Goal: Task Accomplishment & Management: Use online tool/utility

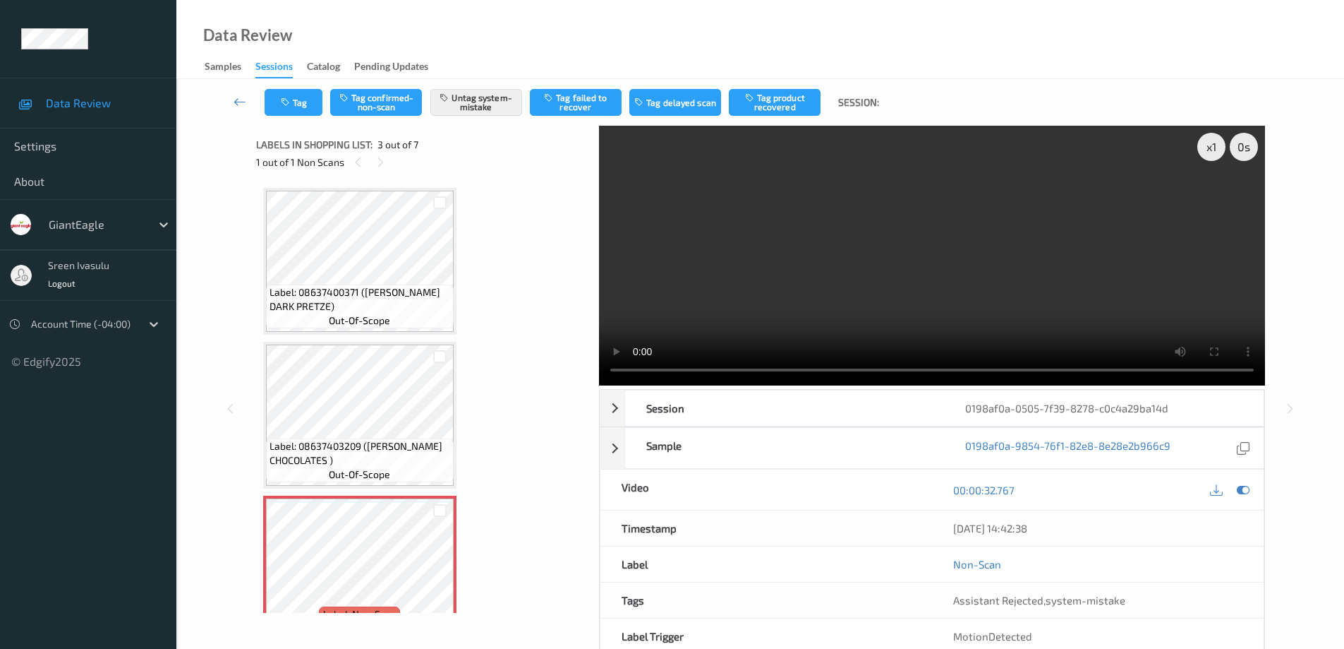
scroll to position [161, 0]
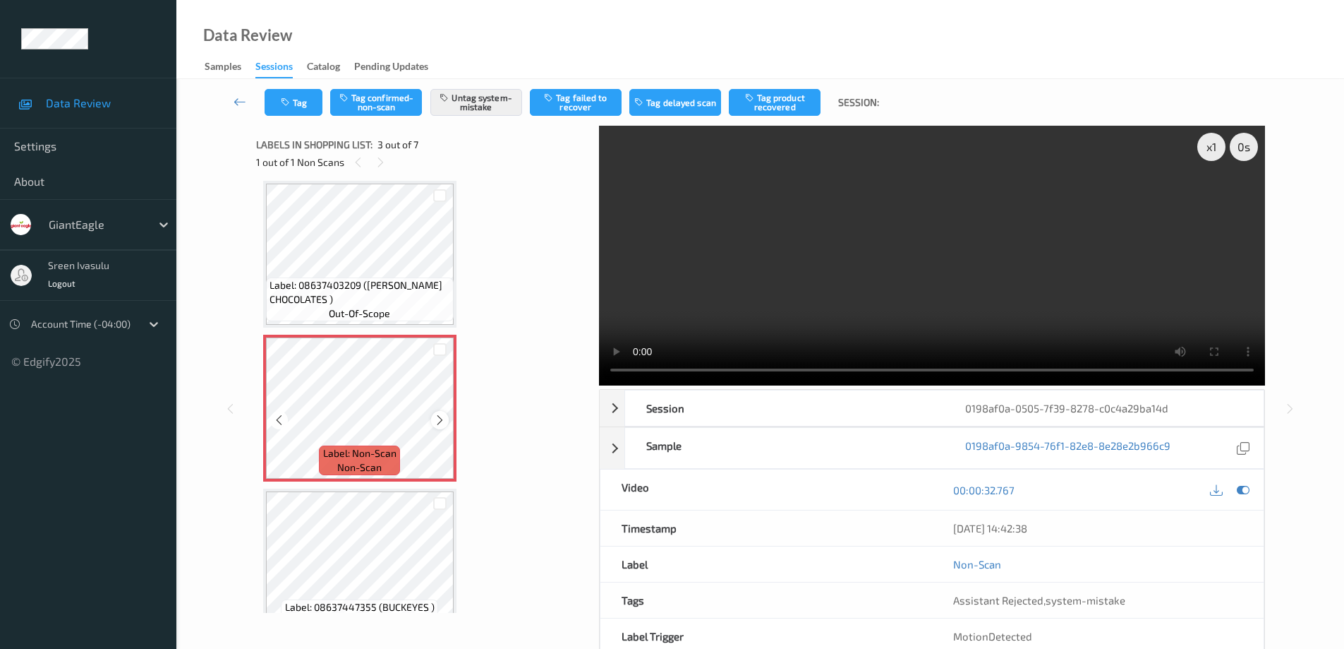
click at [433, 419] on div at bounding box center [440, 420] width 18 height 18
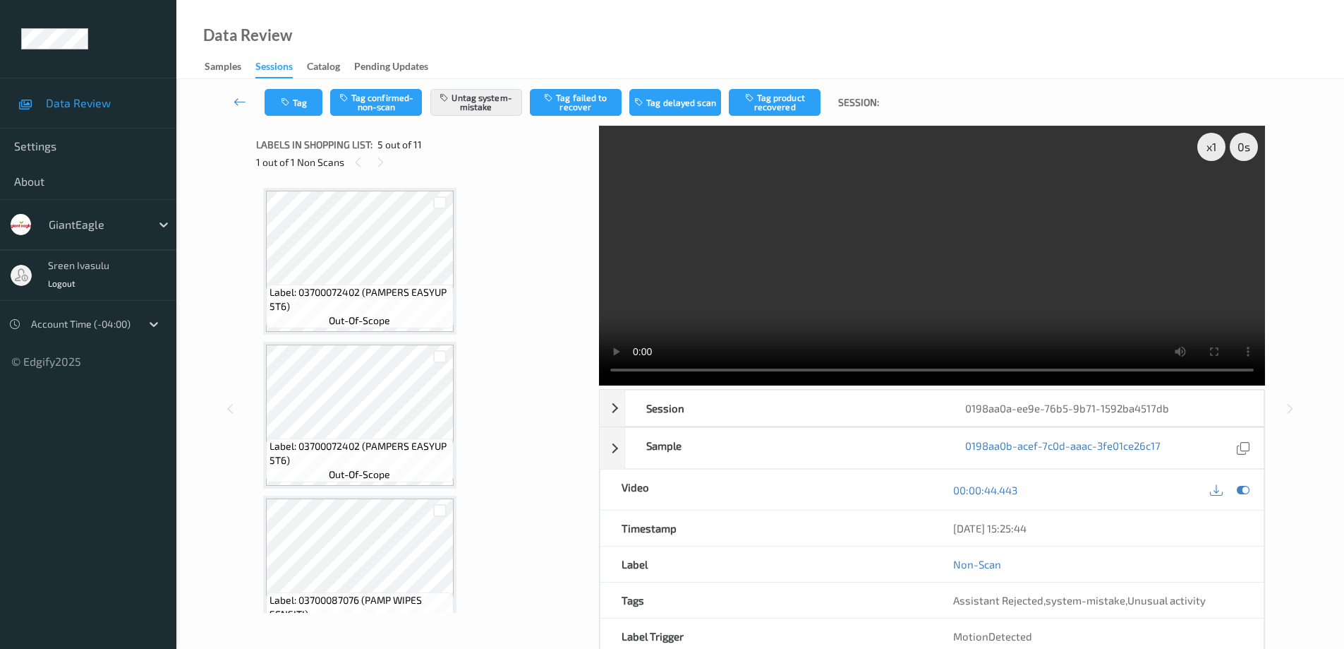
scroll to position [421, 0]
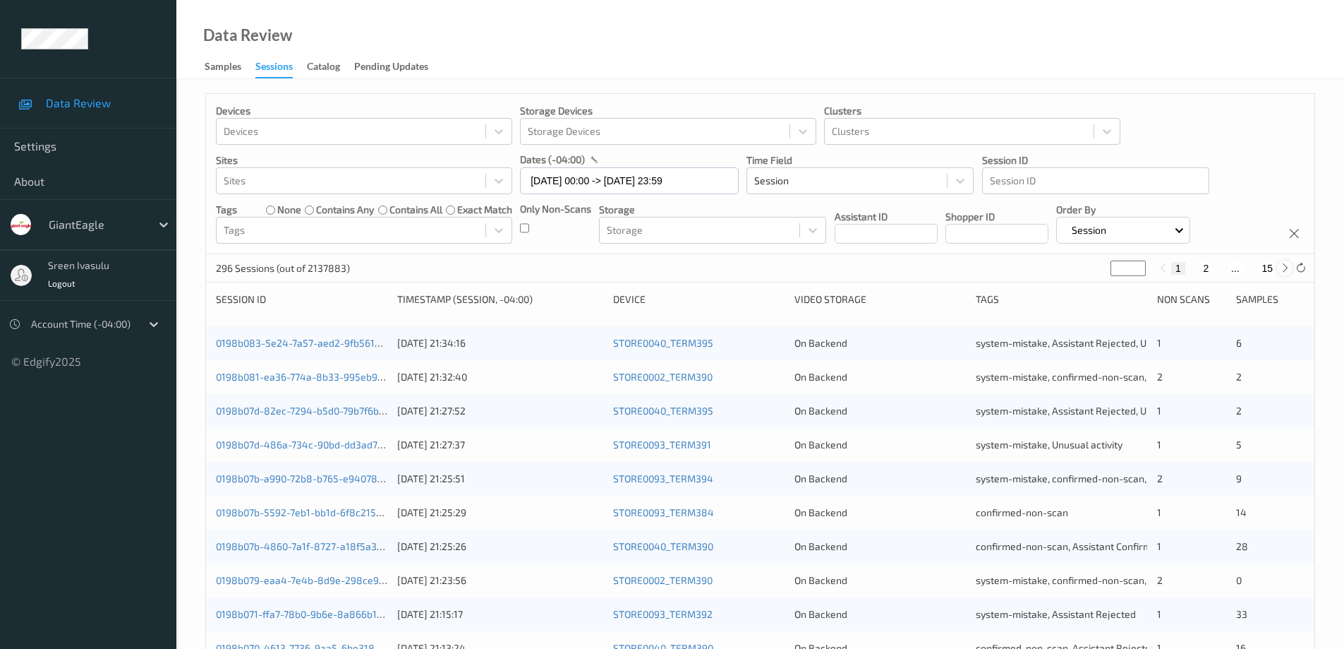
click at [1282, 270] on icon at bounding box center [1285, 268] width 11 height 11
type input "*"
click at [1282, 270] on icon at bounding box center [1285, 268] width 11 height 11
type input "*"
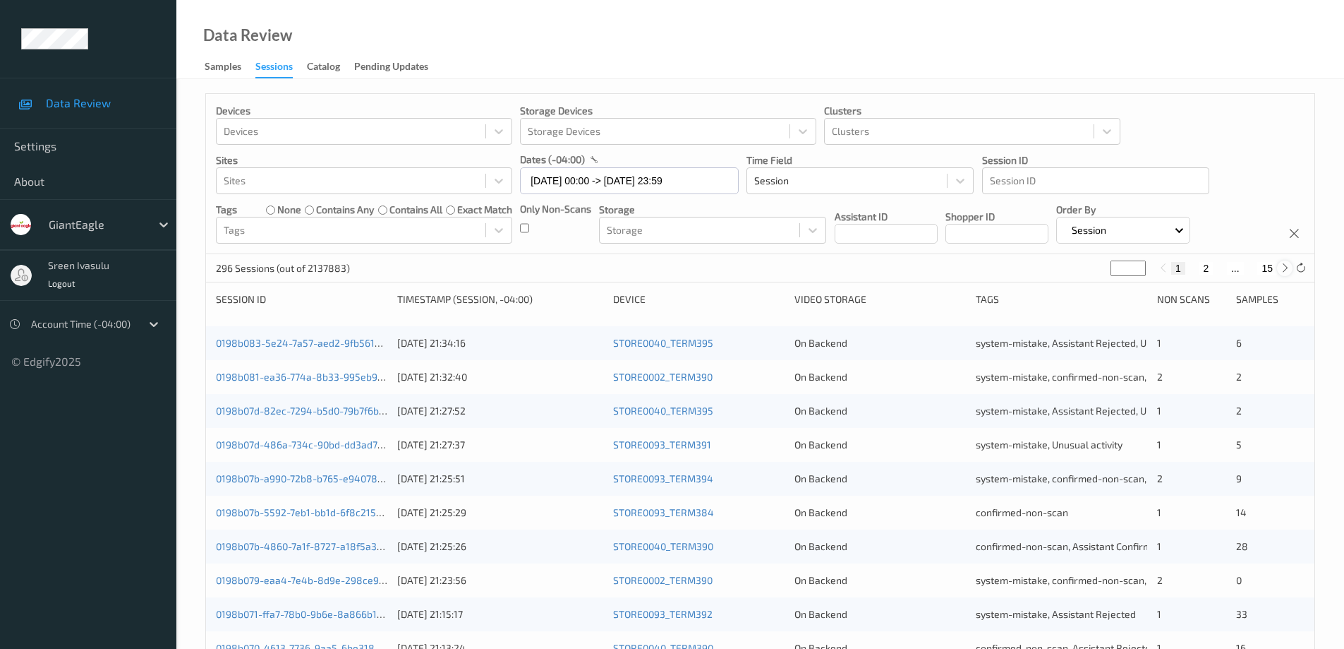
type input "*"
click at [1282, 270] on icon at bounding box center [1285, 268] width 11 height 11
type input "*"
click at [1282, 270] on icon at bounding box center [1285, 268] width 11 height 11
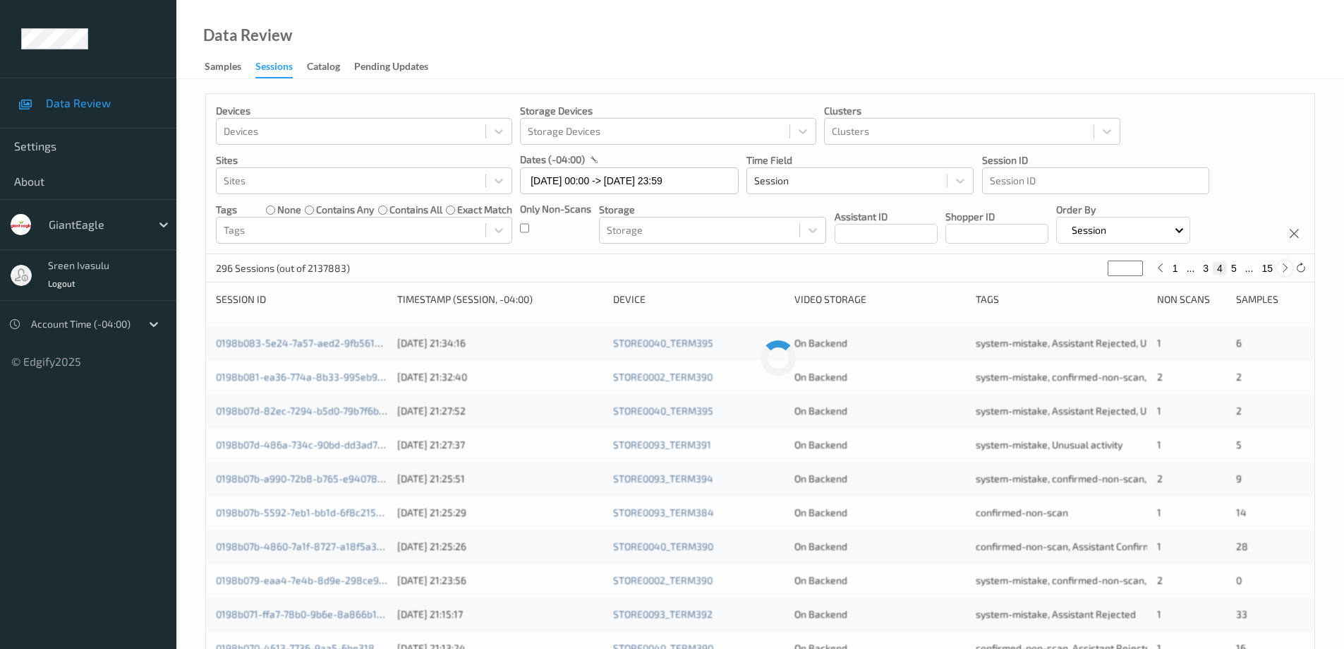
type input "*"
click at [1282, 270] on icon at bounding box center [1285, 268] width 11 height 11
type input "*"
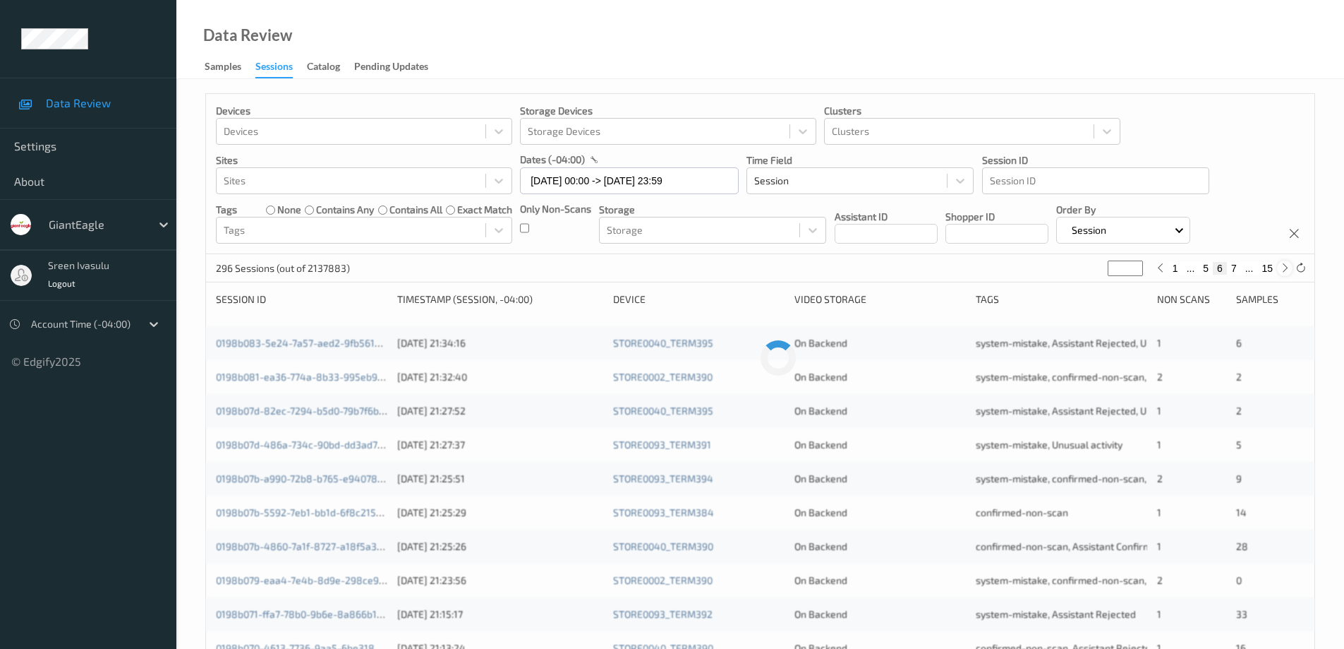
click at [1282, 270] on icon at bounding box center [1285, 268] width 11 height 11
type input "*"
click at [1282, 270] on icon at bounding box center [1285, 268] width 11 height 11
type input "*"
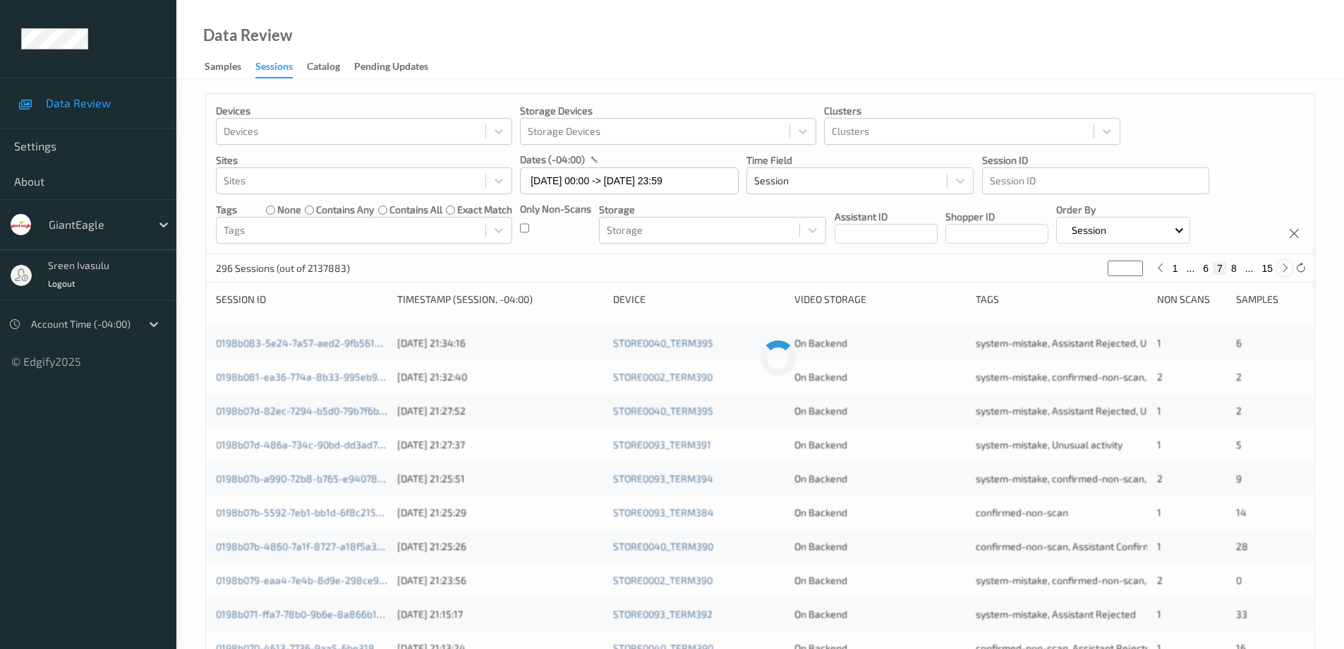
type input "*"
click at [1282, 270] on icon at bounding box center [1285, 268] width 11 height 11
type input "*"
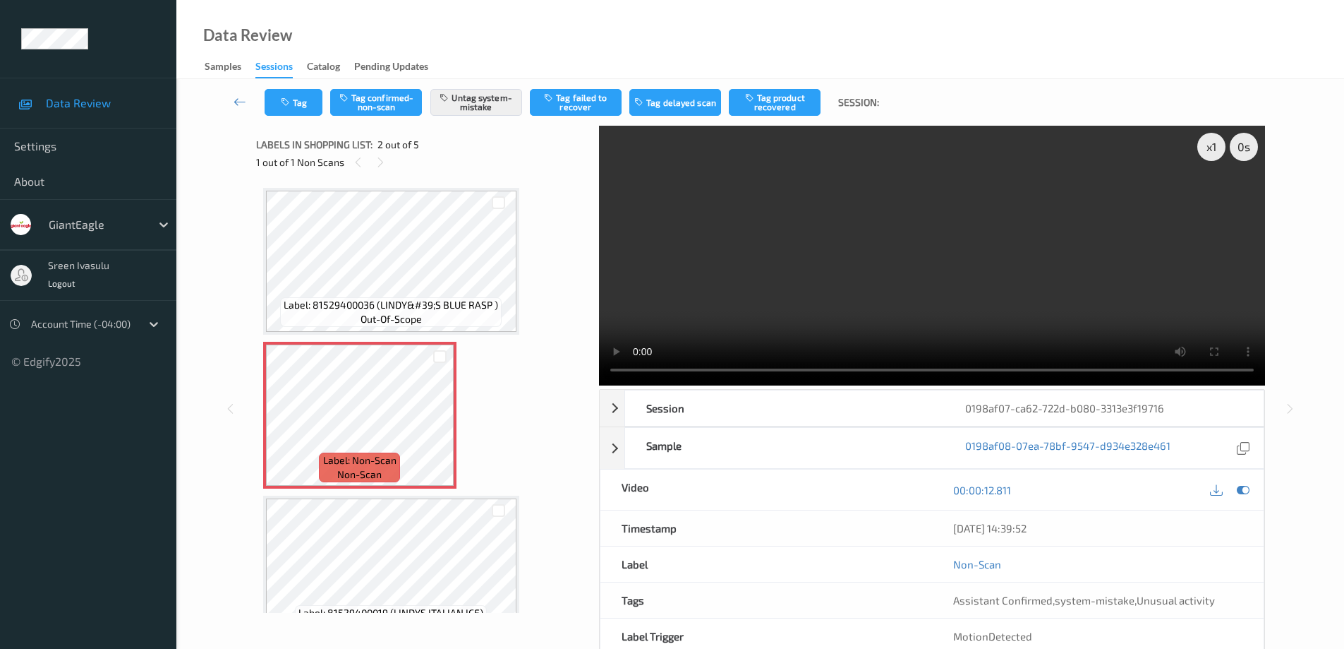
scroll to position [7, 0]
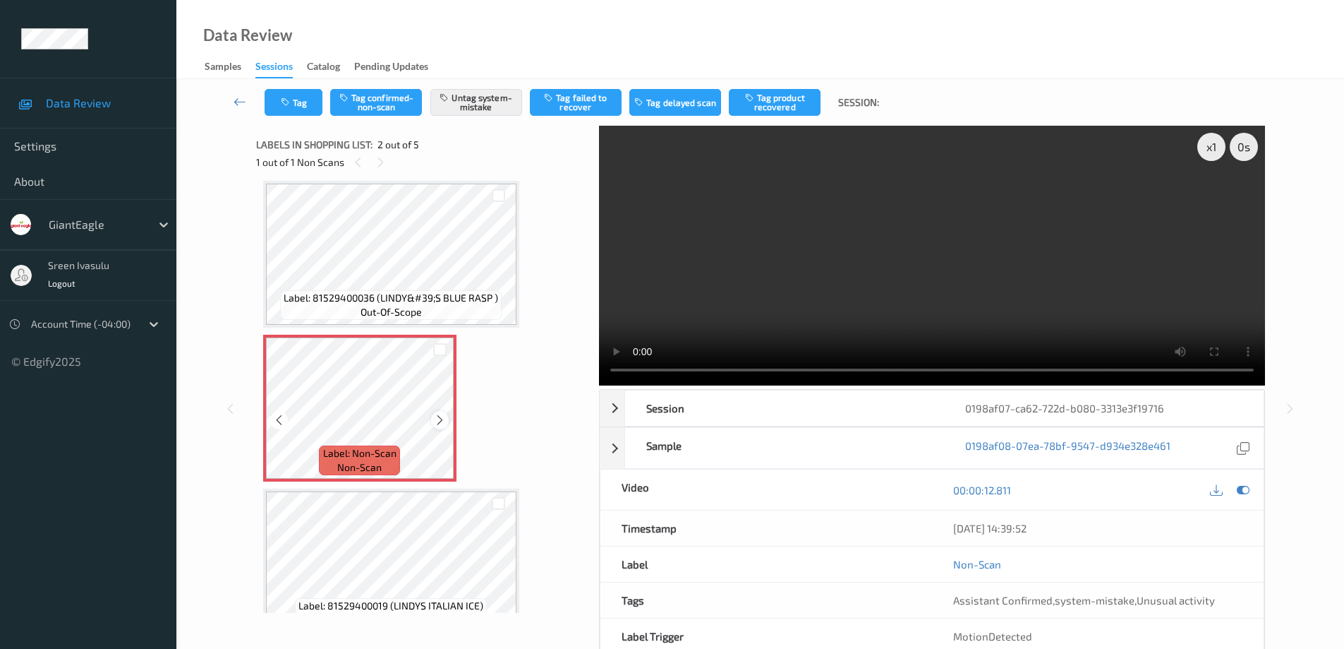
click at [438, 415] on icon at bounding box center [440, 420] width 12 height 13
click at [435, 422] on icon at bounding box center [440, 420] width 12 height 13
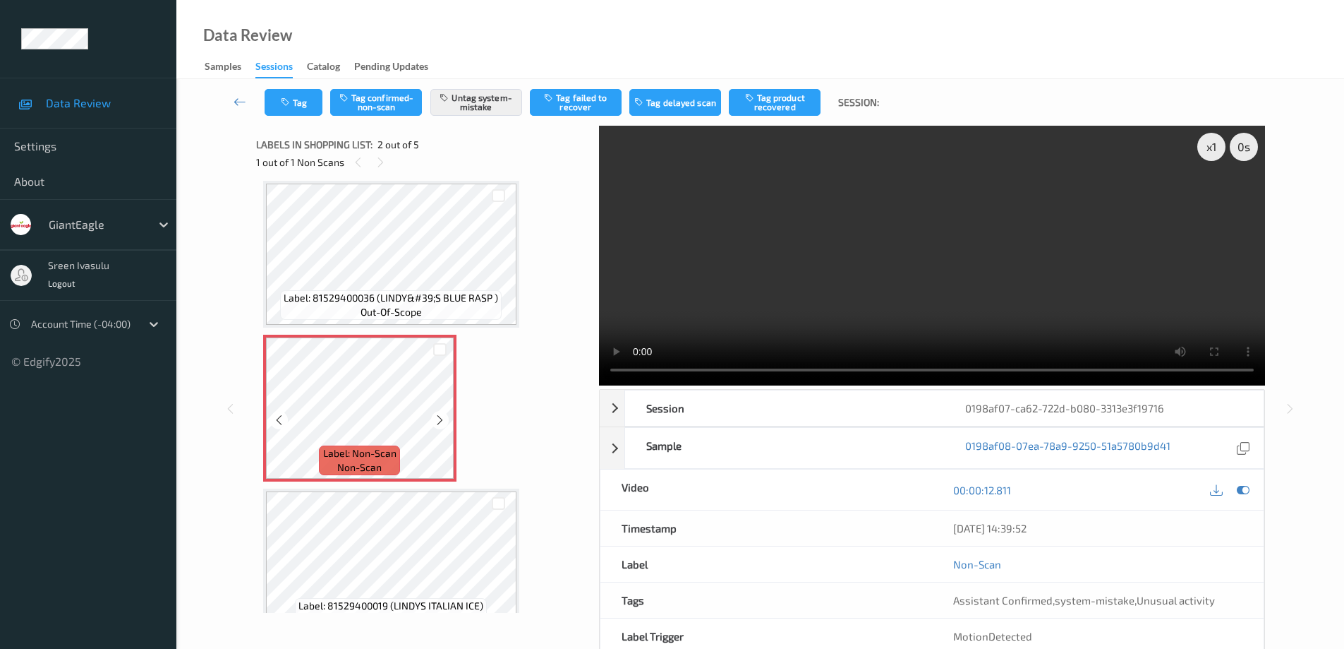
click at [435, 422] on icon at bounding box center [440, 420] width 12 height 13
click at [442, 422] on icon at bounding box center [440, 420] width 12 height 13
click at [310, 104] on button "Tag" at bounding box center [294, 102] width 58 height 27
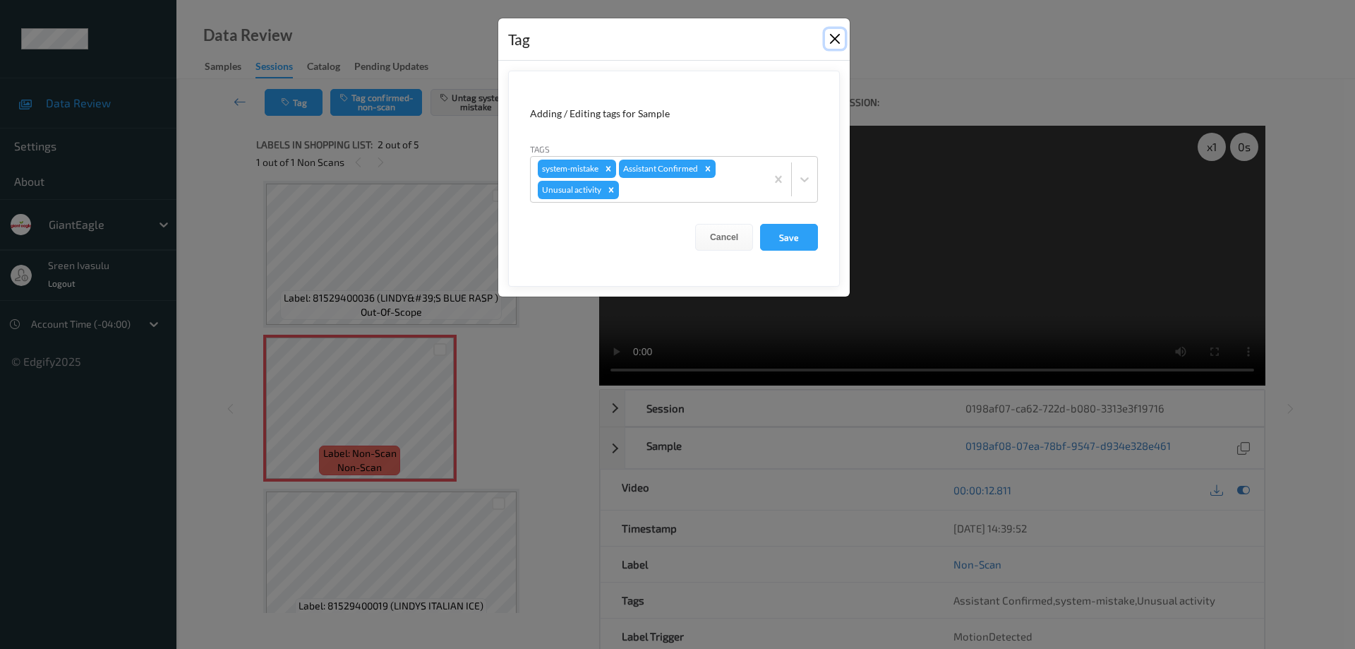
click at [833, 37] on button "Close" at bounding box center [835, 39] width 20 height 20
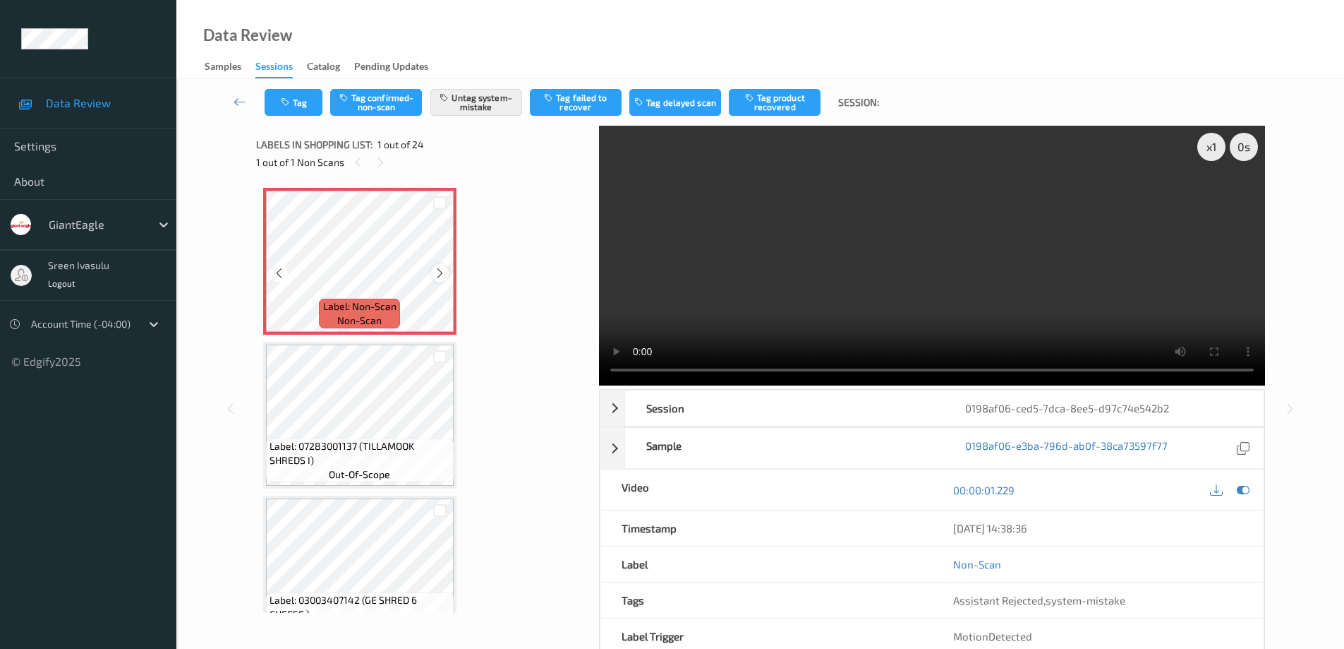
click at [444, 272] on icon at bounding box center [440, 273] width 12 height 13
click at [440, 273] on icon at bounding box center [440, 273] width 12 height 13
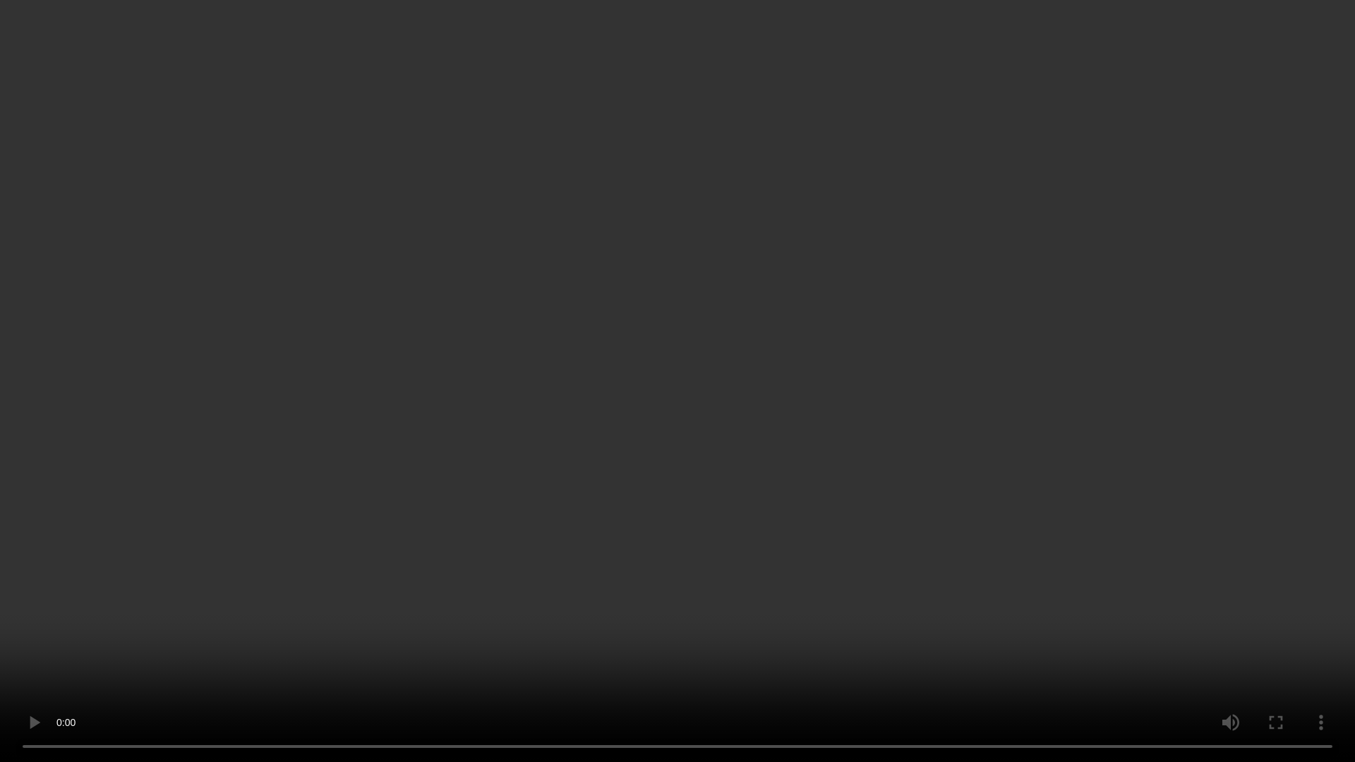
click at [1155, 648] on video at bounding box center [677, 381] width 1355 height 762
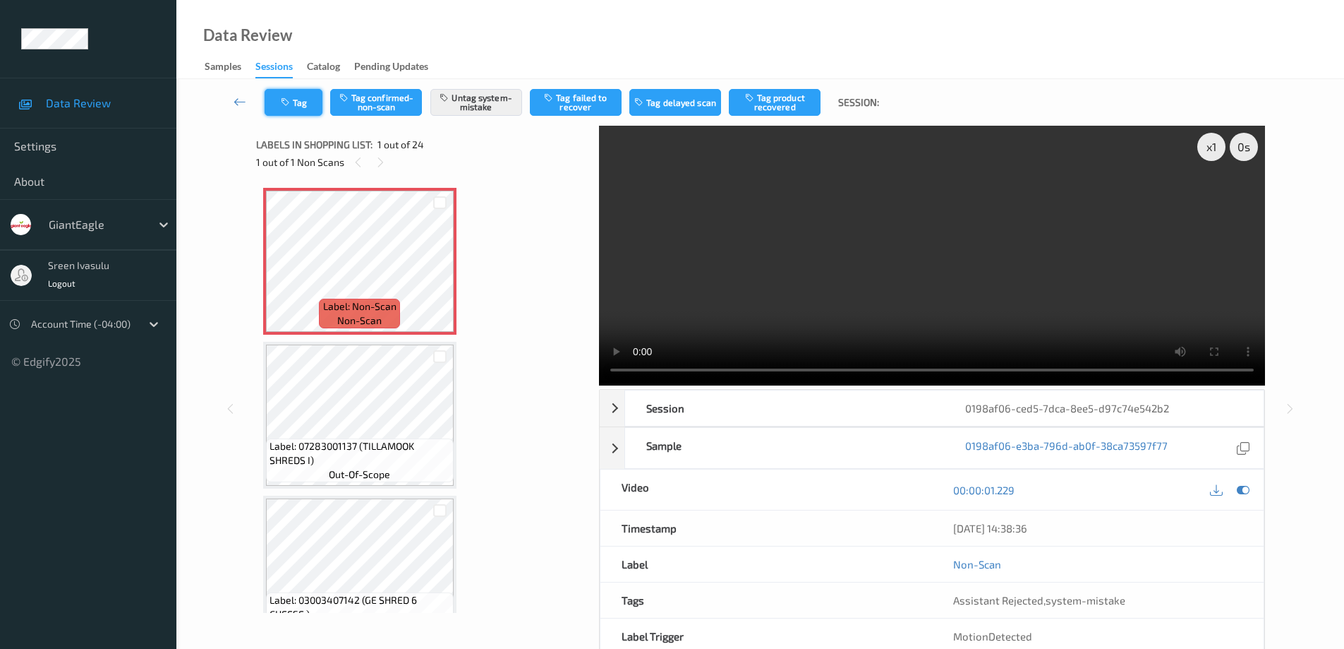
click at [297, 109] on button "Tag" at bounding box center [294, 102] width 58 height 27
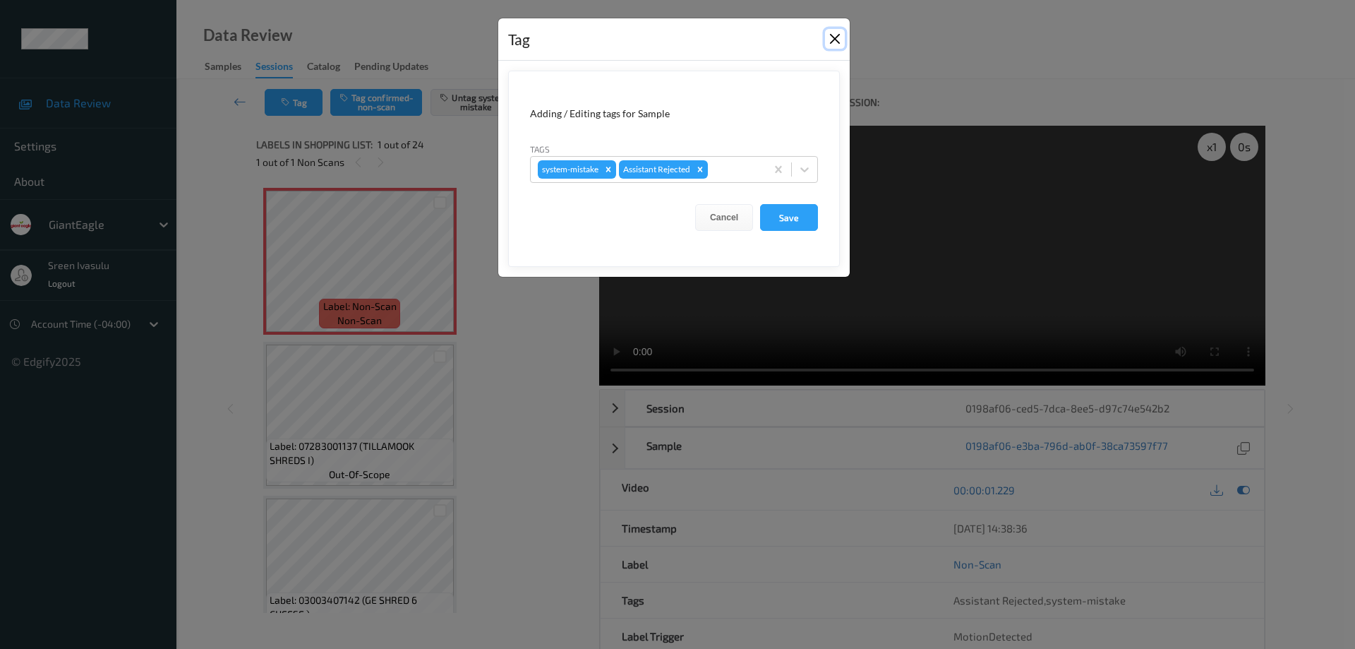
click at [836, 42] on button "Close" at bounding box center [835, 39] width 20 height 20
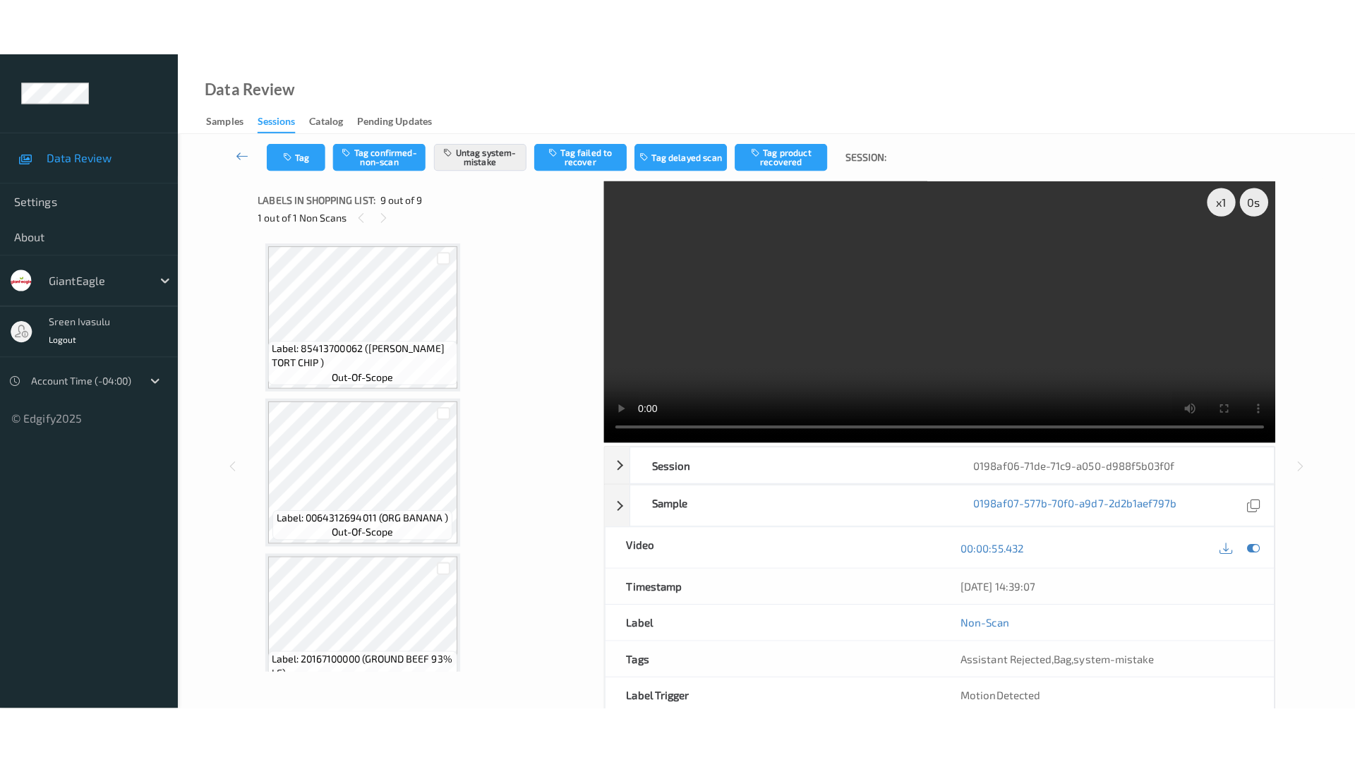
scroll to position [960, 0]
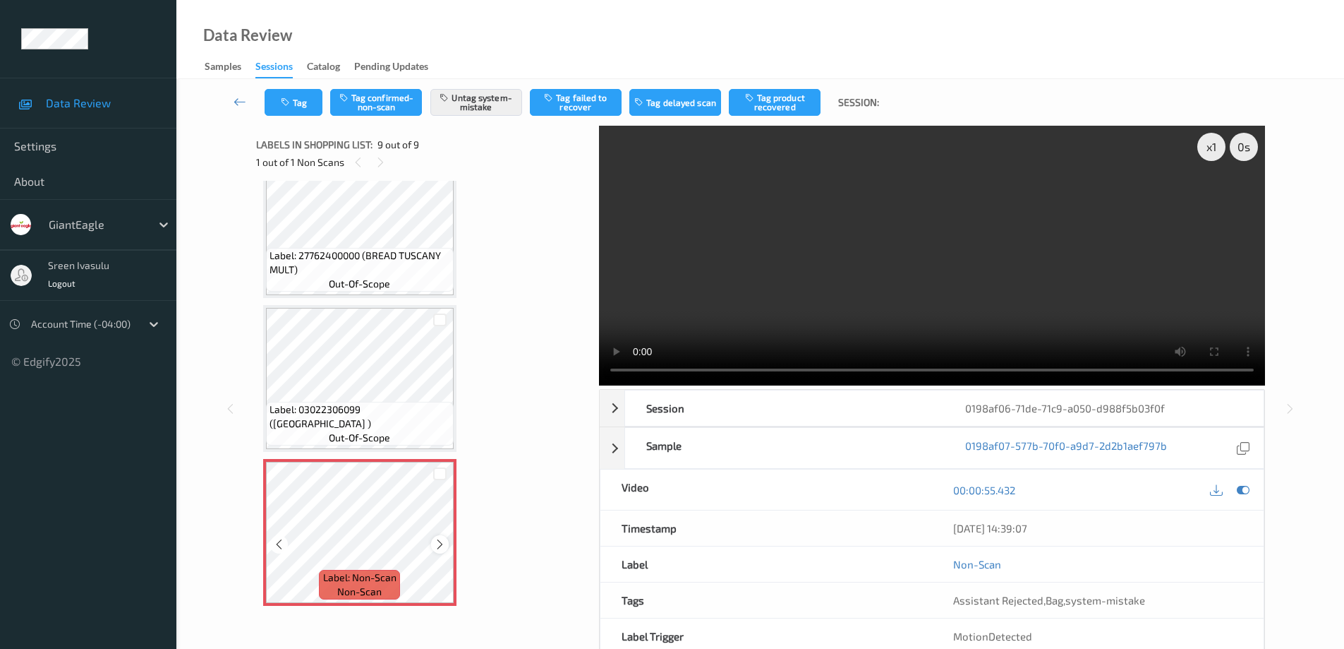
click at [438, 546] on icon at bounding box center [440, 544] width 12 height 13
click at [312, 103] on button "Tag" at bounding box center [294, 102] width 58 height 27
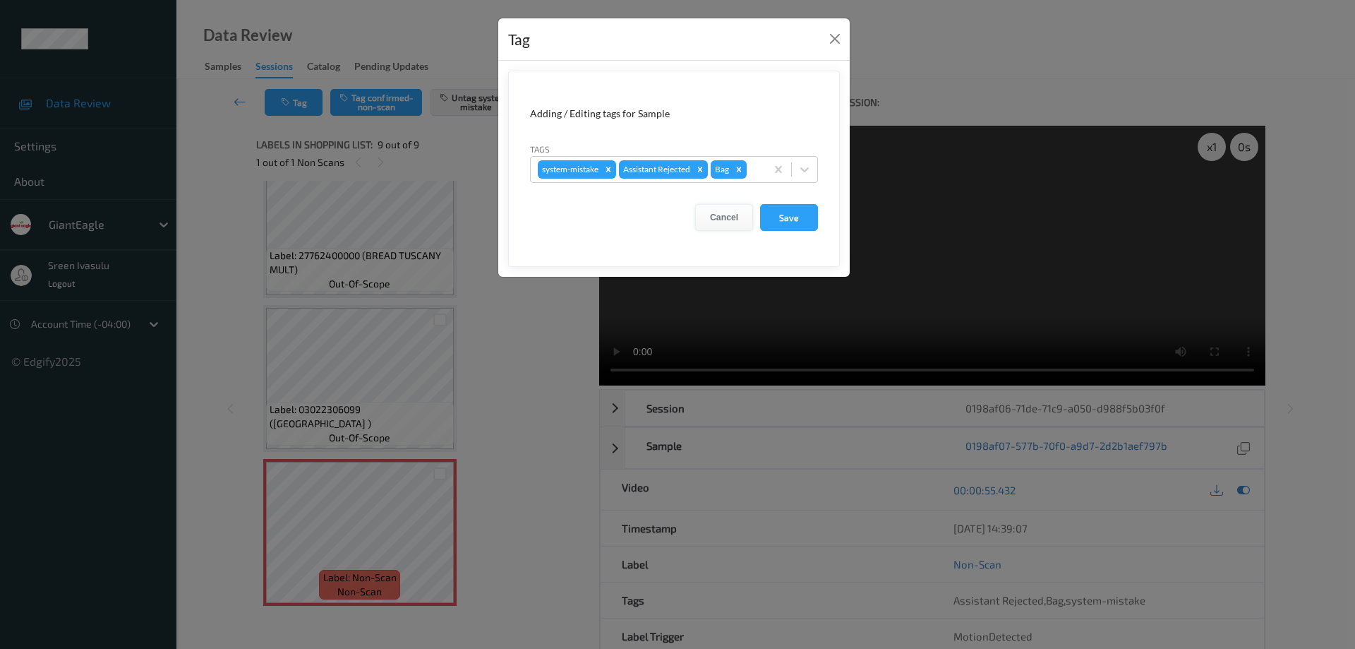
click at [711, 220] on button "Cancel" at bounding box center [724, 217] width 58 height 27
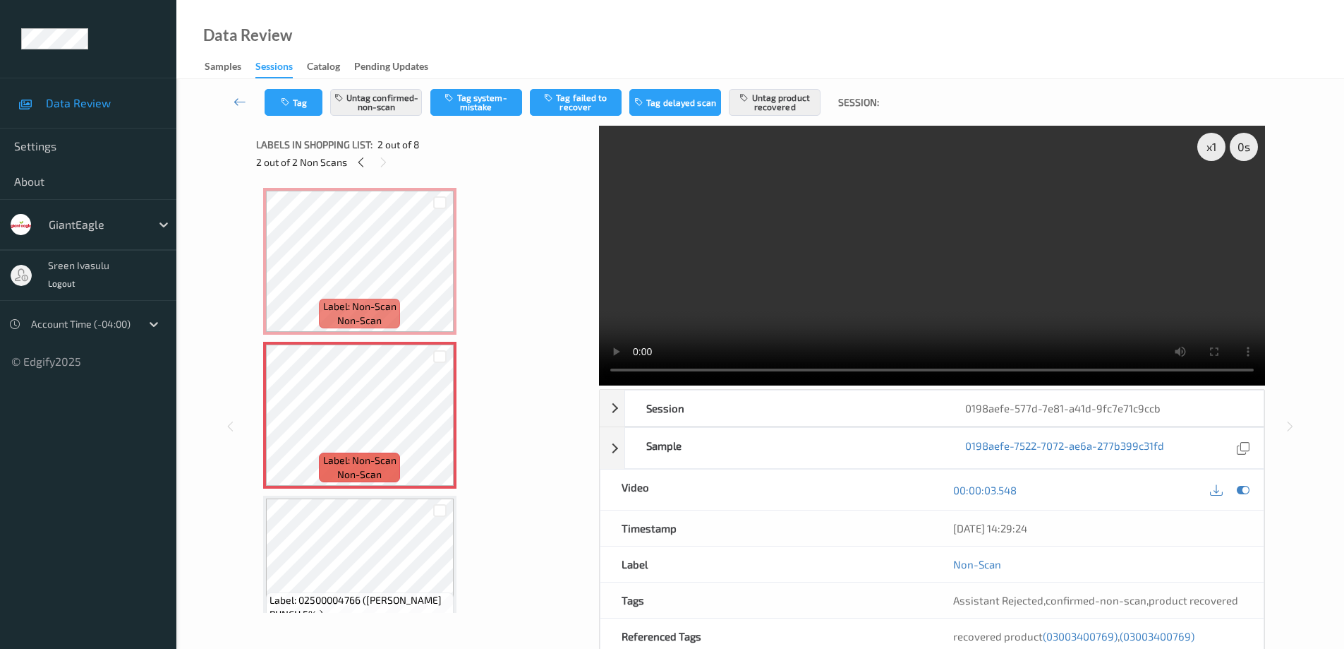
scroll to position [7, 0]
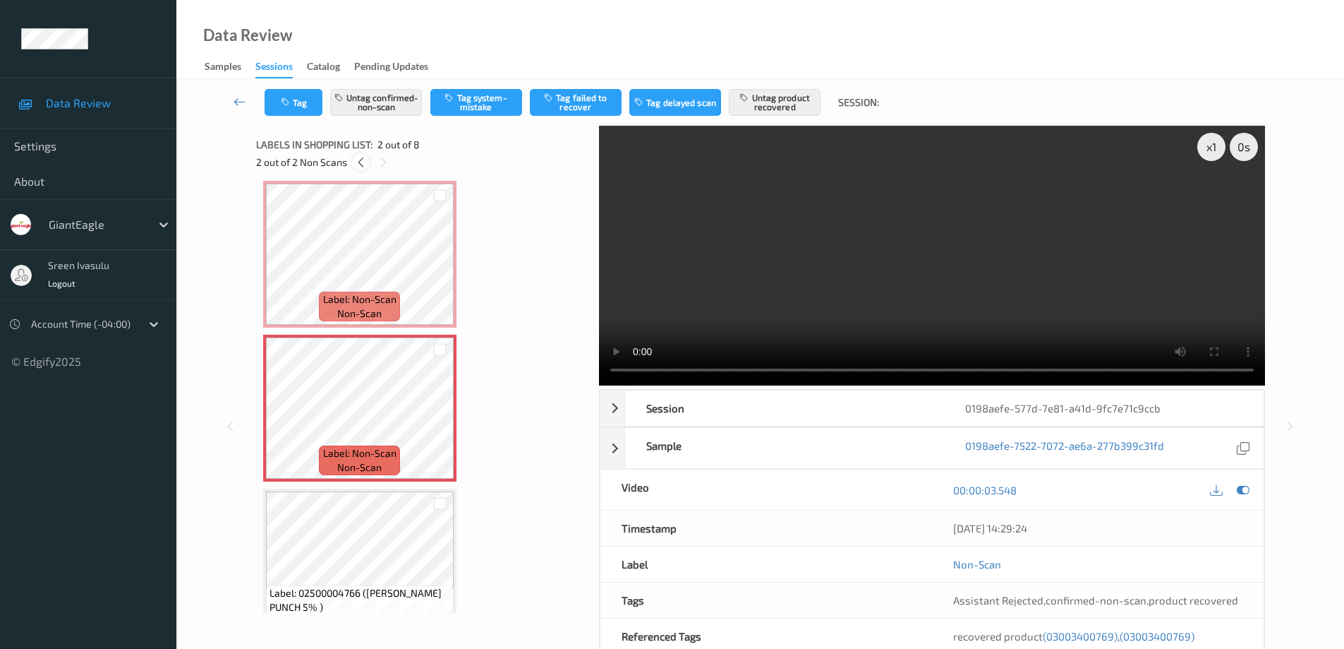
click at [360, 157] on icon at bounding box center [361, 162] width 12 height 13
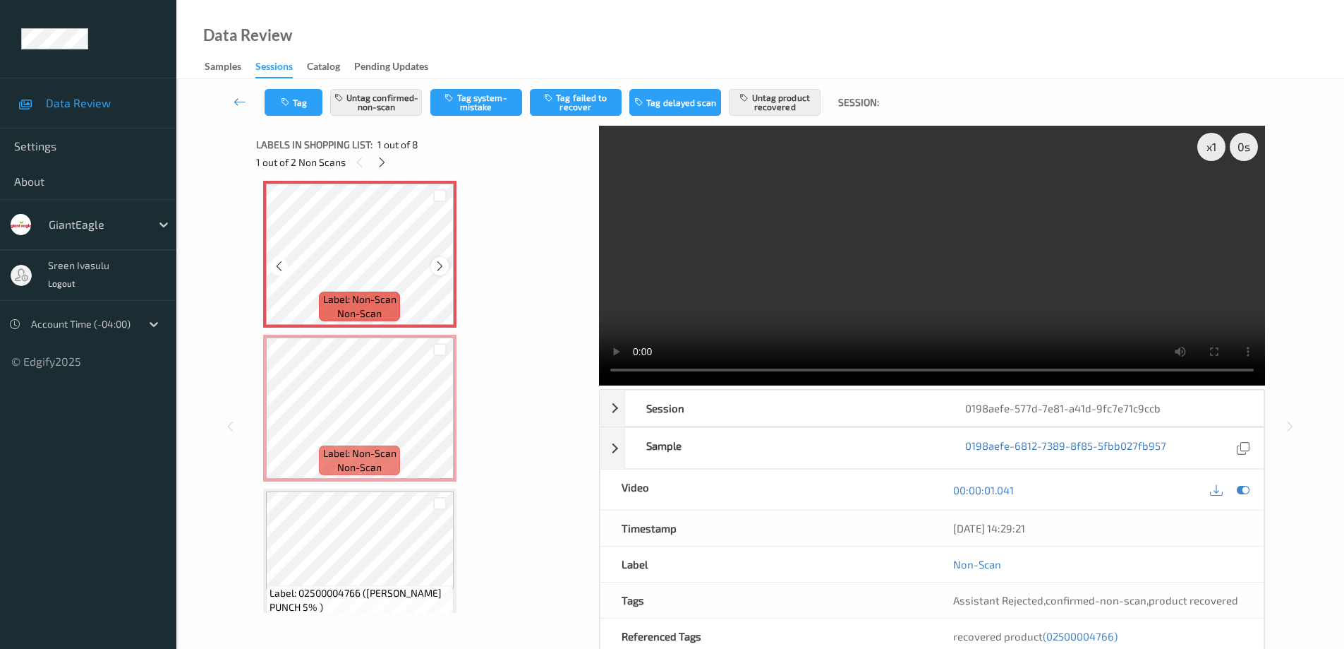
click at [441, 270] on icon at bounding box center [440, 266] width 12 height 13
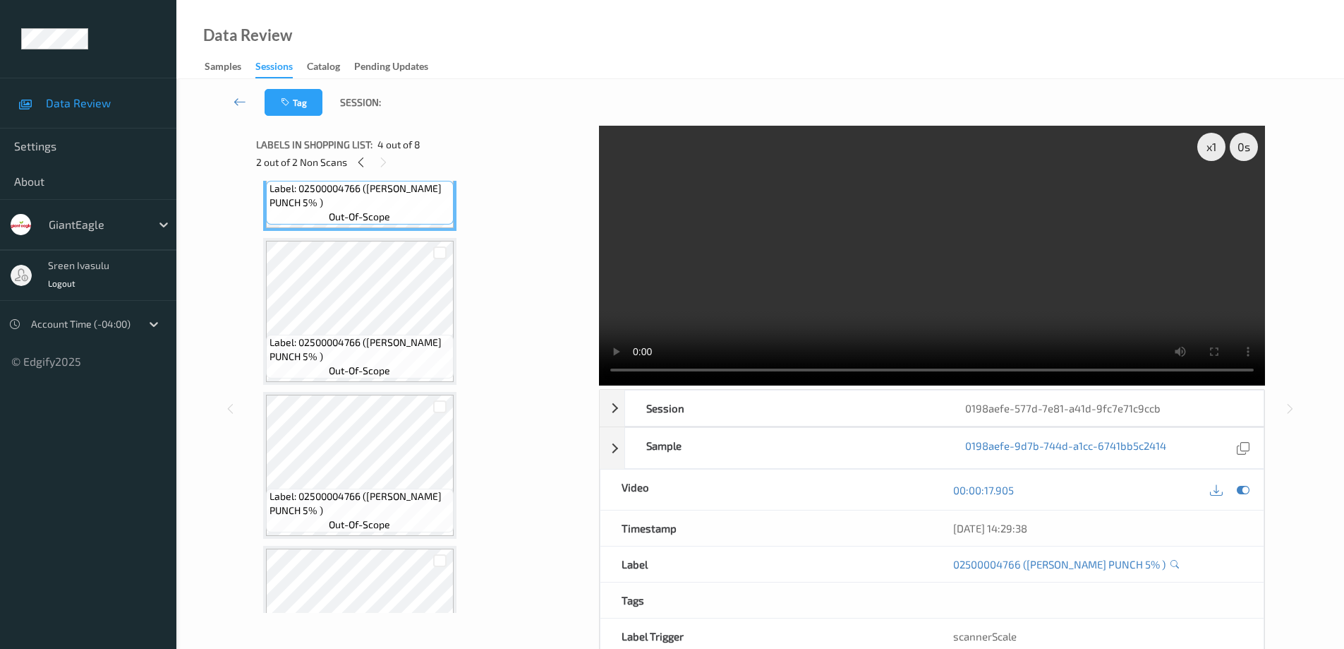
scroll to position [572, 0]
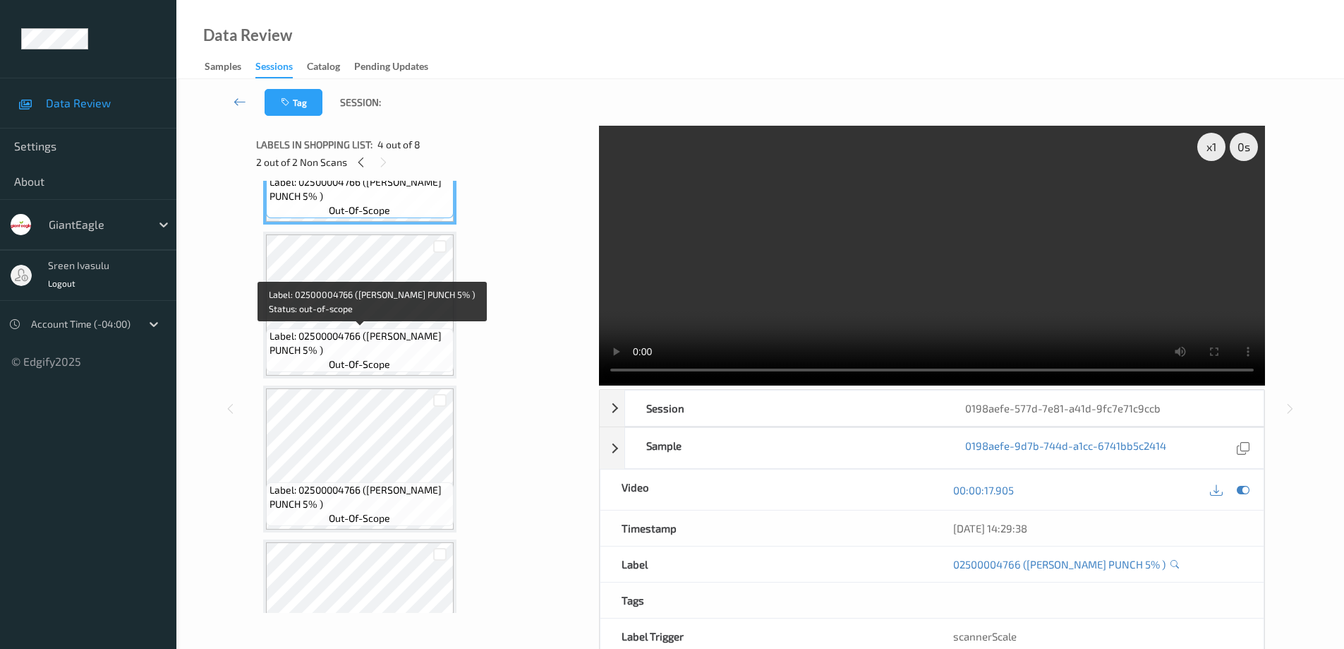
click at [403, 334] on span "Label: 02500004766 (MM BERRY PUNCH 5% )" at bounding box center [360, 343] width 181 height 28
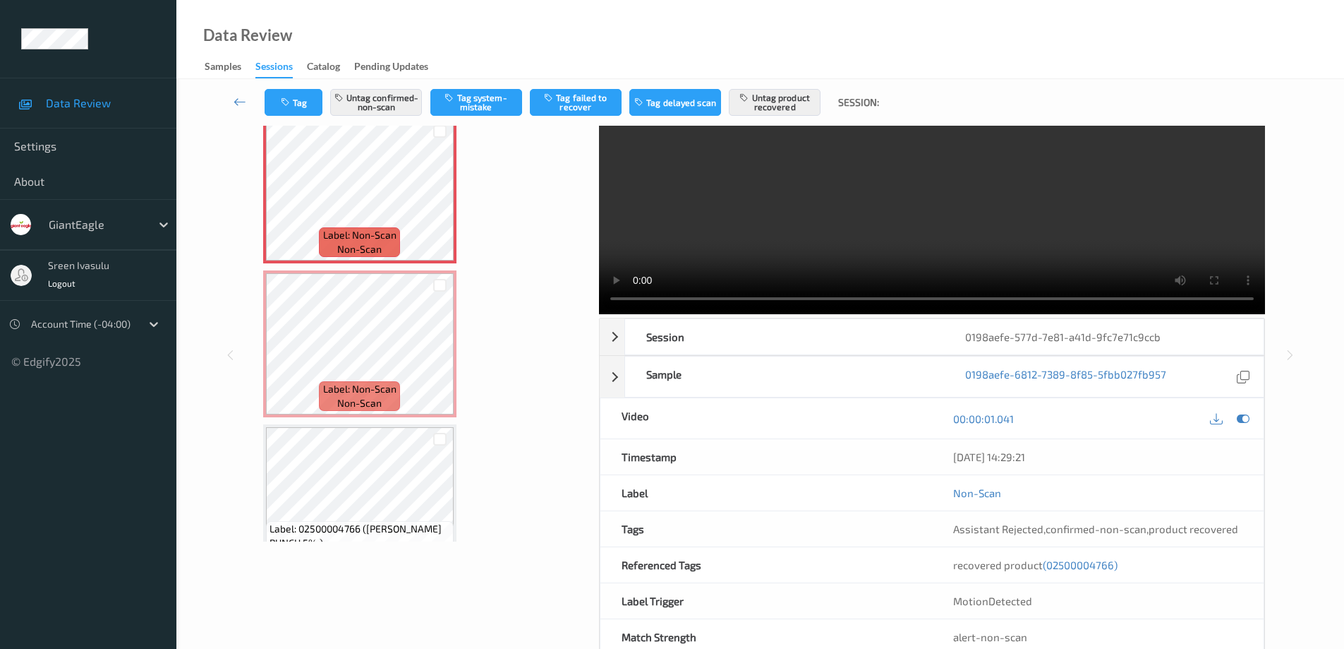
scroll to position [0, 0]
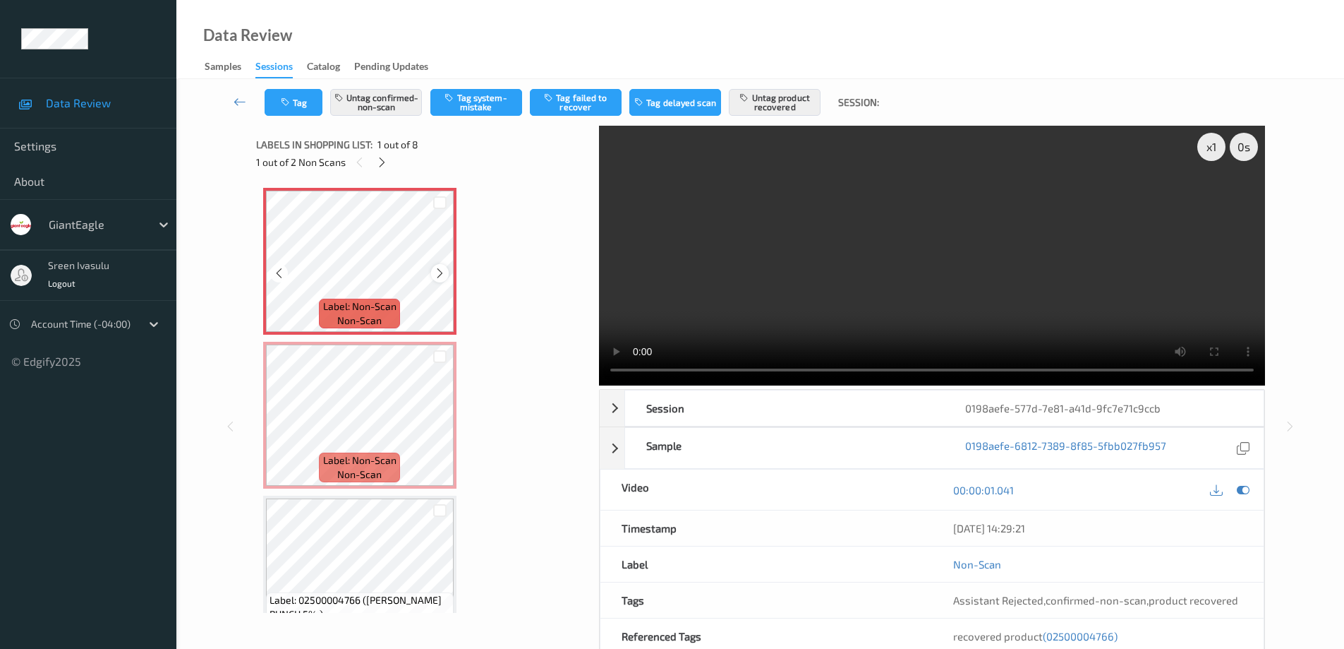
click at [436, 270] on icon at bounding box center [440, 273] width 12 height 13
click at [385, 164] on icon at bounding box center [382, 162] width 12 height 13
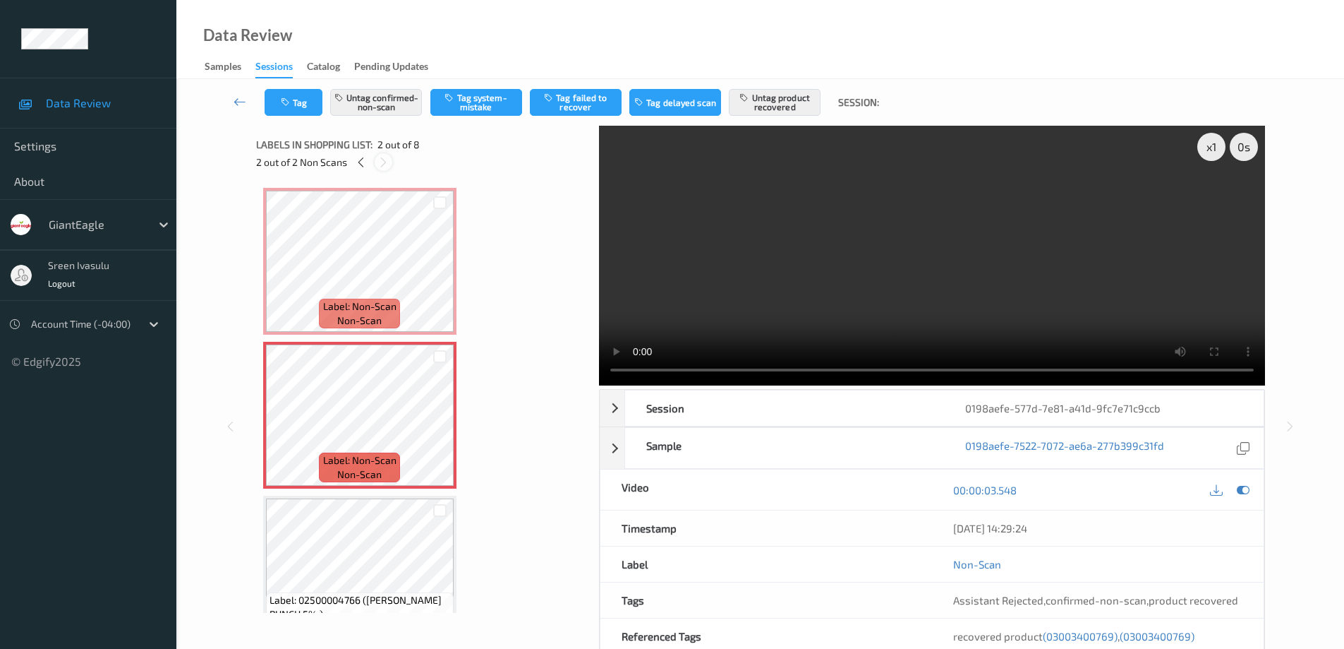
scroll to position [7, 0]
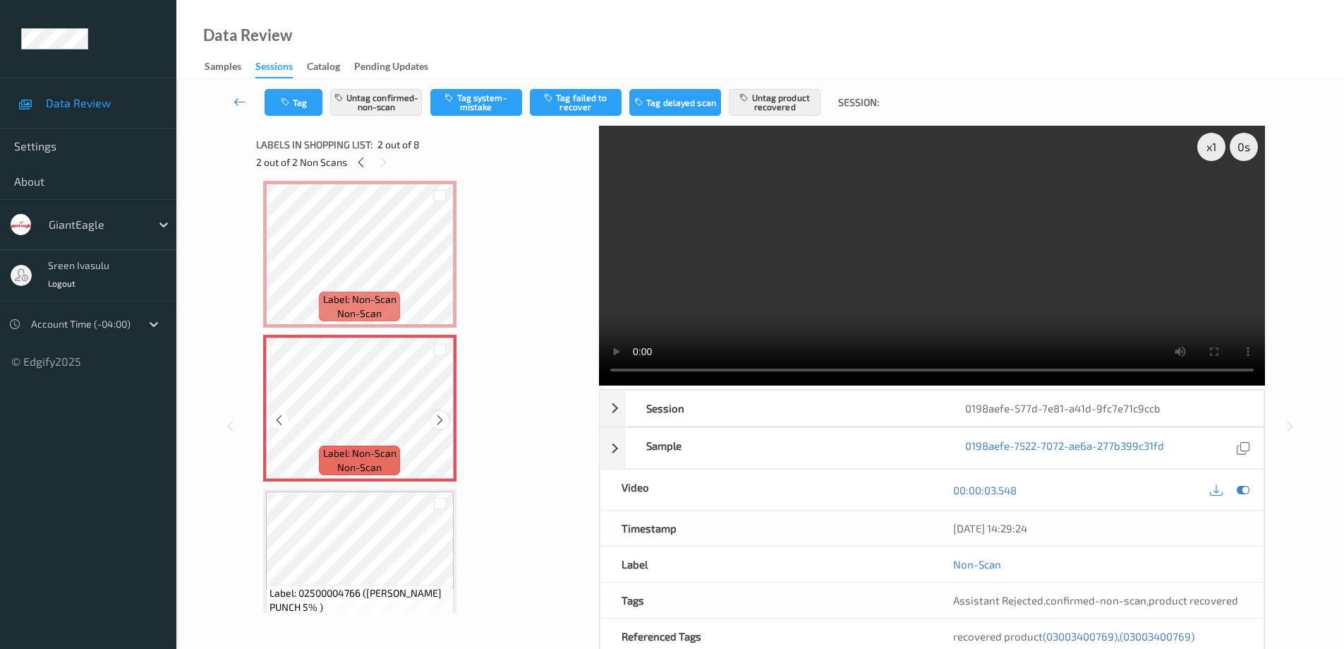
click at [439, 426] on icon at bounding box center [440, 420] width 12 height 13
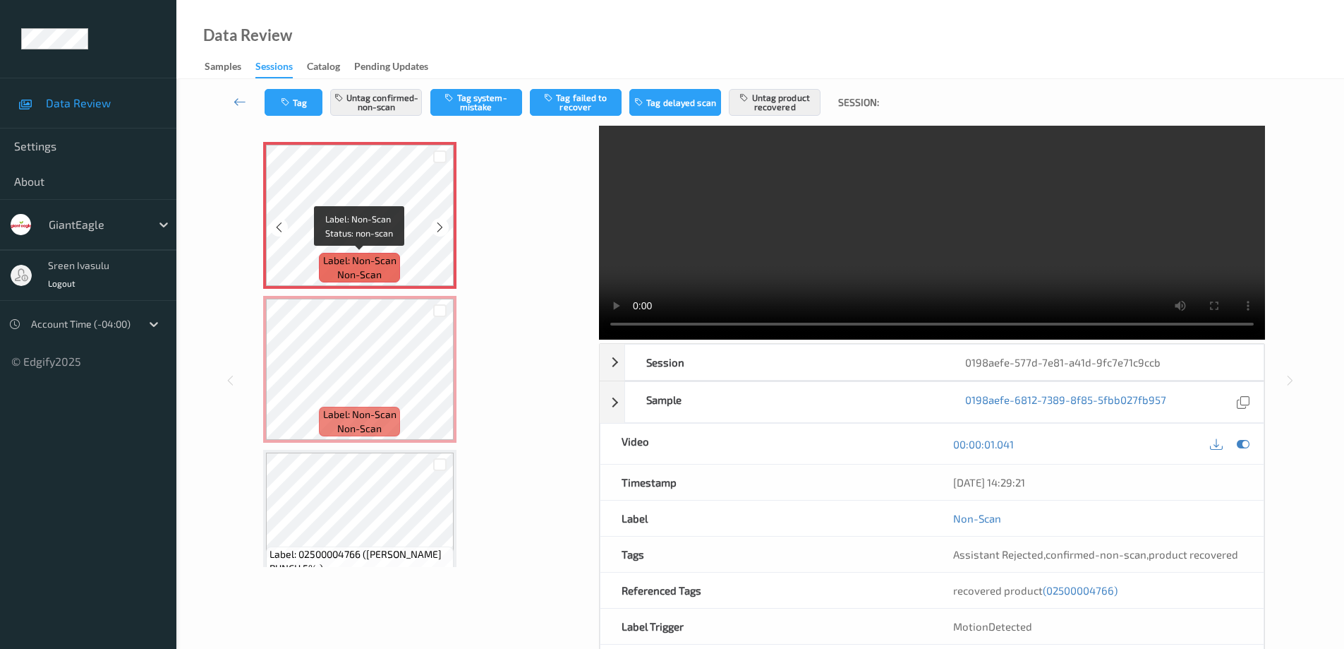
scroll to position [0, 0]
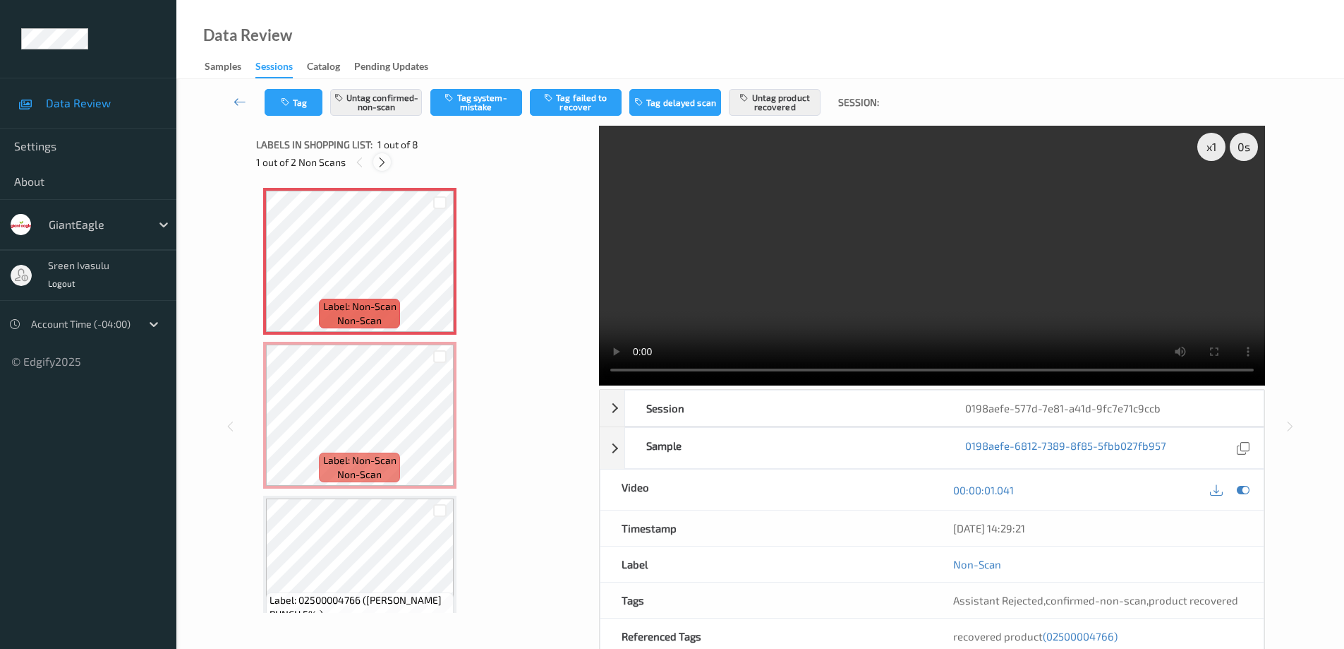
click at [380, 162] on icon at bounding box center [382, 162] width 12 height 13
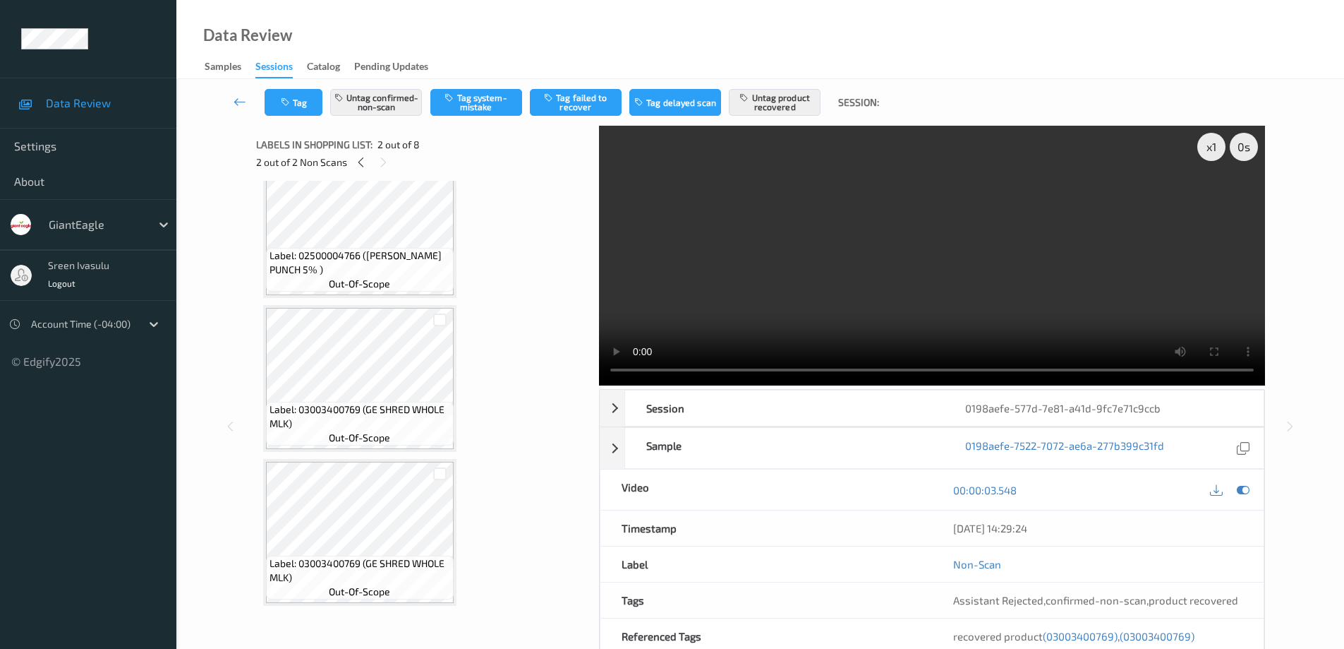
scroll to position [107, 0]
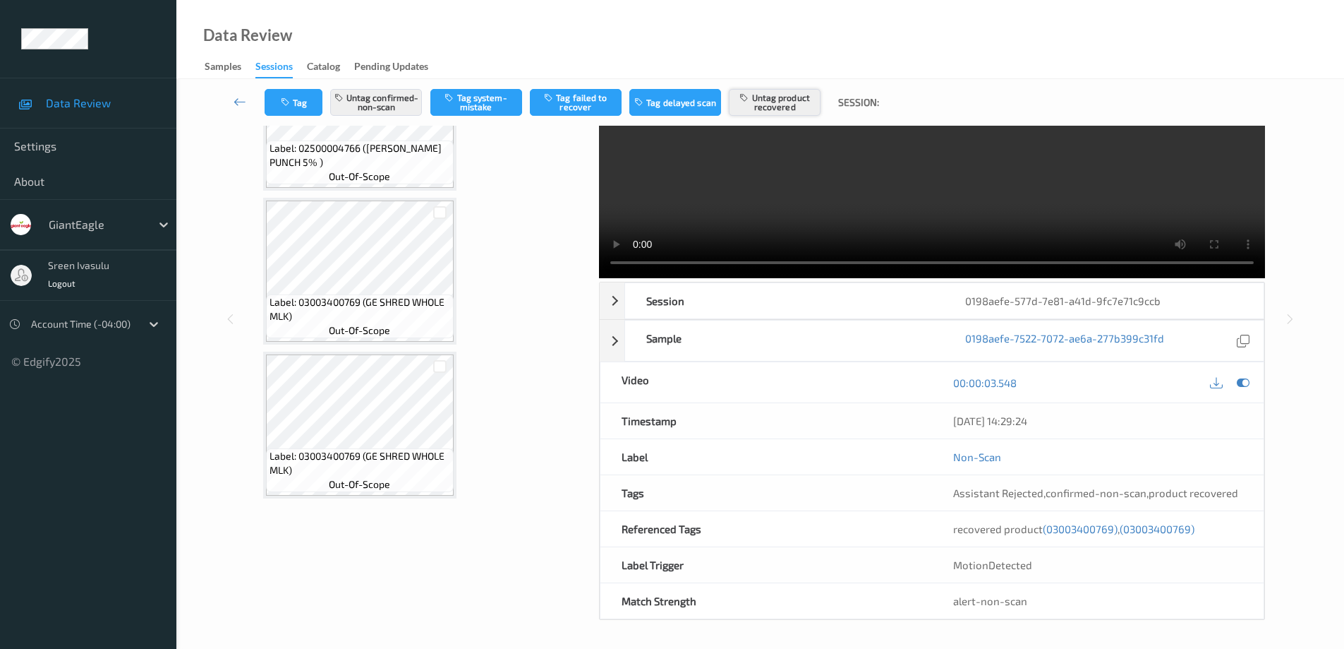
click at [797, 101] on button "Untag product recovered" at bounding box center [775, 102] width 92 height 27
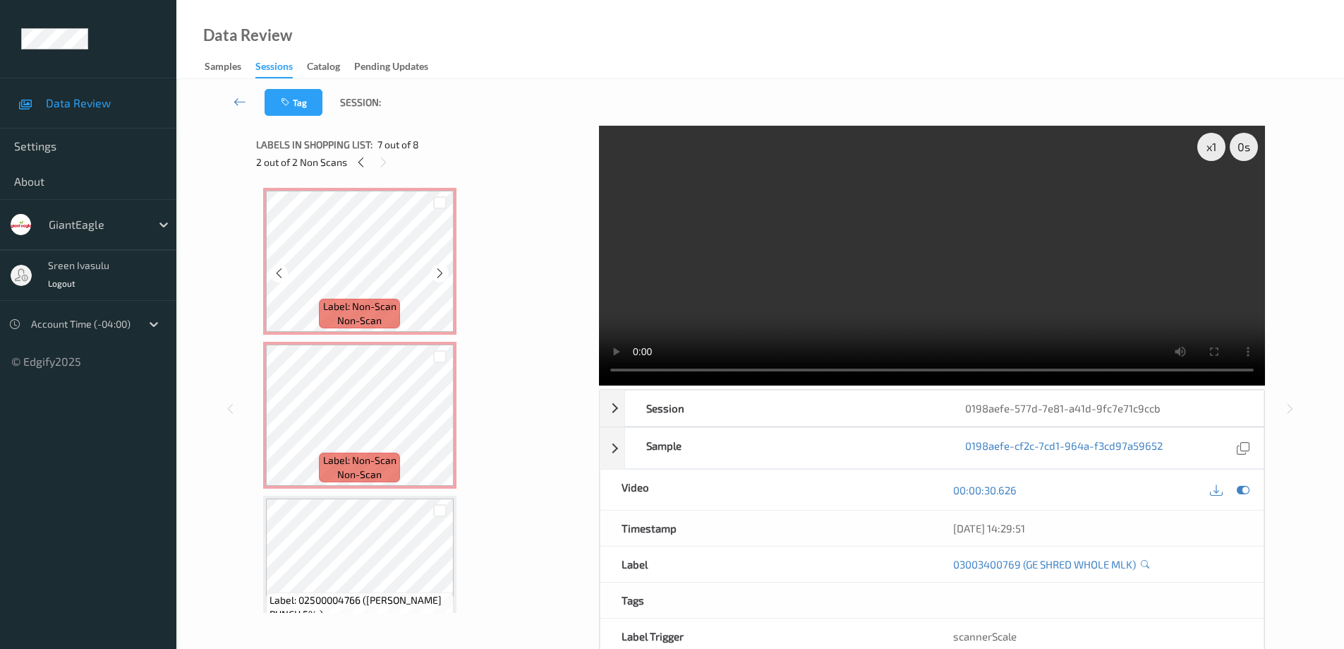
scroll to position [71, 0]
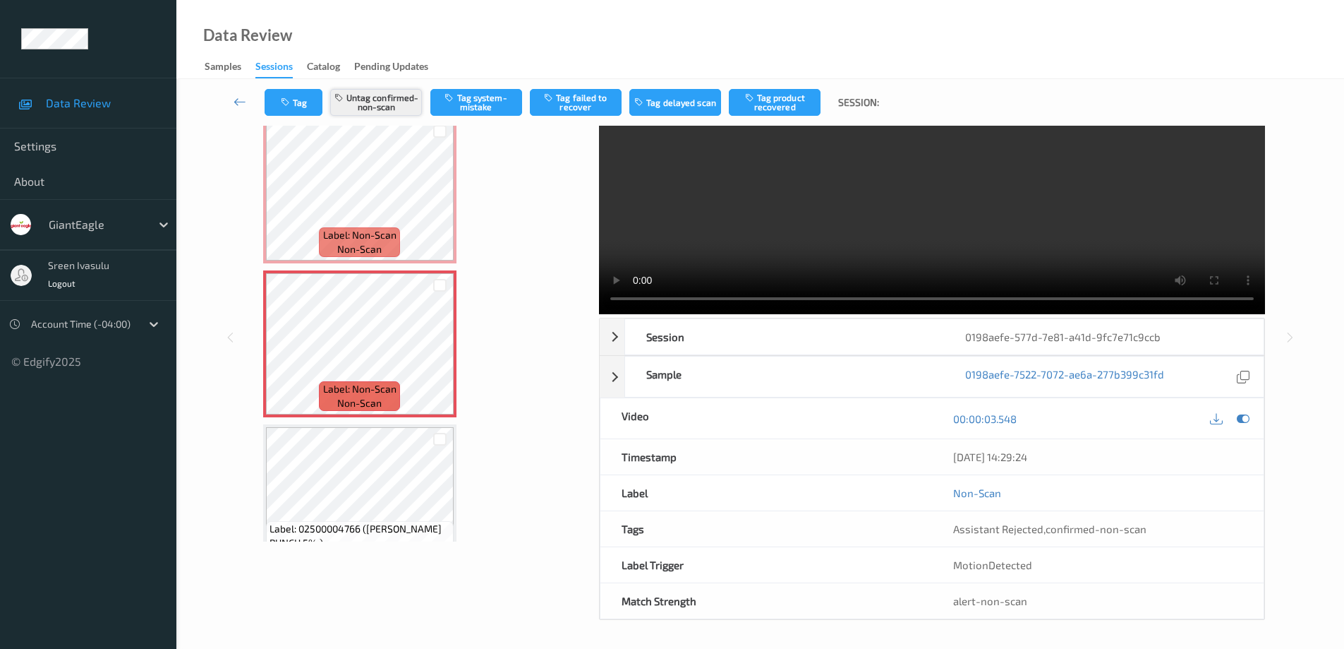
click at [371, 102] on button "Untag confirmed-non-scan" at bounding box center [376, 102] width 92 height 27
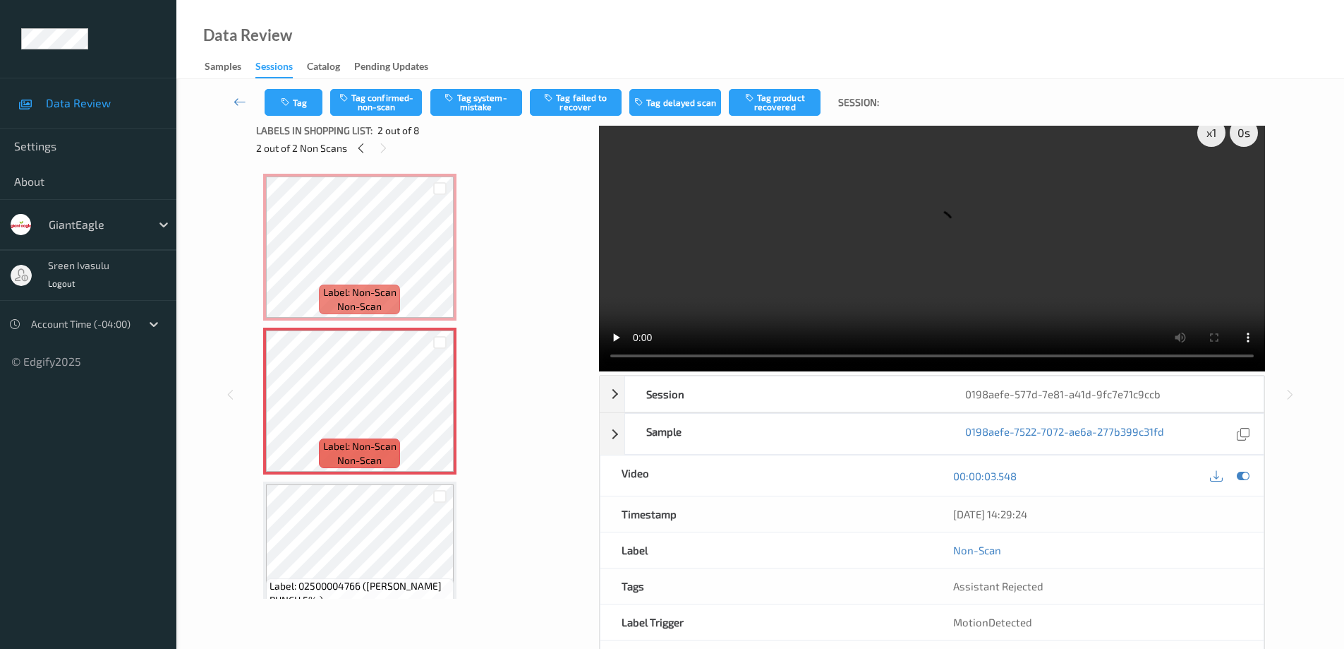
scroll to position [0, 0]
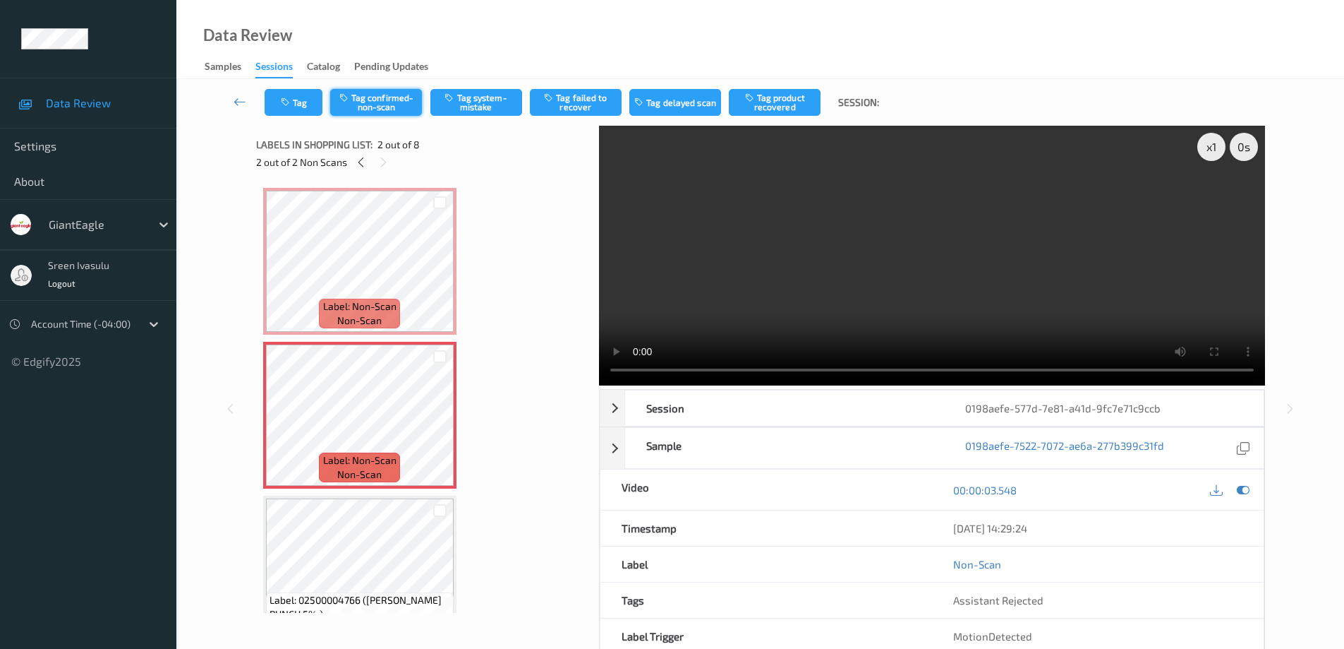
click at [382, 104] on button "Tag confirmed-non-scan" at bounding box center [376, 102] width 92 height 27
click at [774, 102] on button "Tag product recovered" at bounding box center [775, 102] width 92 height 27
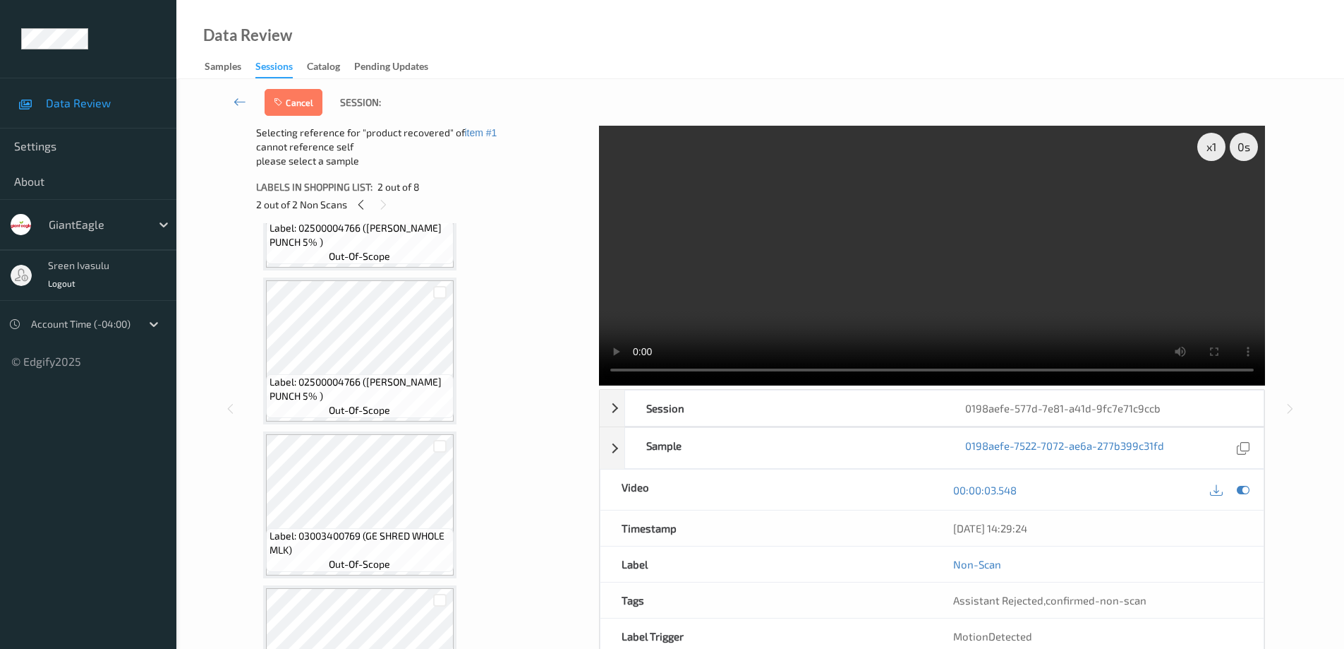
scroll to position [806, 0]
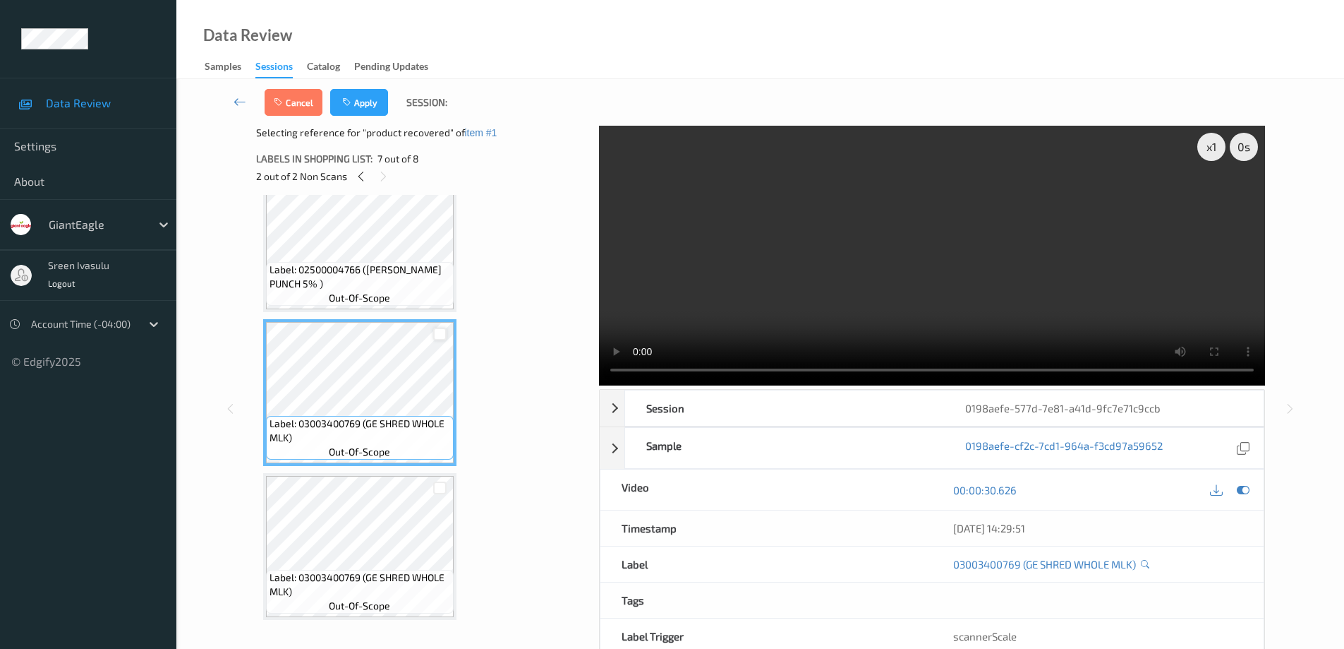
click at [441, 334] on div at bounding box center [439, 333] width 13 height 13
click at [370, 107] on button "Apply" at bounding box center [359, 102] width 58 height 27
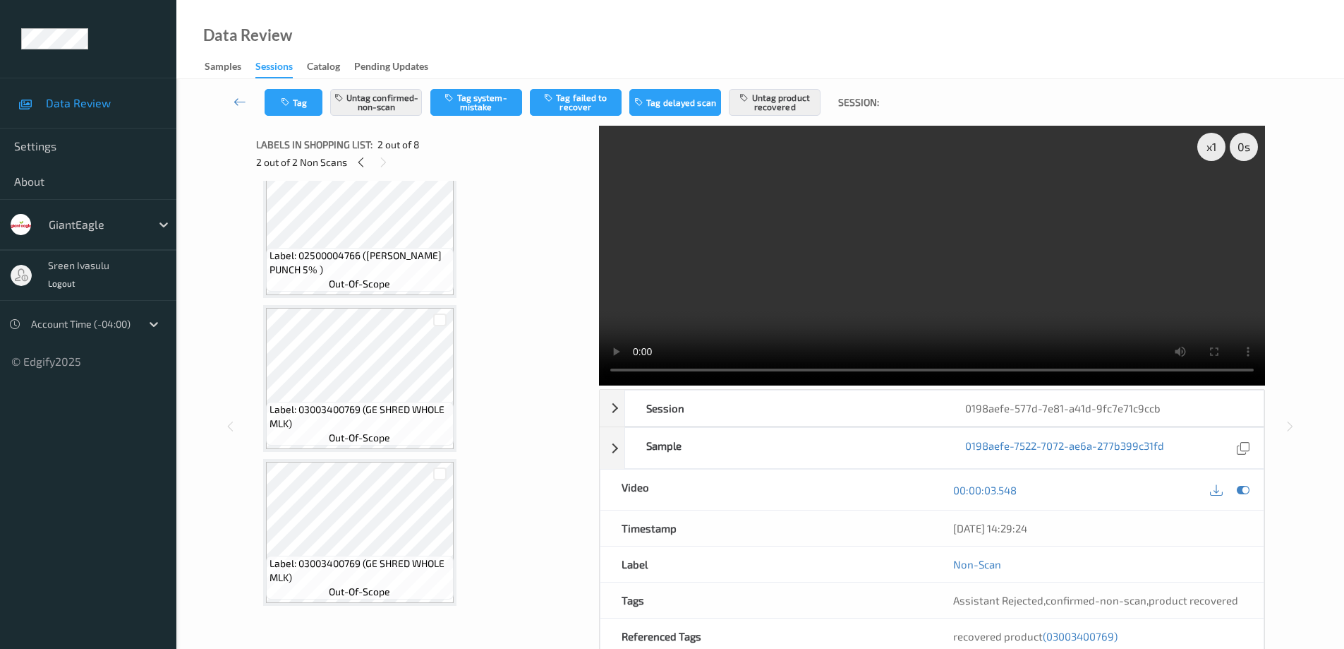
scroll to position [30, 0]
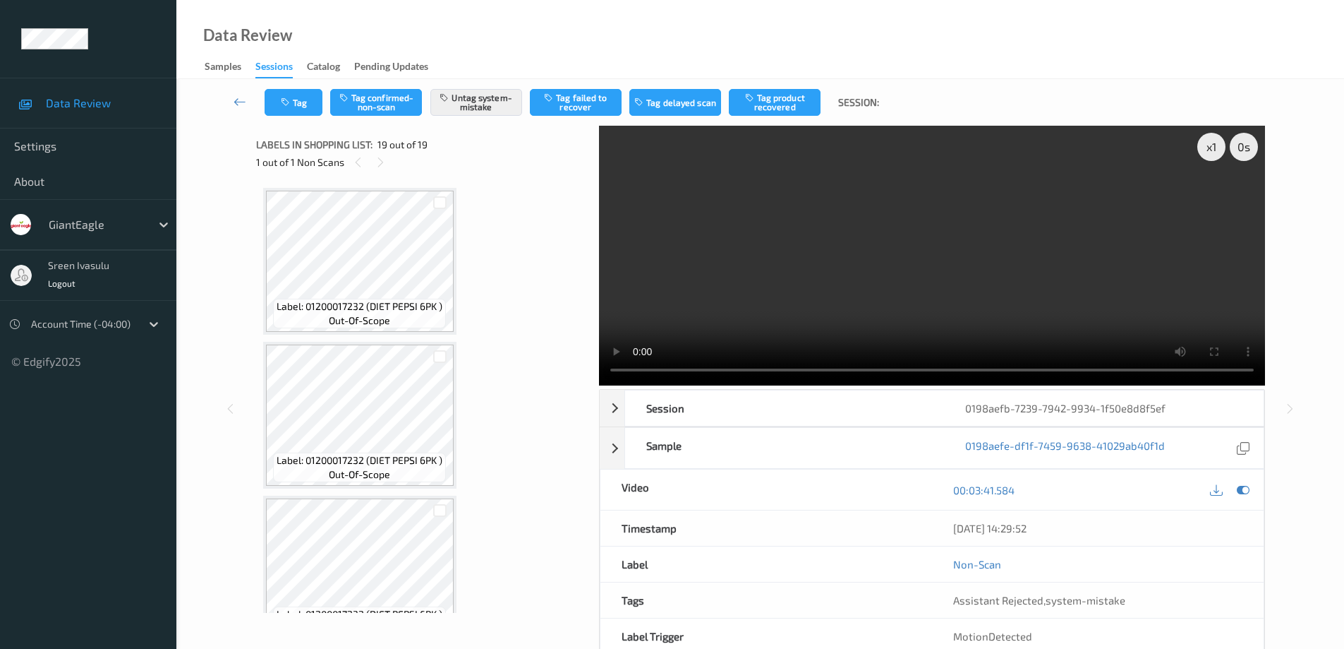
scroll to position [2498, 0]
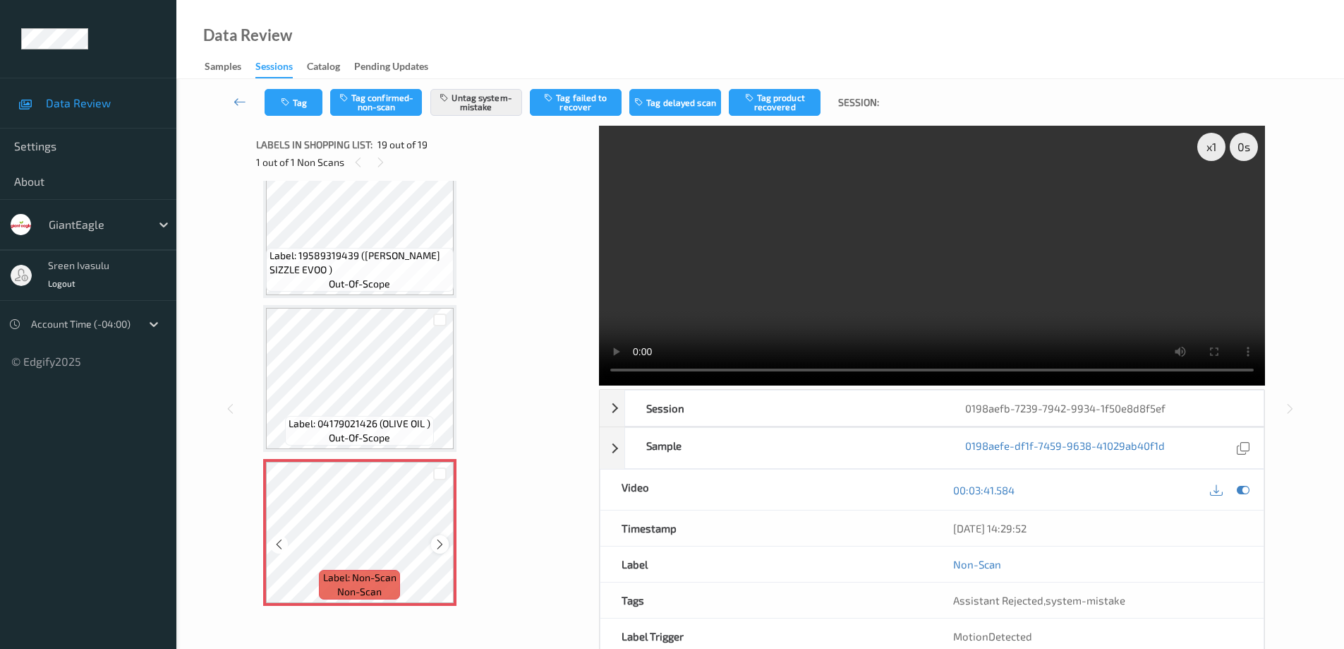
click at [440, 542] on icon at bounding box center [440, 544] width 12 height 13
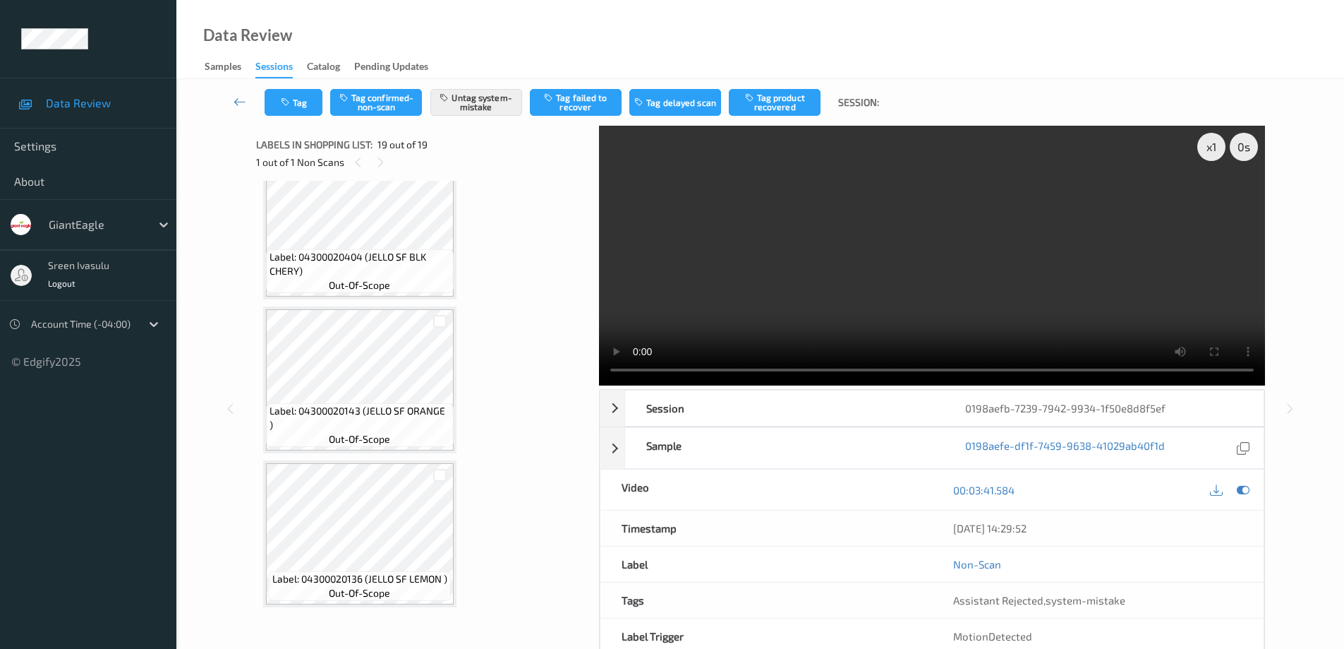
scroll to position [522, 0]
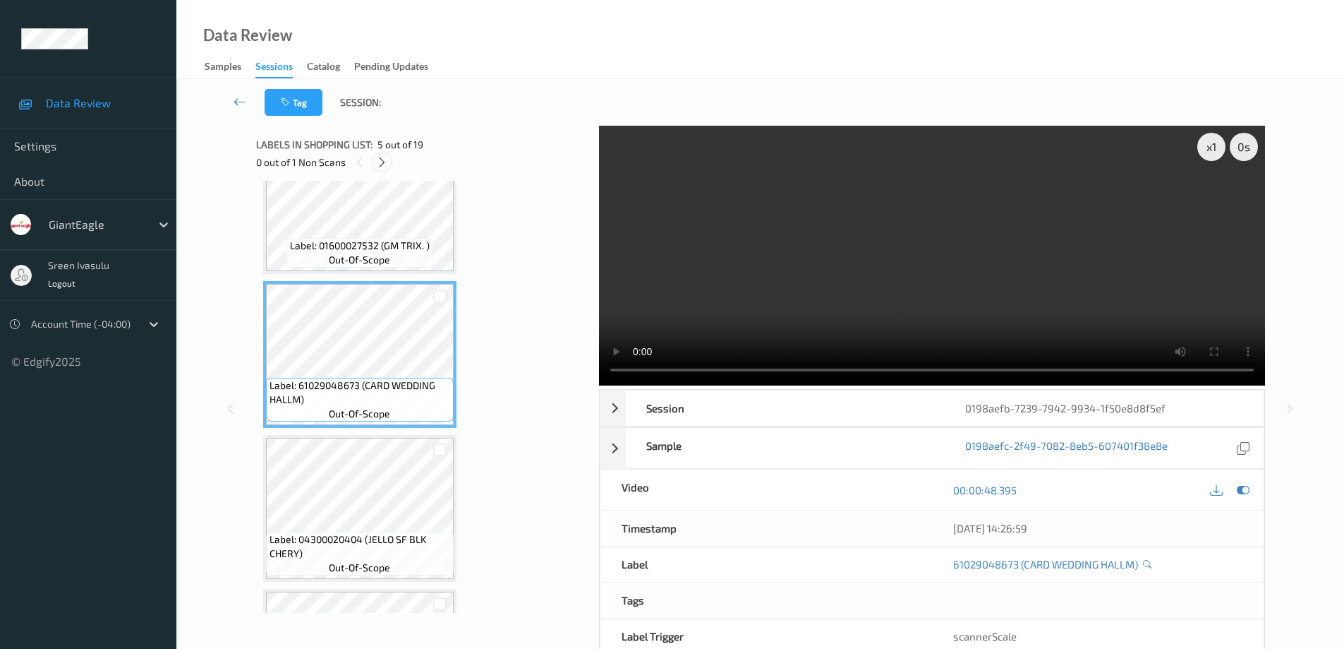
click at [383, 159] on icon at bounding box center [382, 162] width 12 height 13
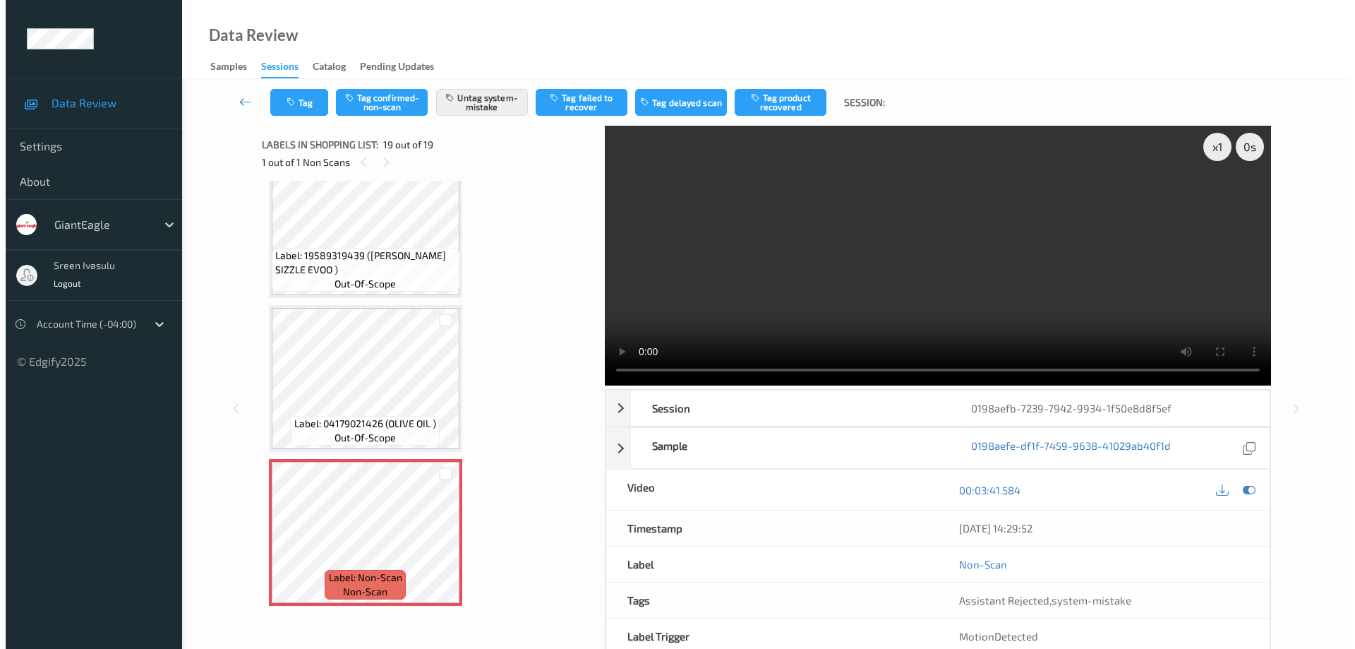
scroll to position [2498, 0]
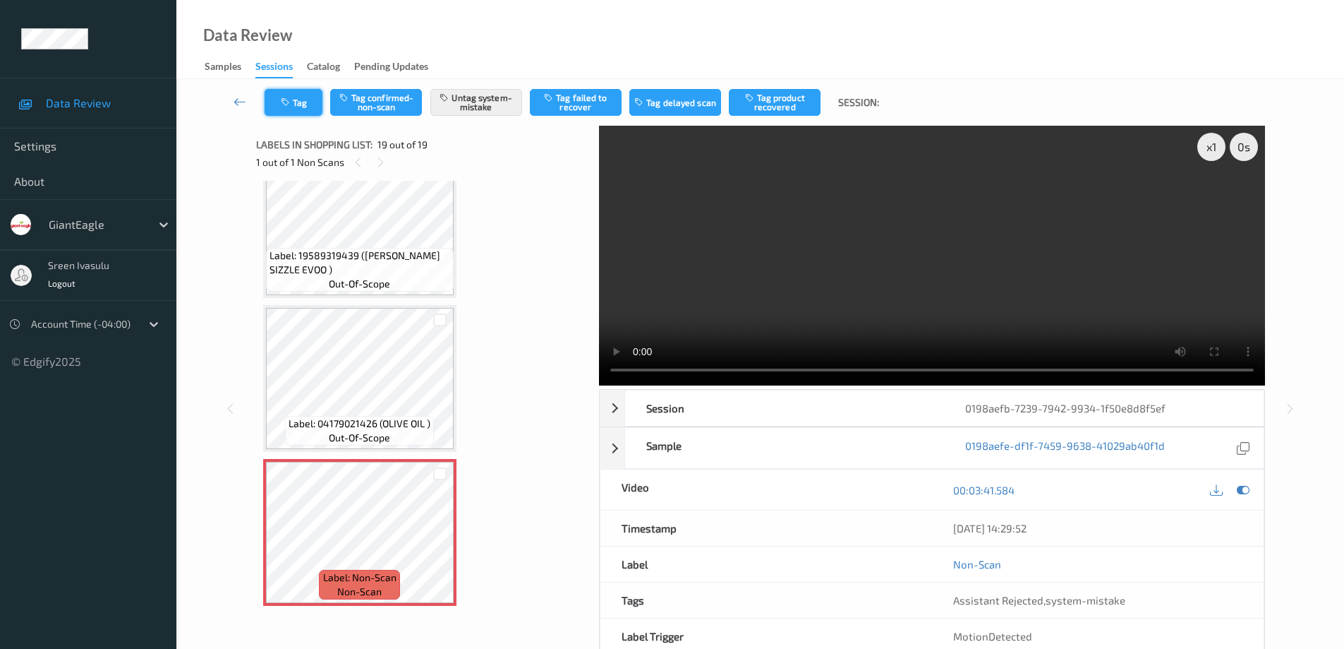
click at [287, 101] on icon "button" at bounding box center [287, 102] width 12 height 10
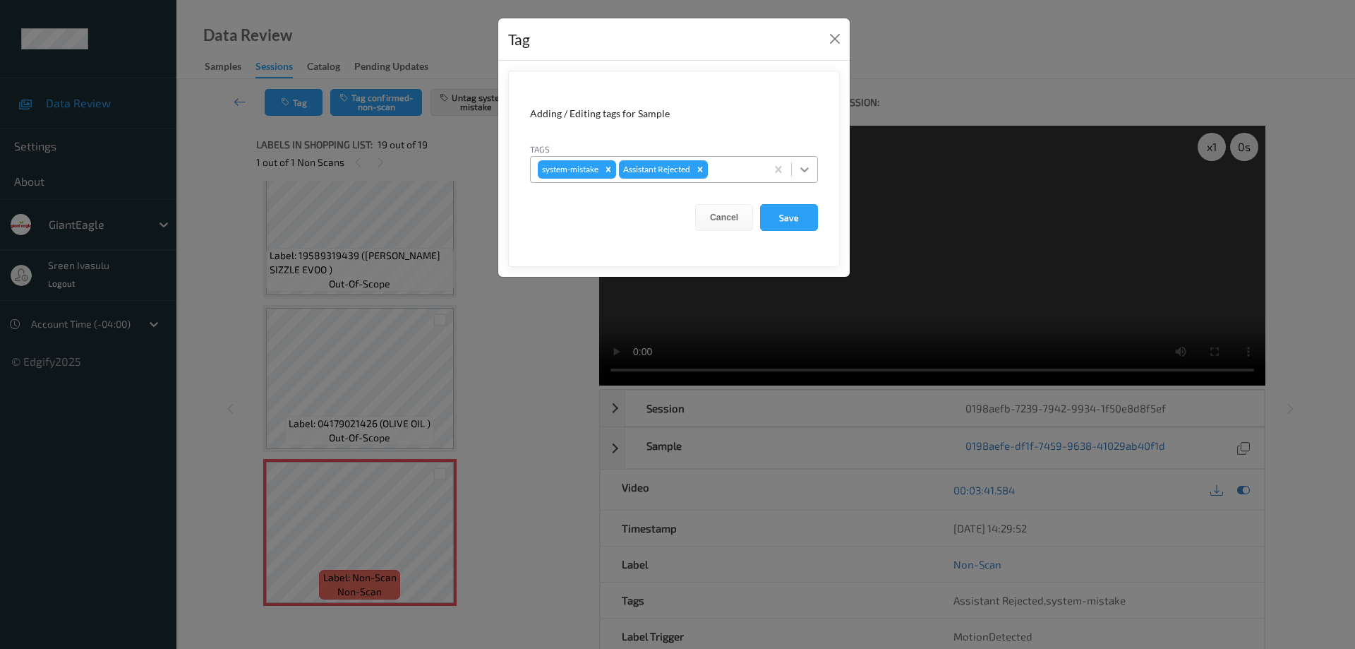
click at [804, 171] on icon at bounding box center [804, 169] width 8 height 5
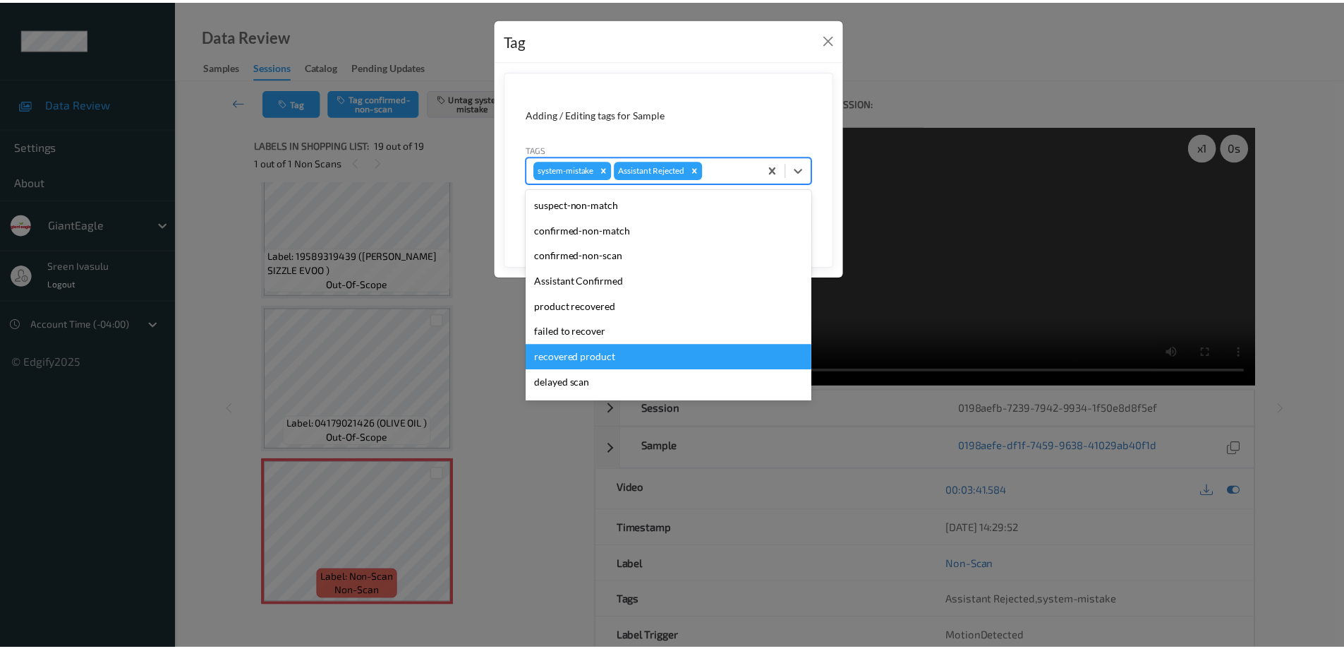
scroll to position [124, 0]
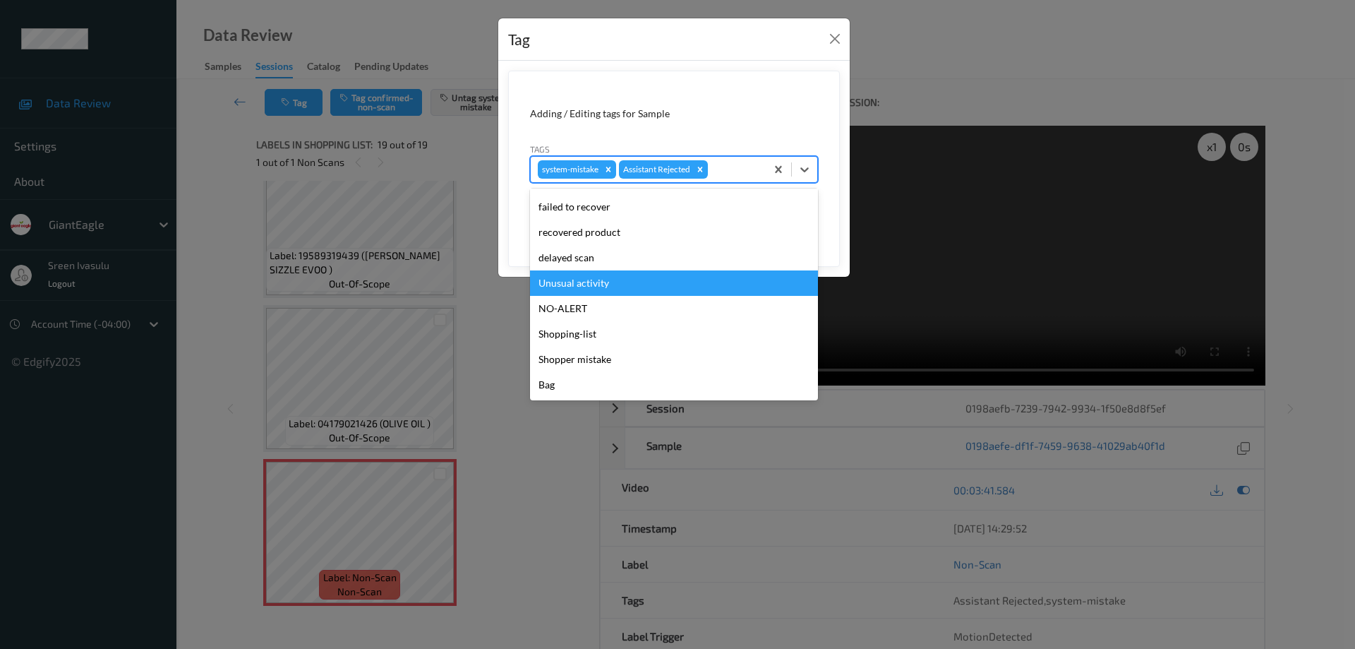
click at [593, 287] on div "Unusual activity" at bounding box center [674, 282] width 288 height 25
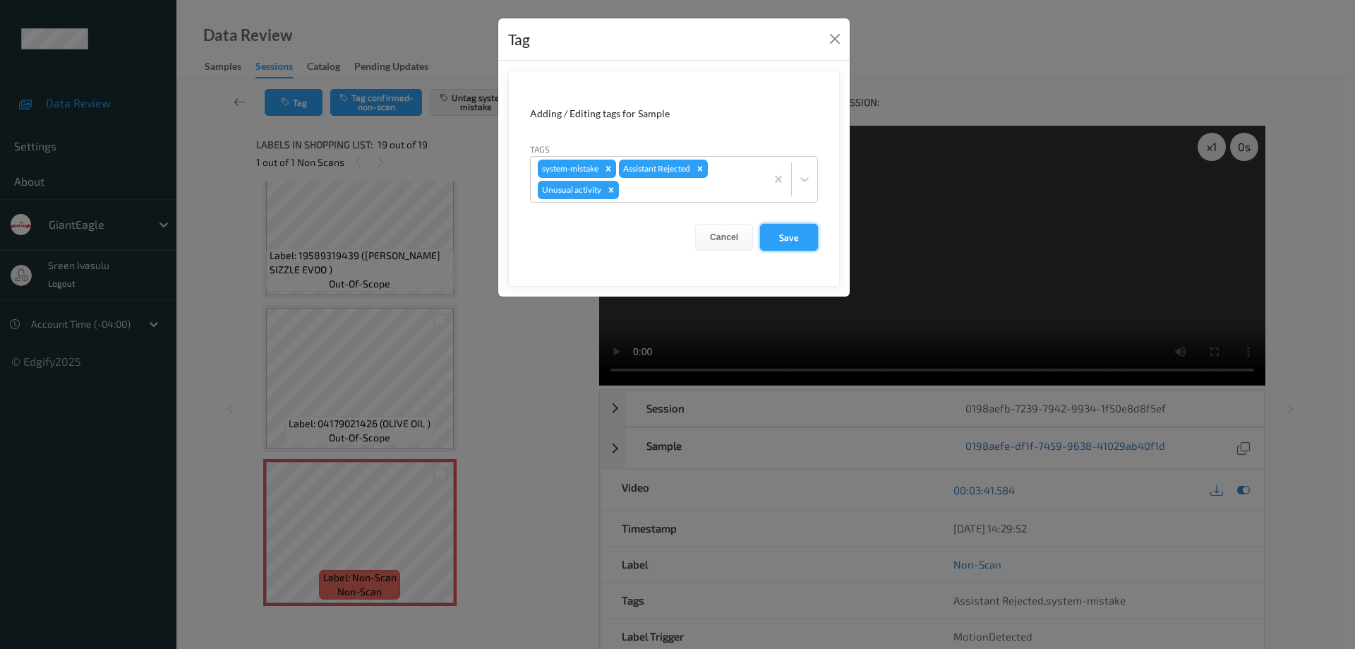
click at [771, 242] on button "Save" at bounding box center [789, 237] width 58 height 27
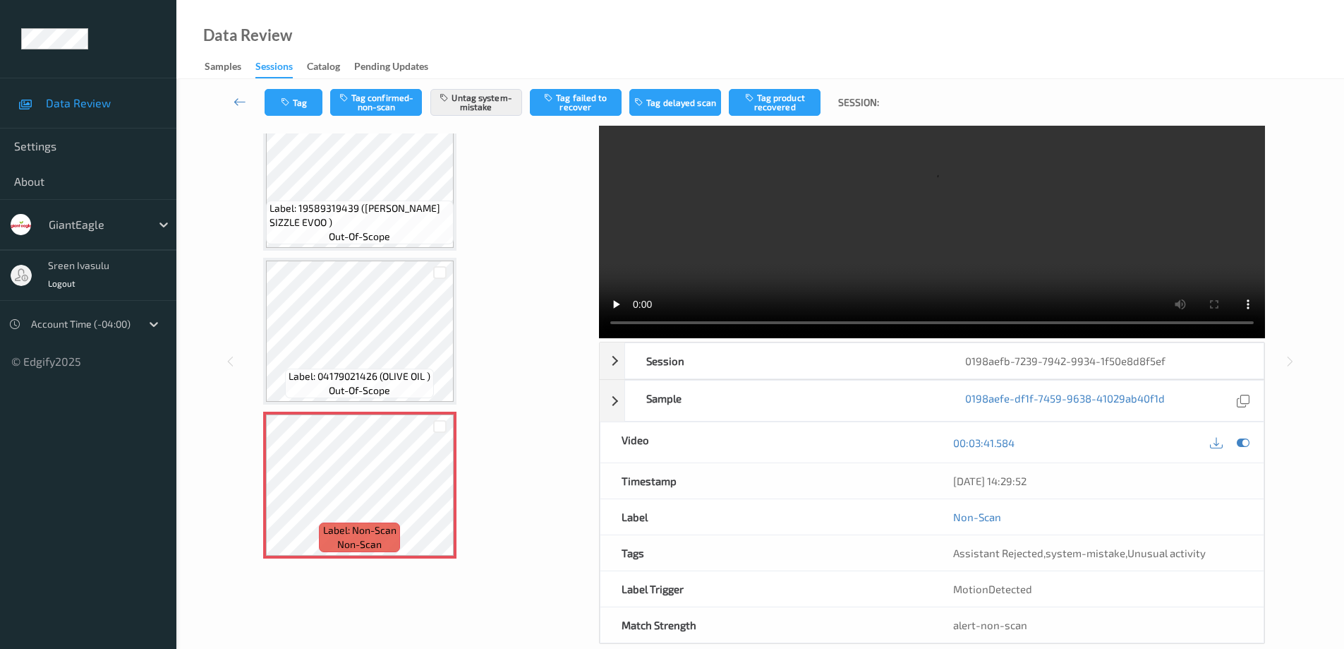
scroll to position [71, 0]
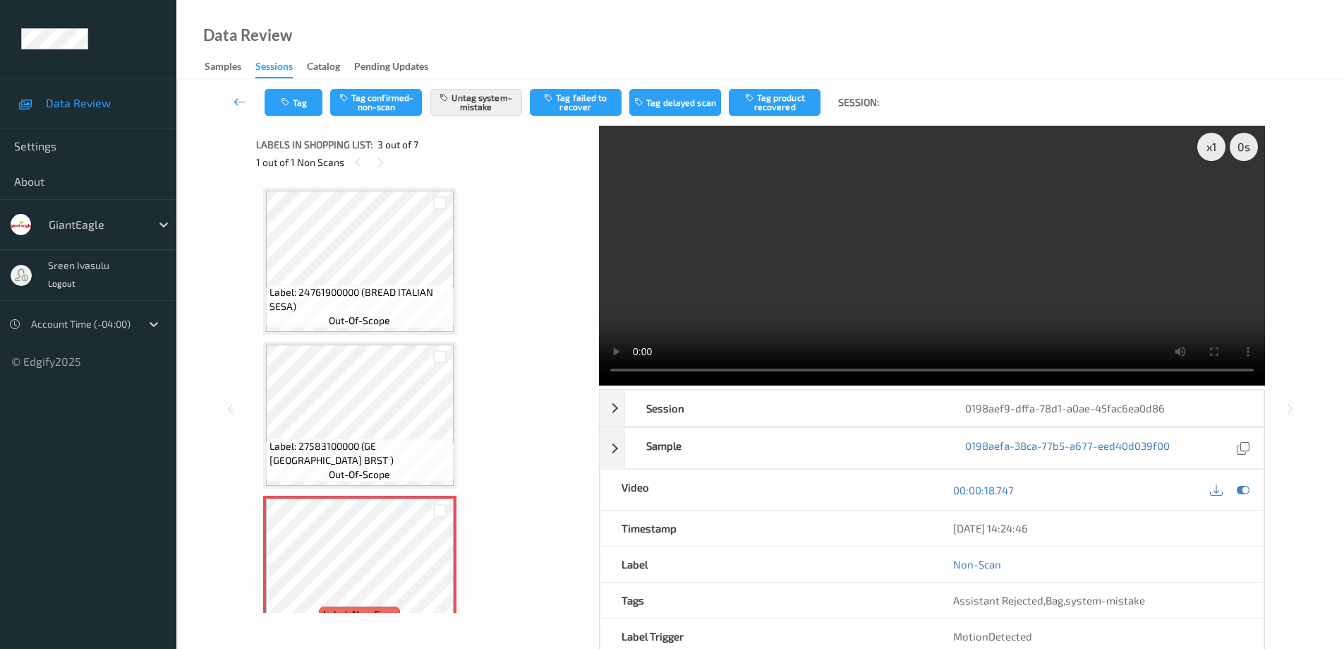
scroll to position [161, 0]
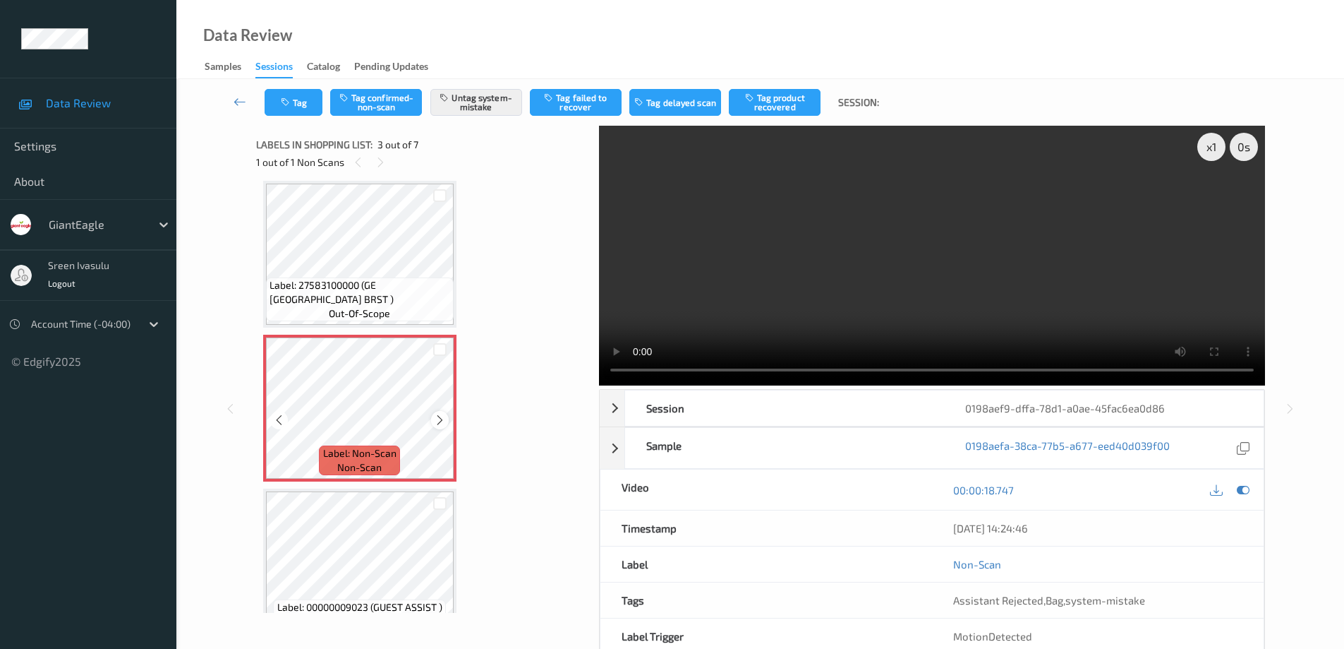
click at [433, 424] on div at bounding box center [440, 420] width 18 height 18
click at [433, 423] on div at bounding box center [440, 420] width 18 height 18
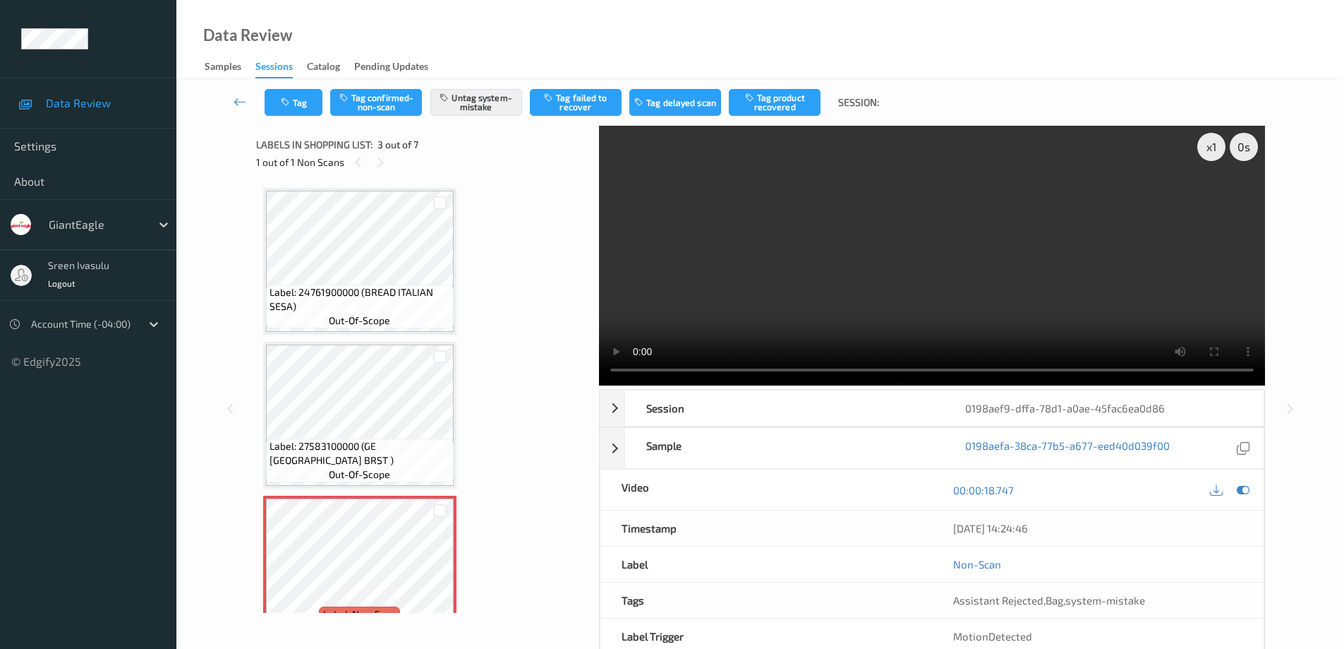
scroll to position [282, 0]
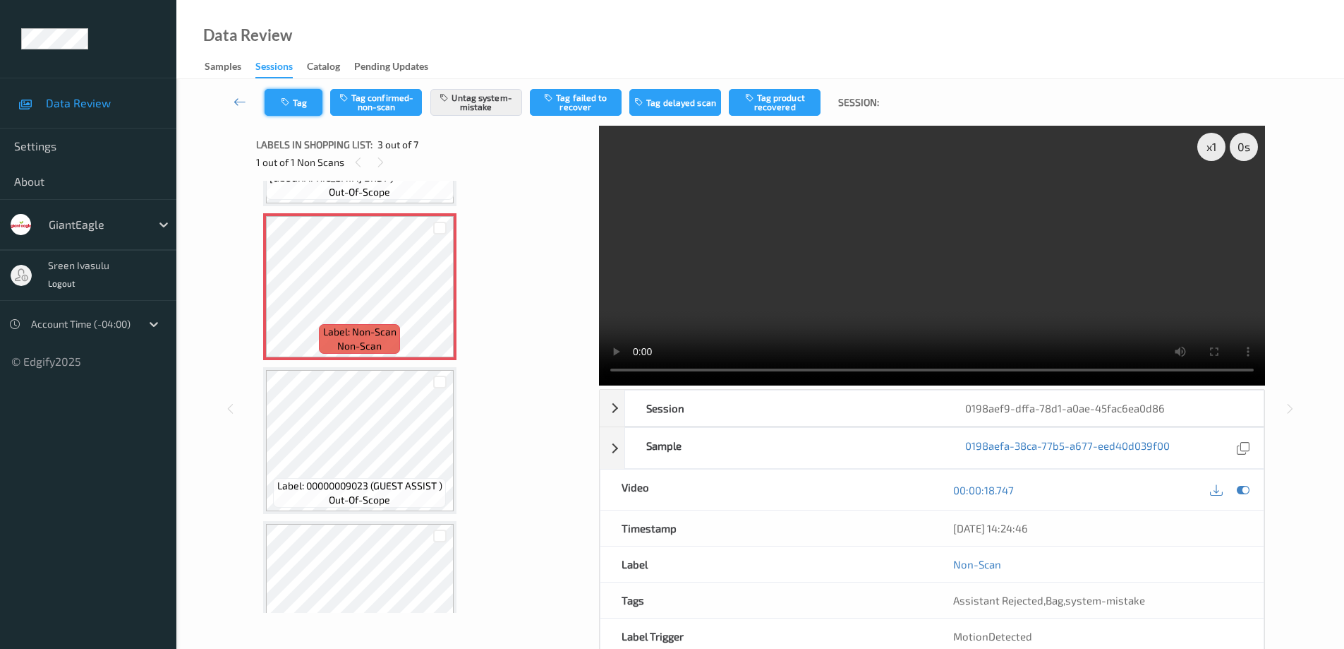
click at [319, 114] on button "Tag" at bounding box center [294, 102] width 58 height 27
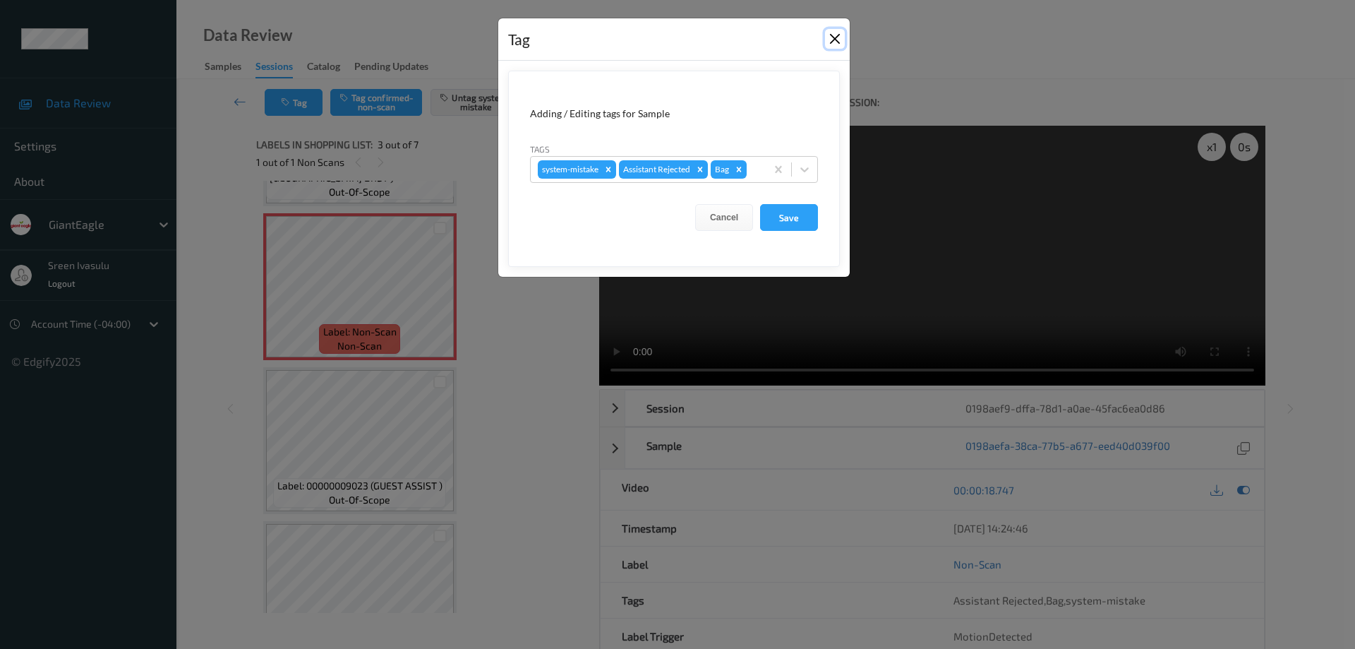
click at [833, 40] on button "Close" at bounding box center [835, 39] width 20 height 20
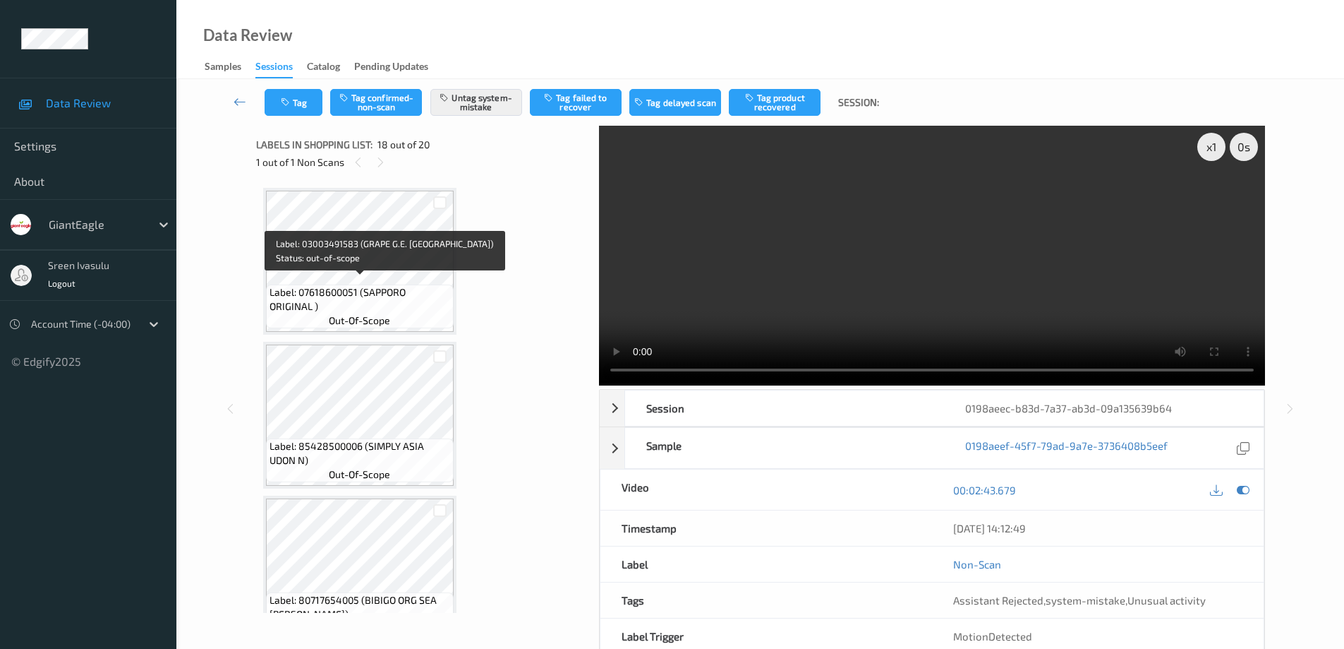
scroll to position [2468, 0]
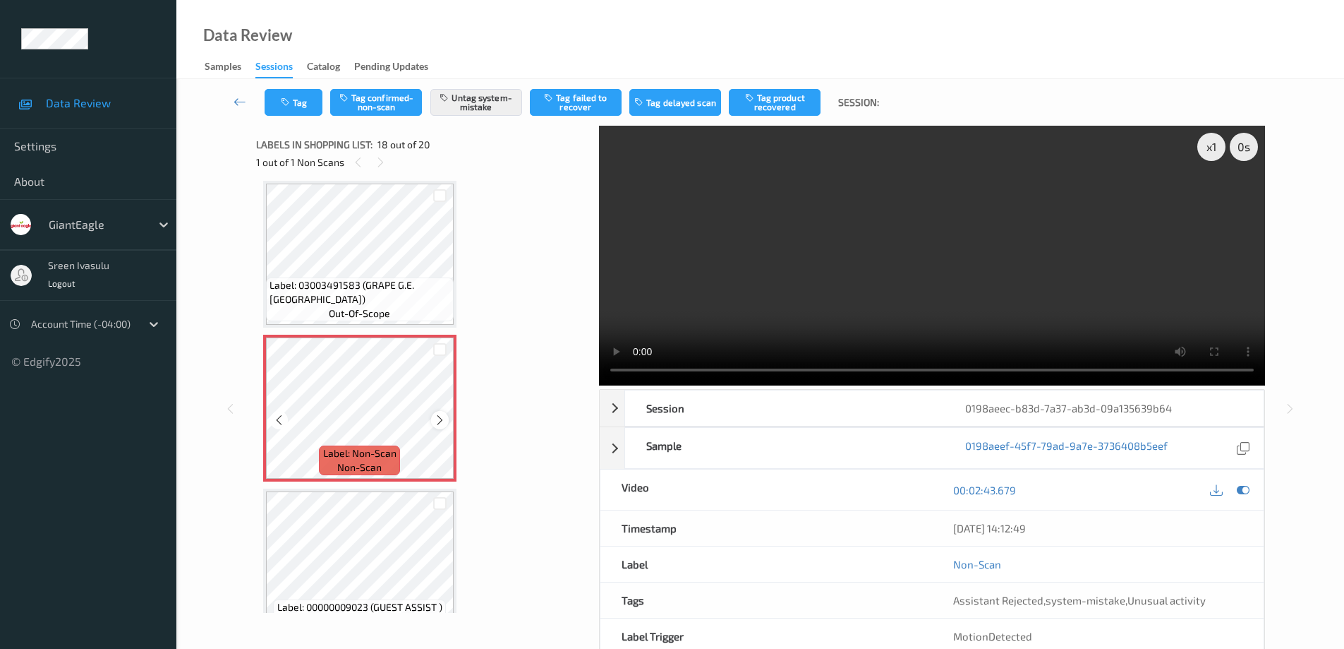
click at [440, 418] on icon at bounding box center [440, 420] width 12 height 13
click at [485, 97] on button "Untag system-mistake" at bounding box center [476, 102] width 92 height 27
click at [479, 104] on button "Tag system-mistake" at bounding box center [476, 102] width 92 height 27
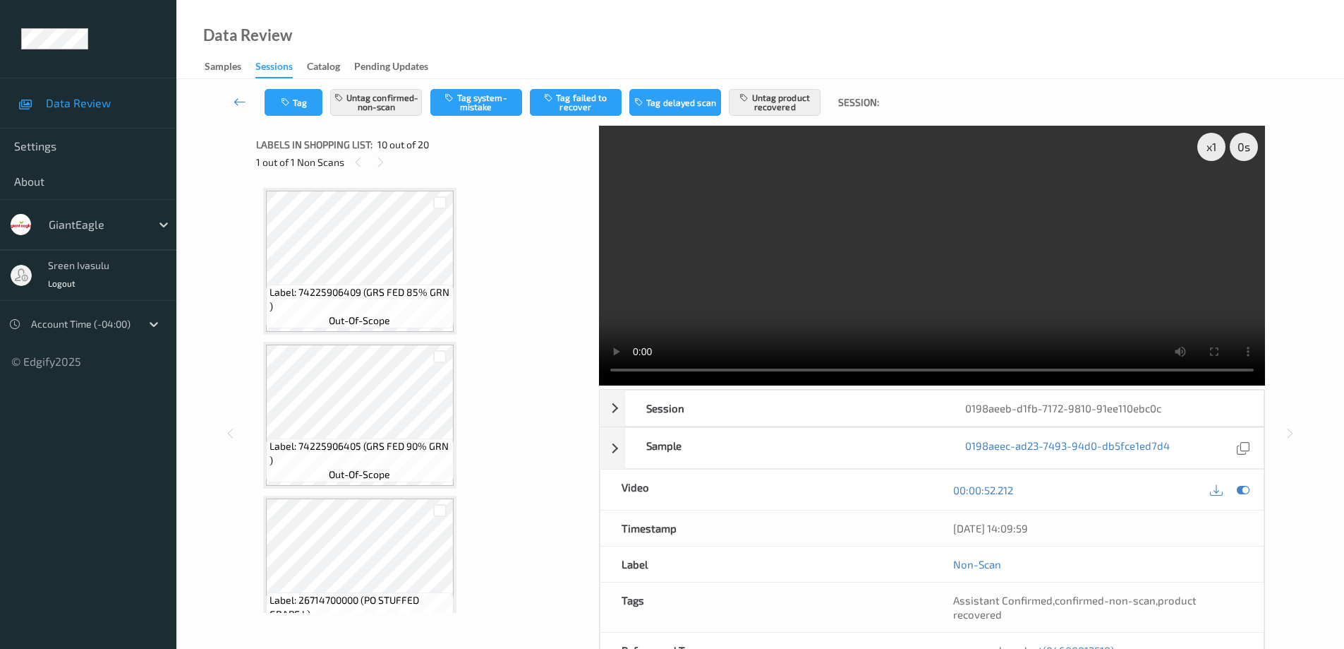
scroll to position [1238, 0]
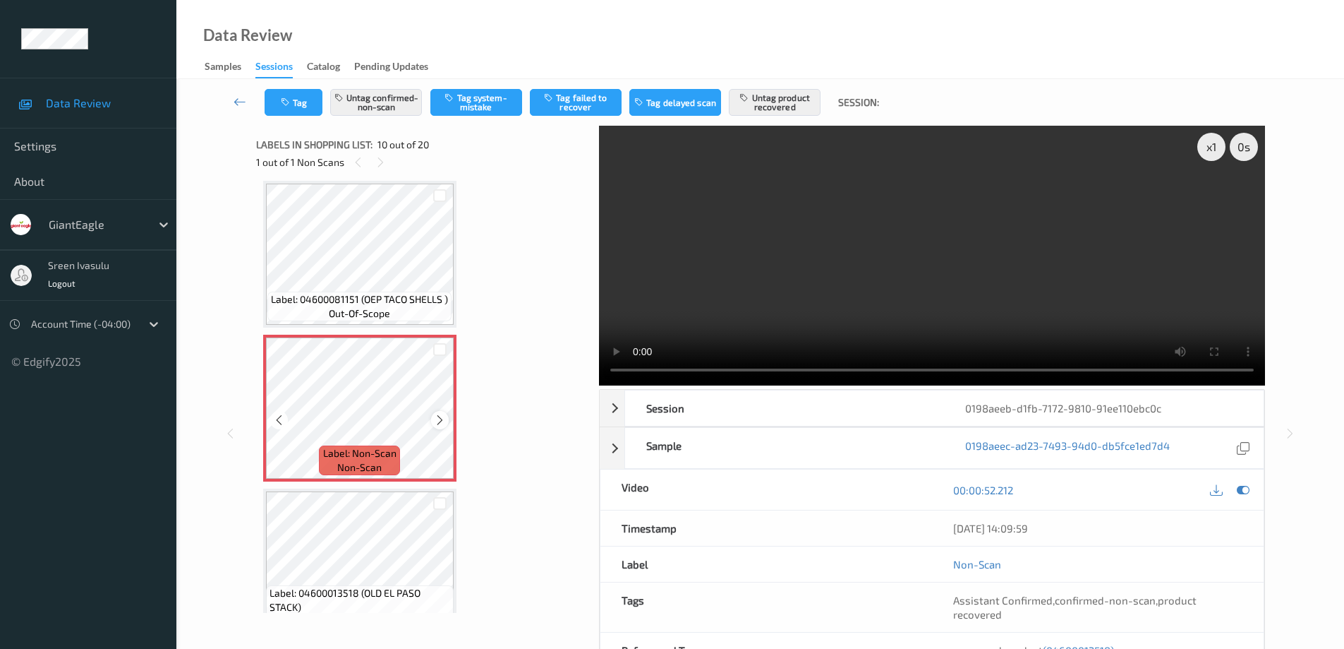
click at [438, 421] on icon at bounding box center [440, 420] width 12 height 13
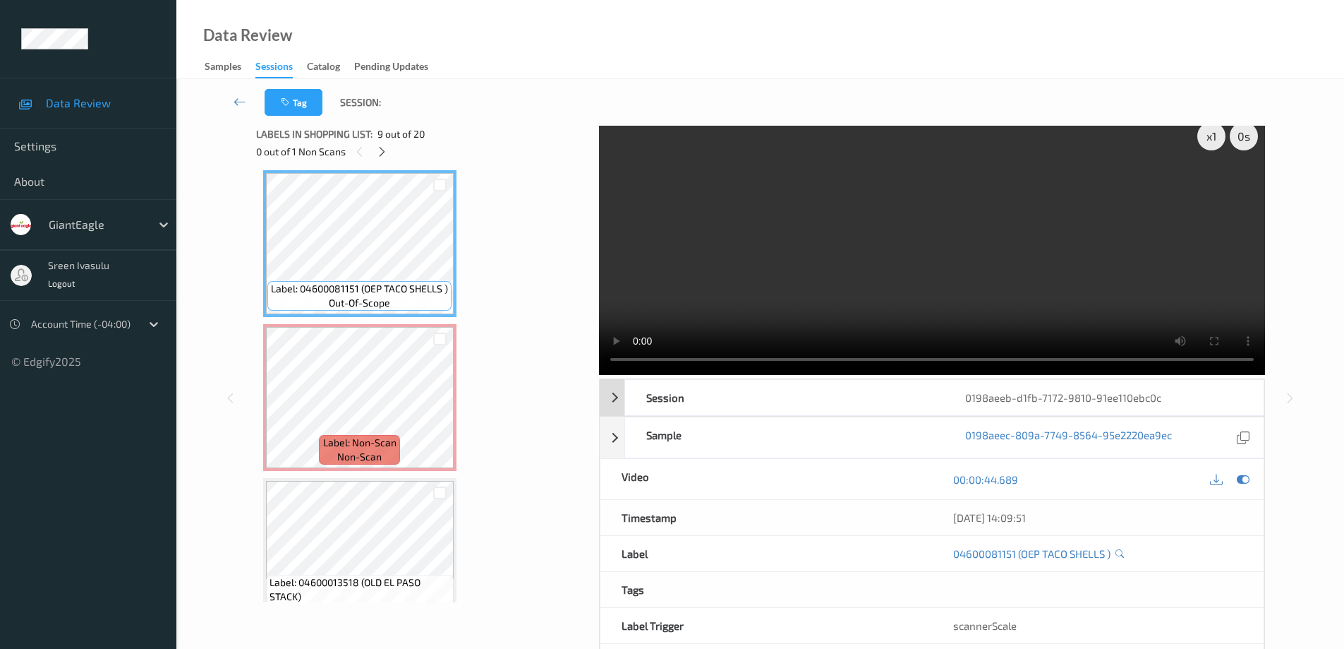
scroll to position [0, 0]
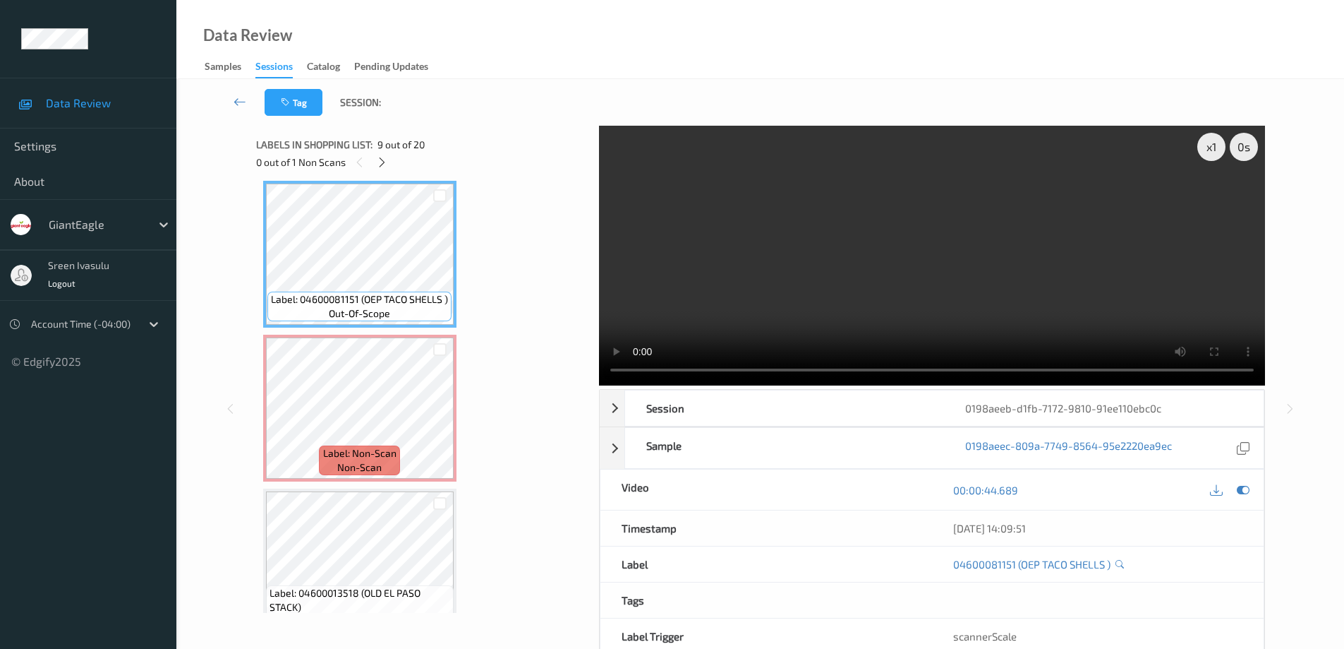
click at [899, 387] on div "x 1 0 s Session 0198aeeb-d1fb-7172-9810-91ee110ebc0c Session ID 0198aeeb-d1fb-7…" at bounding box center [932, 408] width 666 height 565
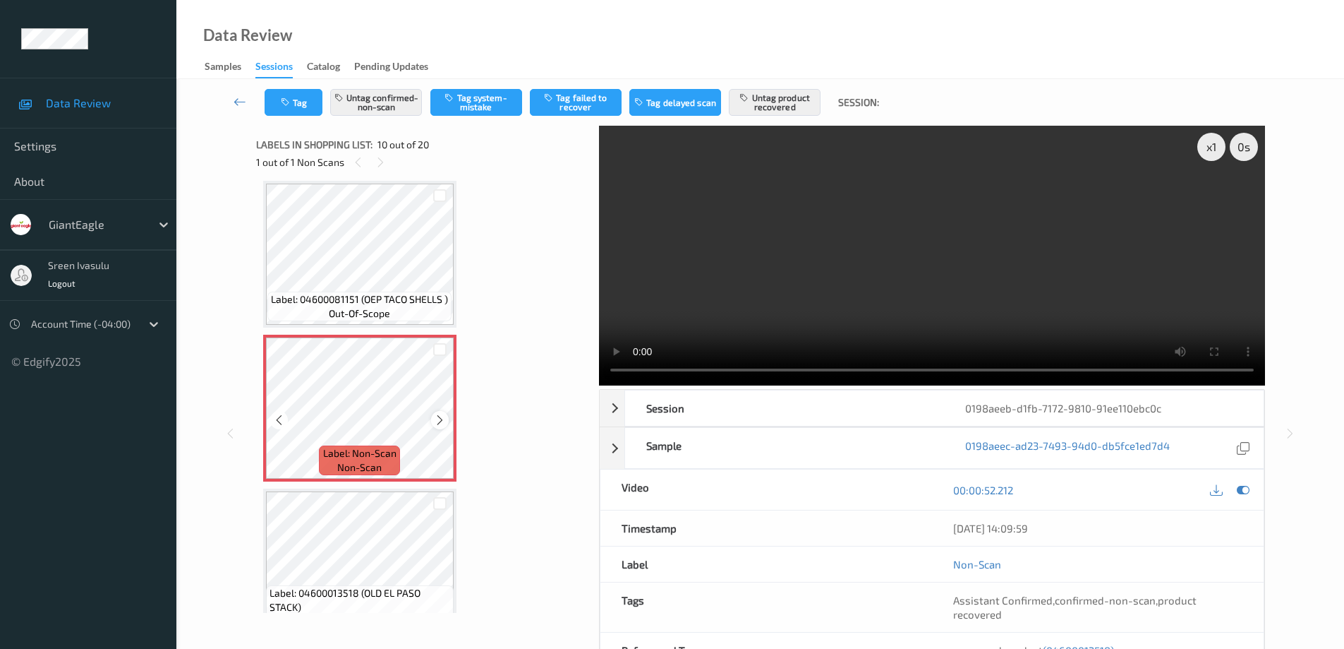
click at [435, 422] on icon at bounding box center [440, 420] width 12 height 13
click at [379, 107] on button "Untag confirmed-non-scan" at bounding box center [376, 102] width 92 height 27
click at [780, 104] on button "Untag product recovered" at bounding box center [775, 102] width 92 height 27
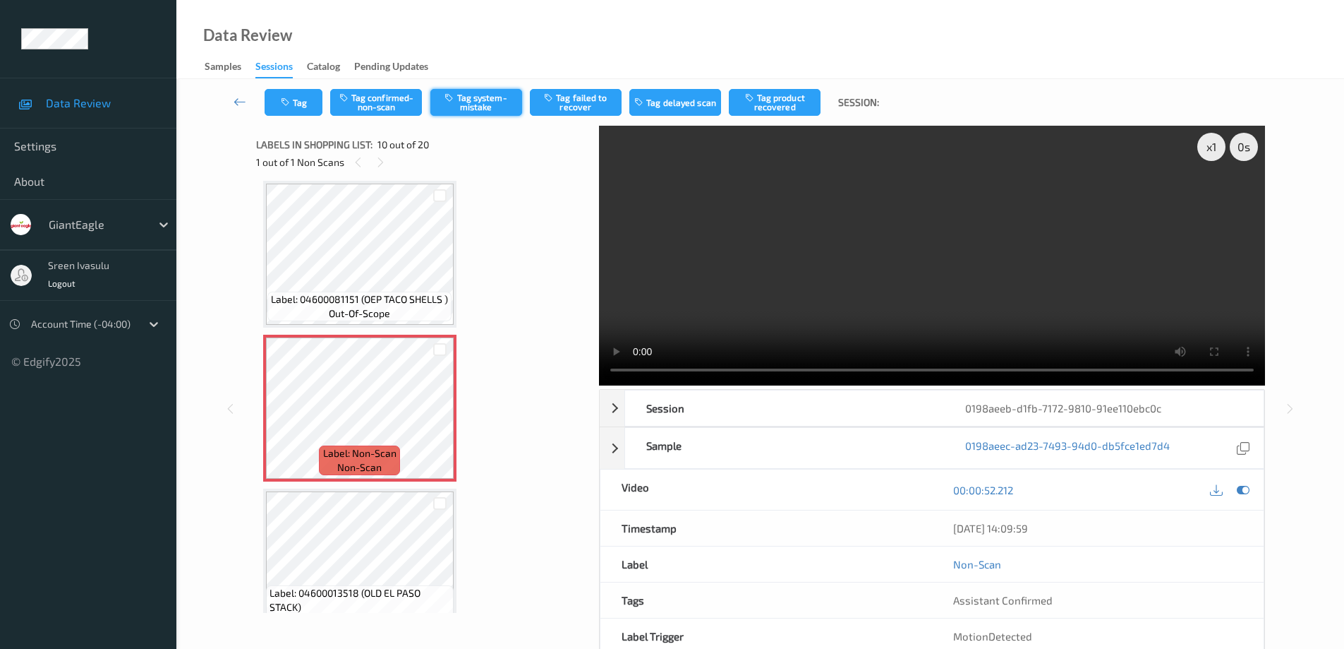
click at [476, 104] on button "Tag system-mistake" at bounding box center [476, 102] width 92 height 27
click at [293, 102] on button "Tag" at bounding box center [294, 102] width 58 height 27
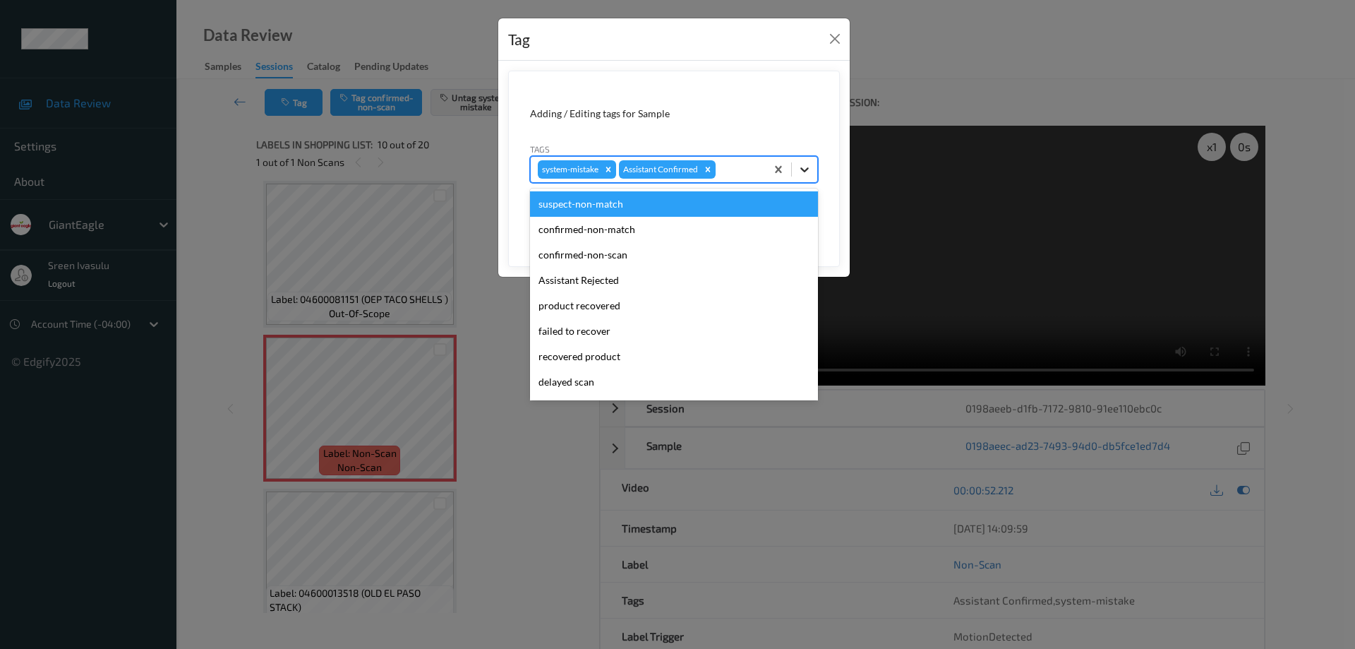
click at [797, 169] on div at bounding box center [804, 169] width 25 height 25
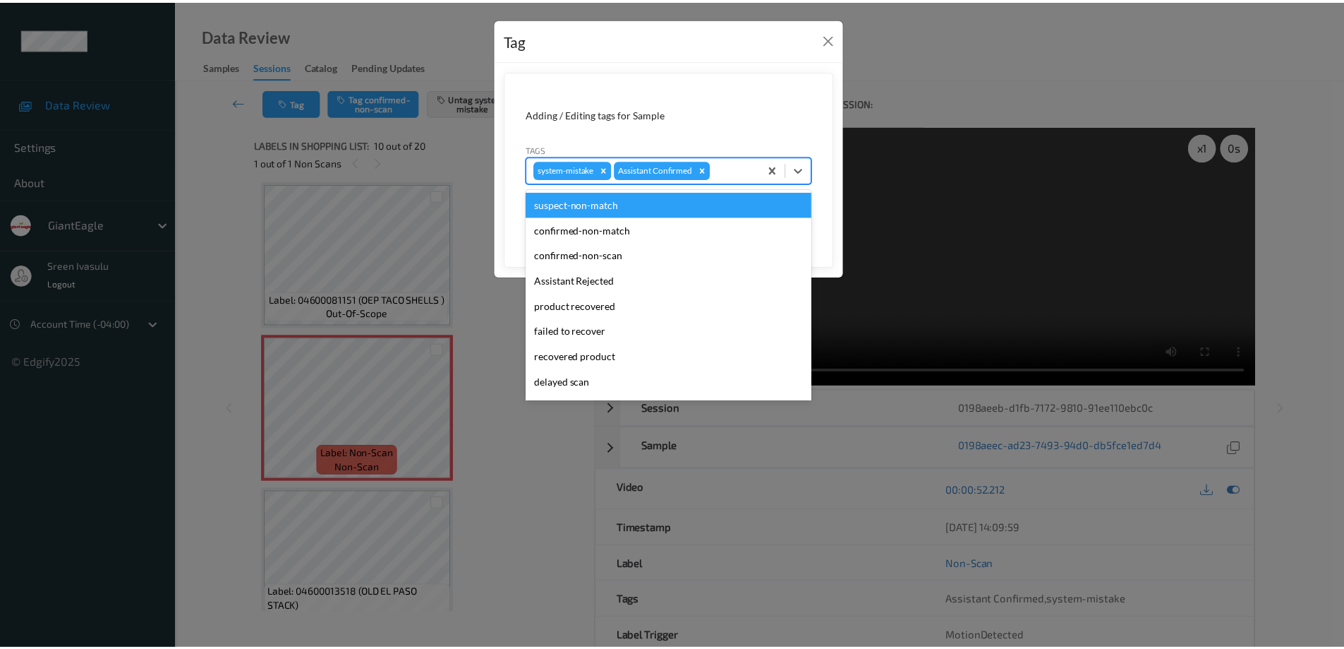
scroll to position [124, 0]
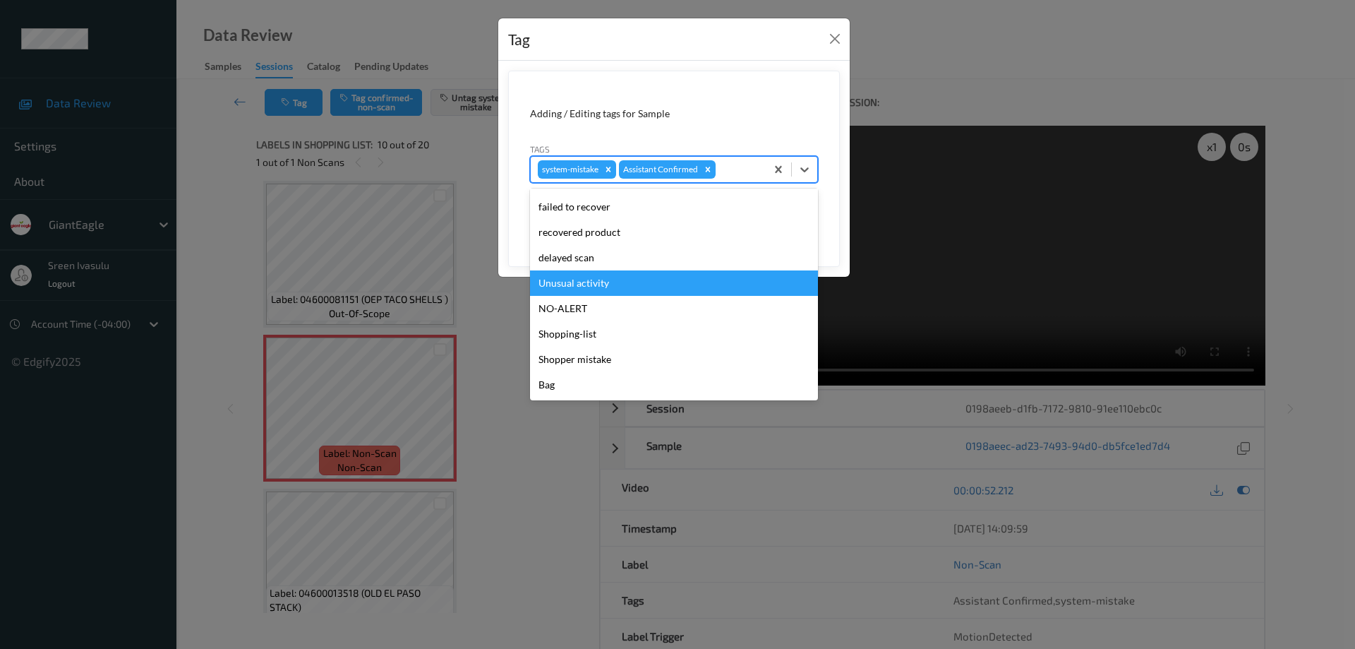
click at [591, 289] on div "Unusual activity" at bounding box center [674, 282] width 288 height 25
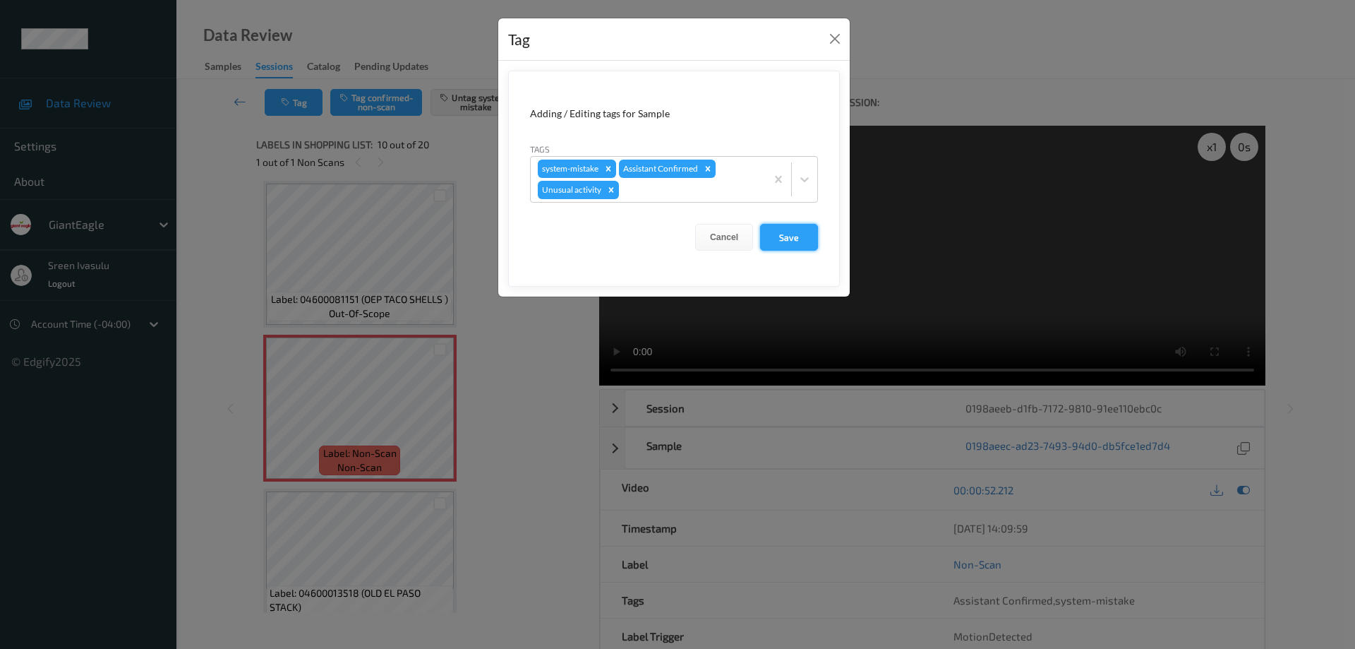
click at [790, 233] on button "Save" at bounding box center [789, 237] width 58 height 27
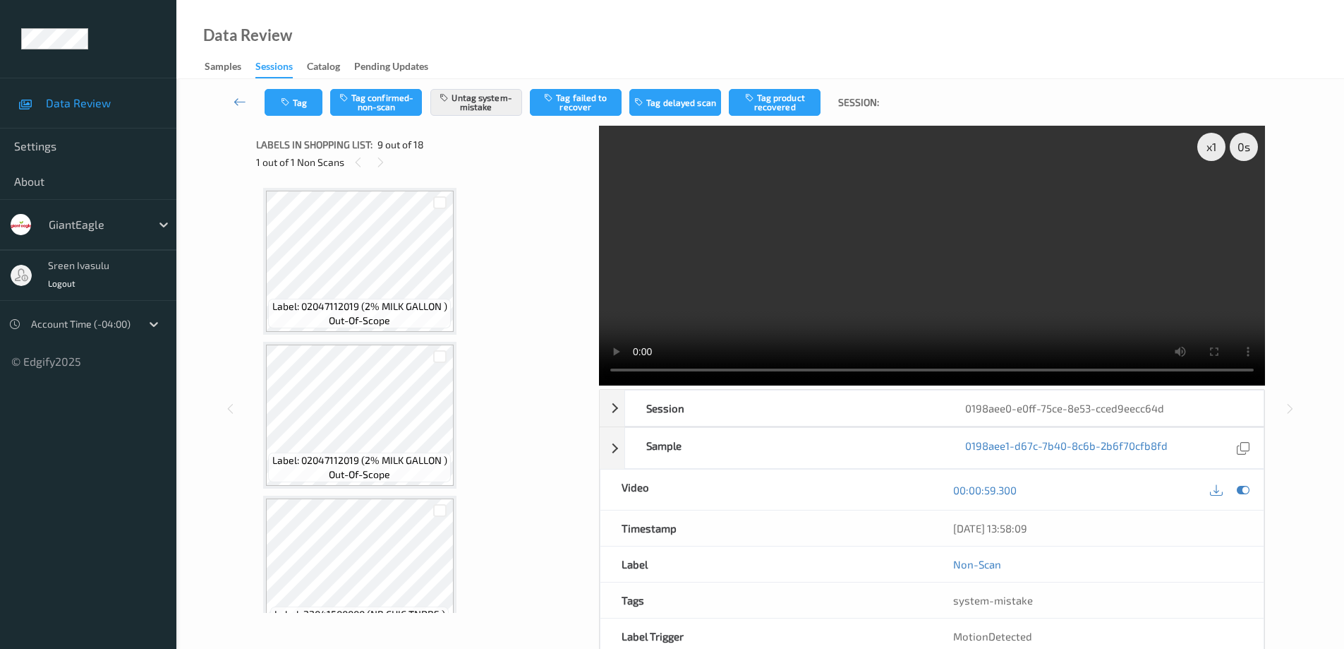
scroll to position [1084, 0]
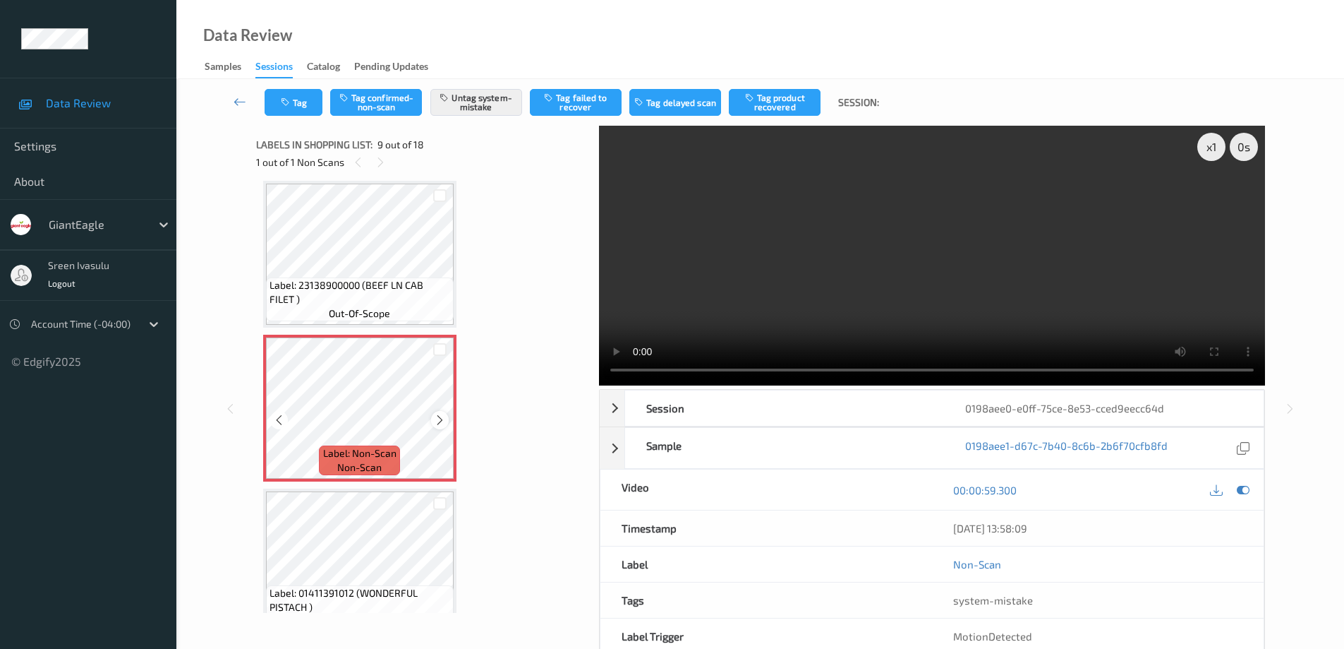
click at [439, 420] on icon at bounding box center [440, 420] width 12 height 13
click at [438, 423] on icon at bounding box center [440, 420] width 12 height 13
click at [437, 418] on icon at bounding box center [440, 420] width 12 height 13
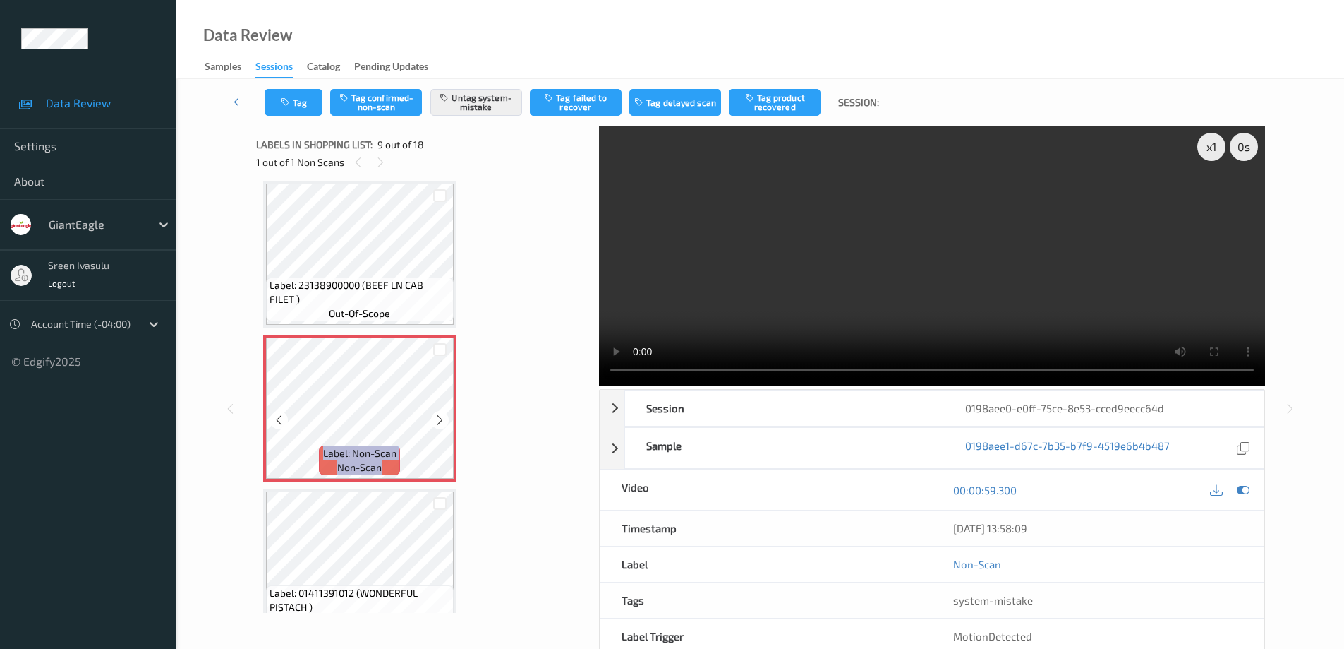
click at [437, 418] on icon at bounding box center [440, 420] width 12 height 13
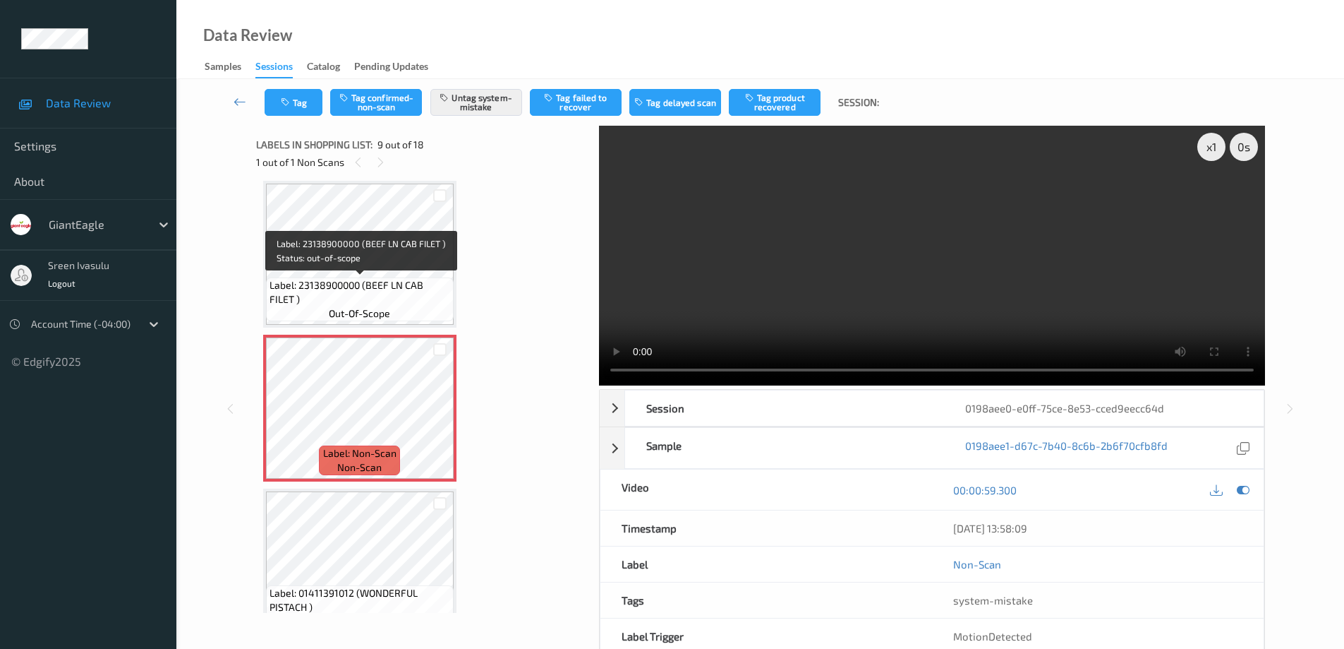
click at [414, 278] on span "Label: 23138900000 (BEEF LN CAB FILET )" at bounding box center [360, 292] width 181 height 28
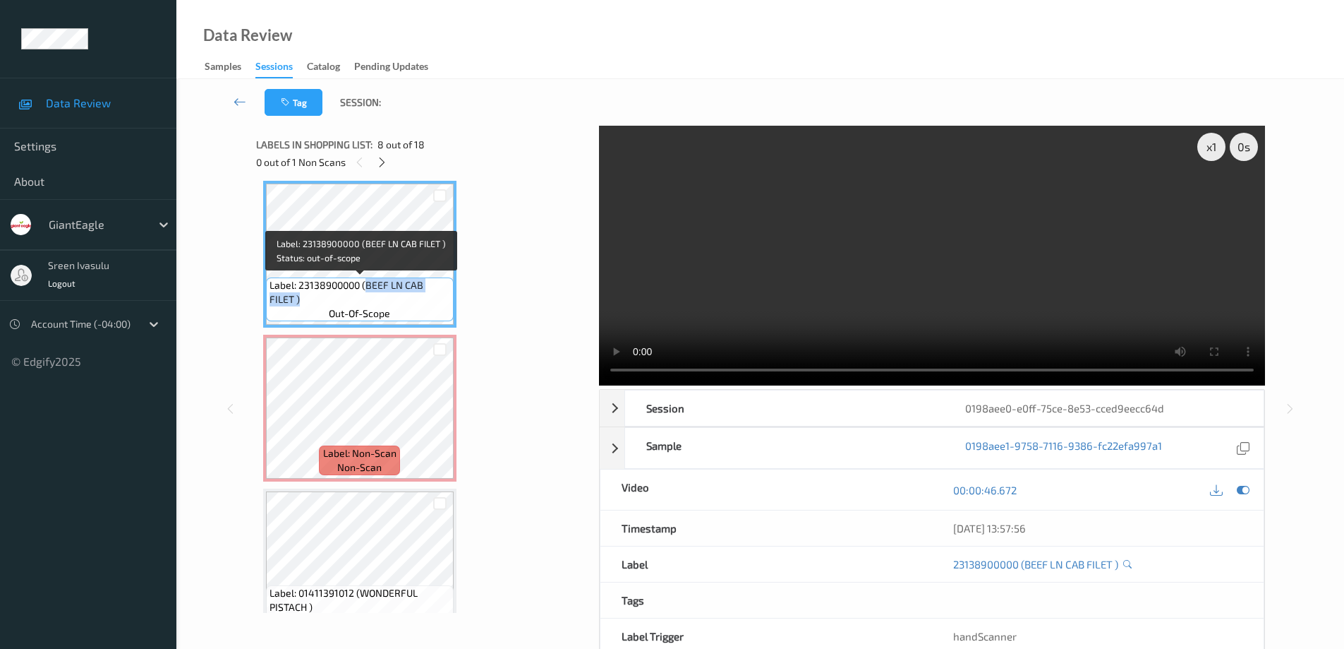
drag, startPoint x: 366, startPoint y: 282, endPoint x: 428, endPoint y: 313, distance: 68.8
click at [428, 313] on div "Label: 23138900000 (BEEF LN CAB FILET ) out-of-scope" at bounding box center [360, 299] width 188 height 44
copy span "BEEF LN CAB FILET )"
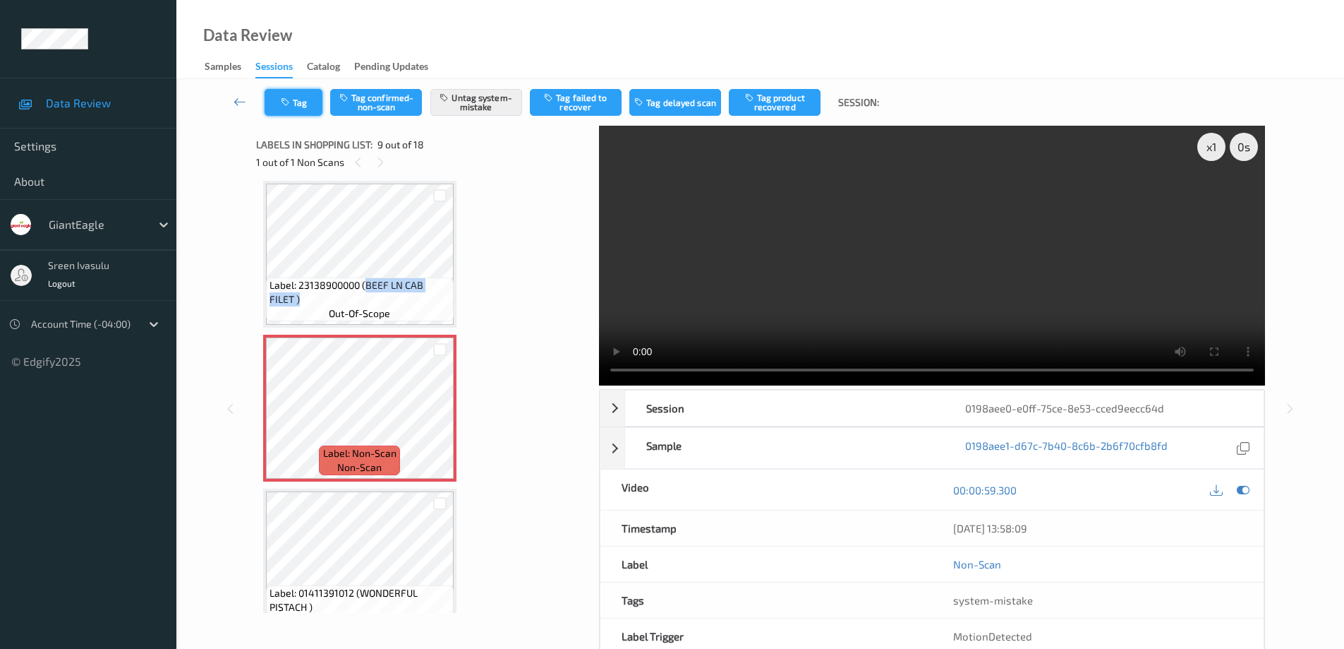
click at [294, 104] on button "Tag" at bounding box center [294, 102] width 58 height 27
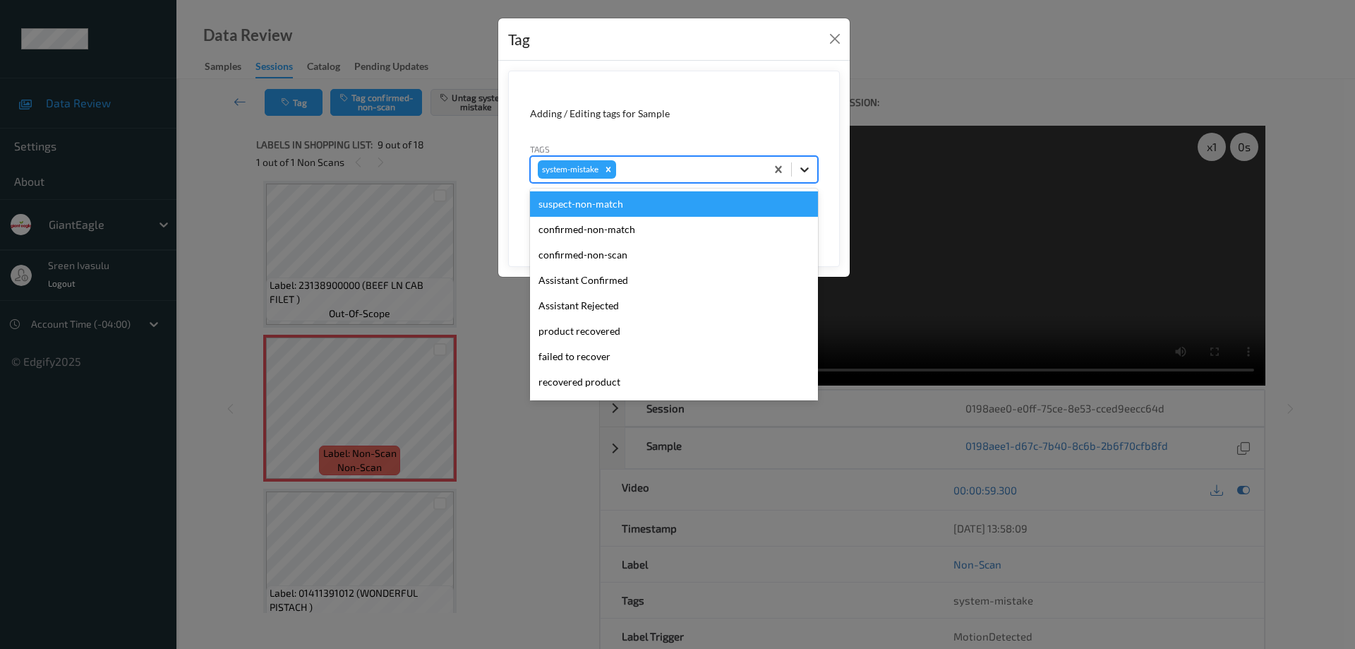
click at [804, 167] on icon at bounding box center [804, 169] width 14 height 14
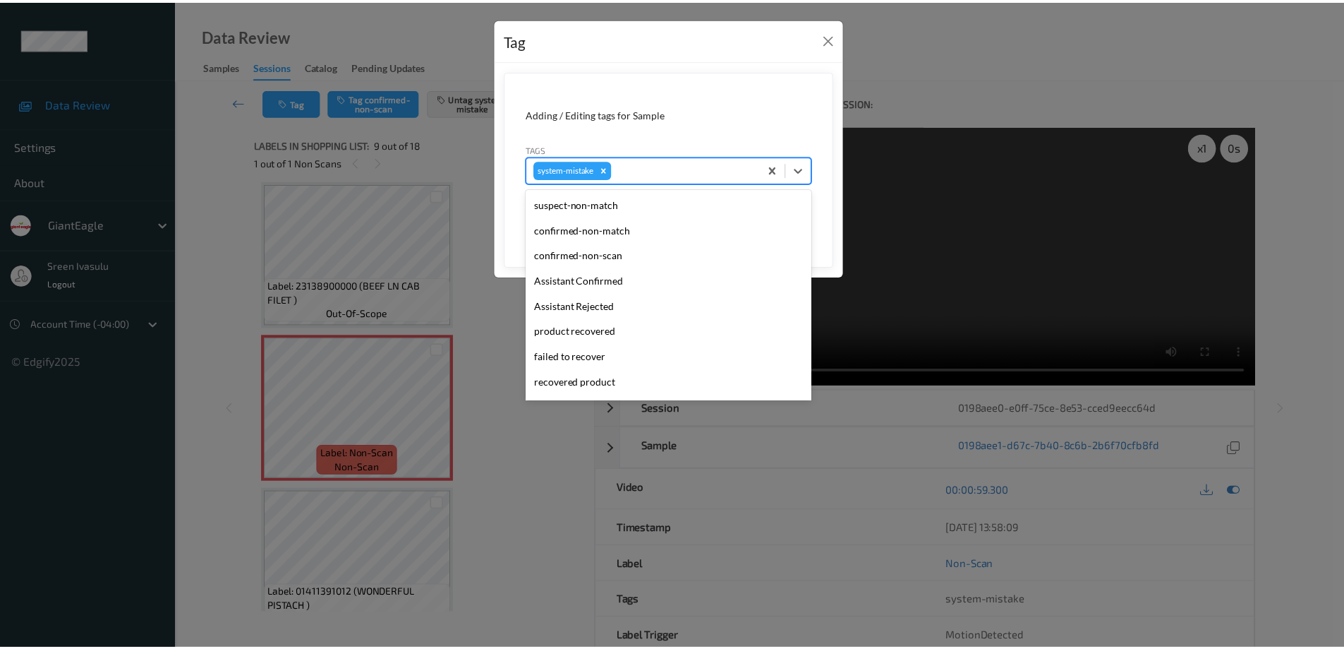
scroll to position [150, 0]
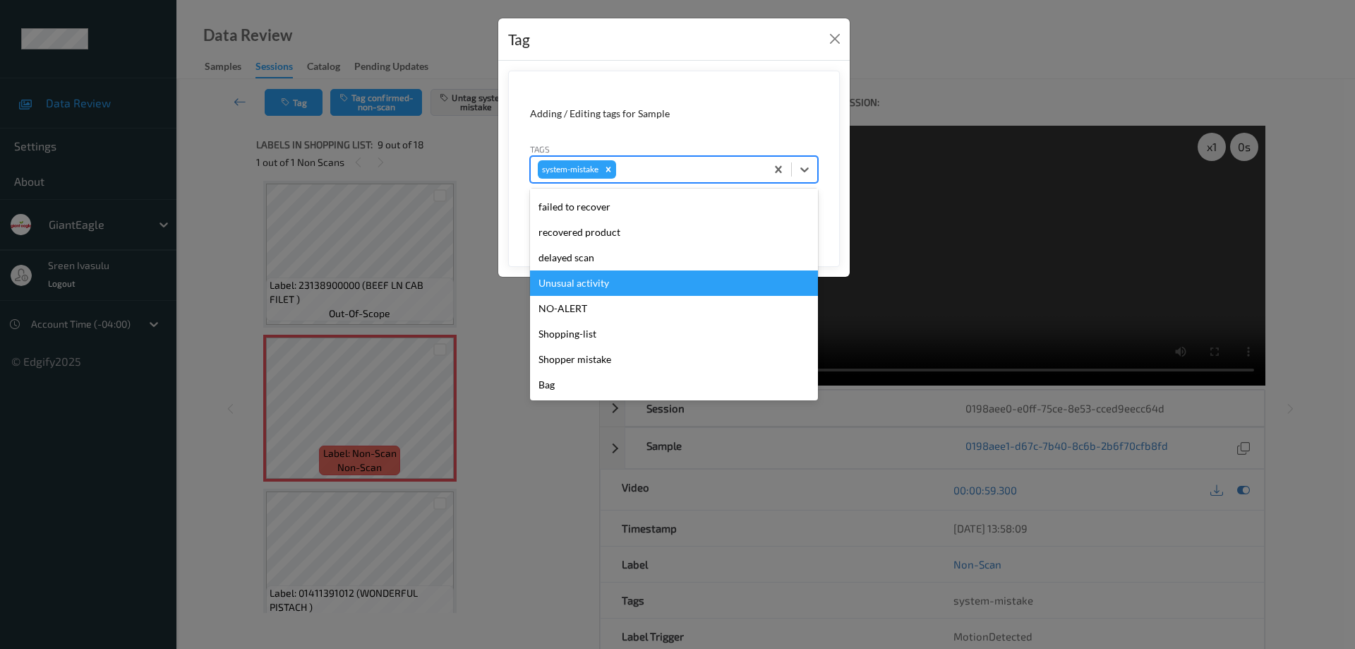
click at [595, 284] on div "Unusual activity" at bounding box center [674, 282] width 288 height 25
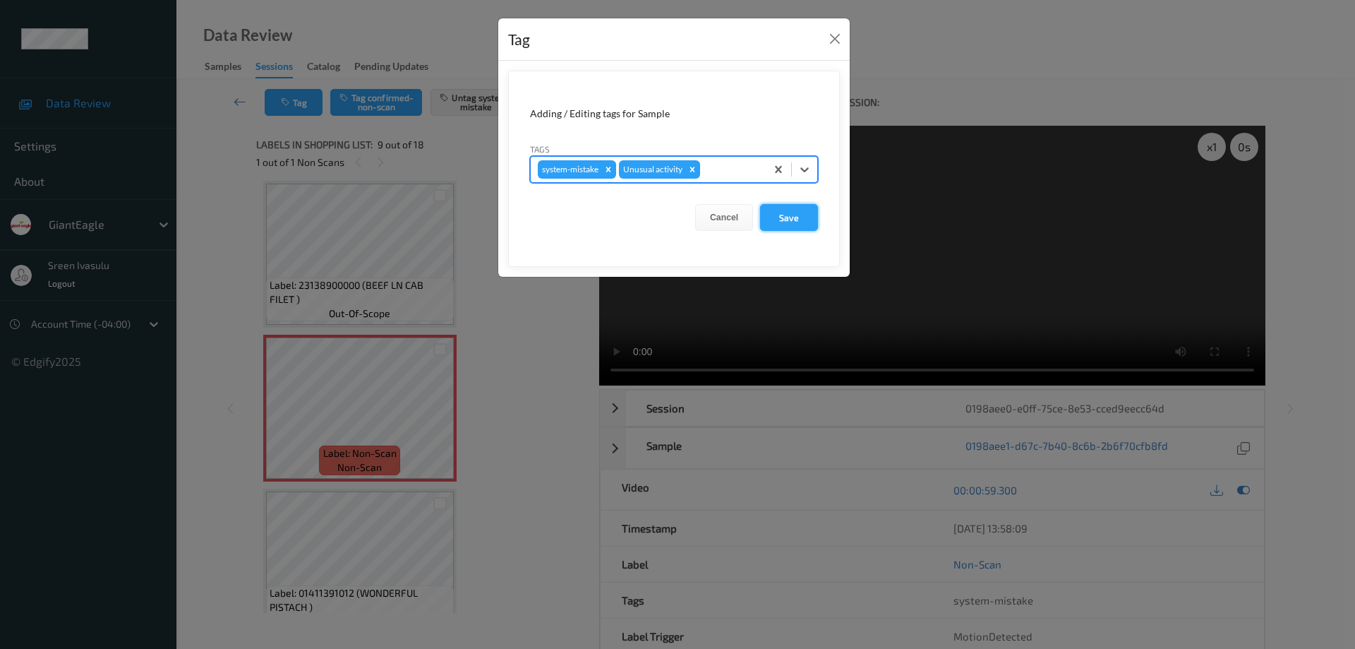
click at [783, 210] on button "Save" at bounding box center [789, 217] width 58 height 27
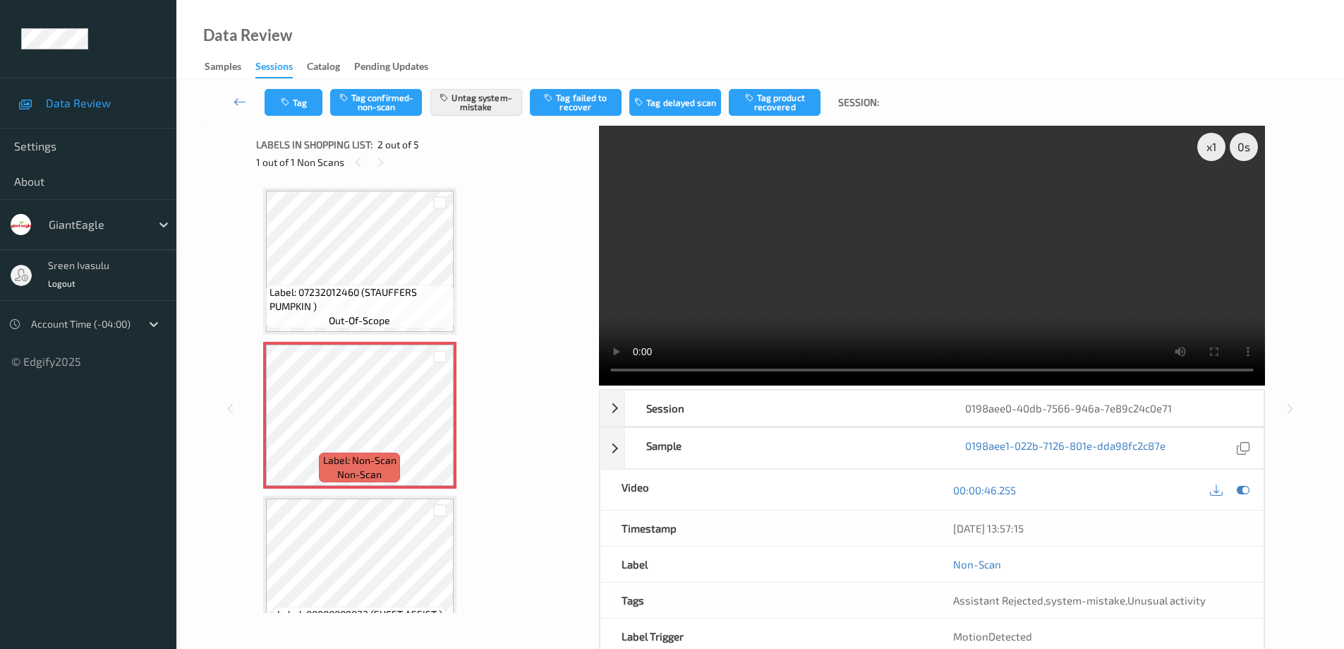
scroll to position [7, 0]
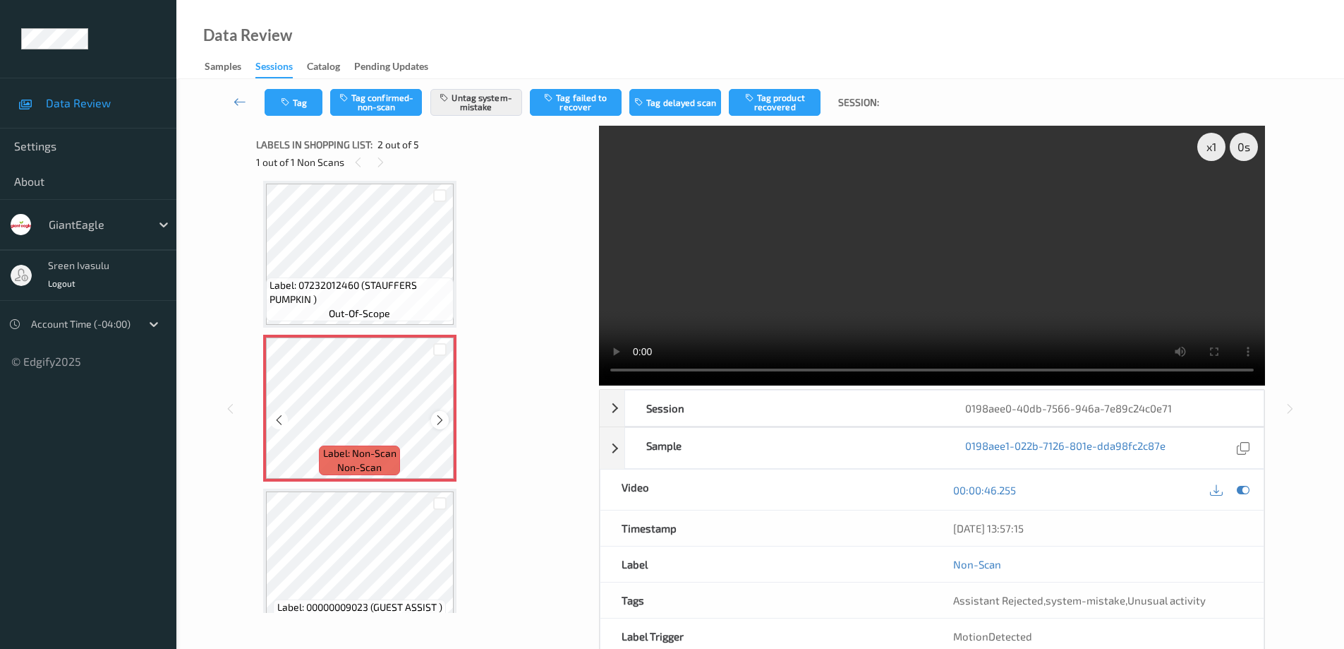
click at [439, 415] on icon at bounding box center [440, 420] width 12 height 13
click at [438, 416] on icon at bounding box center [440, 420] width 12 height 13
click at [313, 97] on button "Tag" at bounding box center [294, 102] width 58 height 27
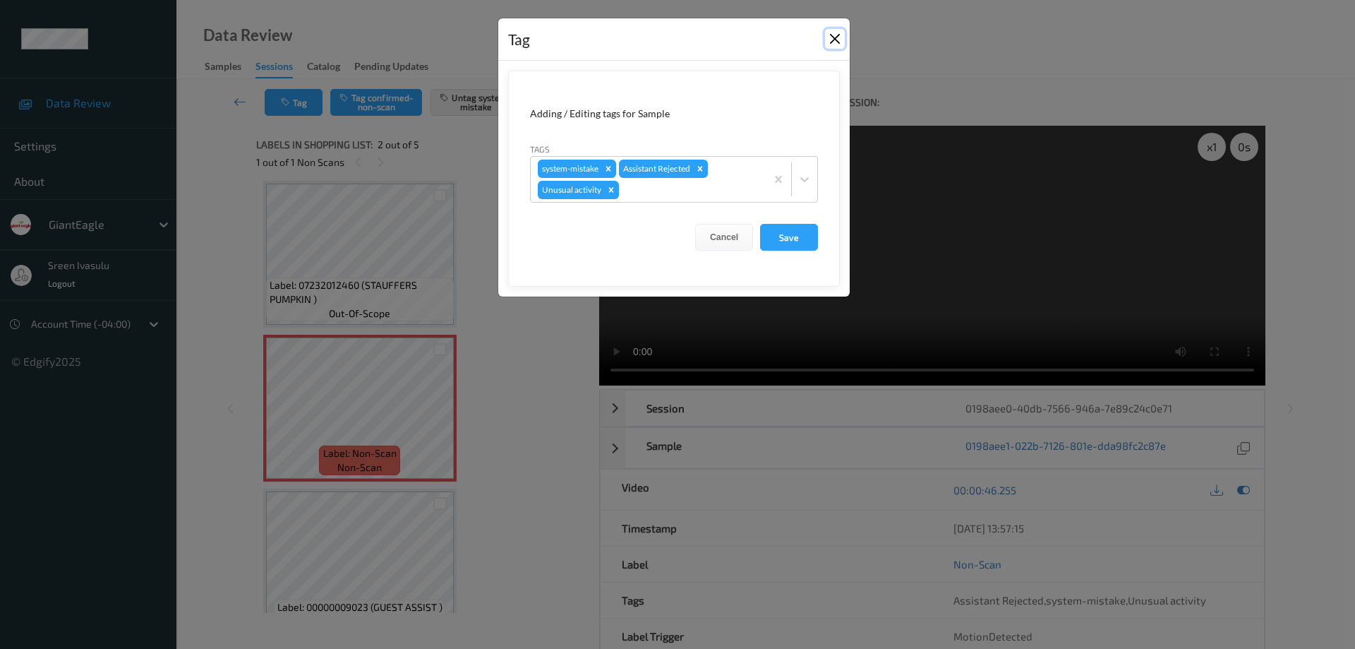
click at [829, 36] on button "Close" at bounding box center [835, 39] width 20 height 20
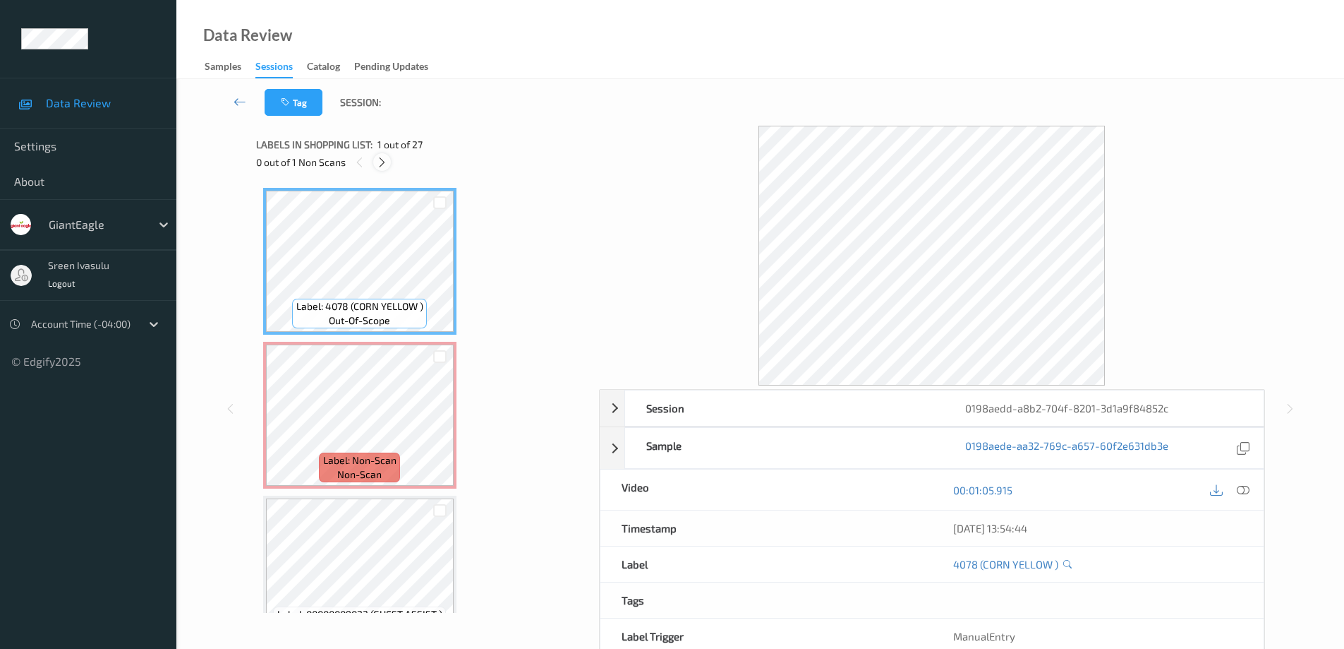
click at [379, 163] on icon at bounding box center [382, 162] width 12 height 13
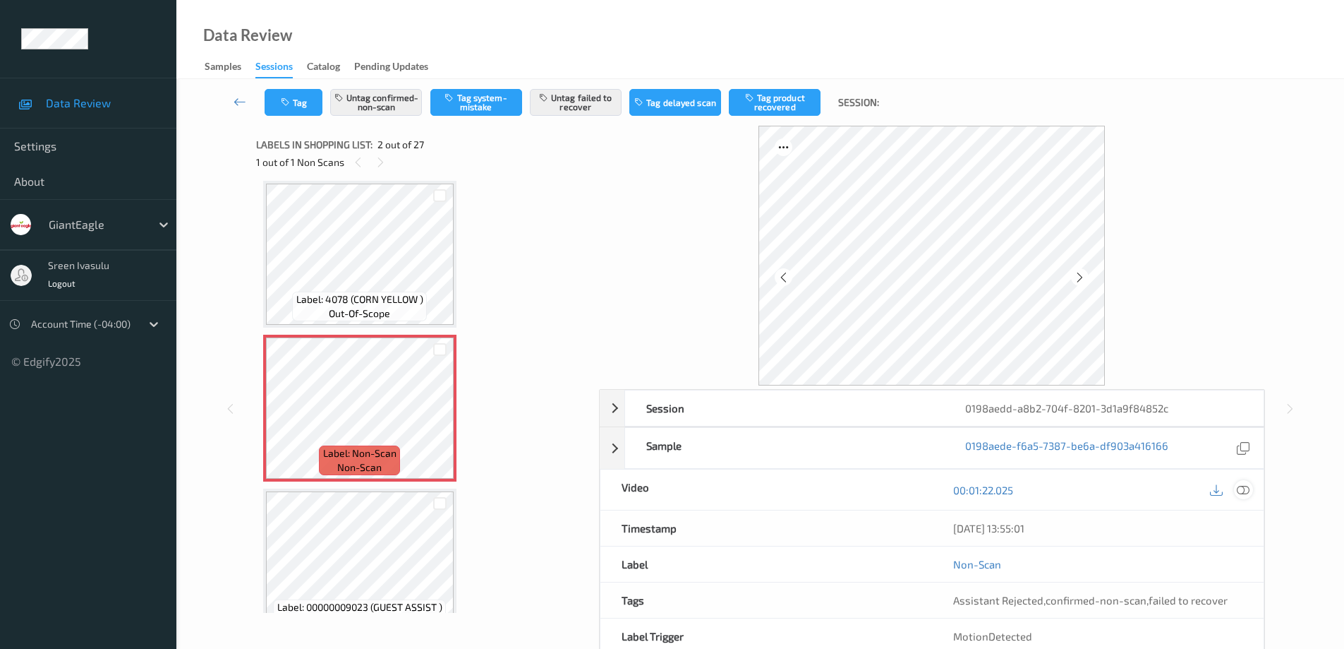
click at [1246, 493] on icon at bounding box center [1243, 489] width 13 height 13
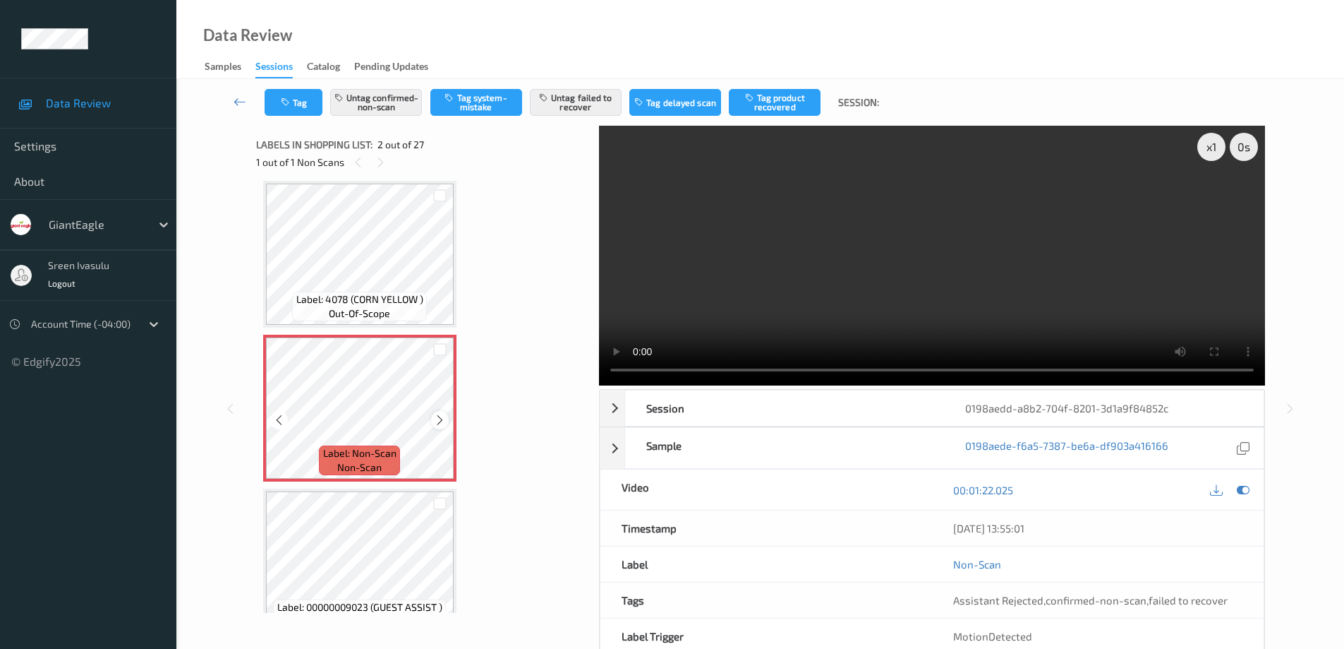
click at [436, 420] on icon at bounding box center [440, 420] width 12 height 13
click at [438, 419] on icon at bounding box center [440, 420] width 12 height 13
click at [438, 420] on icon at bounding box center [440, 420] width 12 height 13
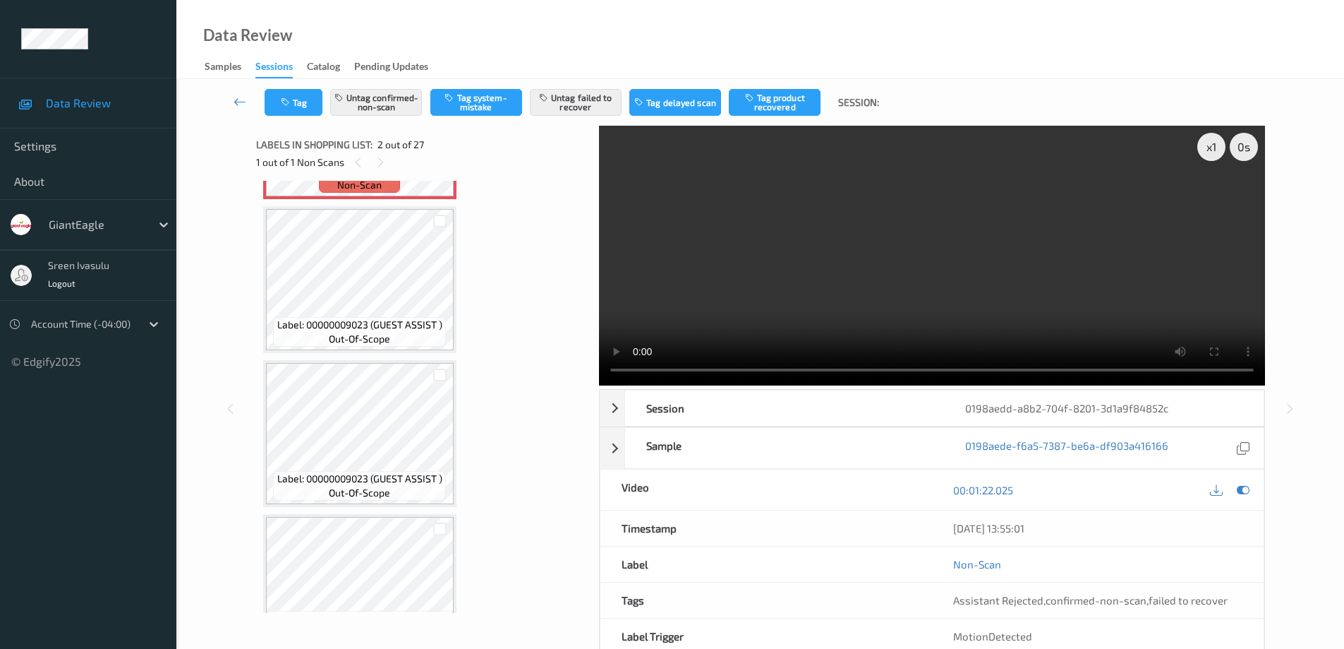
scroll to position [572, 0]
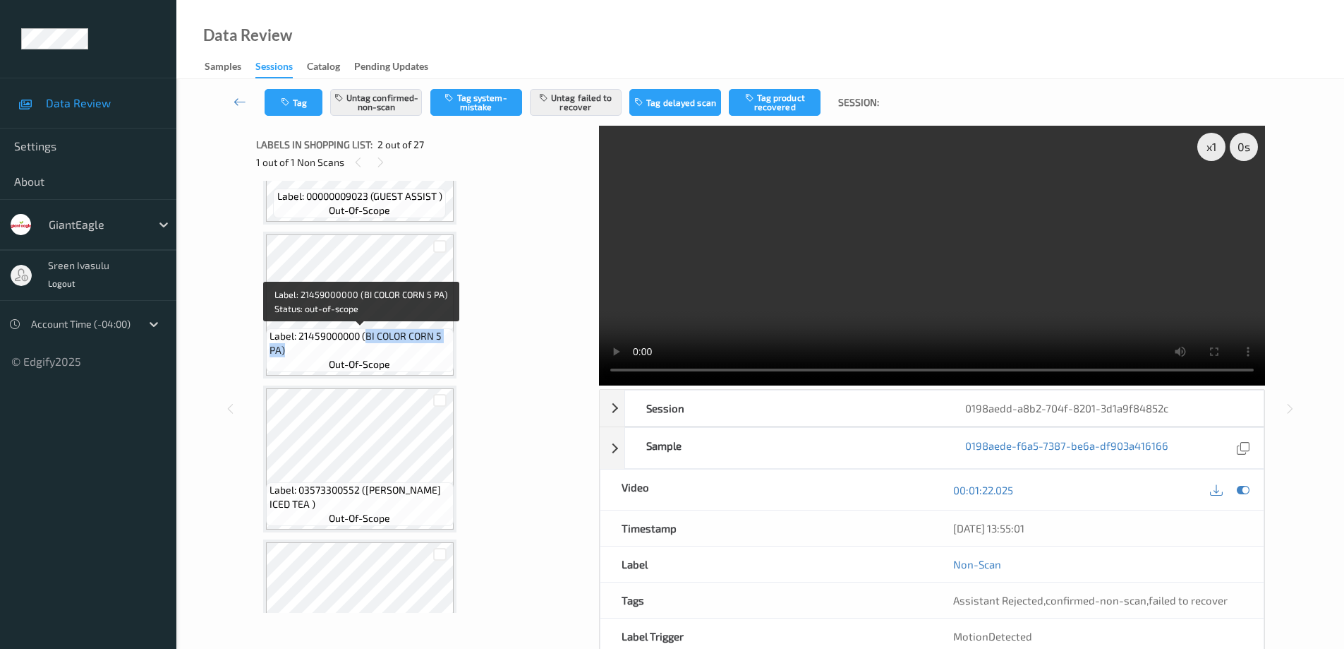
drag, startPoint x: 368, startPoint y: 335, endPoint x: 442, endPoint y: 361, distance: 79.2
click at [442, 361] on div "Label: 21459000000 (BI COLOR CORN 5 PA) out-of-scope" at bounding box center [360, 350] width 188 height 44
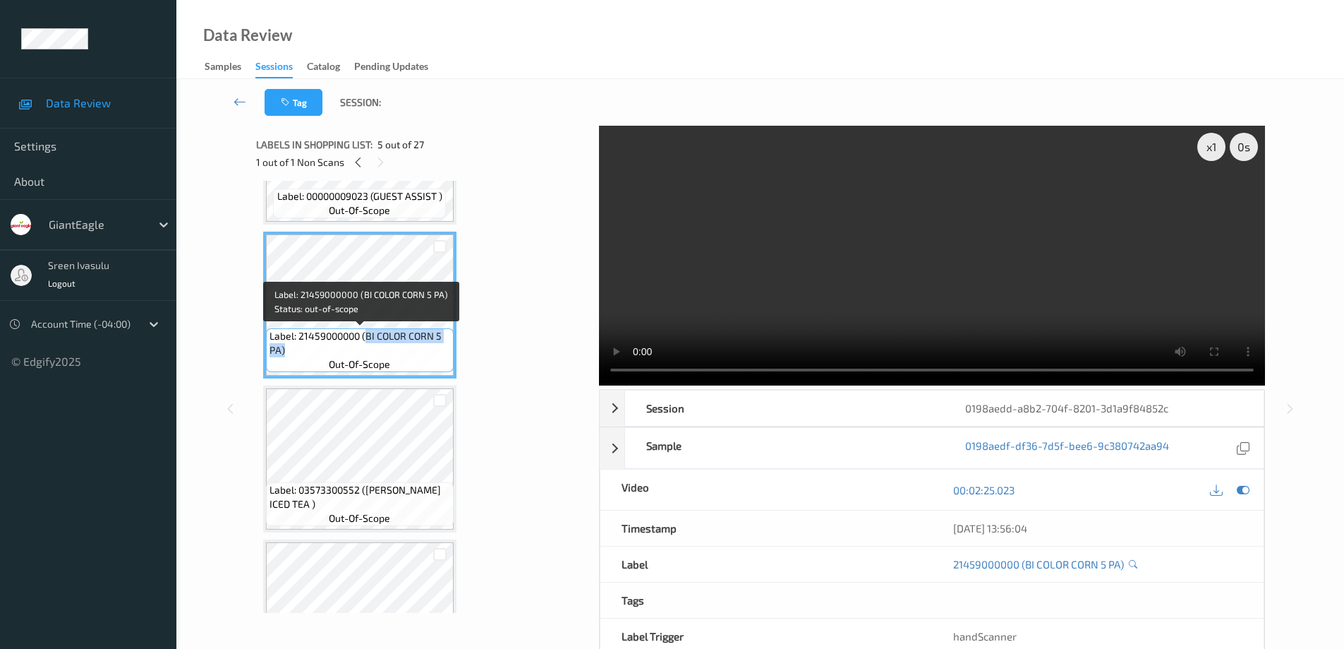
copy span "BI COLOR CORN 5 PA)"
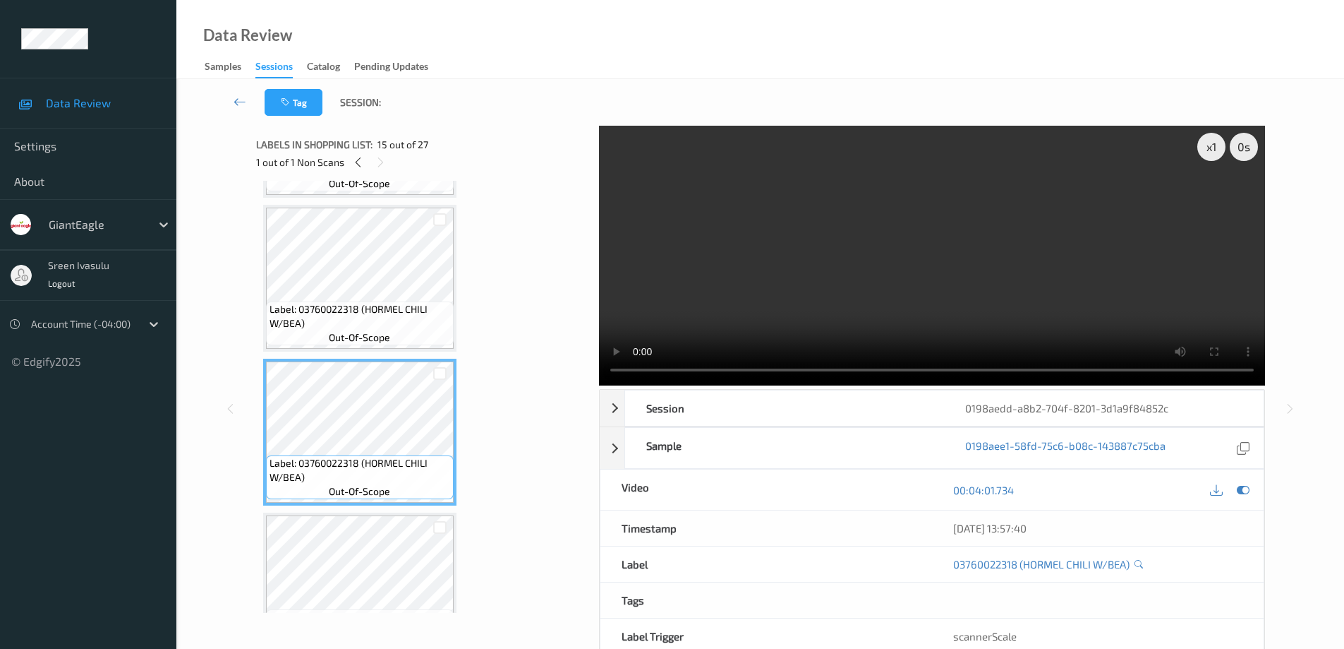
scroll to position [2265, 0]
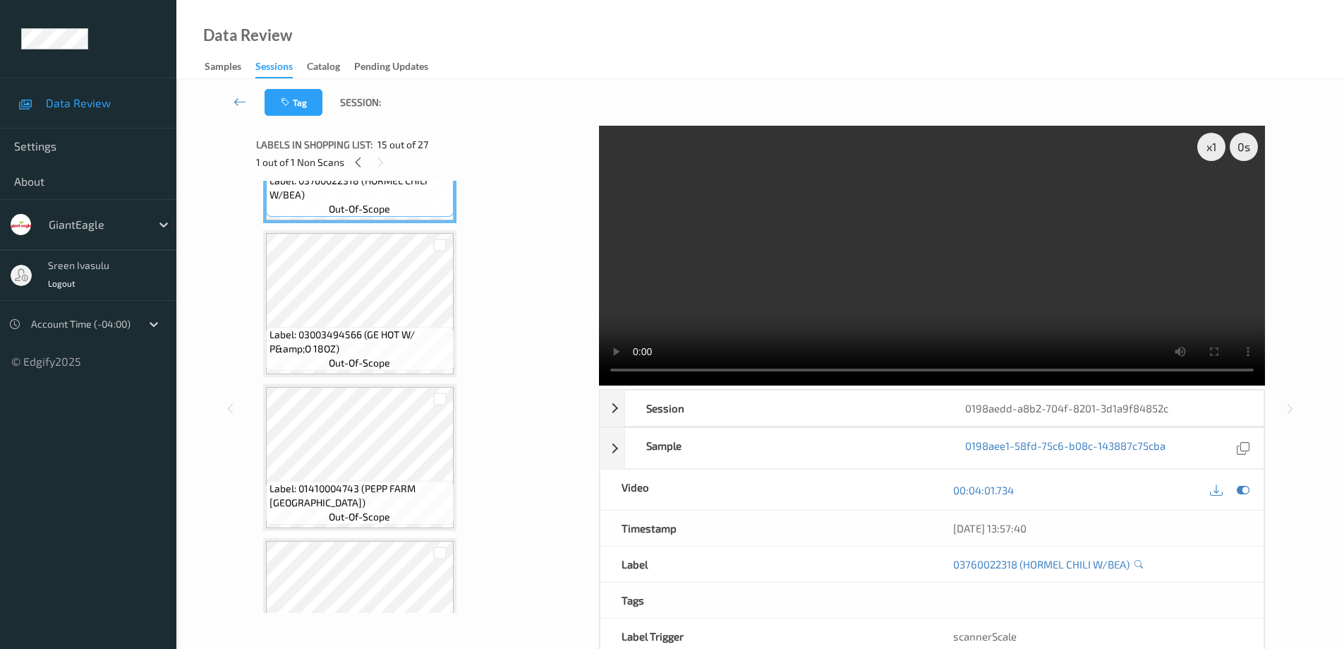
click at [409, 327] on div "Label: 03003494566 (GE HOT W/ P&amp;O 18OZ) out-of-scope" at bounding box center [360, 349] width 188 height 44
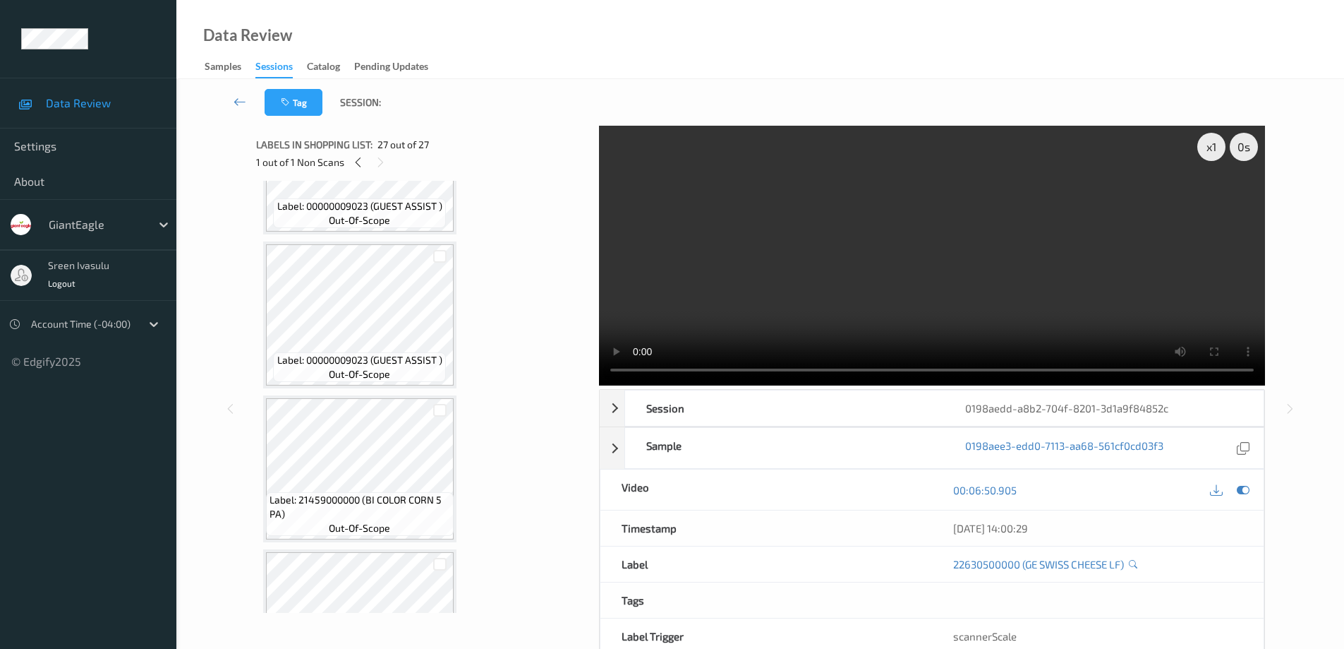
scroll to position [59, 0]
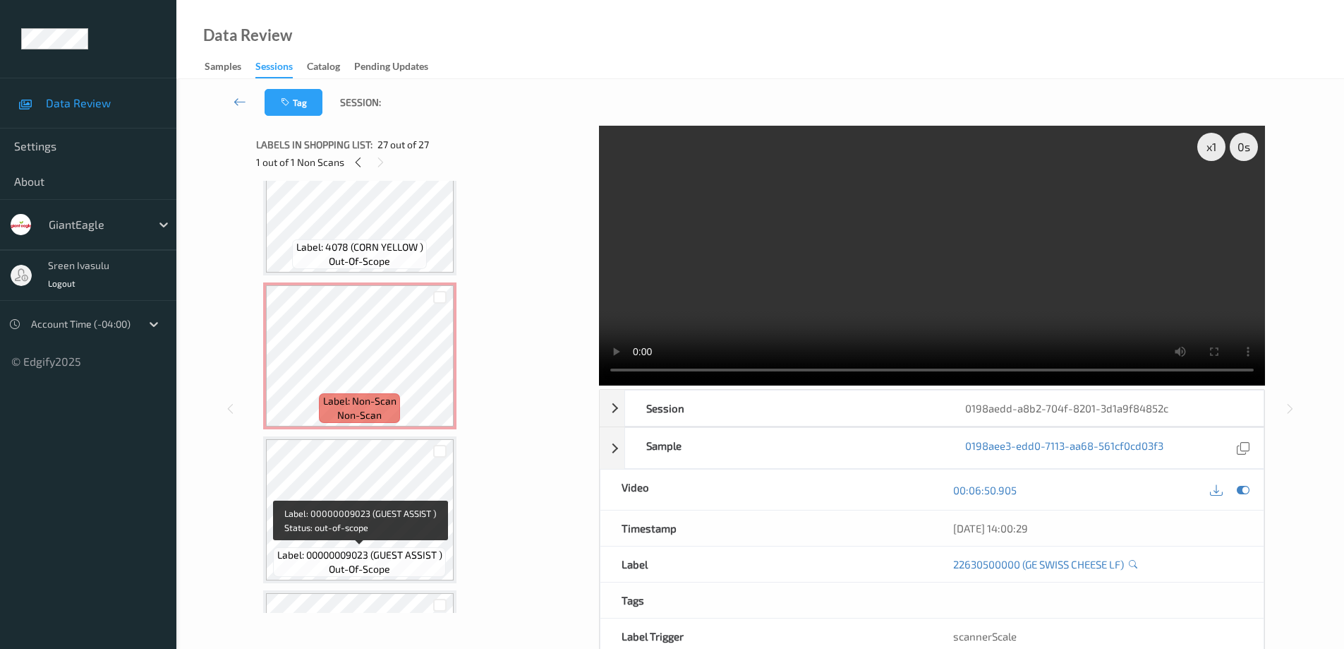
click at [408, 550] on span "Label: 00000009023 (GUEST ASSIST )" at bounding box center [359, 555] width 165 height 14
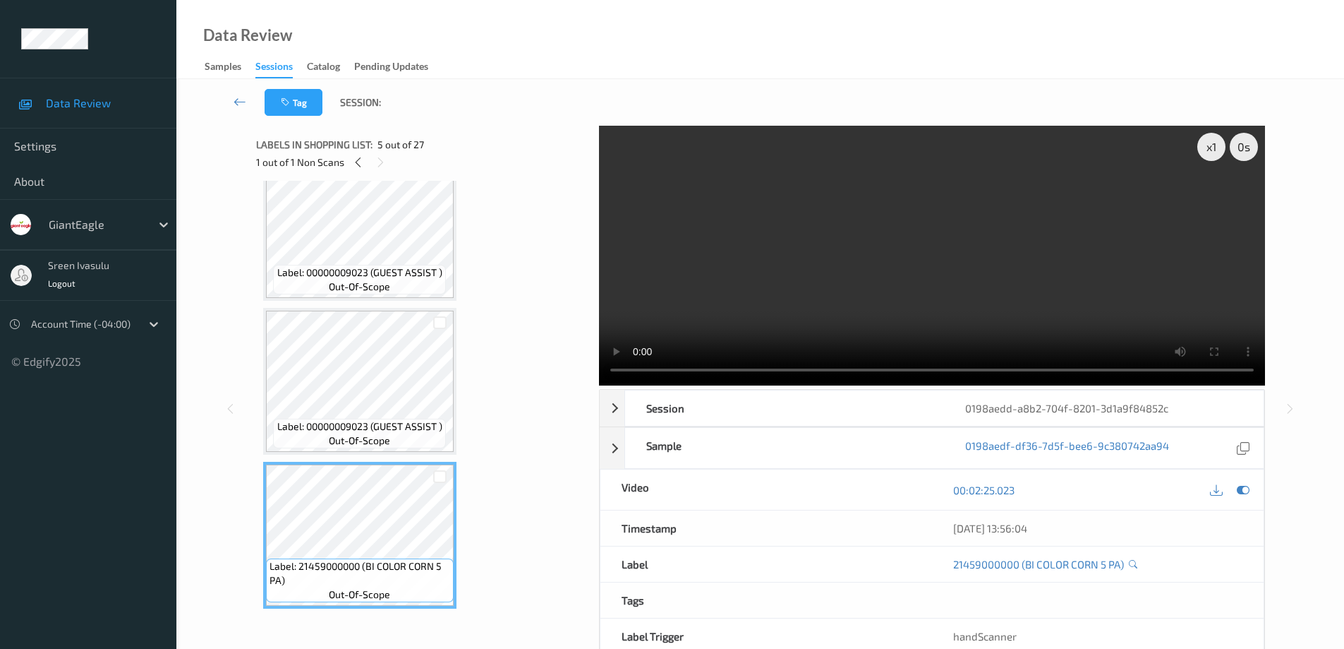
scroll to position [624, 0]
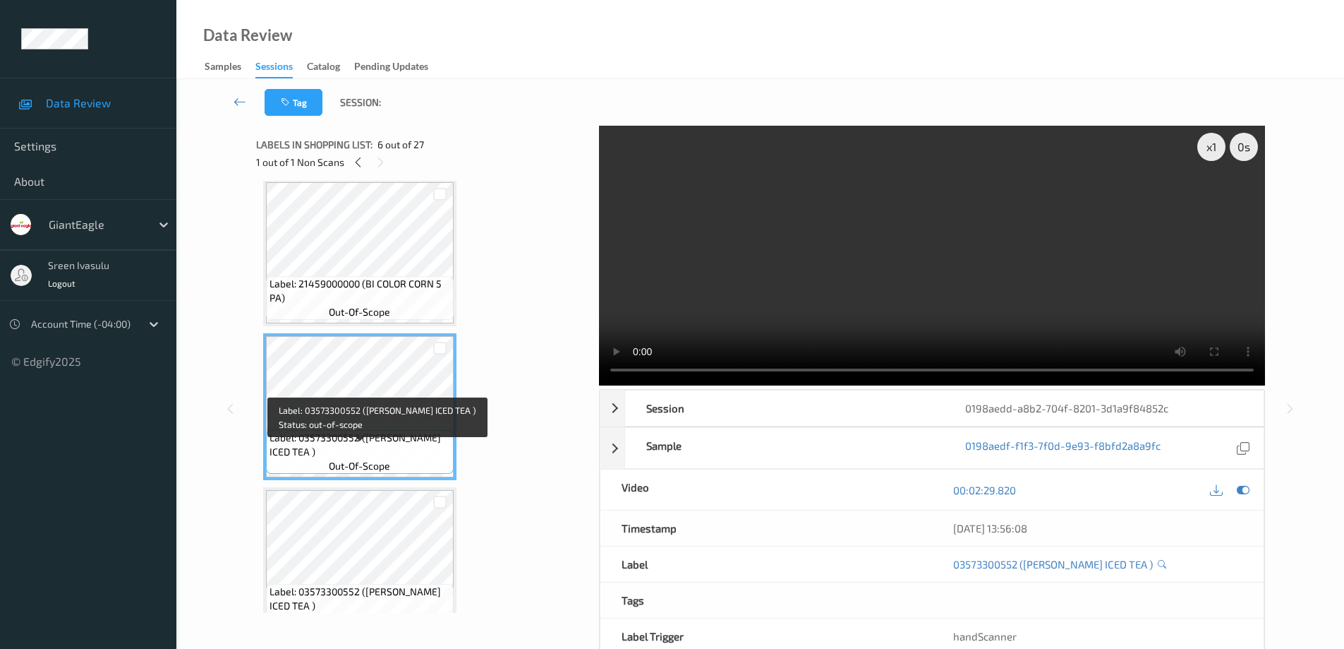
click at [361, 452] on span "Label: 03573300552 (TURNER ICED TEA )" at bounding box center [360, 444] width 181 height 28
drag, startPoint x: 365, startPoint y: 452, endPoint x: 445, endPoint y: 457, distance: 80.6
click at [445, 457] on span "Label: 03573300552 (TURNER ICED TEA )" at bounding box center [360, 444] width 181 height 28
copy span "TURNER ICED TEA"
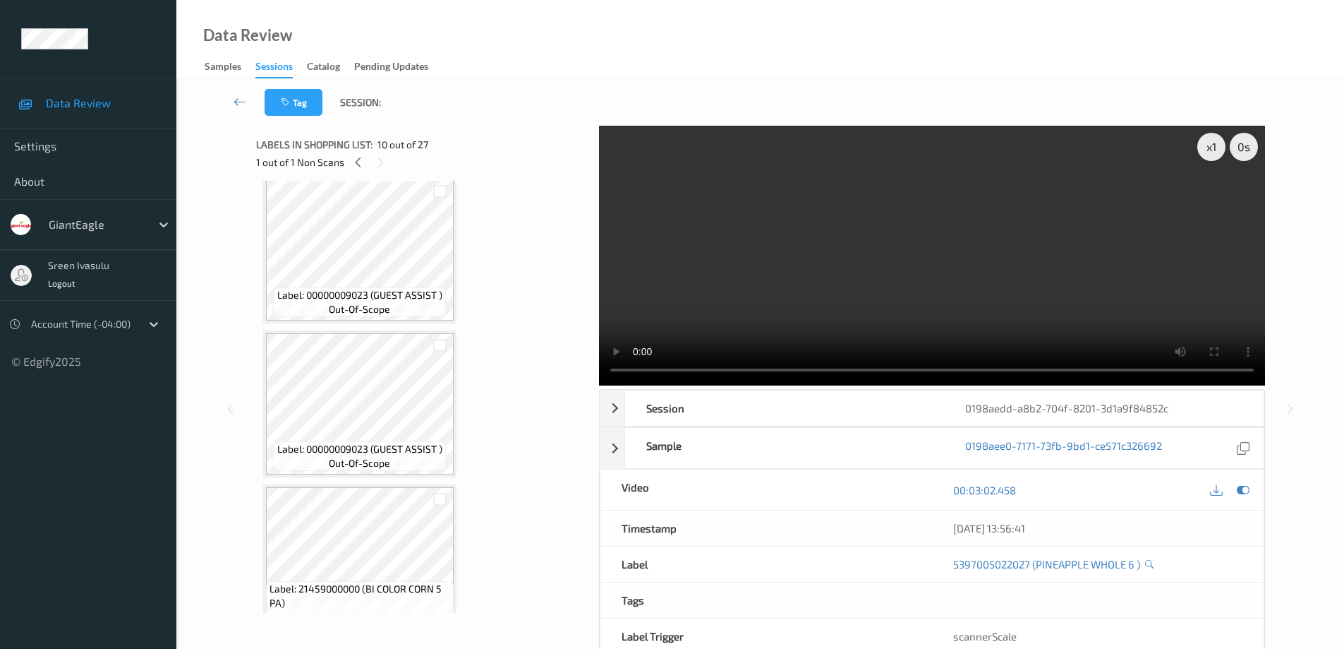
scroll to position [0, 0]
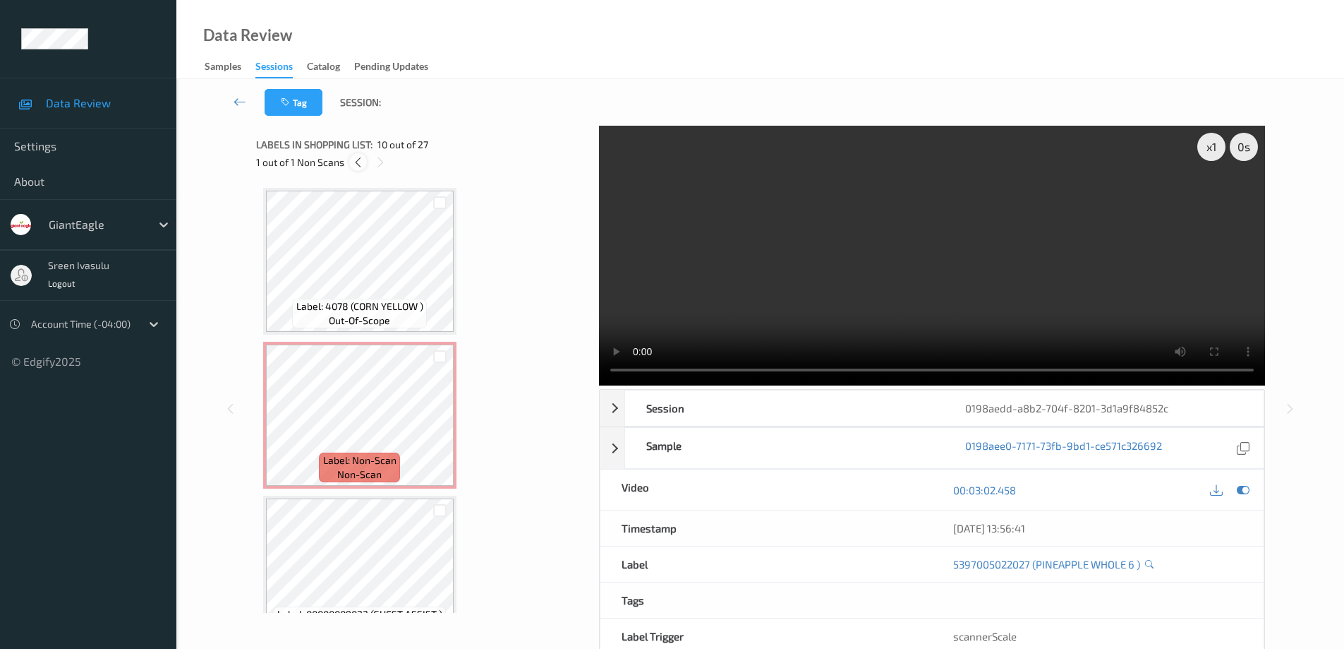
click at [356, 163] on icon at bounding box center [358, 162] width 12 height 13
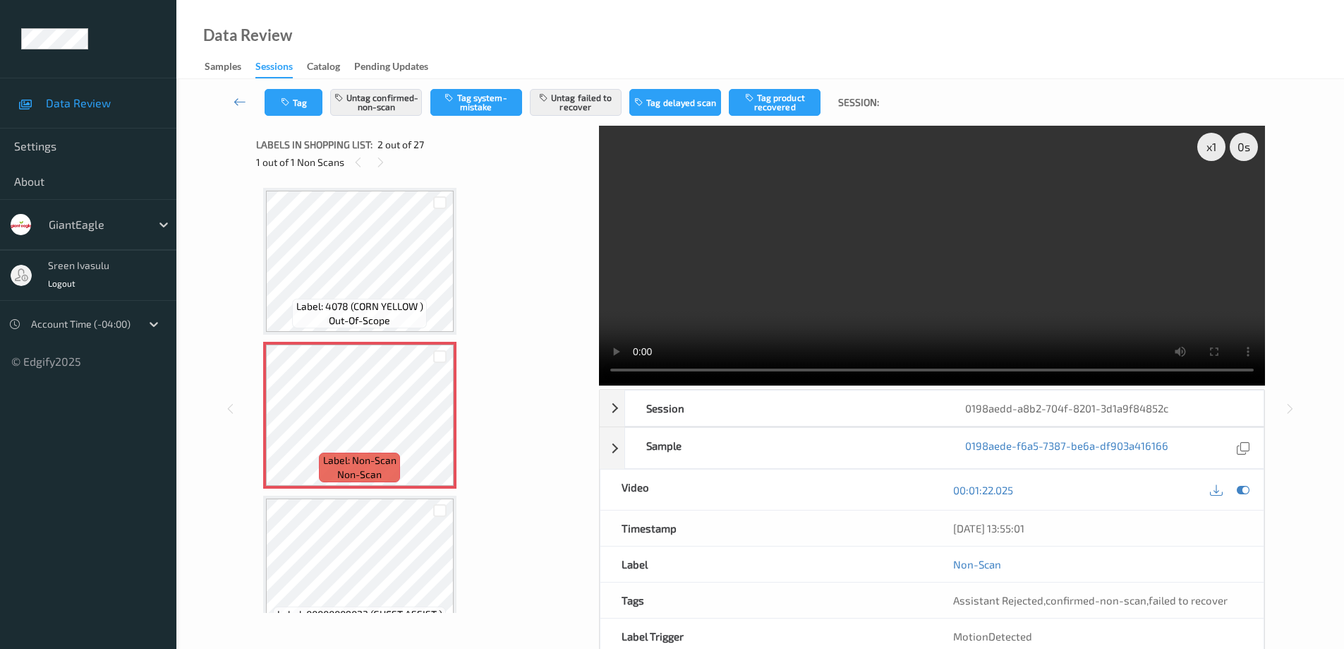
scroll to position [7, 0]
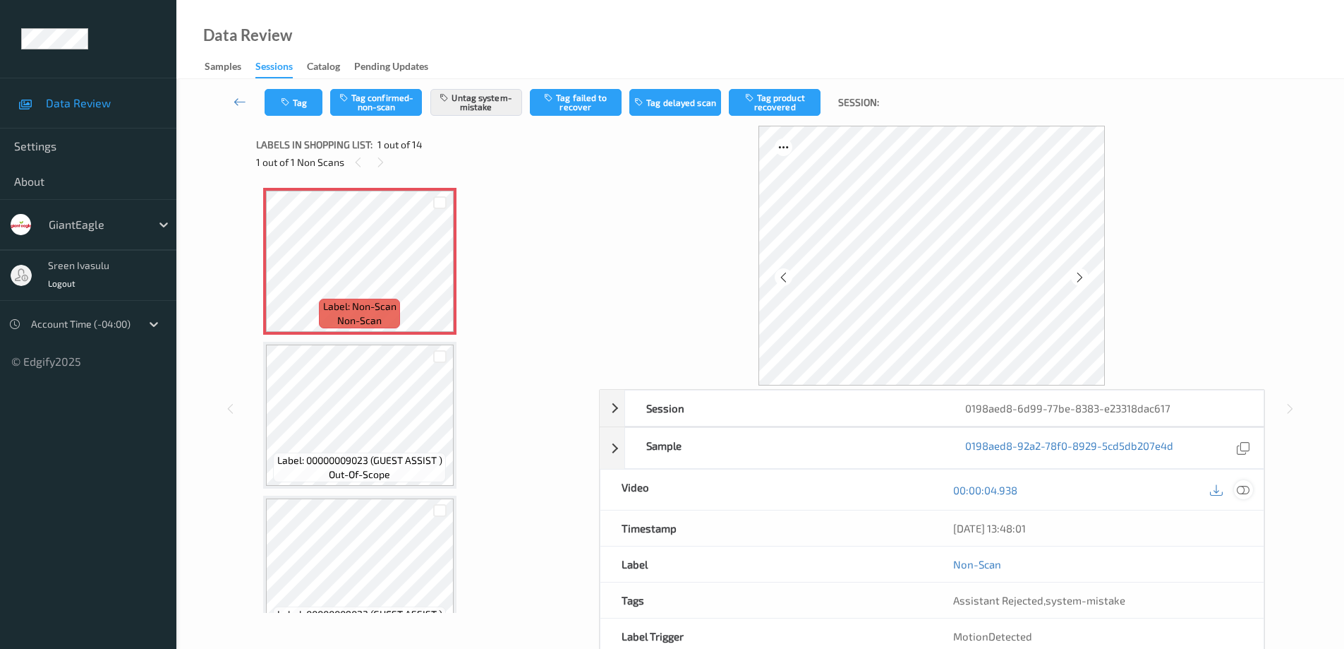
click at [1244, 488] on icon at bounding box center [1243, 489] width 13 height 13
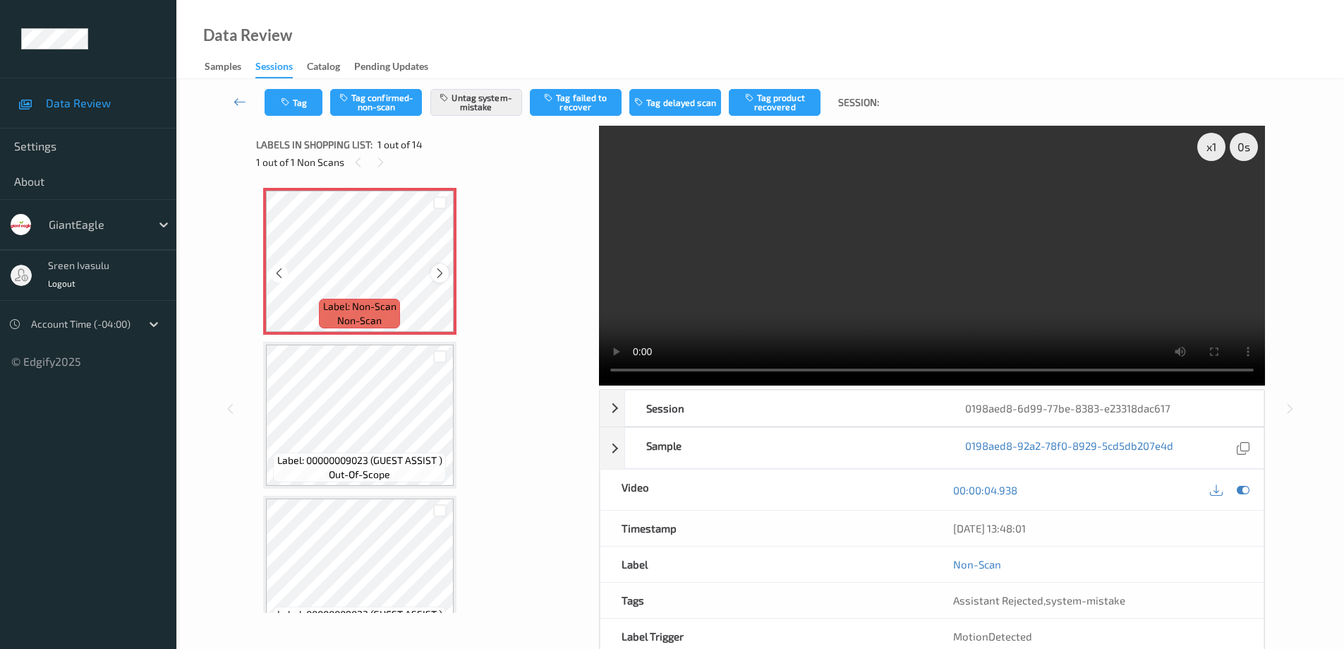
click at [436, 272] on icon at bounding box center [440, 273] width 12 height 13
click at [287, 107] on button "Tag" at bounding box center [294, 102] width 58 height 27
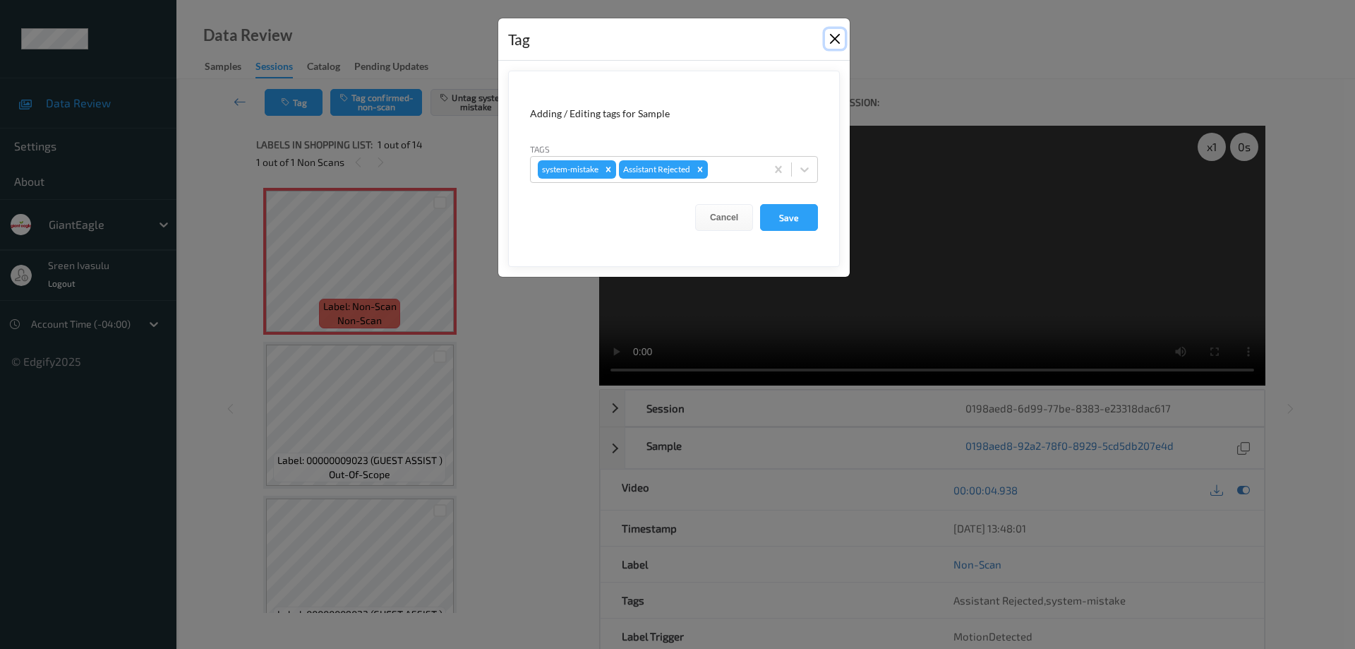
click at [836, 32] on button "Close" at bounding box center [835, 39] width 20 height 20
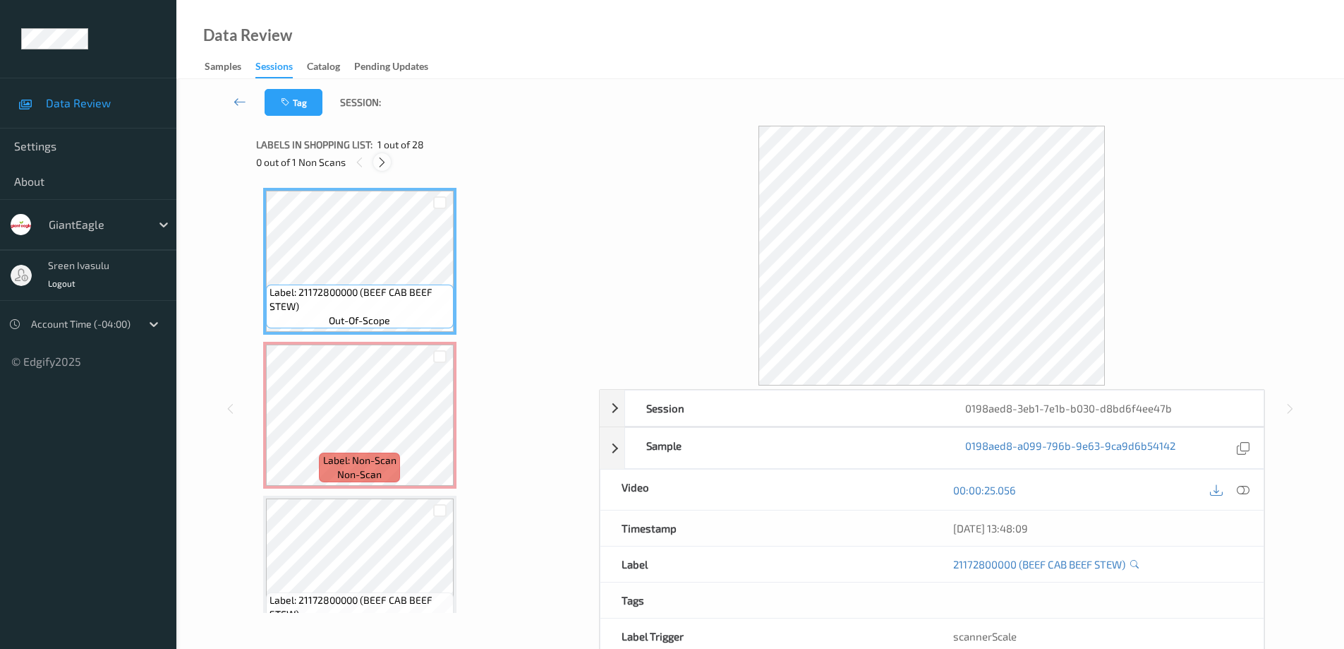
click at [382, 156] on icon at bounding box center [382, 162] width 12 height 13
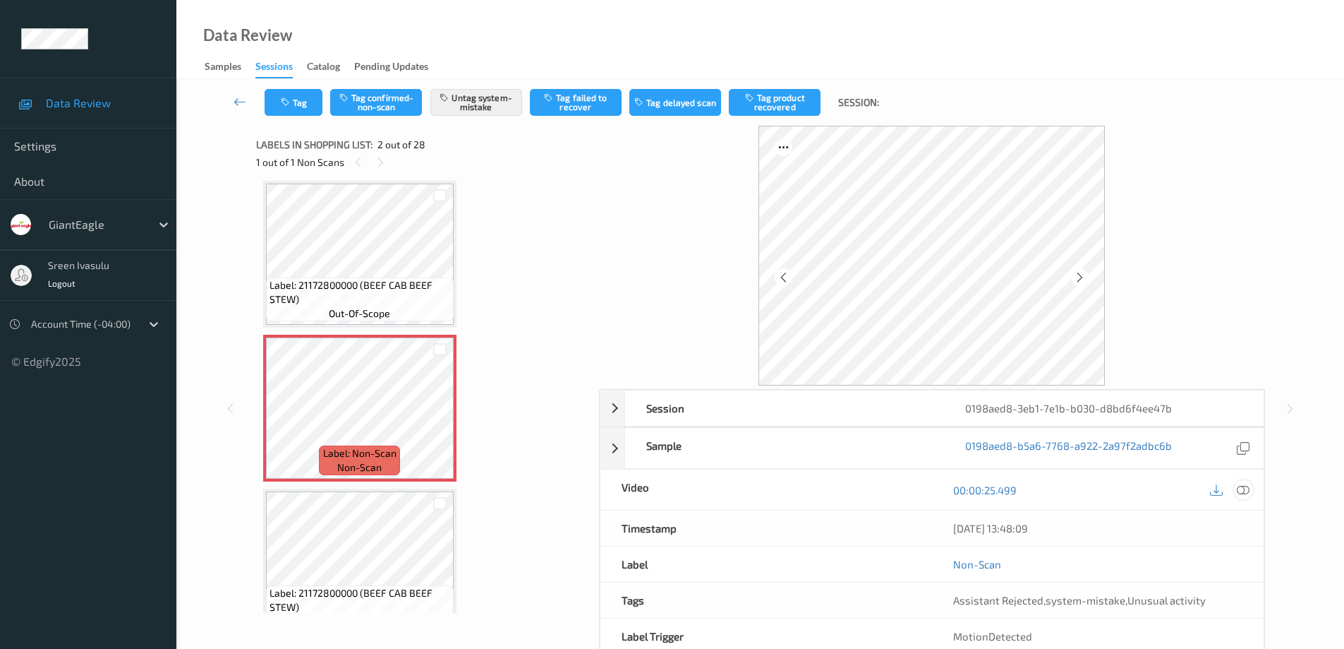
click at [1250, 486] on div at bounding box center [1243, 489] width 19 height 19
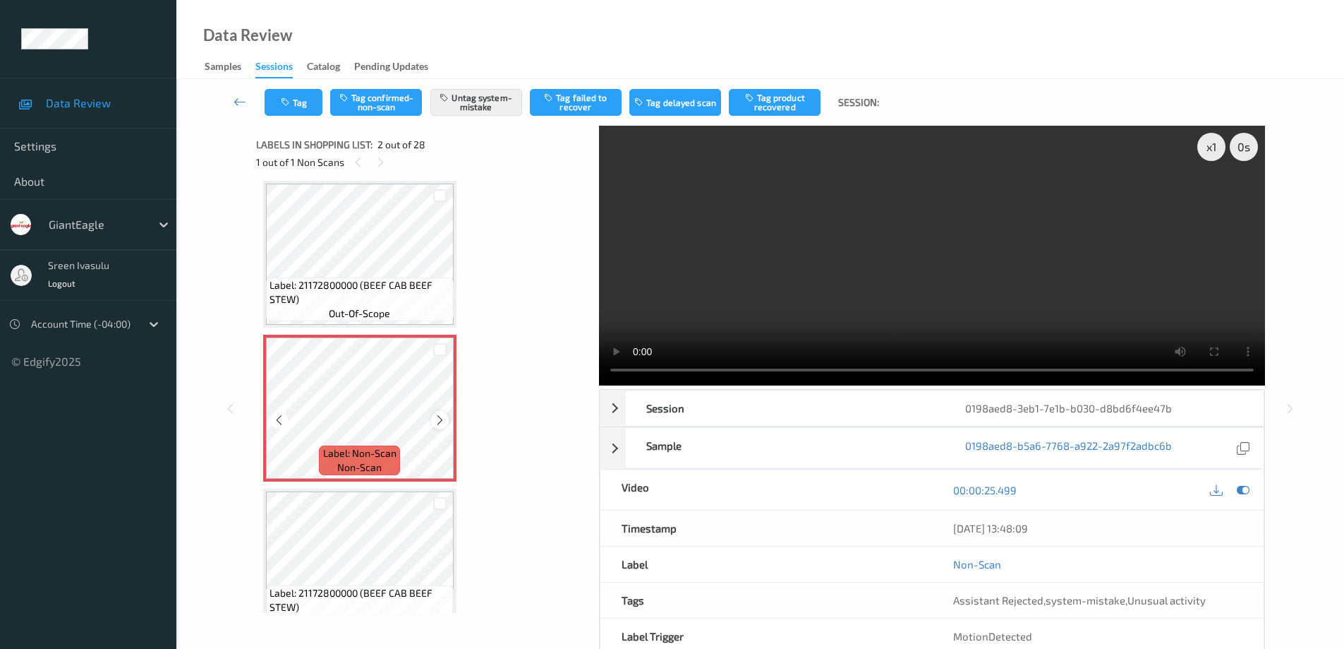
click at [441, 423] on icon at bounding box center [440, 420] width 12 height 13
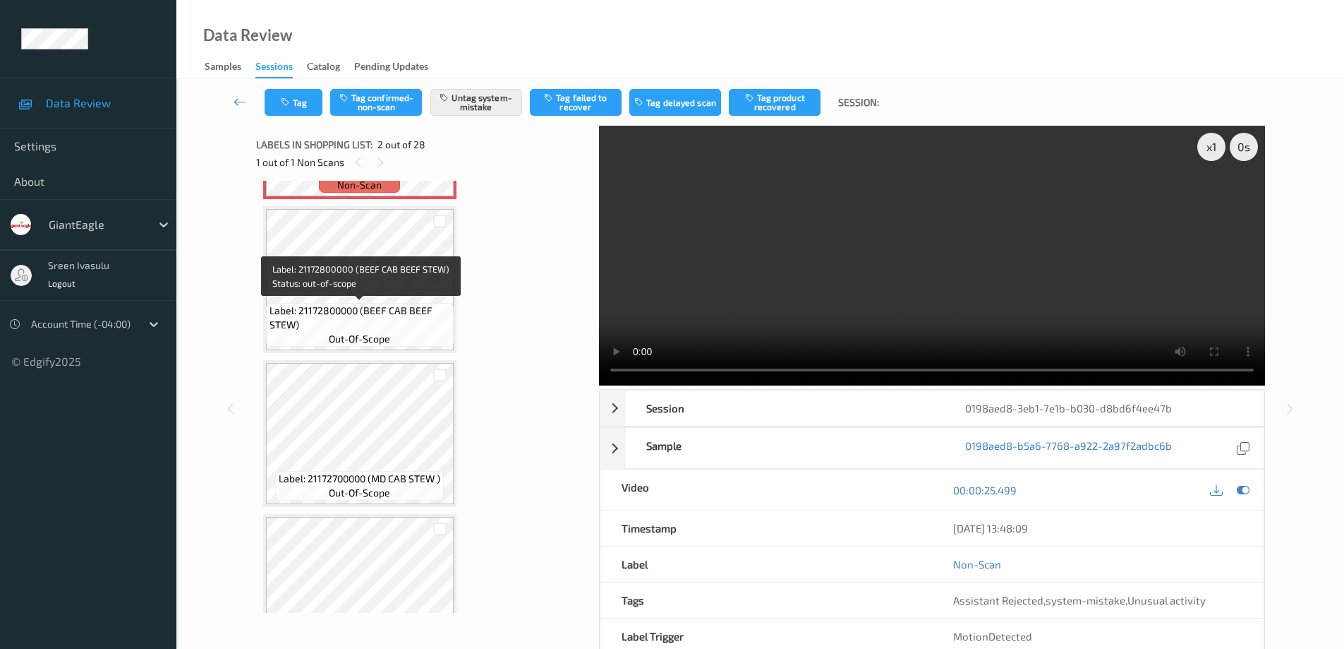
click at [400, 306] on span "Label: 21172800000 (BEEF CAB BEEF STEW)" at bounding box center [360, 317] width 181 height 28
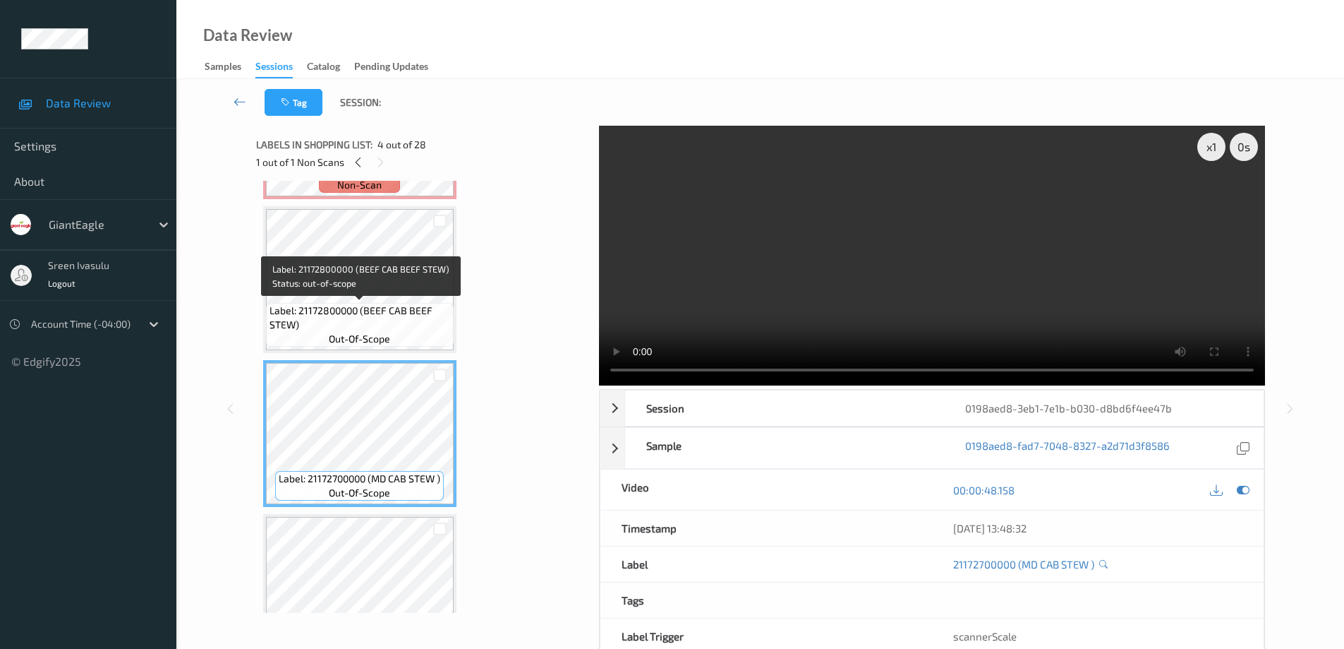
scroll to position [7, 0]
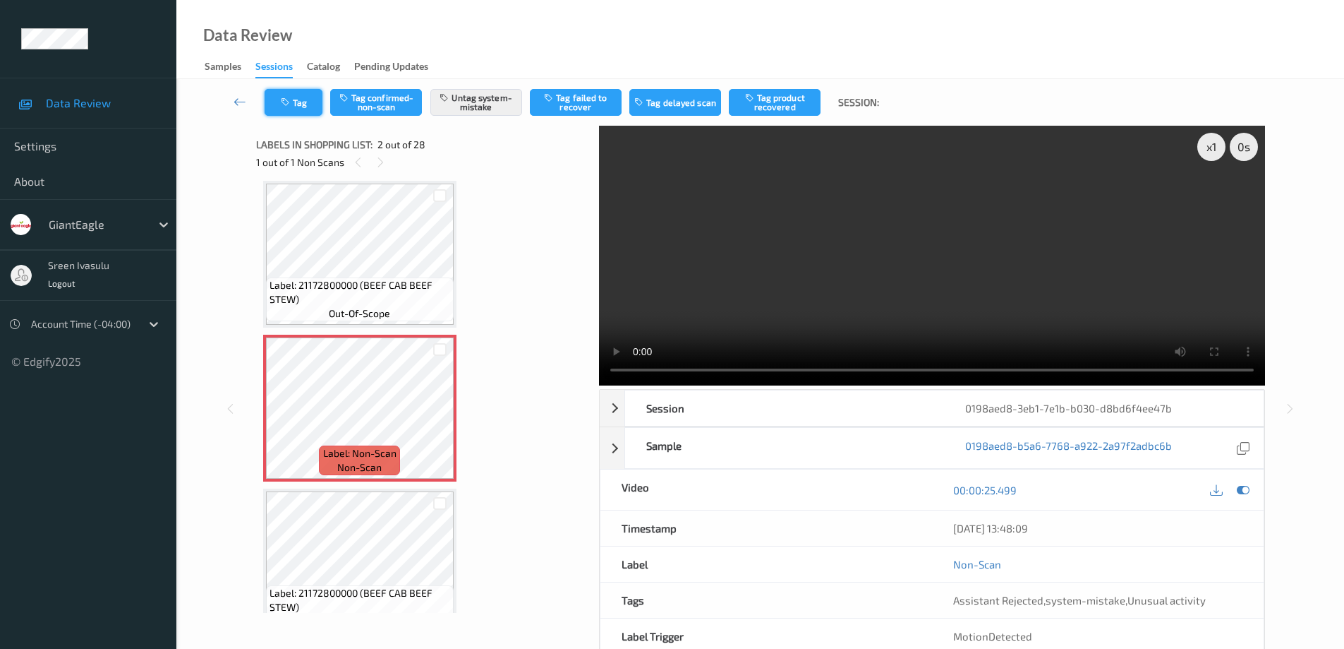
click at [304, 107] on button "Tag" at bounding box center [294, 102] width 58 height 27
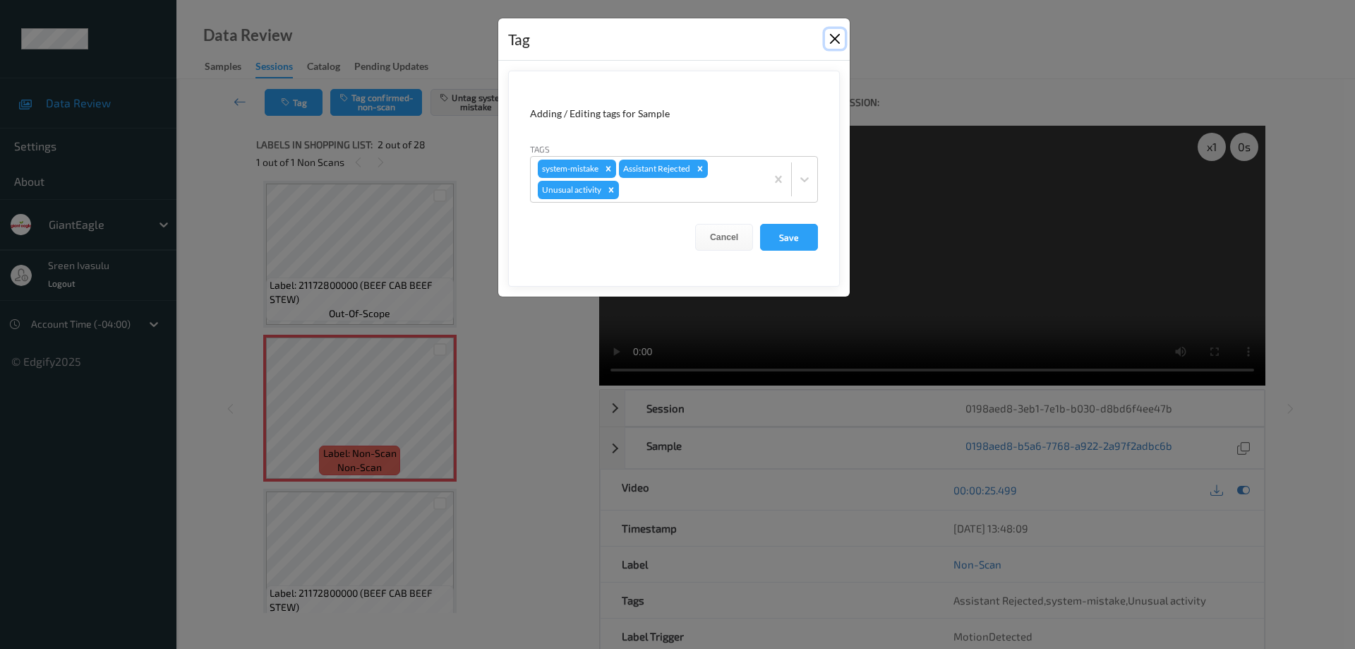
click at [828, 33] on button "Close" at bounding box center [835, 39] width 20 height 20
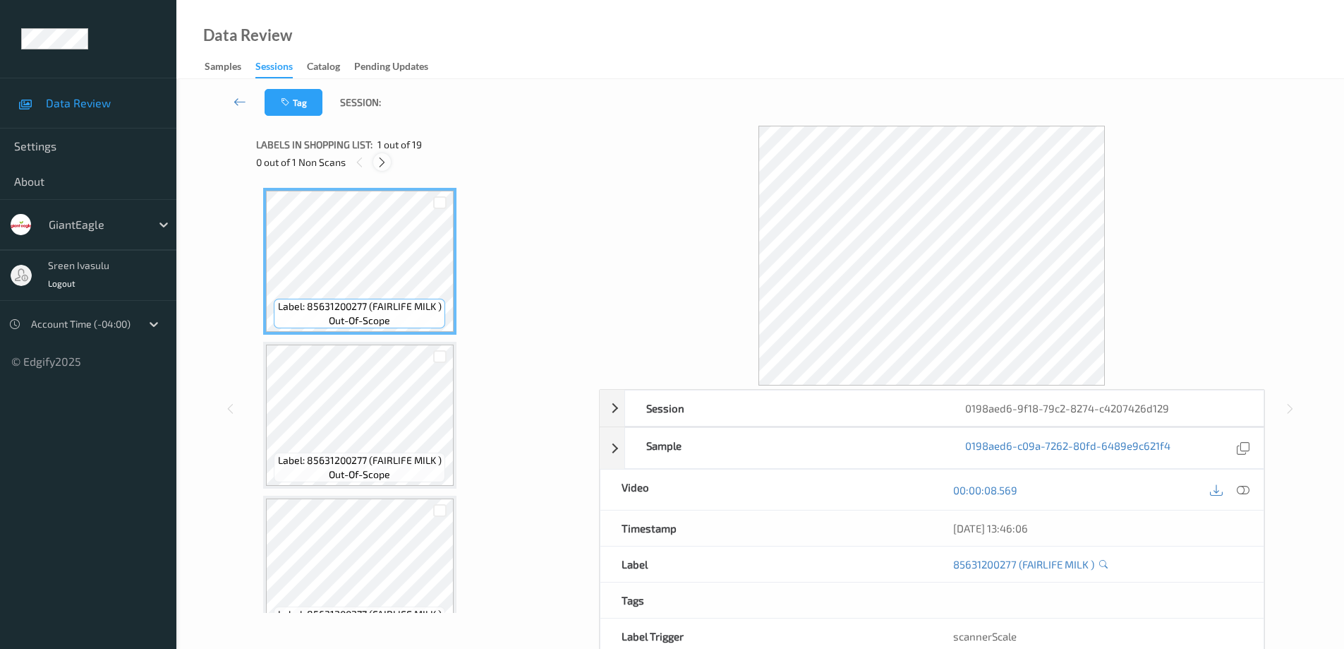
click at [380, 161] on icon at bounding box center [382, 162] width 12 height 13
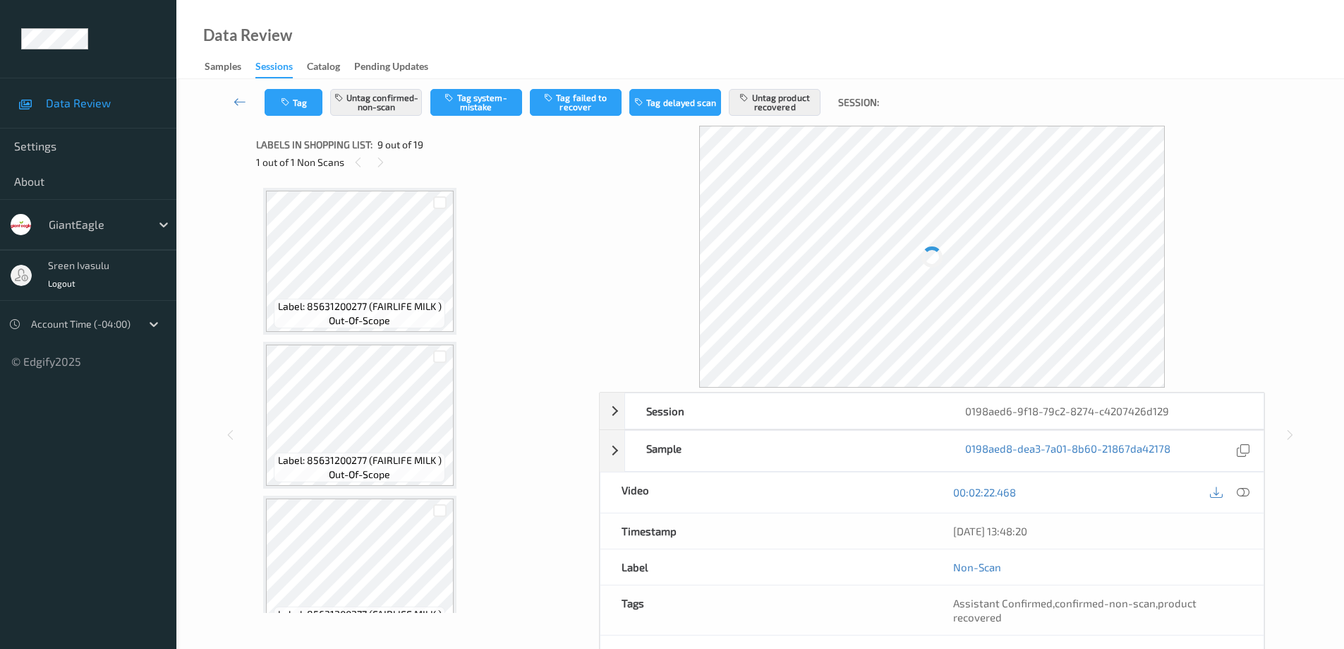
scroll to position [1084, 0]
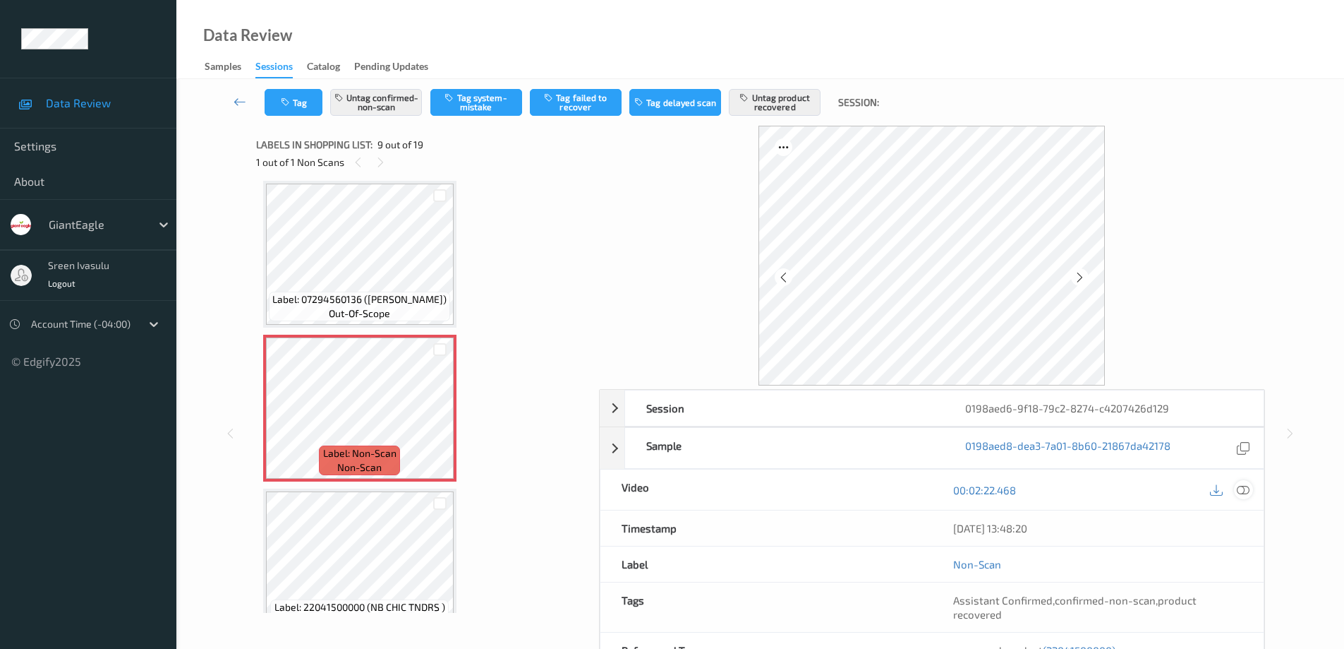
click at [1243, 489] on icon at bounding box center [1243, 489] width 13 height 13
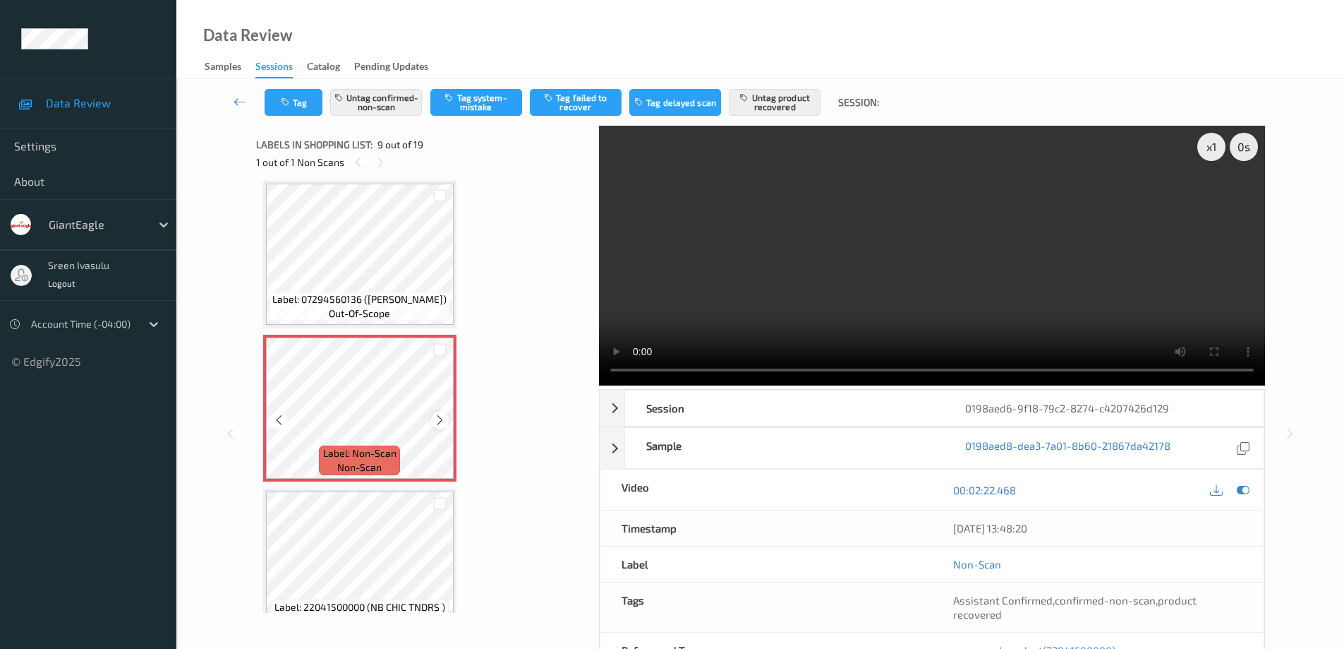
click at [435, 421] on icon at bounding box center [440, 420] width 12 height 13
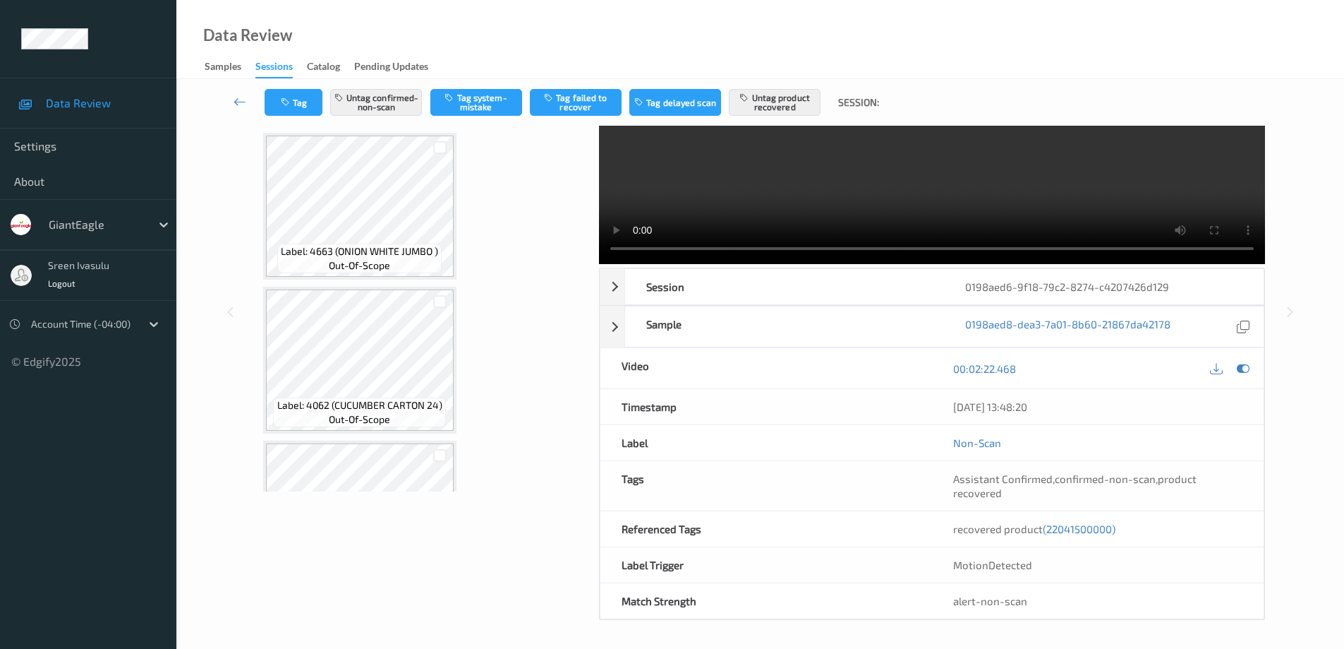
scroll to position [237, 0]
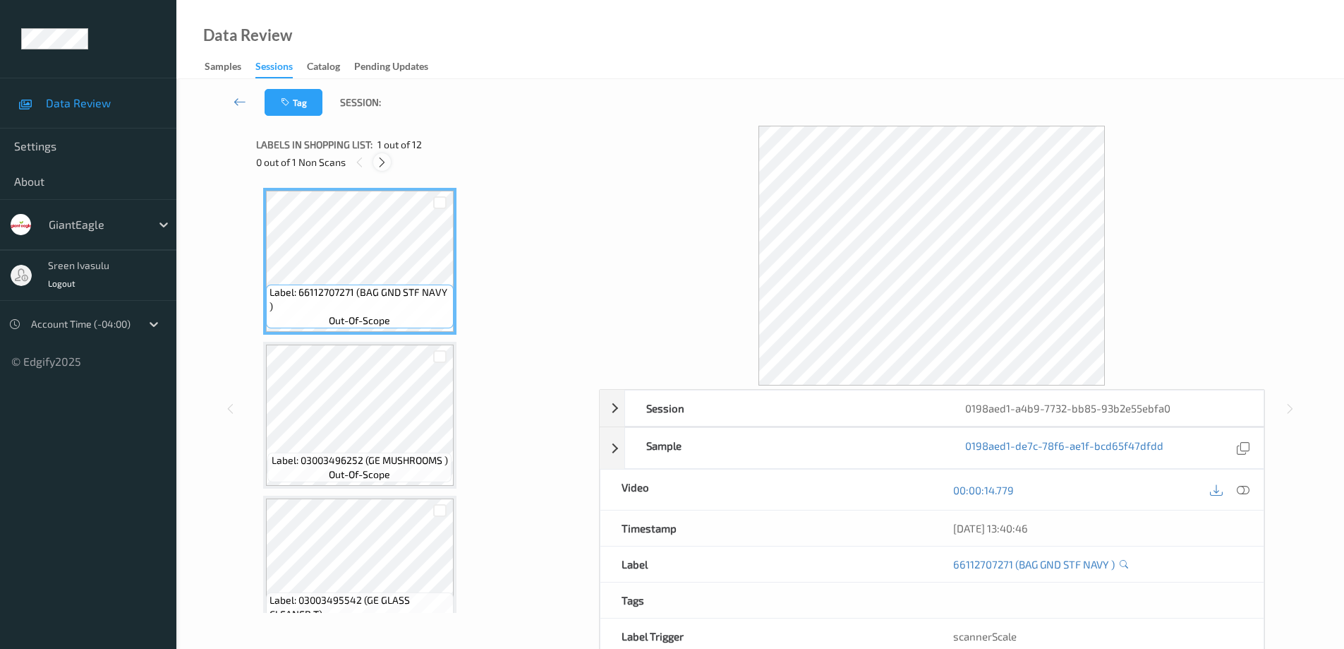
click at [379, 162] on icon at bounding box center [382, 162] width 12 height 13
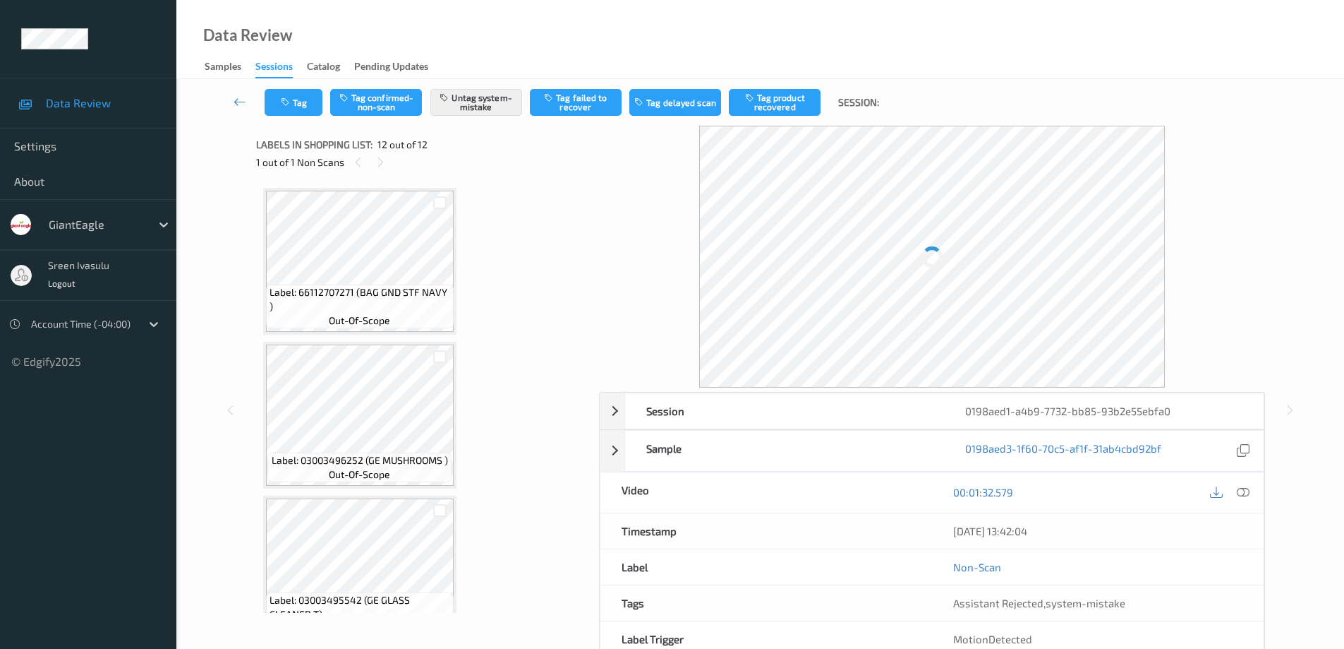
scroll to position [1421, 0]
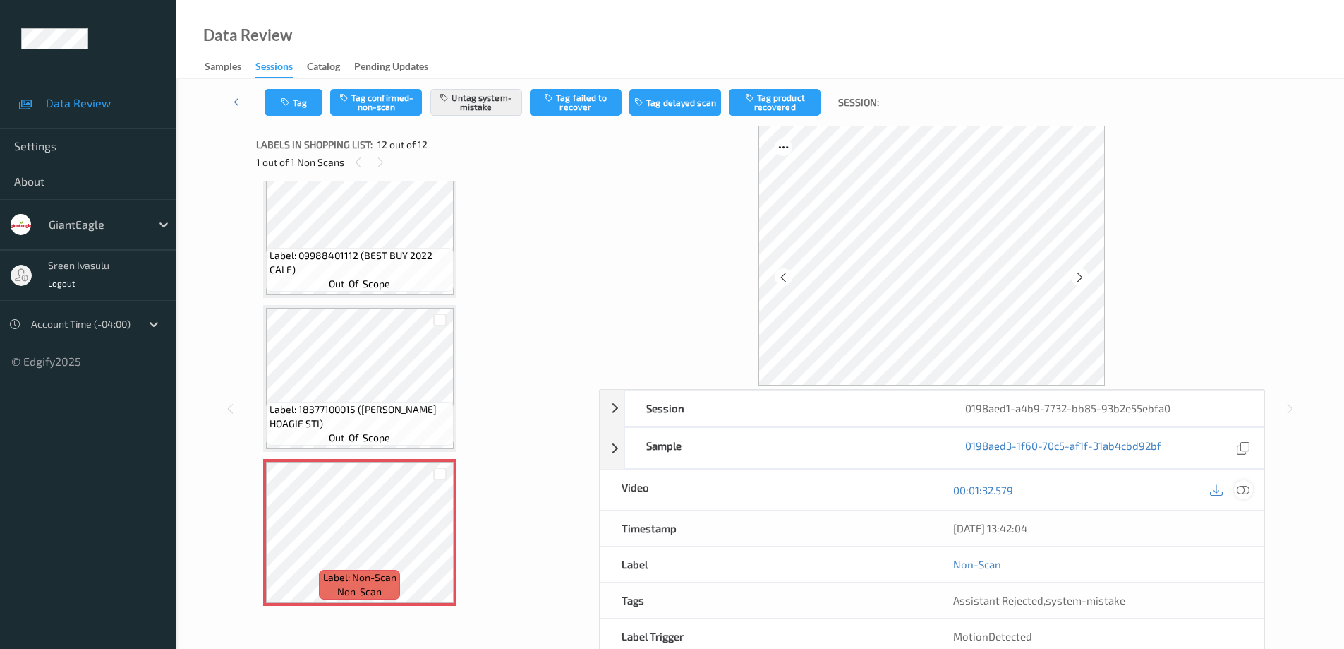
click at [1243, 487] on icon at bounding box center [1243, 489] width 13 height 13
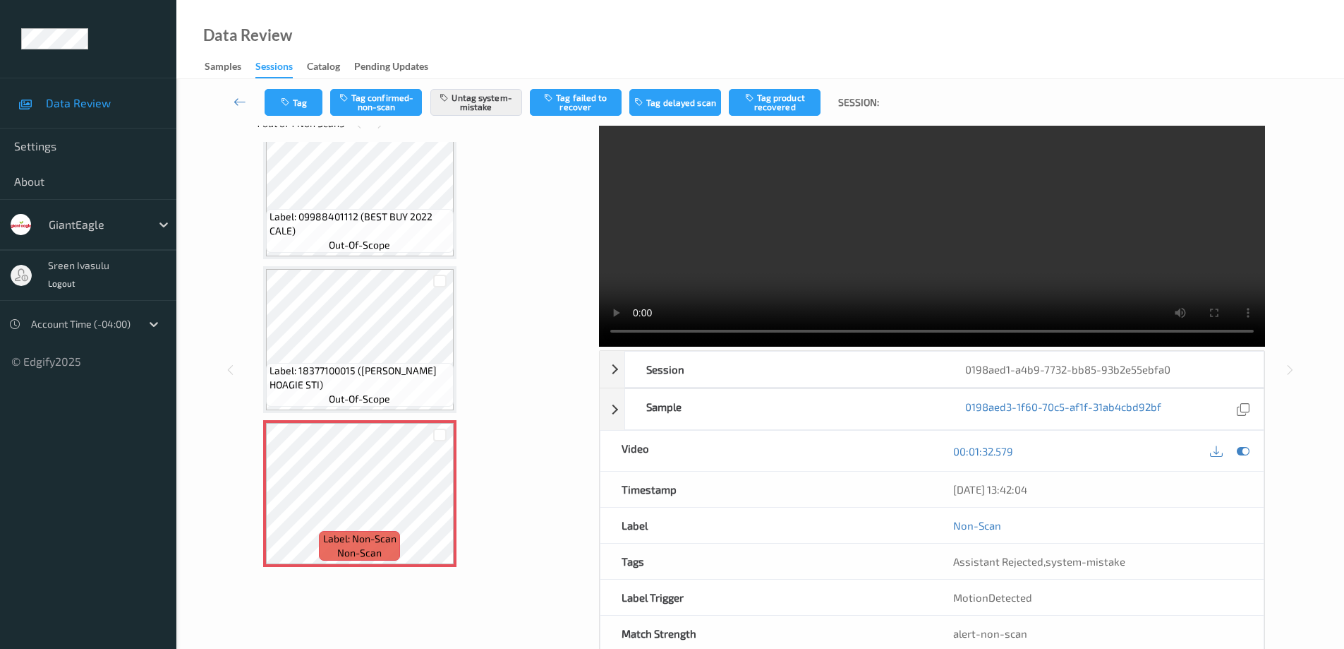
scroll to position [71, 0]
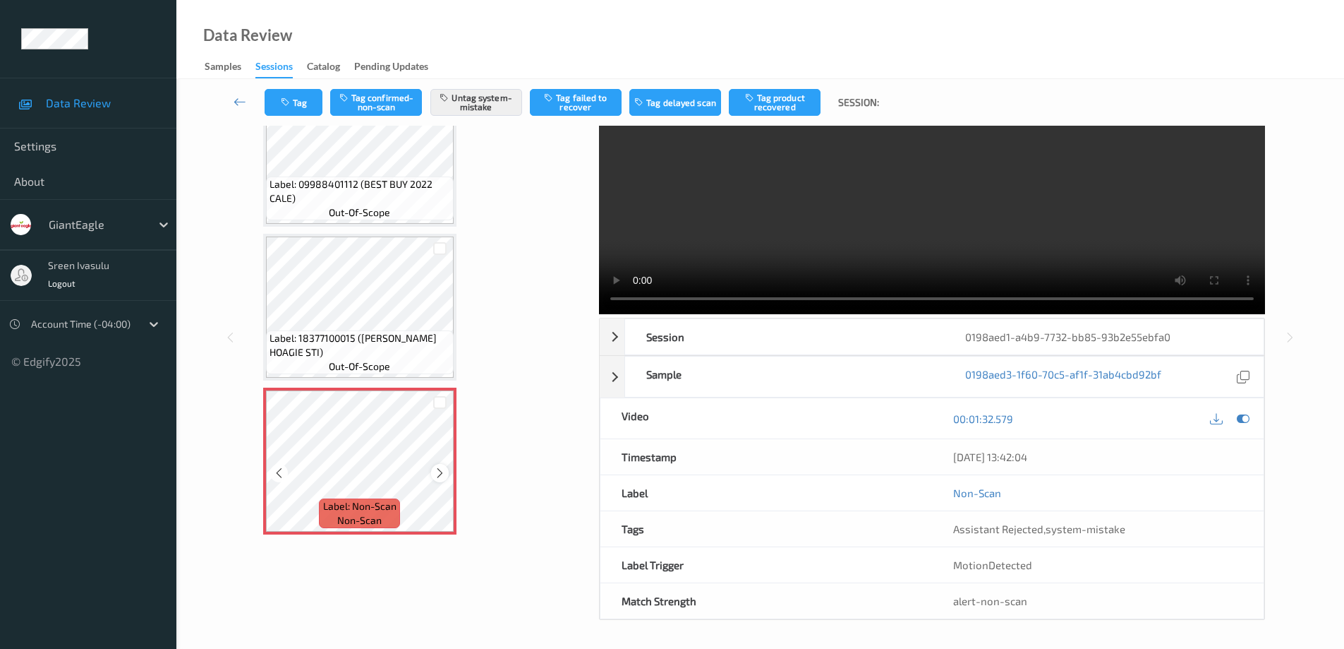
click at [440, 470] on icon at bounding box center [440, 472] width 12 height 13
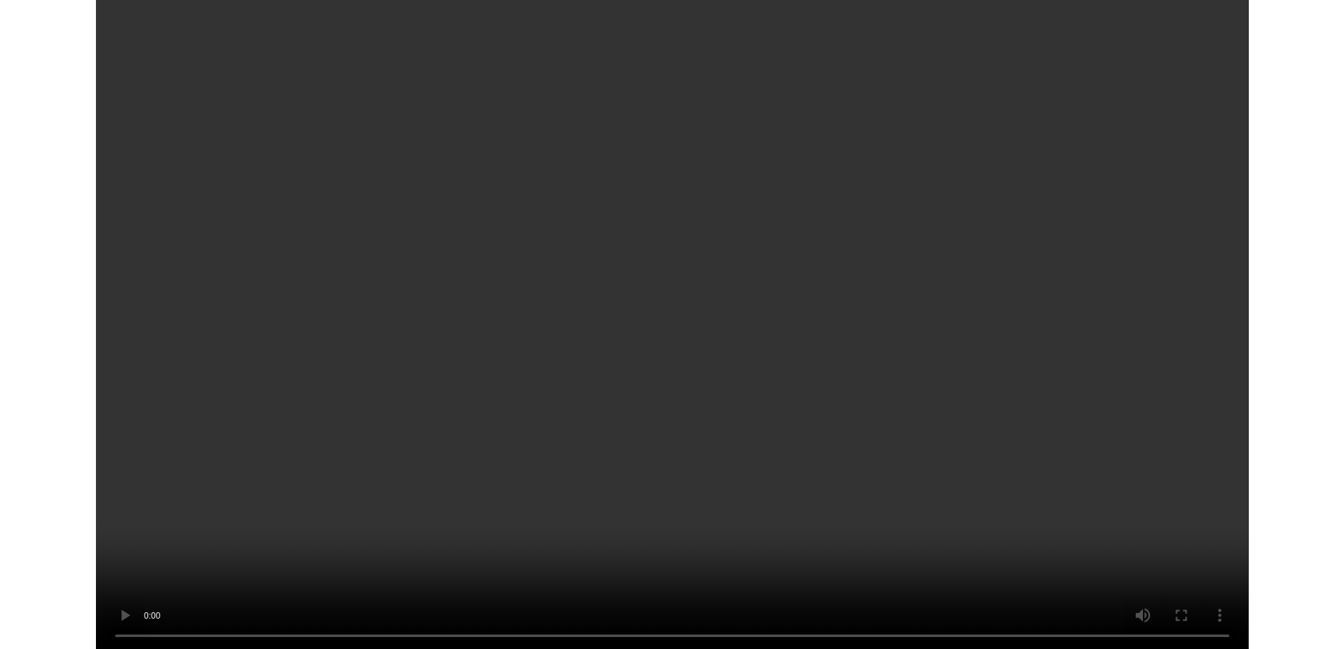
scroll to position [1308, 0]
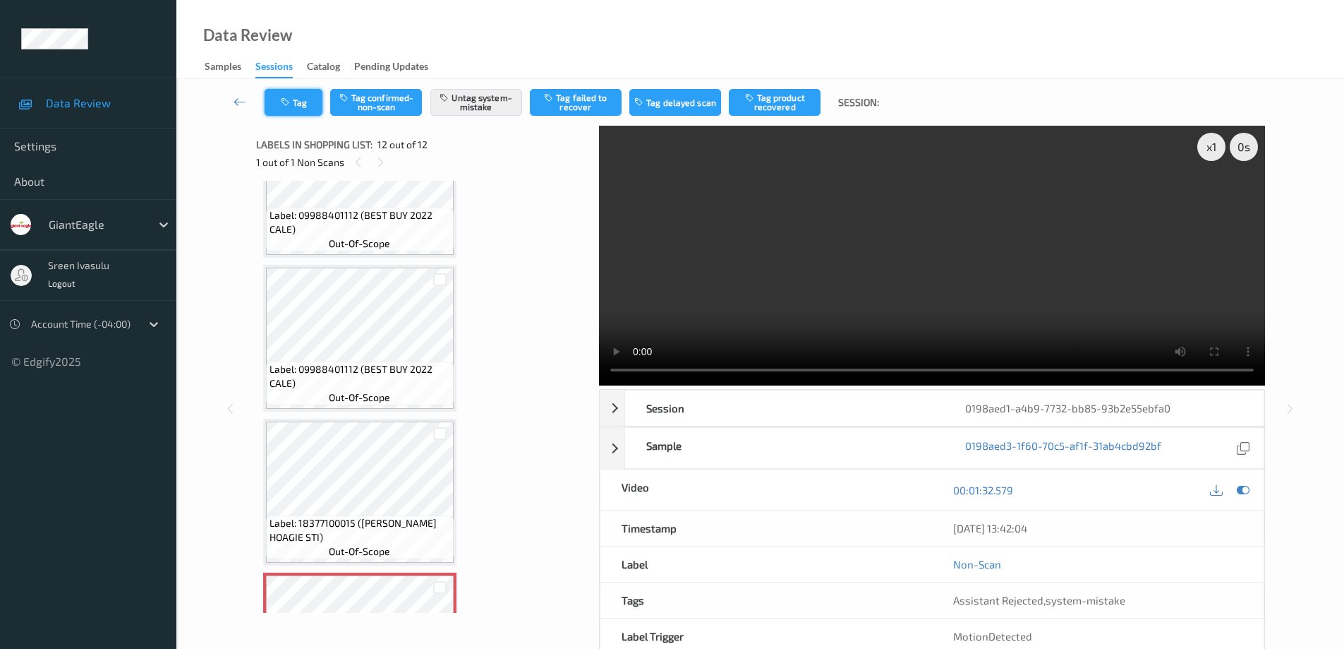
click at [299, 101] on button "Tag" at bounding box center [294, 102] width 58 height 27
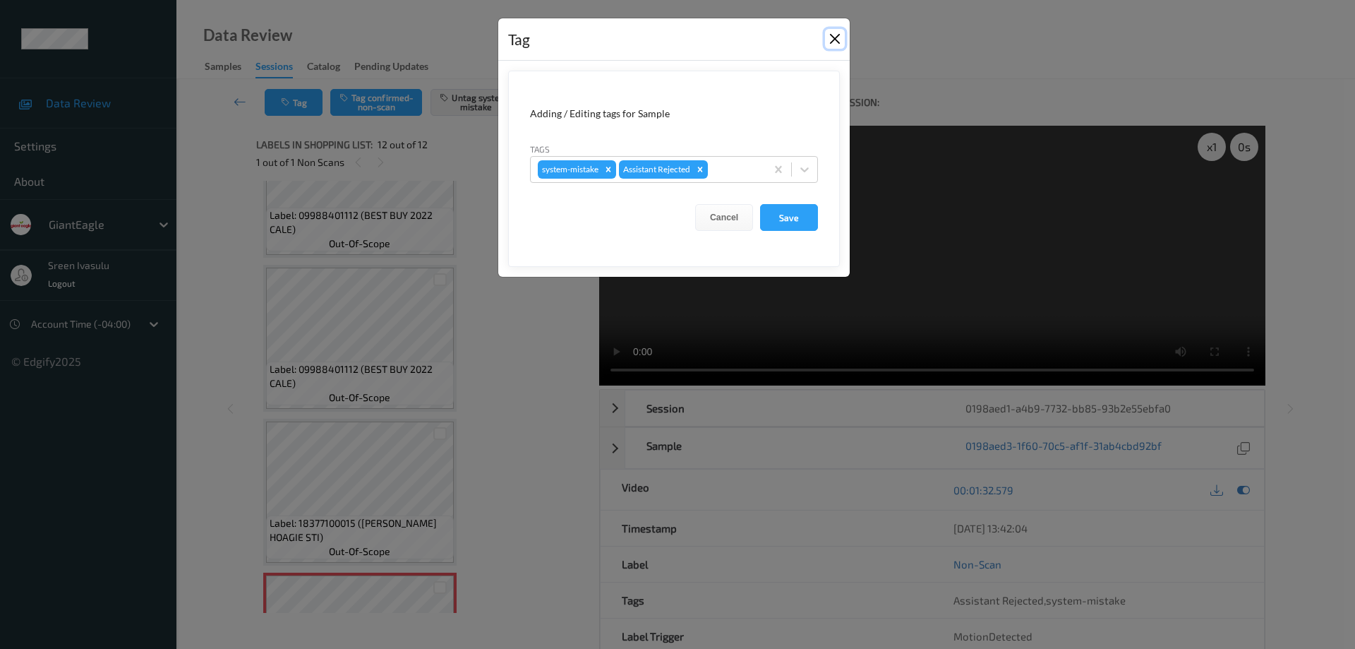
click at [832, 40] on button "Close" at bounding box center [835, 39] width 20 height 20
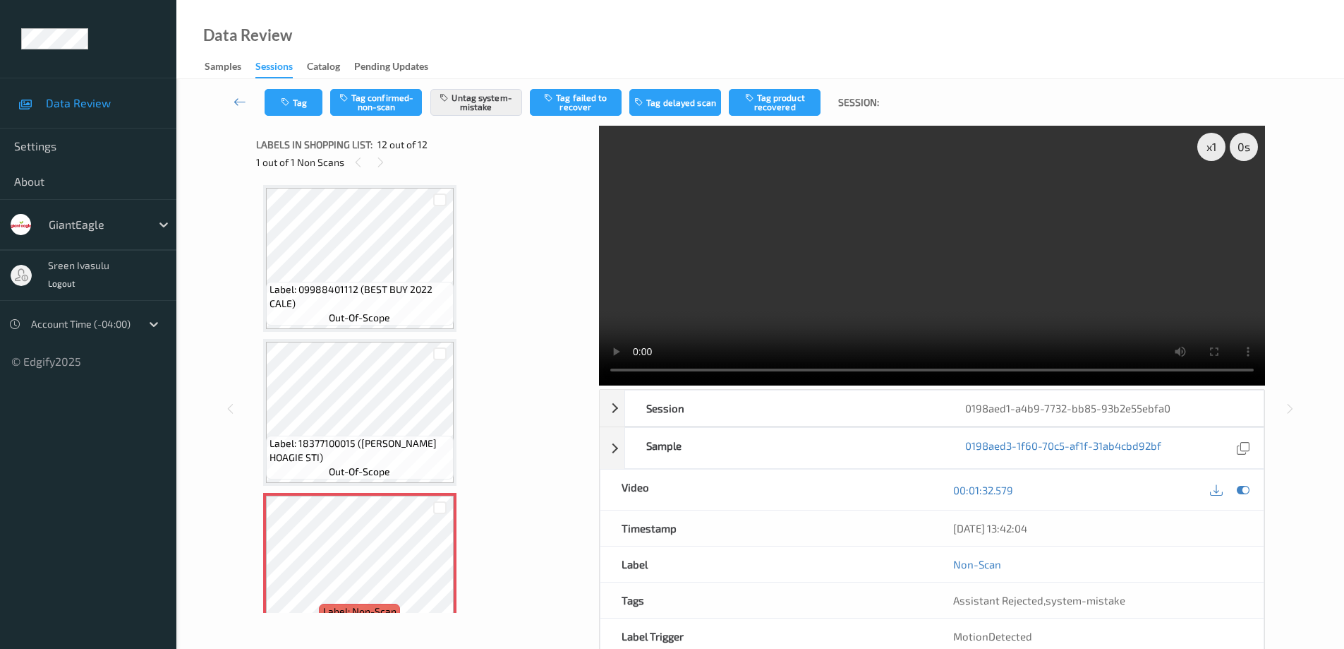
scroll to position [1421, 0]
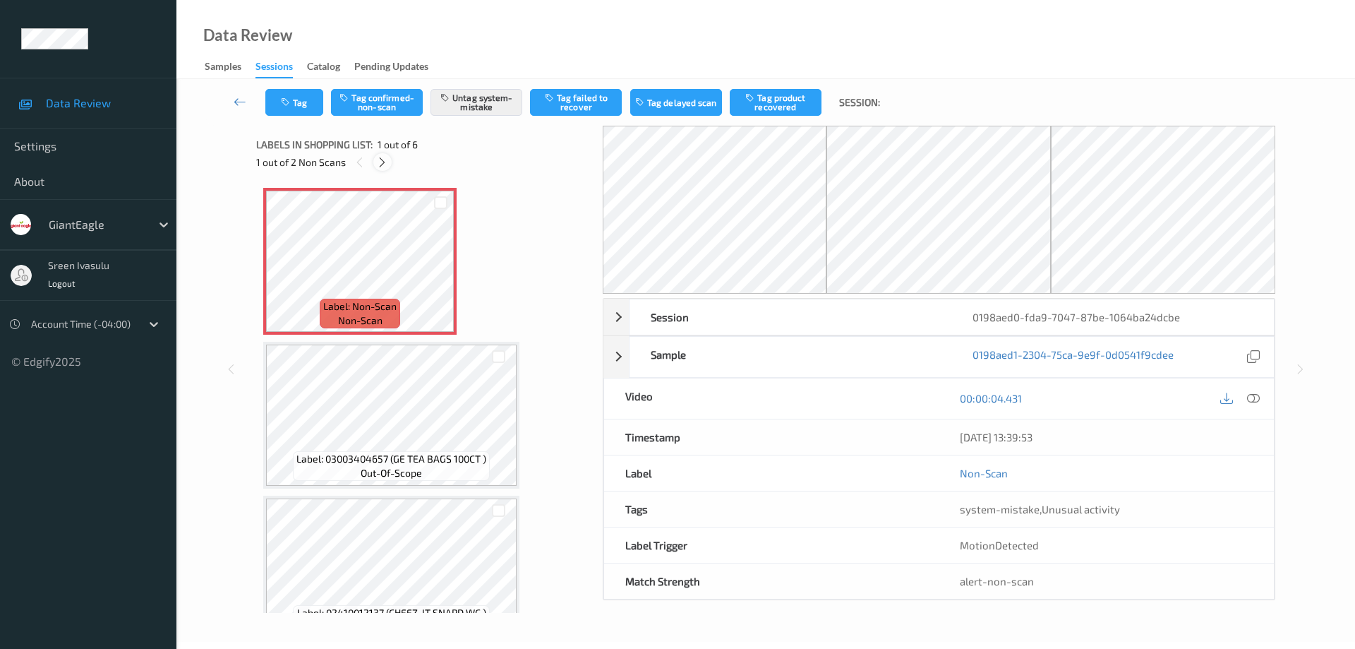
click at [383, 166] on icon at bounding box center [382, 162] width 12 height 13
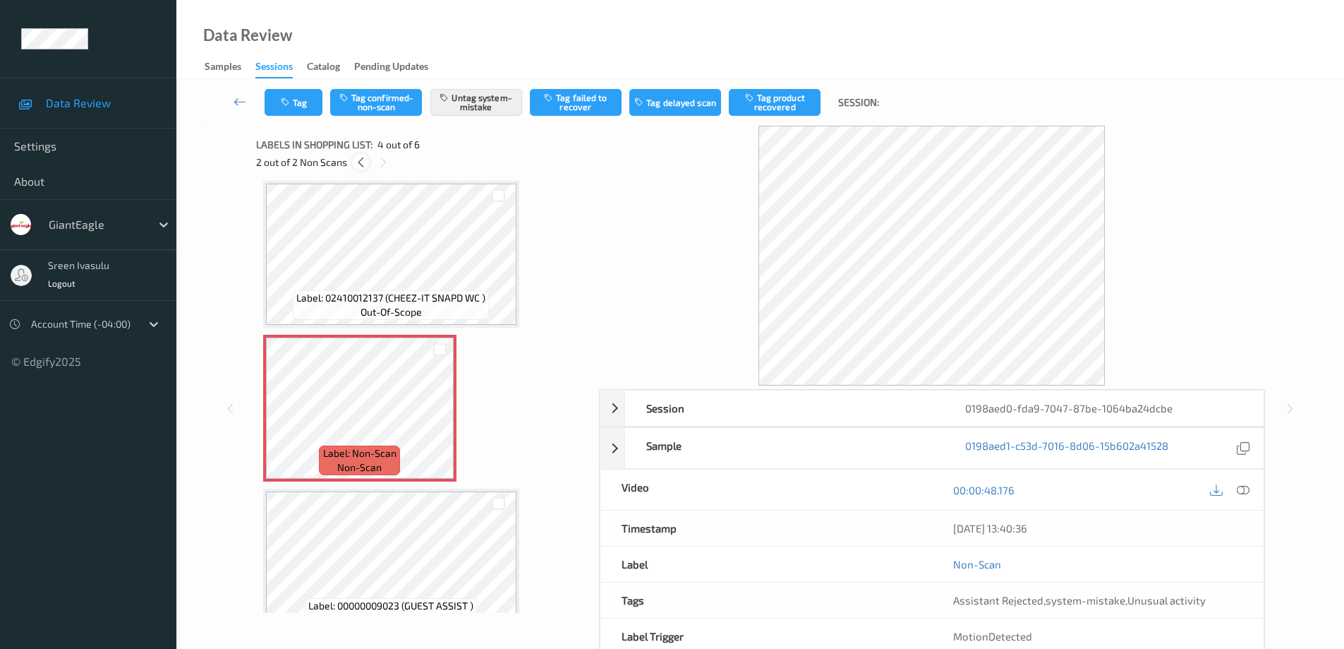
click at [359, 161] on icon at bounding box center [361, 162] width 12 height 13
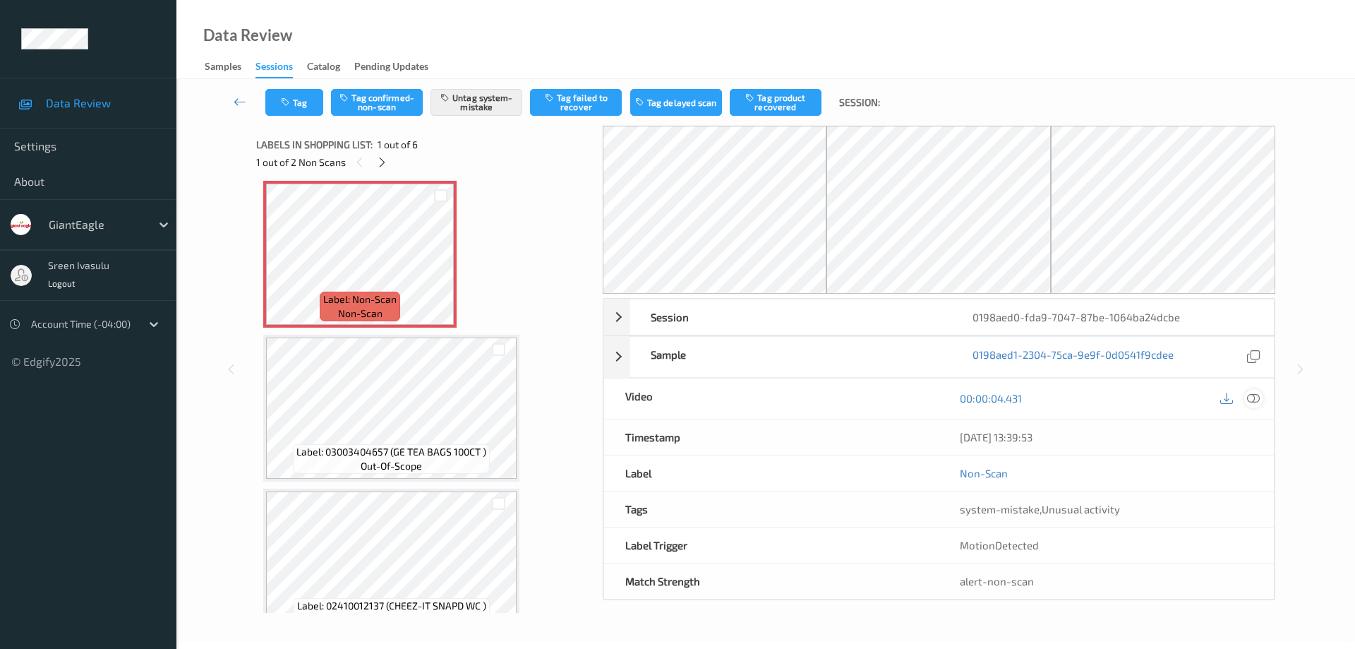
click at [1249, 400] on icon at bounding box center [1253, 398] width 13 height 13
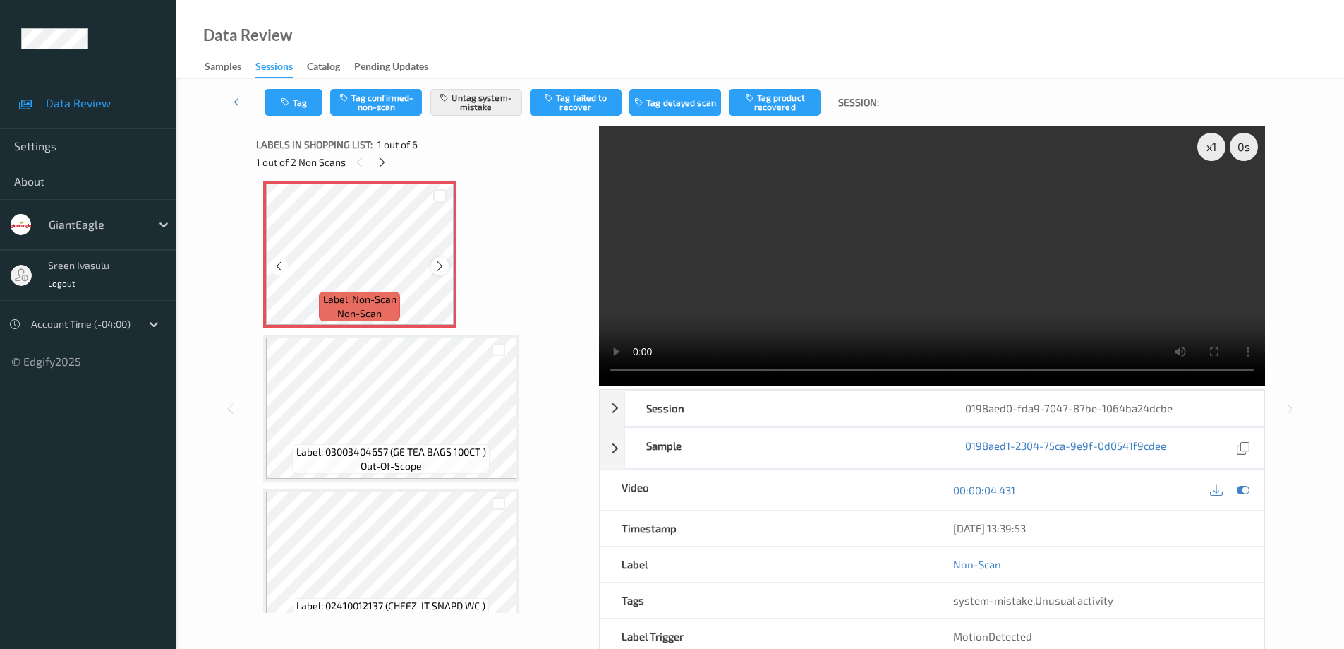
click at [440, 265] on icon at bounding box center [440, 266] width 12 height 13
click at [433, 263] on div at bounding box center [440, 266] width 18 height 18
click at [442, 267] on icon at bounding box center [440, 266] width 12 height 13
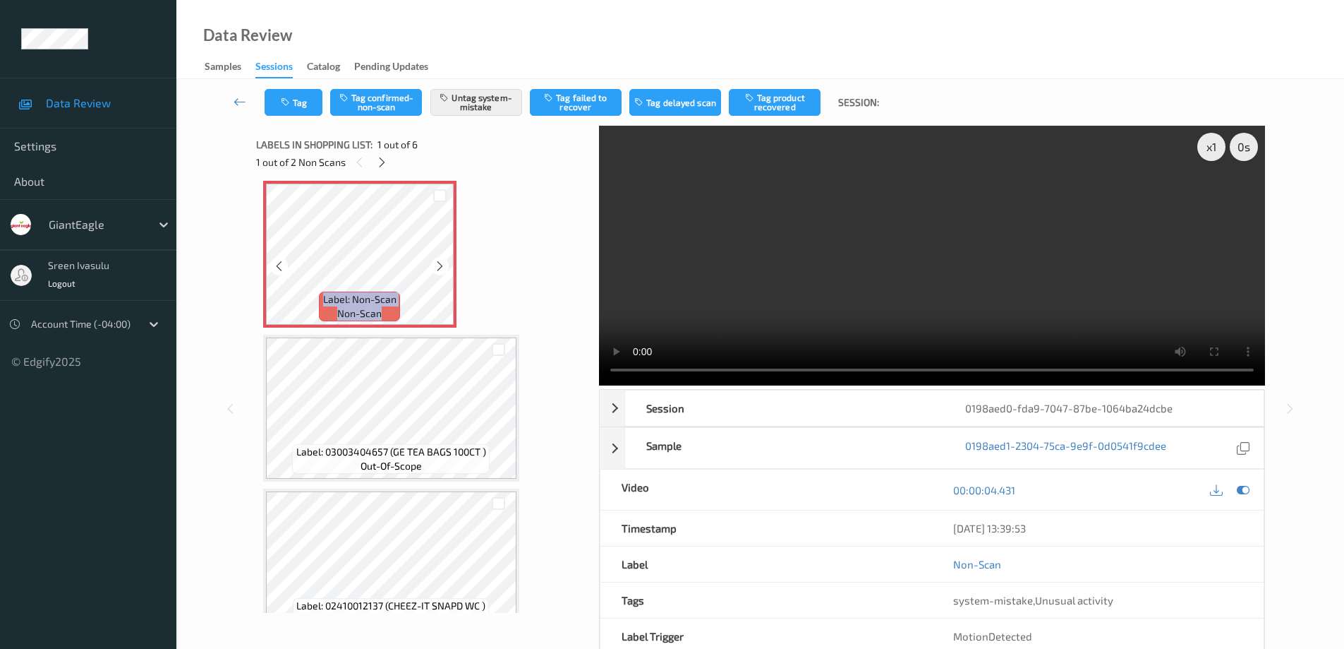
click at [442, 267] on icon at bounding box center [440, 266] width 12 height 13
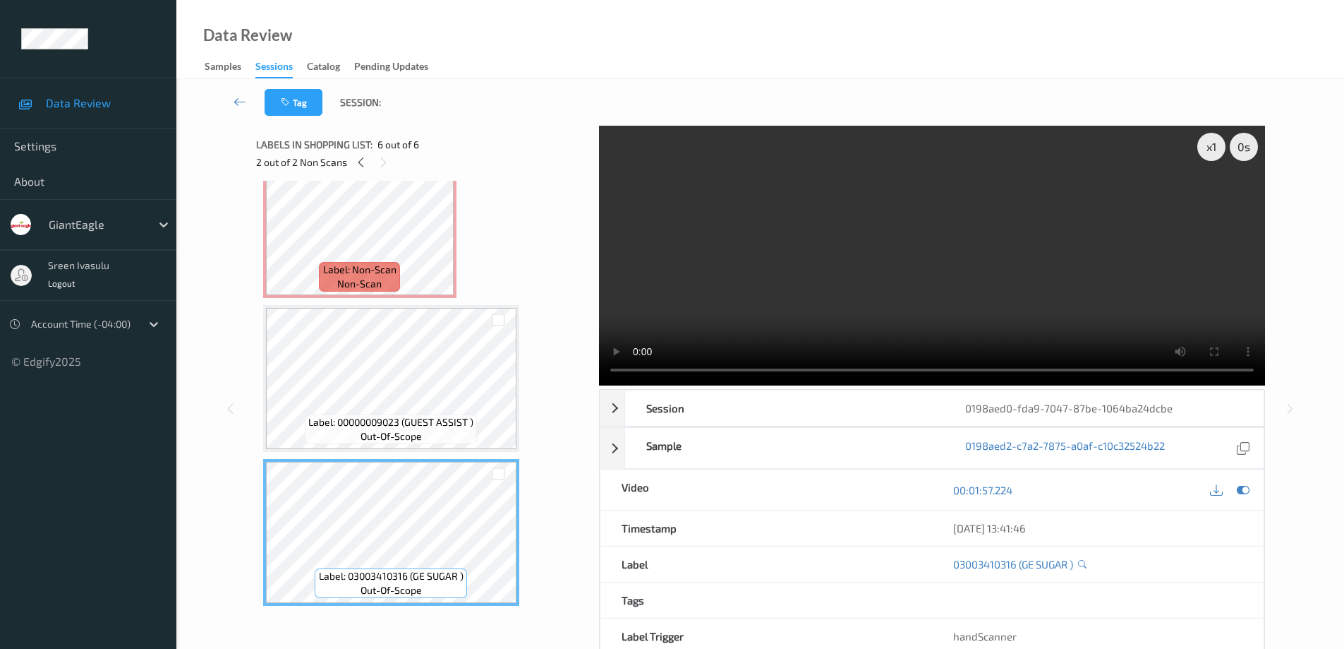
scroll to position [0, 0]
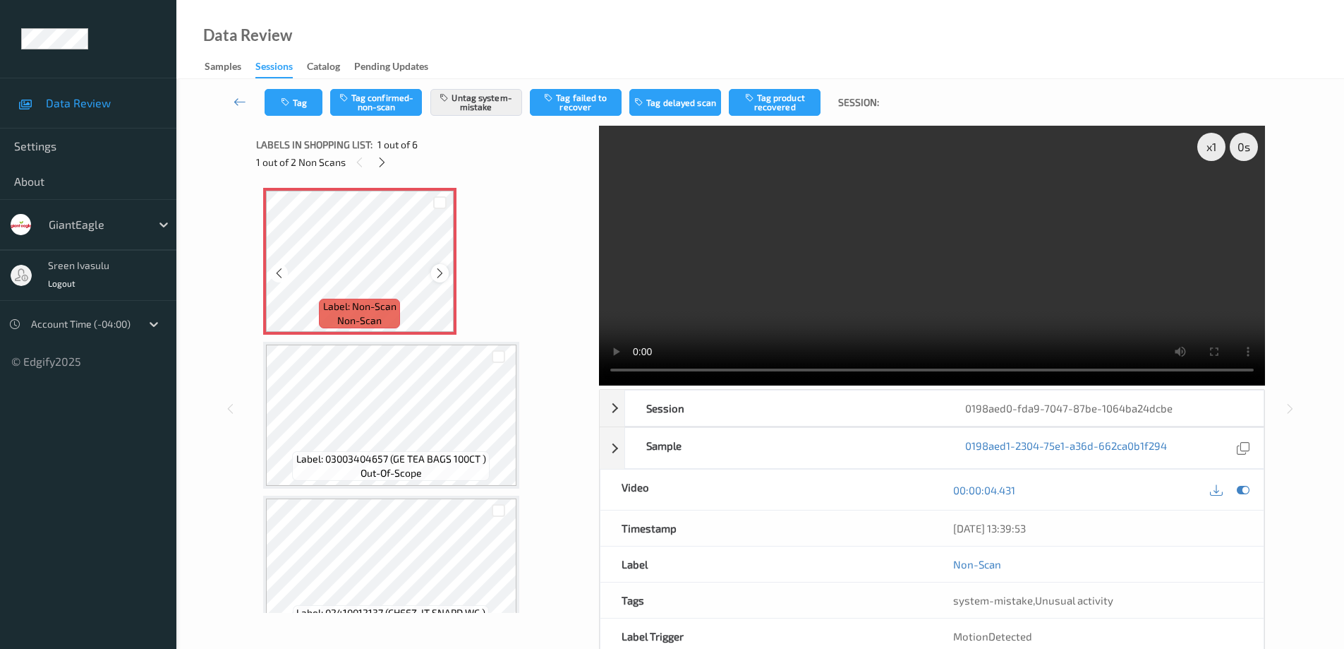
click at [445, 272] on icon at bounding box center [440, 273] width 12 height 13
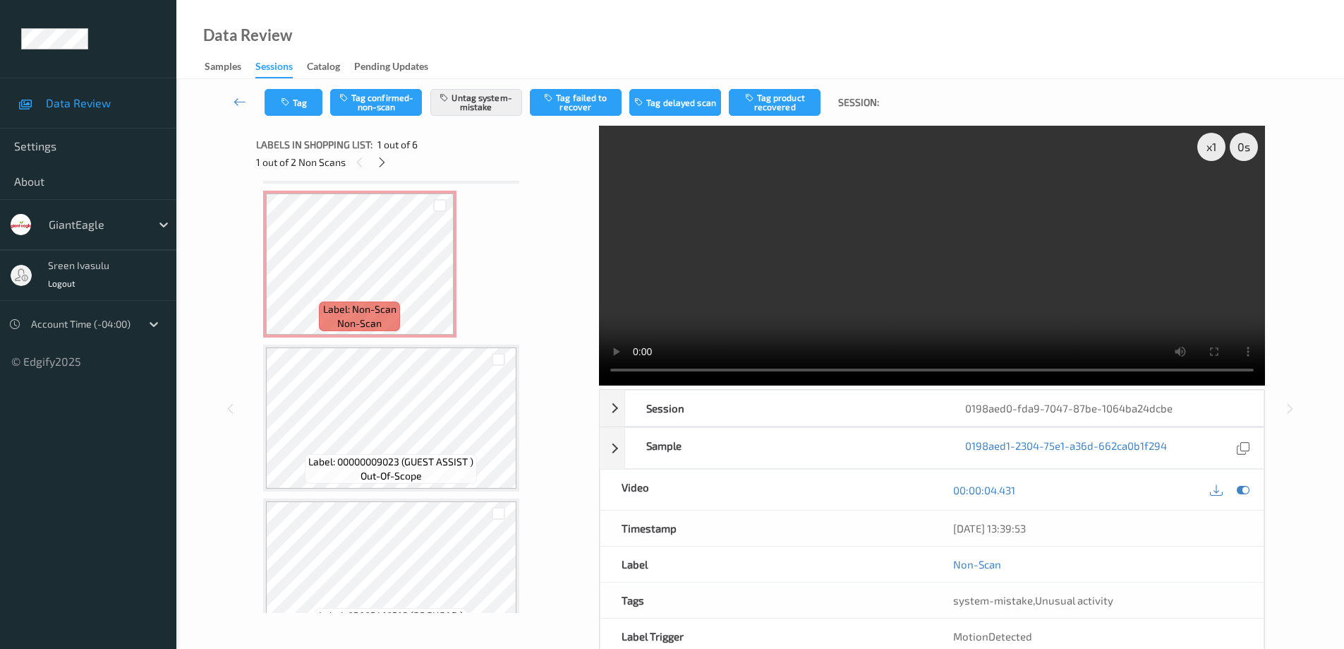
scroll to position [498, 0]
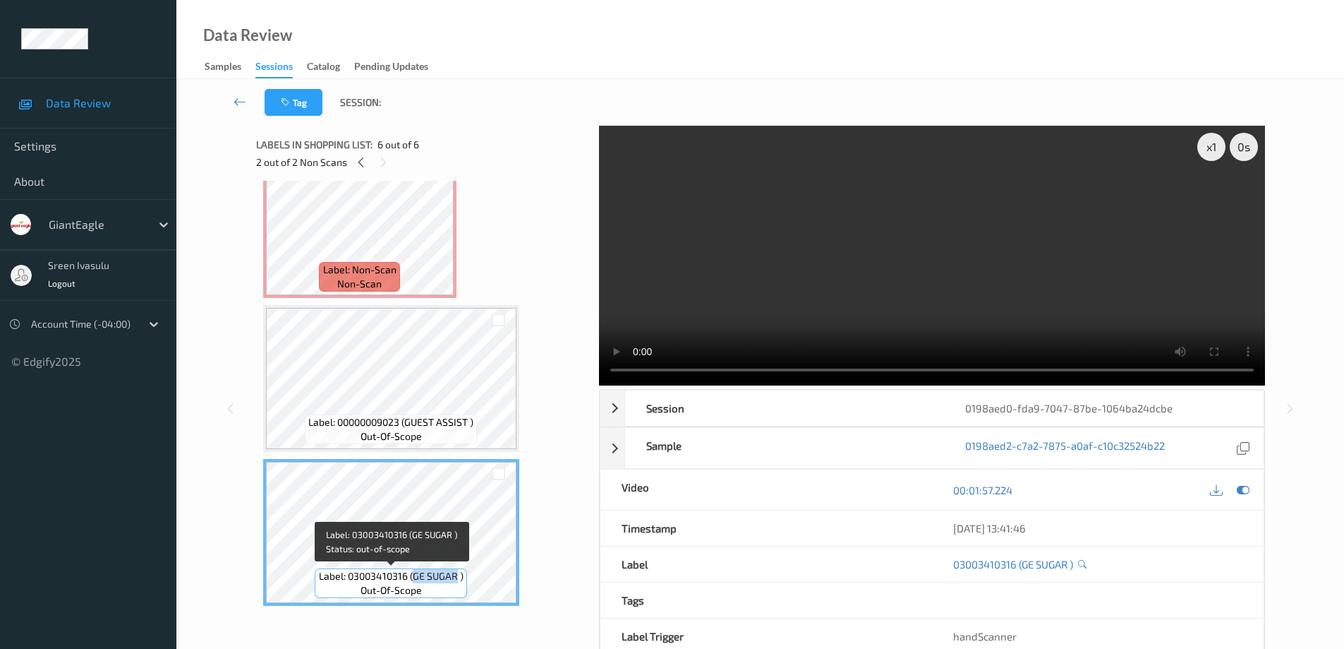
drag, startPoint x: 411, startPoint y: 575, endPoint x: 458, endPoint y: 574, distance: 46.6
click at [458, 574] on span "Label: 03003410316 (GE SUGAR )" at bounding box center [391, 576] width 145 height 14
copy span "GE SUGAR"
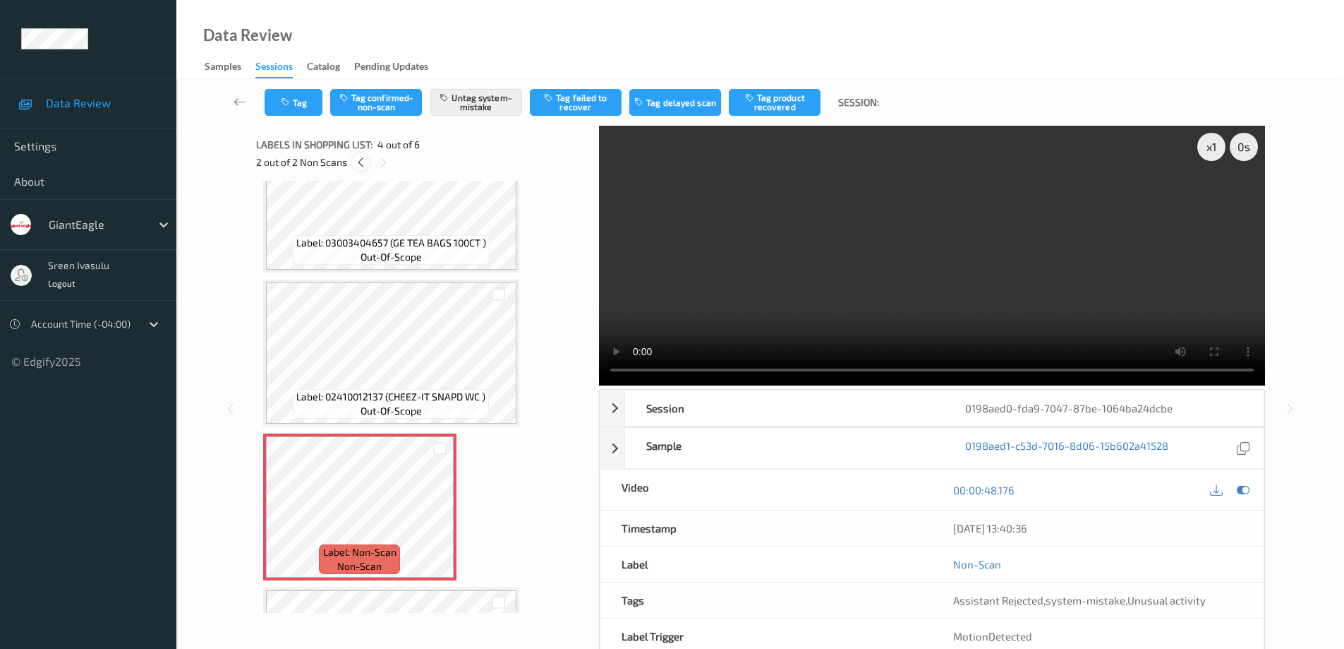
click at [356, 161] on icon at bounding box center [361, 162] width 12 height 13
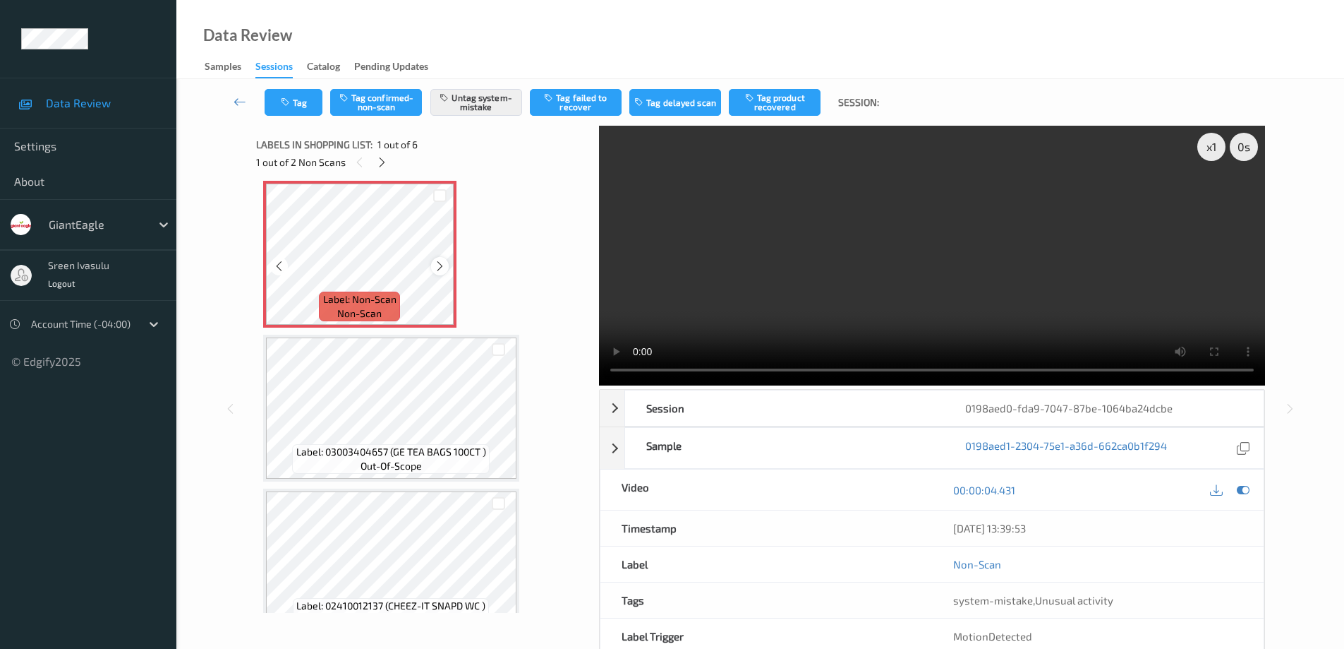
click at [435, 262] on icon at bounding box center [440, 266] width 12 height 13
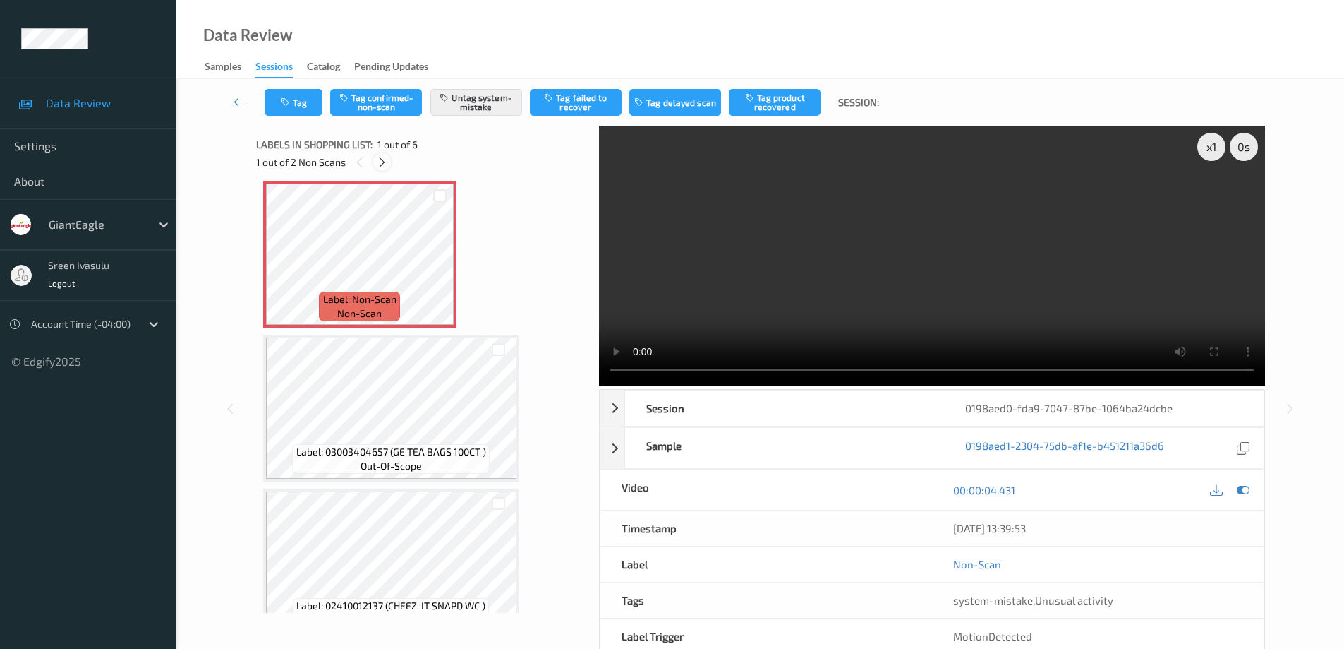
click at [380, 162] on icon at bounding box center [382, 162] width 12 height 13
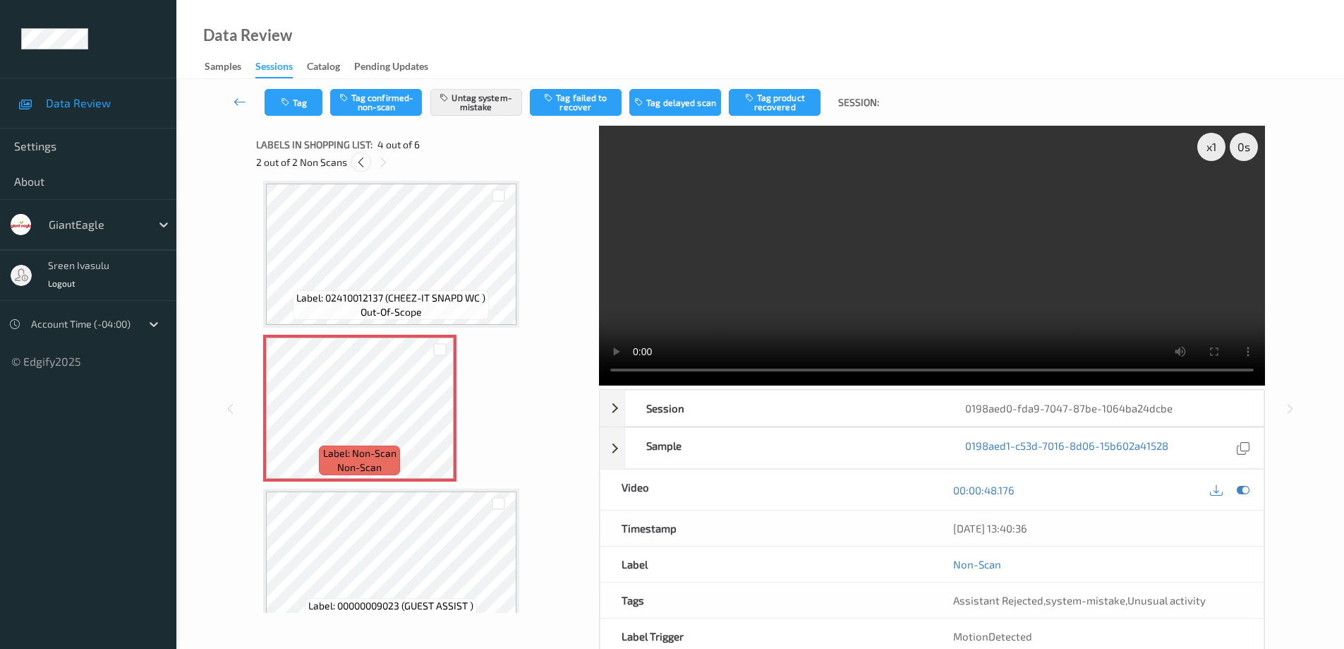
click at [360, 160] on icon at bounding box center [361, 162] width 12 height 13
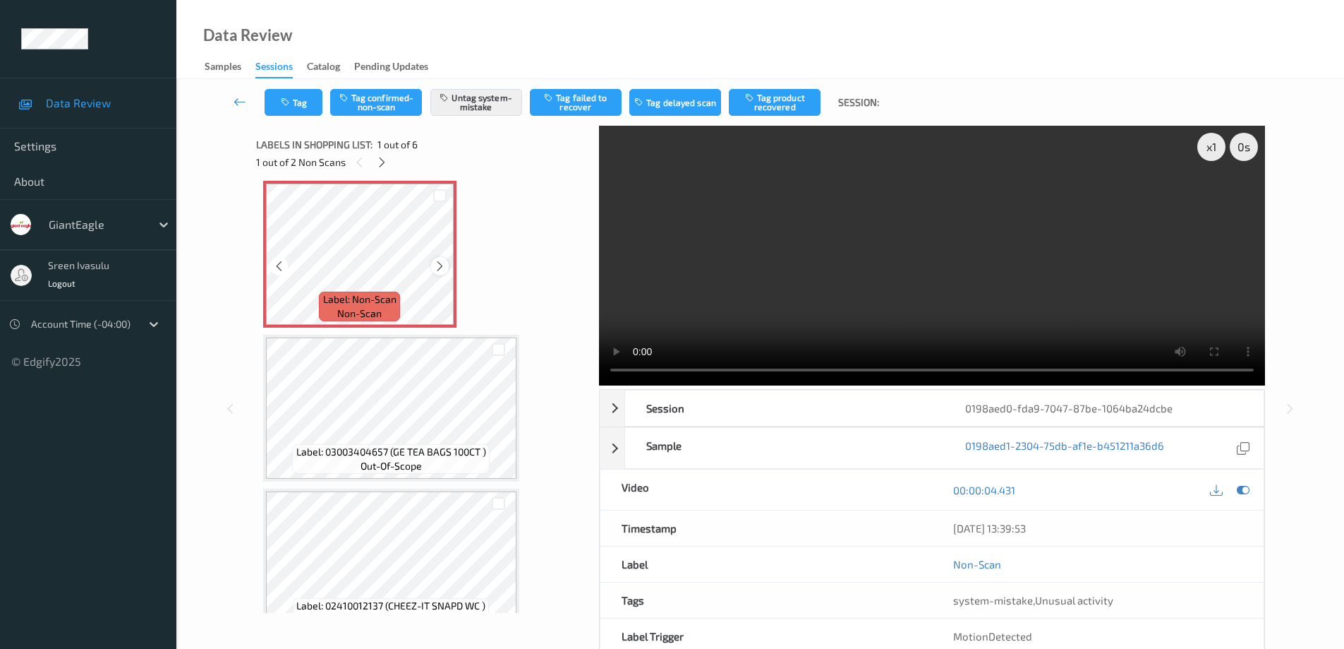
click at [439, 264] on icon at bounding box center [440, 266] width 12 height 13
click at [377, 164] on icon at bounding box center [382, 162] width 12 height 13
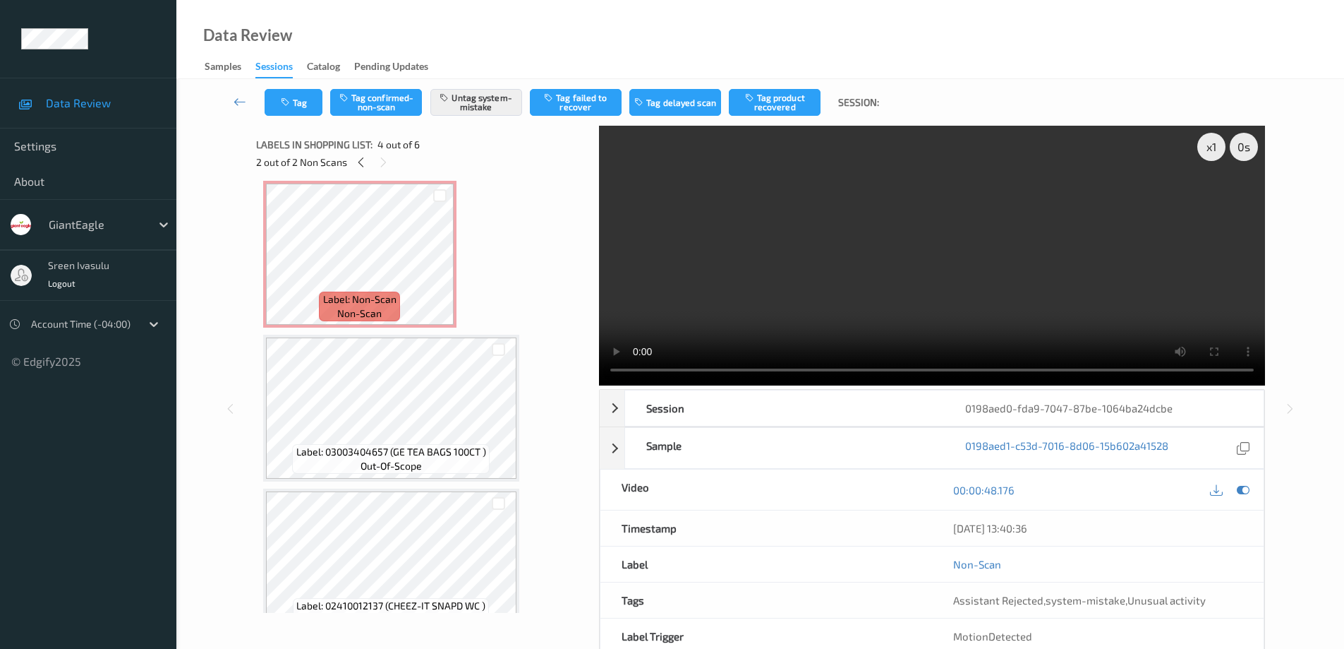
scroll to position [315, 0]
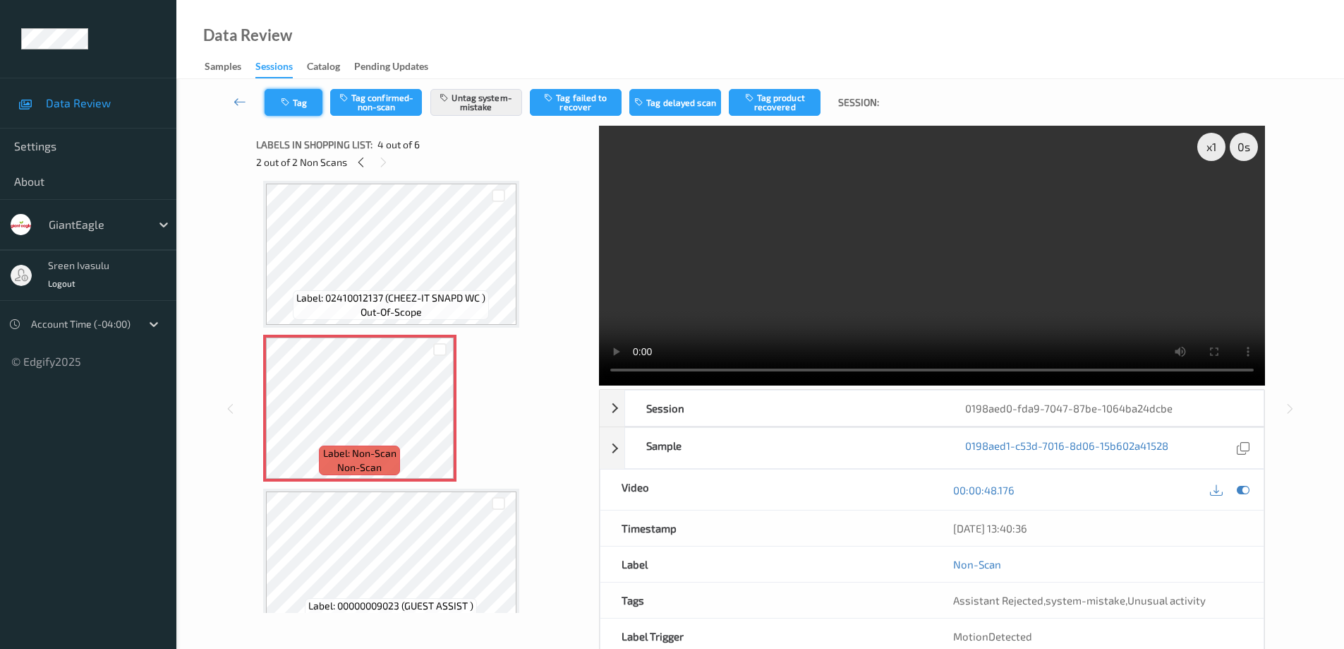
click at [301, 110] on button "Tag" at bounding box center [294, 102] width 58 height 27
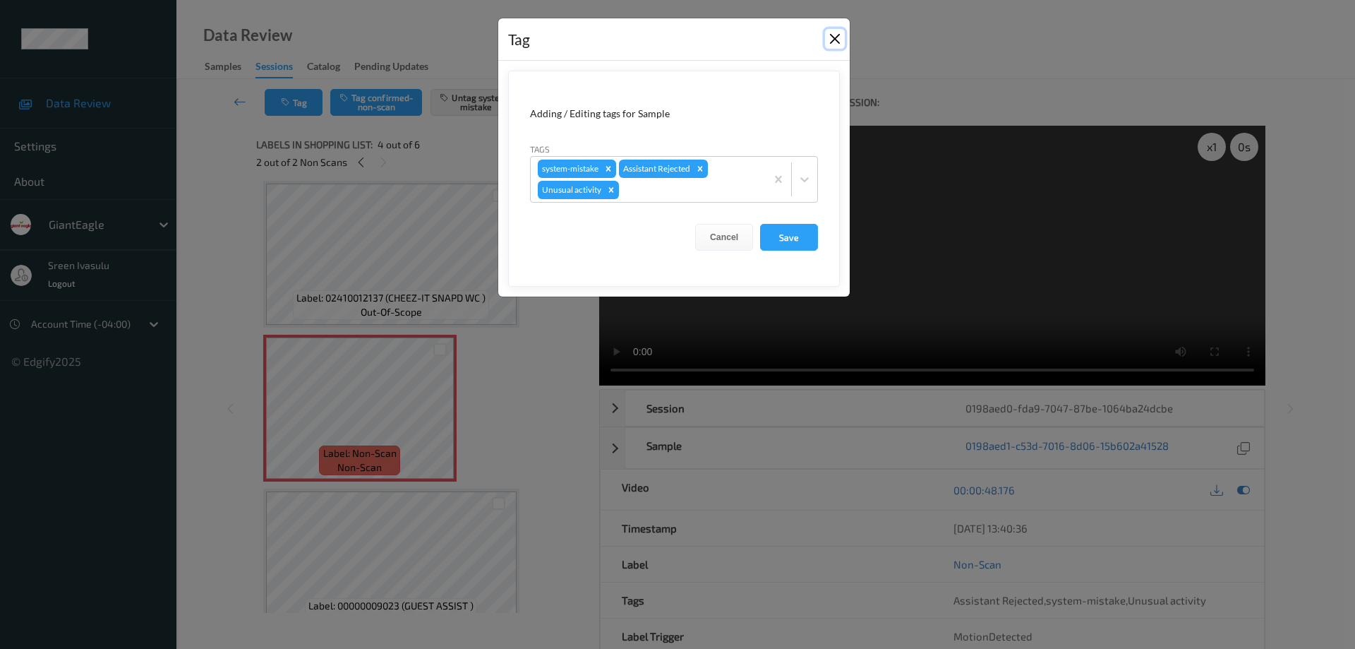
click at [830, 38] on button "Close" at bounding box center [835, 39] width 20 height 20
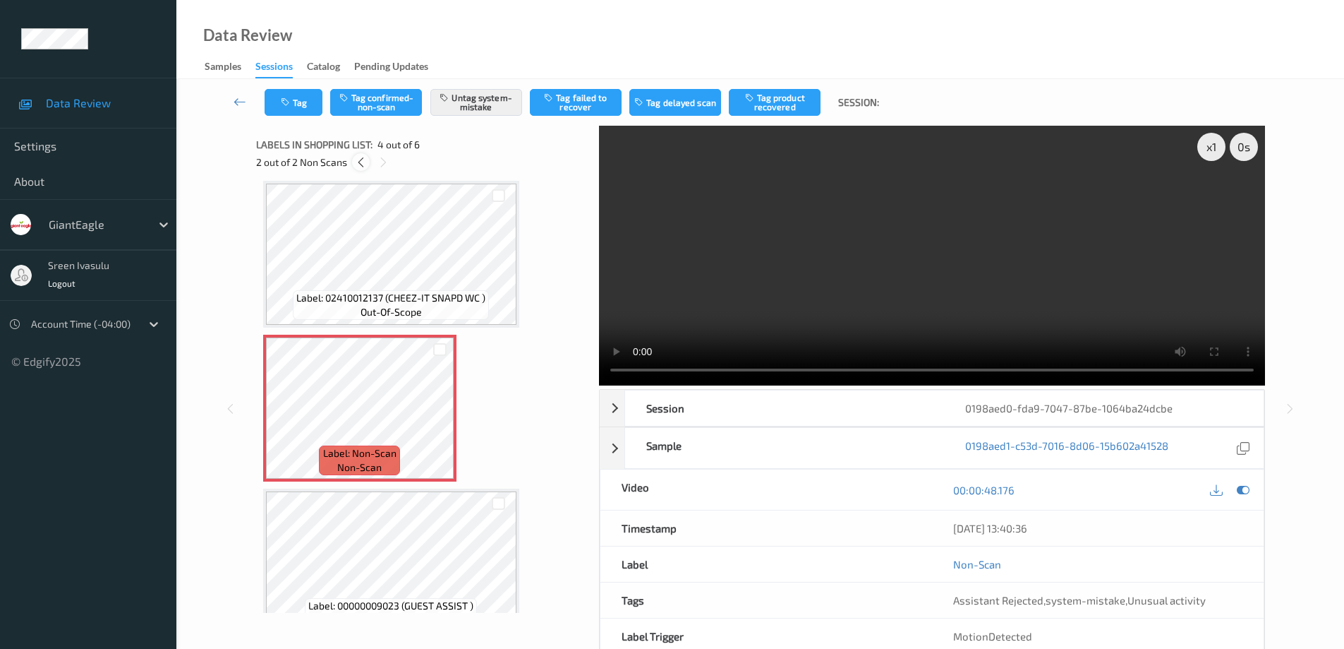
click at [363, 162] on icon at bounding box center [361, 162] width 12 height 13
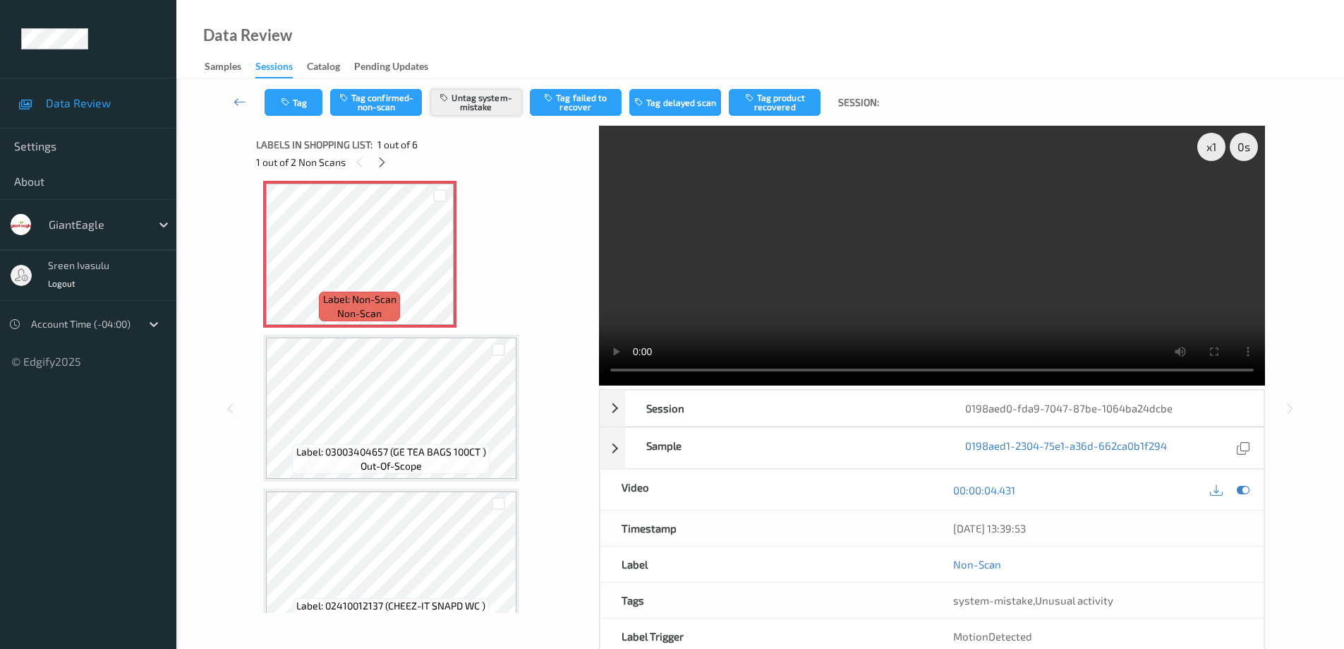
click at [481, 102] on button "Untag system-mistake" at bounding box center [476, 102] width 92 height 27
click at [363, 99] on button "Tag confirmed-non-scan" at bounding box center [376, 102] width 92 height 27
click at [788, 107] on button "Tag product recovered" at bounding box center [775, 102] width 92 height 27
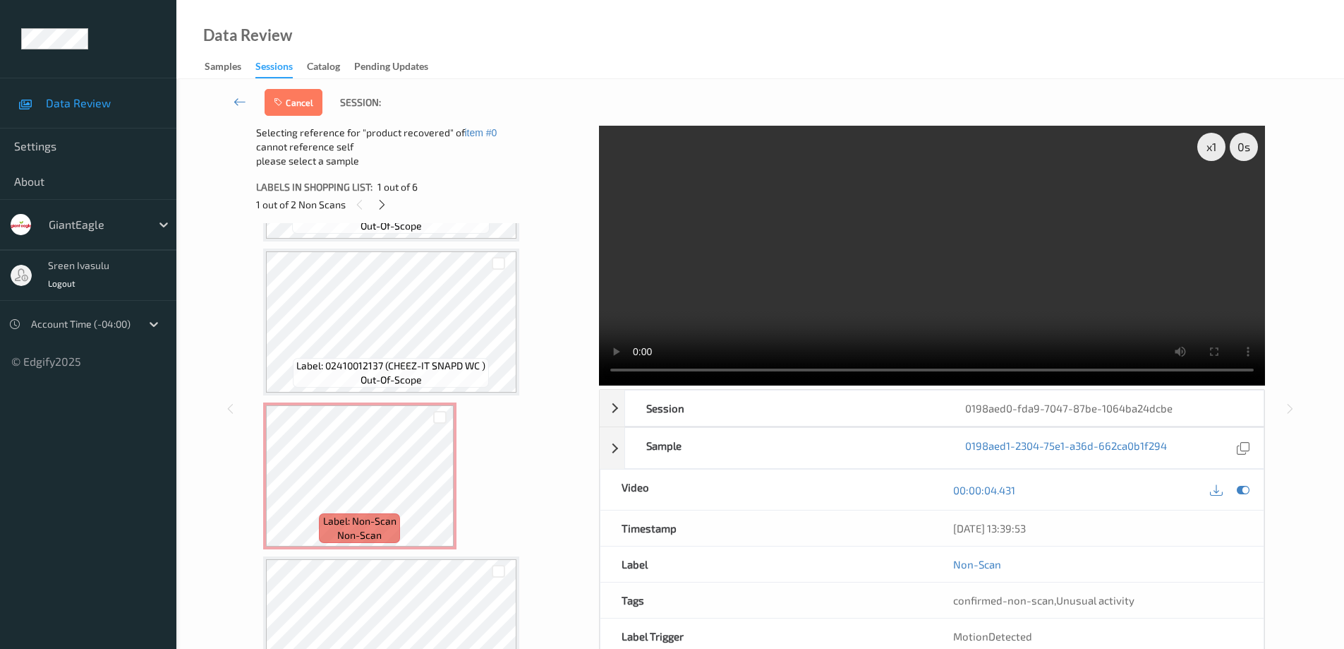
scroll to position [498, 0]
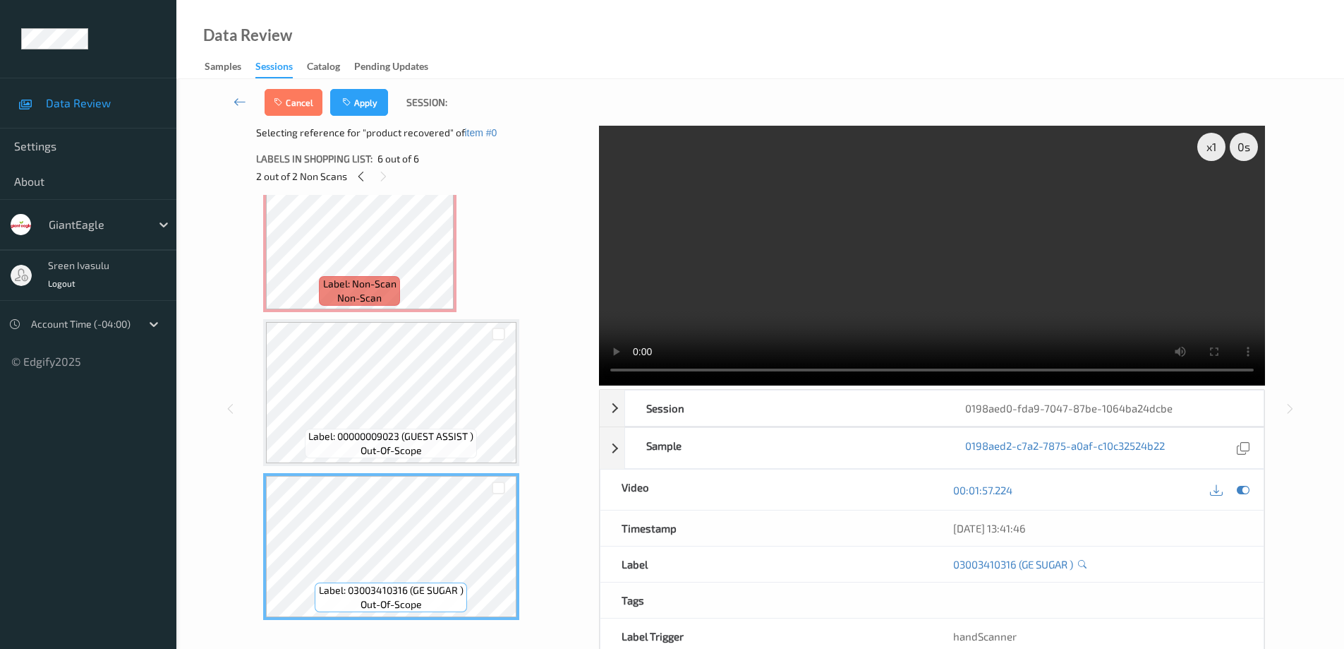
click at [497, 495] on div at bounding box center [499, 487] width 36 height 23
click at [497, 486] on div at bounding box center [498, 487] width 13 height 13
click at [371, 105] on button "Apply" at bounding box center [359, 102] width 58 height 27
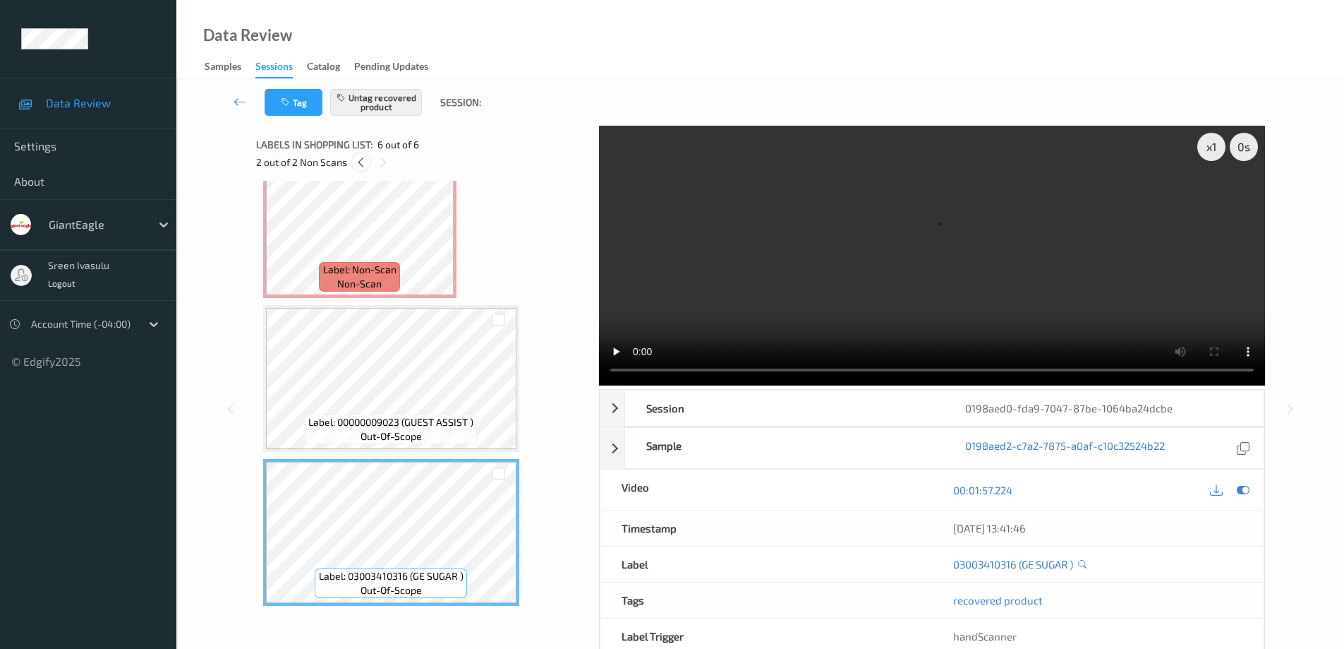
click at [358, 162] on icon at bounding box center [361, 162] width 12 height 13
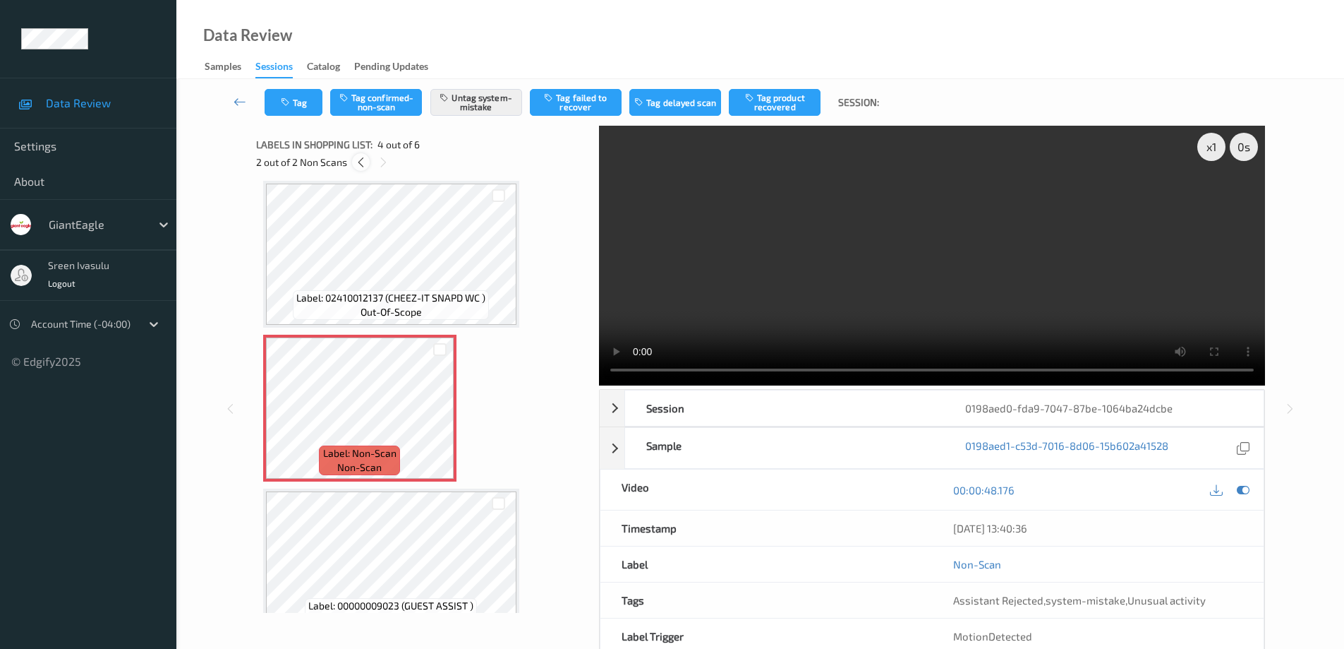
click at [362, 164] on icon at bounding box center [361, 162] width 12 height 13
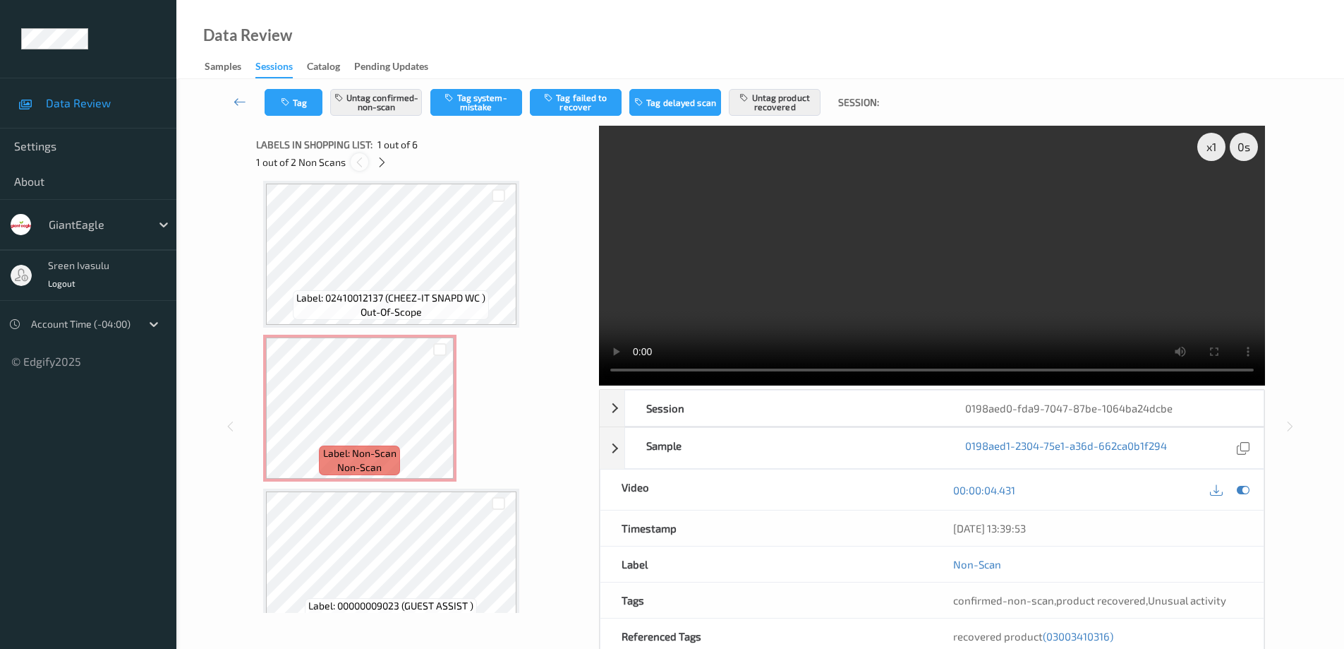
scroll to position [7, 0]
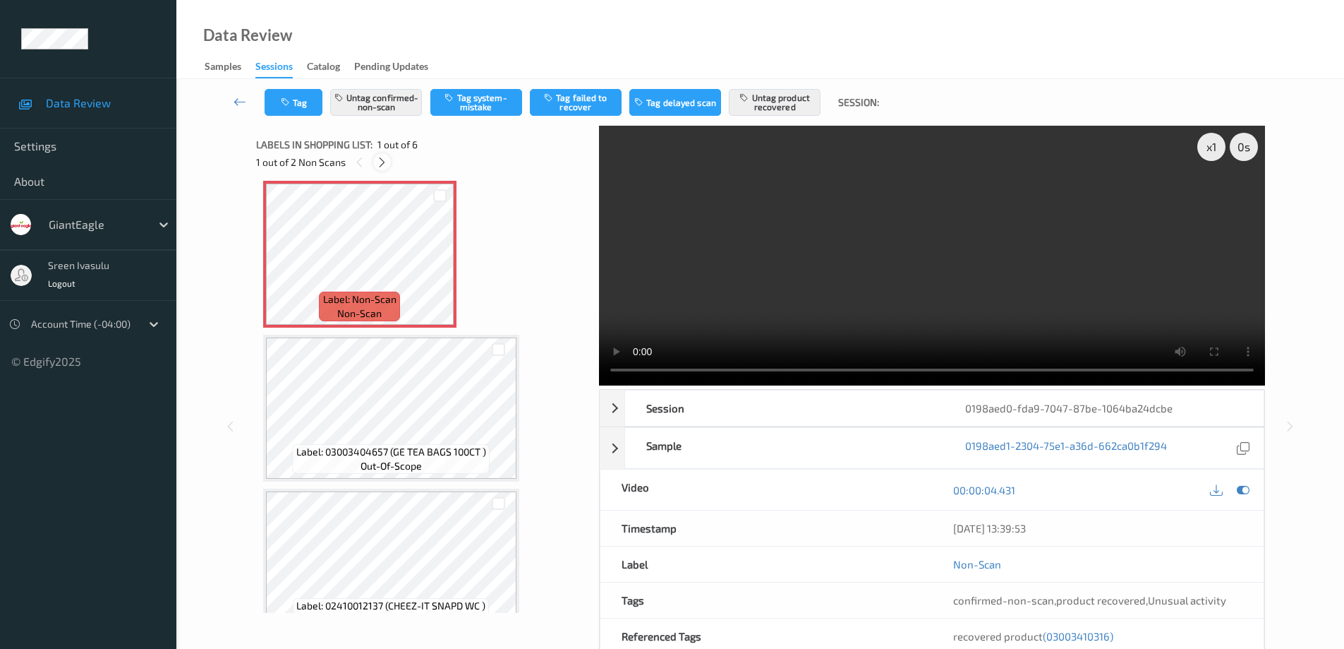
click at [380, 159] on icon at bounding box center [382, 162] width 12 height 13
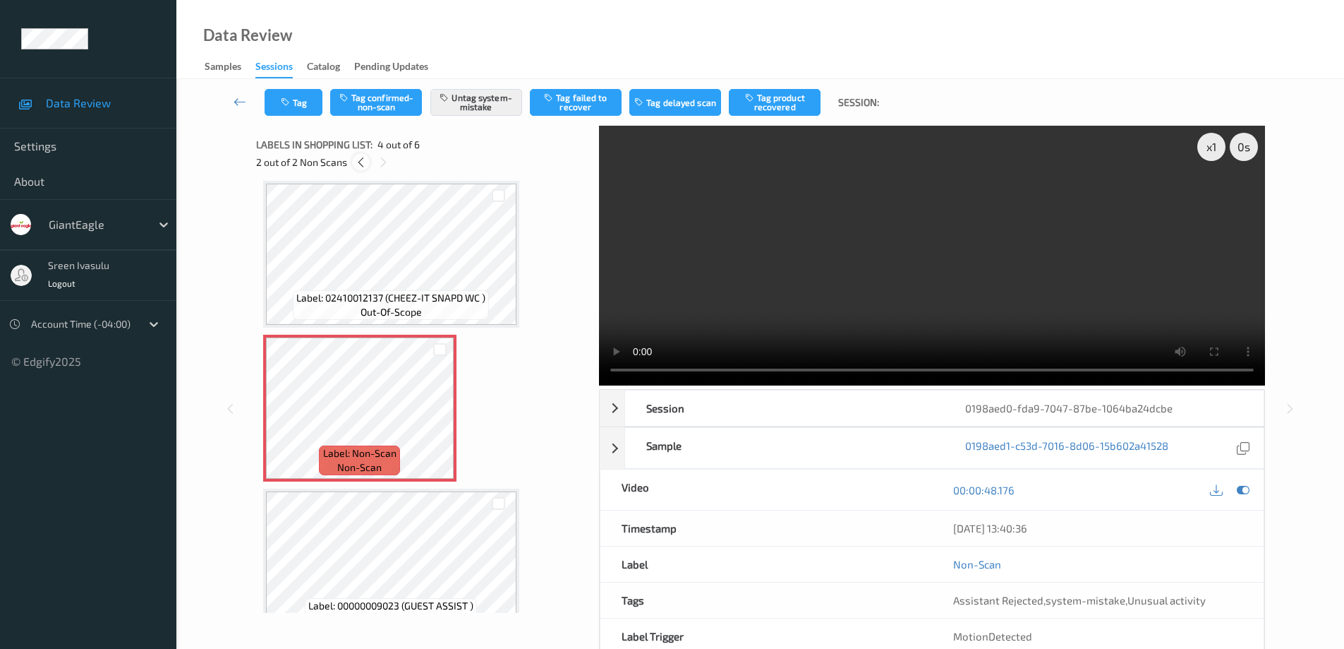
click at [361, 162] on icon at bounding box center [361, 162] width 12 height 13
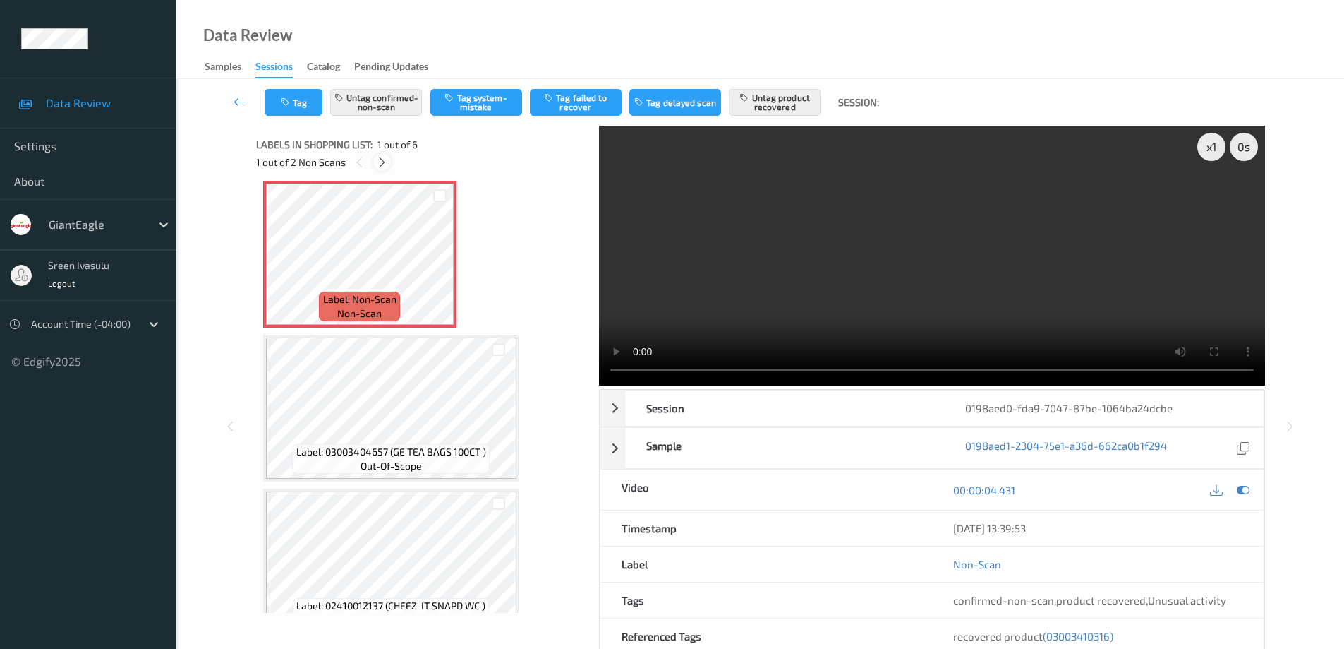
click at [381, 160] on icon at bounding box center [382, 162] width 12 height 13
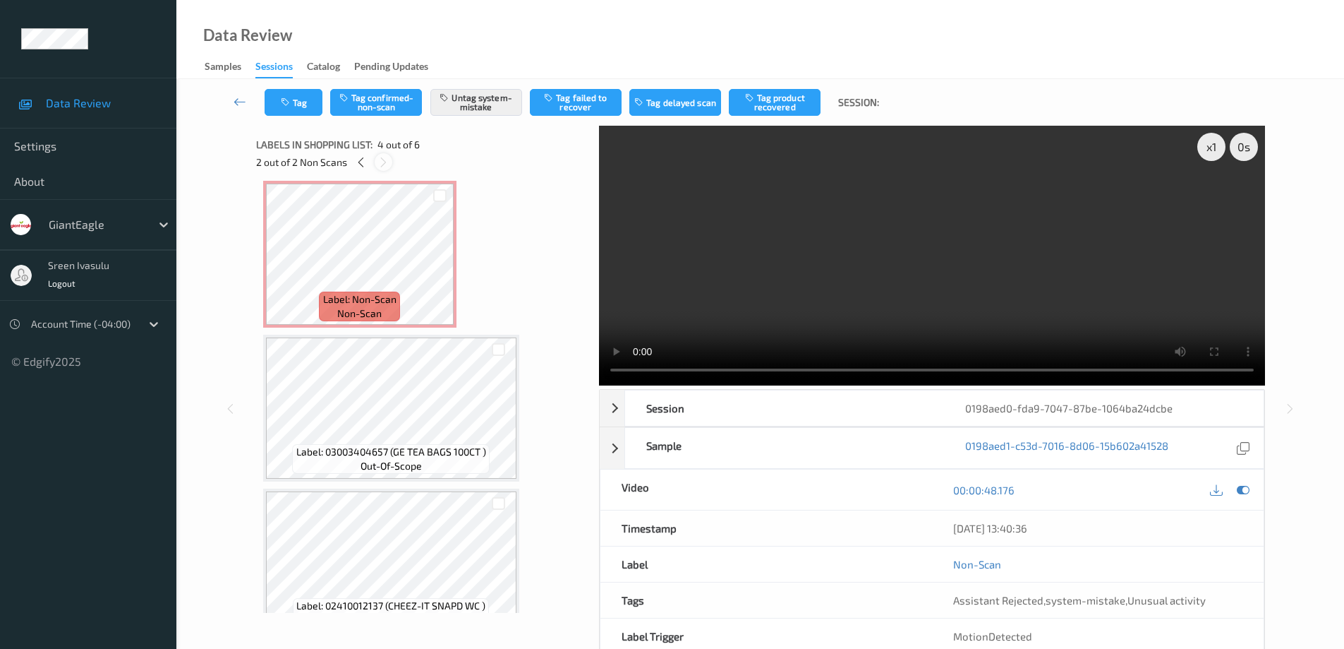
scroll to position [315, 0]
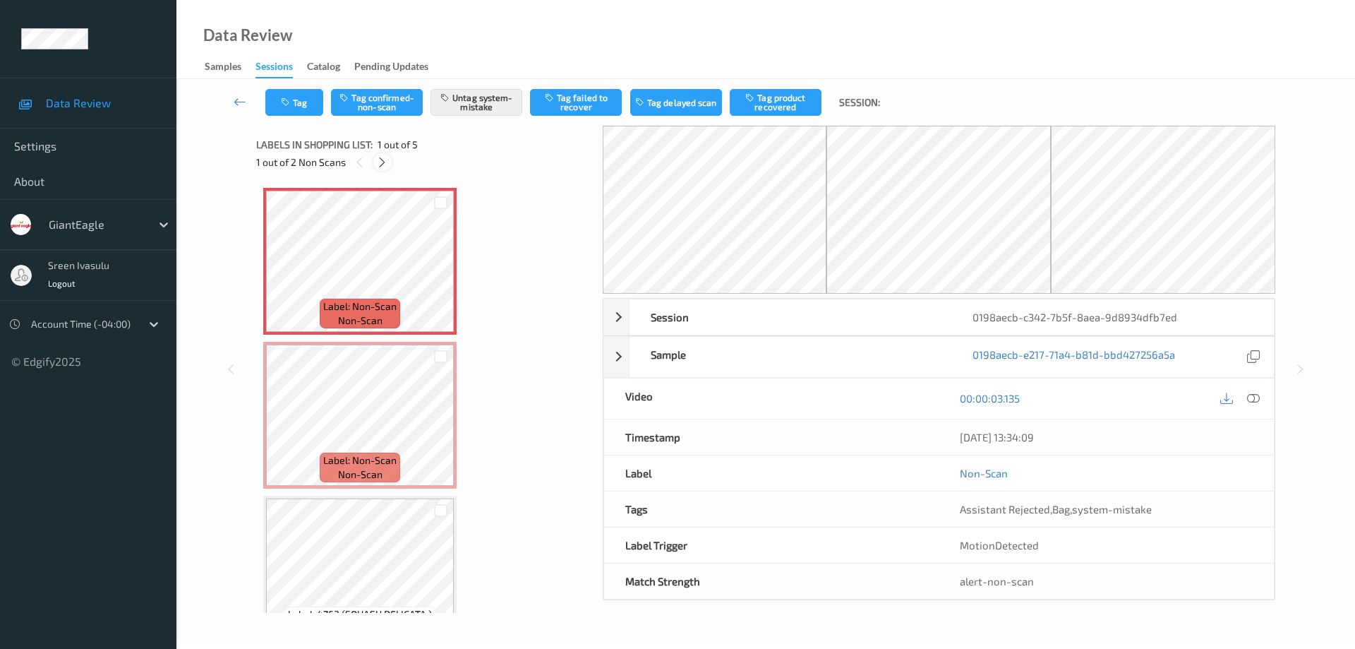
click at [385, 166] on icon at bounding box center [382, 162] width 12 height 13
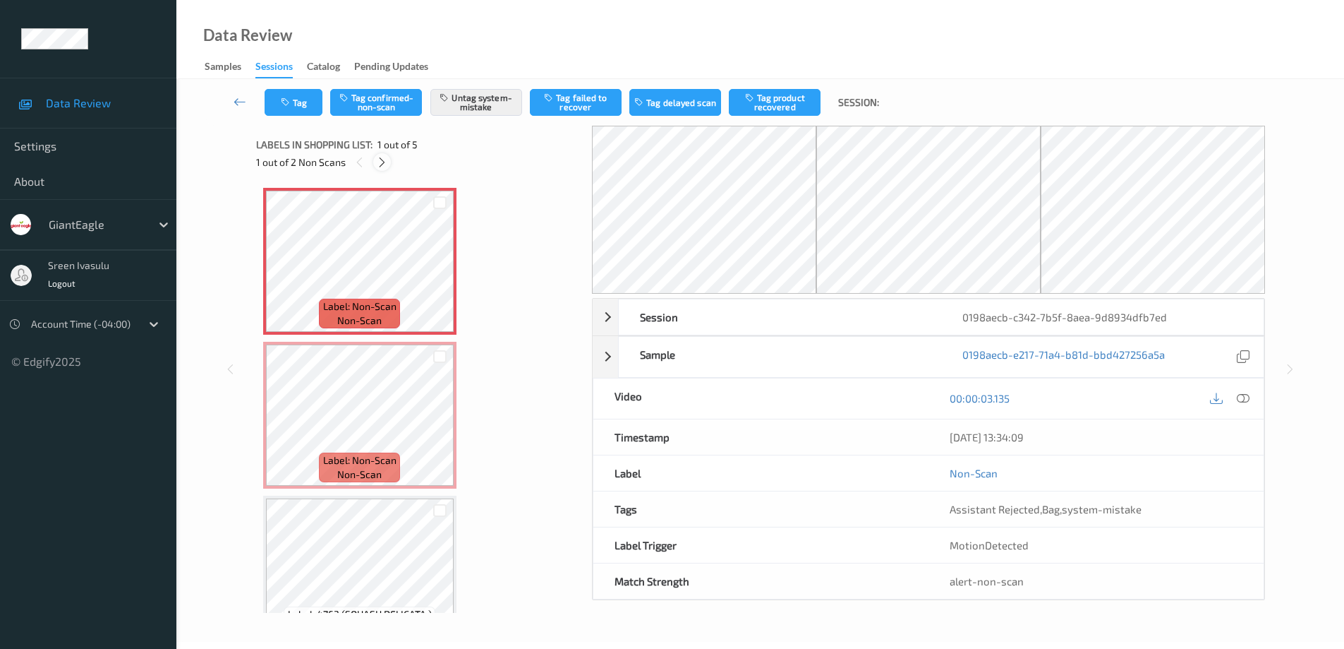
scroll to position [7, 0]
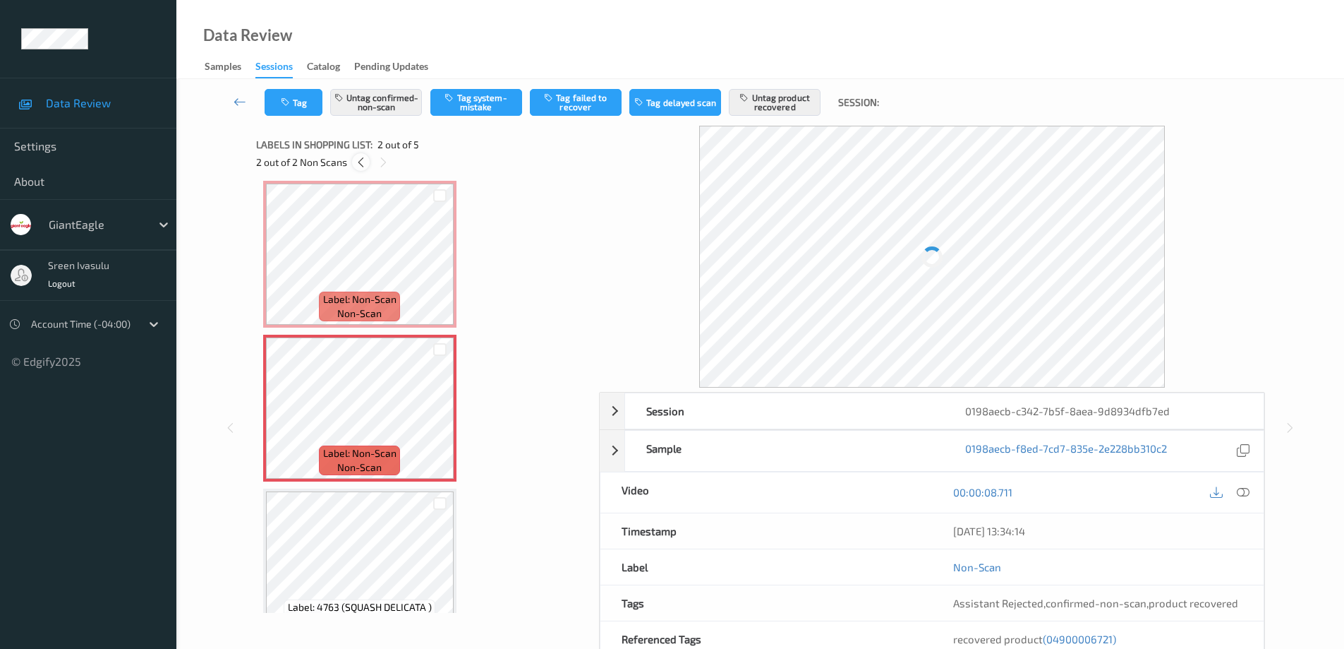
click at [358, 157] on icon at bounding box center [361, 162] width 12 height 13
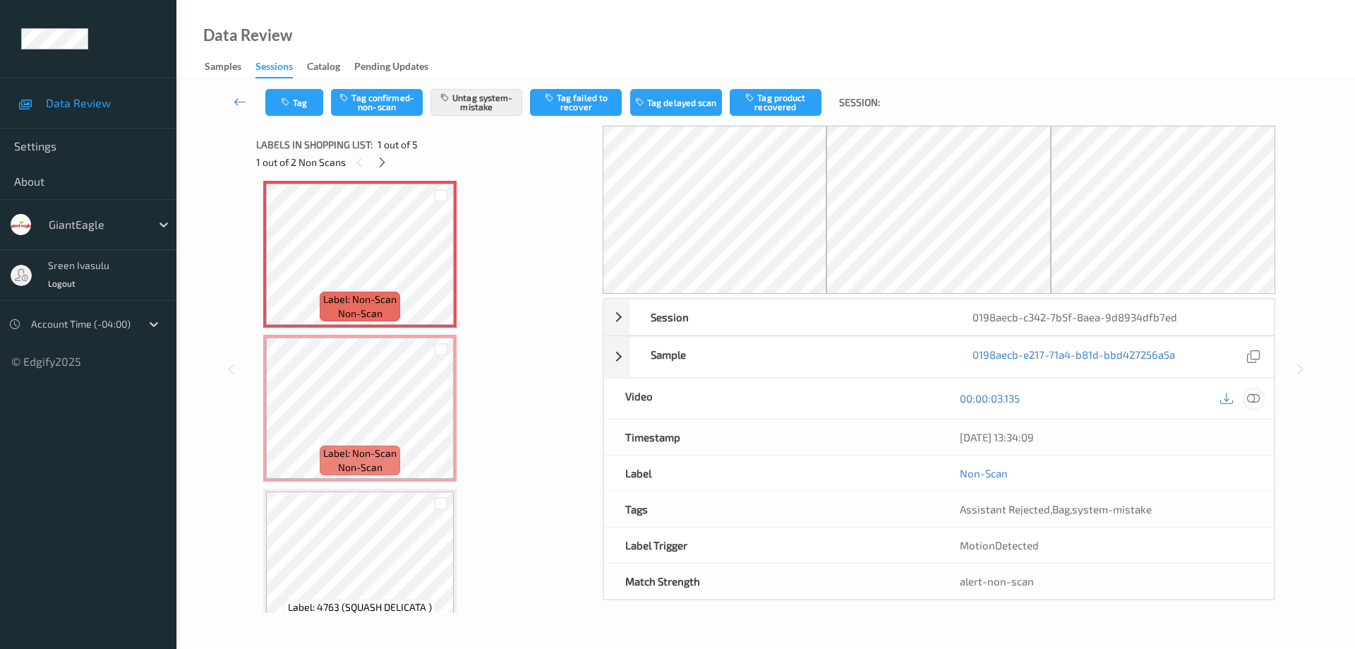
click at [1254, 397] on icon at bounding box center [1253, 398] width 13 height 13
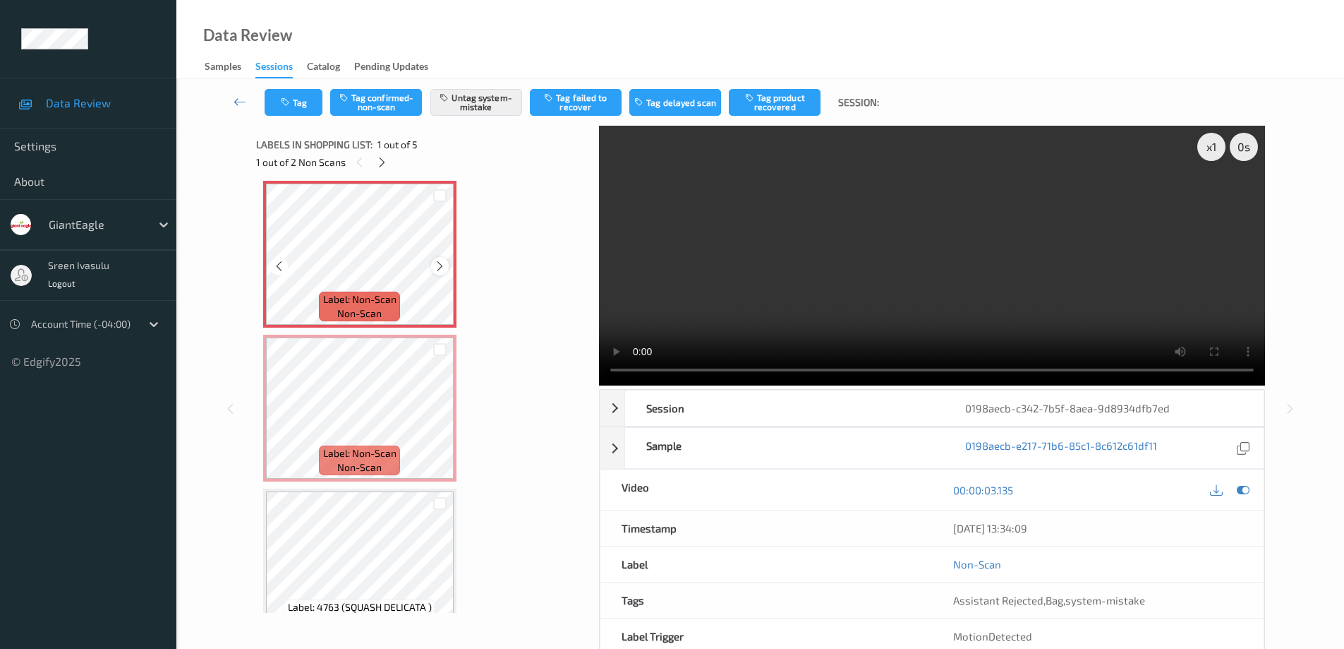
click at [435, 265] on icon at bounding box center [440, 266] width 12 height 13
click at [440, 262] on icon at bounding box center [440, 266] width 12 height 13
click at [379, 162] on icon at bounding box center [382, 162] width 12 height 13
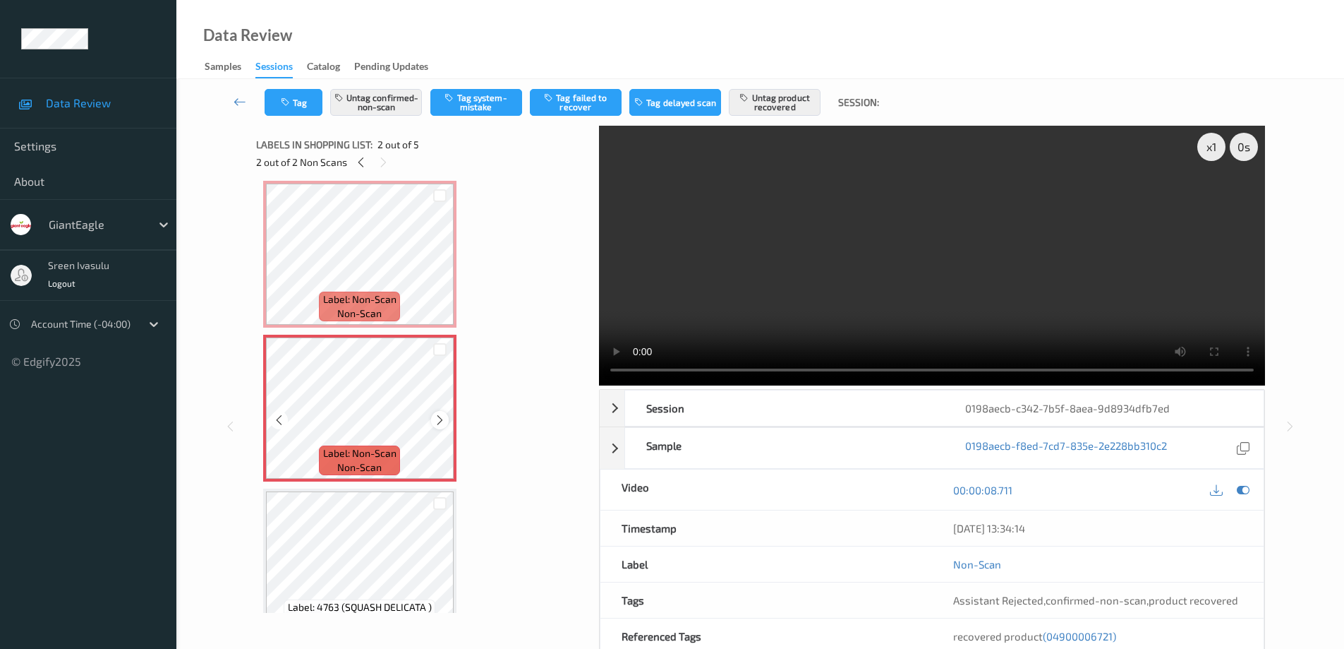
click at [435, 416] on icon at bounding box center [440, 420] width 12 height 13
click at [360, 159] on icon at bounding box center [361, 162] width 12 height 13
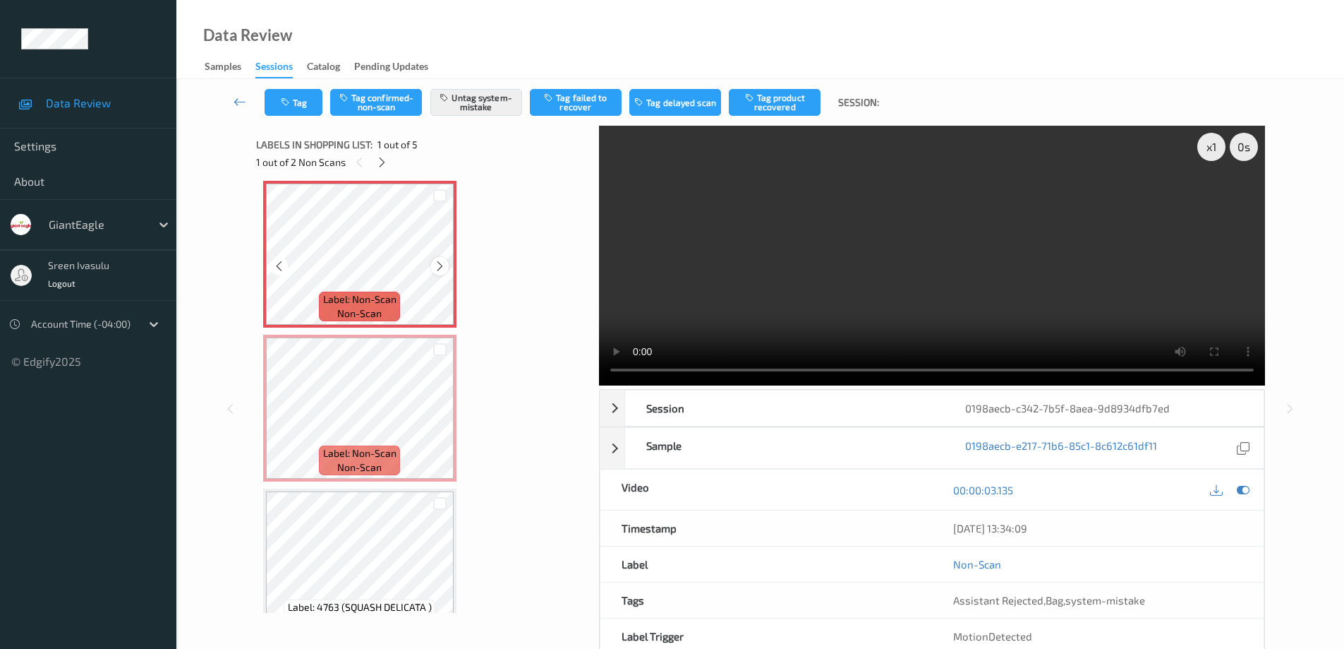
click at [433, 264] on div at bounding box center [440, 266] width 18 height 18
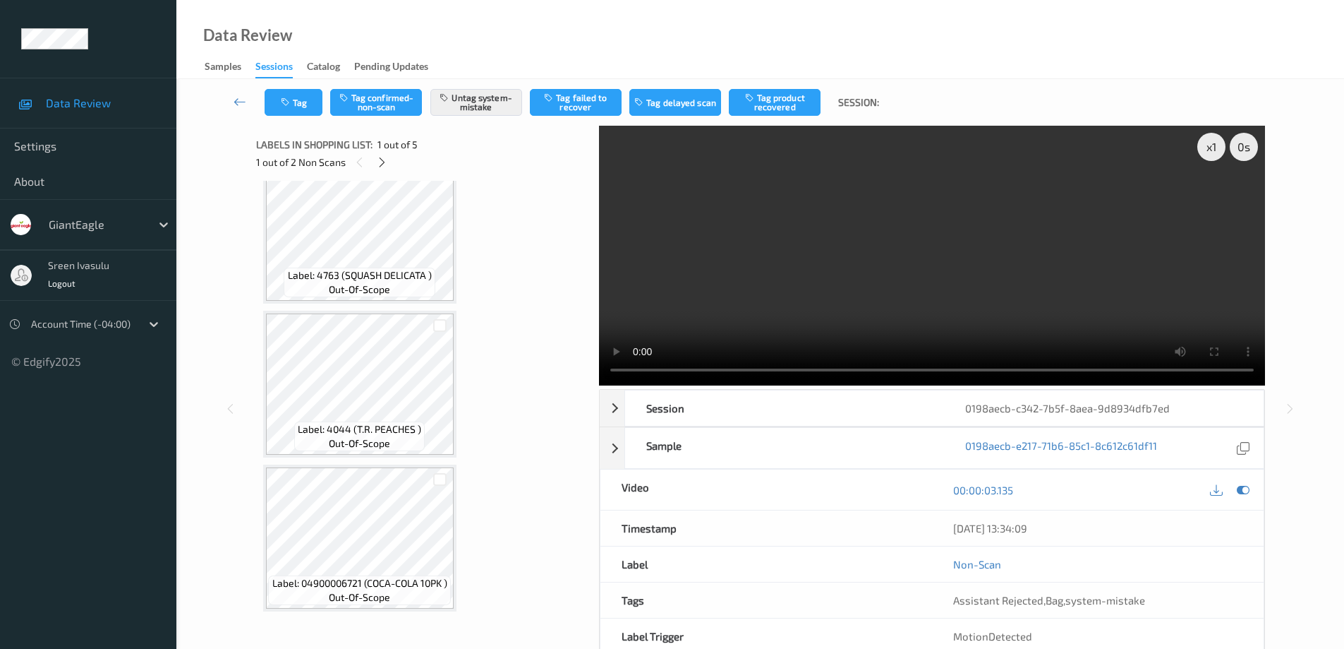
scroll to position [344, 0]
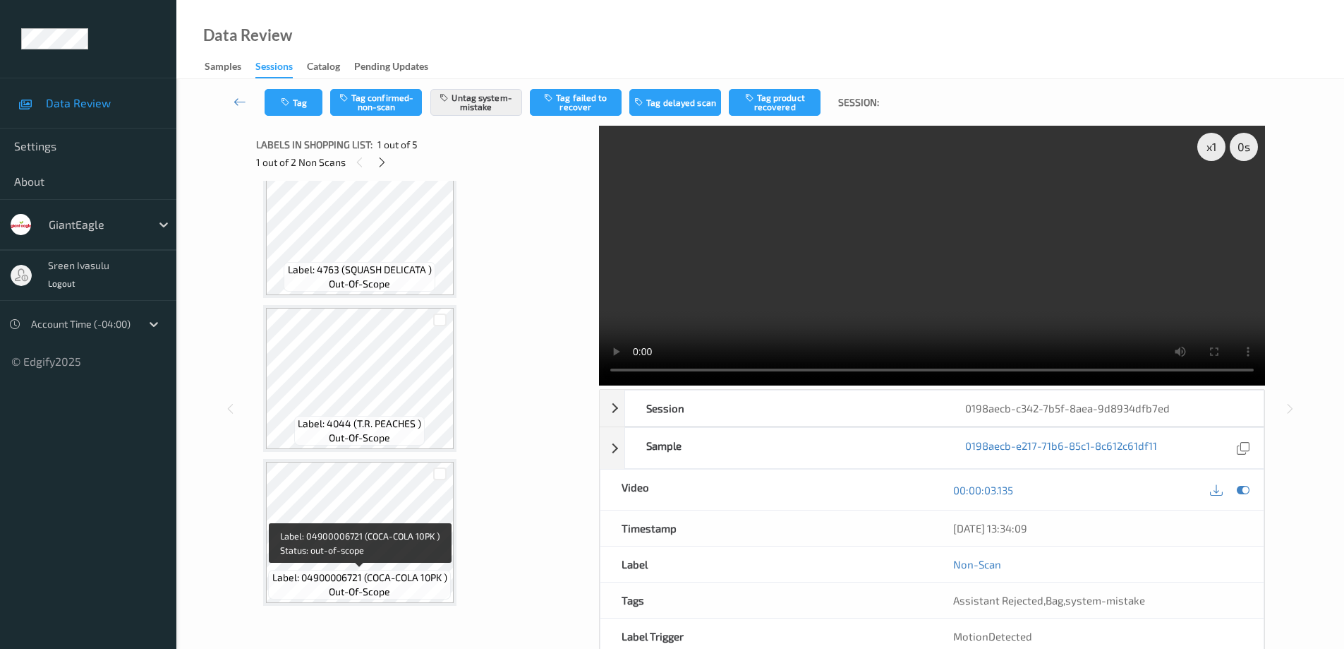
click at [390, 570] on span "Label: 04900006721 (COCA-COLA 10PK )" at bounding box center [359, 577] width 175 height 14
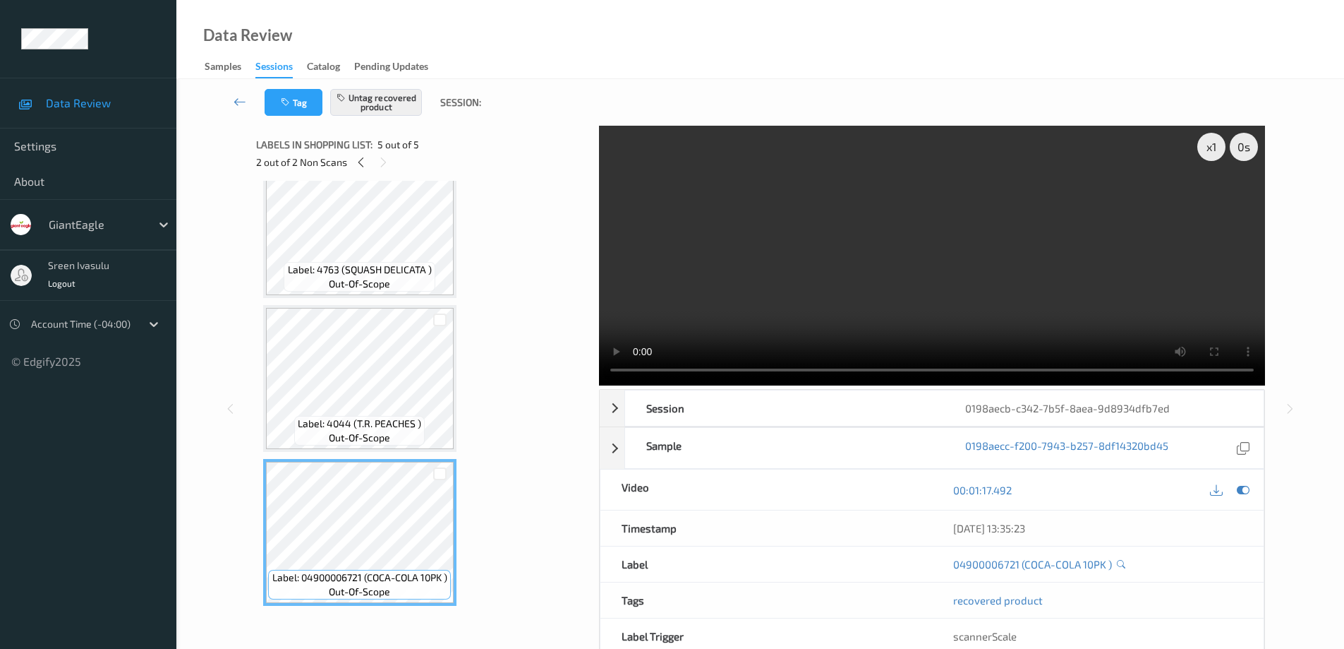
scroll to position [0, 0]
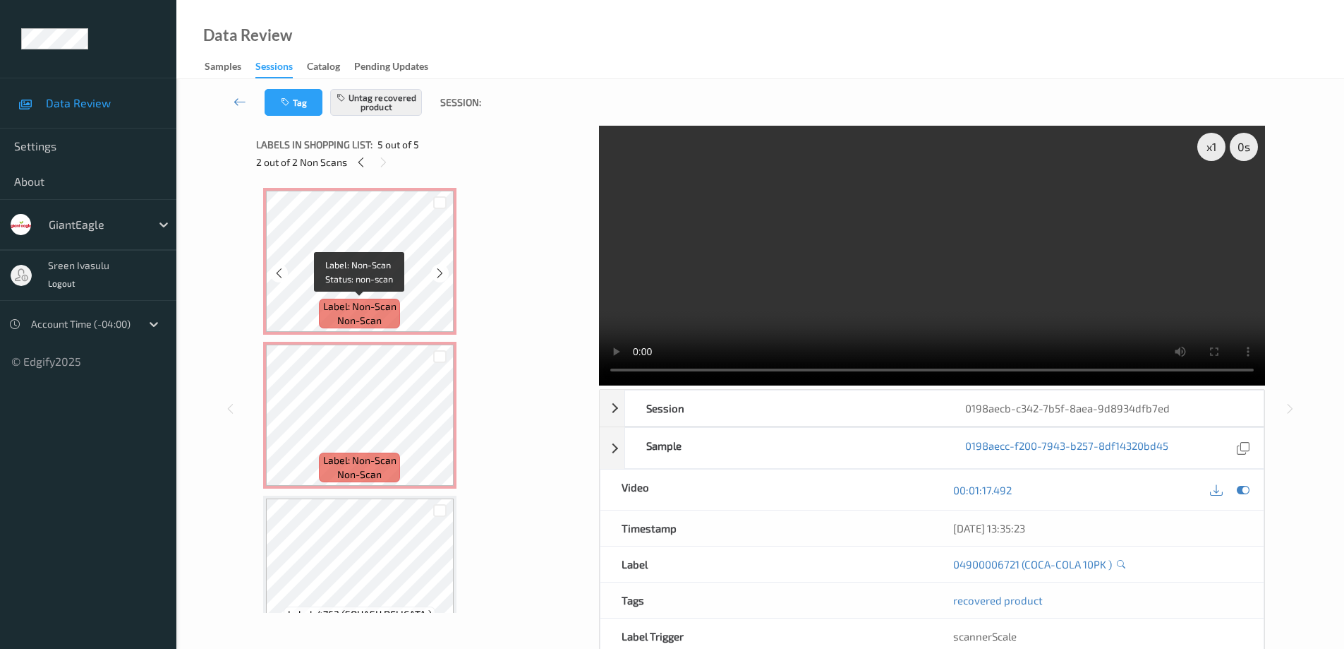
click at [364, 301] on span "Label: Non-Scan" at bounding box center [359, 306] width 73 height 14
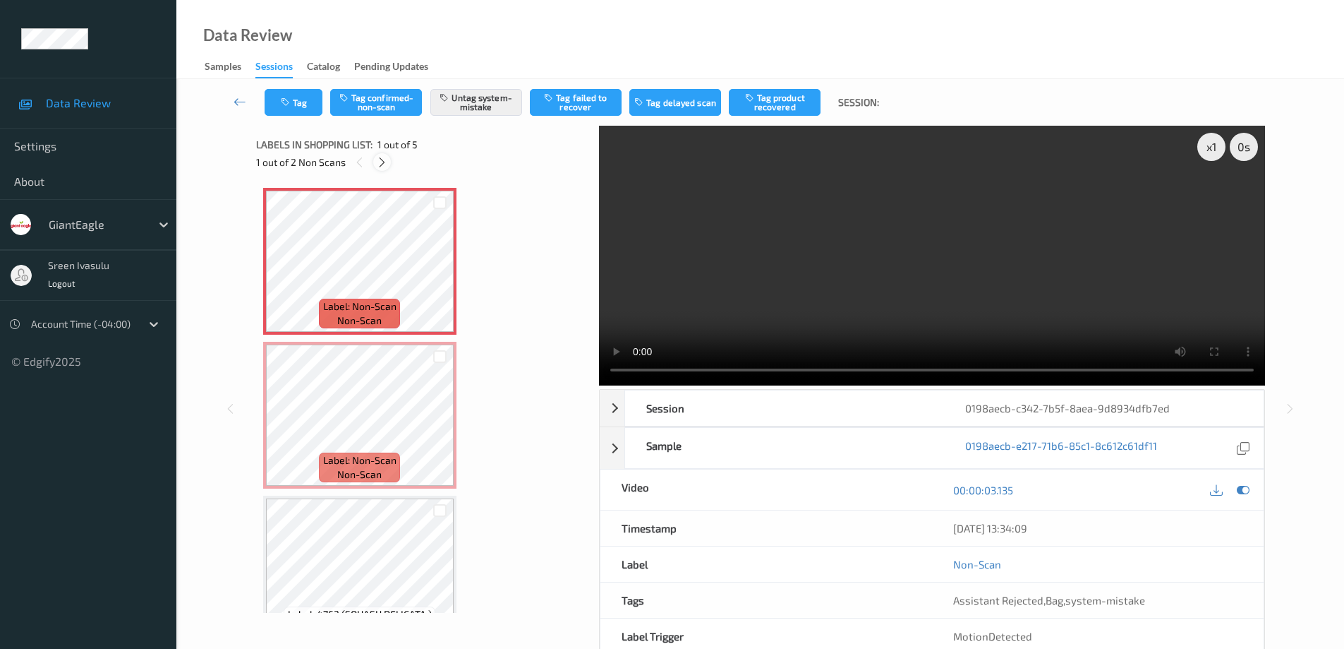
click at [379, 164] on icon at bounding box center [382, 162] width 12 height 13
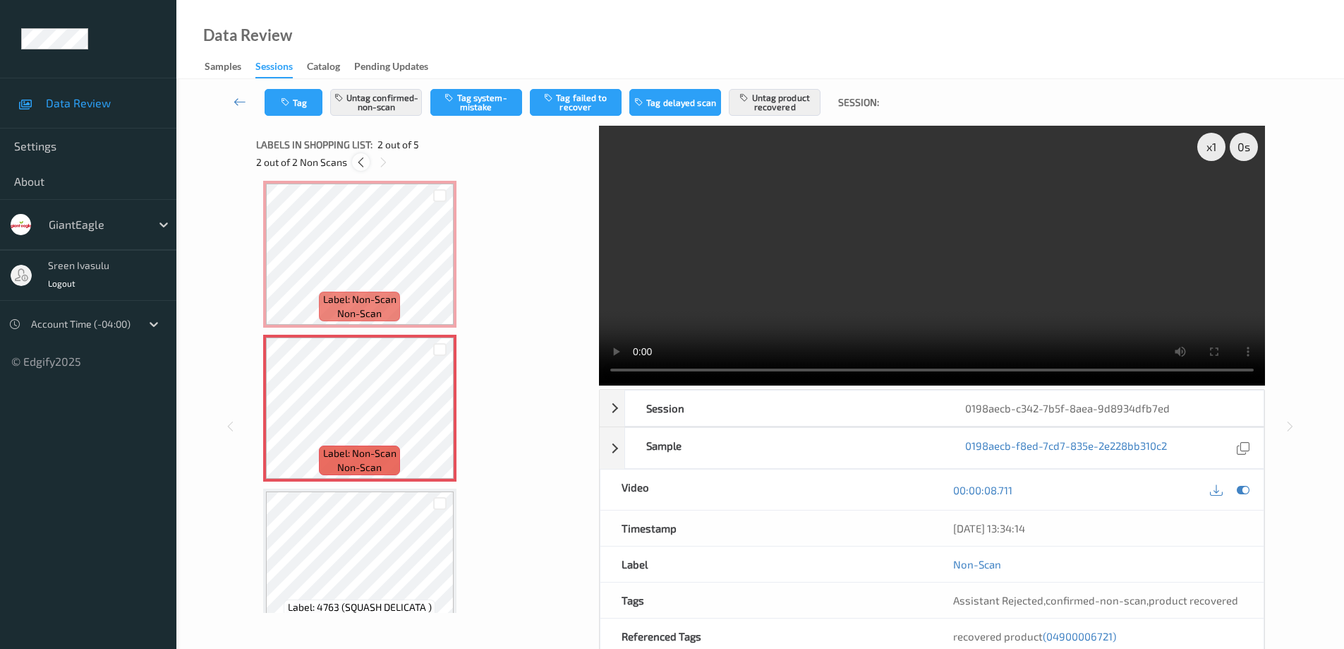
click at [360, 164] on icon at bounding box center [361, 162] width 12 height 13
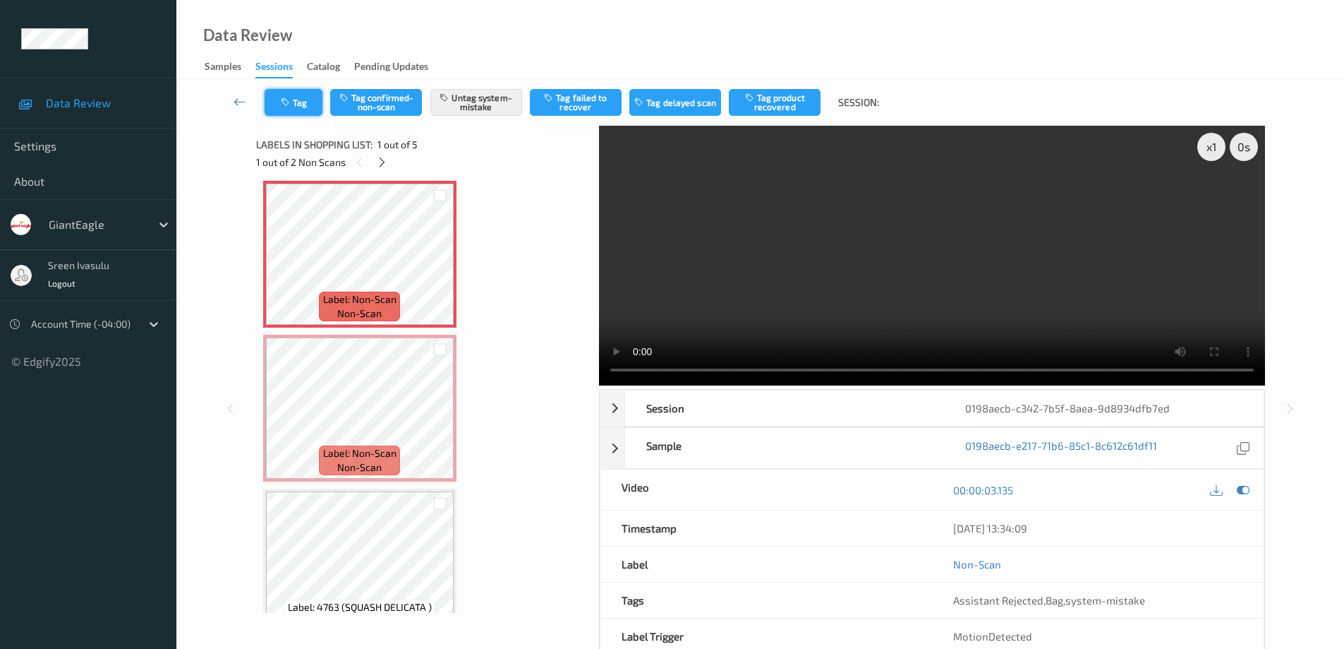
click at [300, 100] on button "Tag" at bounding box center [294, 102] width 58 height 27
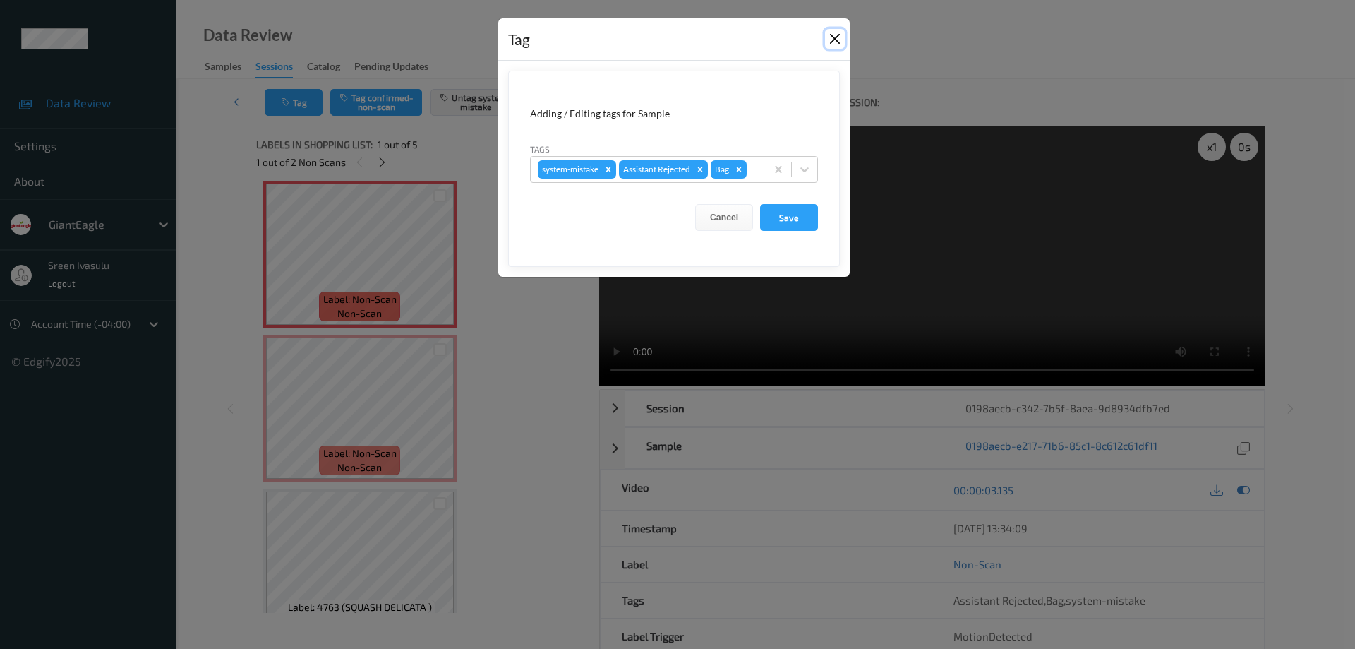
drag, startPoint x: 839, startPoint y: 41, endPoint x: 612, endPoint y: 1, distance: 230.8
click at [838, 40] on button "Close" at bounding box center [835, 39] width 20 height 20
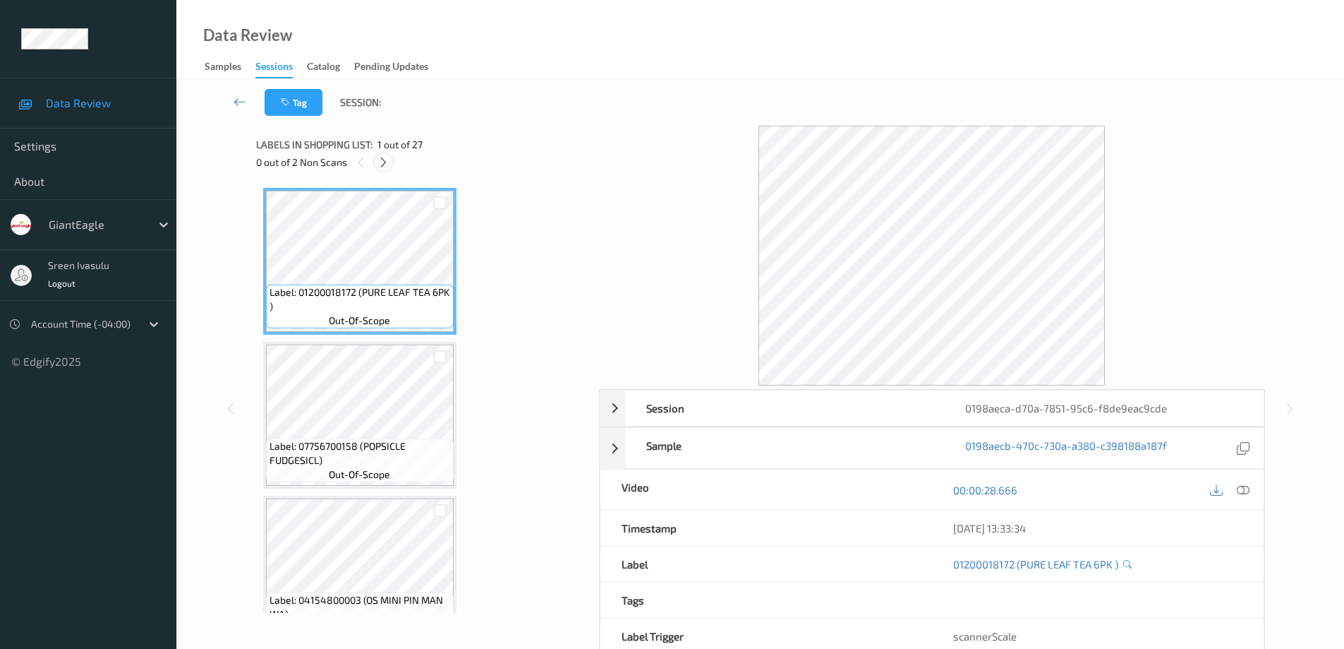
click at [387, 164] on icon at bounding box center [384, 162] width 12 height 13
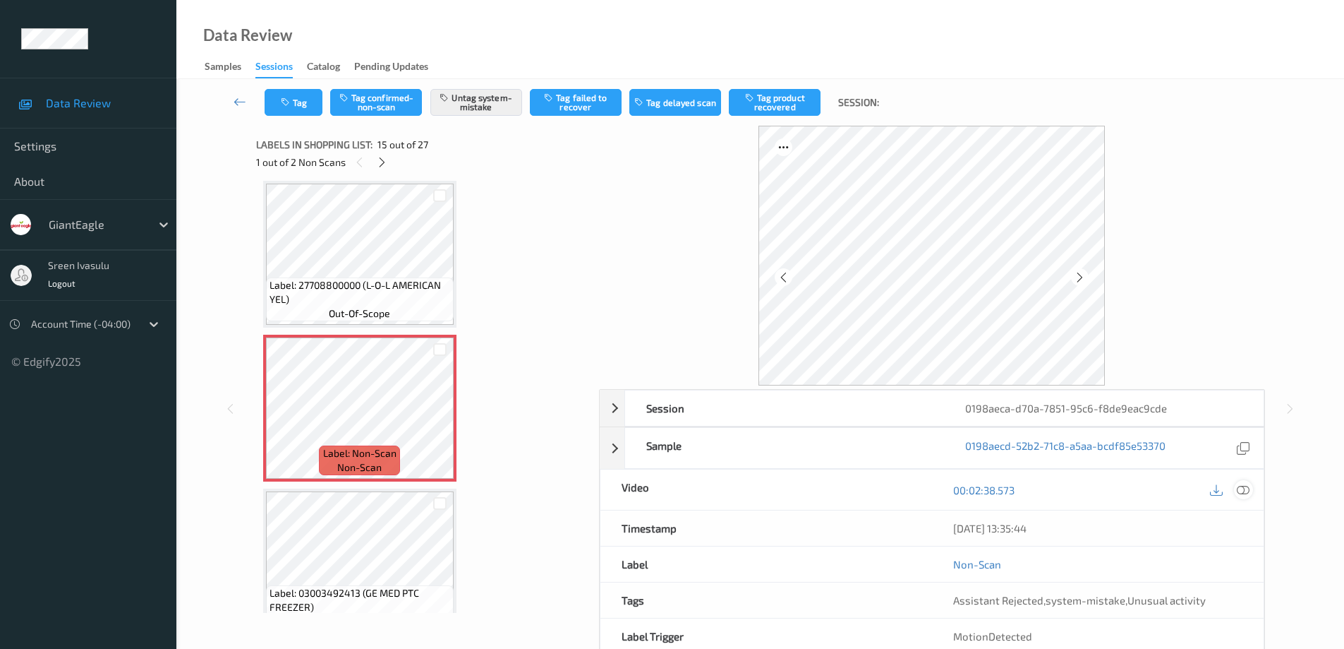
click at [1249, 490] on icon at bounding box center [1243, 489] width 13 height 13
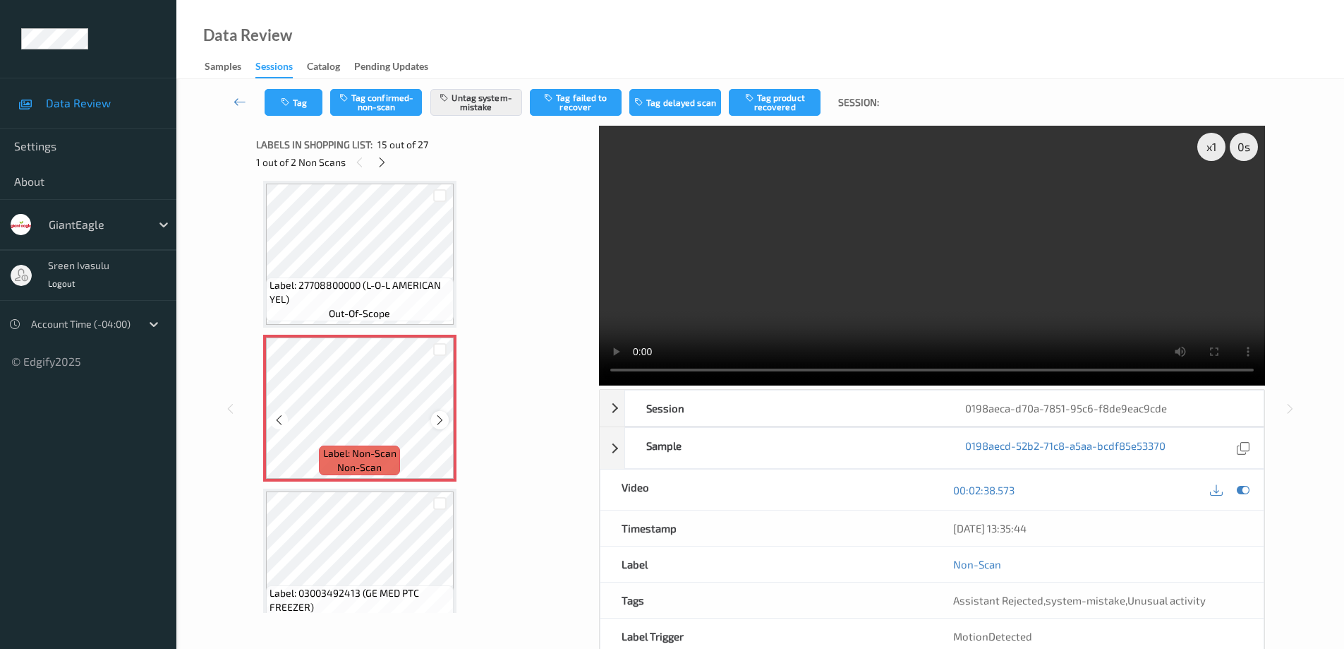
click at [438, 420] on icon at bounding box center [440, 420] width 12 height 13
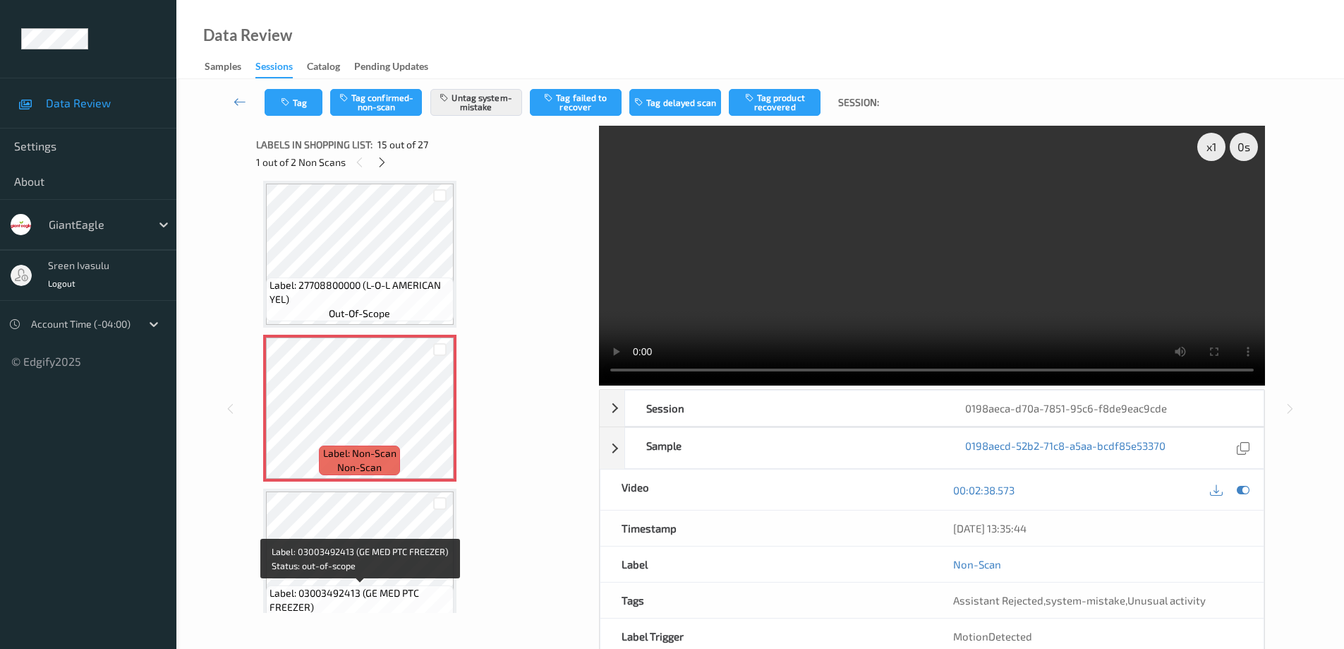
click at [369, 586] on span "Label: 03003492413 (GE MED PTC FREEZER)" at bounding box center [360, 600] width 181 height 28
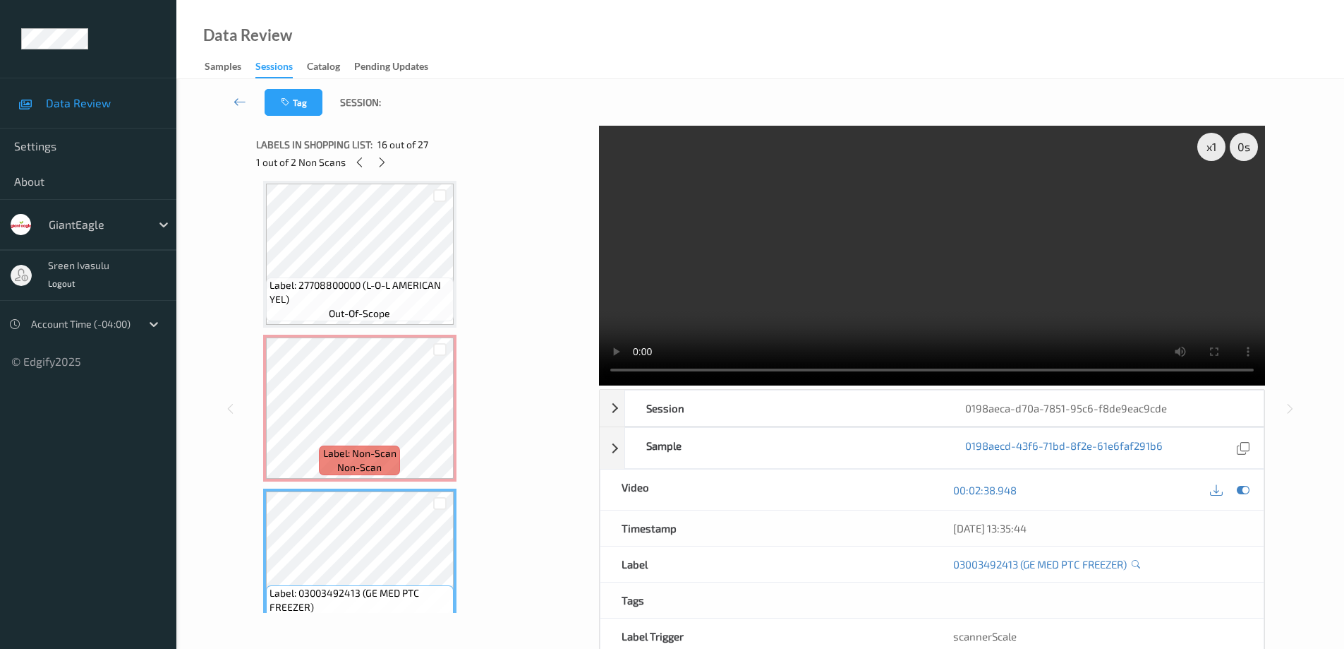
scroll to position [2289, 0]
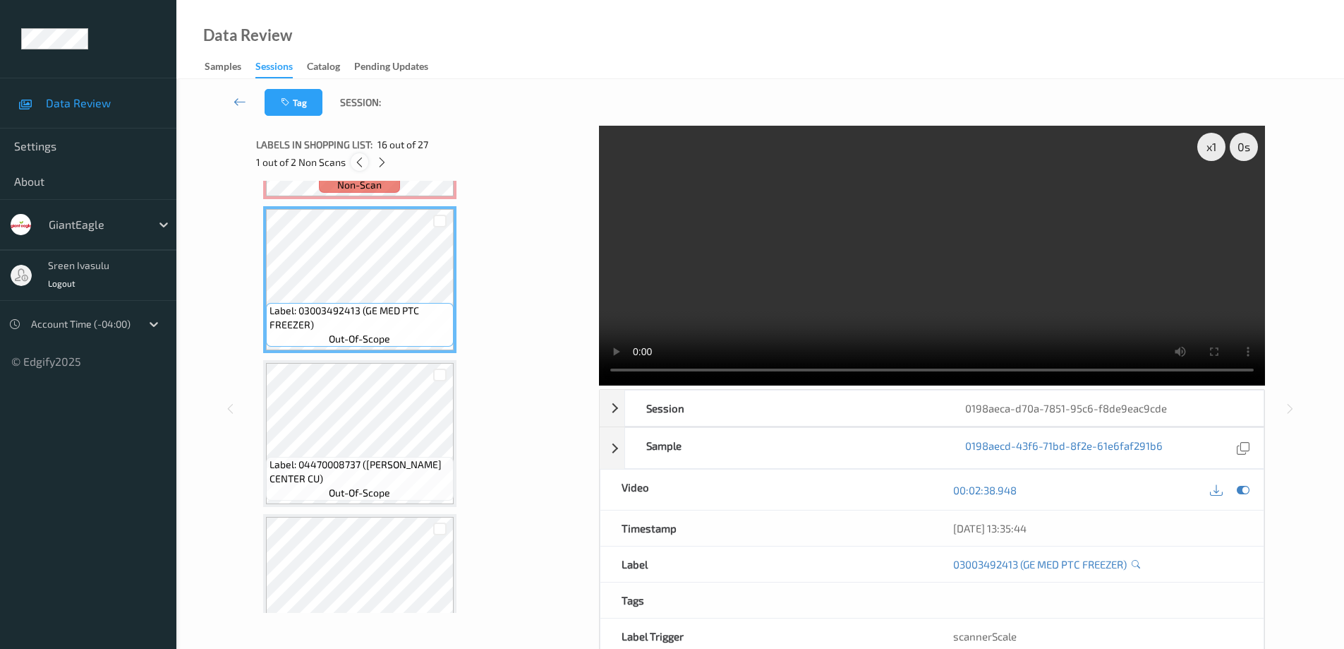
click at [358, 163] on icon at bounding box center [360, 162] width 12 height 13
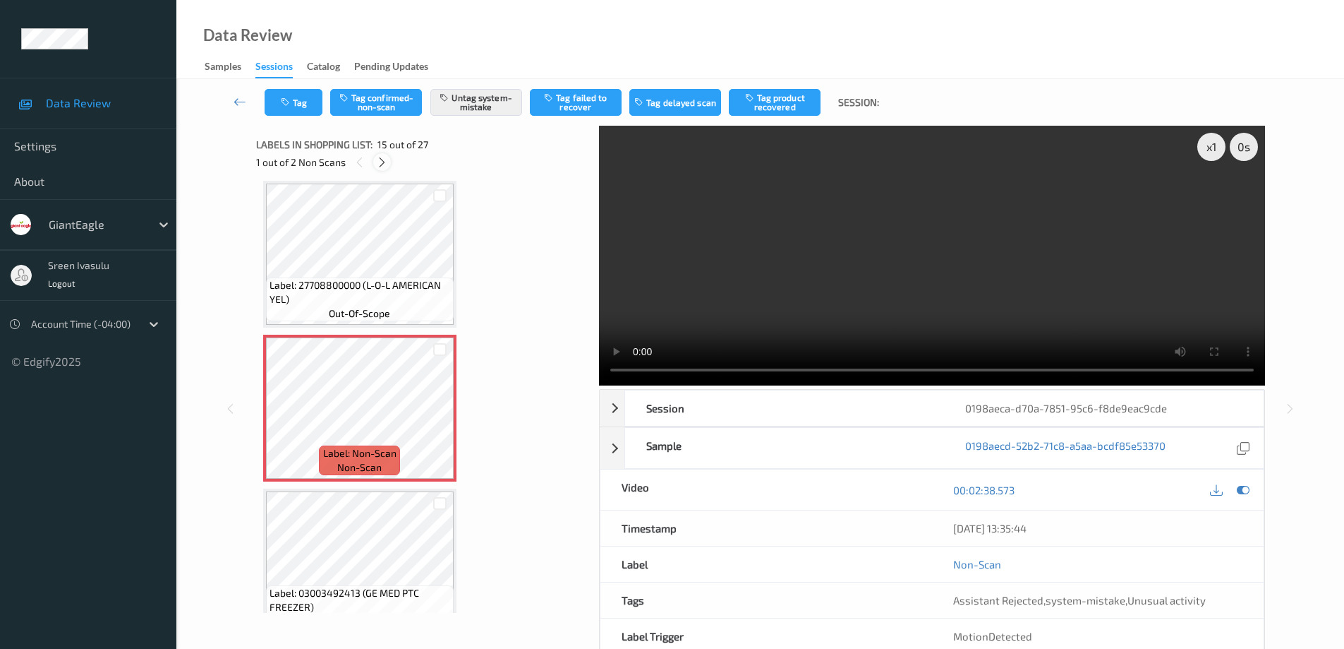
click at [380, 162] on icon at bounding box center [382, 162] width 12 height 13
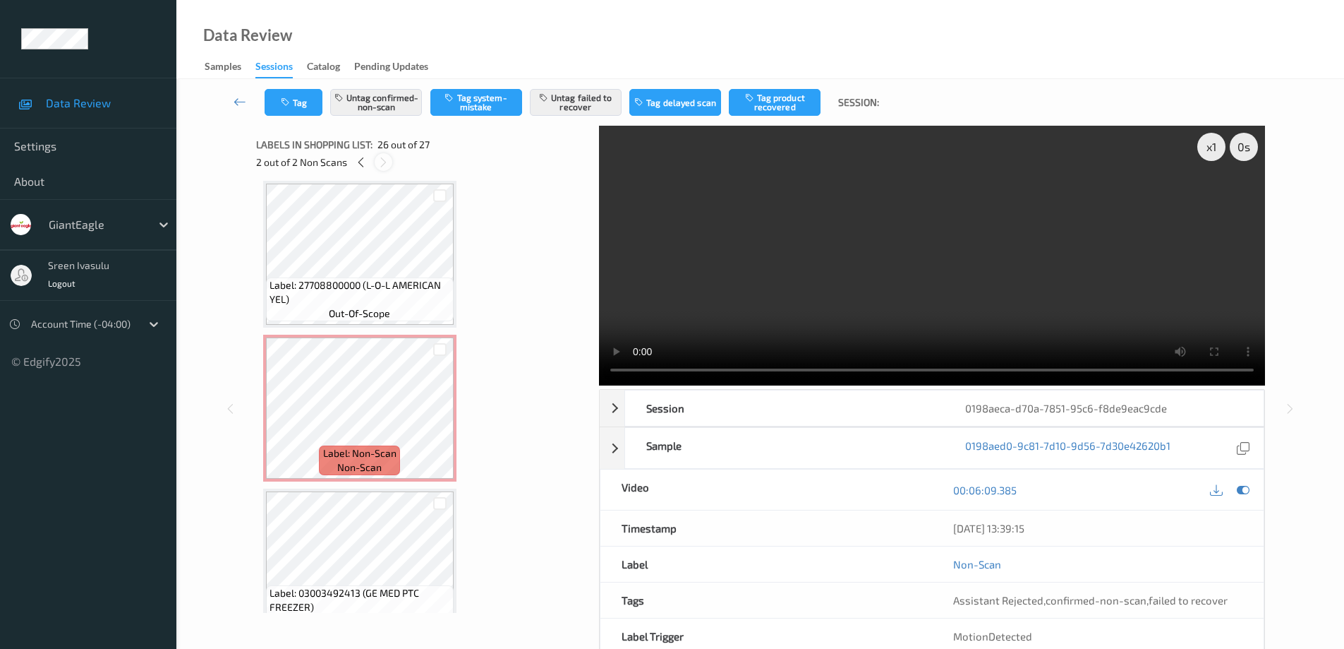
scroll to position [3699, 0]
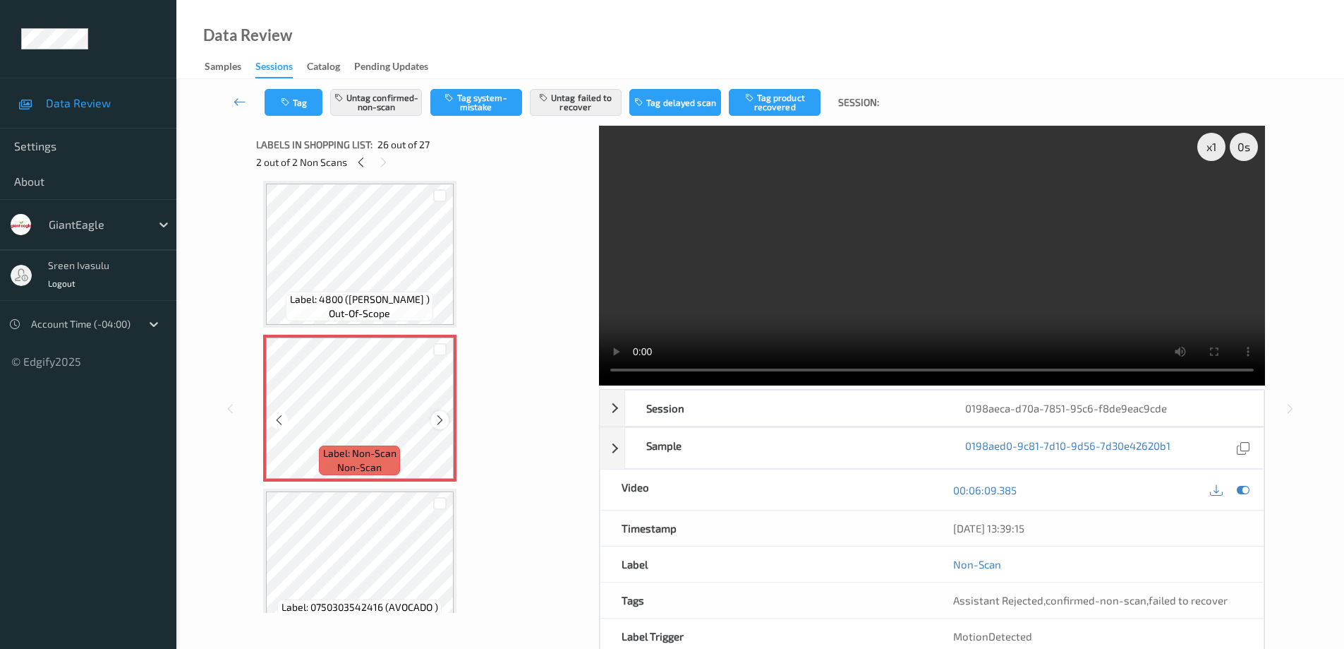
click at [441, 420] on icon at bounding box center [440, 420] width 12 height 13
click at [361, 166] on icon at bounding box center [361, 162] width 12 height 13
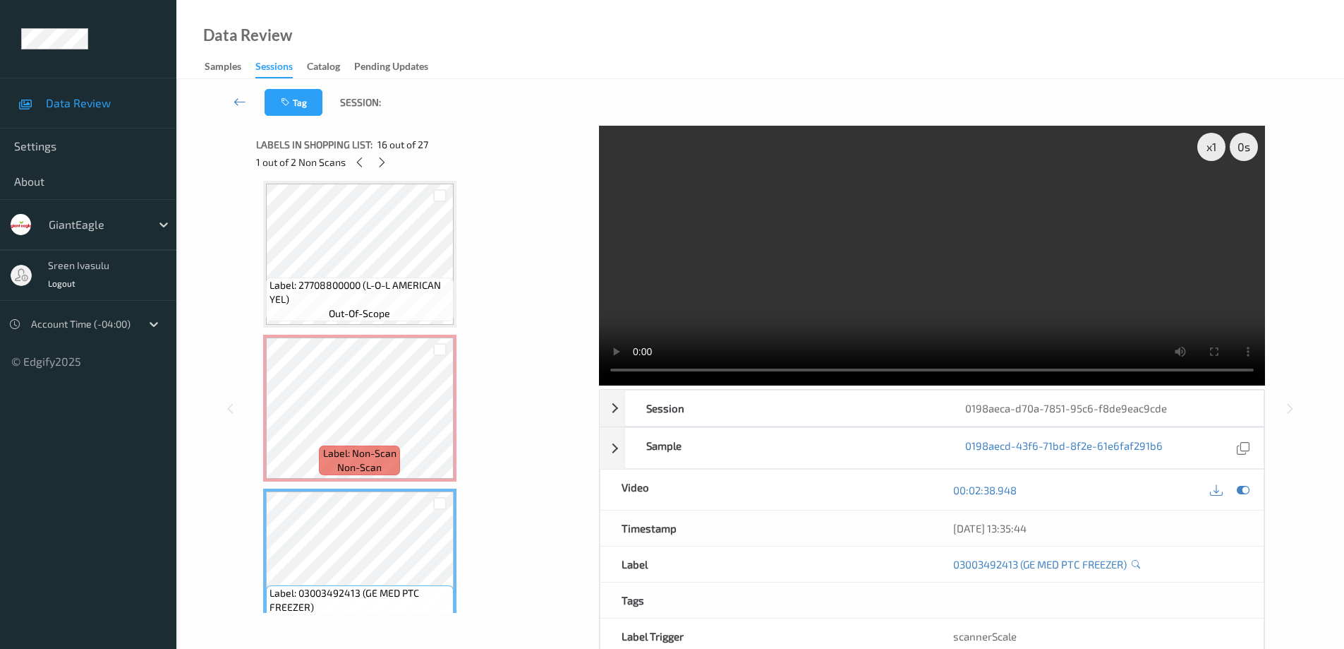
scroll to position [2289, 0]
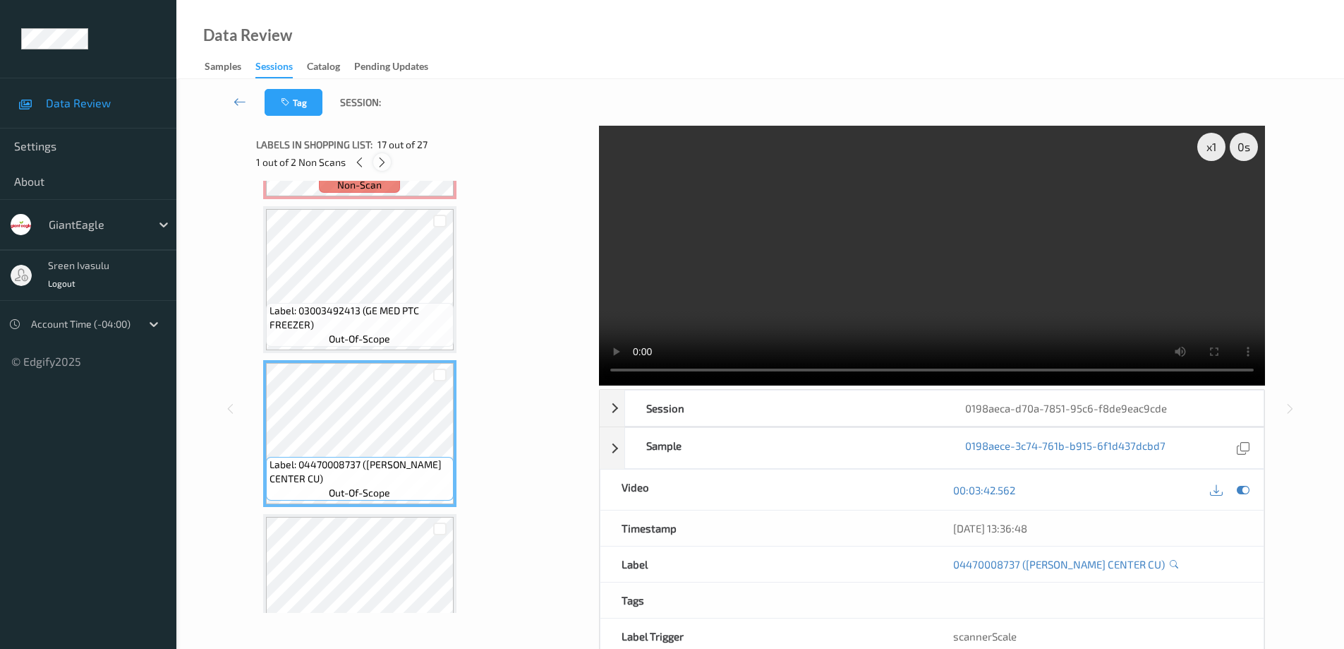
click at [382, 159] on icon at bounding box center [382, 162] width 12 height 13
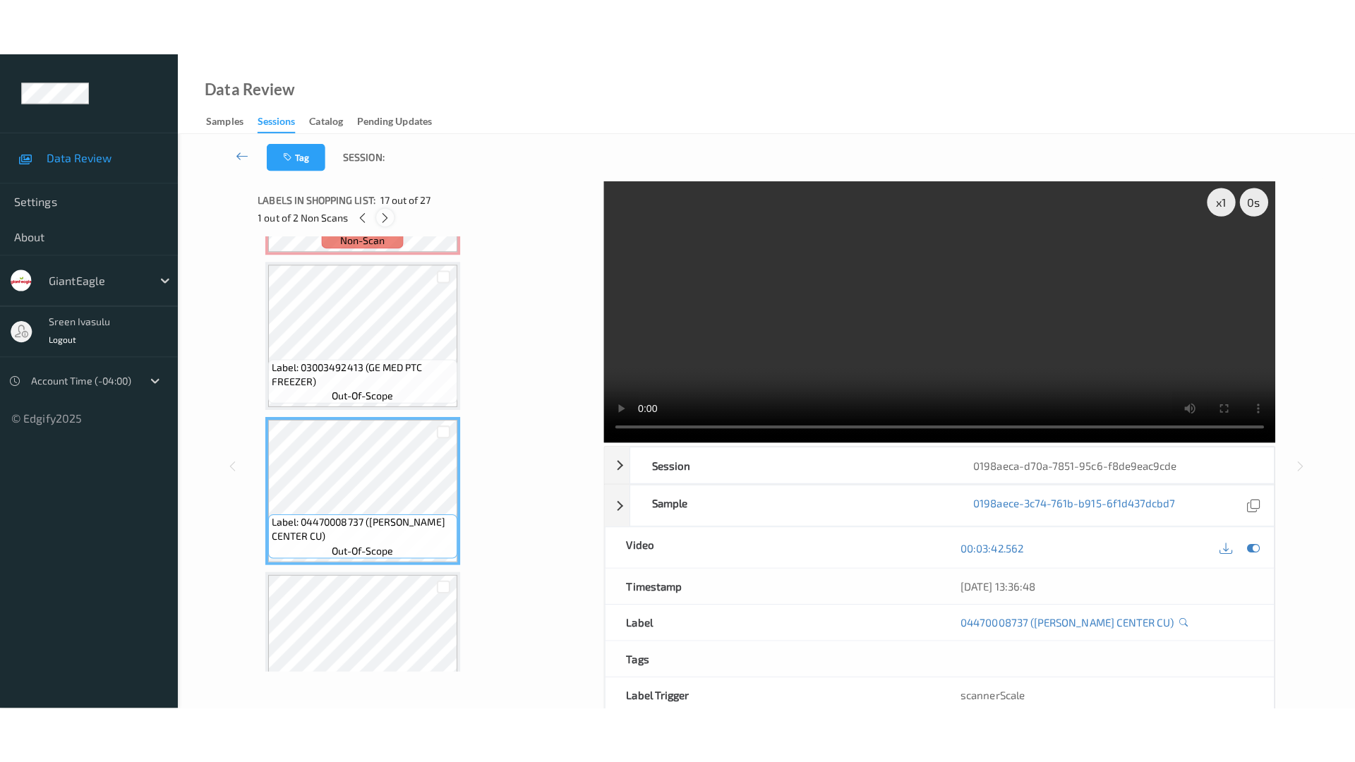
scroll to position [3699, 0]
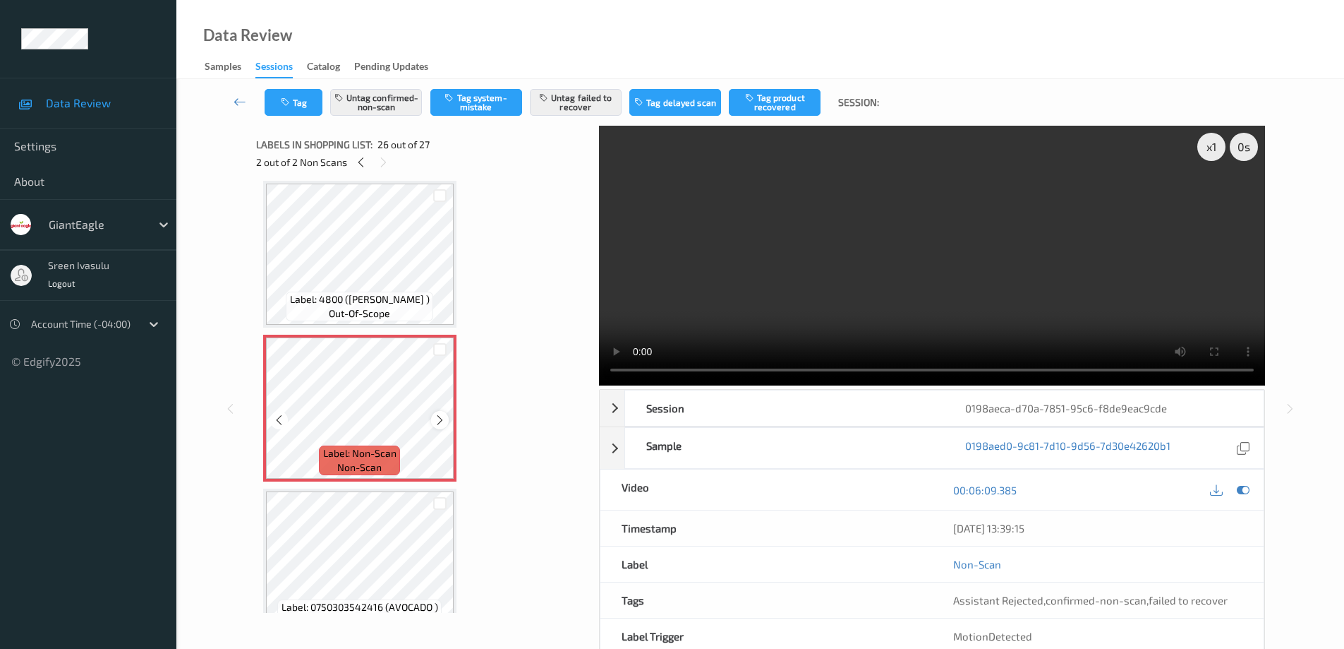
click at [447, 423] on div at bounding box center [440, 420] width 18 height 18
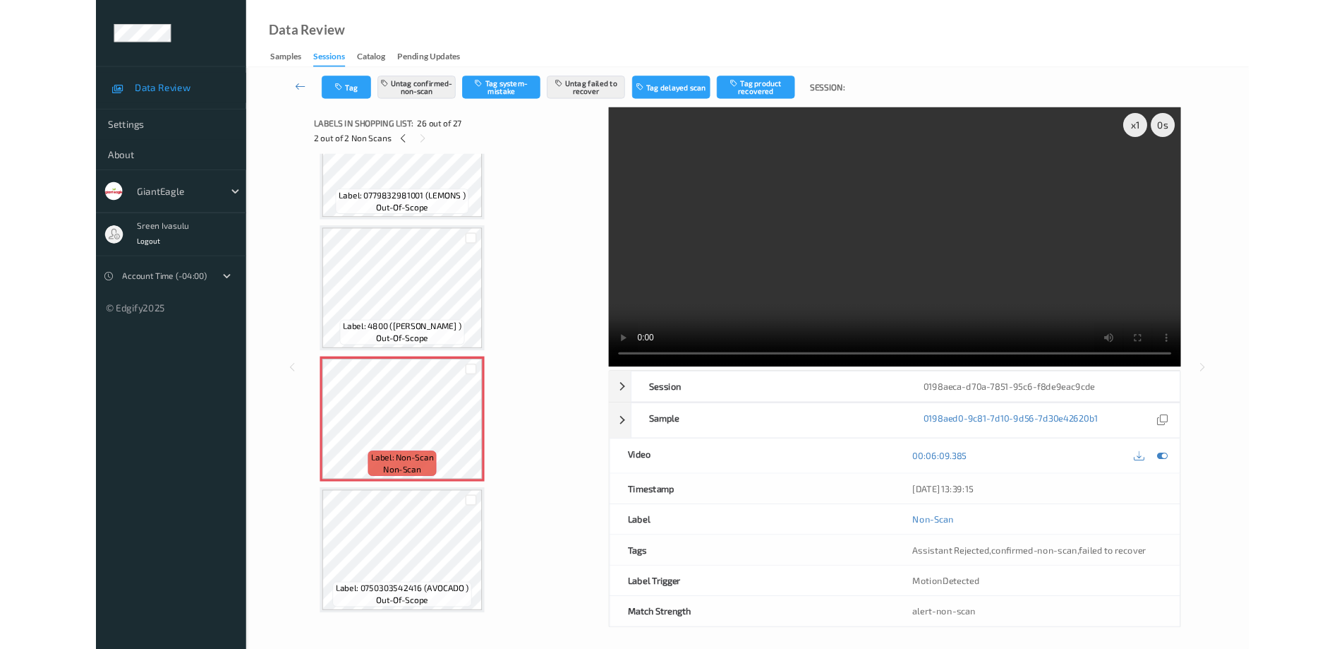
scroll to position [3615, 0]
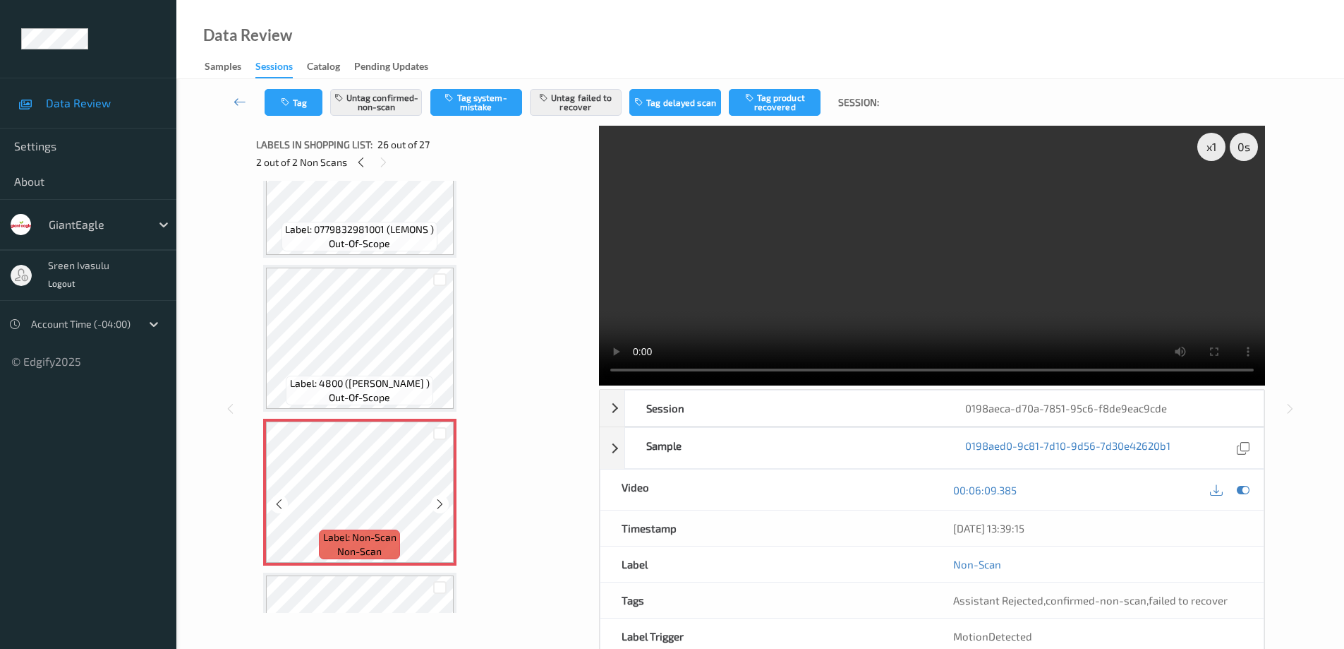
click at [439, 505] on icon at bounding box center [440, 504] width 12 height 13
click at [440, 502] on icon at bounding box center [440, 504] width 12 height 13
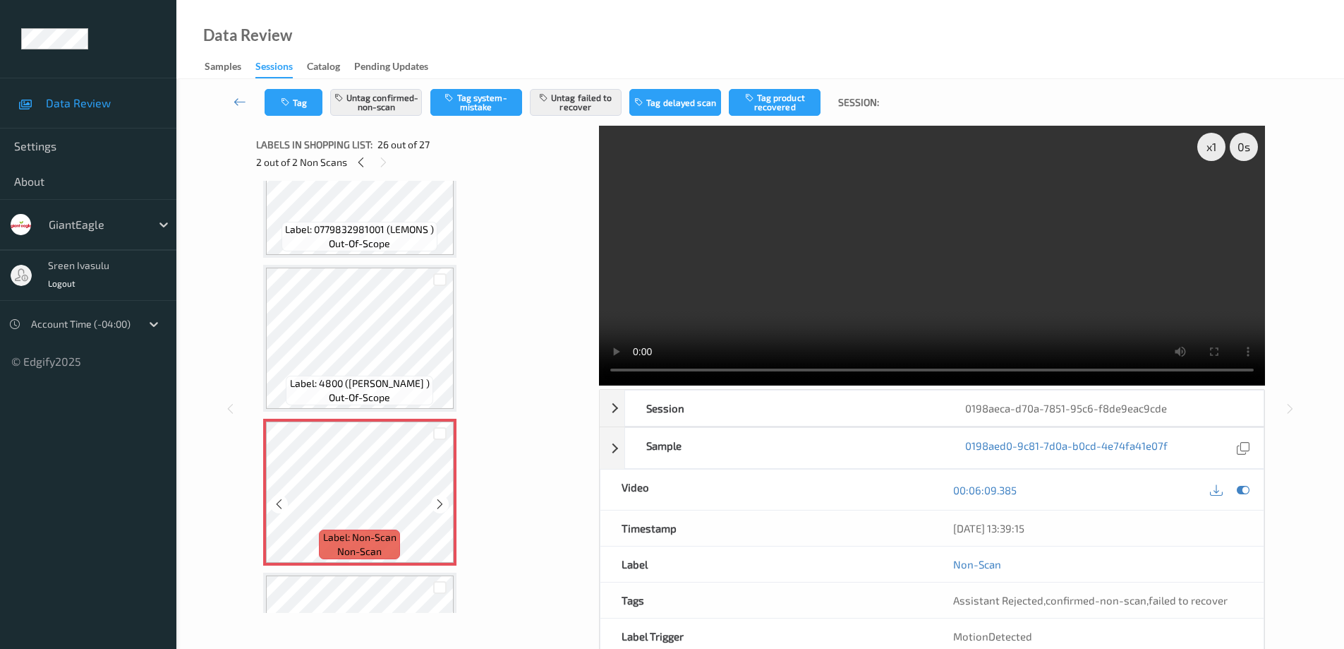
click at [440, 502] on icon at bounding box center [440, 504] width 12 height 13
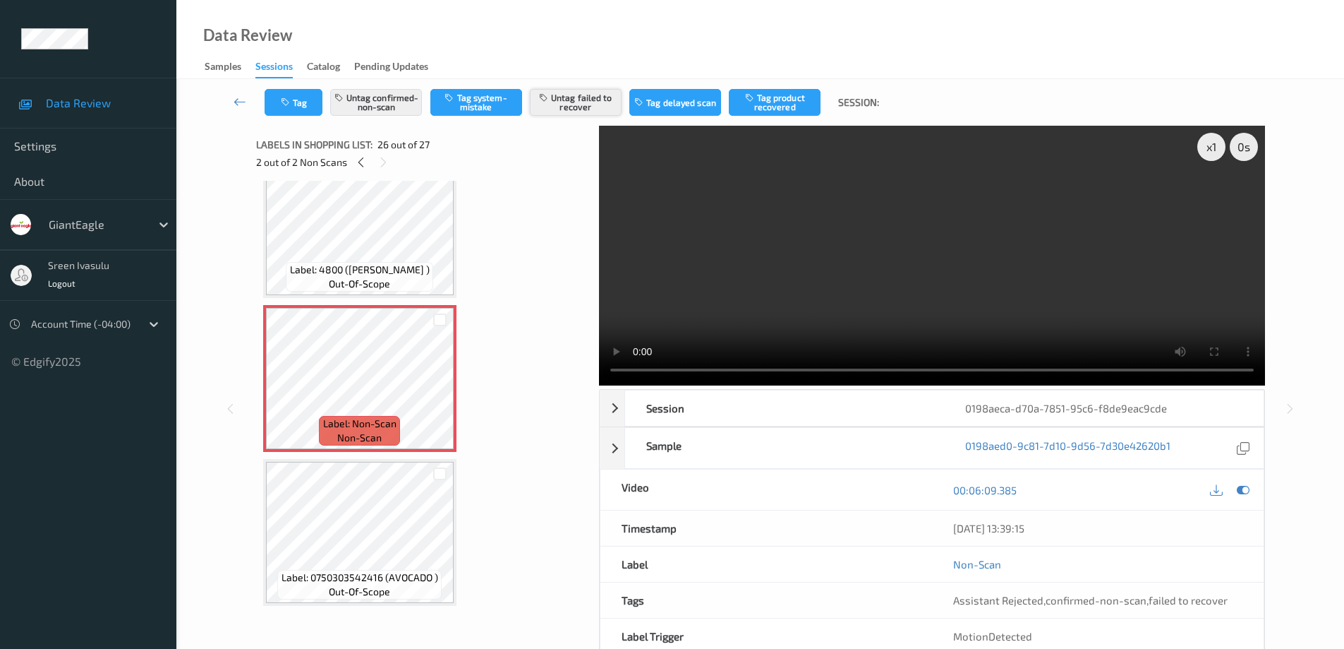
click at [579, 100] on button "Untag failed to recover" at bounding box center [576, 102] width 92 height 27
click at [775, 102] on button "Tag product recovered" at bounding box center [775, 102] width 92 height 27
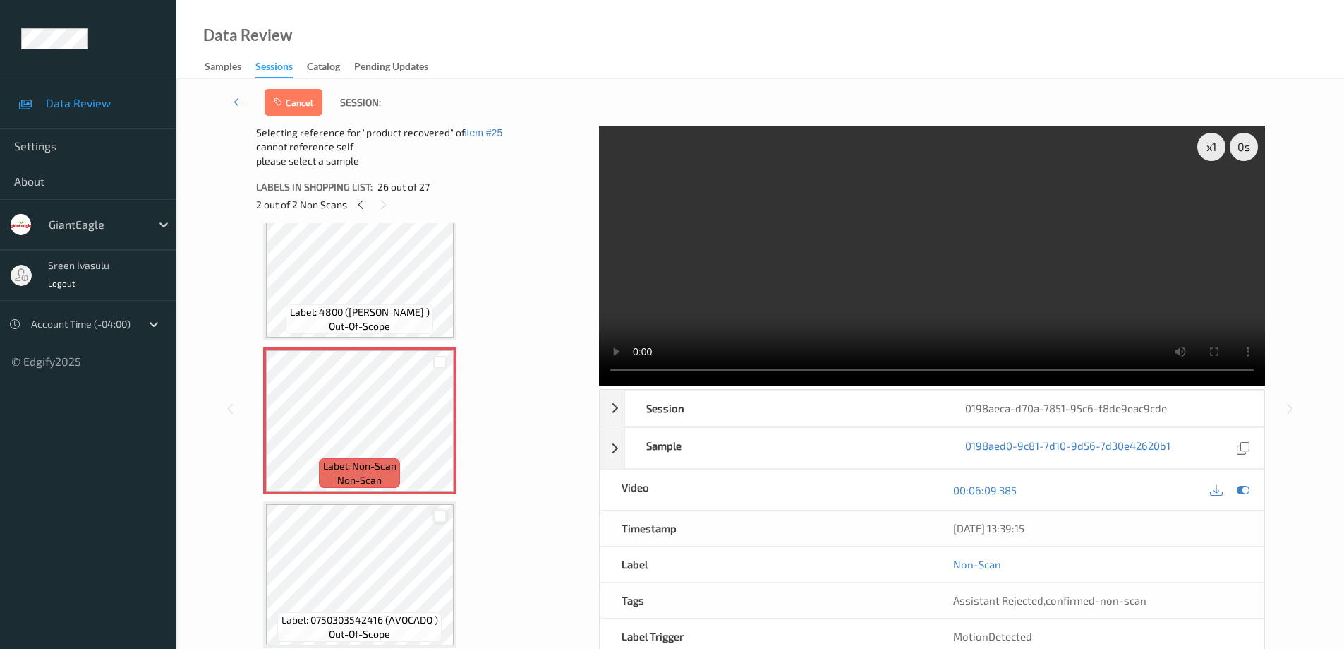
click at [441, 512] on div at bounding box center [439, 515] width 13 height 13
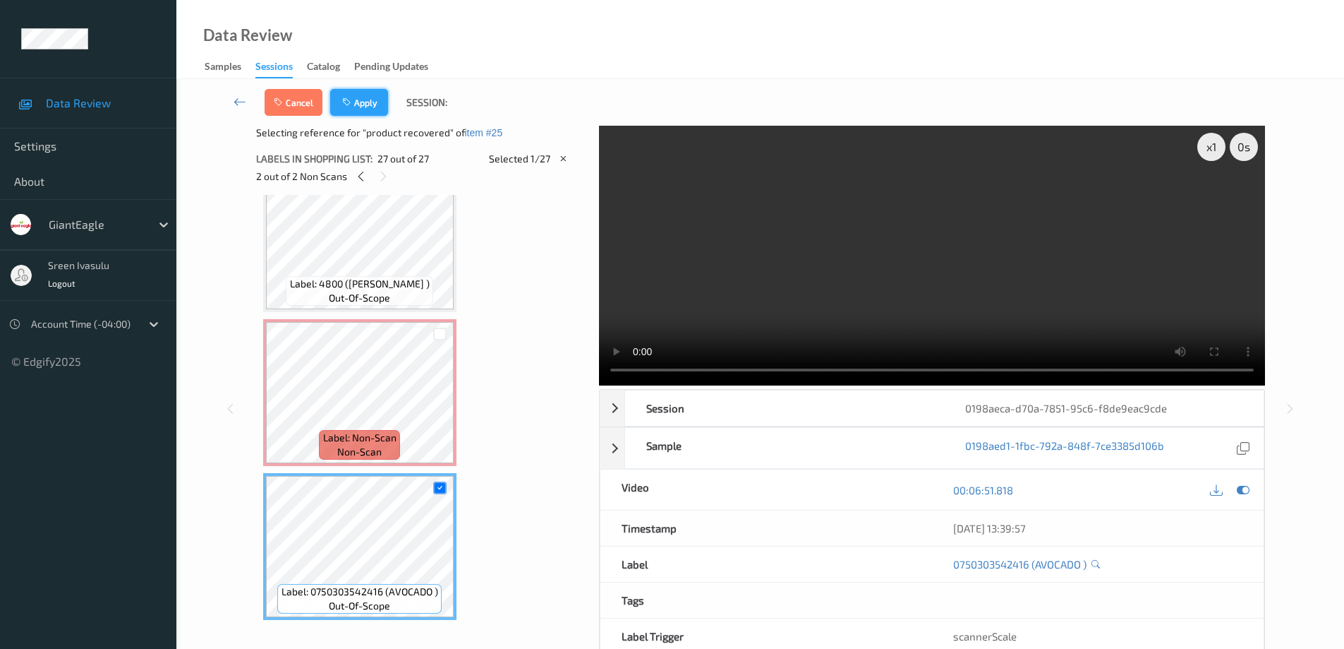
click at [358, 102] on button "Apply" at bounding box center [359, 102] width 58 height 27
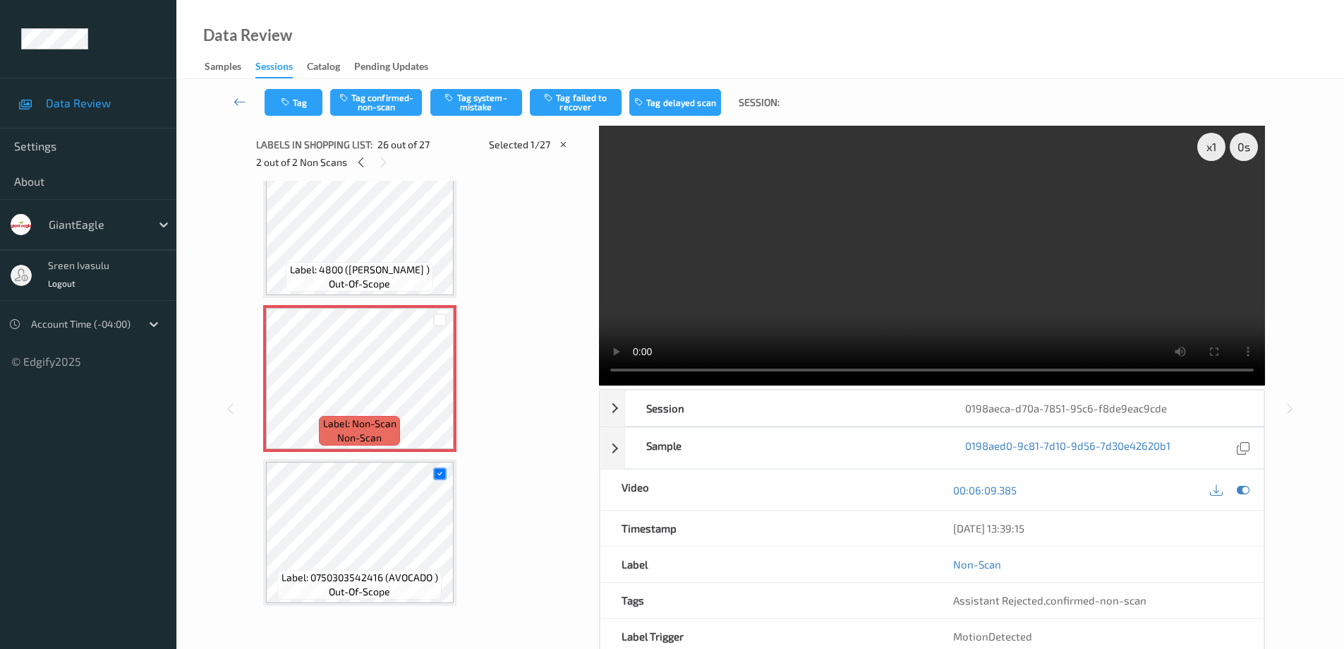
scroll to position [3699, 0]
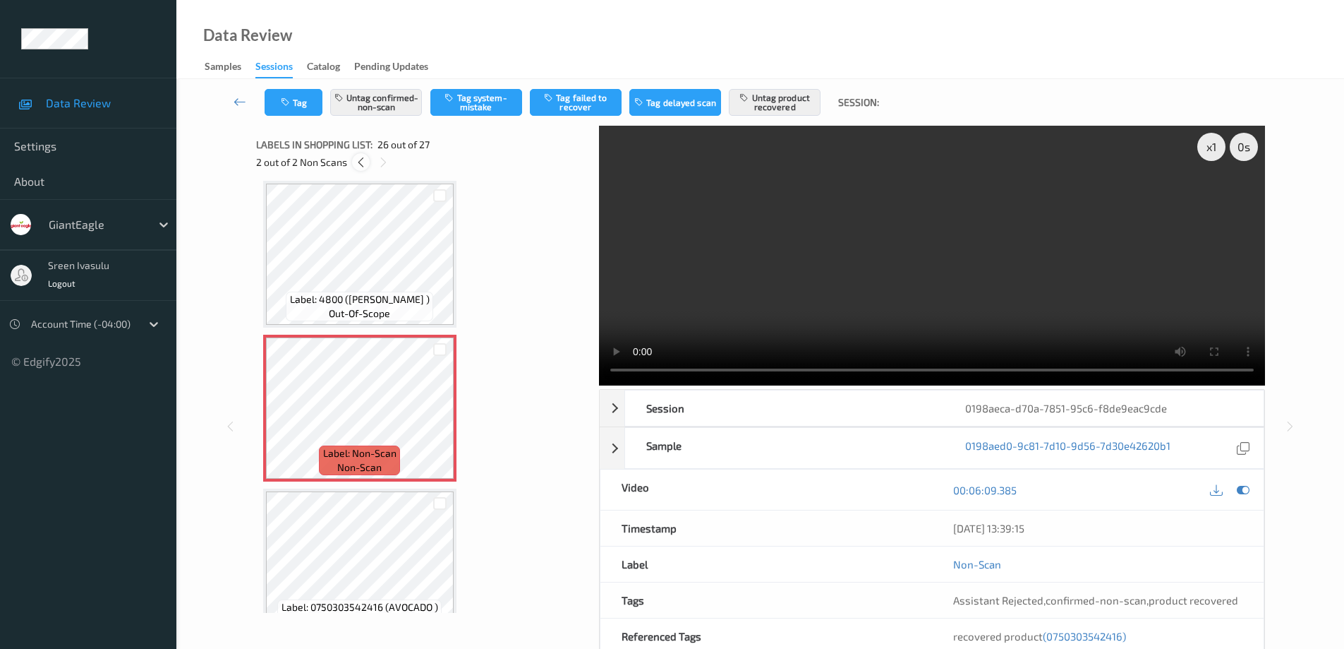
click at [362, 161] on icon at bounding box center [361, 162] width 12 height 13
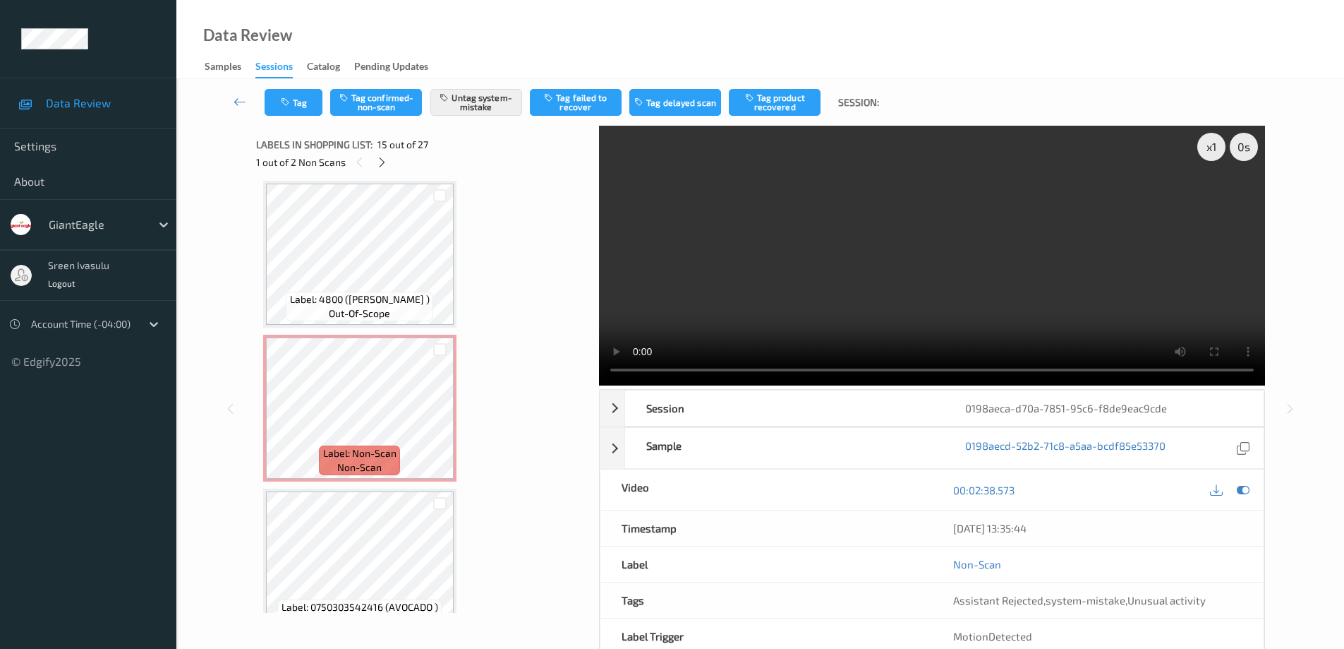
scroll to position [2007, 0]
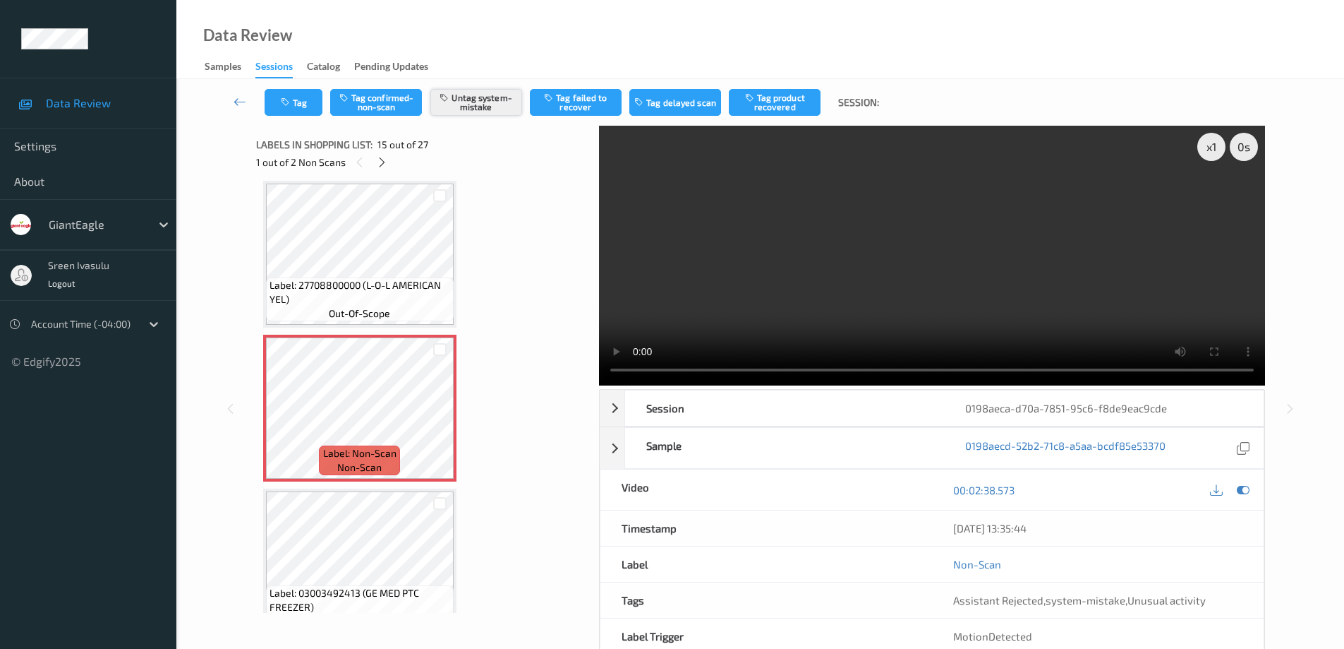
click at [474, 97] on button "Untag system-mistake" at bounding box center [476, 102] width 92 height 27
click at [390, 96] on button "Tag confirmed-non-scan" at bounding box center [376, 102] width 92 height 27
click at [589, 95] on button "Tag failed to recover" at bounding box center [576, 102] width 92 height 27
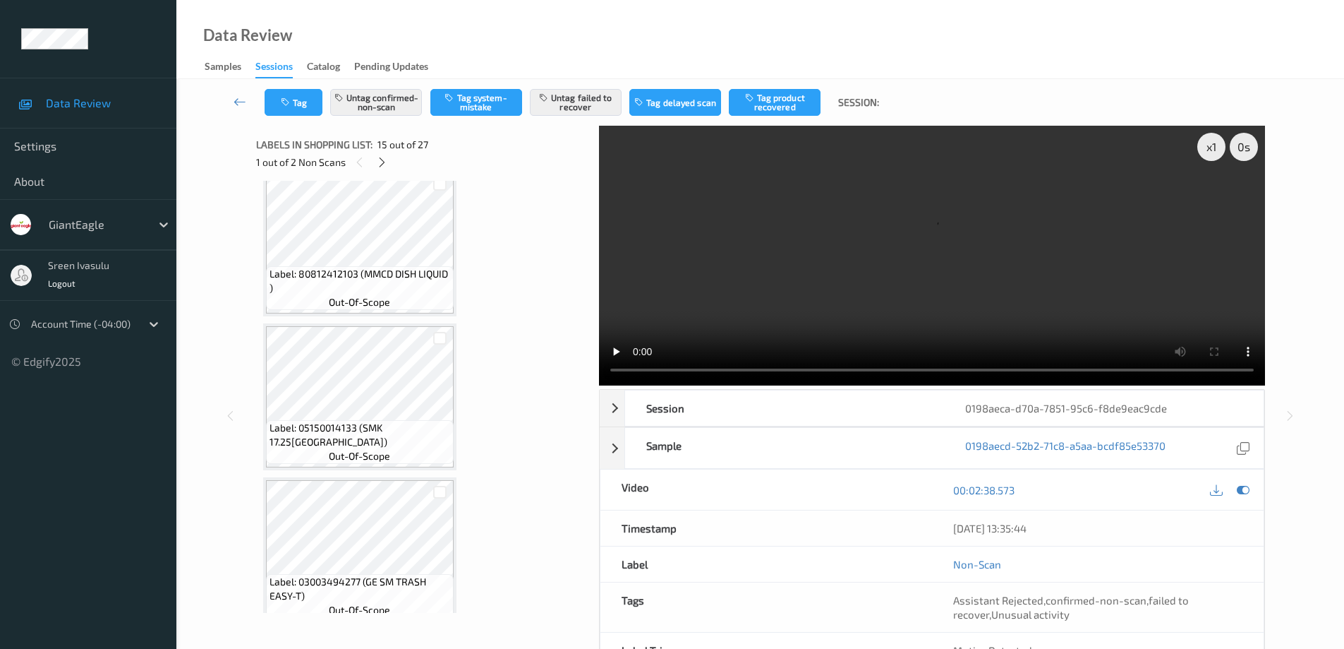
scroll to position [1442, 0]
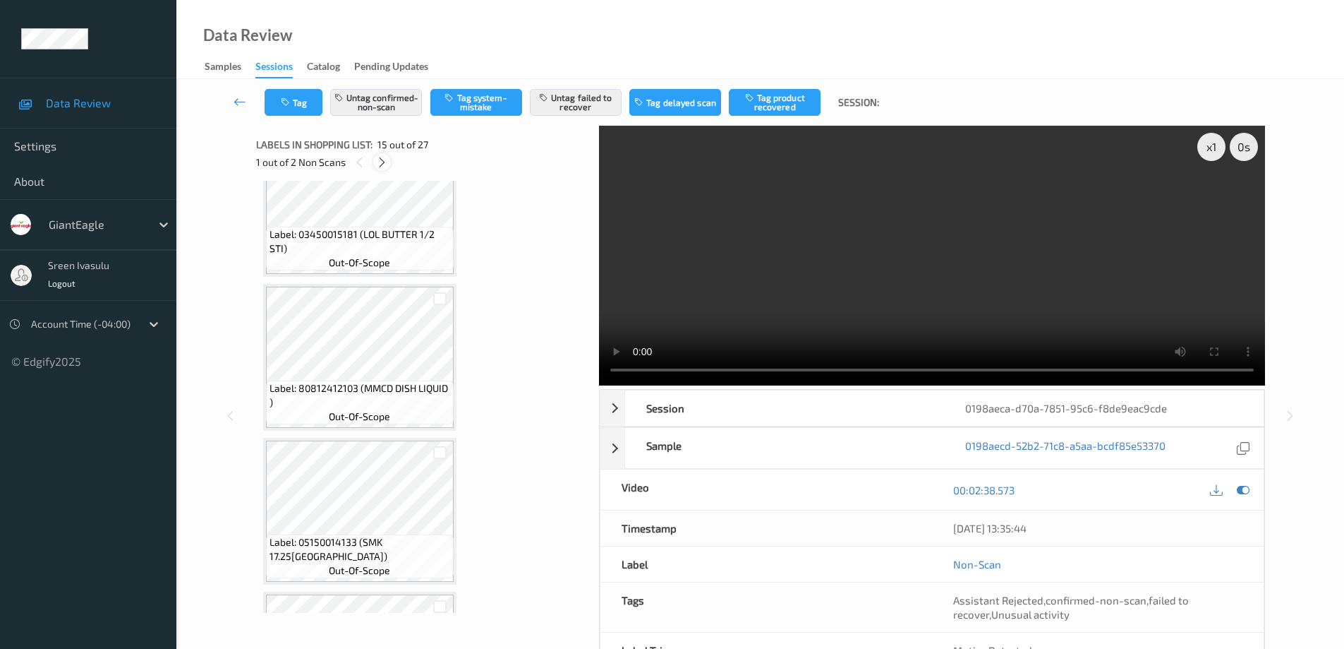
click at [374, 167] on div at bounding box center [382, 162] width 18 height 18
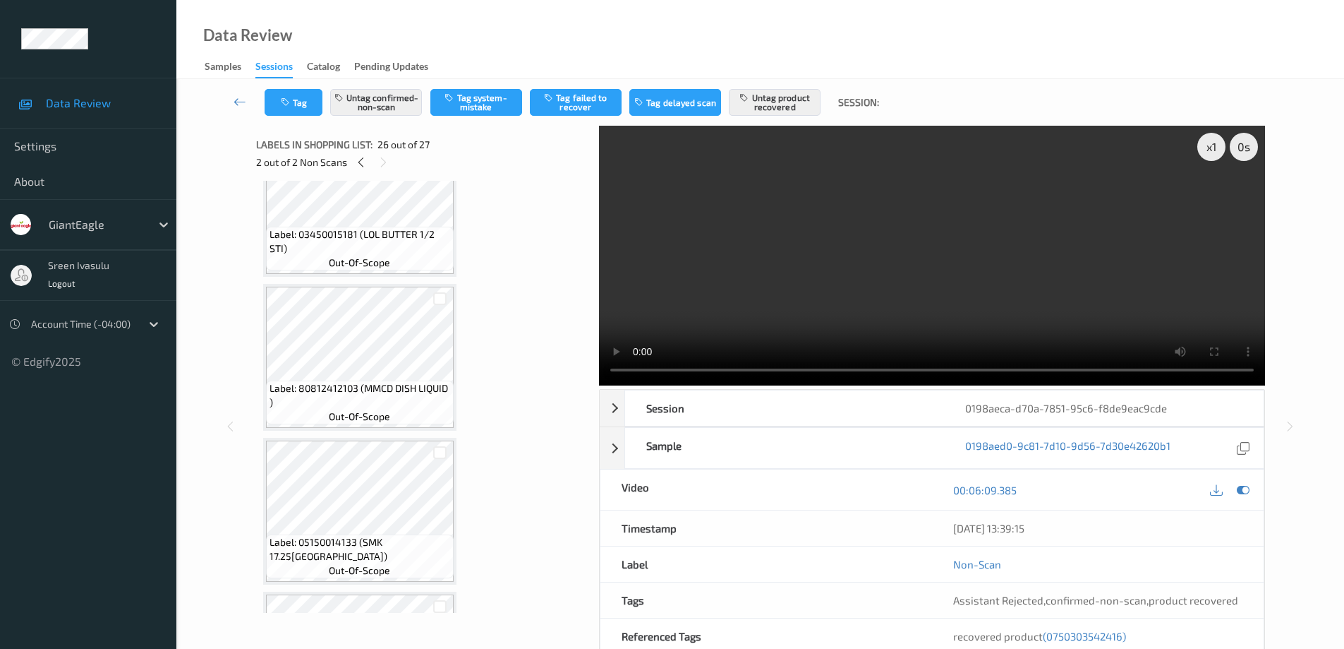
scroll to position [3699, 0]
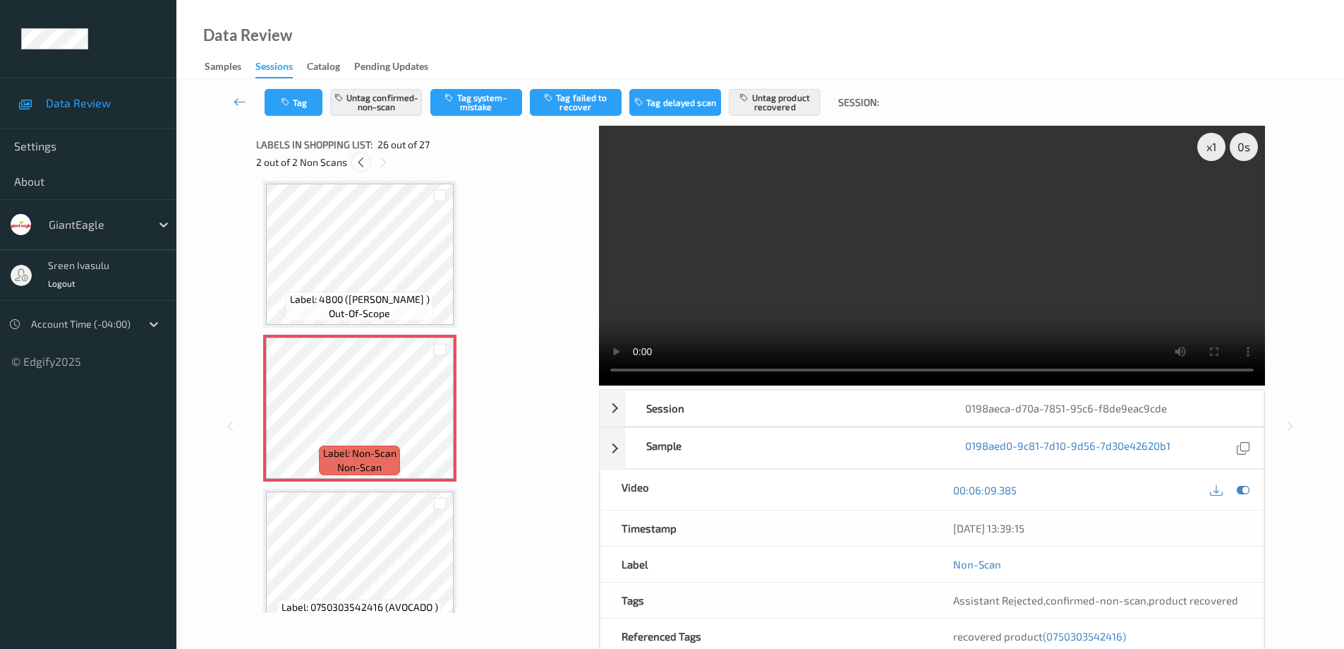
click at [358, 159] on icon at bounding box center [361, 162] width 12 height 13
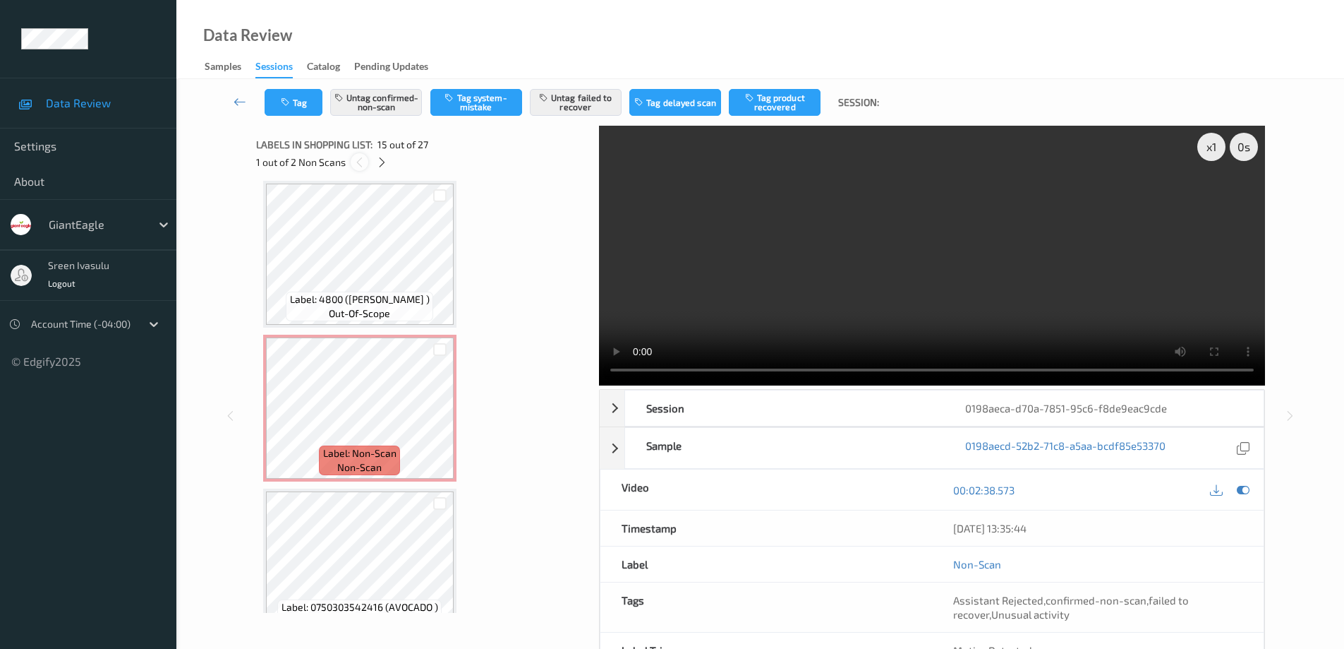
scroll to position [2007, 0]
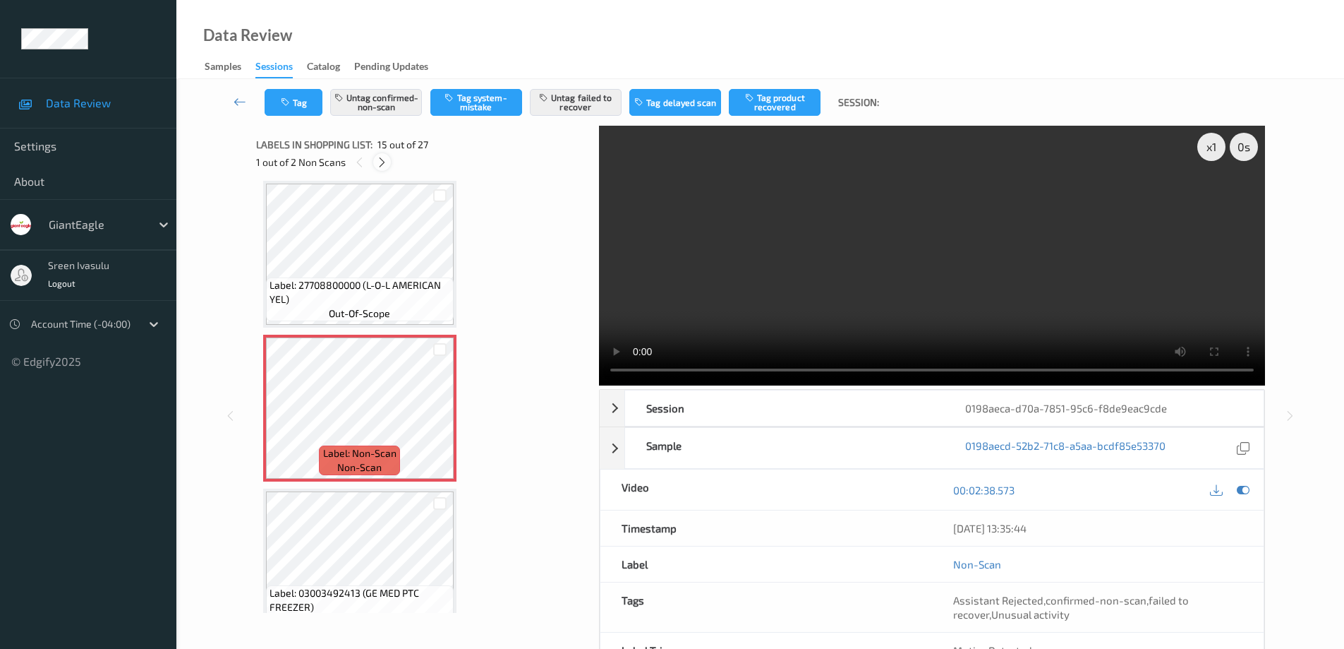
click at [382, 164] on icon at bounding box center [382, 162] width 12 height 13
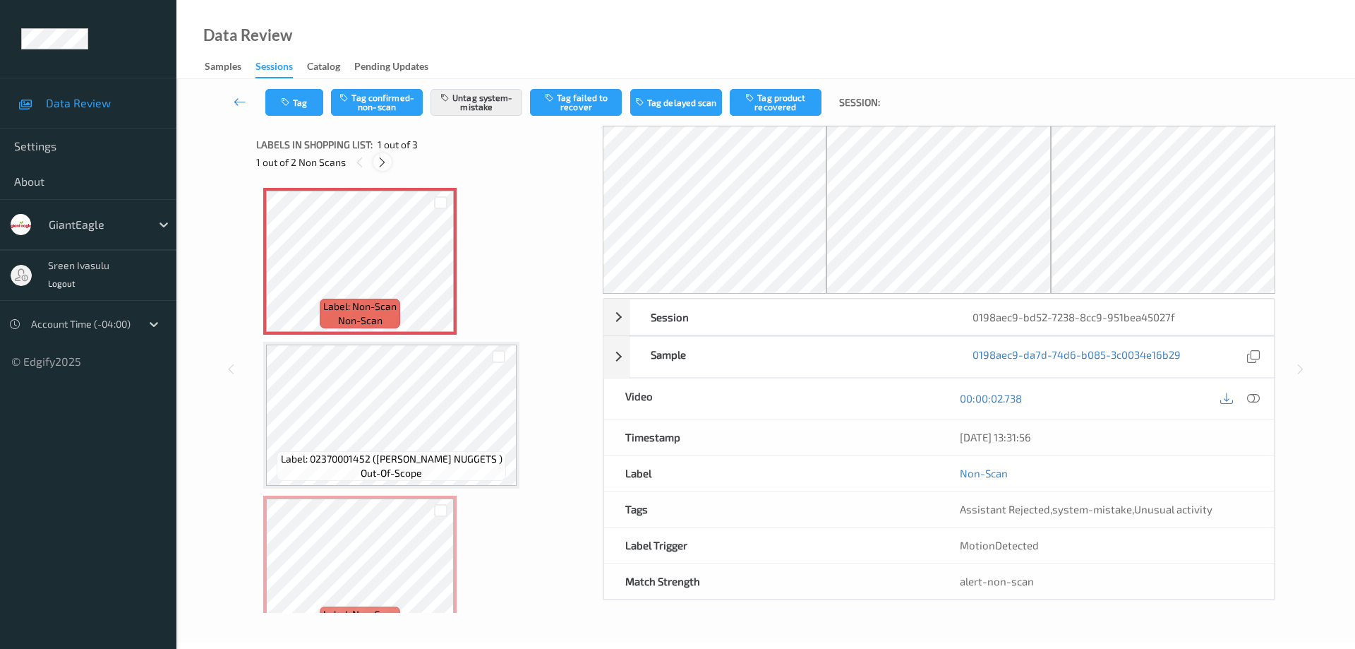
click at [381, 161] on icon at bounding box center [382, 162] width 12 height 13
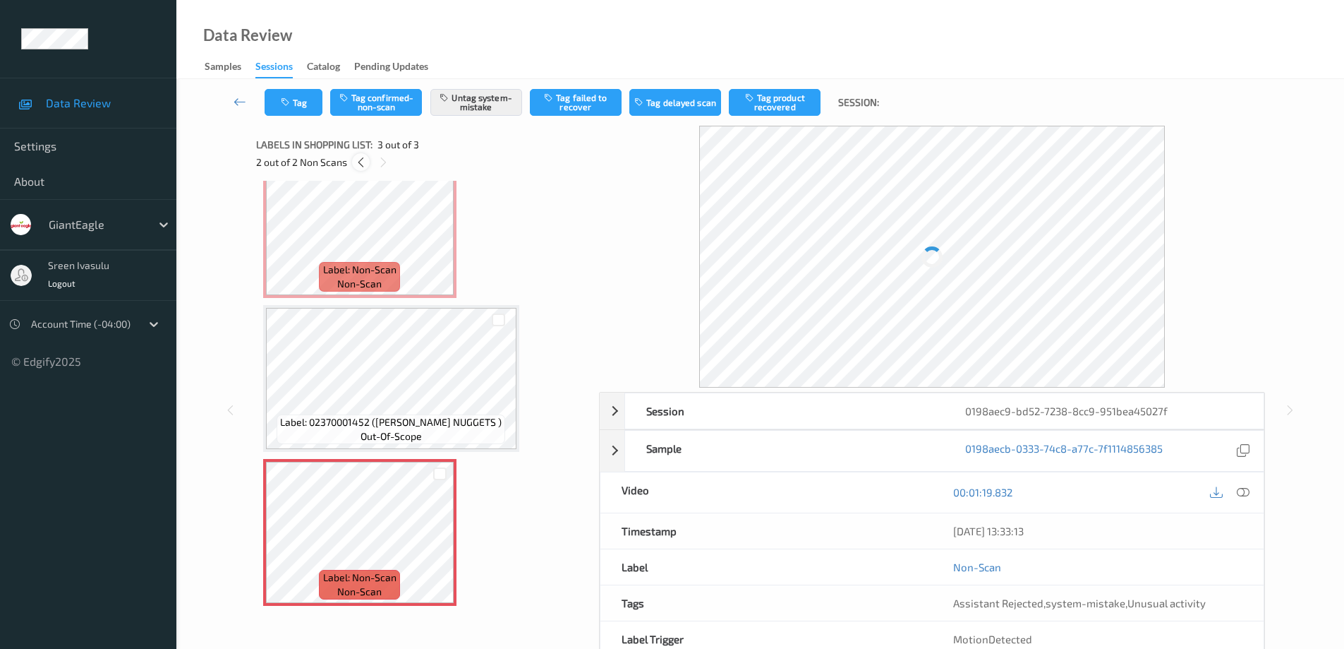
click at [357, 160] on icon at bounding box center [361, 162] width 12 height 13
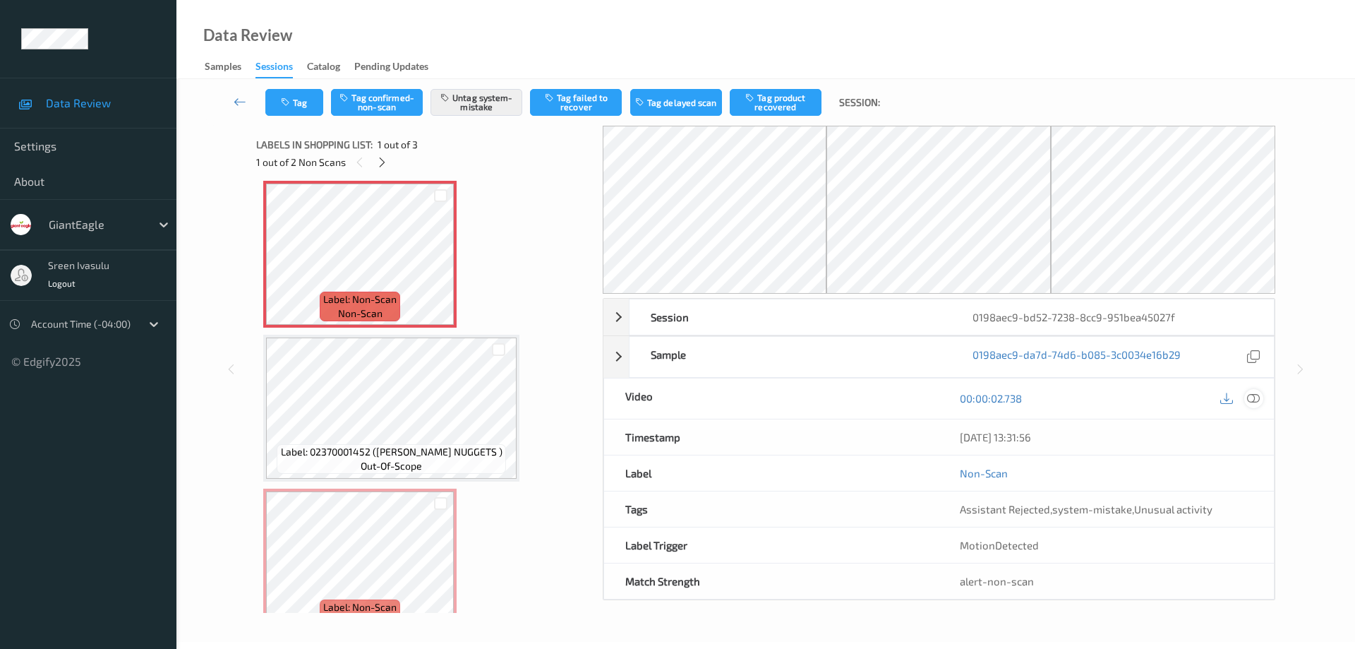
click at [1254, 398] on icon at bounding box center [1253, 398] width 13 height 13
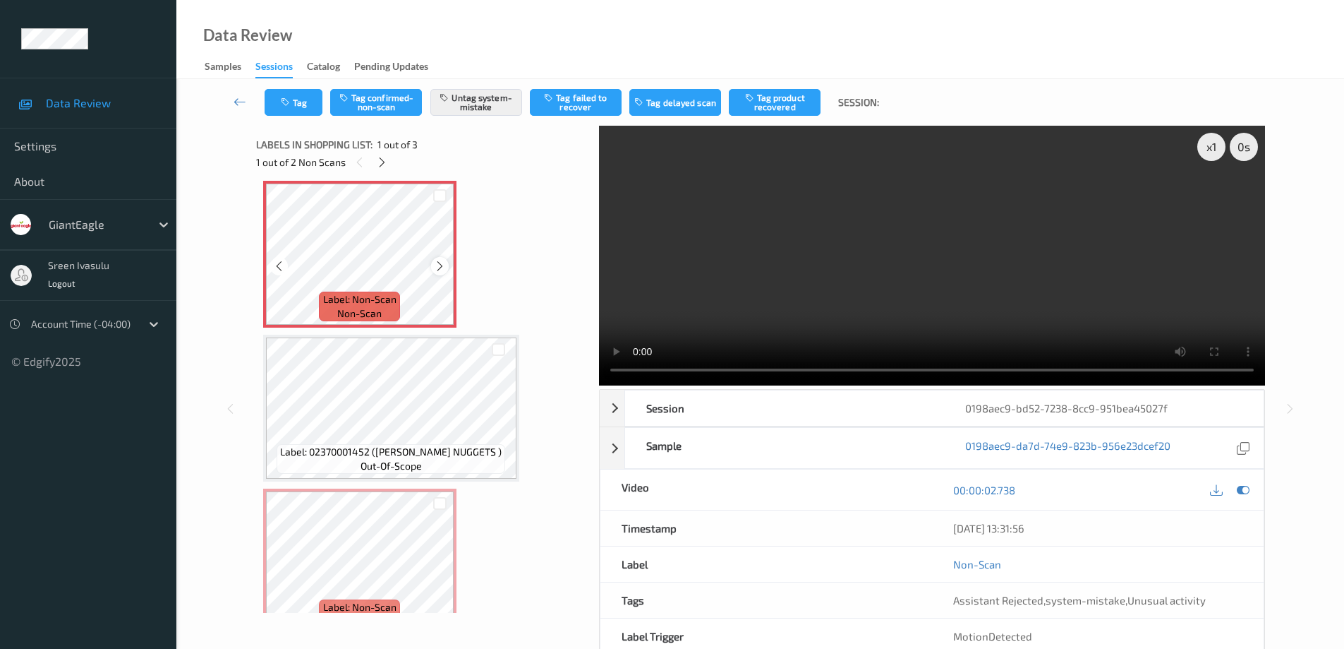
click at [440, 265] on icon at bounding box center [440, 266] width 12 height 13
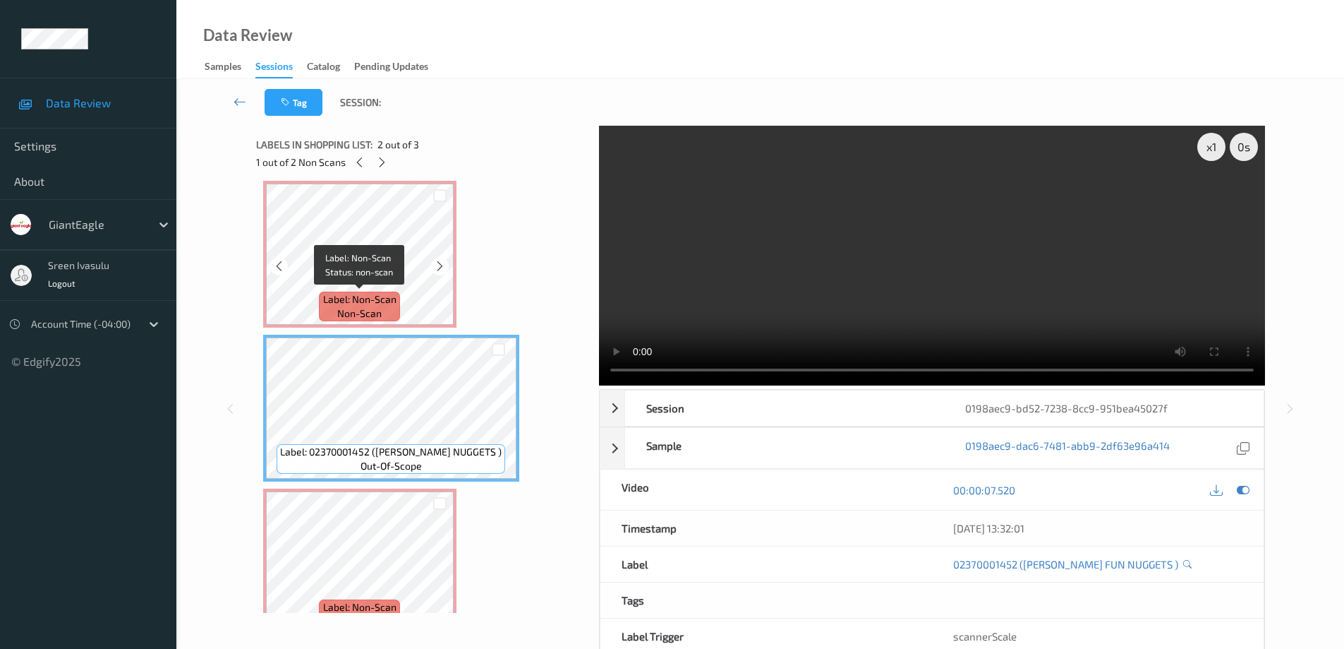
click at [379, 297] on span "Label: Non-Scan" at bounding box center [359, 299] width 73 height 14
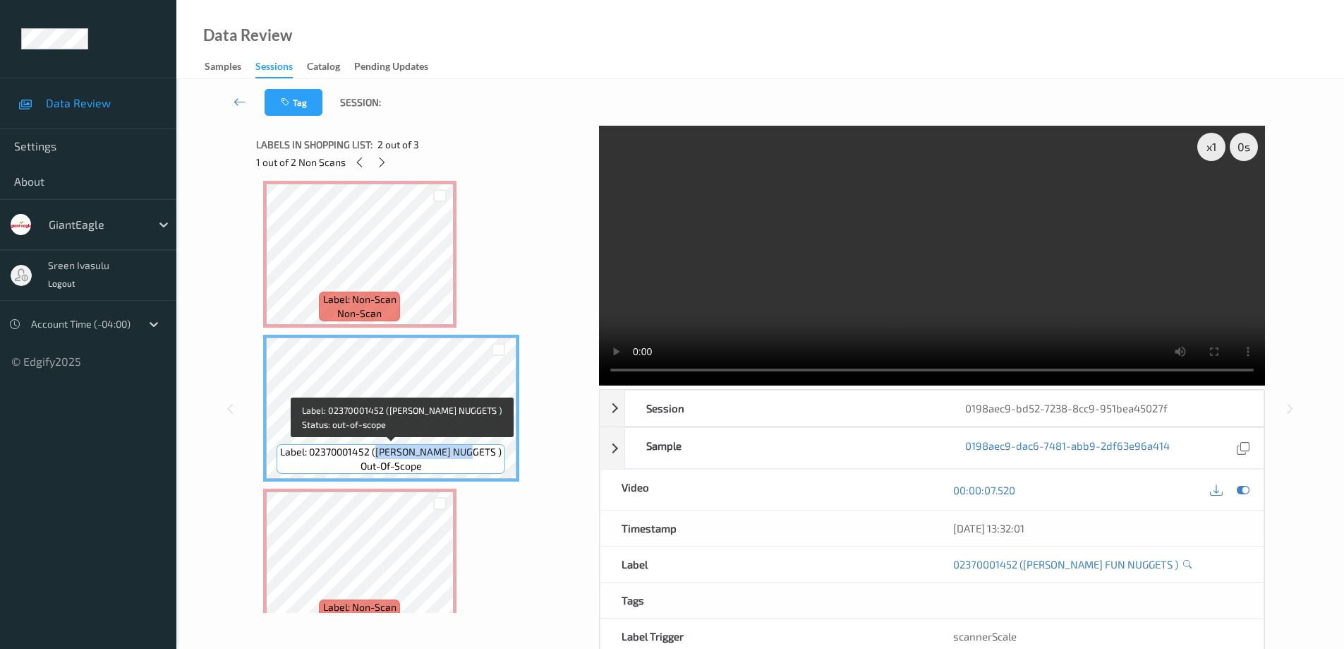
drag, startPoint x: 390, startPoint y: 452, endPoint x: 485, endPoint y: 451, distance: 94.6
click at [485, 451] on span "Label: 02370001452 (TYSON FUN NUGGETS )" at bounding box center [391, 452] width 222 height 14
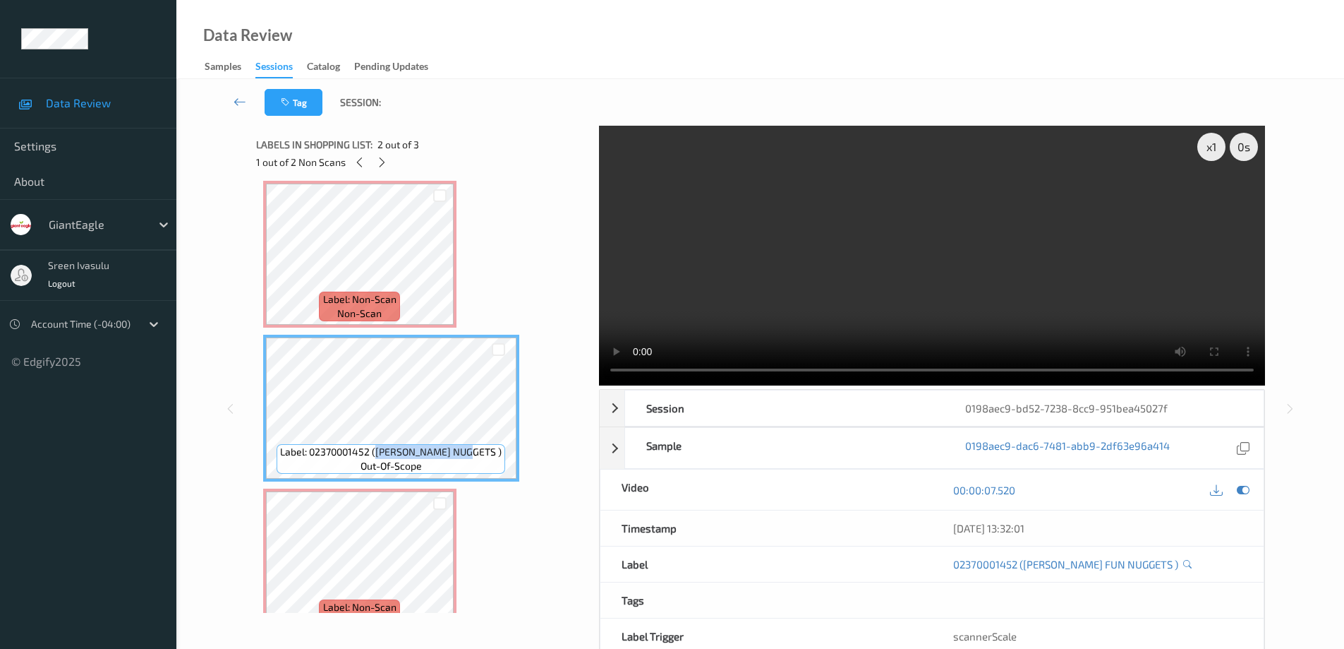
copy span "TYSON FUN NUGGETS"
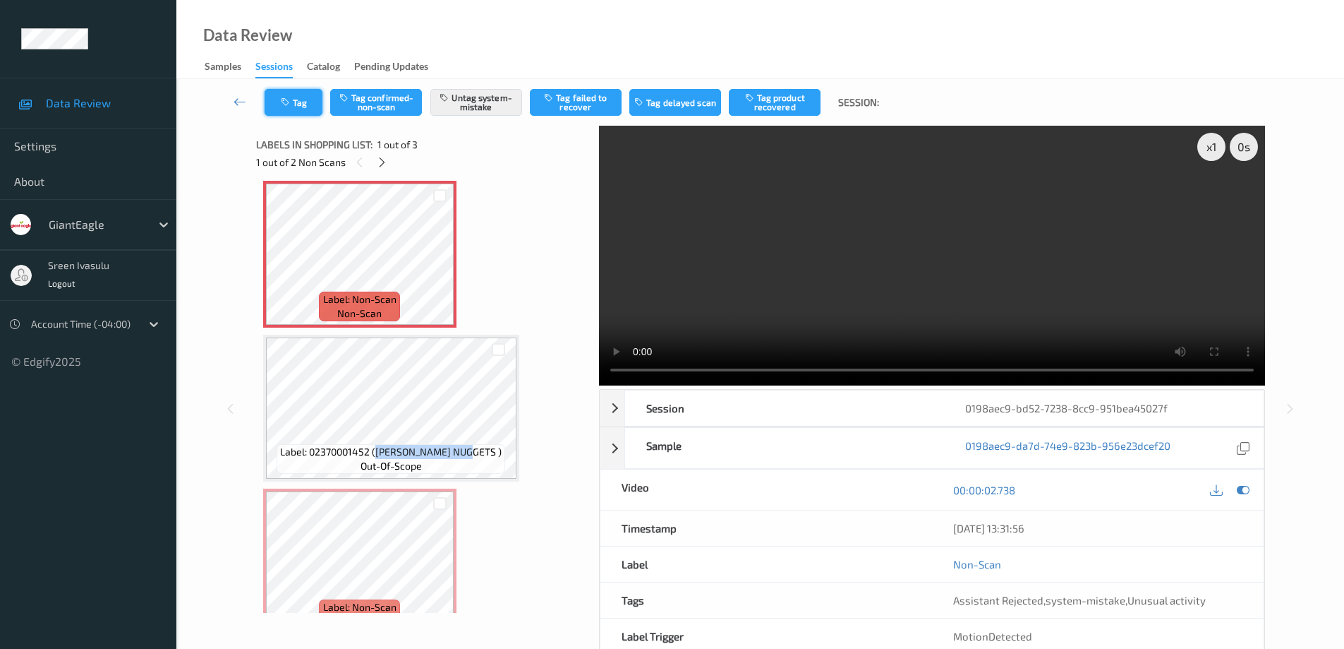
click at [295, 103] on button "Tag" at bounding box center [294, 102] width 58 height 27
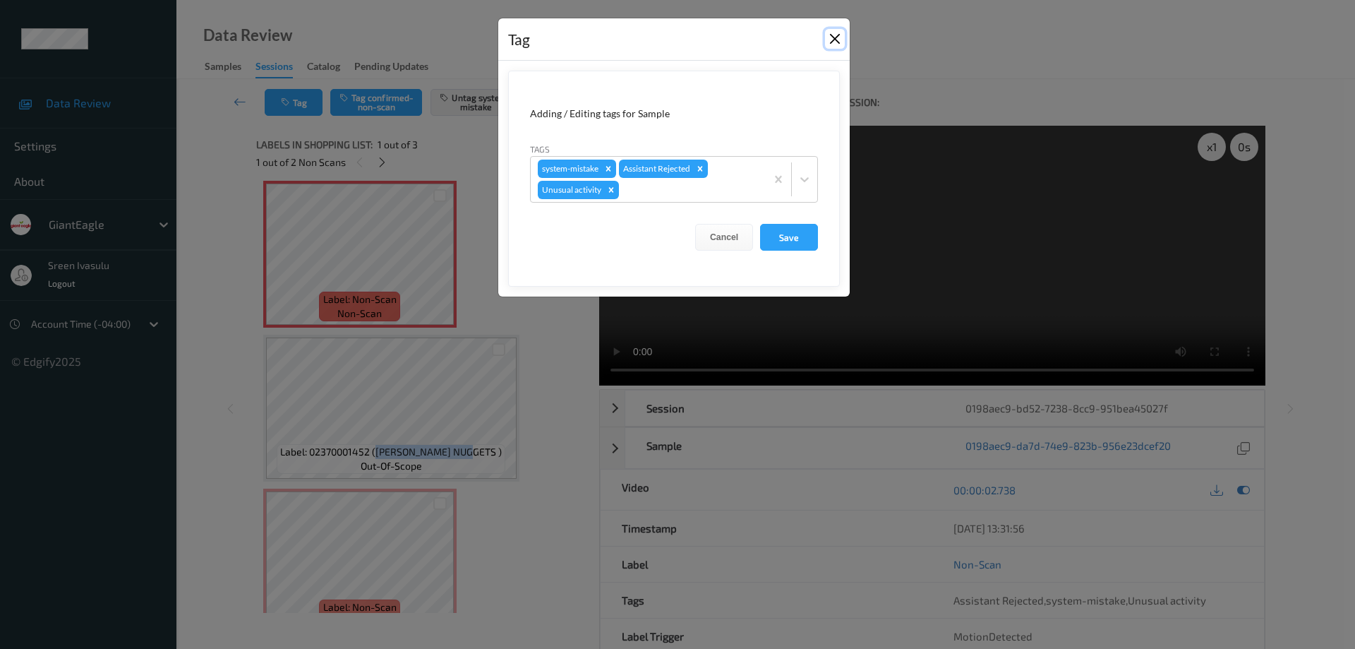
click at [840, 37] on button "Close" at bounding box center [835, 39] width 20 height 20
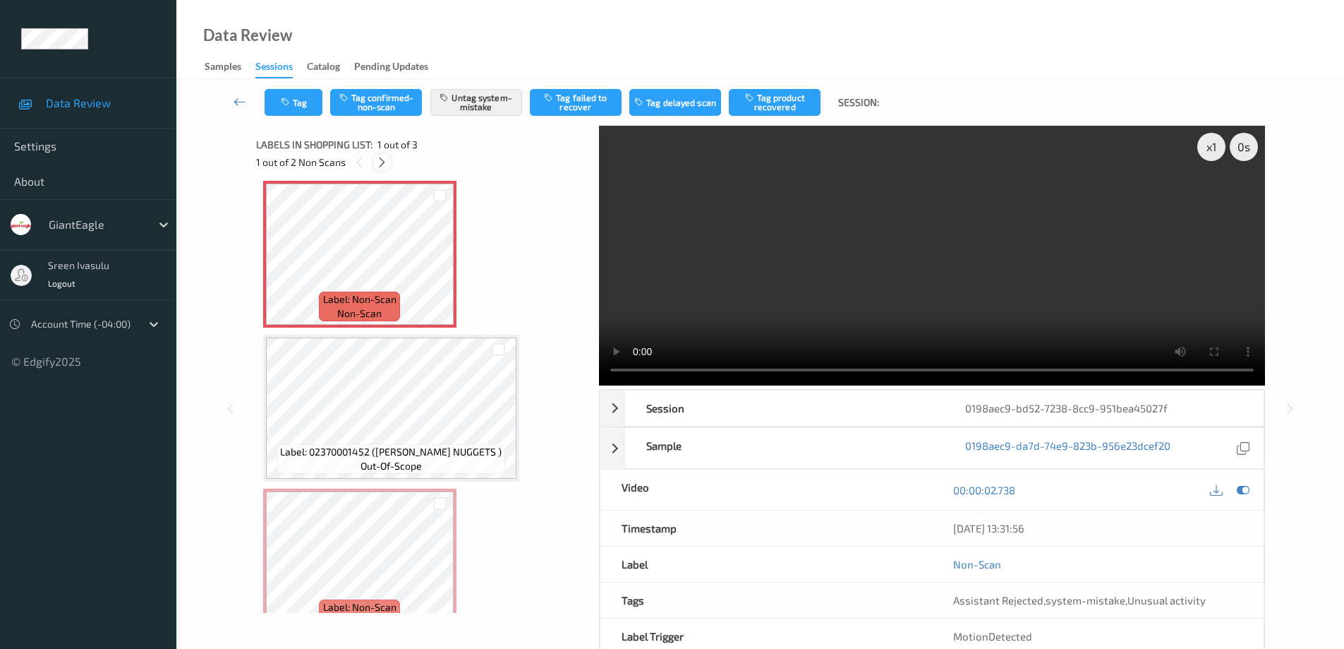
click at [381, 166] on icon at bounding box center [382, 162] width 12 height 13
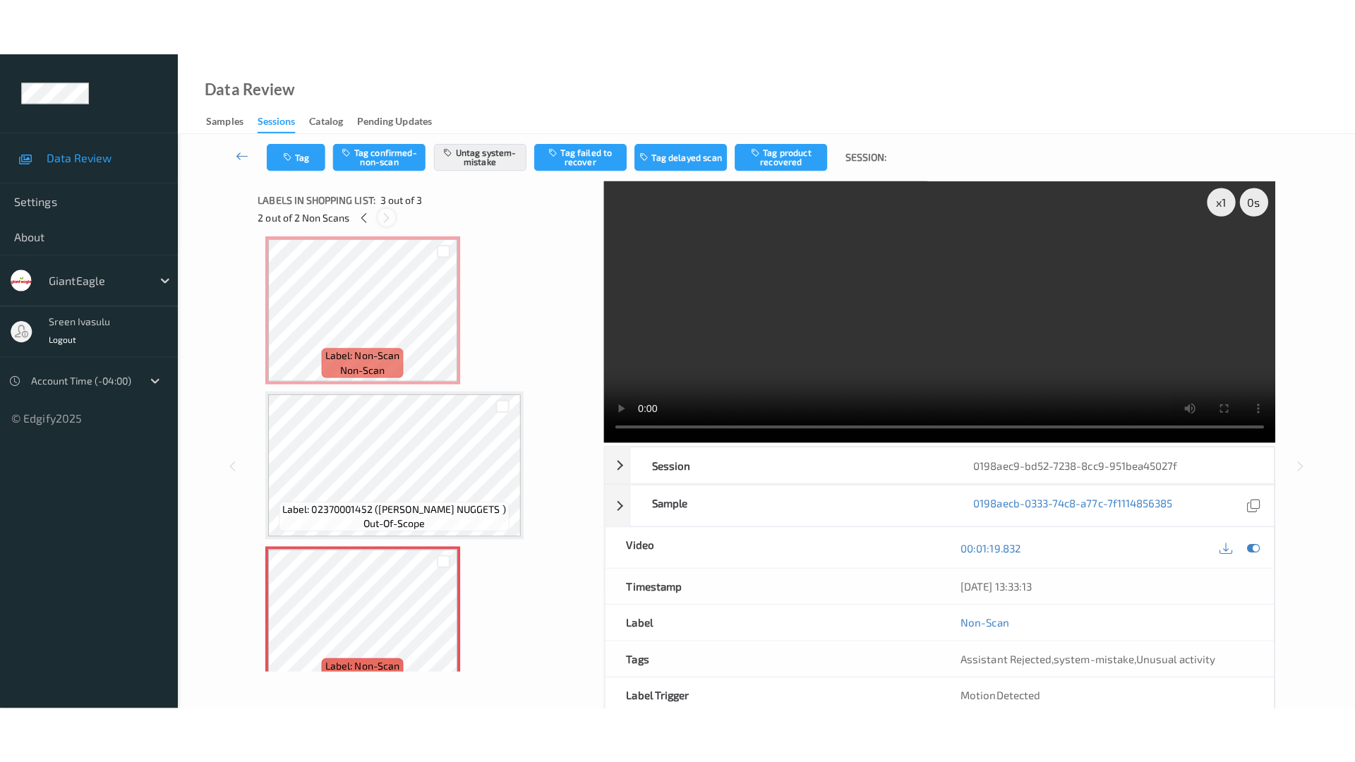
scroll to position [37, 0]
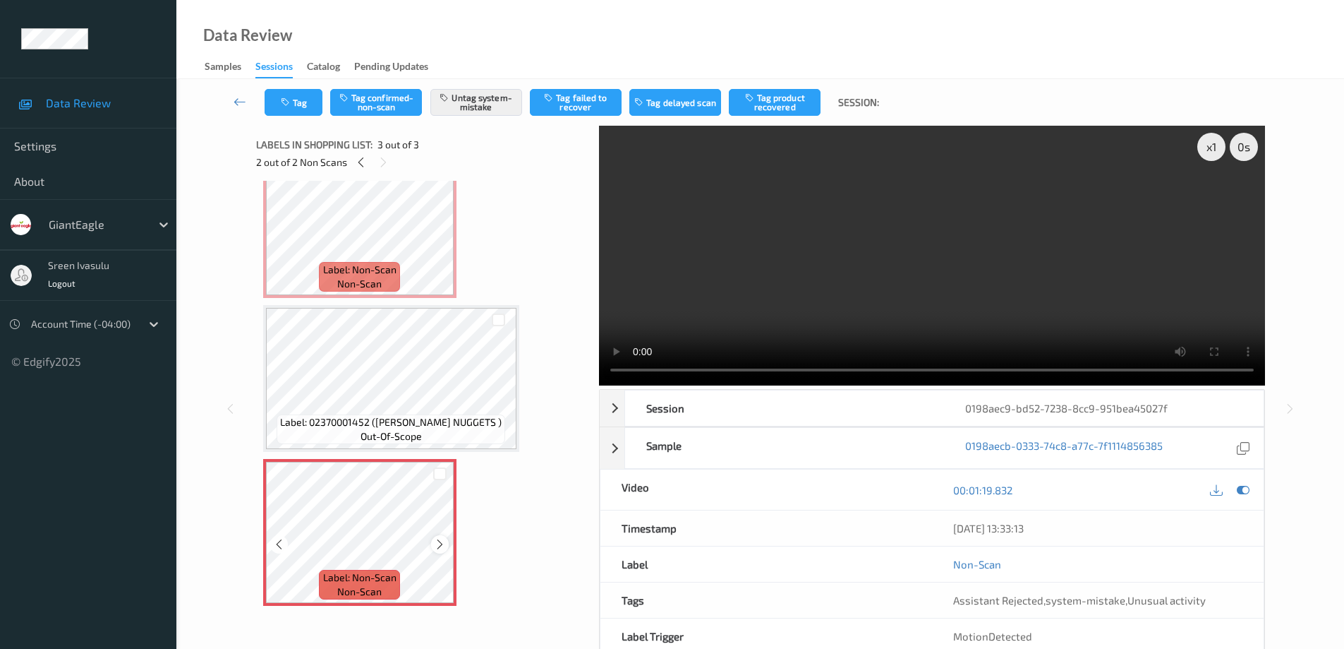
click at [441, 547] on icon at bounding box center [440, 544] width 12 height 13
click at [438, 546] on icon at bounding box center [440, 544] width 12 height 13
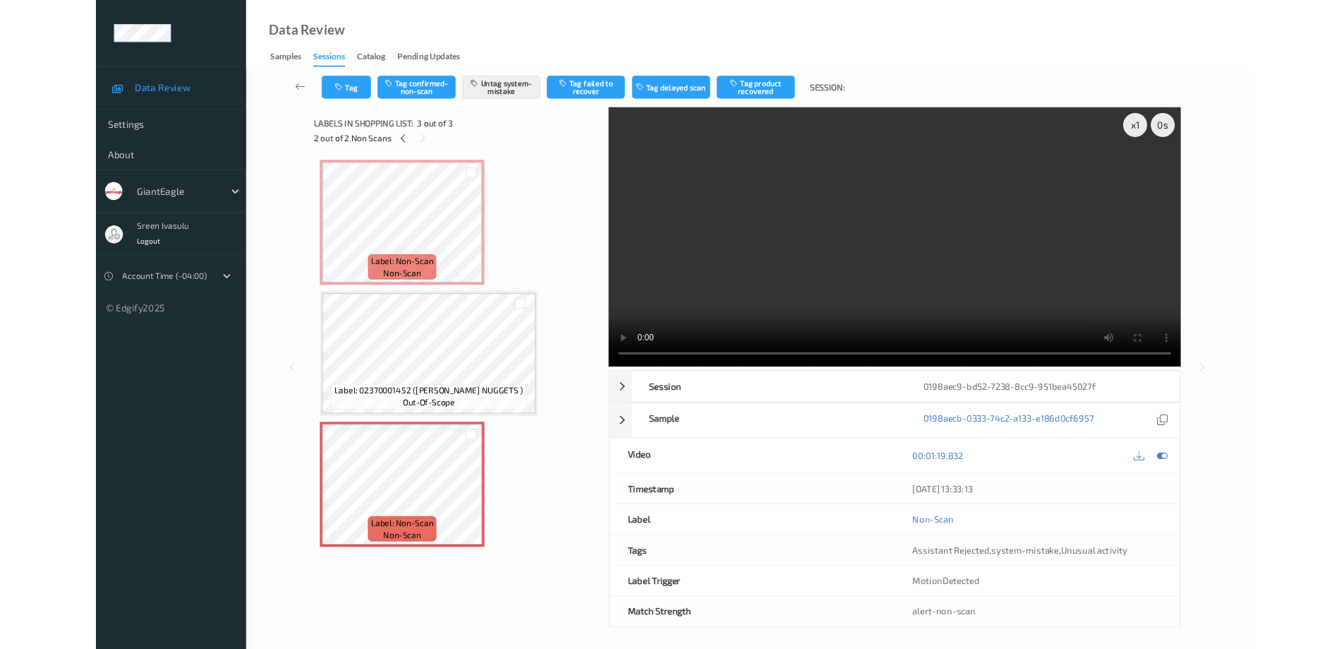
scroll to position [0, 0]
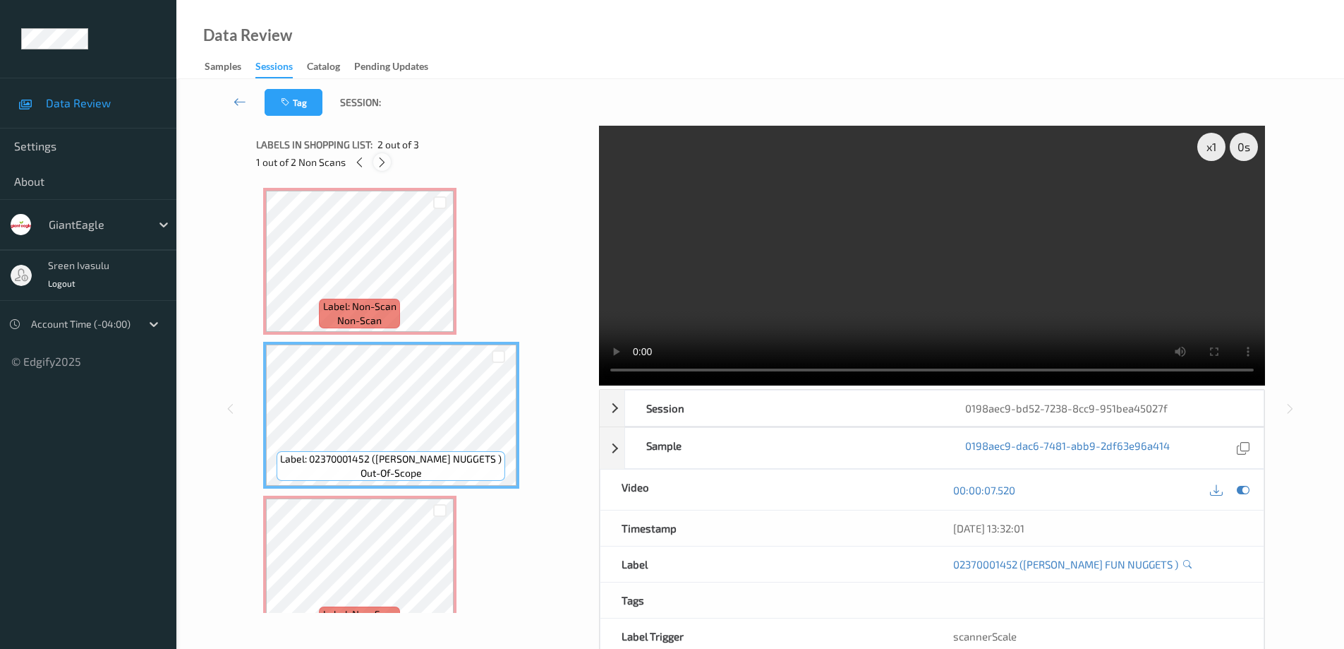
click at [386, 159] on icon at bounding box center [382, 162] width 12 height 13
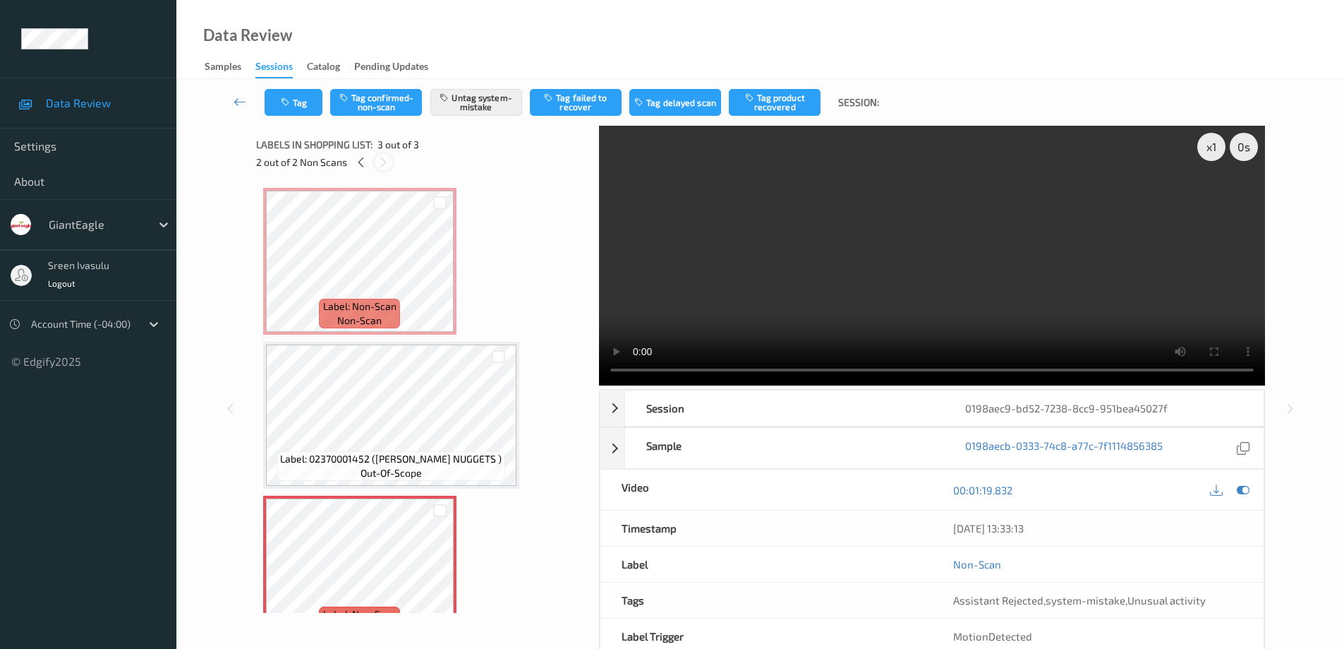
scroll to position [37, 0]
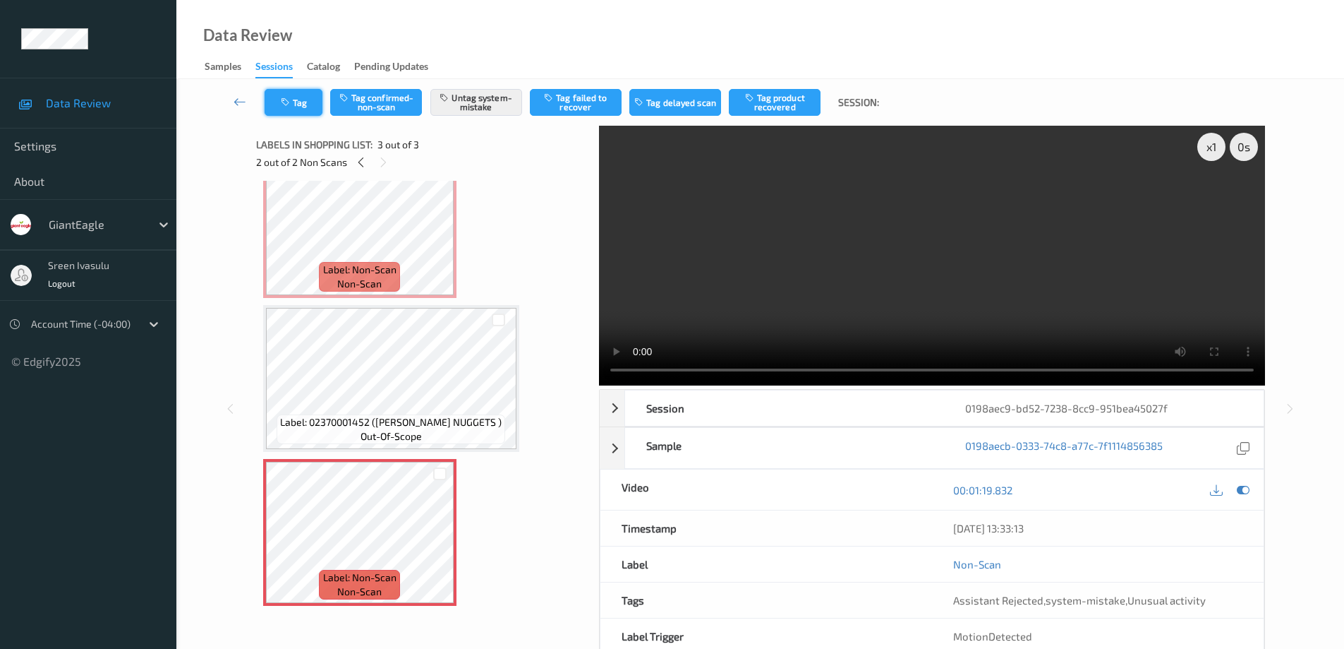
click at [300, 109] on button "Tag" at bounding box center [294, 102] width 58 height 27
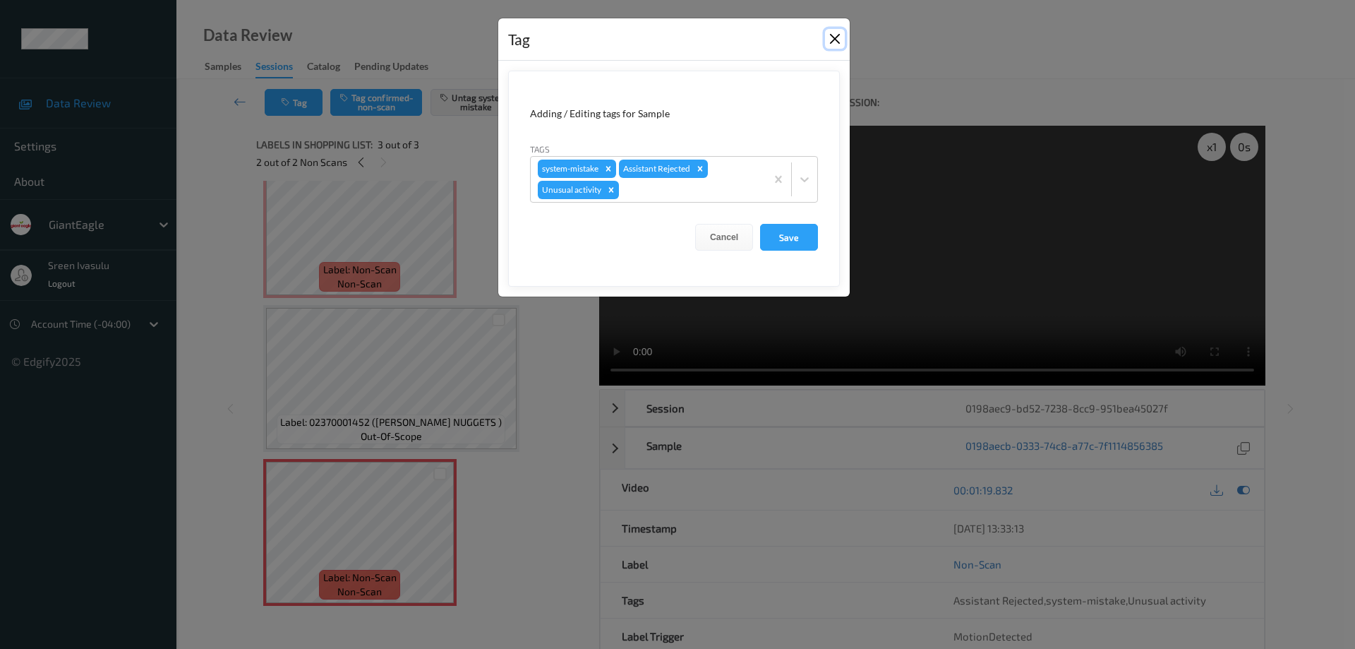
click at [837, 33] on button "Close" at bounding box center [835, 39] width 20 height 20
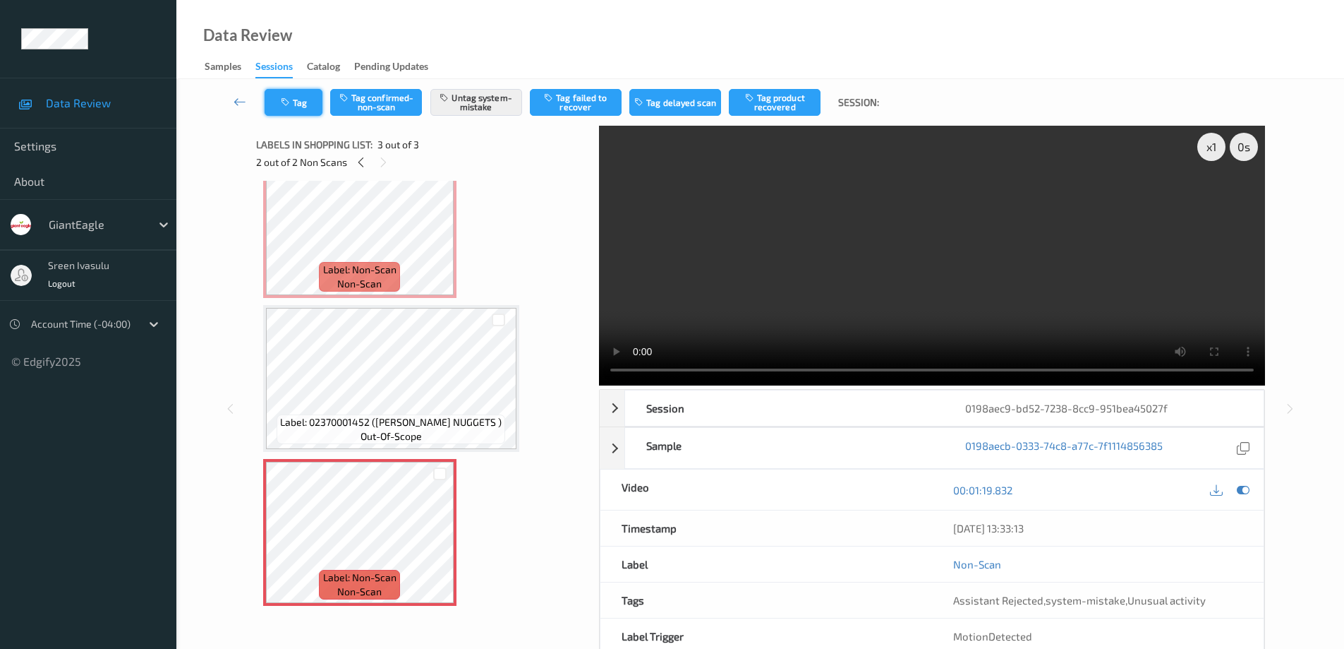
click at [305, 94] on button "Tag" at bounding box center [294, 102] width 58 height 27
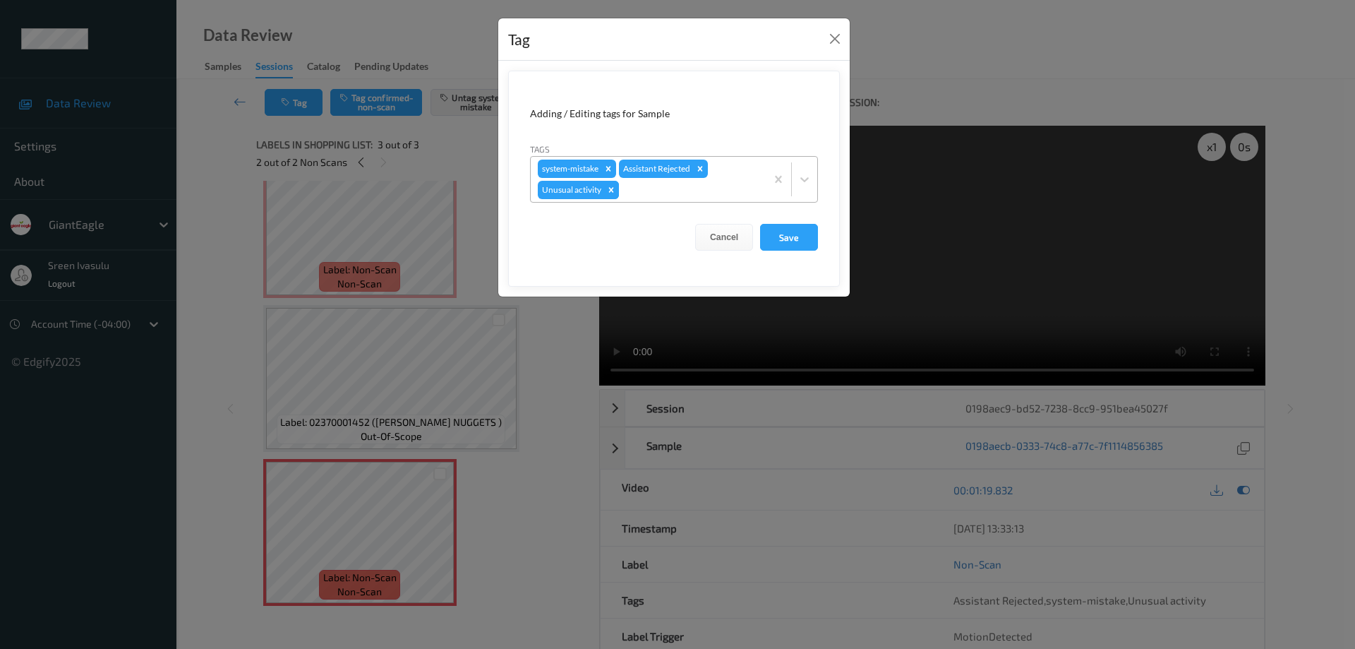
click at [610, 191] on icon "Remove Unusual activity" at bounding box center [611, 189] width 5 height 5
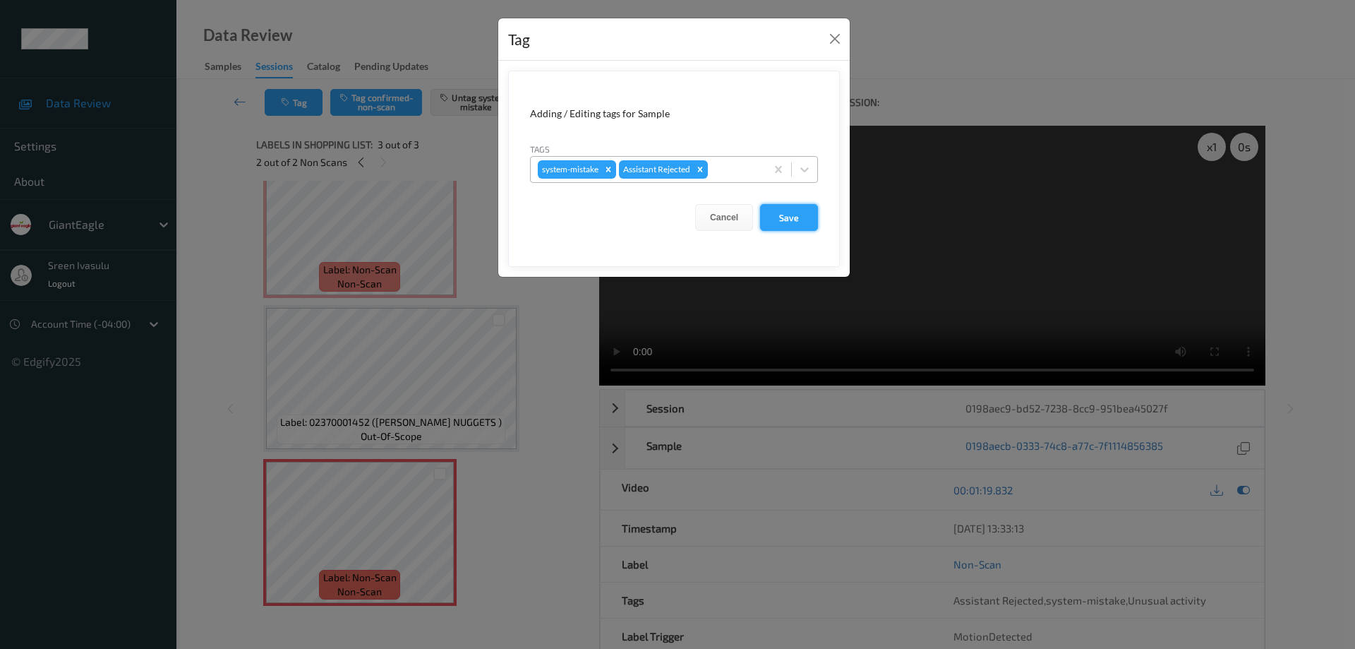
click at [792, 216] on button "Save" at bounding box center [789, 217] width 58 height 27
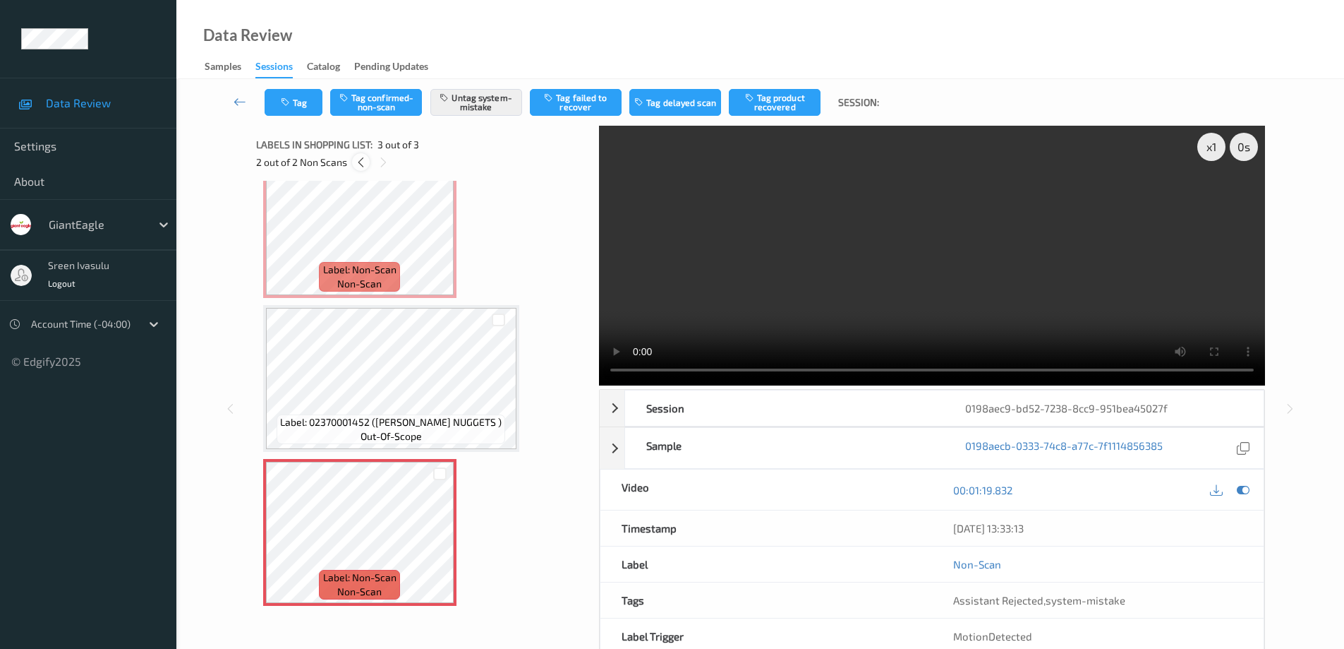
click at [356, 162] on icon at bounding box center [361, 162] width 12 height 13
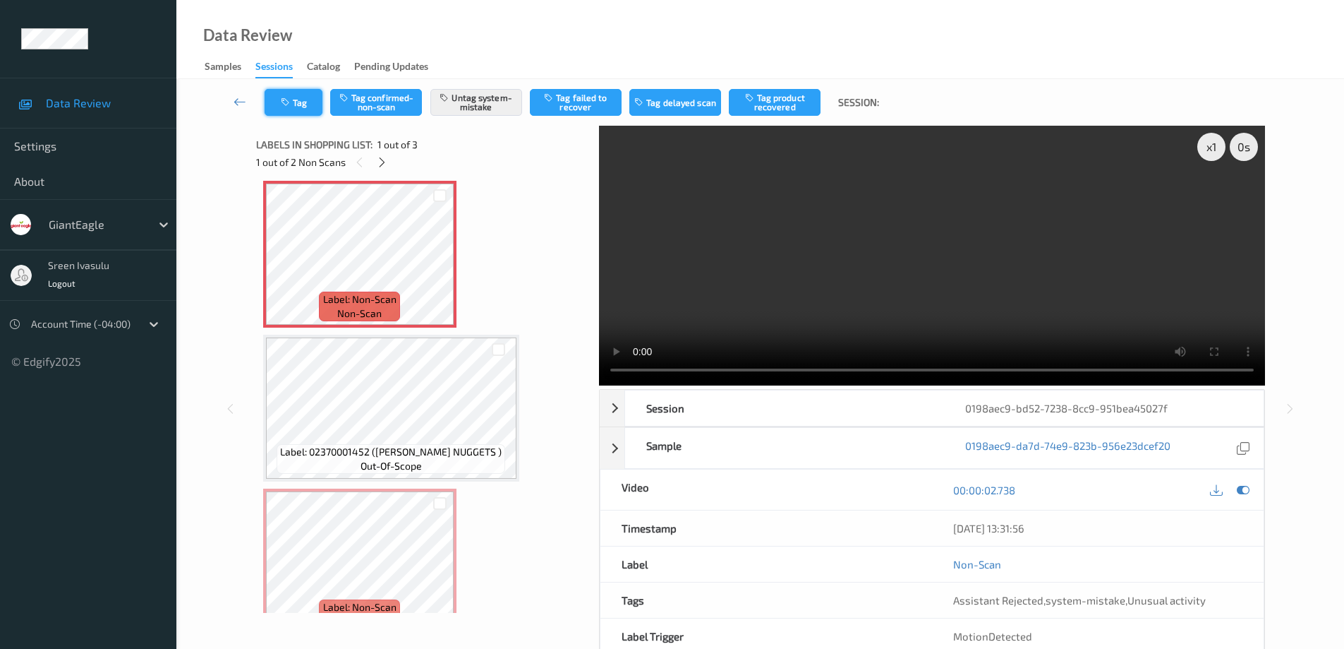
click at [302, 107] on button "Tag" at bounding box center [294, 102] width 58 height 27
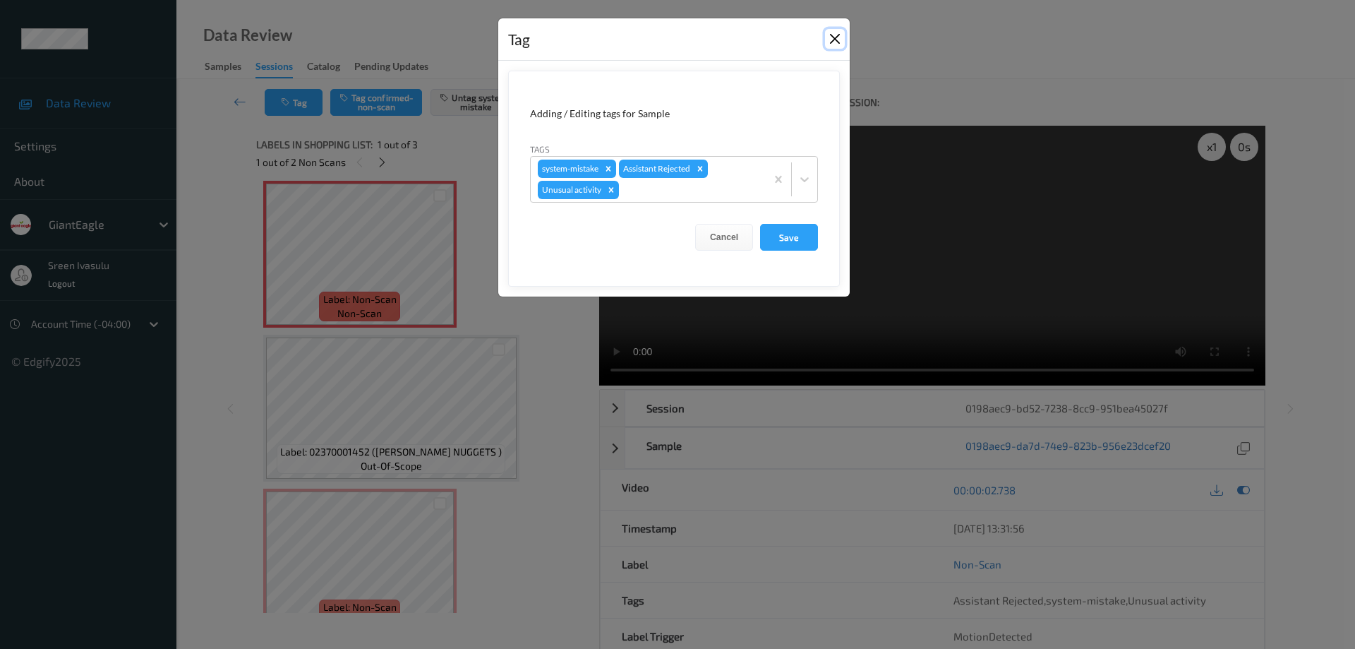
click at [833, 40] on button "Close" at bounding box center [835, 39] width 20 height 20
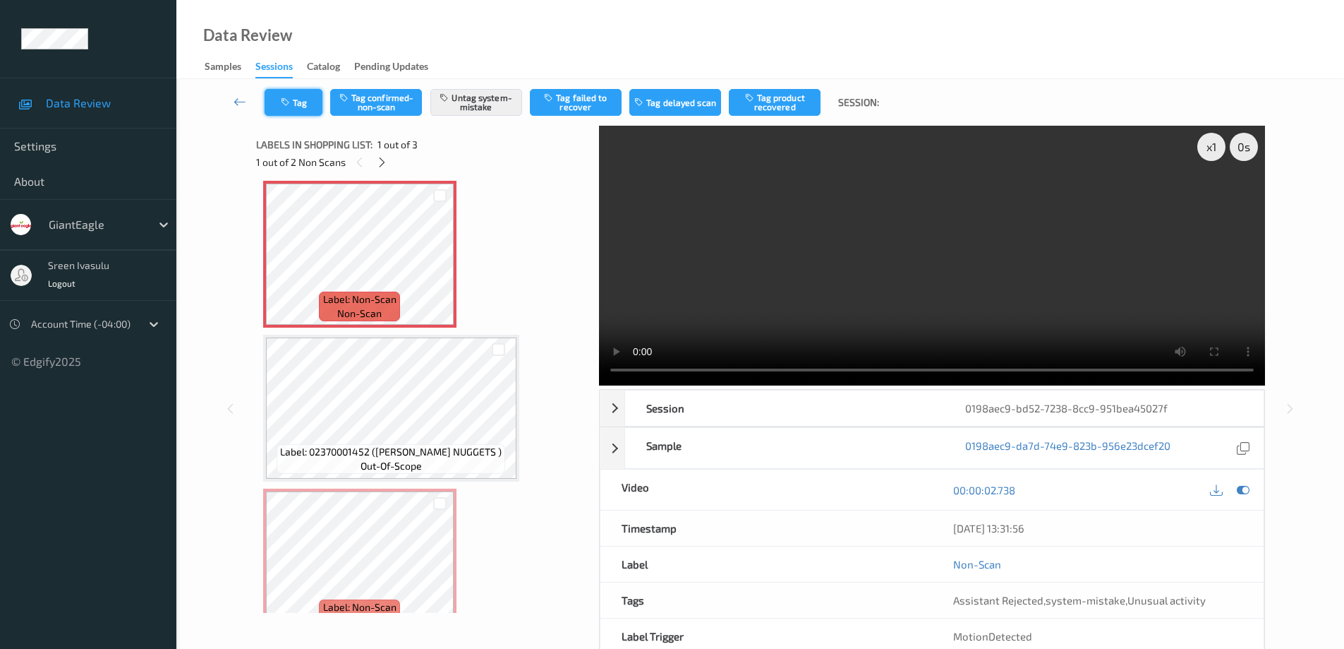
click at [308, 104] on button "Tag" at bounding box center [294, 102] width 58 height 27
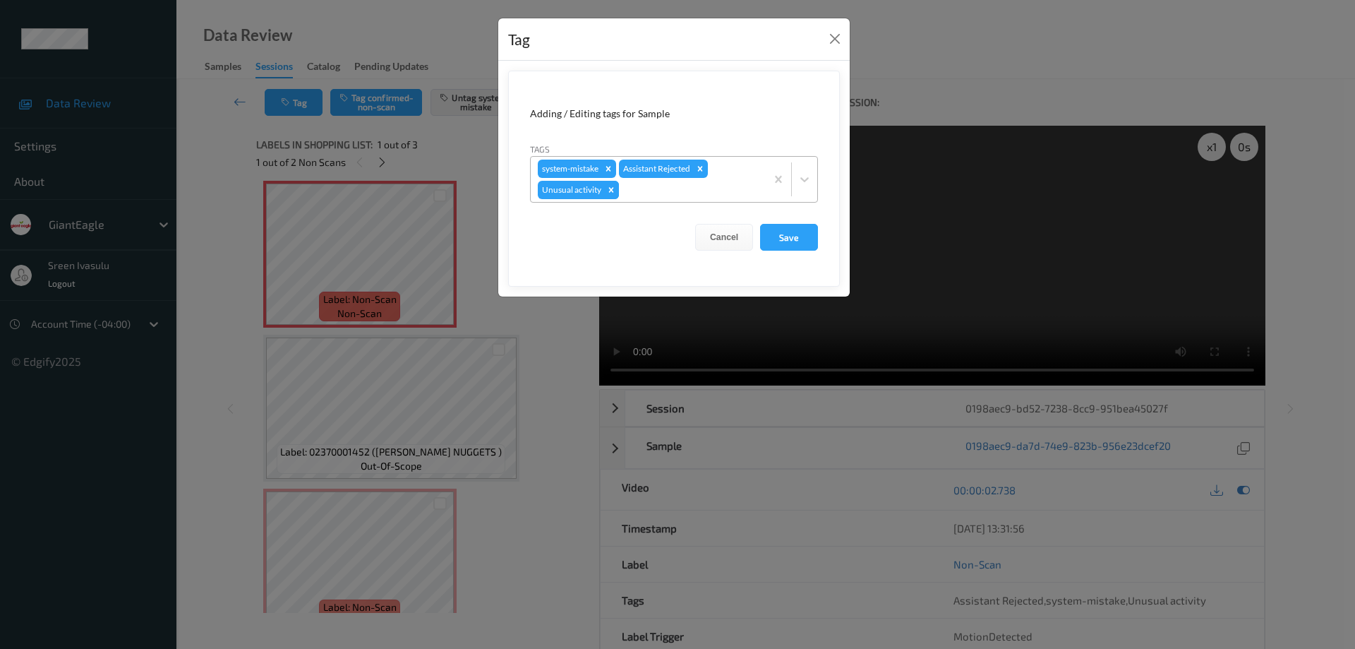
click at [610, 190] on icon "Remove Unusual activity" at bounding box center [611, 189] width 5 height 5
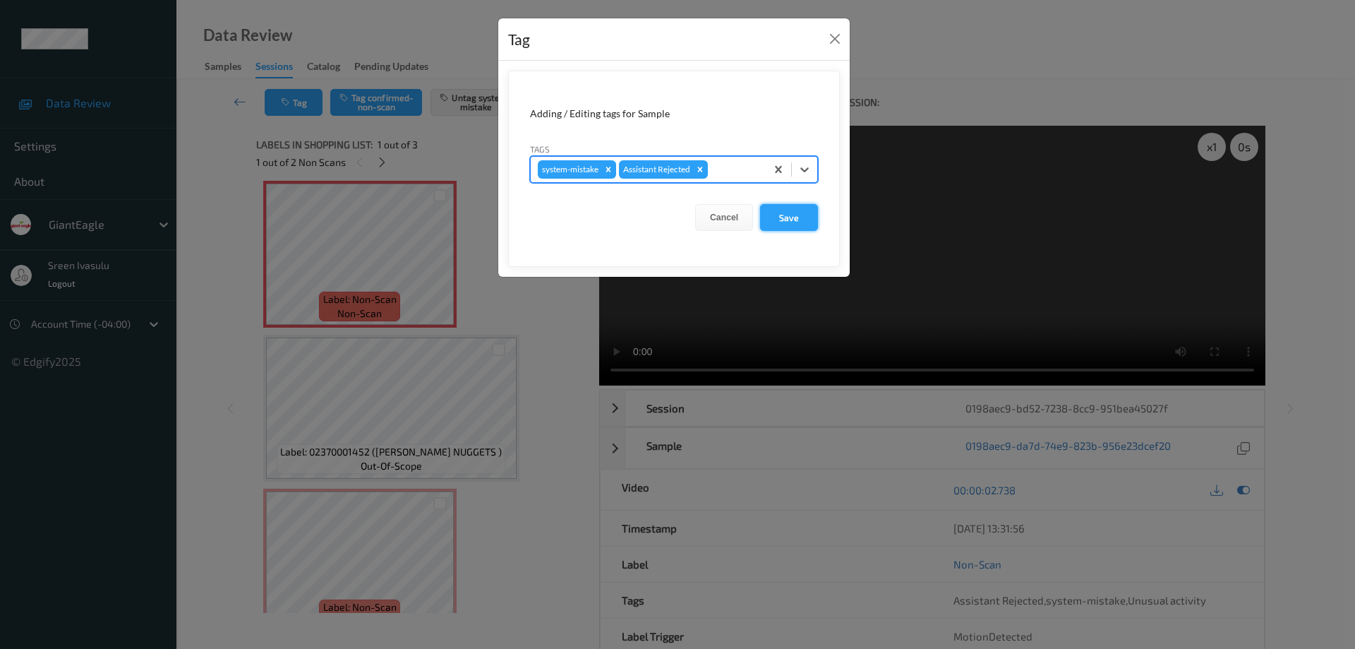
click at [789, 218] on button "Save" at bounding box center [789, 217] width 58 height 27
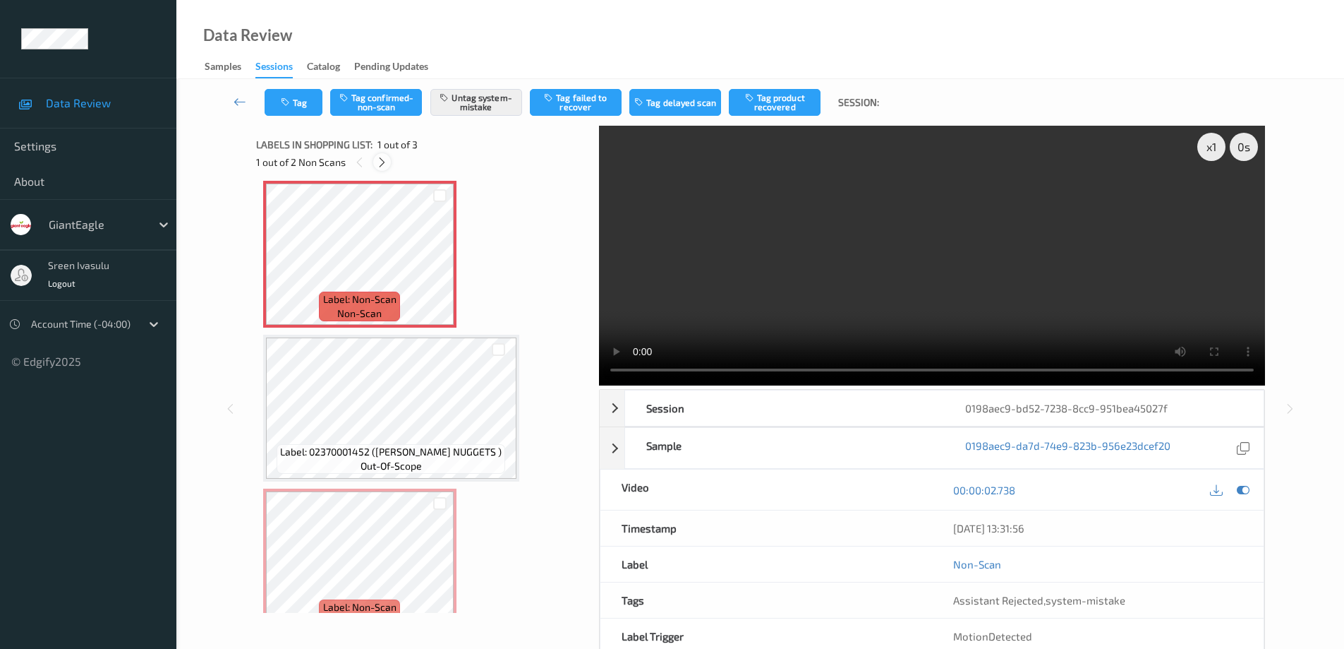
click at [380, 160] on icon at bounding box center [382, 162] width 12 height 13
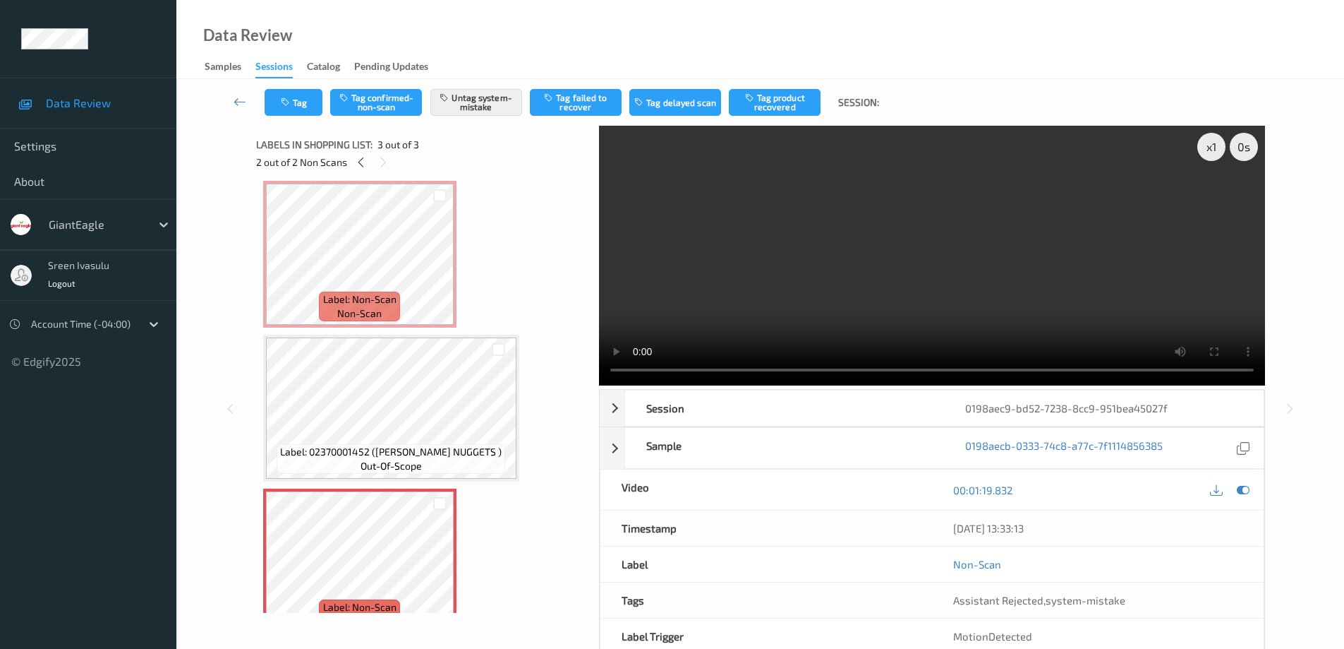
scroll to position [37, 0]
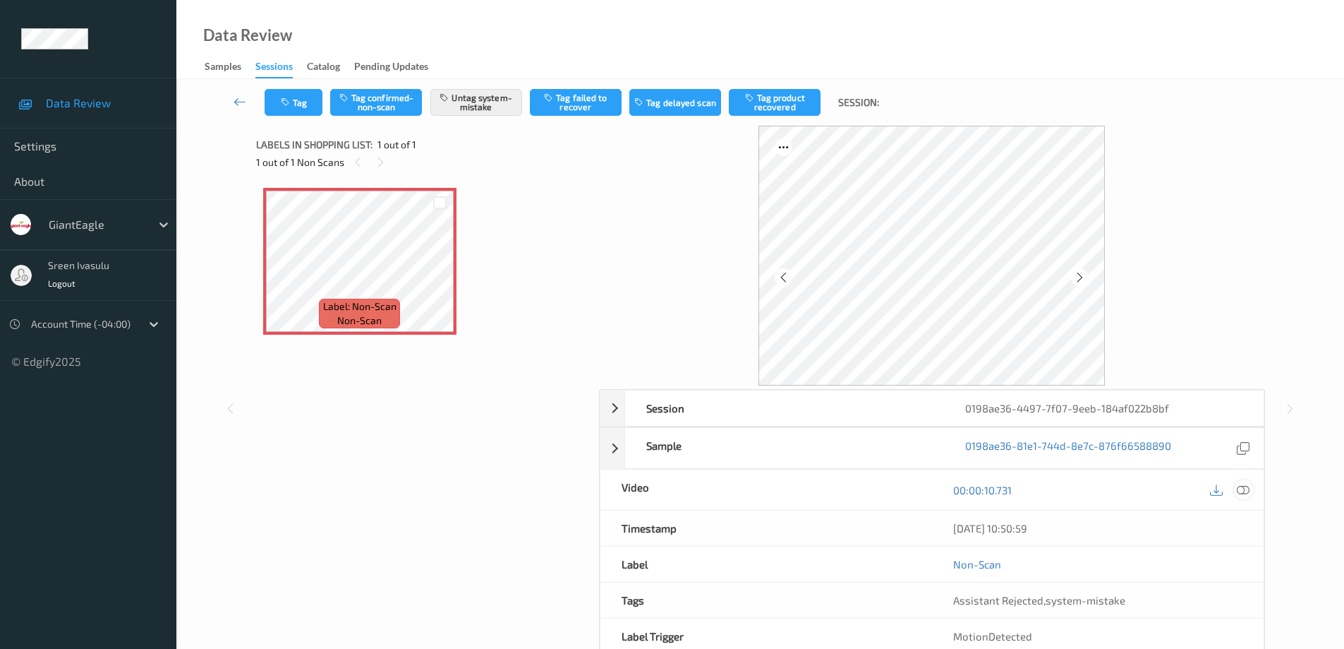
click at [1248, 498] on div at bounding box center [1243, 489] width 19 height 19
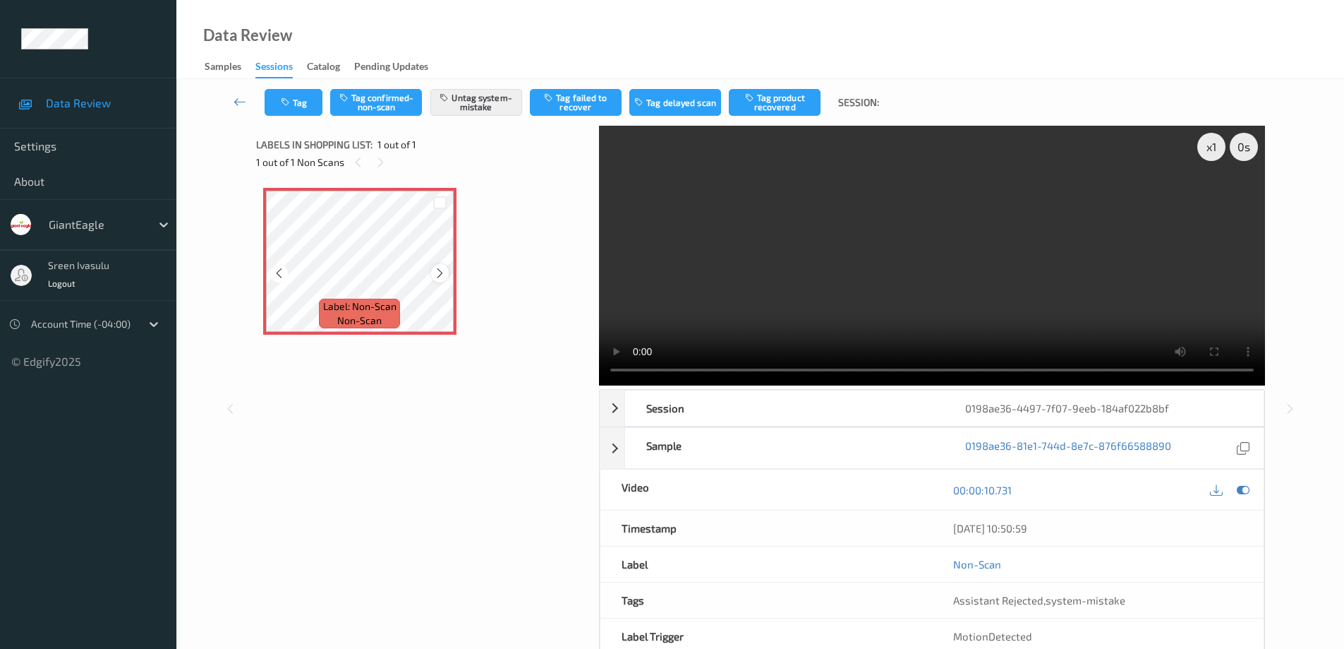
click at [436, 275] on icon at bounding box center [440, 273] width 12 height 13
click at [288, 95] on button "Tag" at bounding box center [294, 102] width 58 height 27
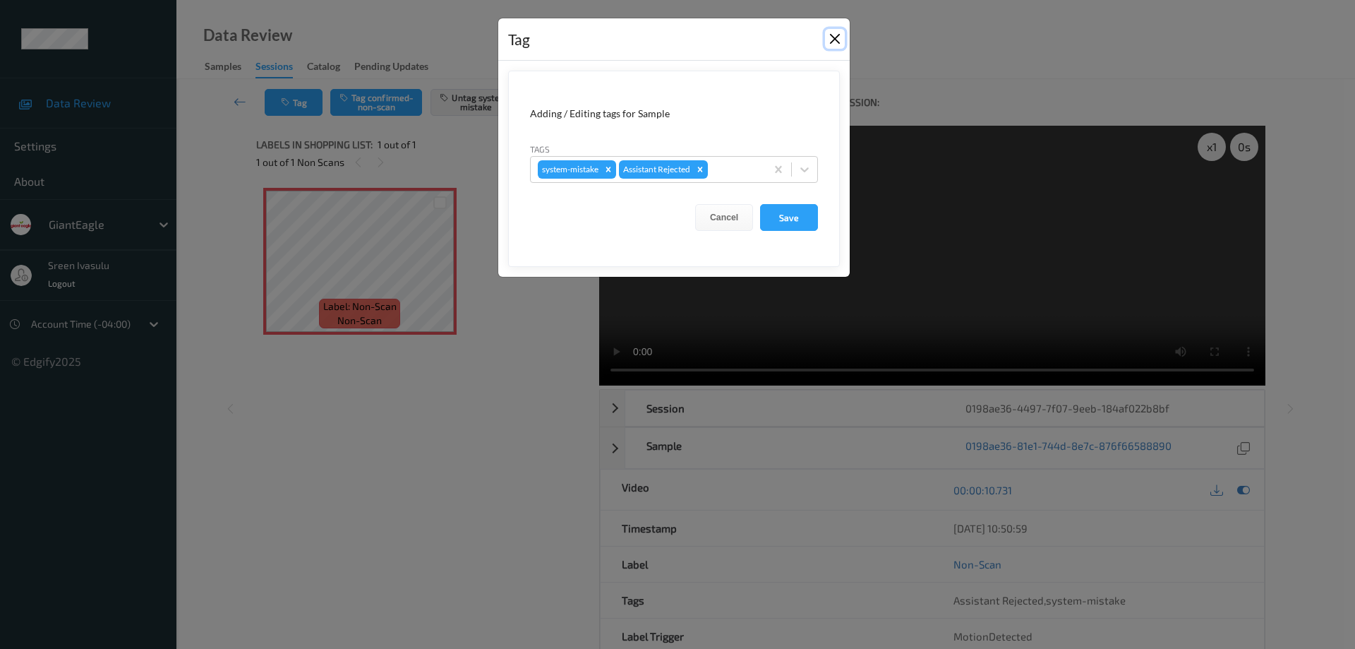
click at [833, 37] on button "Close" at bounding box center [835, 39] width 20 height 20
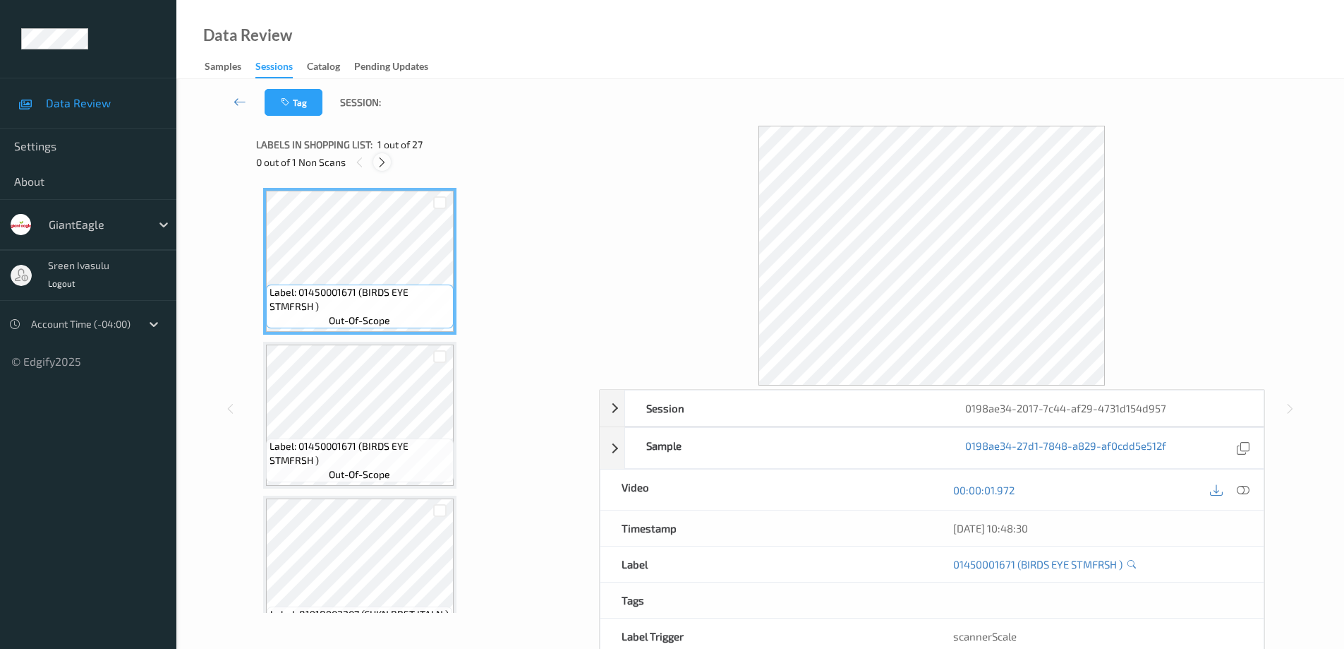
click at [390, 161] on div at bounding box center [382, 162] width 18 height 18
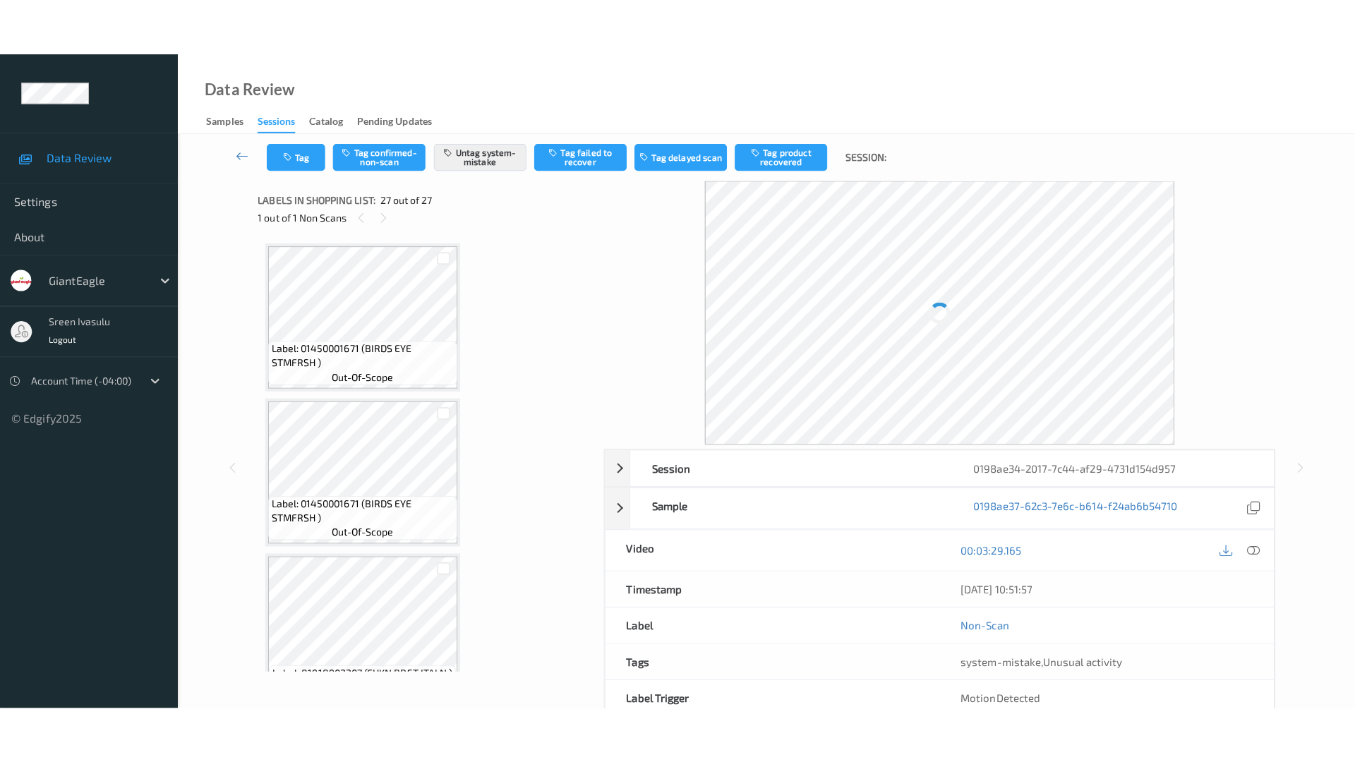
scroll to position [3729, 0]
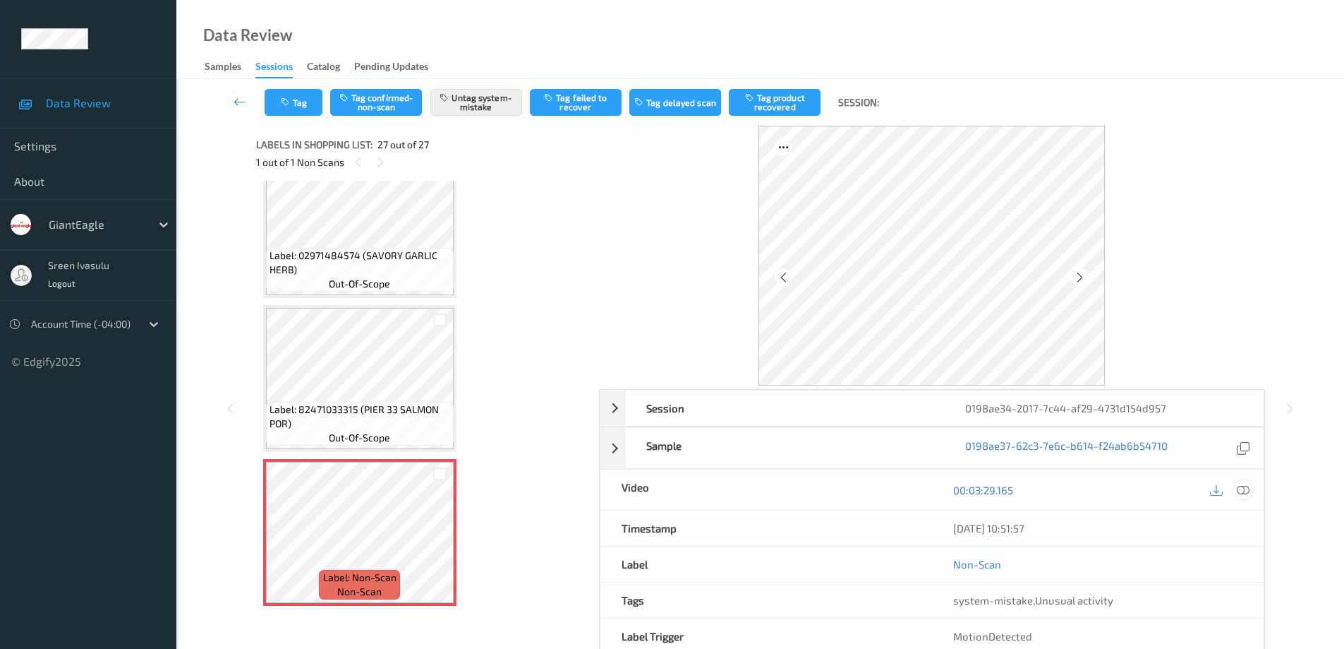
click at [1246, 489] on icon at bounding box center [1243, 489] width 13 height 13
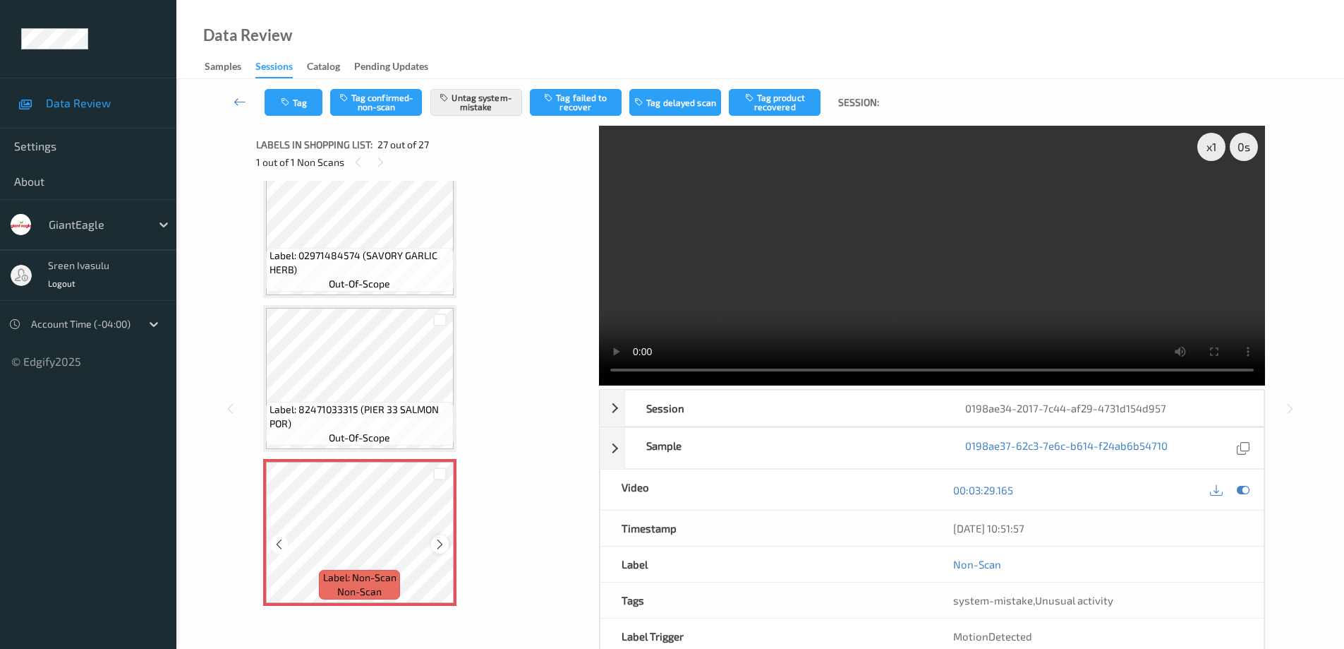
click at [439, 541] on icon at bounding box center [440, 544] width 12 height 13
click at [310, 109] on button "Tag" at bounding box center [294, 102] width 58 height 27
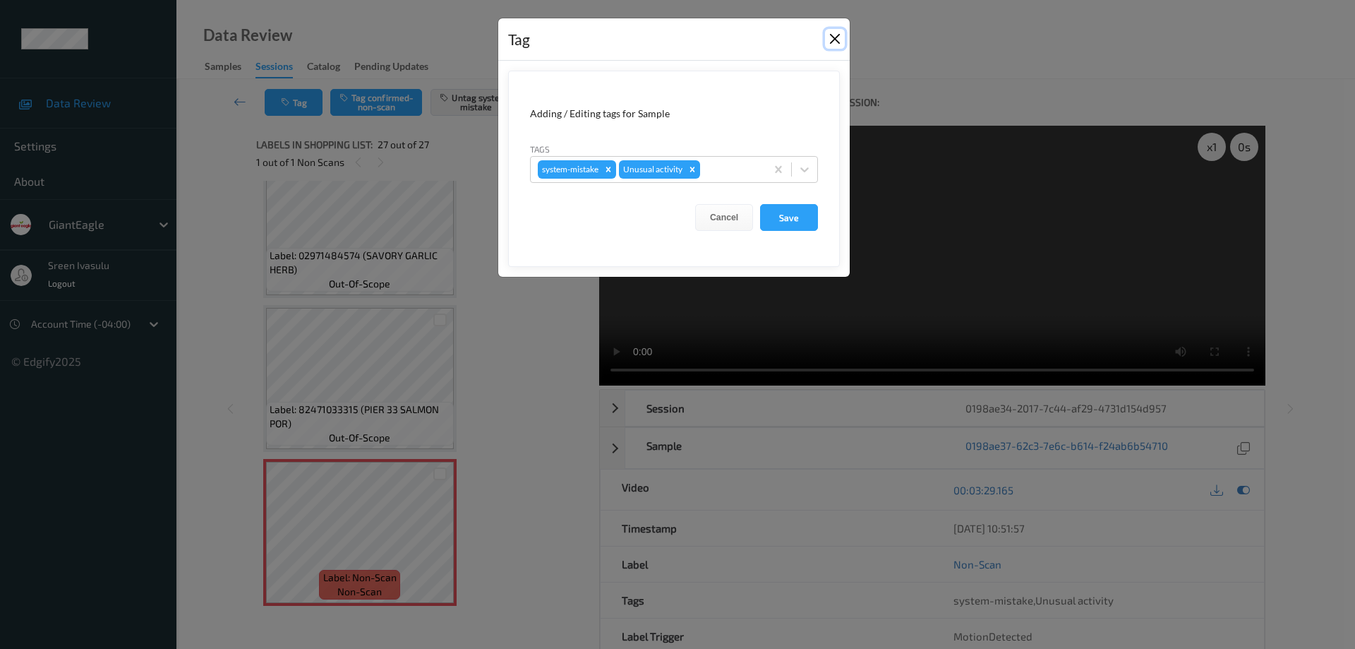
click at [831, 39] on button "Close" at bounding box center [835, 39] width 20 height 20
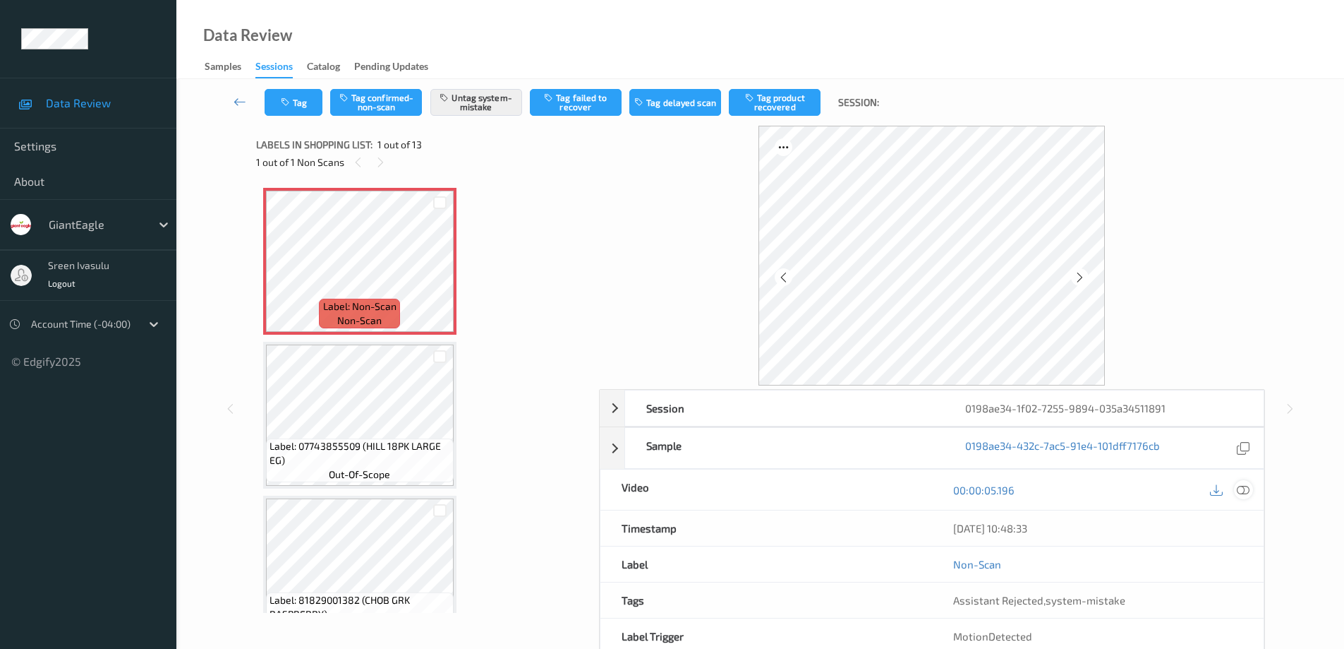
click at [1244, 491] on icon at bounding box center [1243, 489] width 13 height 13
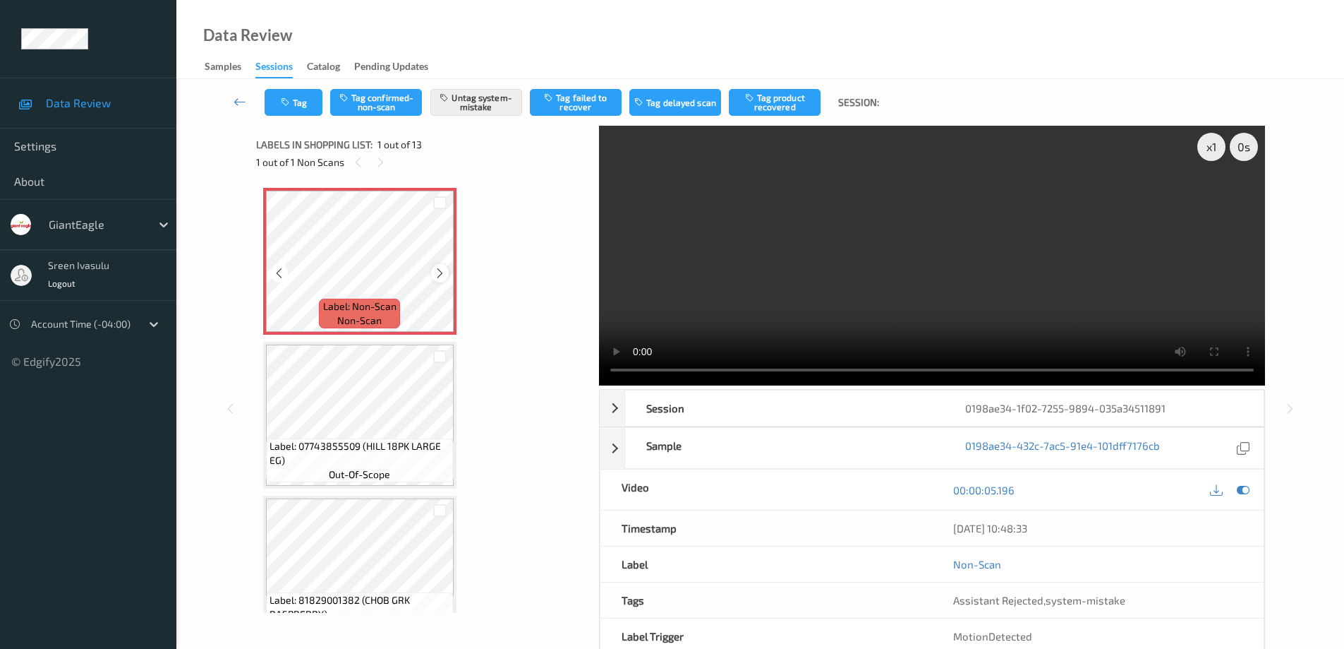
click at [440, 268] on icon at bounding box center [440, 273] width 12 height 13
click at [307, 111] on button "Tag" at bounding box center [294, 102] width 58 height 27
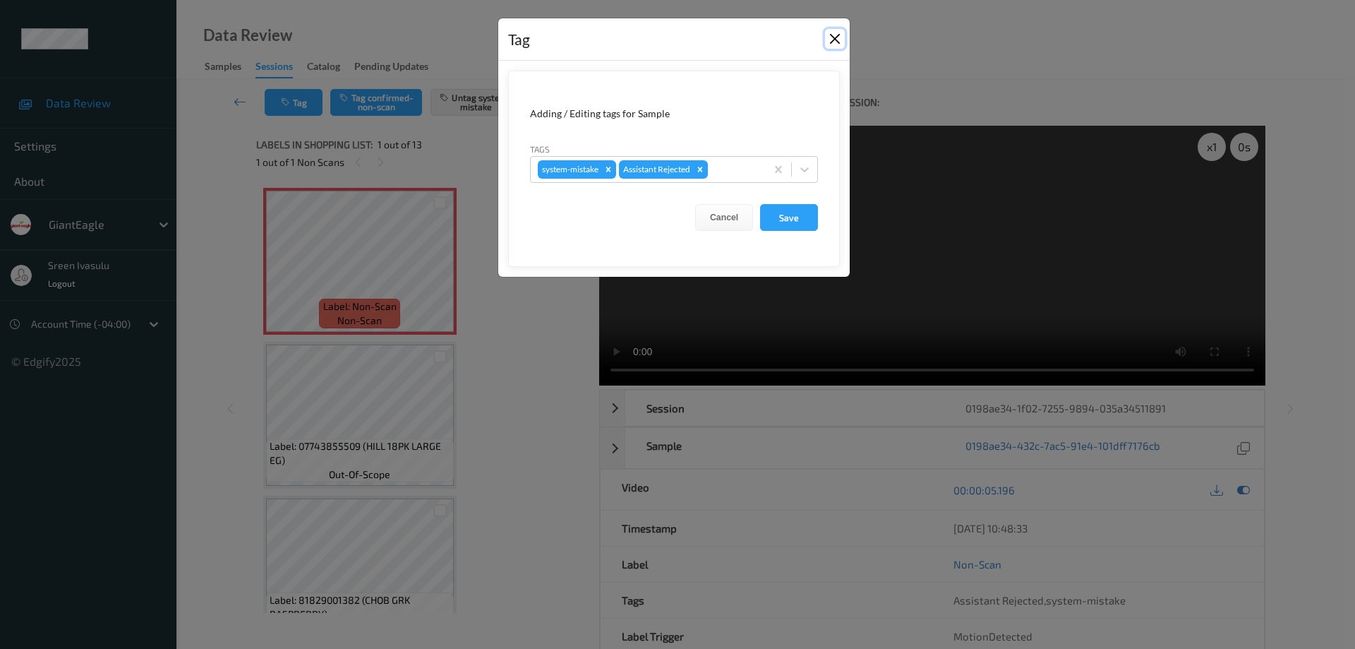
drag, startPoint x: 837, startPoint y: 34, endPoint x: 786, endPoint y: 34, distance: 50.8
click at [835, 34] on button "Close" at bounding box center [835, 39] width 20 height 20
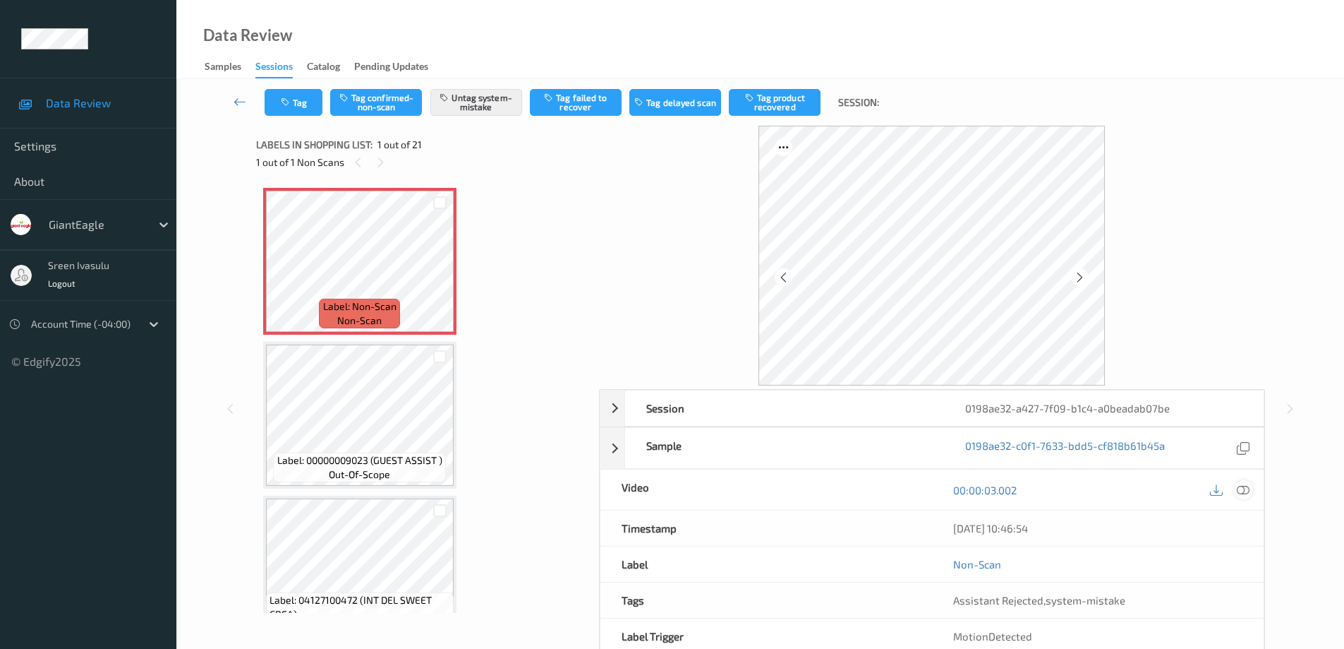
click at [1245, 489] on icon at bounding box center [1243, 489] width 13 height 13
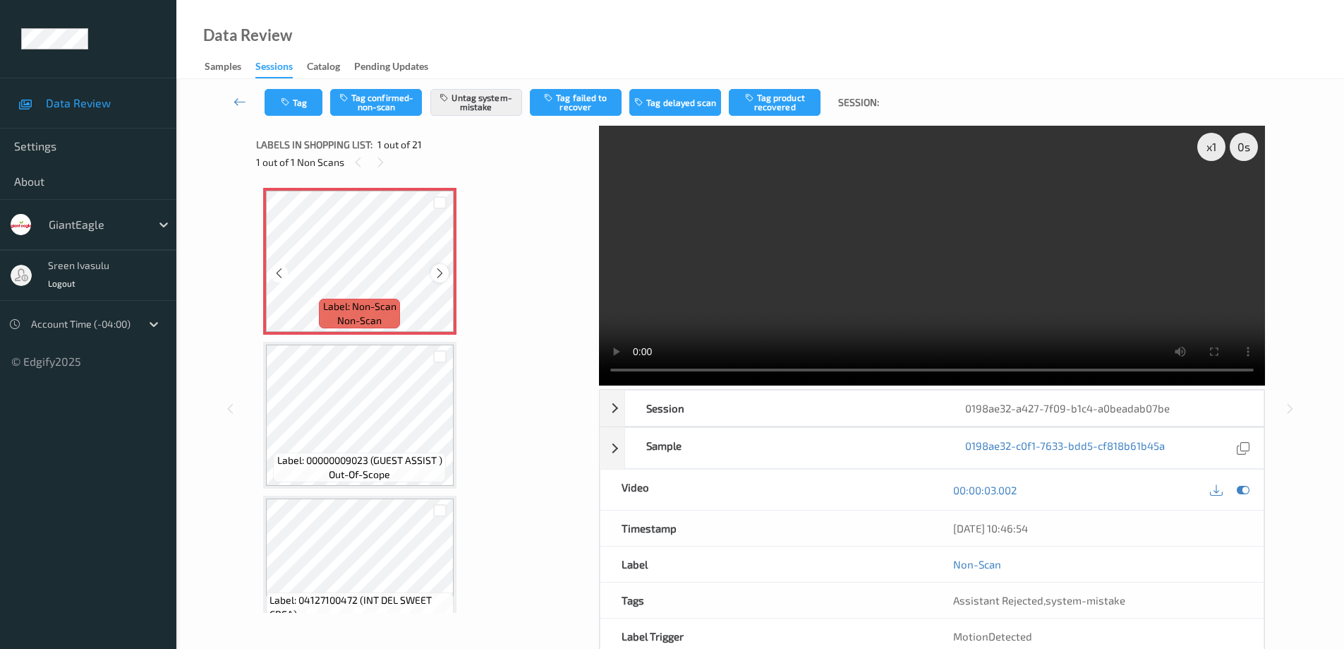
click at [441, 268] on icon at bounding box center [440, 273] width 12 height 13
click at [441, 269] on icon at bounding box center [440, 273] width 12 height 13
click at [284, 100] on icon "button" at bounding box center [287, 102] width 12 height 10
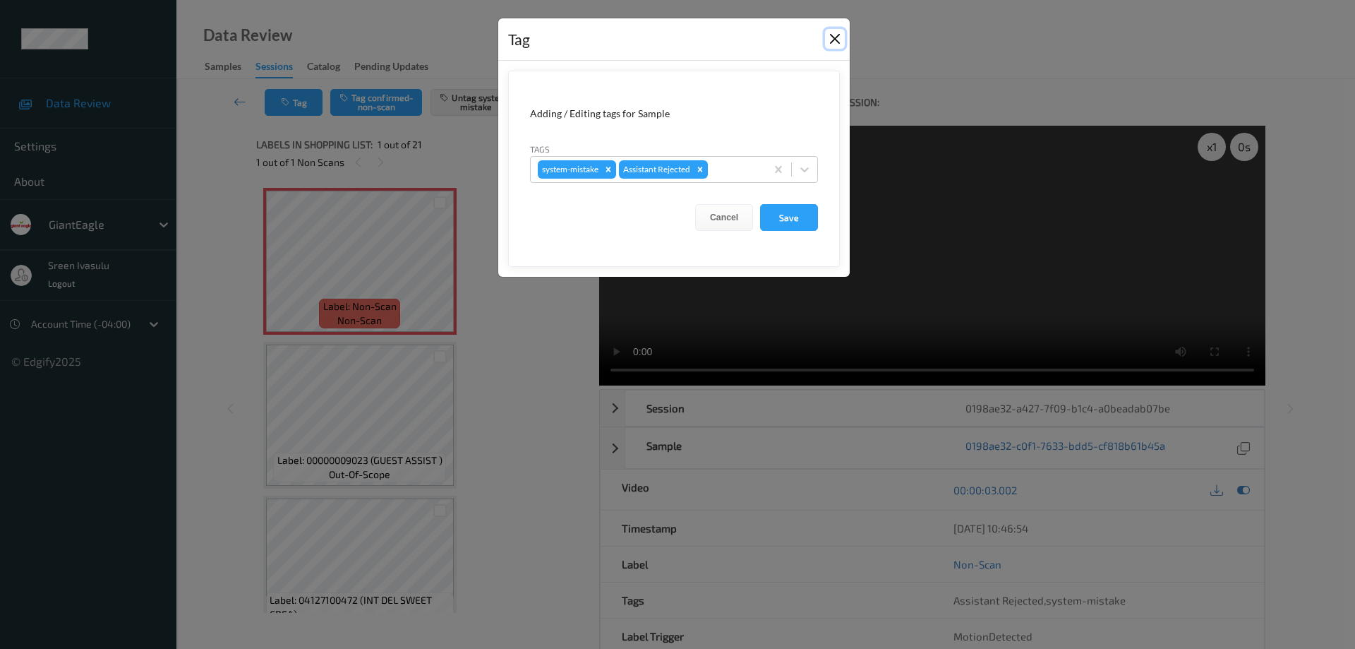
click at [832, 38] on button "Close" at bounding box center [835, 39] width 20 height 20
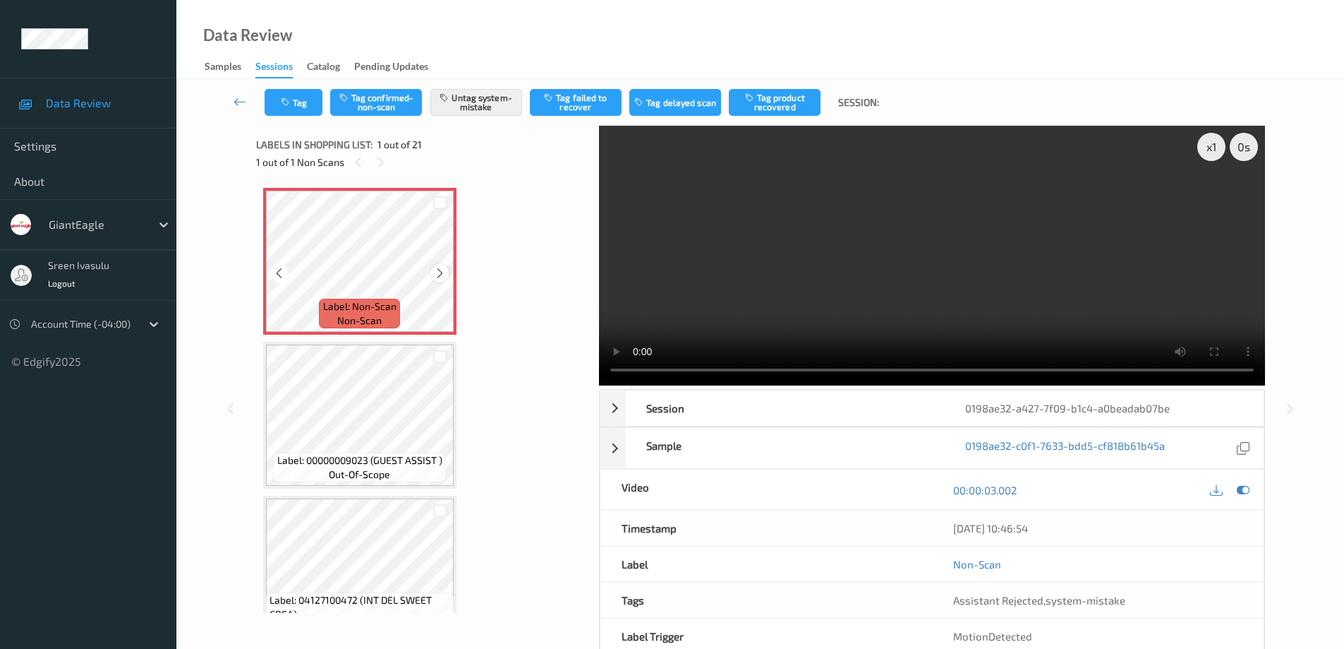
click at [435, 277] on icon at bounding box center [440, 273] width 12 height 13
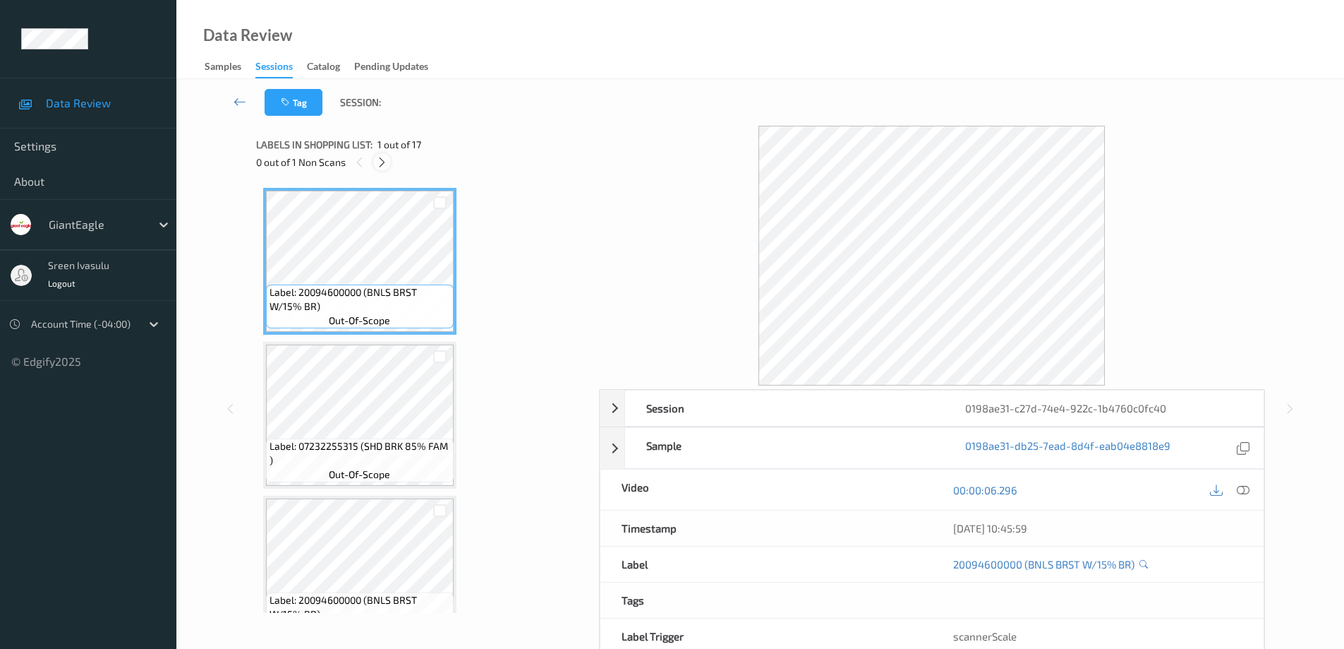
click at [378, 160] on icon at bounding box center [382, 162] width 12 height 13
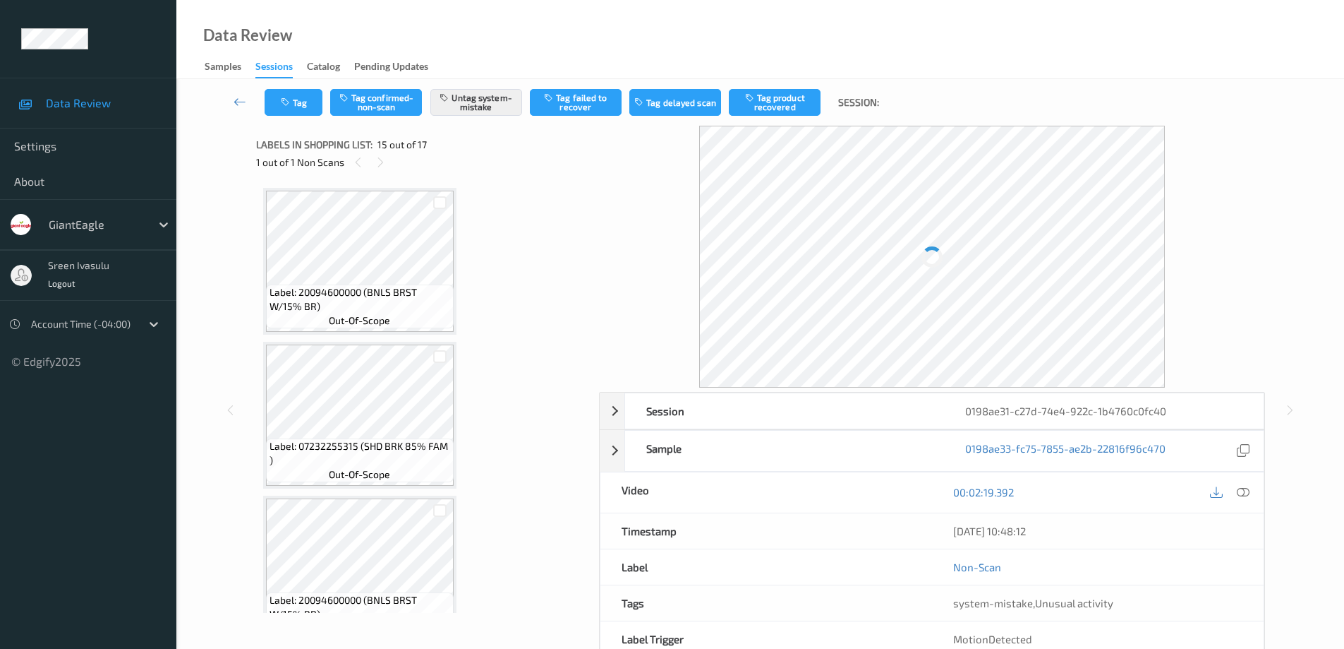
scroll to position [2007, 0]
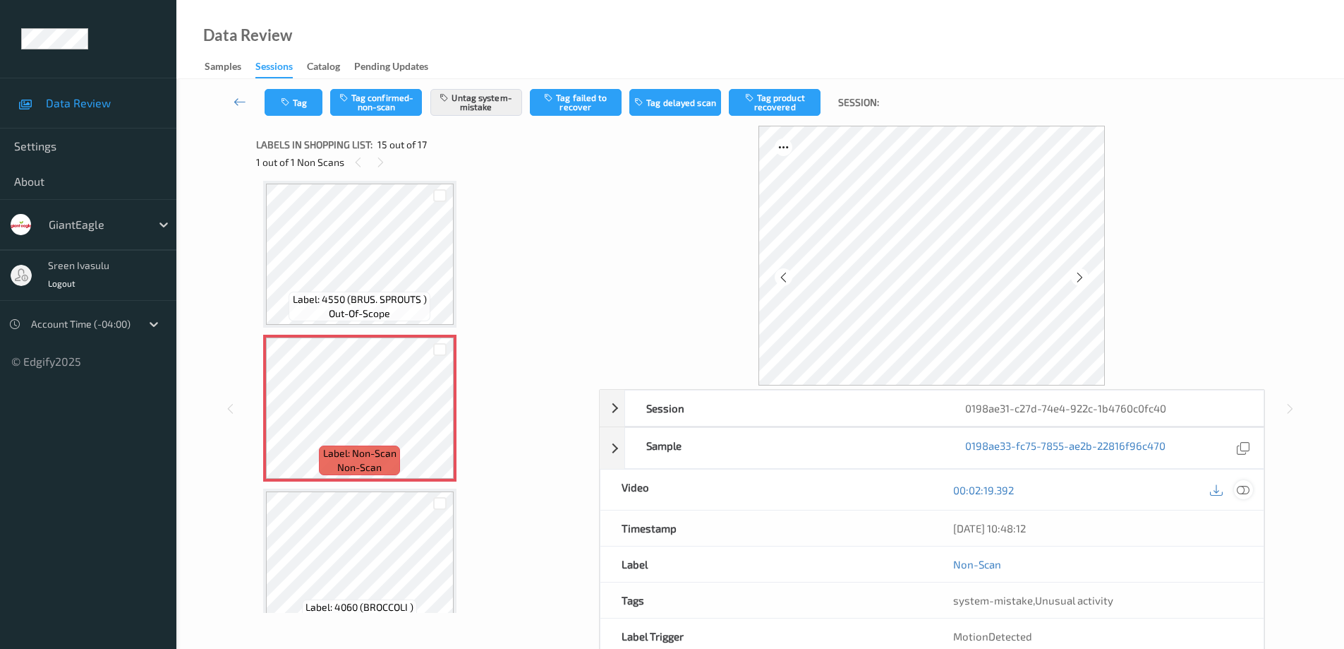
click at [1240, 490] on icon at bounding box center [1243, 489] width 13 height 13
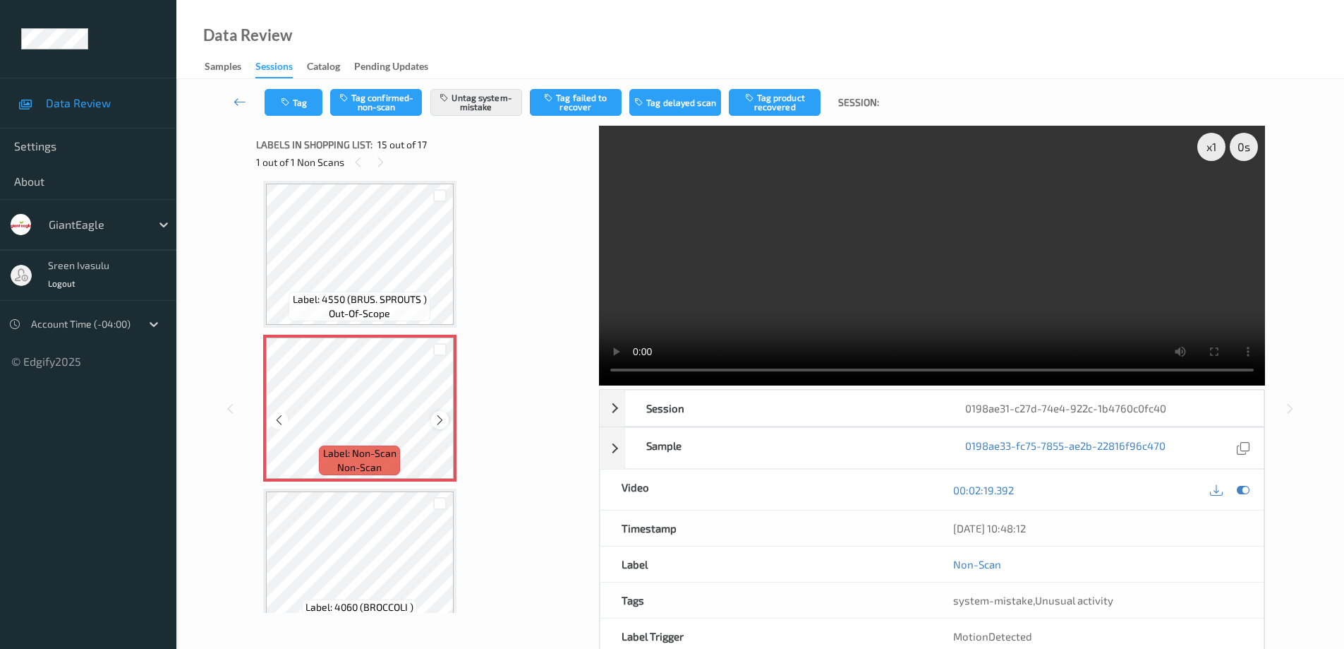
click at [447, 423] on div at bounding box center [440, 420] width 18 height 18
click at [437, 423] on icon at bounding box center [440, 420] width 12 height 13
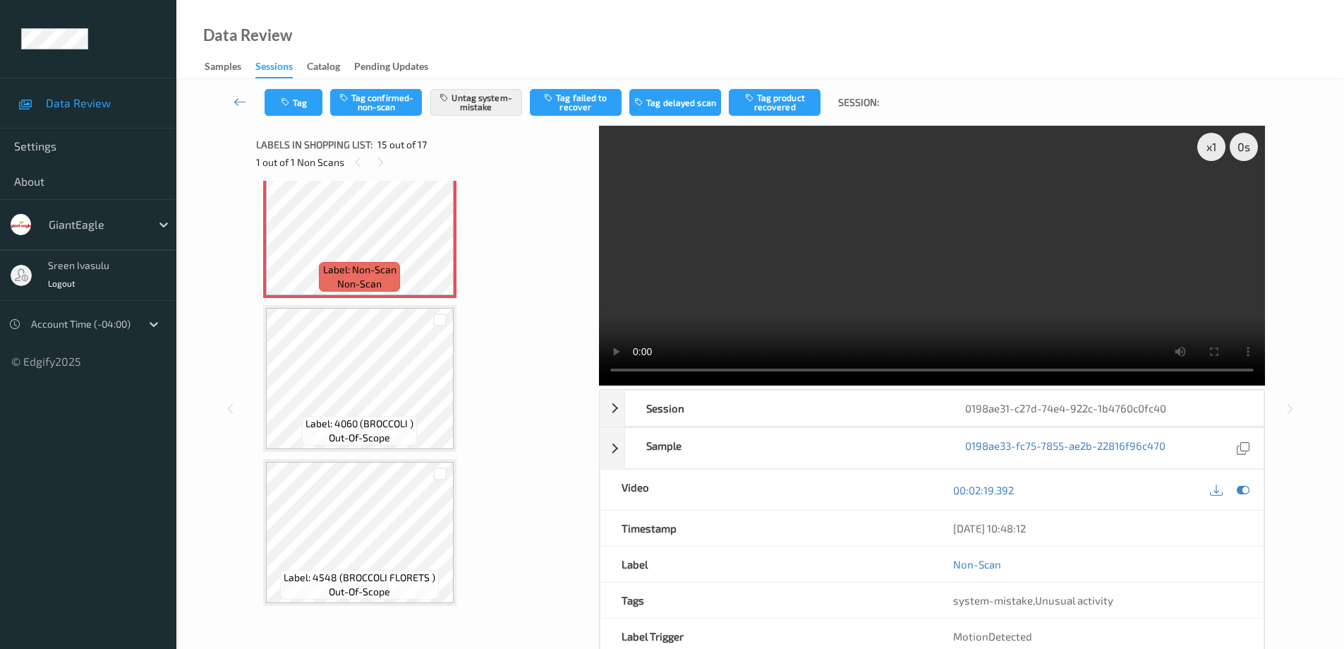
scroll to position [1908, 0]
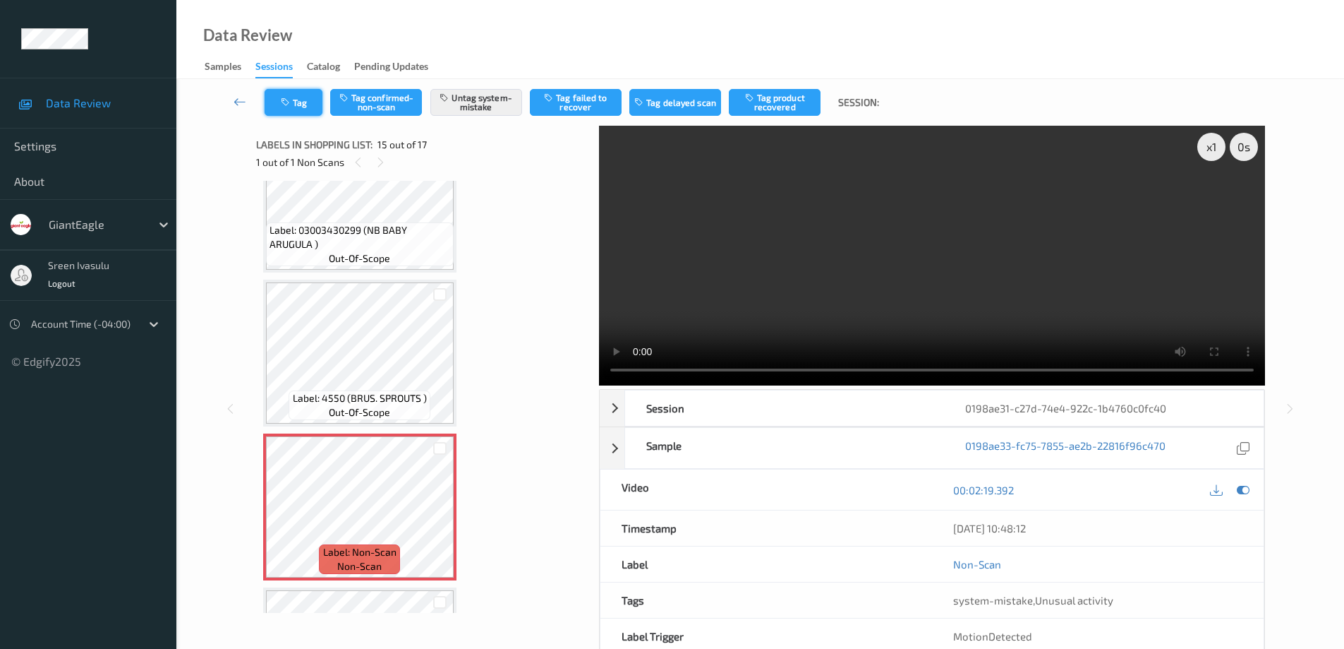
click at [305, 110] on button "Tag" at bounding box center [294, 102] width 58 height 27
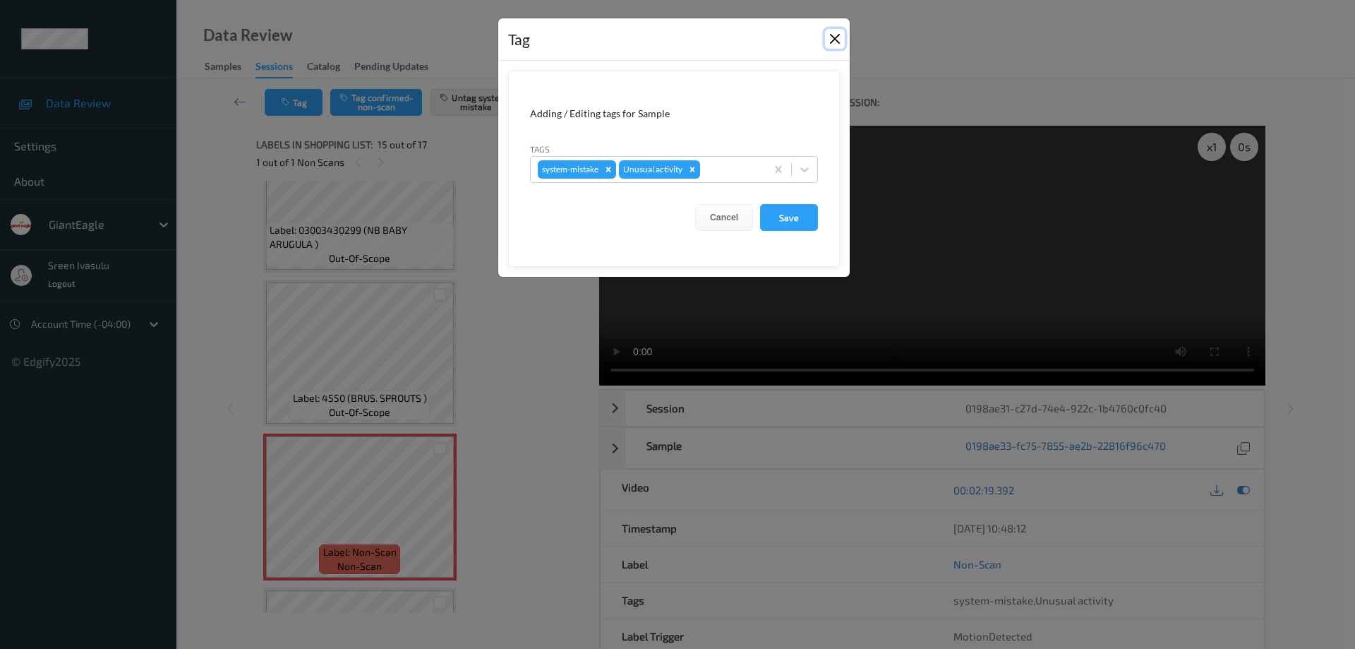
click at [836, 41] on button "Close" at bounding box center [835, 39] width 20 height 20
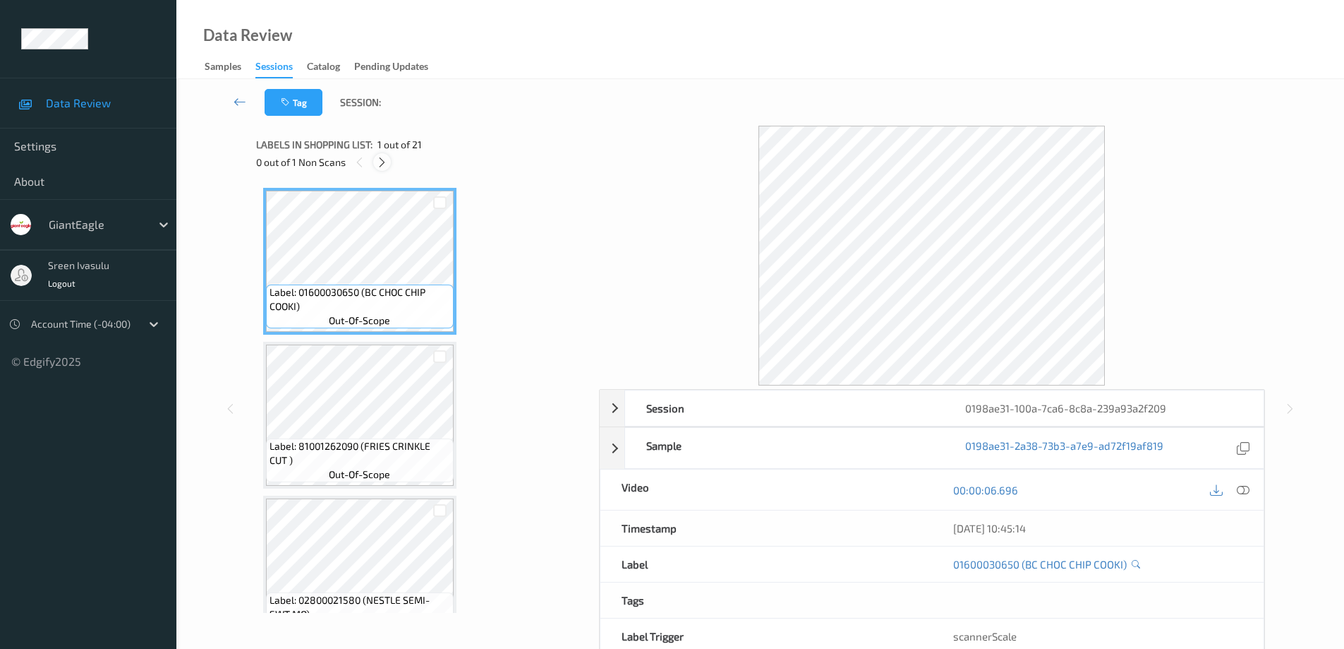
click at [382, 161] on icon at bounding box center [382, 162] width 12 height 13
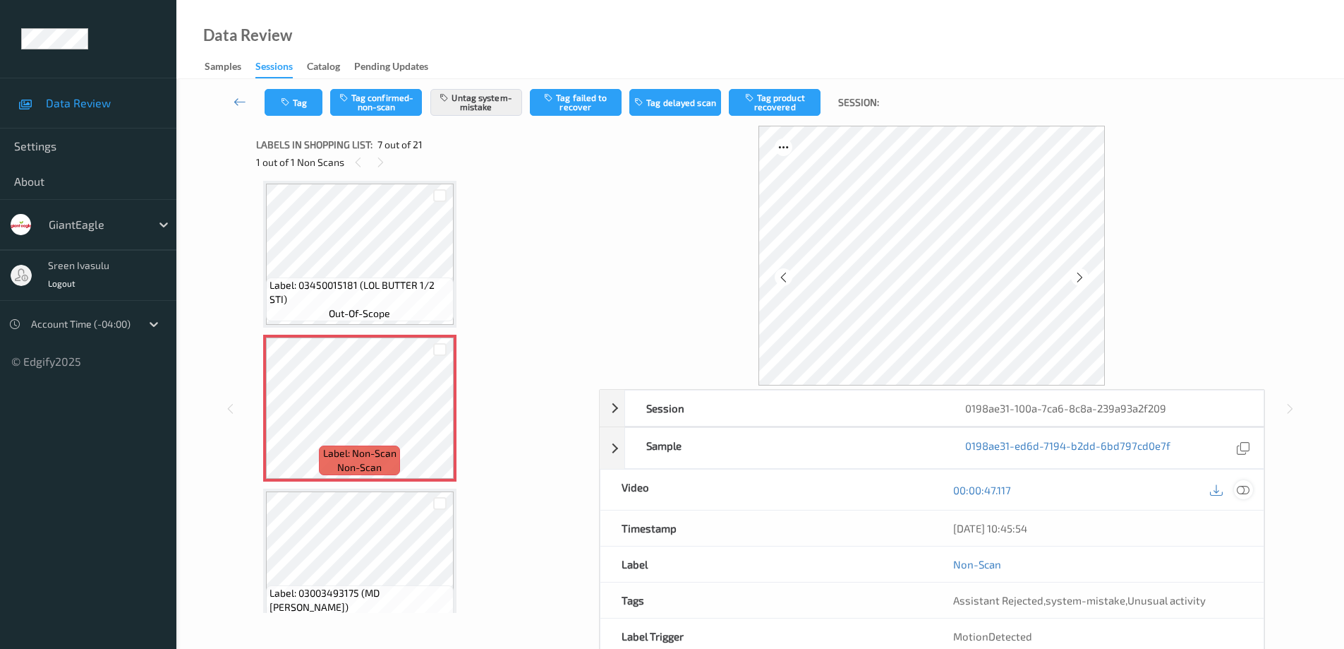
click at [1242, 493] on icon at bounding box center [1243, 489] width 13 height 13
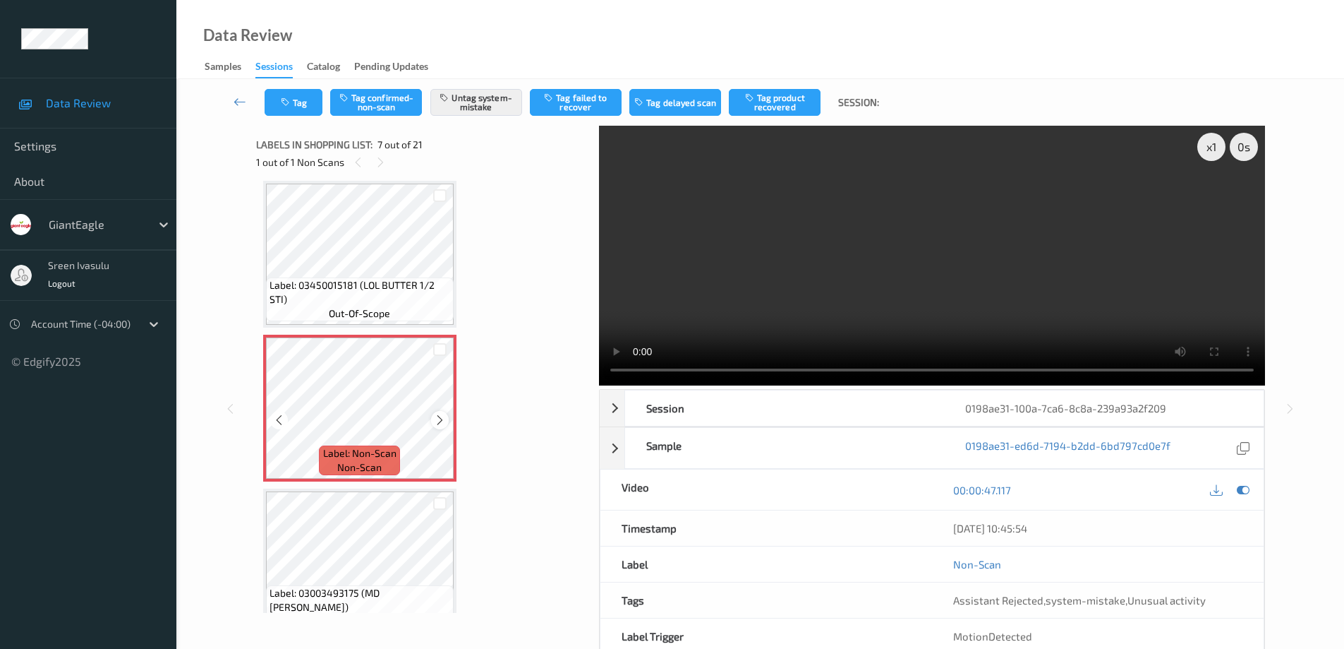
click at [435, 421] on icon at bounding box center [440, 420] width 12 height 13
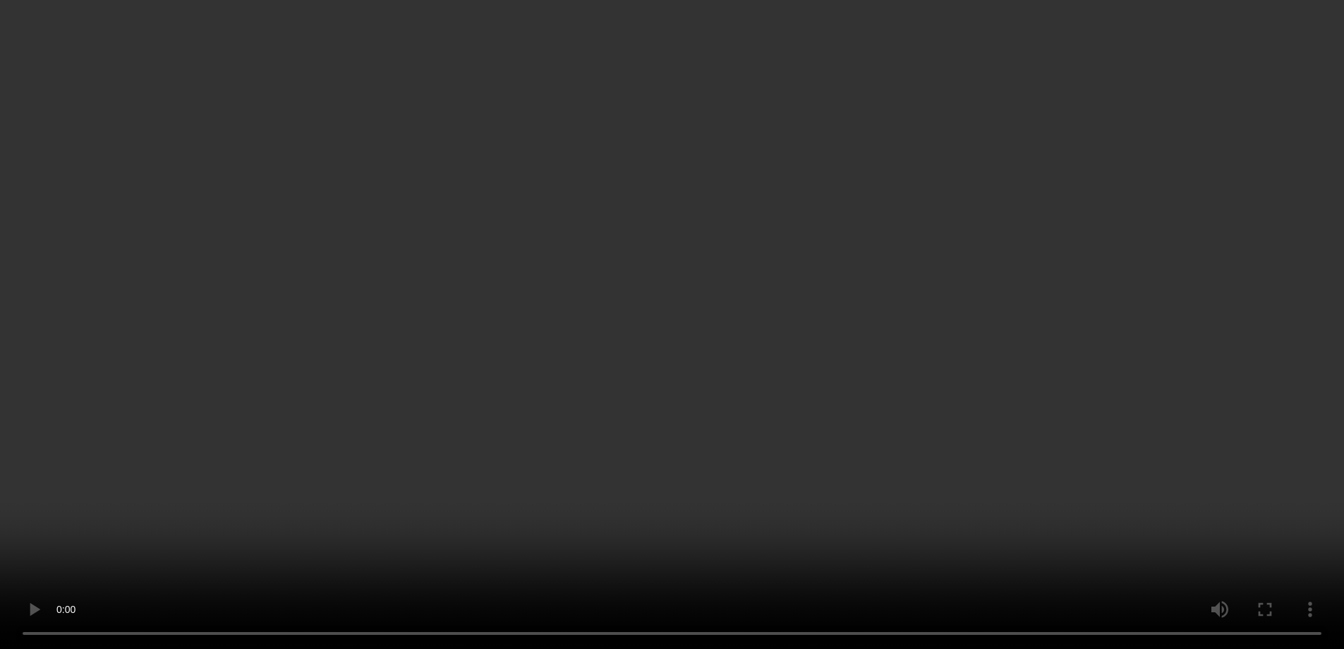
scroll to position [494, 0]
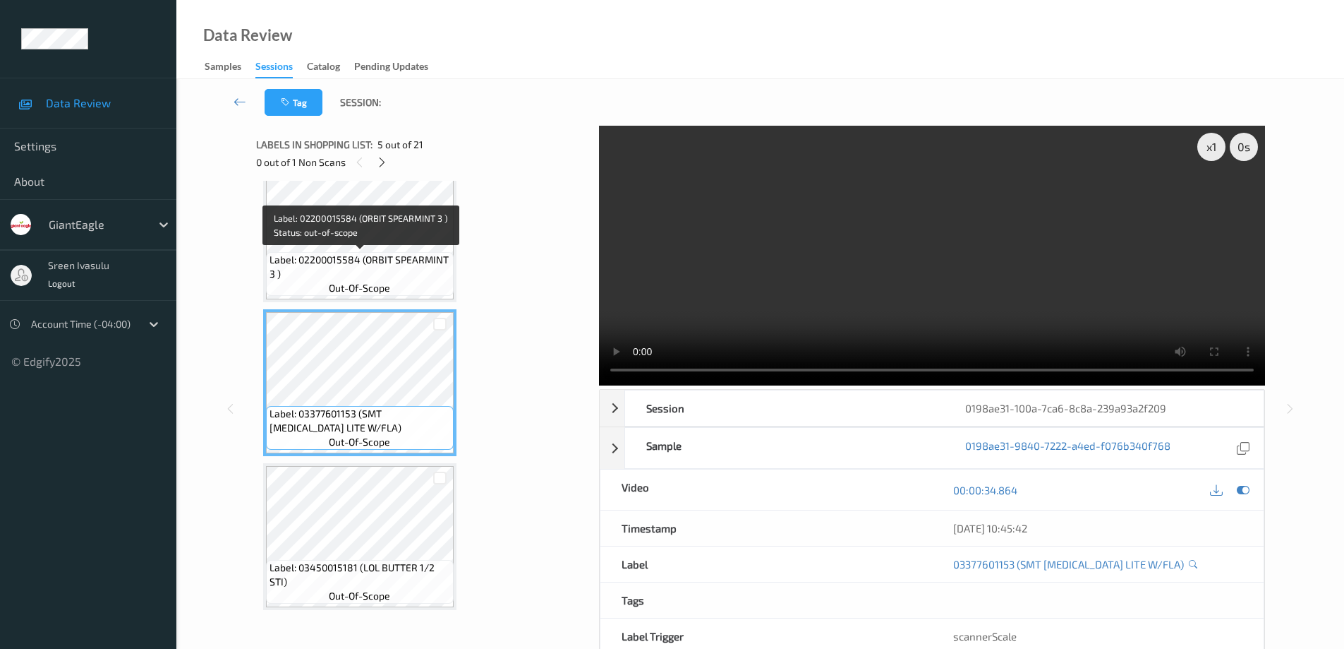
click at [399, 271] on span "Label: 02200015584 (ORBIT SPEARMINT 3 )" at bounding box center [360, 267] width 181 height 28
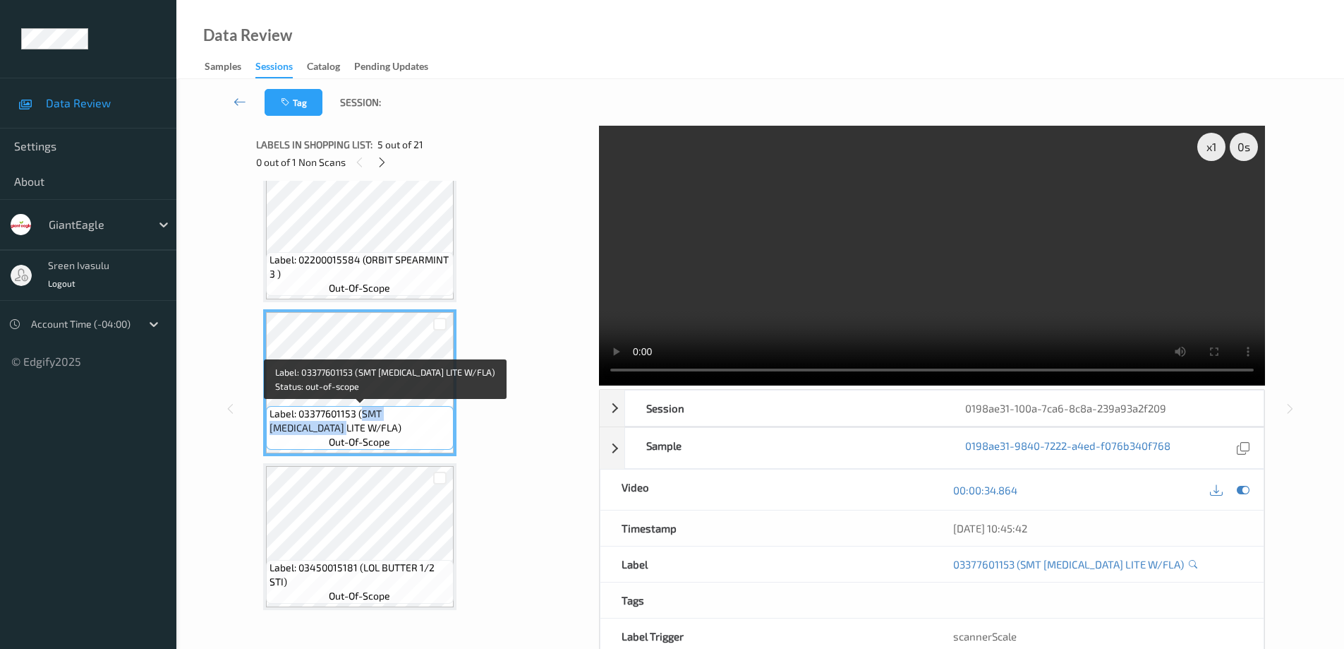
drag, startPoint x: 362, startPoint y: 415, endPoint x: 396, endPoint y: 429, distance: 36.7
click at [396, 429] on span "Label: 03377601153 (SMT BAL LITE W/FLA)" at bounding box center [360, 420] width 181 height 28
copy span "SMT BAL LITE W/FLA)"
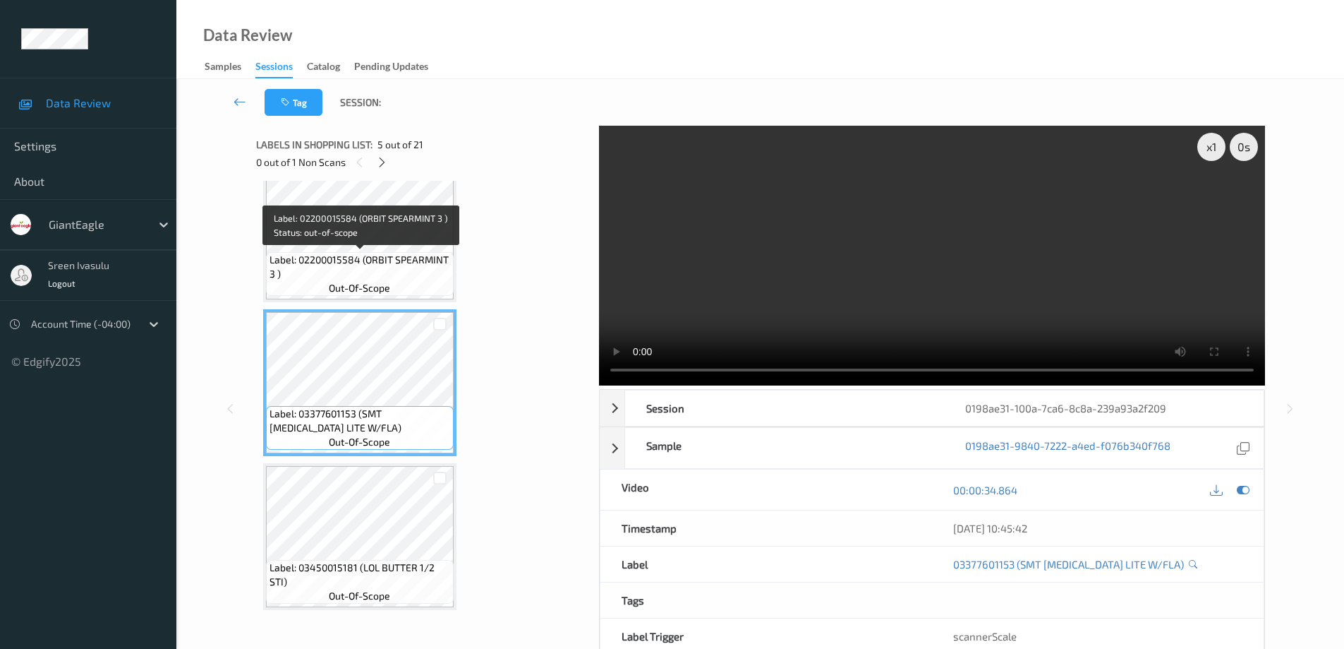
click at [391, 268] on span "Label: 02200015584 (ORBIT SPEARMINT 3 )" at bounding box center [360, 267] width 181 height 28
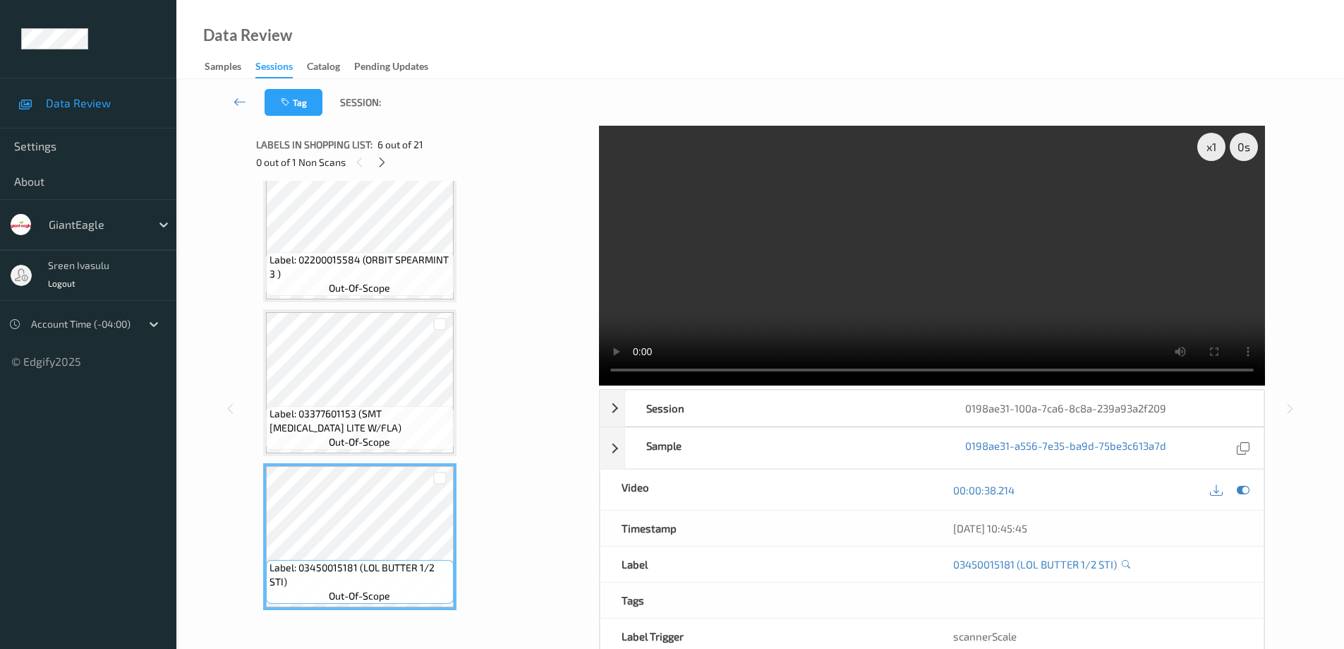
scroll to position [776, 0]
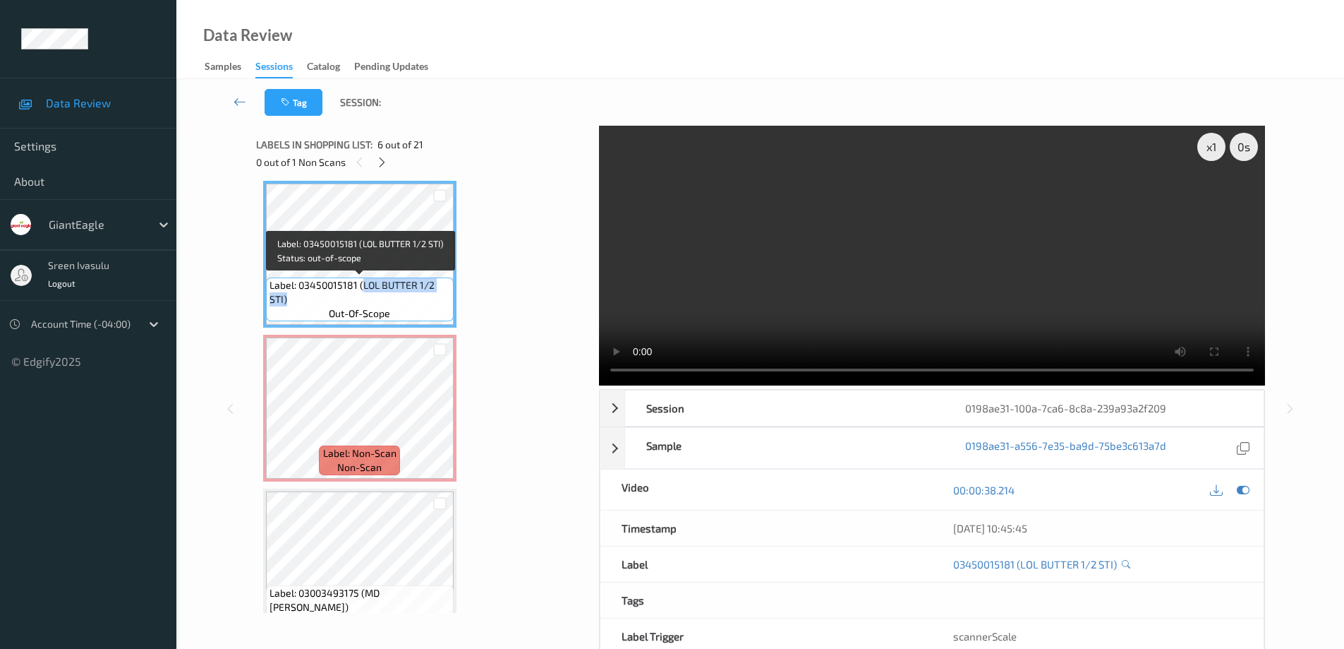
drag, startPoint x: 361, startPoint y: 286, endPoint x: 430, endPoint y: 293, distance: 69.5
click at [430, 293] on span "Label: 03450015181 (LOL BUTTER 1/2 STI)" at bounding box center [360, 292] width 181 height 28
copy span "LOL BUTTER 1/2 STI)"
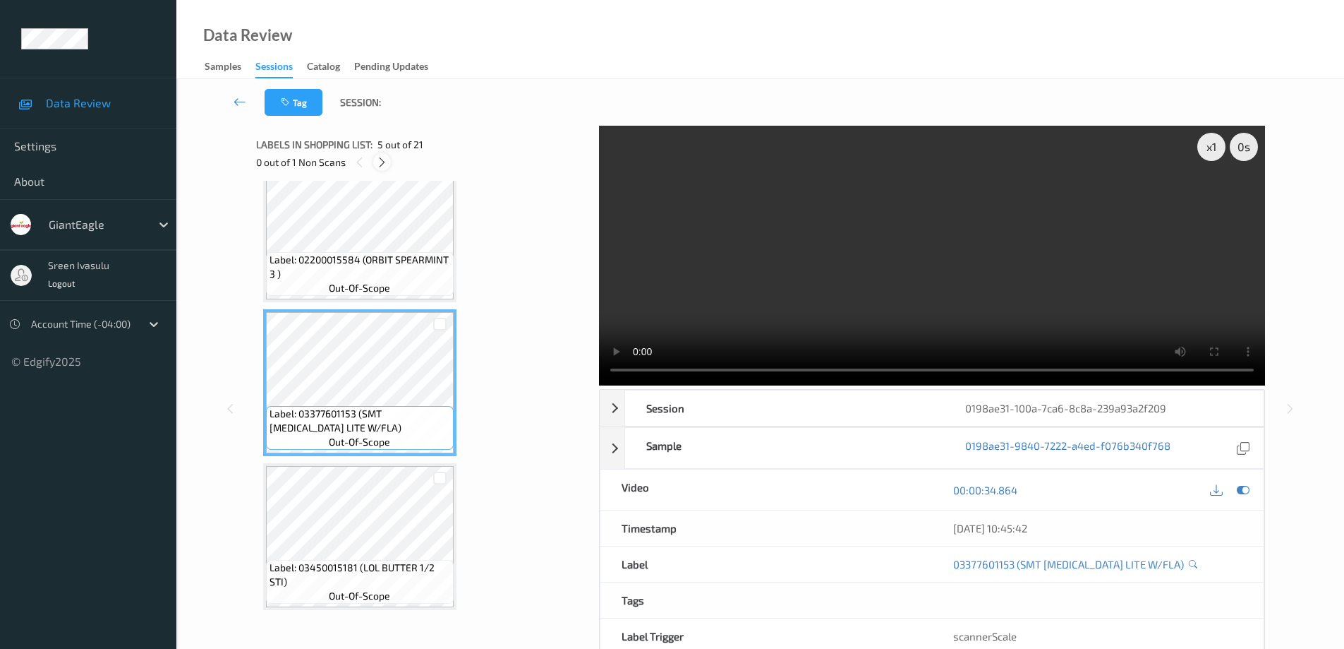
click at [387, 159] on icon at bounding box center [382, 162] width 12 height 13
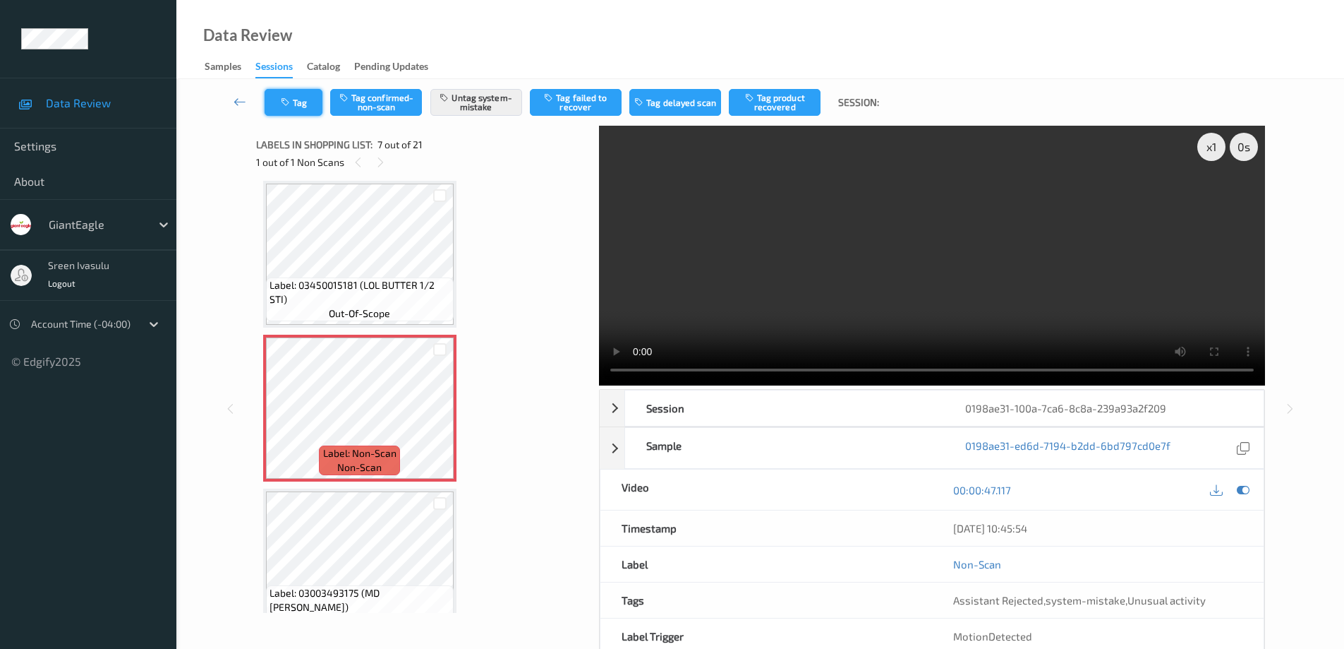
click at [300, 101] on button "Tag" at bounding box center [294, 102] width 58 height 27
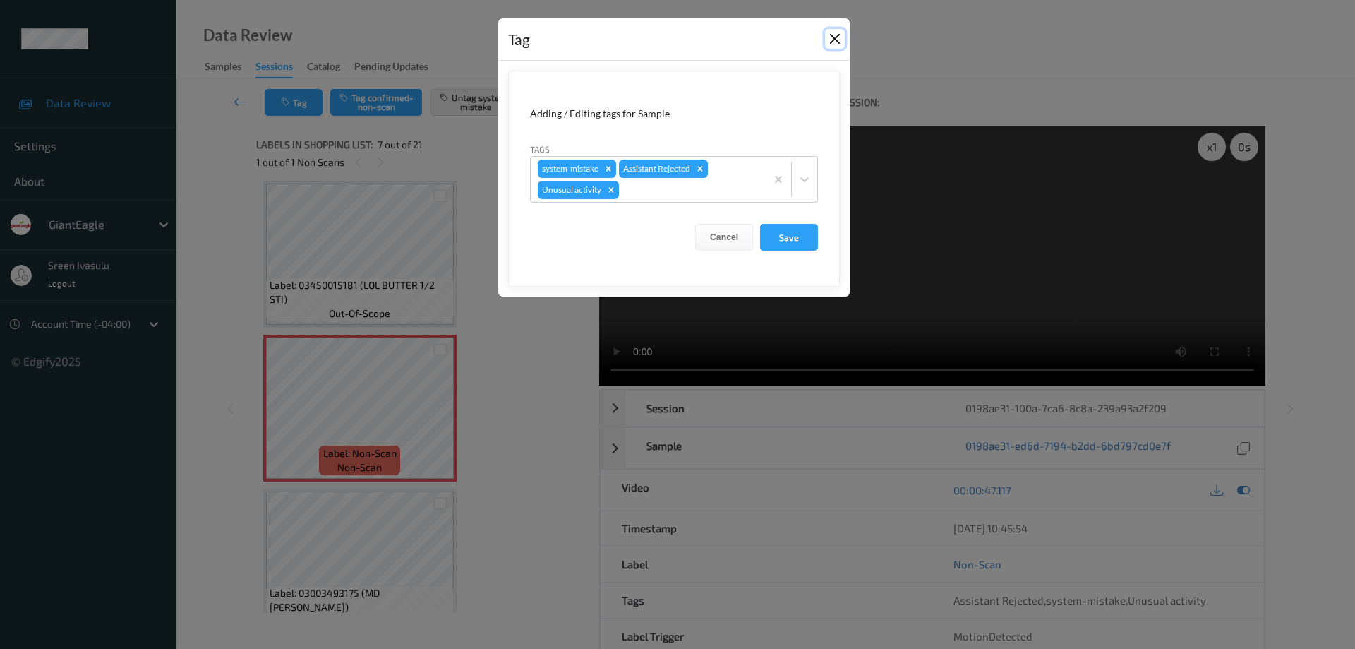
click at [827, 38] on button "Close" at bounding box center [835, 39] width 20 height 20
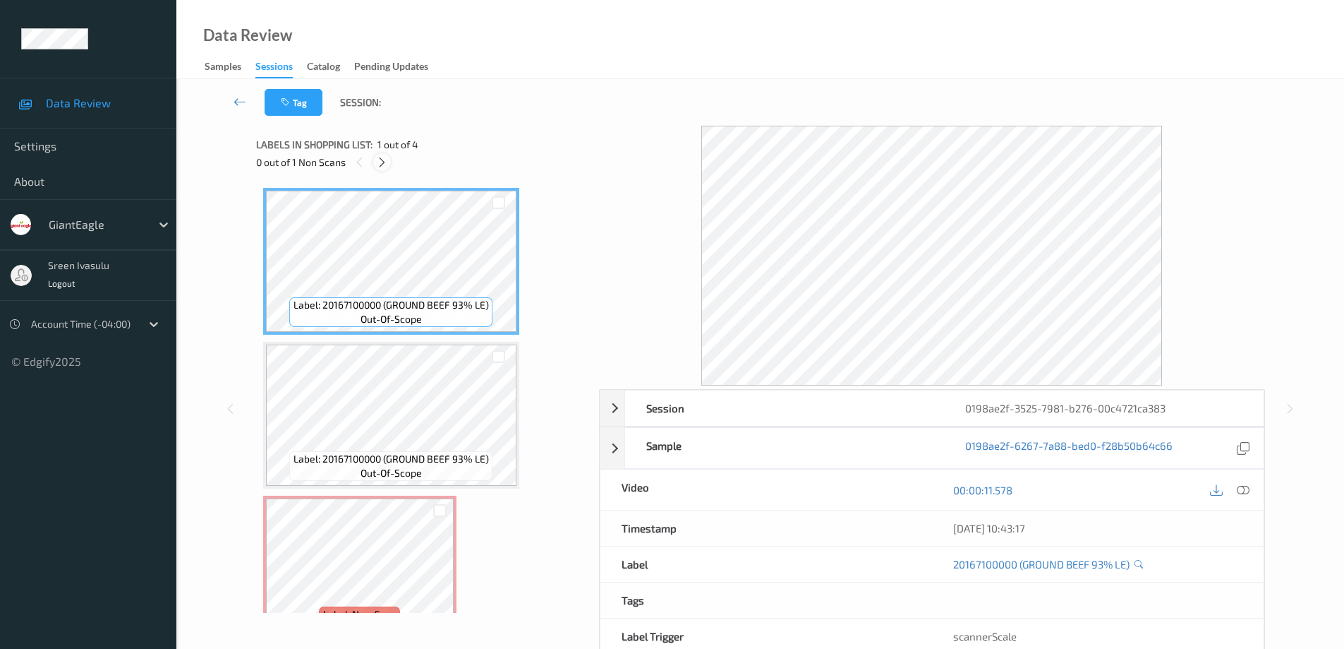
click at [380, 159] on icon at bounding box center [382, 162] width 12 height 13
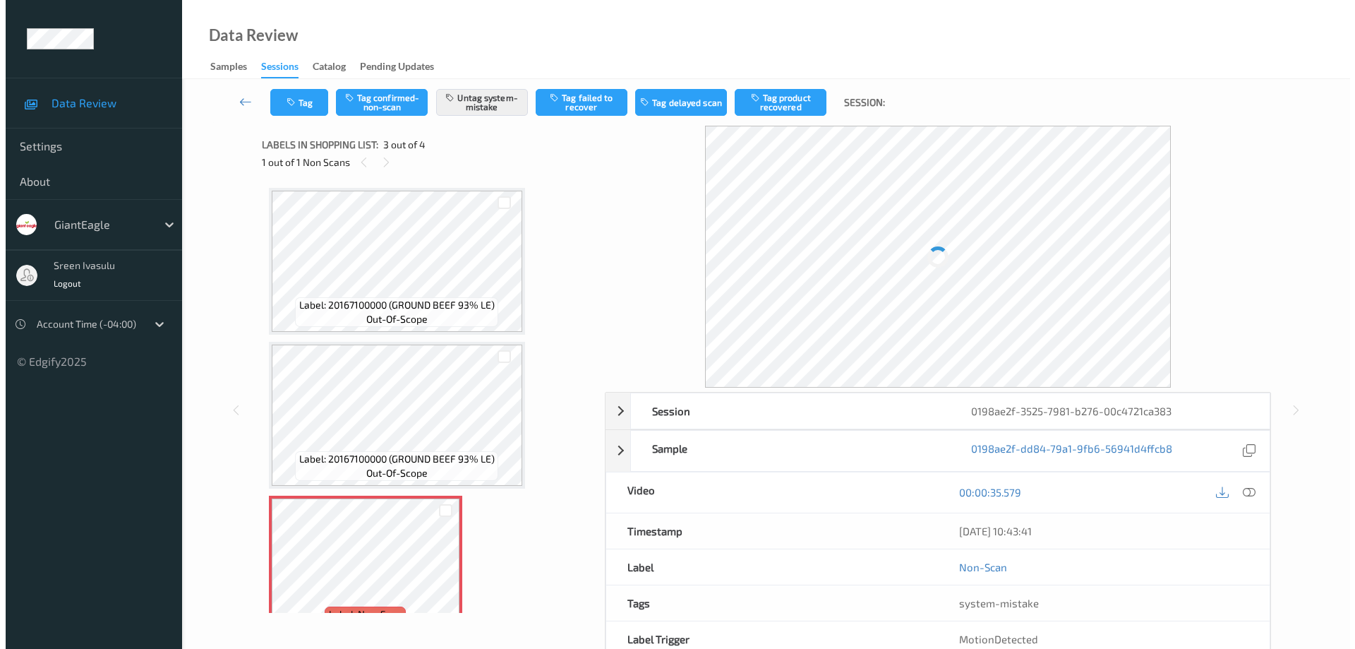
scroll to position [161, 0]
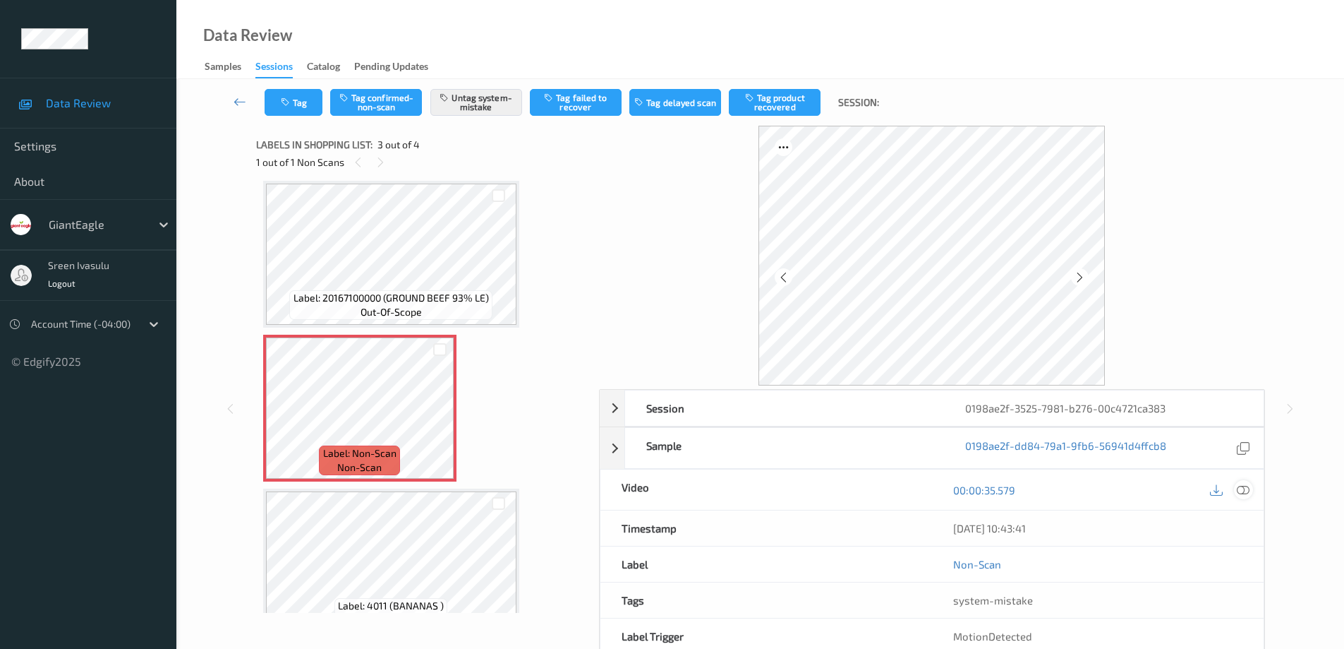
click at [1245, 495] on icon at bounding box center [1243, 489] width 13 height 13
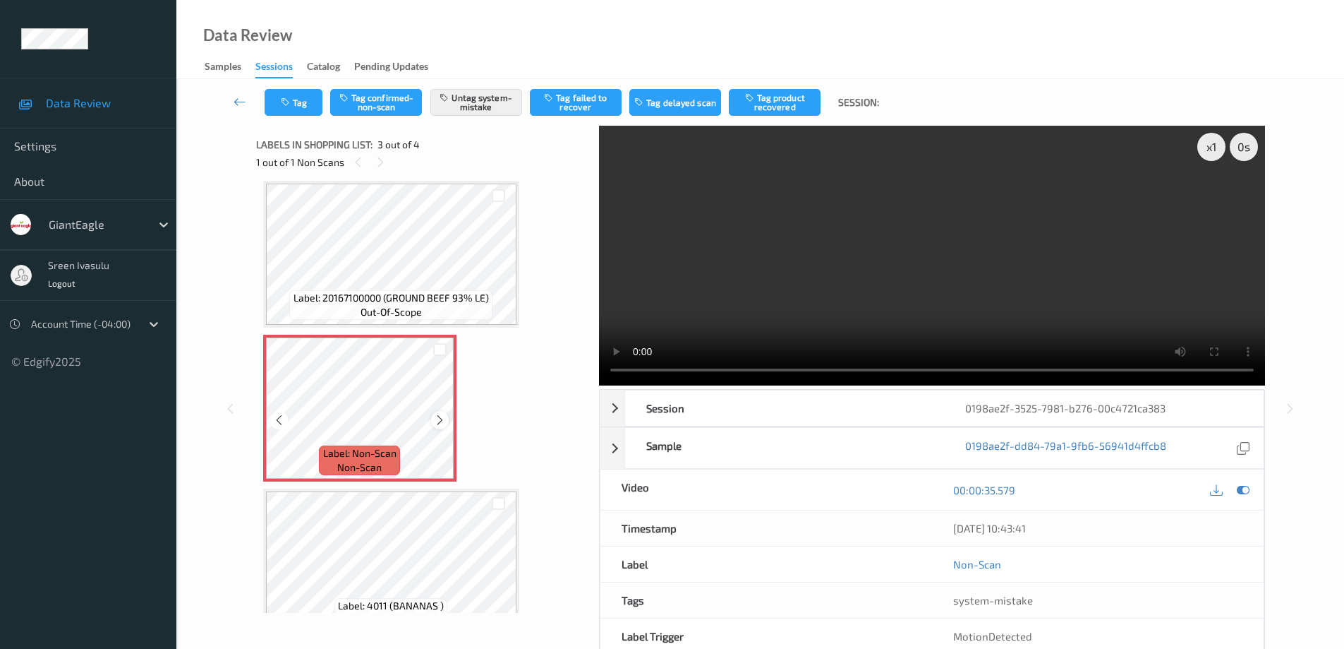
click at [437, 425] on icon at bounding box center [440, 420] width 12 height 13
click at [444, 418] on icon at bounding box center [440, 420] width 12 height 13
click at [319, 105] on button "Tag" at bounding box center [294, 102] width 58 height 27
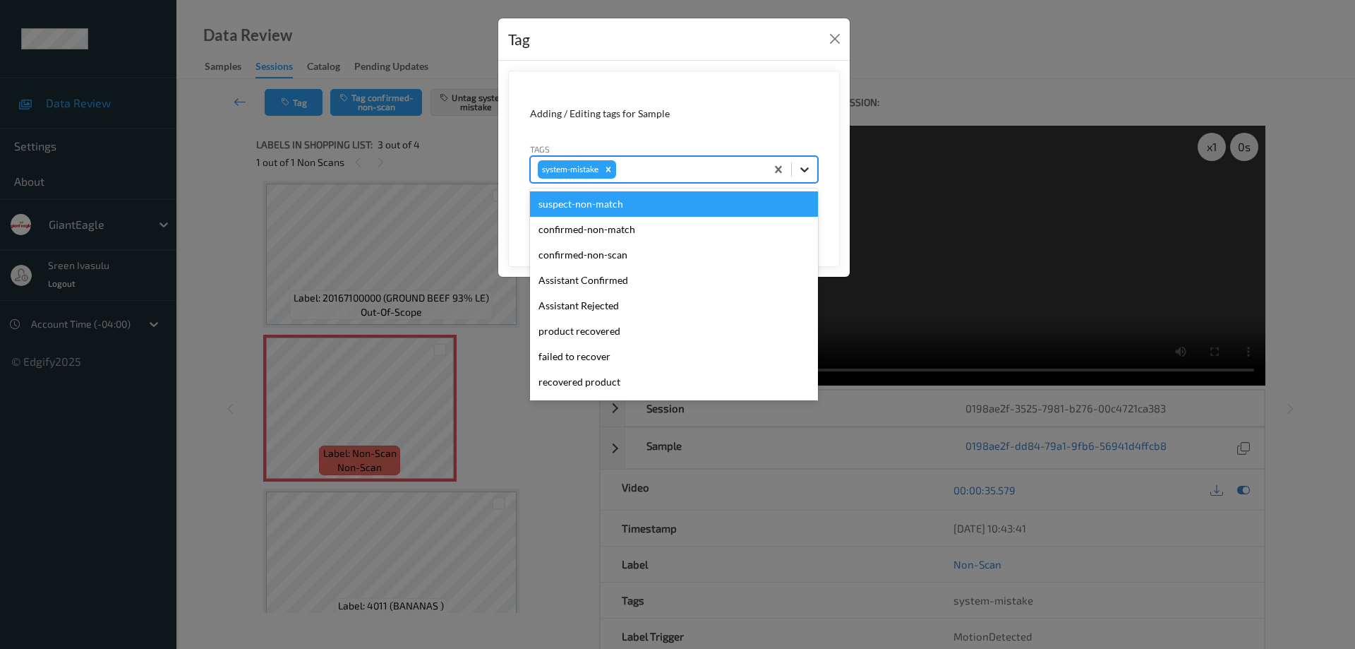
click at [812, 169] on div at bounding box center [804, 169] width 25 height 25
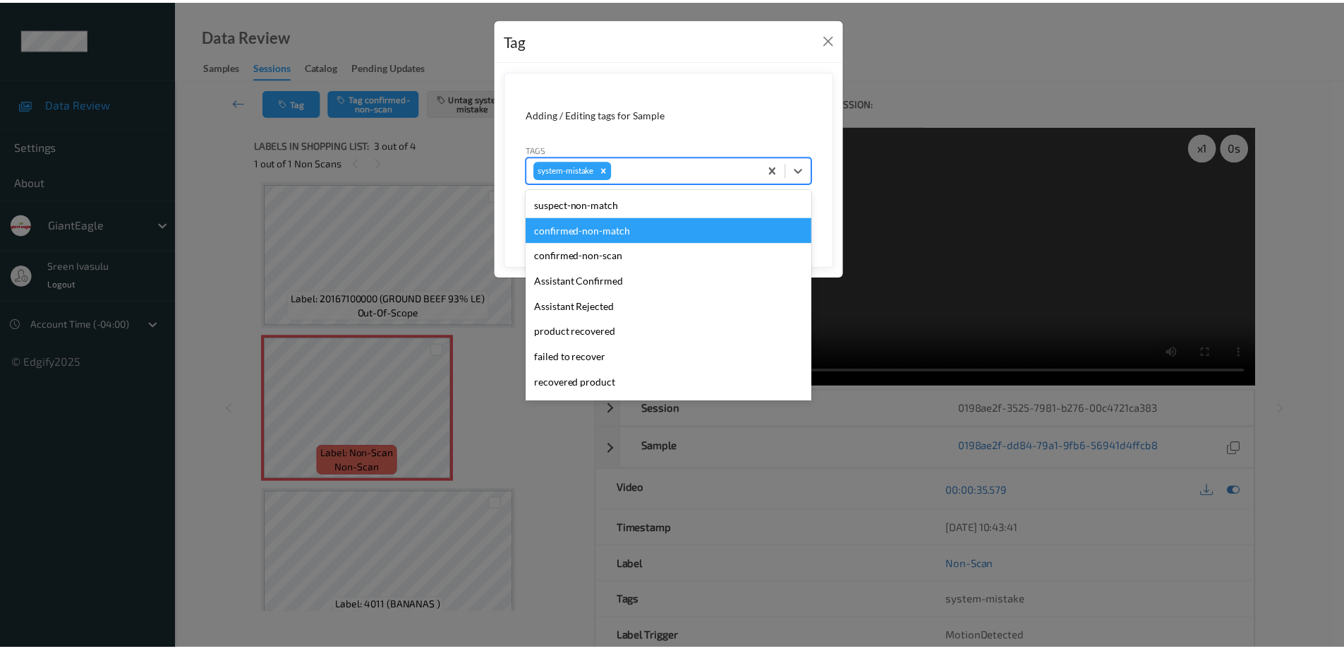
scroll to position [150, 0]
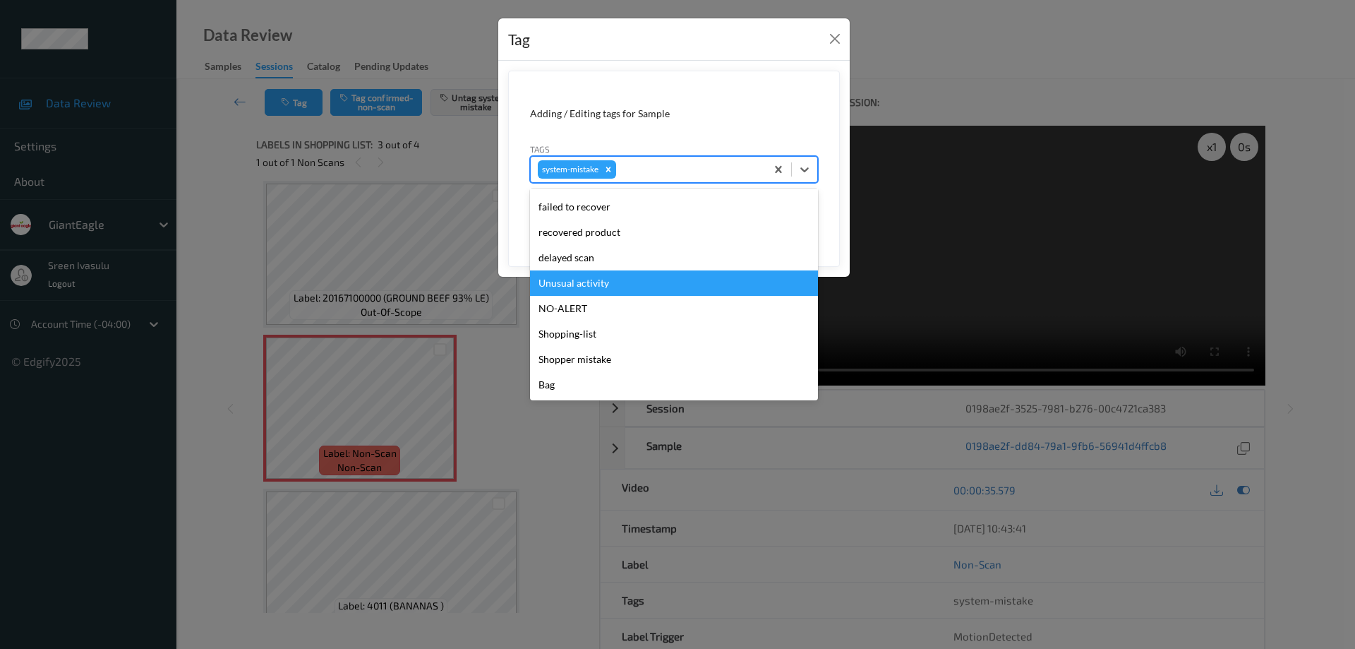
click at [611, 283] on div "Unusual activity" at bounding box center [674, 282] width 288 height 25
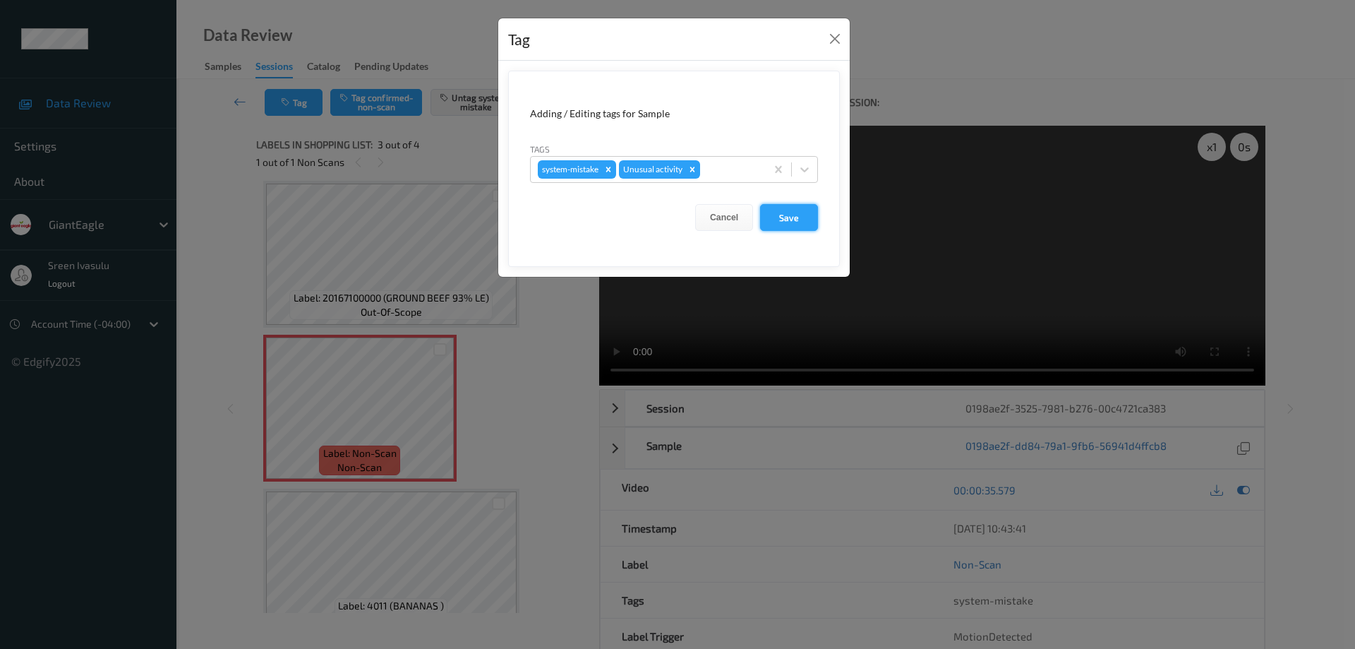
click at [795, 224] on button "Save" at bounding box center [789, 217] width 58 height 27
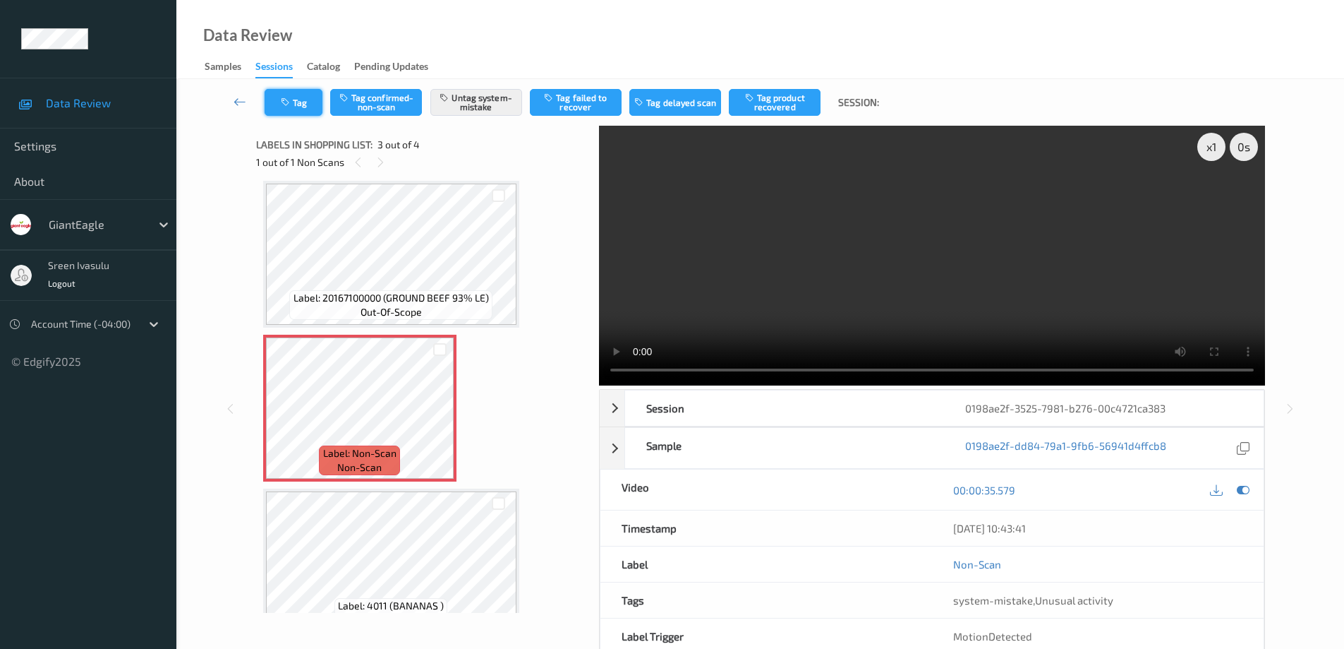
click at [294, 101] on button "Tag" at bounding box center [294, 102] width 58 height 27
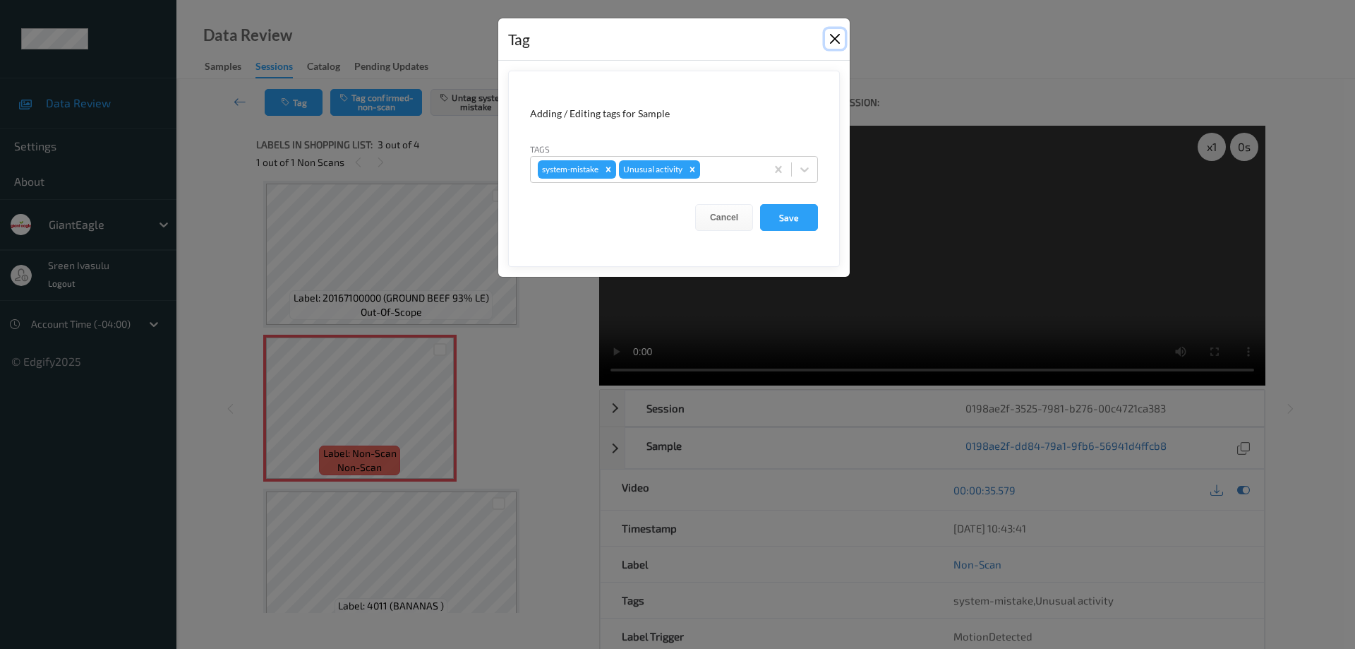
click at [825, 44] on button "Close" at bounding box center [835, 39] width 20 height 20
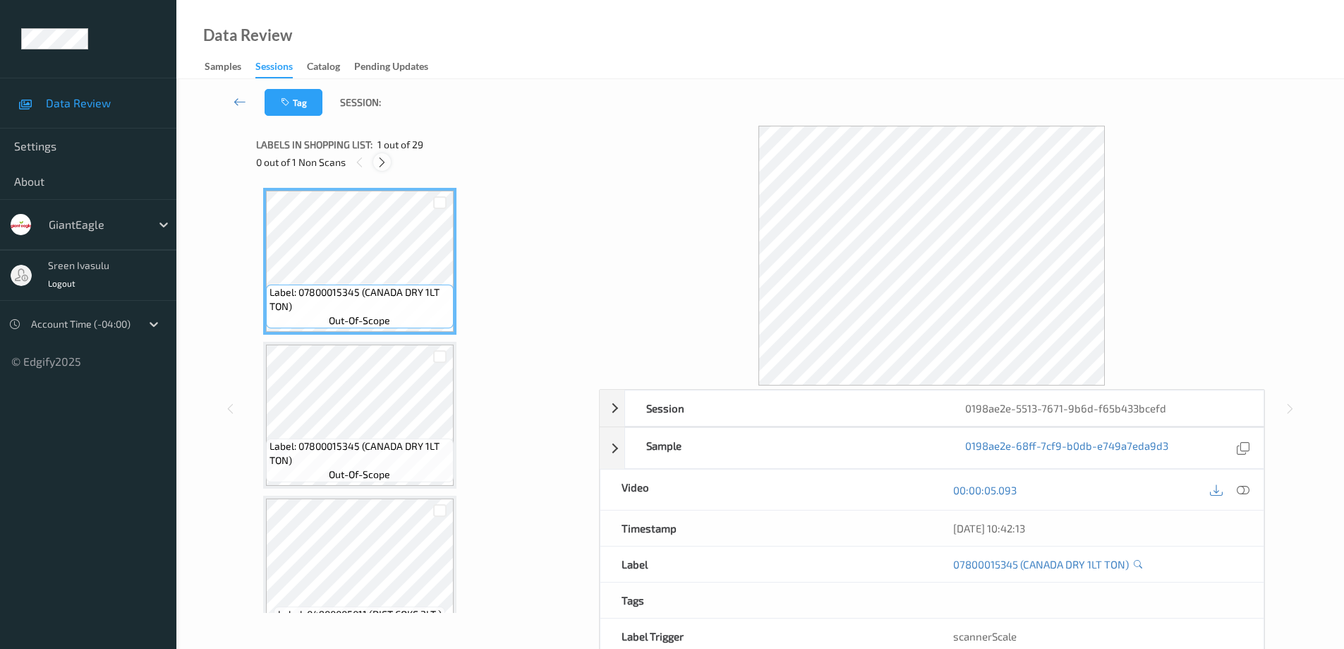
click at [377, 155] on div at bounding box center [382, 162] width 18 height 18
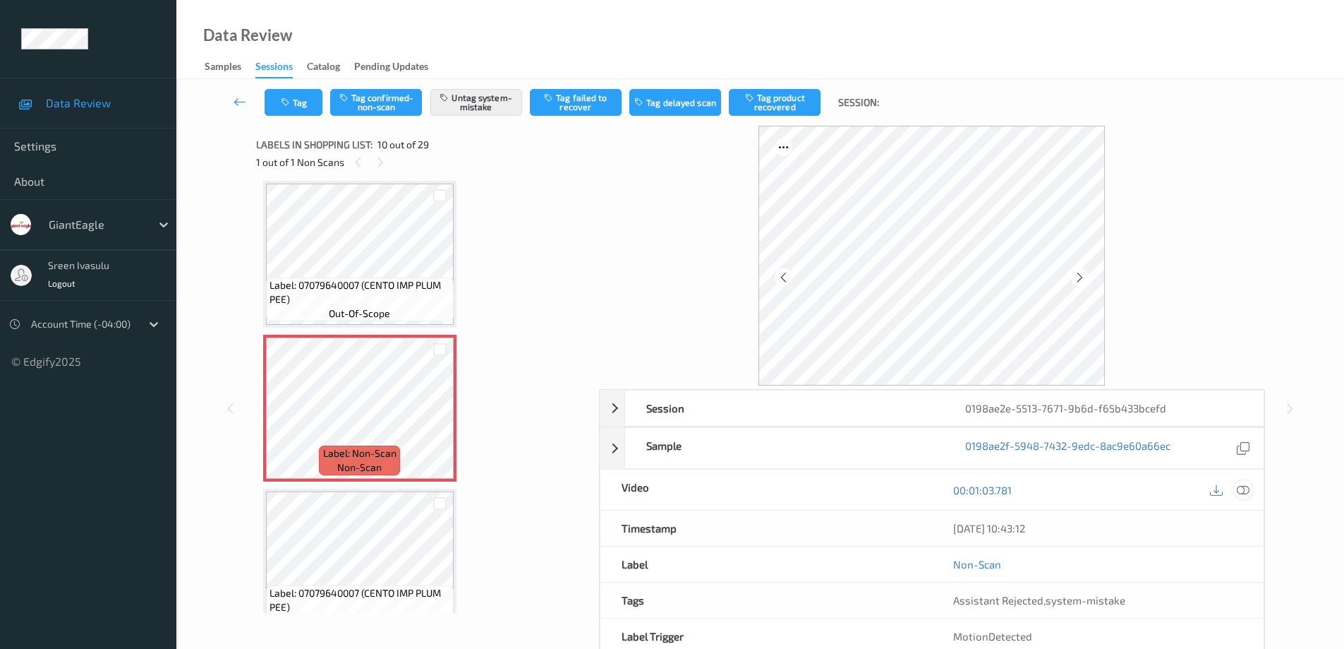
click at [1250, 492] on div at bounding box center [1243, 489] width 19 height 19
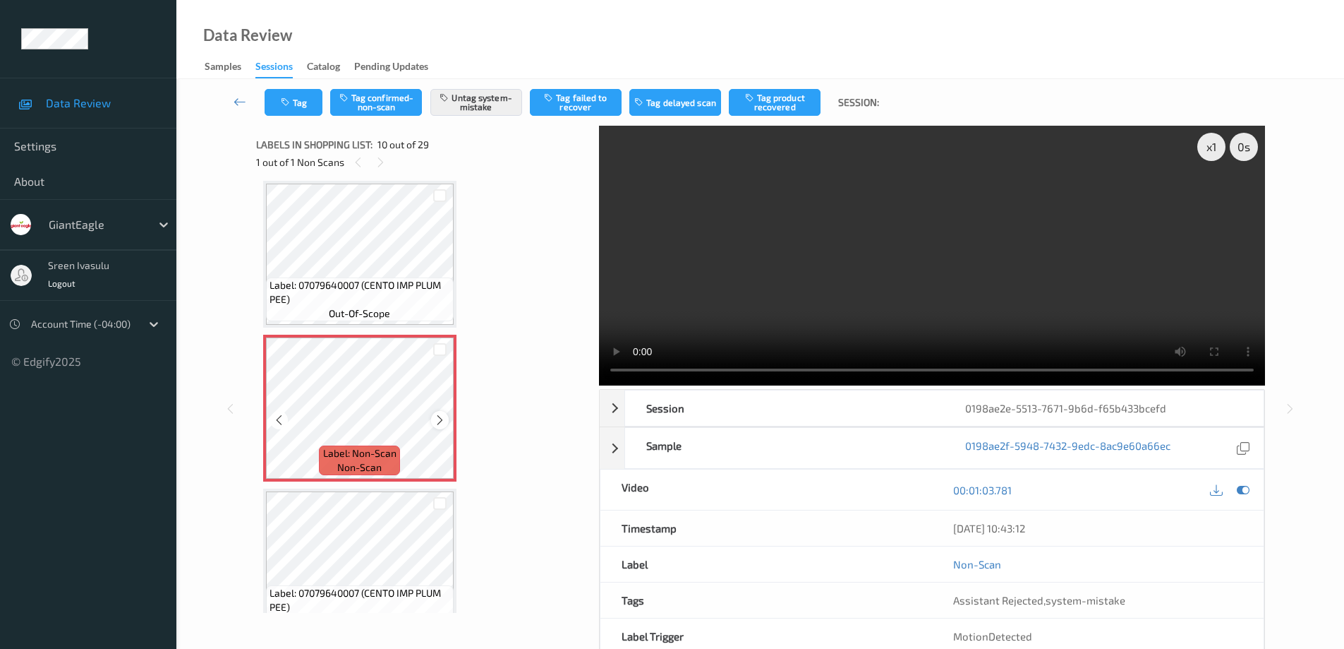
click at [442, 419] on icon at bounding box center [440, 420] width 12 height 13
click at [305, 105] on button "Tag" at bounding box center [294, 102] width 58 height 27
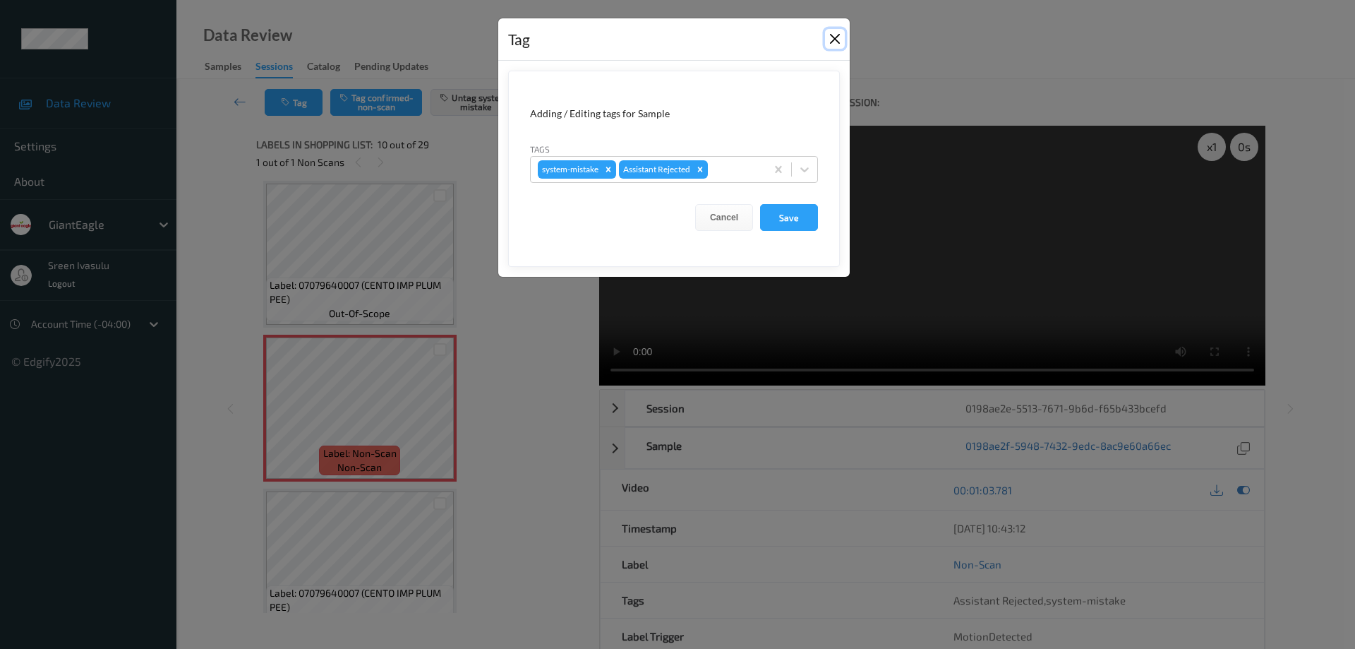
click at [834, 36] on button "Close" at bounding box center [835, 39] width 20 height 20
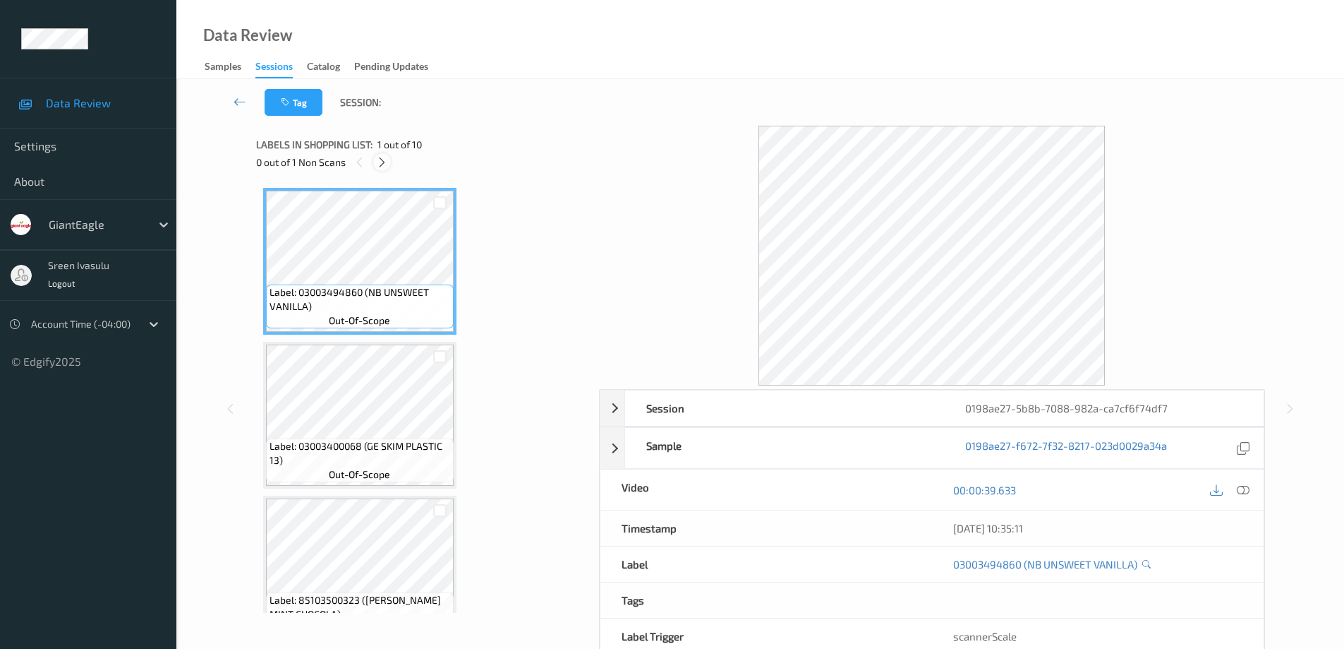
click at [382, 170] on div at bounding box center [382, 162] width 18 height 18
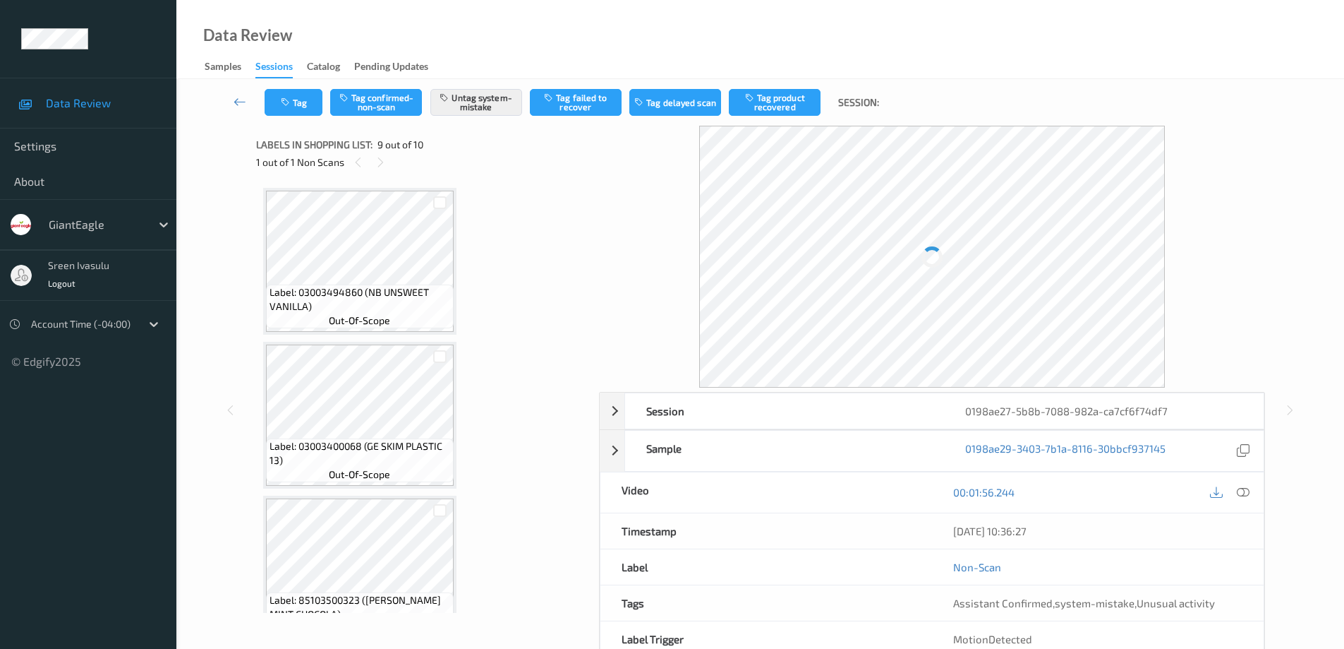
scroll to position [1084, 0]
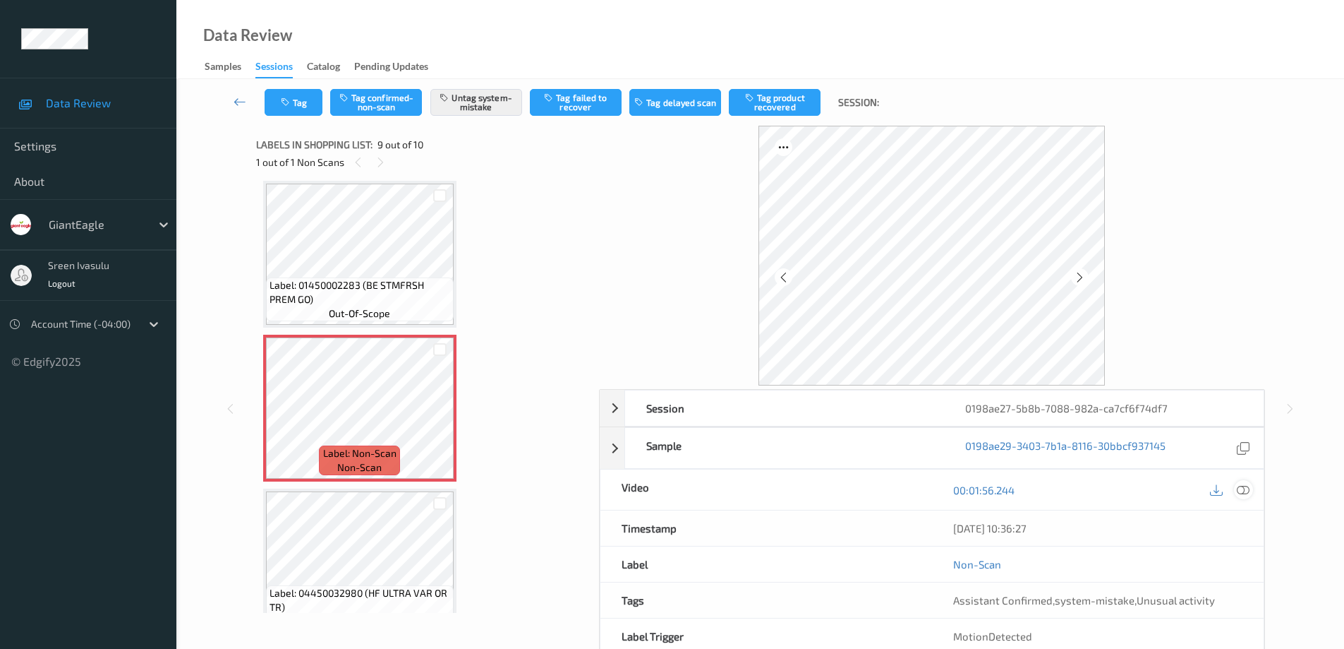
click at [1243, 488] on icon at bounding box center [1243, 489] width 13 height 13
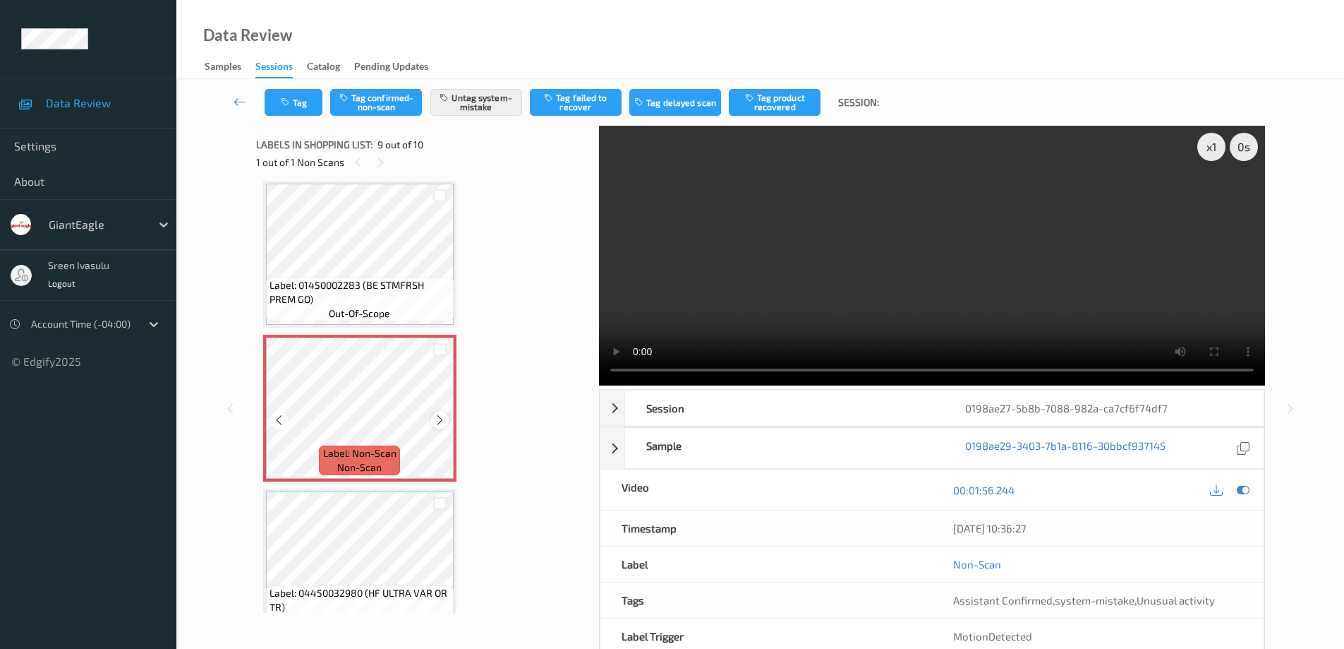
click at [434, 416] on icon at bounding box center [440, 420] width 12 height 13
click at [438, 417] on icon at bounding box center [440, 420] width 12 height 13
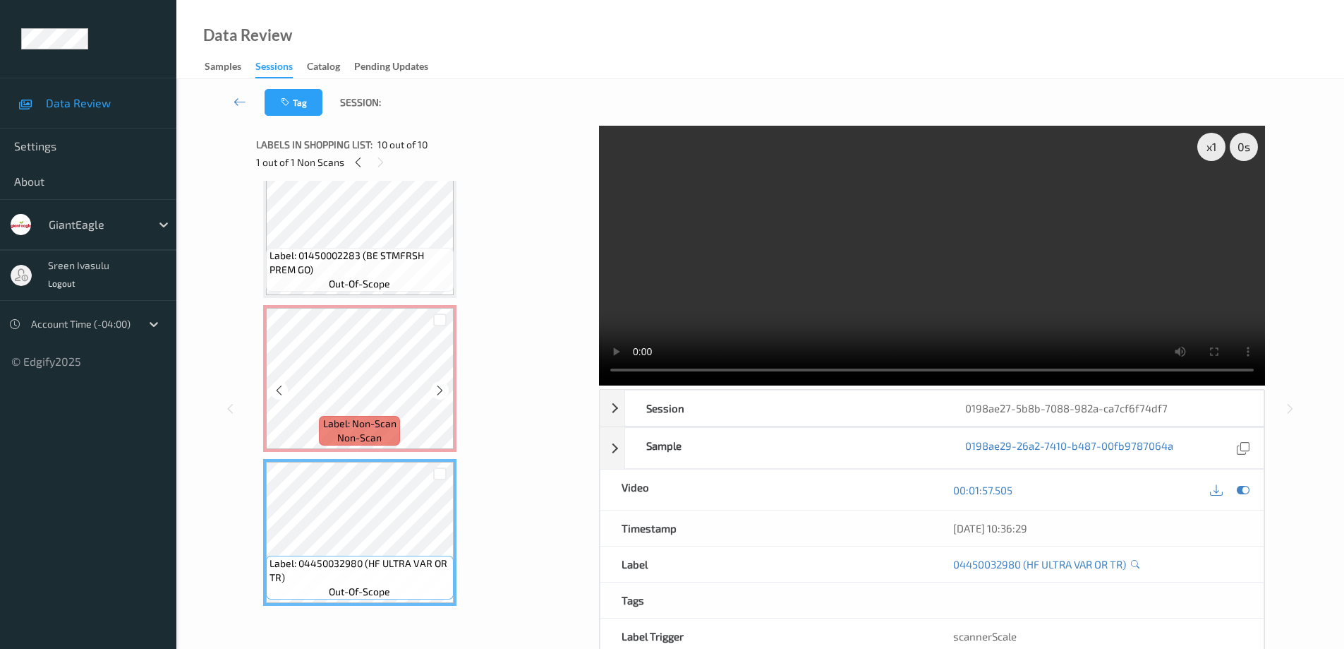
scroll to position [0, 0]
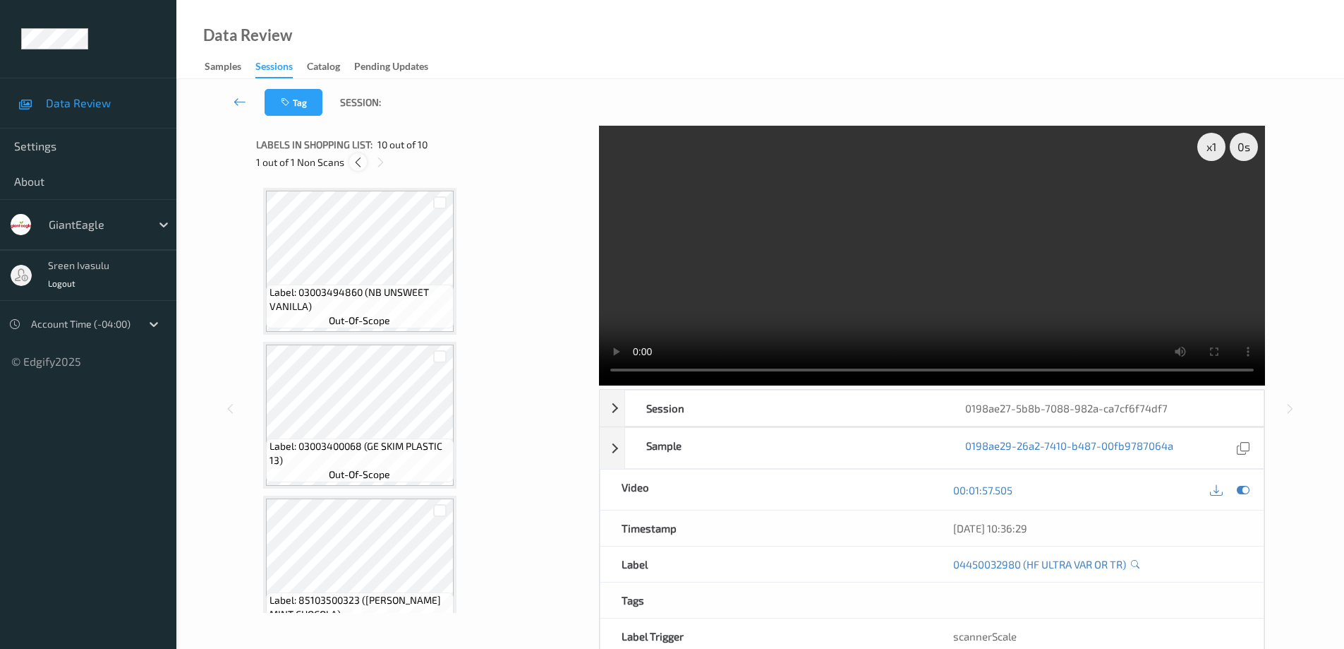
click at [359, 162] on icon at bounding box center [358, 162] width 12 height 13
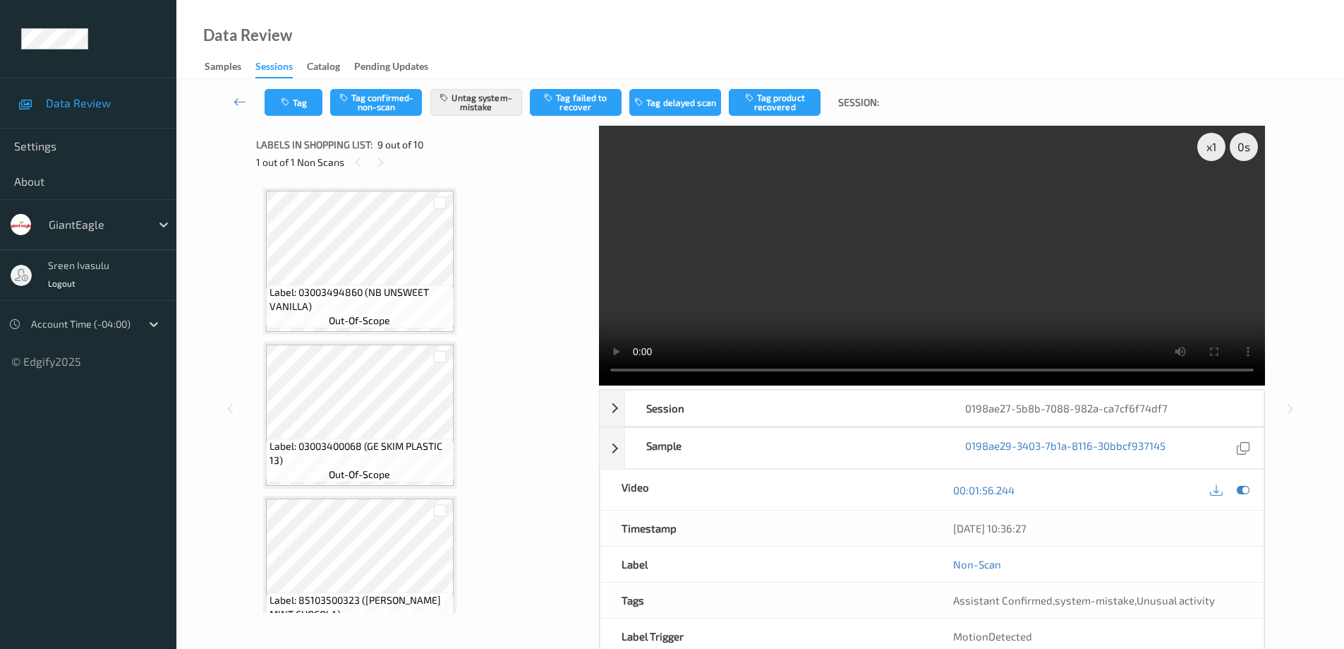
scroll to position [1084, 0]
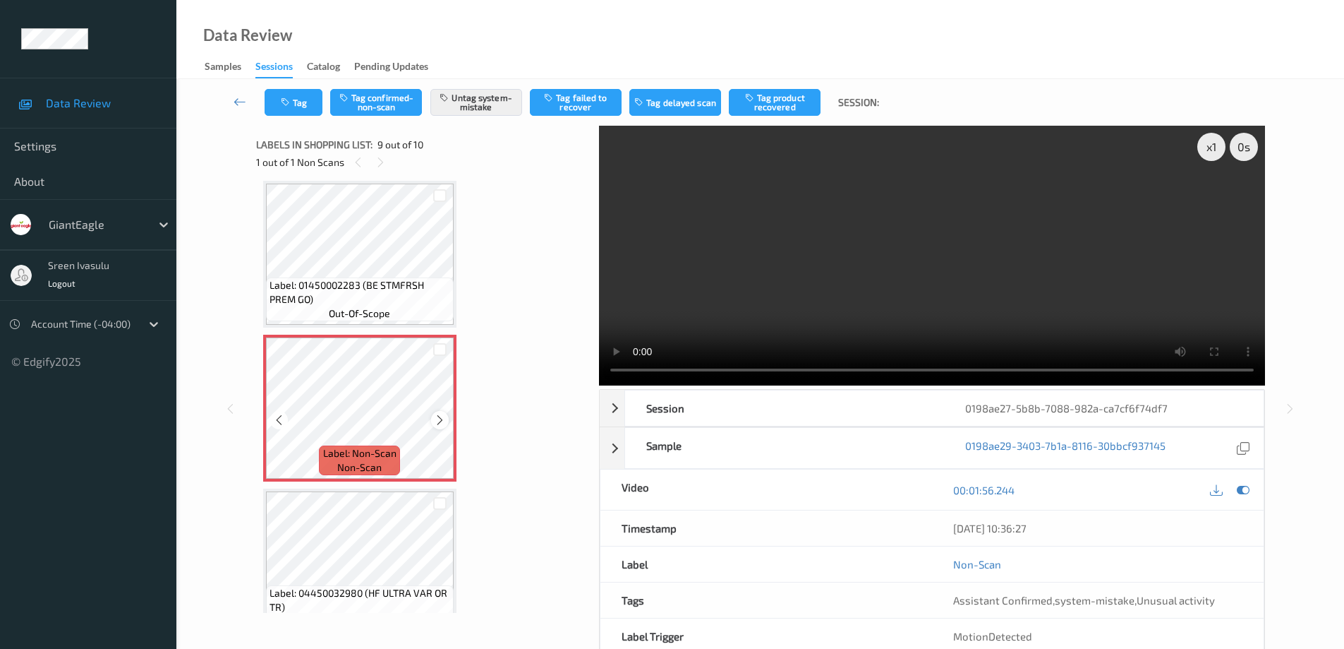
click at [438, 416] on icon at bounding box center [440, 420] width 12 height 13
click at [475, 102] on button "Untag system-mistake" at bounding box center [476, 102] width 92 height 27
click at [370, 105] on button "Tag confirmed-non-scan" at bounding box center [376, 102] width 92 height 27
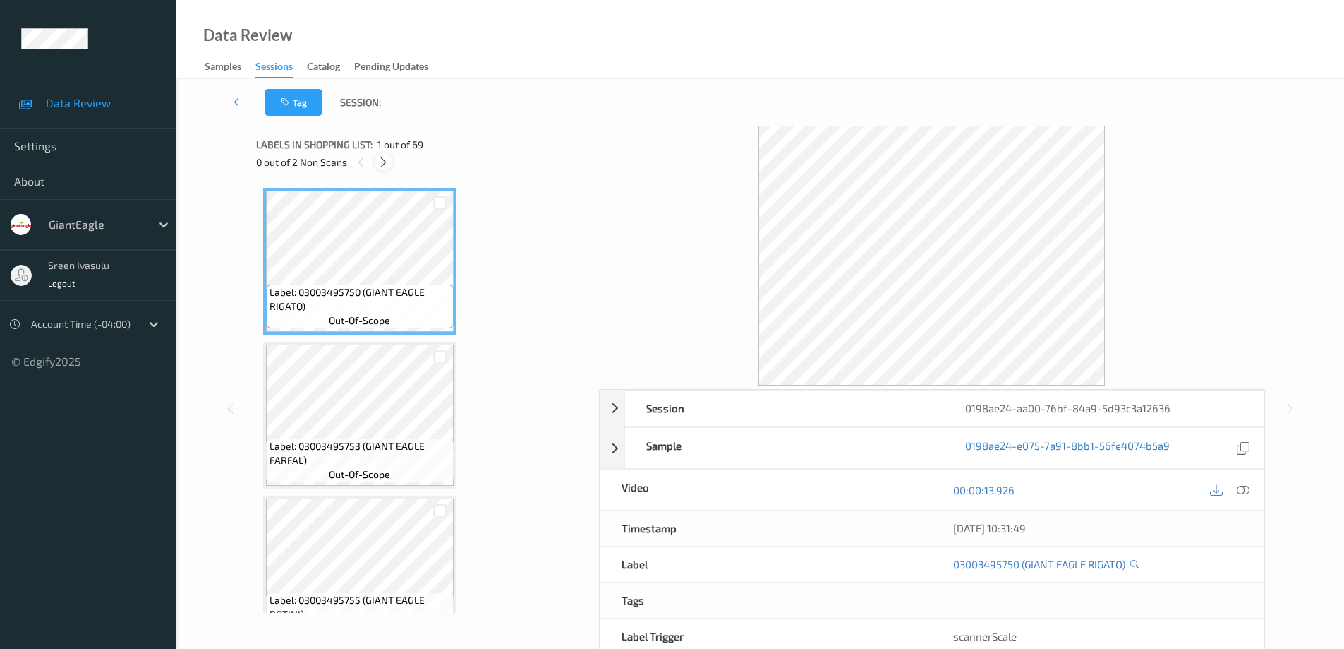
click at [381, 164] on icon at bounding box center [384, 162] width 12 height 13
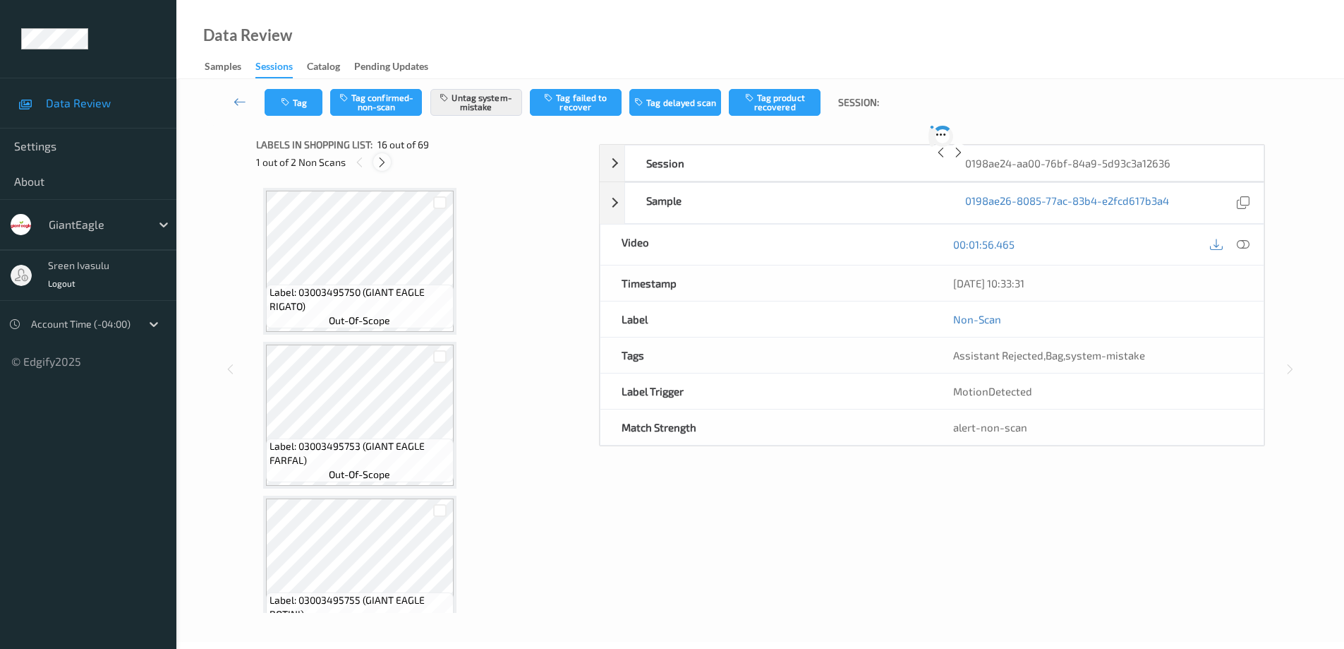
scroll to position [2161, 0]
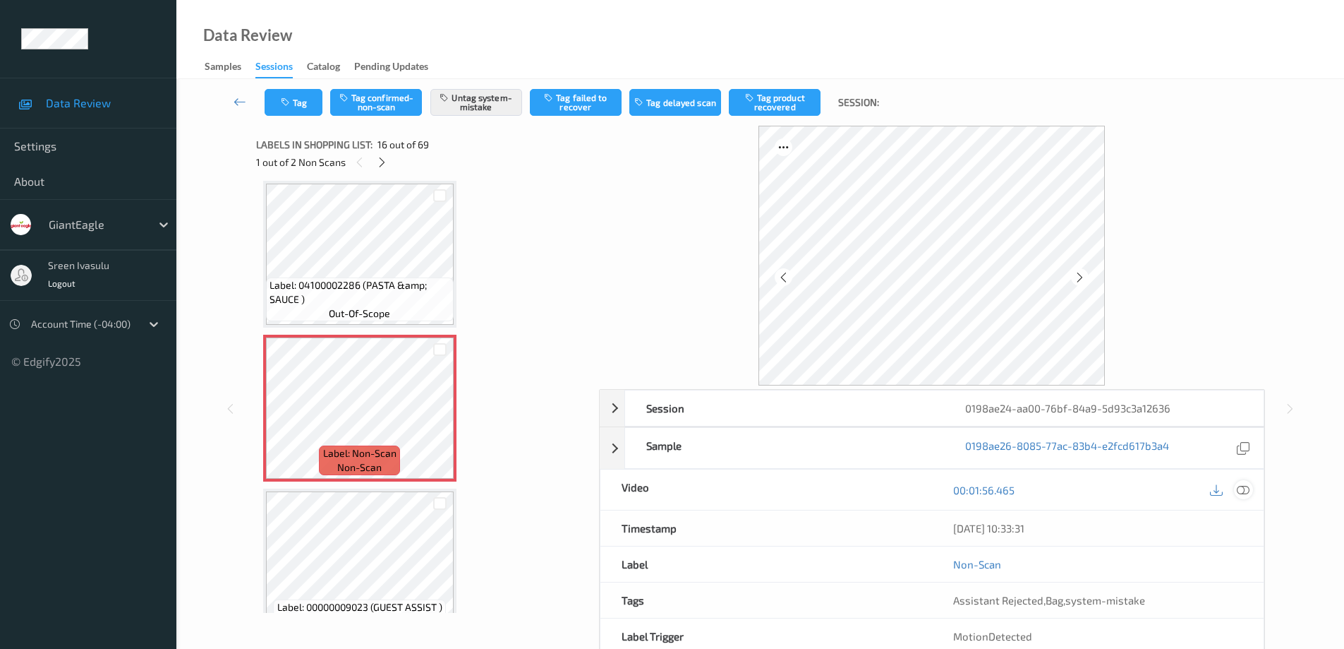
click at [1243, 486] on icon at bounding box center [1243, 489] width 13 height 13
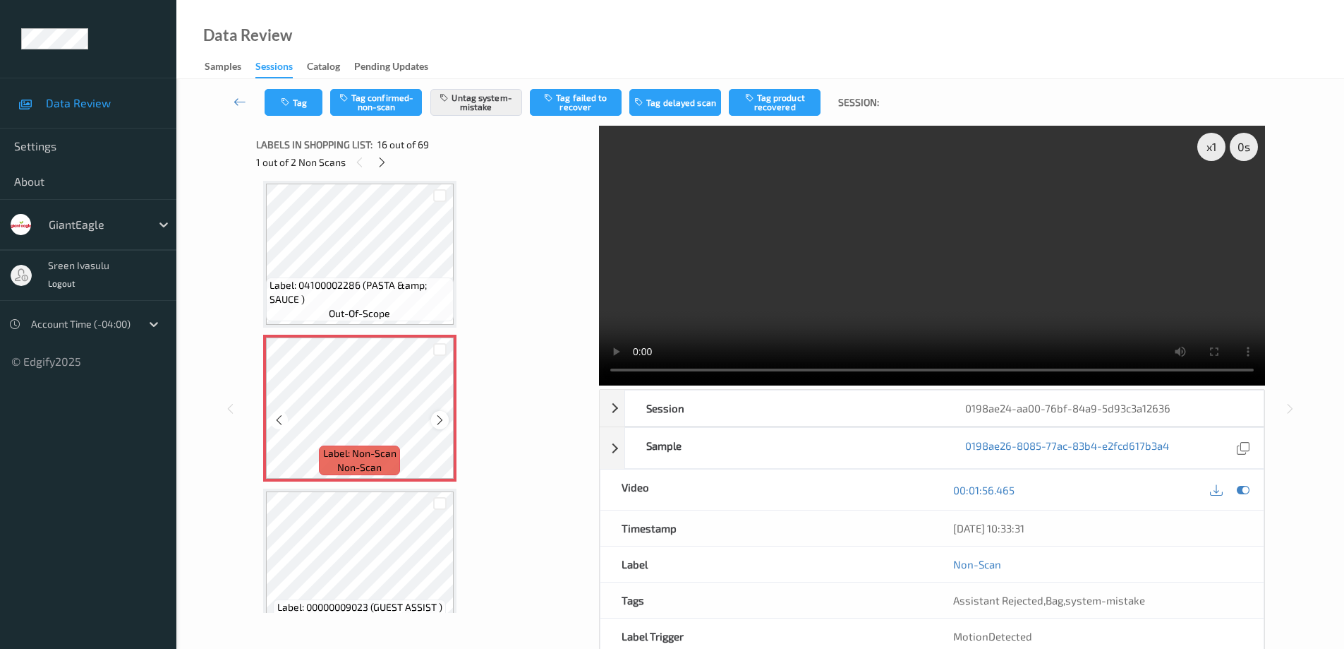
click at [435, 416] on icon at bounding box center [440, 420] width 12 height 13
click at [299, 95] on button "Tag" at bounding box center [294, 102] width 58 height 27
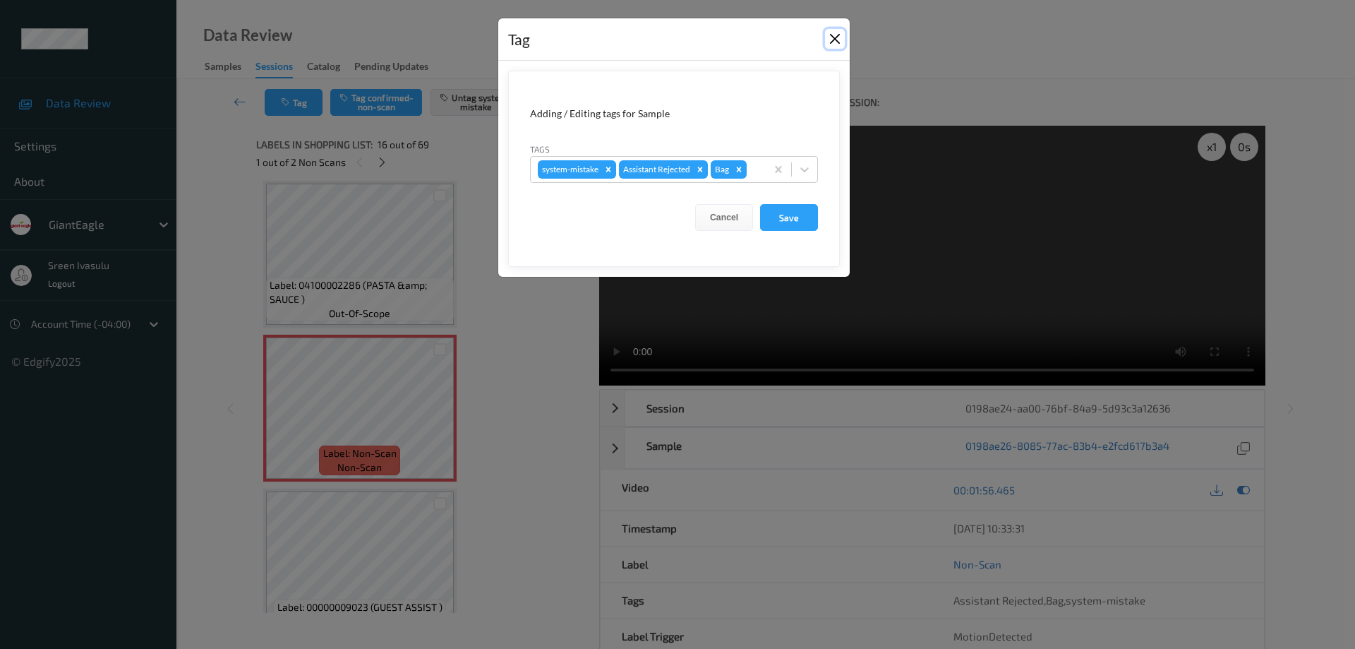
click at [840, 37] on button "Close" at bounding box center [835, 39] width 20 height 20
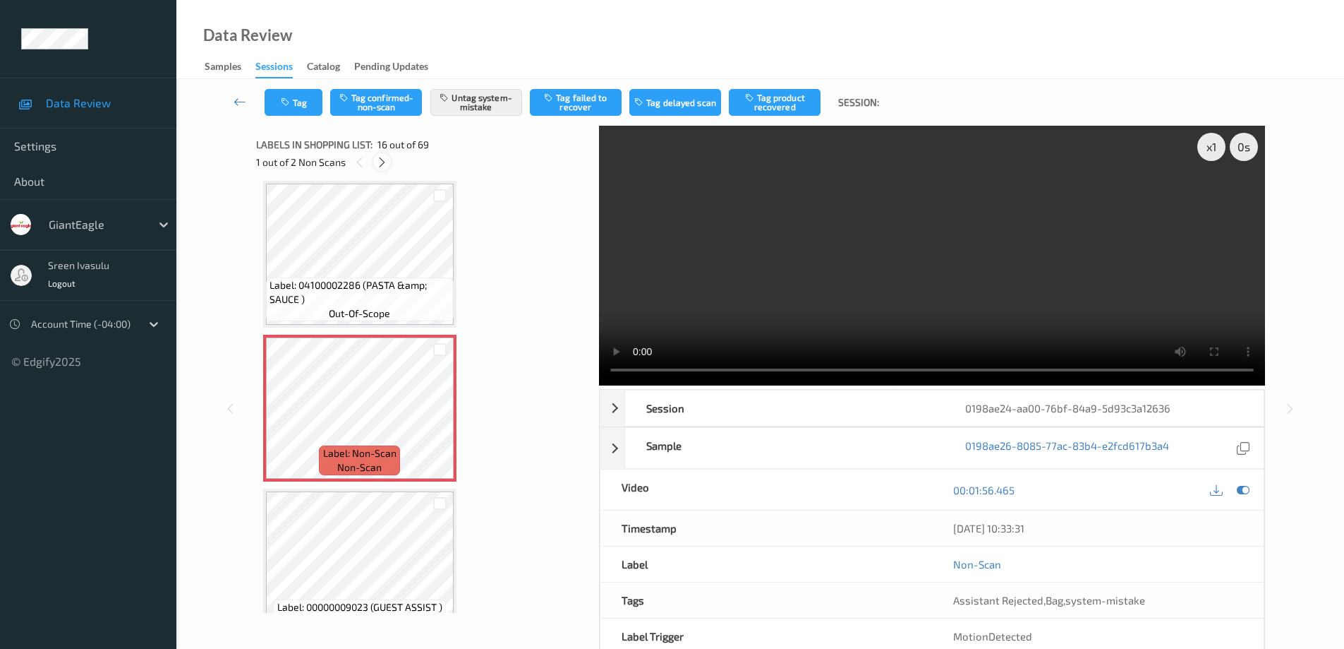
click at [381, 164] on icon at bounding box center [382, 162] width 12 height 13
click at [441, 416] on icon at bounding box center [440, 420] width 12 height 13
click at [443, 419] on icon at bounding box center [440, 420] width 12 height 13
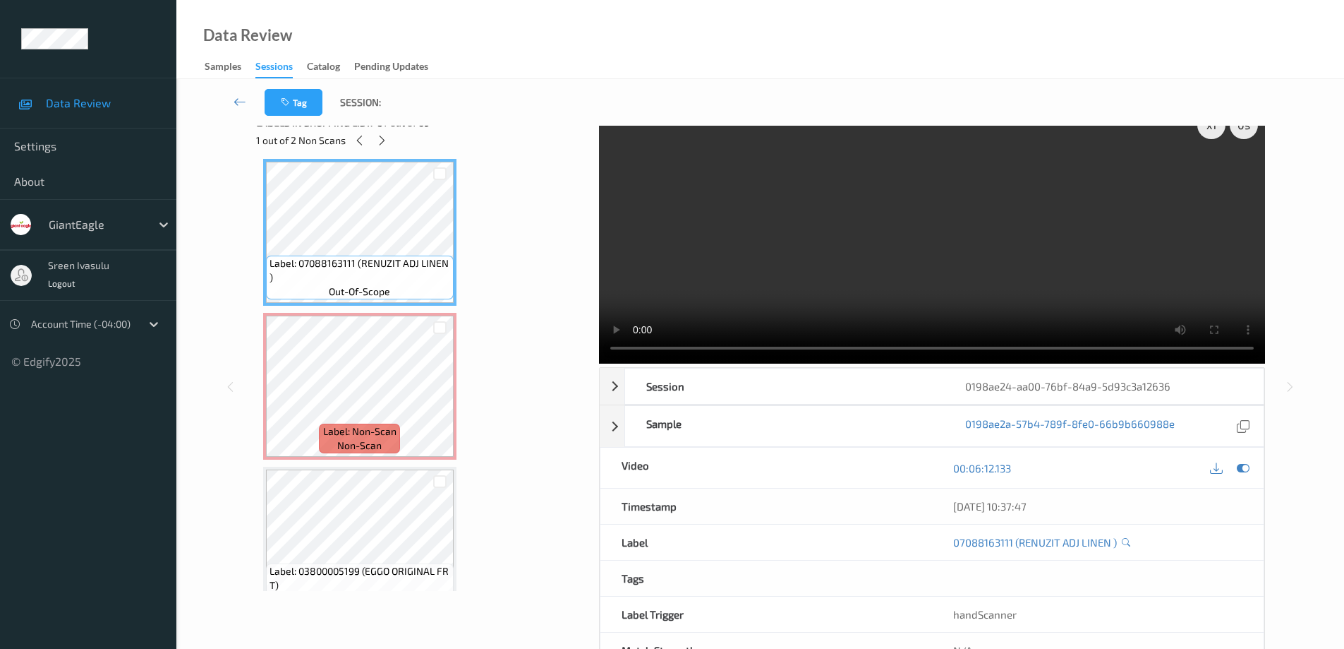
scroll to position [0, 0]
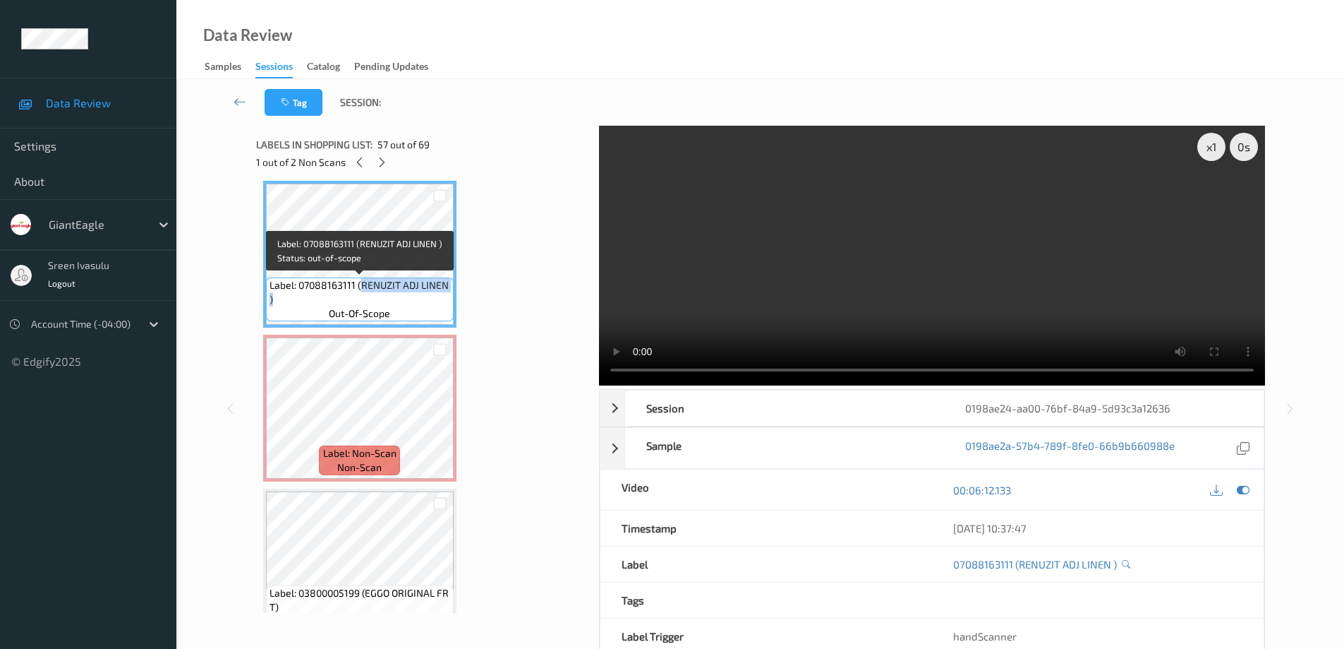
drag, startPoint x: 360, startPoint y: 284, endPoint x: 428, endPoint y: 301, distance: 70.5
click at [428, 301] on span "Label: 07088163111 (RENUZIT ADJ LINEN )" at bounding box center [360, 292] width 181 height 28
copy span "RENUZIT ADJ LINEN )"
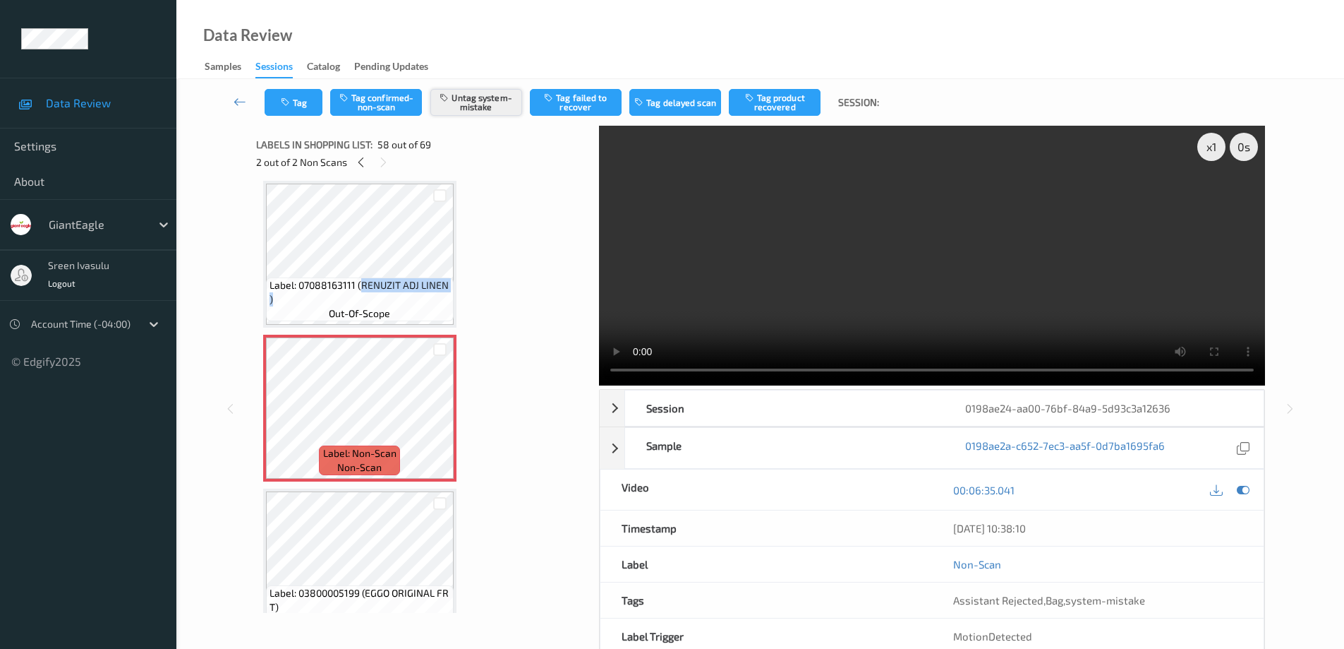
click at [490, 100] on button "Untag system-mistake" at bounding box center [476, 102] width 92 height 27
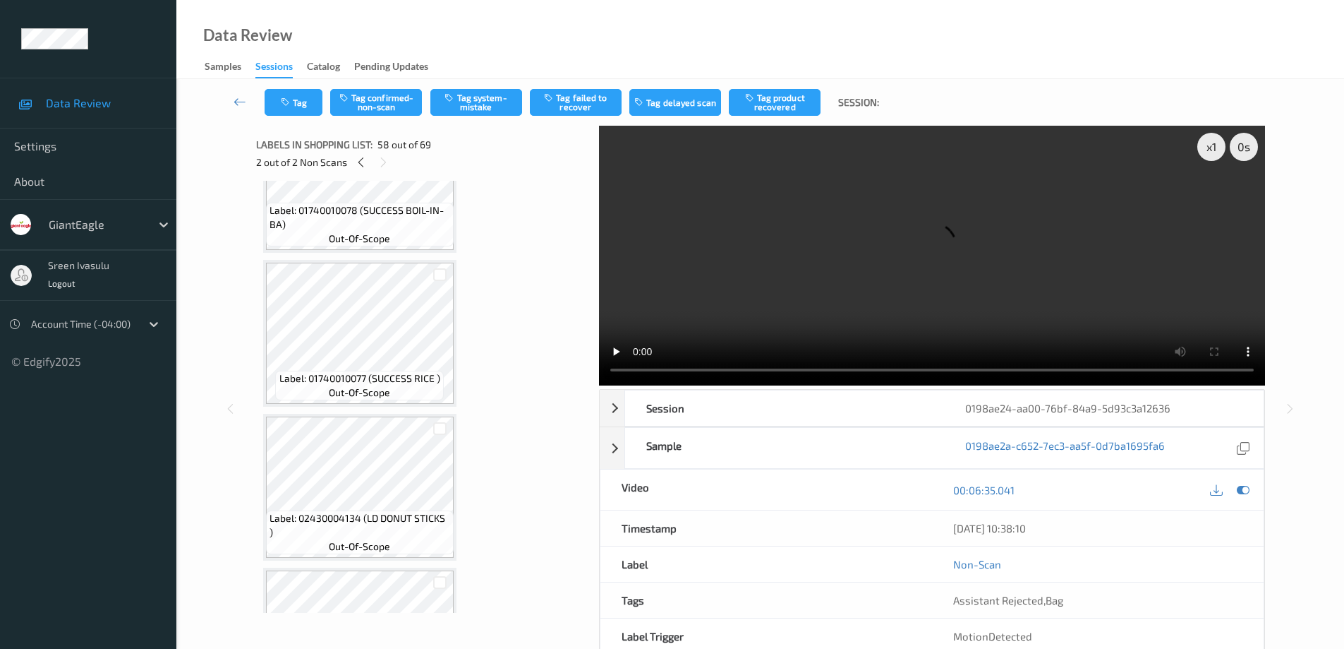
scroll to position [2286, 0]
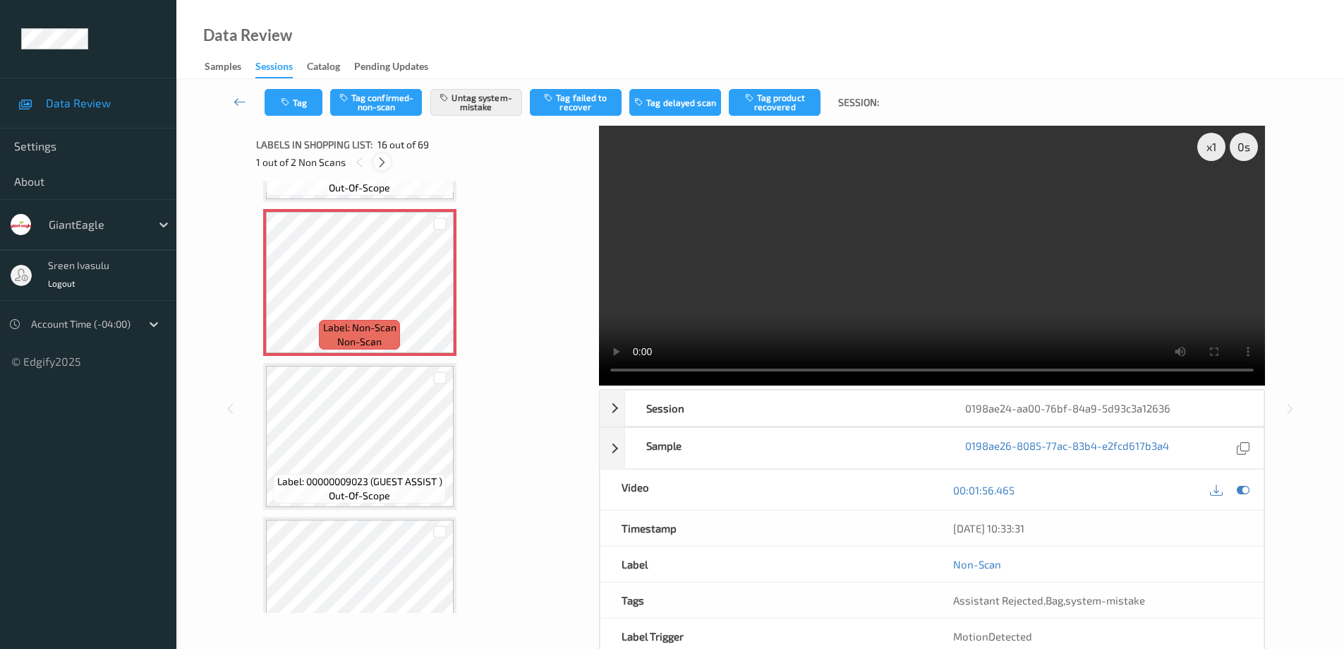
click at [380, 161] on icon at bounding box center [382, 162] width 12 height 13
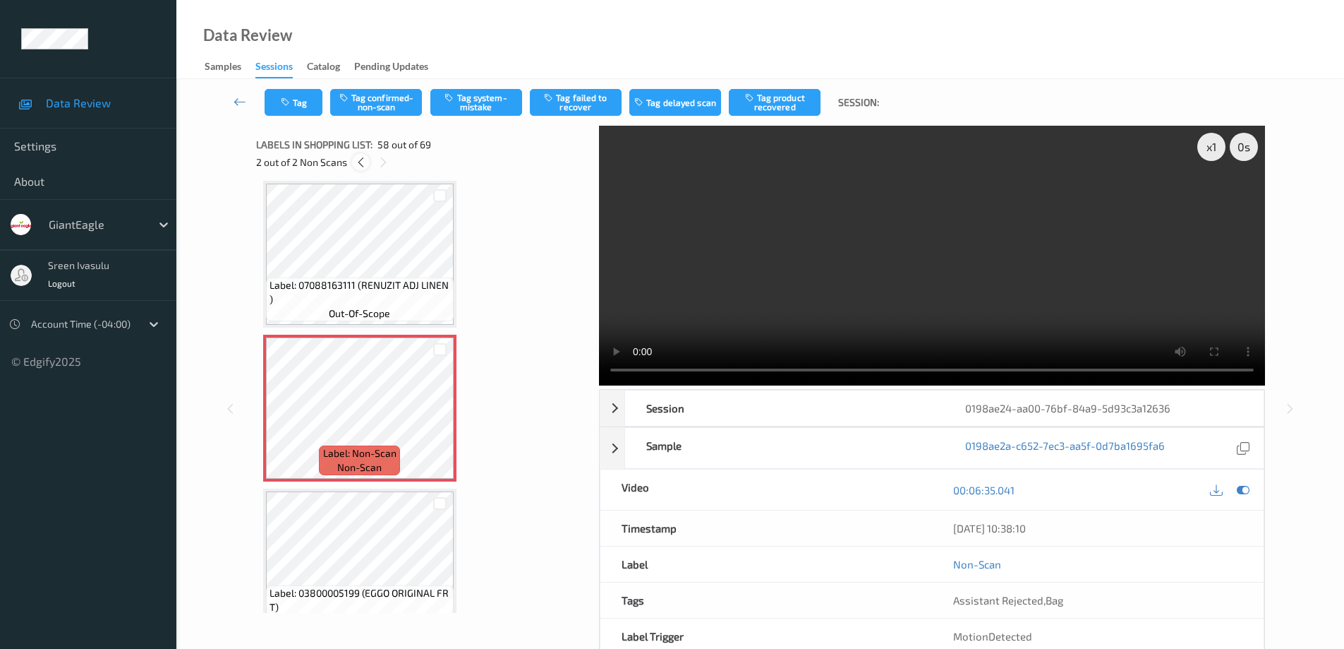
click at [366, 158] on icon at bounding box center [361, 162] width 12 height 13
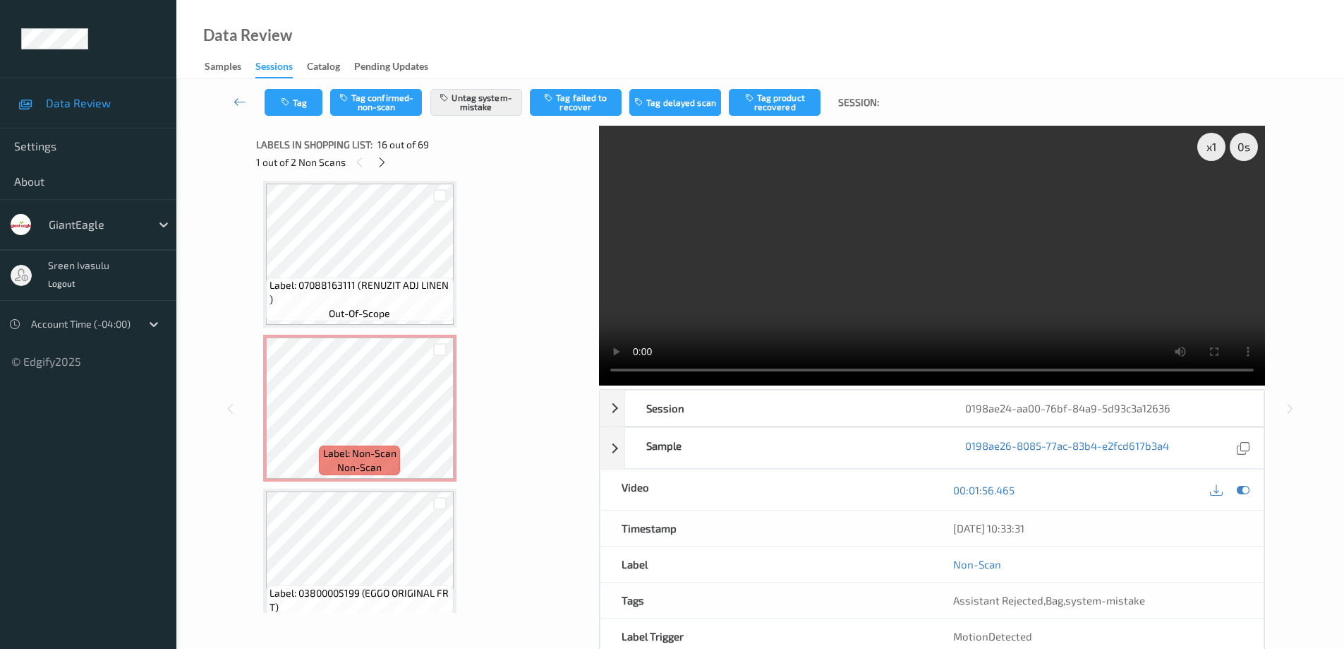
scroll to position [2161, 0]
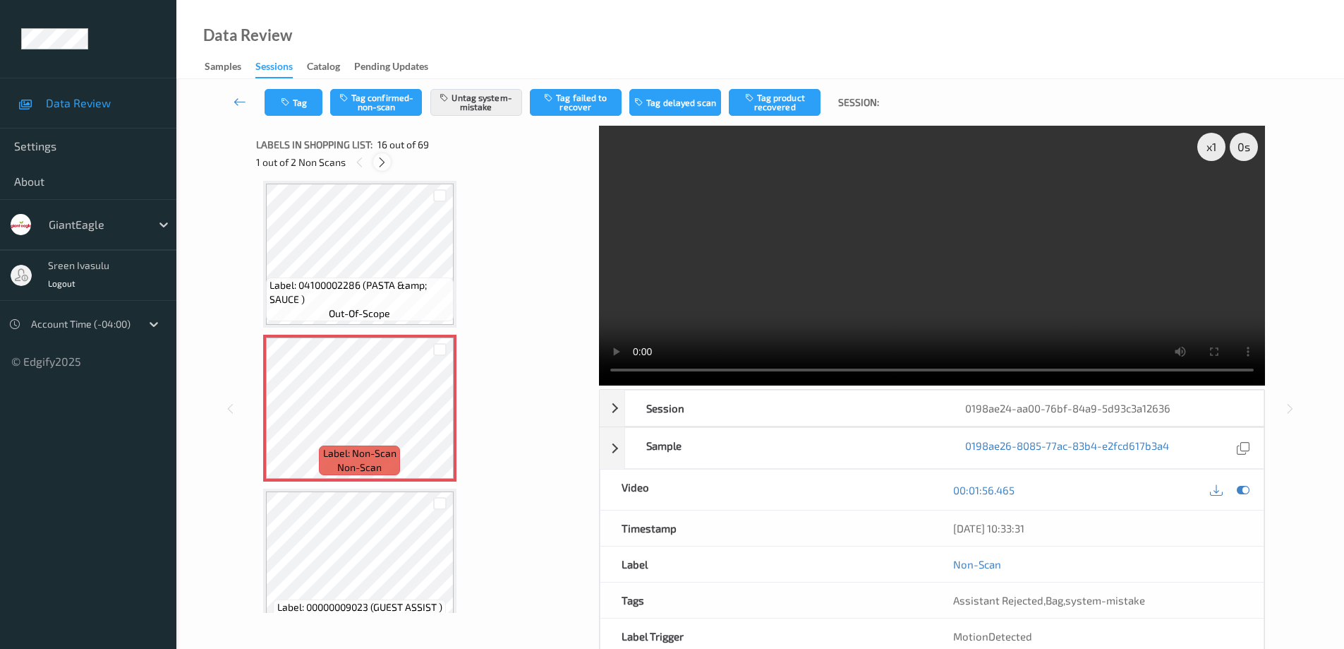
click at [387, 161] on icon at bounding box center [382, 162] width 12 height 13
click at [438, 418] on icon at bounding box center [440, 420] width 12 height 13
click at [476, 99] on button "Tag system-mistake" at bounding box center [476, 102] width 92 height 27
click at [291, 99] on icon "button" at bounding box center [287, 102] width 12 height 10
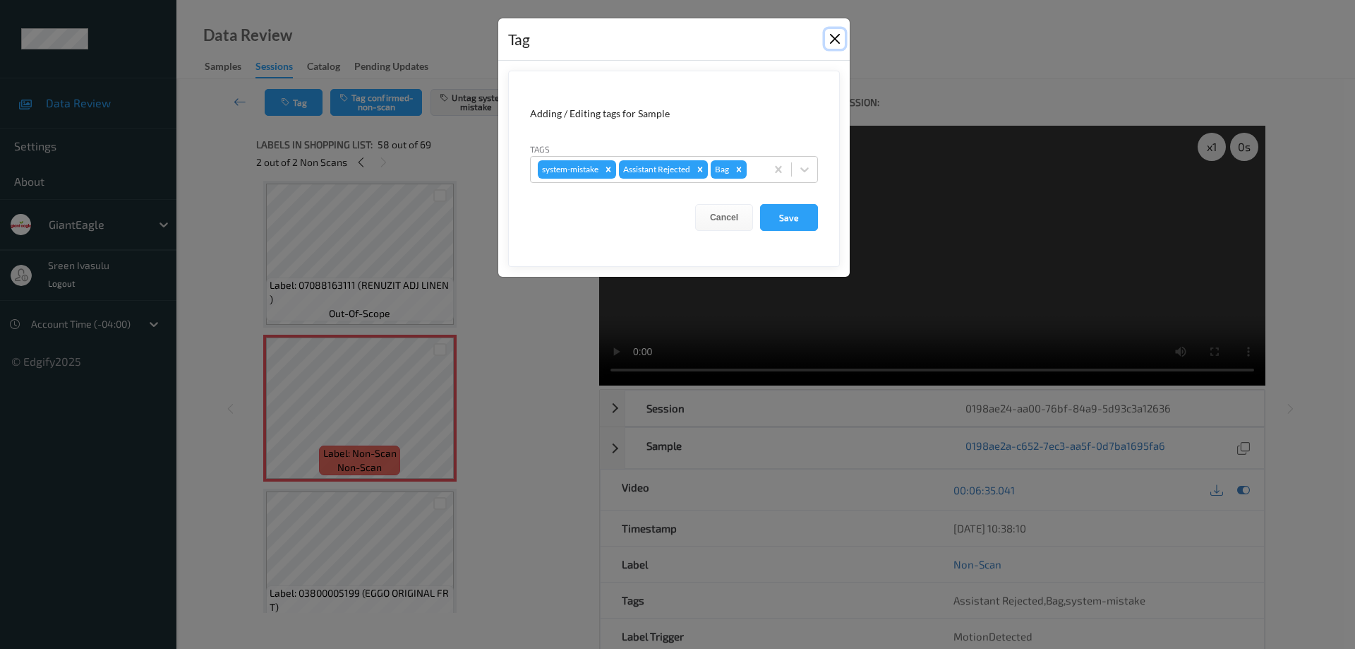
click at [838, 35] on button "Close" at bounding box center [835, 39] width 20 height 20
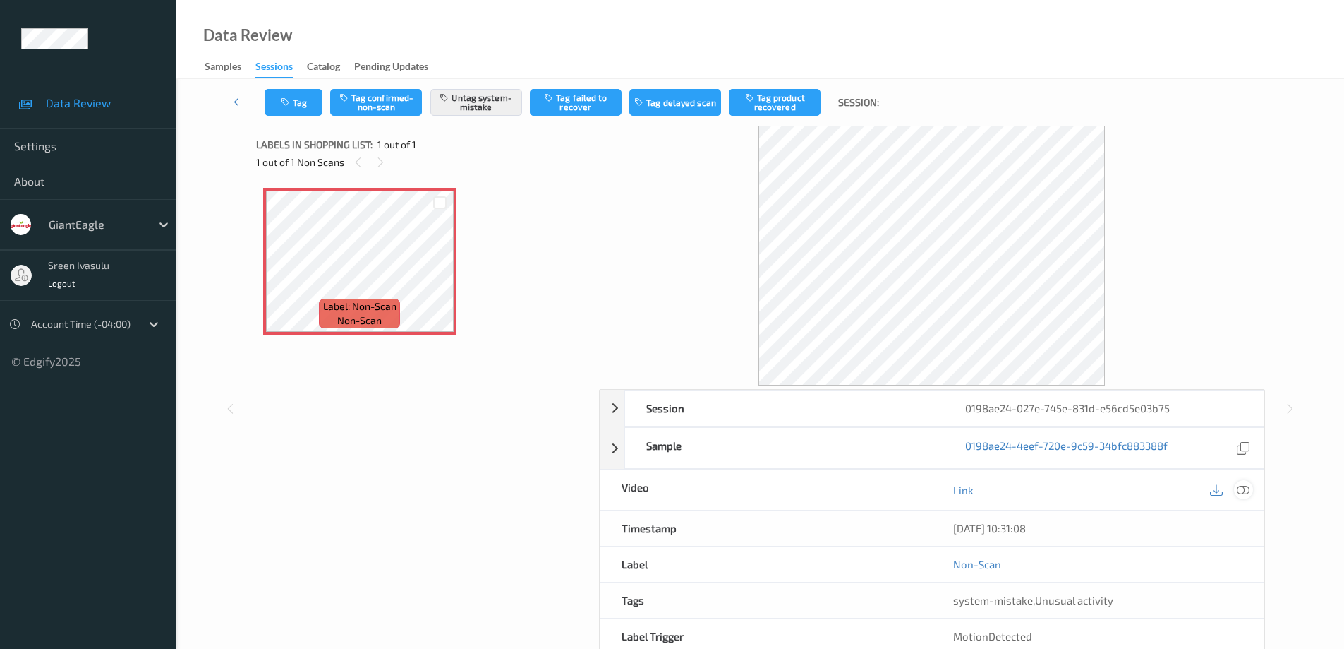
click at [1241, 490] on icon at bounding box center [1243, 489] width 13 height 13
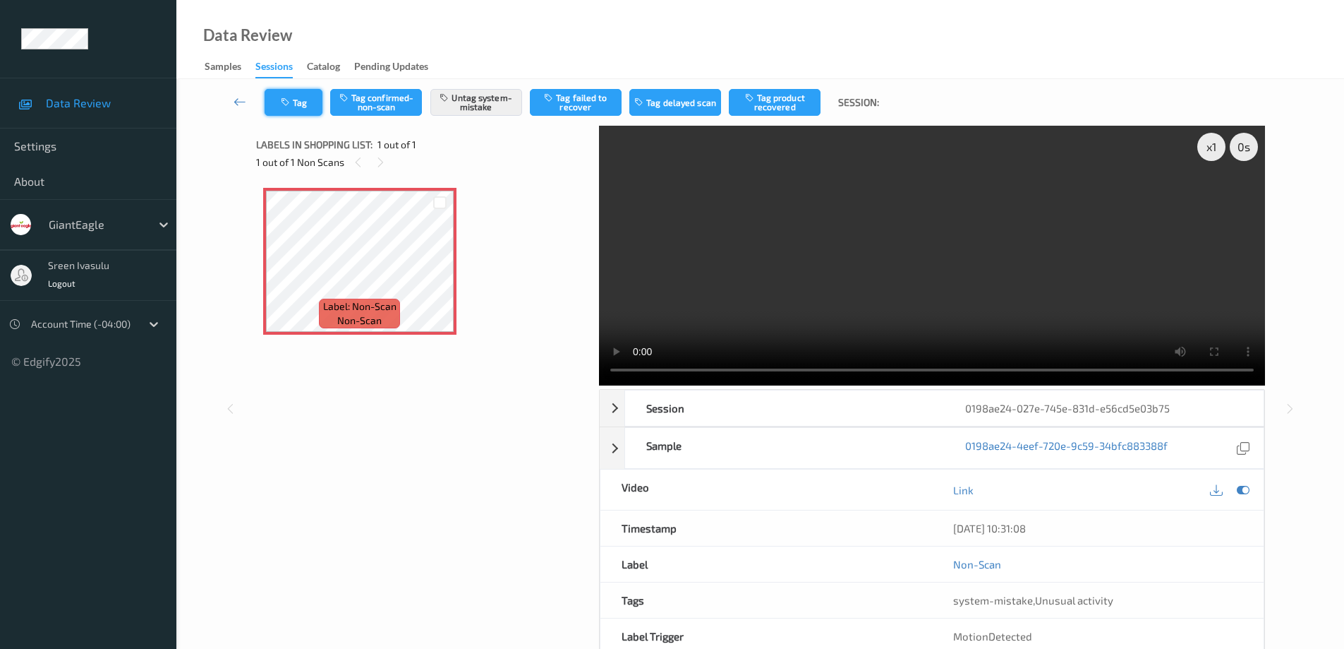
click at [295, 107] on button "Tag" at bounding box center [294, 102] width 58 height 27
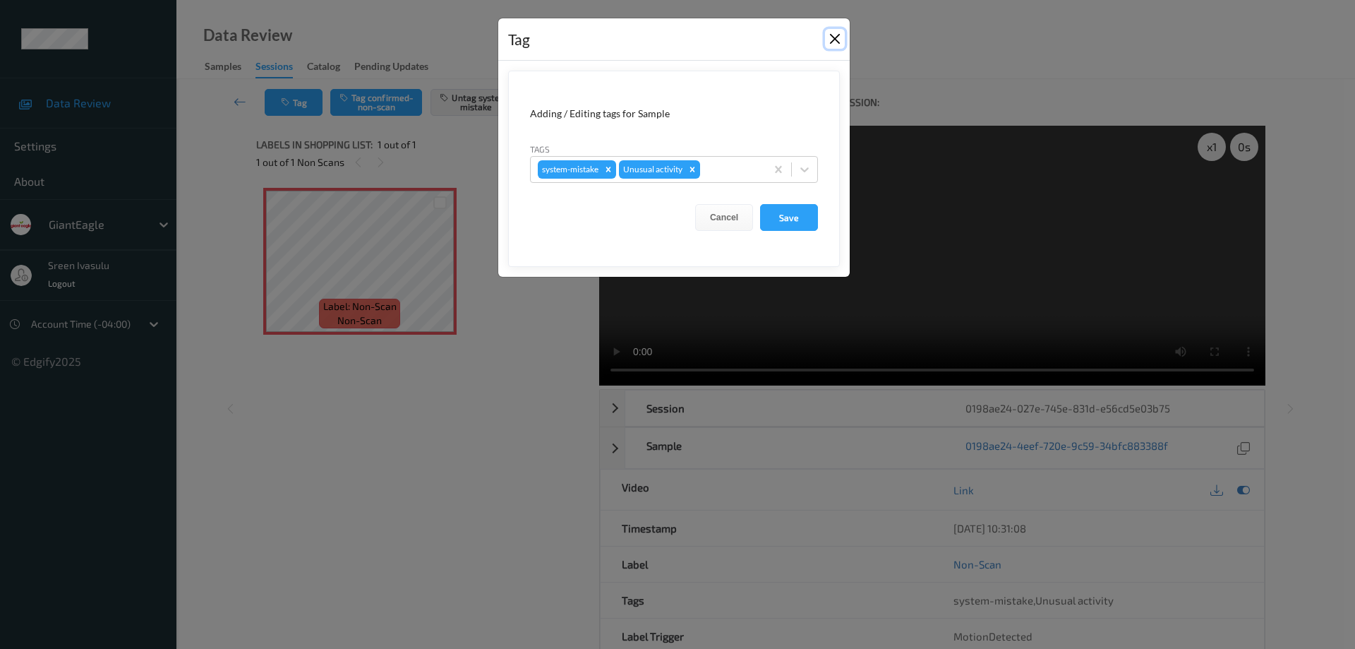
click at [839, 40] on button "Close" at bounding box center [835, 39] width 20 height 20
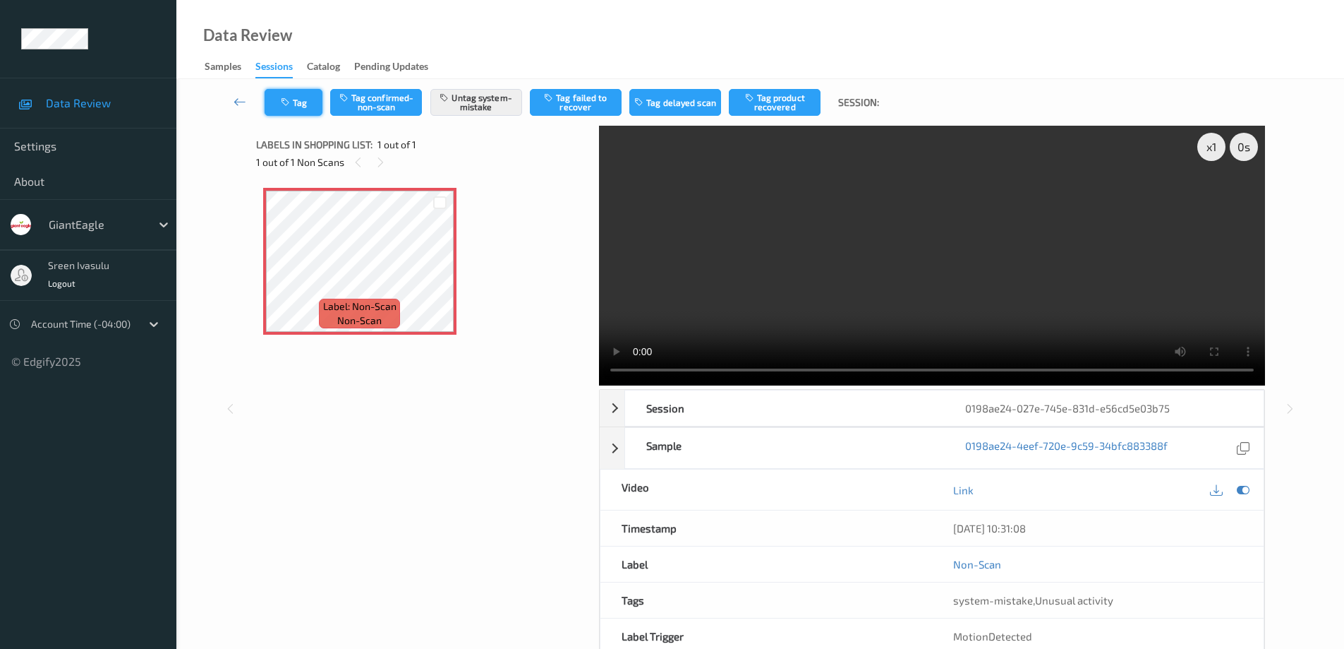
click at [308, 104] on button "Tag" at bounding box center [294, 102] width 58 height 27
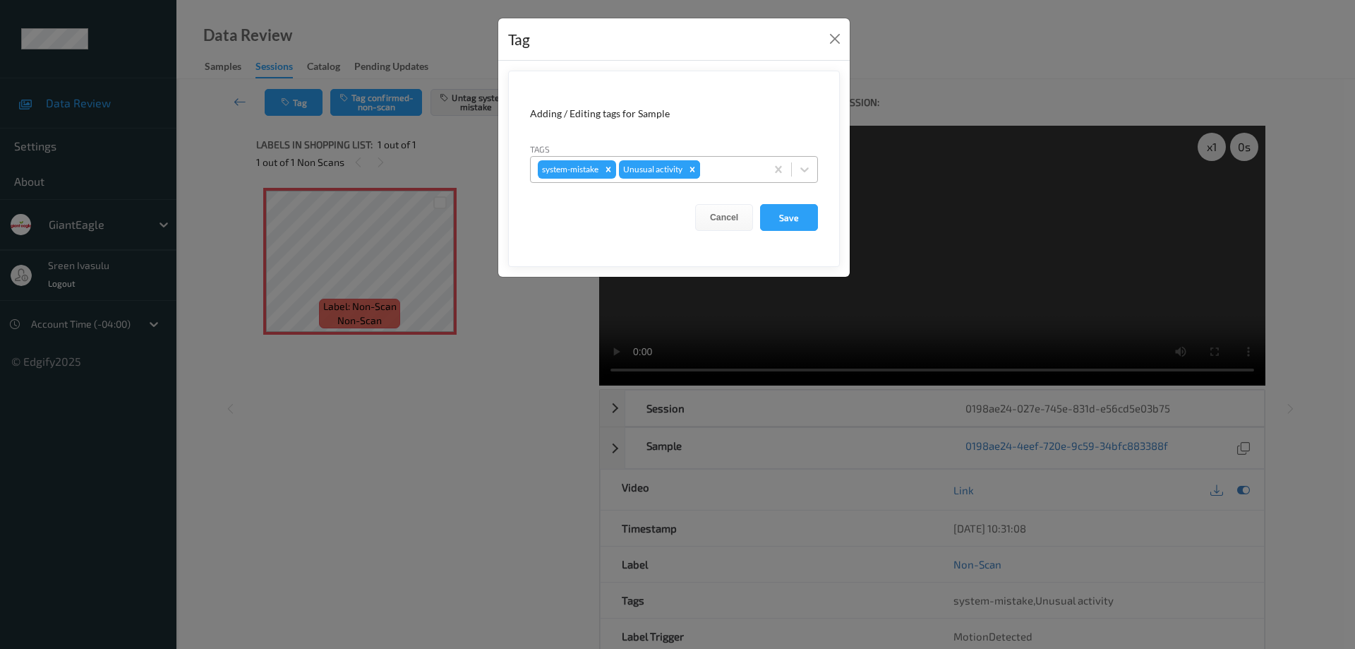
click at [690, 167] on icon "Remove Unusual activity" at bounding box center [692, 169] width 10 height 10
click at [805, 217] on button "Save" at bounding box center [789, 217] width 58 height 27
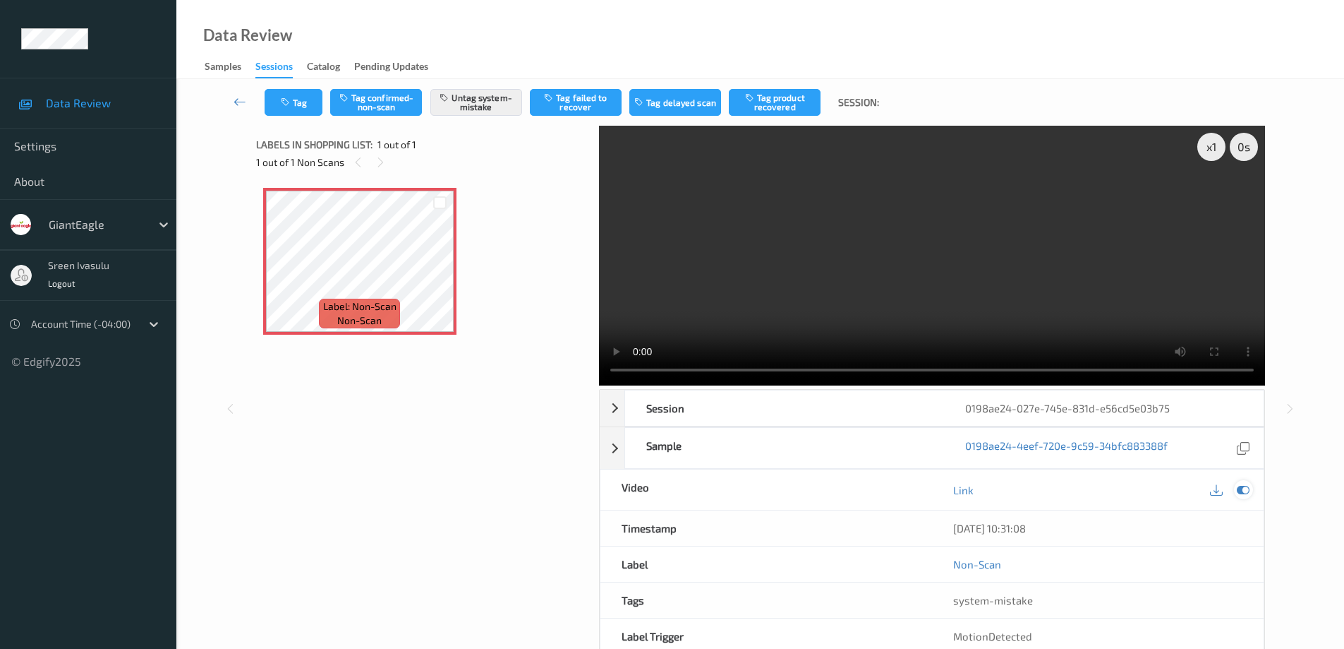
click at [1248, 487] on icon at bounding box center [1243, 489] width 13 height 13
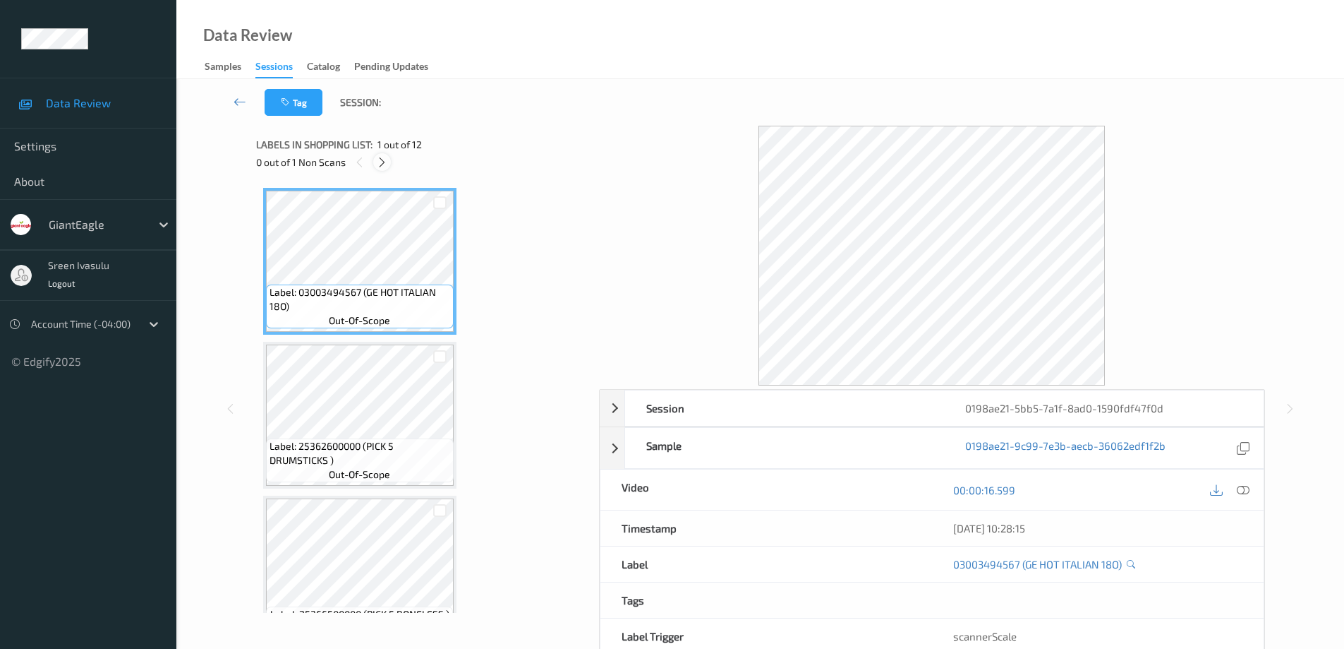
click at [389, 159] on div at bounding box center [382, 162] width 18 height 18
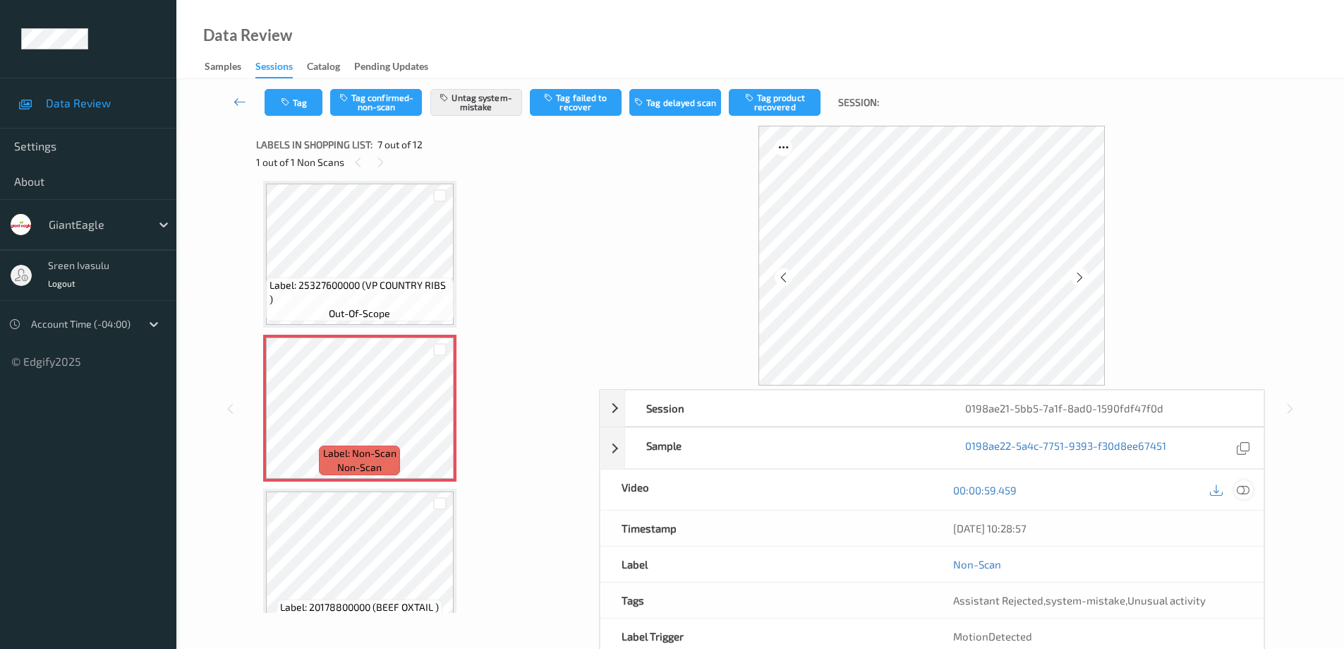
click at [1242, 488] on icon at bounding box center [1243, 489] width 13 height 13
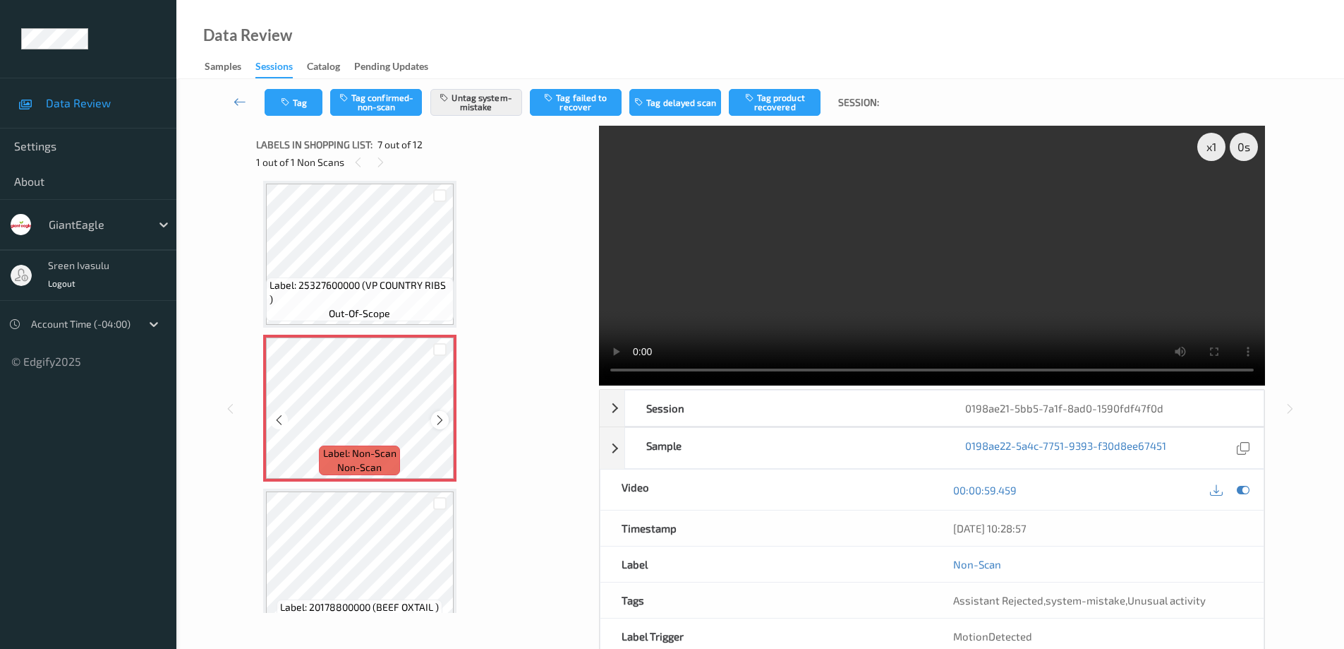
click at [440, 414] on icon at bounding box center [440, 420] width 12 height 13
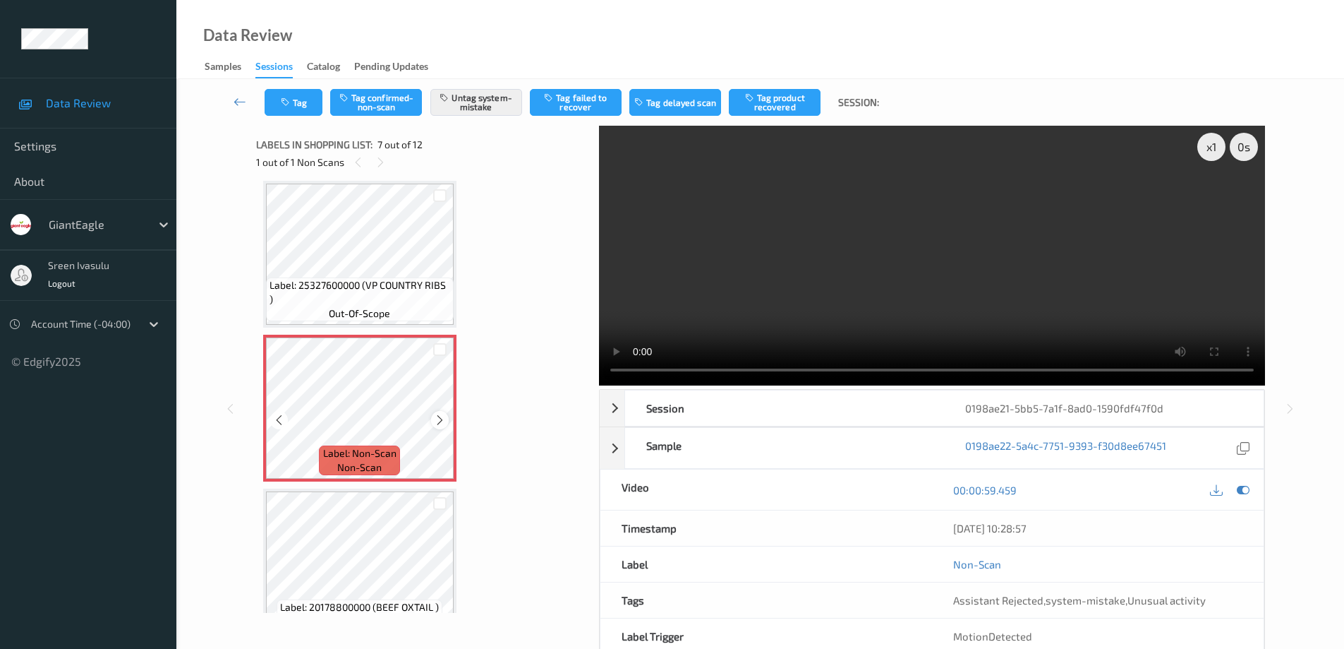
click at [437, 414] on icon at bounding box center [440, 420] width 12 height 13
click at [437, 411] on div at bounding box center [440, 420] width 18 height 18
click at [387, 291] on span "Label: 25327600000 (VP COUNTRY RIBS )" at bounding box center [360, 292] width 181 height 28
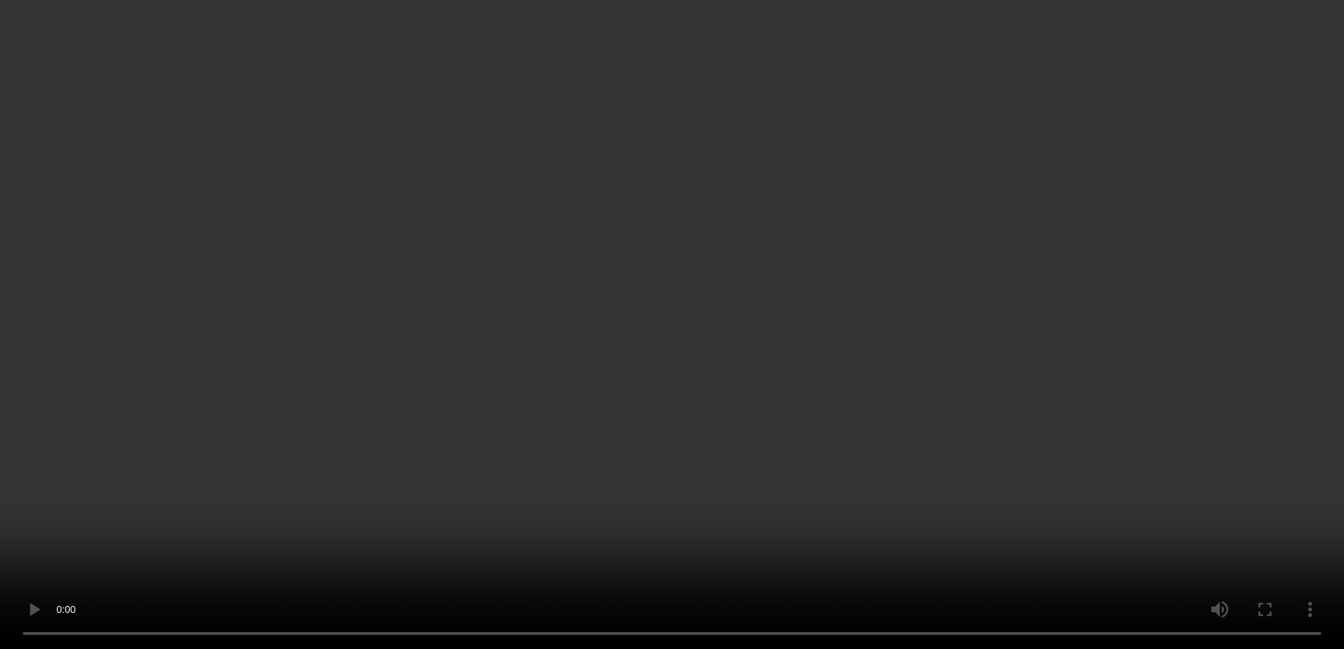
scroll to position [0, 0]
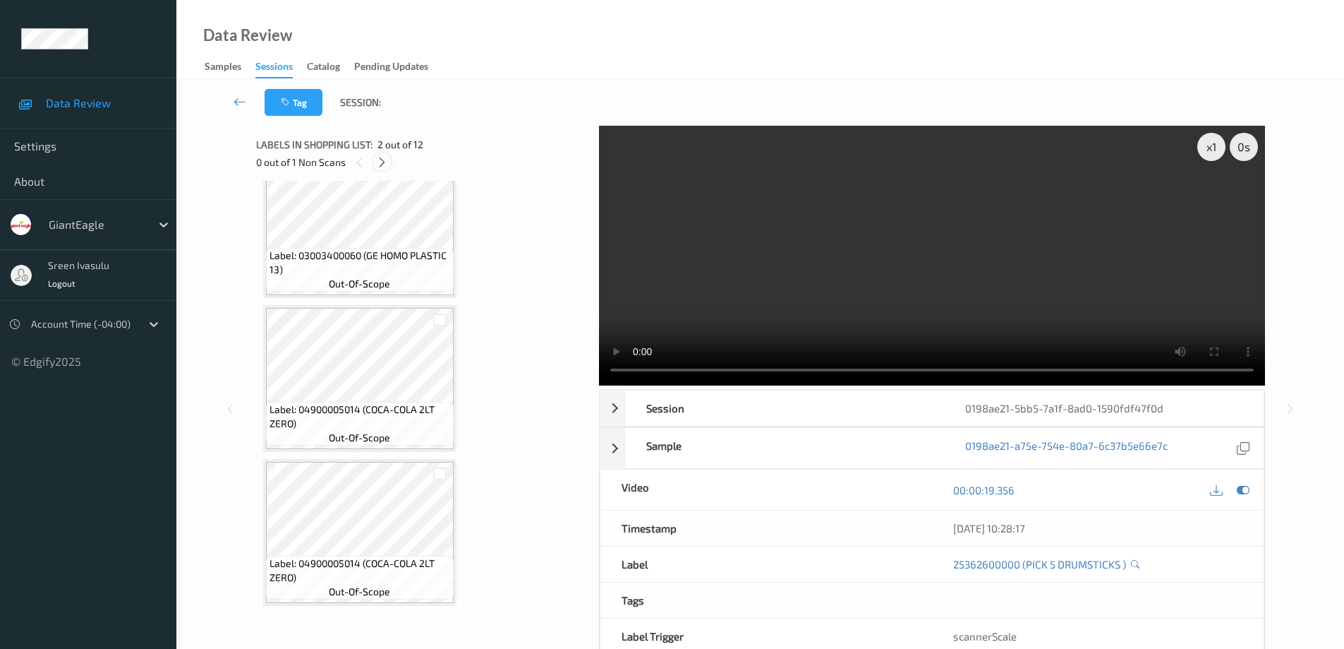
click at [382, 164] on icon at bounding box center [382, 162] width 12 height 13
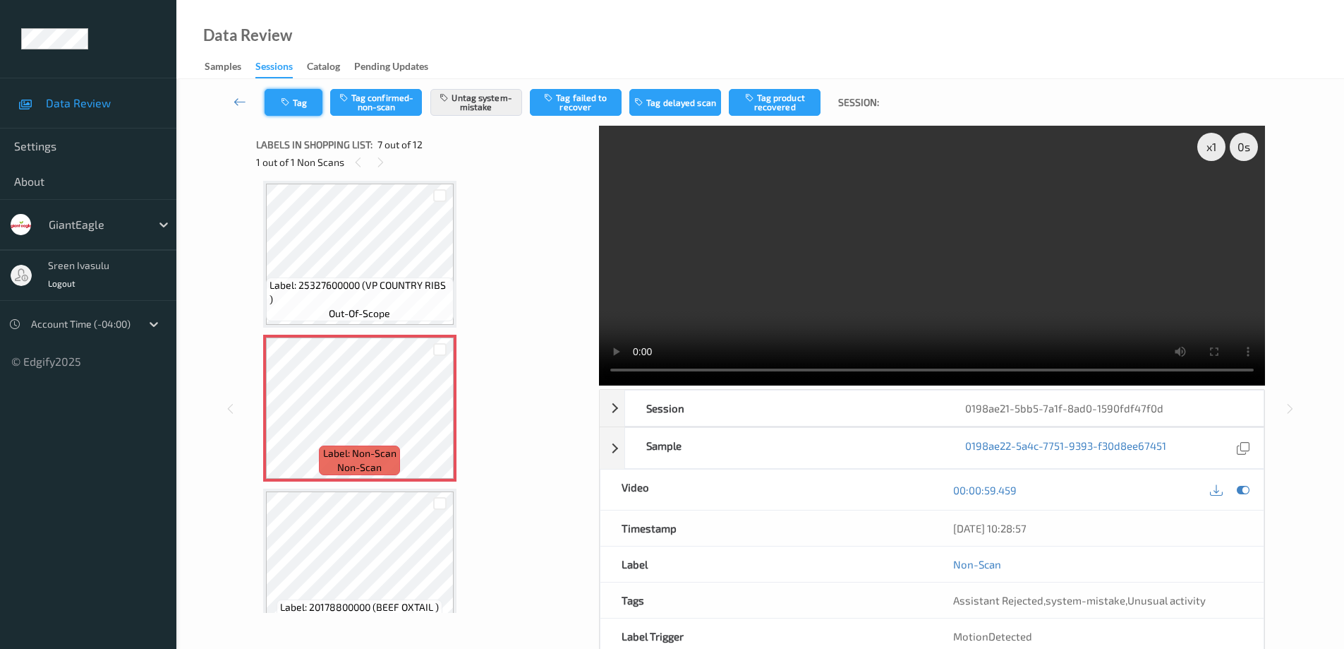
click at [294, 96] on button "Tag" at bounding box center [294, 102] width 58 height 27
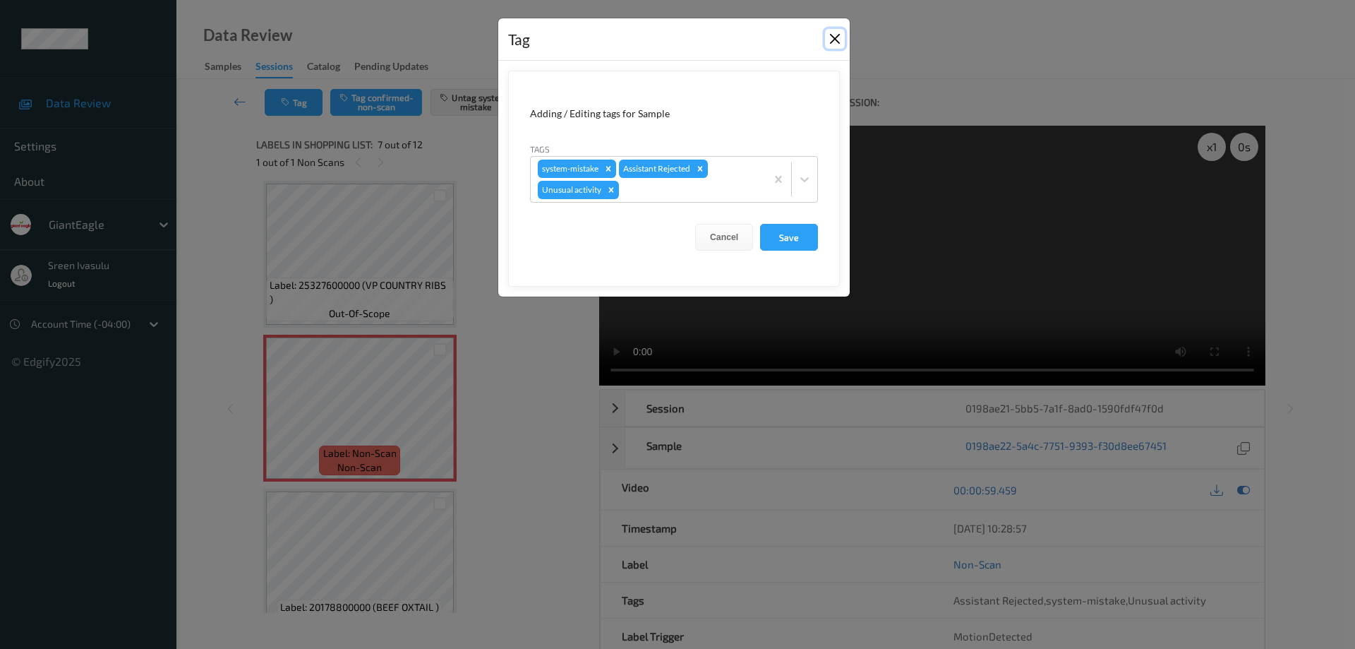
click at [830, 34] on button "Close" at bounding box center [835, 39] width 20 height 20
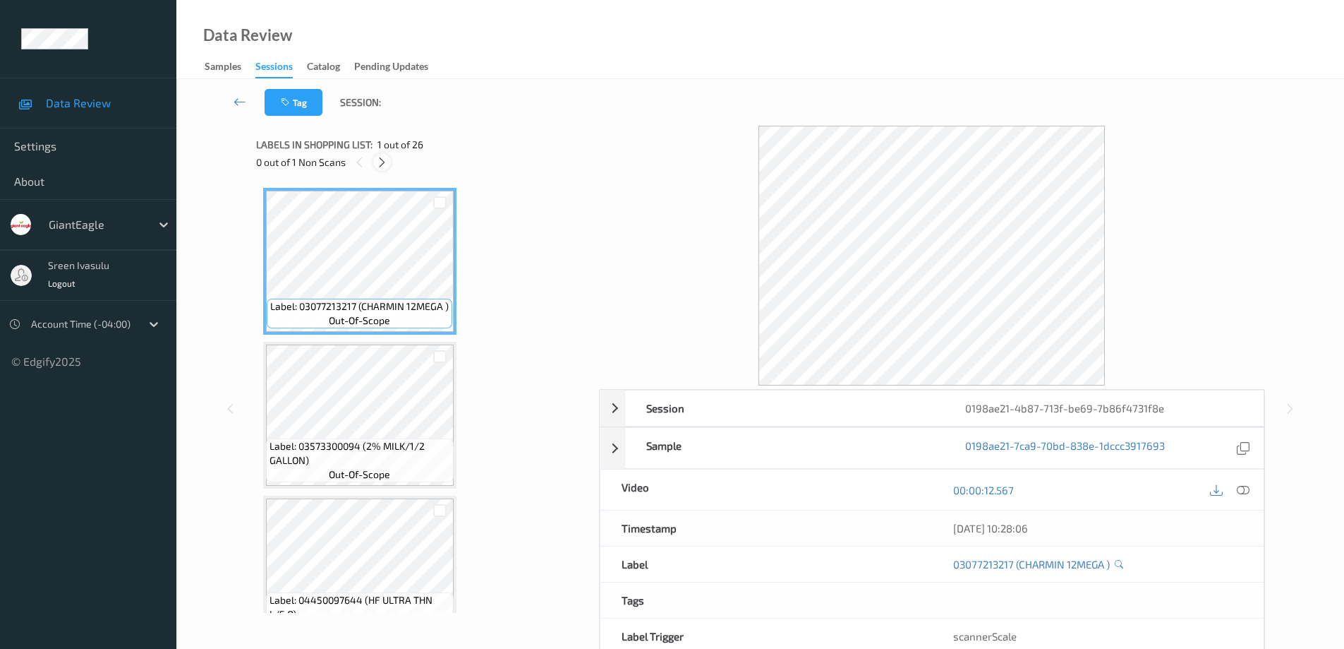
click at [386, 164] on icon at bounding box center [382, 162] width 12 height 13
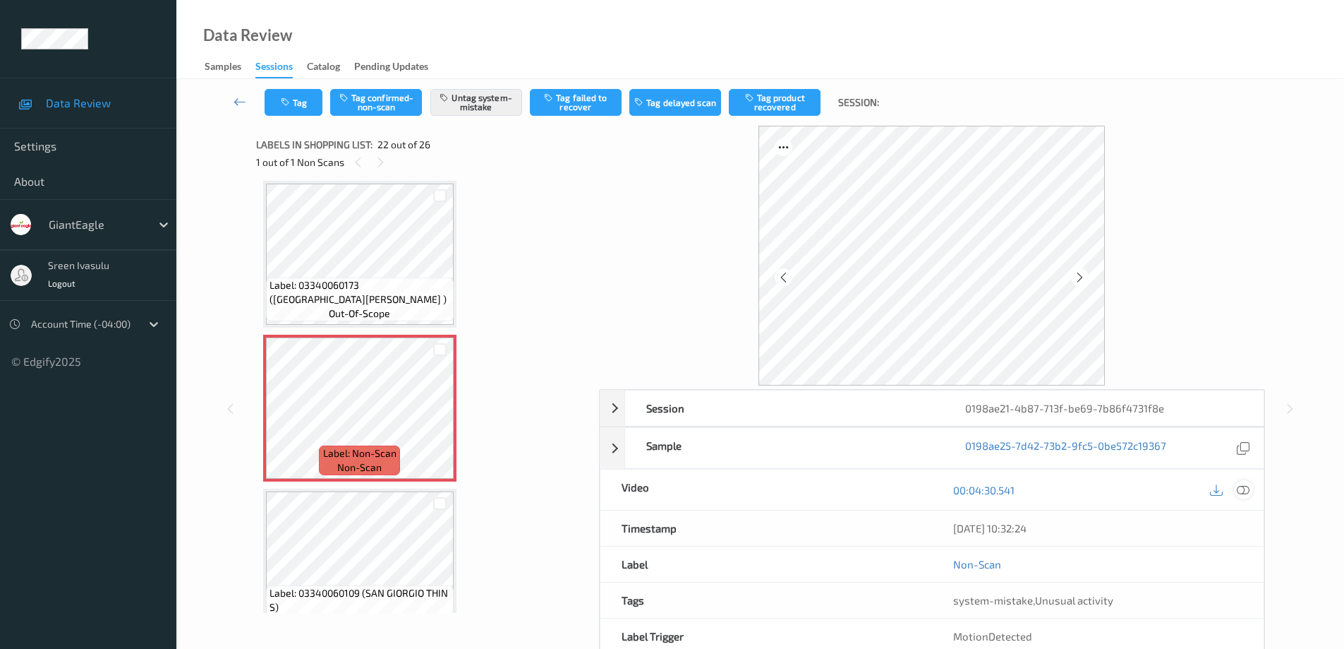
click at [1240, 488] on icon at bounding box center [1243, 489] width 13 height 13
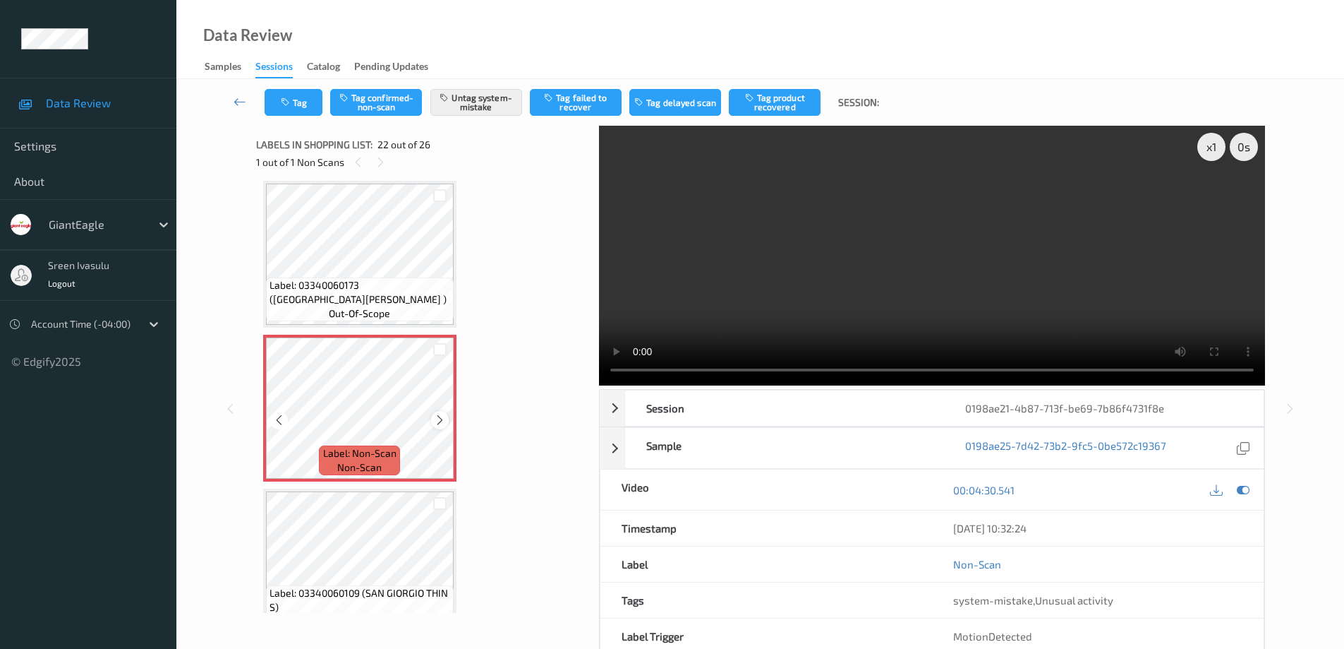
click at [437, 422] on icon at bounding box center [440, 420] width 12 height 13
click at [433, 421] on div at bounding box center [440, 420] width 18 height 18
click at [467, 95] on button "Untag system-mistake" at bounding box center [476, 102] width 92 height 27
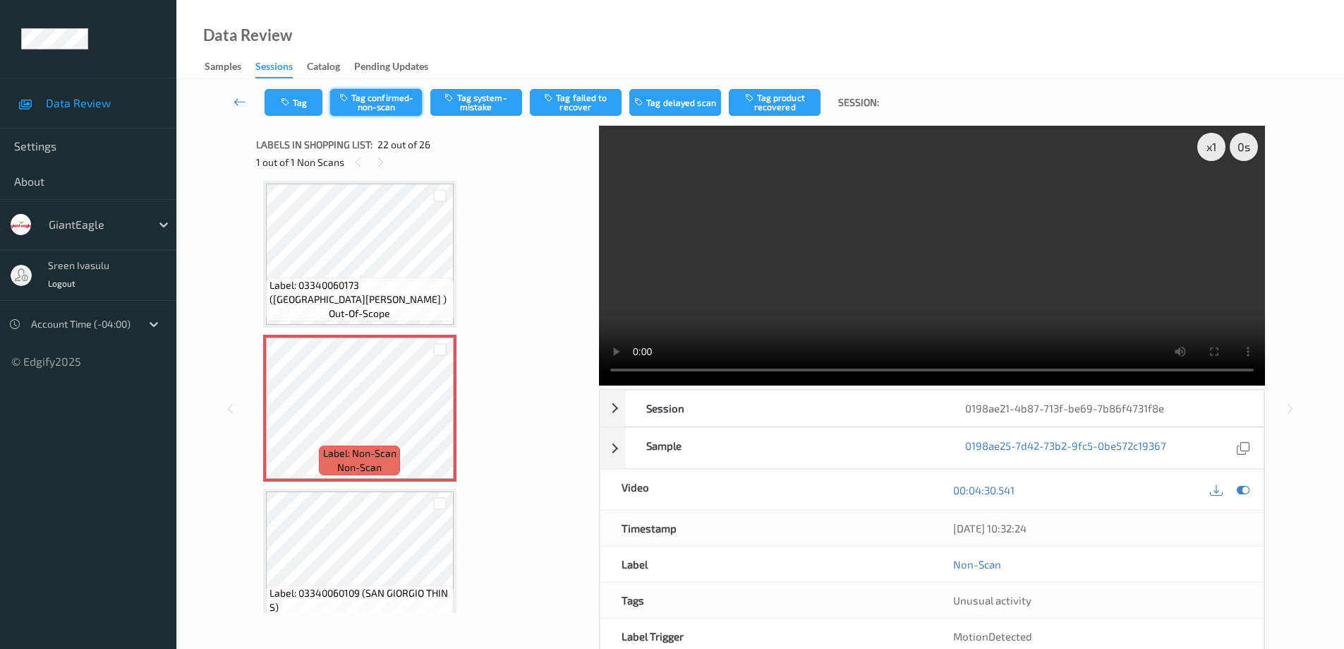
click at [380, 99] on button "Tag confirmed-non-scan" at bounding box center [376, 102] width 92 height 27
click at [776, 95] on button "Tag product recovered" at bounding box center [775, 102] width 92 height 27
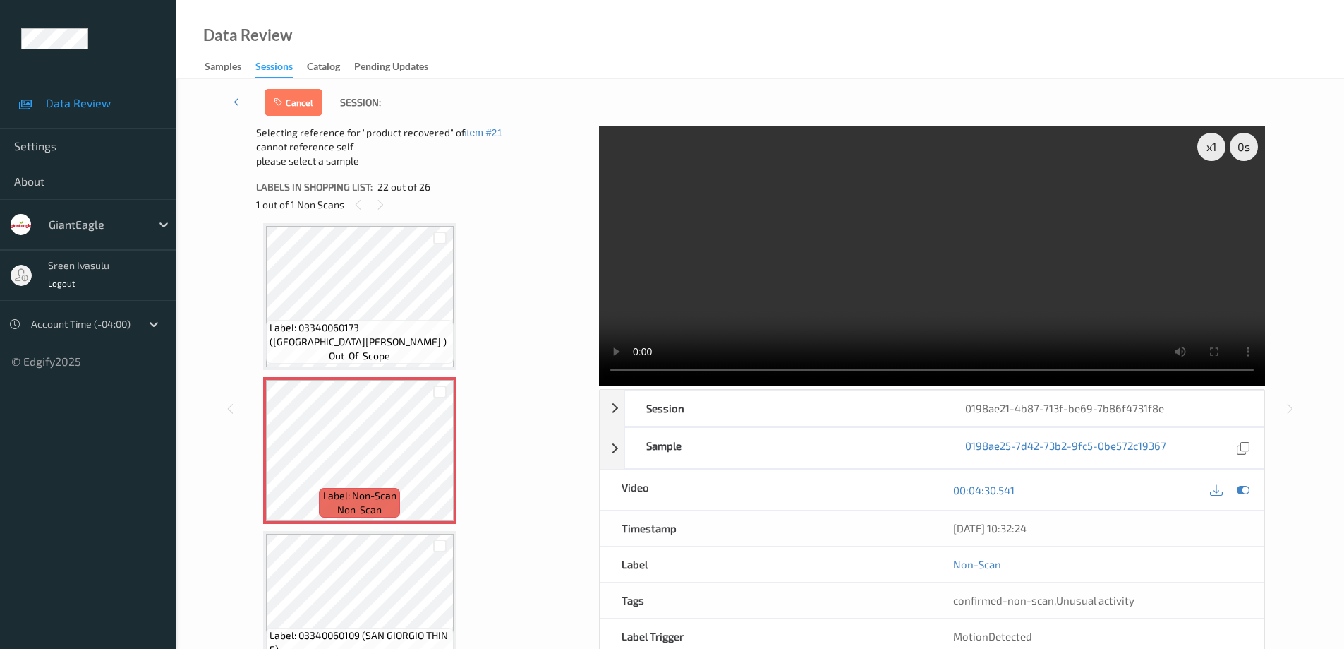
scroll to position [3366, 0]
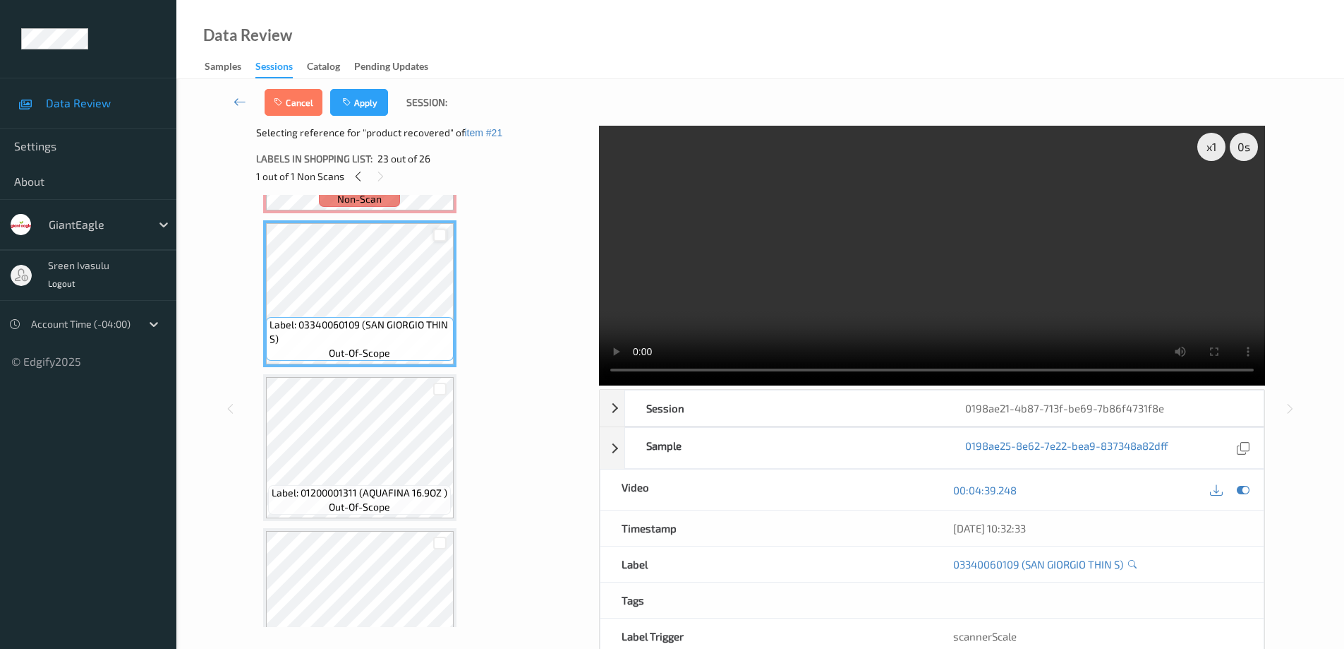
click at [445, 232] on div at bounding box center [439, 235] width 13 height 13
click at [361, 104] on button "Apply" at bounding box center [359, 102] width 58 height 27
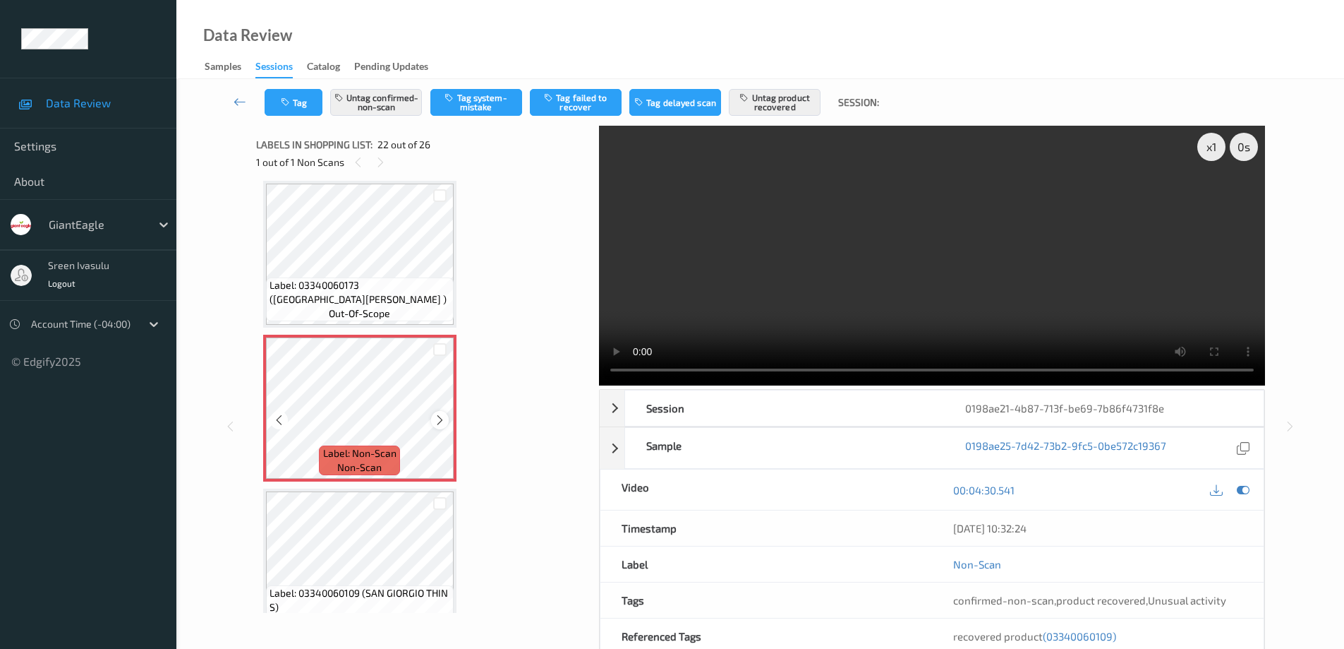
click at [435, 422] on icon at bounding box center [440, 420] width 12 height 13
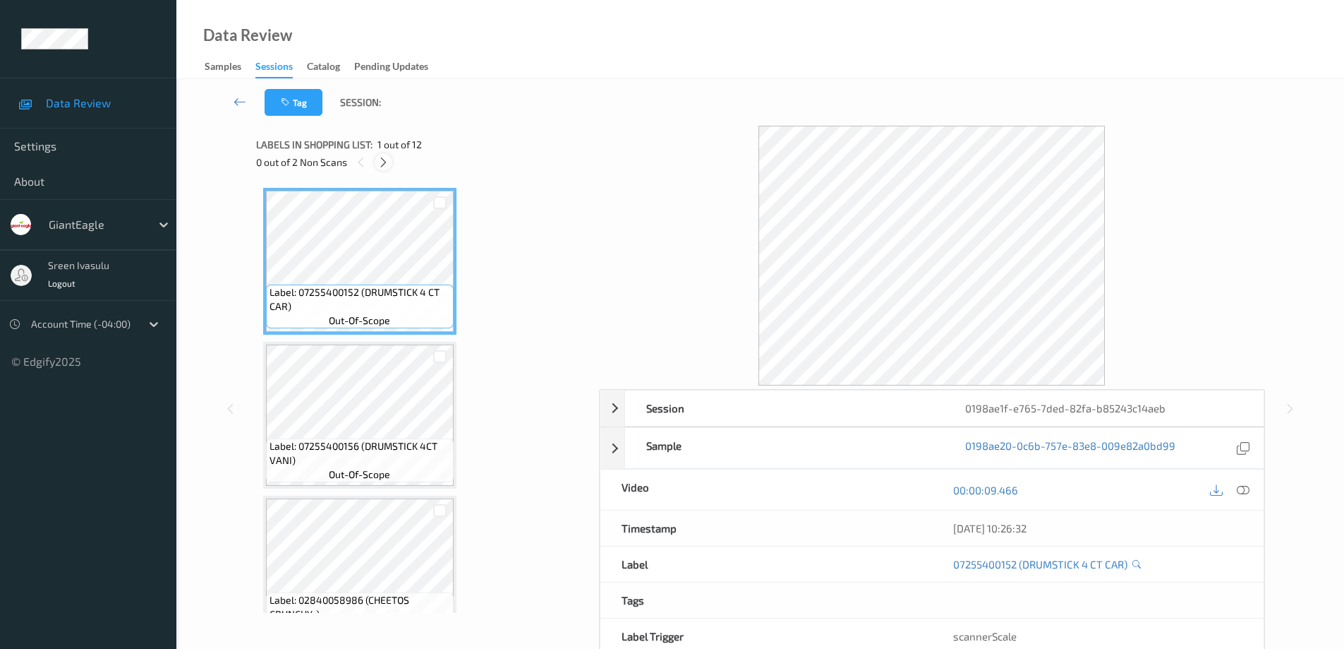
click at [383, 166] on icon at bounding box center [384, 162] width 12 height 13
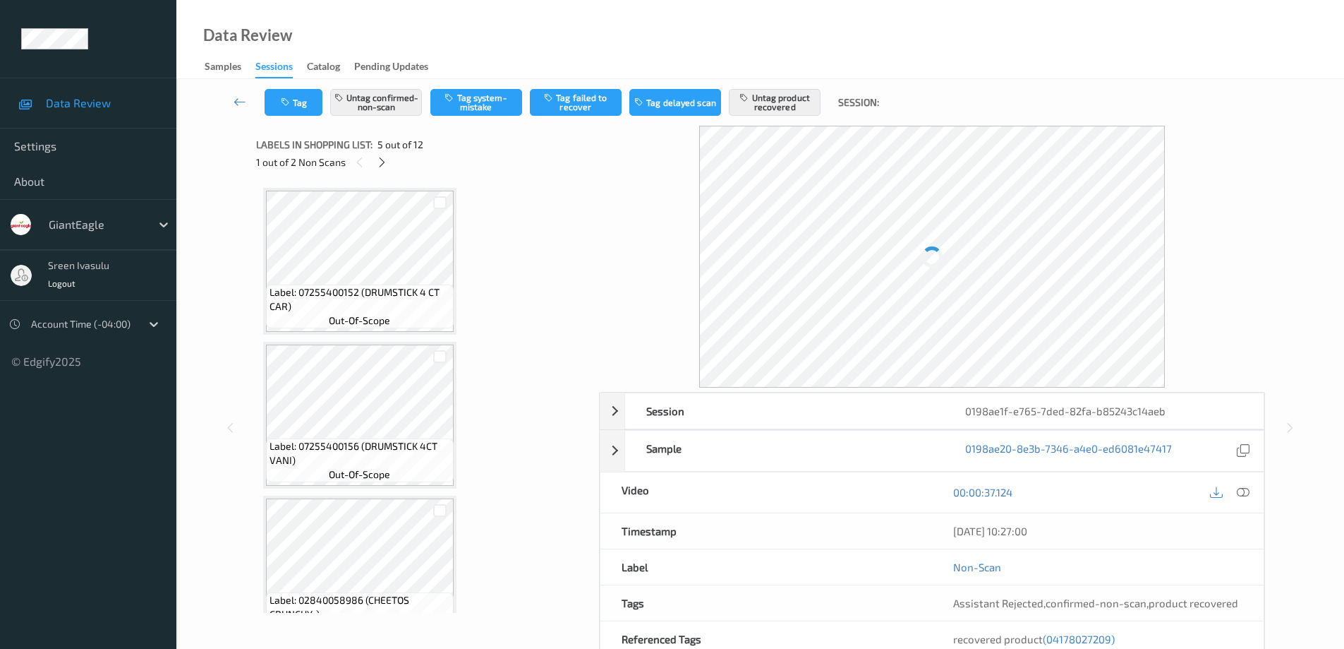
scroll to position [469, 0]
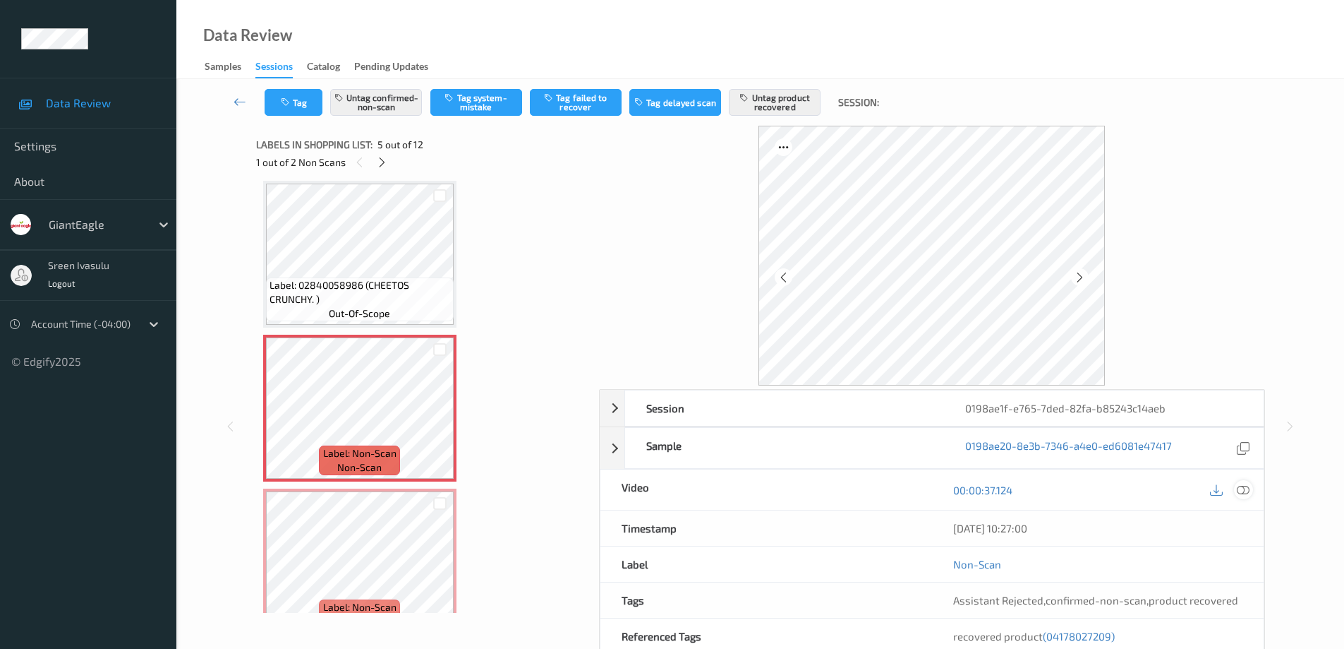
click at [1248, 486] on icon at bounding box center [1243, 489] width 13 height 13
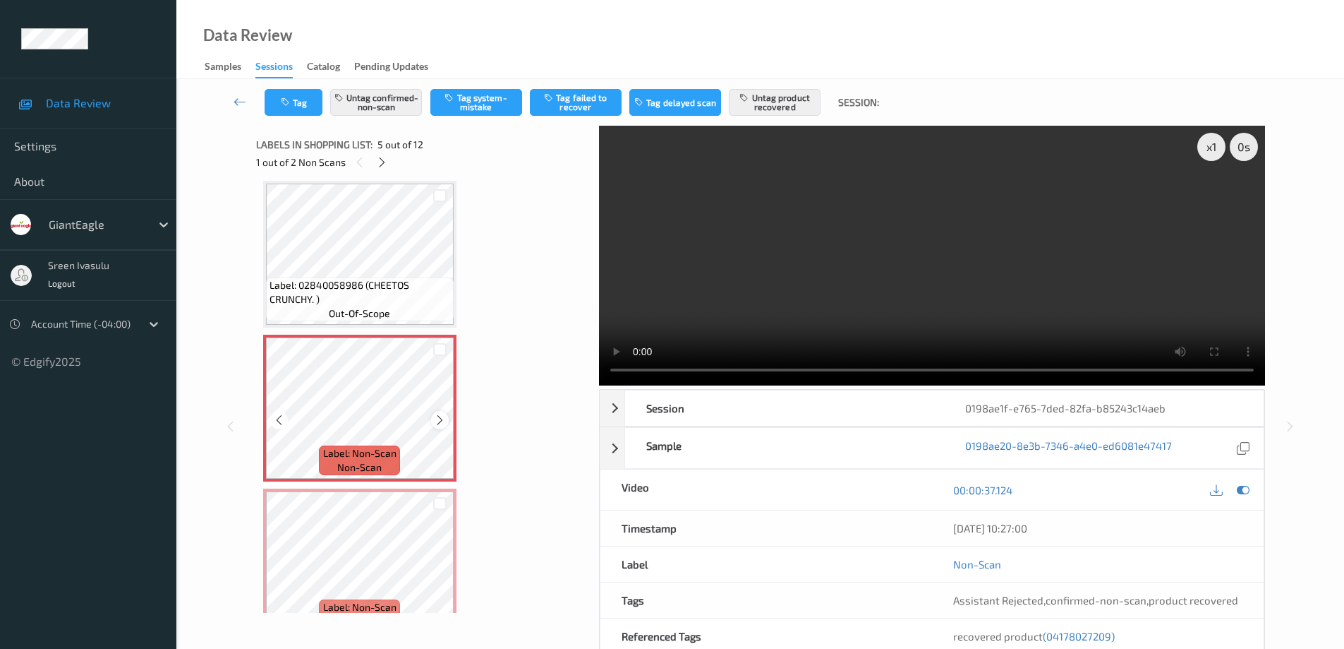
click at [438, 418] on icon at bounding box center [440, 420] width 12 height 13
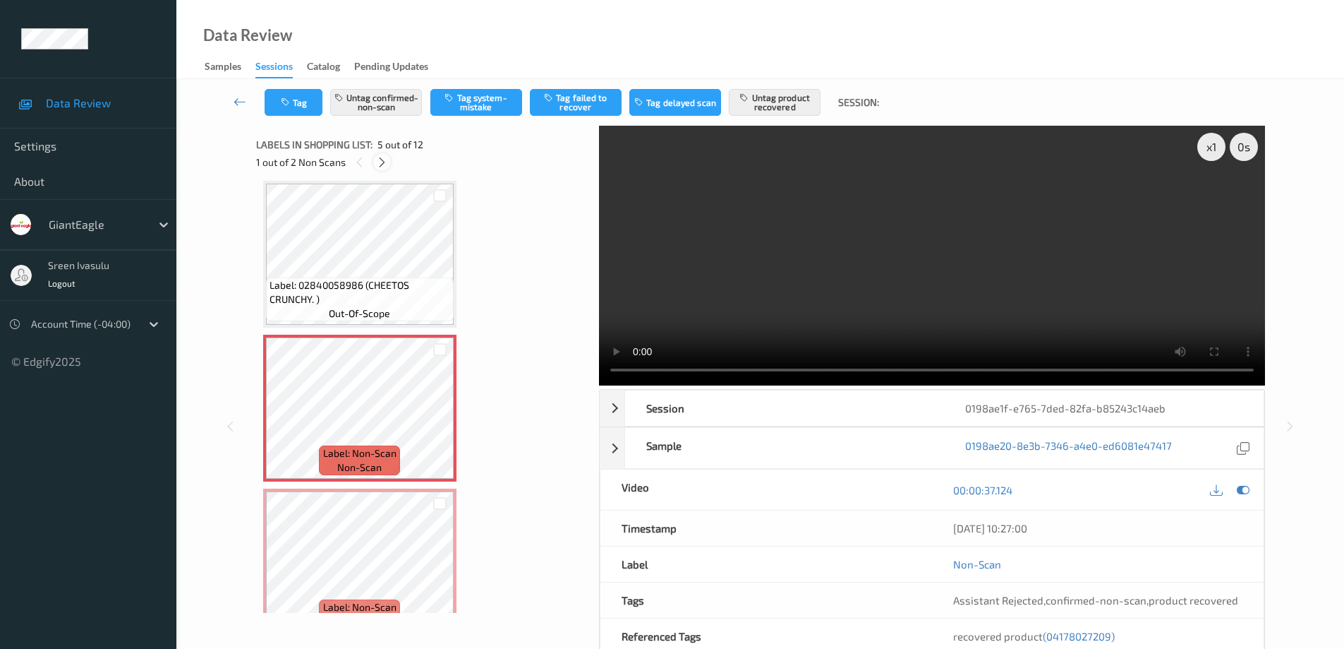
click at [377, 159] on icon at bounding box center [382, 162] width 12 height 13
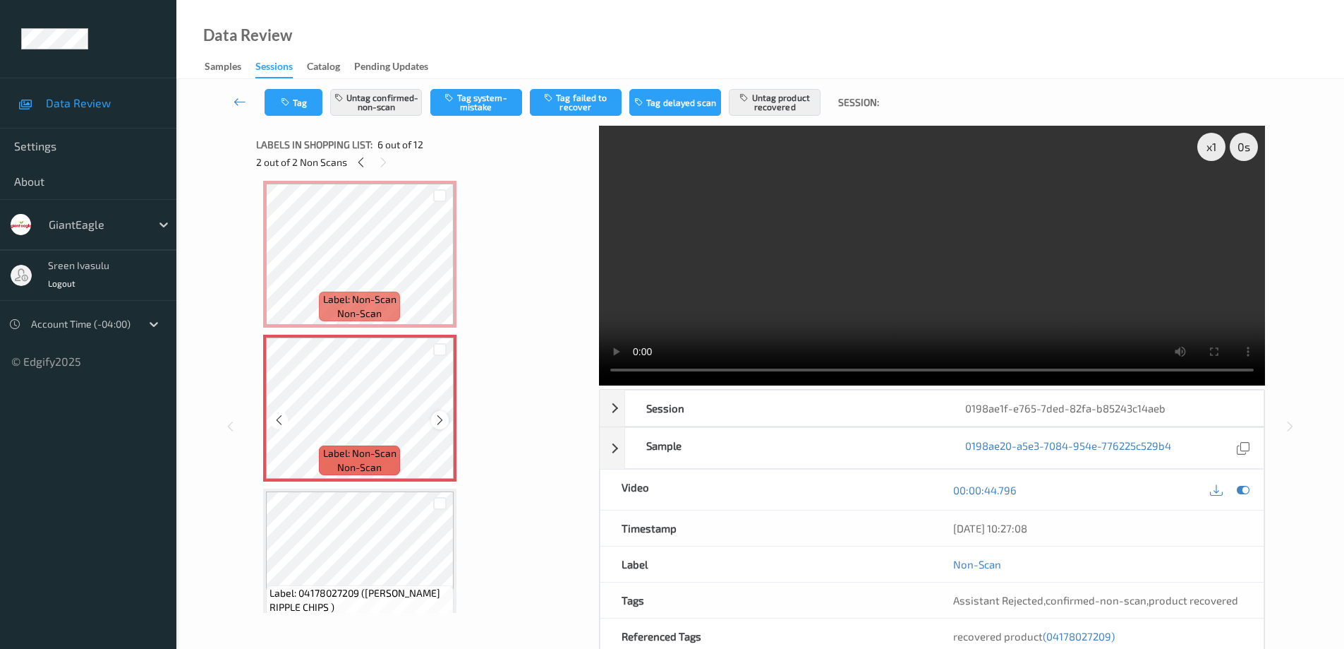
click at [435, 414] on icon at bounding box center [440, 420] width 12 height 13
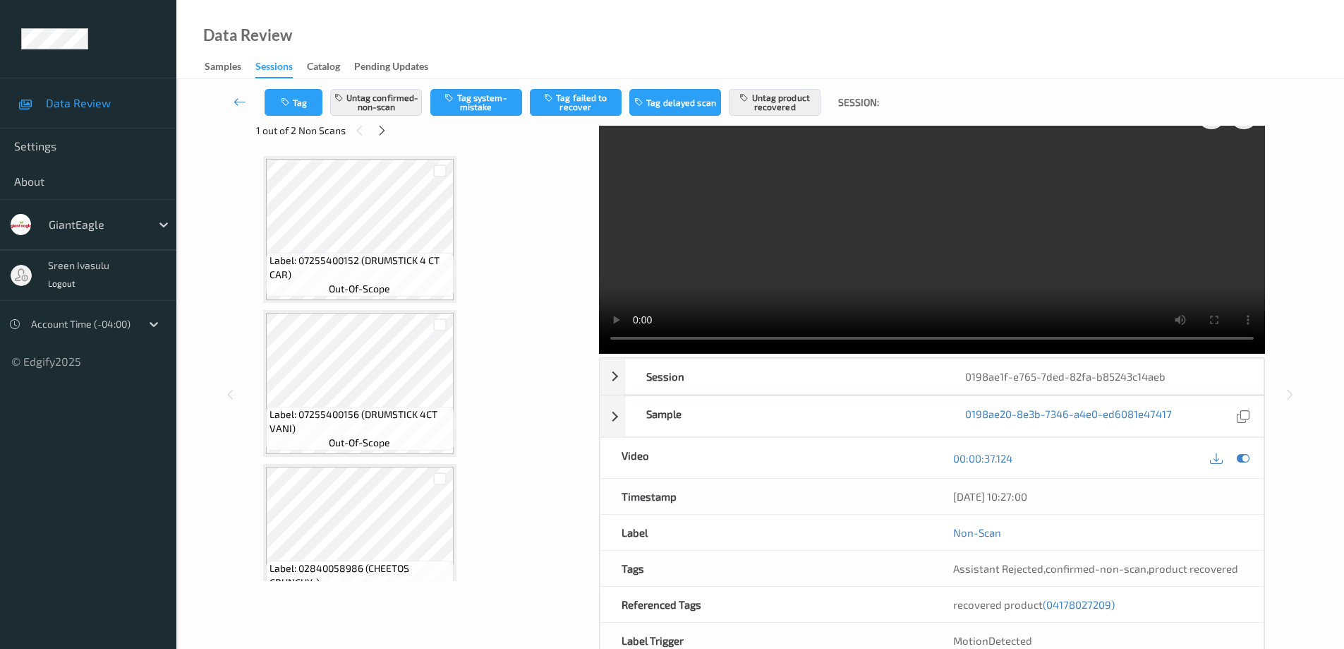
scroll to position [0, 0]
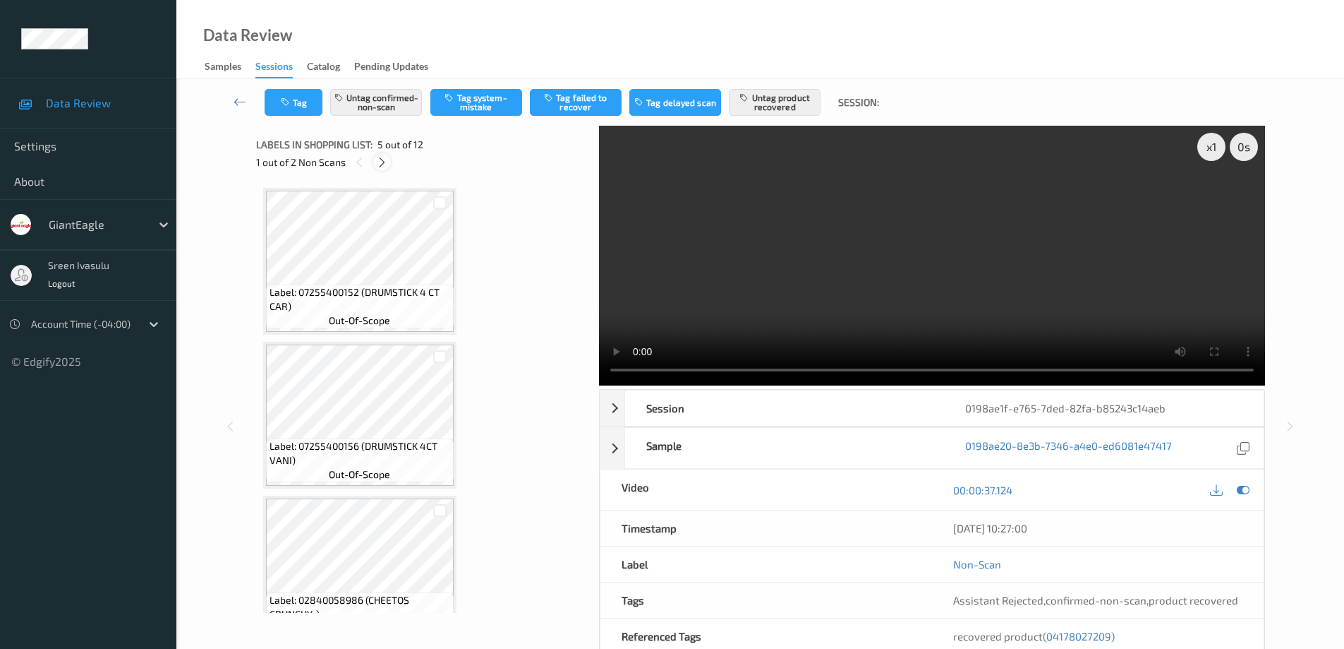
click at [385, 160] on icon at bounding box center [382, 162] width 12 height 13
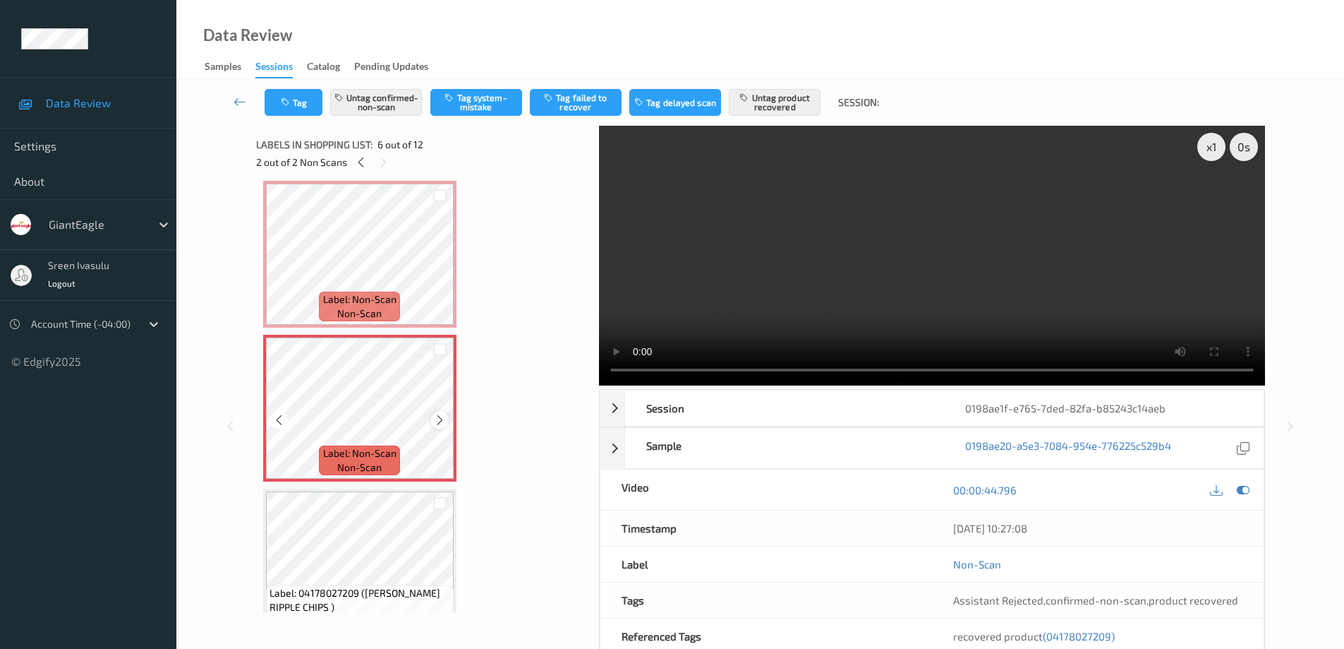
click at [440, 421] on icon at bounding box center [440, 420] width 12 height 13
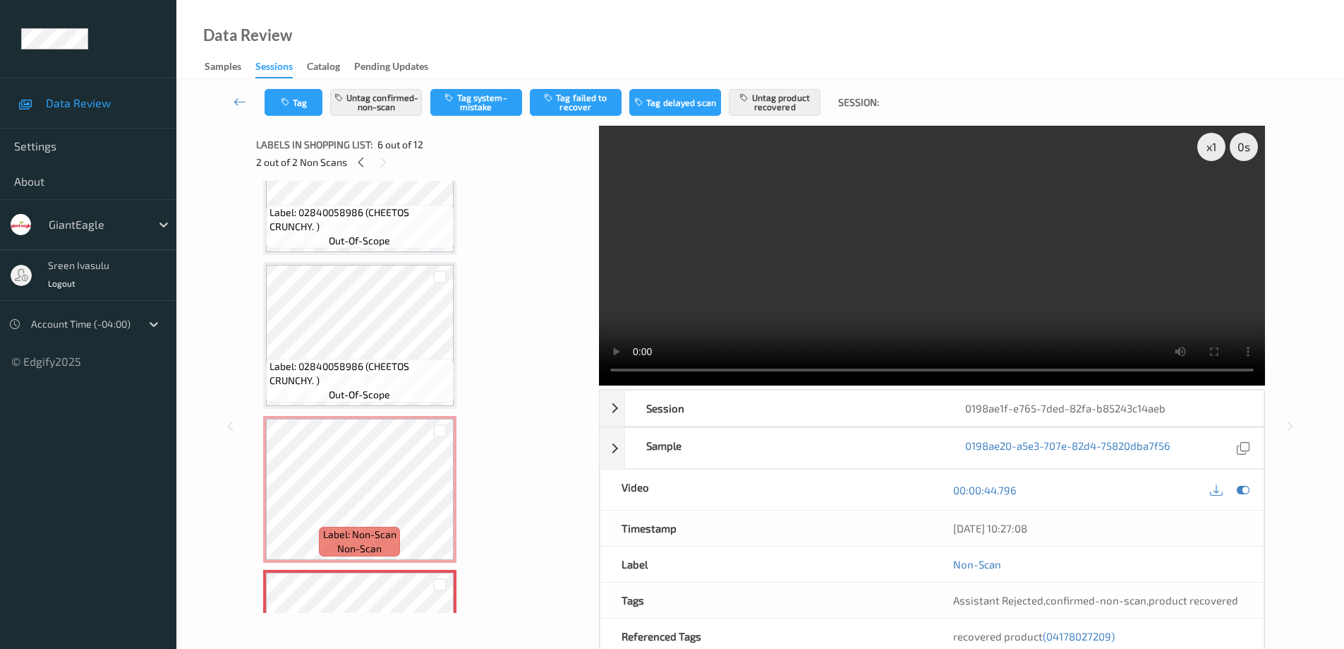
scroll to position [10, 0]
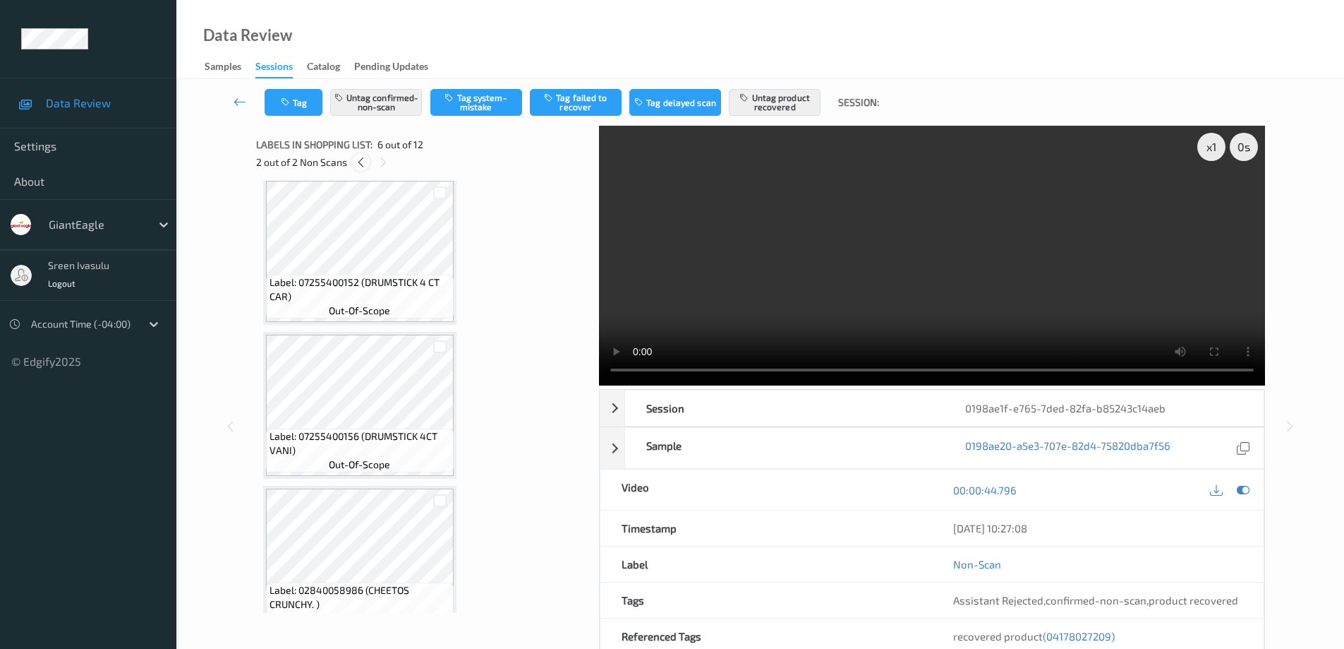
click at [357, 161] on icon at bounding box center [361, 162] width 12 height 13
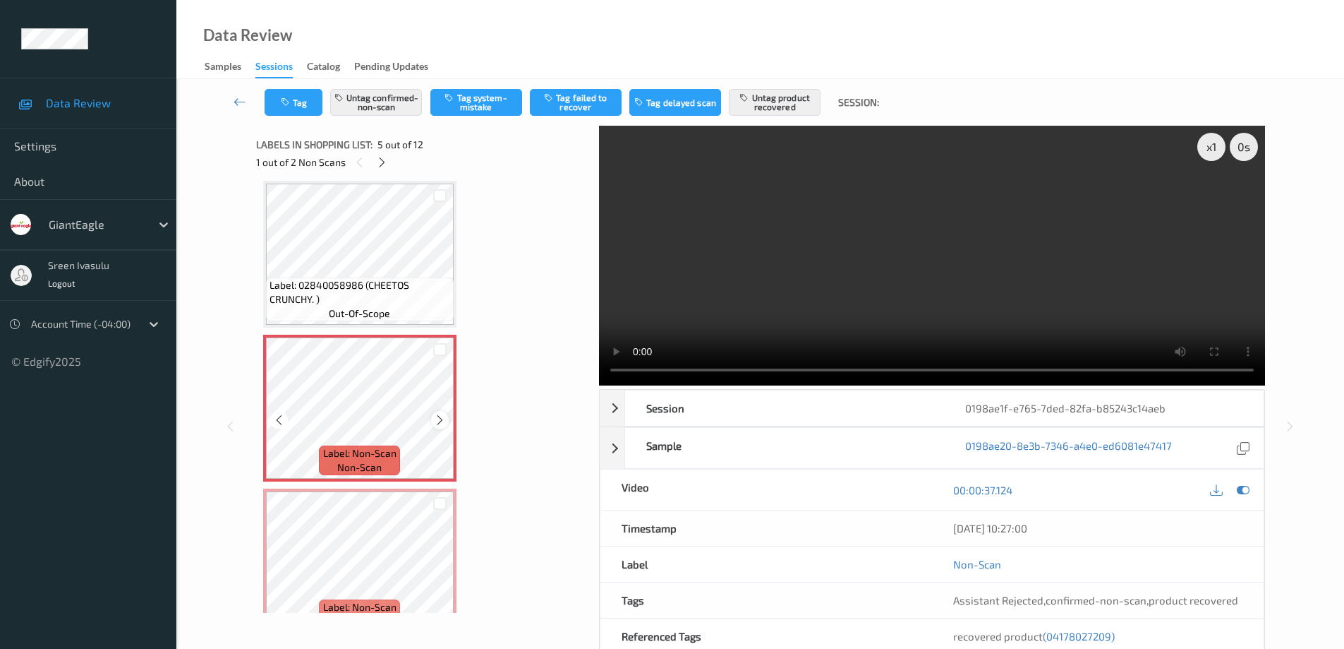
click at [438, 420] on icon at bounding box center [440, 420] width 12 height 13
click at [439, 420] on icon at bounding box center [440, 420] width 12 height 13
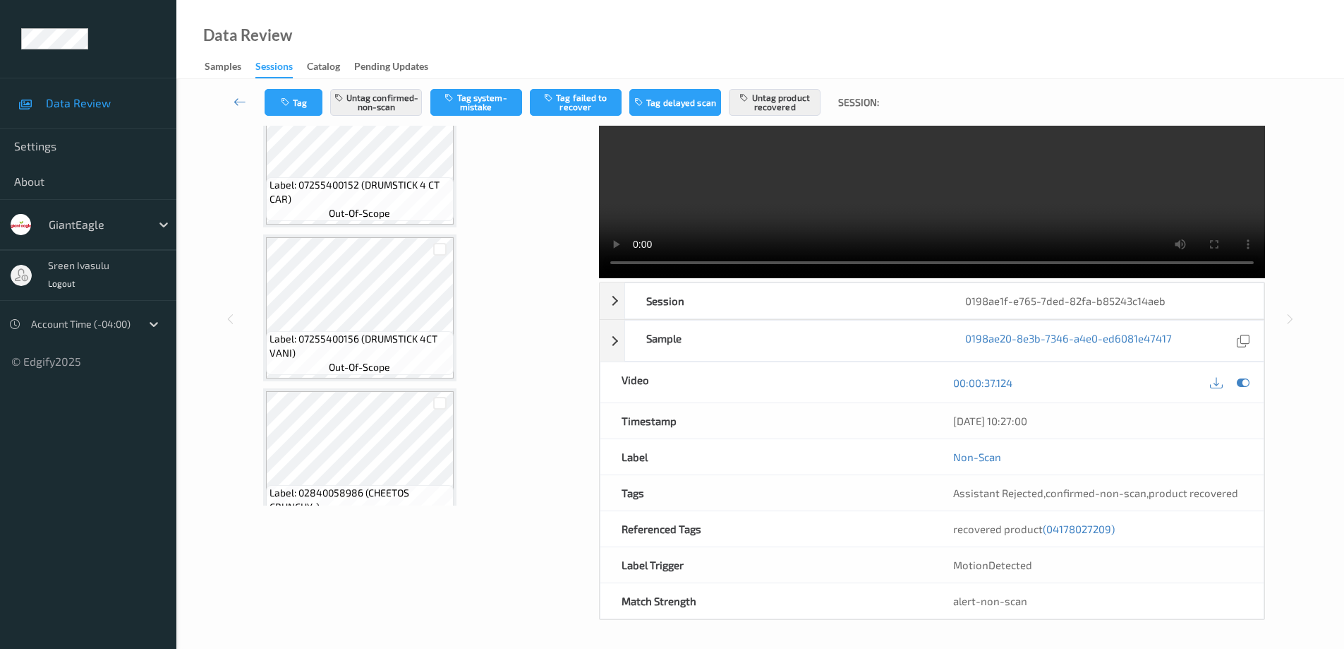
scroll to position [0, 0]
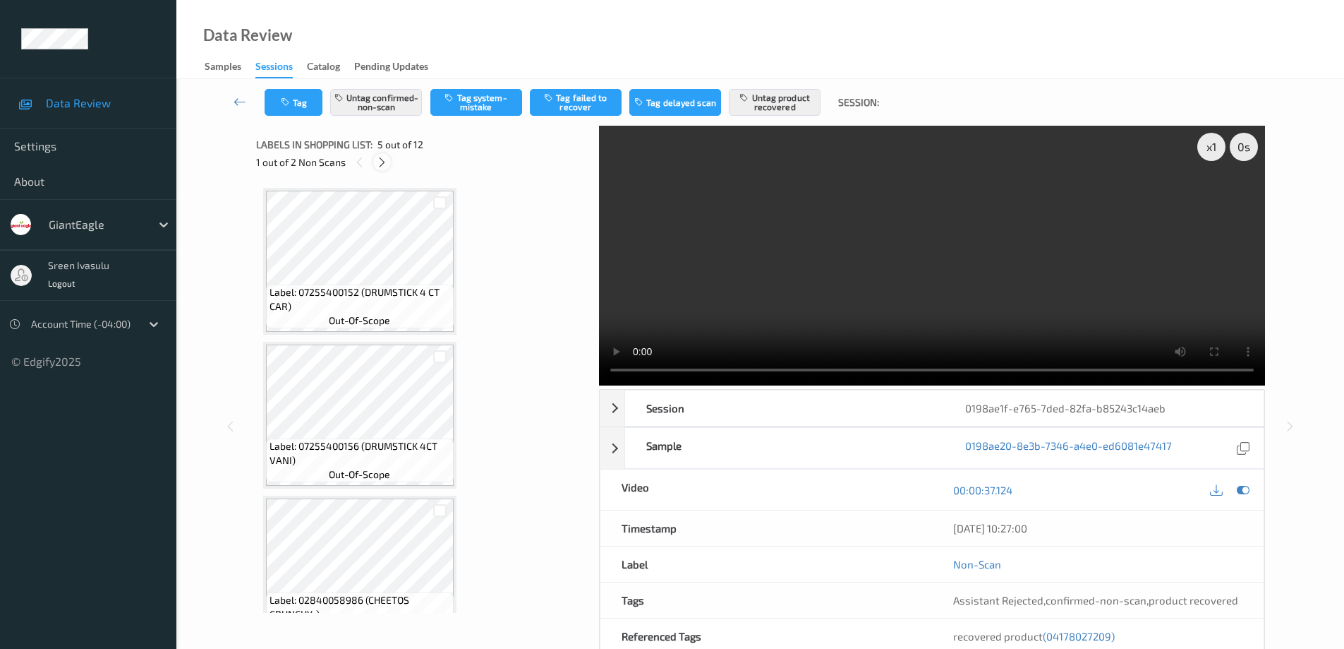
click at [382, 165] on icon at bounding box center [382, 162] width 12 height 13
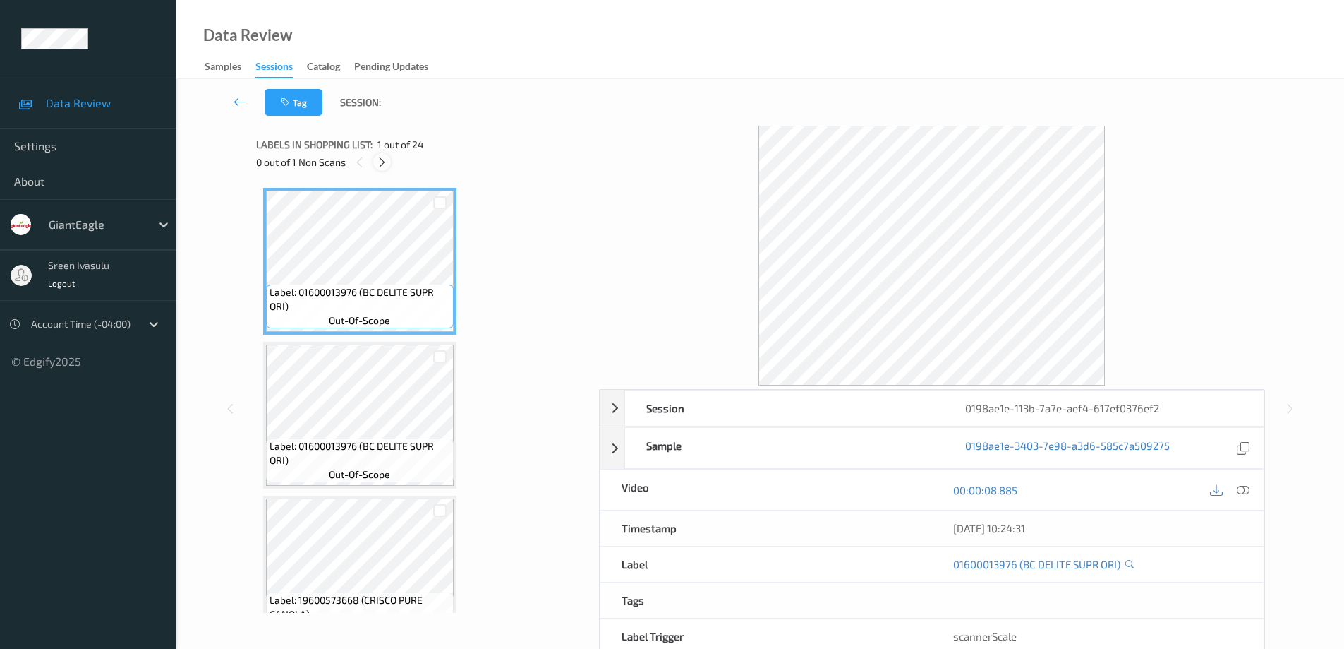
click at [375, 156] on div at bounding box center [382, 162] width 18 height 18
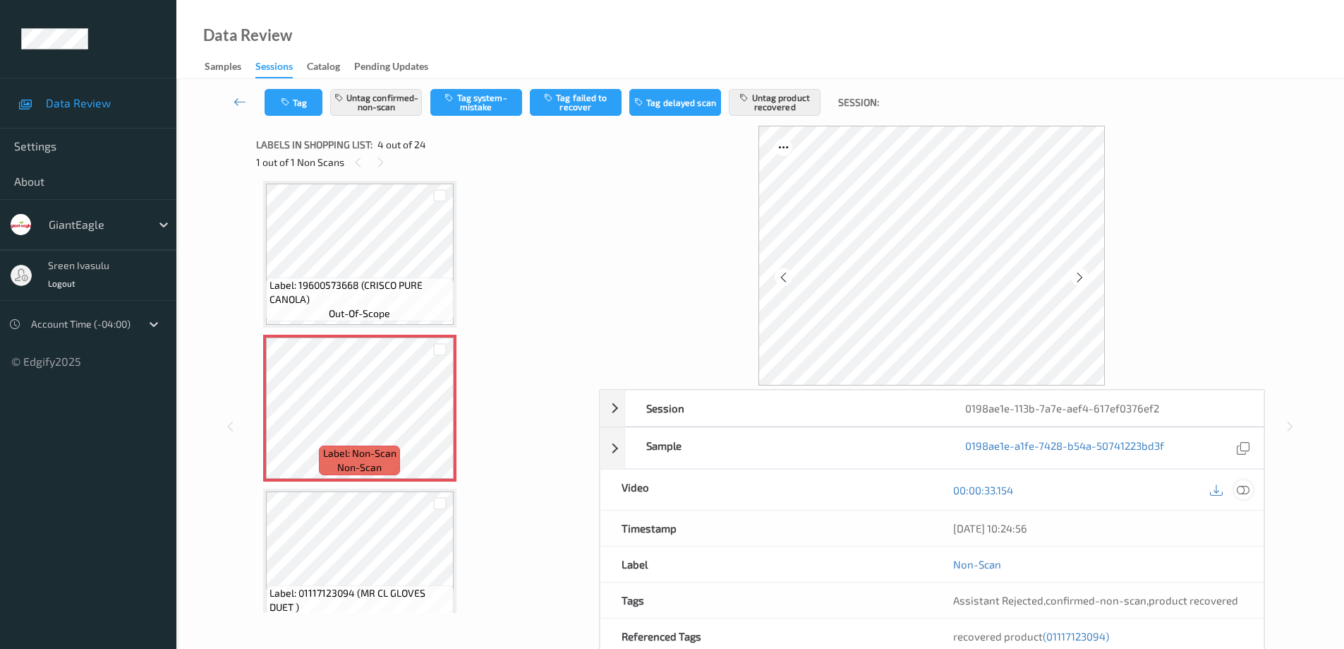
click at [1243, 490] on icon at bounding box center [1243, 489] width 13 height 13
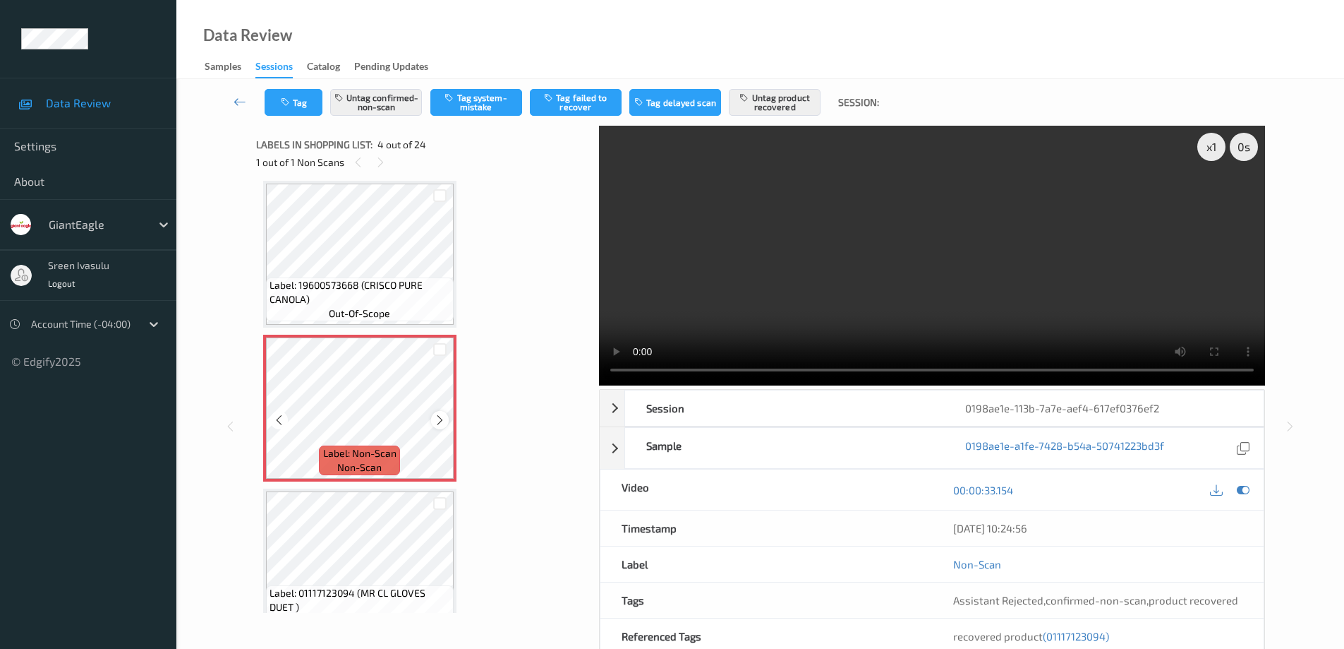
click at [442, 423] on icon at bounding box center [440, 420] width 12 height 13
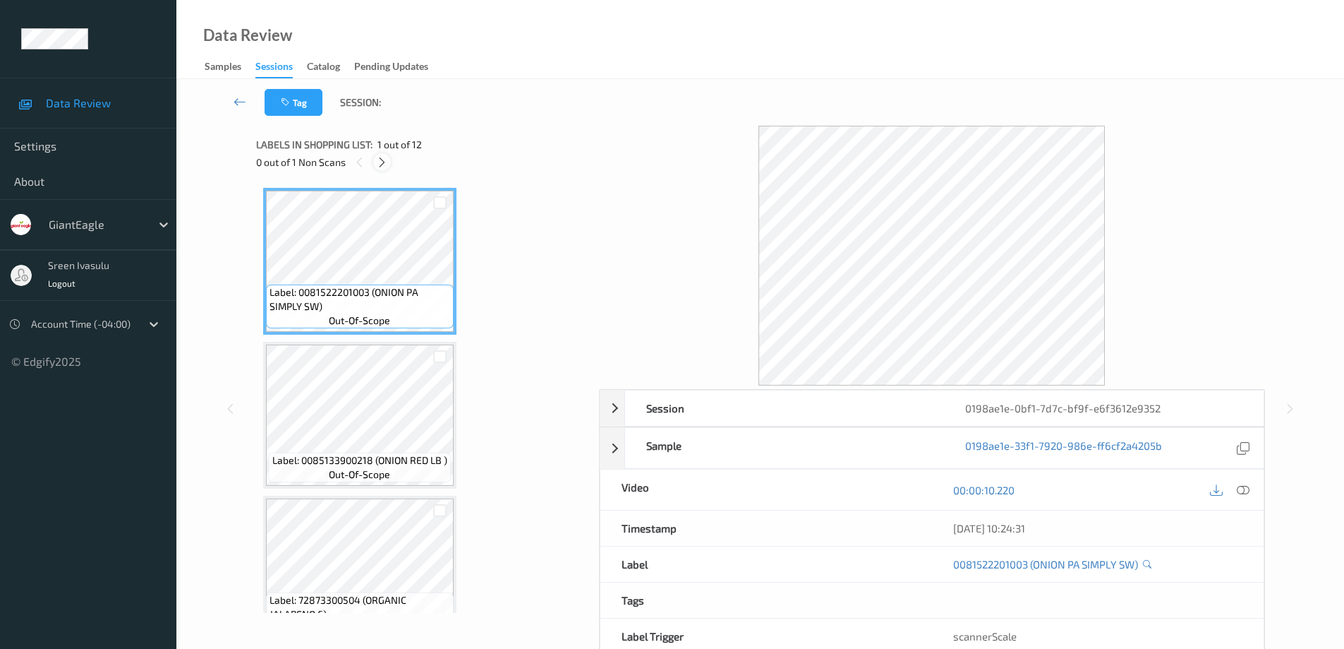
click at [375, 165] on div at bounding box center [382, 162] width 18 height 18
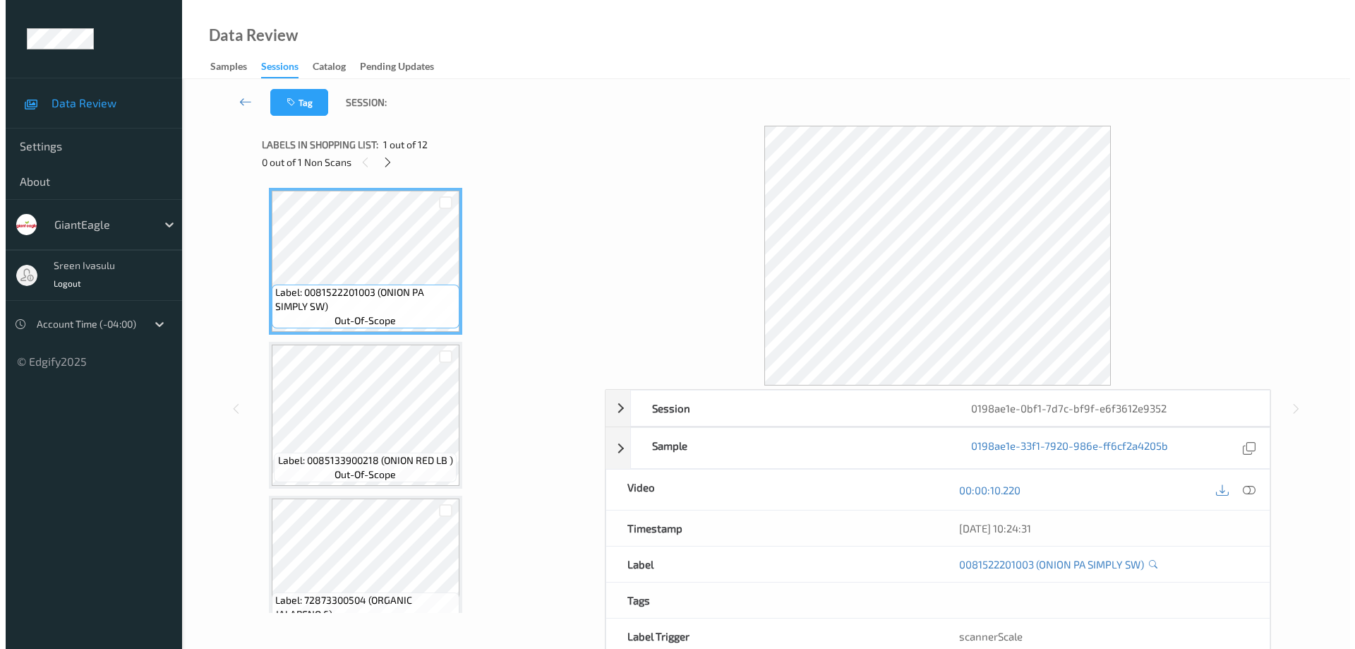
scroll to position [930, 0]
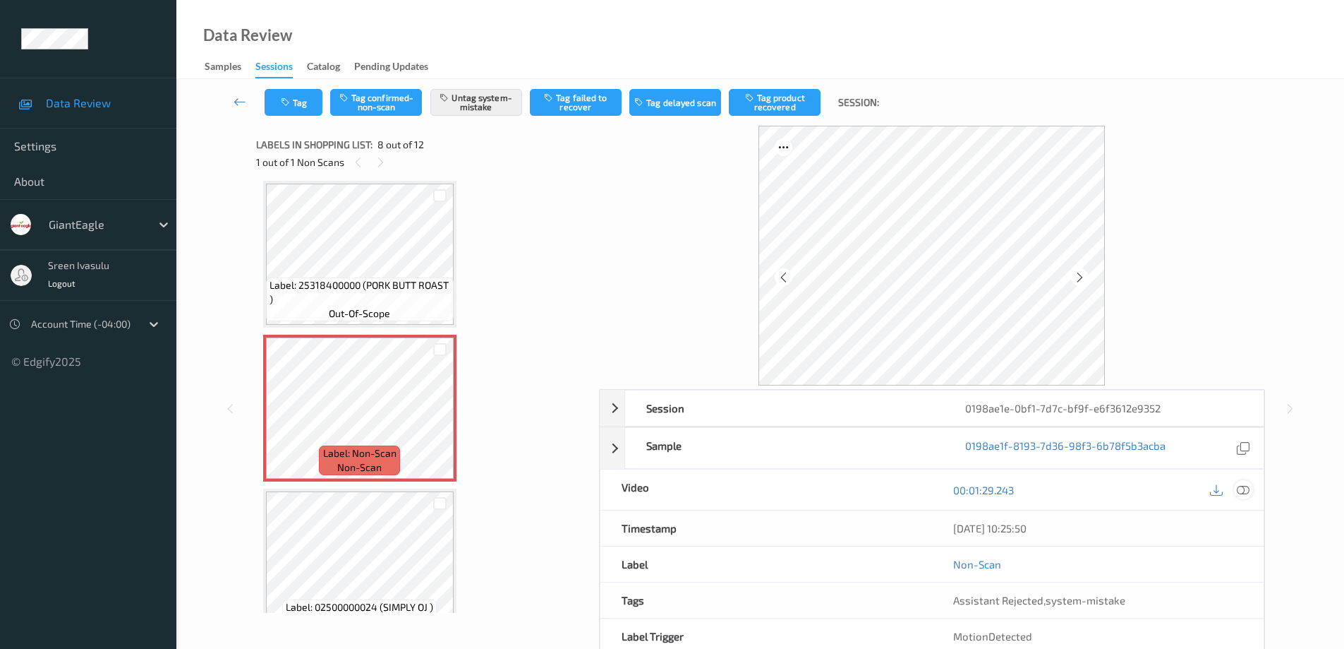
click at [1238, 488] on icon at bounding box center [1243, 489] width 13 height 13
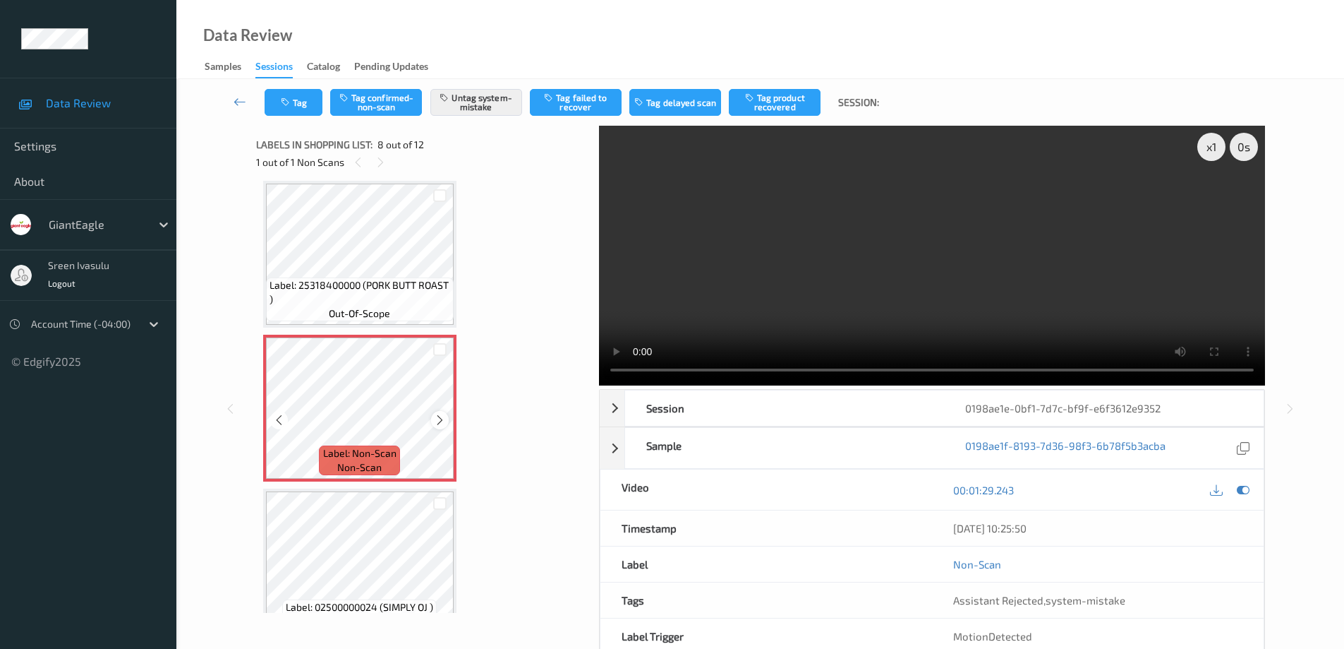
click at [440, 427] on div at bounding box center [440, 420] width 18 height 18
click at [304, 102] on button "Tag" at bounding box center [294, 102] width 58 height 27
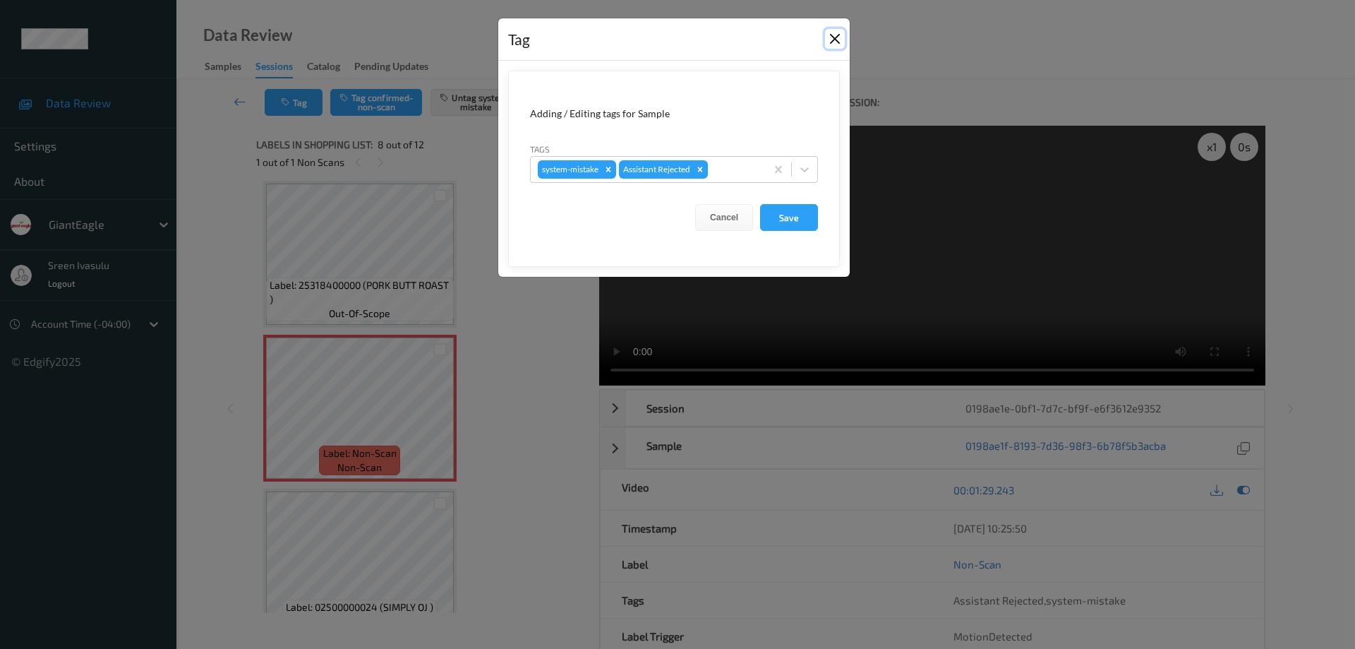
click at [836, 38] on button "Close" at bounding box center [835, 39] width 20 height 20
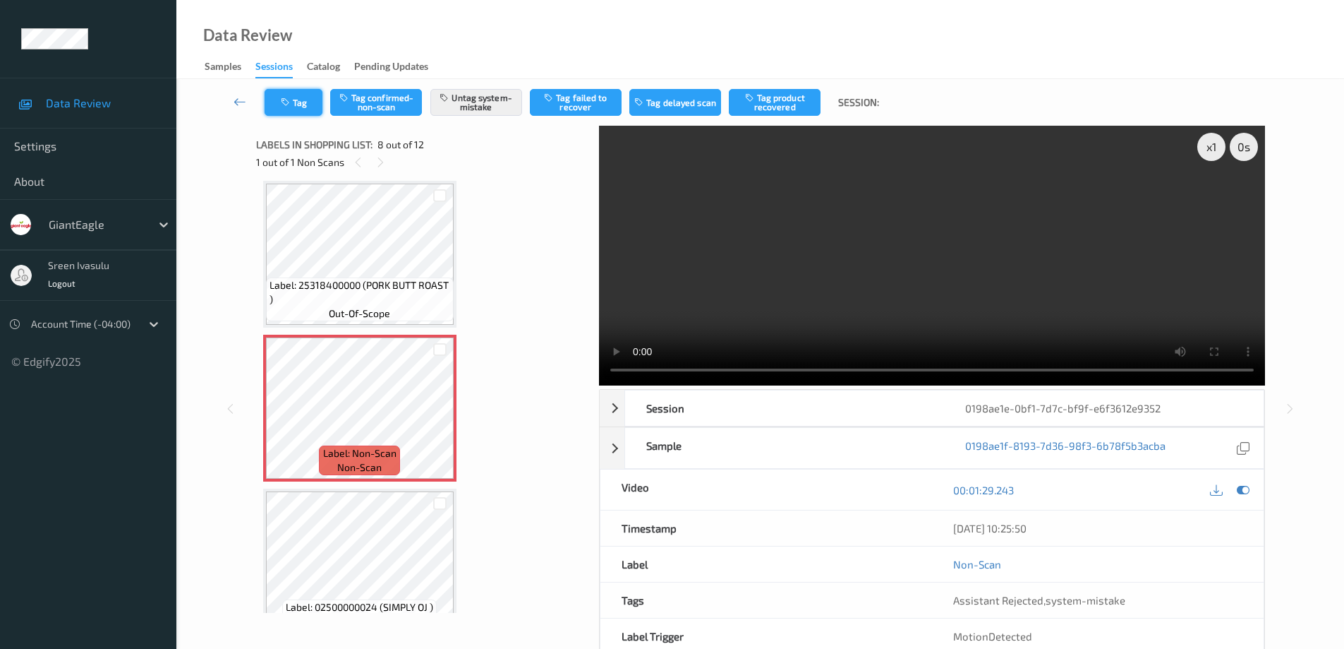
click at [298, 108] on button "Tag" at bounding box center [294, 102] width 58 height 27
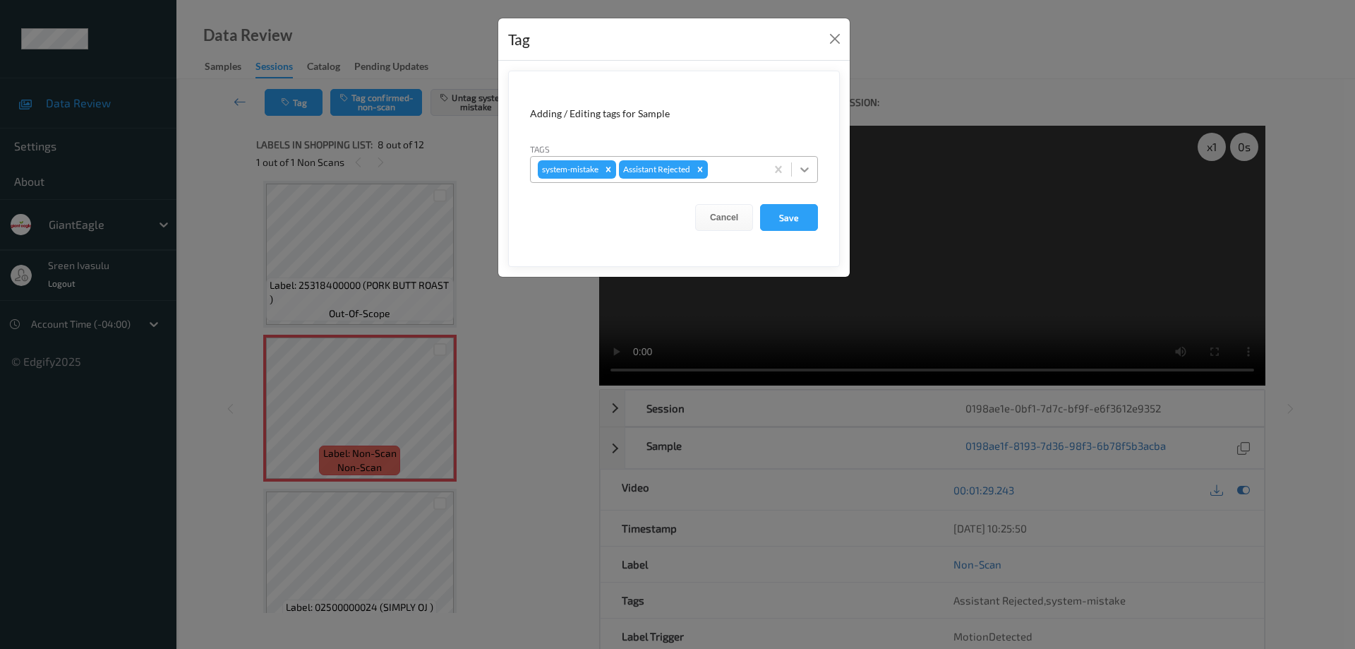
click at [807, 173] on icon at bounding box center [804, 169] width 14 height 14
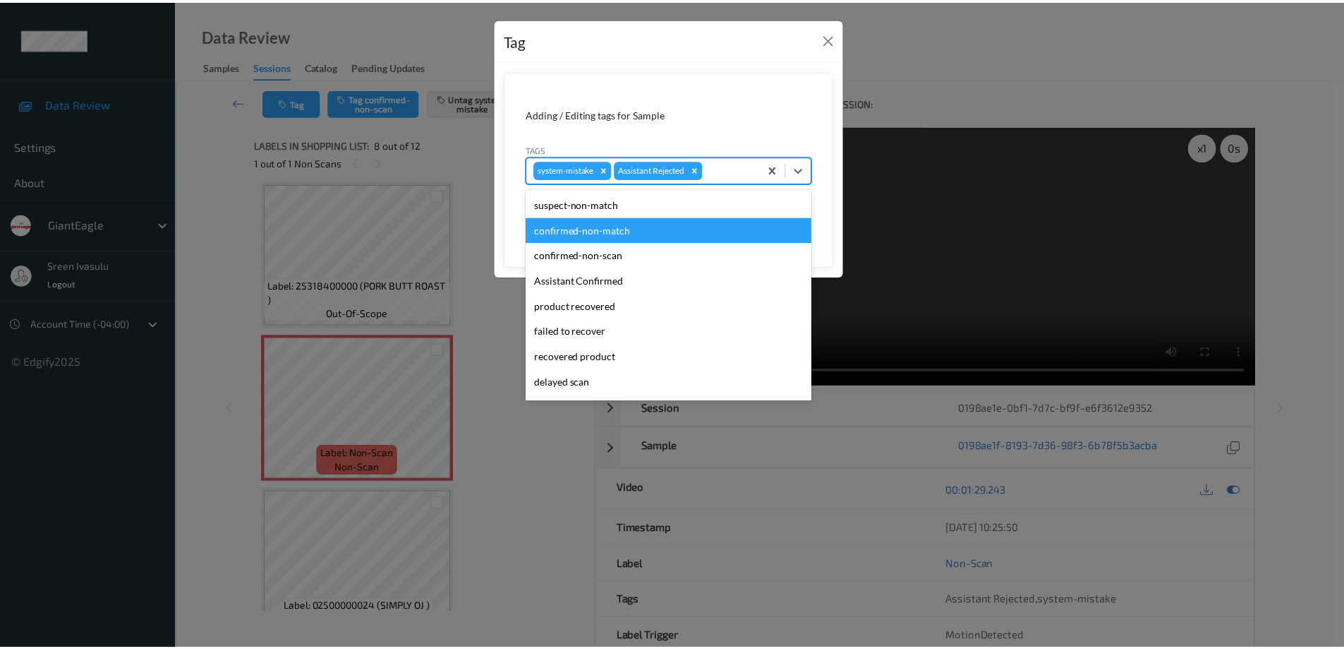
scroll to position [124, 0]
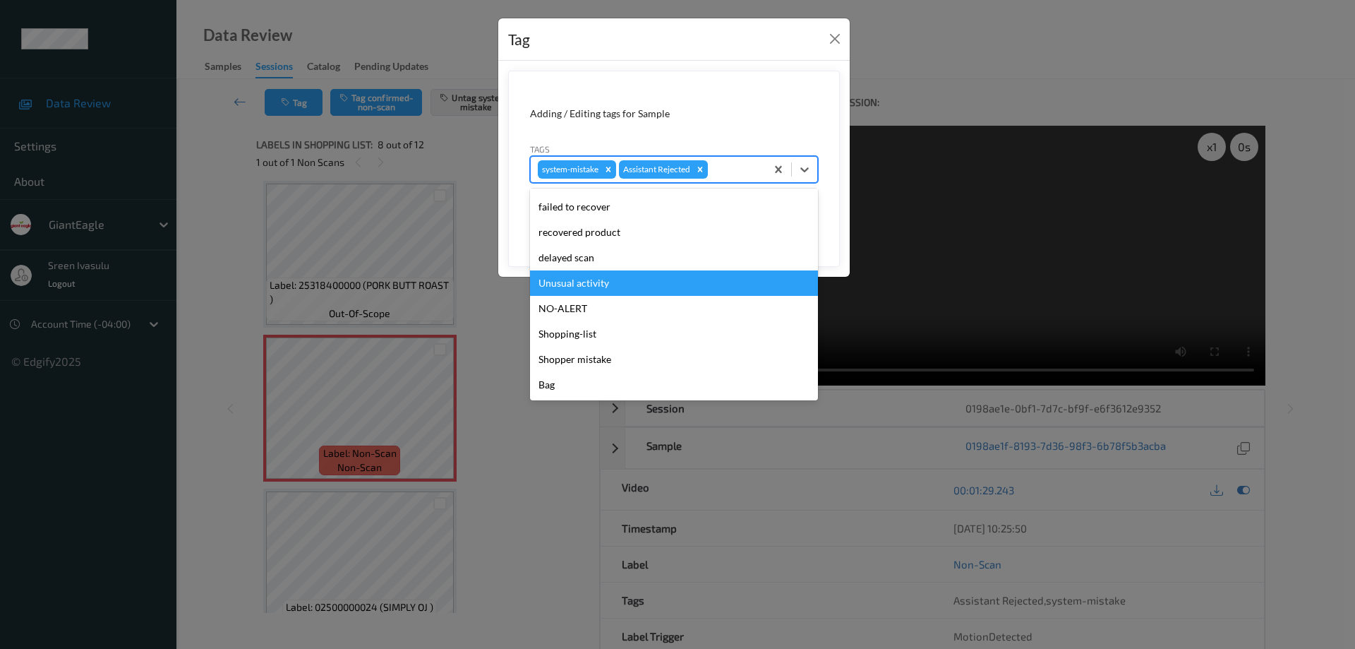
click at [591, 289] on div "Unusual activity" at bounding box center [674, 282] width 288 height 25
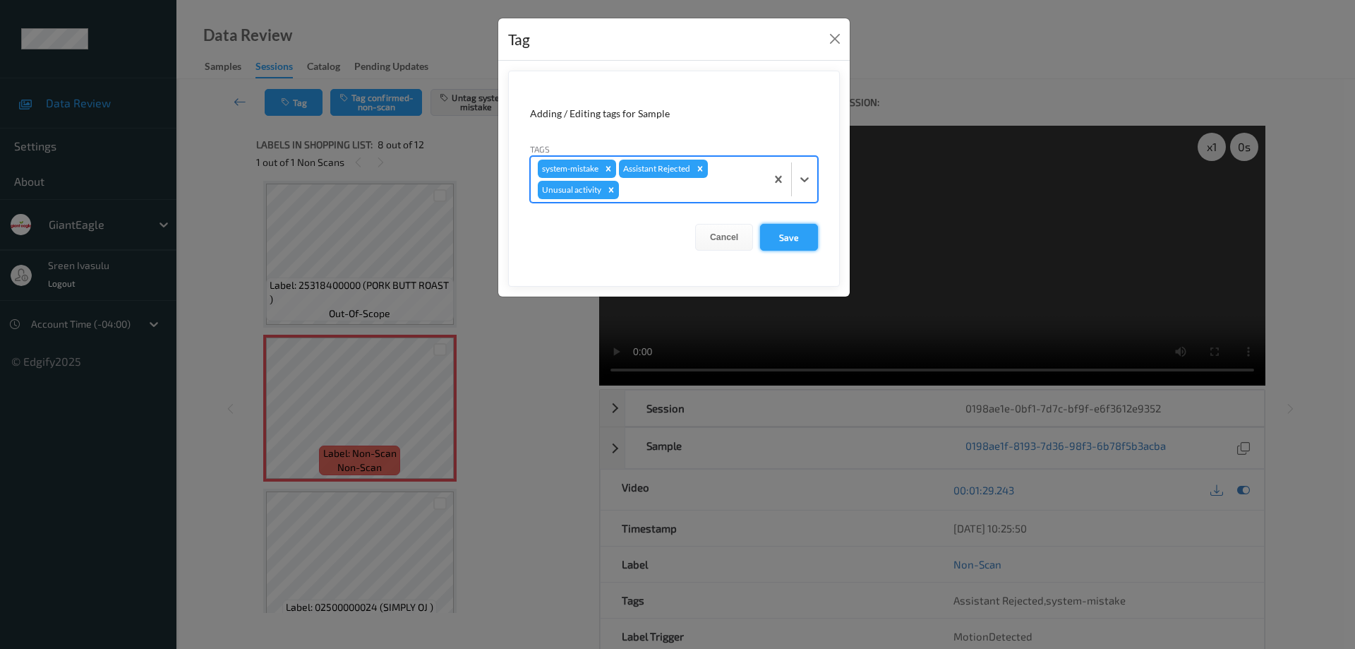
click at [809, 245] on button "Save" at bounding box center [789, 237] width 58 height 27
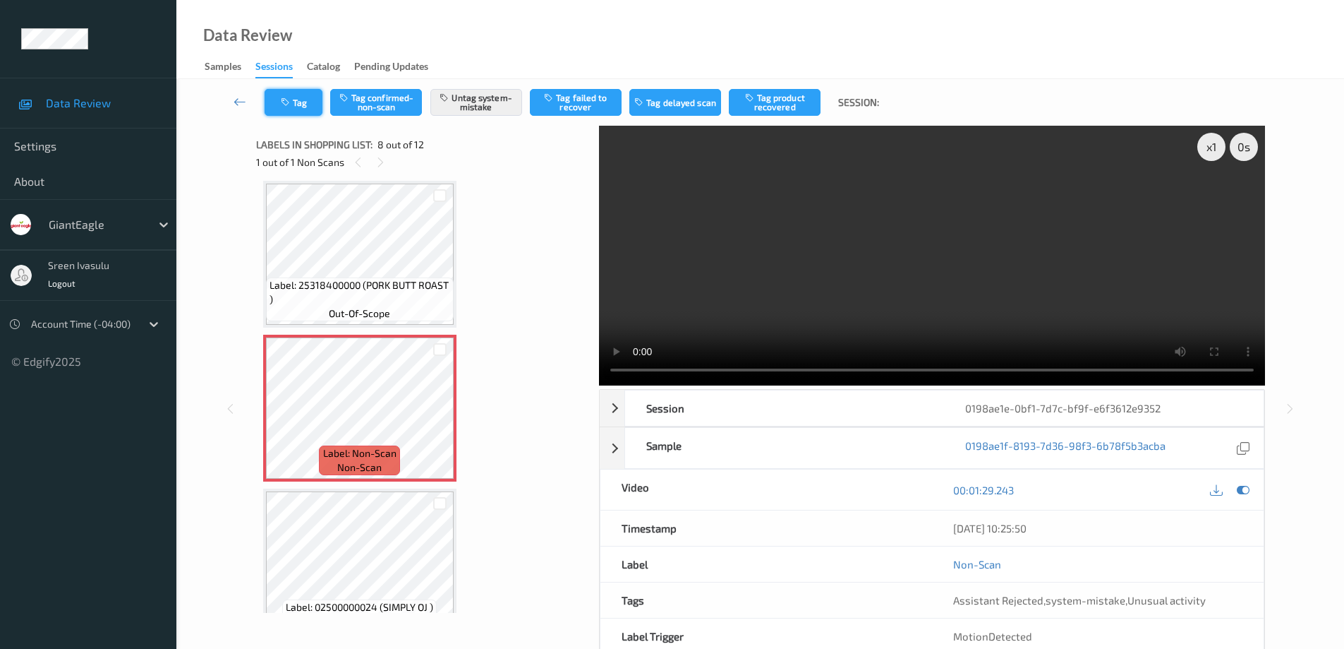
click at [310, 108] on button "Tag" at bounding box center [294, 102] width 58 height 27
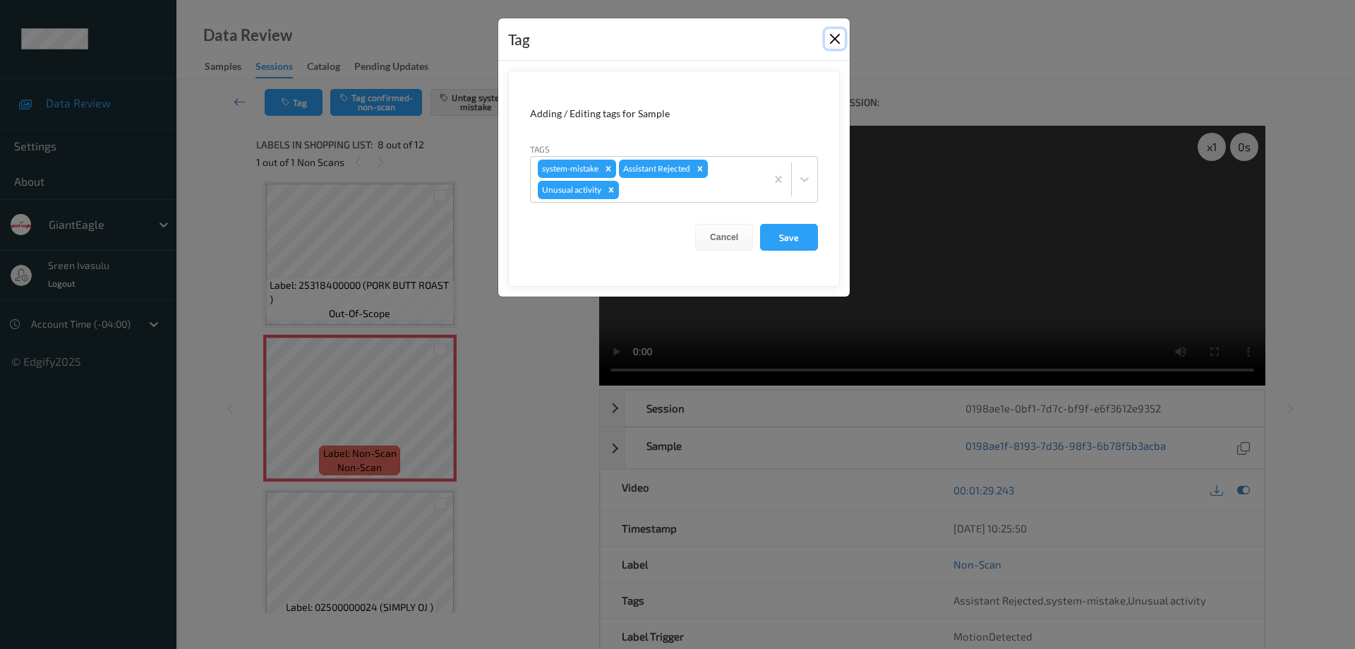
click at [828, 42] on button "Close" at bounding box center [835, 39] width 20 height 20
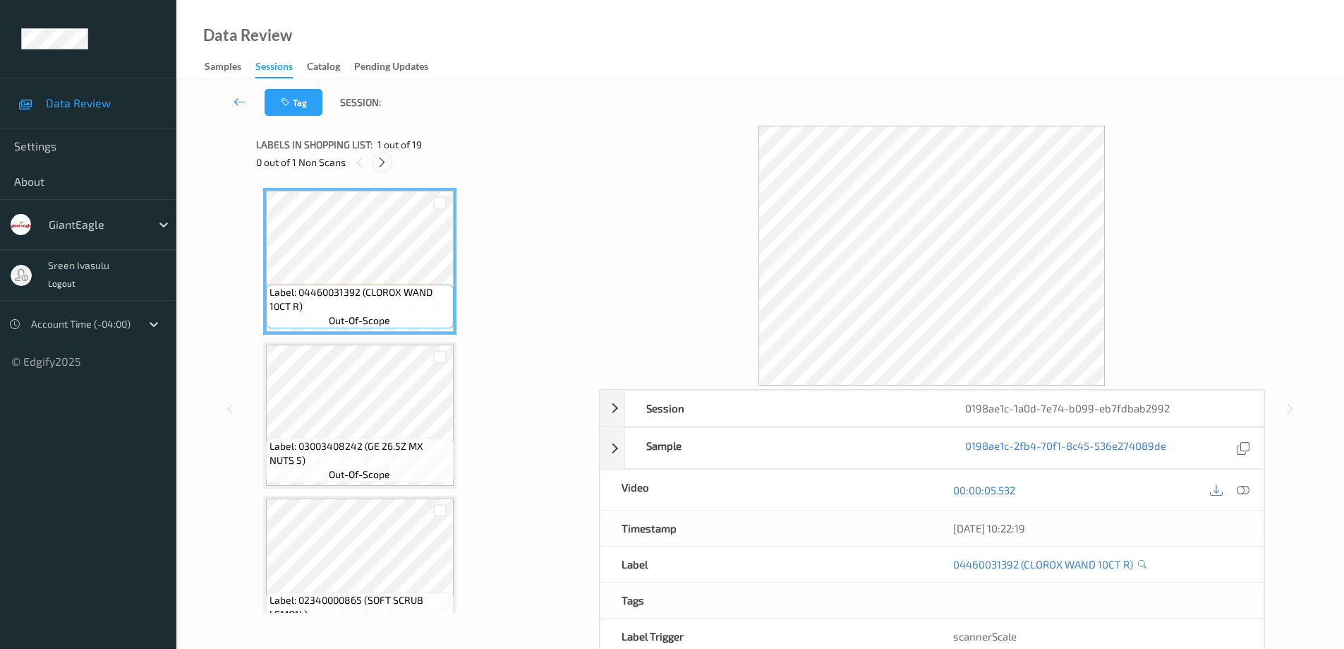
click at [380, 166] on icon at bounding box center [382, 162] width 12 height 13
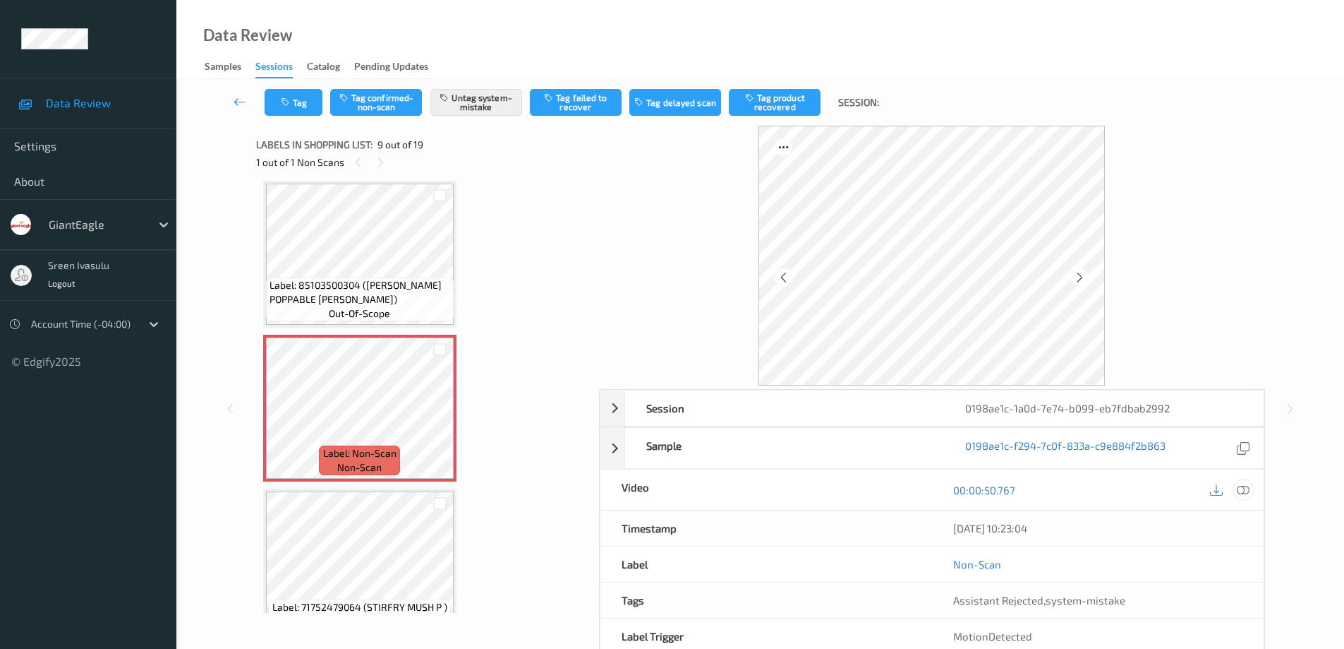
click at [1246, 490] on icon at bounding box center [1243, 489] width 13 height 13
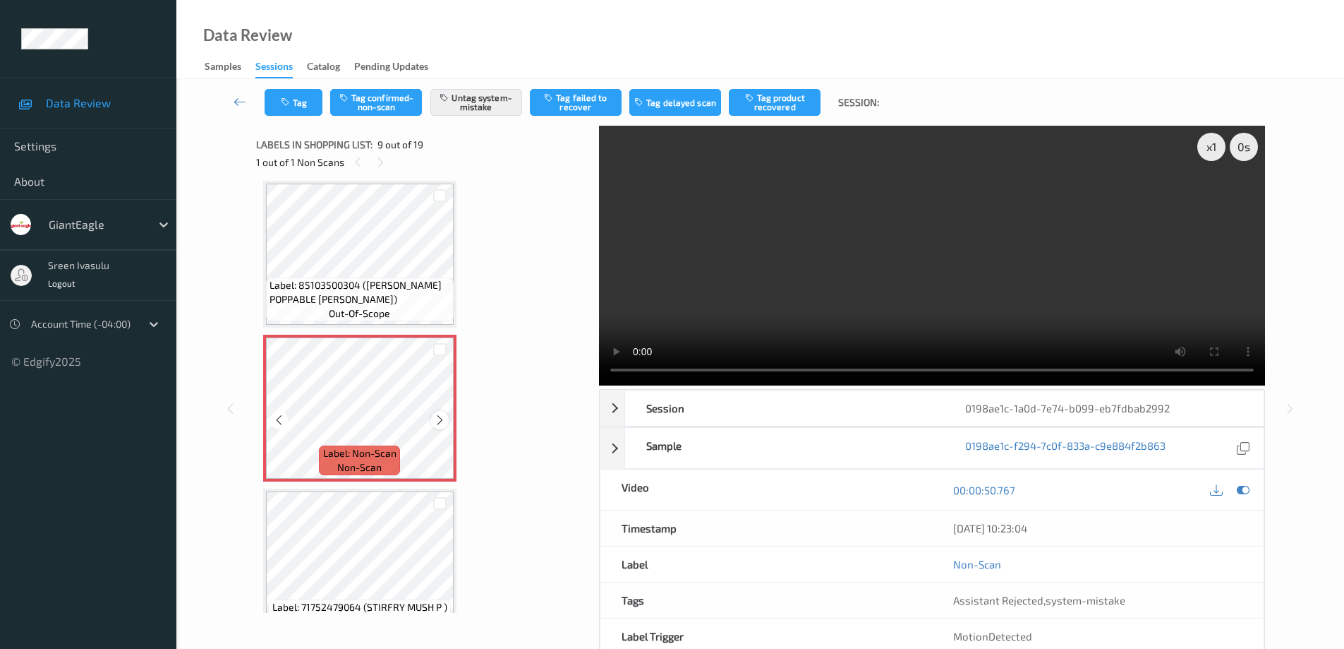
click at [447, 421] on div at bounding box center [440, 420] width 18 height 18
click at [441, 419] on icon at bounding box center [440, 420] width 12 height 13
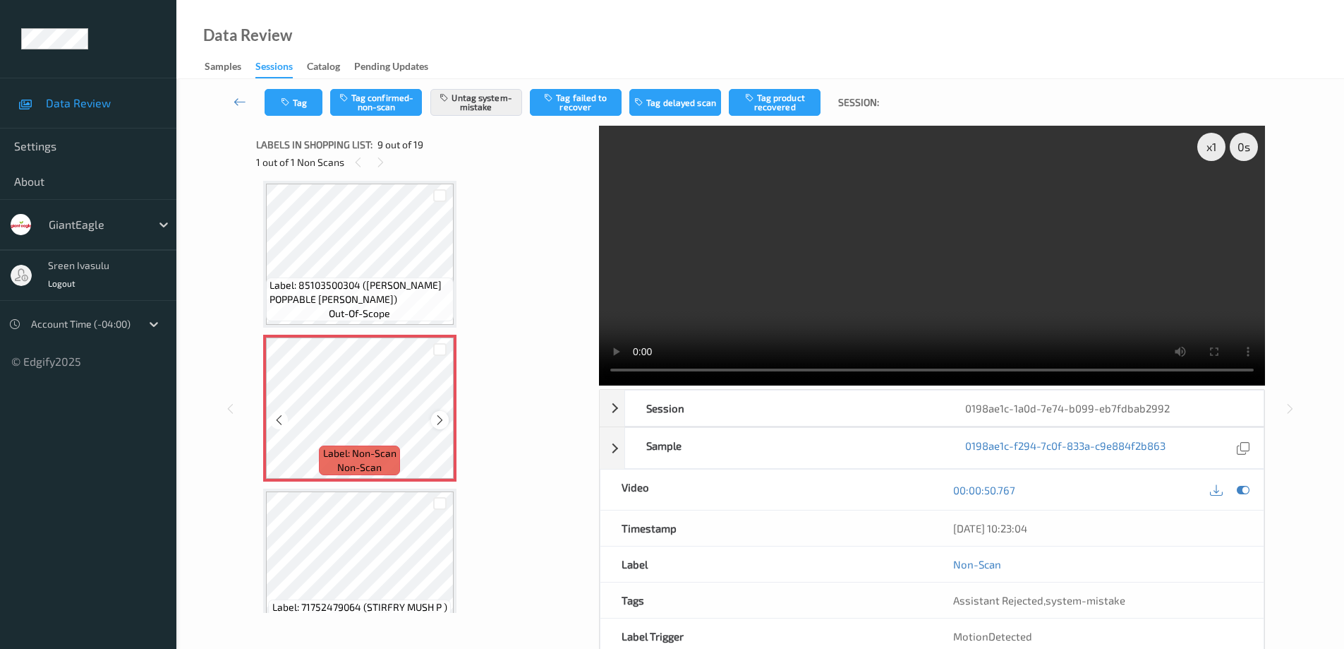
click at [440, 421] on icon at bounding box center [440, 420] width 12 height 13
click at [281, 97] on icon "button" at bounding box center [287, 102] width 12 height 10
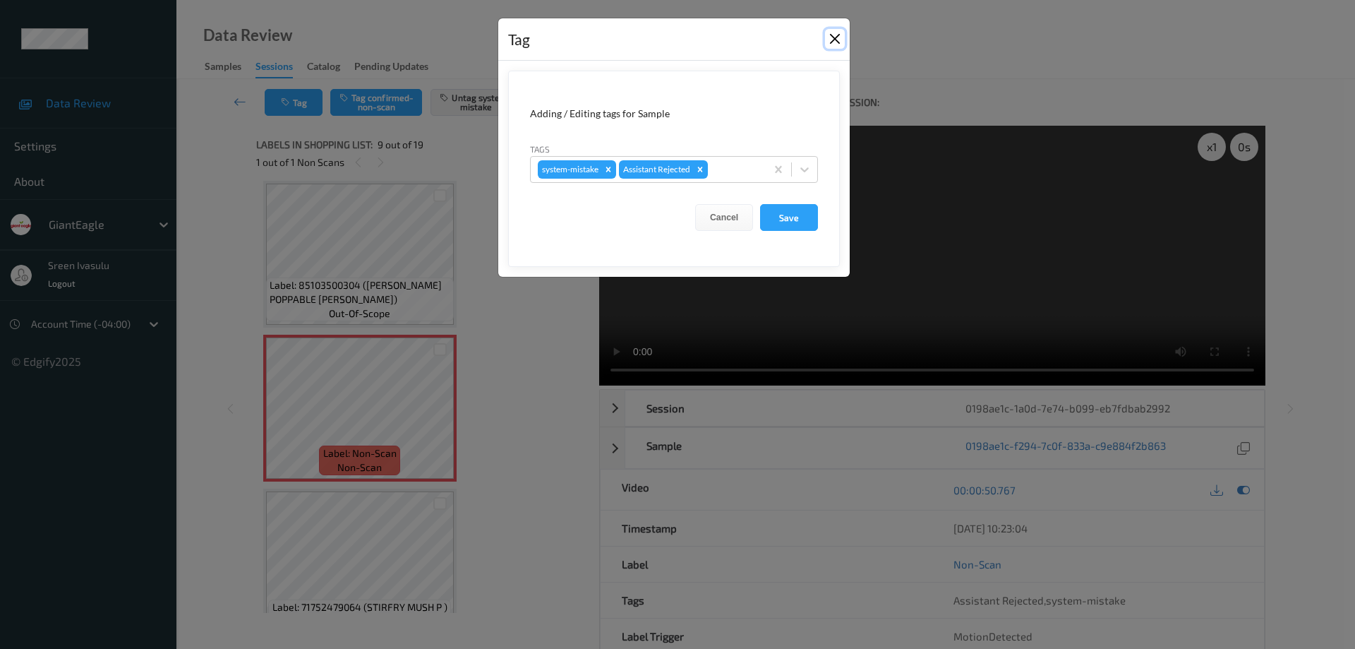
click at [837, 42] on button "Close" at bounding box center [835, 39] width 20 height 20
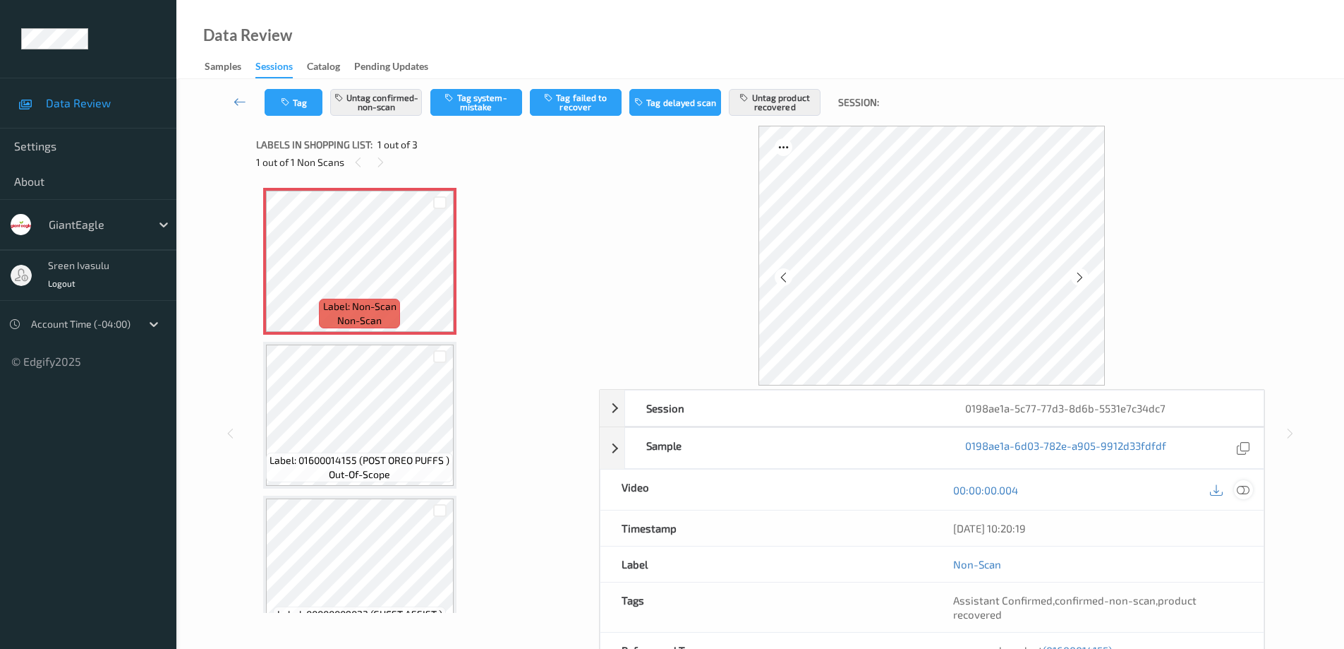
click at [1245, 493] on icon at bounding box center [1243, 489] width 13 height 13
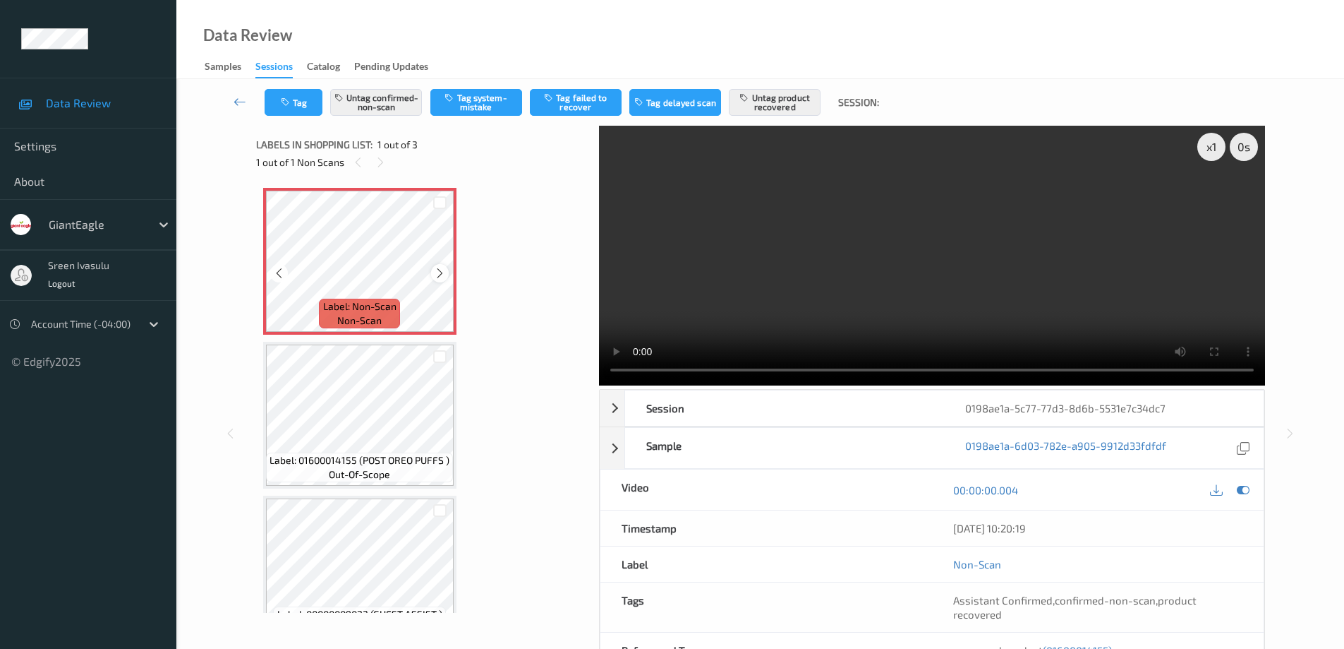
click at [435, 272] on icon at bounding box center [440, 273] width 12 height 13
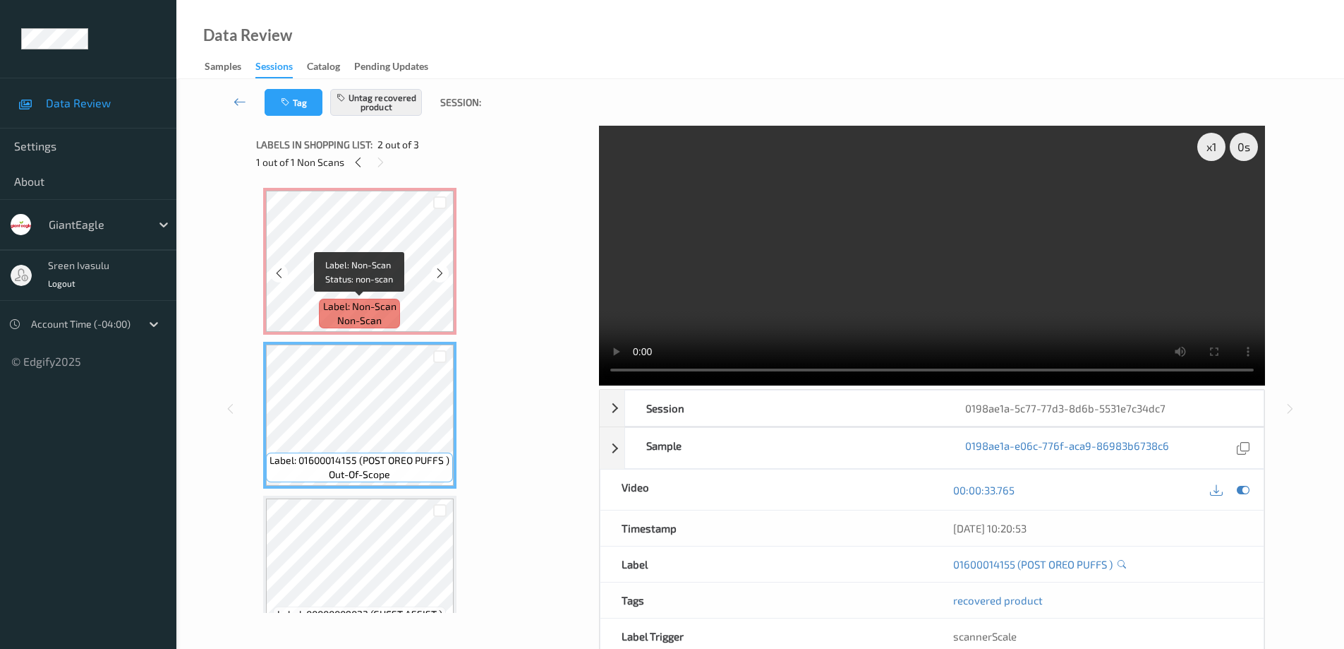
click at [366, 313] on span "Label: Non-Scan" at bounding box center [359, 306] width 73 height 14
click at [385, 300] on span "Label: Non-Scan" at bounding box center [359, 306] width 73 height 14
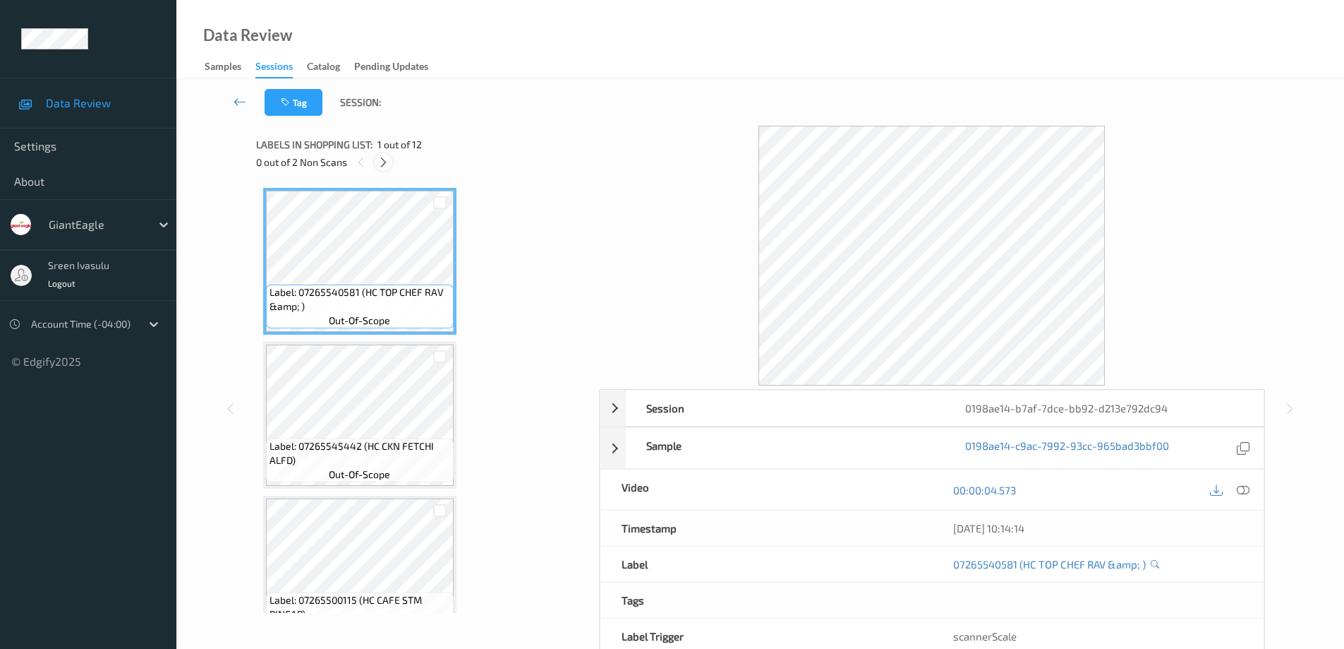
click at [382, 165] on icon at bounding box center [384, 162] width 12 height 13
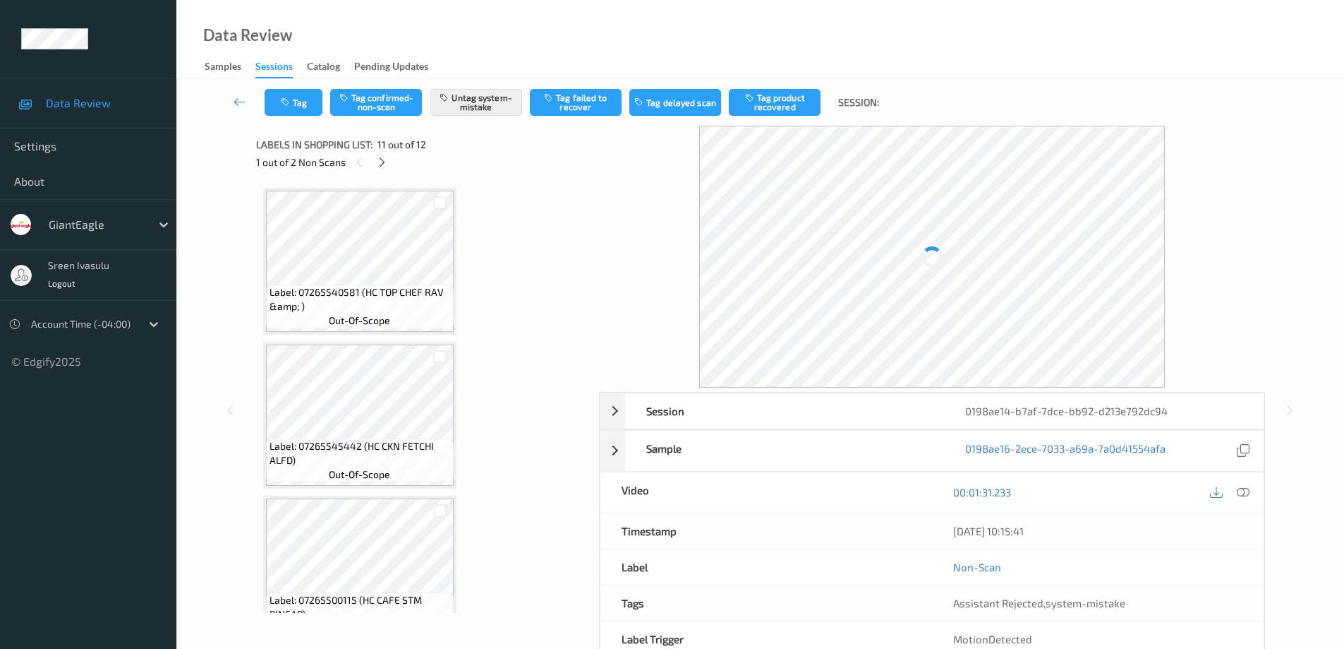
scroll to position [1392, 0]
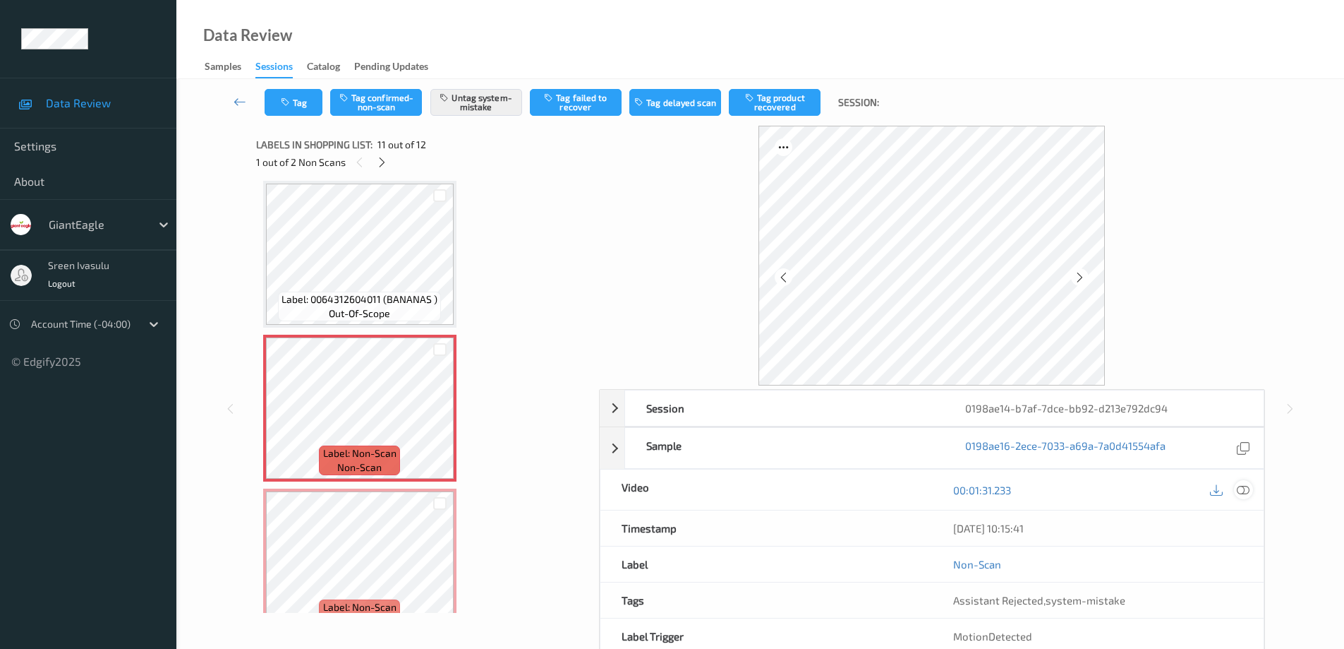
click at [1241, 489] on icon at bounding box center [1243, 489] width 13 height 13
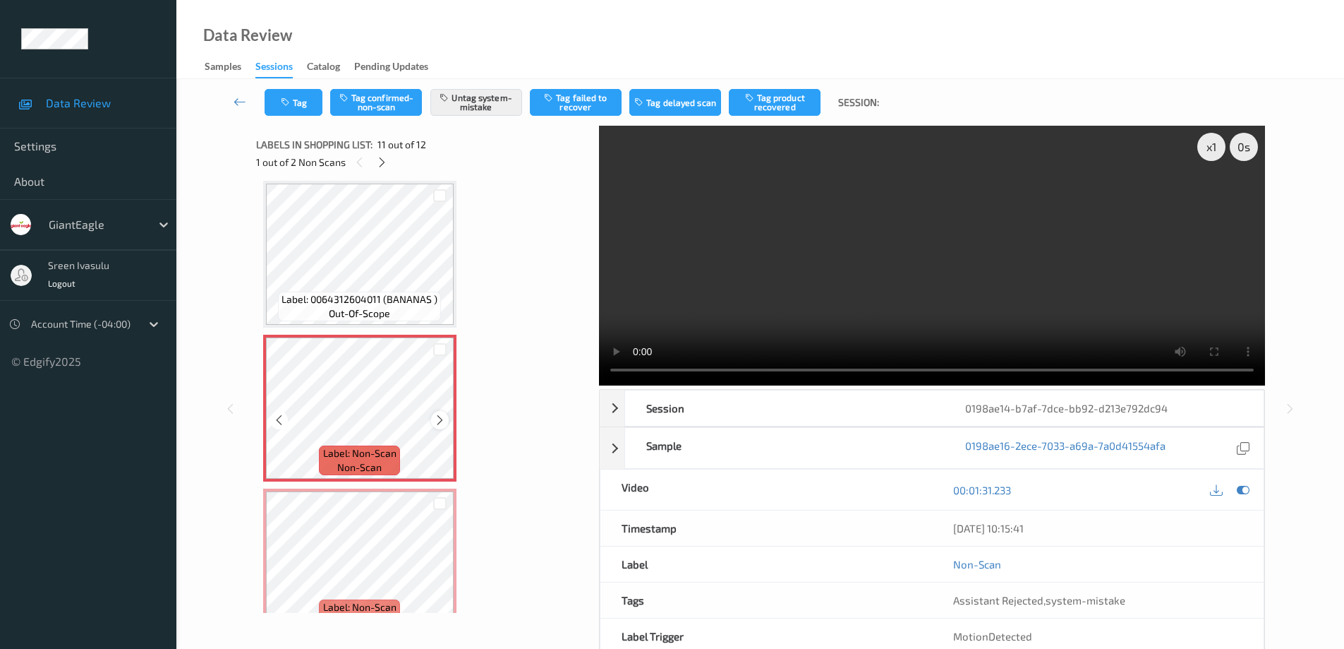
click at [438, 419] on icon at bounding box center [440, 420] width 12 height 13
click at [435, 421] on icon at bounding box center [440, 420] width 12 height 13
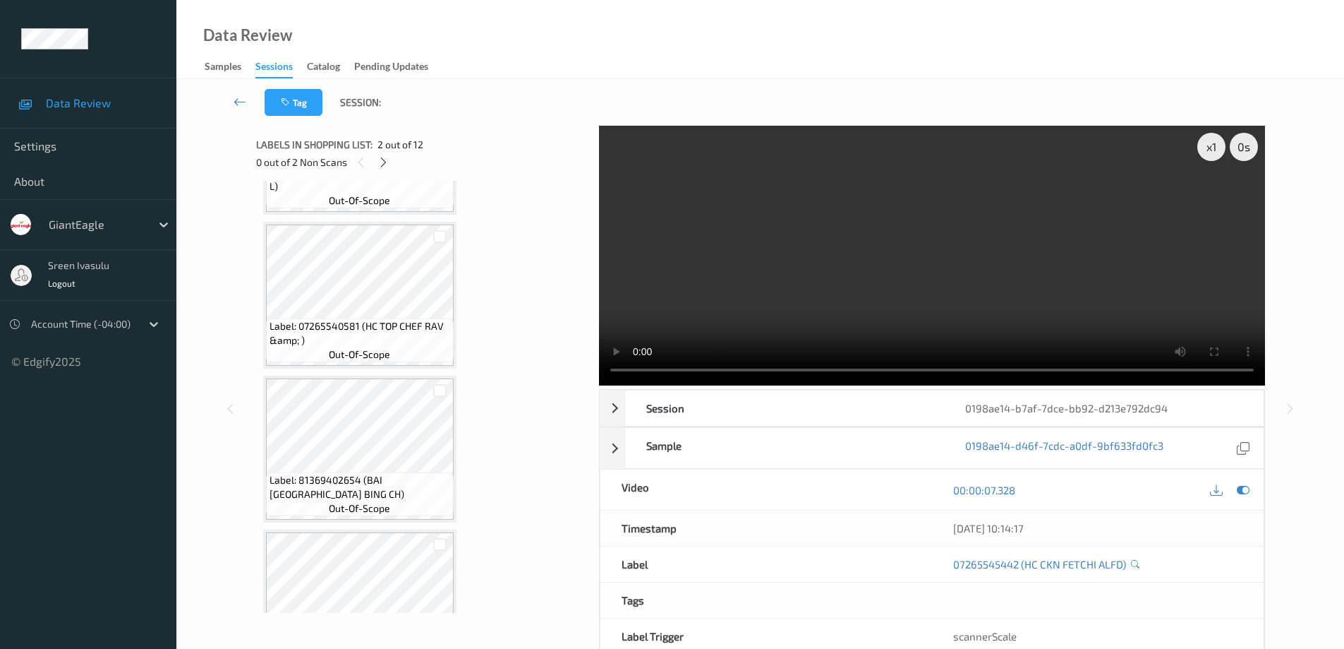
scroll to position [847, 0]
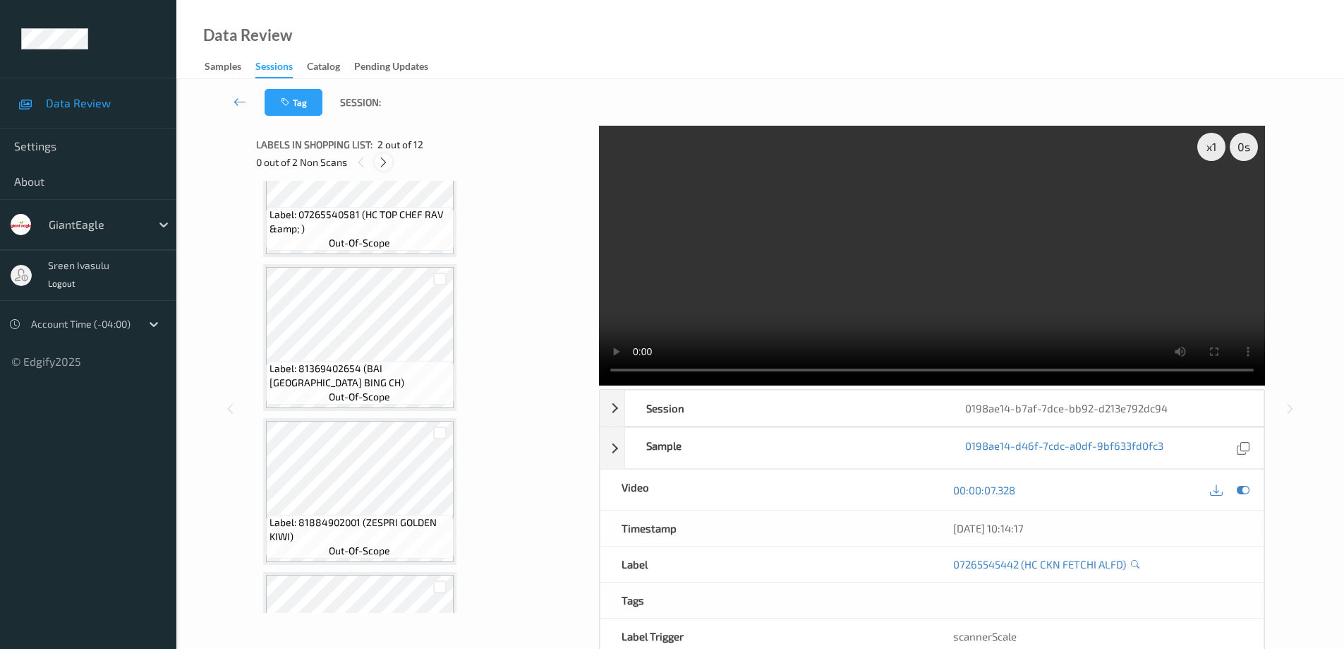
click at [385, 166] on icon at bounding box center [384, 162] width 12 height 13
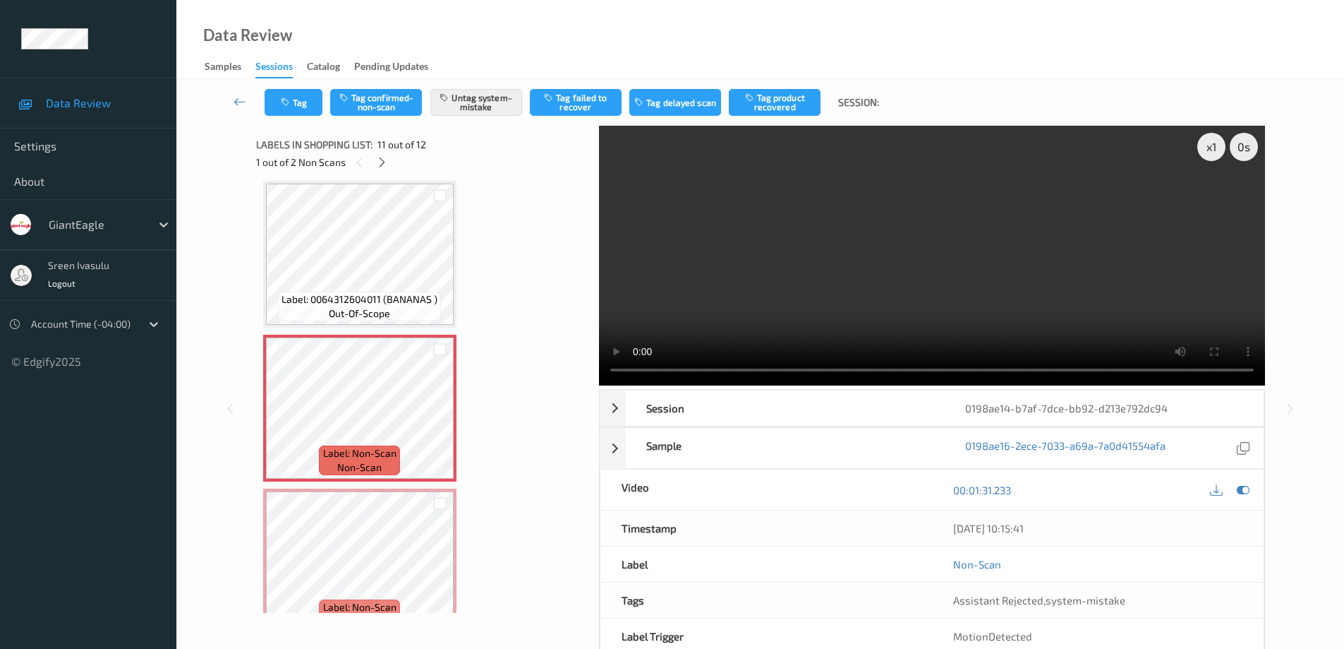
scroll to position [1109, 0]
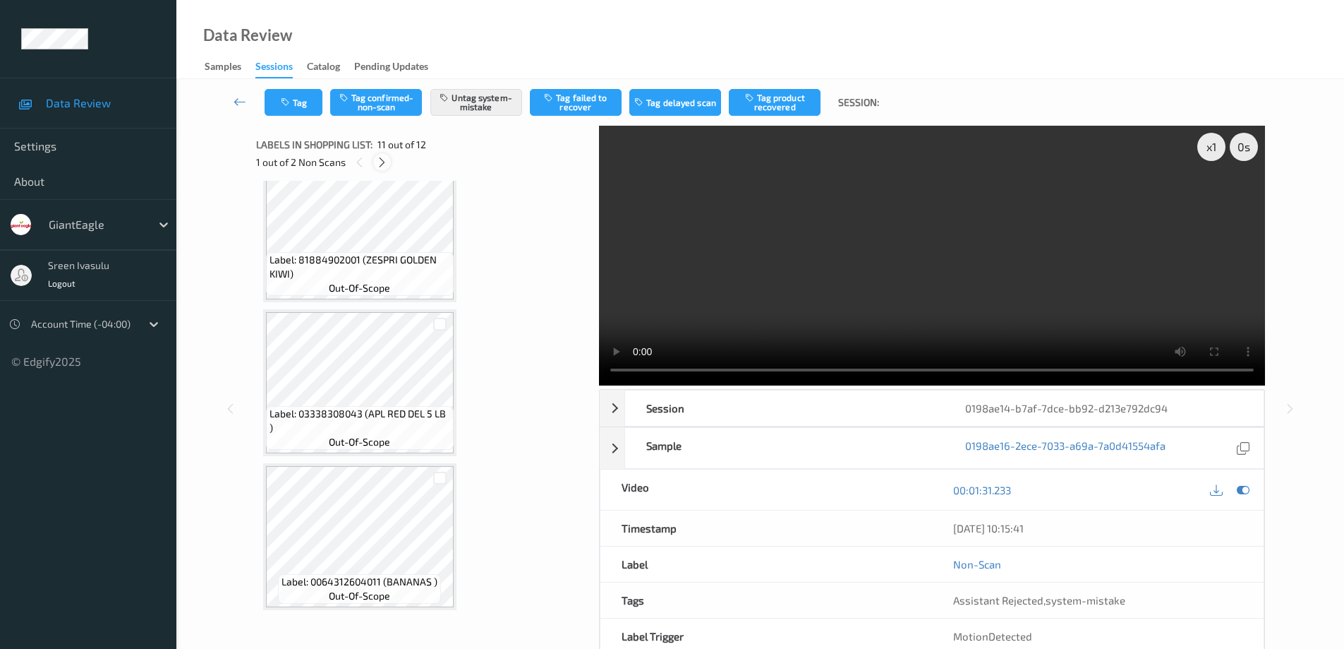
click at [385, 159] on icon at bounding box center [382, 162] width 12 height 13
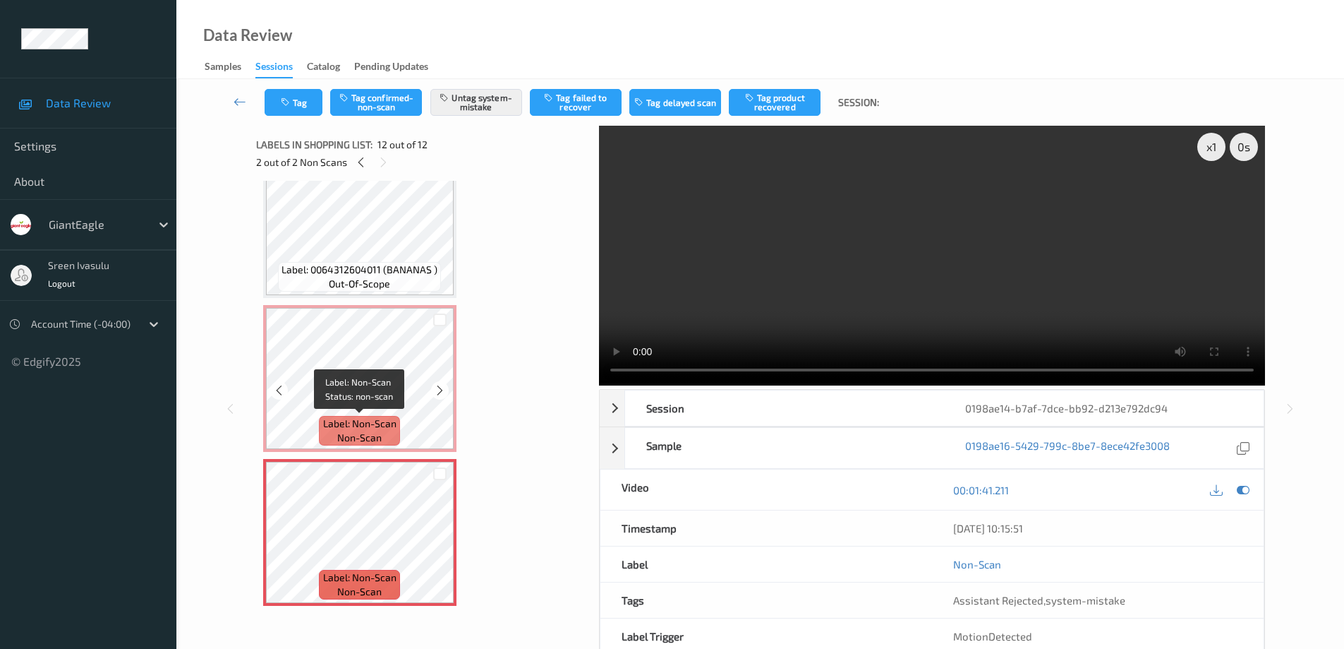
click at [396, 417] on span "Label: Non-Scan" at bounding box center [359, 423] width 73 height 14
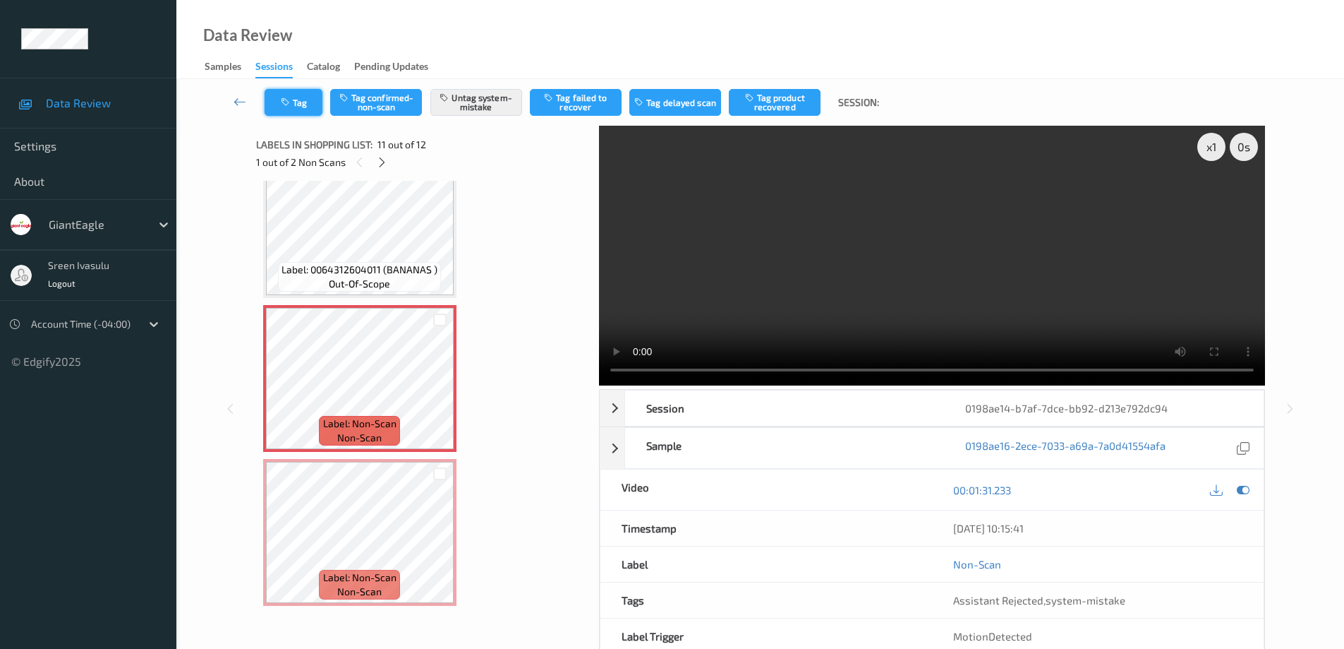
click at [292, 111] on button "Tag" at bounding box center [294, 102] width 58 height 27
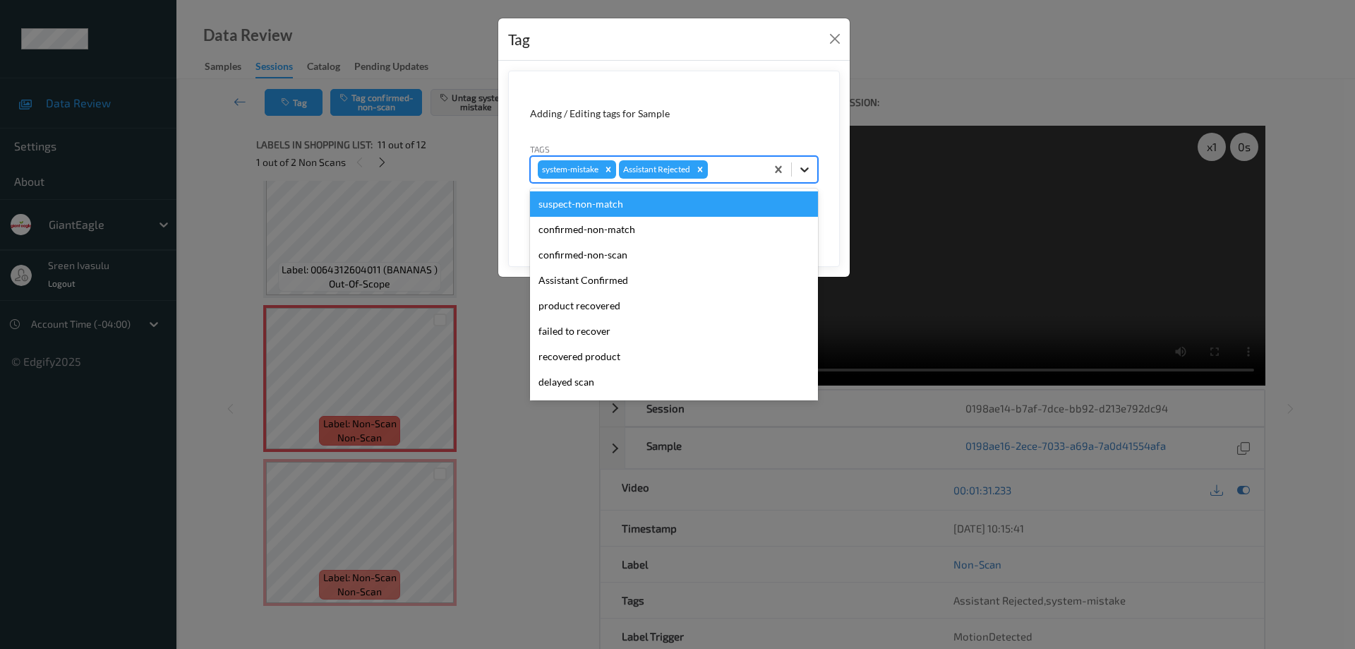
click at [805, 170] on icon at bounding box center [804, 169] width 8 height 5
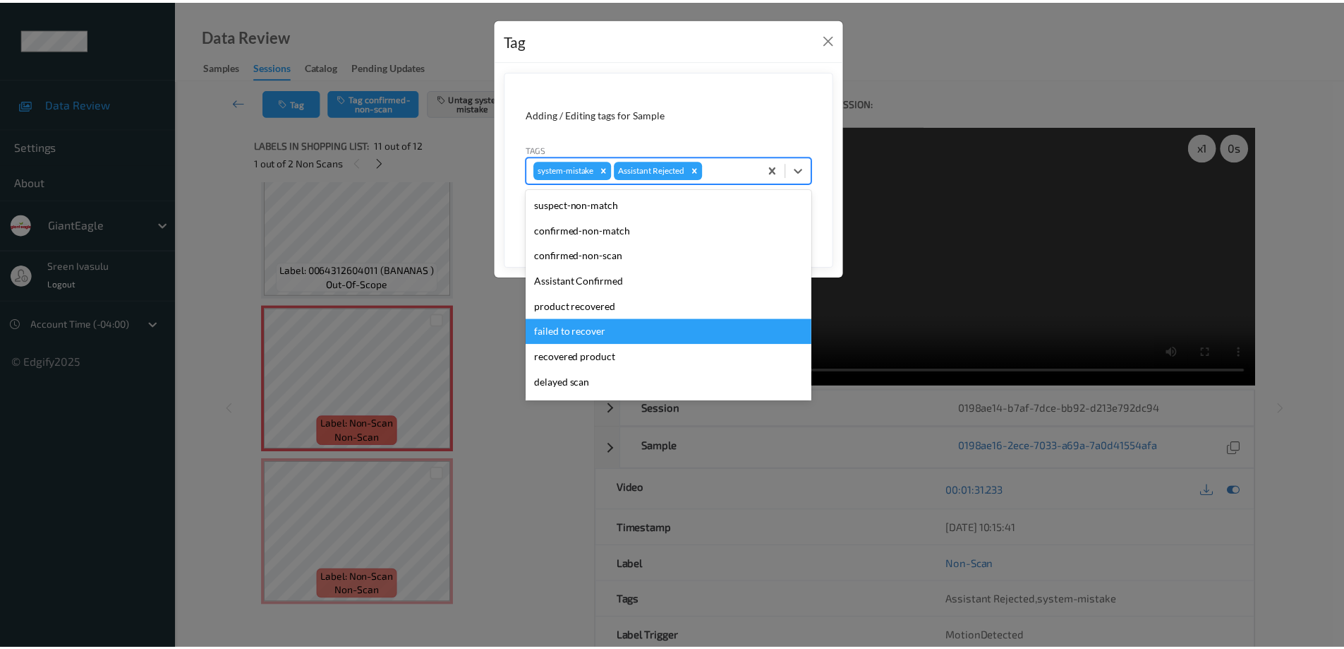
scroll to position [124, 0]
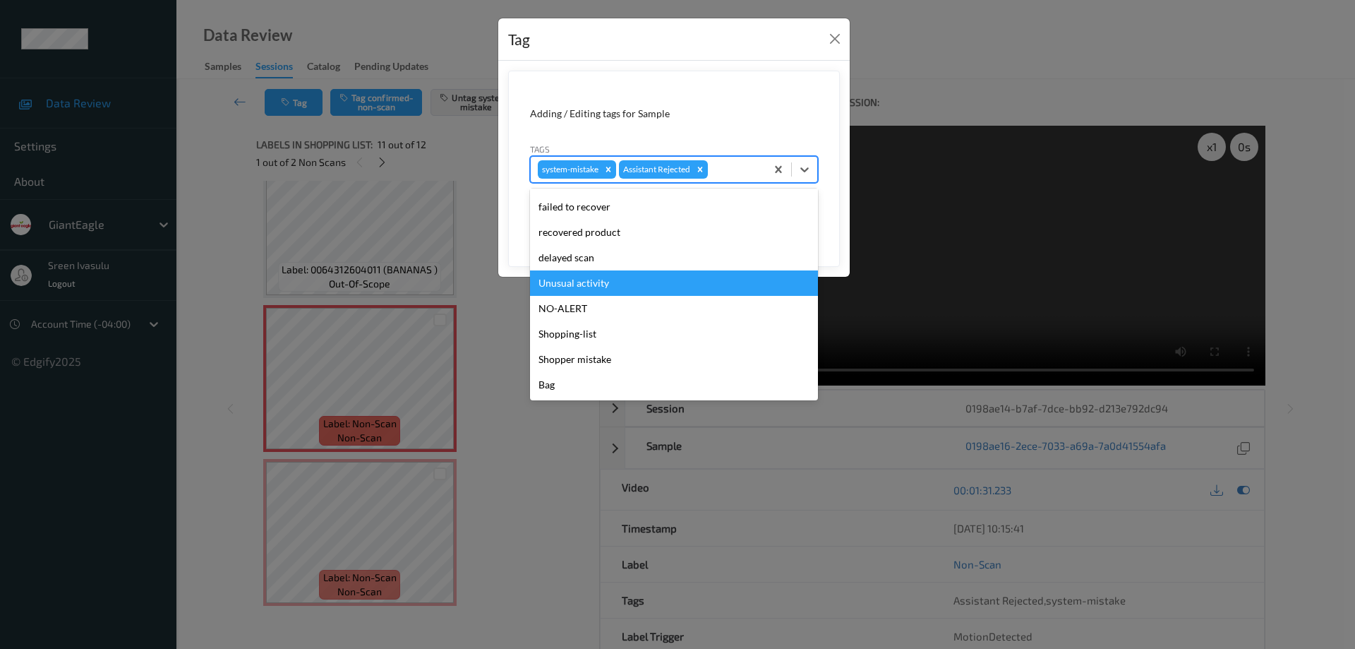
click at [601, 278] on div "Unusual activity" at bounding box center [674, 282] width 288 height 25
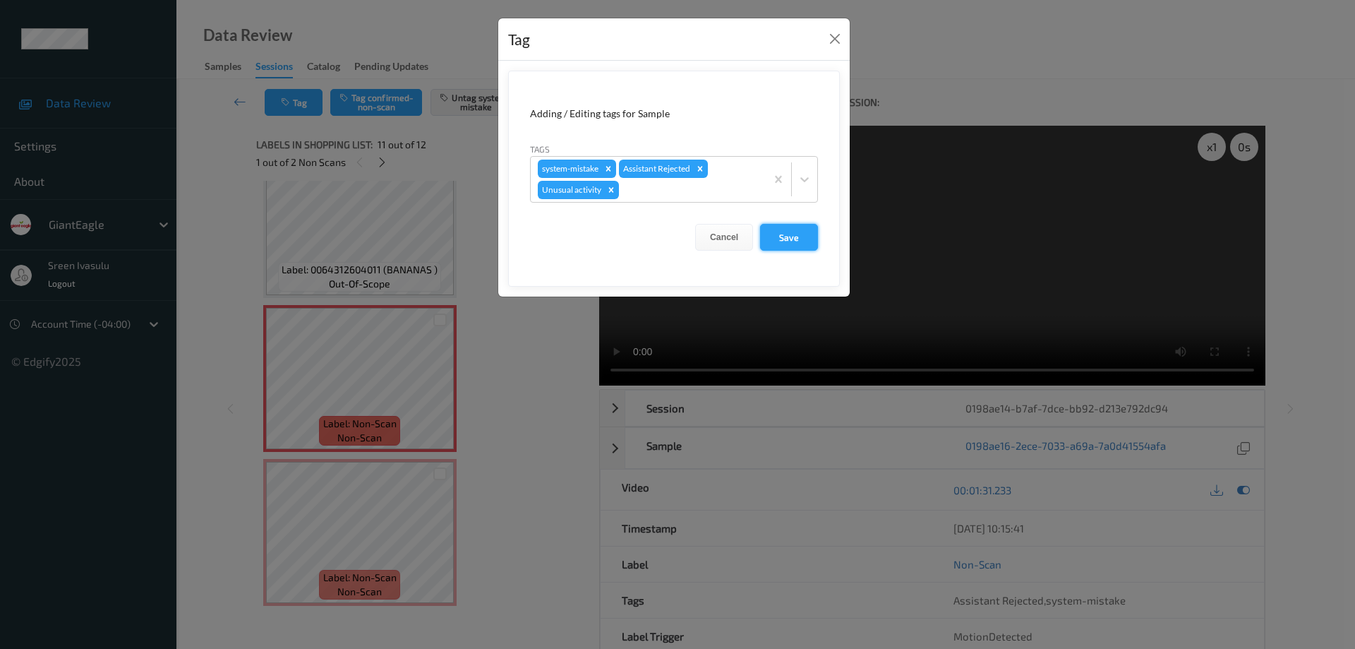
click at [776, 236] on button "Save" at bounding box center [789, 237] width 58 height 27
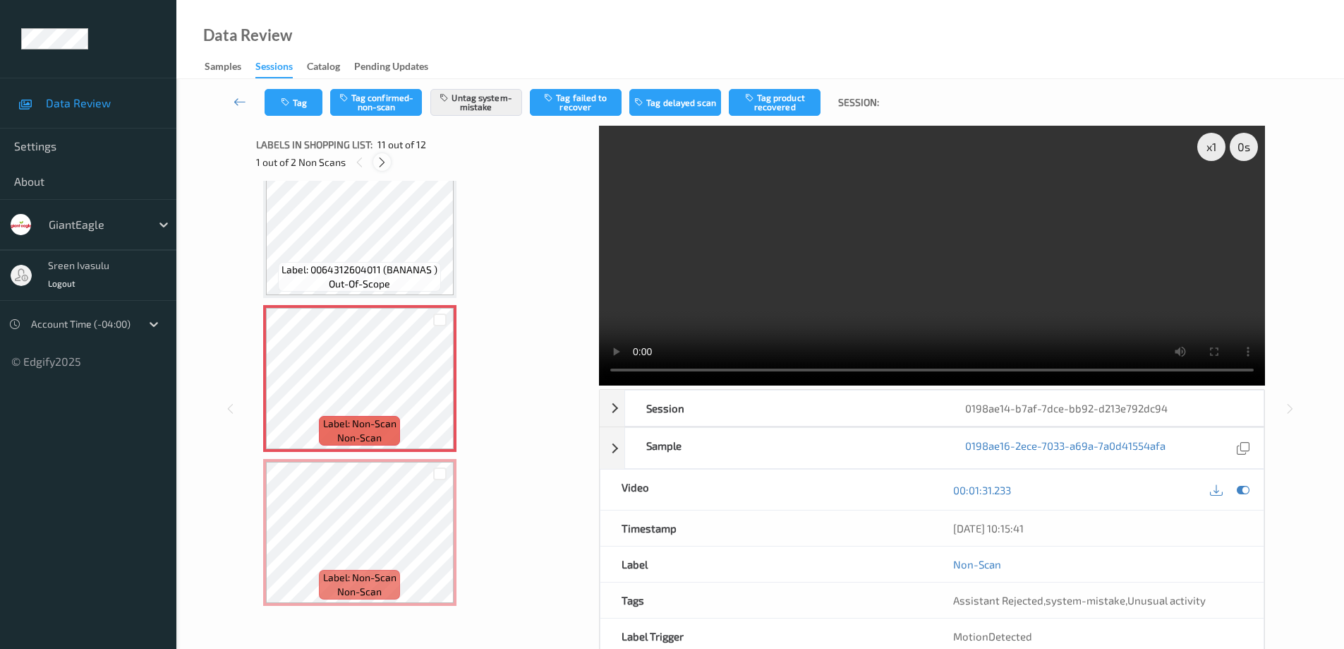
click at [379, 161] on icon at bounding box center [382, 162] width 12 height 13
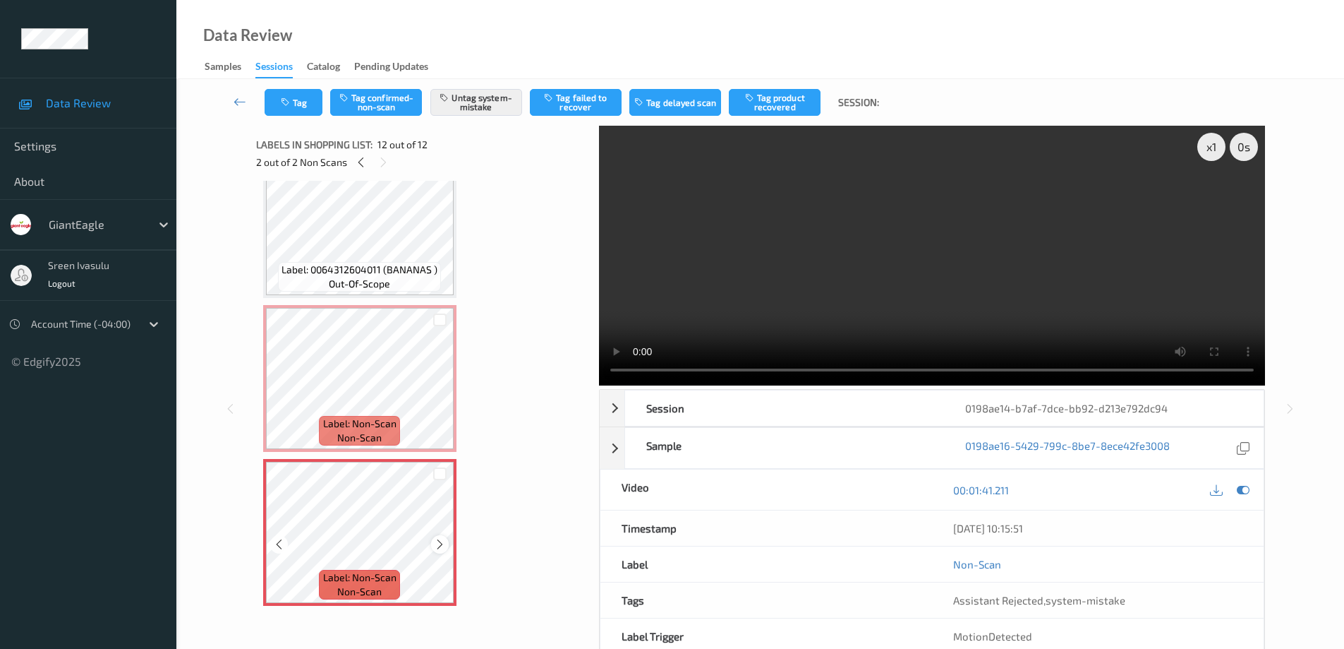
click at [438, 545] on icon at bounding box center [440, 544] width 12 height 13
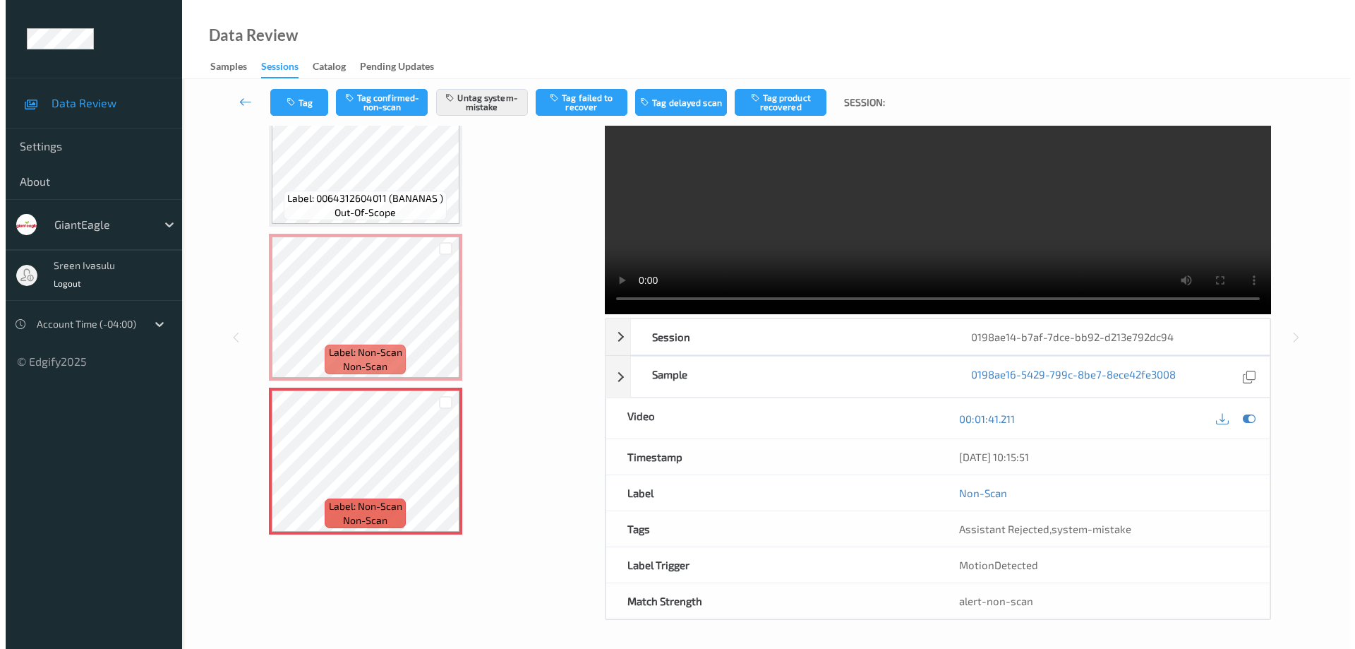
scroll to position [0, 0]
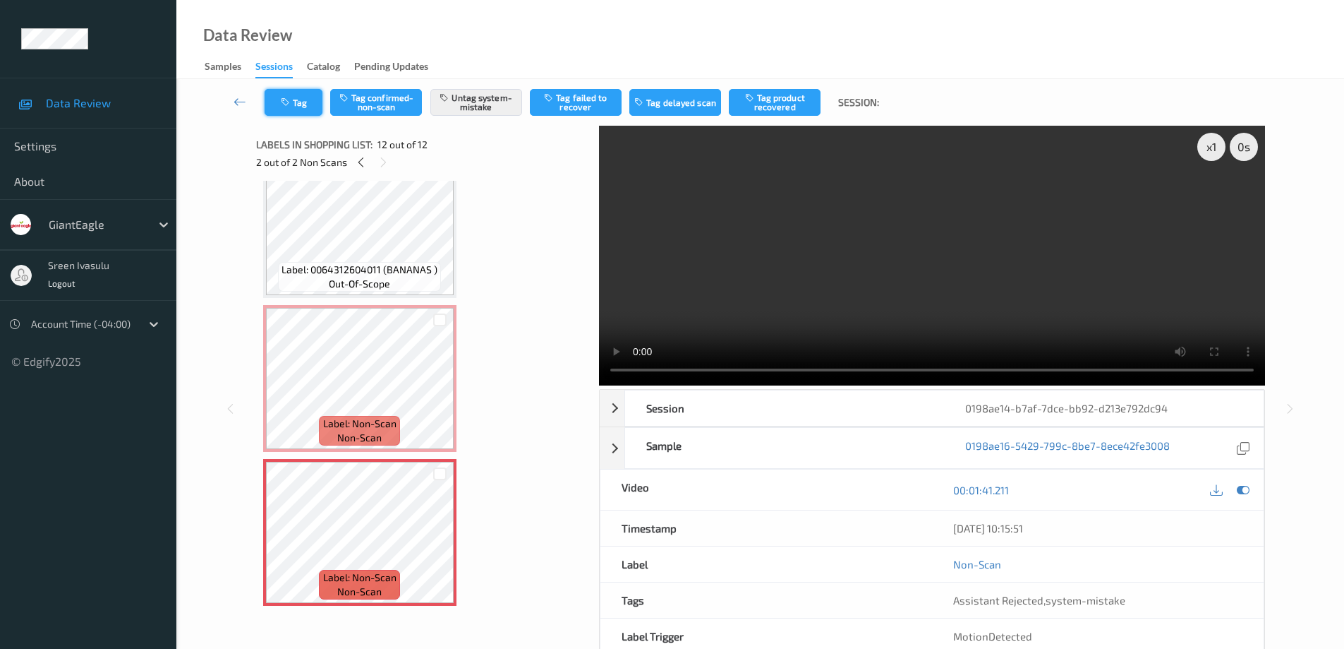
click at [306, 107] on button "Tag" at bounding box center [294, 102] width 58 height 27
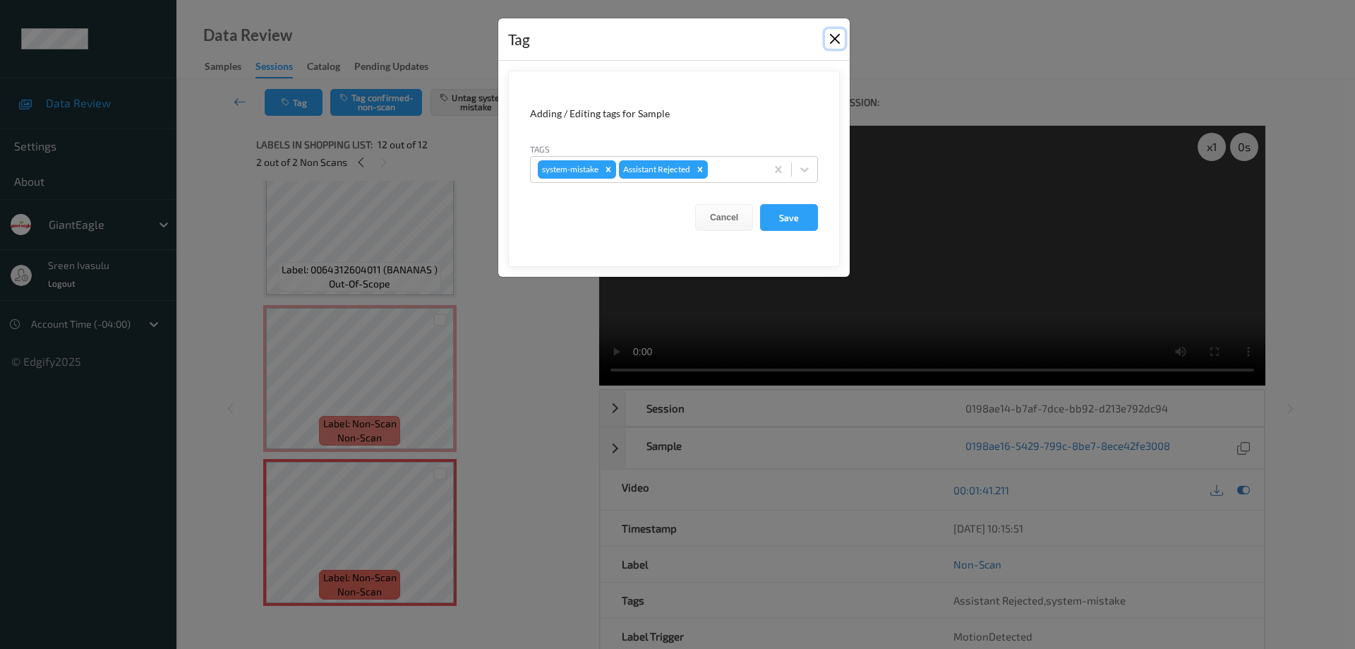
click at [833, 39] on button "Close" at bounding box center [835, 39] width 20 height 20
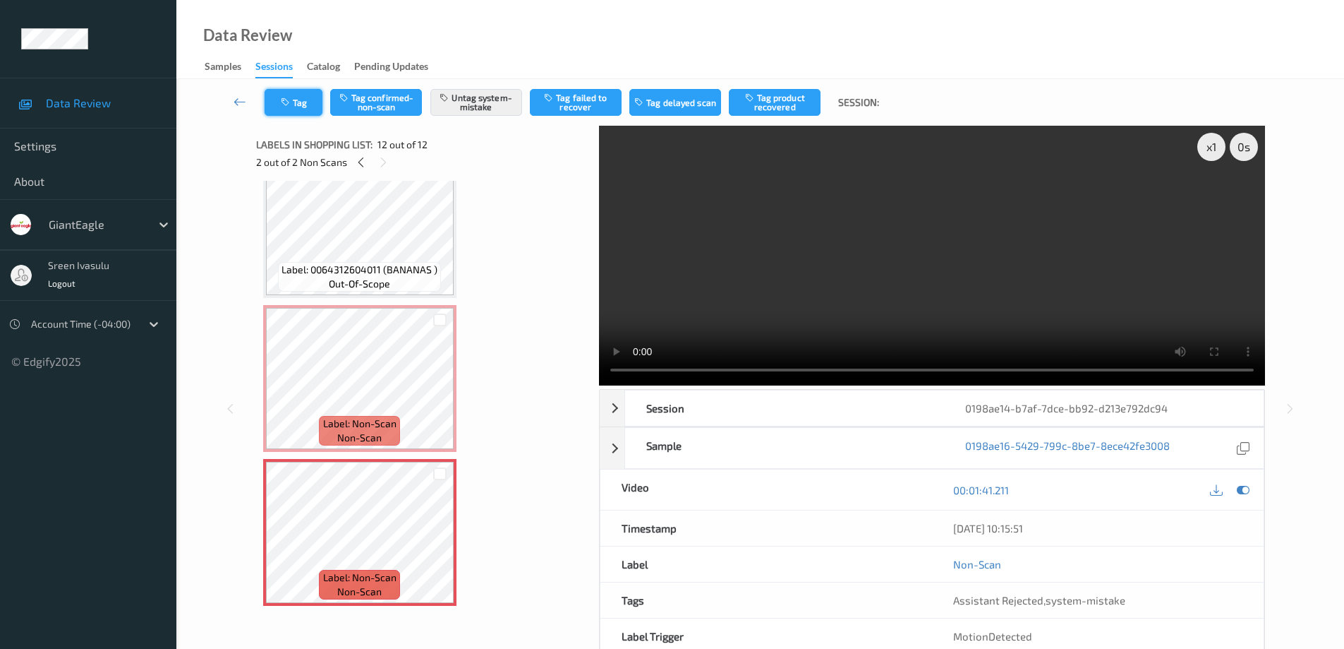
click at [299, 102] on button "Tag" at bounding box center [294, 102] width 58 height 27
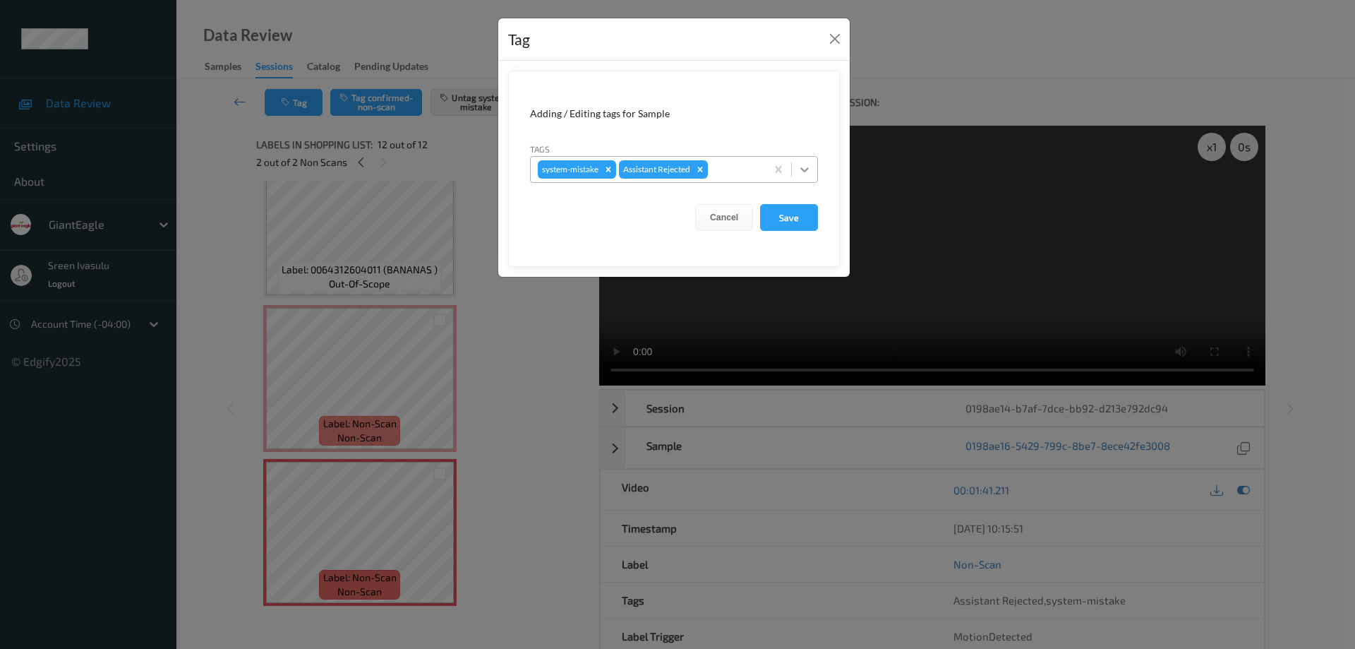
click at [806, 166] on icon at bounding box center [804, 169] width 14 height 14
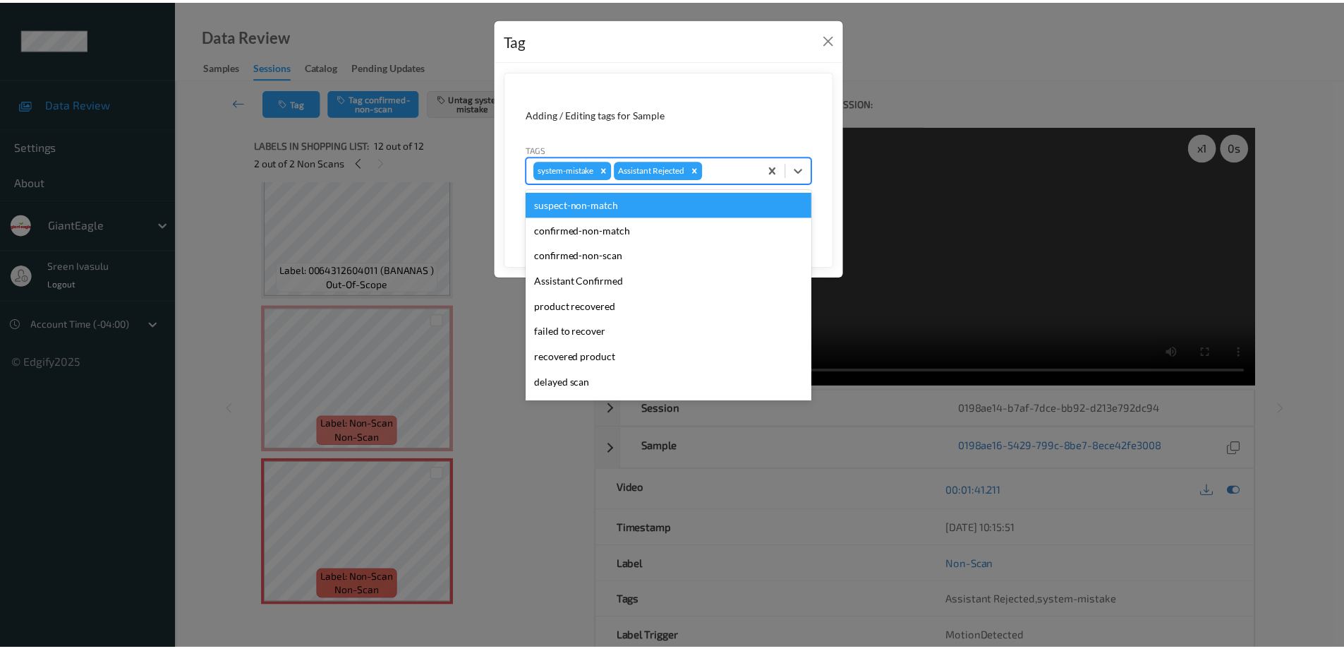
scroll to position [124, 0]
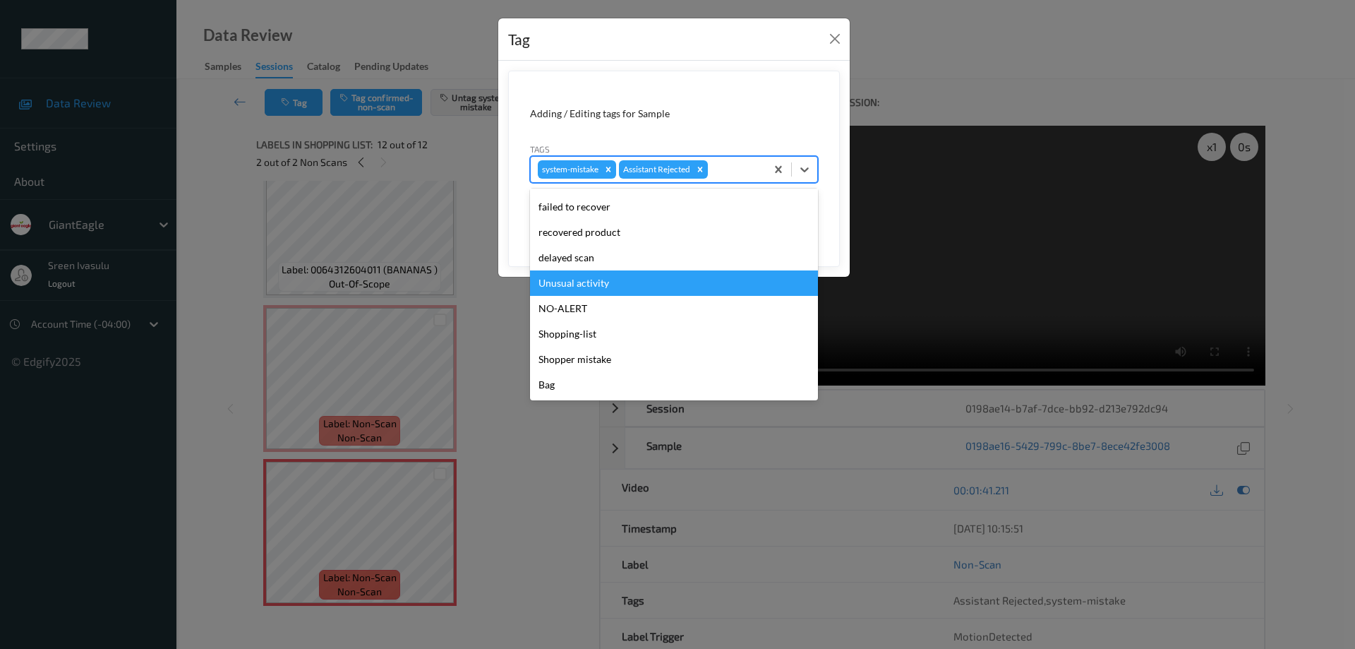
click at [589, 279] on div "Unusual activity" at bounding box center [674, 282] width 288 height 25
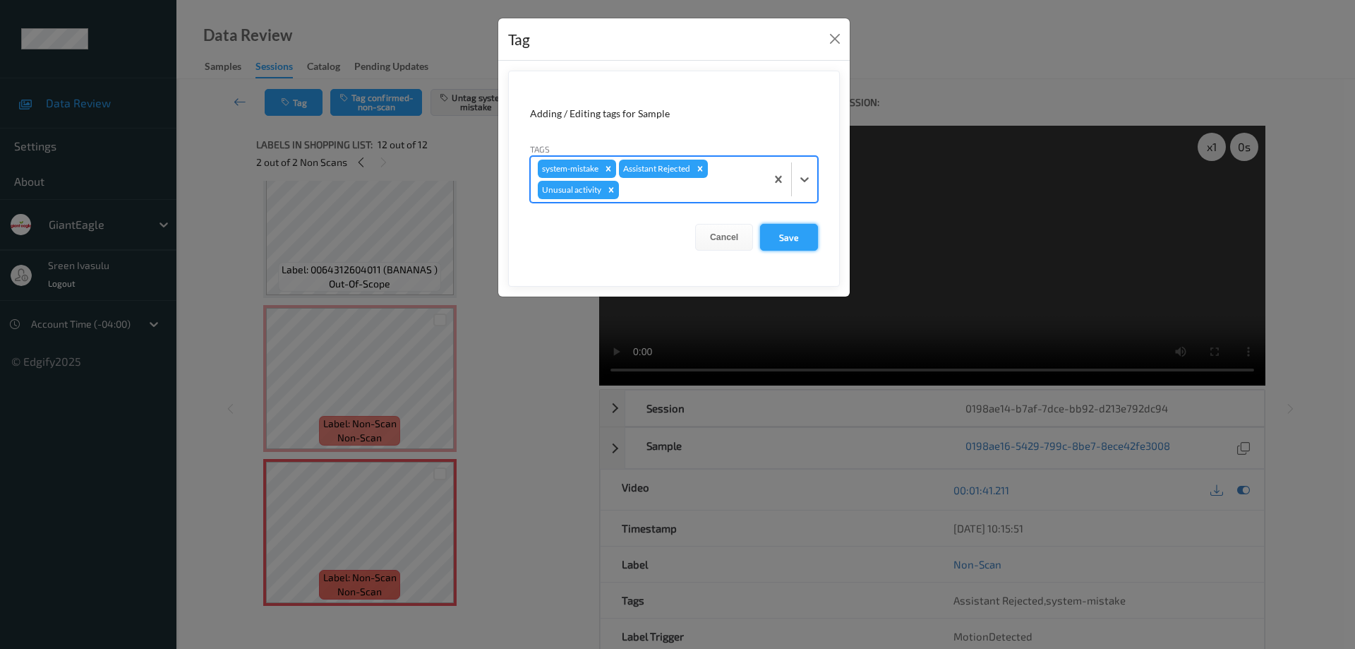
click at [780, 236] on button "Save" at bounding box center [789, 237] width 58 height 27
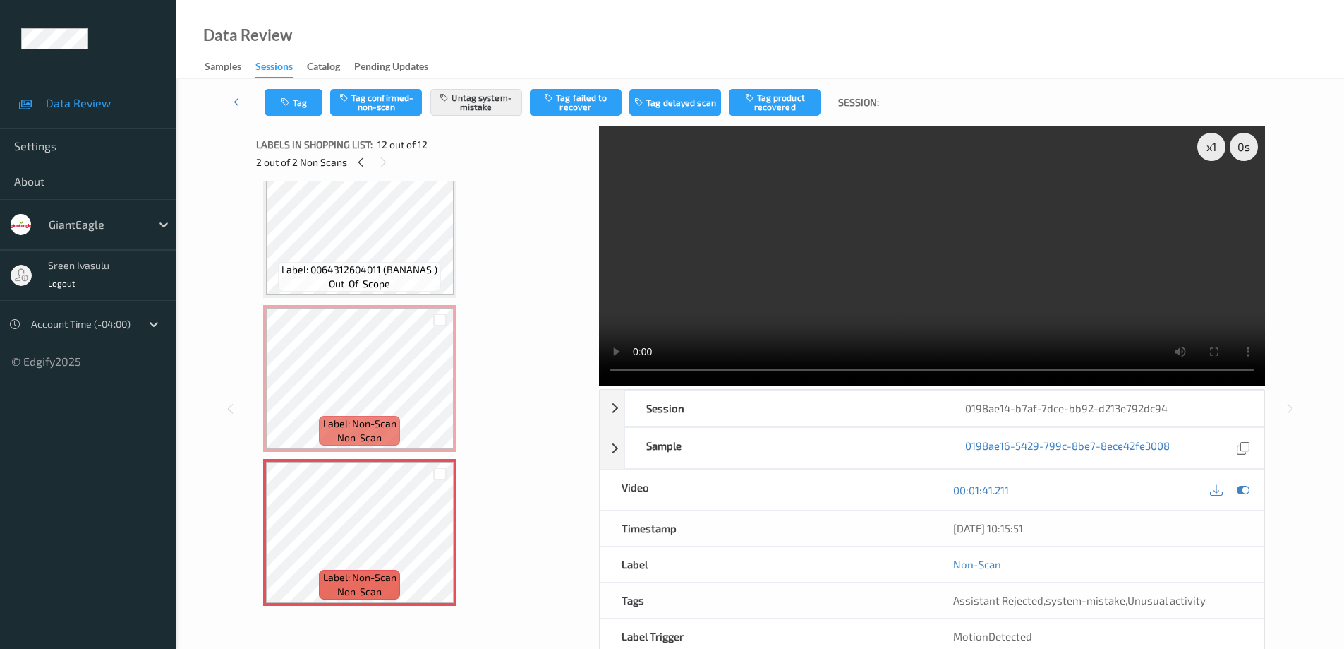
click at [366, 173] on div "Labels in shopping list: 12 out of 12 2 out of 2 Non Scans" at bounding box center [422, 153] width 333 height 55
click at [287, 104] on icon "button" at bounding box center [287, 102] width 12 height 10
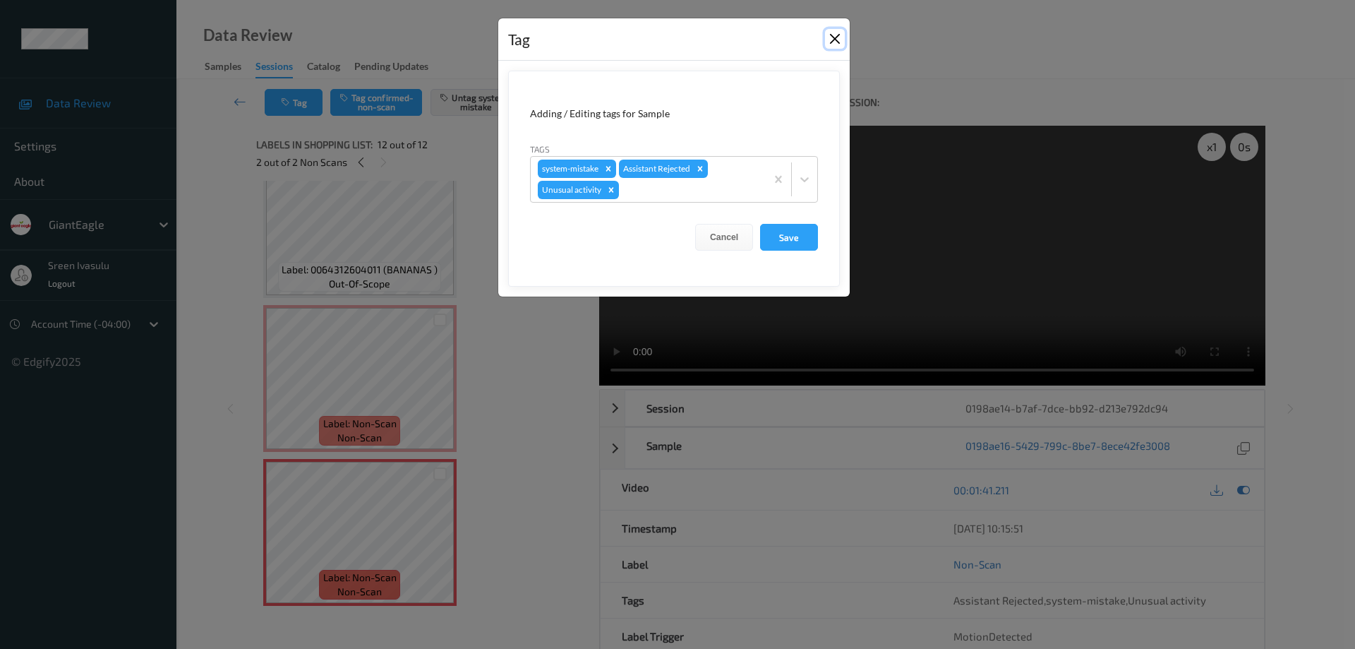
click at [828, 37] on button "Close" at bounding box center [835, 39] width 20 height 20
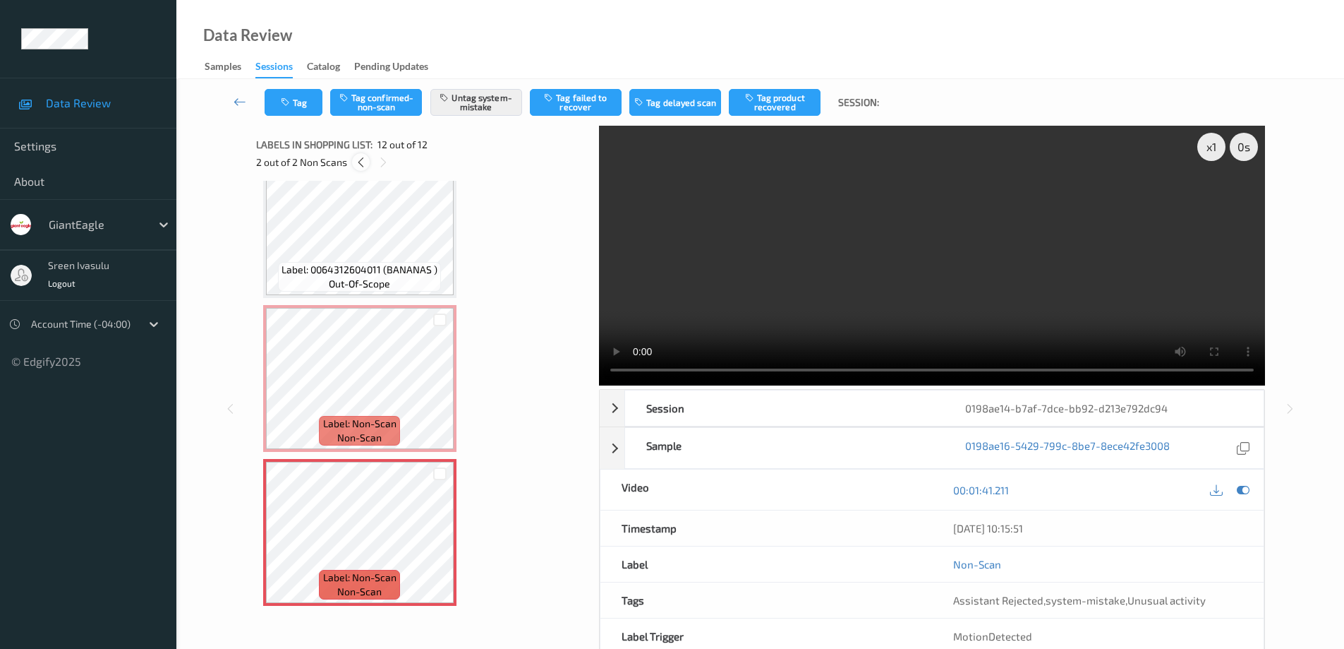
click at [356, 164] on icon at bounding box center [361, 162] width 12 height 13
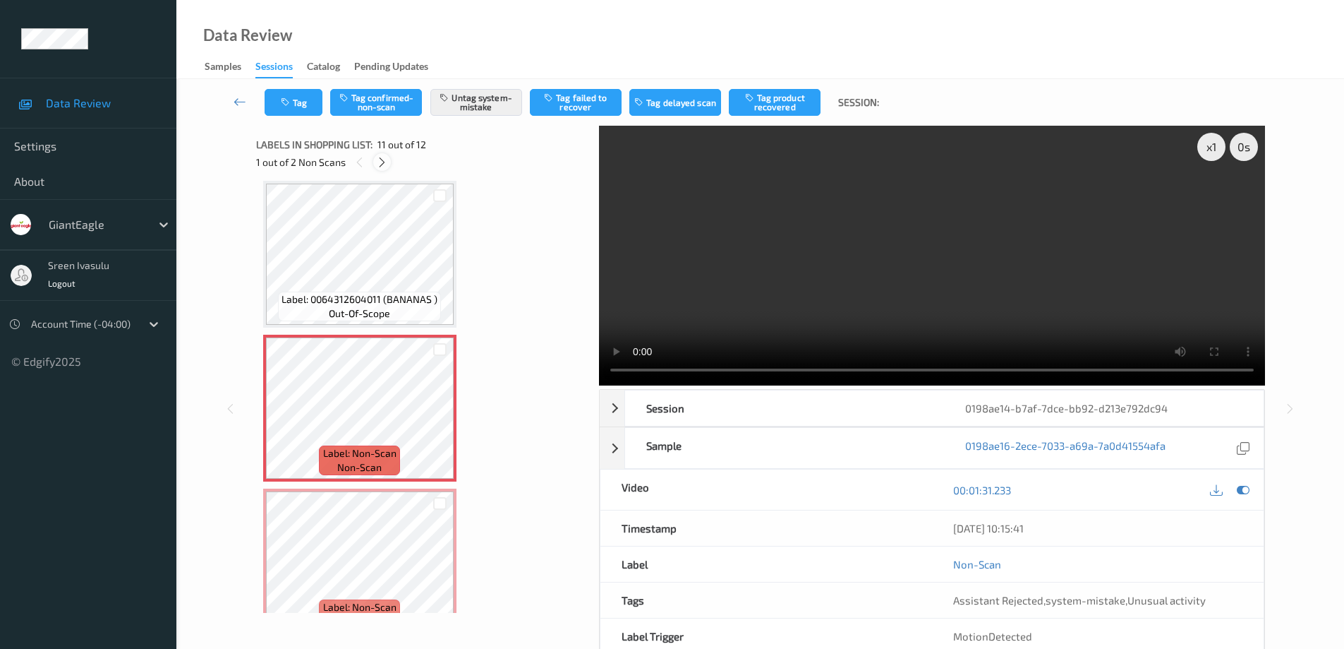
click at [381, 161] on icon at bounding box center [382, 162] width 12 height 13
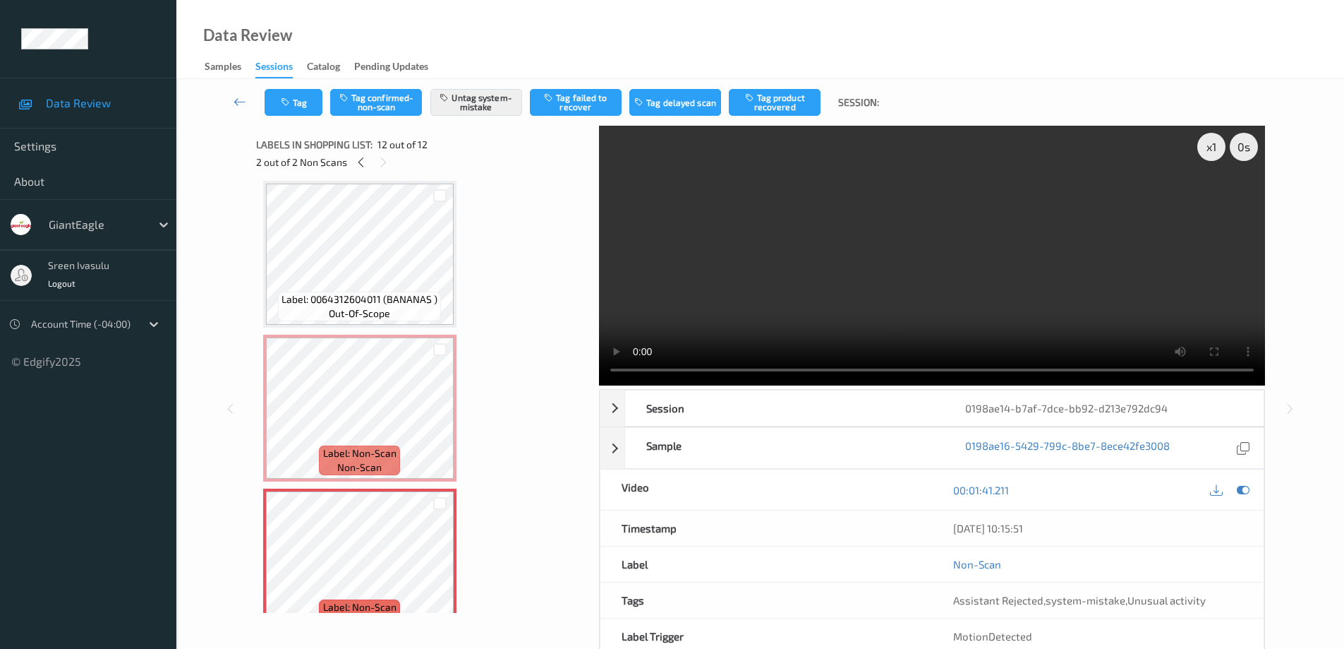
scroll to position [1421, 0]
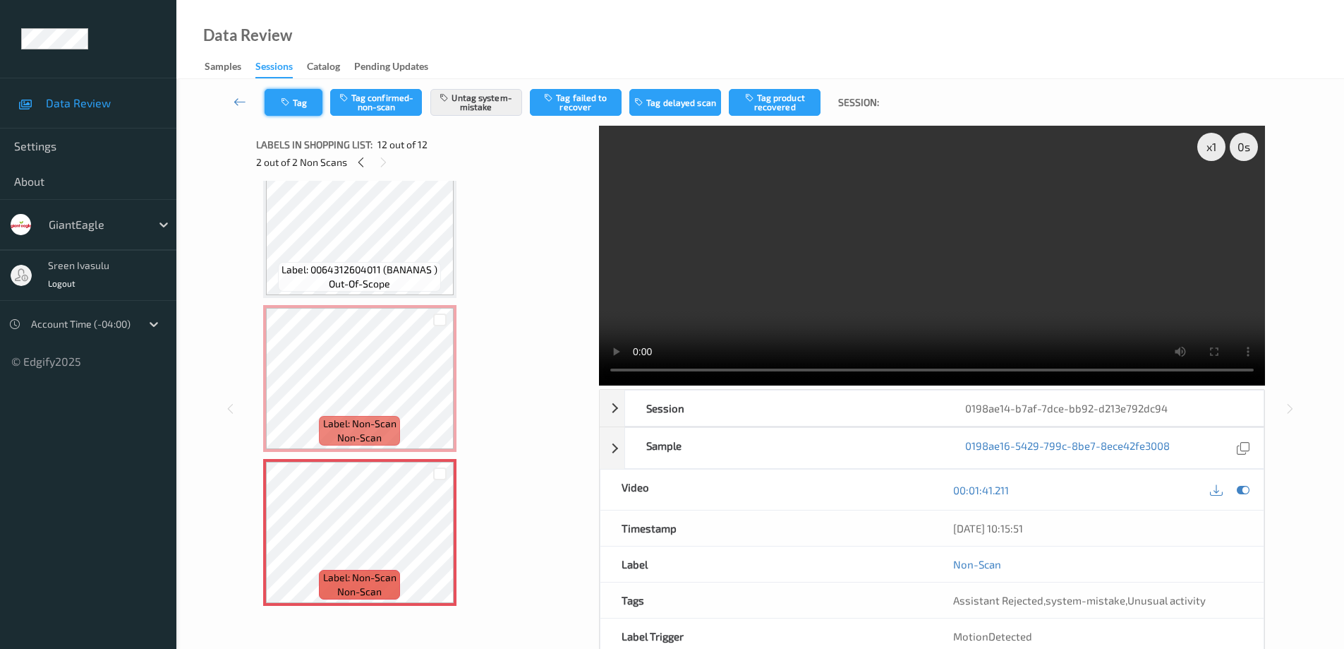
click at [319, 111] on button "Tag" at bounding box center [294, 102] width 58 height 27
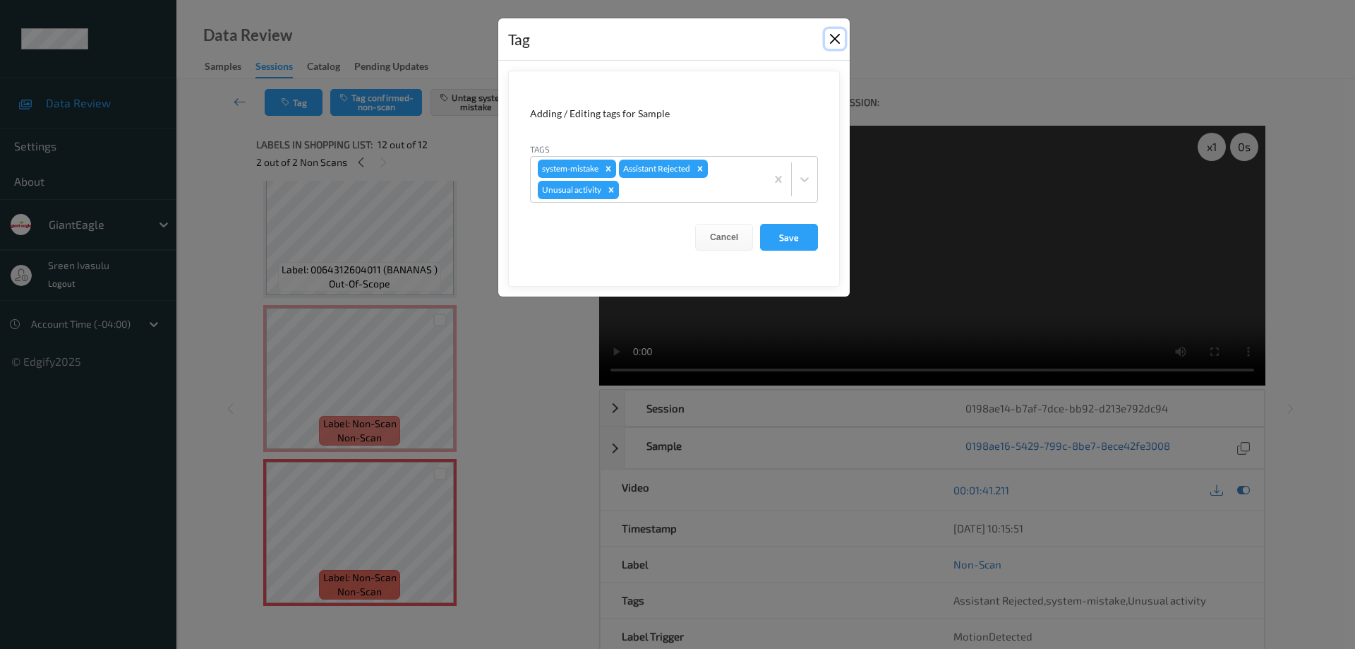
click at [832, 41] on button "Close" at bounding box center [835, 39] width 20 height 20
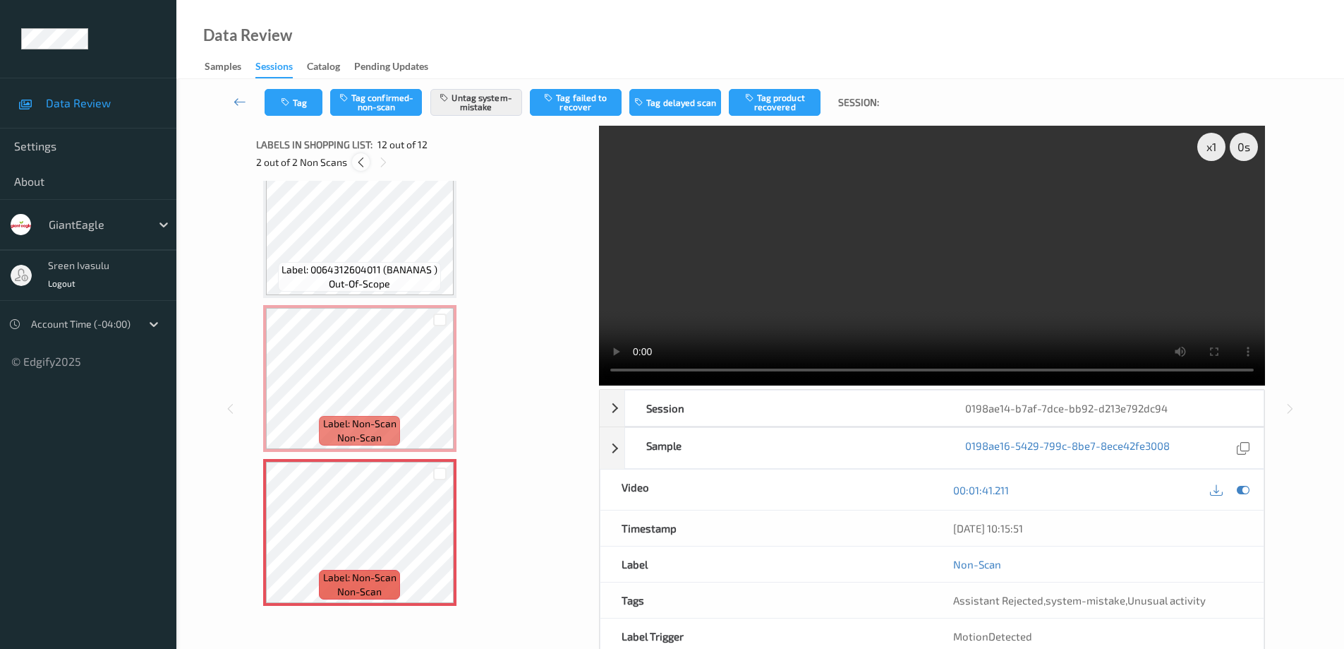
click at [368, 166] on div at bounding box center [361, 162] width 18 height 18
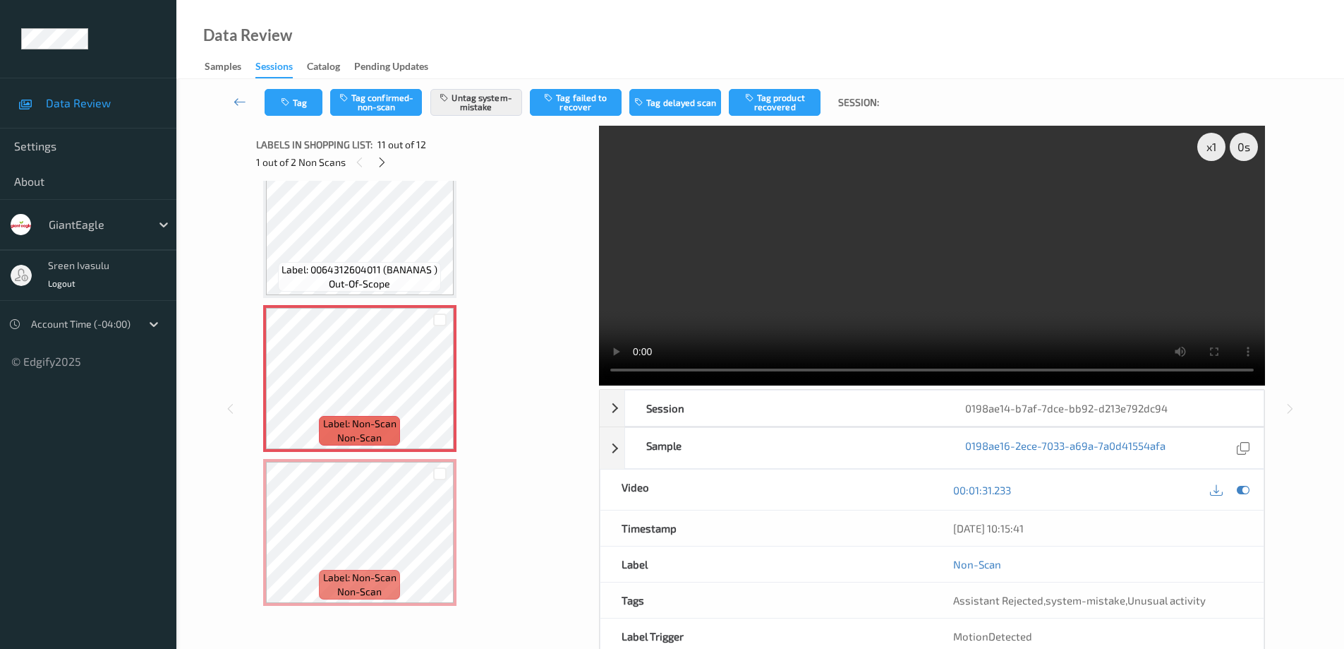
scroll to position [1392, 0]
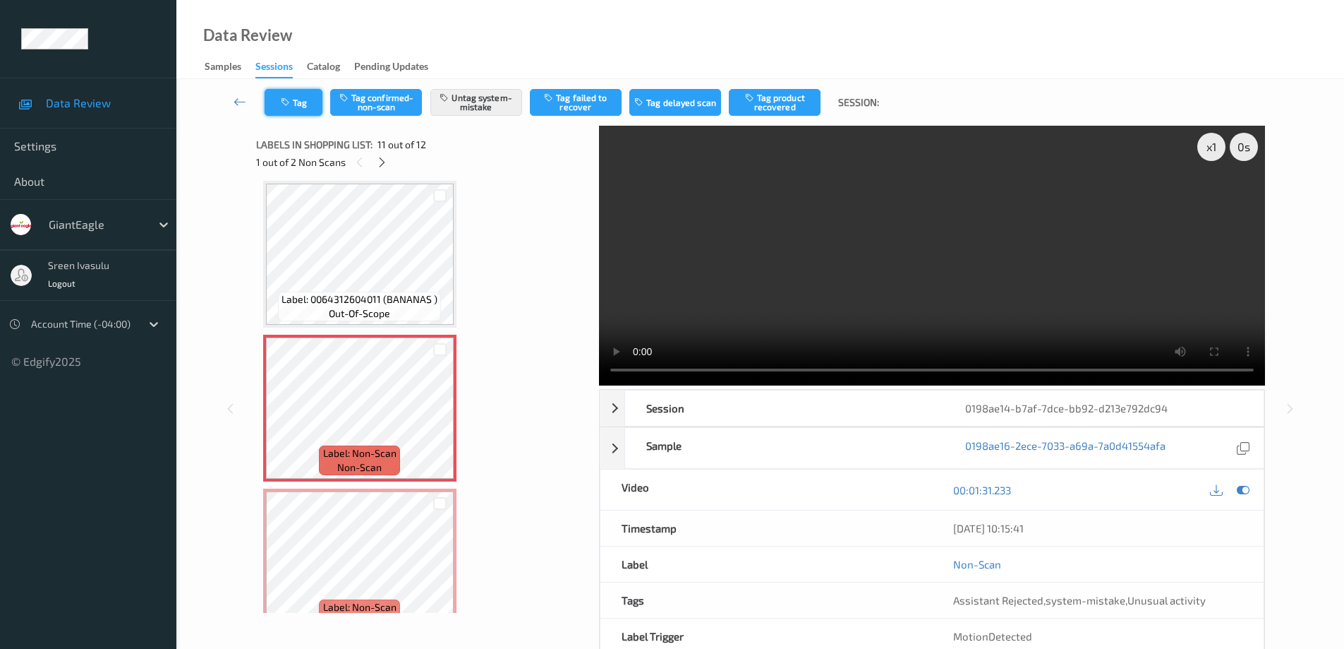
click at [293, 111] on button "Tag" at bounding box center [294, 102] width 58 height 27
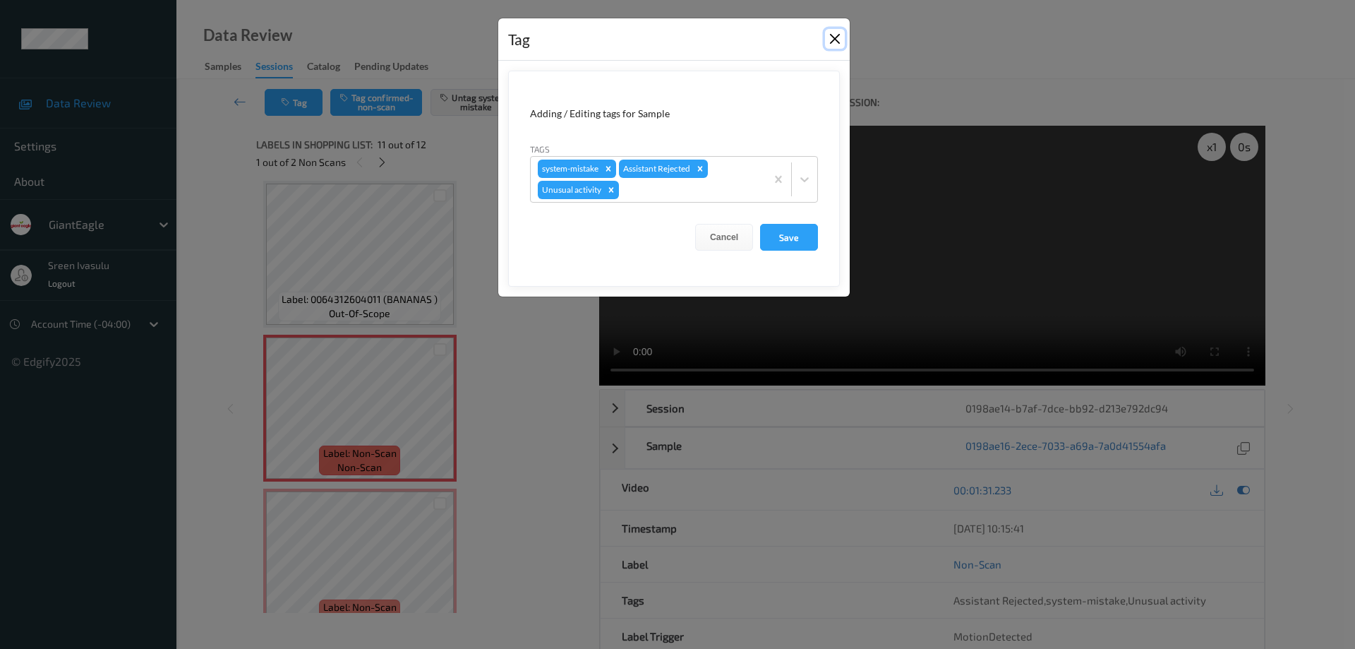
click at [833, 42] on button "Close" at bounding box center [835, 39] width 20 height 20
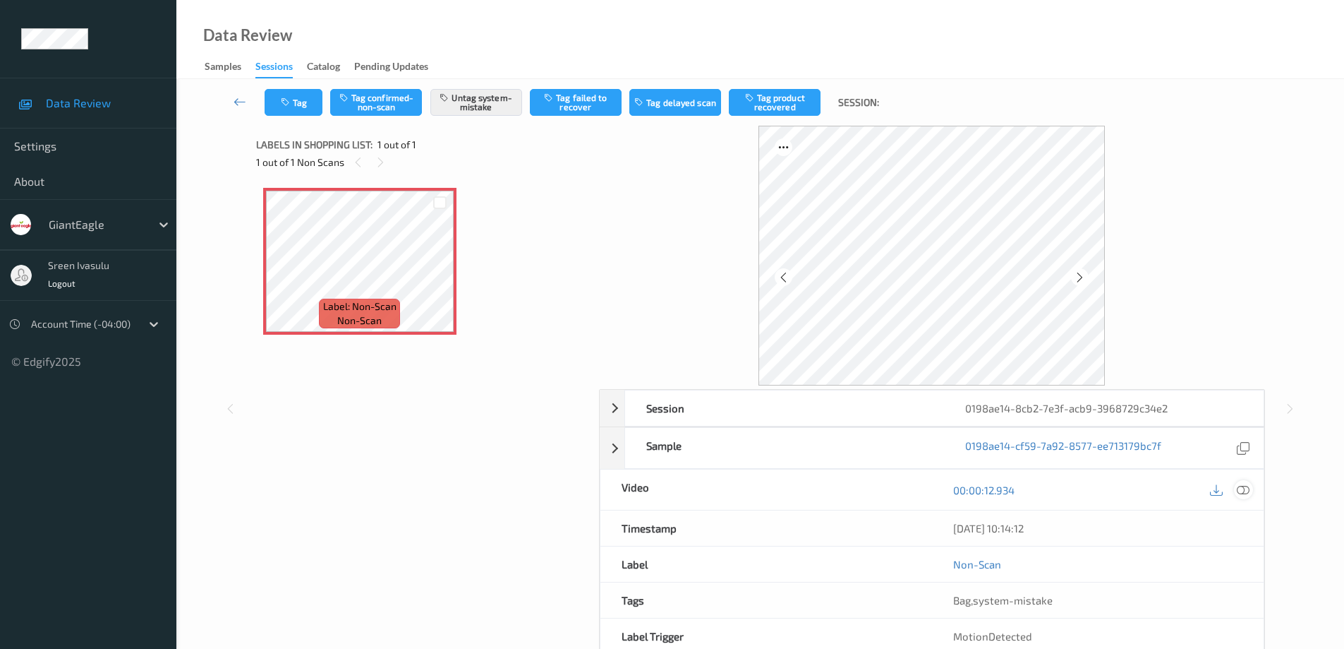
click at [1243, 492] on icon at bounding box center [1243, 489] width 13 height 13
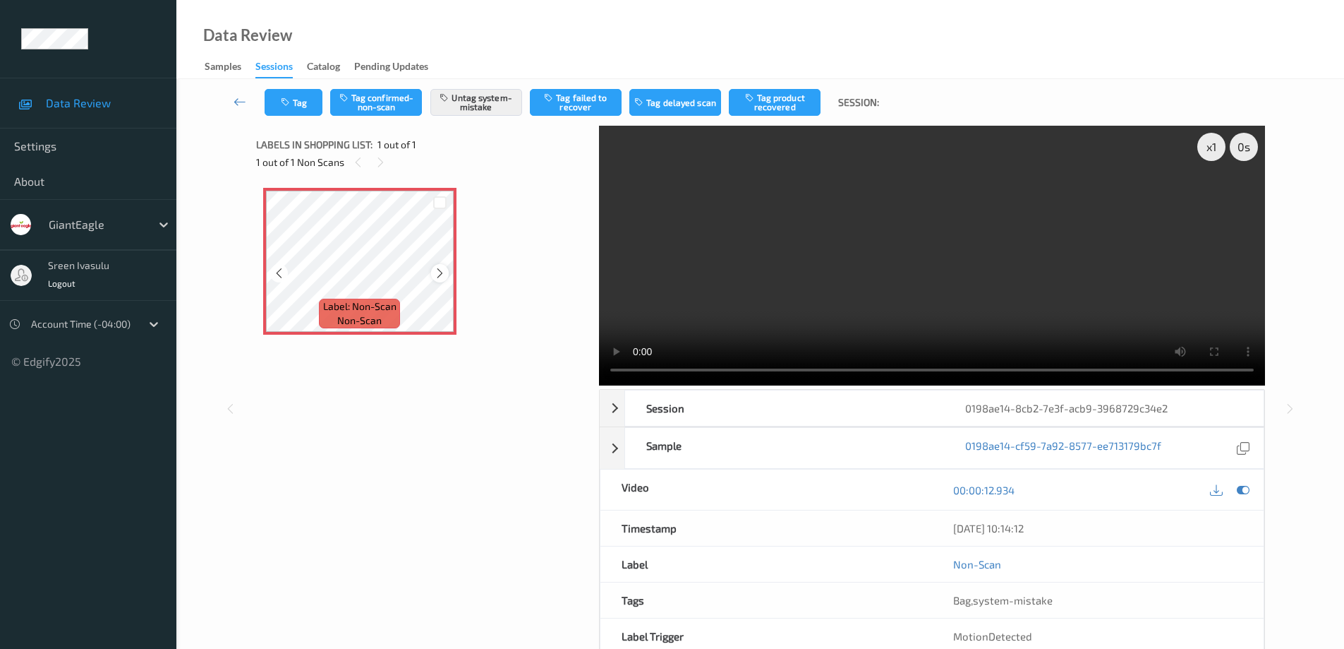
click at [442, 269] on icon at bounding box center [440, 273] width 12 height 13
click at [275, 104] on button "Tag" at bounding box center [294, 102] width 58 height 27
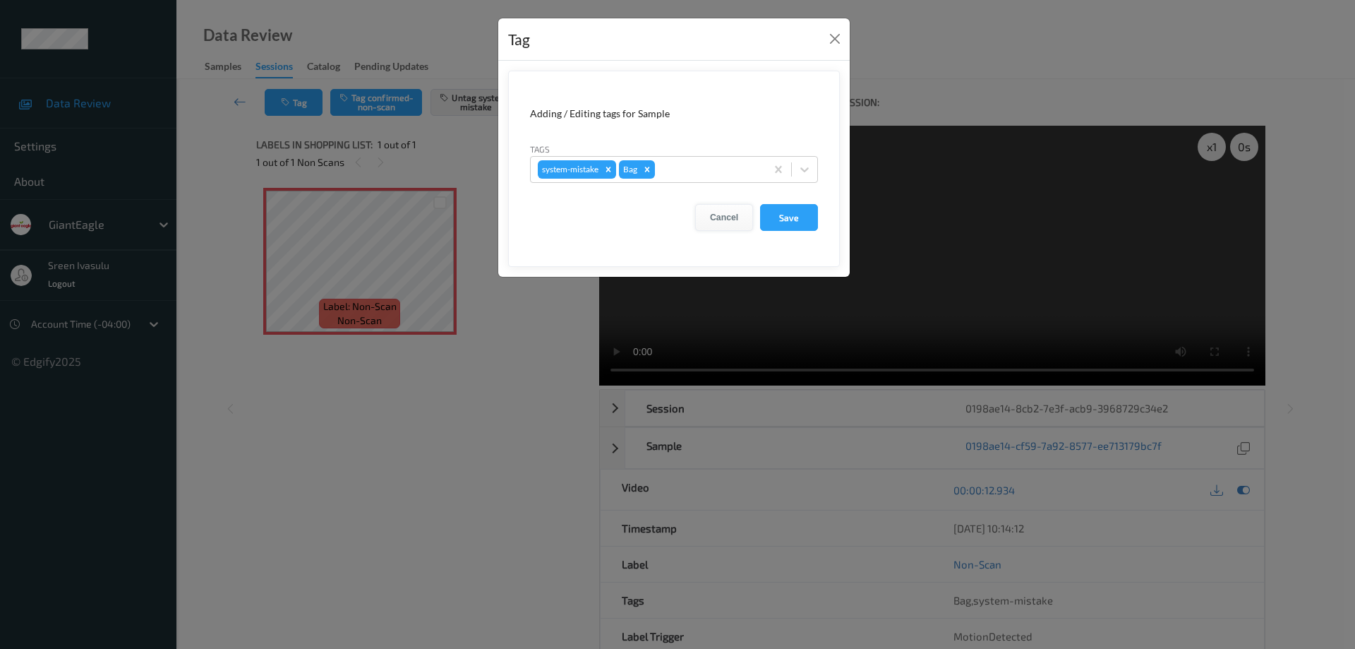
click at [732, 218] on button "Cancel" at bounding box center [724, 217] width 58 height 27
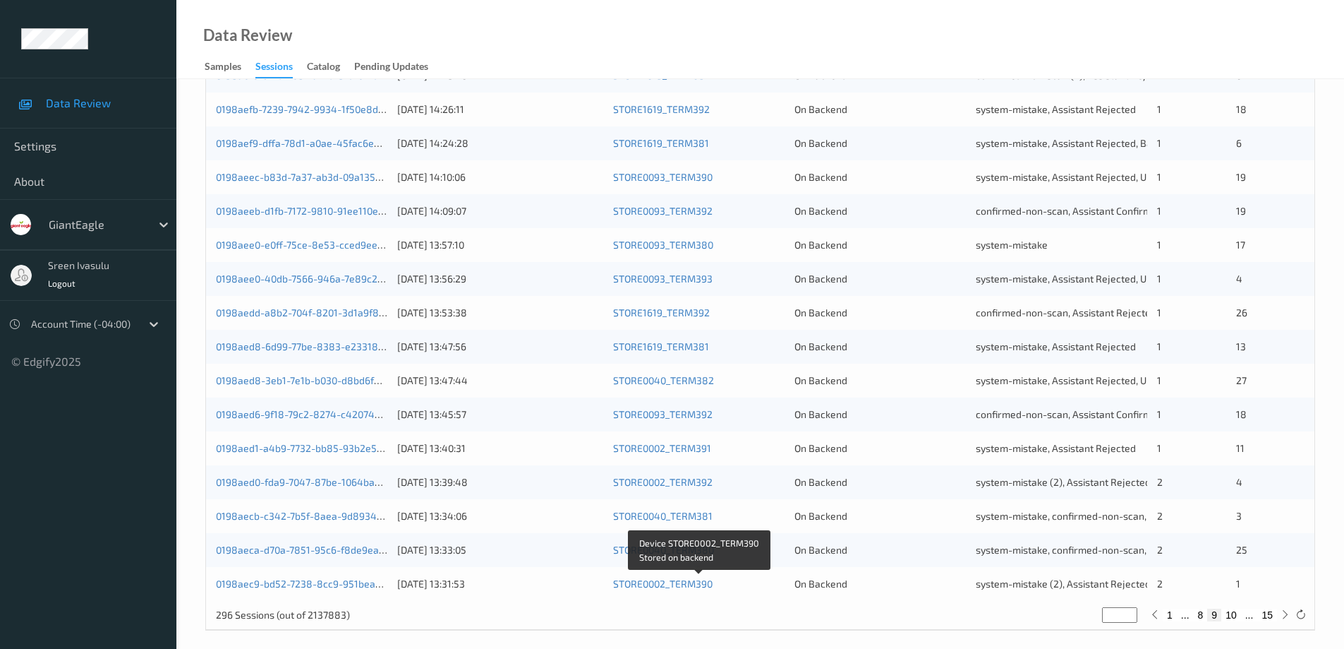
scroll to position [414, 0]
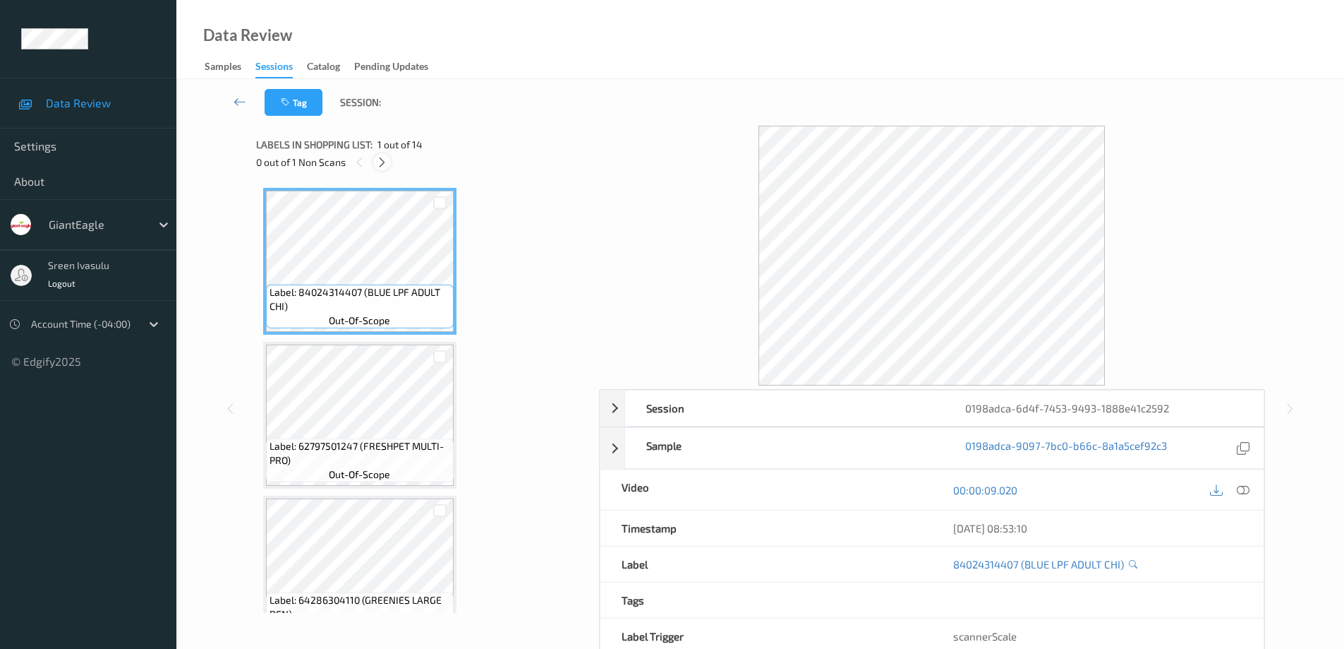
click at [380, 159] on icon at bounding box center [382, 162] width 12 height 13
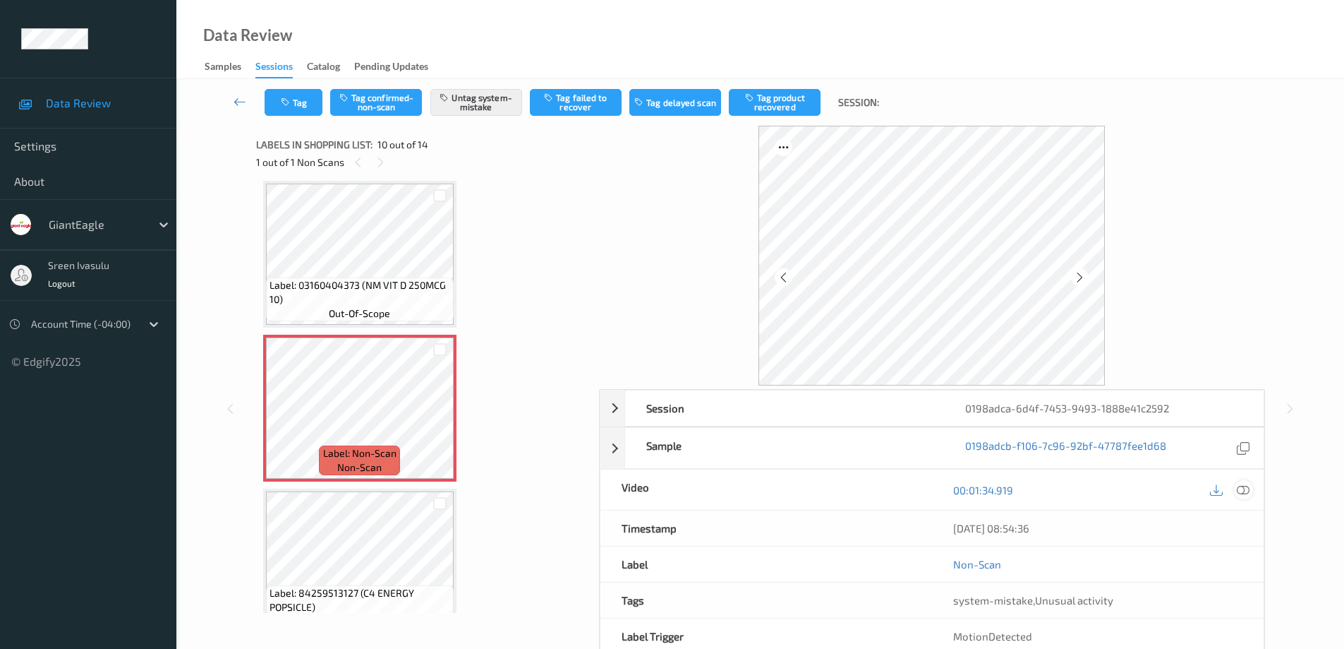
click at [1243, 493] on icon at bounding box center [1243, 489] width 13 height 13
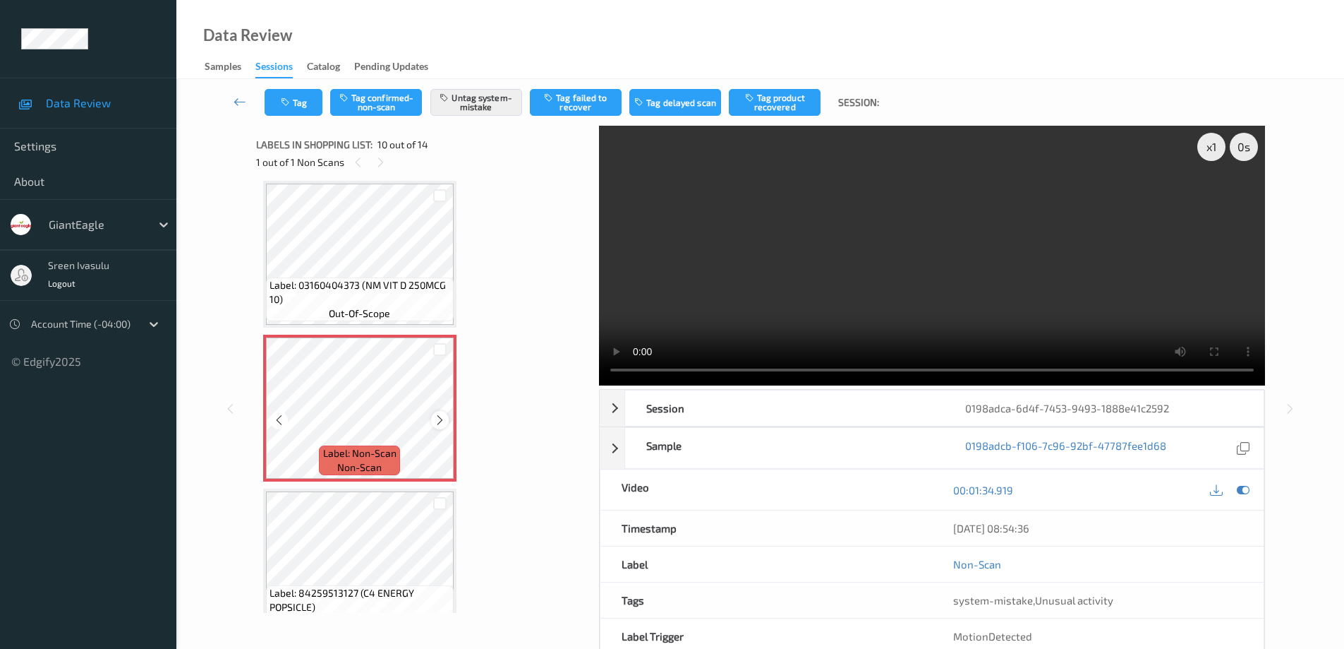
click at [445, 421] on icon at bounding box center [440, 420] width 12 height 13
click at [295, 115] on button "Tag" at bounding box center [294, 102] width 58 height 27
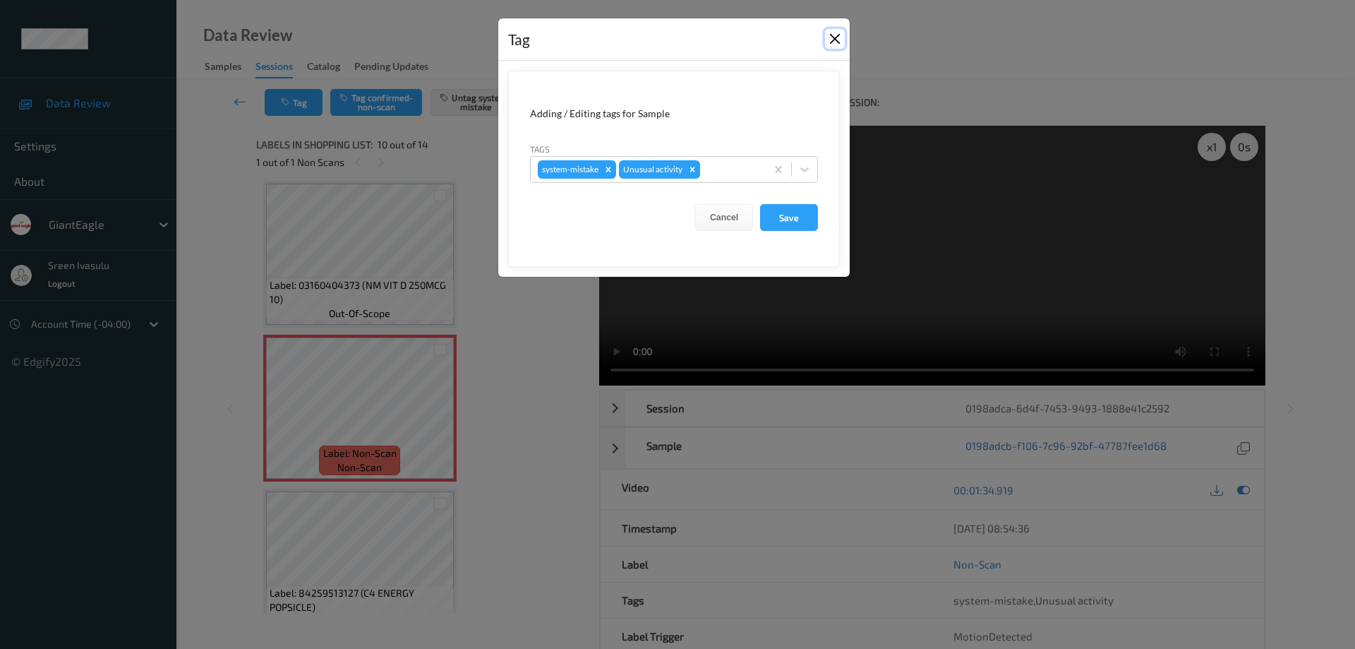
click at [836, 34] on button "Close" at bounding box center [835, 39] width 20 height 20
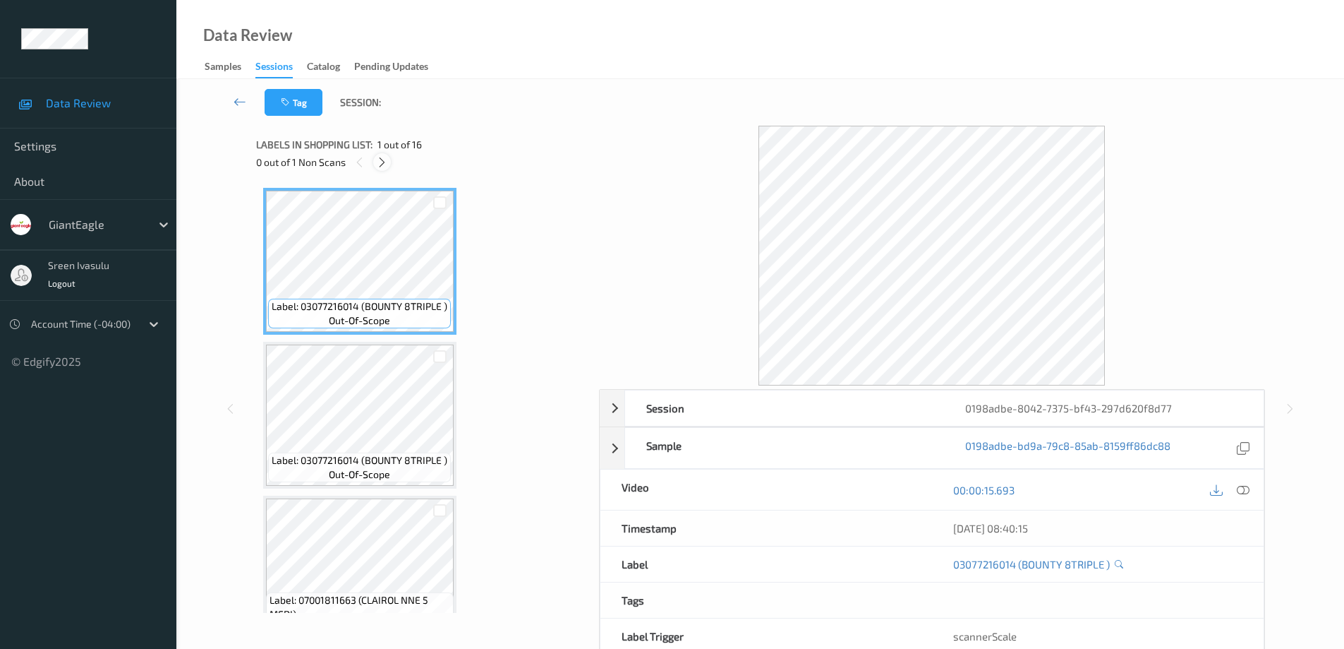
click at [382, 160] on icon at bounding box center [382, 162] width 12 height 13
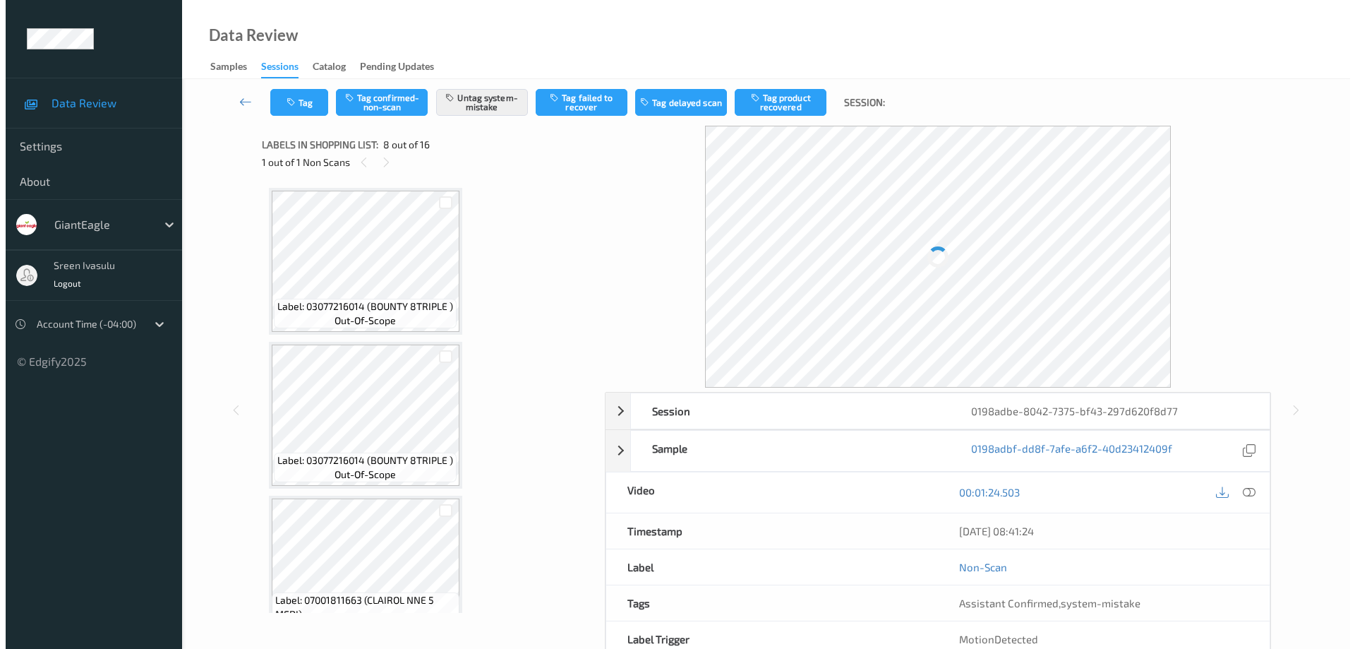
scroll to position [930, 0]
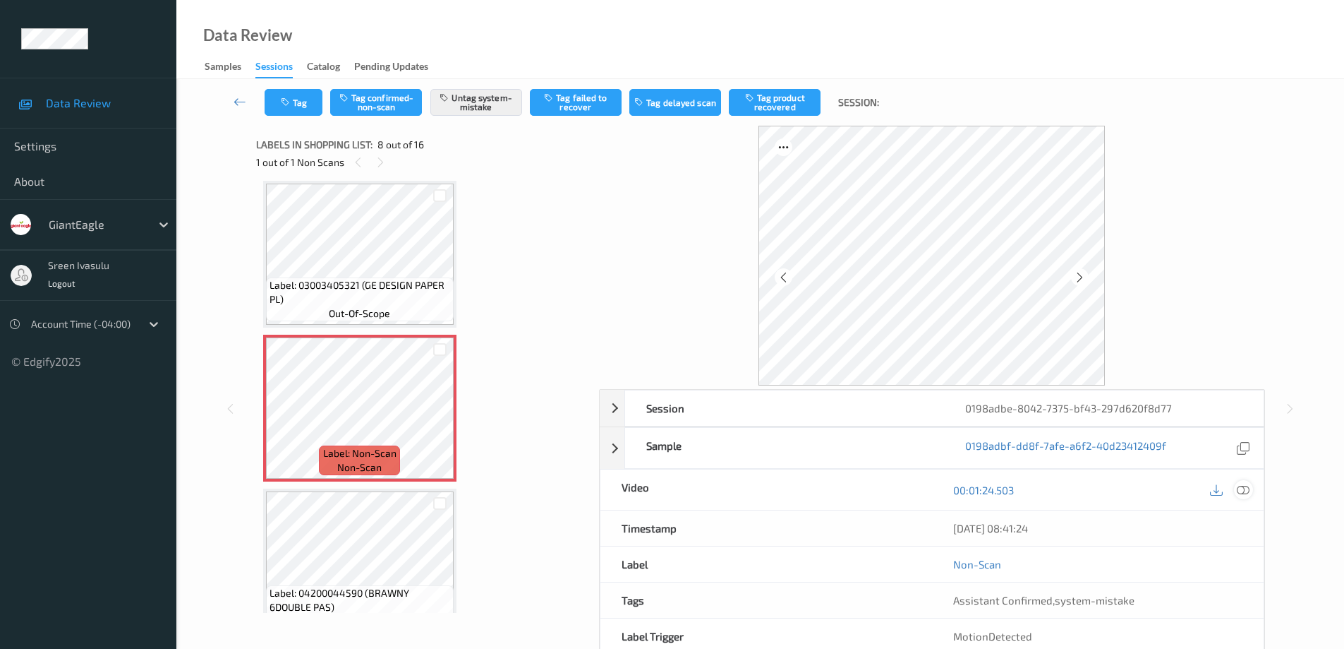
click at [1236, 486] on div at bounding box center [1243, 489] width 19 height 19
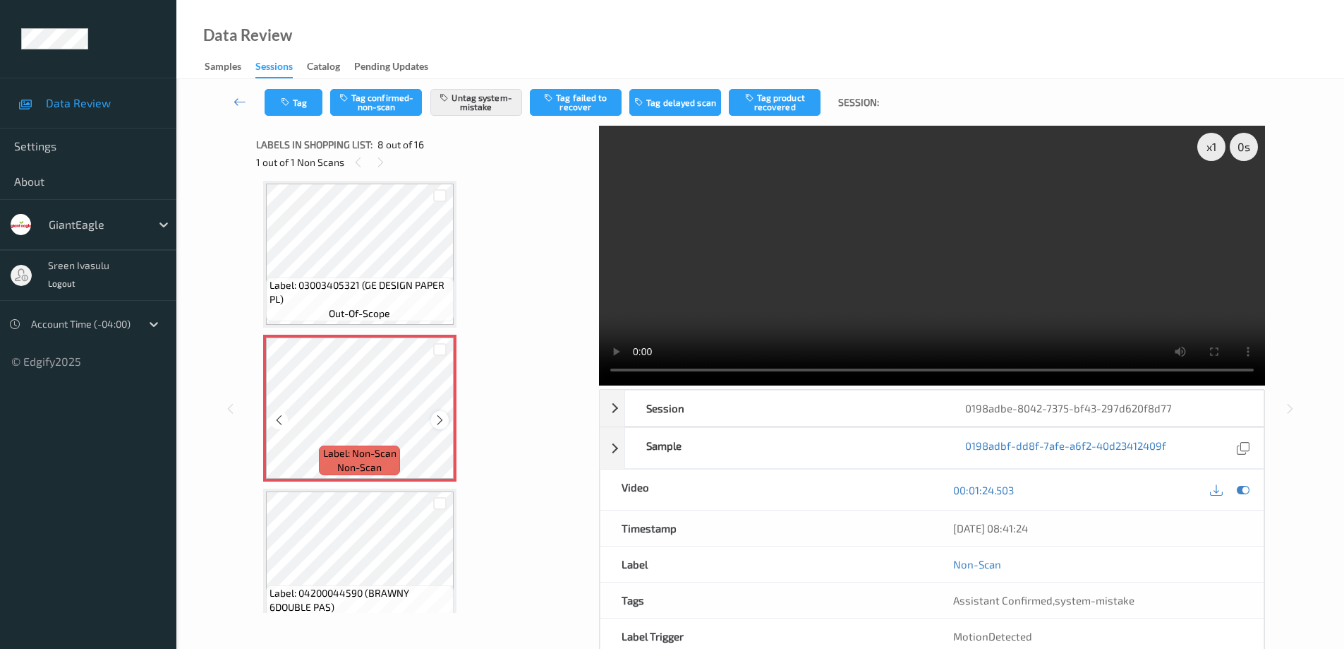
click at [434, 421] on icon at bounding box center [440, 420] width 12 height 13
click at [292, 110] on button "Tag" at bounding box center [294, 102] width 58 height 27
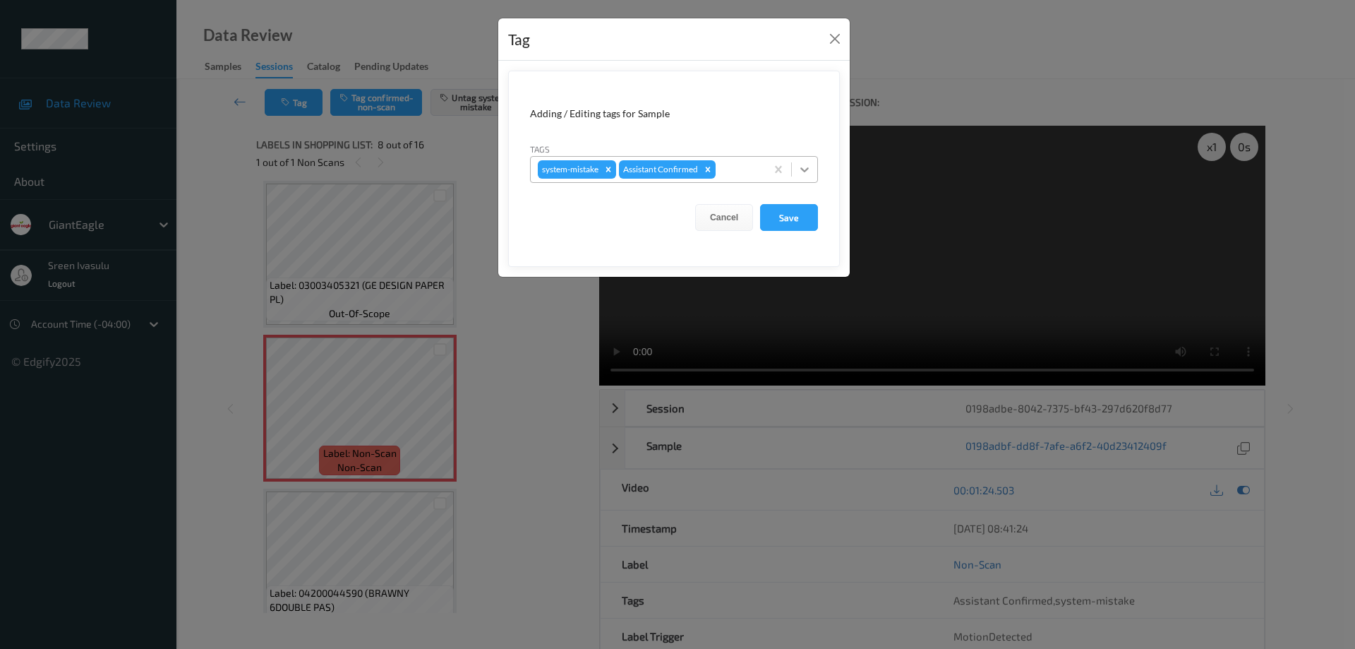
click at [797, 174] on icon at bounding box center [804, 169] width 14 height 14
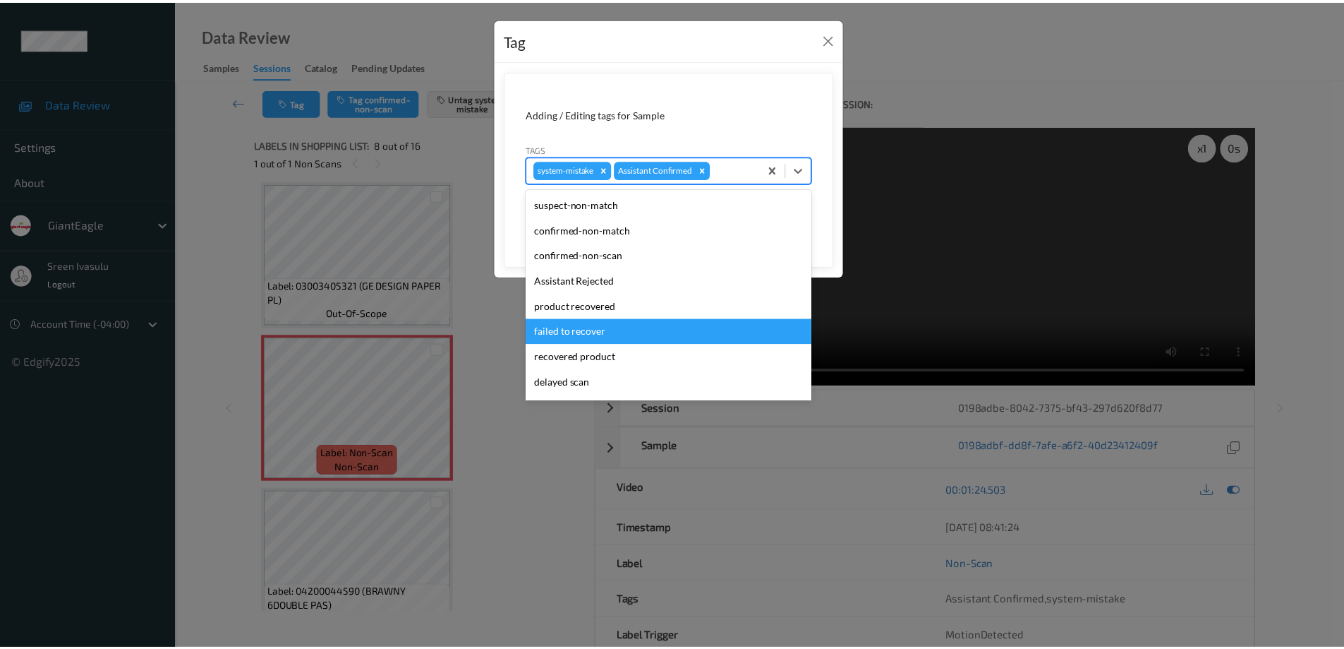
scroll to position [124, 0]
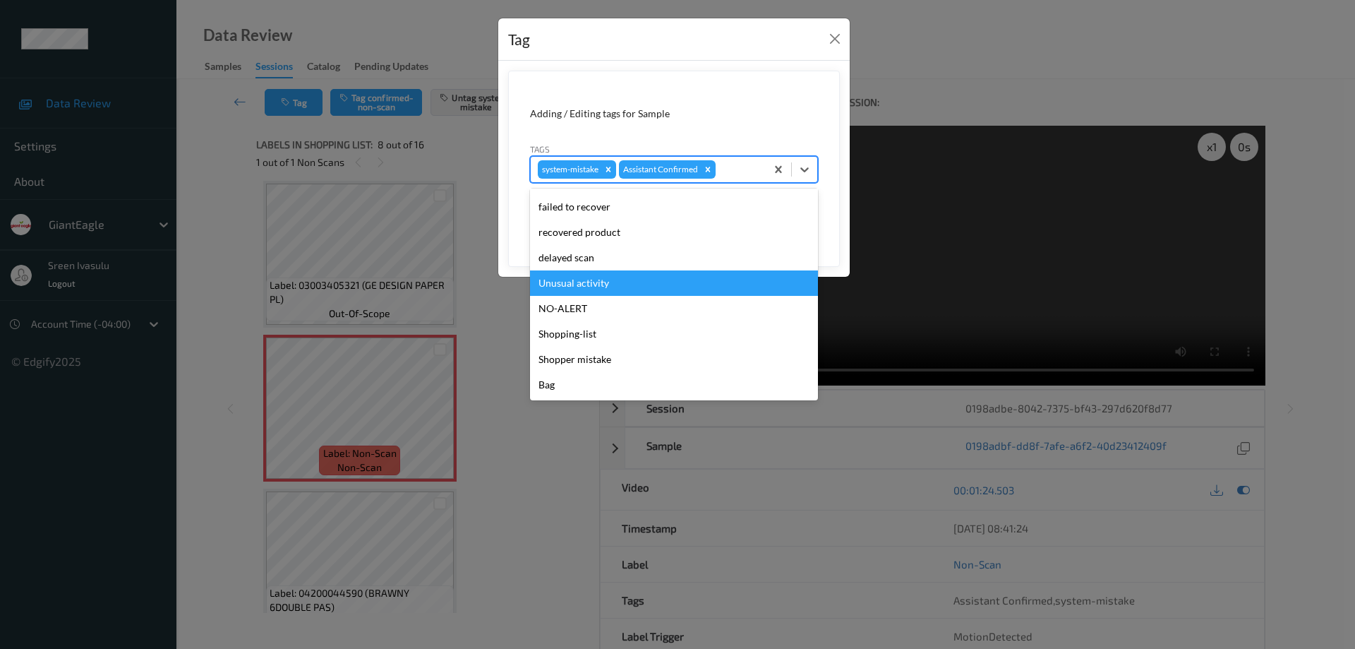
click at [576, 284] on div "Unusual activity" at bounding box center [674, 282] width 288 height 25
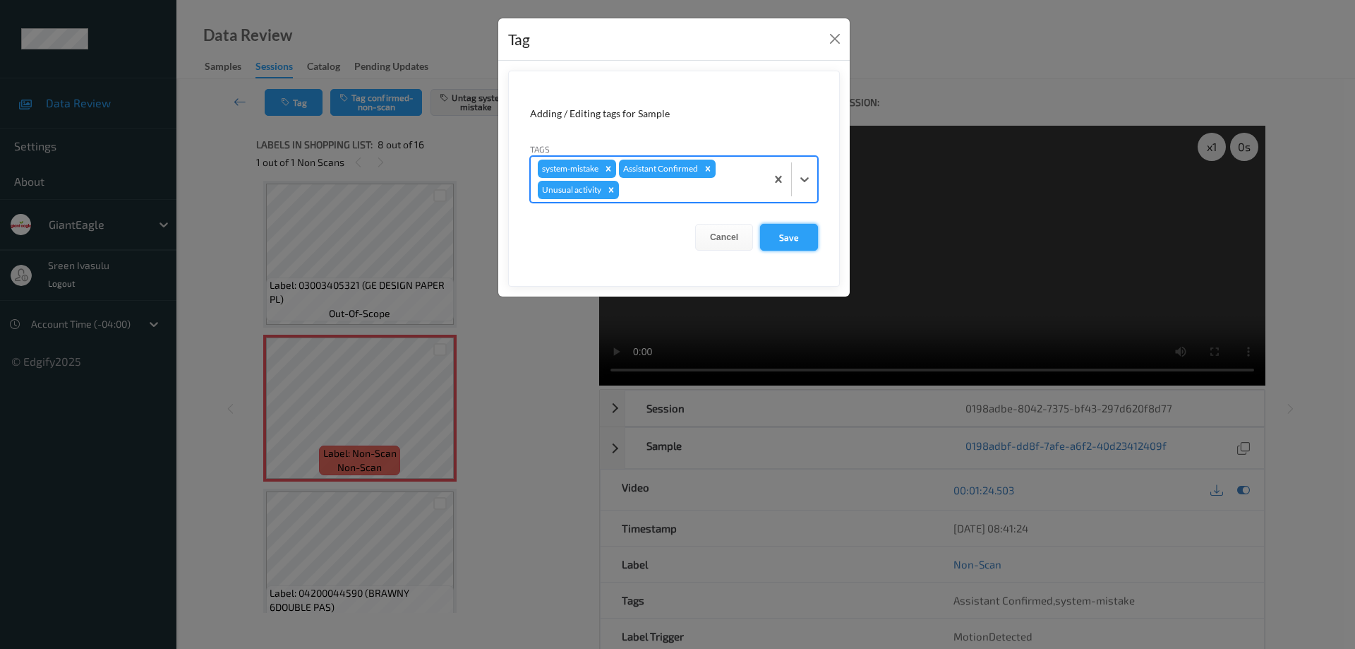
click at [787, 236] on button "Save" at bounding box center [789, 237] width 58 height 27
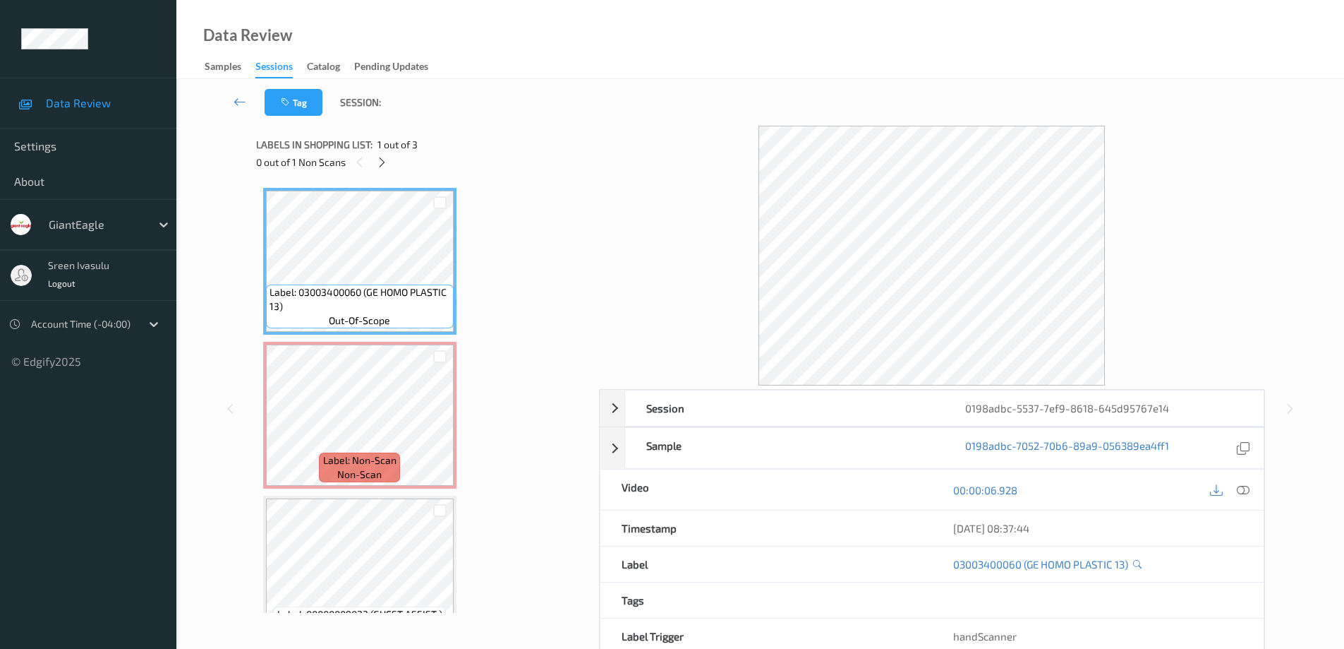
click at [379, 152] on div "Labels in shopping list: 1 out of 3" at bounding box center [422, 144] width 333 height 18
click at [387, 161] on icon at bounding box center [382, 162] width 12 height 13
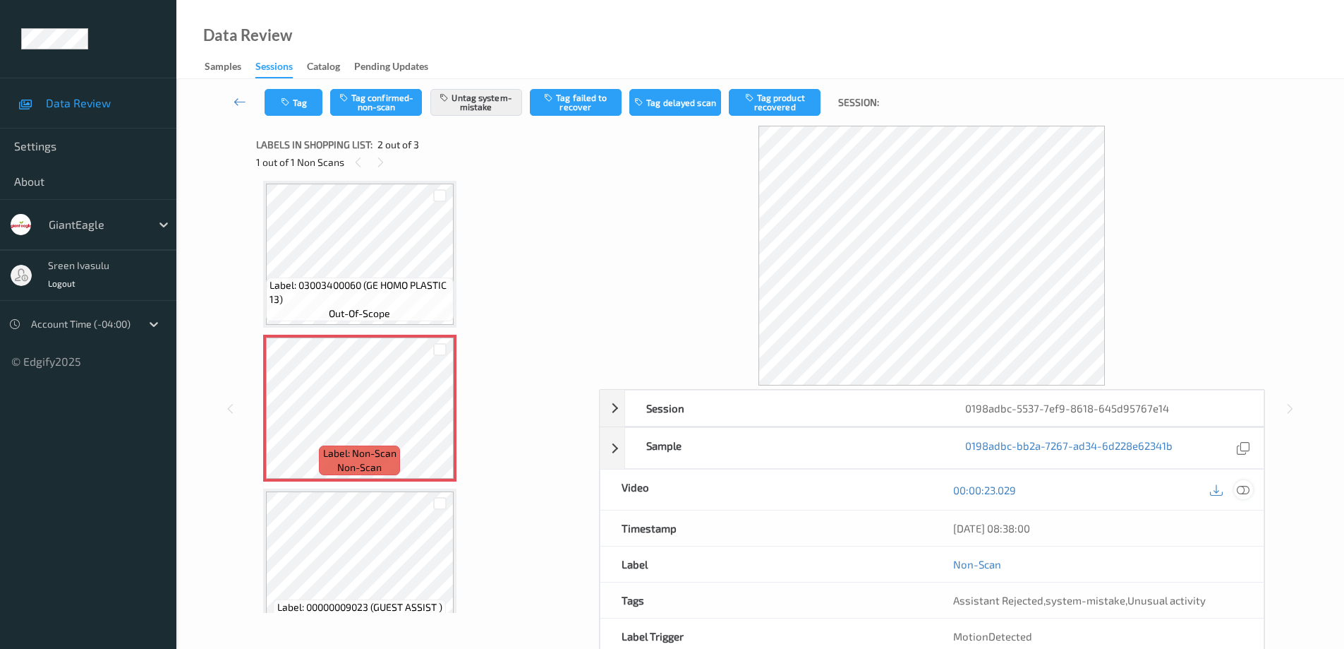
click at [1236, 491] on div at bounding box center [1243, 489] width 19 height 19
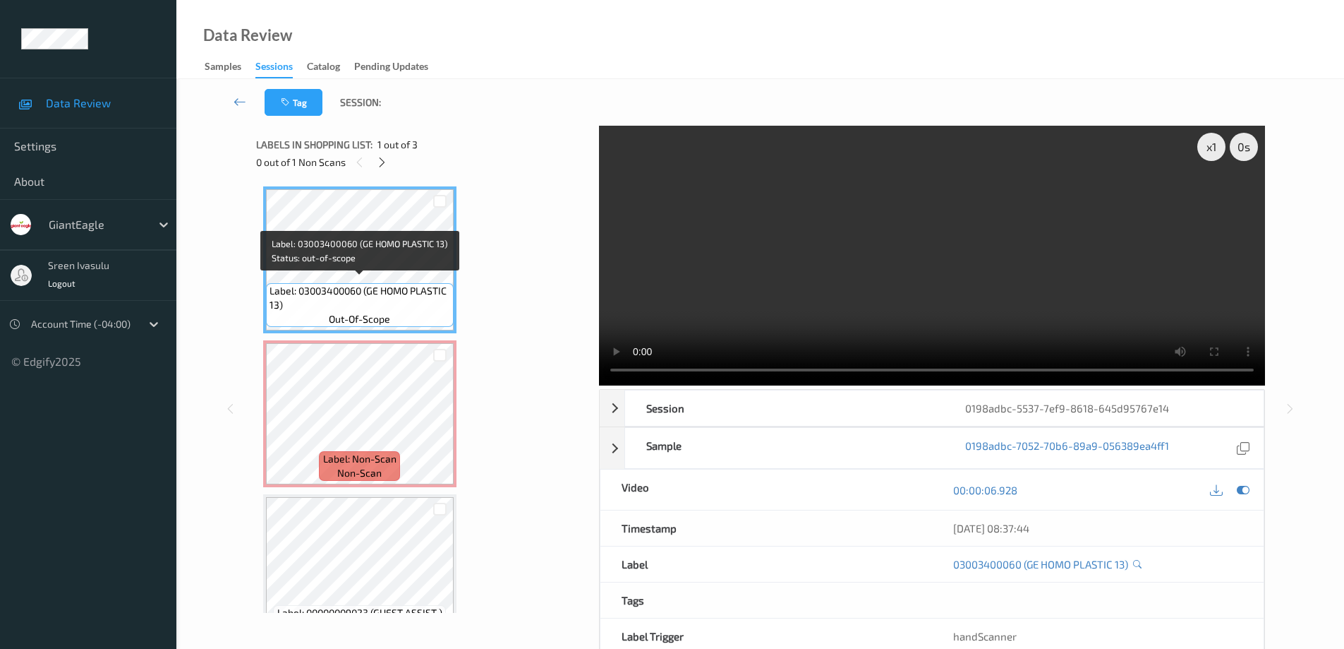
scroll to position [0, 0]
drag, startPoint x: 370, startPoint y: 294, endPoint x: 433, endPoint y: 310, distance: 65.0
click at [433, 310] on span "Label: 03003400060 (GE HOMO PLASTIC 13)" at bounding box center [360, 299] width 181 height 28
copy span "GE HOMO PLASTIC 13)"
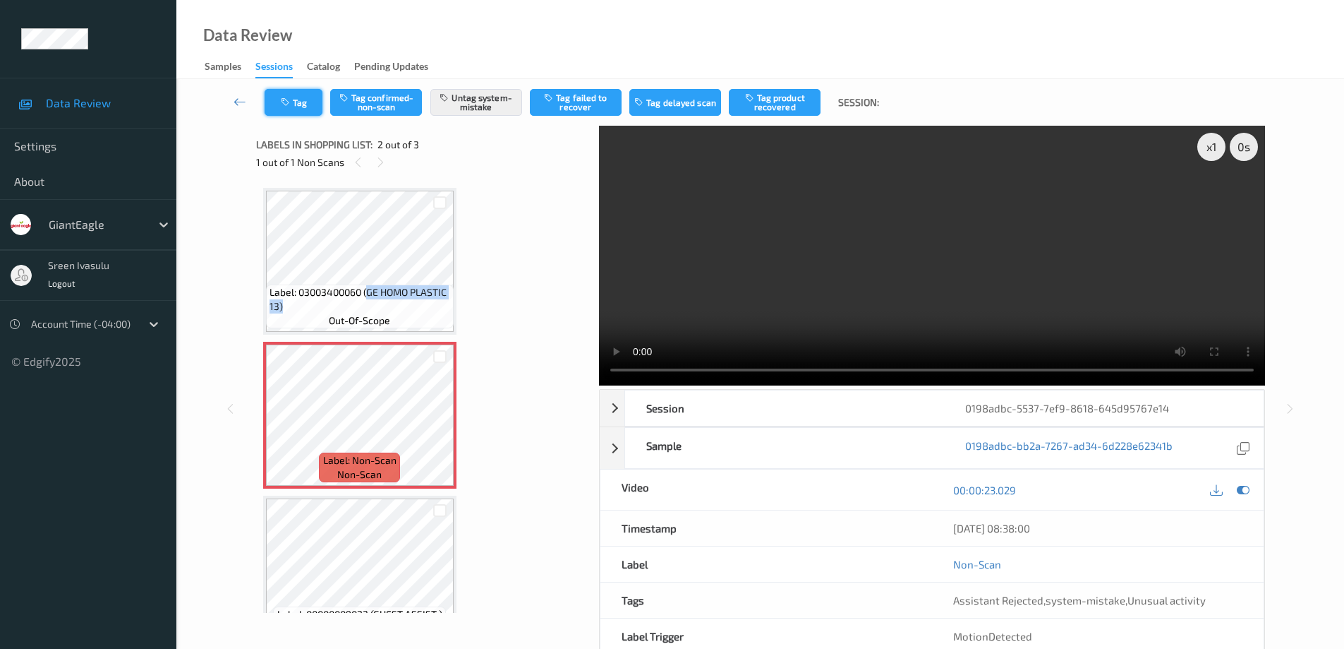
click at [285, 107] on button "Tag" at bounding box center [294, 102] width 58 height 27
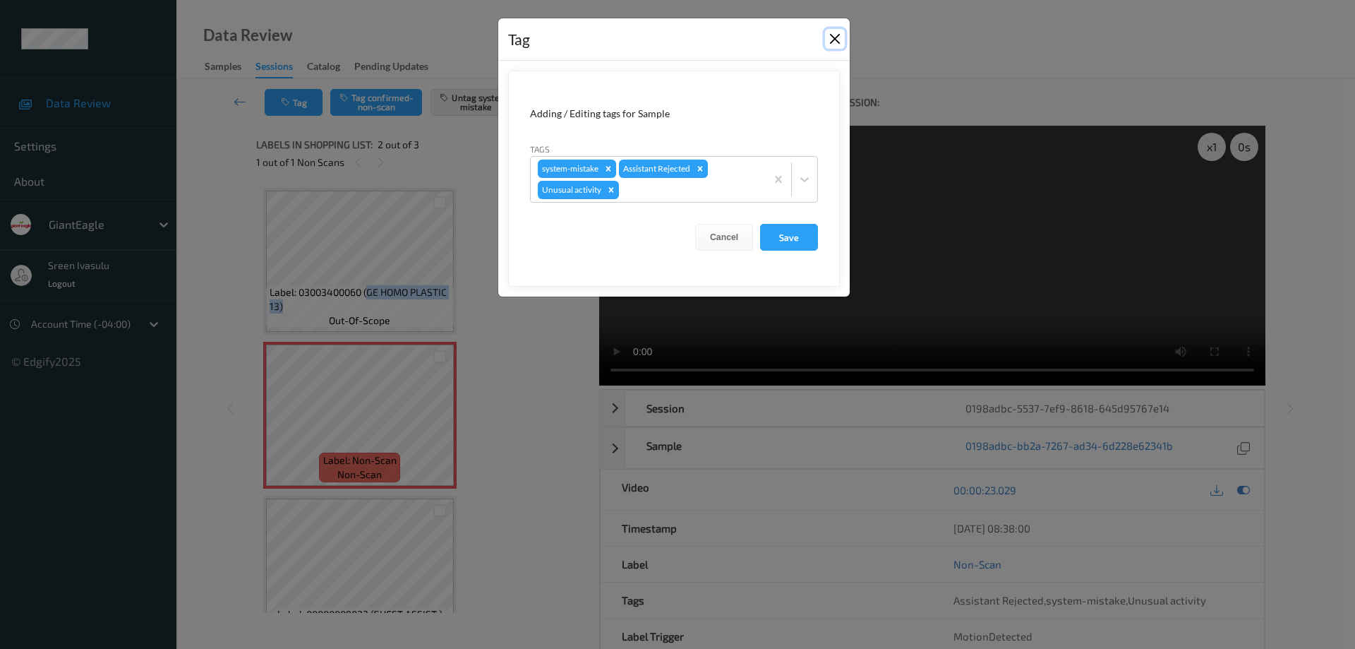
click at [831, 36] on button "Close" at bounding box center [835, 39] width 20 height 20
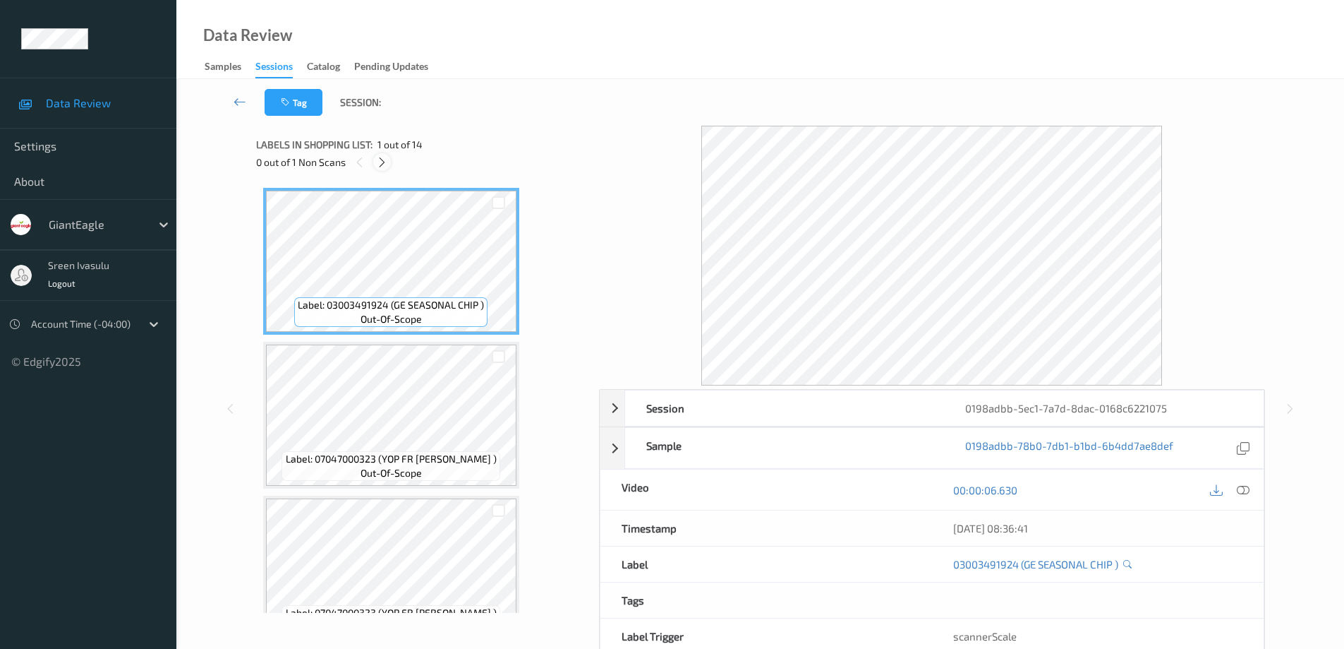
click at [380, 157] on icon at bounding box center [382, 162] width 12 height 13
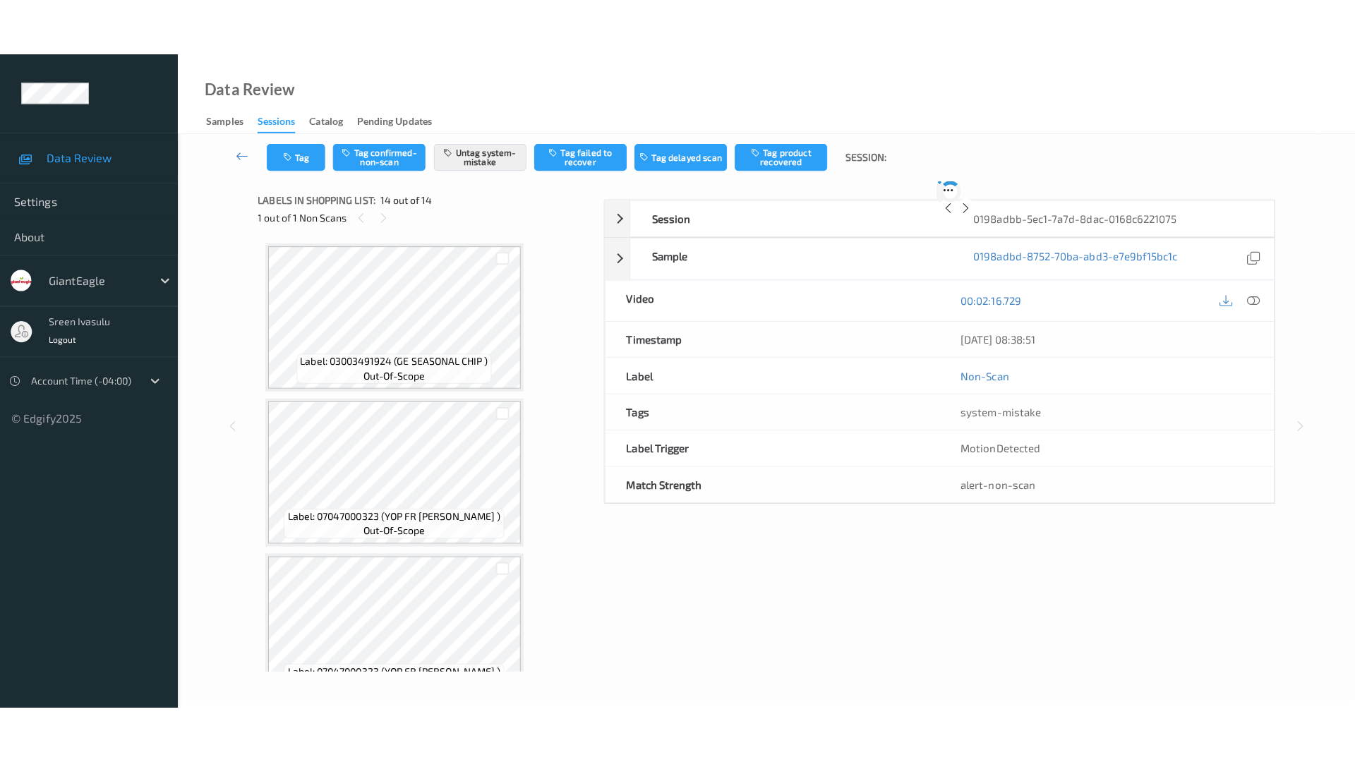
scroll to position [1729, 0]
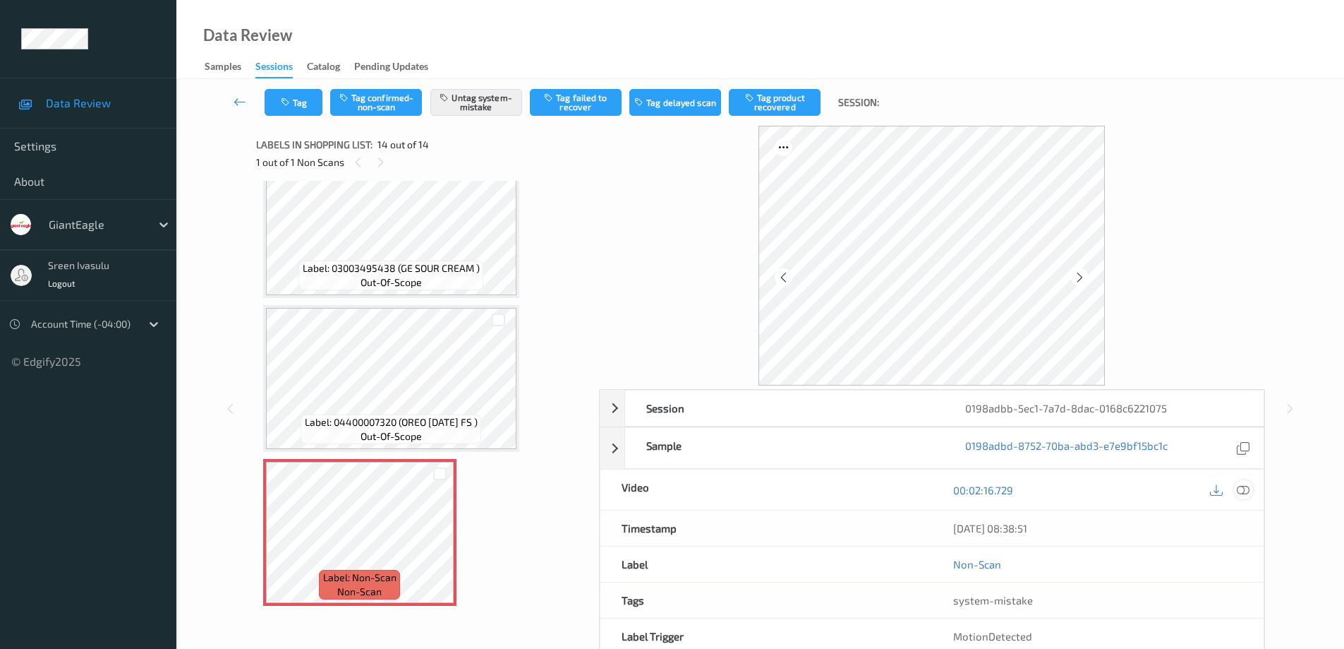
click at [1240, 485] on icon at bounding box center [1243, 489] width 13 height 13
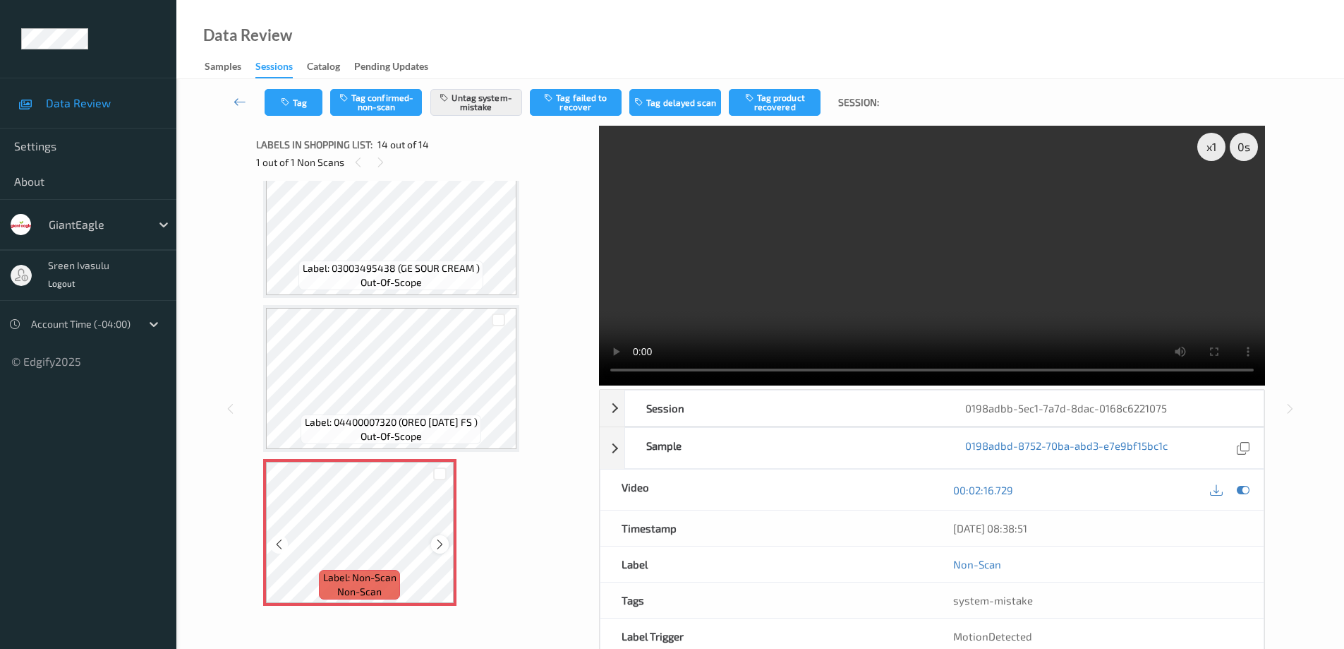
click at [442, 544] on icon at bounding box center [440, 544] width 12 height 13
click at [444, 542] on icon at bounding box center [440, 544] width 12 height 13
click at [436, 539] on icon at bounding box center [440, 544] width 12 height 13
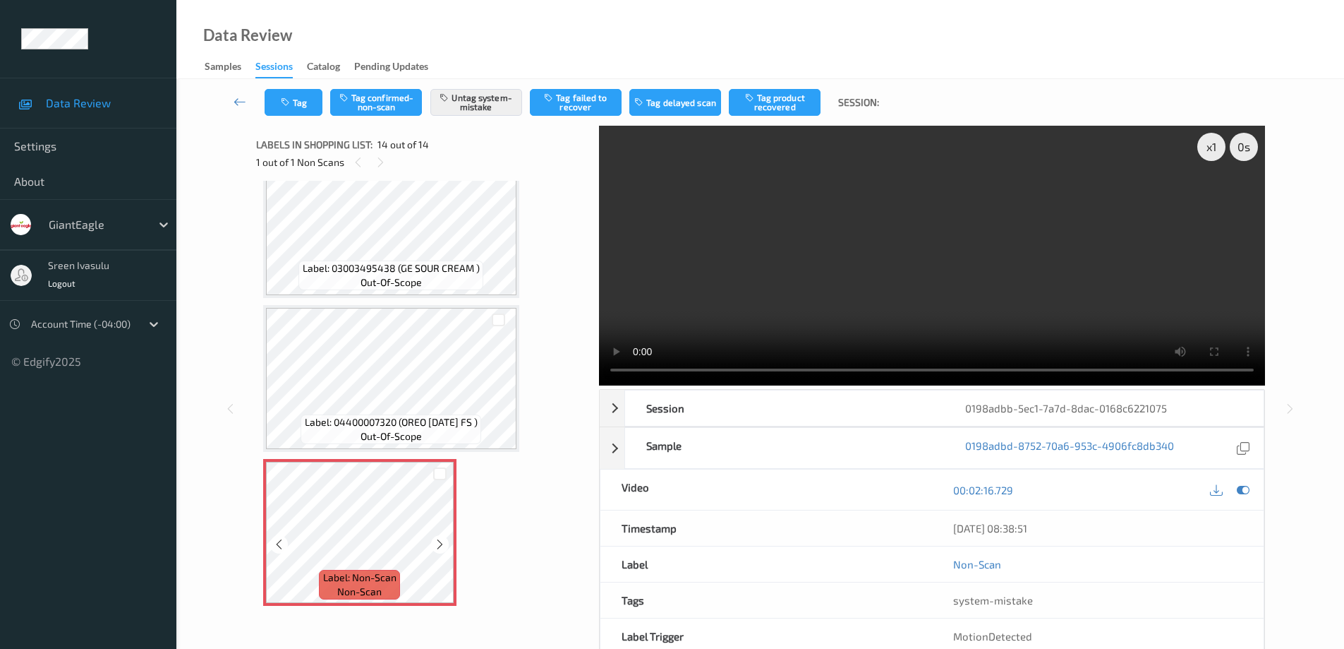
click at [436, 539] on icon at bounding box center [440, 544] width 12 height 13
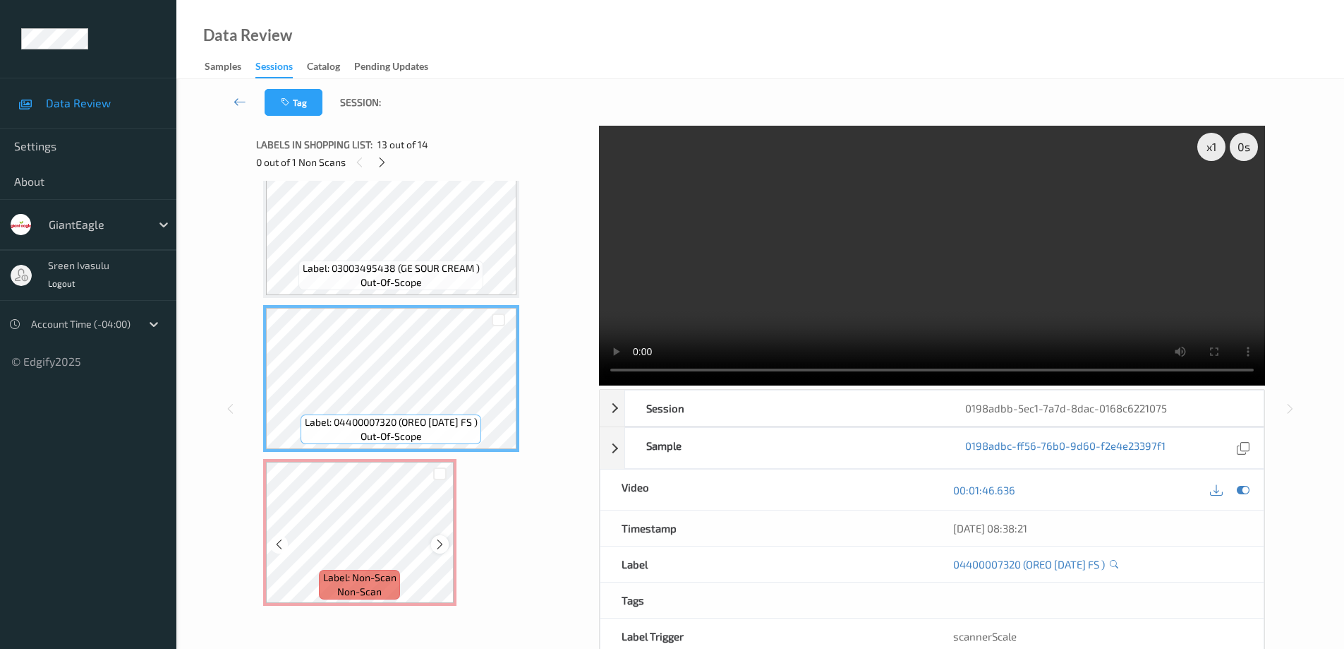
click at [433, 543] on div at bounding box center [440, 544] width 18 height 18
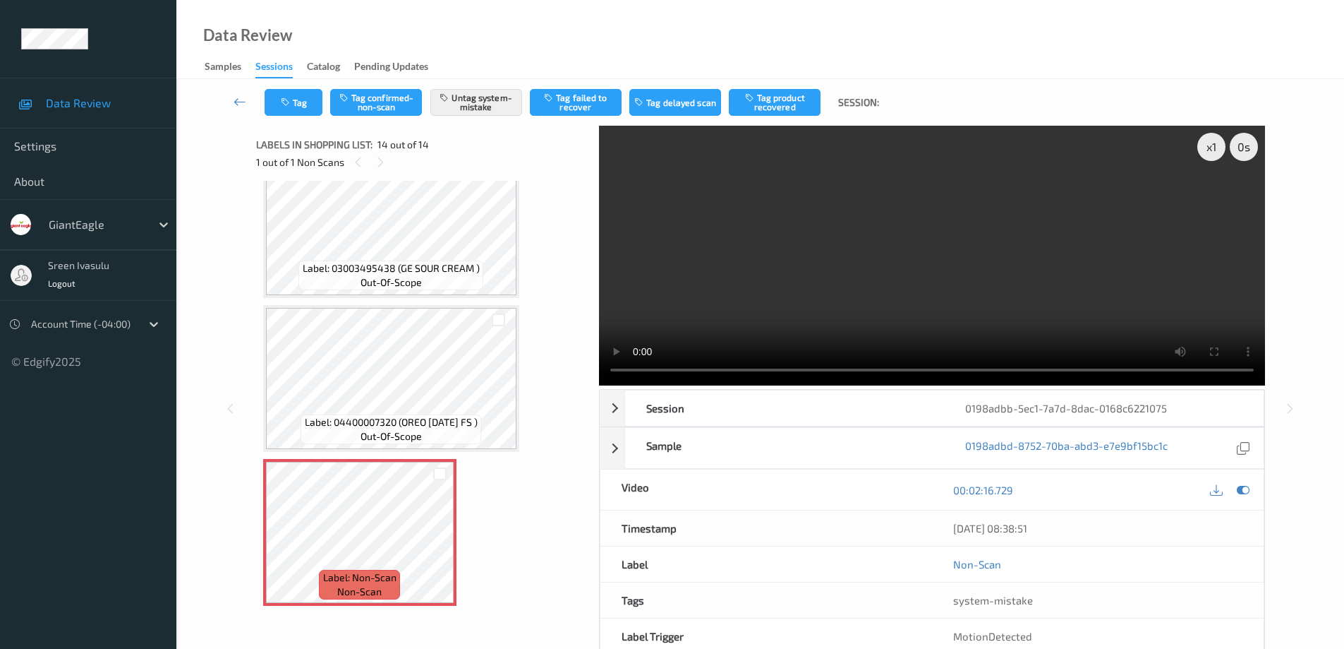
scroll to position [1447, 0]
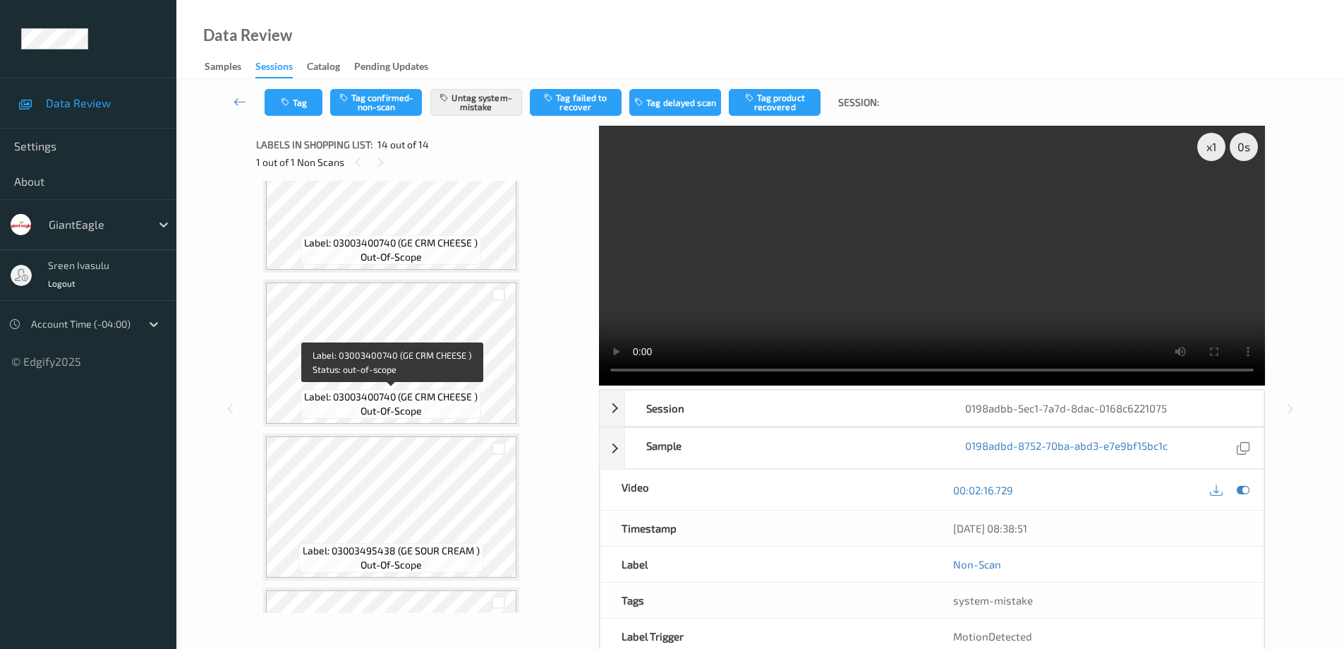
click at [454, 391] on span "Label: 03003400740 (GE CRM CHEESE )" at bounding box center [391, 397] width 174 height 14
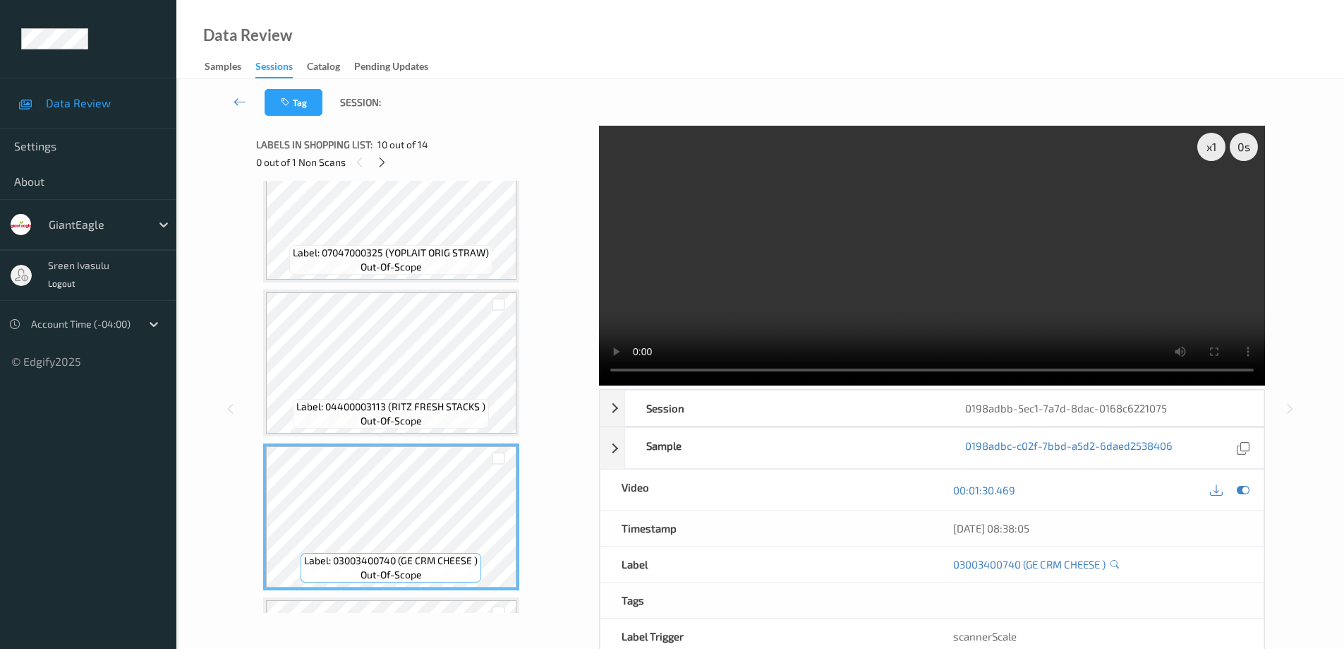
scroll to position [1411, 0]
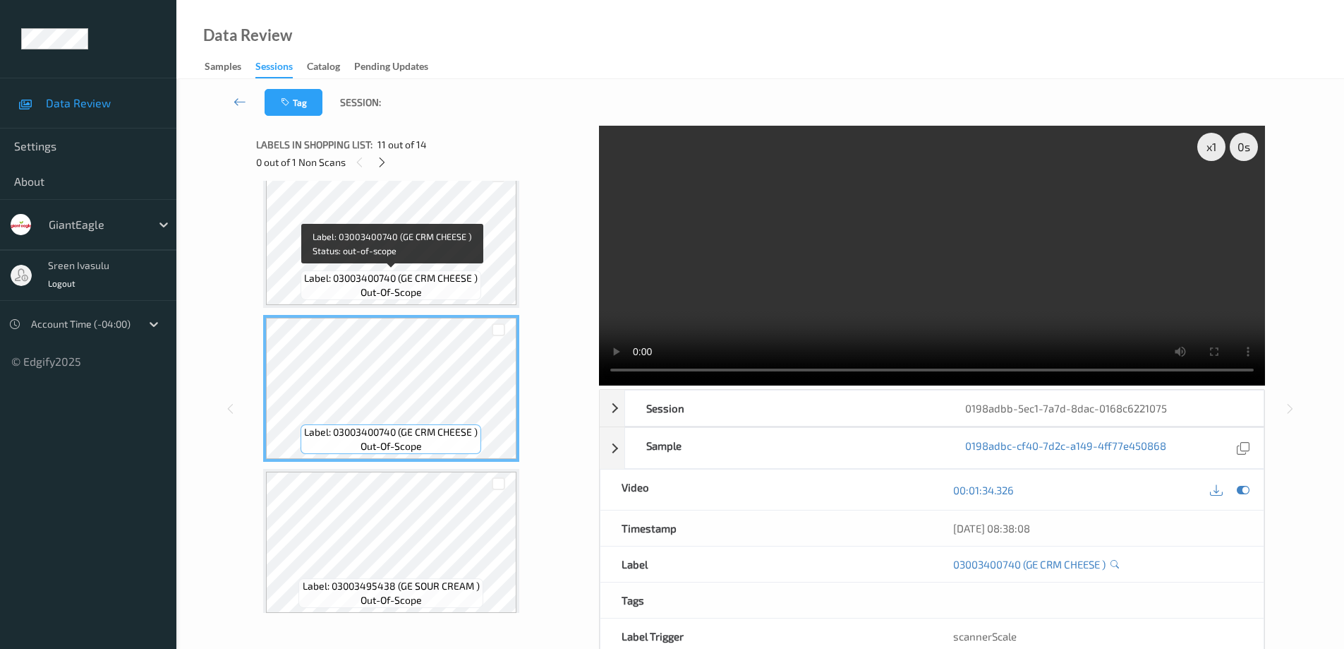
click at [437, 273] on span "Label: 03003400740 (GE CRM CHEESE )" at bounding box center [391, 278] width 174 height 14
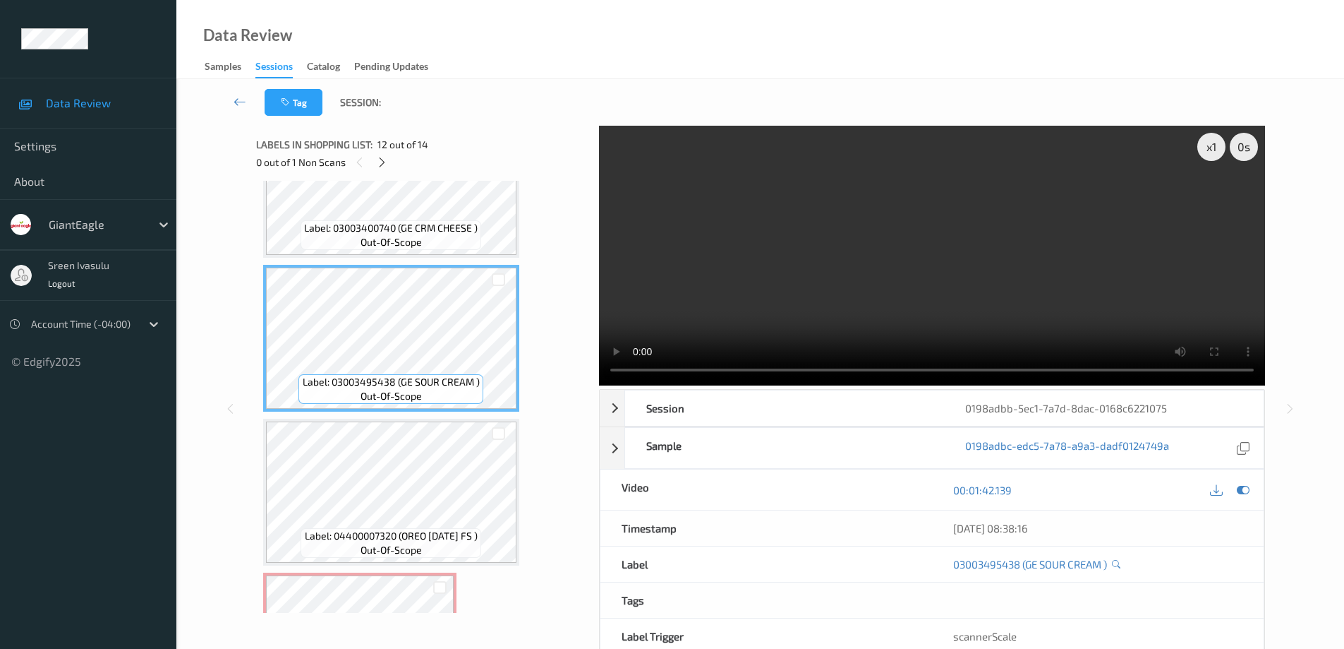
scroll to position [1729, 0]
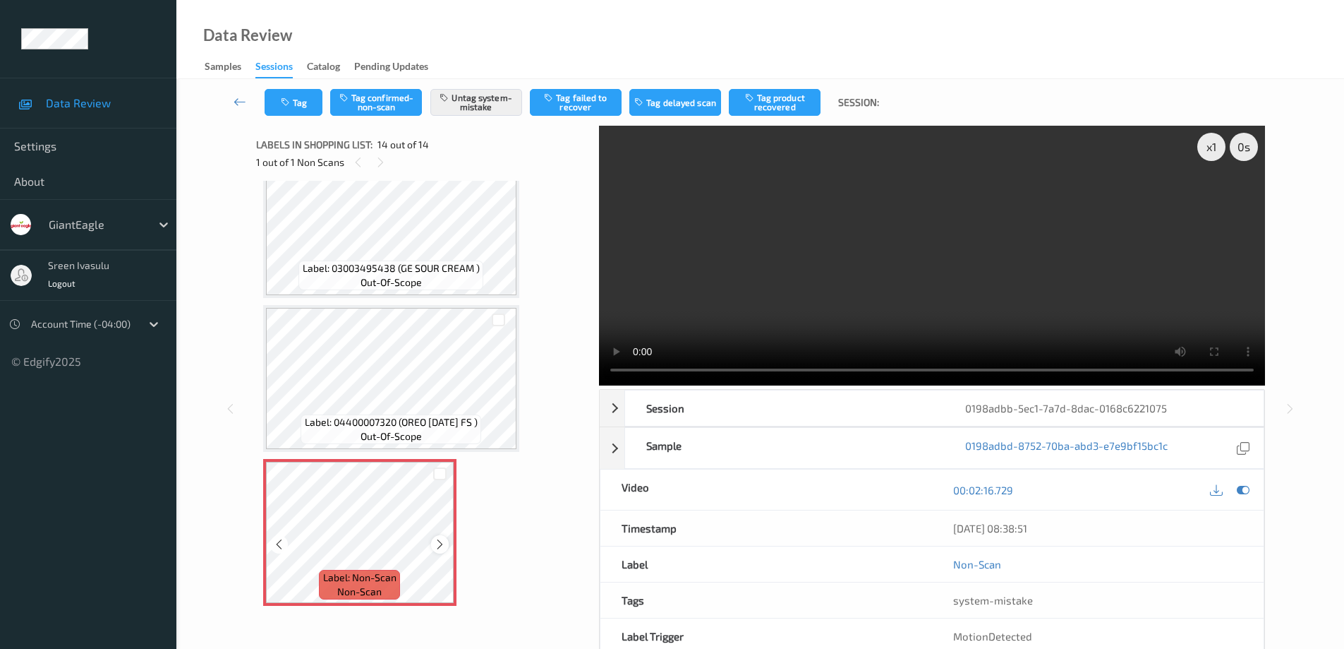
click at [439, 541] on icon at bounding box center [440, 544] width 12 height 13
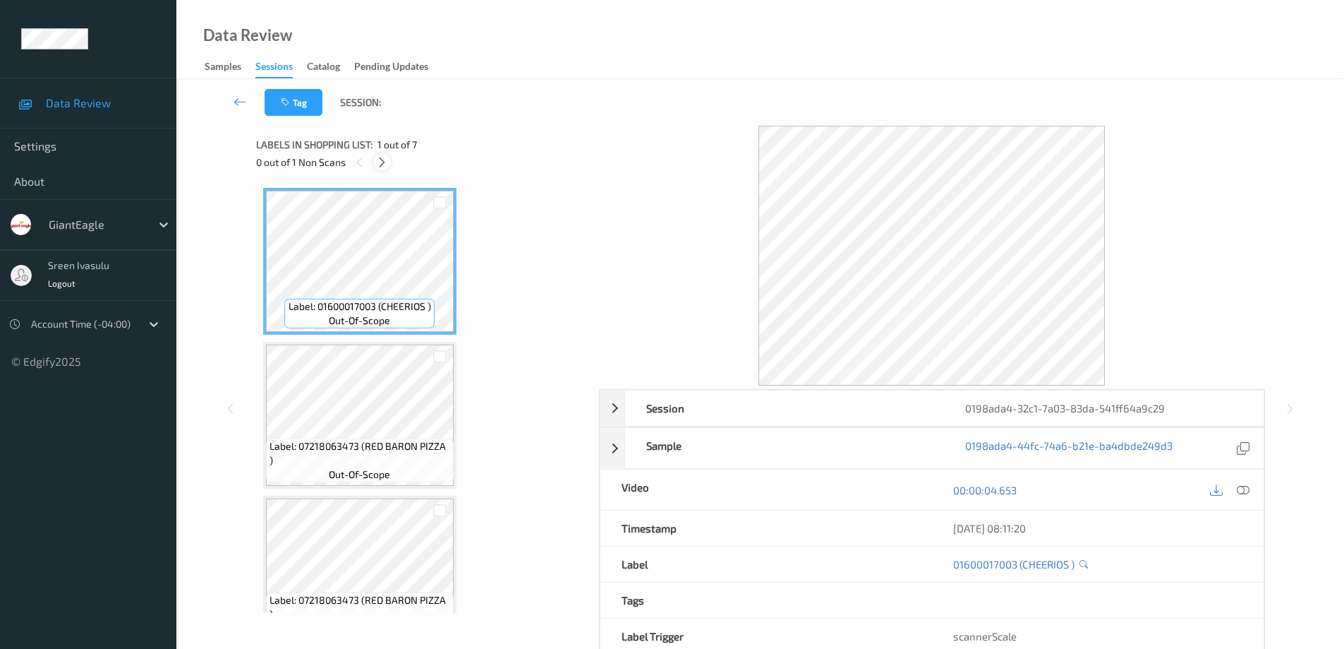
click at [381, 159] on icon at bounding box center [382, 162] width 12 height 13
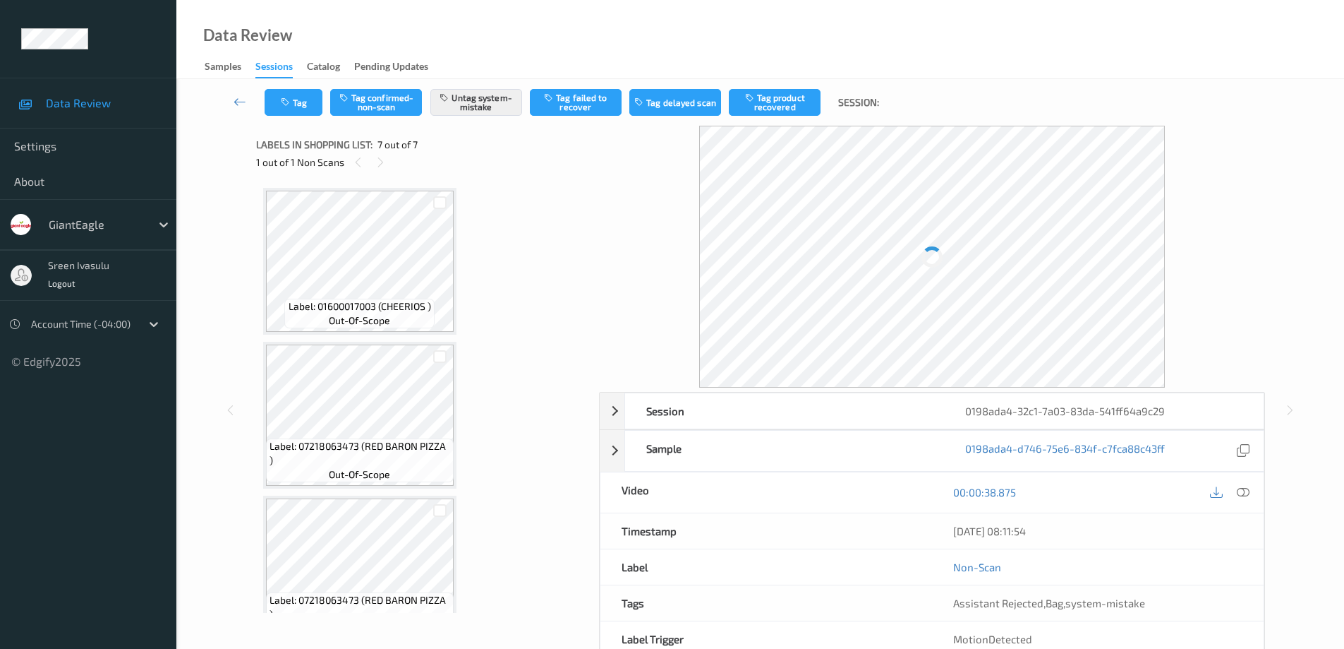
scroll to position [652, 0]
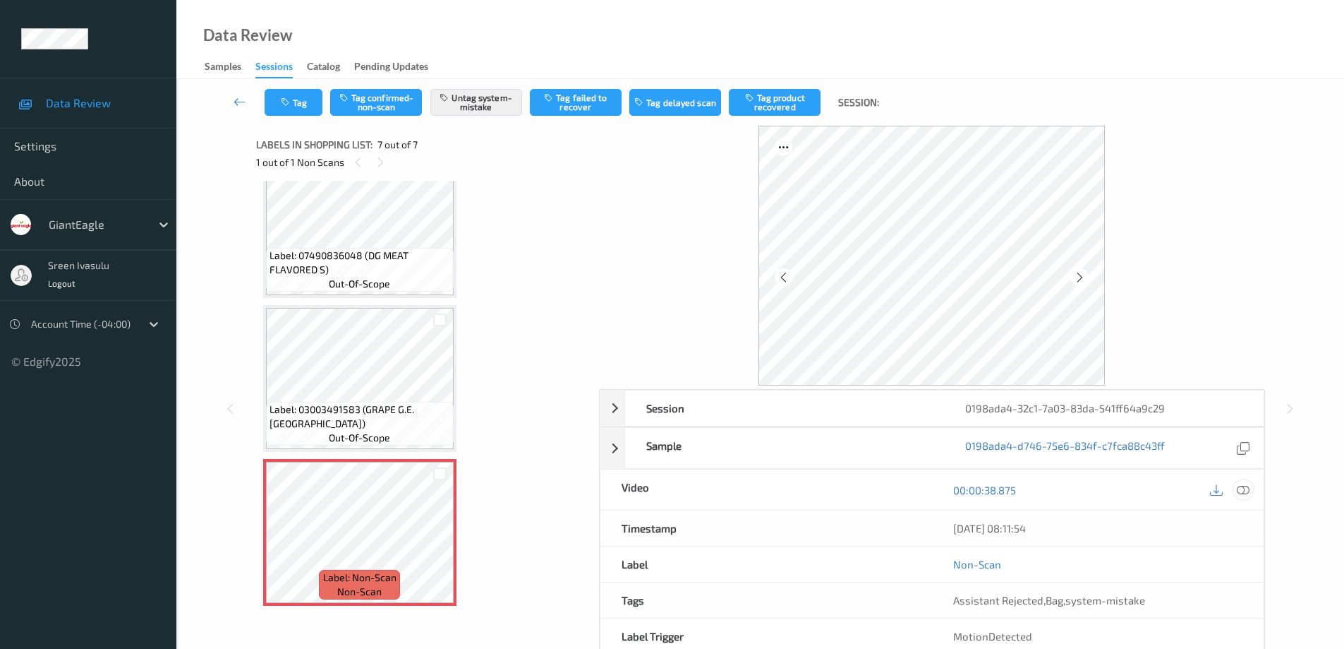
click at [1248, 490] on icon at bounding box center [1243, 489] width 13 height 13
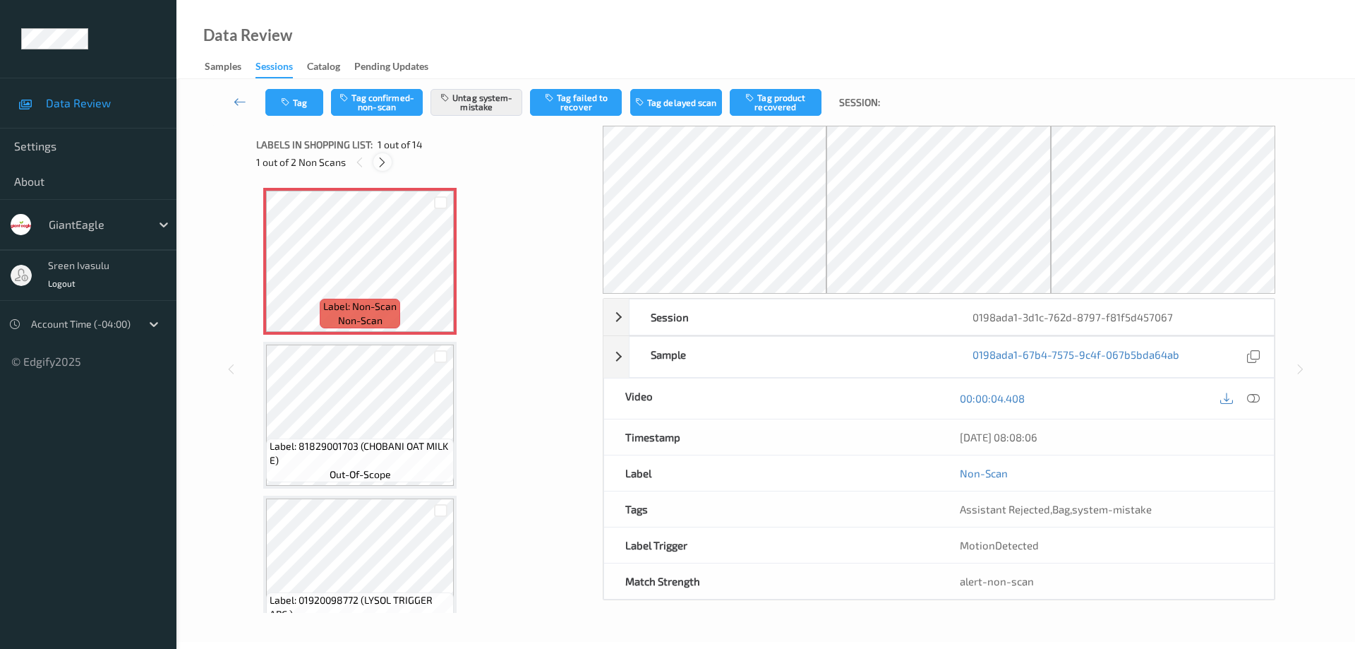
click at [385, 165] on icon at bounding box center [382, 162] width 12 height 13
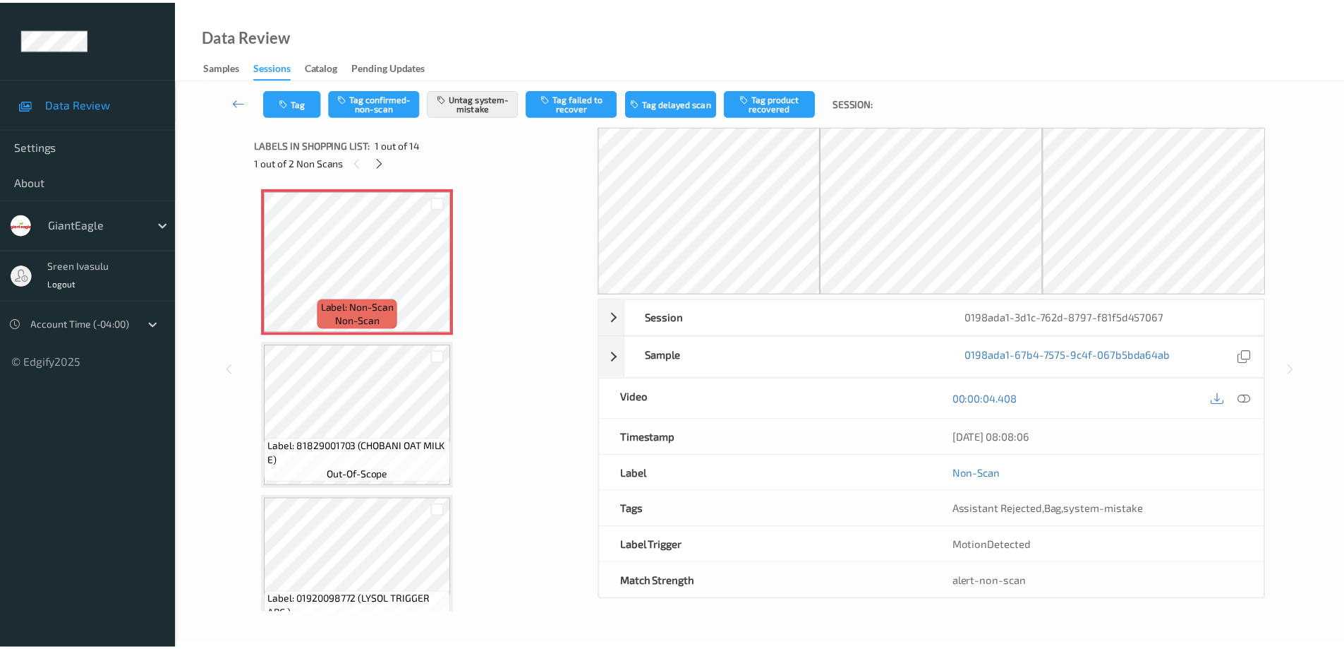
scroll to position [1084, 0]
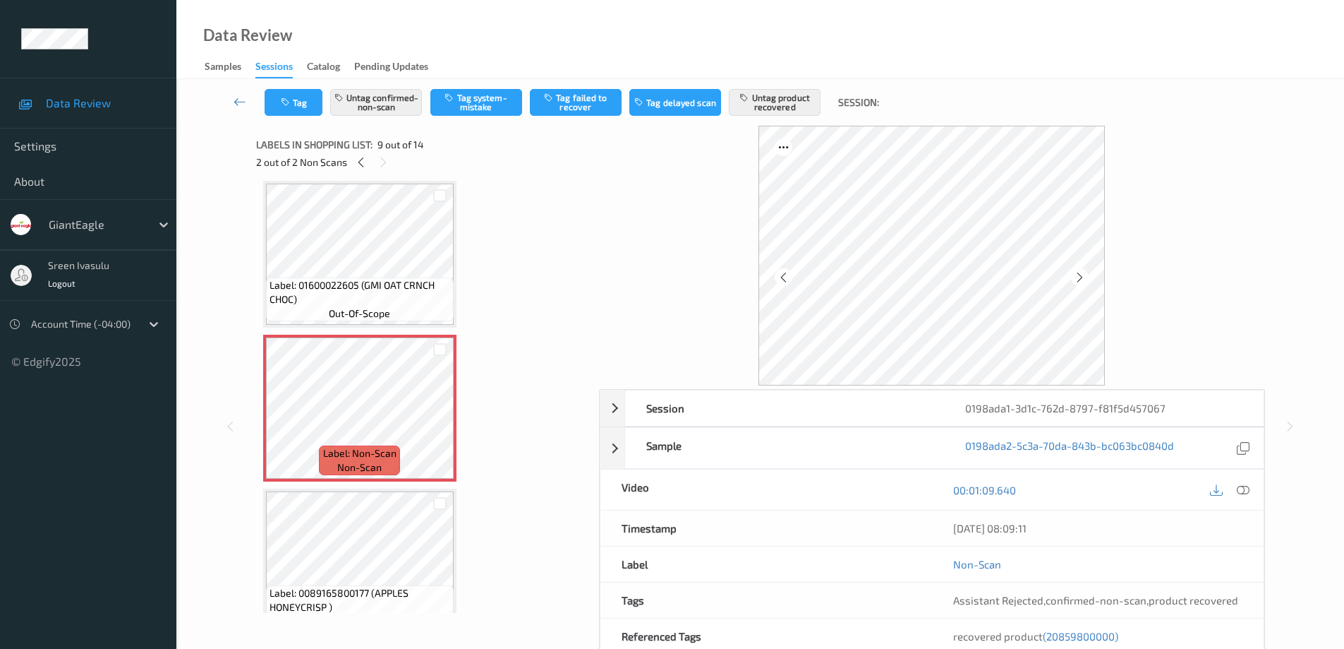
click at [1238, 481] on div at bounding box center [1230, 489] width 46 height 19
click at [1240, 492] on icon at bounding box center [1243, 489] width 13 height 13
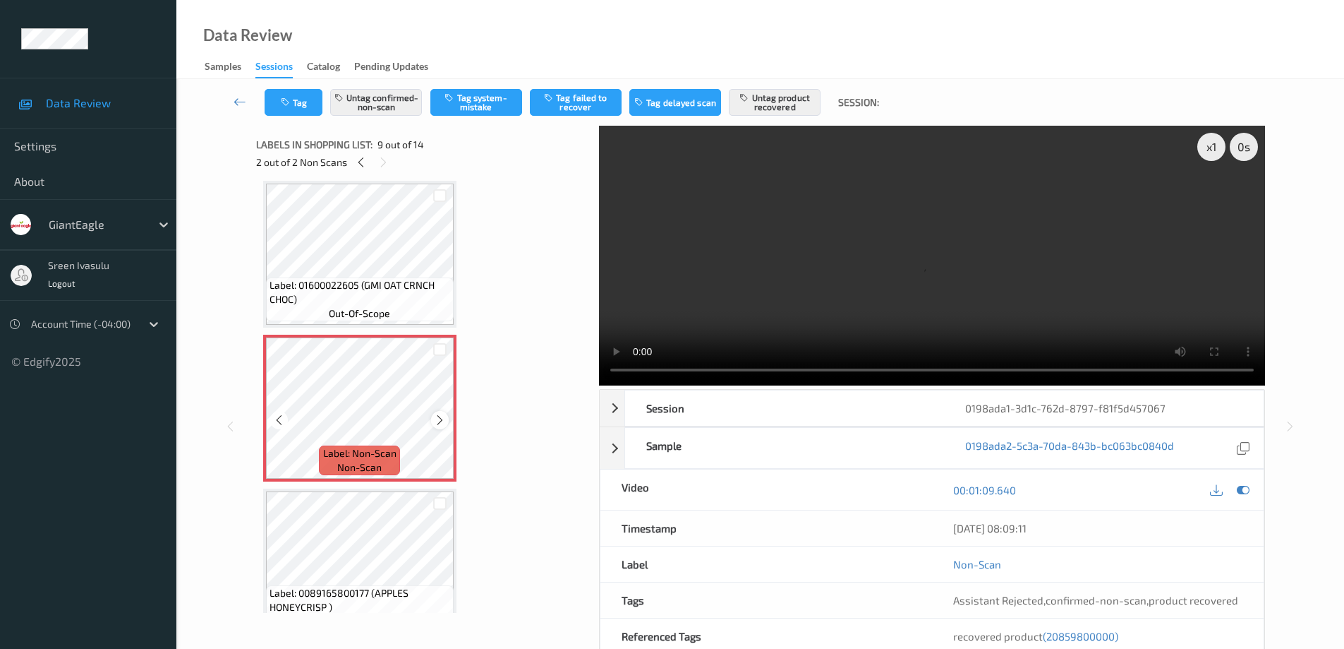
click at [442, 421] on icon at bounding box center [440, 420] width 12 height 13
click at [424, 282] on span "Label: 01600022605 (GMI OAT CRNCH CHOC)" at bounding box center [360, 292] width 181 height 28
click at [360, 163] on icon at bounding box center [361, 162] width 12 height 13
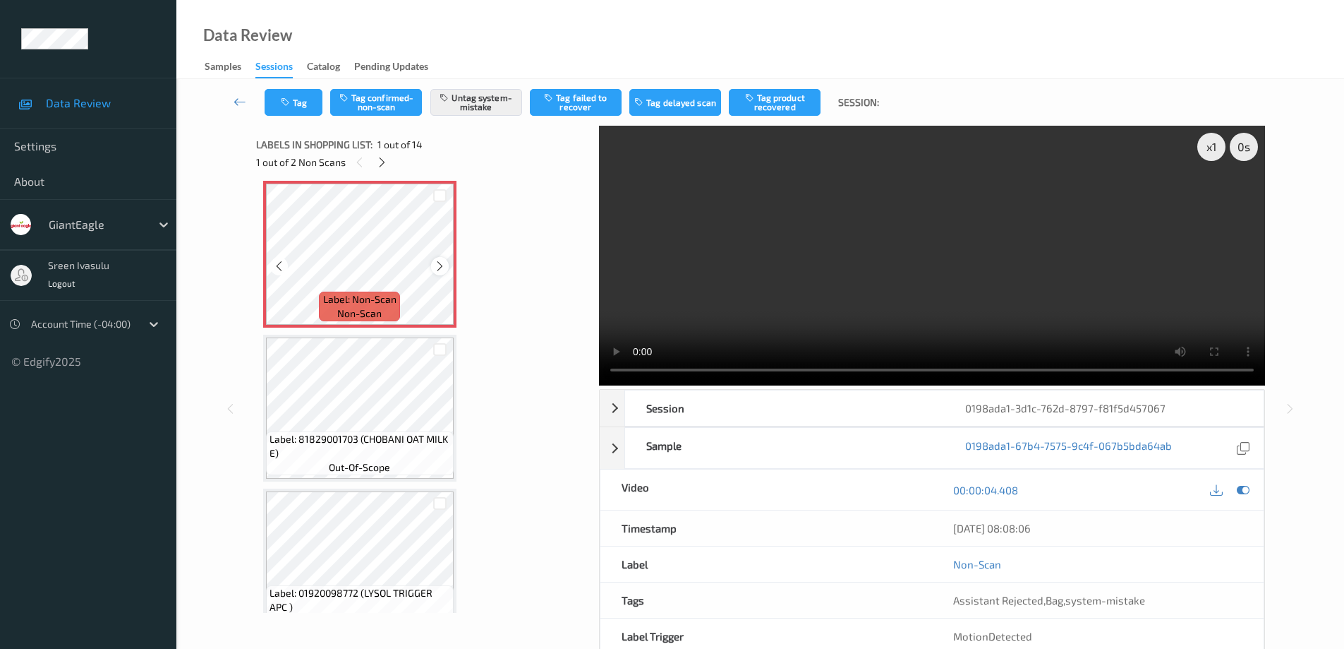
click at [440, 267] on icon at bounding box center [440, 266] width 12 height 13
click at [313, 99] on button "Tag" at bounding box center [294, 102] width 58 height 27
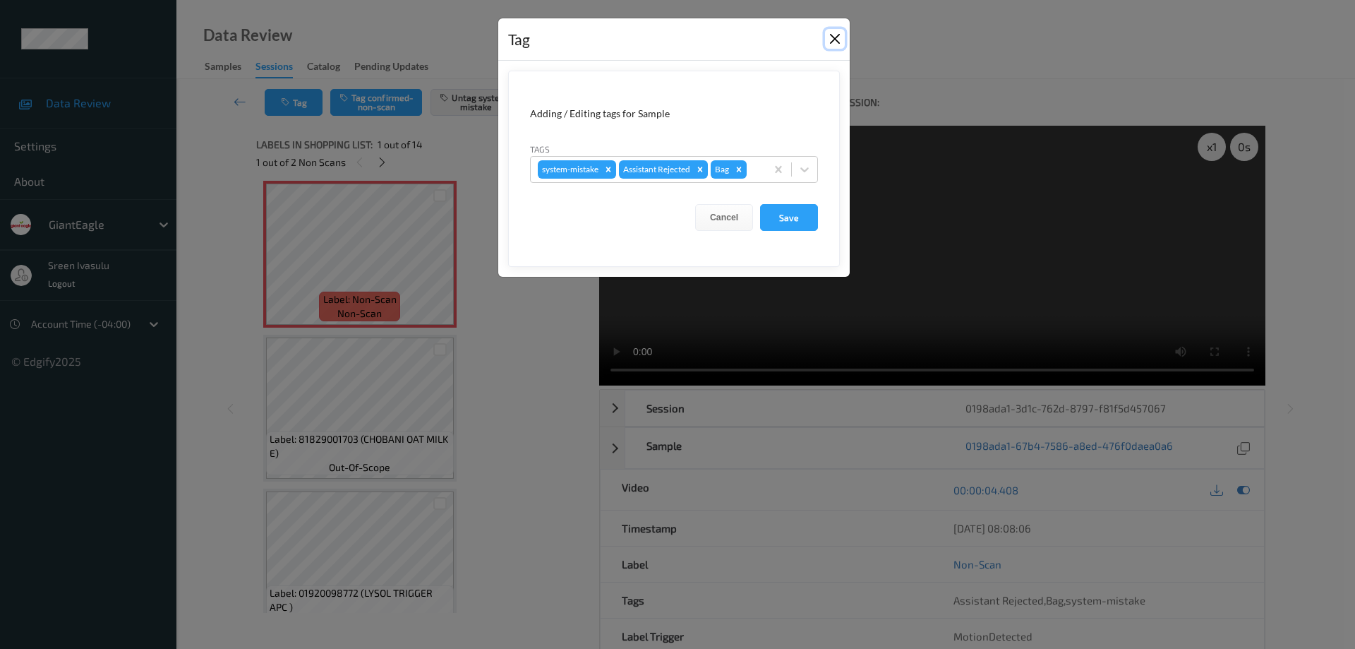
click at [833, 30] on button "Close" at bounding box center [835, 39] width 20 height 20
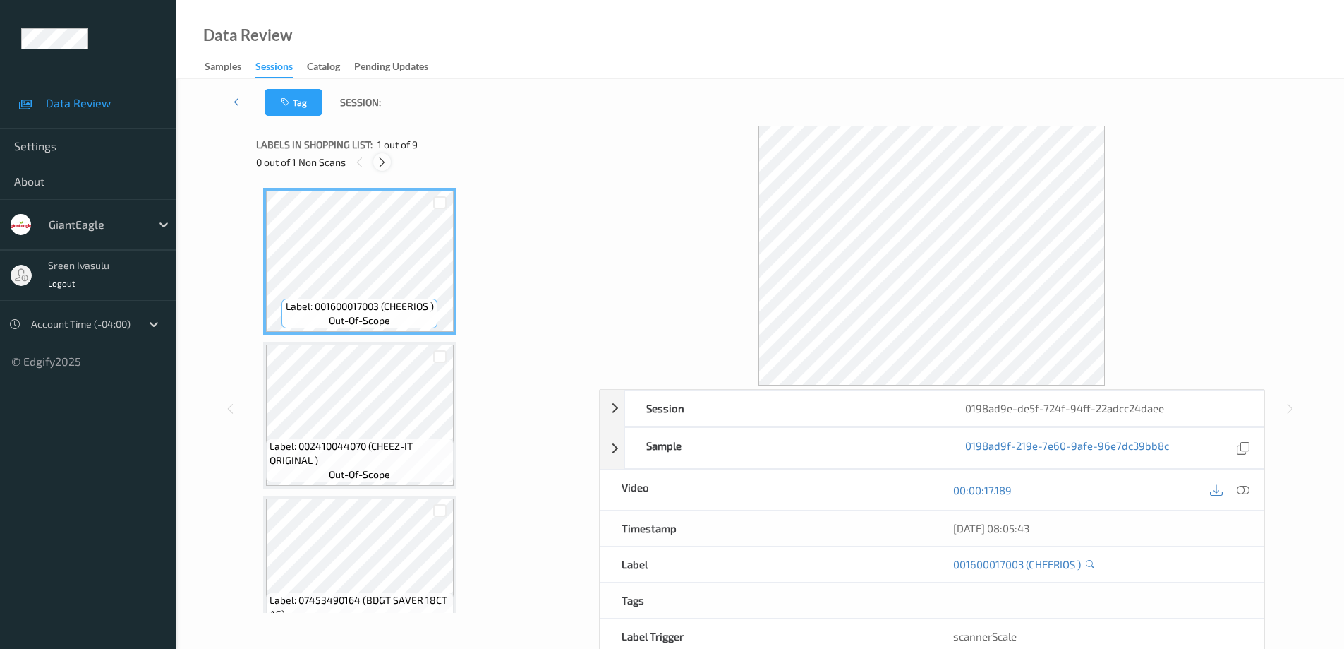
click at [376, 162] on icon at bounding box center [382, 162] width 12 height 13
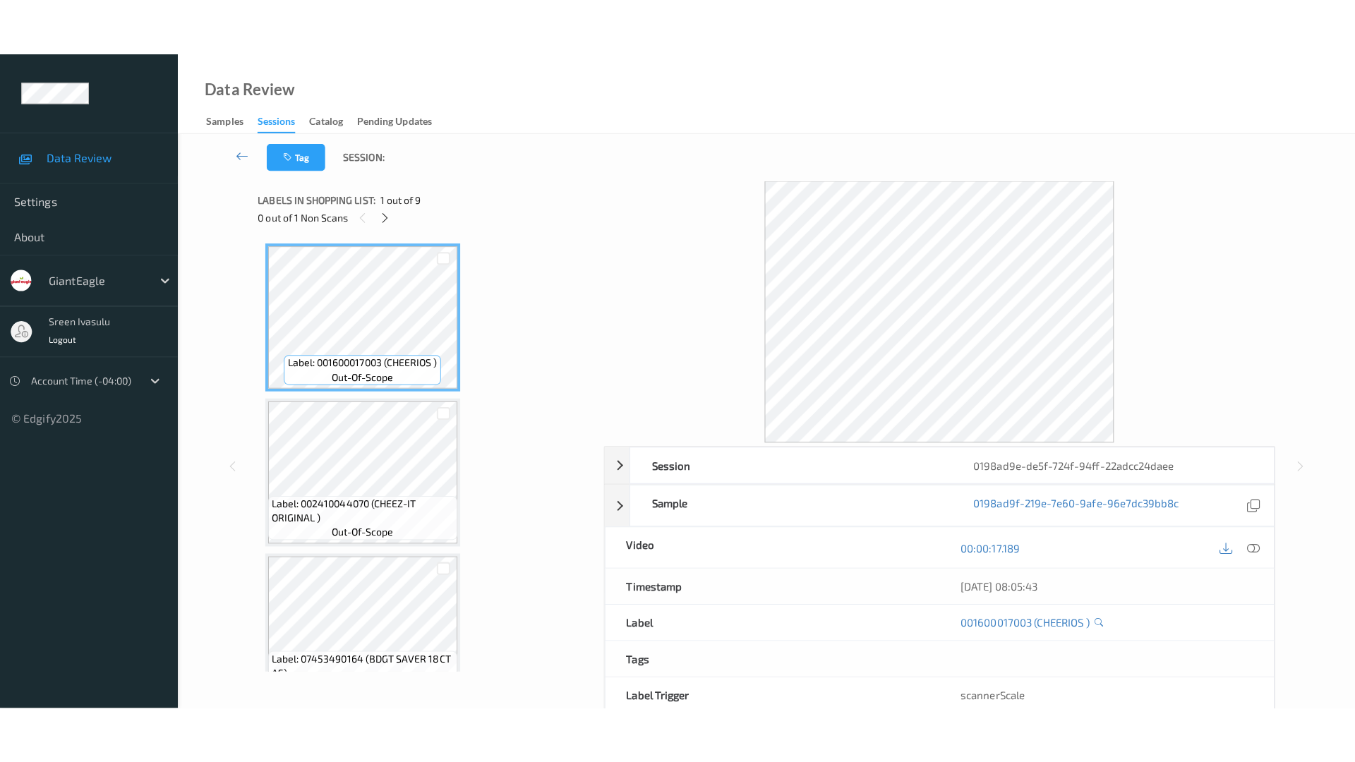
scroll to position [960, 0]
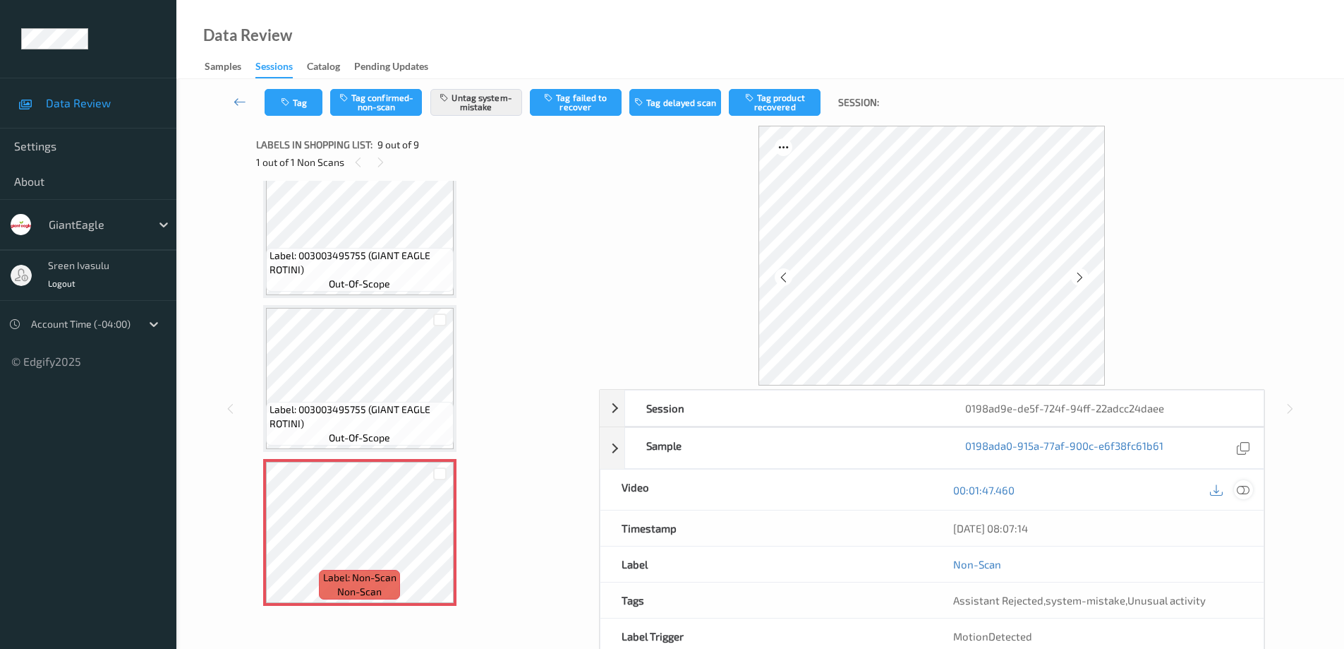
click at [1242, 486] on icon at bounding box center [1243, 489] width 13 height 13
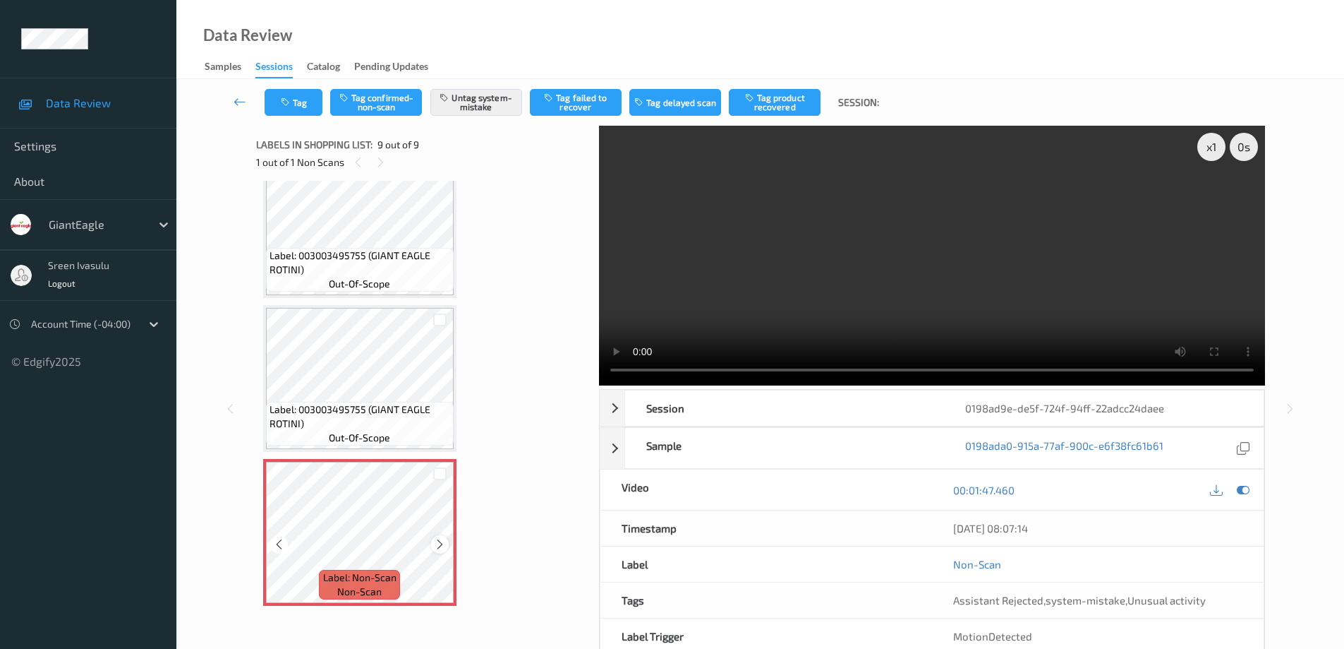
click at [435, 543] on icon at bounding box center [440, 544] width 12 height 13
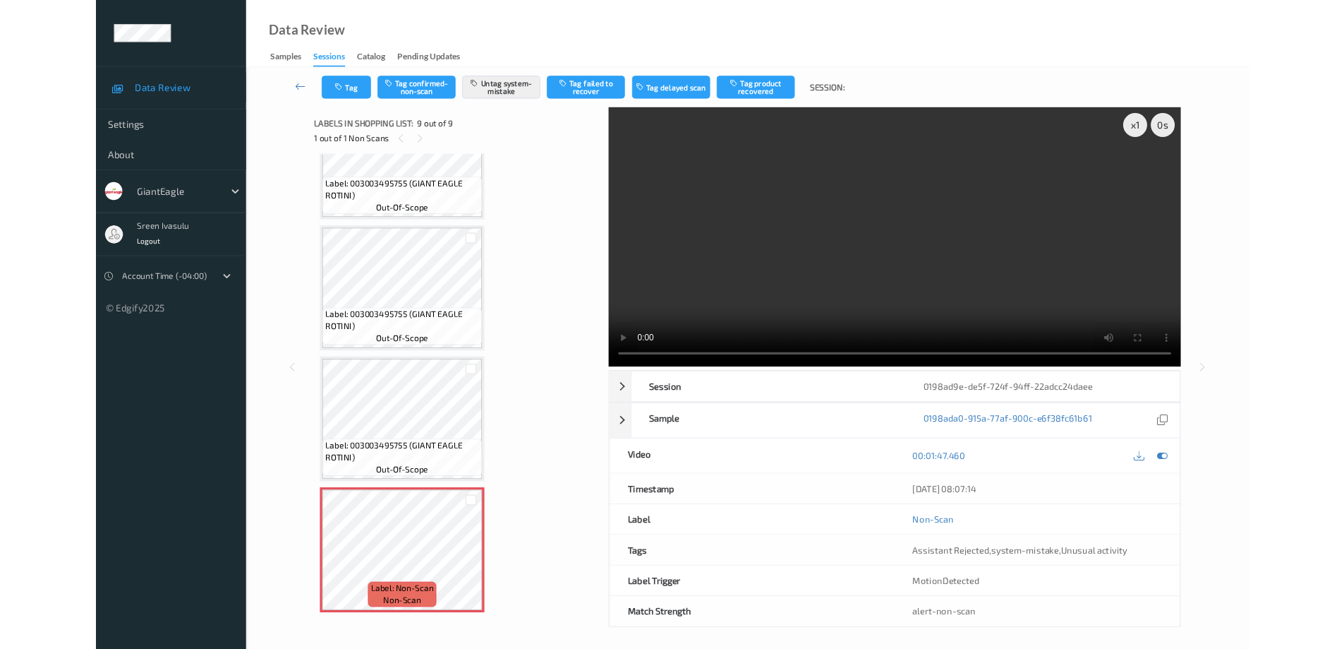
scroll to position [846, 0]
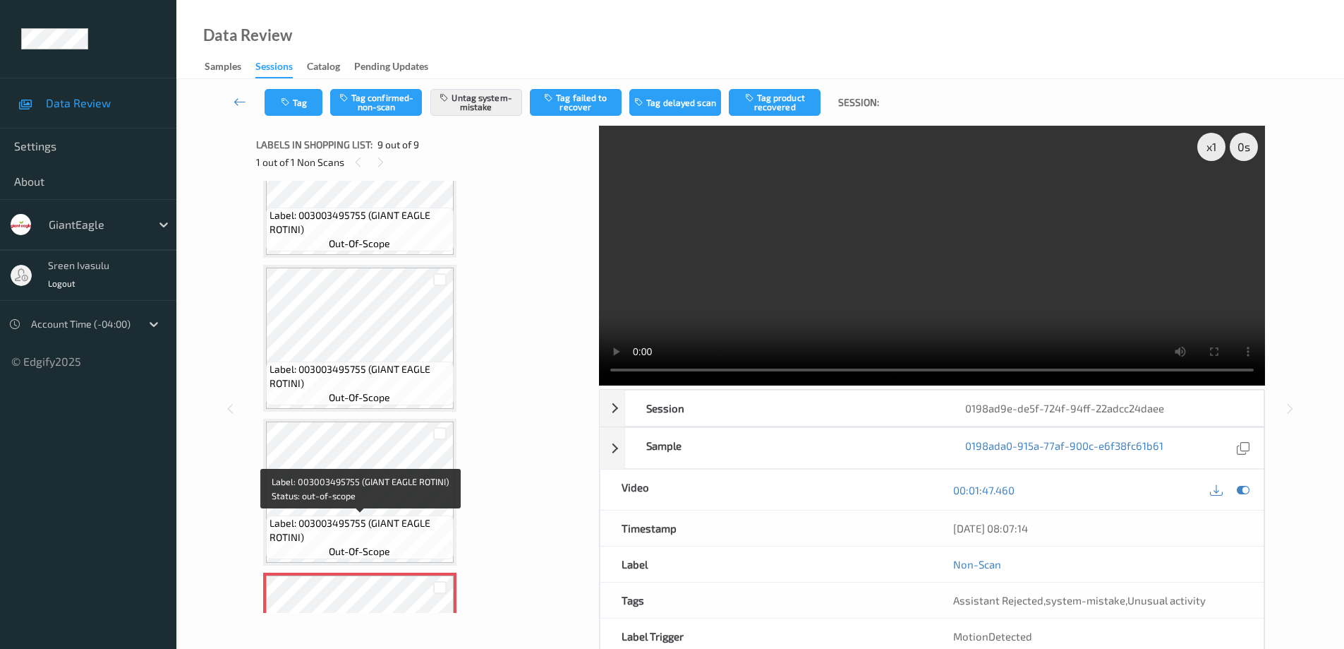
click at [433, 534] on span "Label: 003003495755 (GIANT EAGLE ROTINI)" at bounding box center [360, 530] width 181 height 28
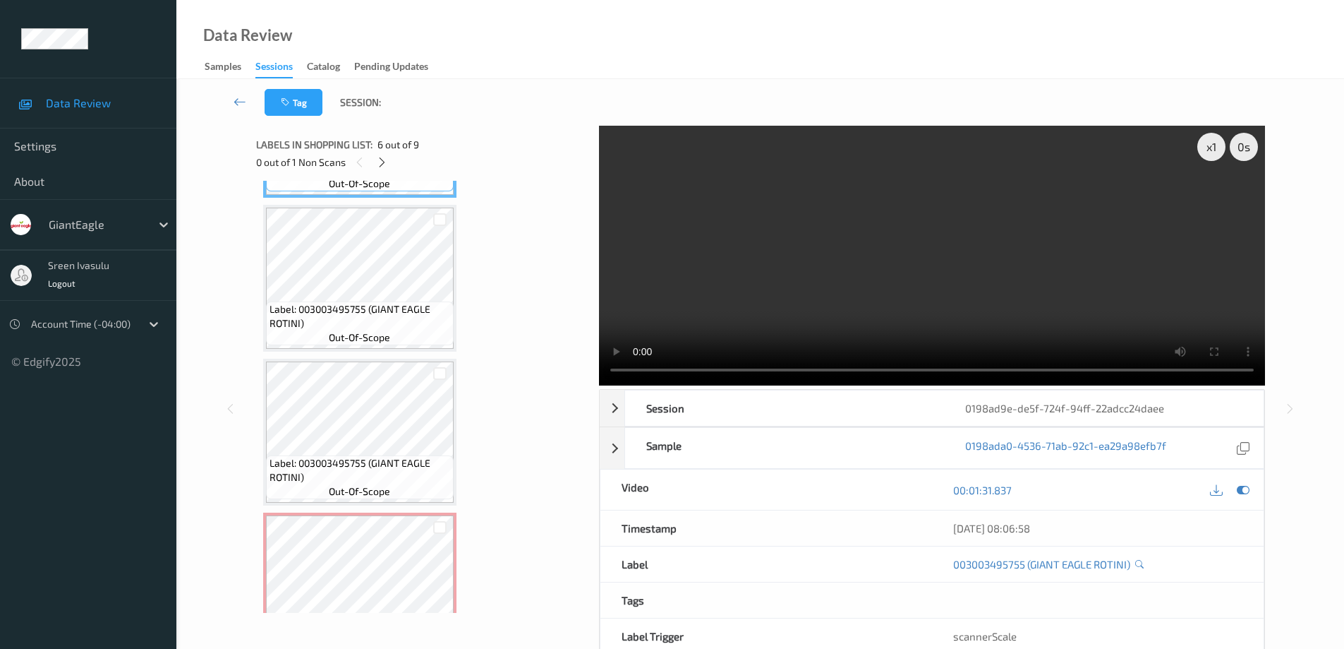
scroll to position [960, 0]
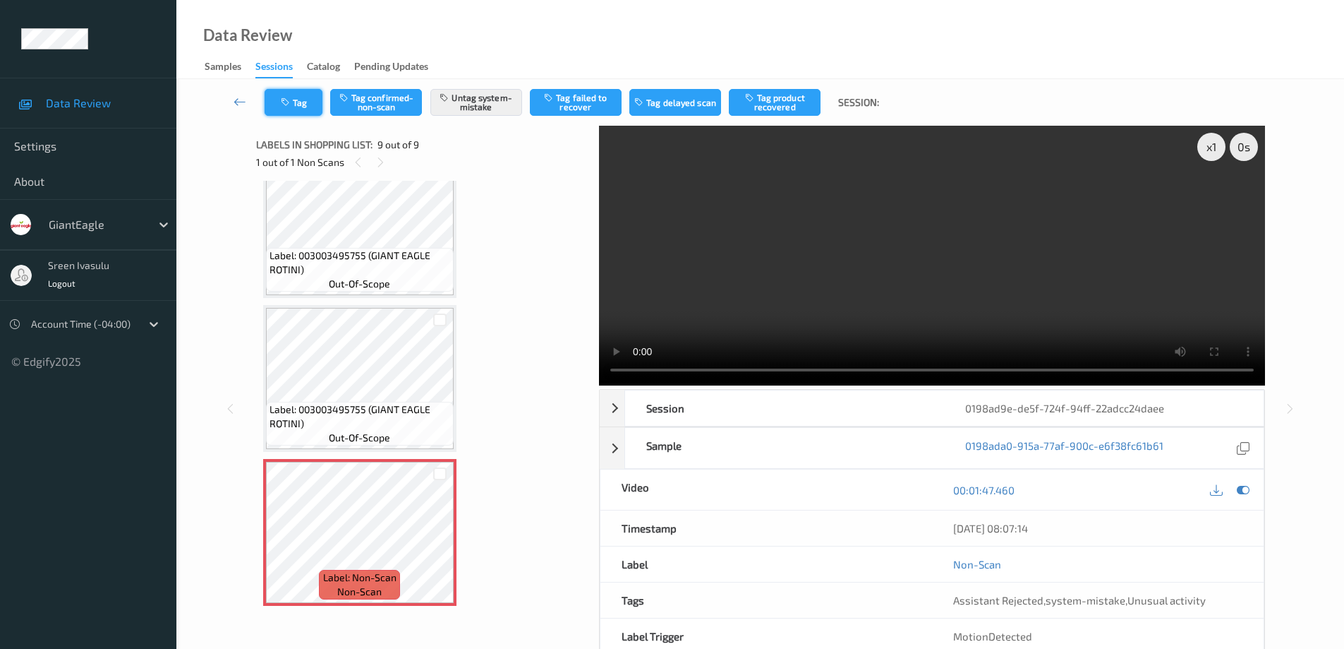
click at [296, 99] on button "Tag" at bounding box center [294, 102] width 58 height 27
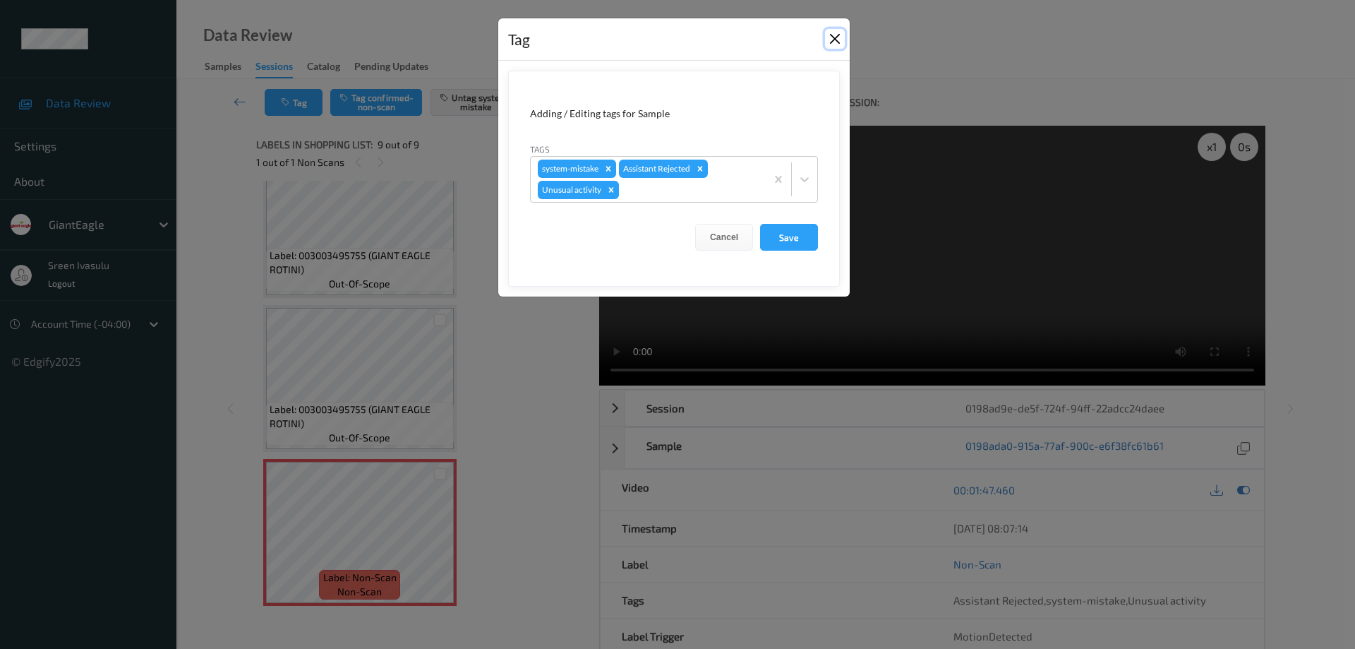
click at [838, 35] on button "Close" at bounding box center [835, 39] width 20 height 20
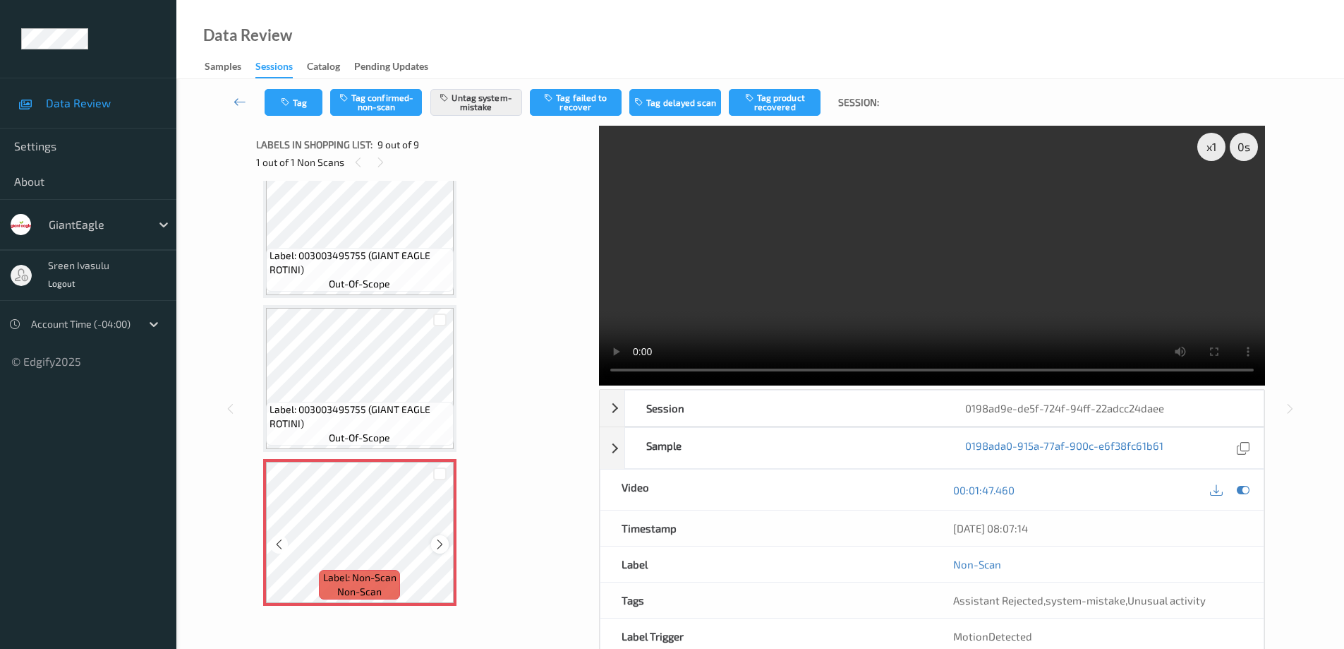
click at [440, 542] on icon at bounding box center [440, 544] width 12 height 13
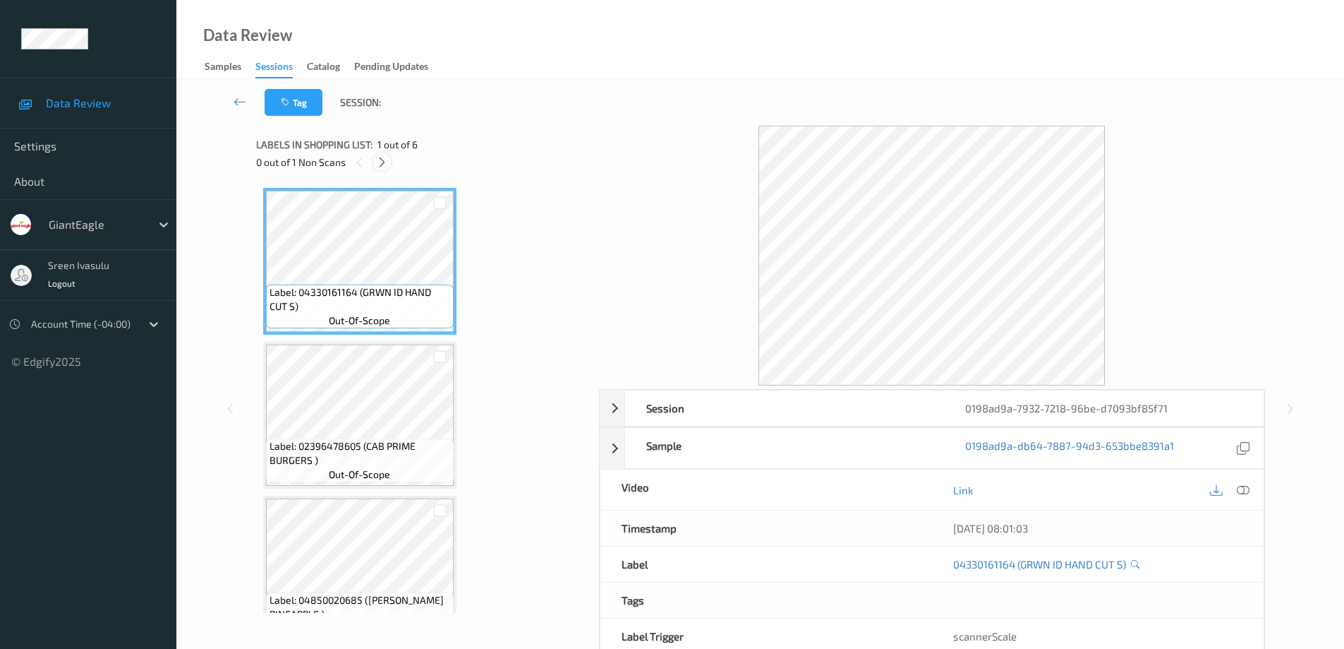
click at [382, 162] on icon at bounding box center [382, 162] width 12 height 13
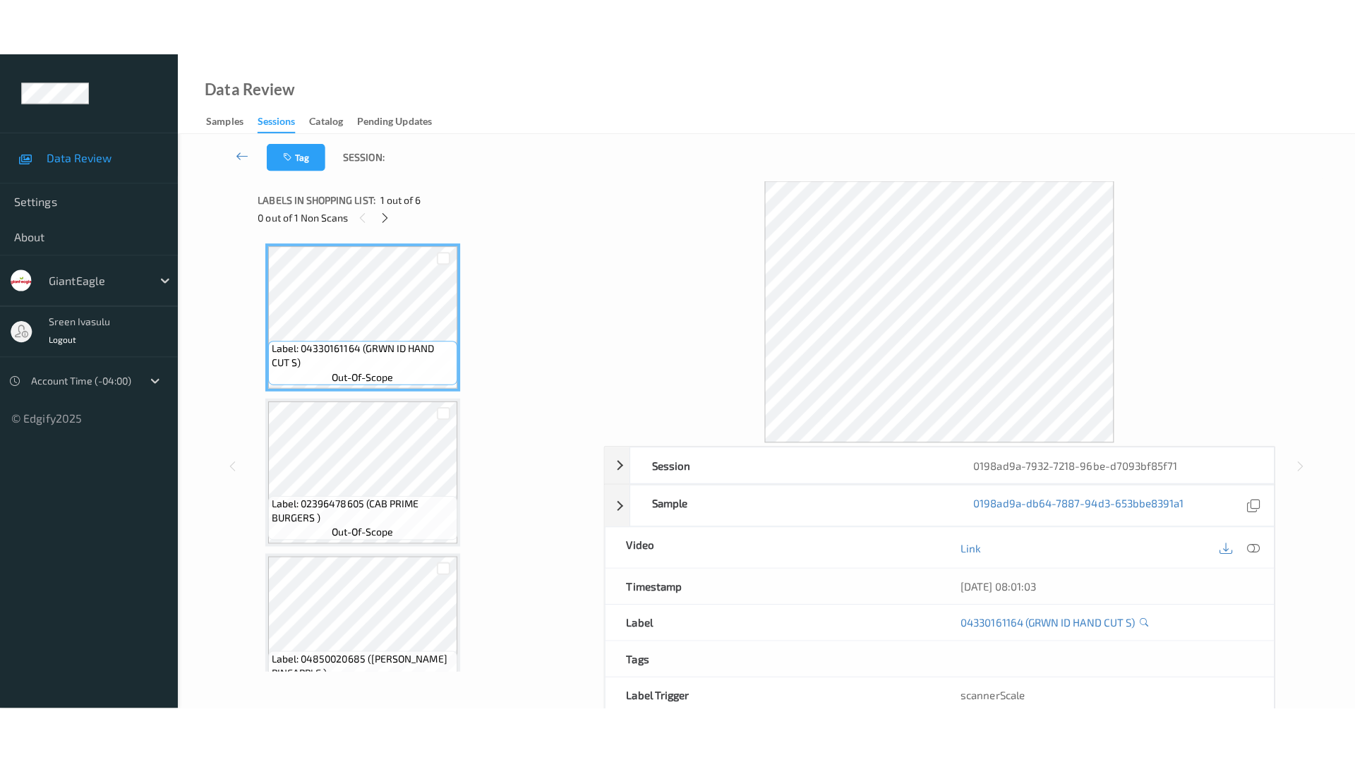
scroll to position [498, 0]
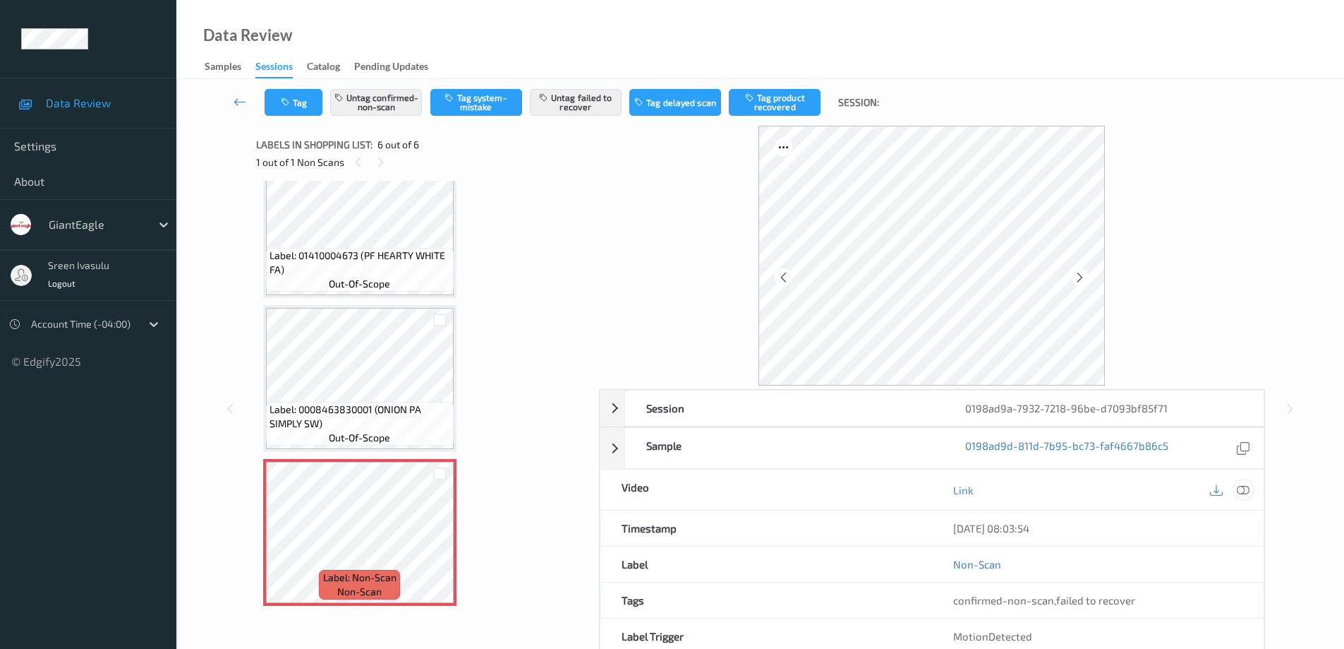
click at [1246, 483] on icon at bounding box center [1243, 489] width 13 height 13
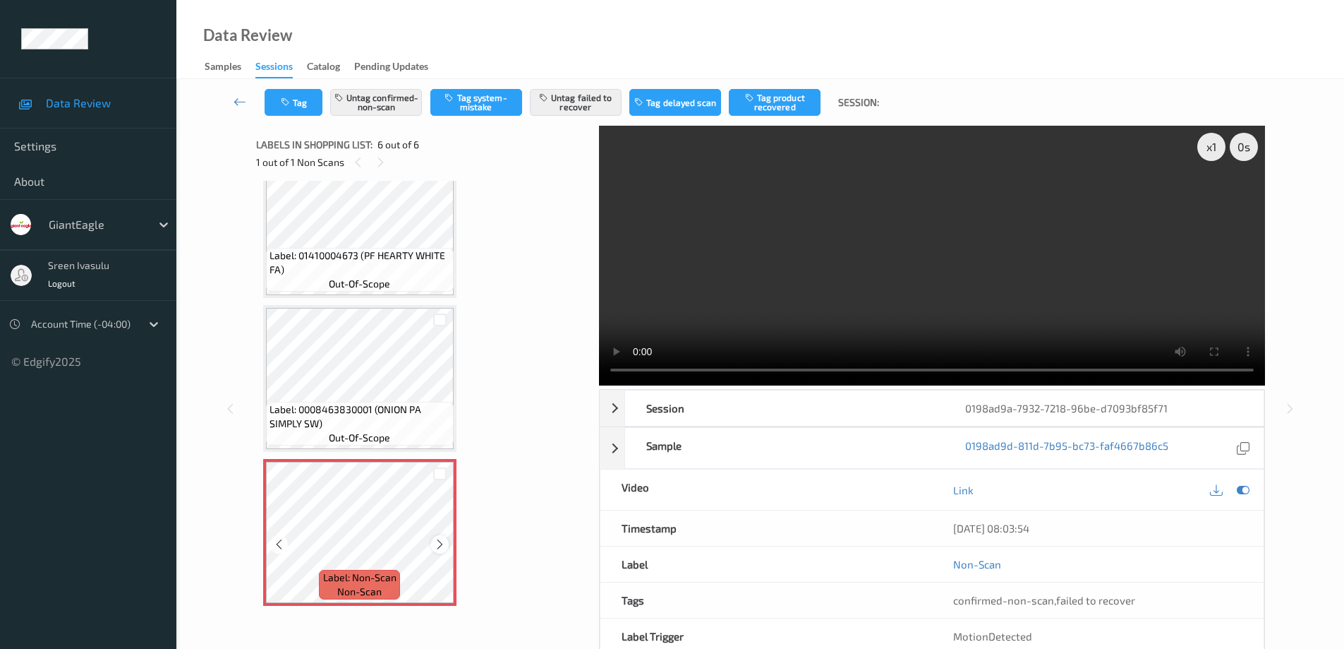
click at [440, 538] on icon at bounding box center [440, 544] width 12 height 13
click at [1332, 343] on div "Tag Untag confirmed-non-scan Tag system-mistake Untag failed to recover Tag del…" at bounding box center [760, 399] width 1168 height 641
click at [444, 543] on icon at bounding box center [440, 544] width 12 height 13
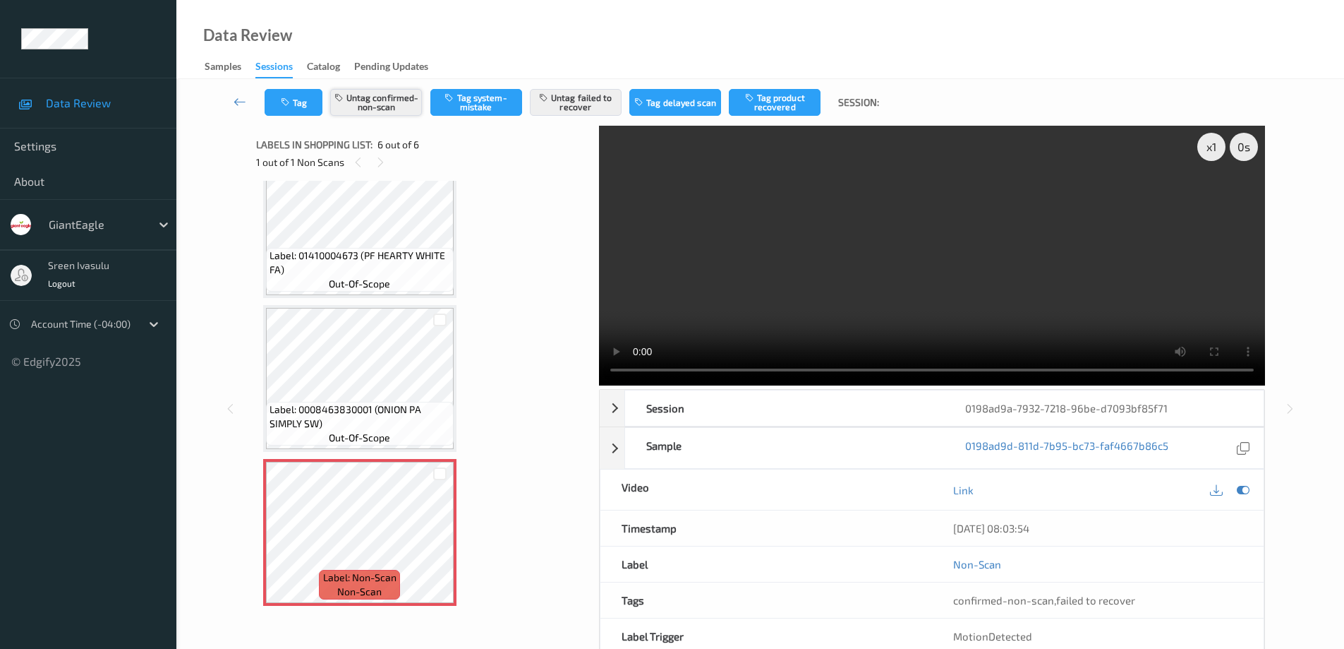
click at [394, 101] on button "Untag confirmed-non-scan" at bounding box center [376, 102] width 92 height 27
click at [578, 100] on button "Untag failed to recover" at bounding box center [576, 102] width 92 height 27
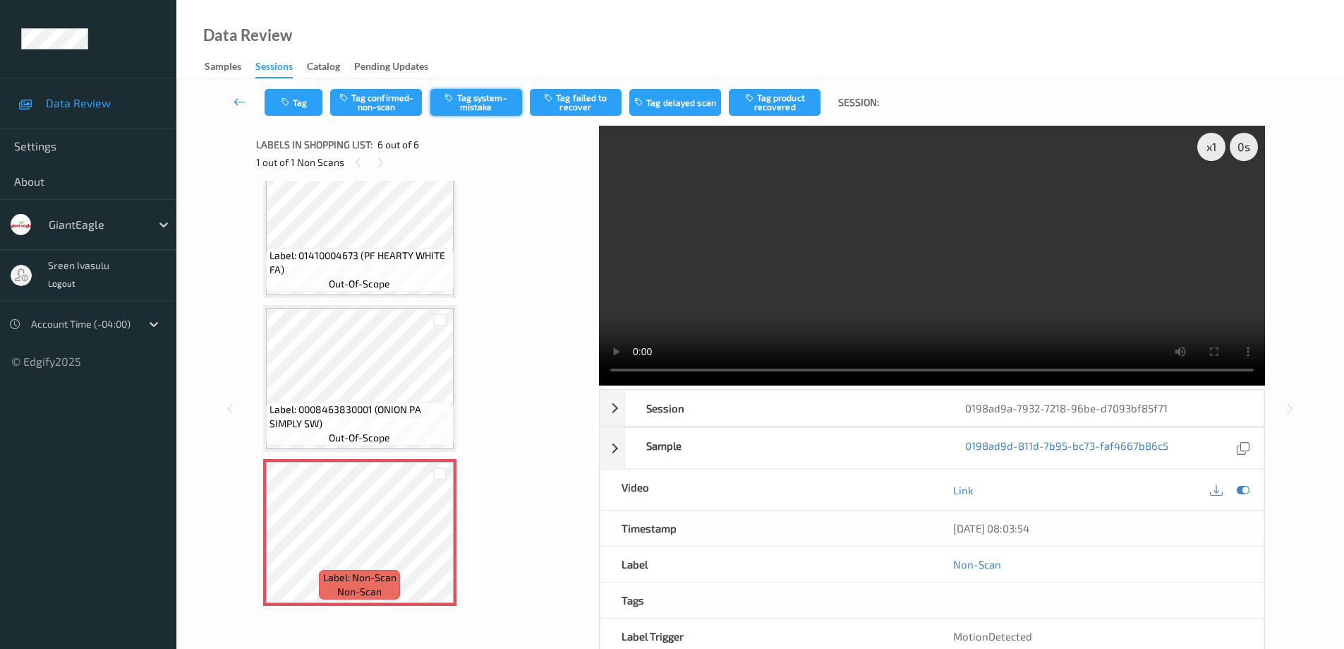
click at [491, 107] on button "Tag system-mistake" at bounding box center [476, 102] width 92 height 27
click at [444, 546] on icon at bounding box center [440, 544] width 12 height 13
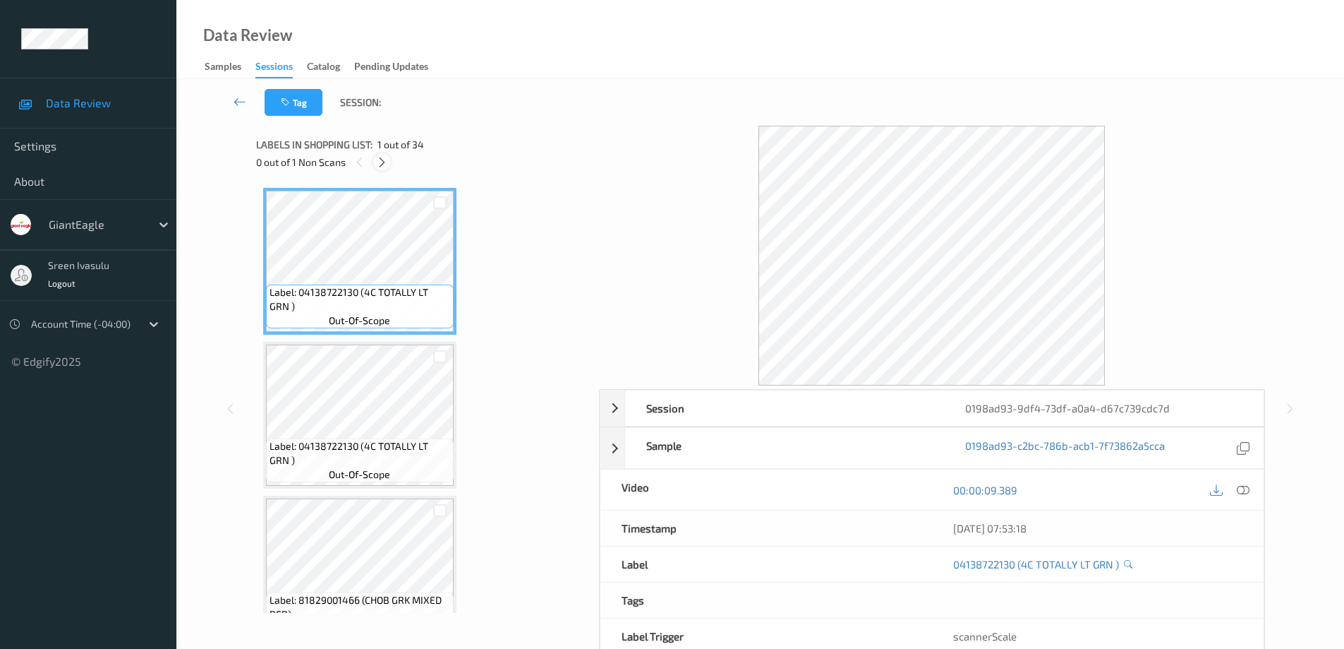
click at [376, 161] on icon at bounding box center [382, 162] width 12 height 13
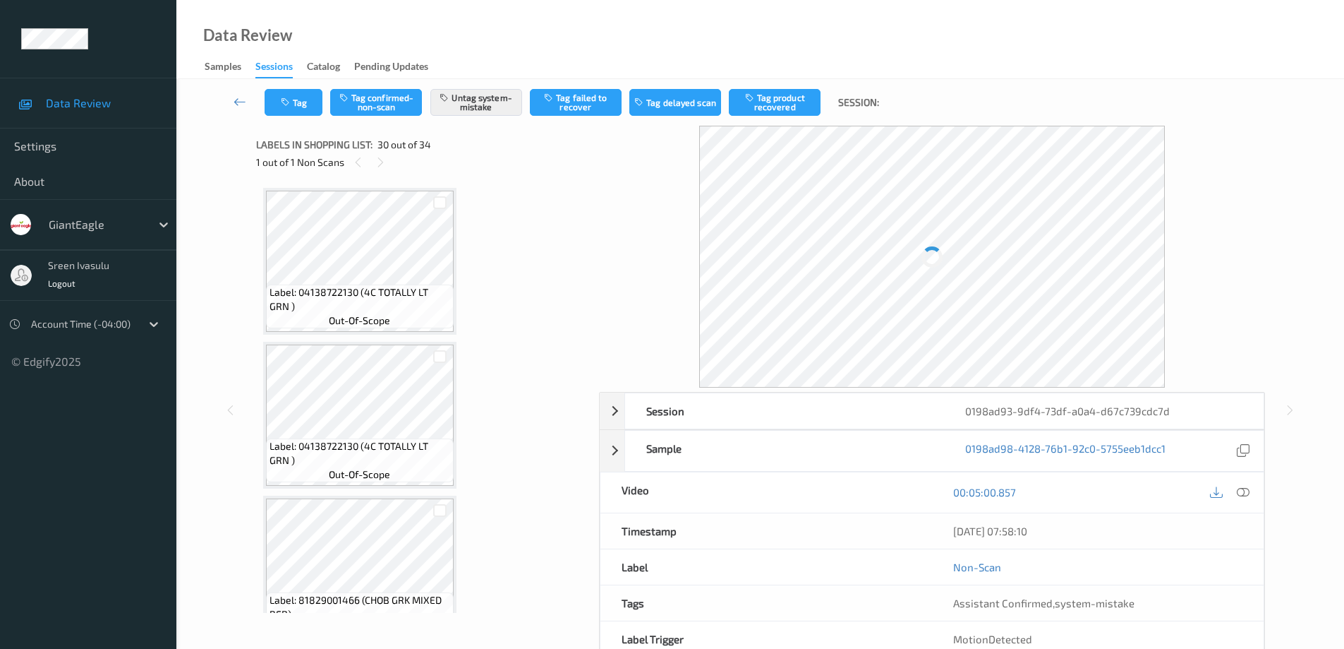
scroll to position [4315, 0]
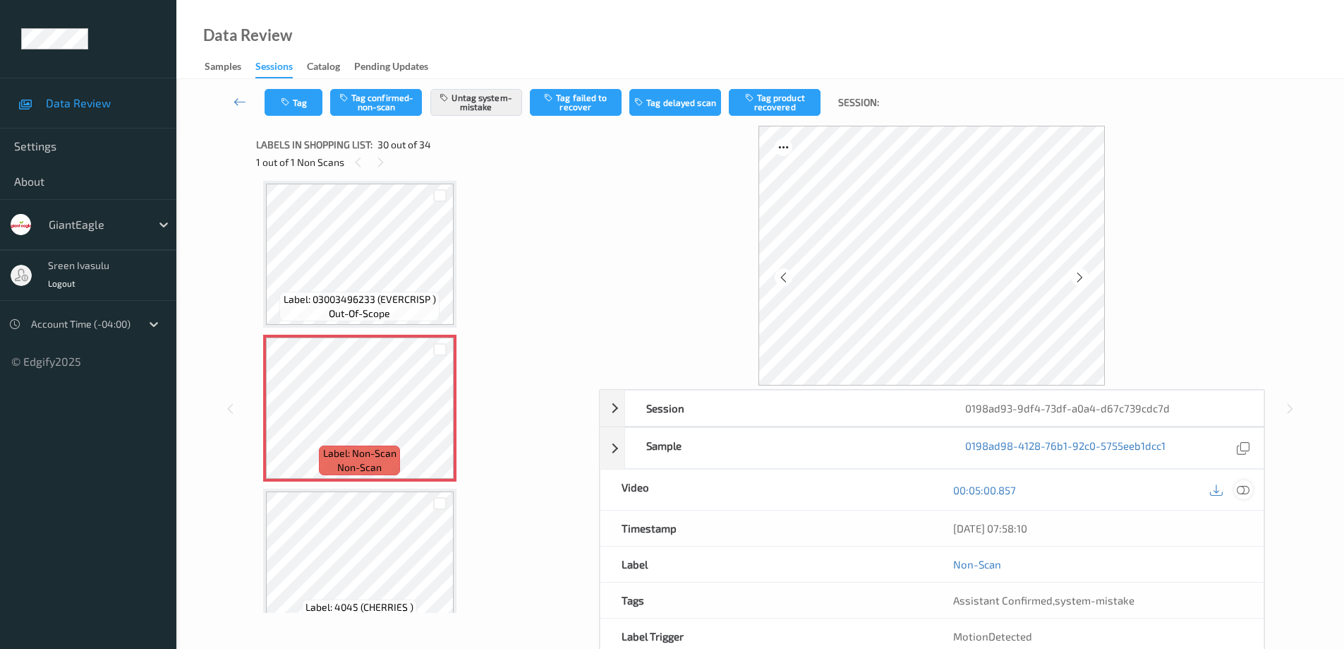
click at [1246, 483] on icon at bounding box center [1243, 489] width 13 height 13
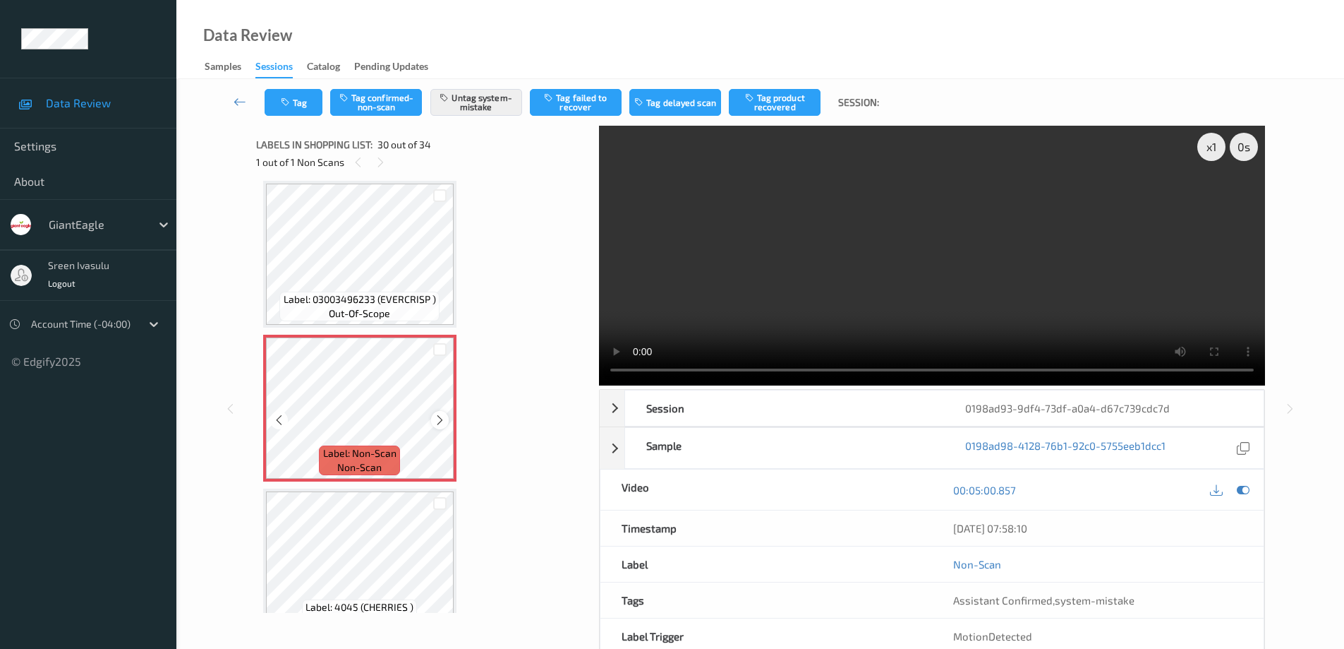
click at [440, 422] on icon at bounding box center [440, 420] width 12 height 13
click at [436, 416] on icon at bounding box center [440, 420] width 12 height 13
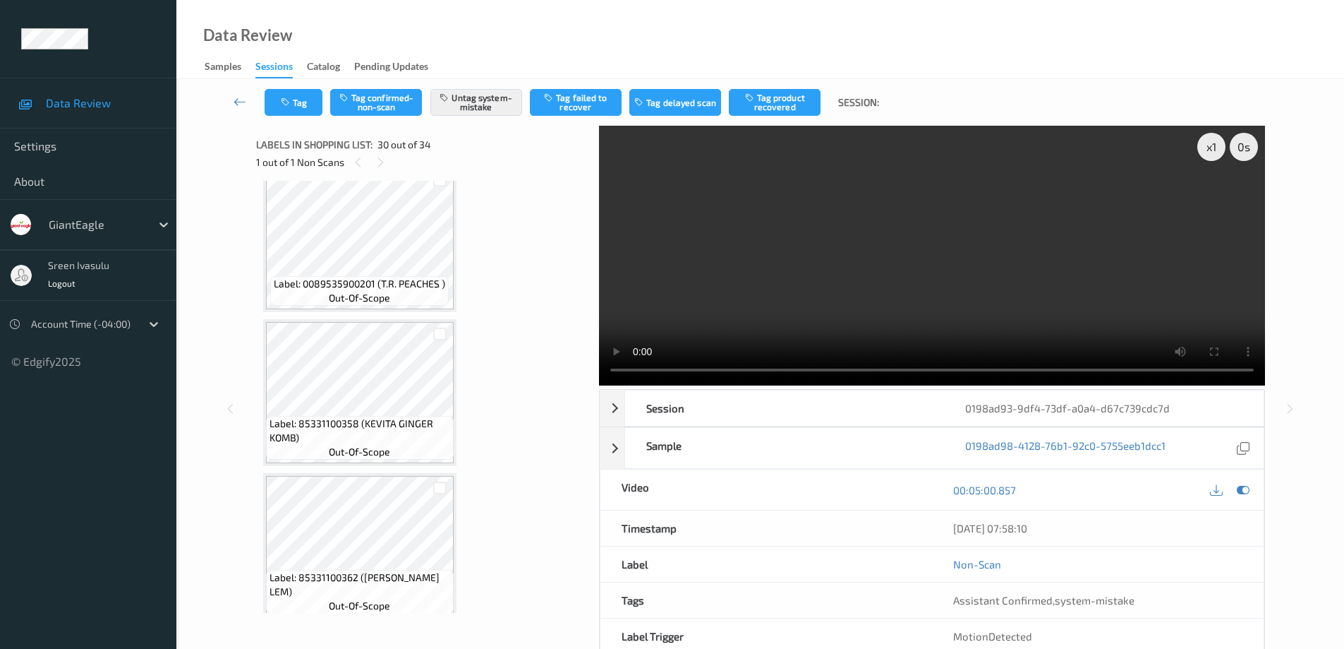
scroll to position [4806, 0]
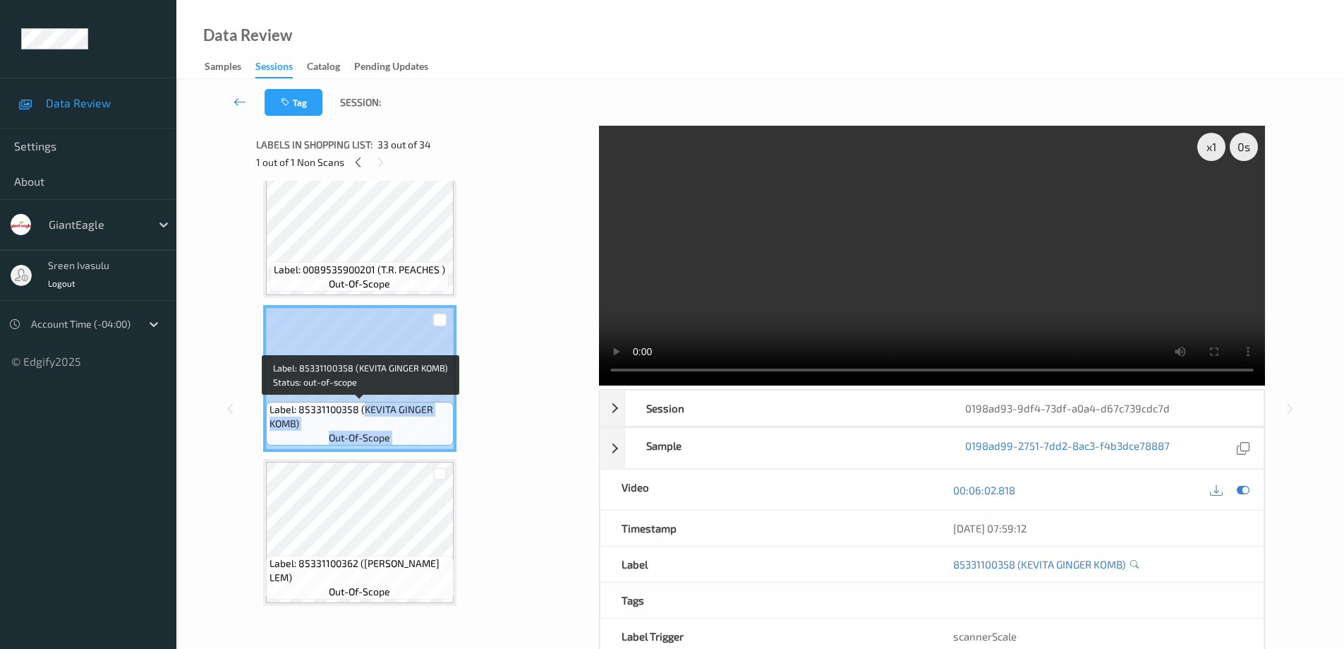
drag, startPoint x: 363, startPoint y: 411, endPoint x: 490, endPoint y: 411, distance: 127.0
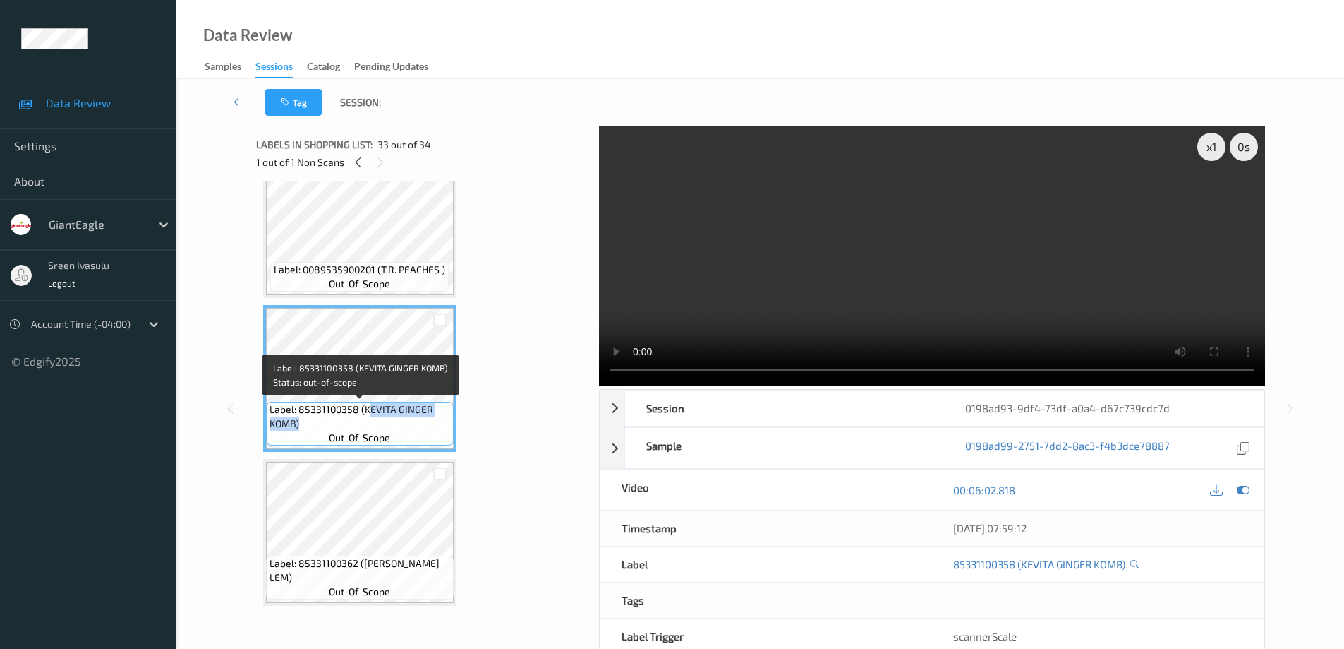
drag, startPoint x: 370, startPoint y: 409, endPoint x: 433, endPoint y: 421, distance: 63.8
click at [433, 421] on span "Label: 85331100358 (KEVITA GINGER KOMB)" at bounding box center [360, 416] width 181 height 28
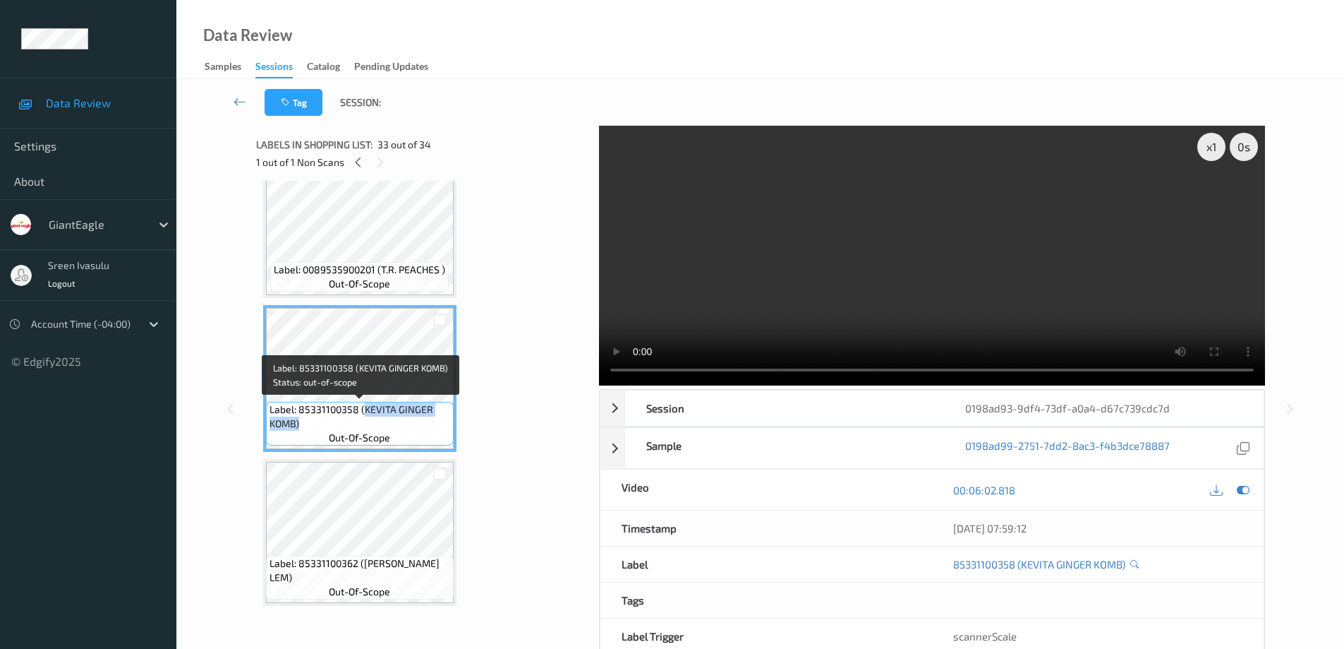
drag, startPoint x: 363, startPoint y: 411, endPoint x: 404, endPoint y: 428, distance: 44.6
click at [404, 428] on span "Label: 85331100358 (KEVITA GINGER KOMB)" at bounding box center [360, 416] width 181 height 28
copy span "KEVITA GINGER KOMB)"
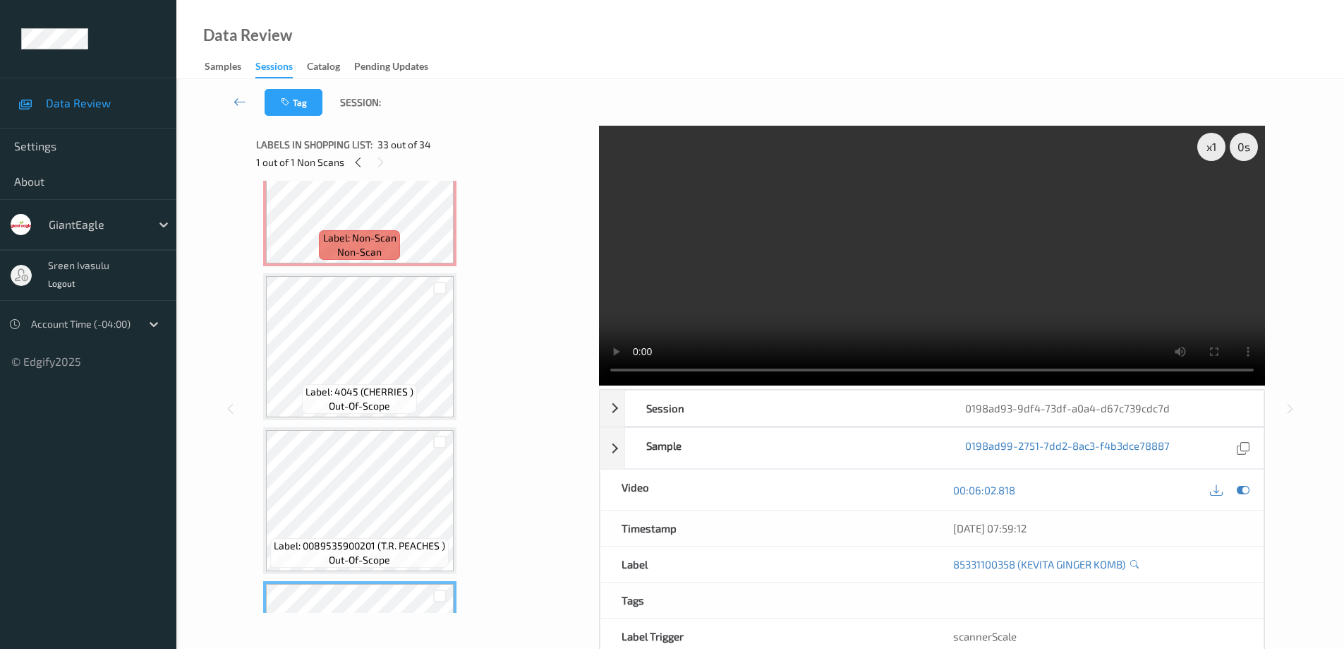
scroll to position [4523, 0]
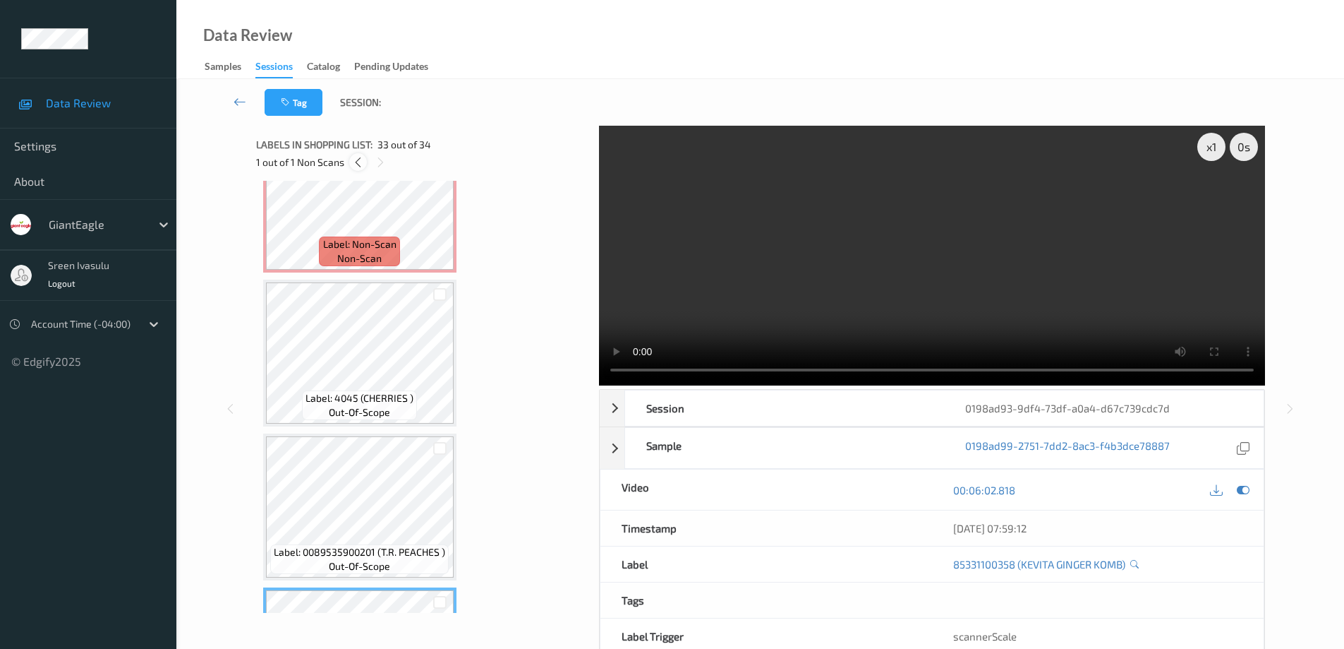
click at [356, 164] on icon at bounding box center [358, 162] width 12 height 13
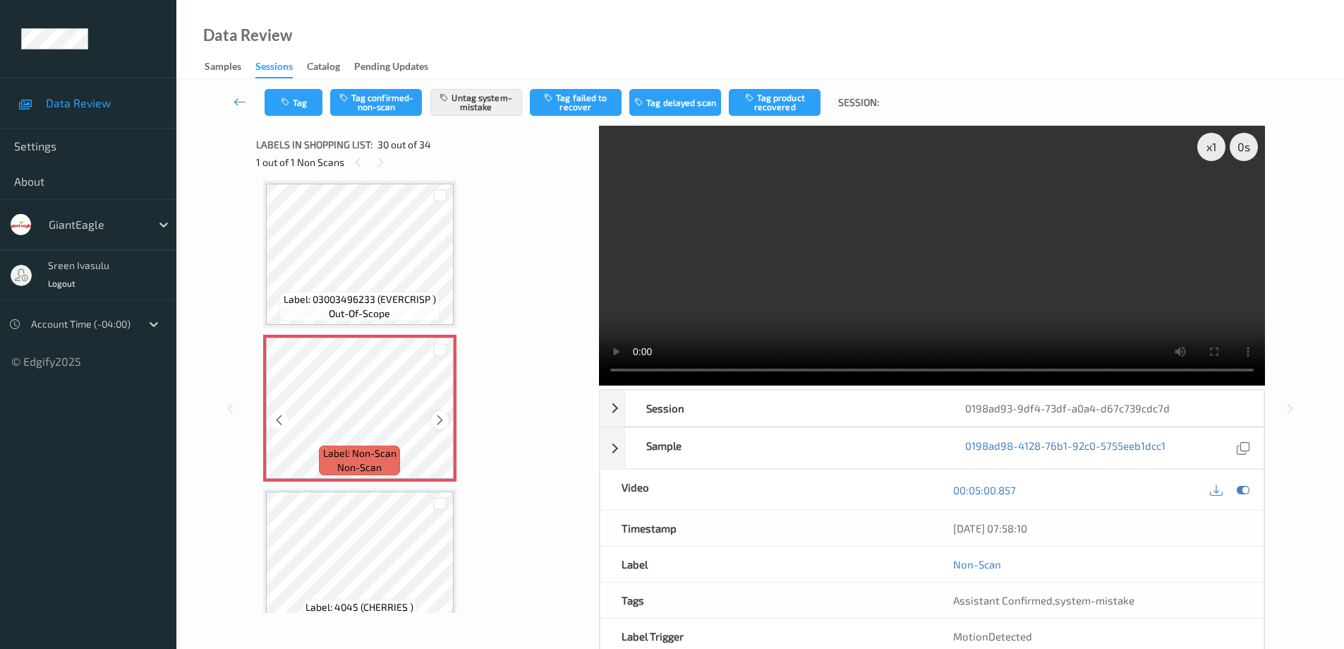
click at [438, 421] on icon at bounding box center [440, 420] width 12 height 13
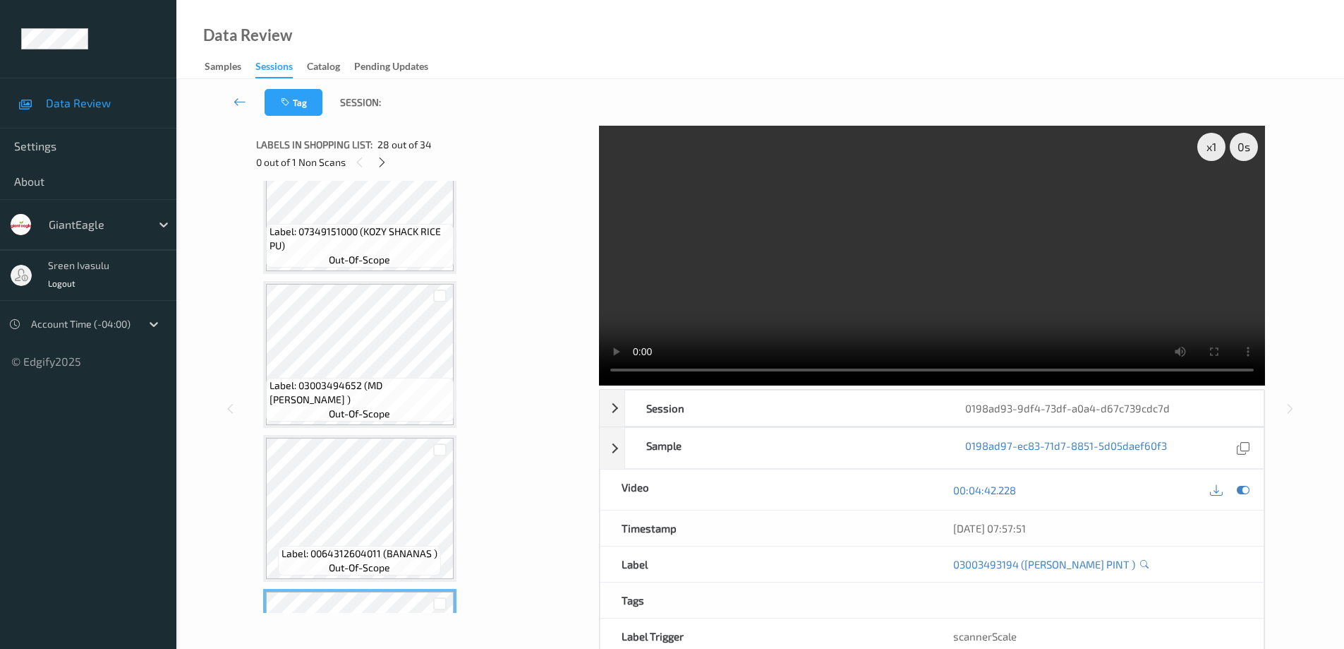
scroll to position [3750, 0]
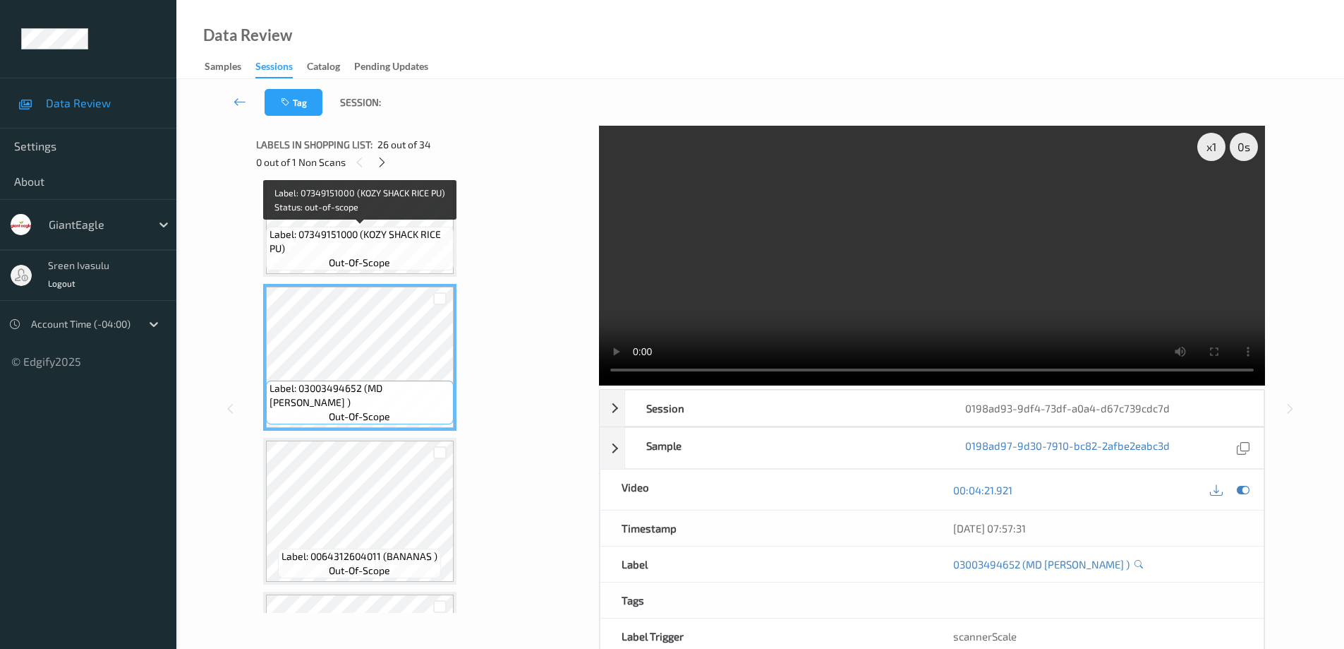
click at [416, 240] on span "Label: 07349151000 (KOZY SHACK RICE PU)" at bounding box center [360, 241] width 181 height 28
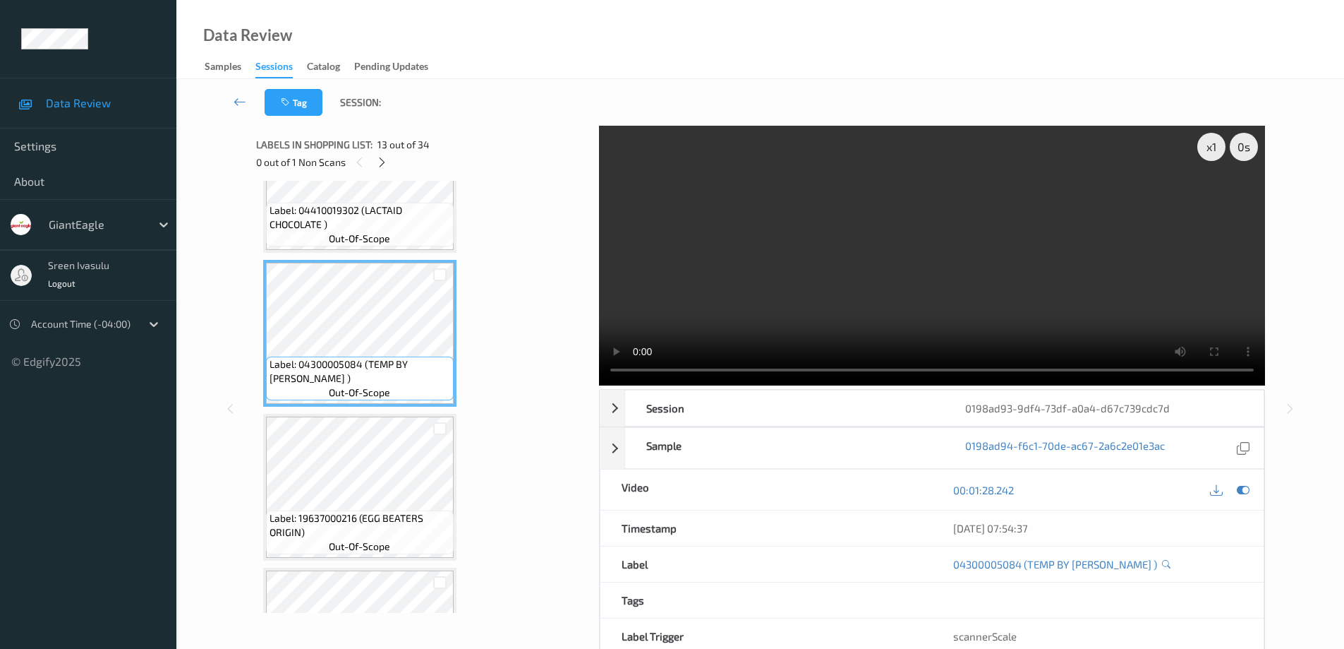
scroll to position [1492, 0]
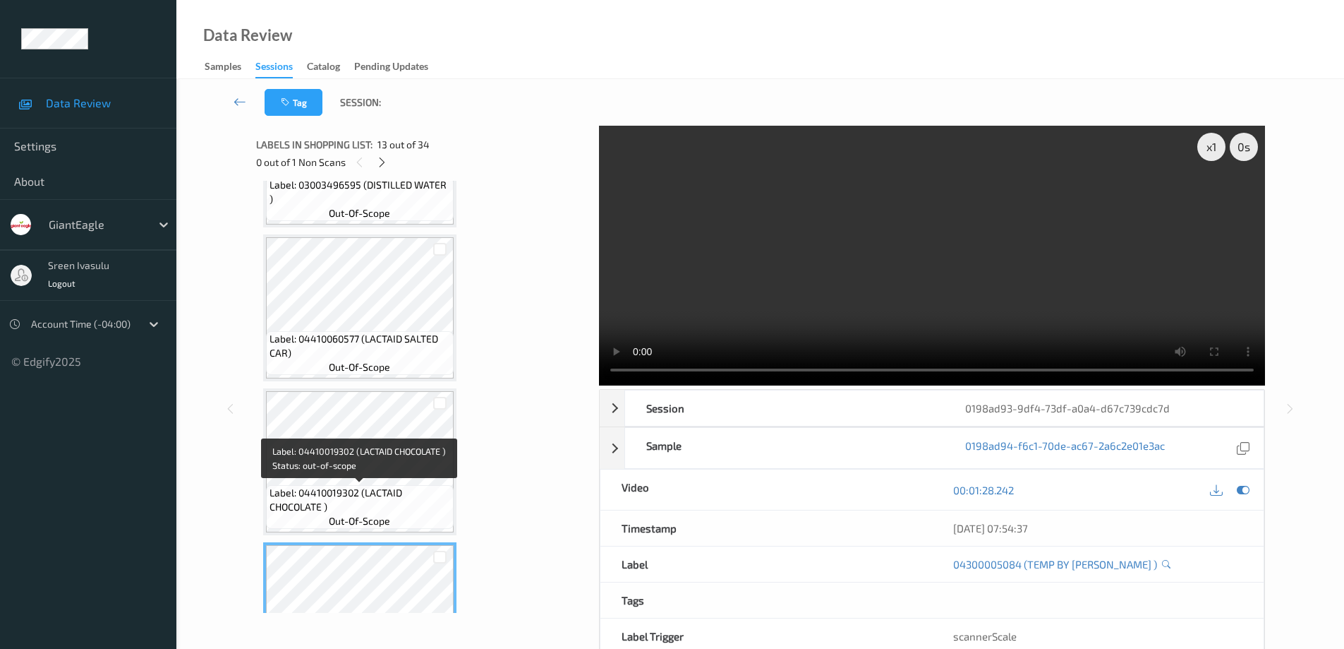
click at [397, 490] on span "Label: 04410019302 (LACTAID CHOCOLATE )" at bounding box center [360, 500] width 181 height 28
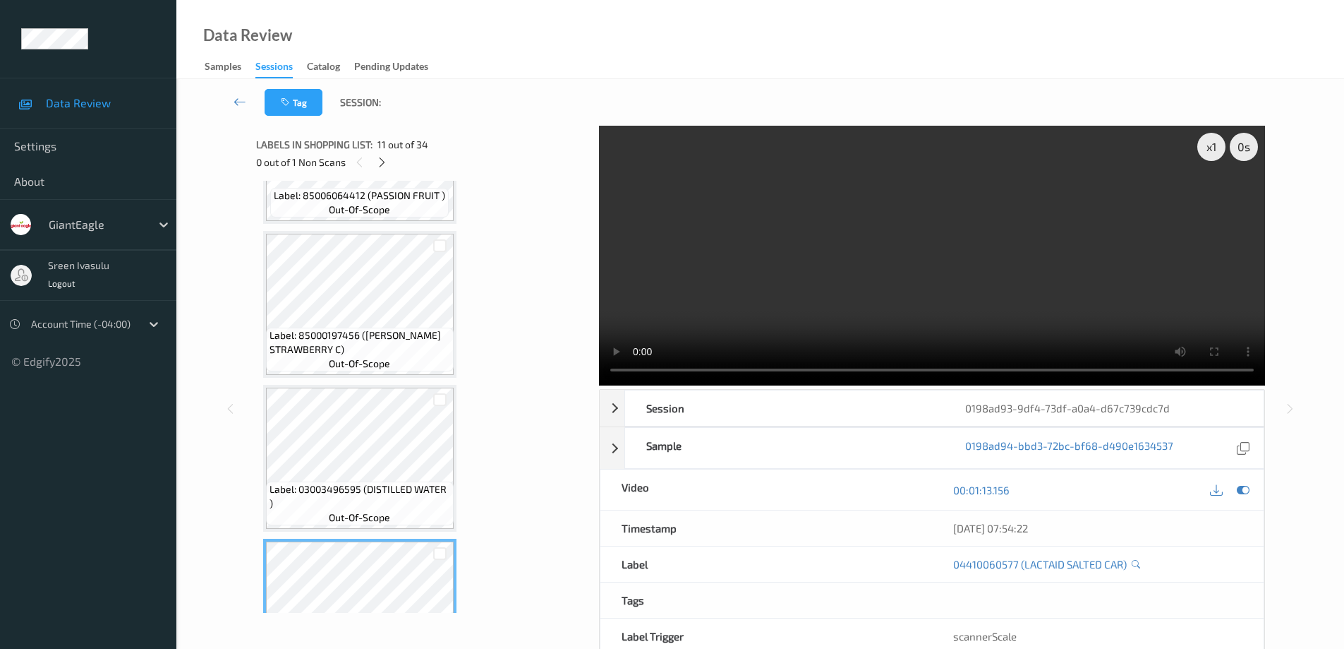
scroll to position [927, 0]
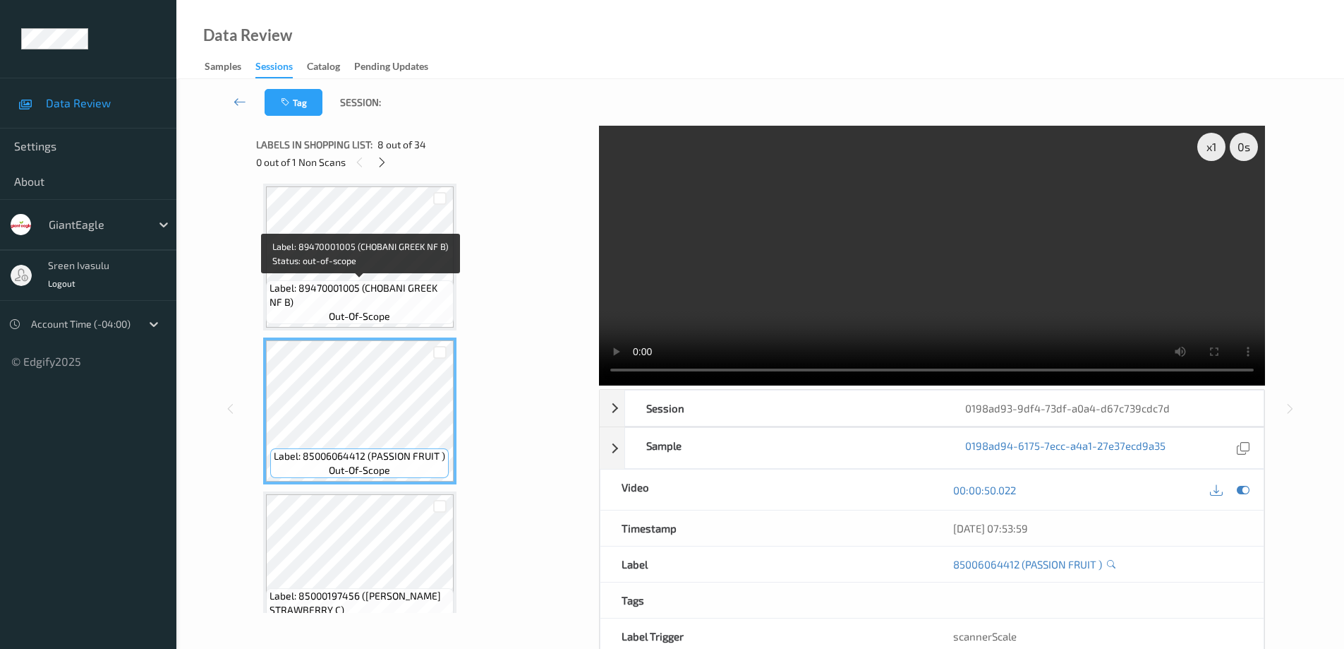
click at [416, 284] on span "Label: 89470001005 (CHOBANI GREEK NF B)" at bounding box center [360, 295] width 181 height 28
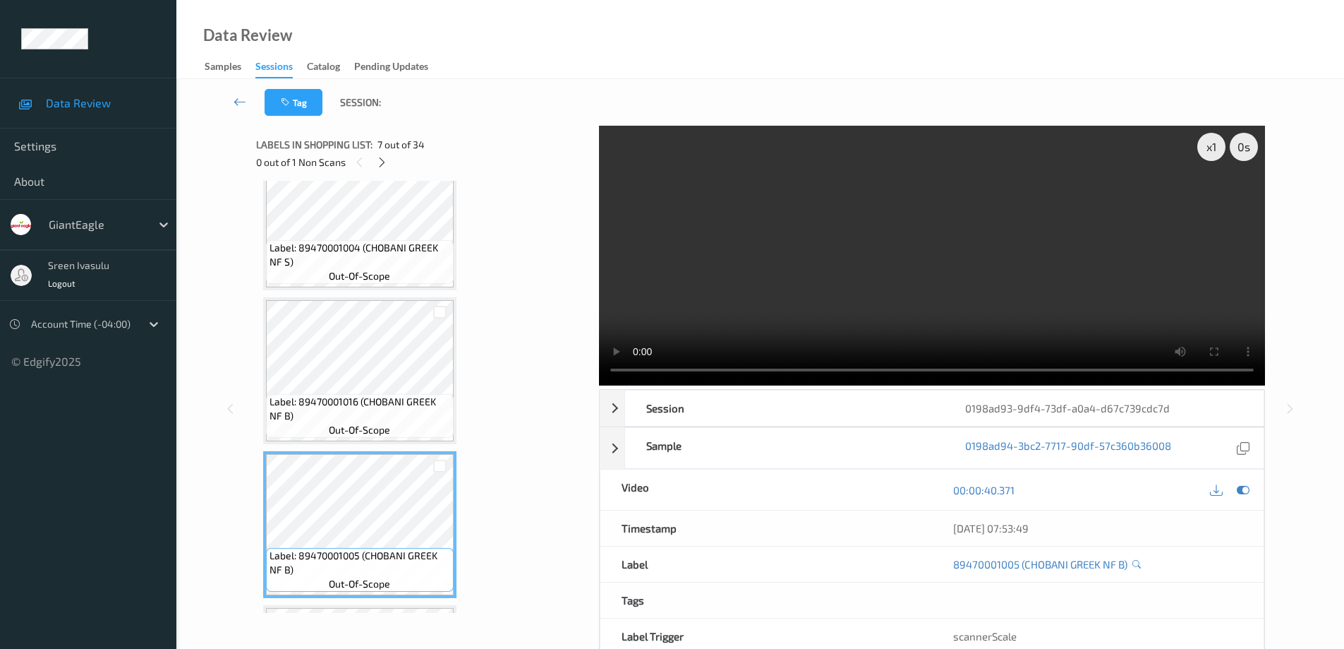
scroll to position [645, 0]
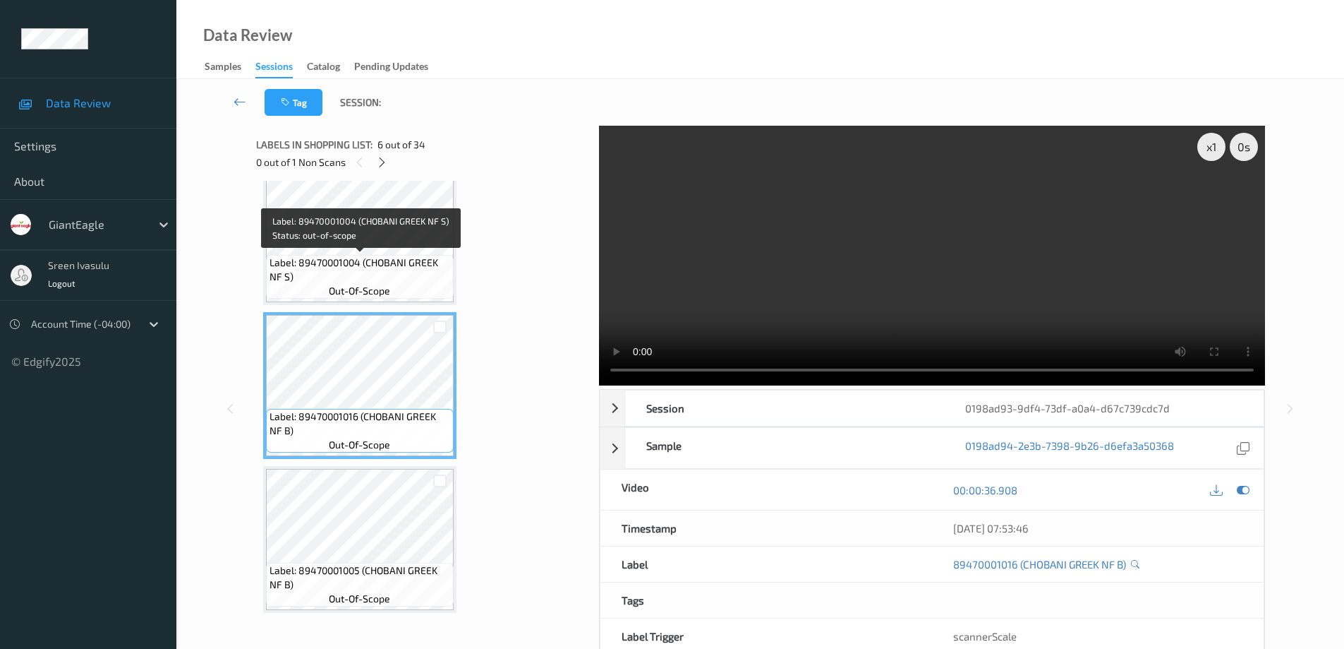
click at [411, 260] on span "Label: 89470001004 (CHOBANI GREEK NF S)" at bounding box center [360, 269] width 181 height 28
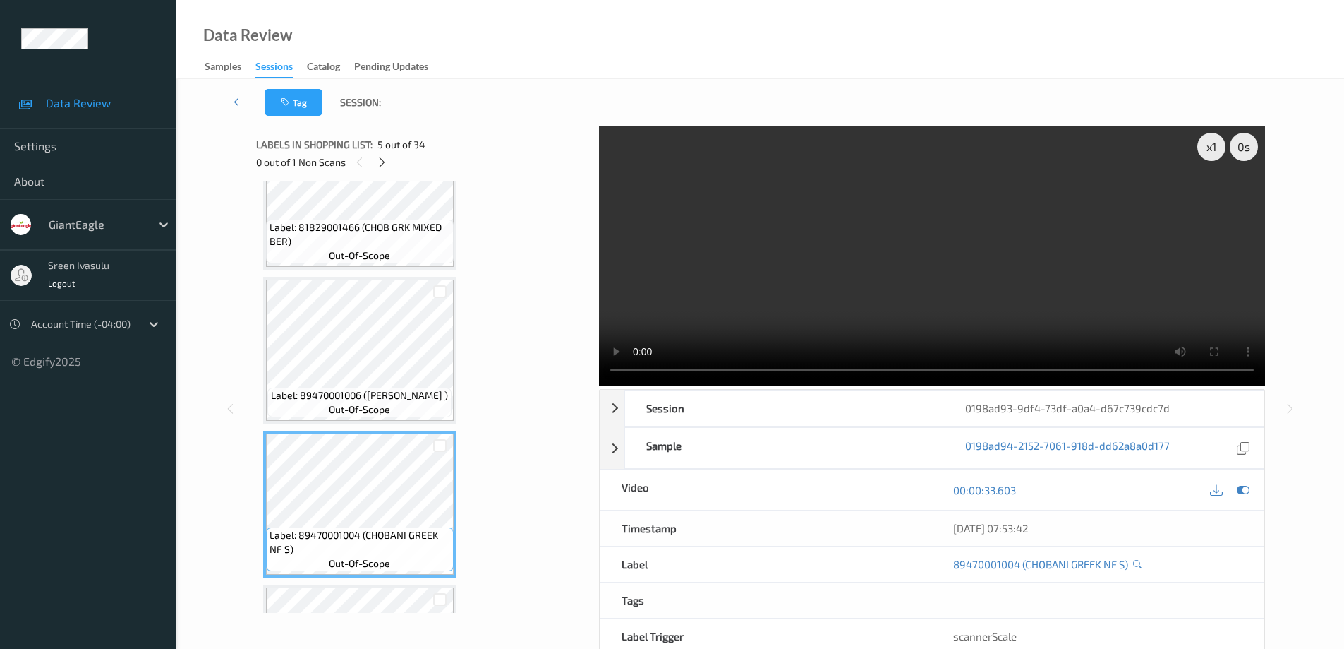
scroll to position [363, 0]
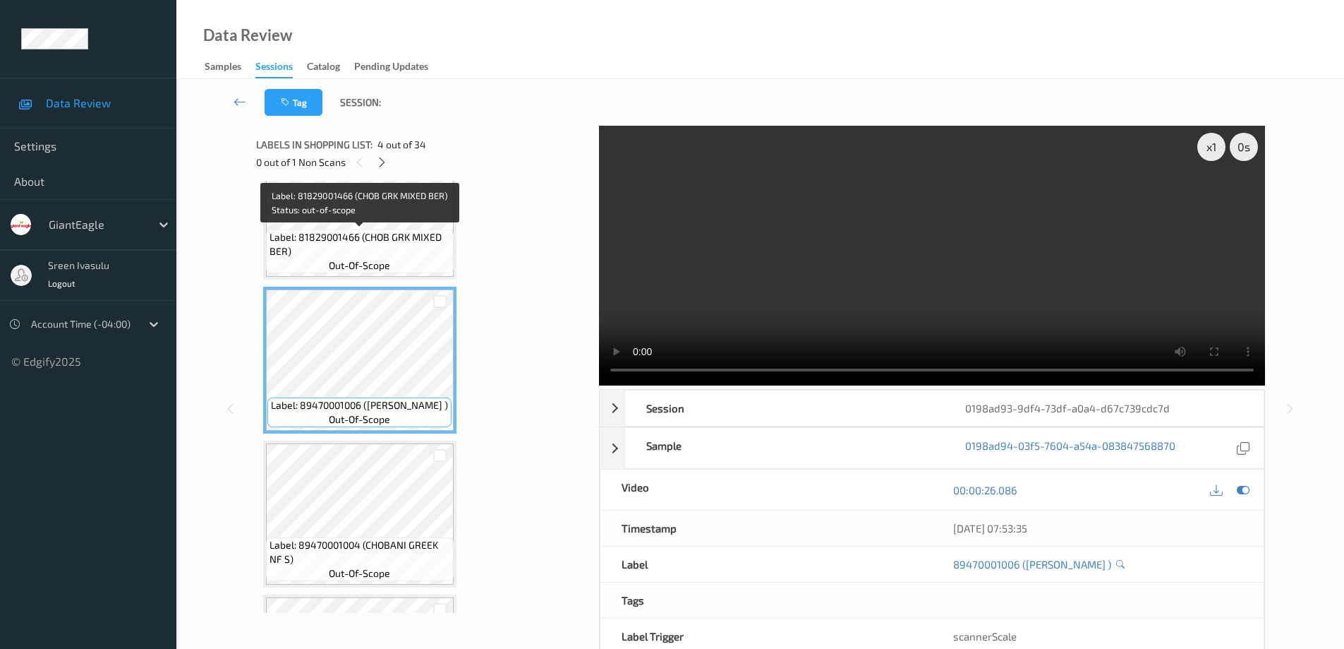
click at [427, 244] on span "Label: 81829001466 (CHOB GRK MIXED BER)" at bounding box center [360, 244] width 181 height 28
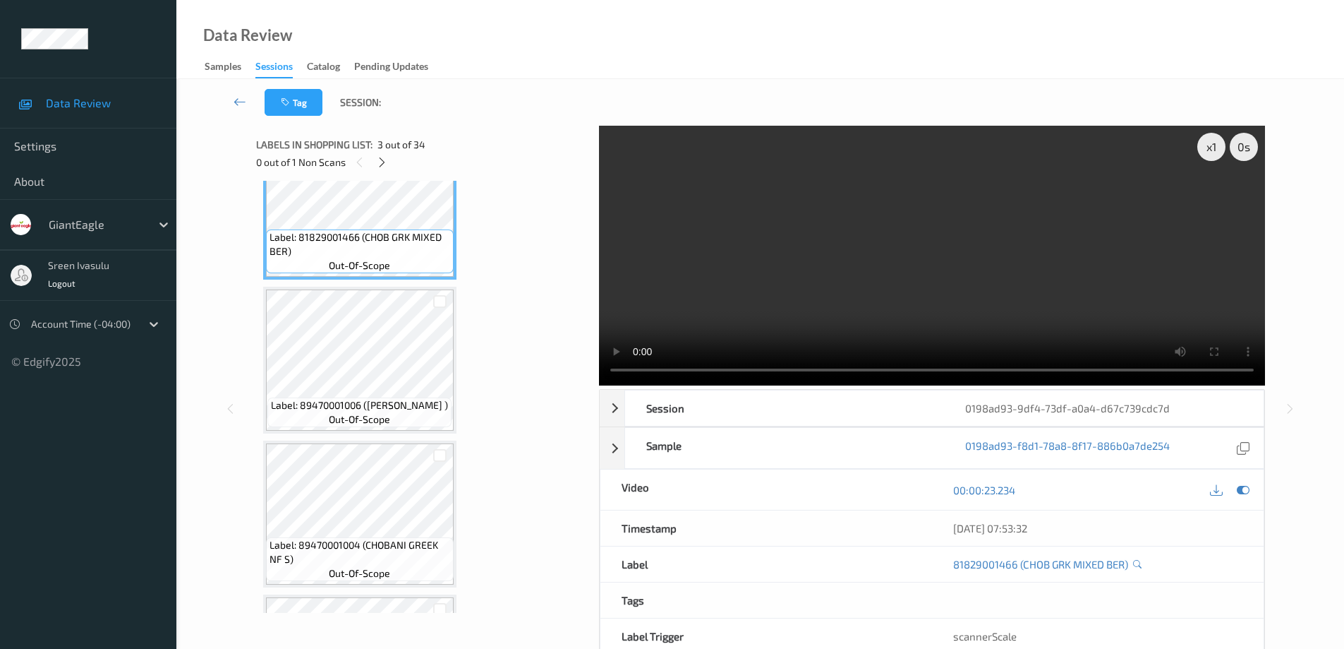
scroll to position [80, 0]
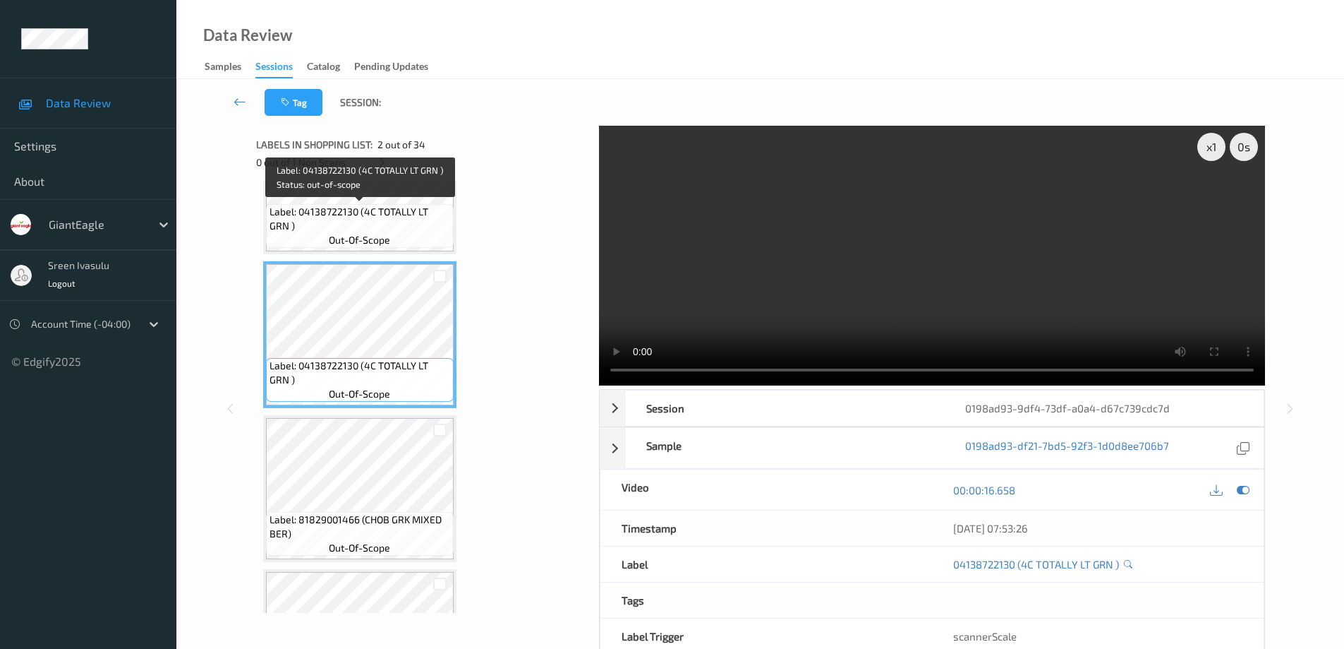
click at [430, 237] on div "Label: 04138722130 (4C TOTALLY LT GRN ) out-of-scope" at bounding box center [360, 226] width 188 height 44
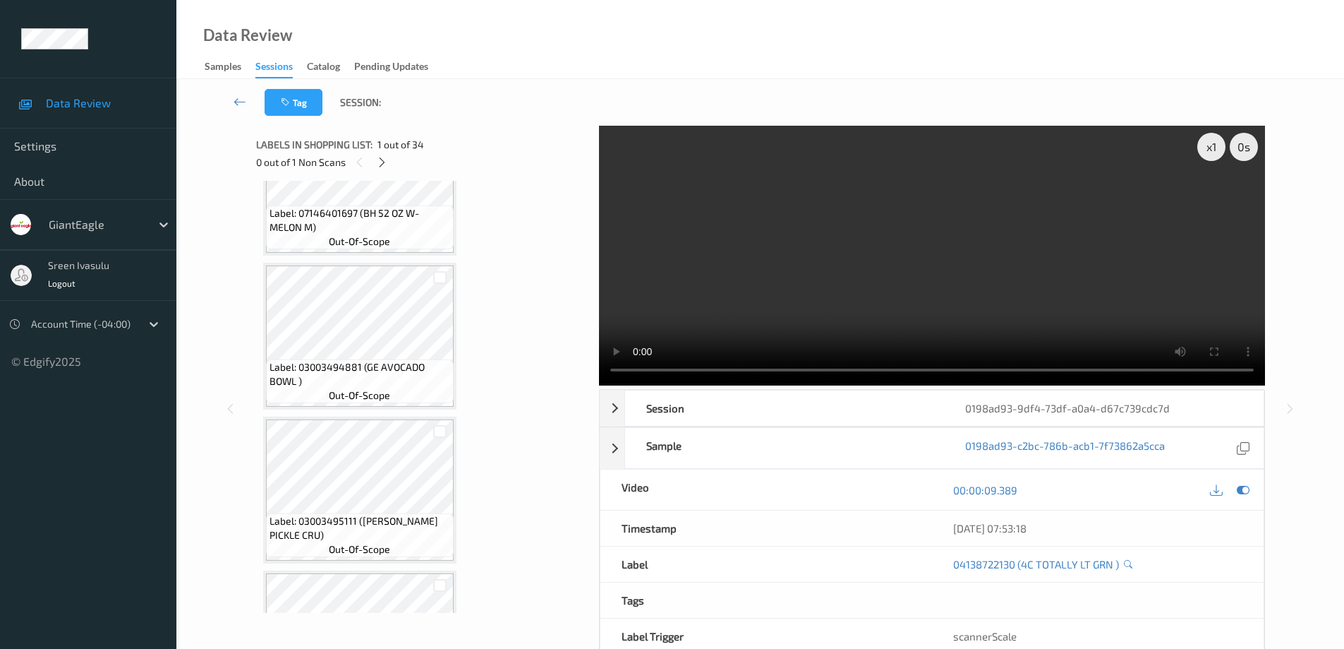
scroll to position [4234, 0]
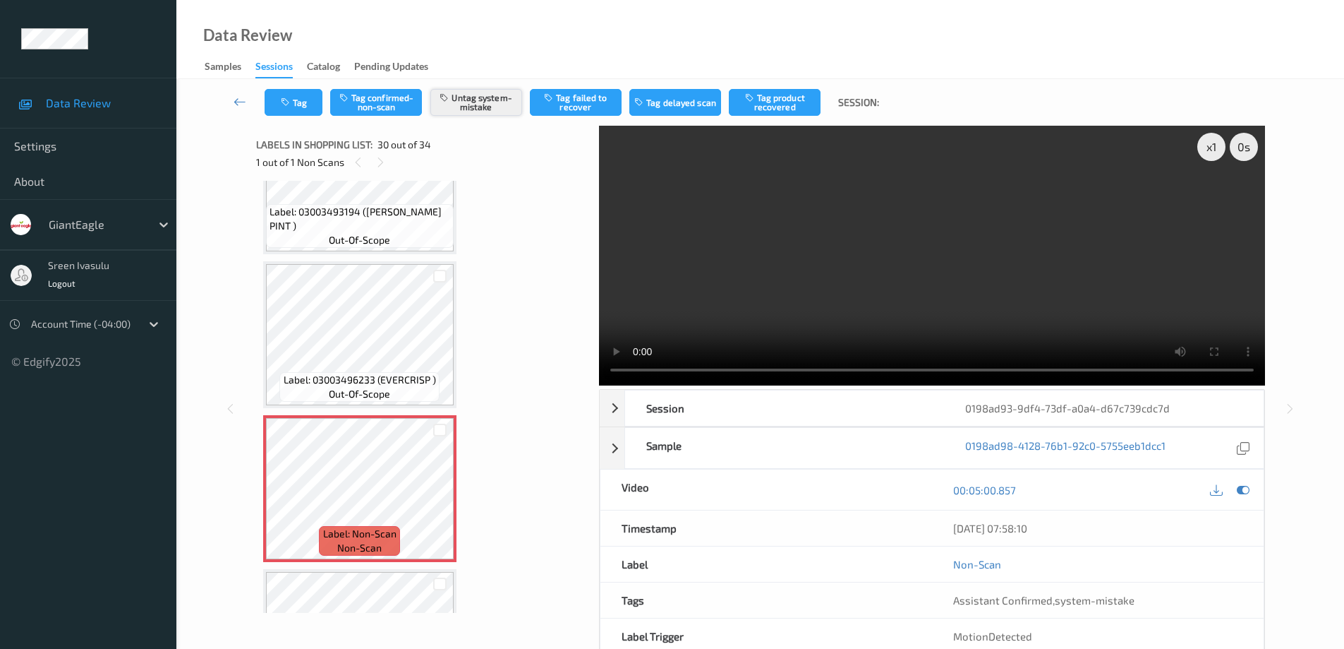
click at [500, 107] on button "Untag system-mistake" at bounding box center [476, 102] width 92 height 27
click at [385, 109] on button "Tag confirmed-non-scan" at bounding box center [376, 102] width 92 height 27
click at [588, 107] on button "Tag failed to recover" at bounding box center [576, 102] width 92 height 27
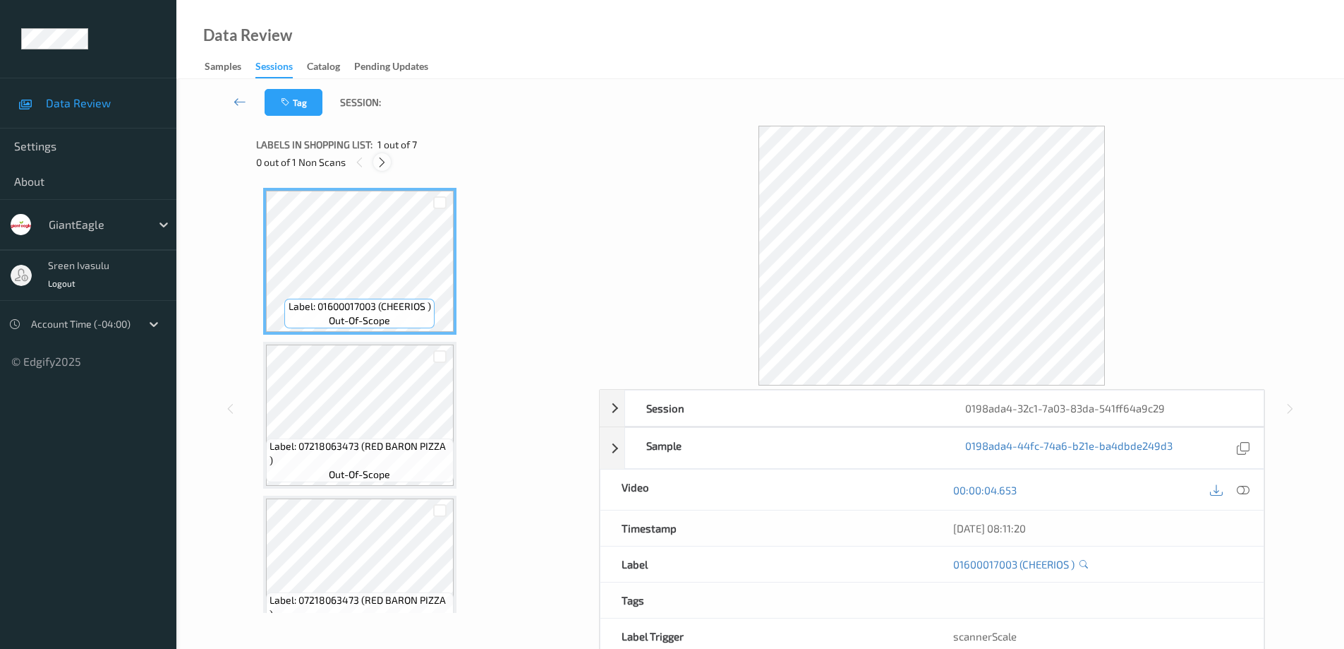
click at [382, 167] on icon at bounding box center [382, 162] width 12 height 13
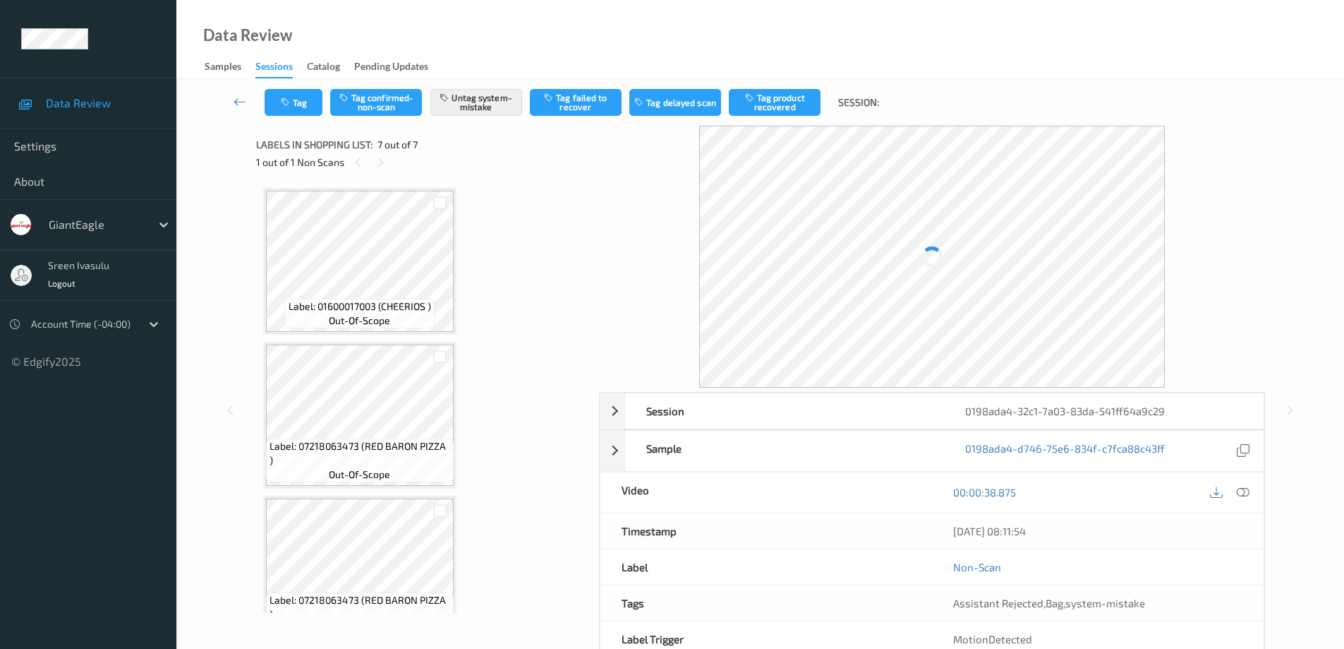
scroll to position [652, 0]
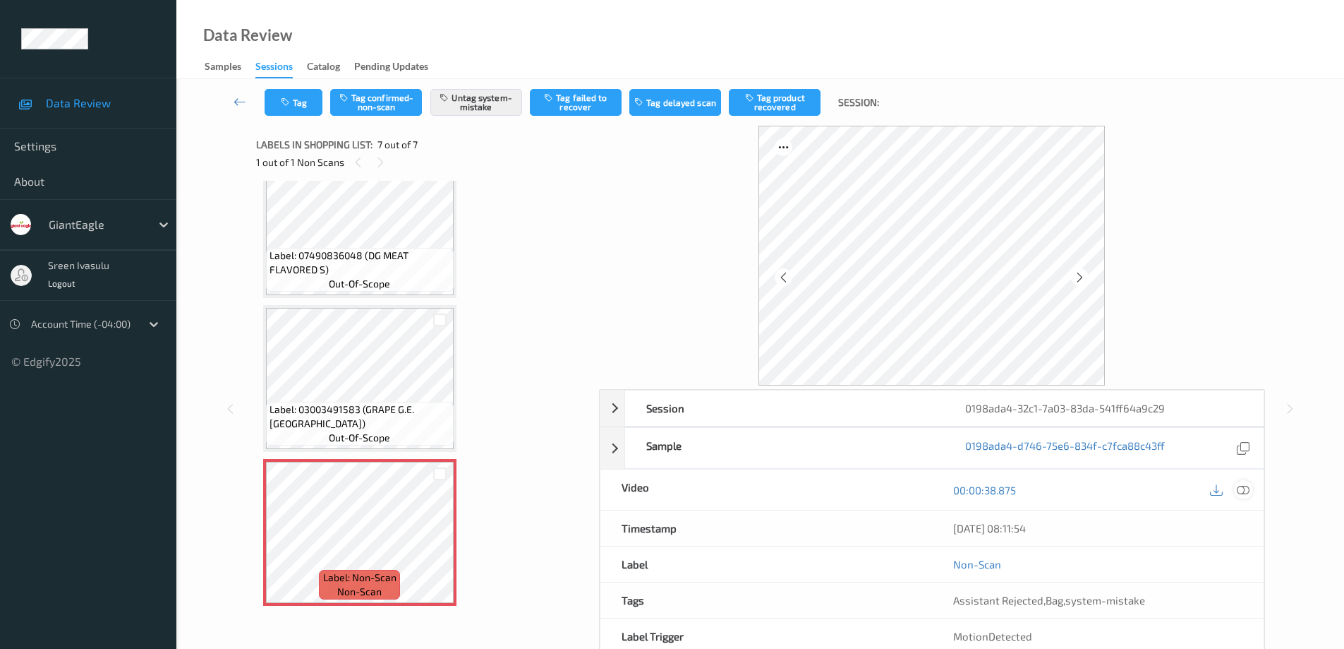
click at [1240, 490] on icon at bounding box center [1243, 489] width 13 height 13
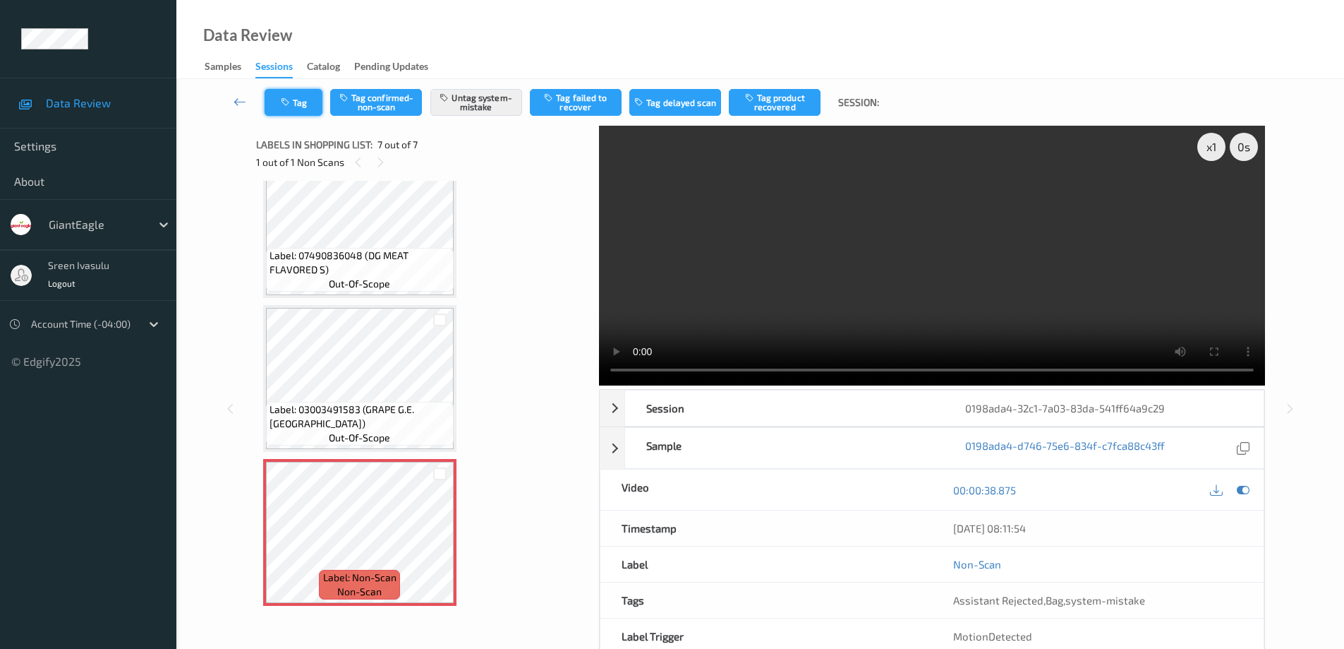
click at [300, 111] on button "Tag" at bounding box center [294, 102] width 58 height 27
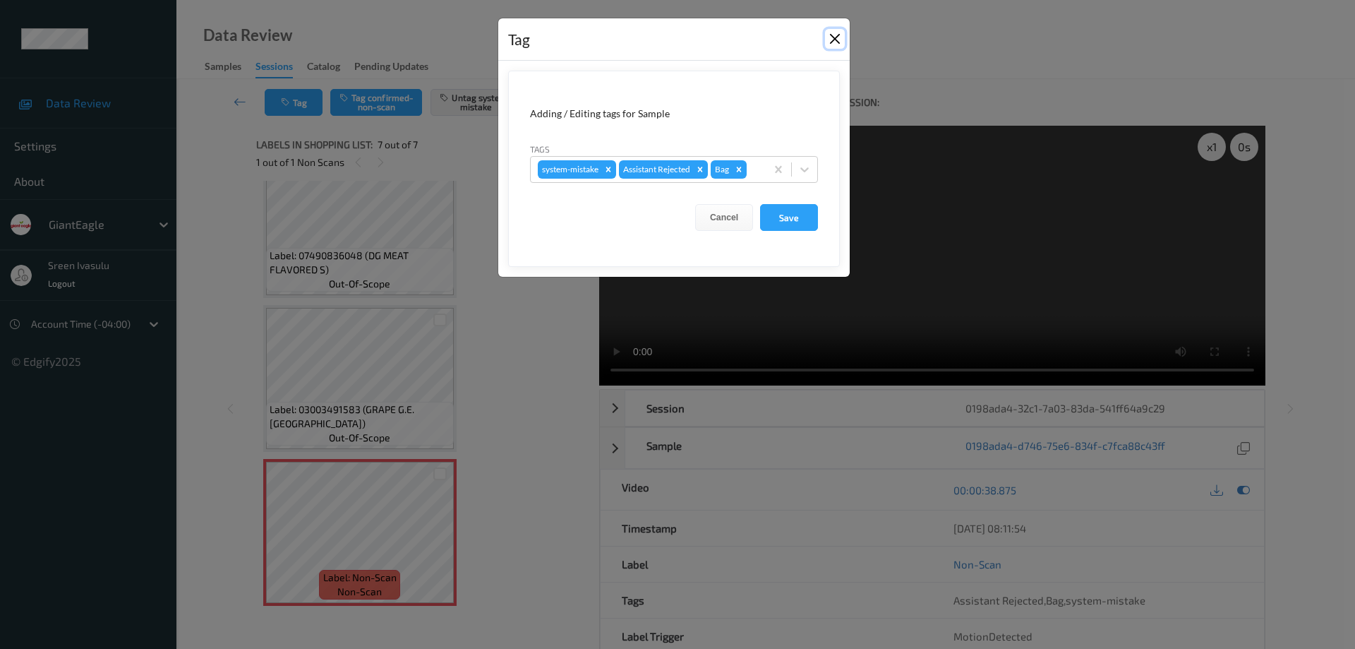
click at [836, 44] on button "Close" at bounding box center [835, 39] width 20 height 20
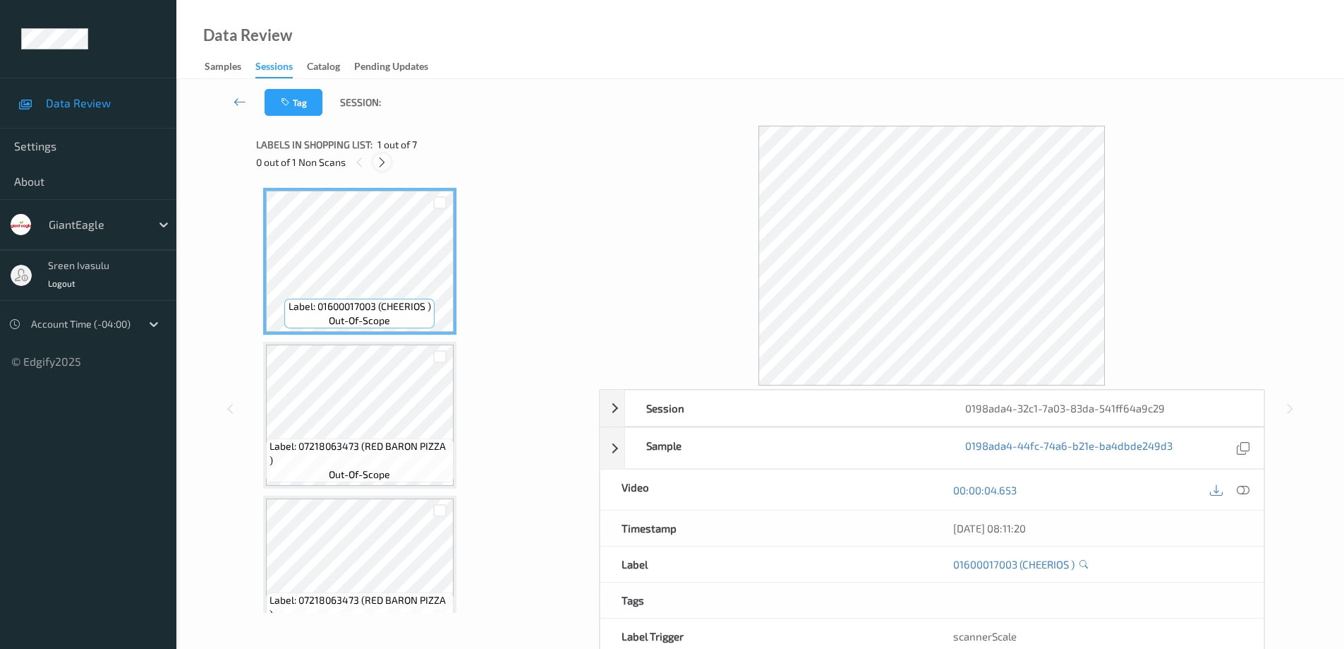
click at [382, 165] on icon at bounding box center [382, 162] width 12 height 13
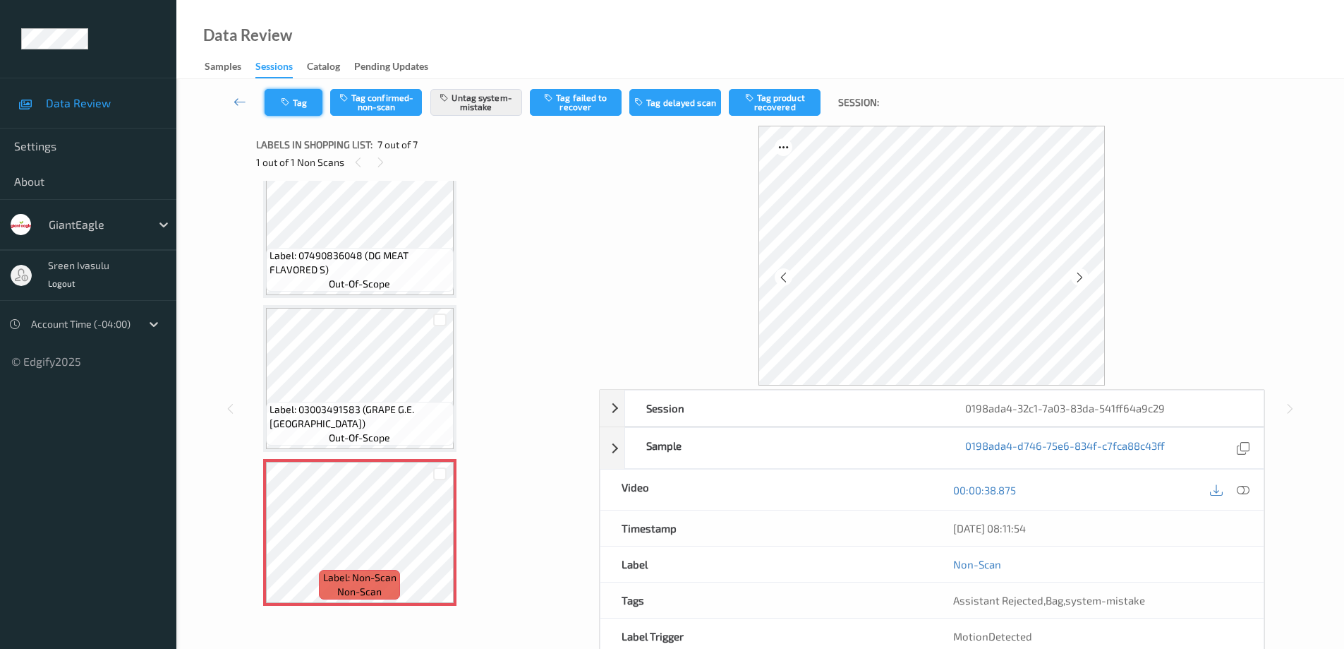
click at [301, 100] on button "Tag" at bounding box center [294, 102] width 58 height 27
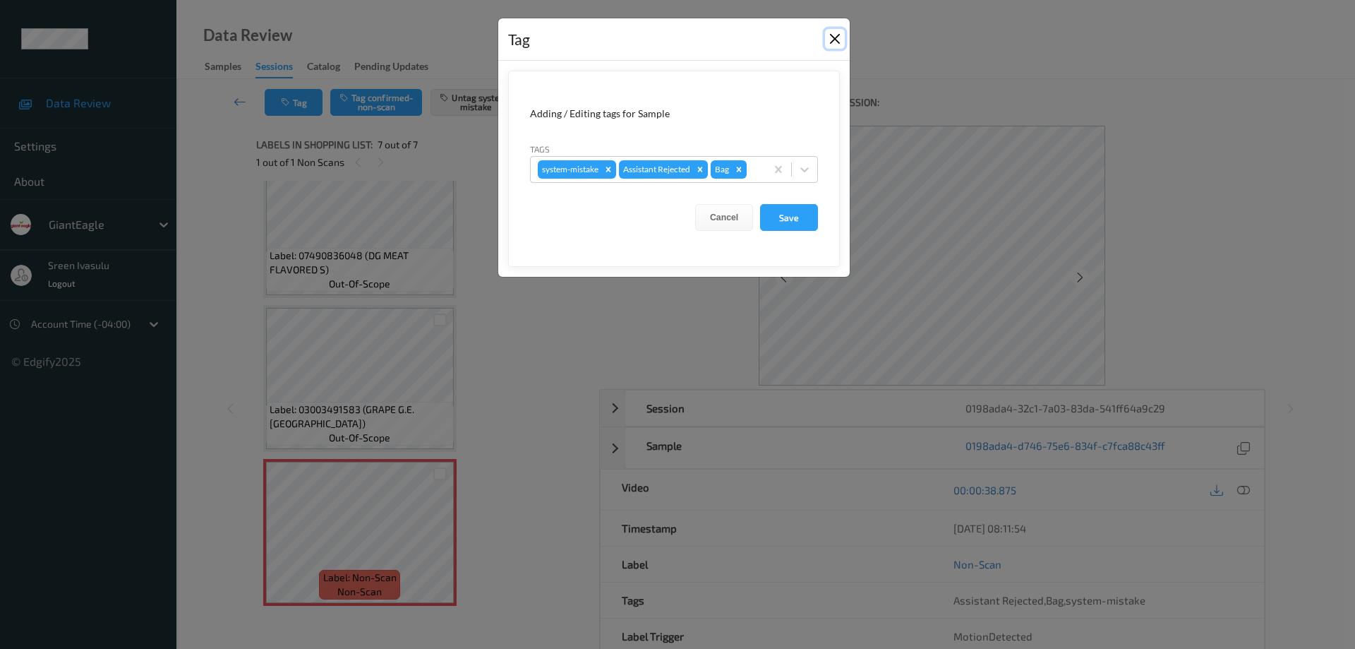
click at [840, 37] on button "Close" at bounding box center [835, 39] width 20 height 20
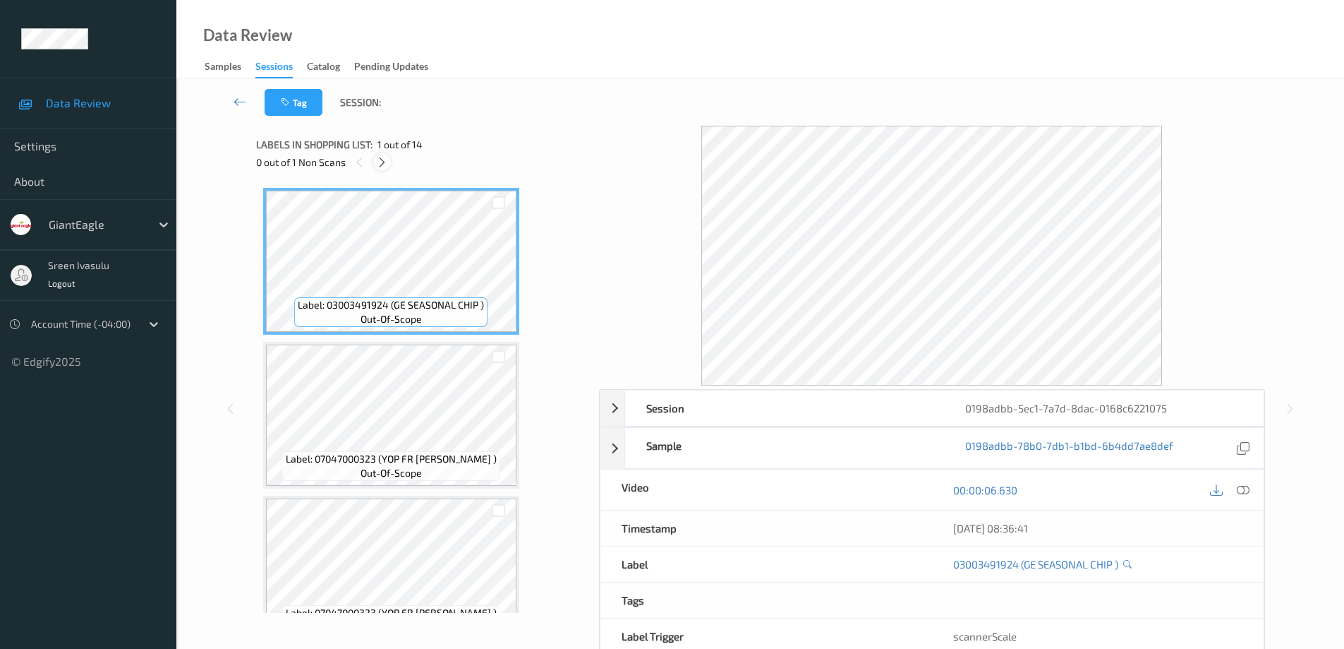
click at [383, 159] on icon at bounding box center [382, 162] width 12 height 13
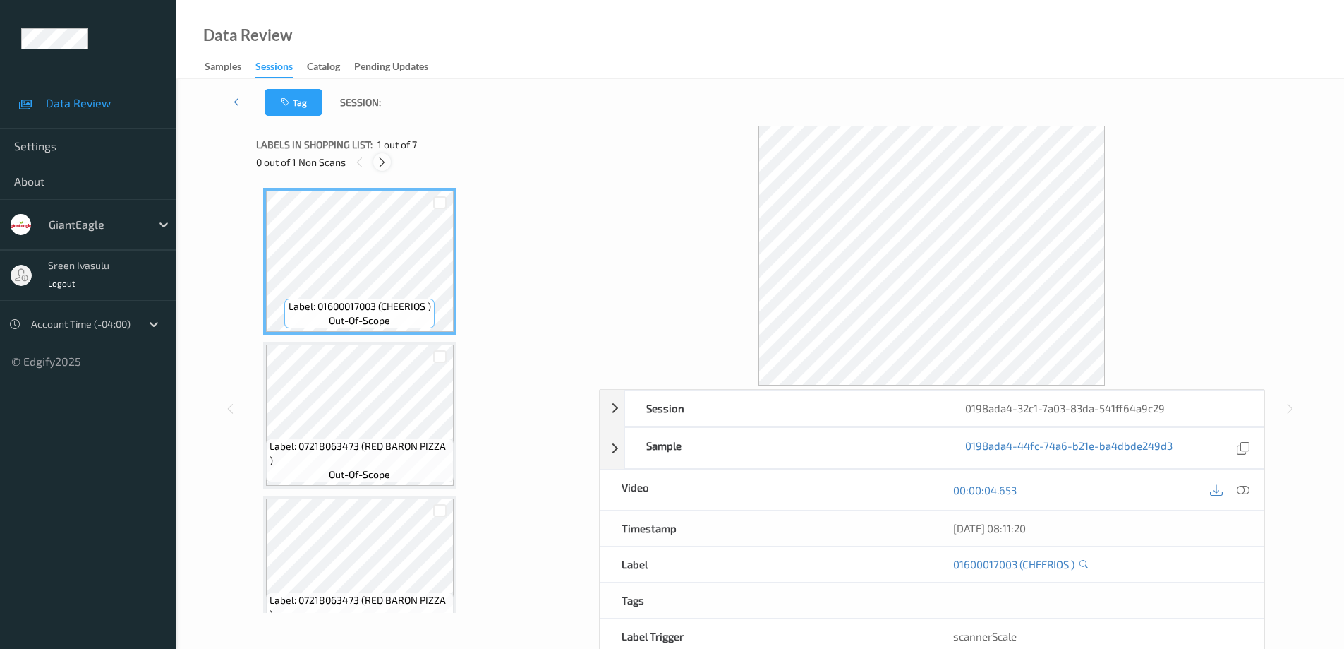
click at [378, 166] on icon at bounding box center [382, 162] width 12 height 13
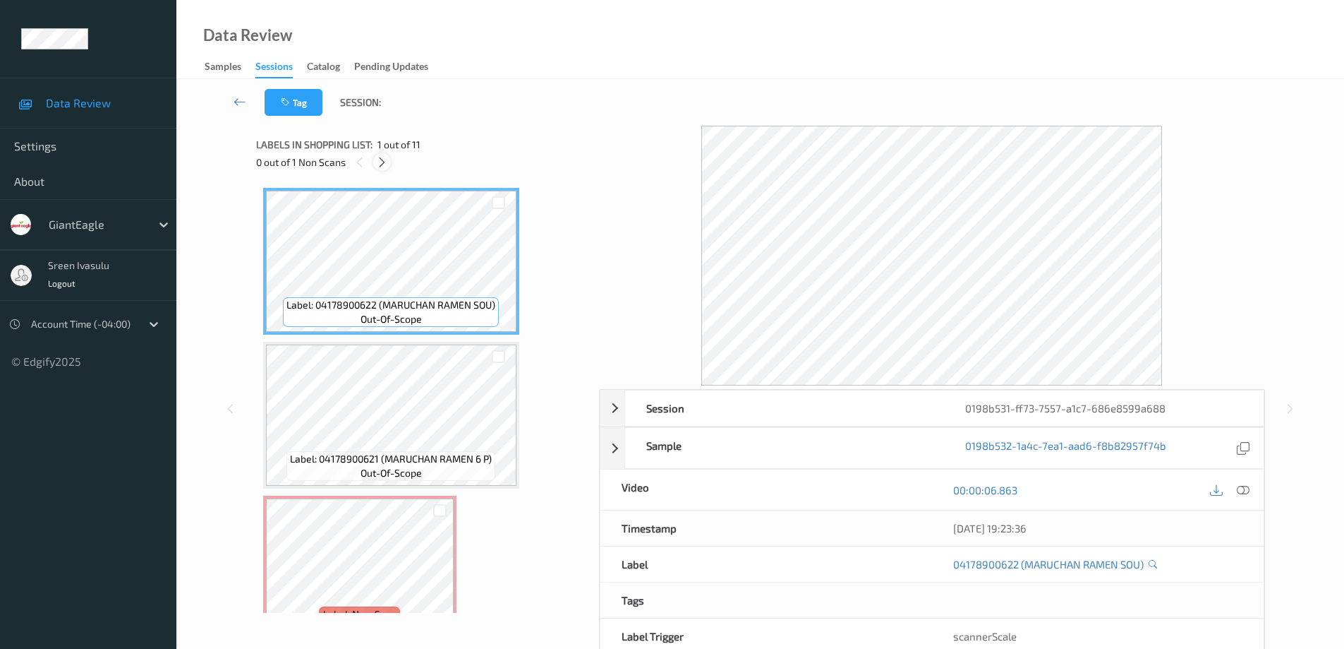
click at [385, 164] on icon at bounding box center [382, 162] width 12 height 13
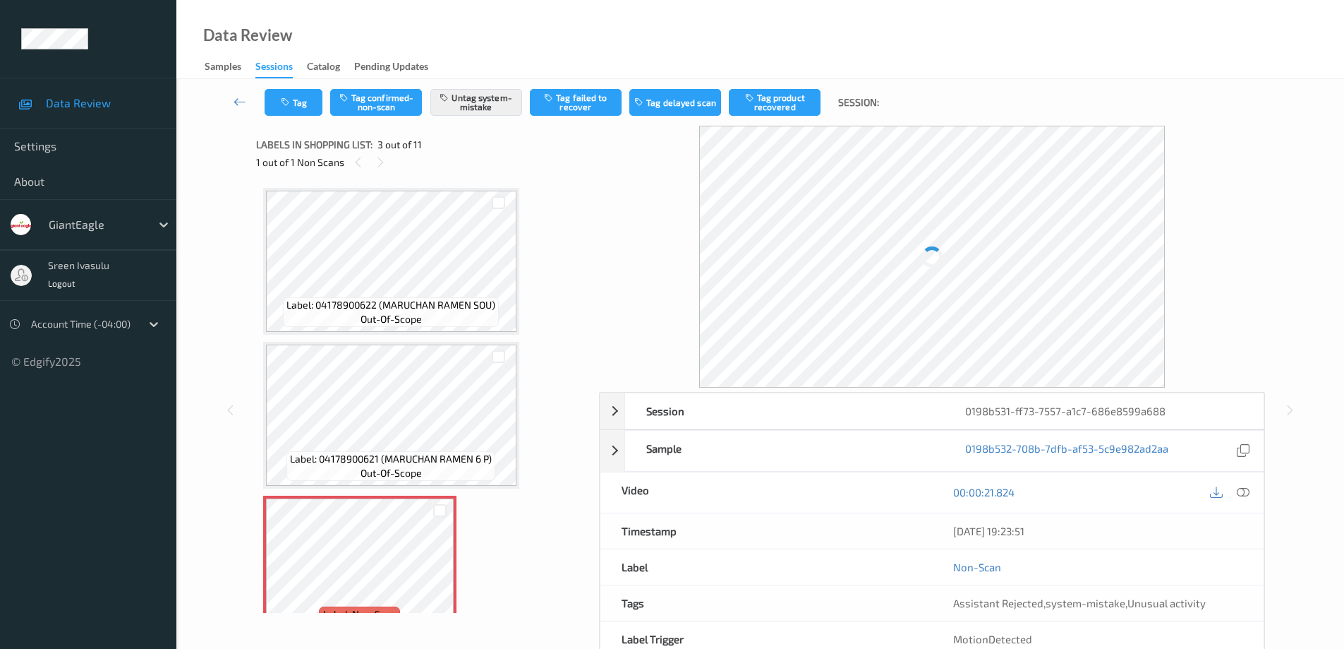
scroll to position [161, 0]
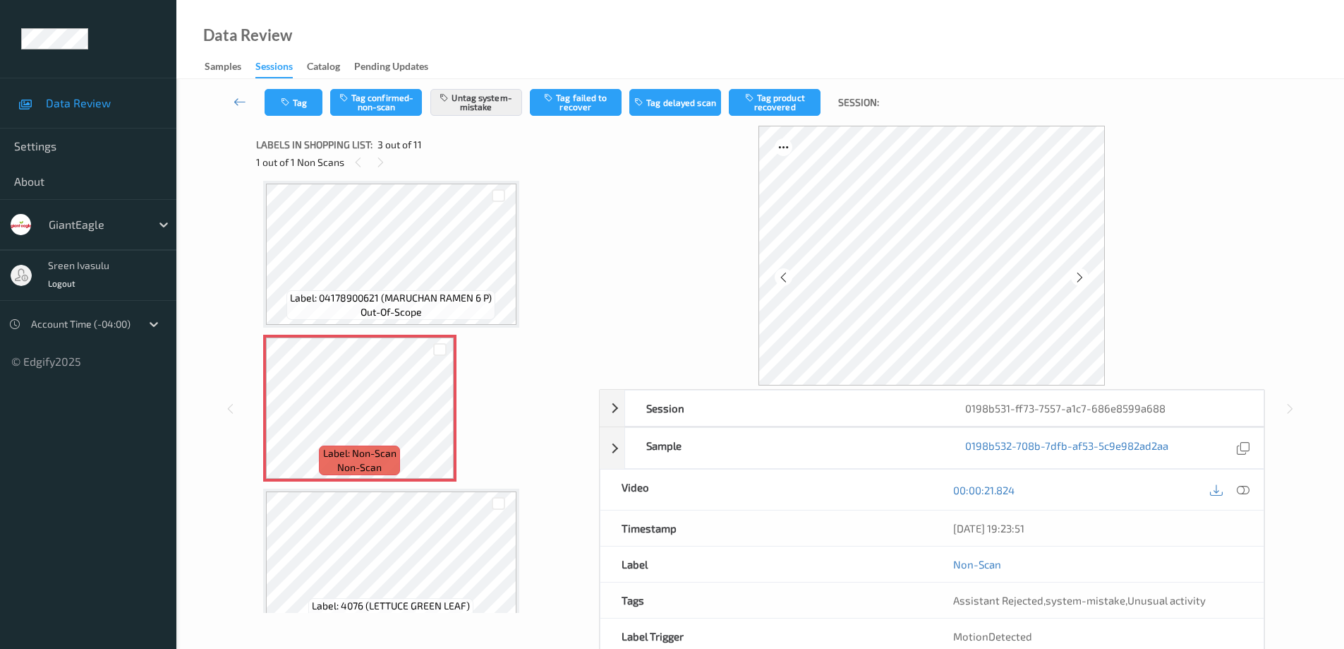
click at [1254, 493] on div "00:00:21.824" at bounding box center [1098, 489] width 332 height 40
click at [1240, 487] on icon at bounding box center [1243, 489] width 13 height 13
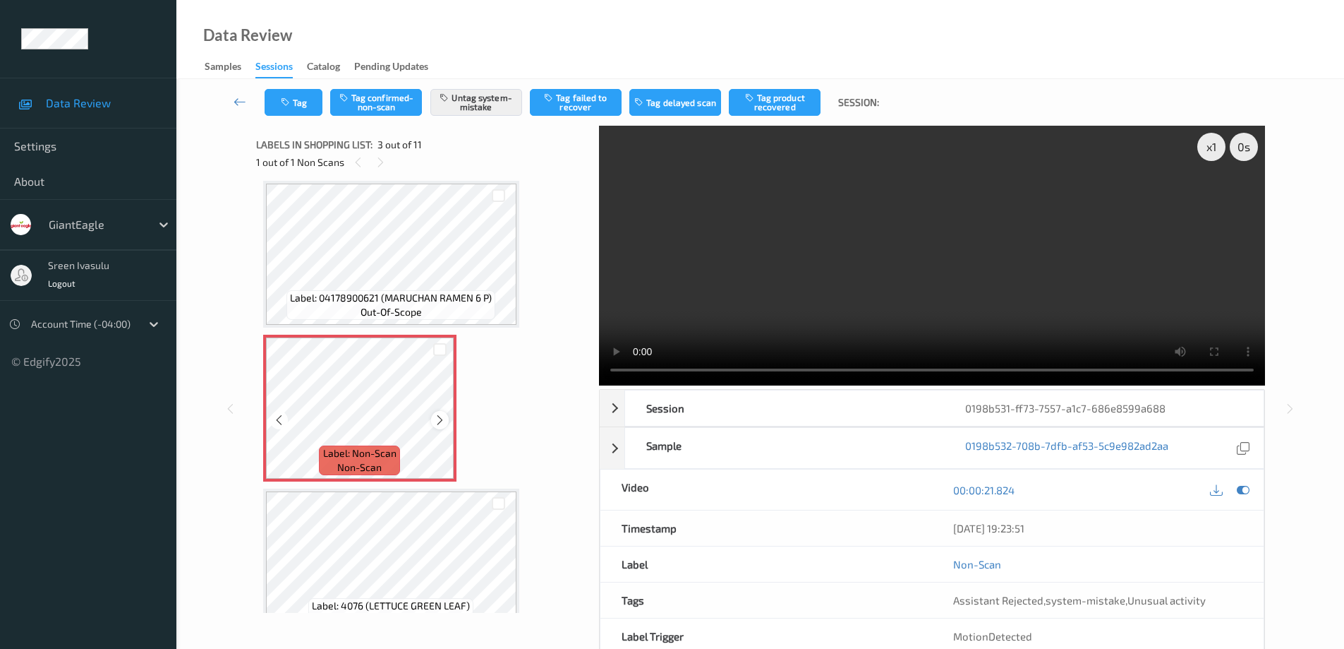
click at [437, 425] on icon at bounding box center [440, 420] width 12 height 13
click at [435, 418] on icon at bounding box center [440, 420] width 12 height 13
click at [481, 109] on button "Untag system-mistake" at bounding box center [476, 102] width 92 height 27
click at [386, 102] on button "Tag confirmed-non-scan" at bounding box center [376, 102] width 92 height 27
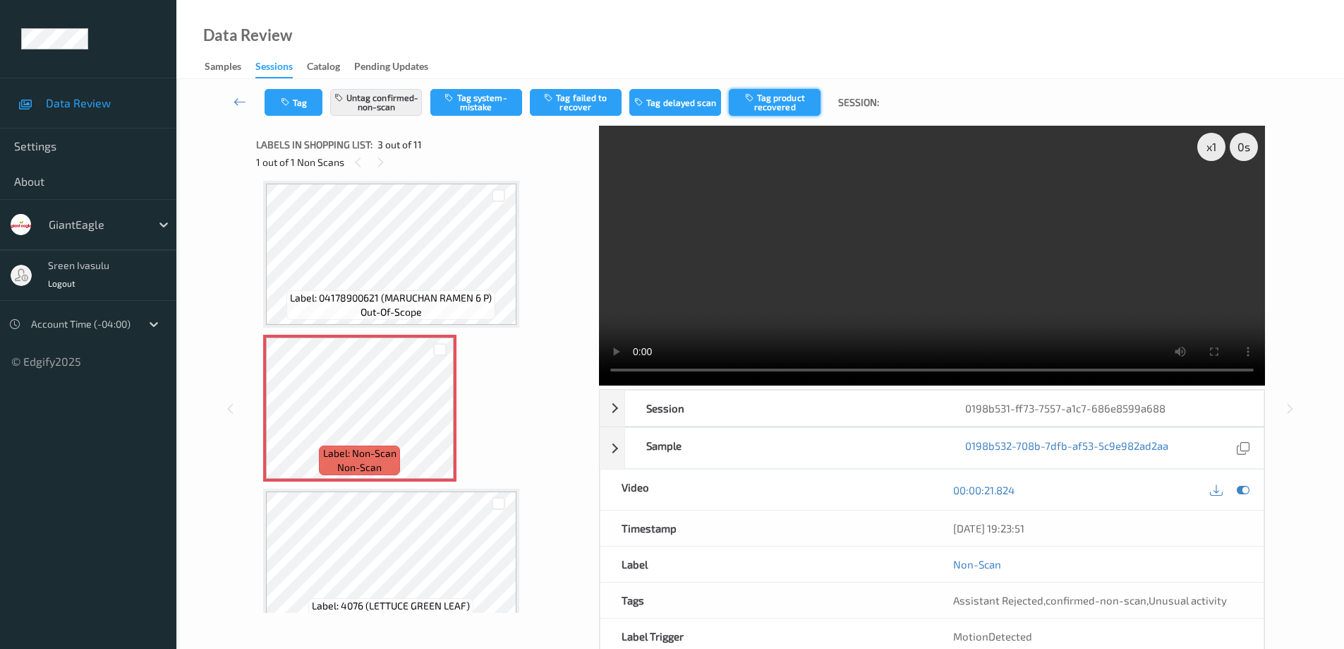
click at [782, 100] on button "Tag product recovered" at bounding box center [775, 102] width 92 height 27
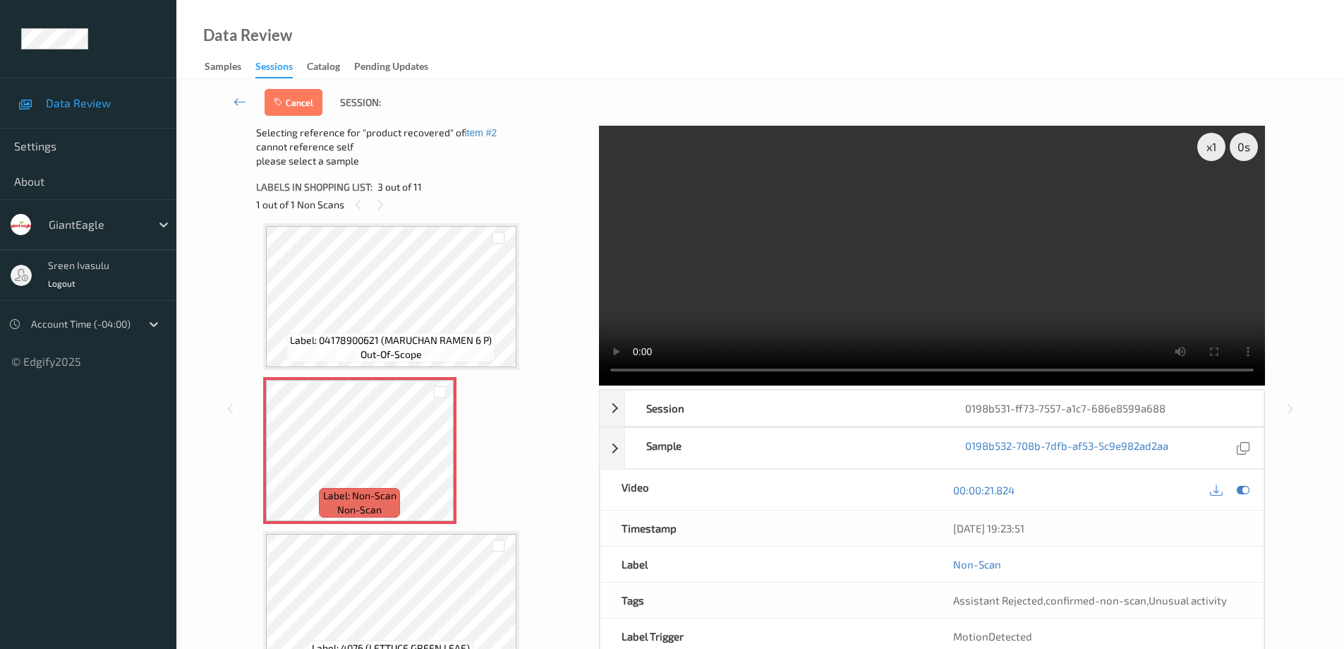
scroll to position [443, 0]
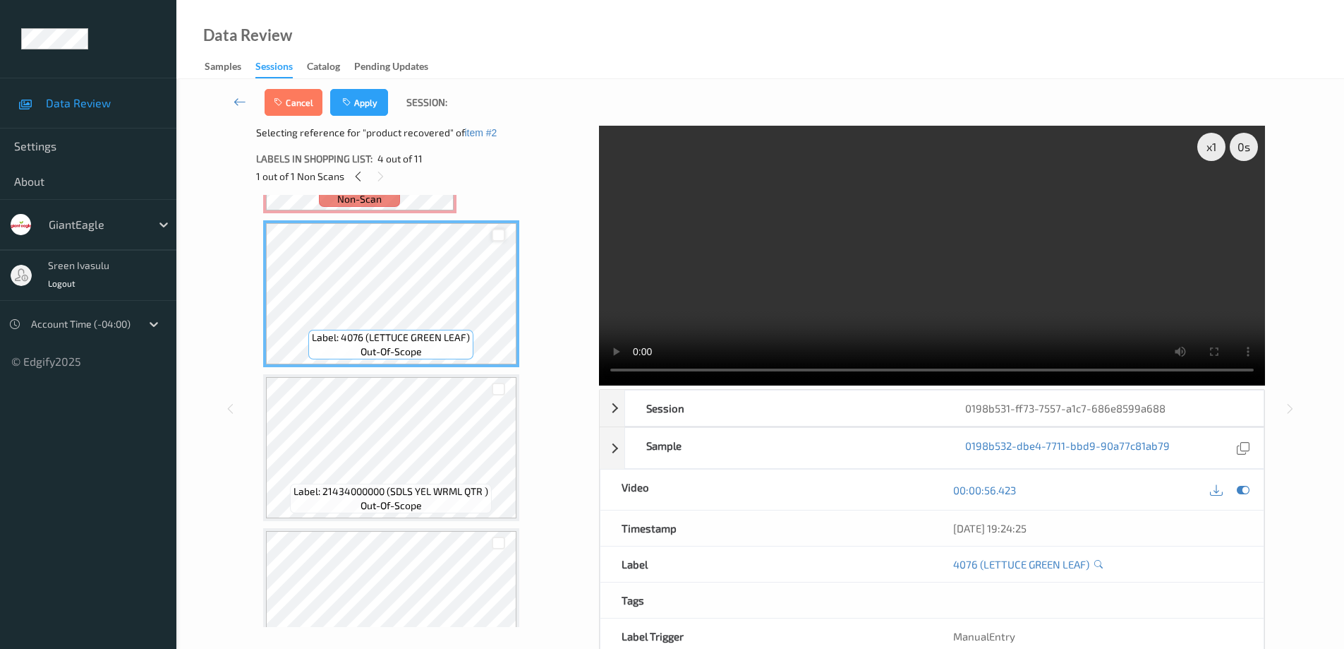
click at [499, 237] on div at bounding box center [498, 235] width 13 height 13
click at [368, 108] on button "Apply" at bounding box center [359, 102] width 58 height 27
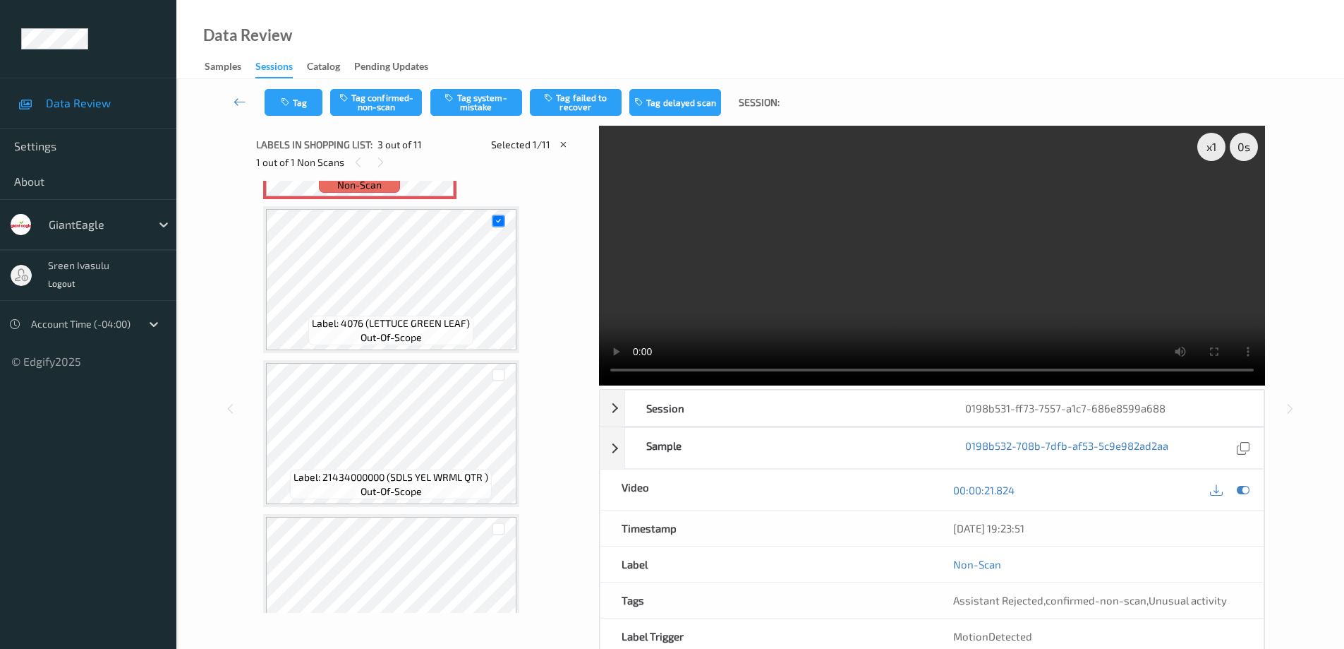
scroll to position [161, 0]
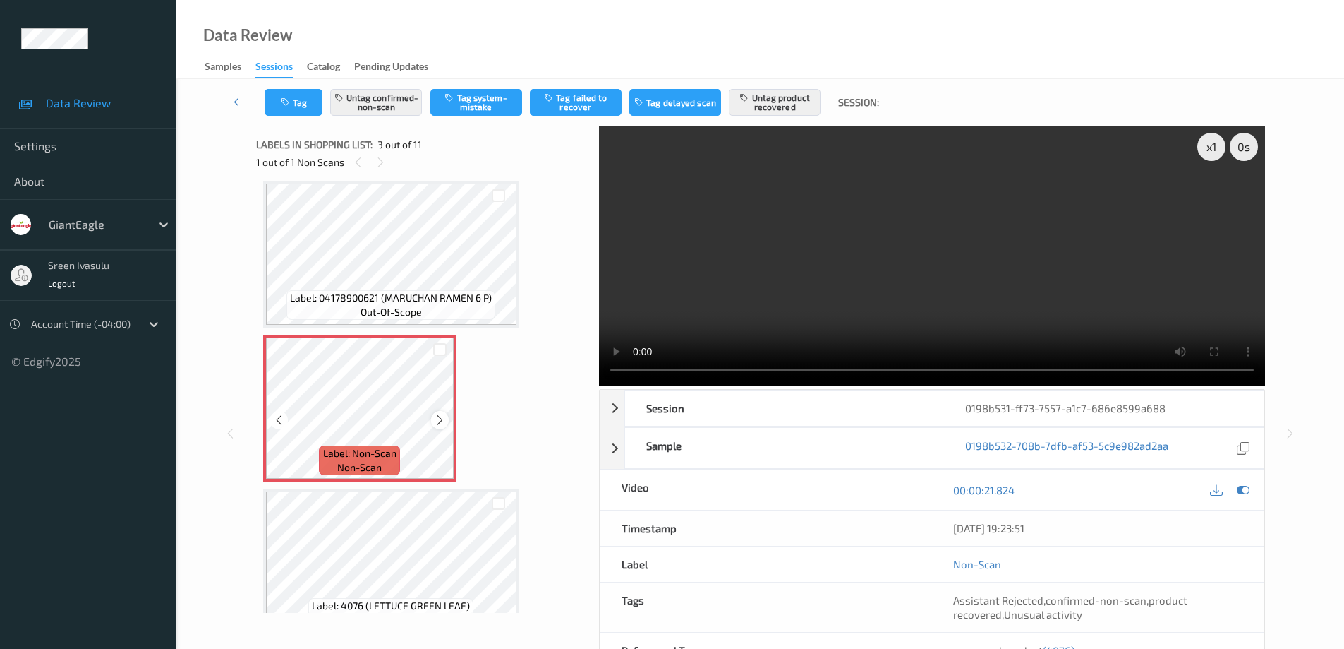
click at [443, 411] on div at bounding box center [440, 420] width 18 height 18
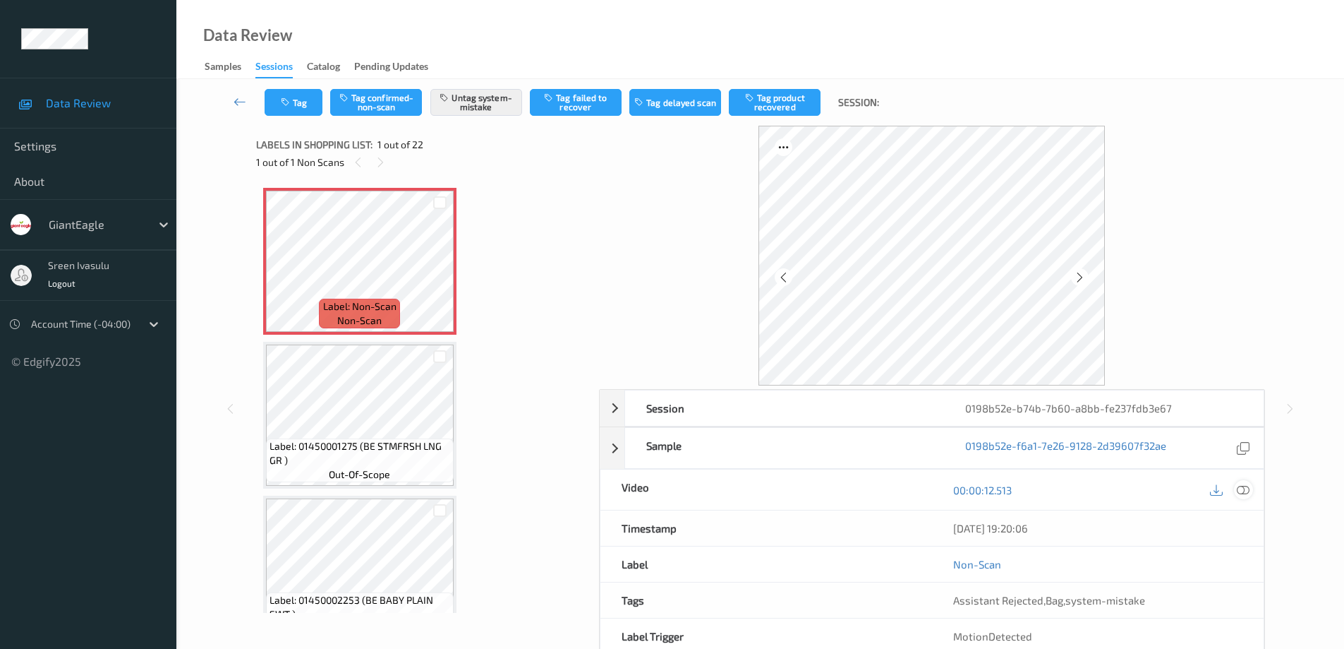
click at [1243, 488] on icon at bounding box center [1243, 489] width 13 height 13
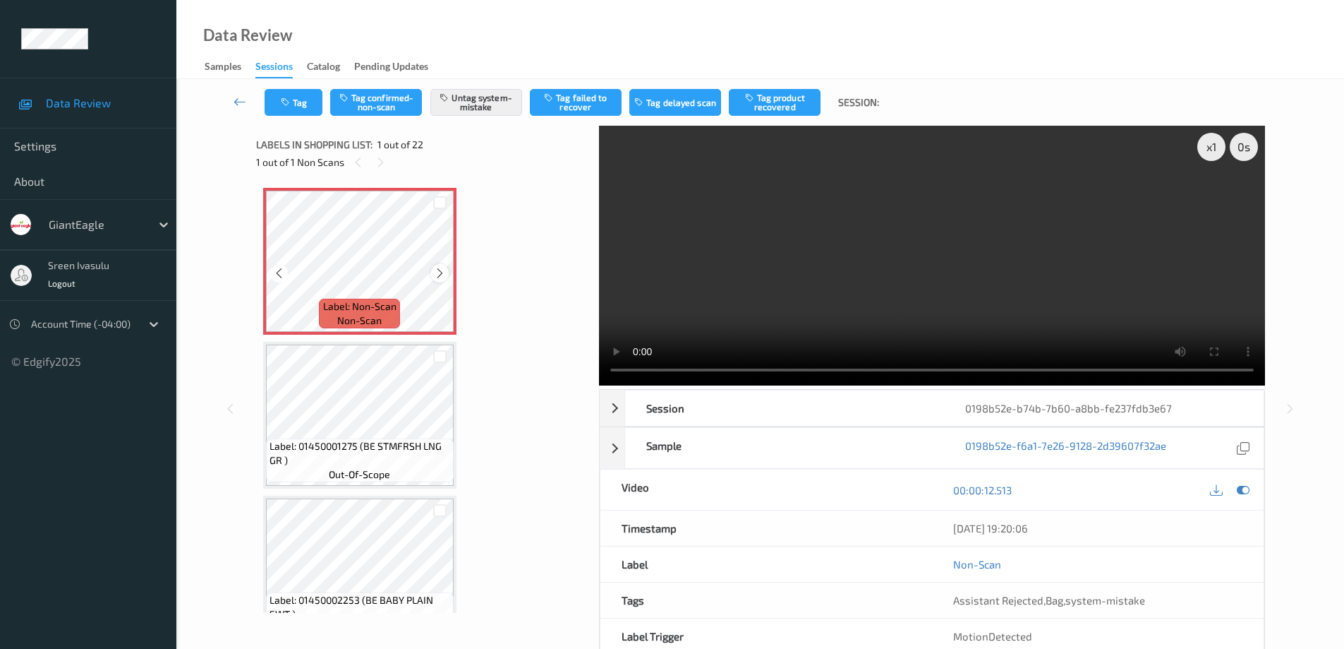
click at [440, 270] on icon at bounding box center [440, 273] width 12 height 13
click at [303, 111] on button "Tag" at bounding box center [294, 102] width 58 height 27
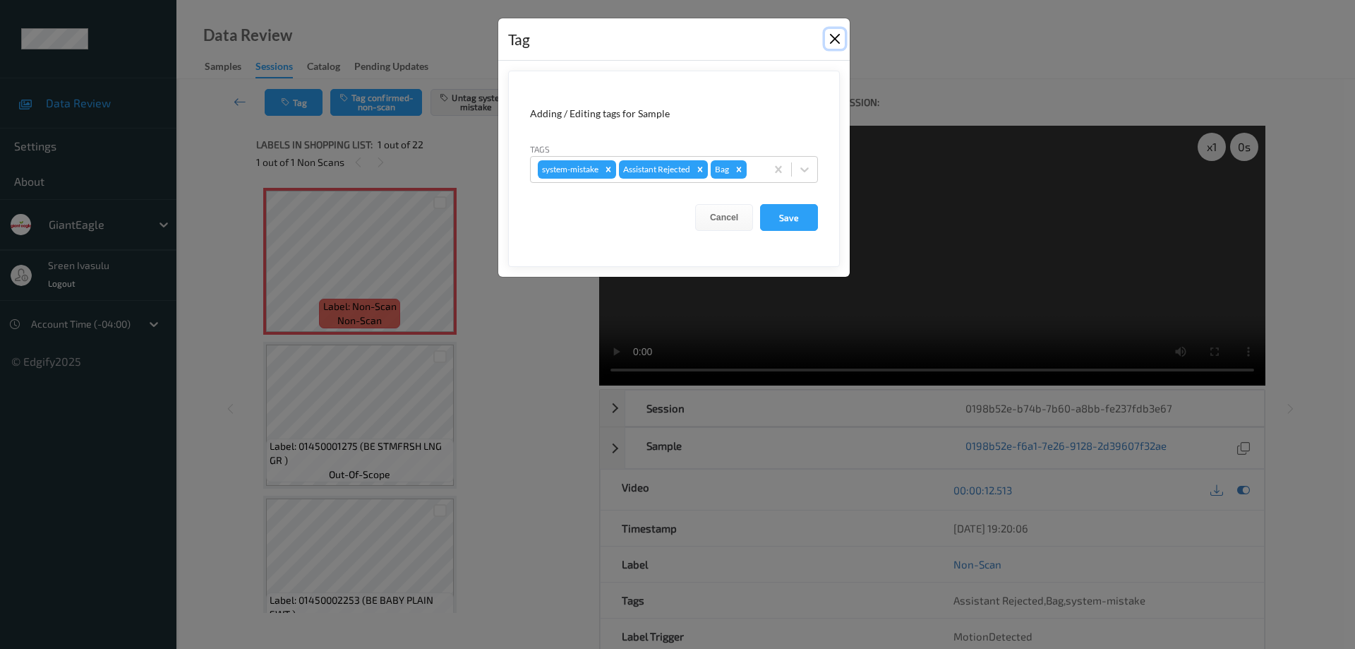
click at [834, 42] on button "Close" at bounding box center [835, 39] width 20 height 20
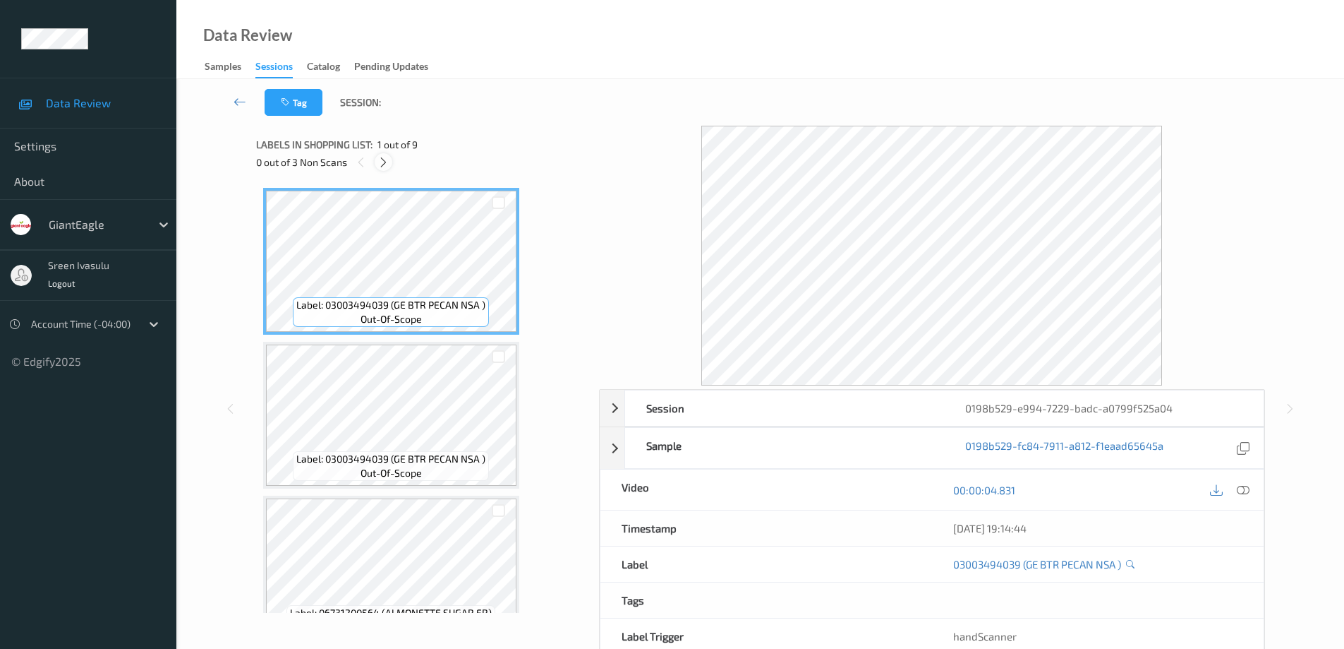
click at [382, 160] on icon at bounding box center [384, 162] width 12 height 13
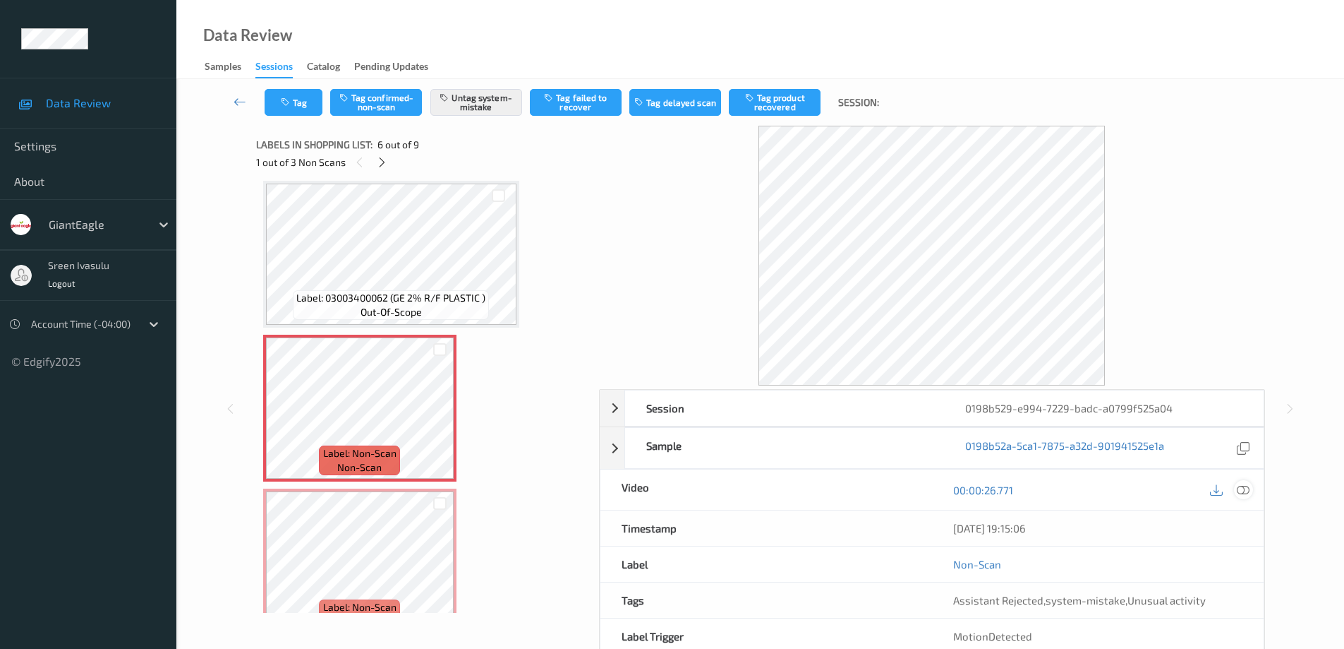
click at [1244, 488] on icon at bounding box center [1243, 489] width 13 height 13
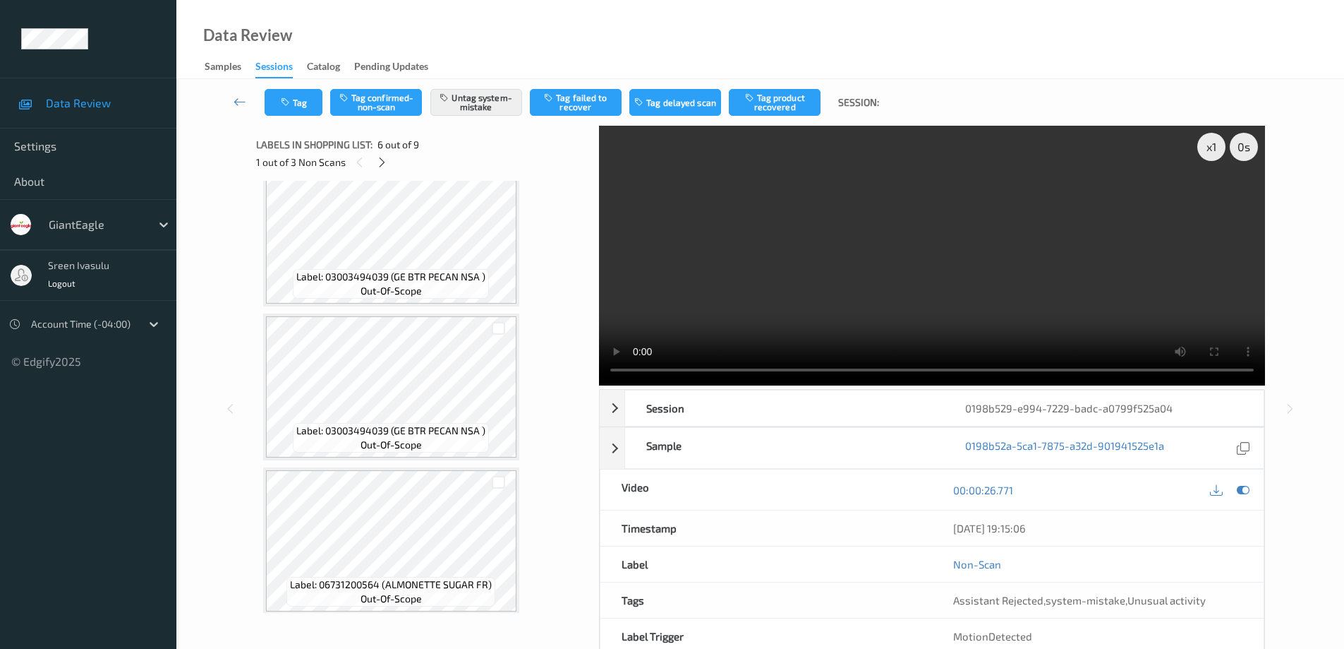
scroll to position [0, 0]
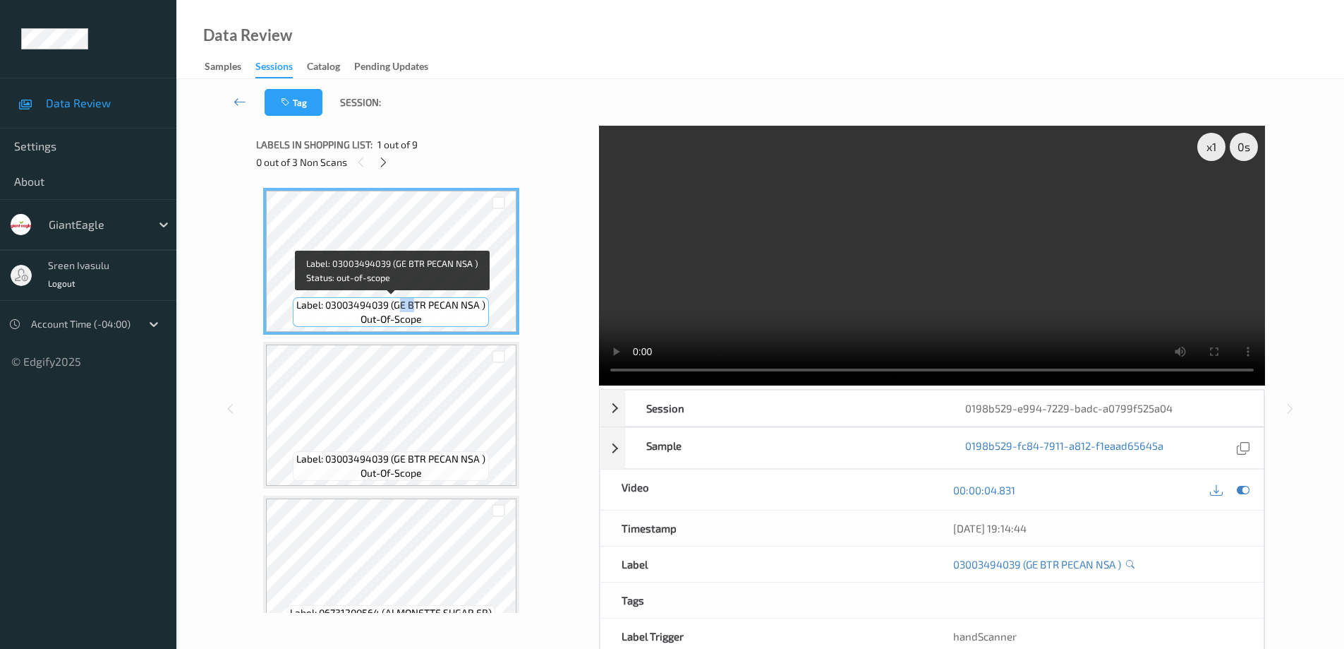
drag, startPoint x: 399, startPoint y: 306, endPoint x: 414, endPoint y: 307, distance: 14.8
click at [414, 307] on span "Label: 03003494039 (GE BTR PECAN NSA )" at bounding box center [390, 305] width 189 height 14
click at [398, 307] on span "Label: 03003494039 (GE BTR PECAN NSA )" at bounding box center [390, 305] width 189 height 14
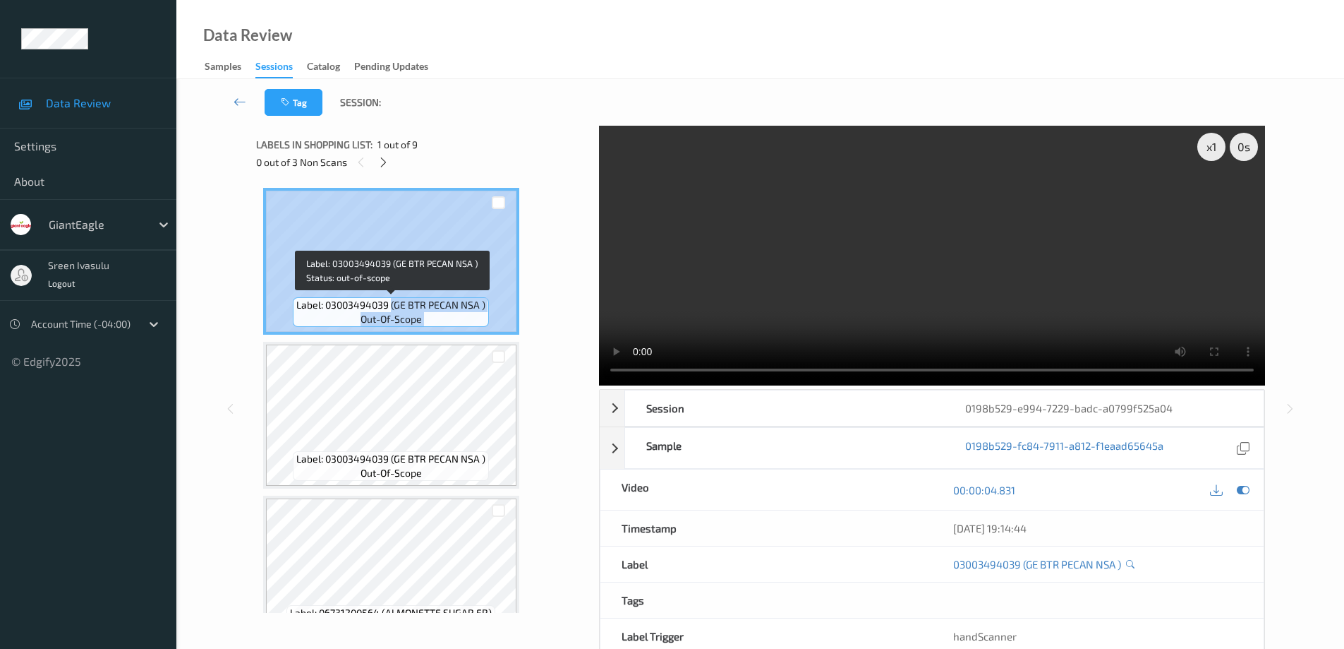
click at [492, 305] on div "Label: 03003494039 (GE BTR PECAN NSA ) out-of-scope" at bounding box center [391, 261] width 256 height 147
copy div "(GE BTR PECAN NSA ) out-of-scope"
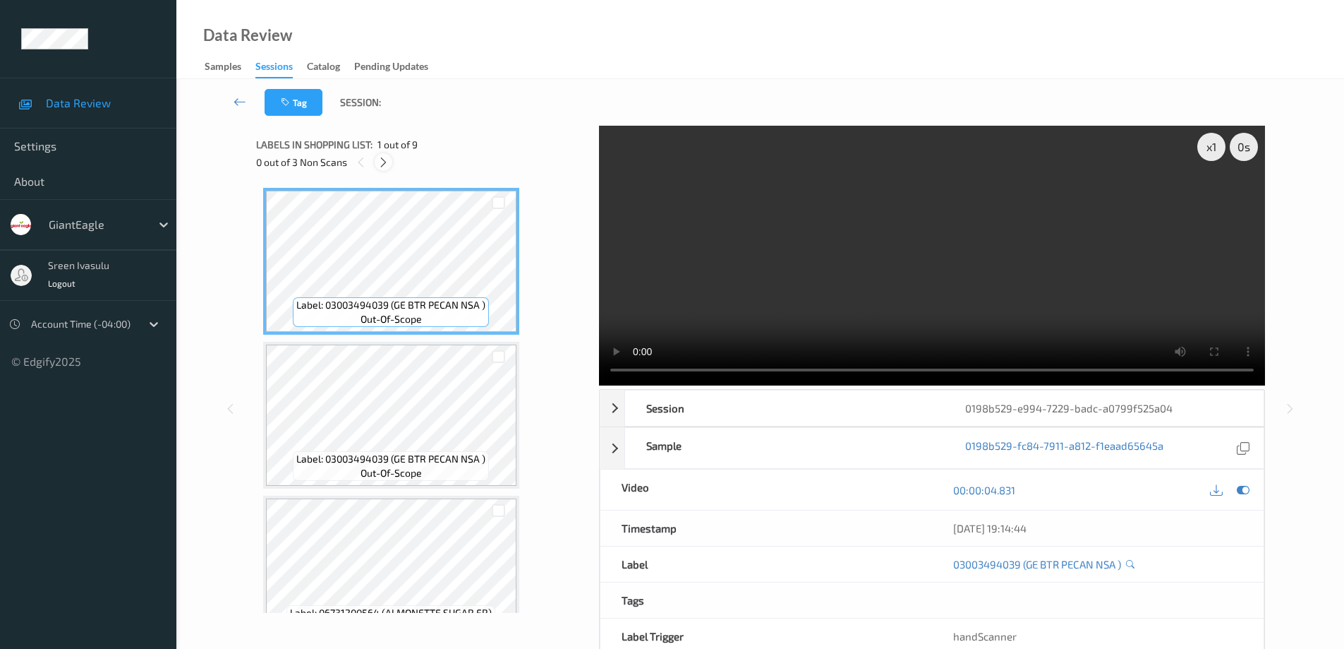
click at [379, 159] on icon at bounding box center [384, 162] width 12 height 13
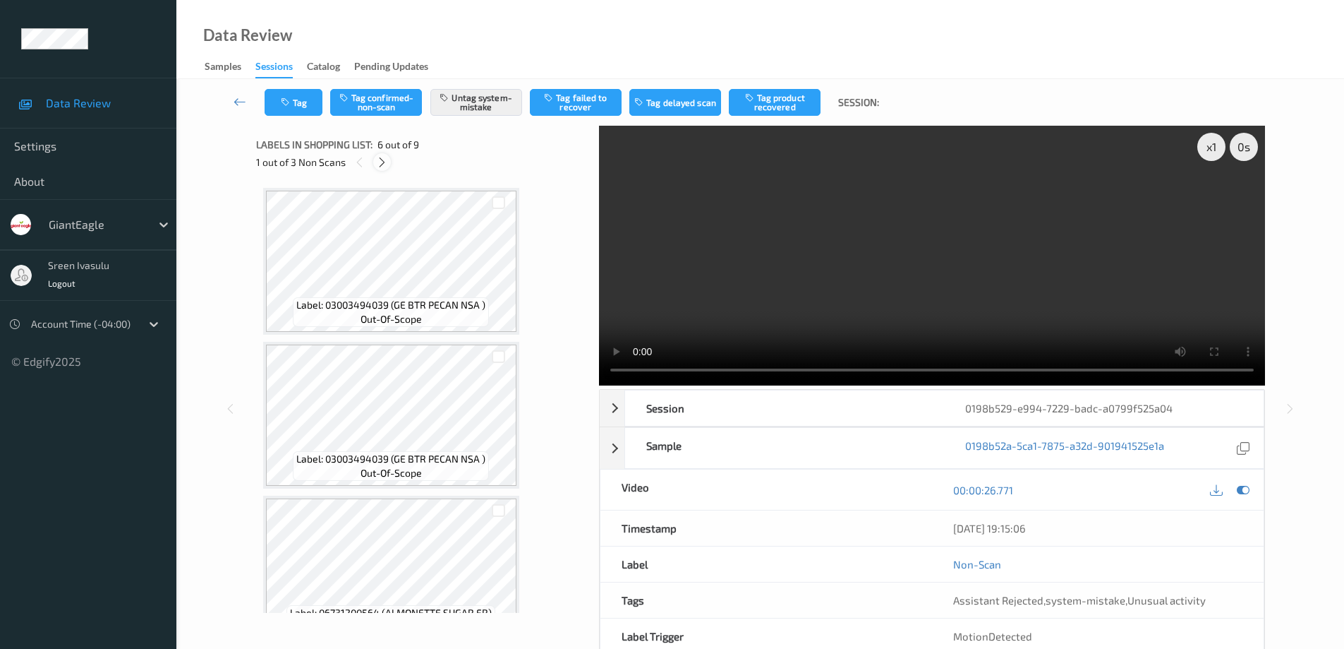
scroll to position [622, 0]
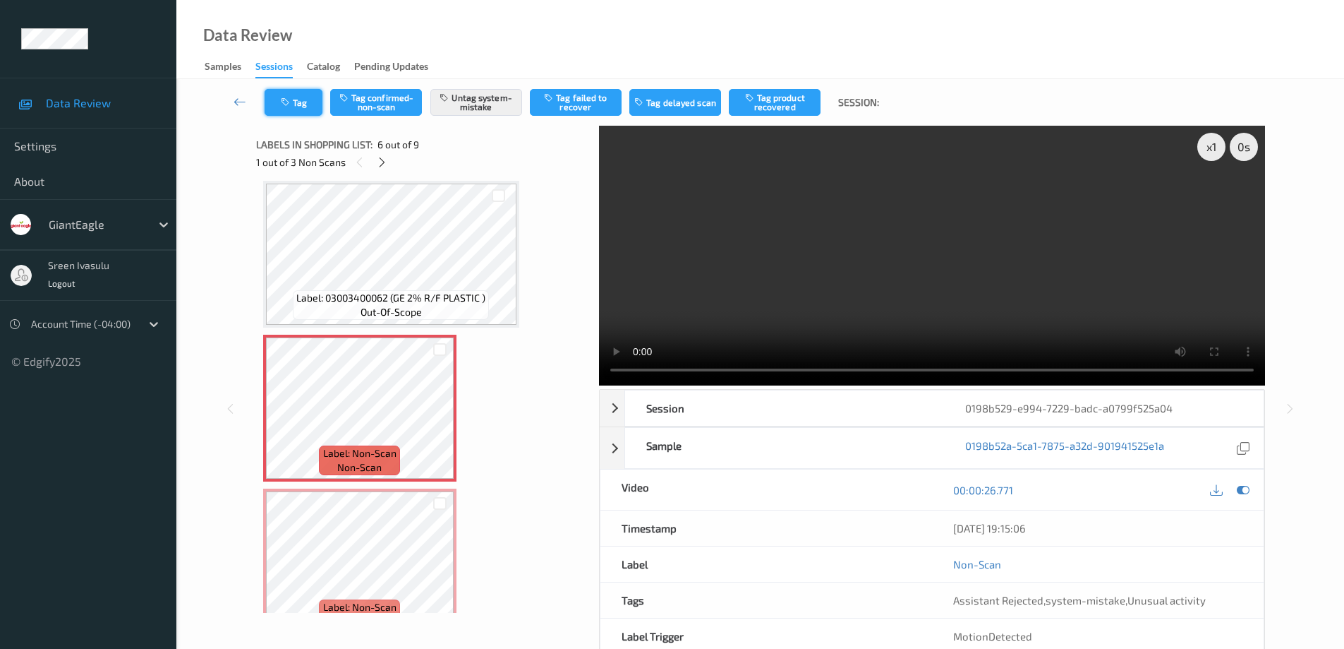
click at [315, 111] on button "Tag" at bounding box center [294, 102] width 58 height 27
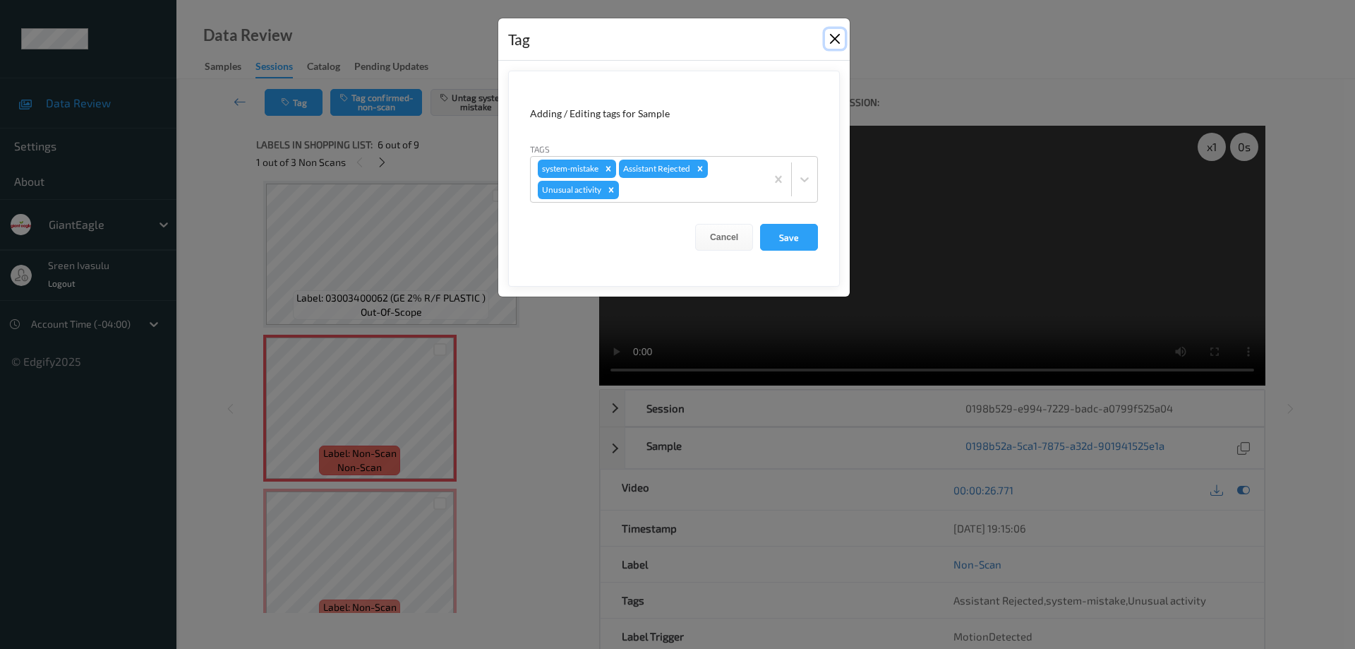
click at [833, 35] on button "Close" at bounding box center [835, 39] width 20 height 20
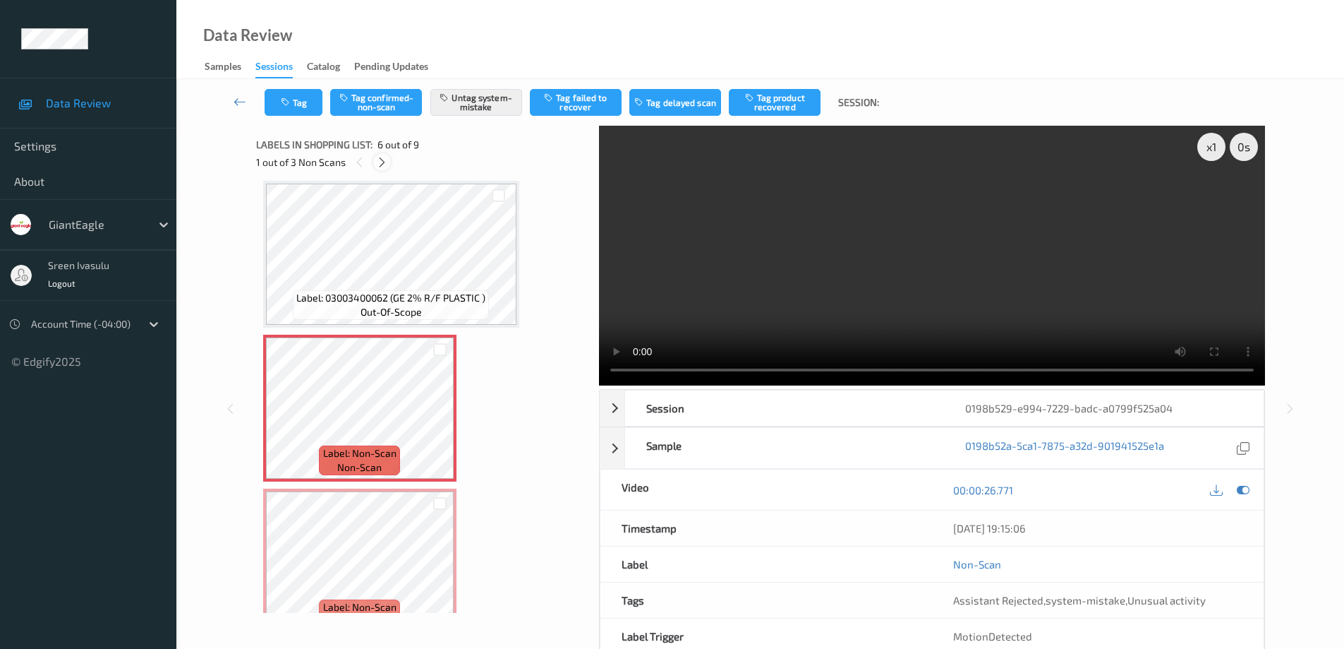
click at [380, 161] on icon at bounding box center [382, 162] width 12 height 13
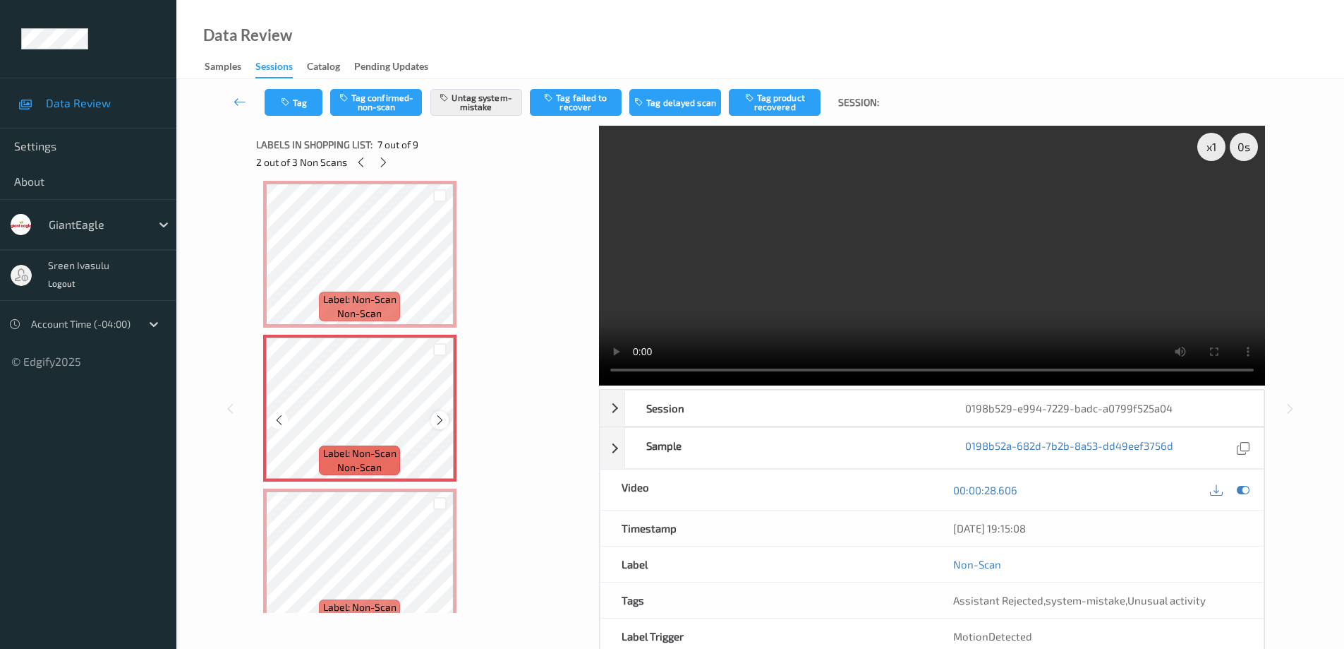
click at [439, 419] on icon at bounding box center [440, 420] width 12 height 13
click at [438, 417] on icon at bounding box center [440, 420] width 12 height 13
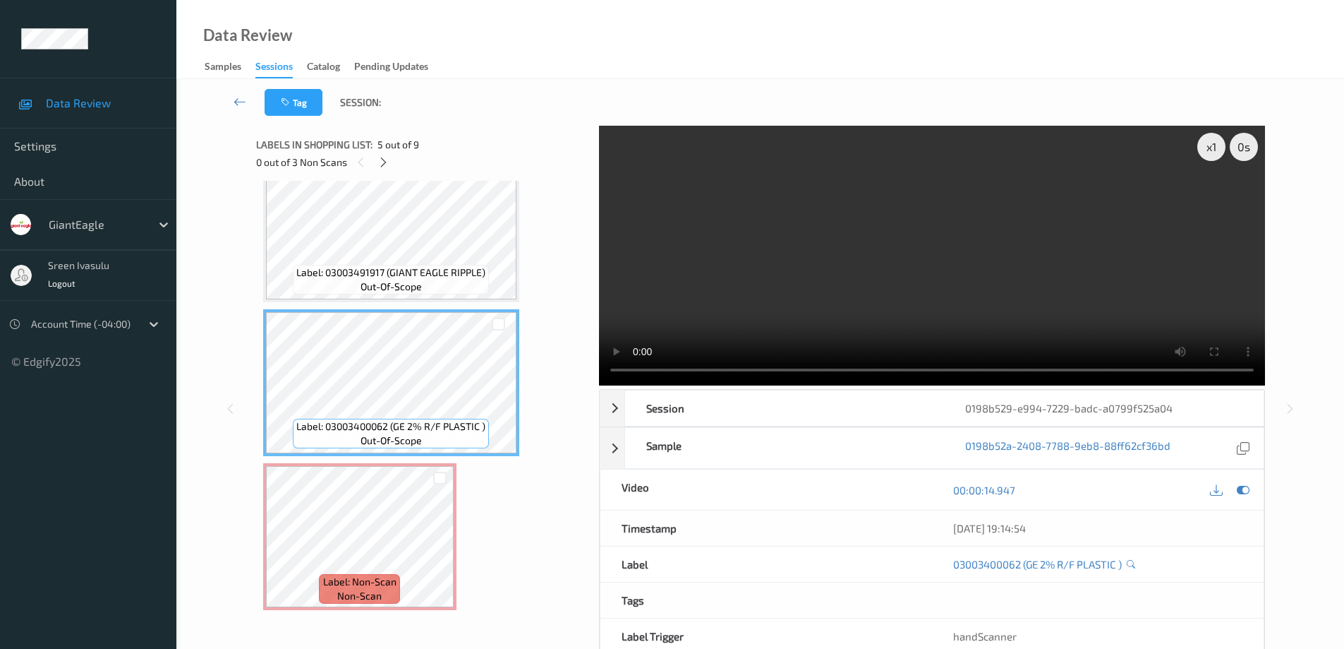
click at [409, 308] on div "Label: 03003494039 (GE BTR PECAN NSA ) out-of-scope Label: 03003494039 (GE BTR …" at bounding box center [422, 382] width 319 height 1377
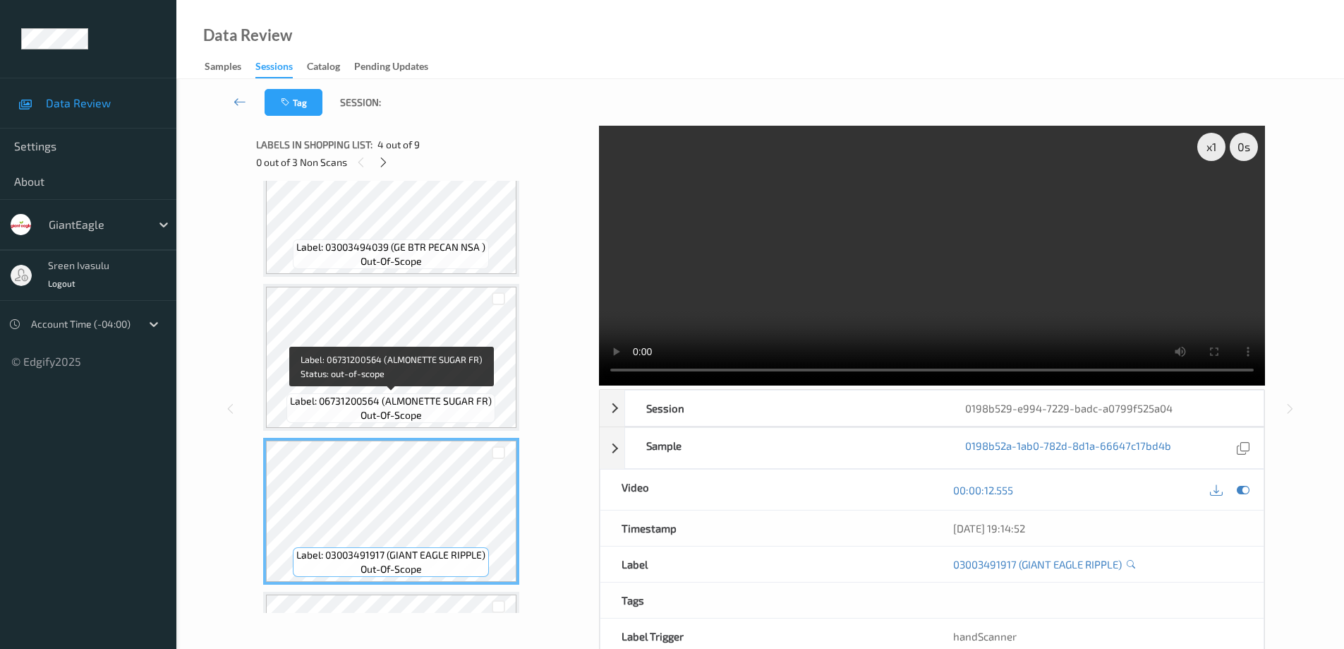
click at [430, 410] on div "Label: 06731200564 (ALMONETTE SUGAR FR) out-of-scope" at bounding box center [391, 408] width 209 height 30
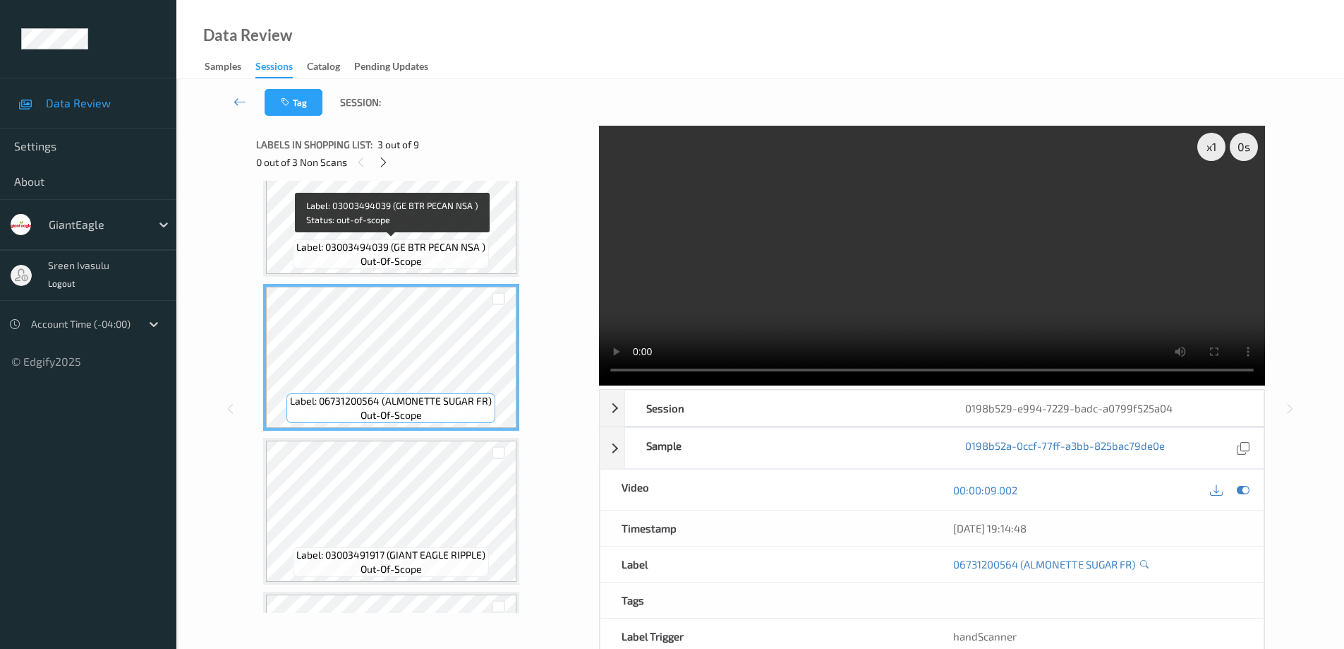
click at [463, 265] on div "Label: 03003494039 (GE BTR PECAN NSA ) out-of-scope" at bounding box center [391, 254] width 196 height 30
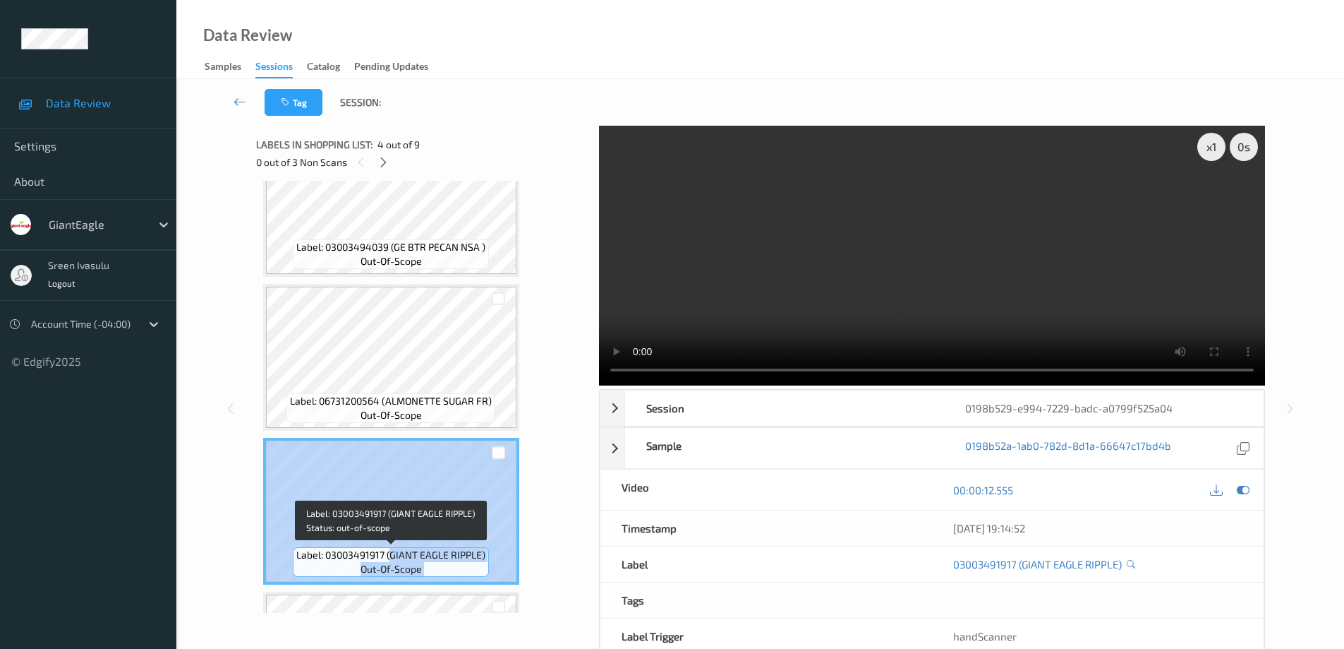
click at [490, 552] on div "Label: 03003491917 (GIANT EAGLE RIPPLE) out-of-scope" at bounding box center [391, 511] width 256 height 147
copy div "GIANT EAGLE RIPPLE) out-of-scope"
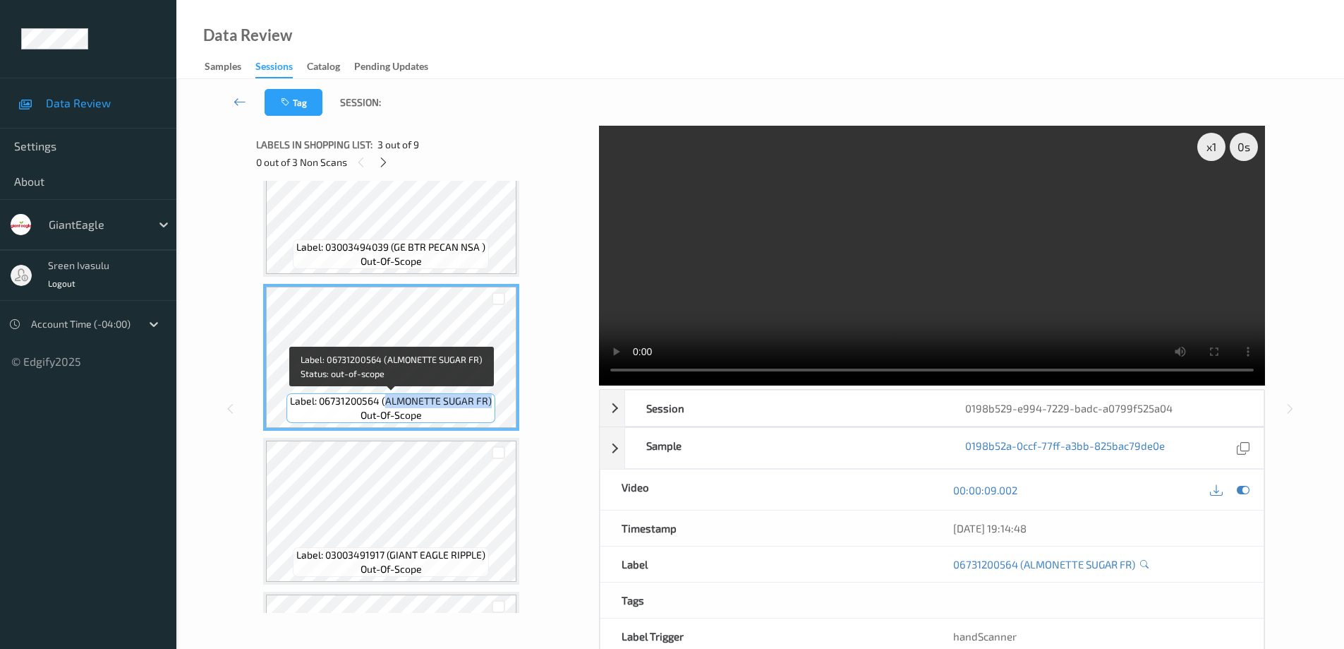
drag, startPoint x: 387, startPoint y: 401, endPoint x: 491, endPoint y: 397, distance: 104.5
click at [491, 397] on span "Label: 06731200564 (ALMONETTE SUGAR FR)" at bounding box center [391, 401] width 202 height 14
copy span "ALMONETTE SUGAR FR)"
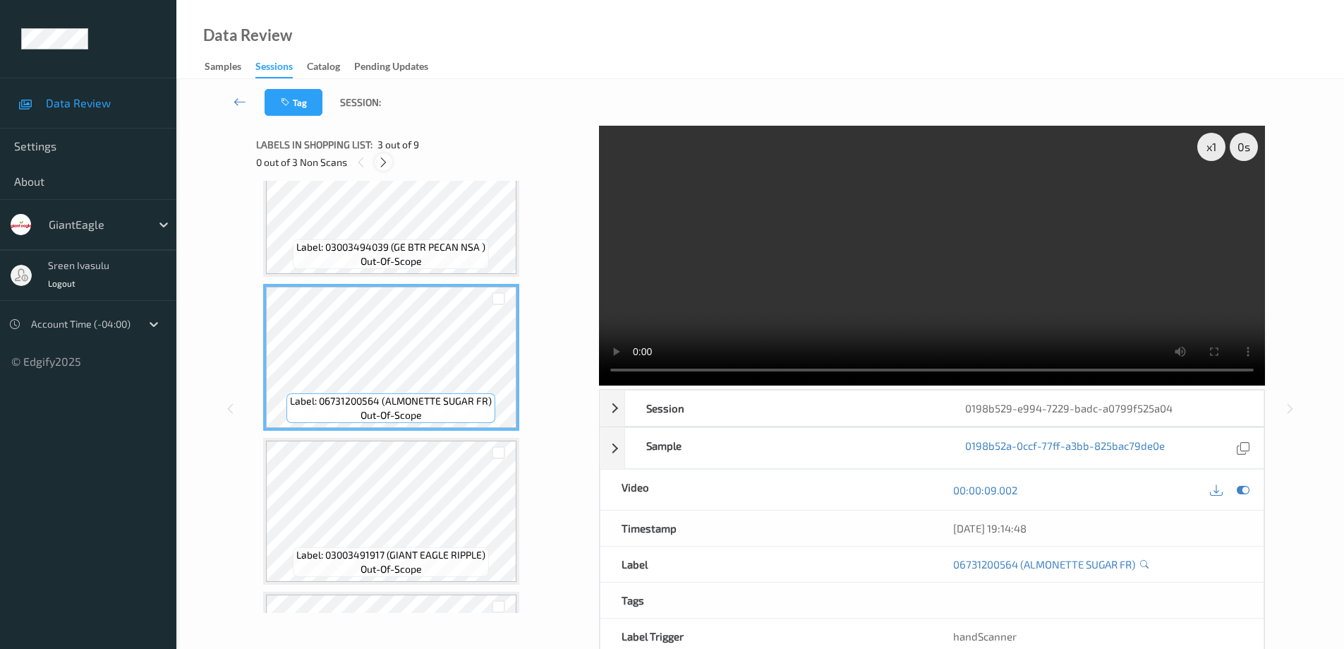
click at [380, 164] on icon at bounding box center [384, 162] width 12 height 13
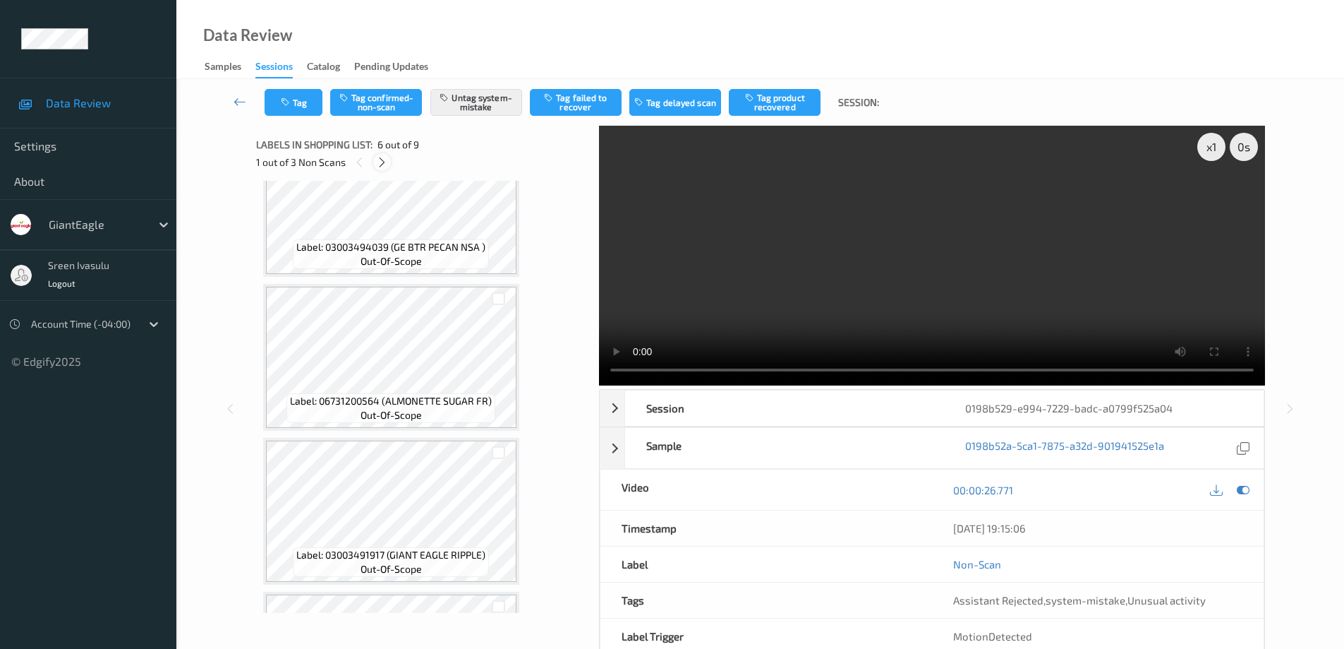
scroll to position [622, 0]
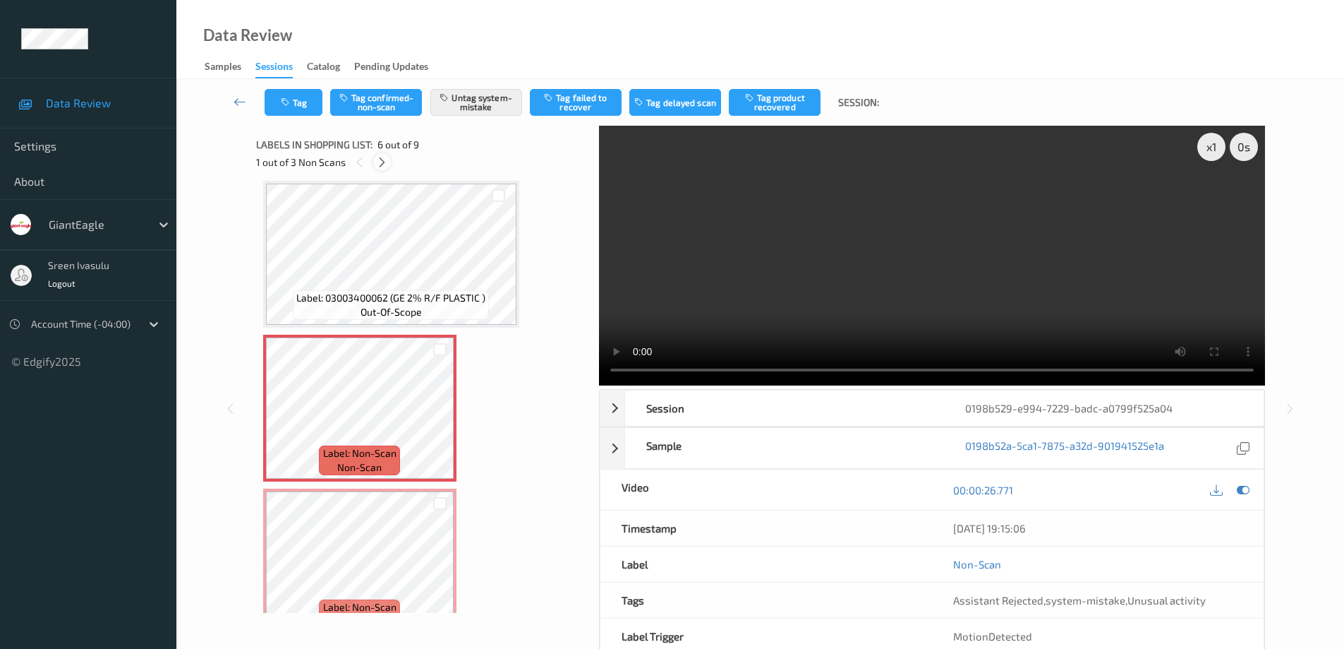
click at [380, 164] on icon at bounding box center [382, 162] width 12 height 13
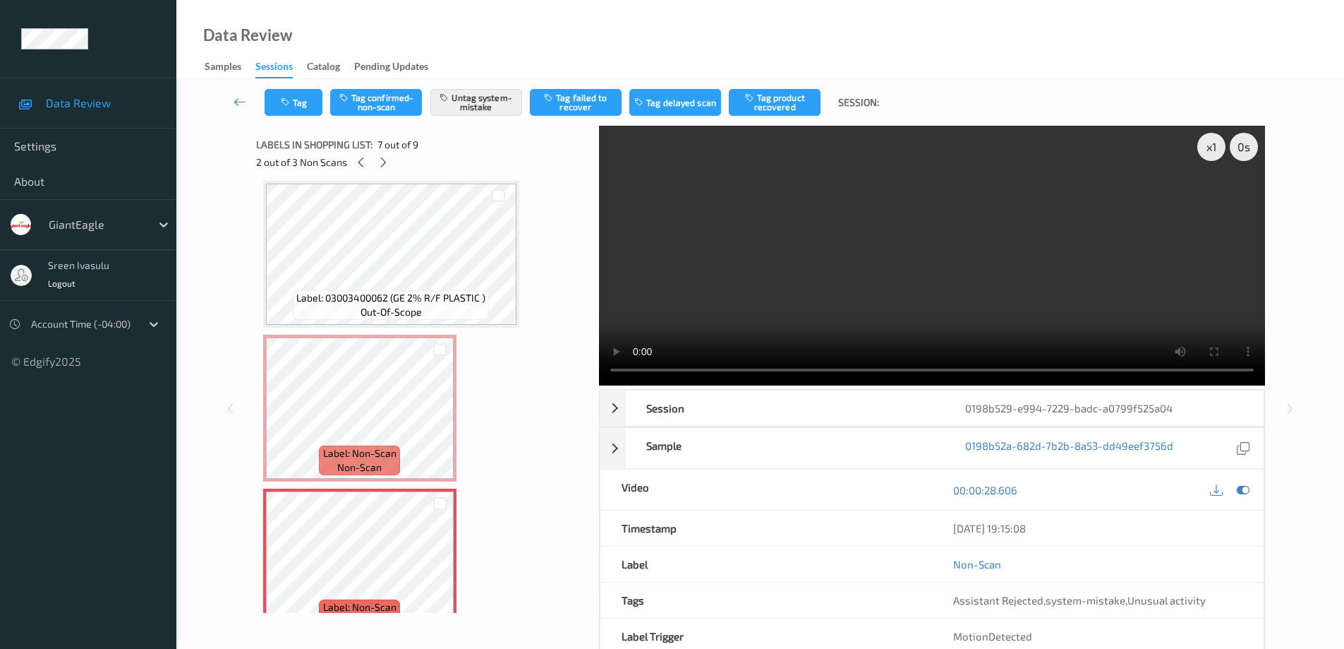
scroll to position [776, 0]
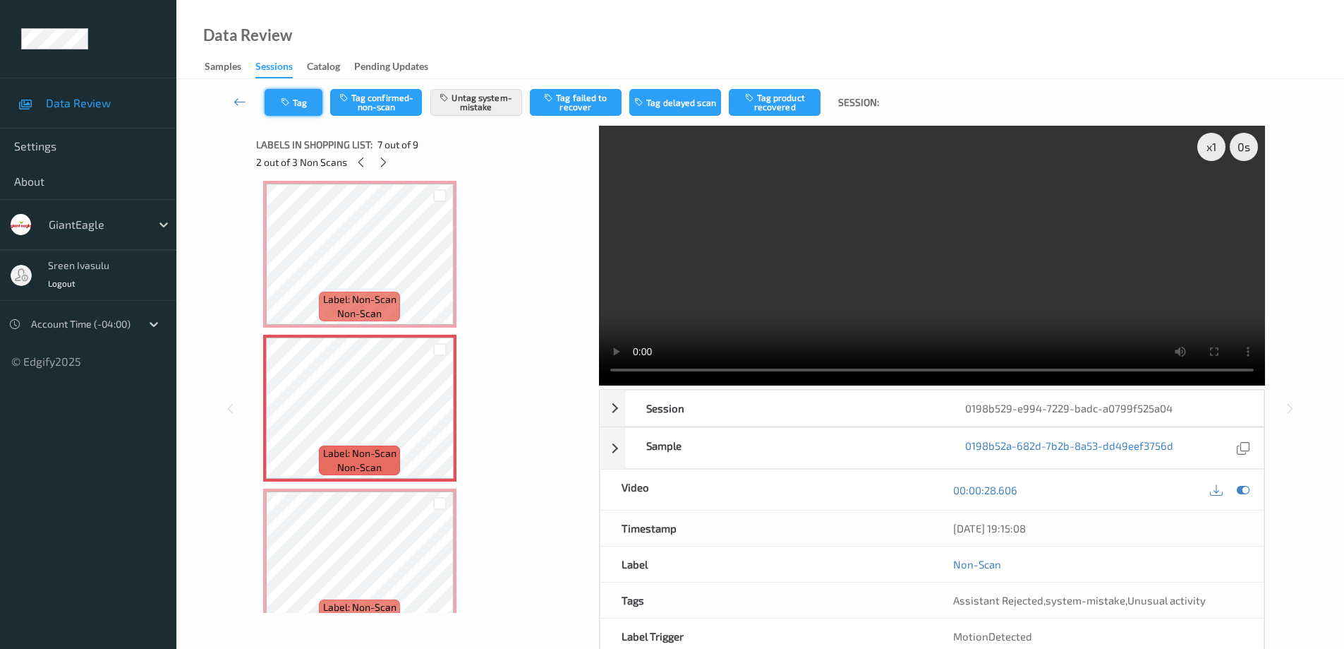
click at [305, 105] on button "Tag" at bounding box center [294, 102] width 58 height 27
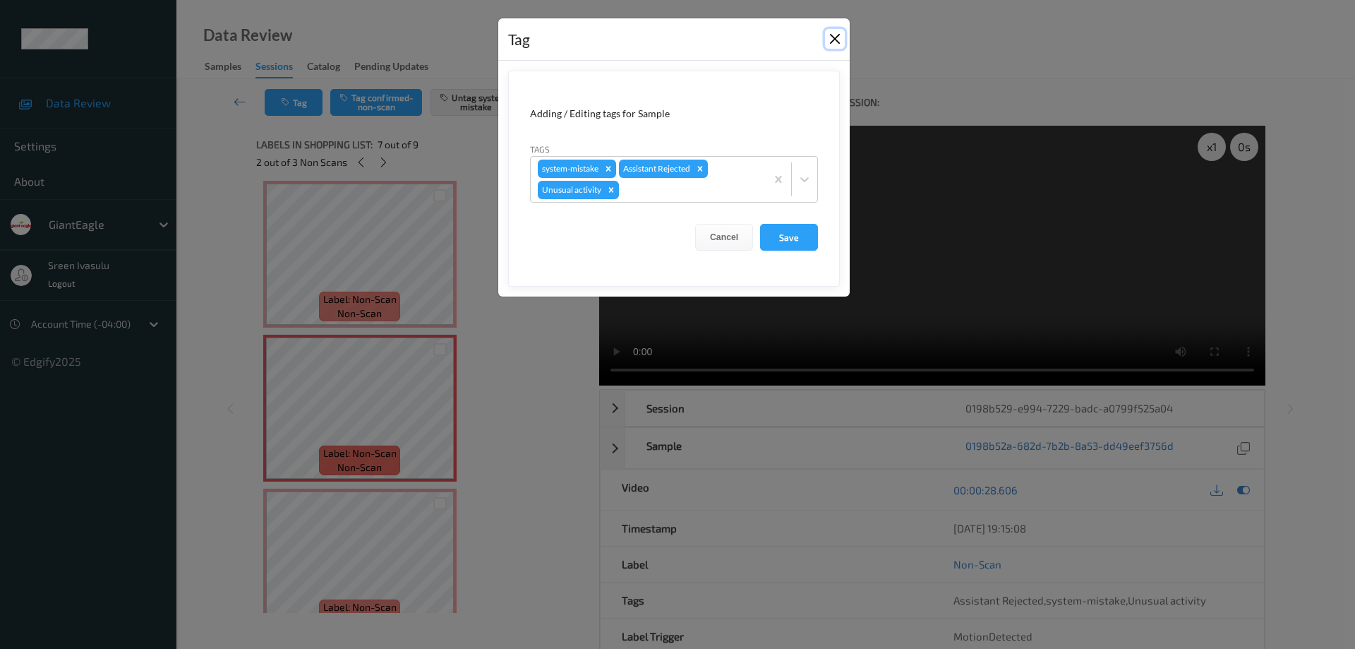
click at [833, 44] on button "Close" at bounding box center [835, 39] width 20 height 20
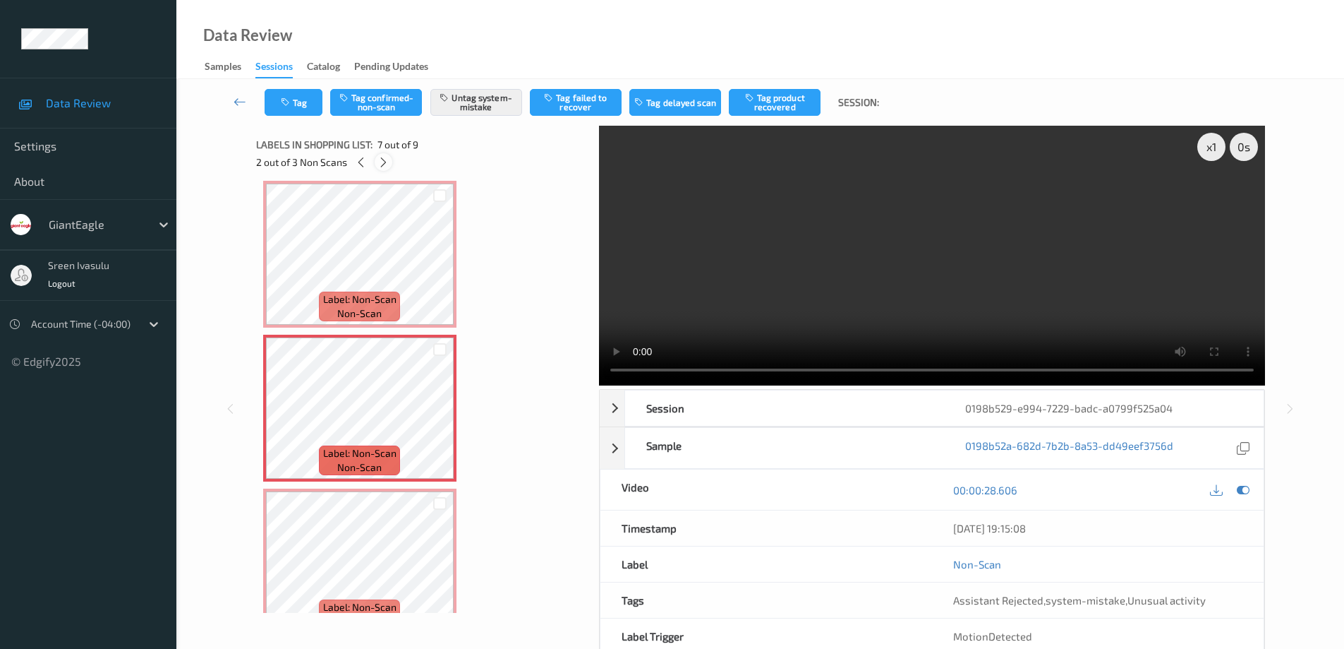
click at [382, 162] on icon at bounding box center [384, 162] width 12 height 13
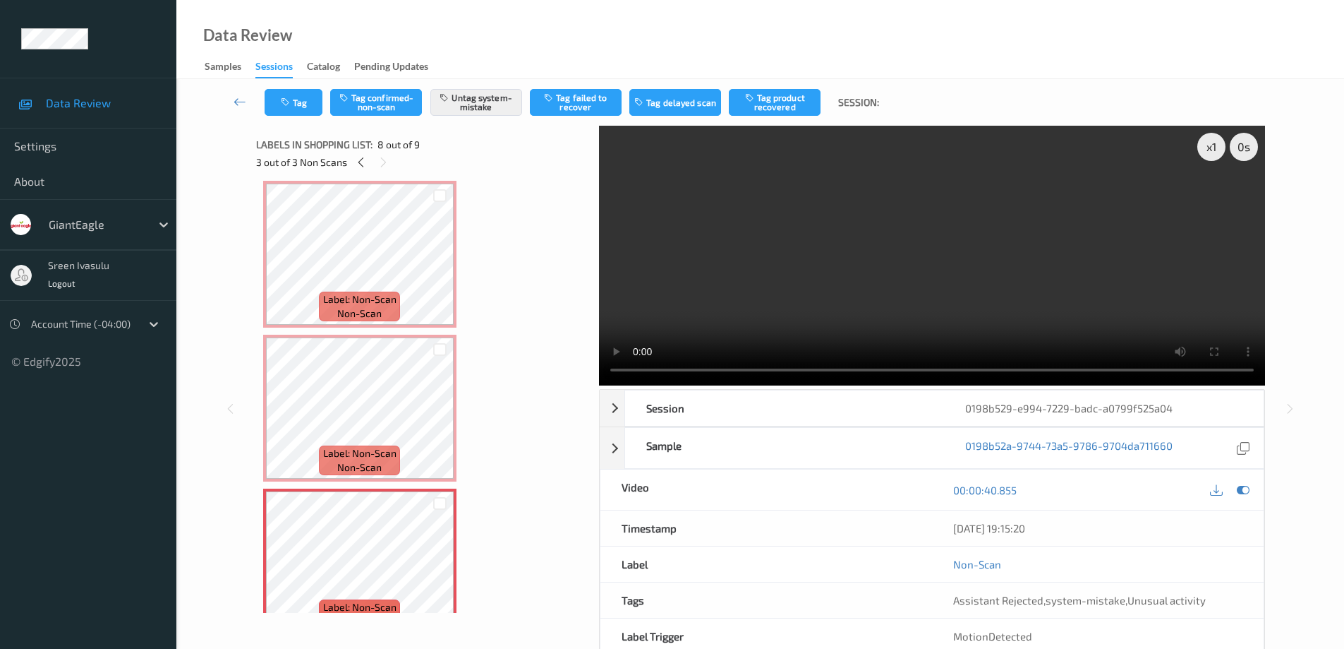
scroll to position [930, 0]
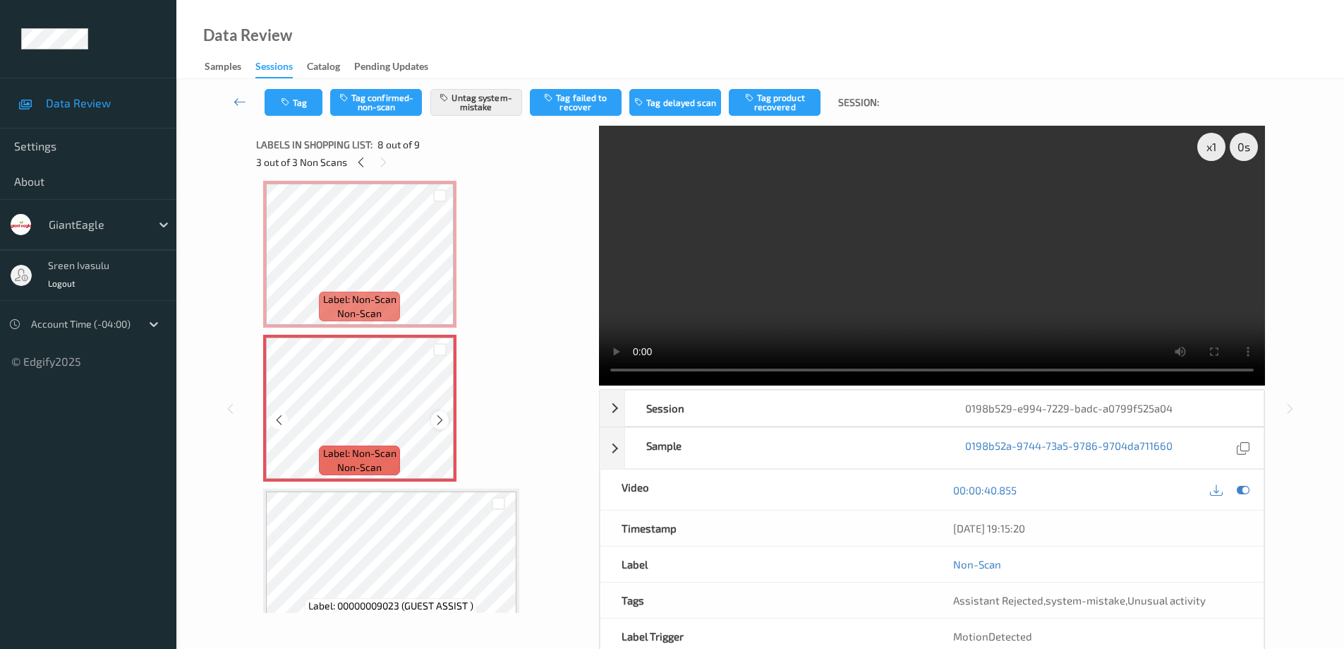
click at [440, 421] on icon at bounding box center [440, 420] width 12 height 13
click at [296, 109] on button "Tag" at bounding box center [294, 102] width 58 height 27
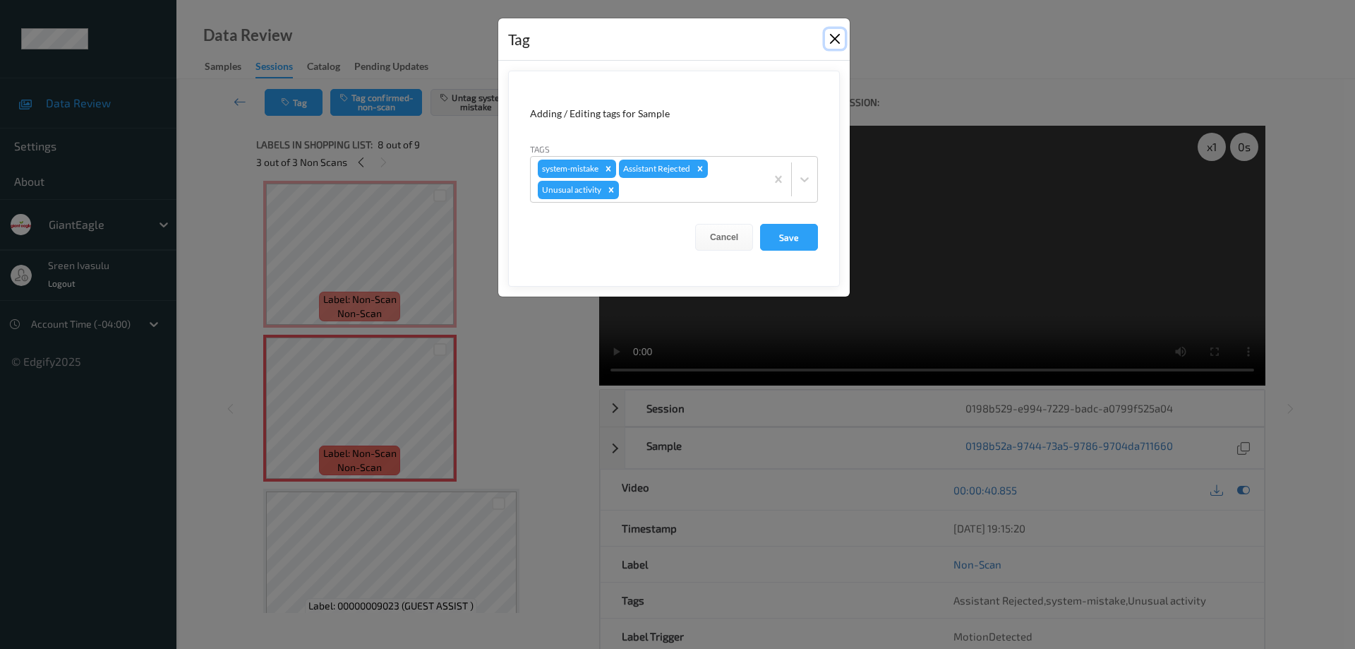
click at [835, 42] on button "Close" at bounding box center [835, 39] width 20 height 20
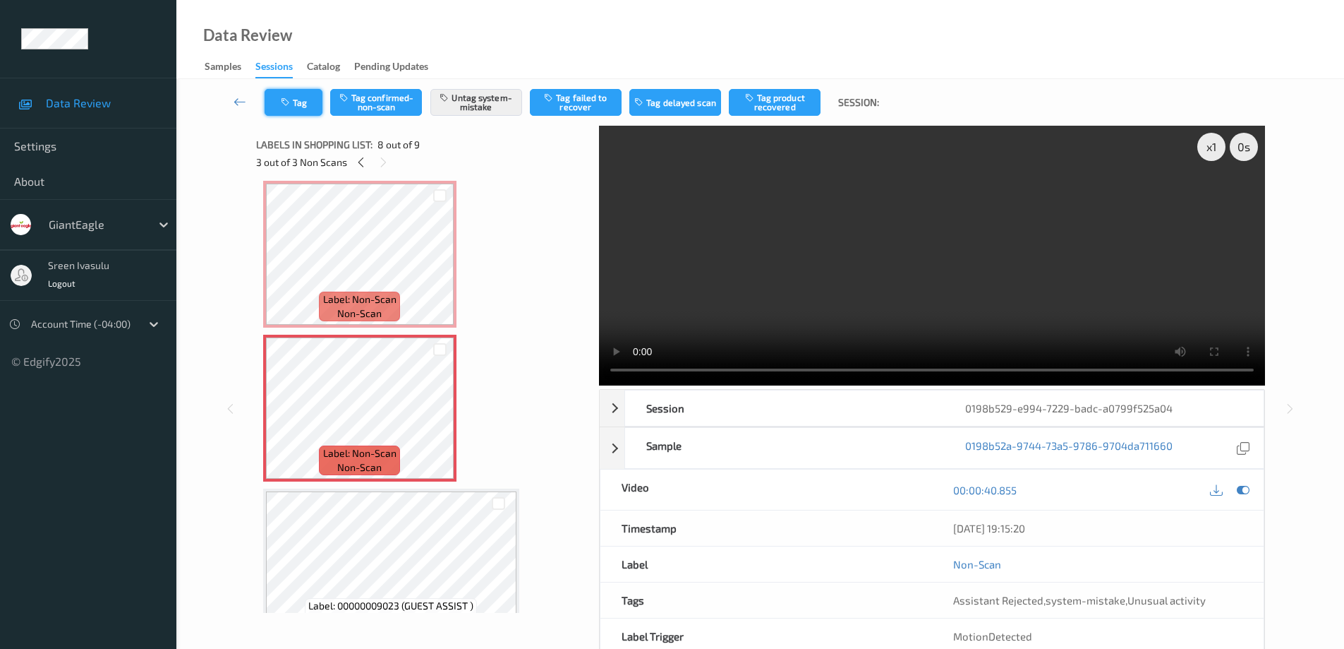
click at [299, 104] on button "Tag" at bounding box center [294, 102] width 58 height 27
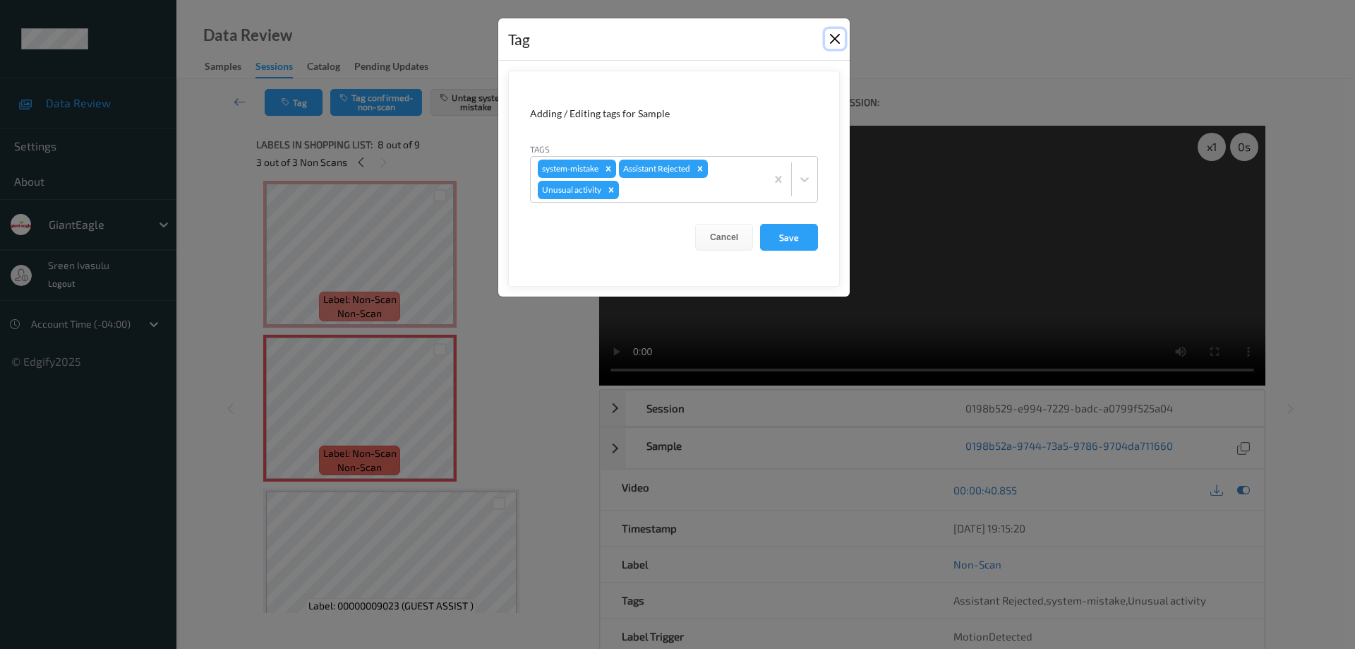
click at [838, 34] on button "Close" at bounding box center [835, 39] width 20 height 20
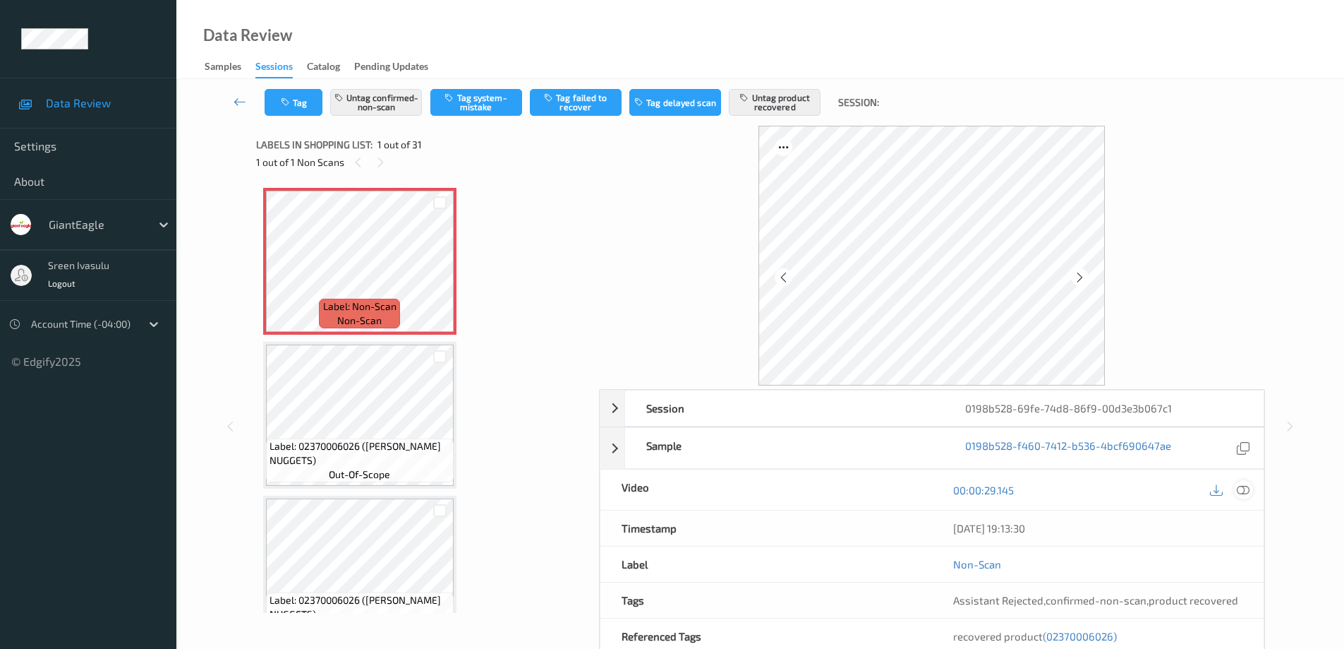
click at [1247, 490] on icon at bounding box center [1243, 489] width 13 height 13
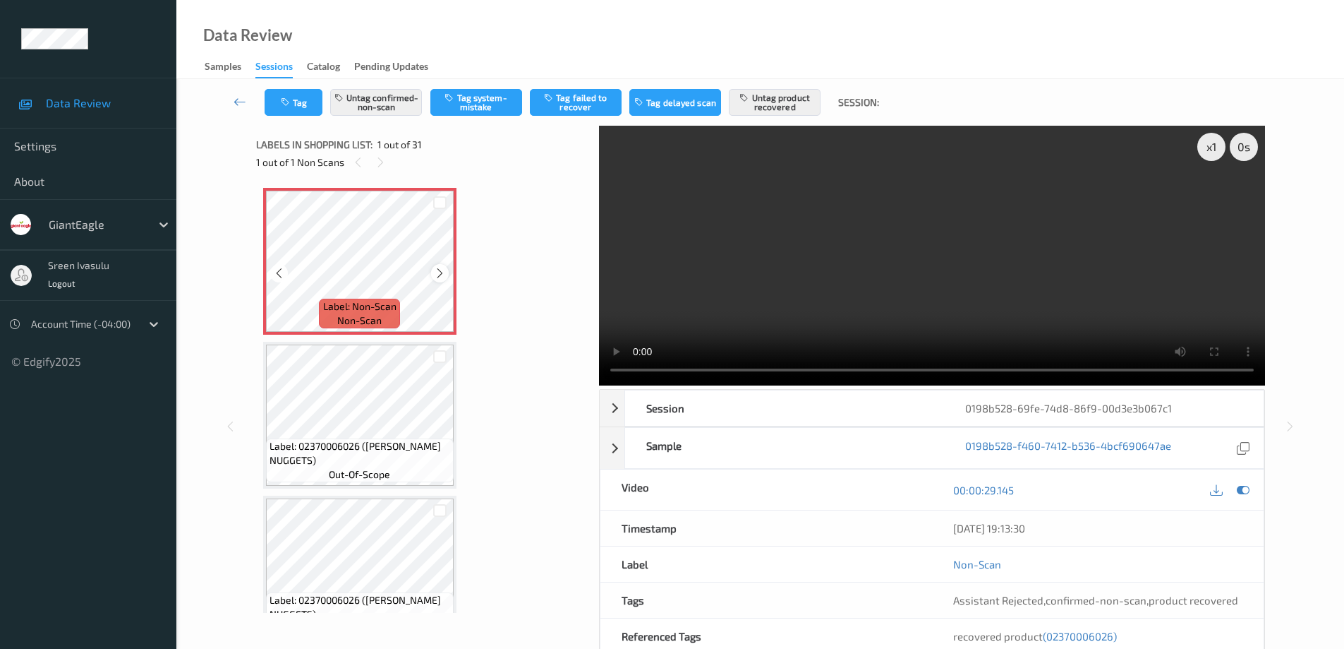
click at [442, 270] on icon at bounding box center [440, 273] width 12 height 13
click at [361, 443] on span "Label: 02370006026 ([PERSON_NAME] NUGGETS)" at bounding box center [360, 453] width 181 height 28
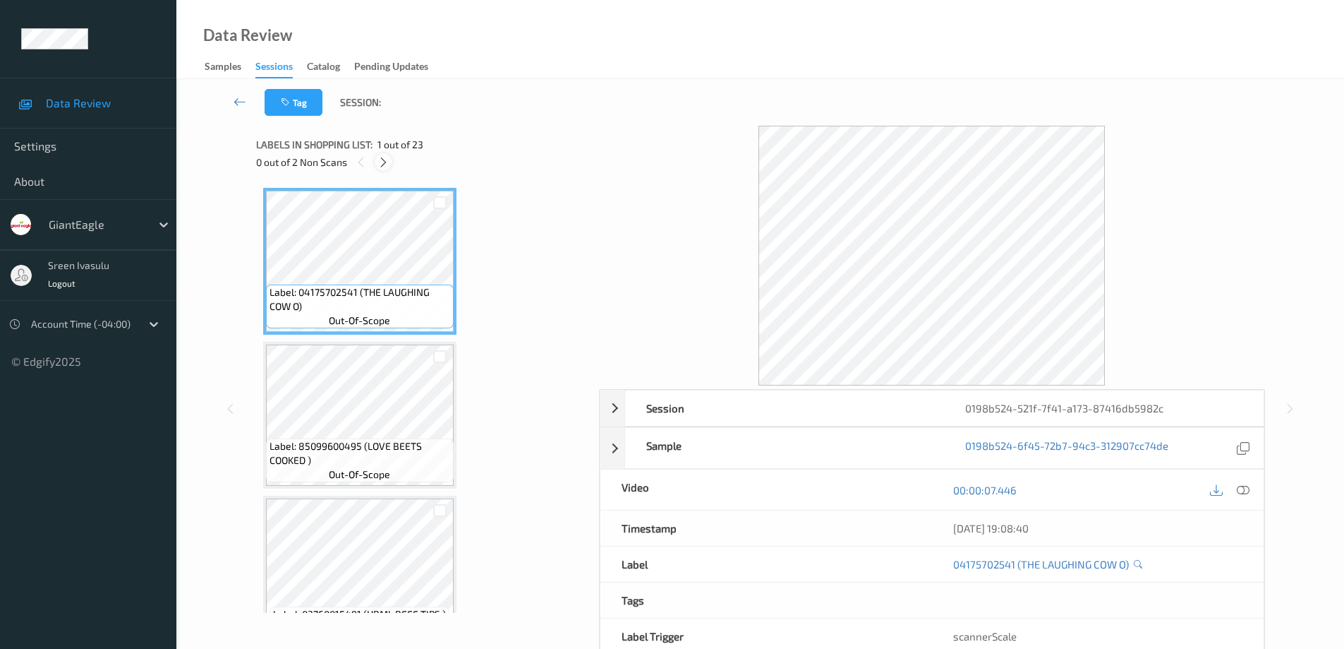
click at [380, 157] on icon at bounding box center [384, 162] width 12 height 13
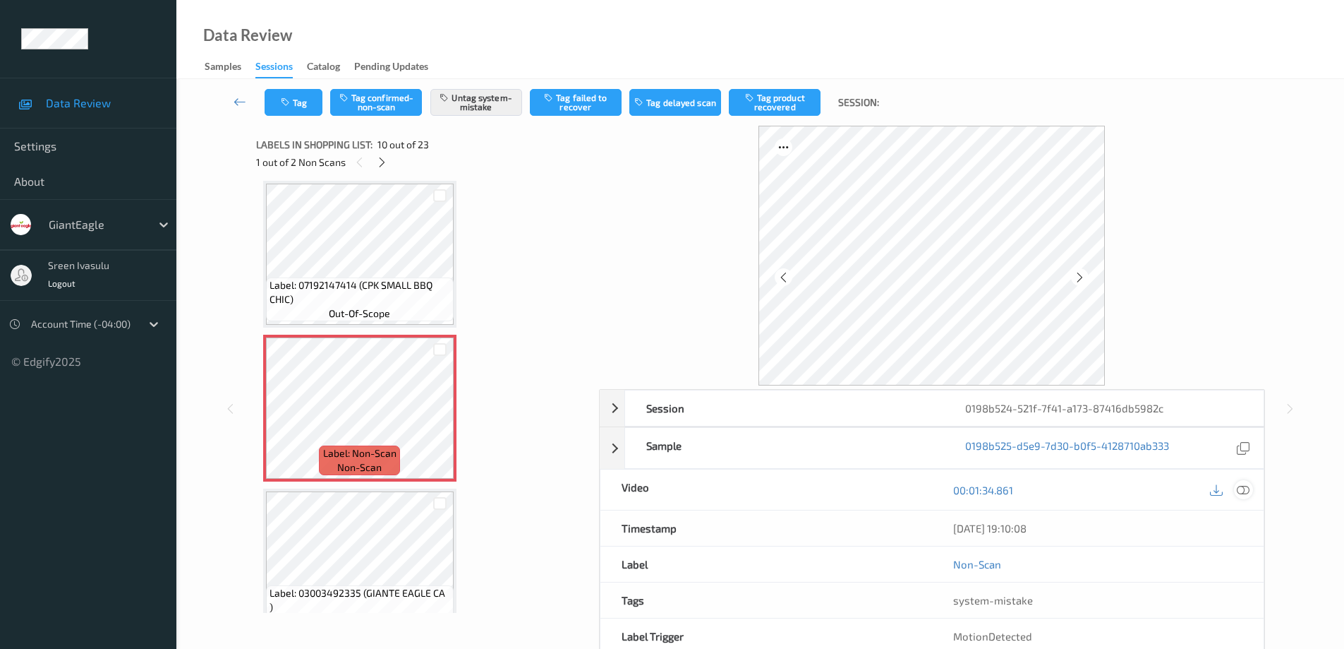
click at [1243, 493] on icon at bounding box center [1243, 489] width 13 height 13
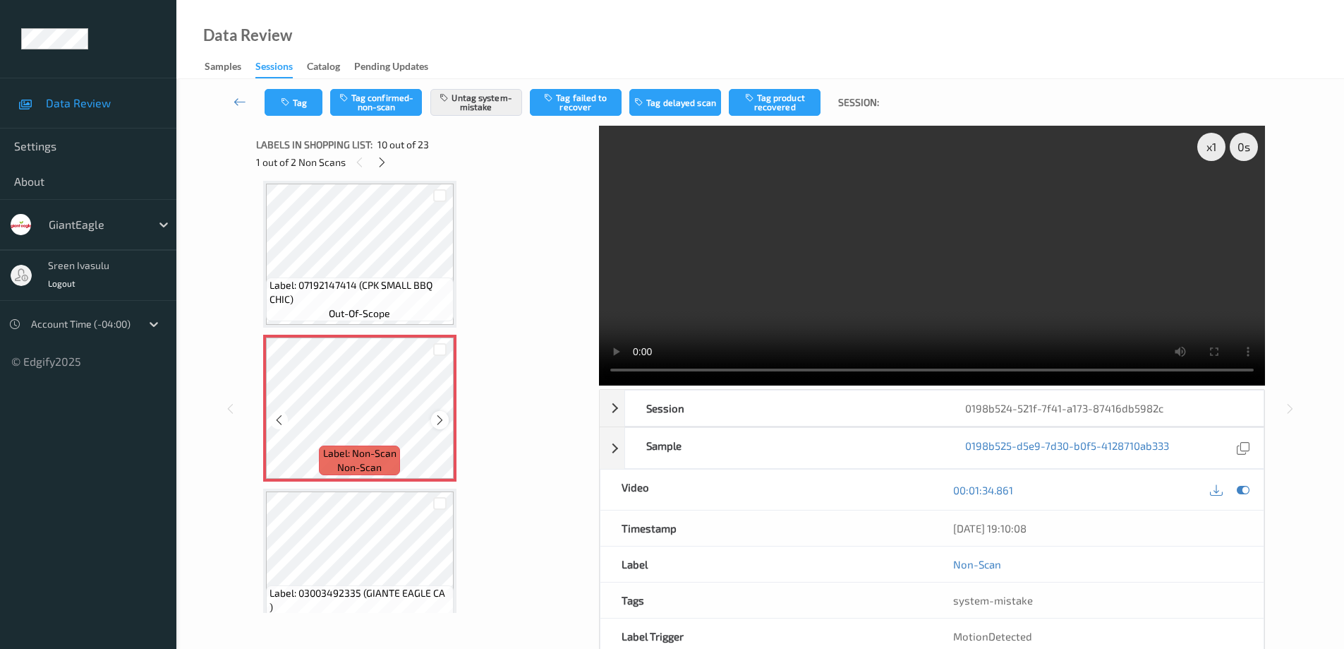
click at [440, 422] on icon at bounding box center [440, 420] width 12 height 13
click at [301, 97] on button "Tag" at bounding box center [294, 102] width 58 height 27
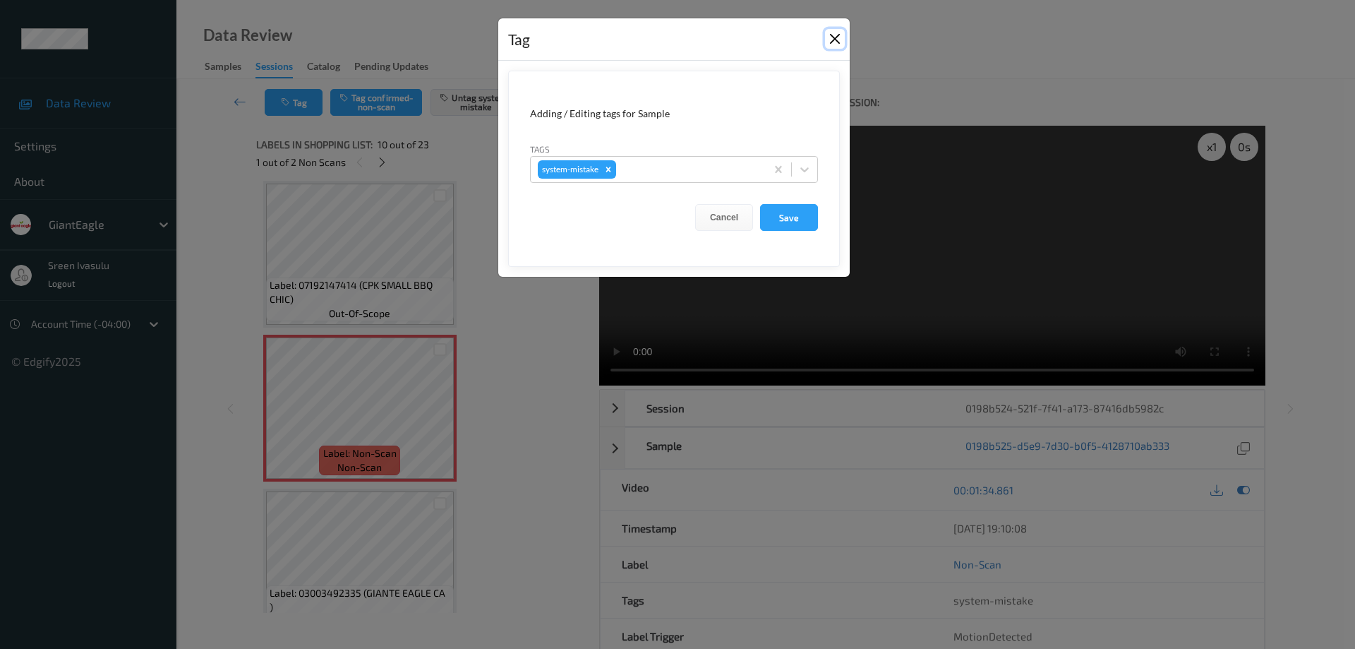
click at [843, 40] on button "Close" at bounding box center [835, 39] width 20 height 20
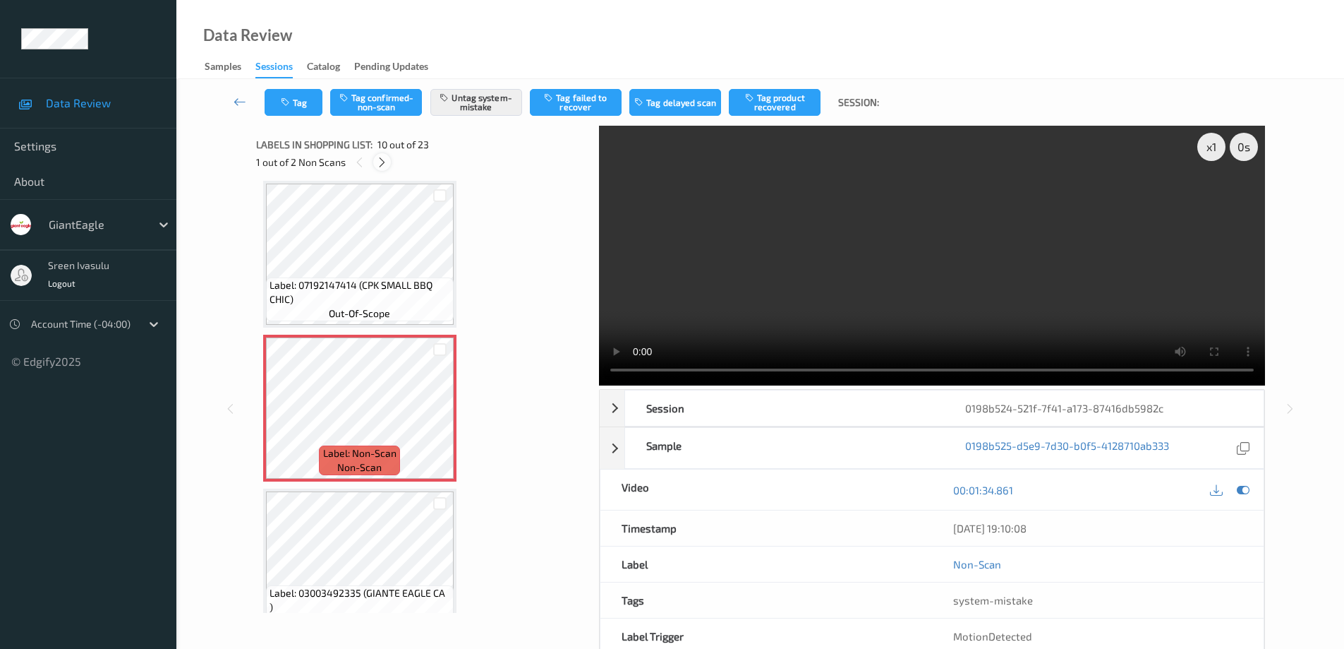
click at [383, 162] on icon at bounding box center [382, 162] width 12 height 13
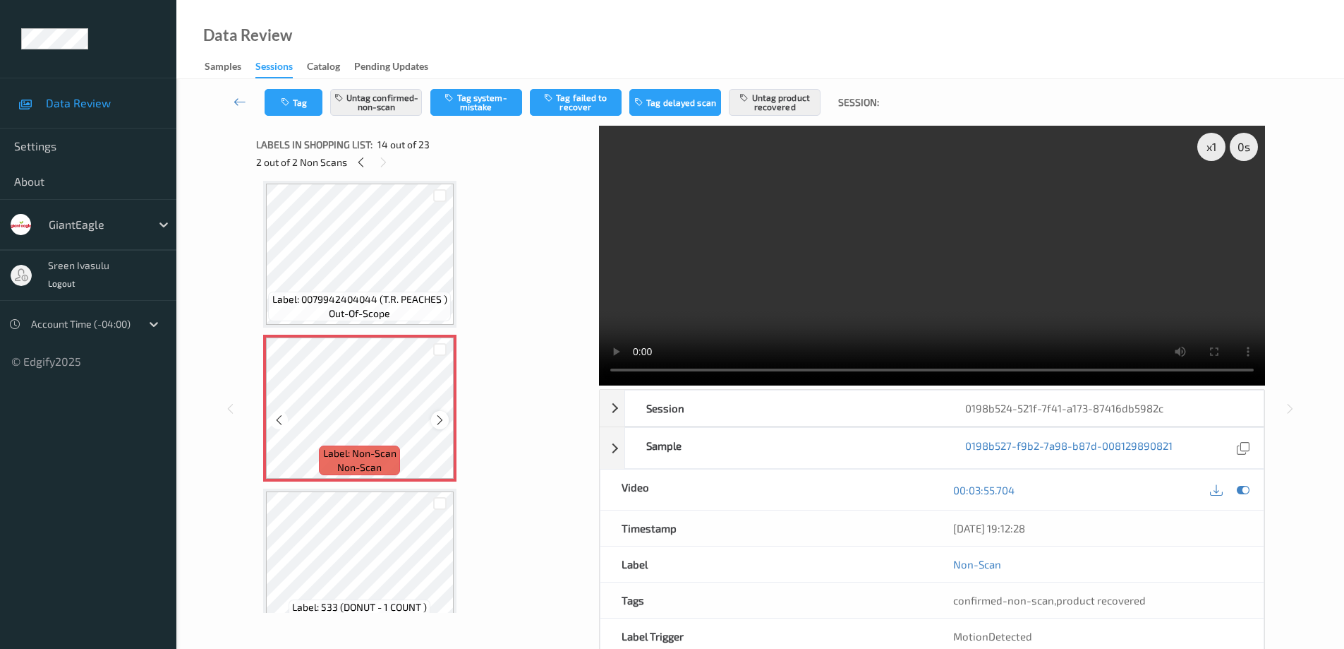
click at [445, 425] on icon at bounding box center [440, 420] width 12 height 13
click at [445, 424] on icon at bounding box center [440, 420] width 12 height 13
click at [432, 421] on div at bounding box center [440, 420] width 18 height 18
click at [361, 164] on icon at bounding box center [361, 162] width 12 height 13
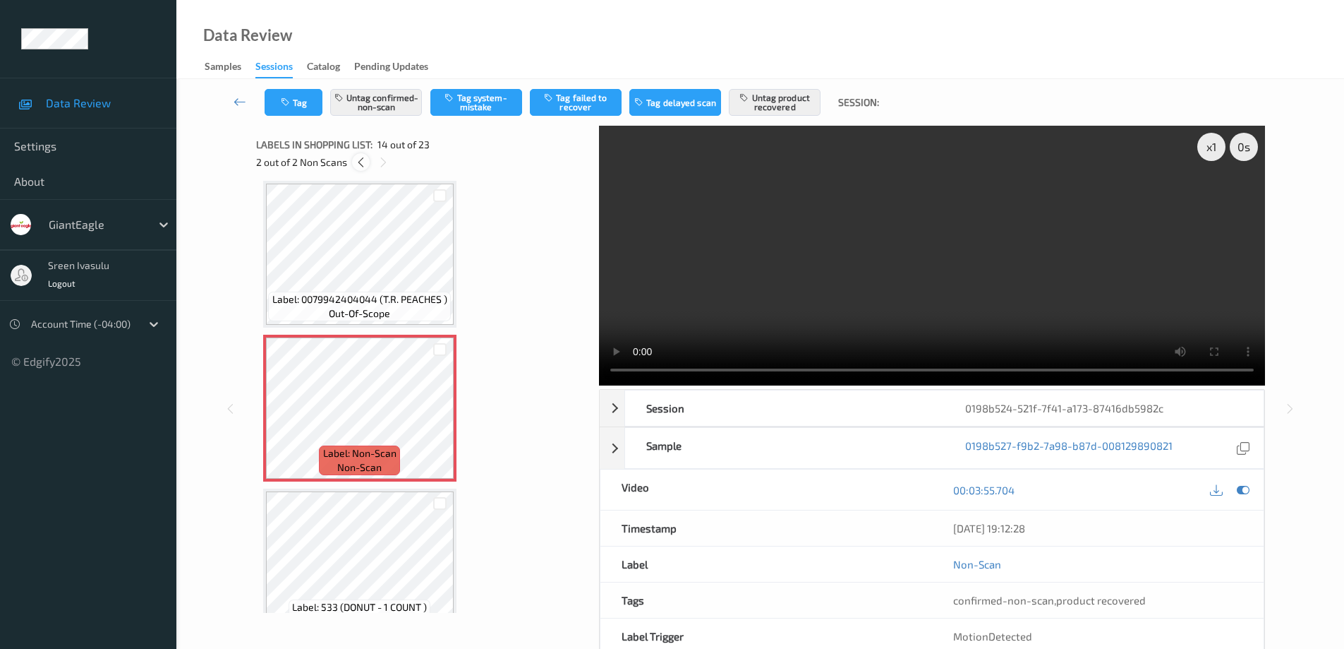
scroll to position [1238, 0]
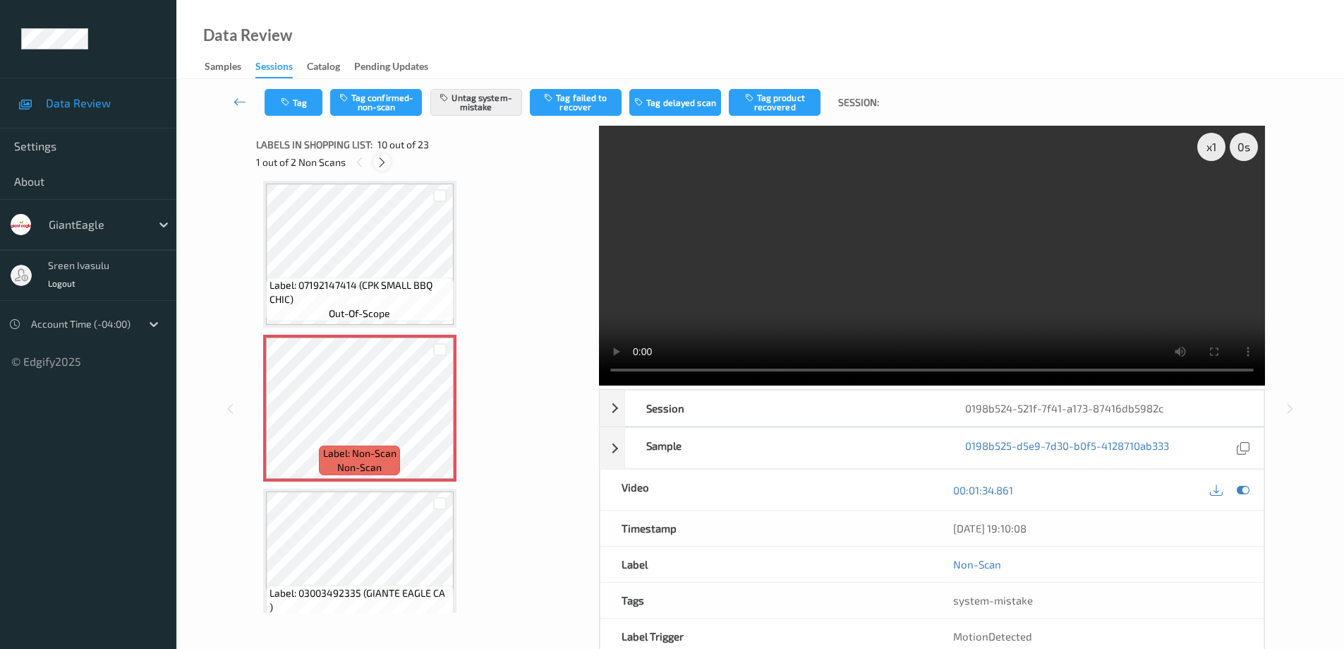
click at [380, 164] on icon at bounding box center [382, 162] width 12 height 13
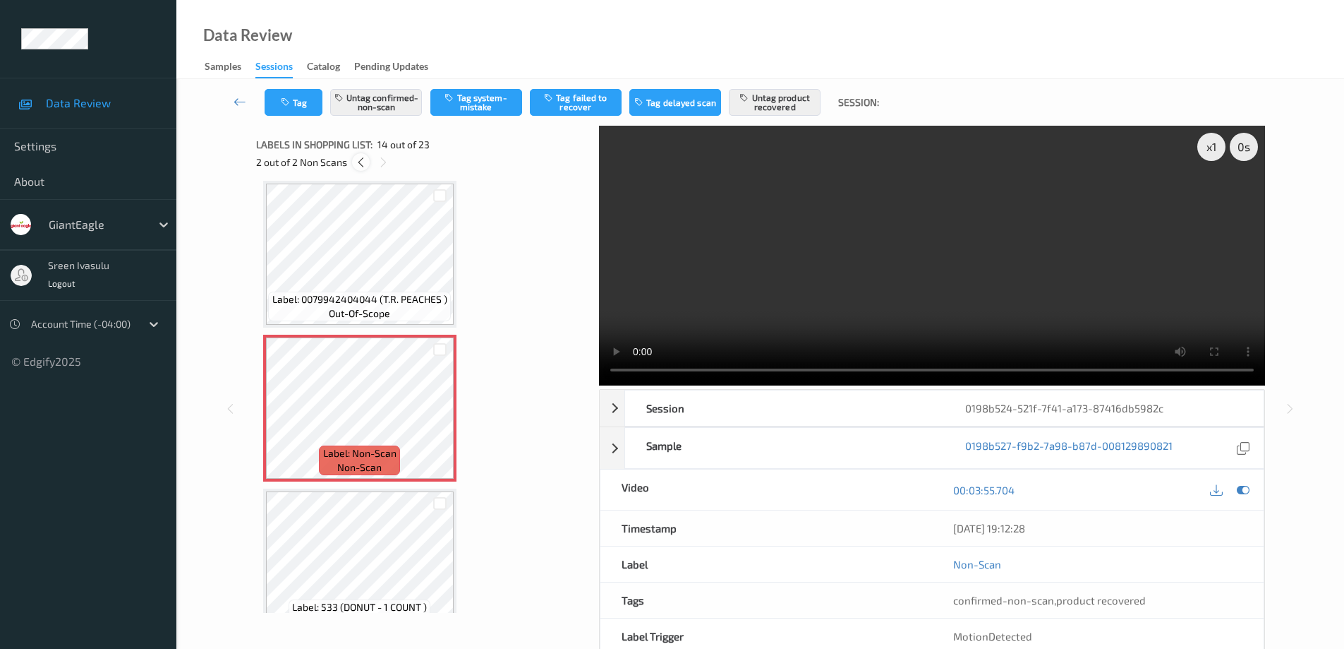
click at [359, 157] on icon at bounding box center [361, 162] width 12 height 13
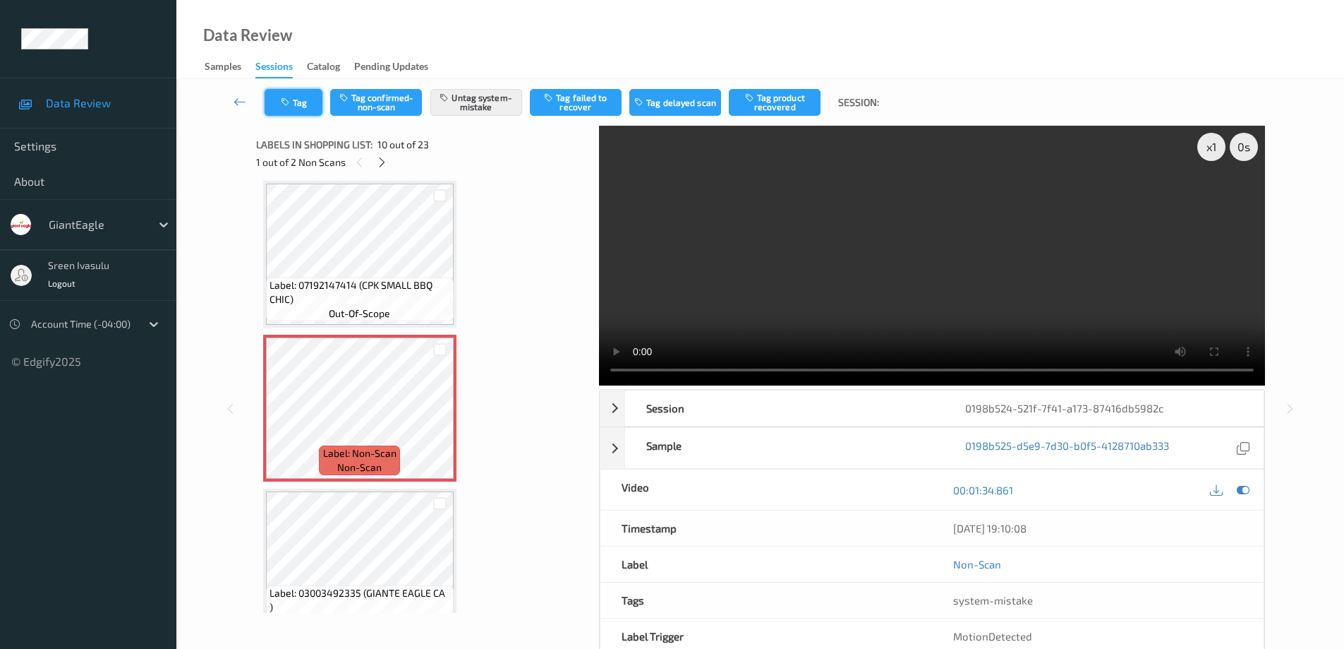
click at [307, 111] on button "Tag" at bounding box center [294, 102] width 58 height 27
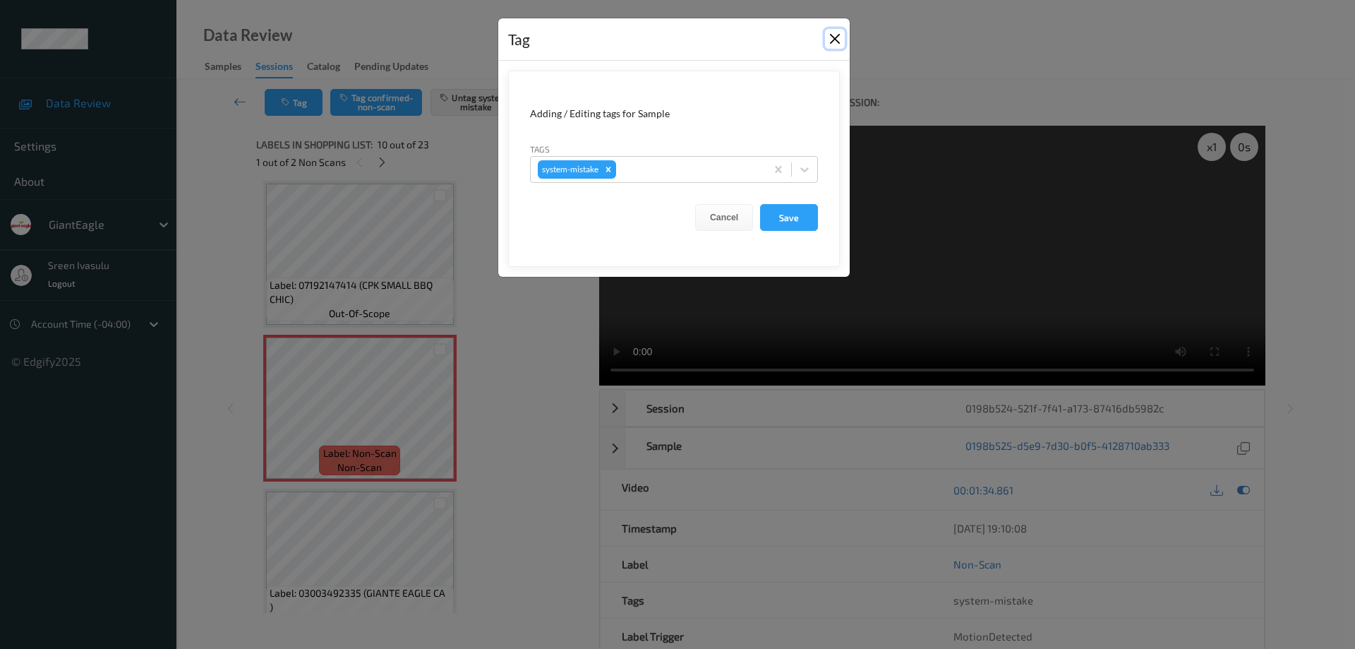
click at [835, 35] on button "Close" at bounding box center [835, 39] width 20 height 20
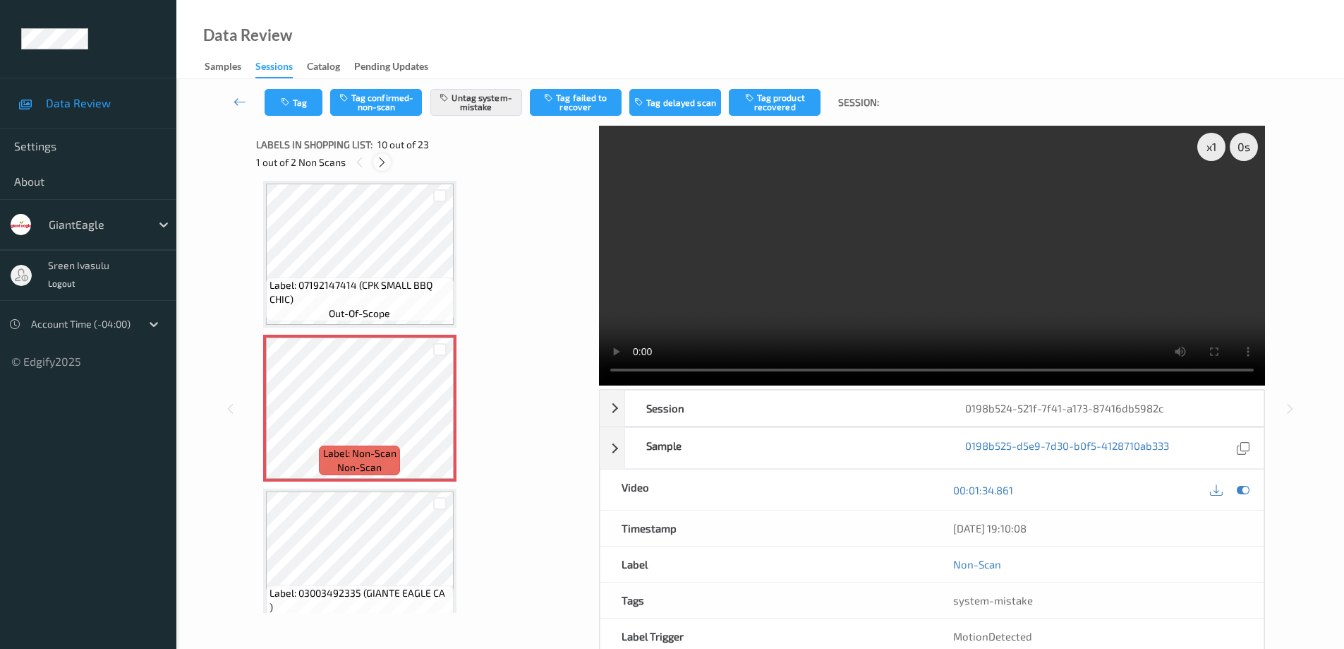
click at [382, 164] on icon at bounding box center [382, 162] width 12 height 13
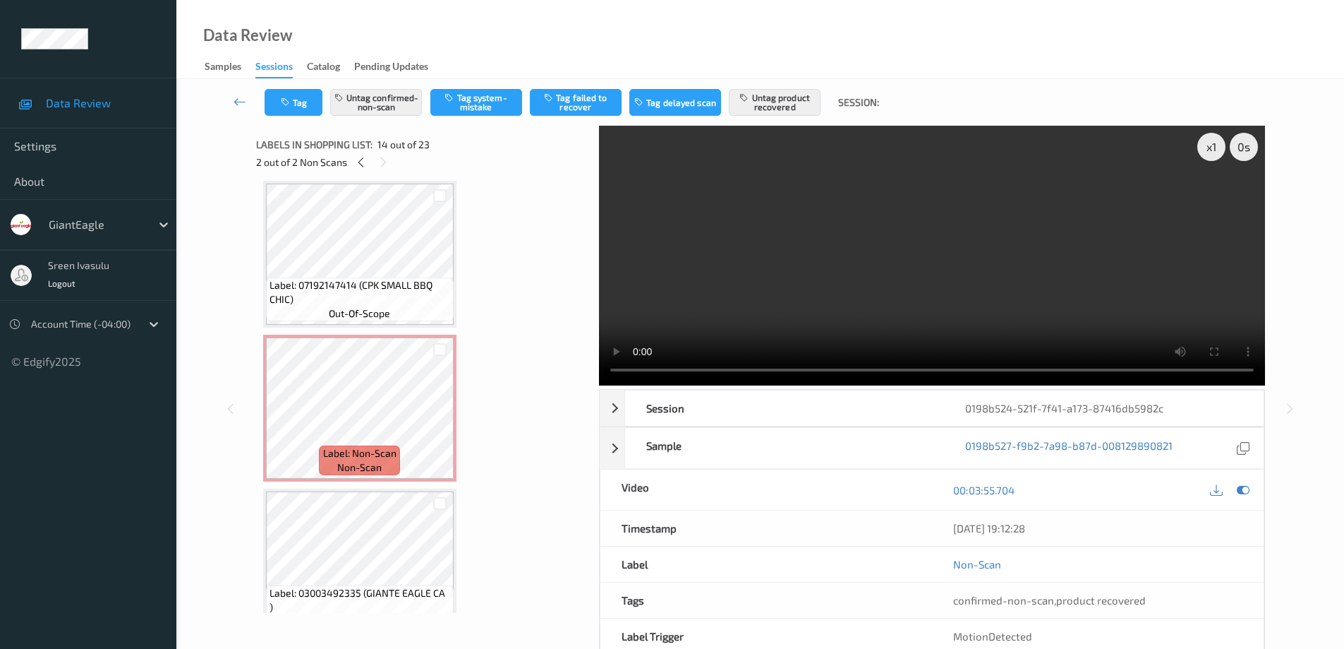
scroll to position [1853, 0]
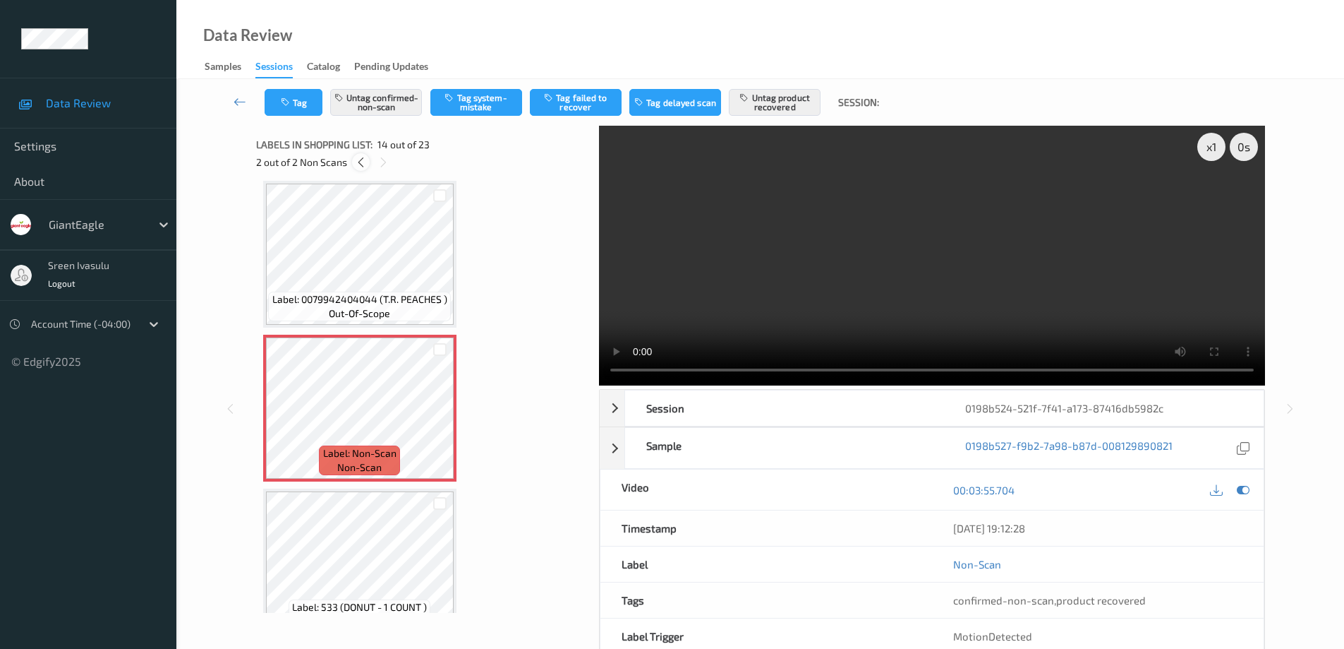
click at [358, 168] on icon at bounding box center [361, 162] width 12 height 13
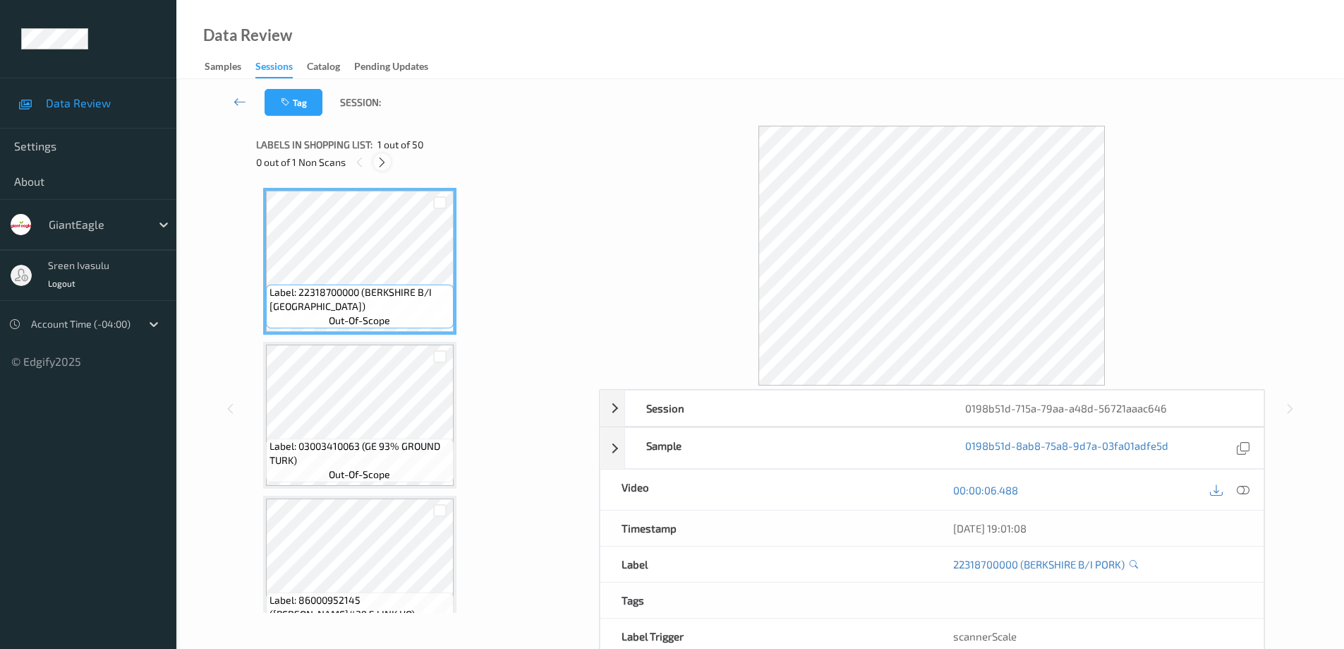
click at [378, 167] on icon at bounding box center [382, 162] width 12 height 13
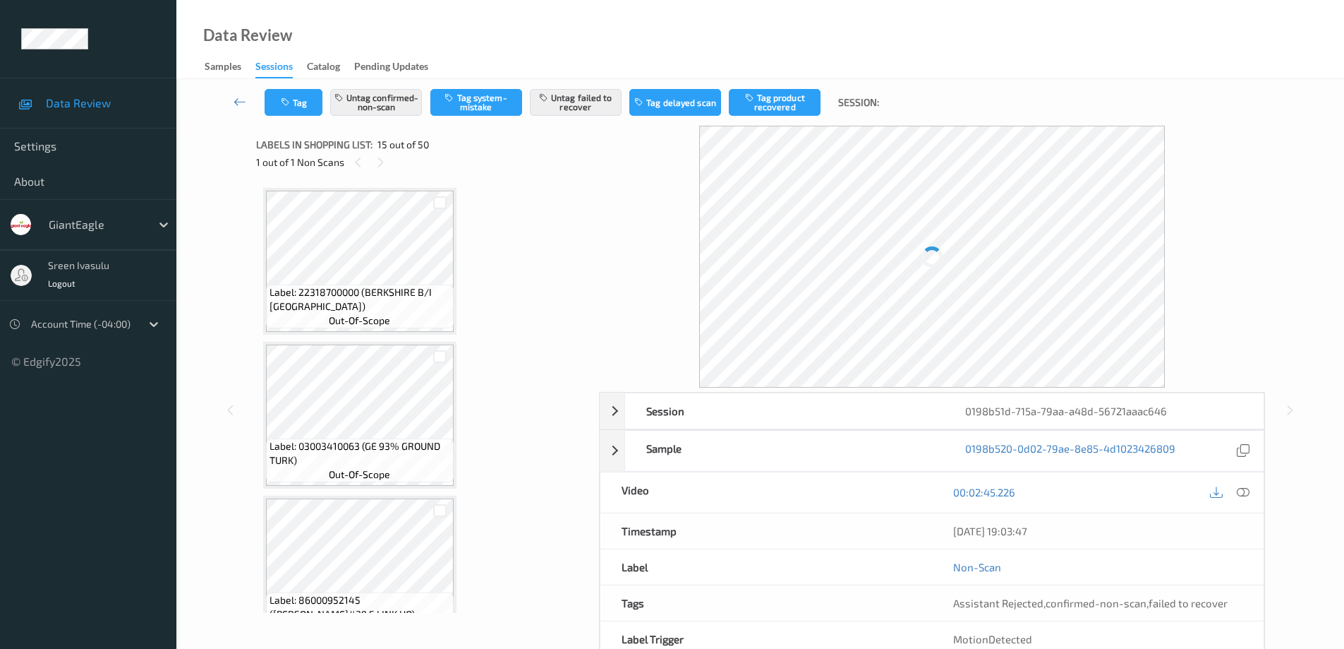
scroll to position [2007, 0]
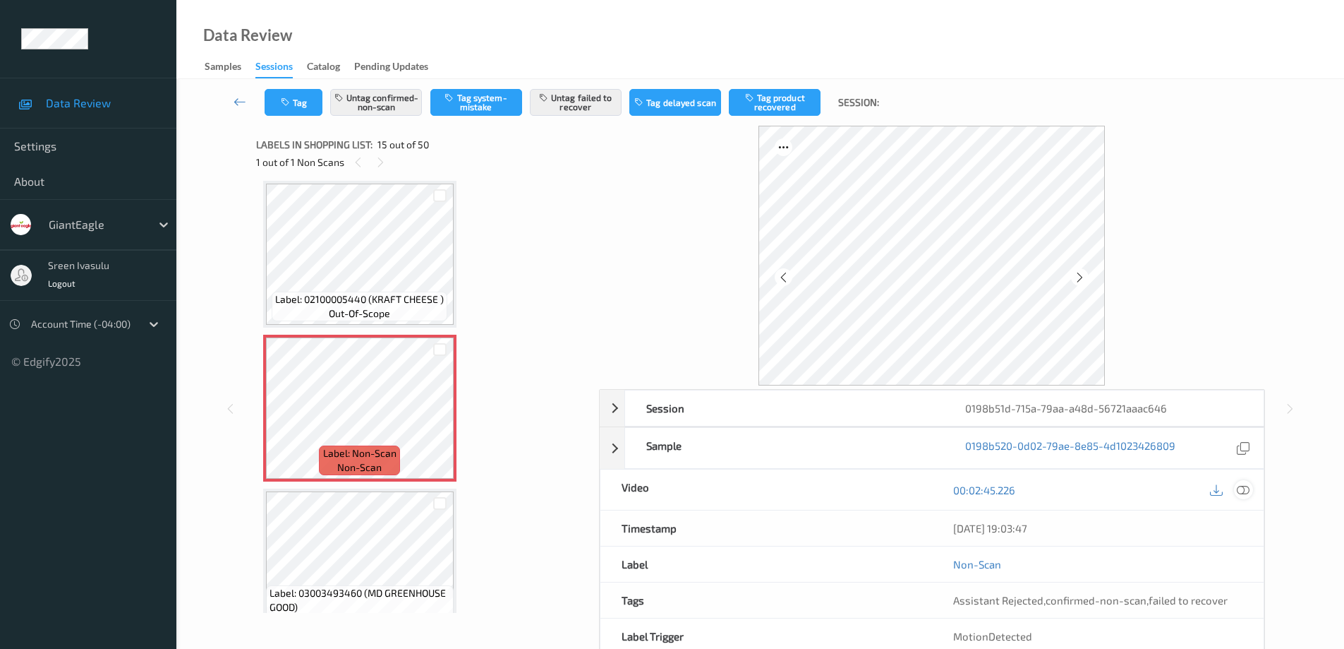
click at [1246, 487] on icon at bounding box center [1243, 489] width 13 height 13
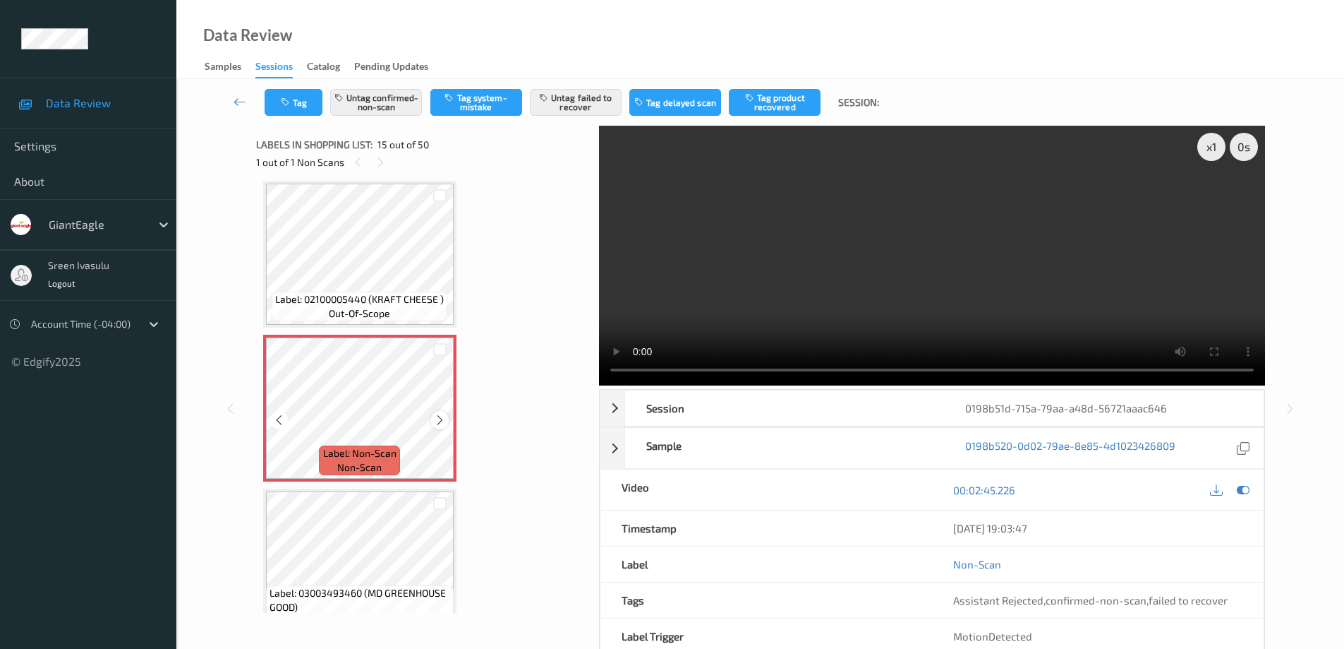
click at [440, 424] on icon at bounding box center [440, 420] width 12 height 13
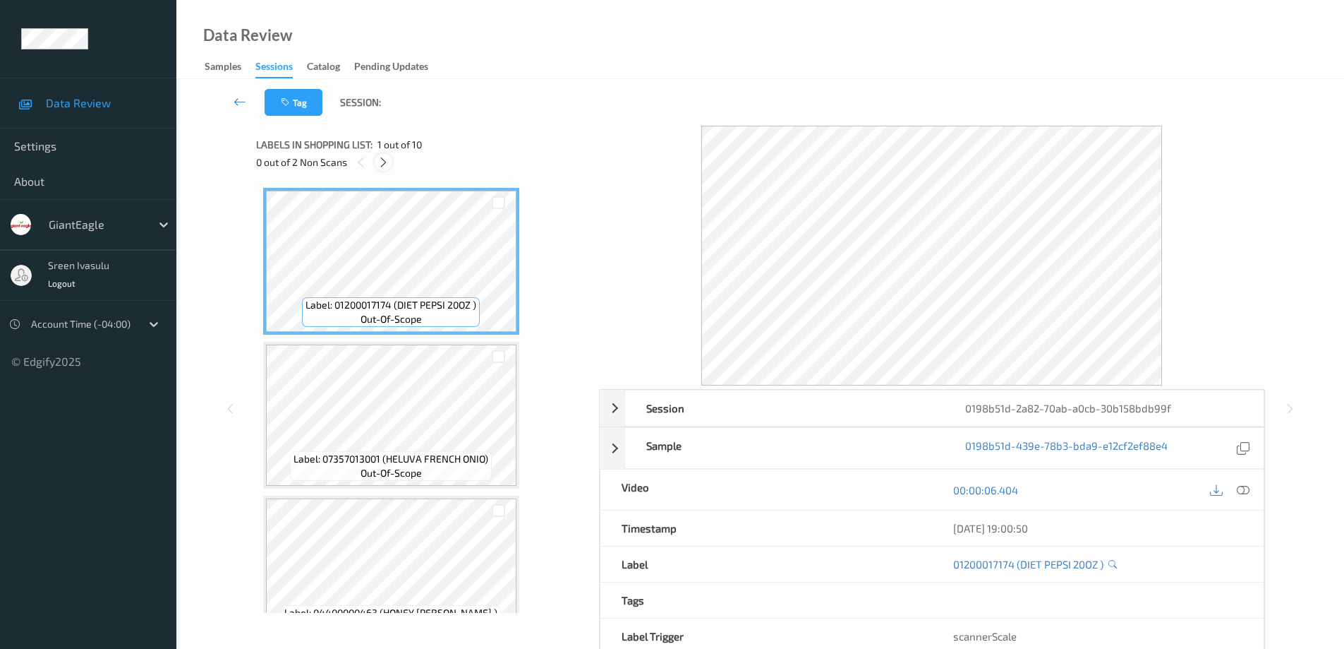
click at [387, 162] on icon at bounding box center [384, 162] width 12 height 13
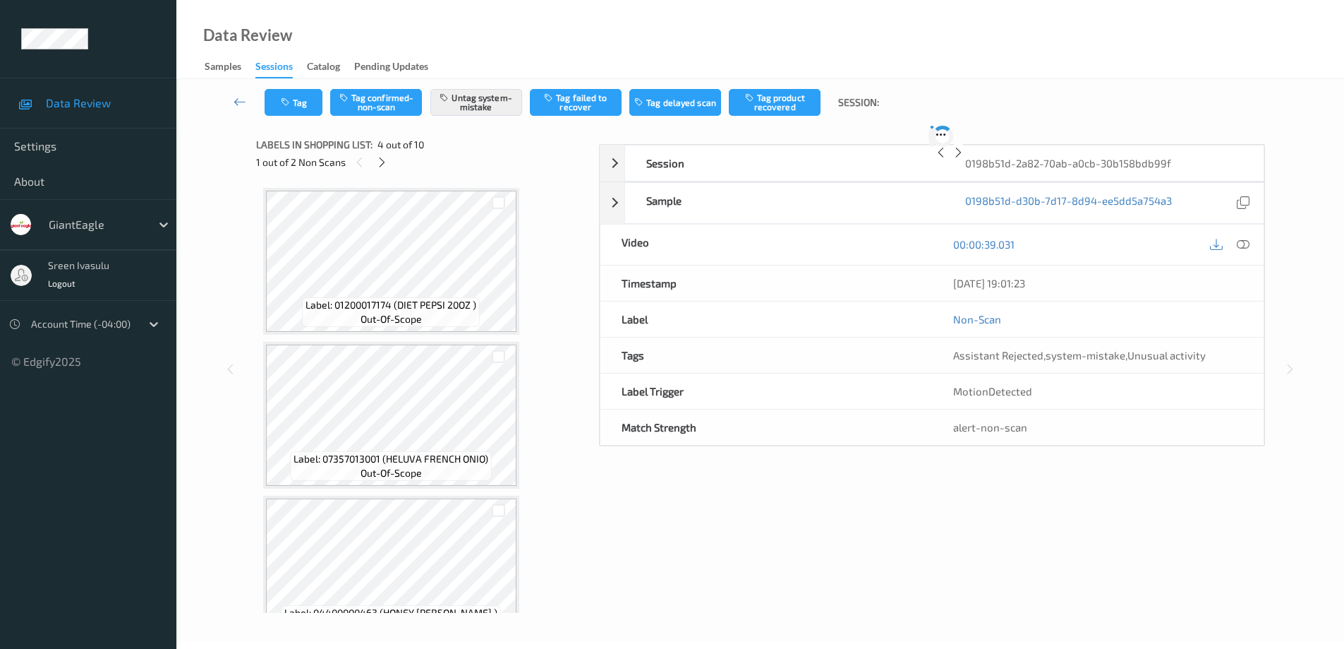
scroll to position [315, 0]
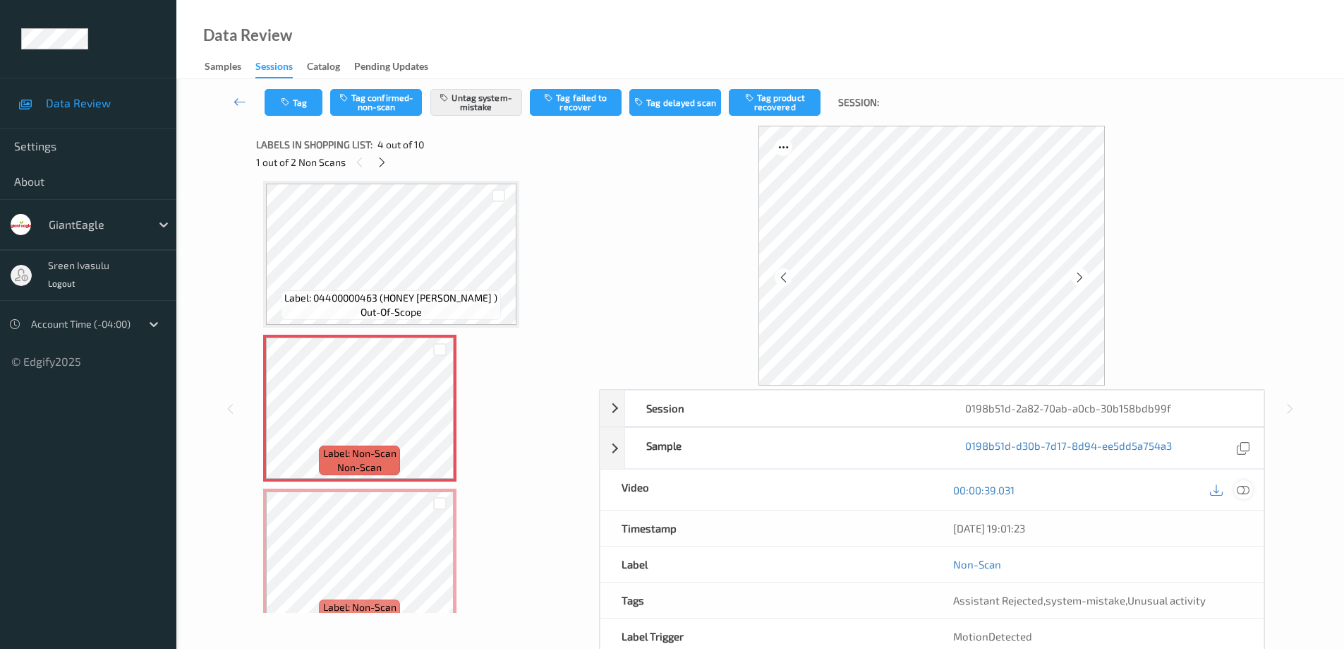
click at [1248, 493] on icon at bounding box center [1243, 489] width 13 height 13
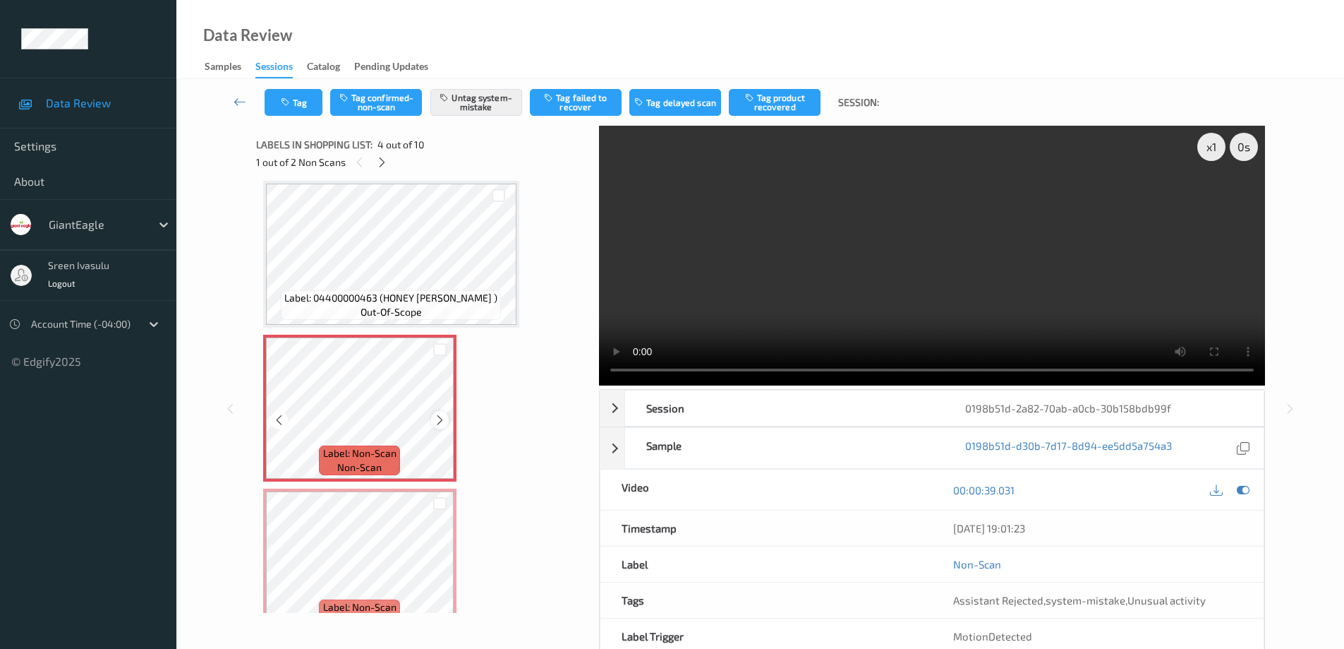
click at [436, 418] on icon at bounding box center [440, 420] width 12 height 13
click at [306, 106] on button "Tag" at bounding box center [294, 102] width 58 height 27
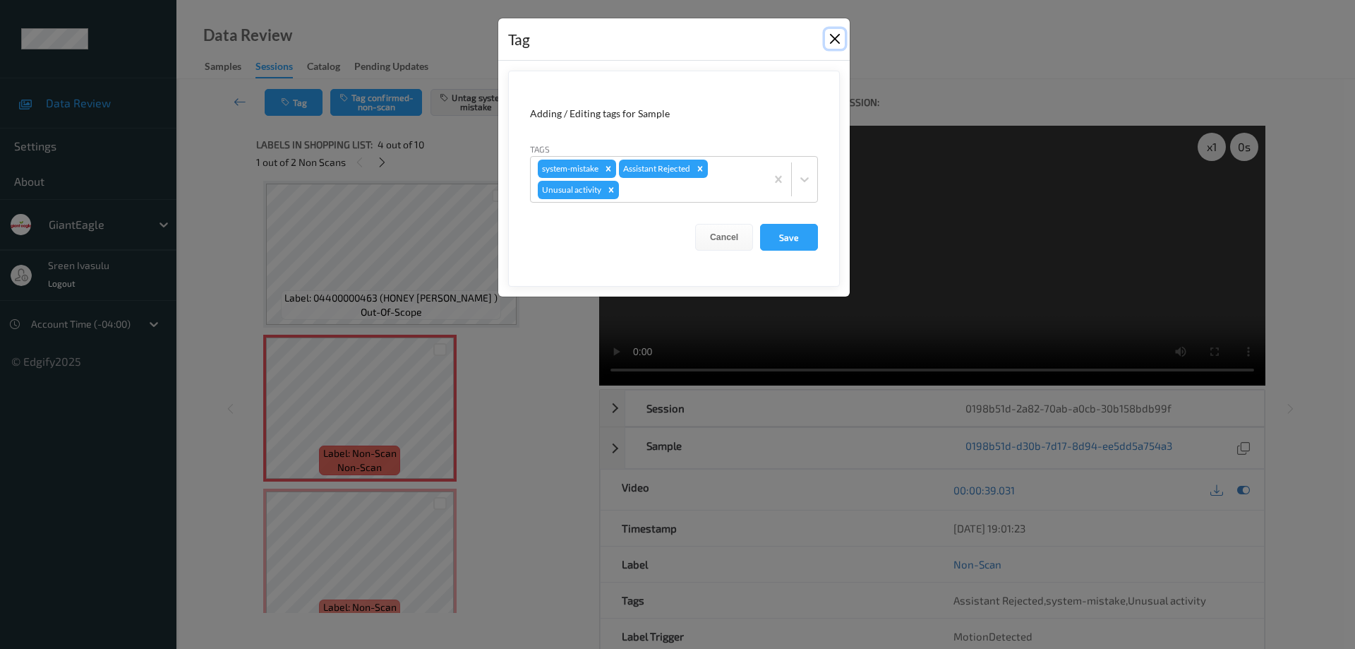
click at [836, 35] on button "Close" at bounding box center [835, 39] width 20 height 20
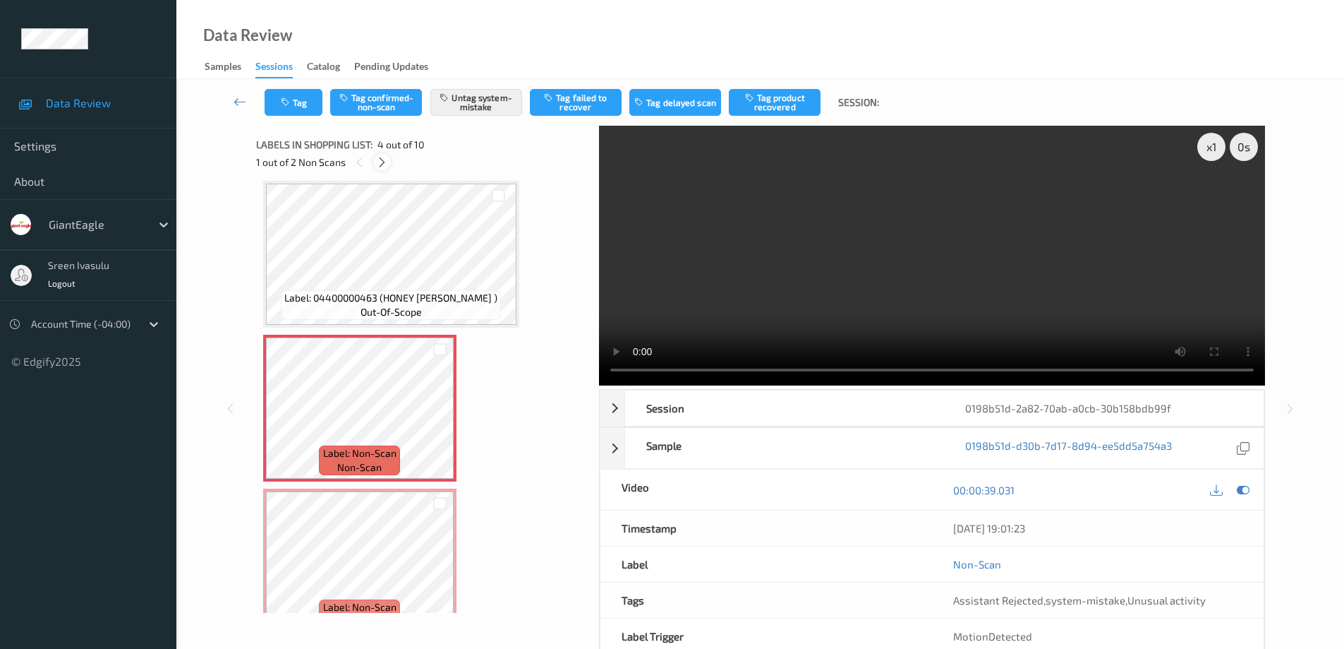
click at [381, 162] on icon at bounding box center [382, 162] width 12 height 13
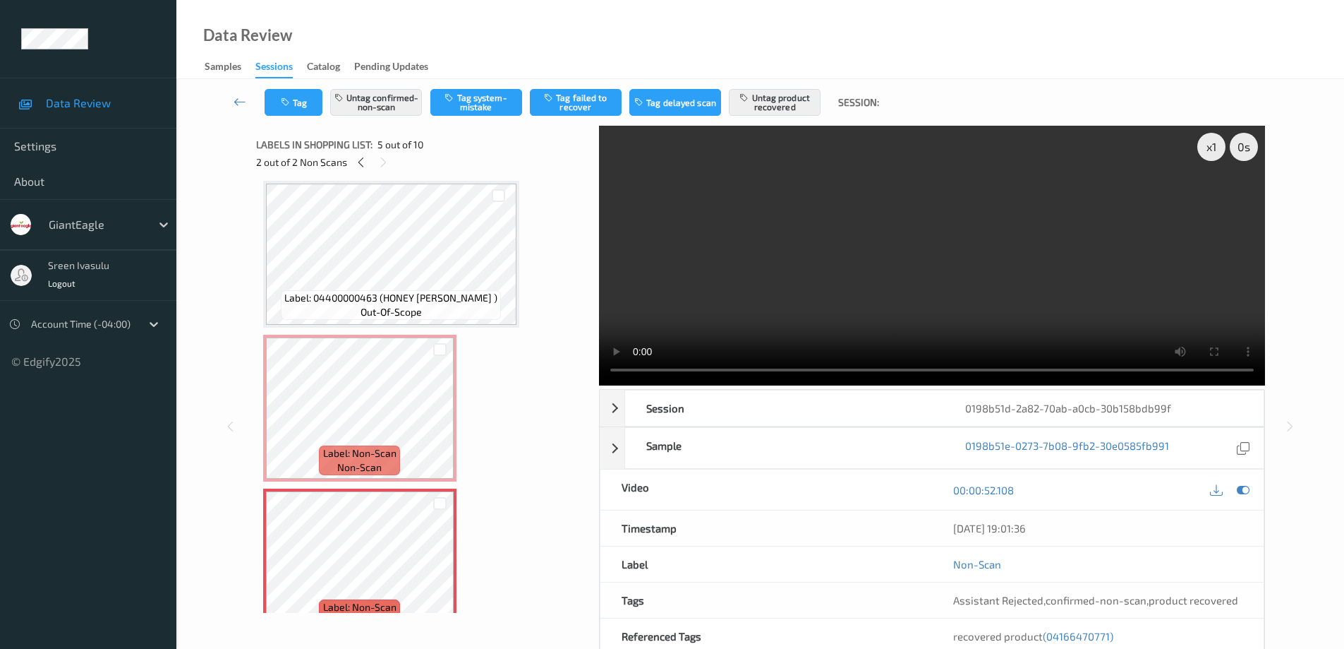
scroll to position [469, 0]
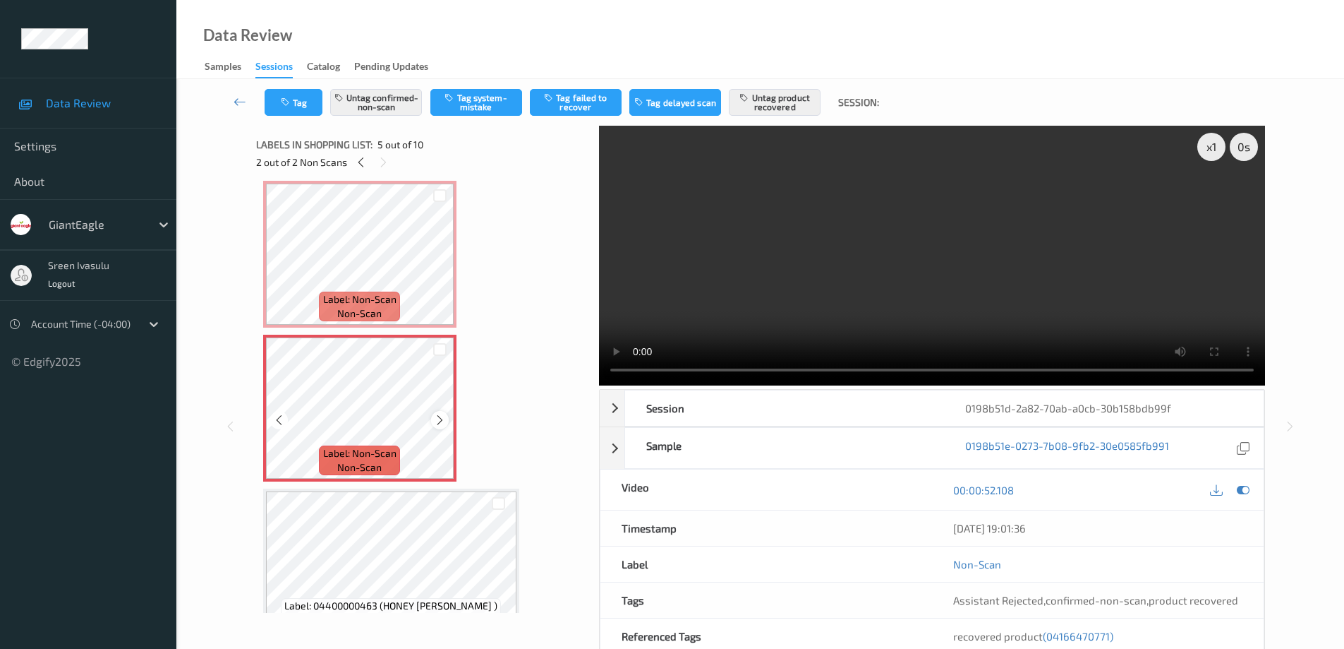
click at [442, 422] on icon at bounding box center [440, 420] width 12 height 13
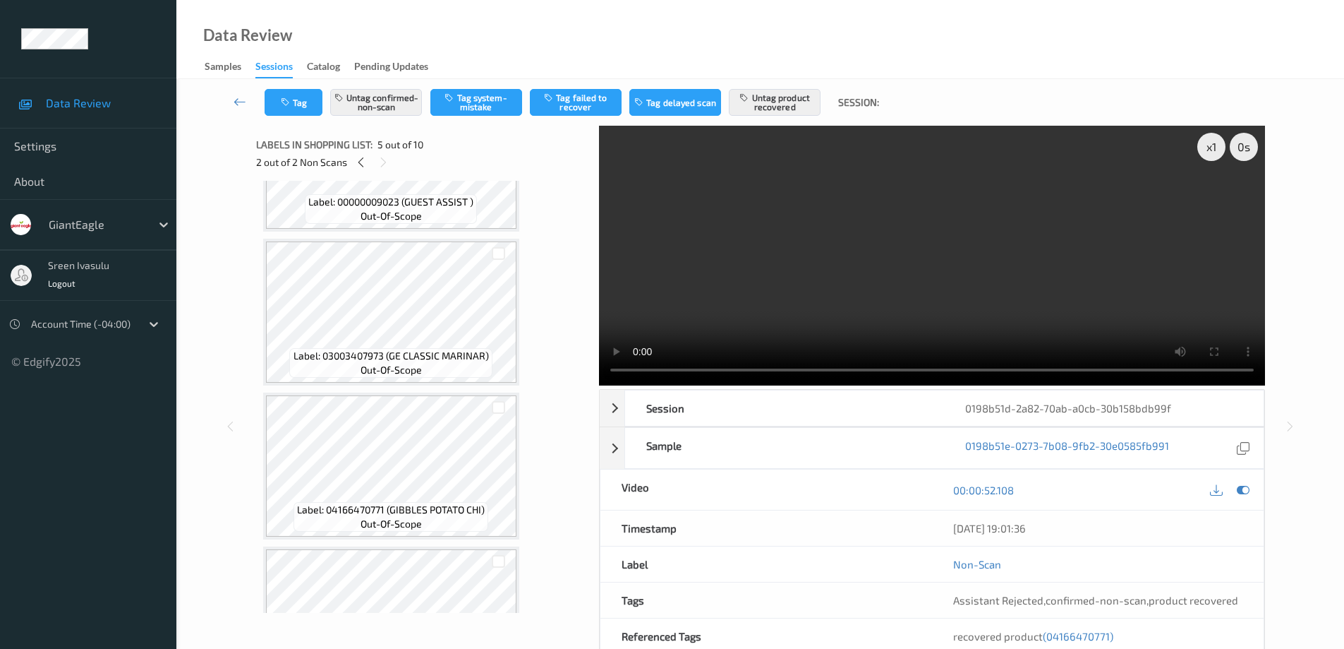
scroll to position [1033, 0]
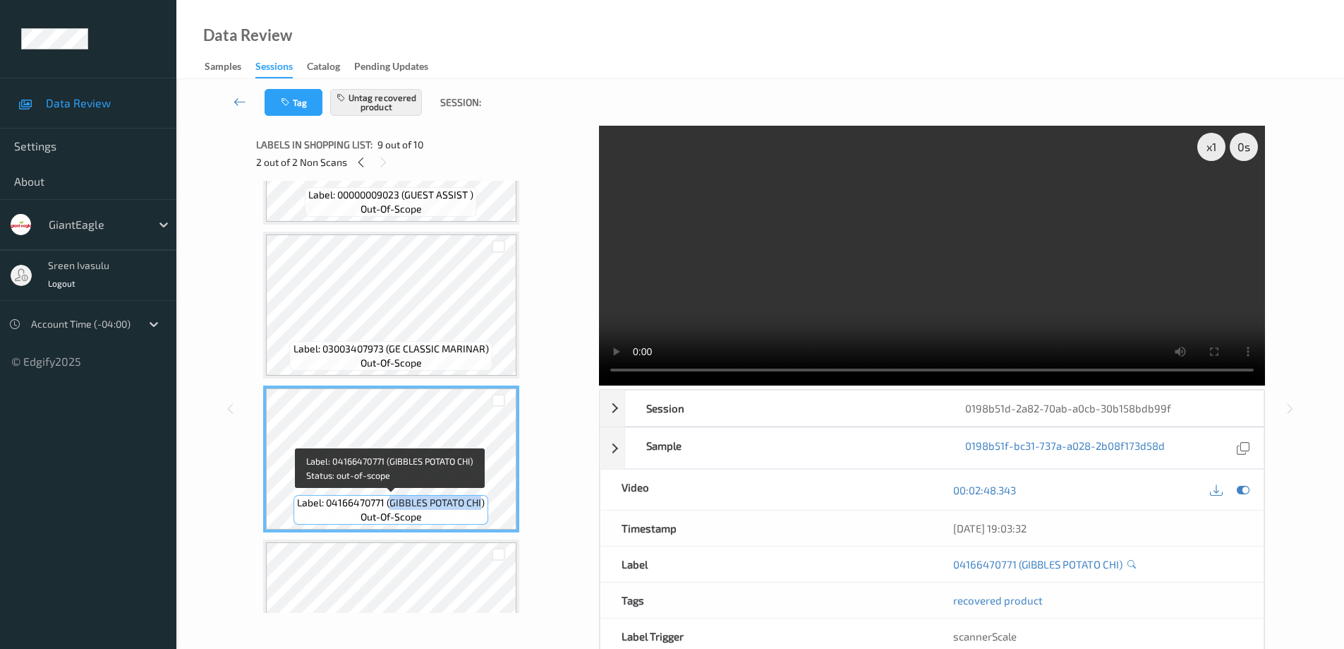
drag, startPoint x: 392, startPoint y: 503, endPoint x: 482, endPoint y: 501, distance: 89.6
click at [482, 501] on span "Label: 04166470771 (GIBBLES POTATO CHI)" at bounding box center [391, 502] width 188 height 14
copy span "GIBBLES POTATO CHI"
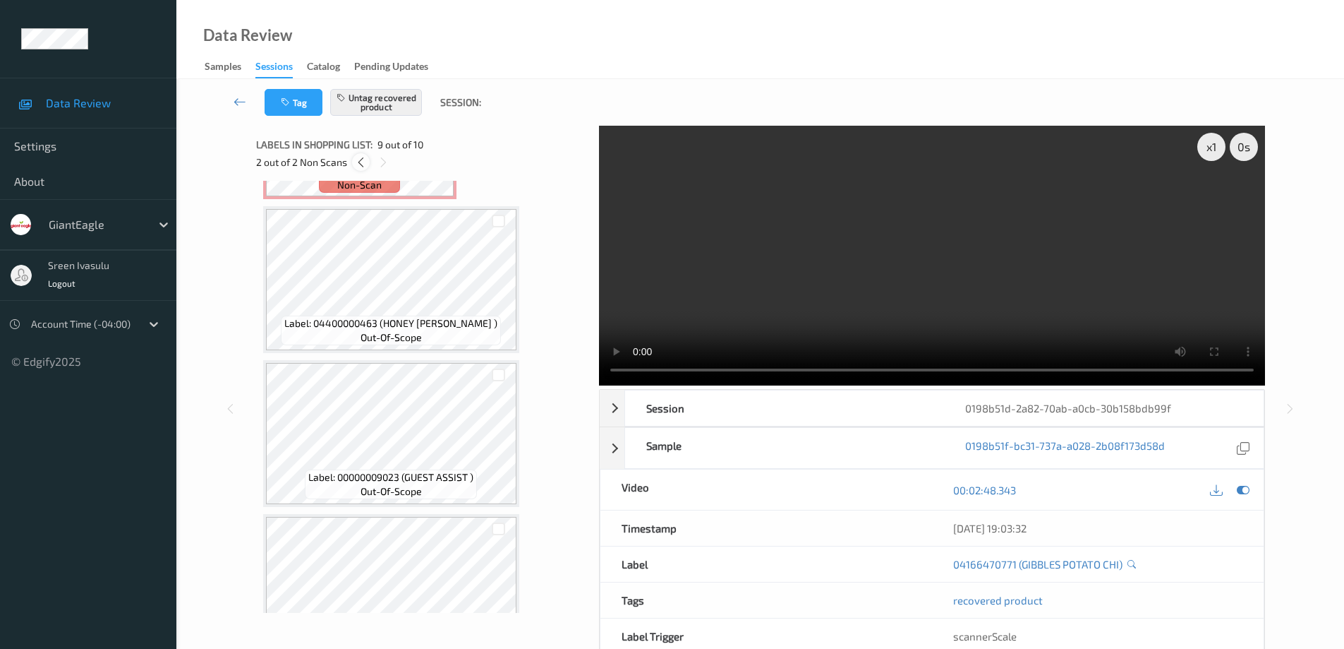
click at [359, 159] on icon at bounding box center [361, 162] width 12 height 13
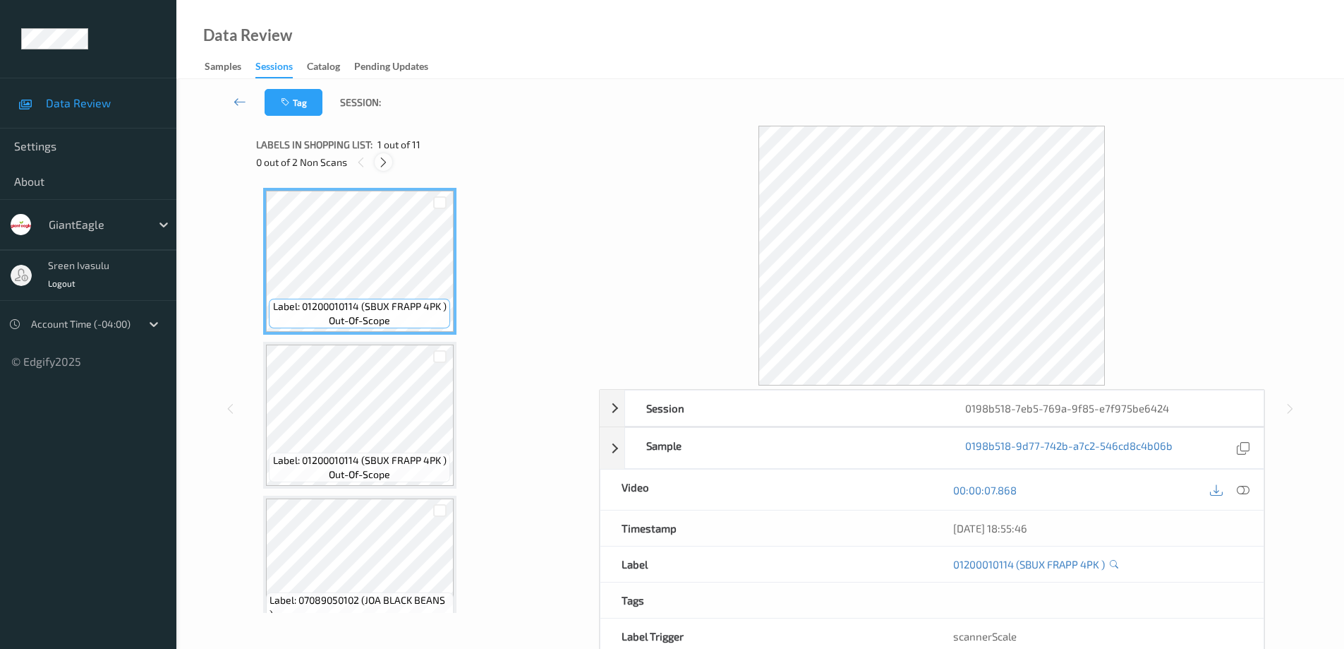
click at [385, 157] on icon at bounding box center [384, 162] width 12 height 13
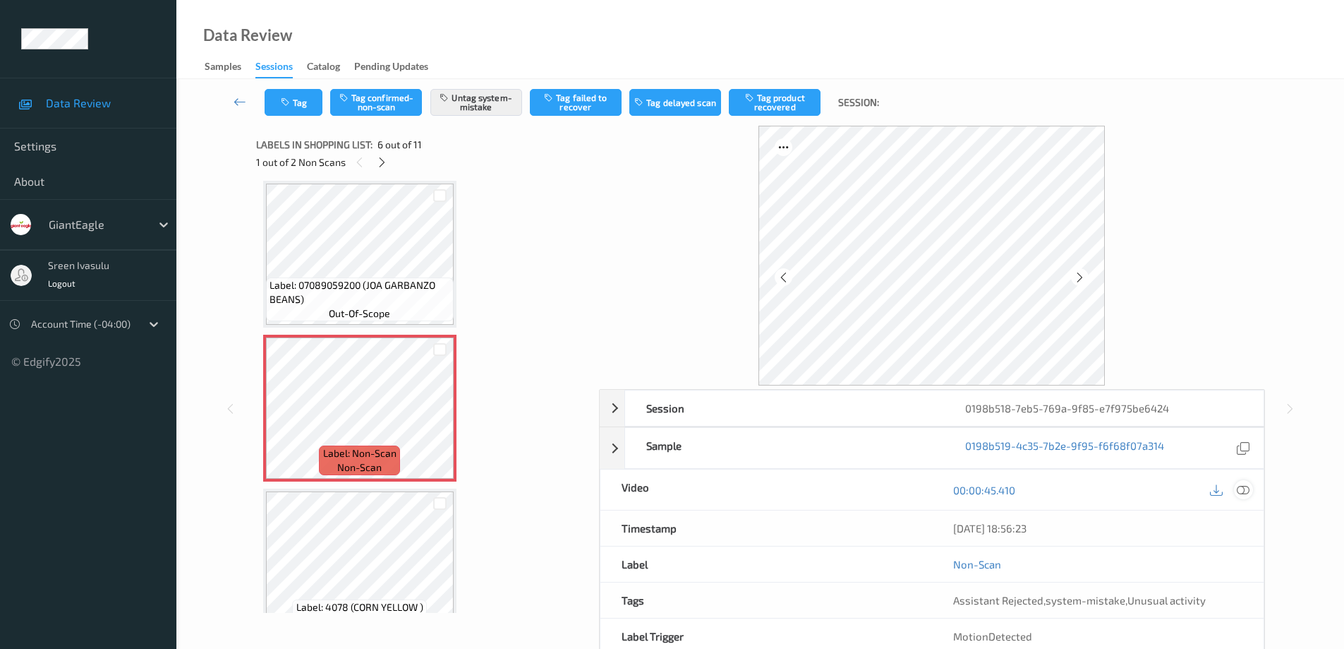
click at [1241, 490] on icon at bounding box center [1243, 489] width 13 height 13
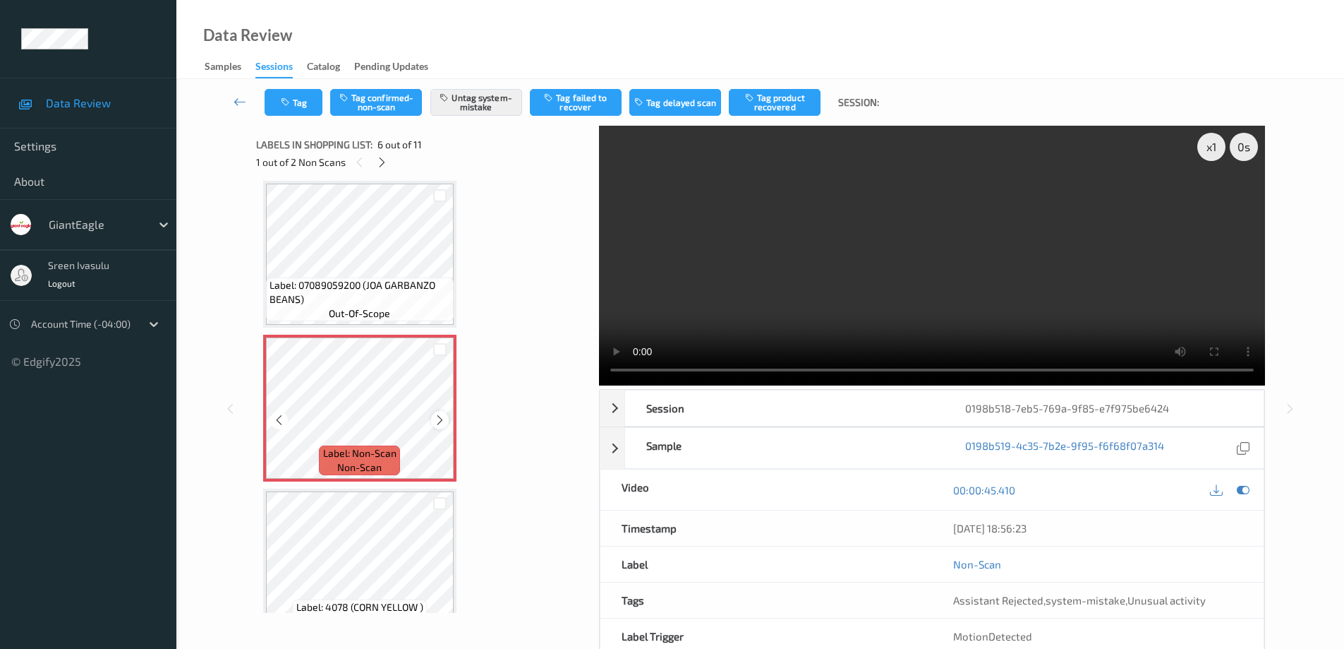
click at [446, 416] on div at bounding box center [440, 420] width 18 height 18
click at [299, 102] on button "Tag" at bounding box center [294, 102] width 58 height 27
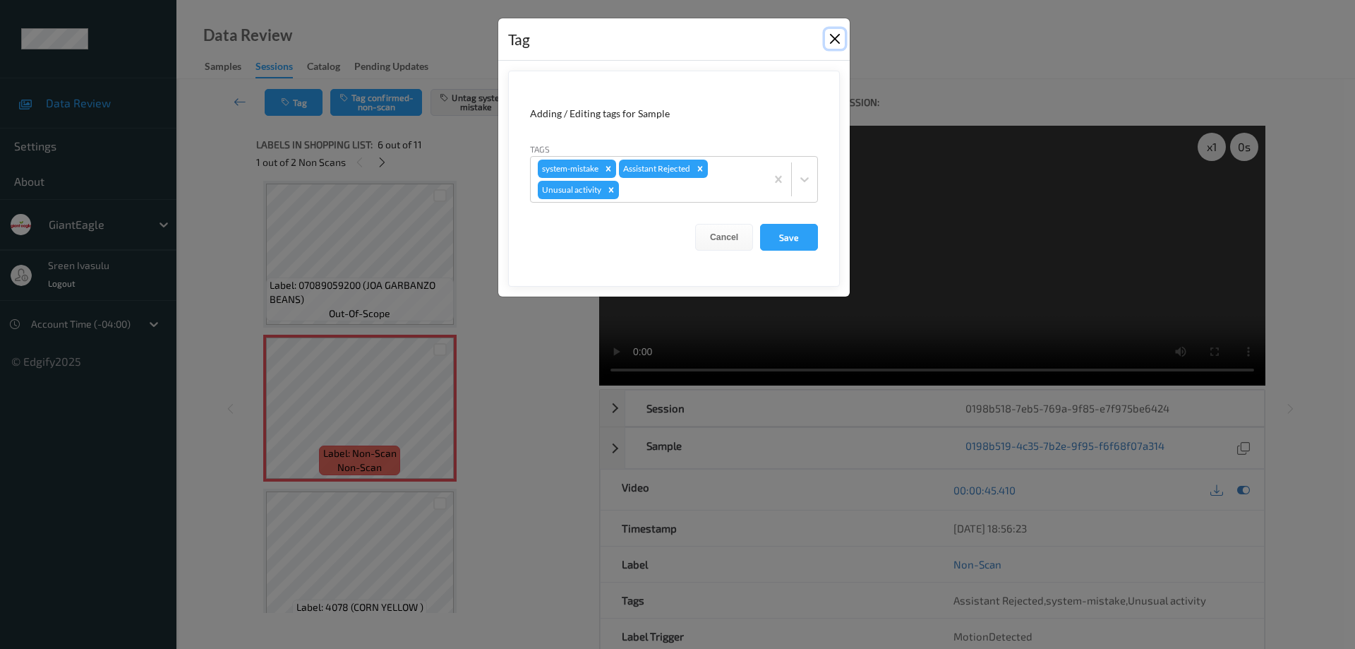
click at [828, 41] on button "Close" at bounding box center [835, 39] width 20 height 20
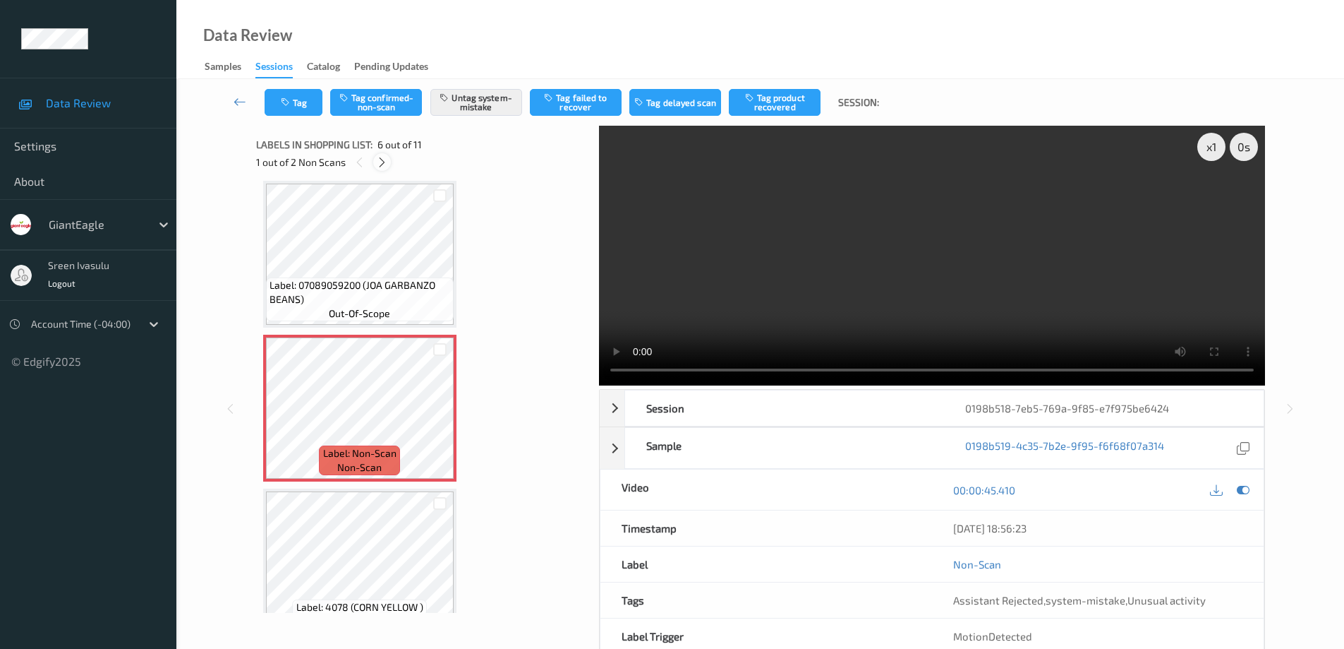
click at [382, 163] on icon at bounding box center [382, 162] width 12 height 13
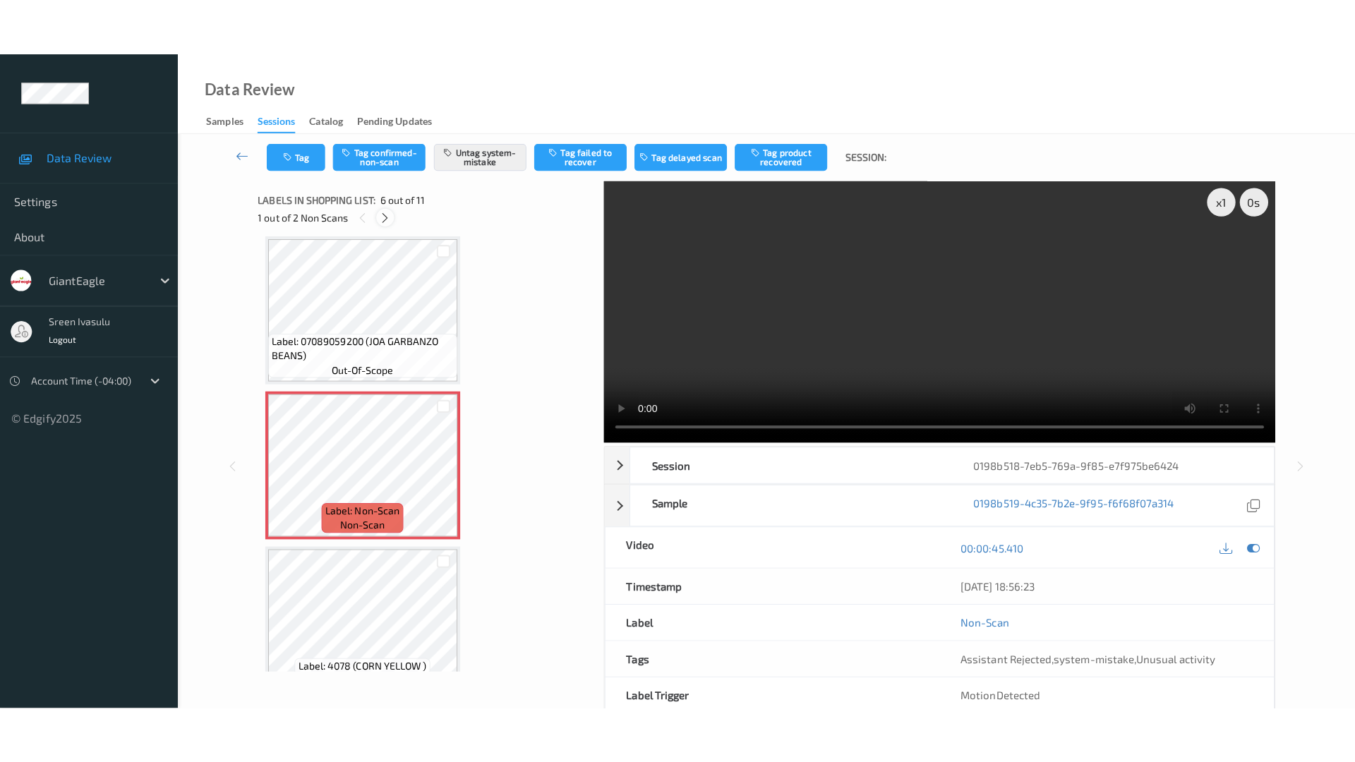
scroll to position [1238, 0]
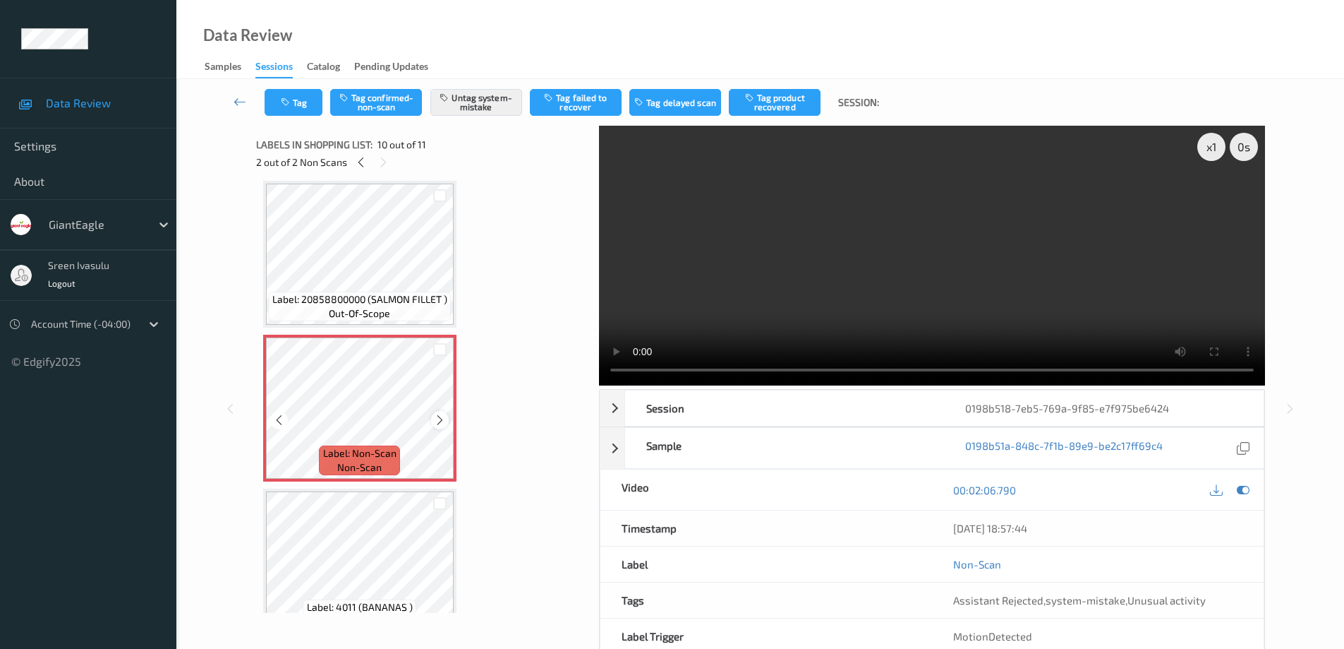
click at [442, 422] on icon at bounding box center [440, 420] width 12 height 13
click at [441, 420] on icon at bounding box center [440, 420] width 12 height 13
click at [349, 620] on div "Labels in shopping list: 10 out of 11 2 out of 2 Non Scans Label: 01200010114 (…" at bounding box center [422, 408] width 333 height 565
click at [361, 613] on span "Label: 4011 (BANANAS )" at bounding box center [360, 607] width 106 height 14
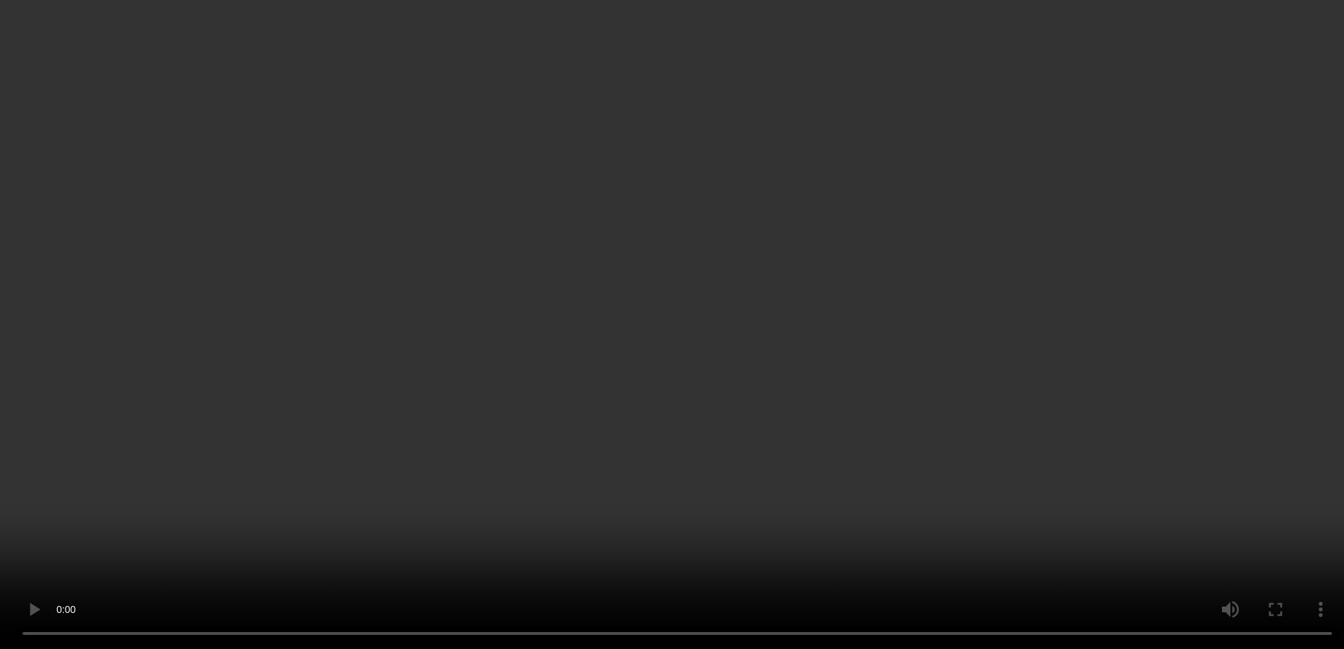
scroll to position [1267, 0]
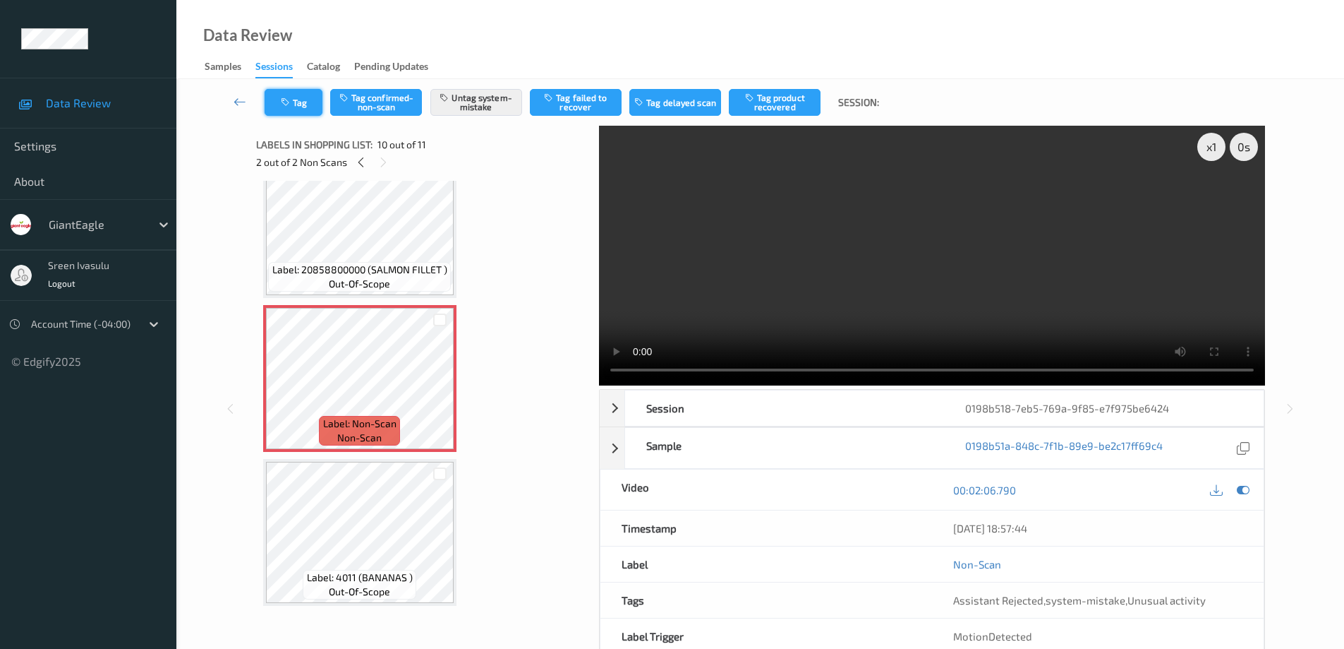
click at [289, 115] on button "Tag" at bounding box center [294, 102] width 58 height 27
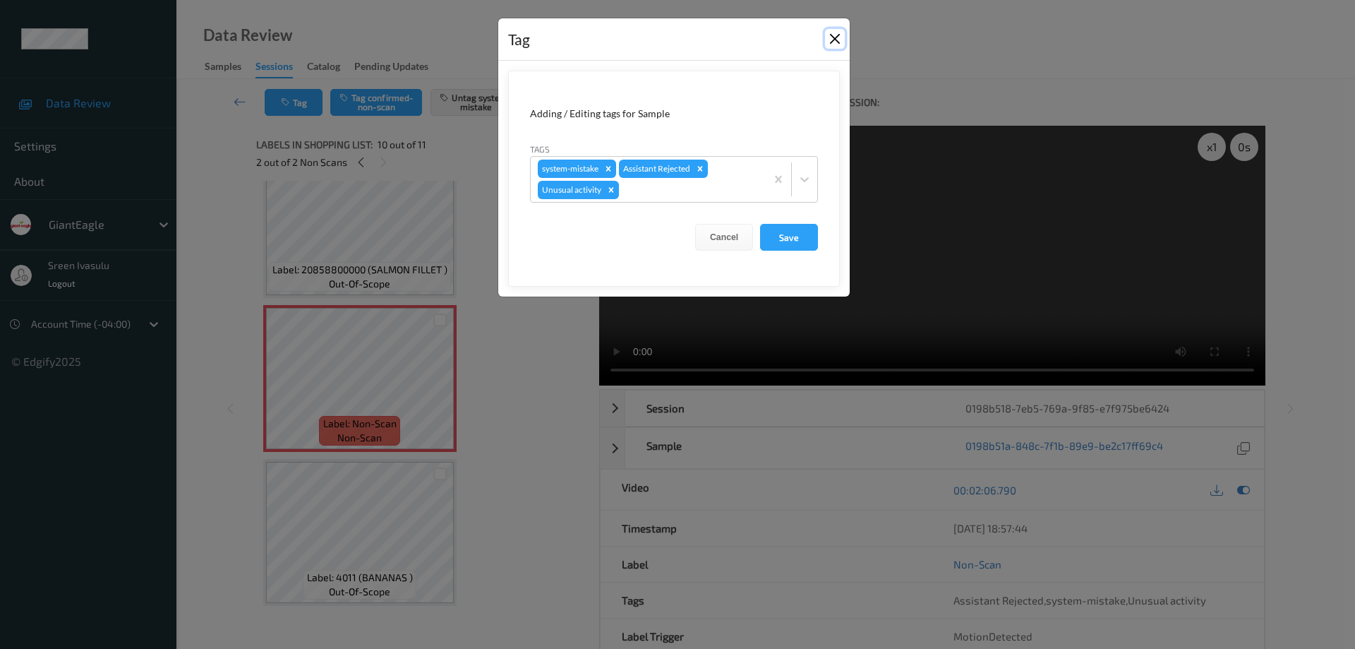
click at [831, 40] on button "Close" at bounding box center [835, 39] width 20 height 20
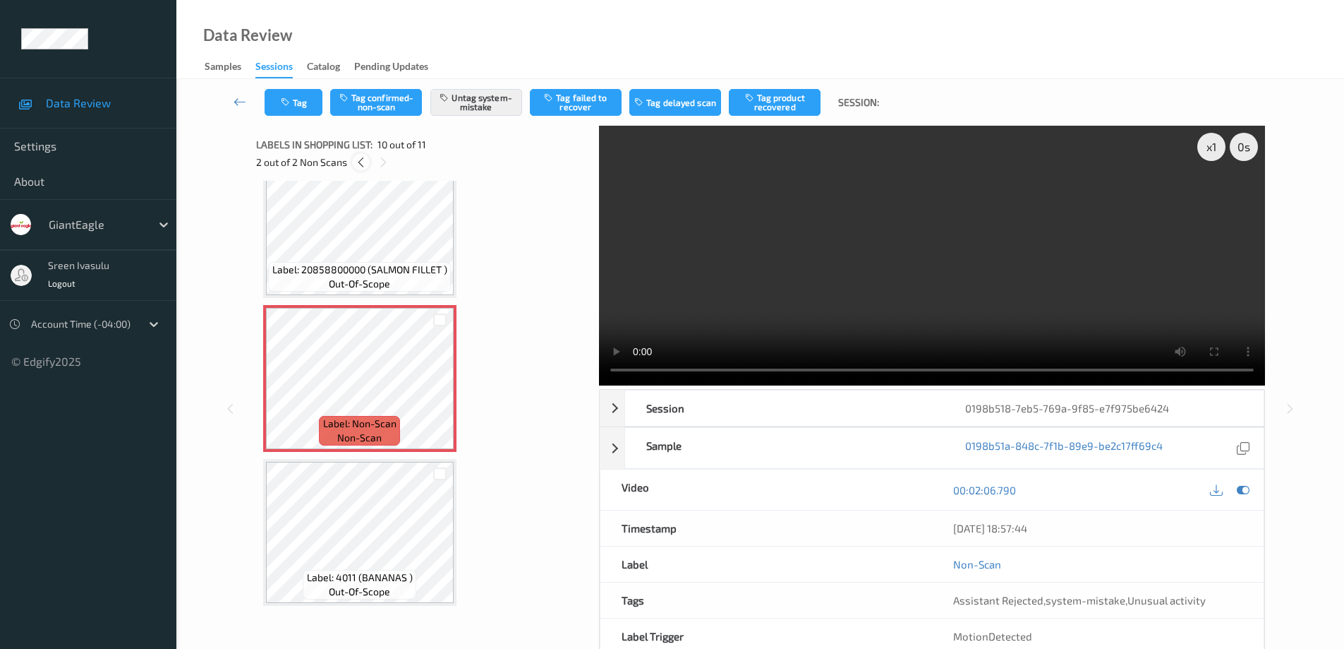
click at [363, 159] on icon at bounding box center [361, 162] width 12 height 13
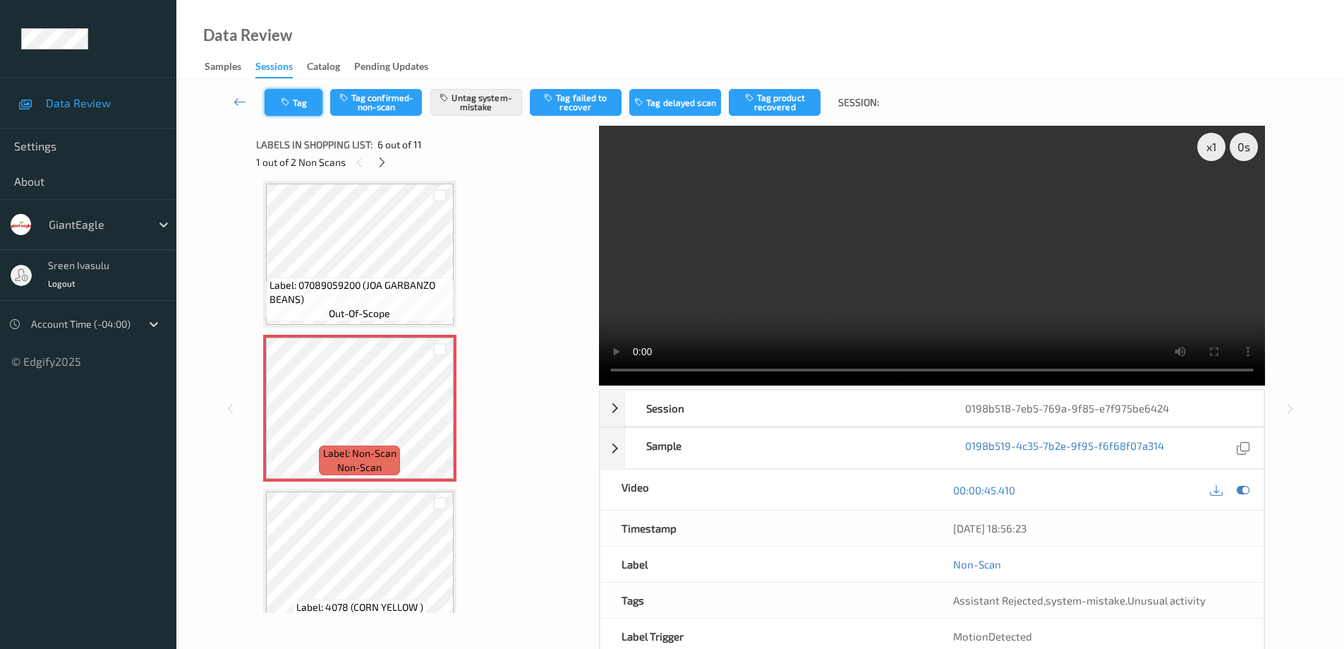
click at [291, 104] on icon "button" at bounding box center [287, 102] width 12 height 10
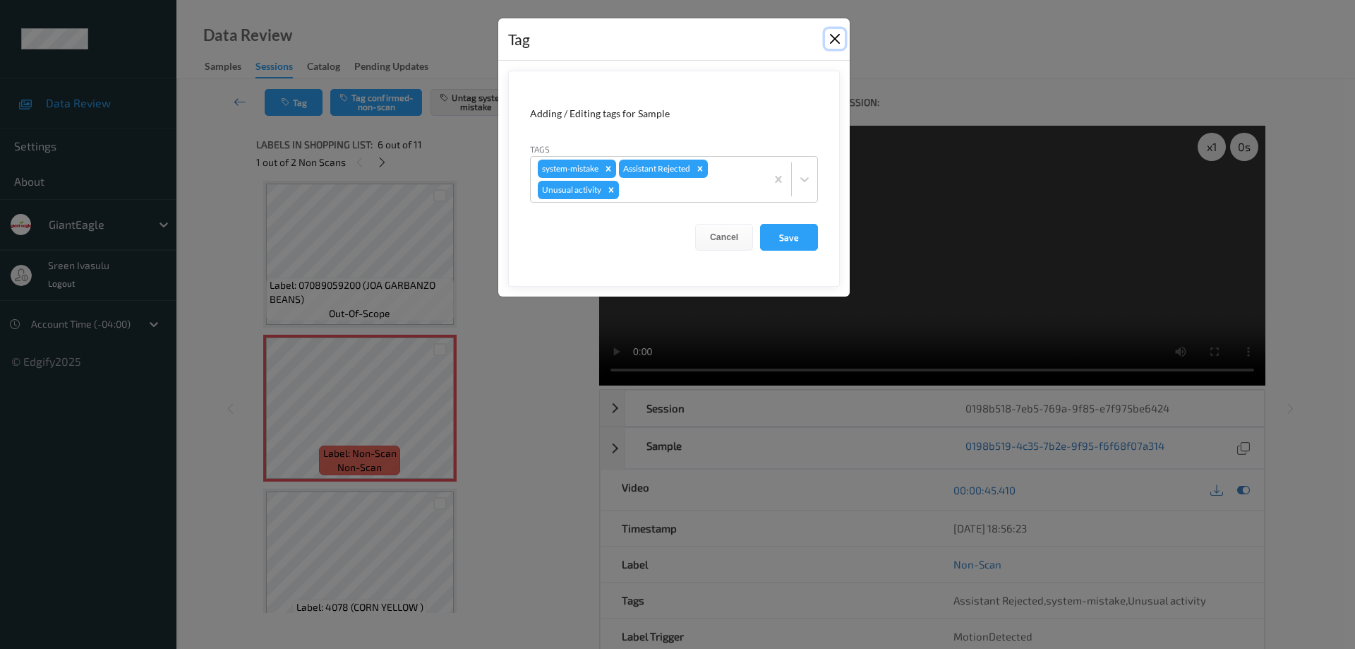
click at [830, 37] on button "Close" at bounding box center [835, 39] width 20 height 20
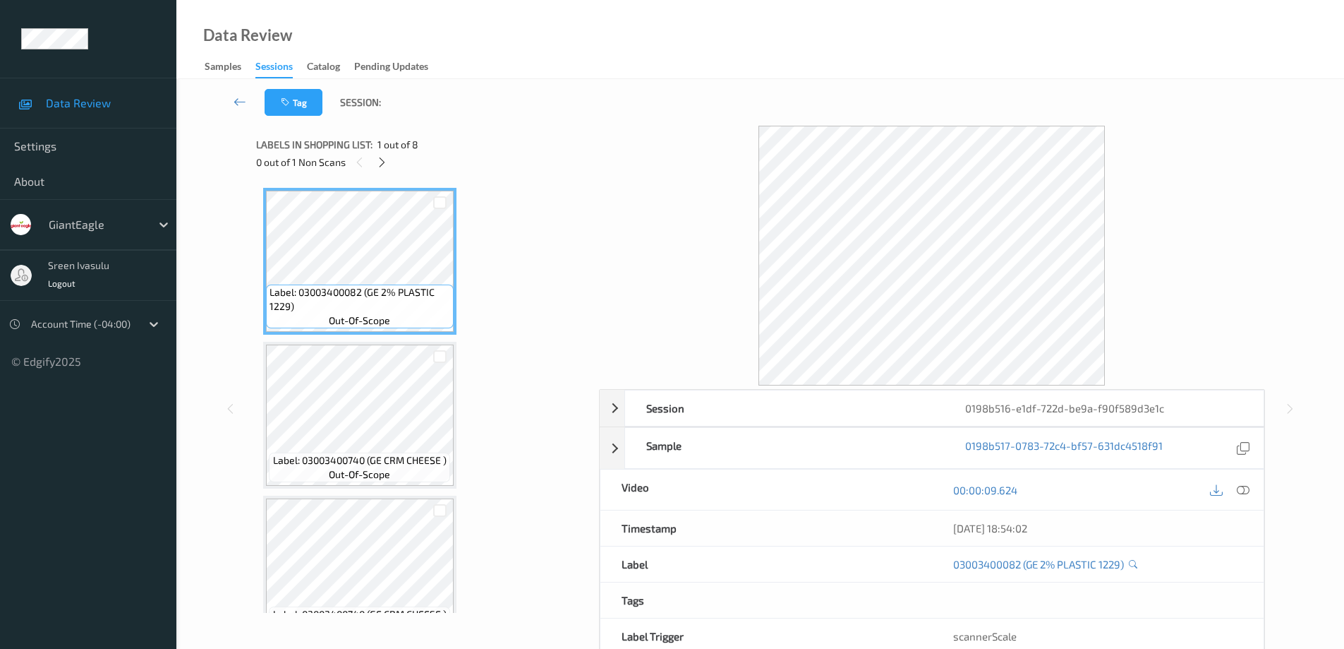
drag, startPoint x: 382, startPoint y: 162, endPoint x: 475, endPoint y: 198, distance: 100.1
click at [381, 162] on icon at bounding box center [382, 162] width 12 height 13
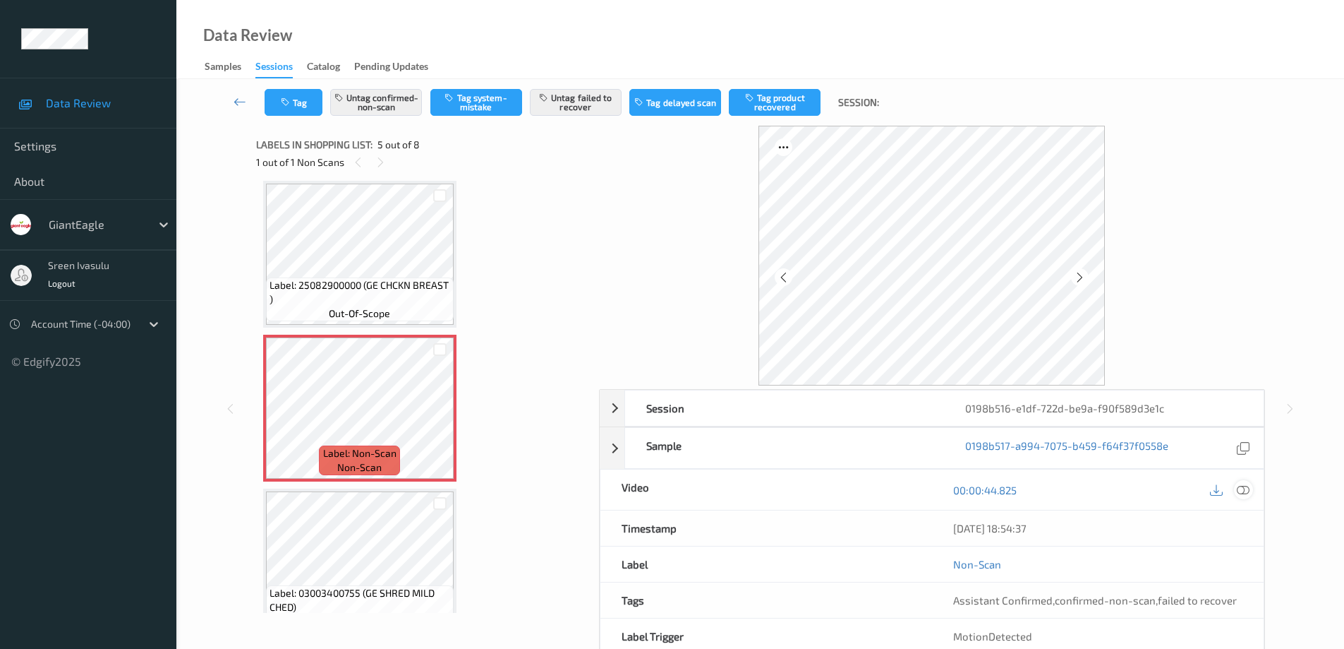
click at [1238, 489] on icon at bounding box center [1243, 489] width 13 height 13
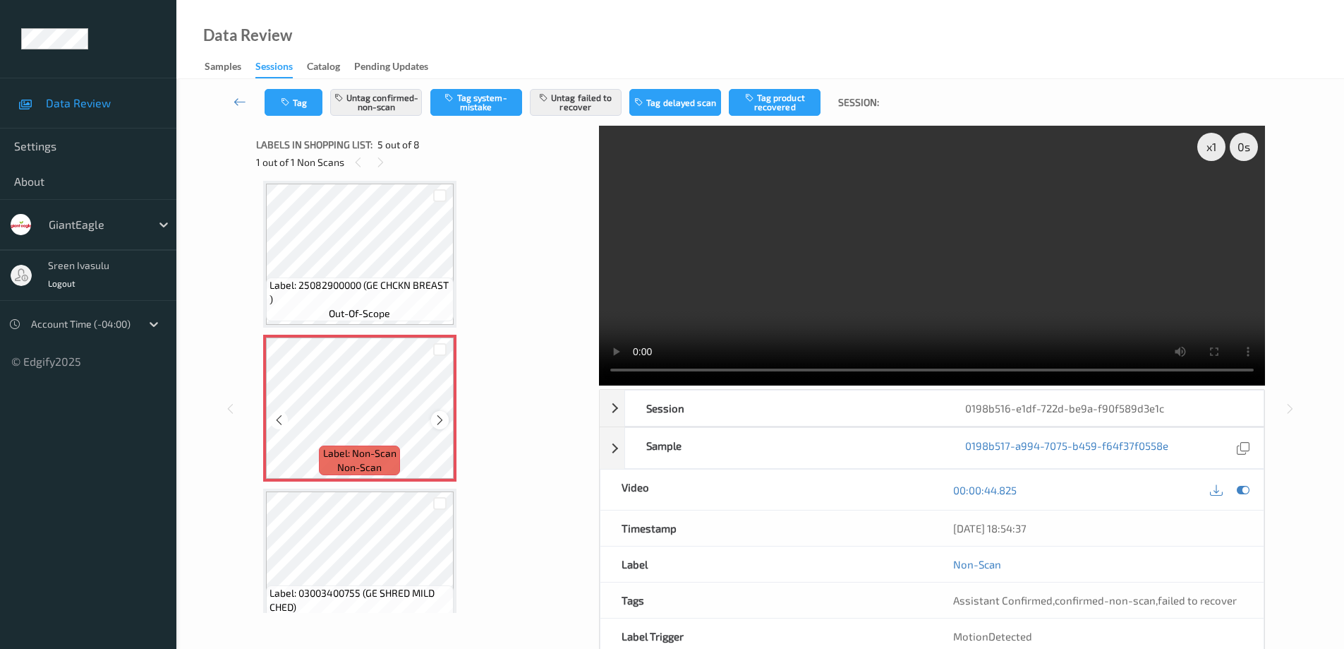
click at [442, 420] on icon at bounding box center [440, 420] width 12 height 13
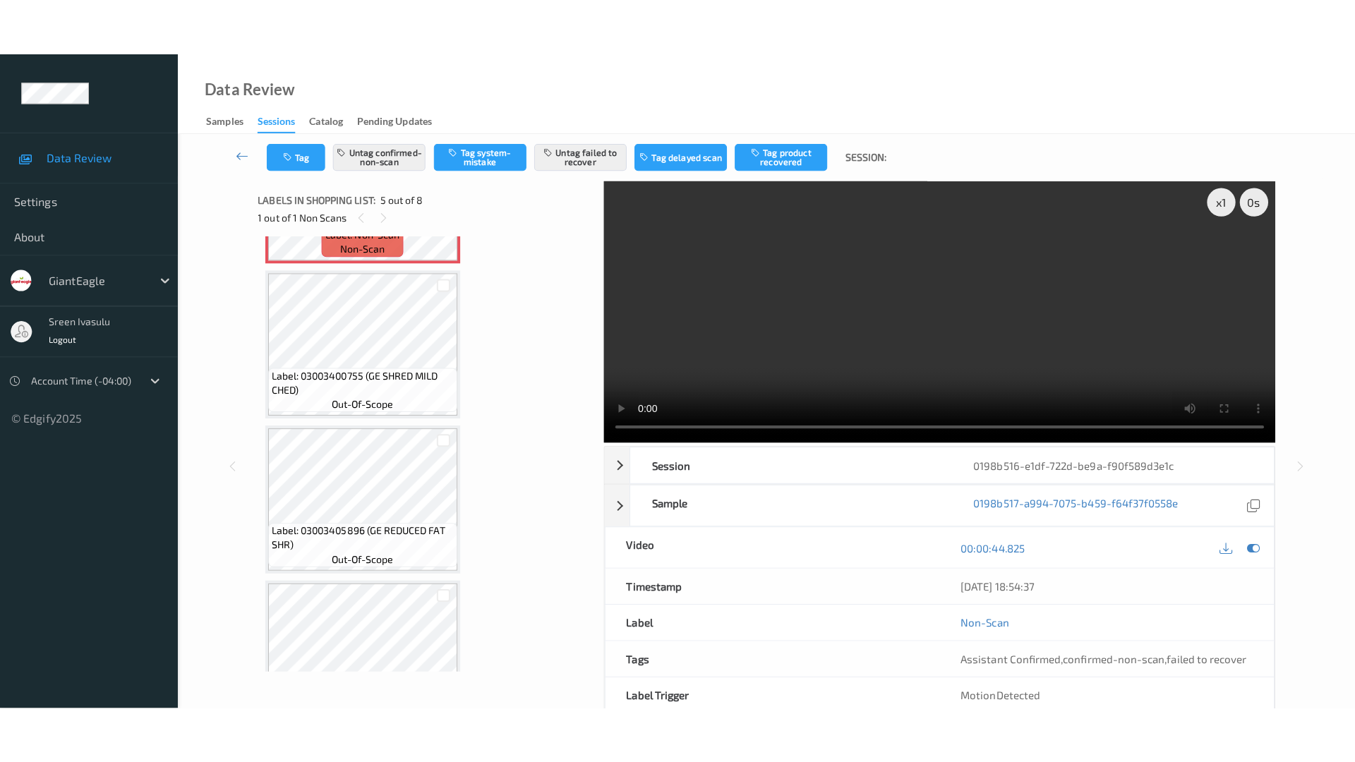
scroll to position [751, 0]
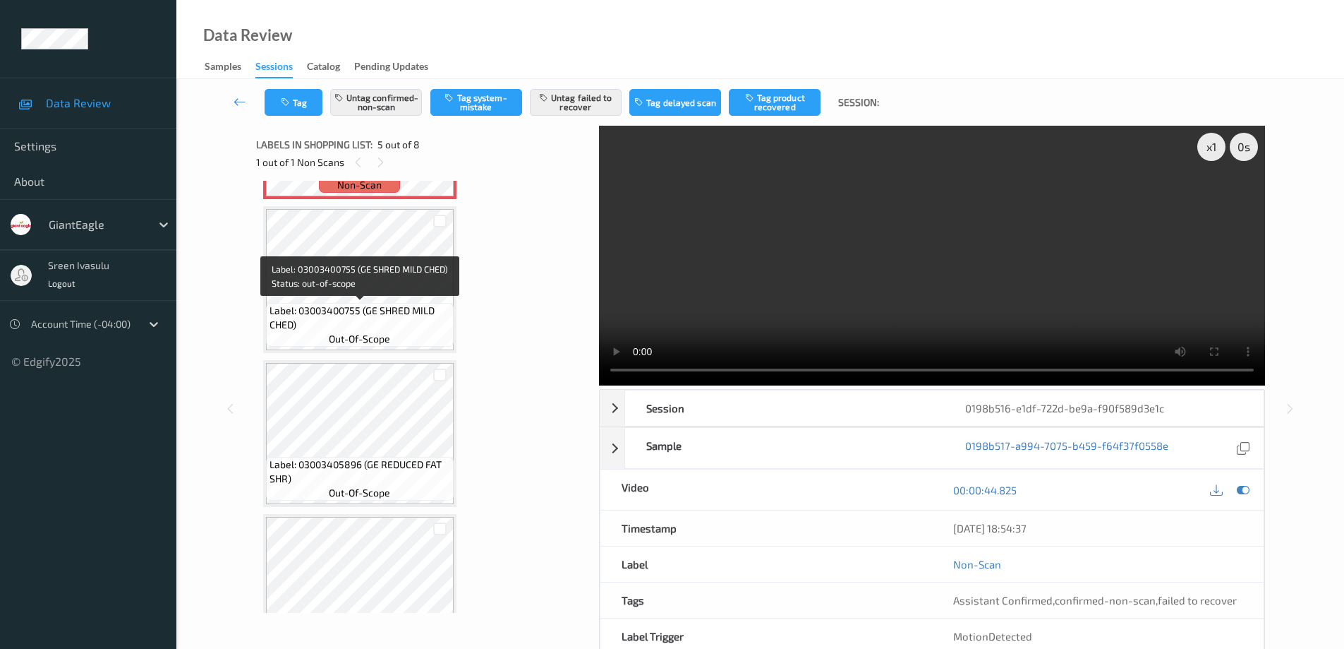
click at [397, 314] on span "Label: 03003400755 (GE SHRED MILD CHED)" at bounding box center [360, 317] width 181 height 28
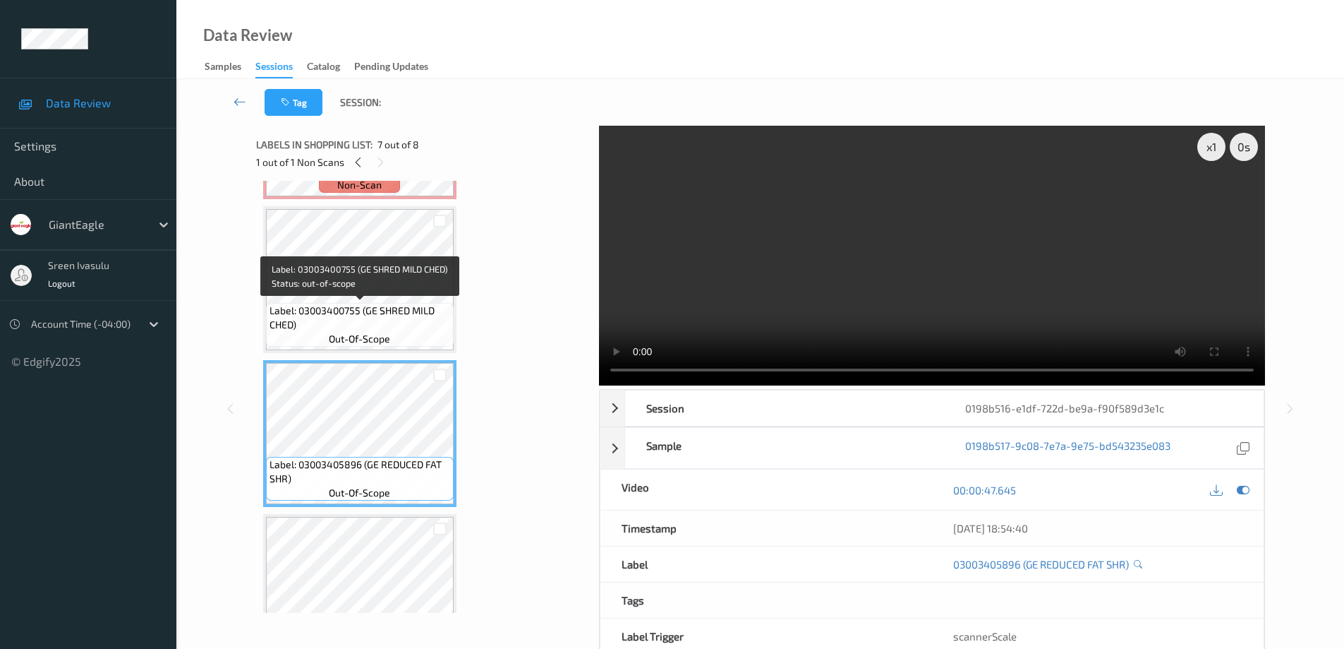
click at [407, 306] on span "Label: 03003400755 (GE SHRED MILD CHED)" at bounding box center [360, 317] width 181 height 28
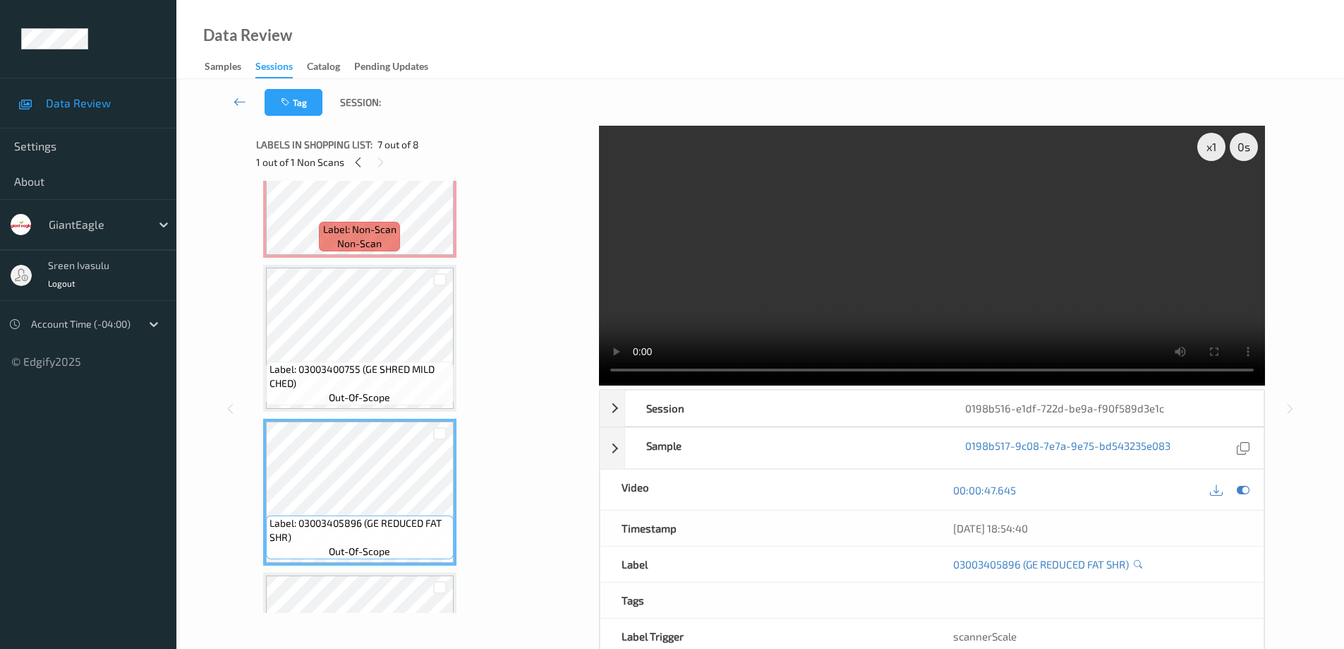
scroll to position [806, 0]
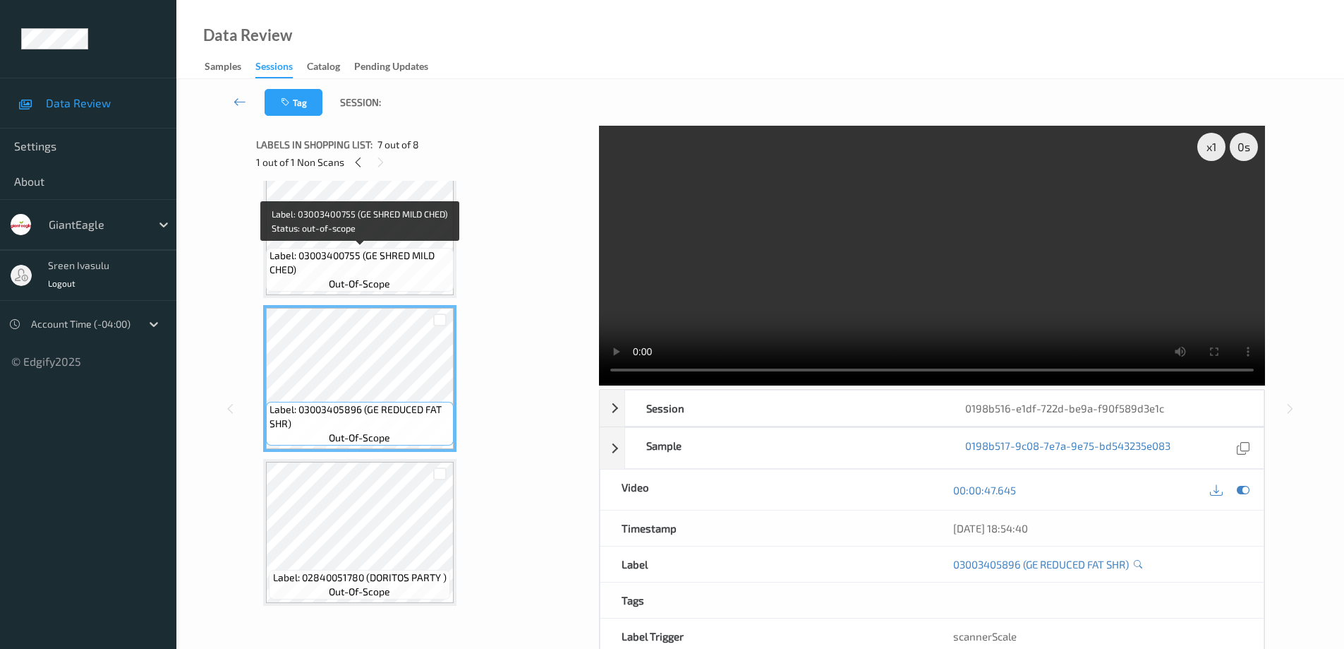
click at [416, 253] on span "Label: 03003400755 (GE SHRED MILD CHED)" at bounding box center [360, 262] width 181 height 28
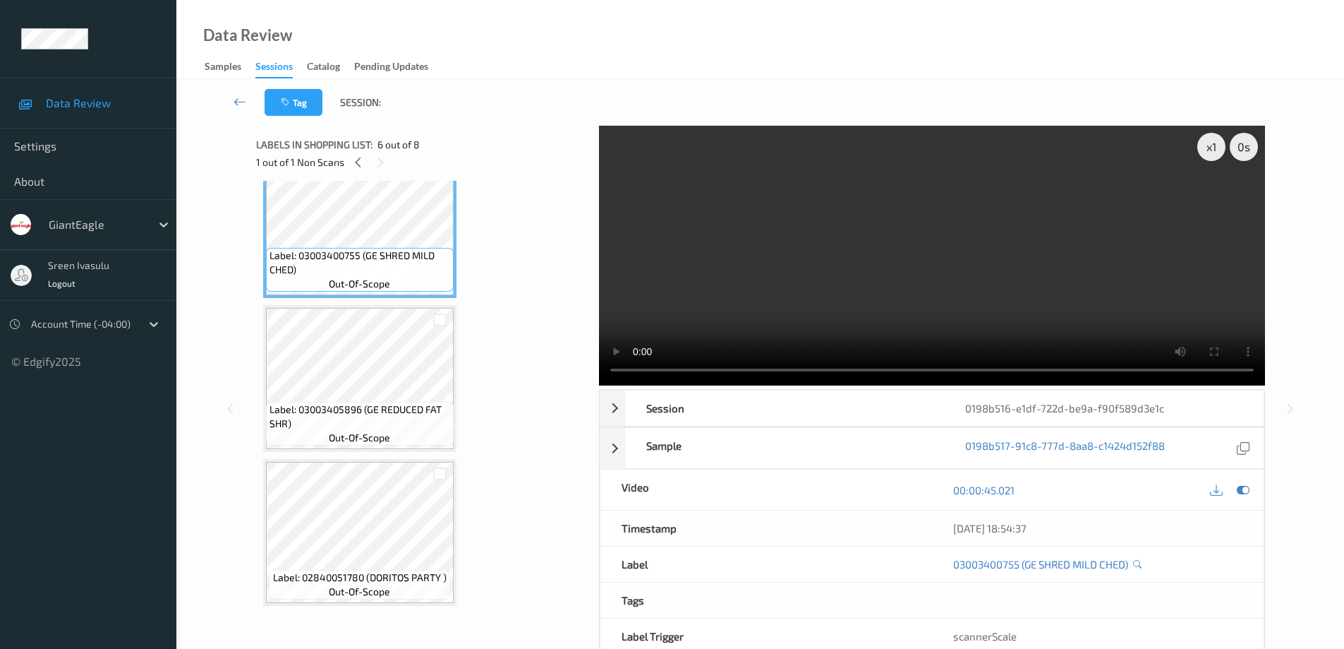
scroll to position [524, 0]
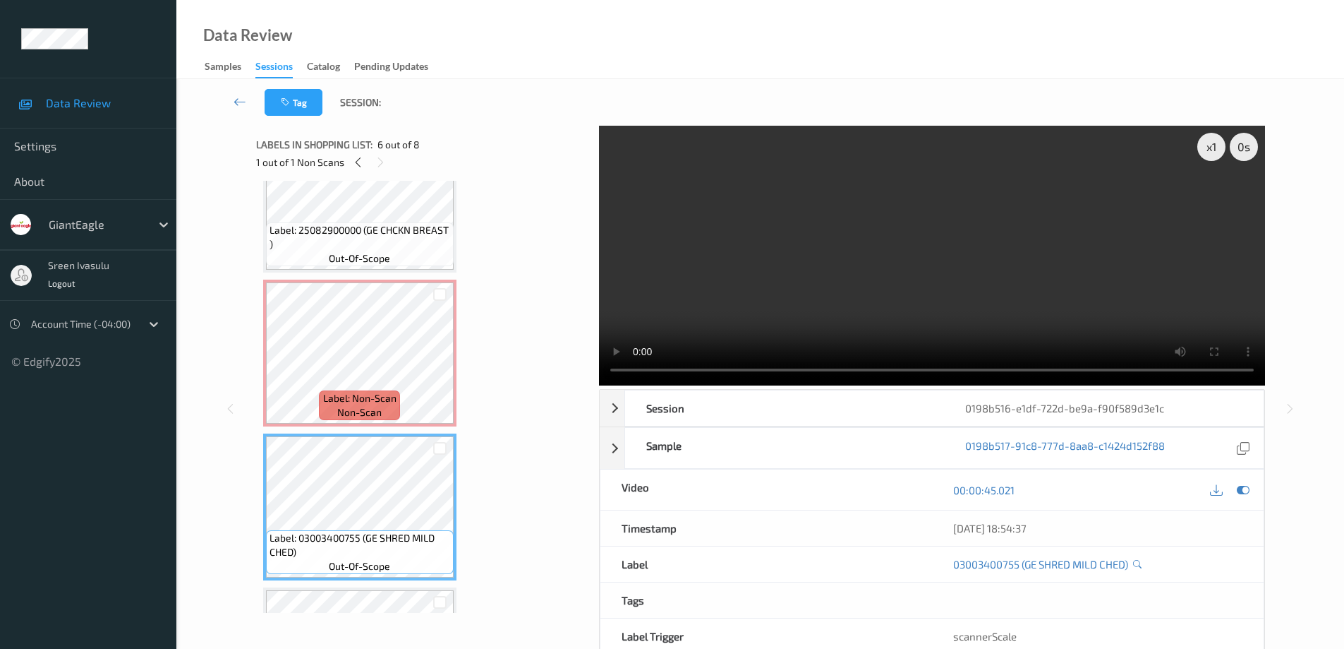
click at [351, 169] on div "1 out of 1 Non Scans" at bounding box center [422, 162] width 333 height 18
click at [363, 156] on icon at bounding box center [358, 162] width 12 height 13
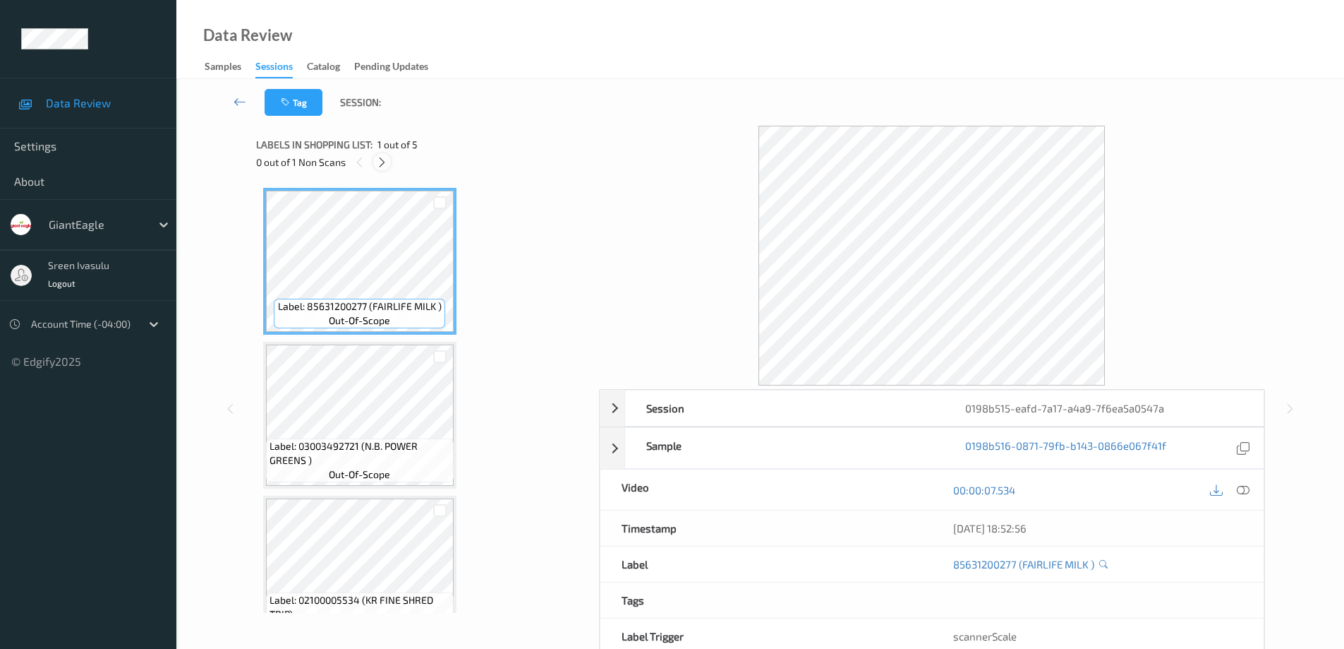
click at [382, 159] on icon at bounding box center [382, 162] width 12 height 13
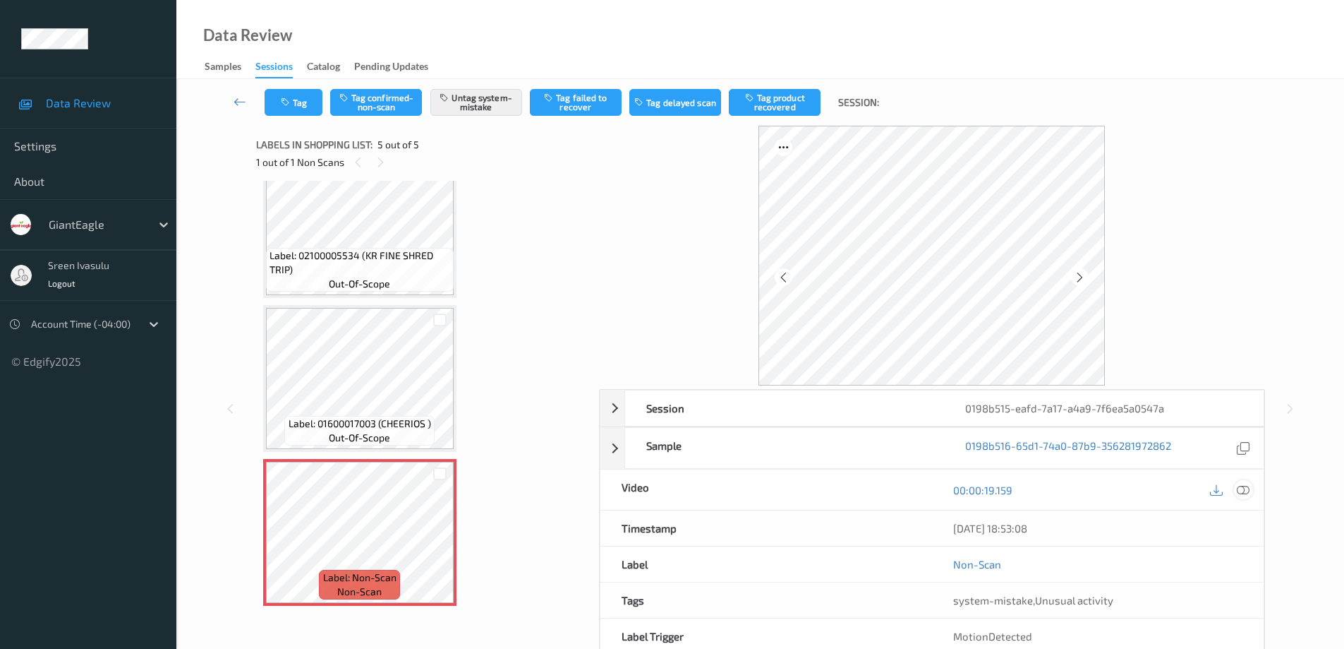
click at [1237, 486] on icon at bounding box center [1243, 489] width 13 height 13
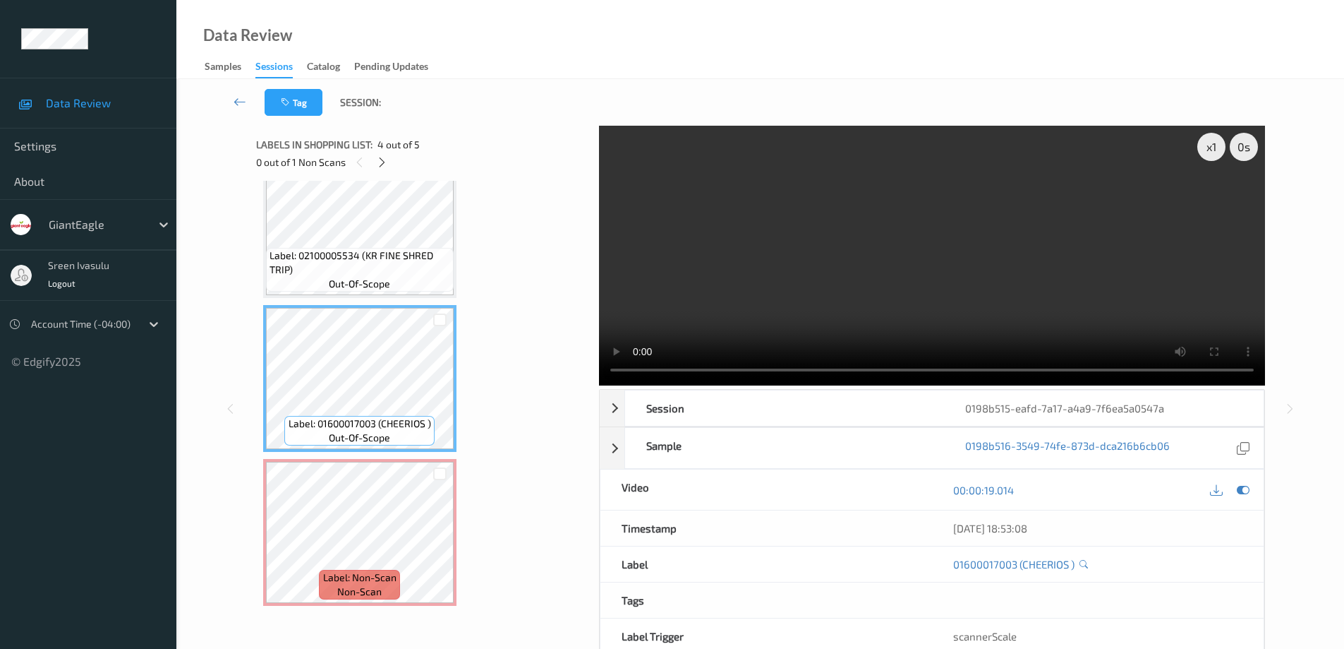
click at [462, 542] on div "Label: 85631200277 (FAIRLIFE MILK ) out-of-scope Label: 03003492721 (N.B. POWER…" at bounding box center [422, 224] width 319 height 762
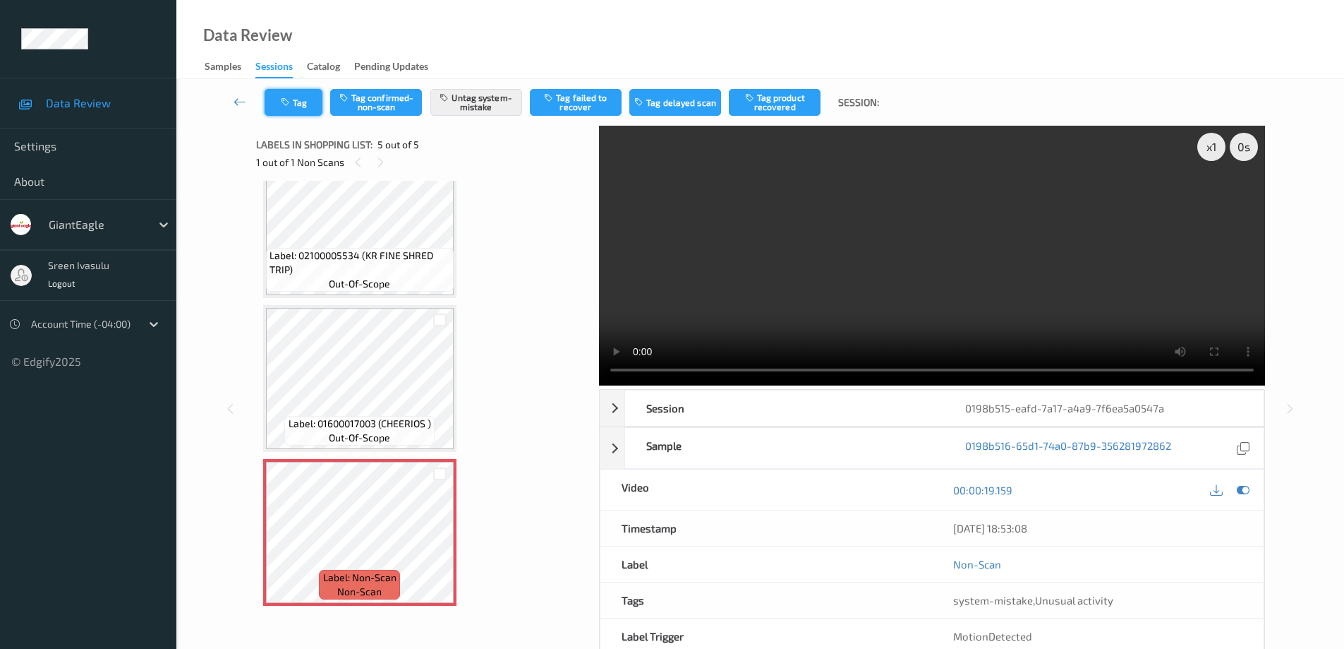
click at [300, 102] on button "Tag" at bounding box center [294, 102] width 58 height 27
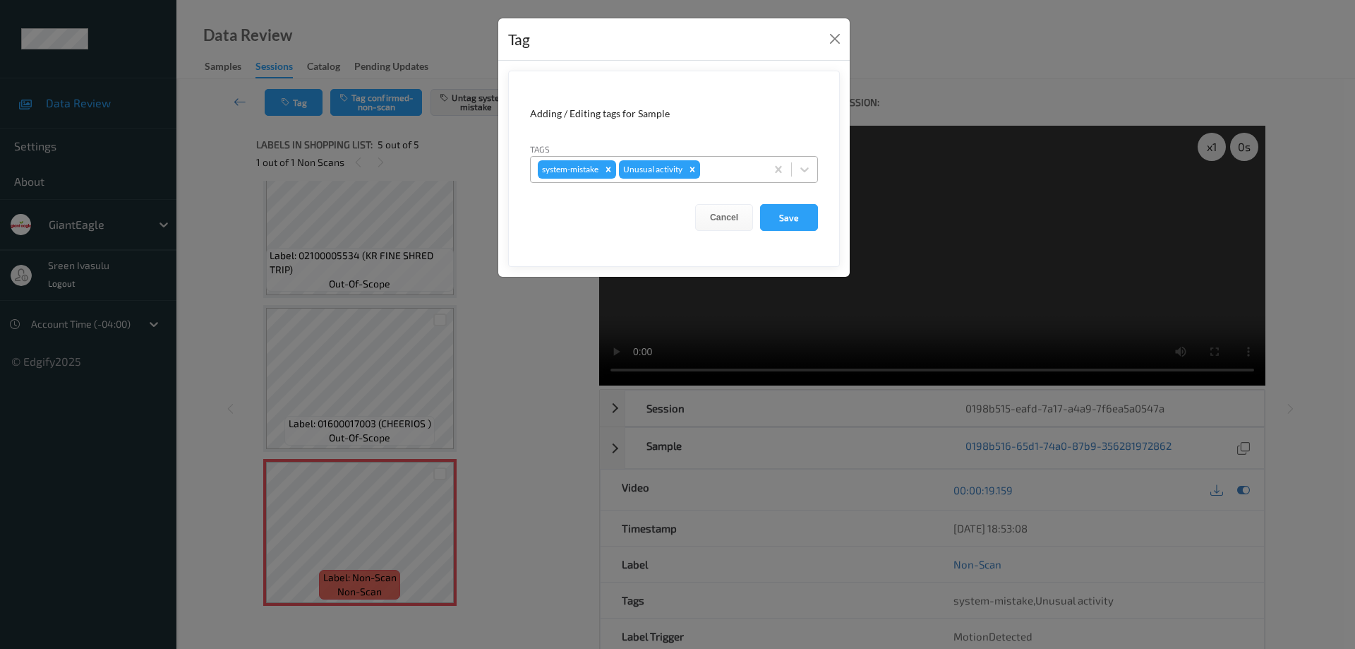
click at [694, 167] on icon "Remove Unusual activity" at bounding box center [692, 169] width 10 height 10
click at [779, 217] on button "Save" at bounding box center [789, 217] width 58 height 27
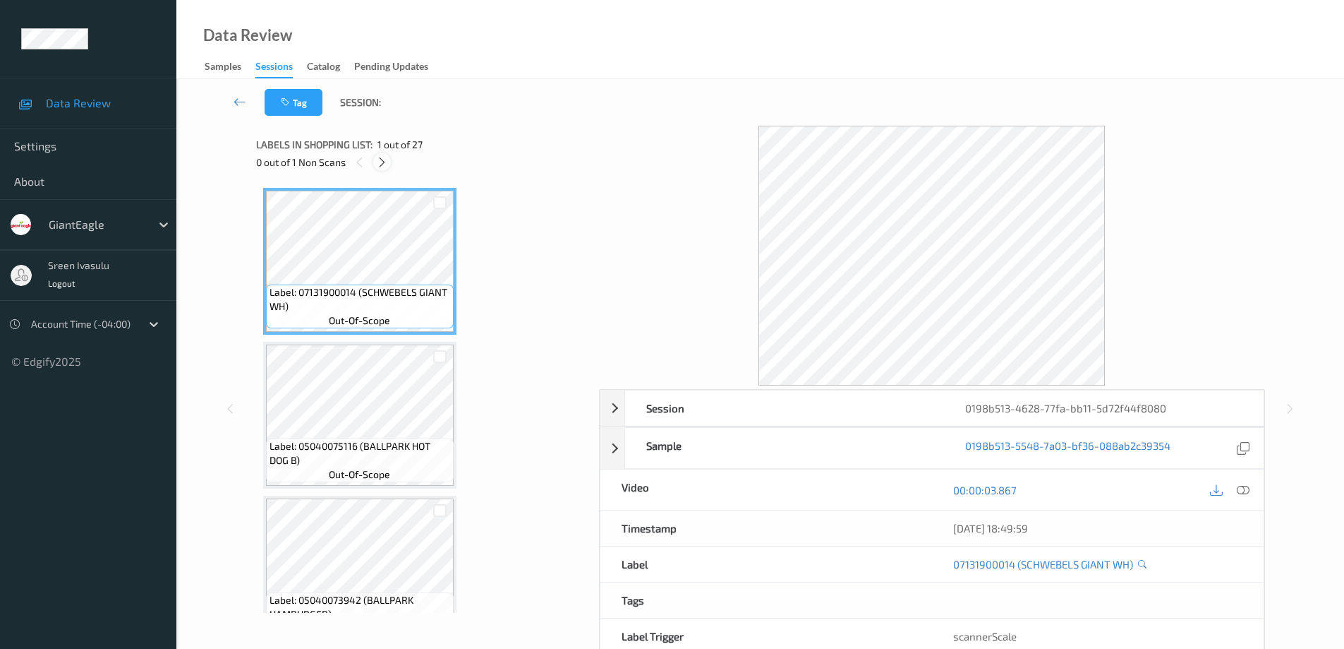
click at [376, 162] on icon at bounding box center [382, 162] width 12 height 13
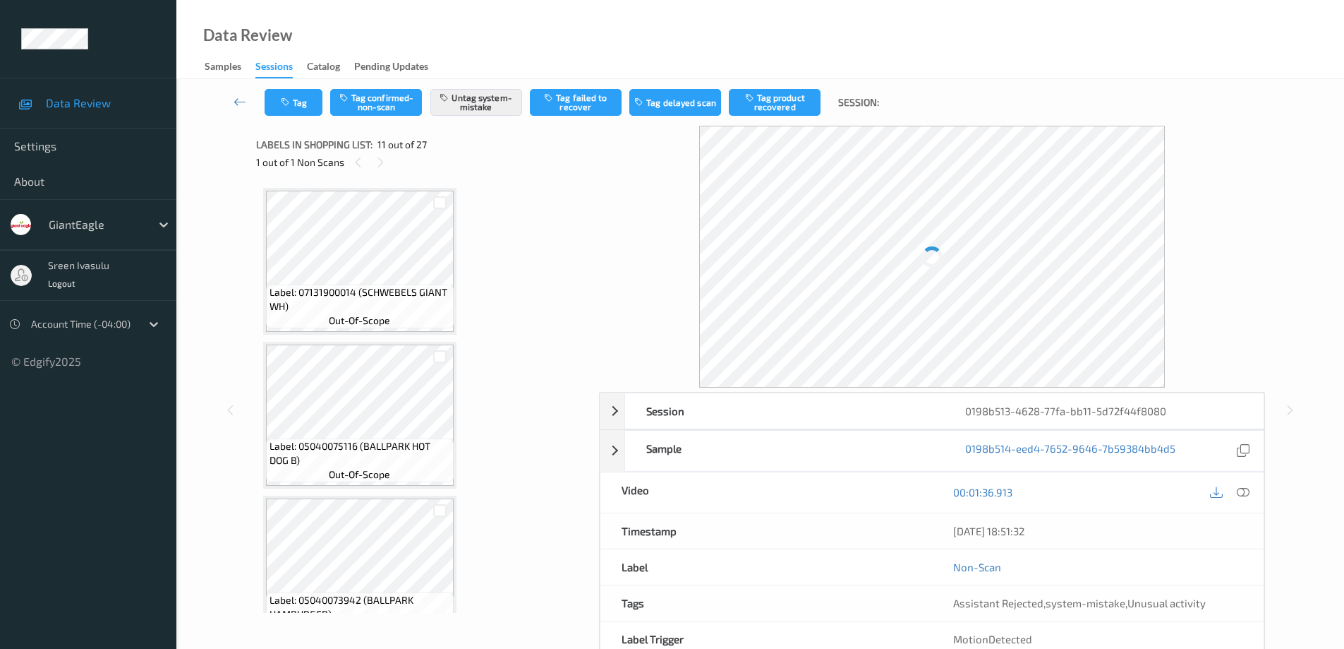
scroll to position [1392, 0]
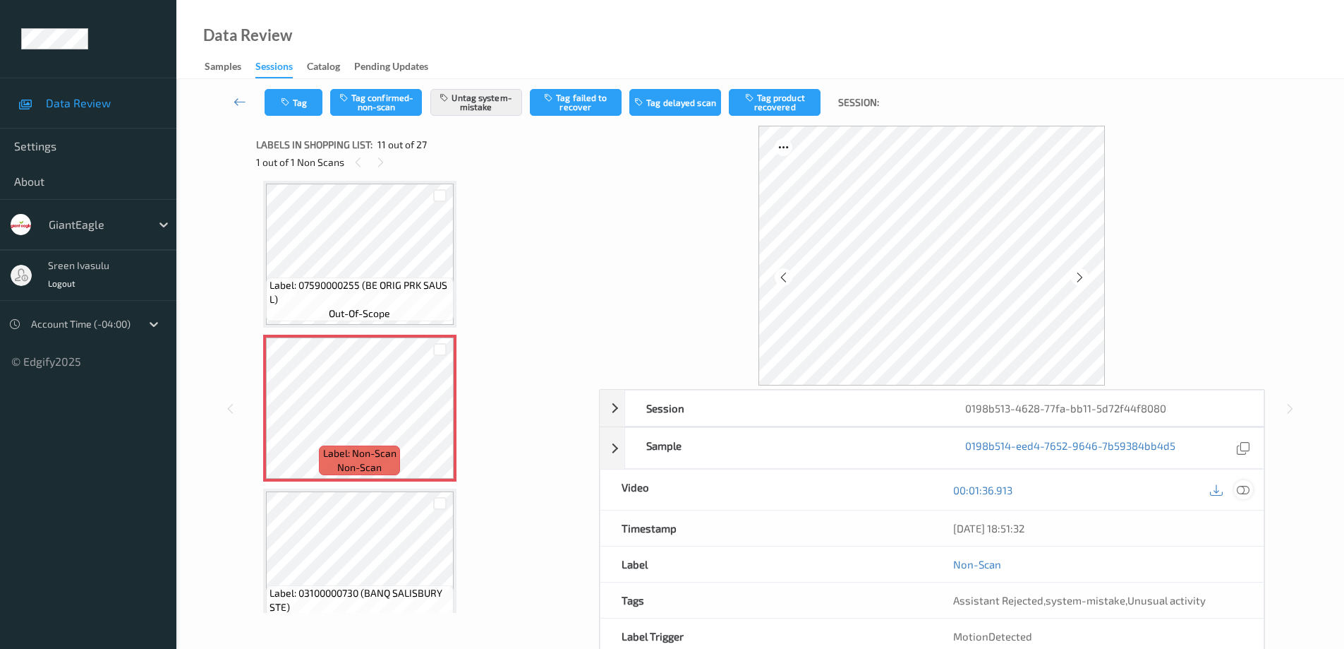
click at [1251, 488] on div at bounding box center [1243, 489] width 19 height 19
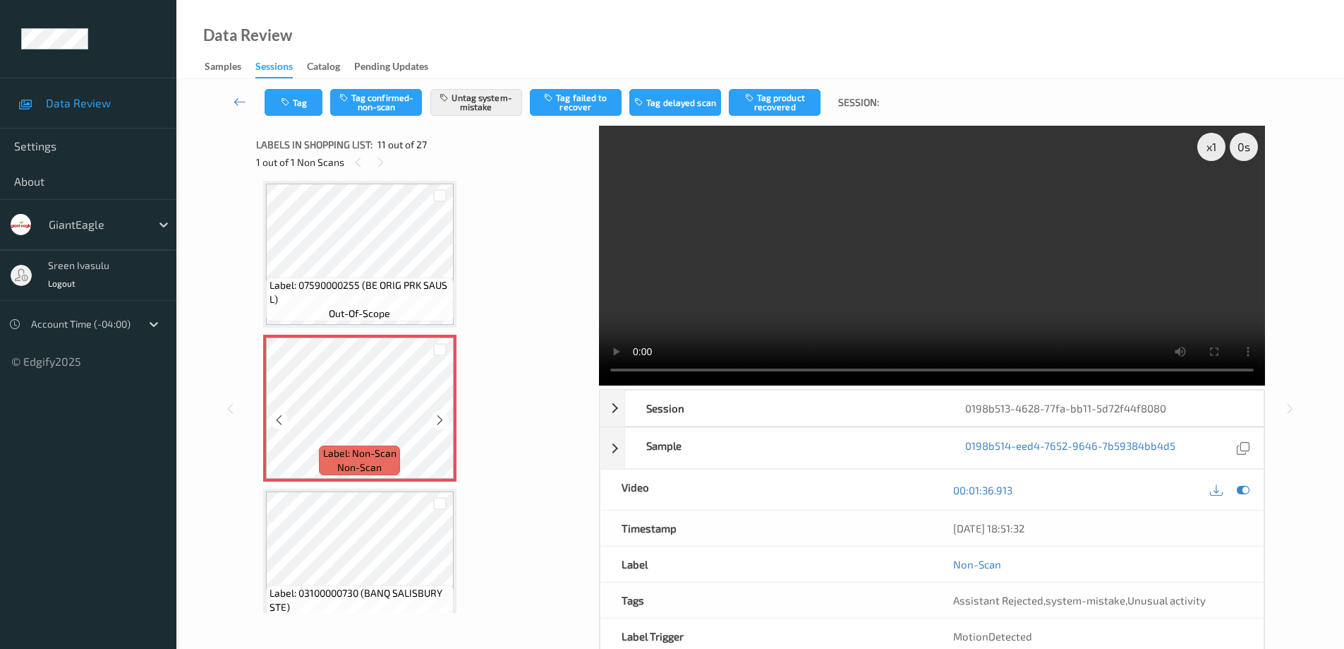
click at [434, 414] on icon at bounding box center [440, 420] width 12 height 13
click at [435, 417] on icon at bounding box center [440, 420] width 12 height 13
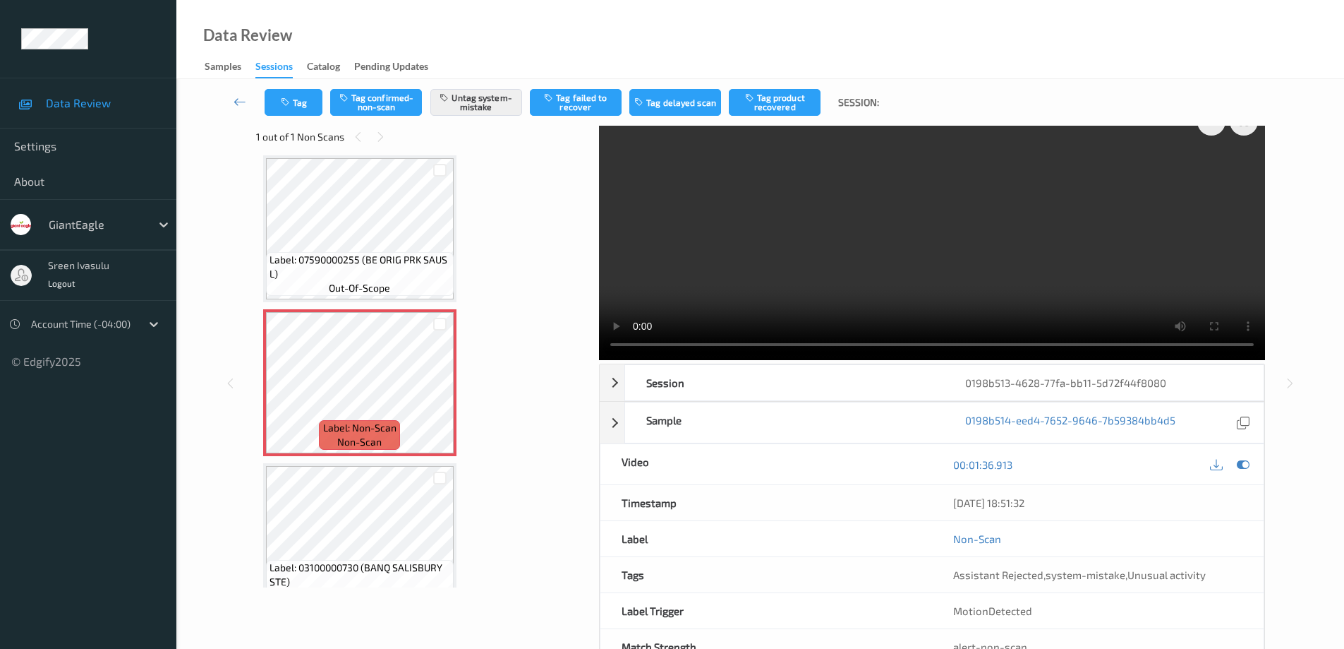
scroll to position [0, 0]
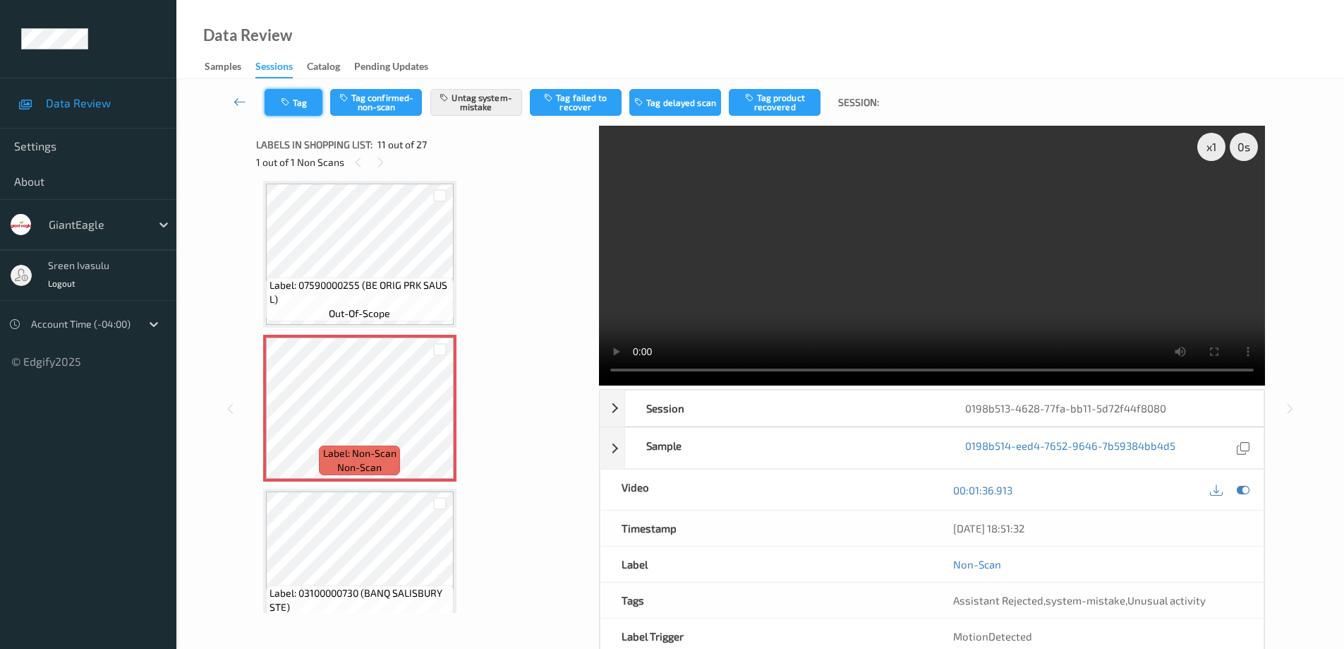
click at [304, 100] on button "Tag" at bounding box center [294, 102] width 58 height 27
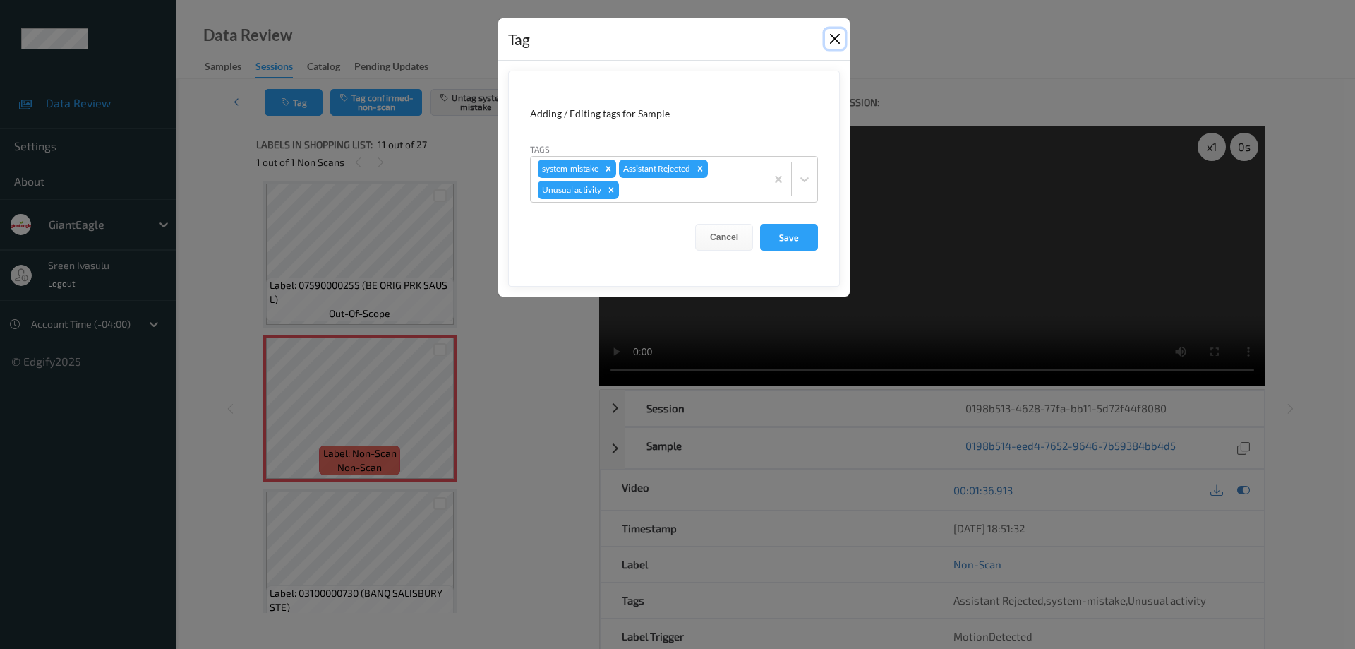
click at [831, 40] on button "Close" at bounding box center [835, 39] width 20 height 20
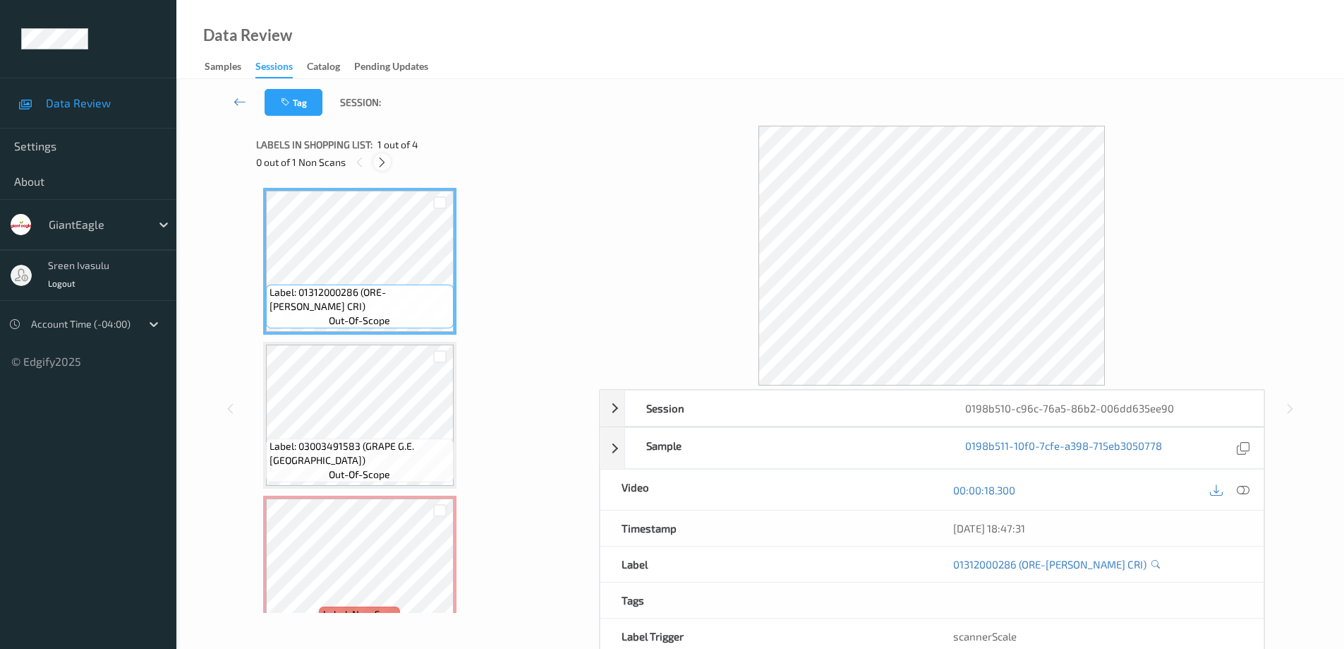
click at [382, 164] on icon at bounding box center [382, 162] width 12 height 13
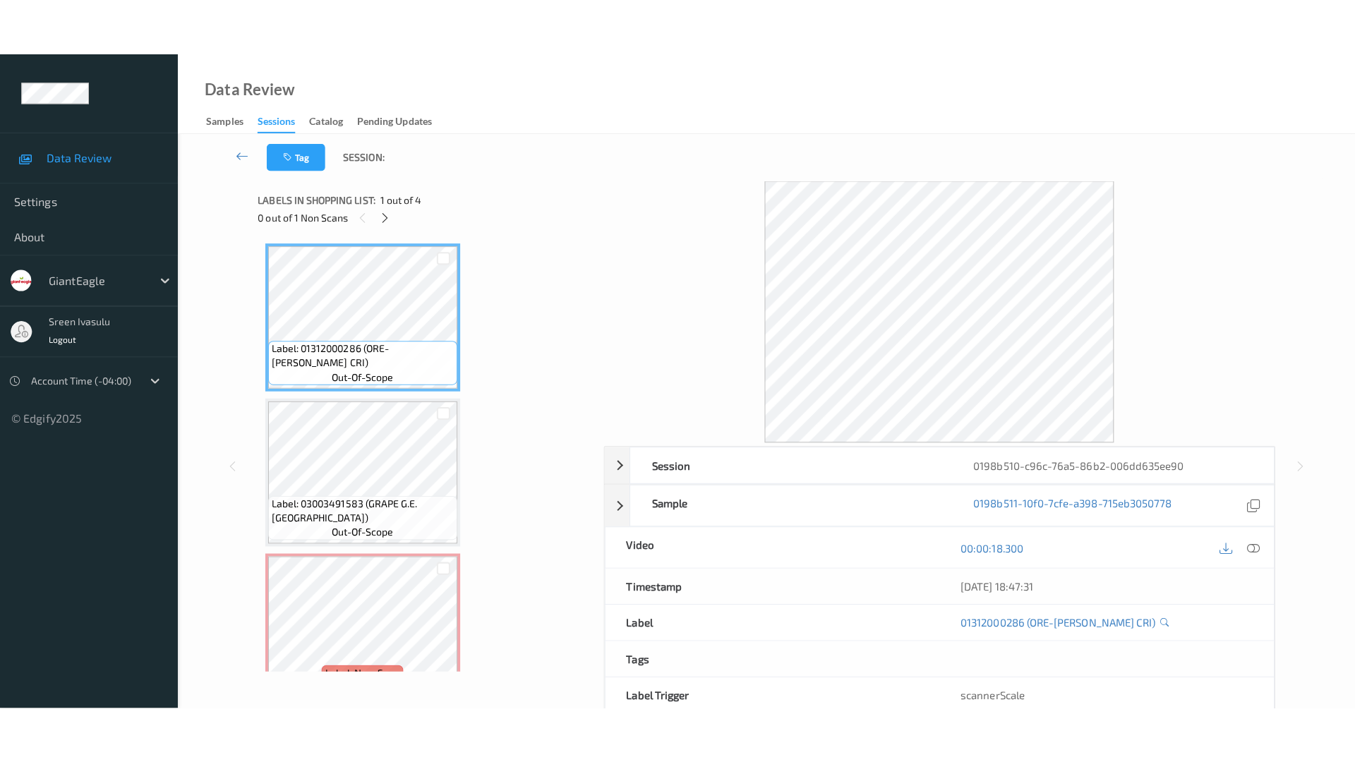
scroll to position [161, 0]
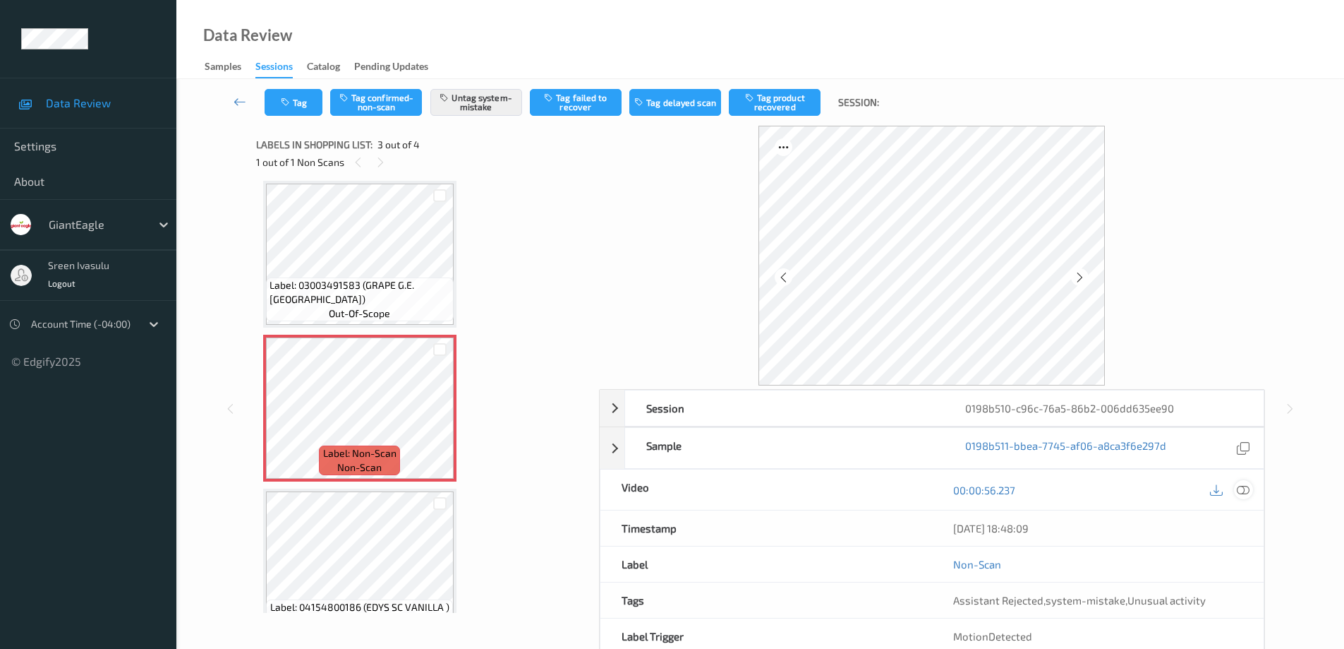
click at [1250, 490] on div at bounding box center [1243, 489] width 19 height 19
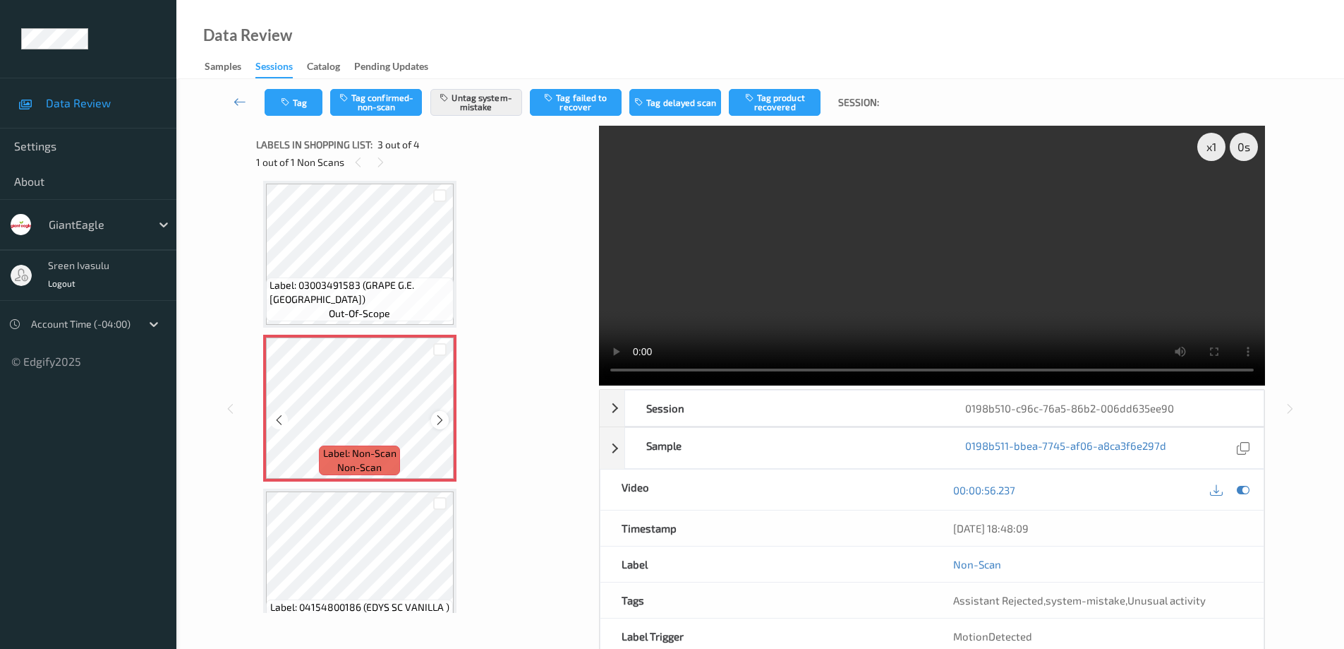
click at [437, 421] on icon at bounding box center [440, 420] width 12 height 13
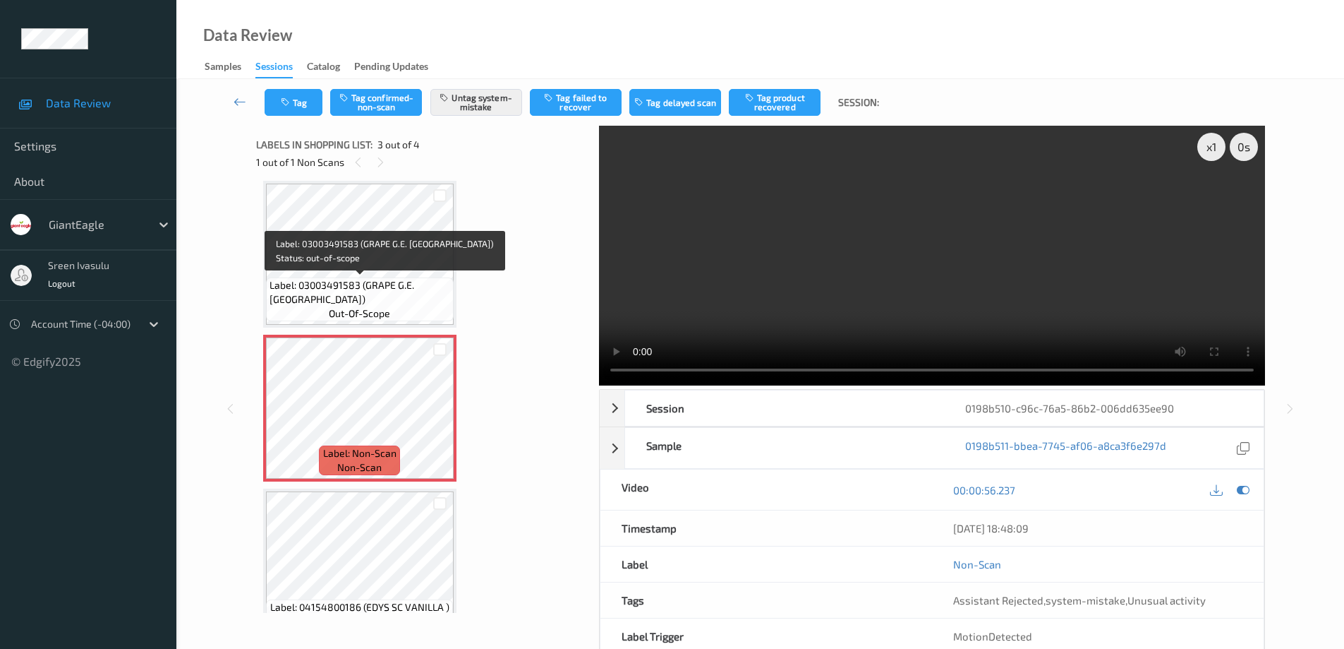
click at [393, 282] on span "Label: 03003491583 (GRAPE G.E. RED SEE)" at bounding box center [360, 292] width 181 height 28
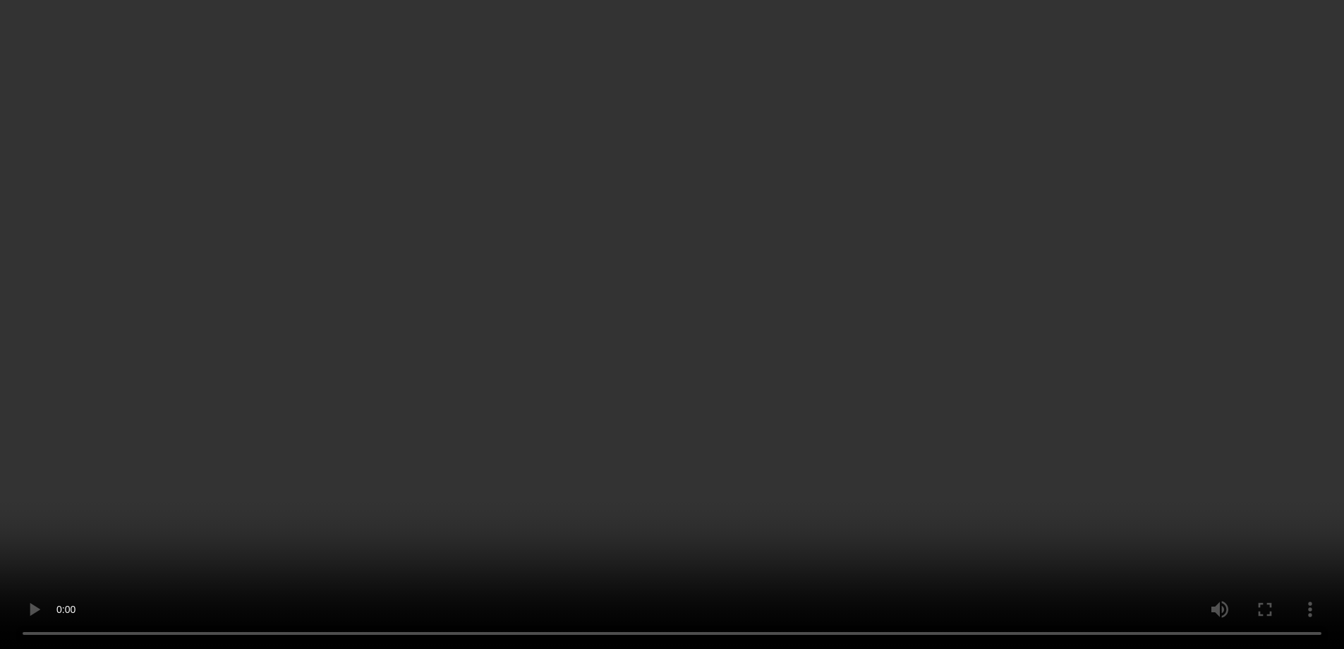
scroll to position [0, 0]
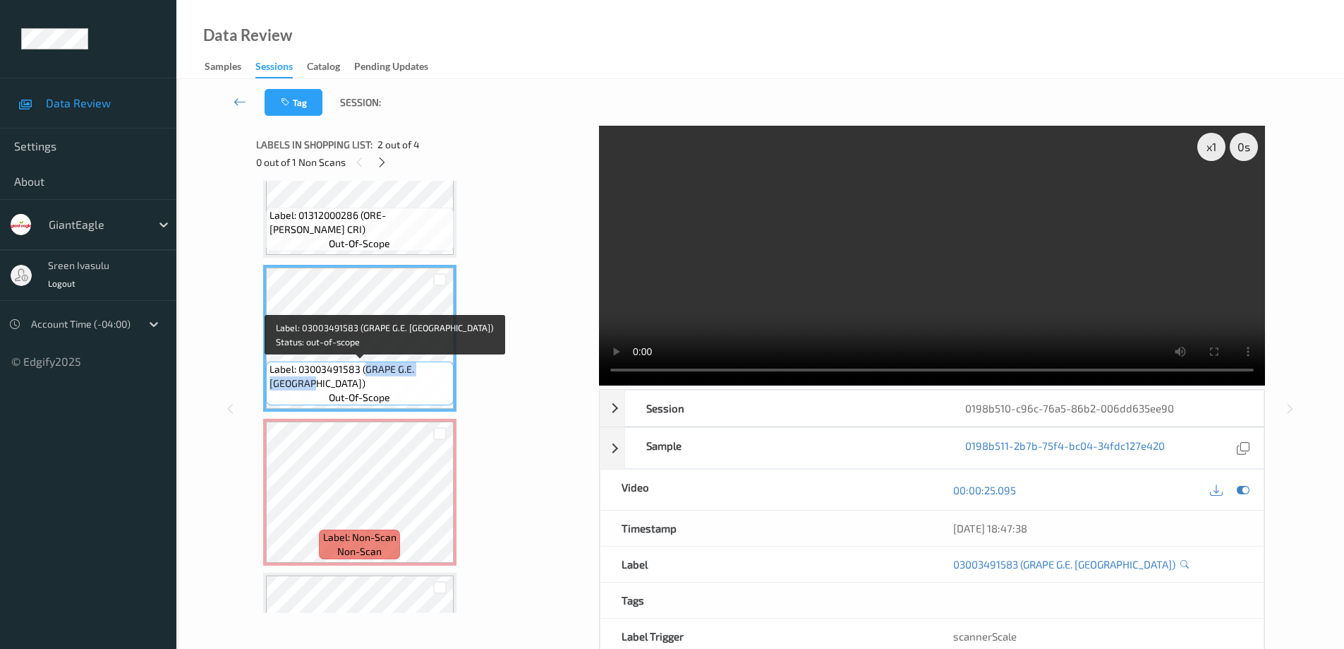
drag, startPoint x: 366, startPoint y: 366, endPoint x: 441, endPoint y: 390, distance: 78.6
click at [441, 390] on span "Label: 03003491583 (GRAPE G.E. RED SEE)" at bounding box center [360, 376] width 181 height 28
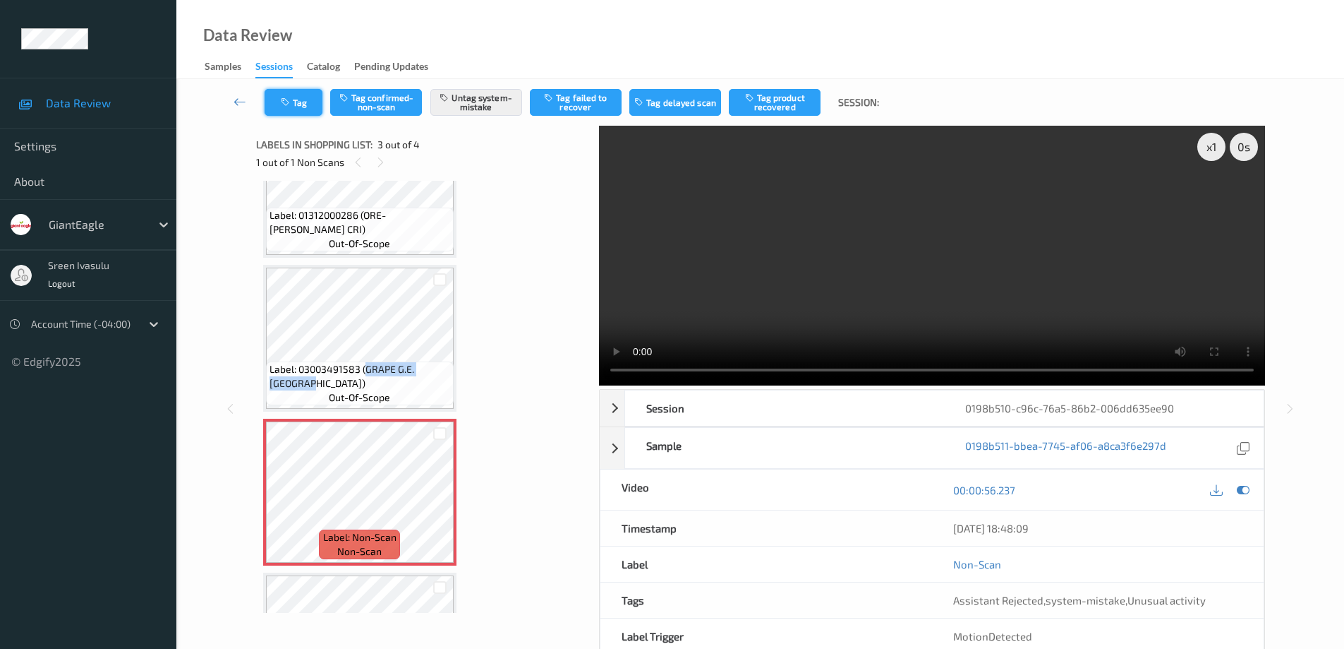
click at [302, 100] on button "Tag" at bounding box center [294, 102] width 58 height 27
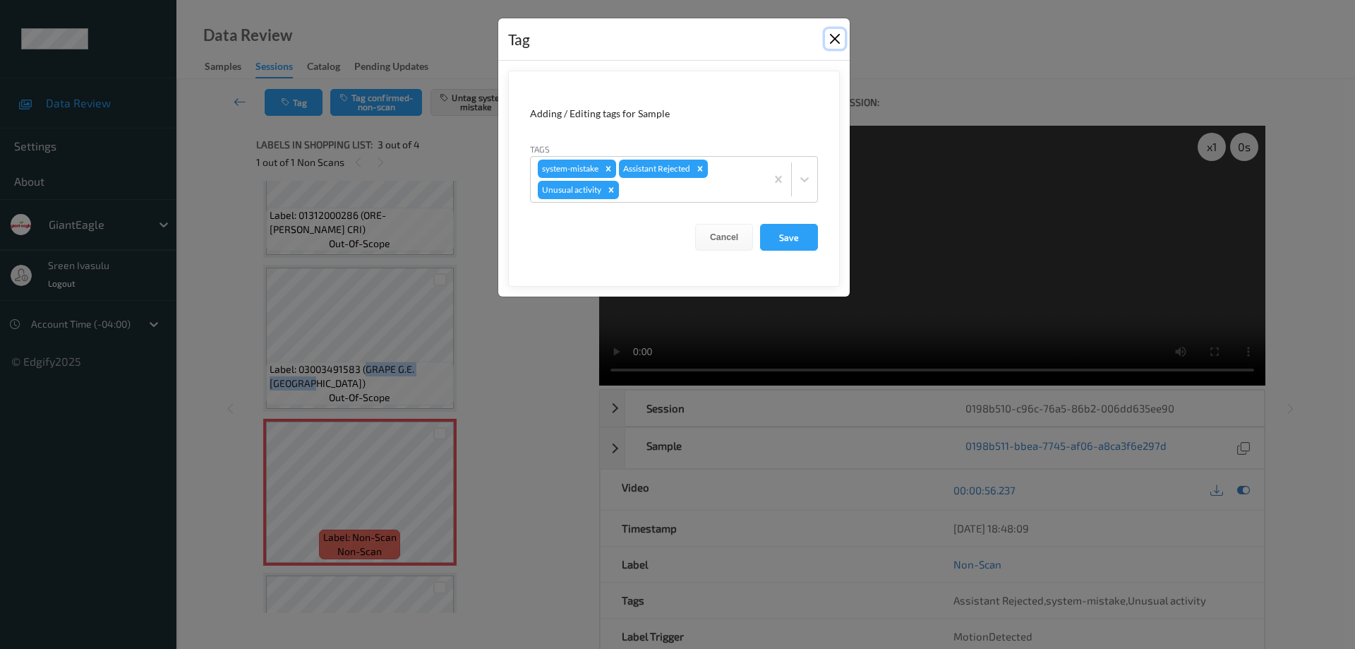
click at [830, 44] on button "Close" at bounding box center [835, 39] width 20 height 20
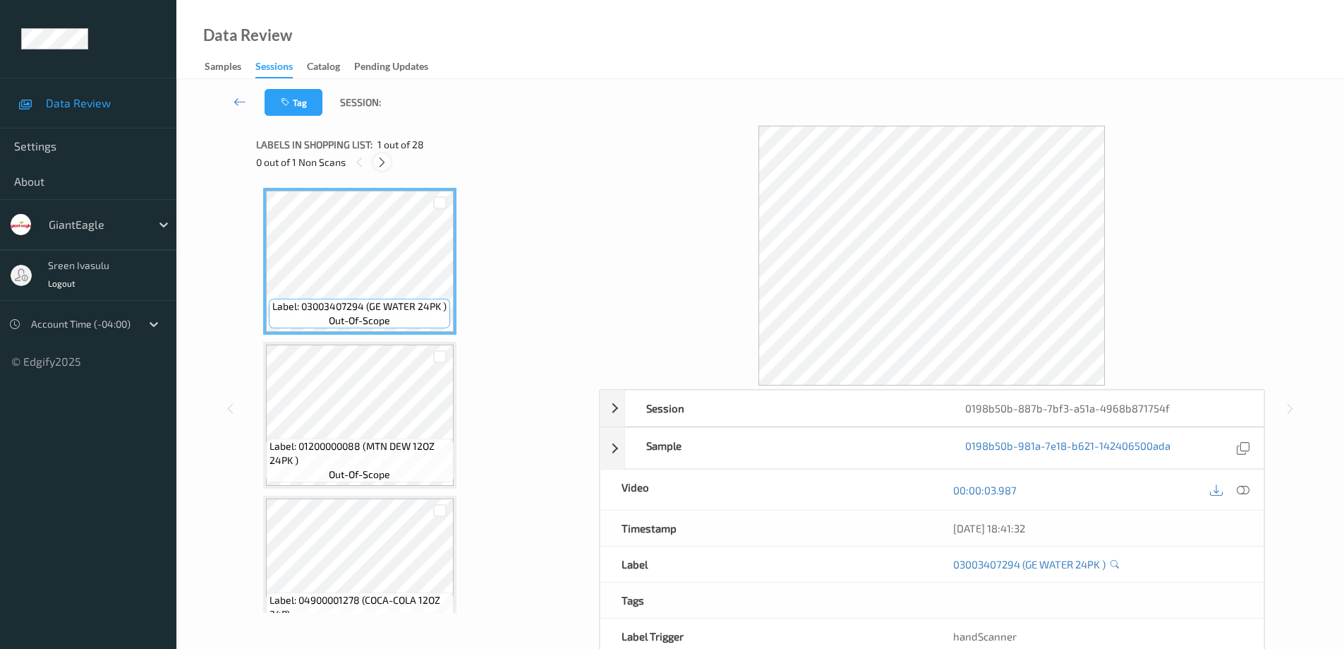
click at [381, 161] on icon at bounding box center [382, 162] width 12 height 13
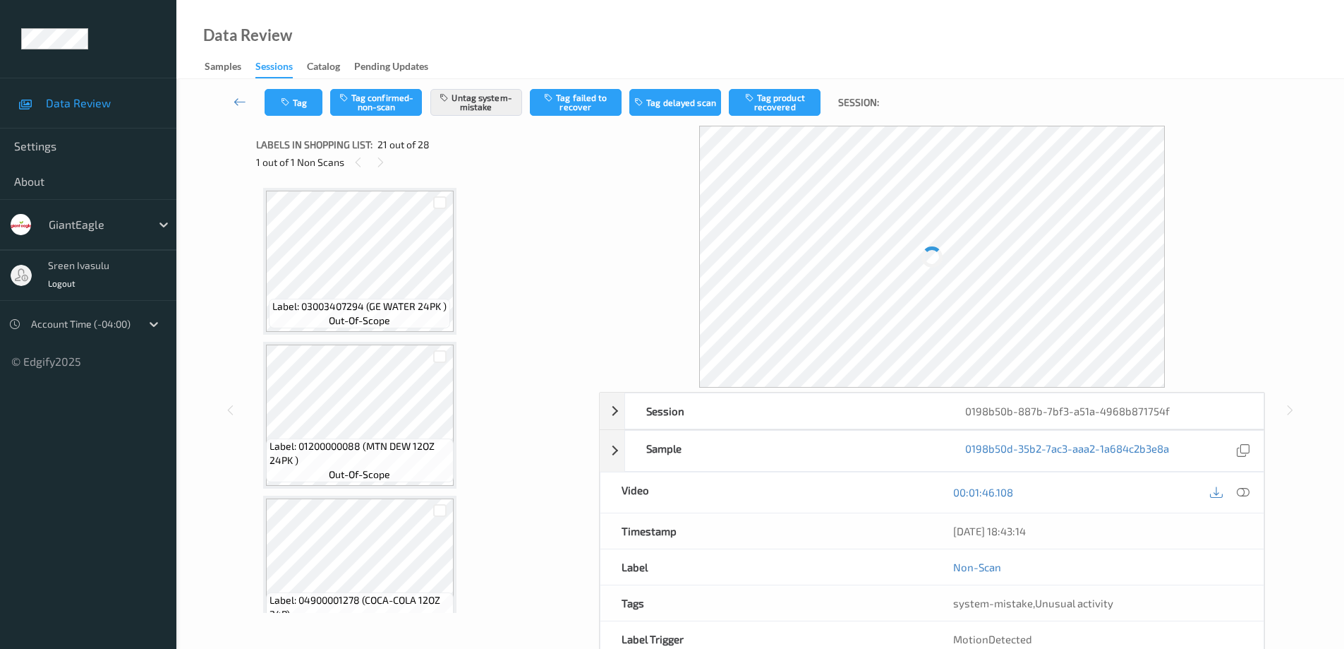
scroll to position [2930, 0]
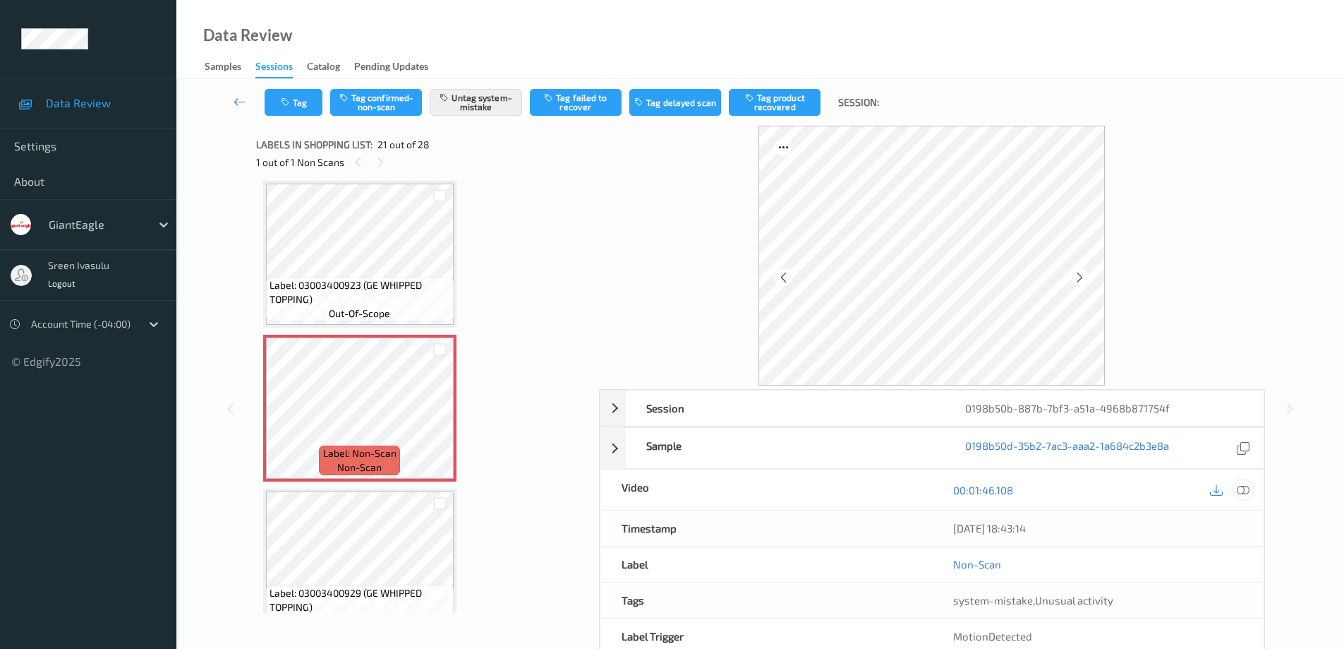
click at [1243, 490] on icon at bounding box center [1243, 489] width 13 height 13
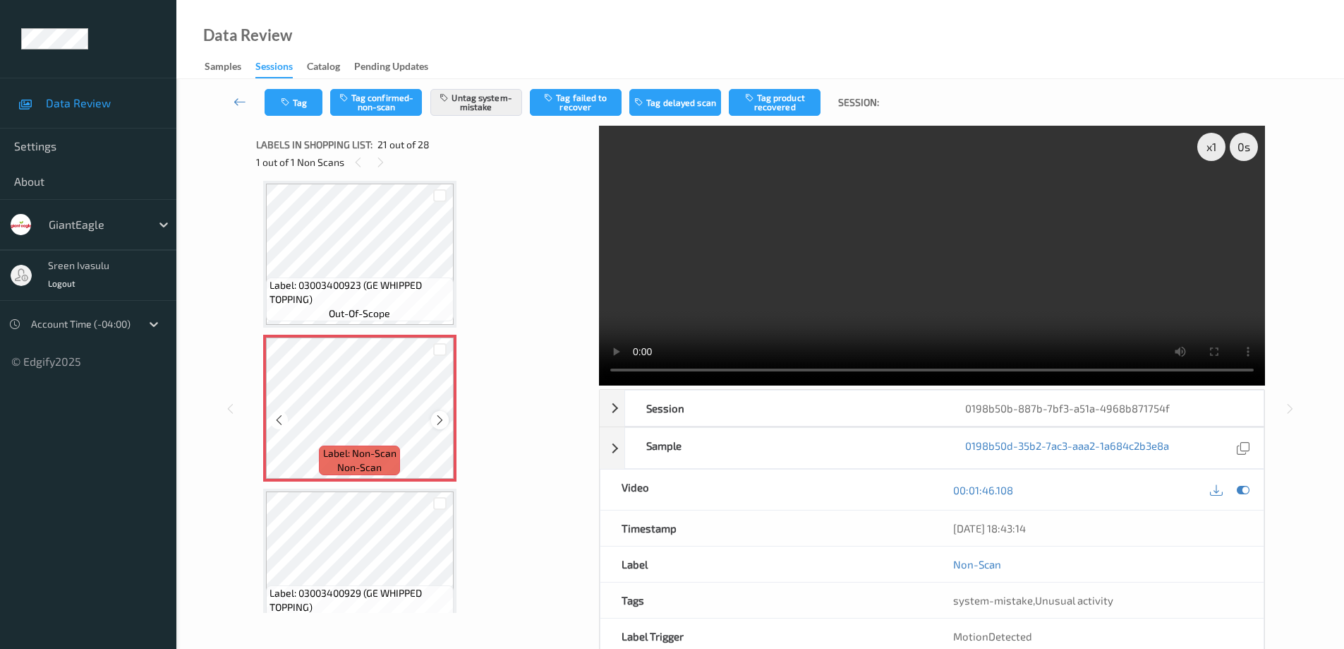
click at [439, 418] on icon at bounding box center [440, 420] width 12 height 13
click at [308, 94] on button "Tag" at bounding box center [294, 102] width 58 height 27
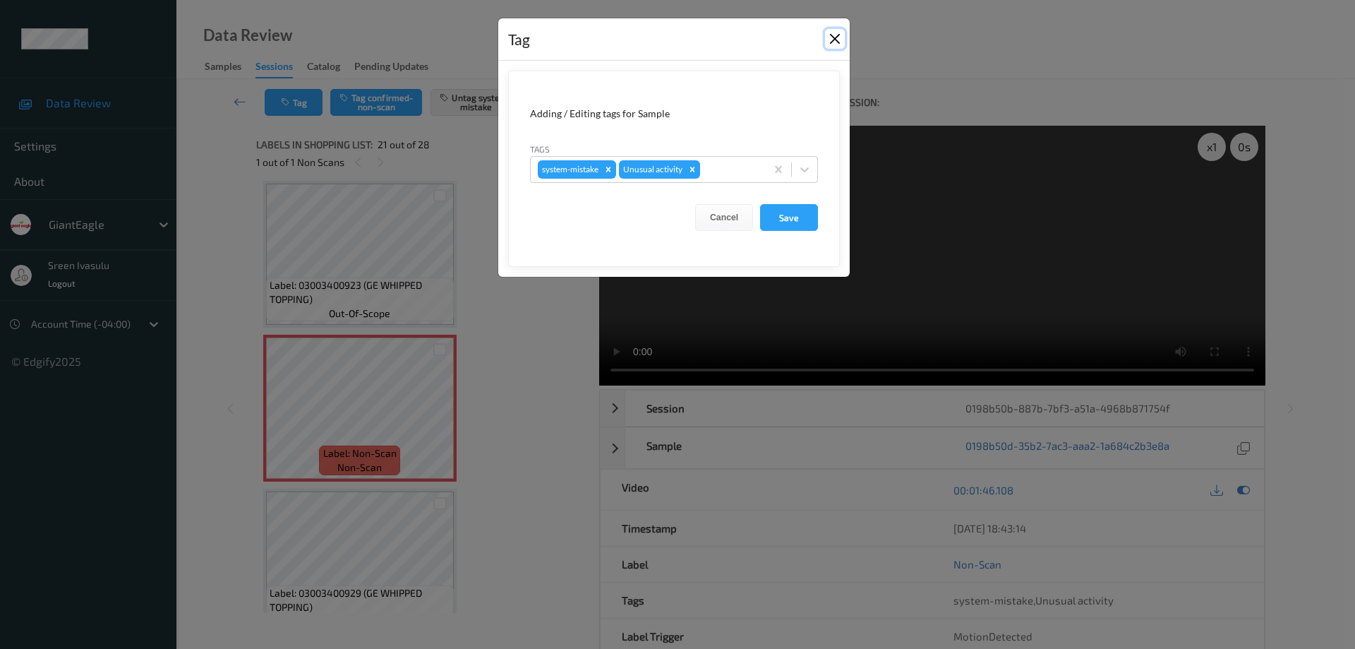
click at [833, 38] on button "Close" at bounding box center [835, 39] width 20 height 20
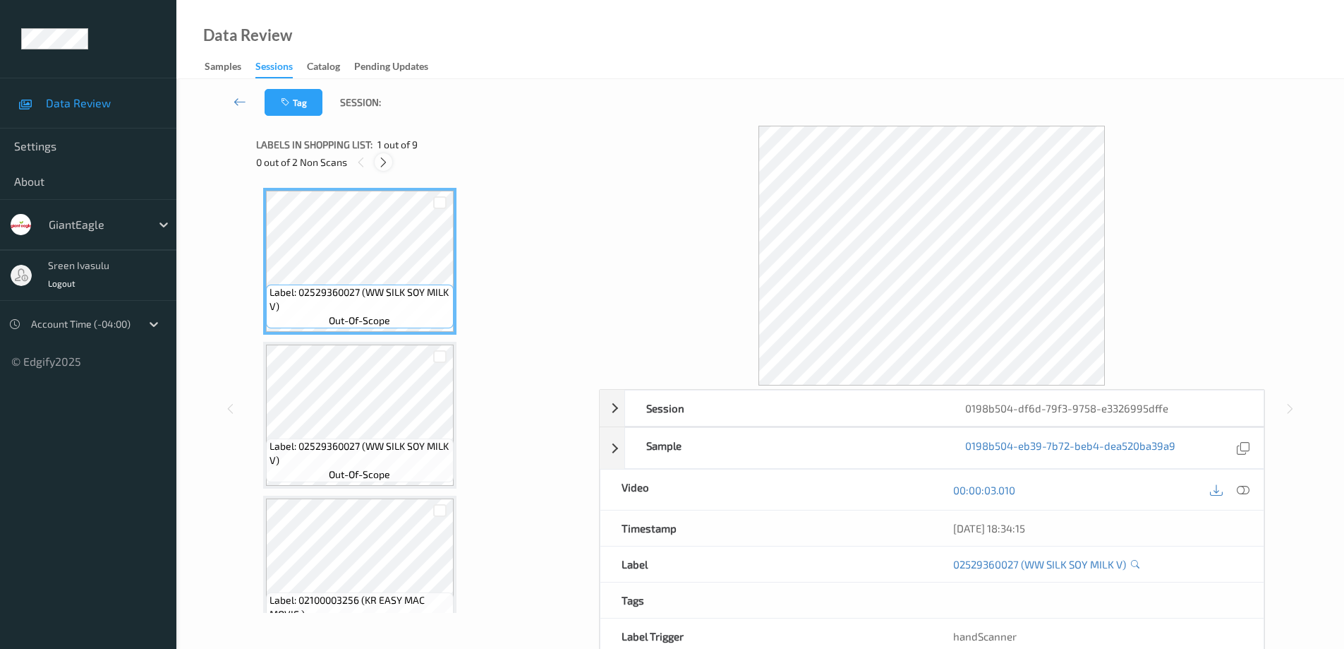
click at [383, 160] on icon at bounding box center [384, 162] width 12 height 13
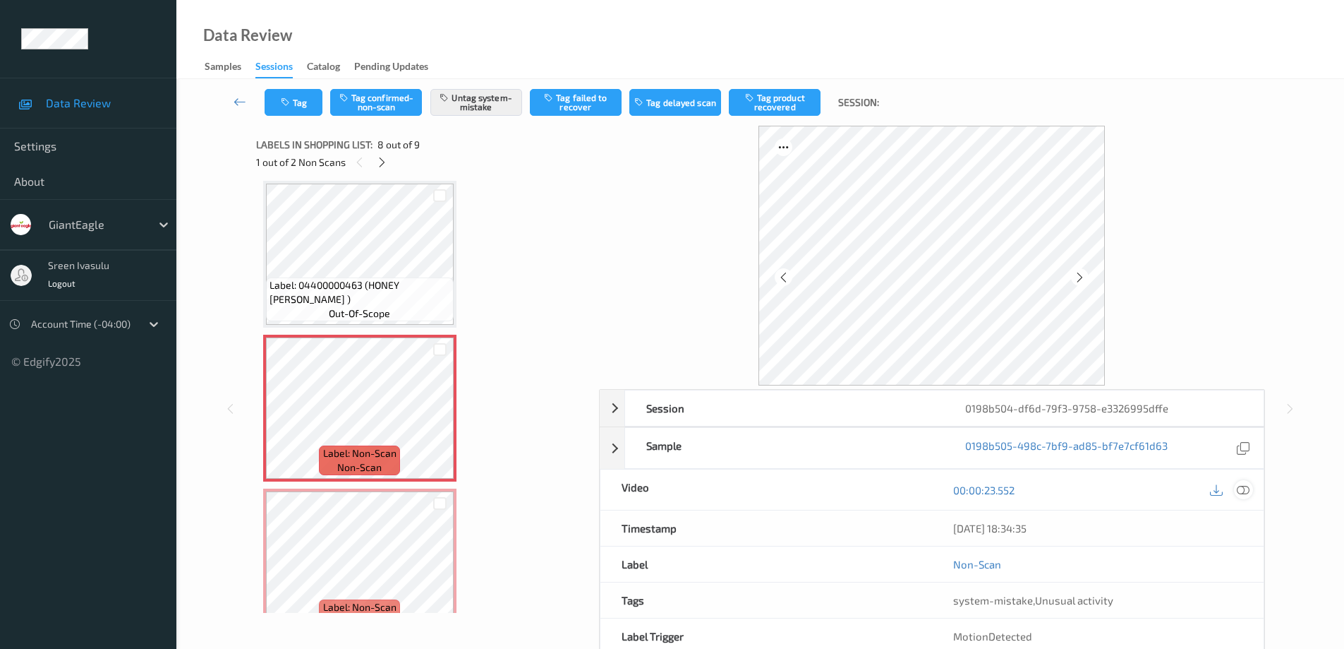
click at [1243, 488] on icon at bounding box center [1243, 489] width 13 height 13
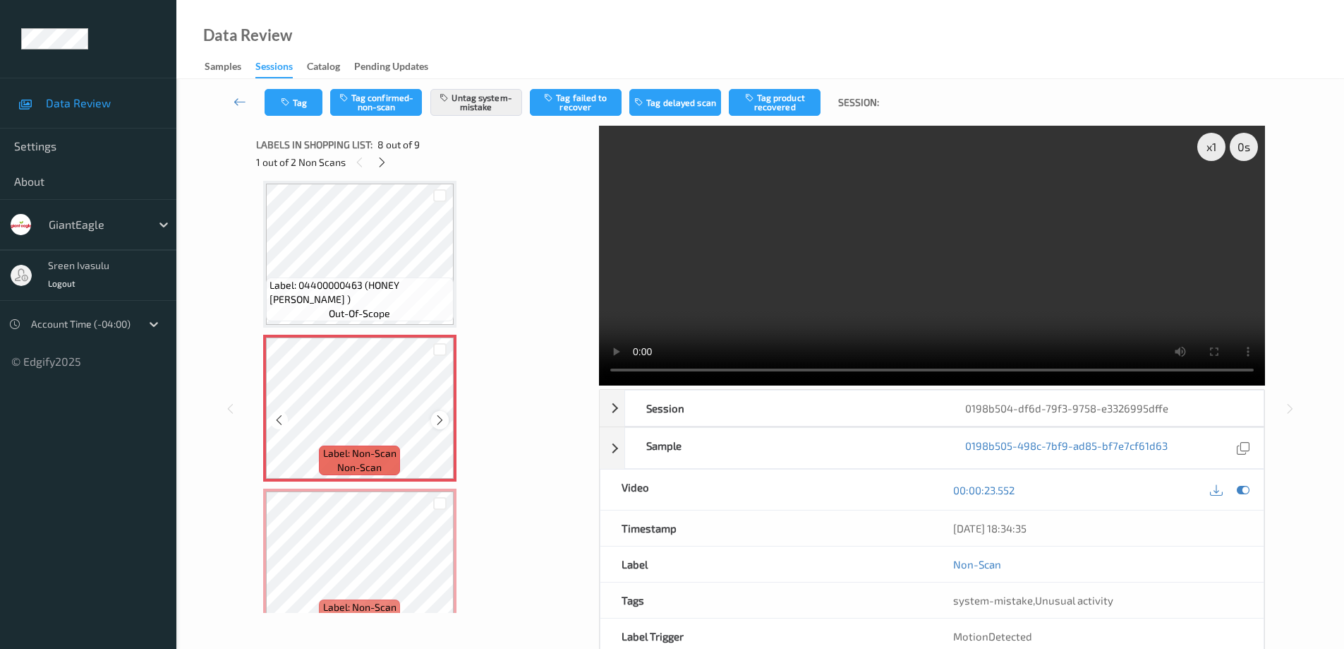
click at [442, 412] on div at bounding box center [440, 420] width 18 height 18
click at [435, 414] on icon at bounding box center [440, 420] width 12 height 13
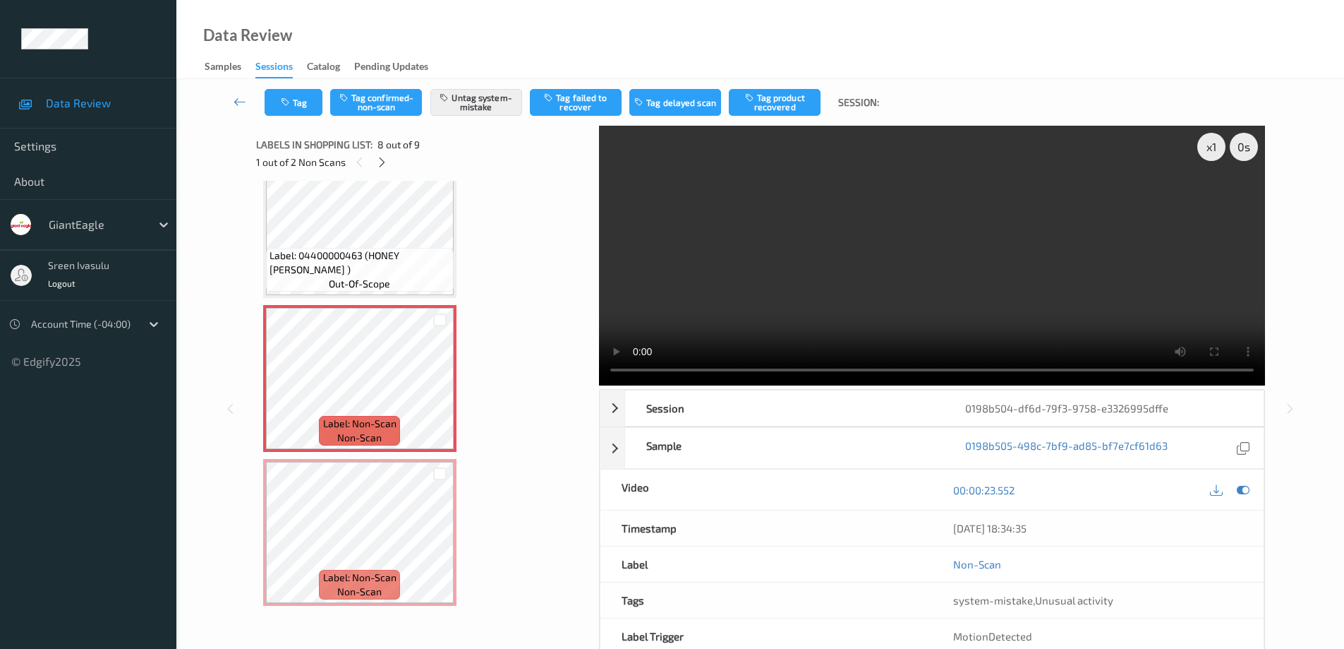
scroll to position [677, 0]
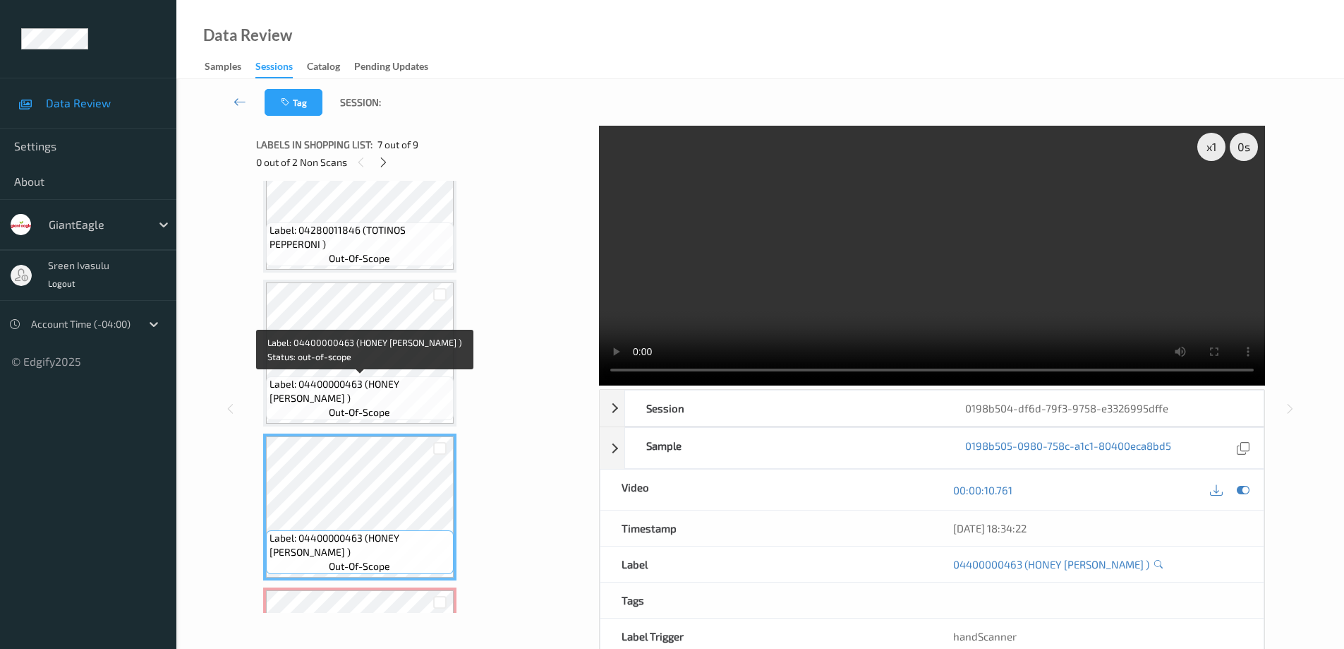
click at [405, 392] on span "Label: 04400000463 (HONEY [PERSON_NAME] )" at bounding box center [360, 391] width 181 height 28
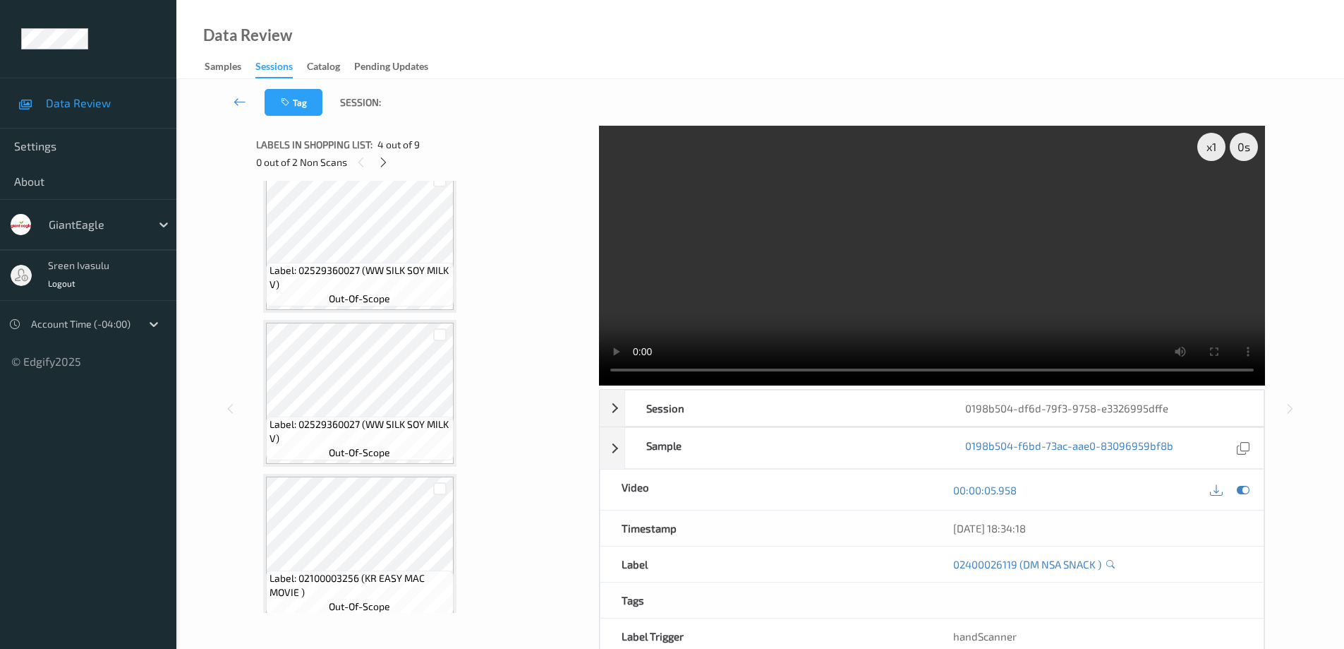
scroll to position [0, 0]
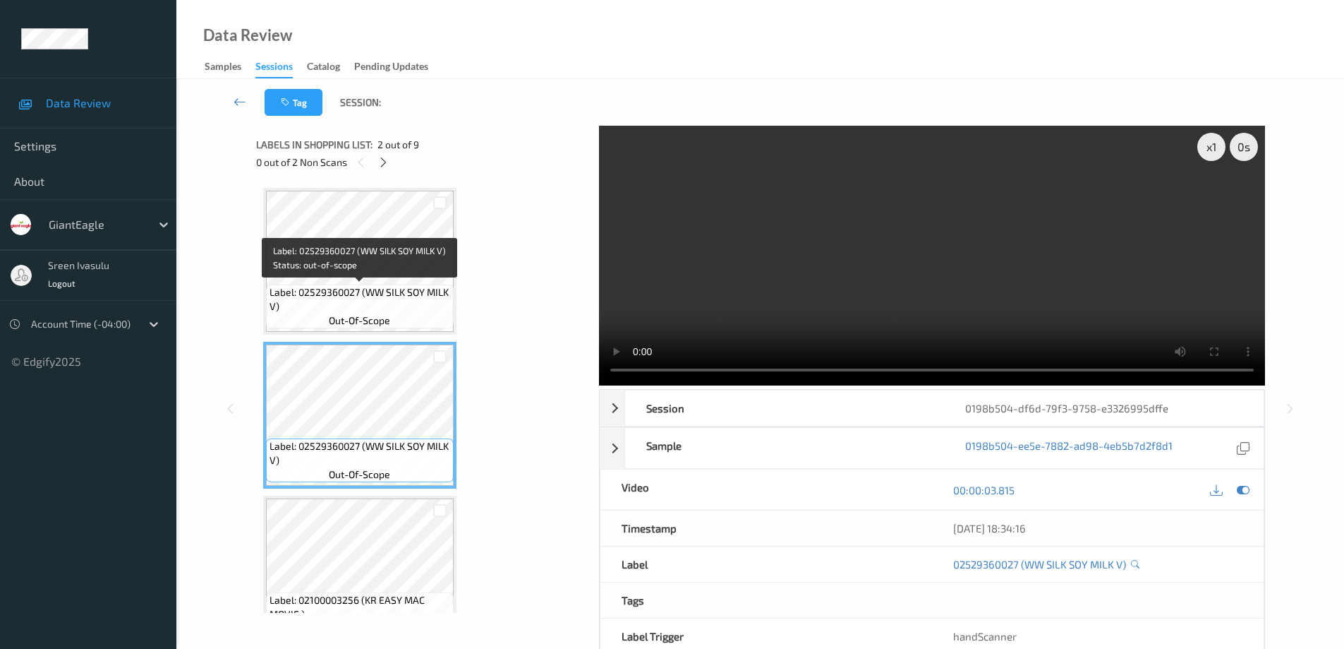
click at [404, 284] on div "Label: 02529360027 (WW SILK SOY MILK V) out-of-scope" at bounding box center [360, 306] width 188 height 44
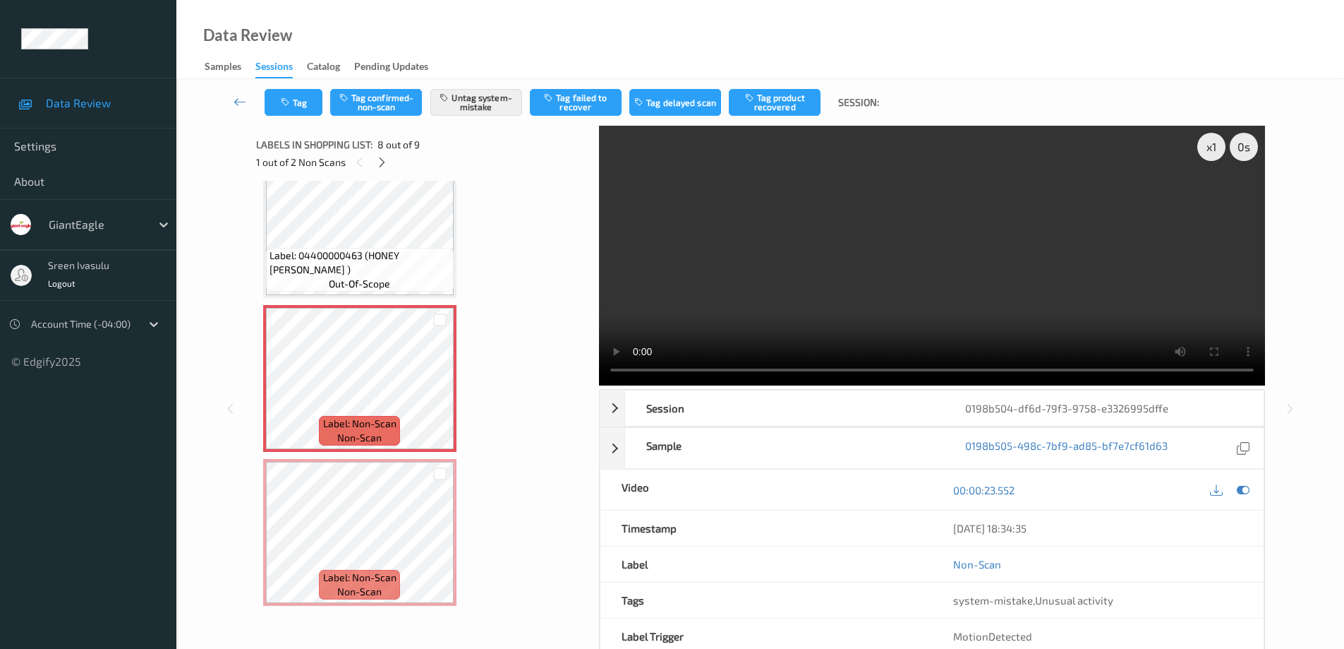
scroll to position [846, 0]
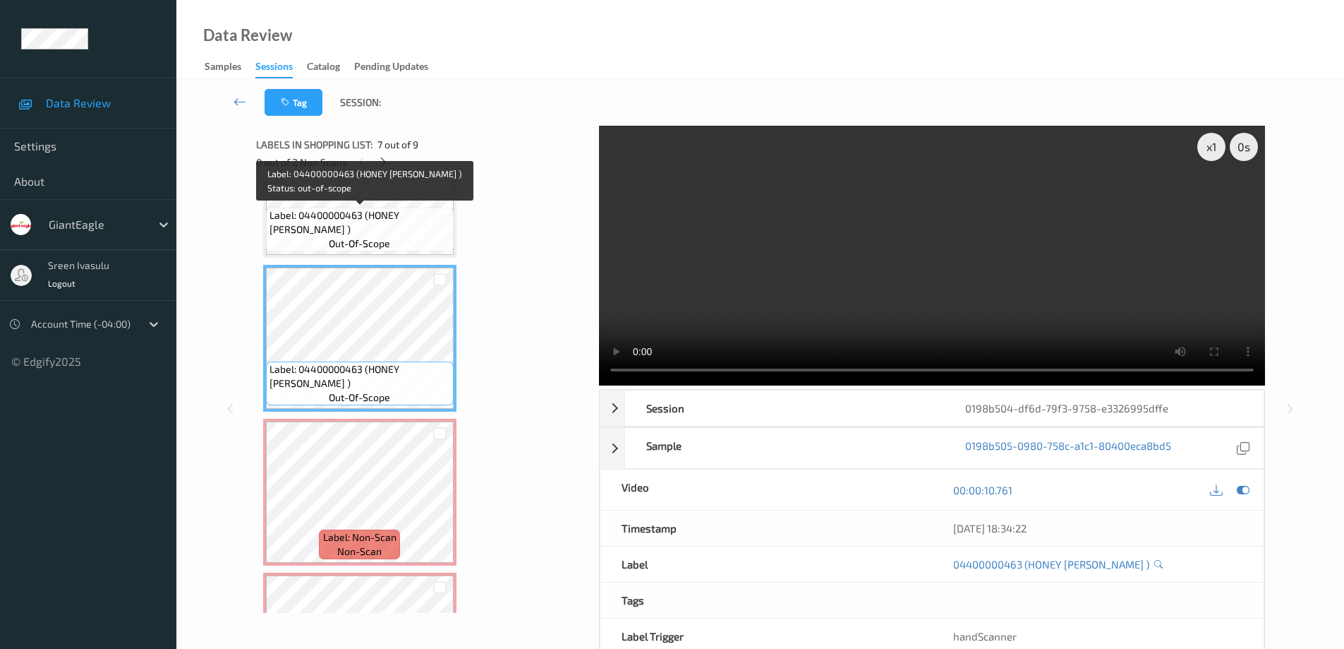
click at [422, 210] on span "Label: 04400000463 (HONEY [PERSON_NAME] )" at bounding box center [360, 222] width 181 height 28
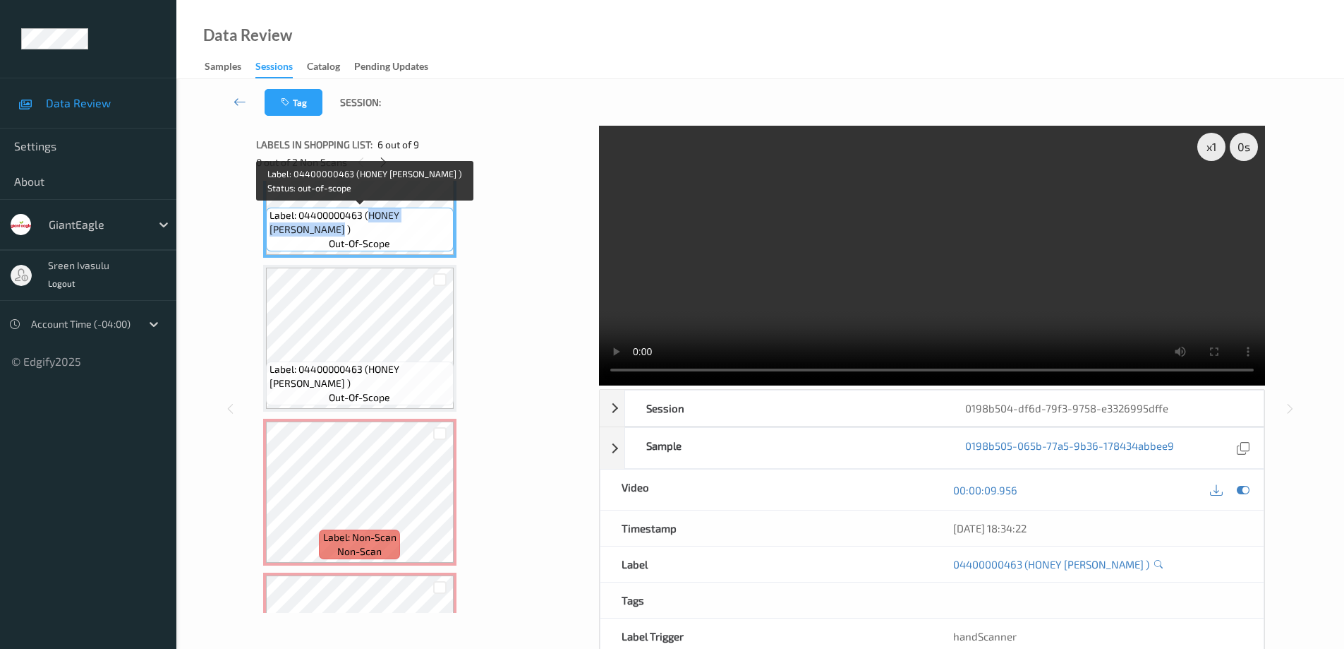
drag, startPoint x: 370, startPoint y: 215, endPoint x: 411, endPoint y: 234, distance: 45.4
click at [411, 234] on span "Label: 04400000463 (HONEY [PERSON_NAME] )" at bounding box center [360, 222] width 181 height 28
copy span "HONEY MAID [PERSON_NAME] )"
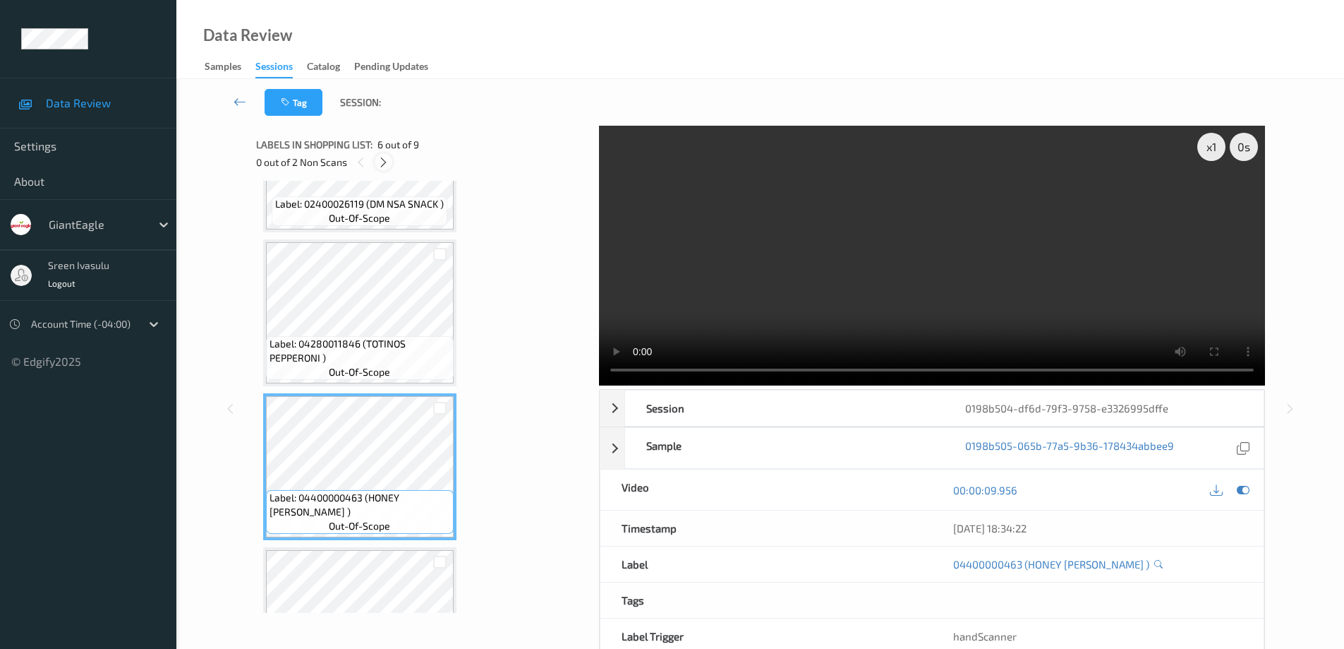
click at [386, 156] on icon at bounding box center [384, 162] width 12 height 13
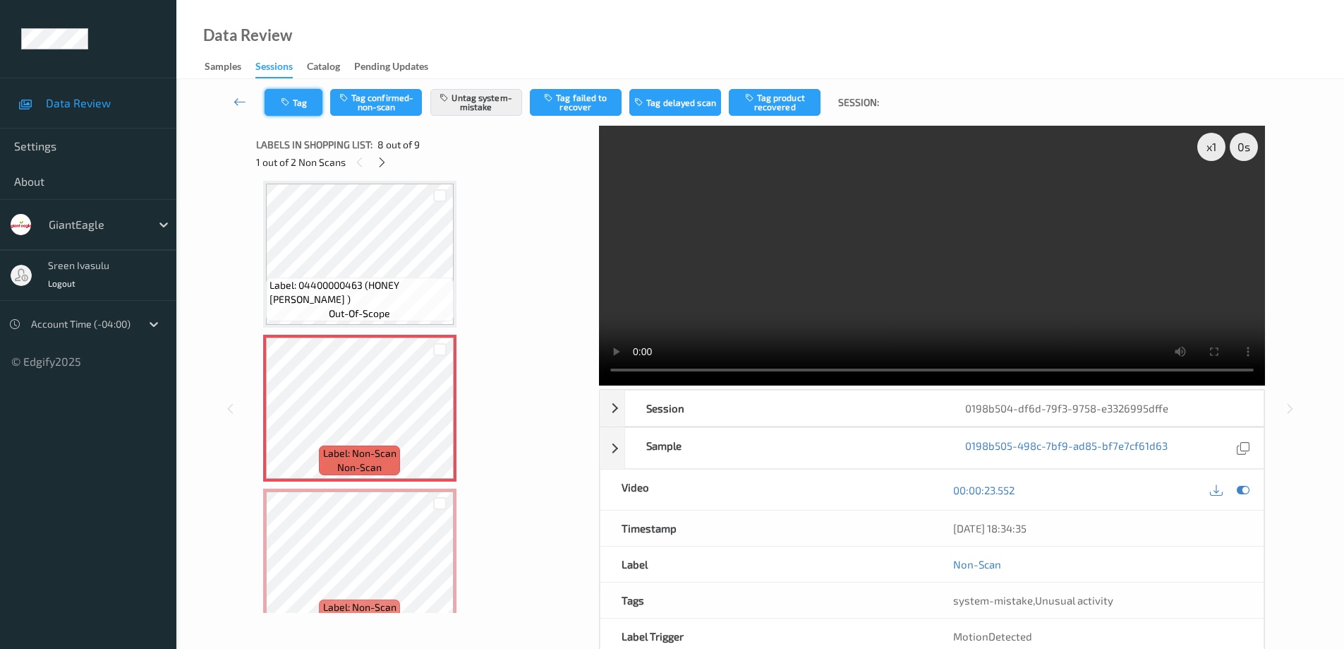
click at [289, 95] on button "Tag" at bounding box center [294, 102] width 58 height 27
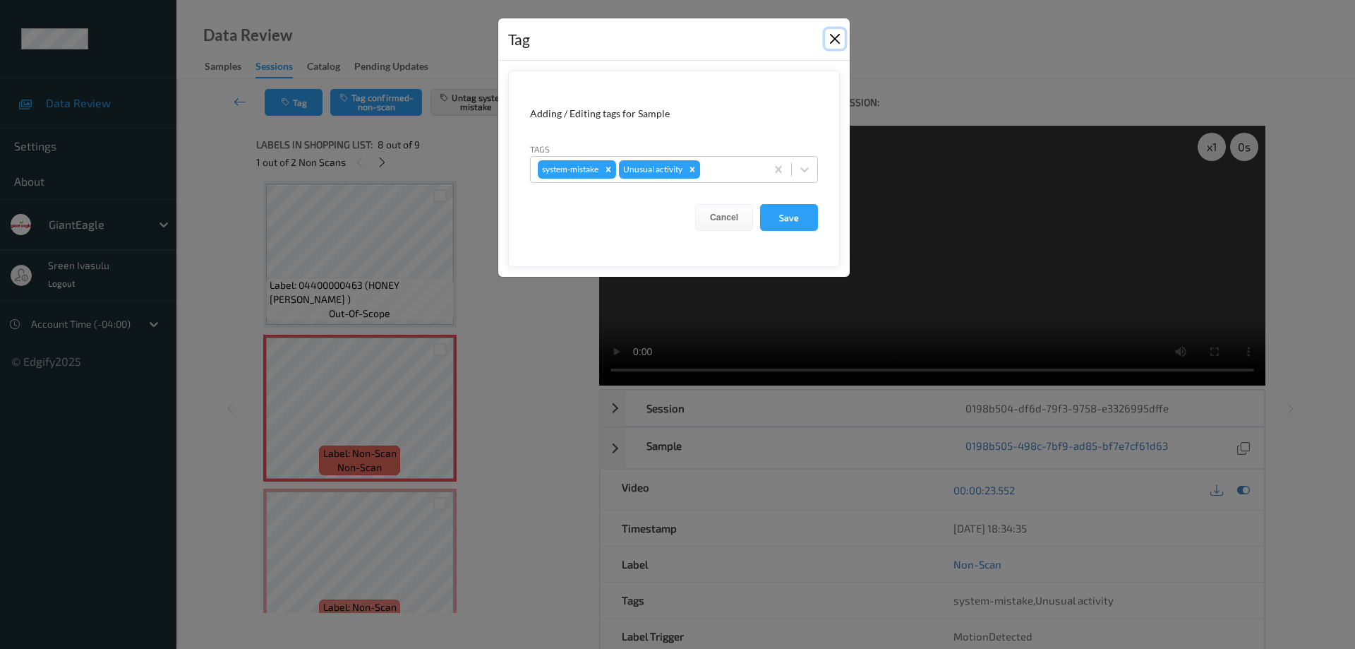
click at [829, 37] on button "Close" at bounding box center [835, 39] width 20 height 20
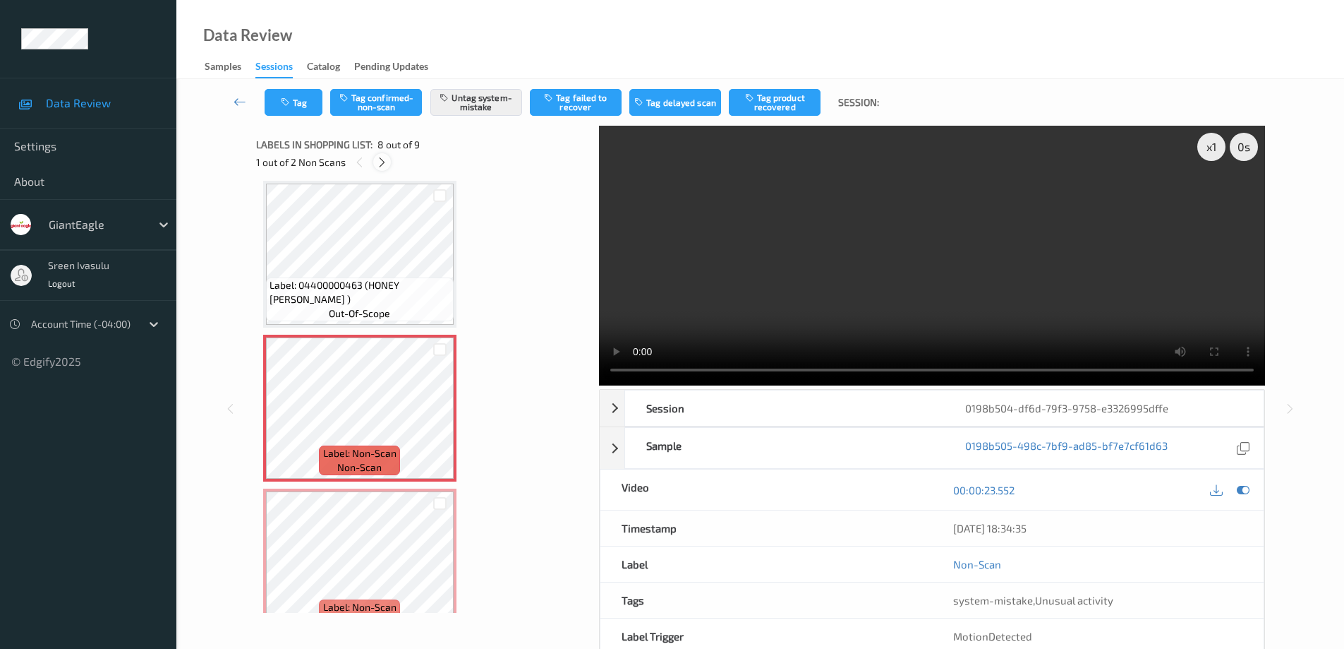
click at [385, 163] on icon at bounding box center [382, 162] width 12 height 13
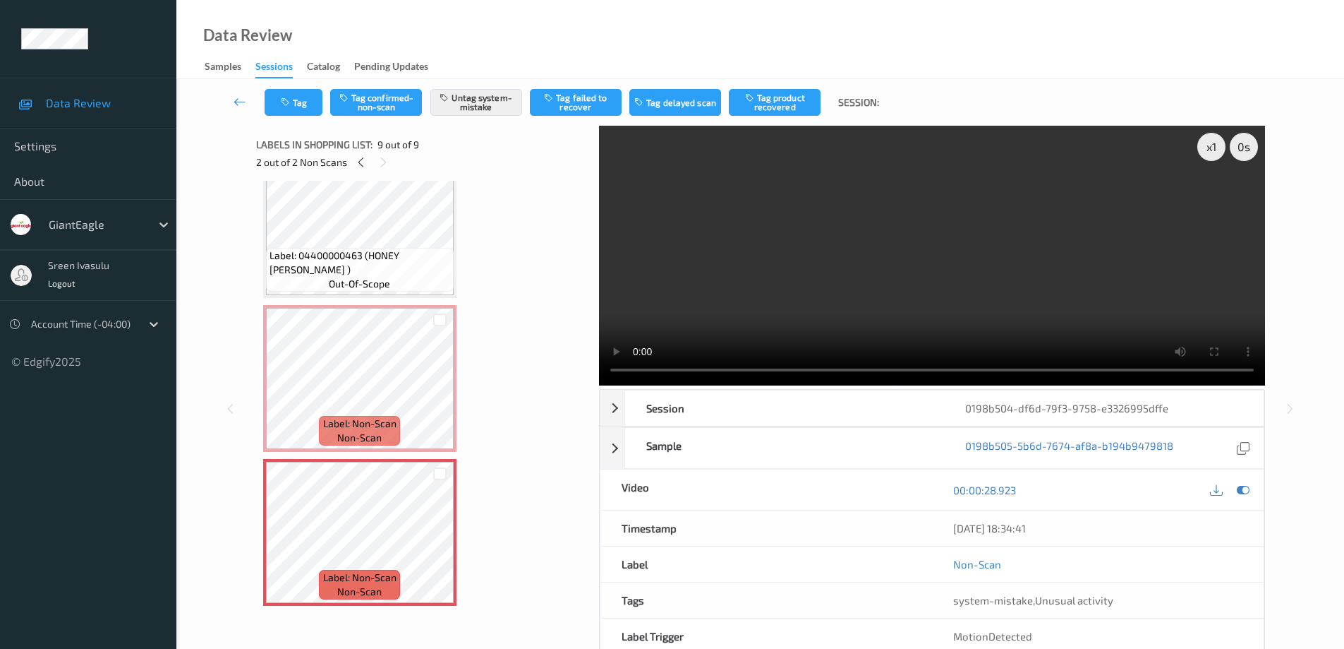
scroll to position [846, 0]
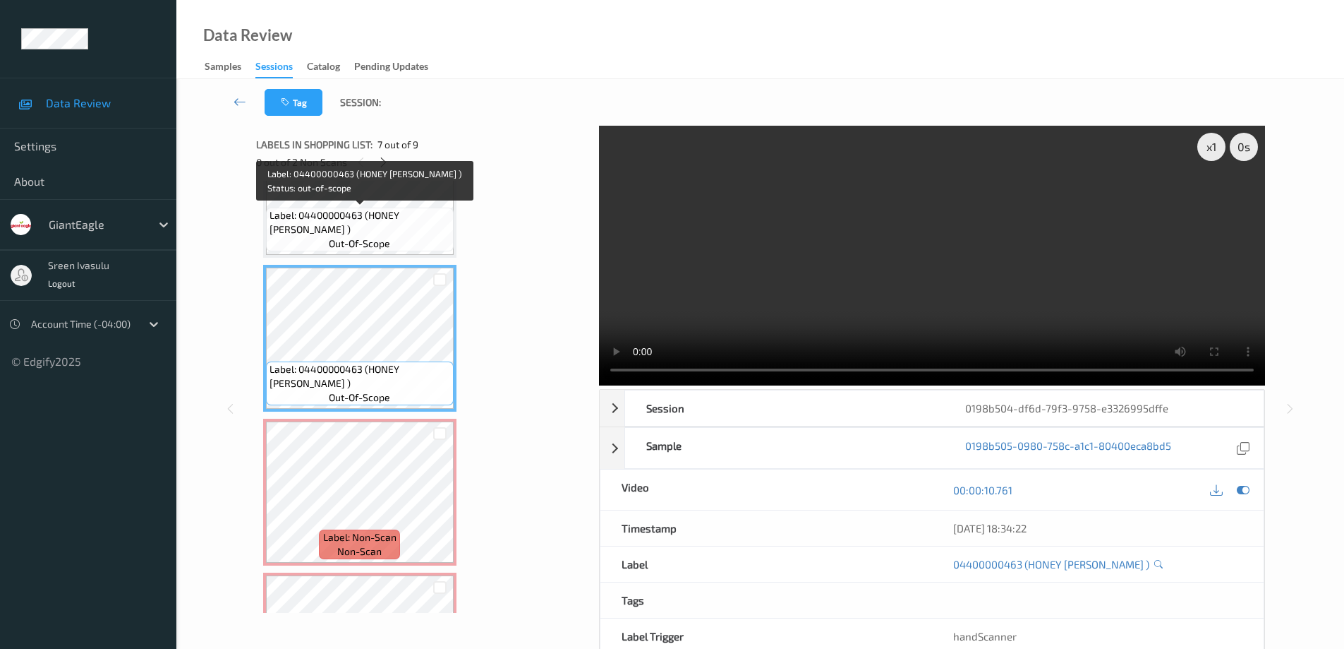
click at [401, 224] on span "Label: 04400000463 (HONEY MAID GRAHAM )" at bounding box center [360, 222] width 181 height 28
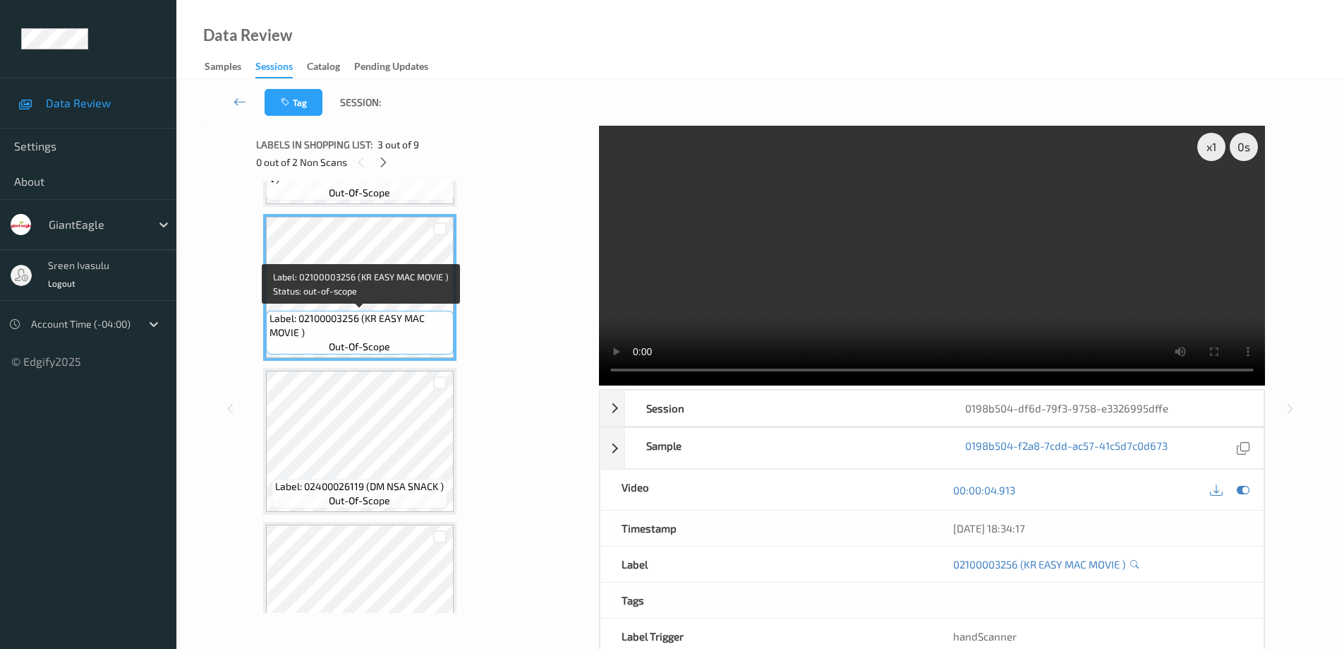
scroll to position [0, 0]
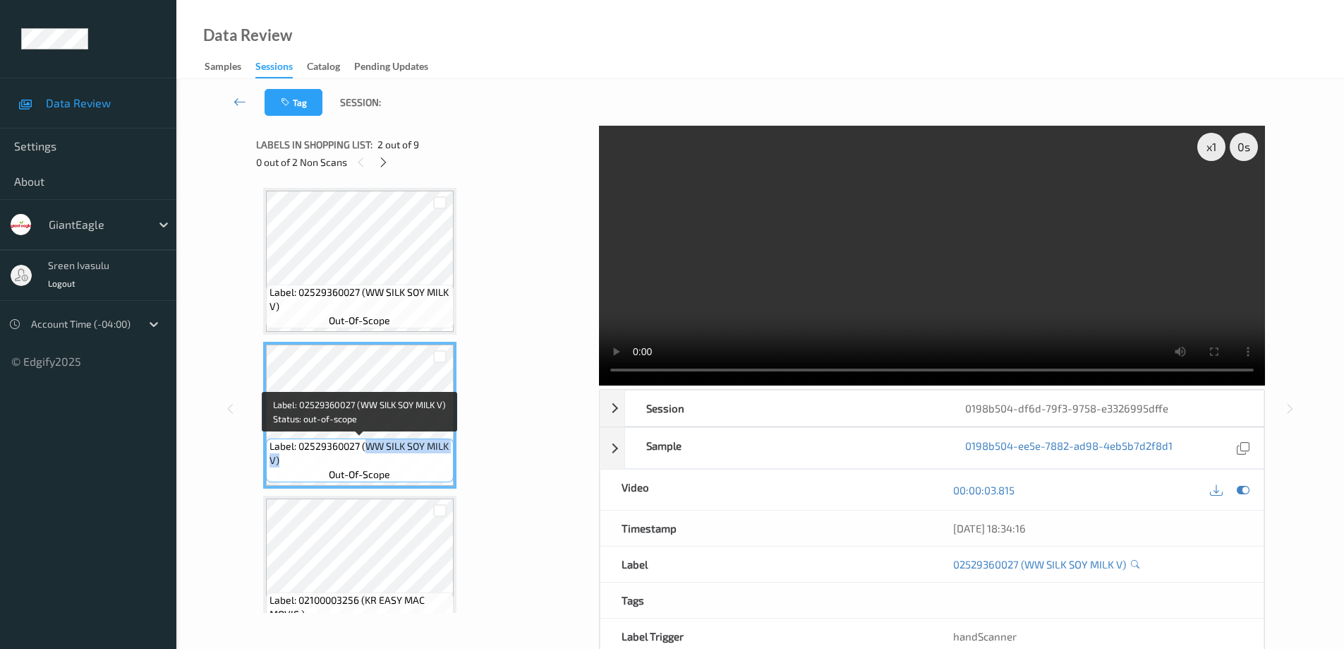
drag, startPoint x: 365, startPoint y: 446, endPoint x: 414, endPoint y: 462, distance: 51.8
click at [414, 462] on span "Label: 02529360027 (WW SILK SOY MILK V)" at bounding box center [360, 453] width 181 height 28
copy span "WW SILK SOY MILK V)"
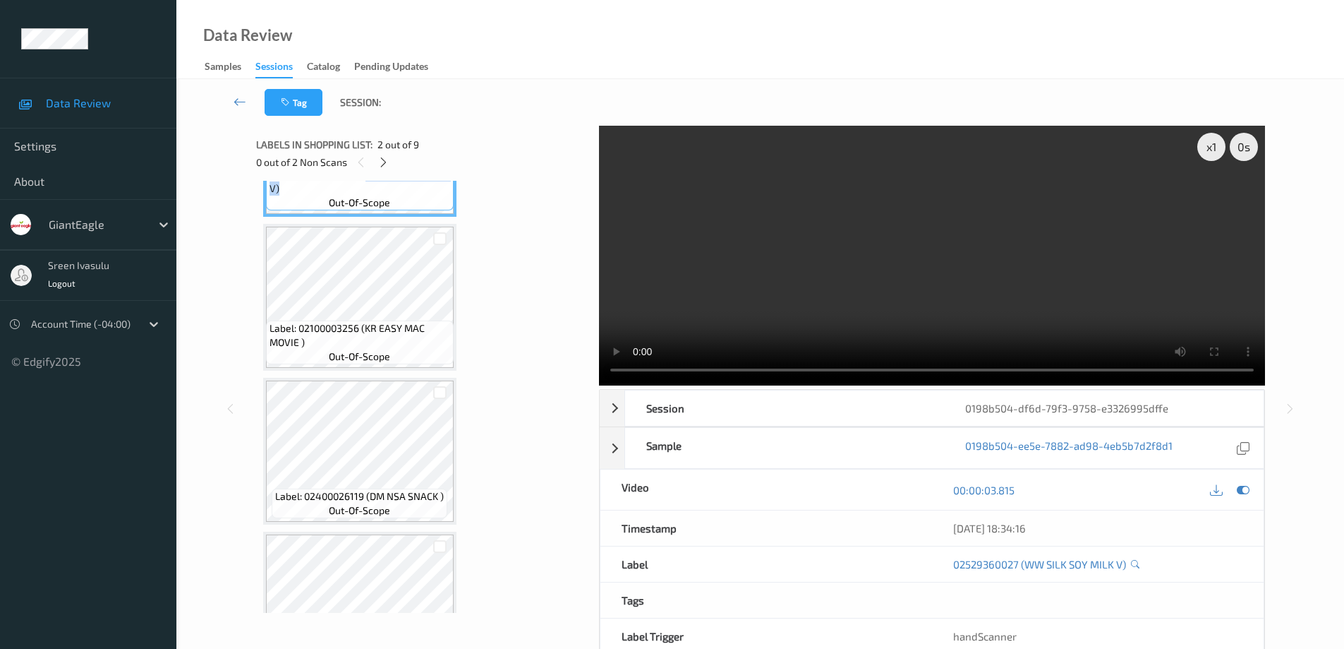
scroll to position [282, 0]
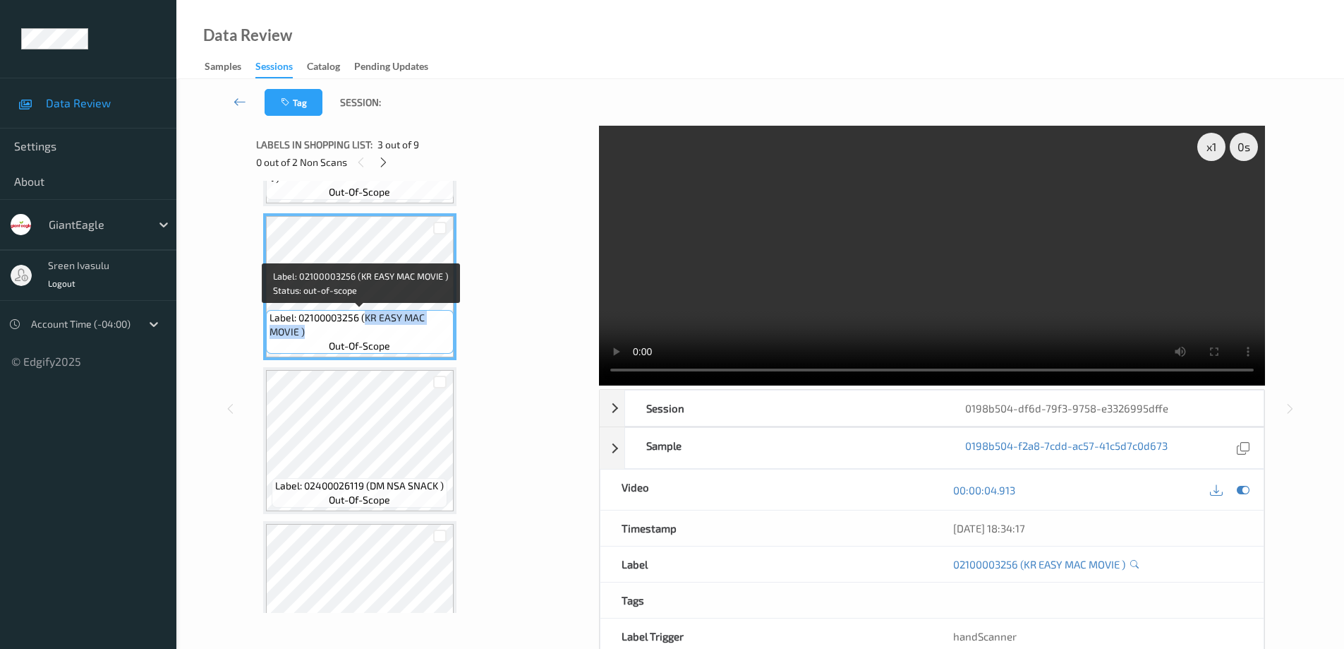
drag, startPoint x: 367, startPoint y: 320, endPoint x: 399, endPoint y: 332, distance: 33.9
click at [399, 332] on span "Label: 02100003256 (KR EASY MAC MOVIE )" at bounding box center [360, 324] width 181 height 28
copy span "KR EASY MAC MOVIE )"
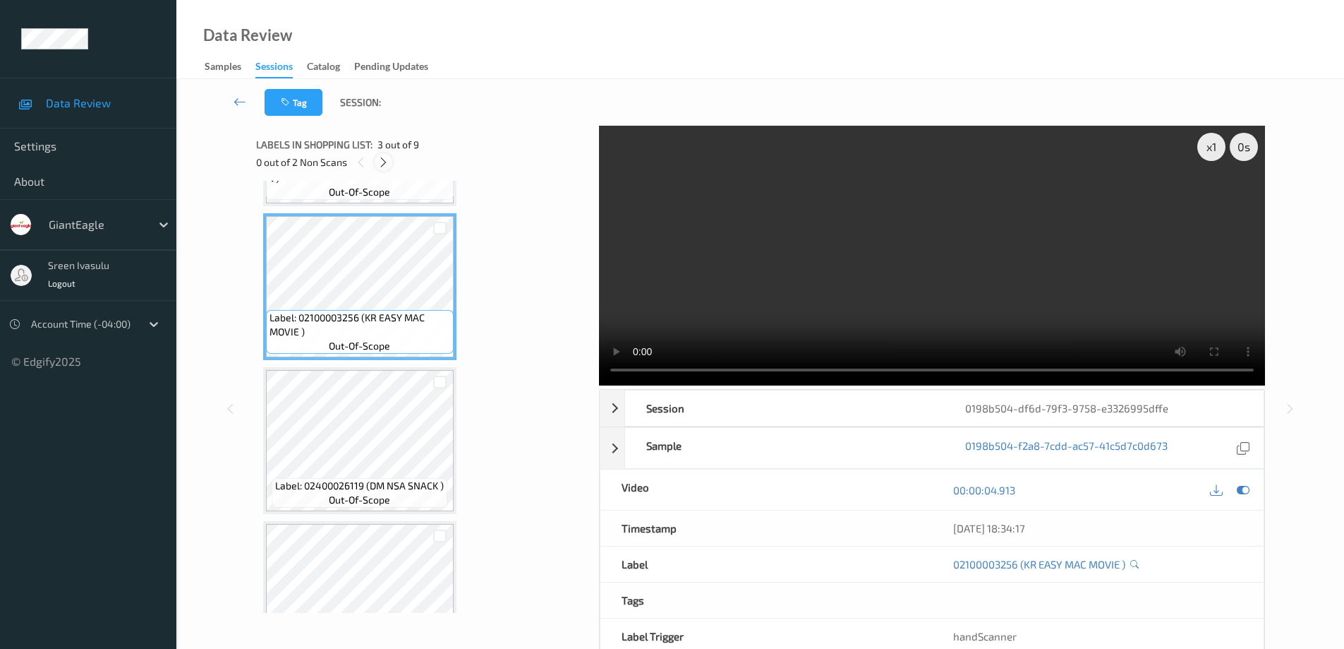
click at [382, 164] on icon at bounding box center [384, 162] width 12 height 13
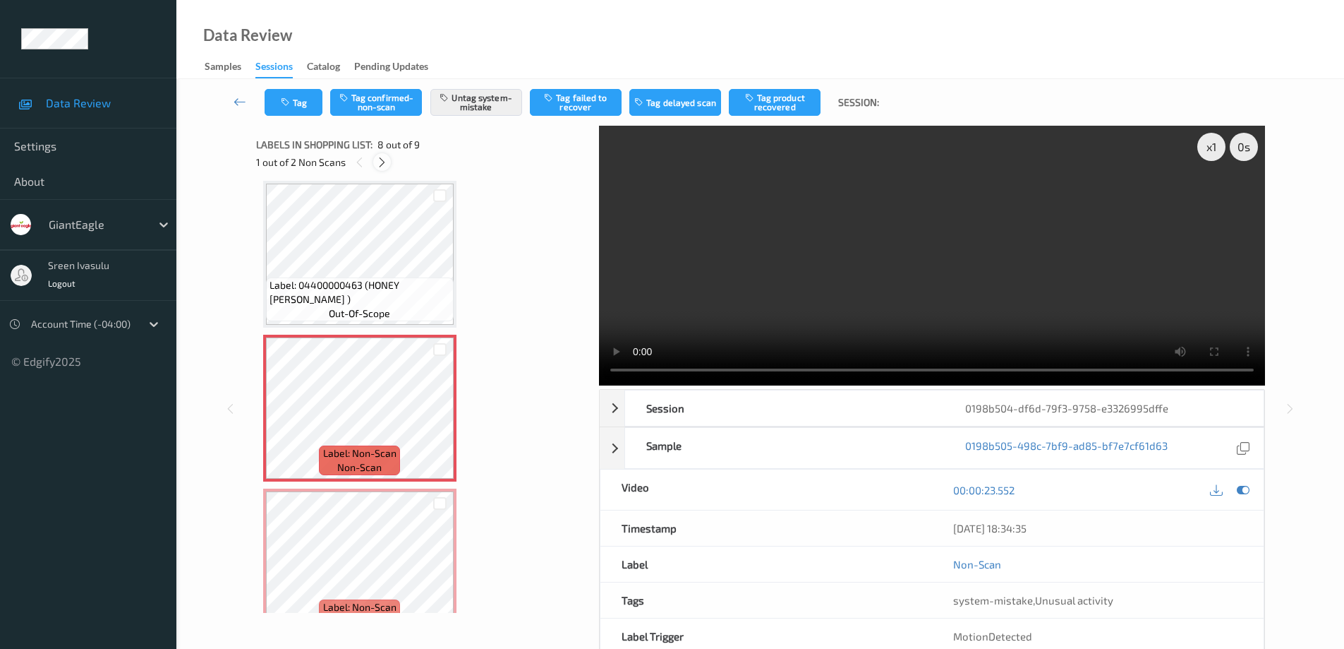
click at [378, 158] on icon at bounding box center [382, 162] width 12 height 13
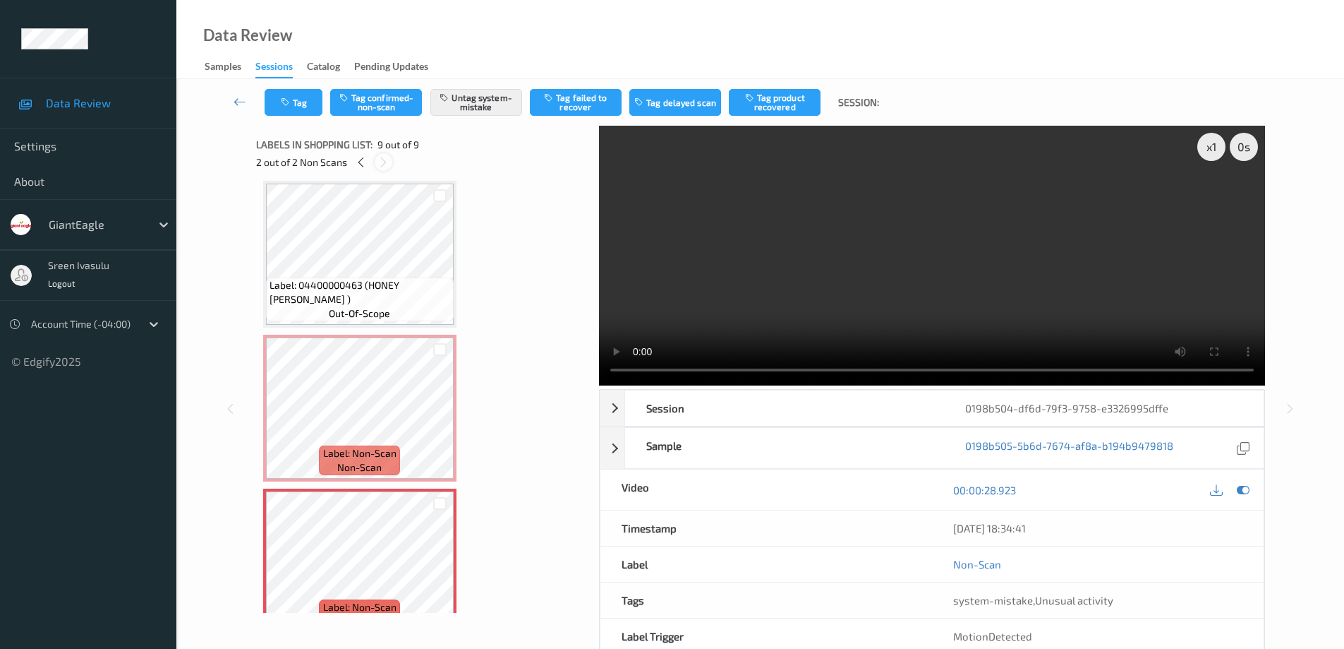
scroll to position [960, 0]
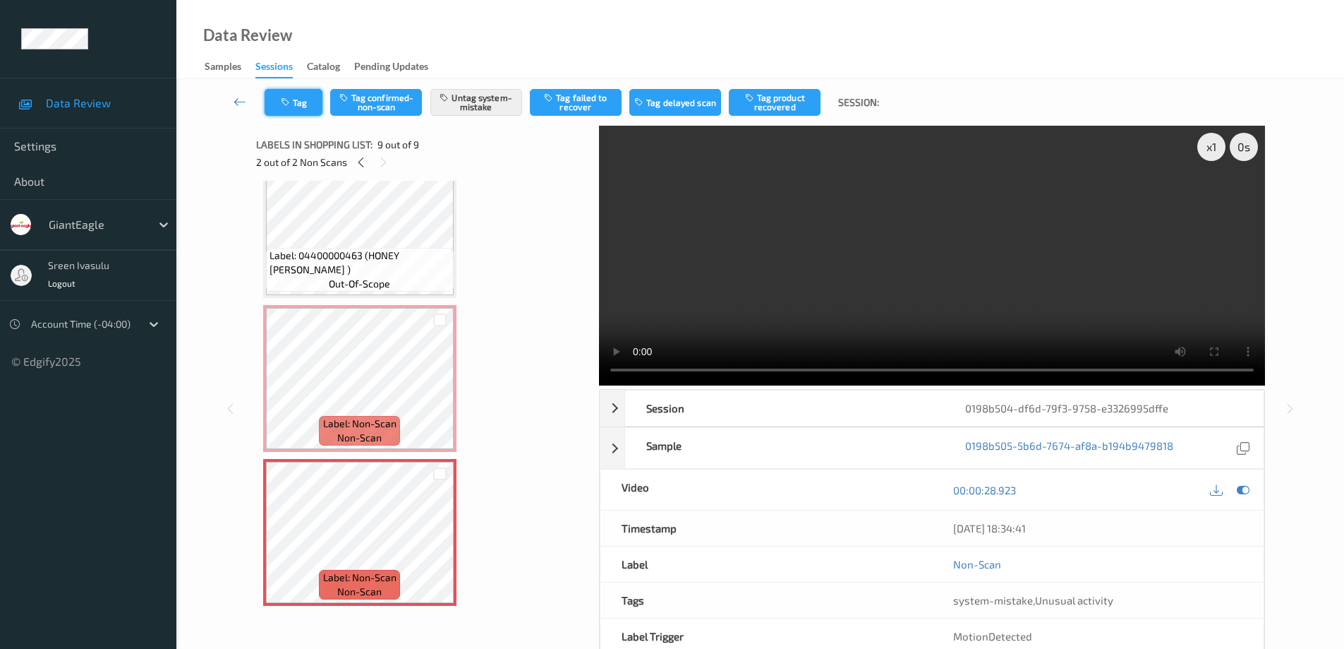
click at [292, 102] on icon "button" at bounding box center [287, 102] width 12 height 10
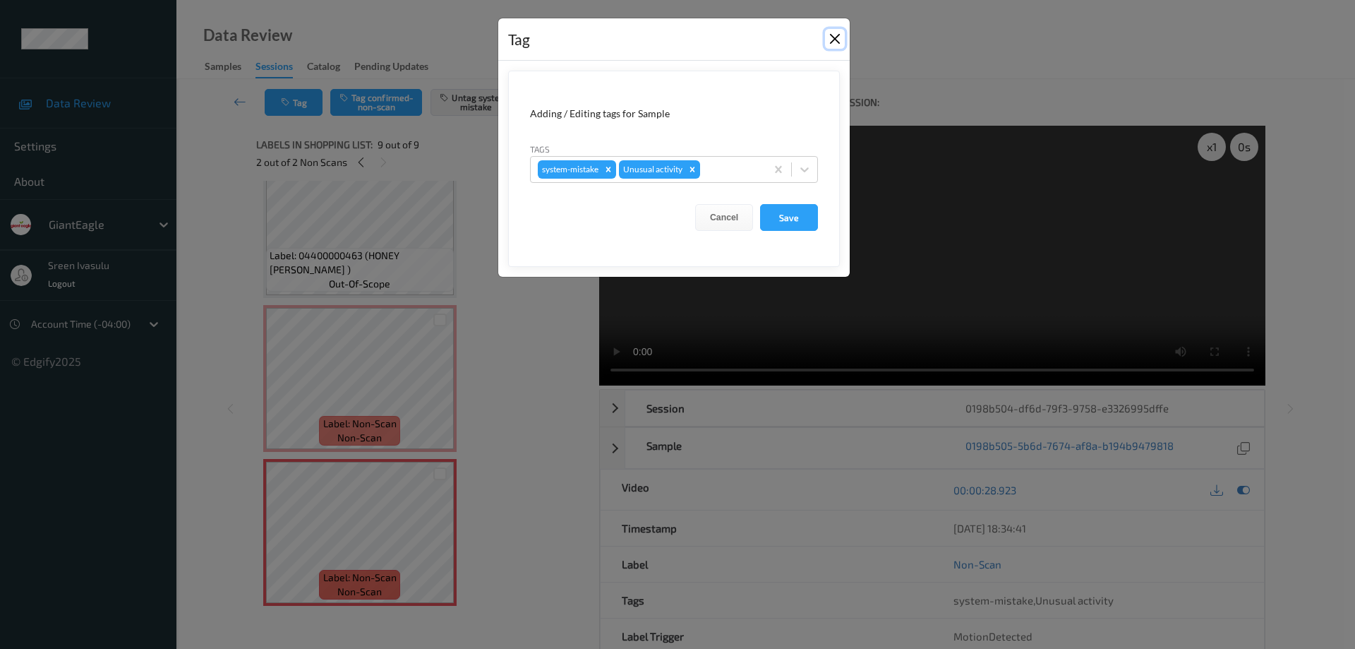
click at [831, 39] on button "Close" at bounding box center [835, 39] width 20 height 20
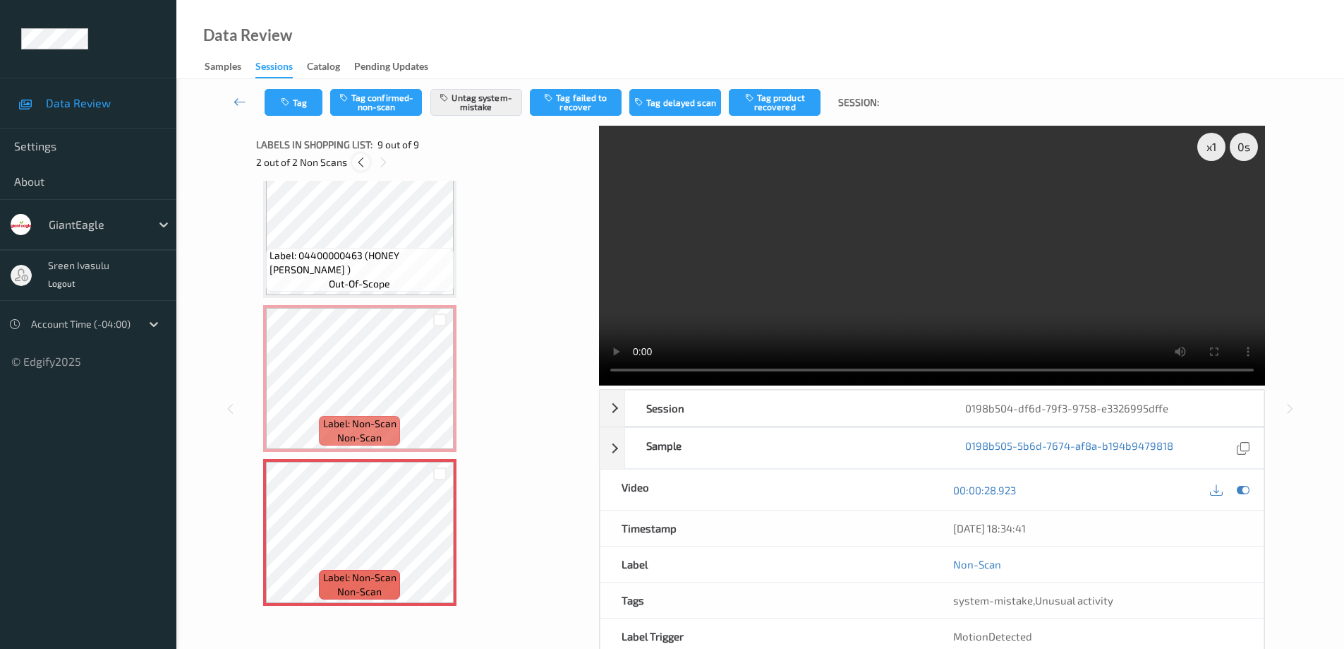
click at [359, 156] on icon at bounding box center [361, 162] width 12 height 13
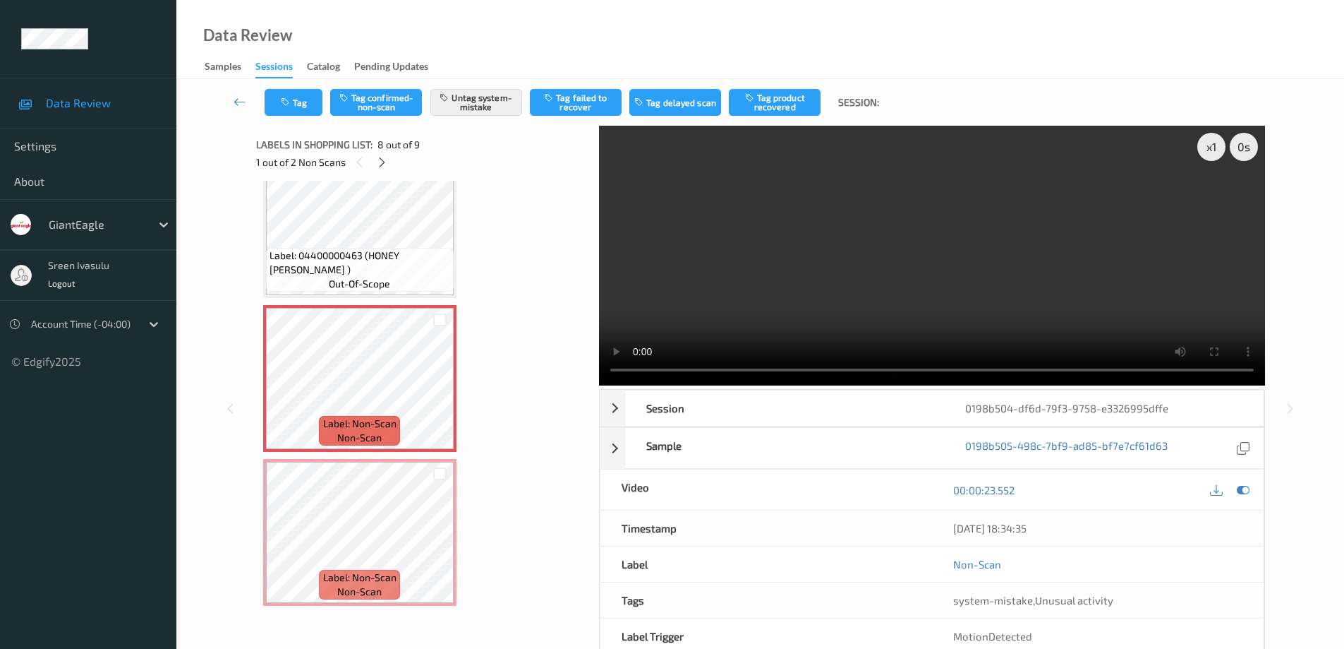
scroll to position [930, 0]
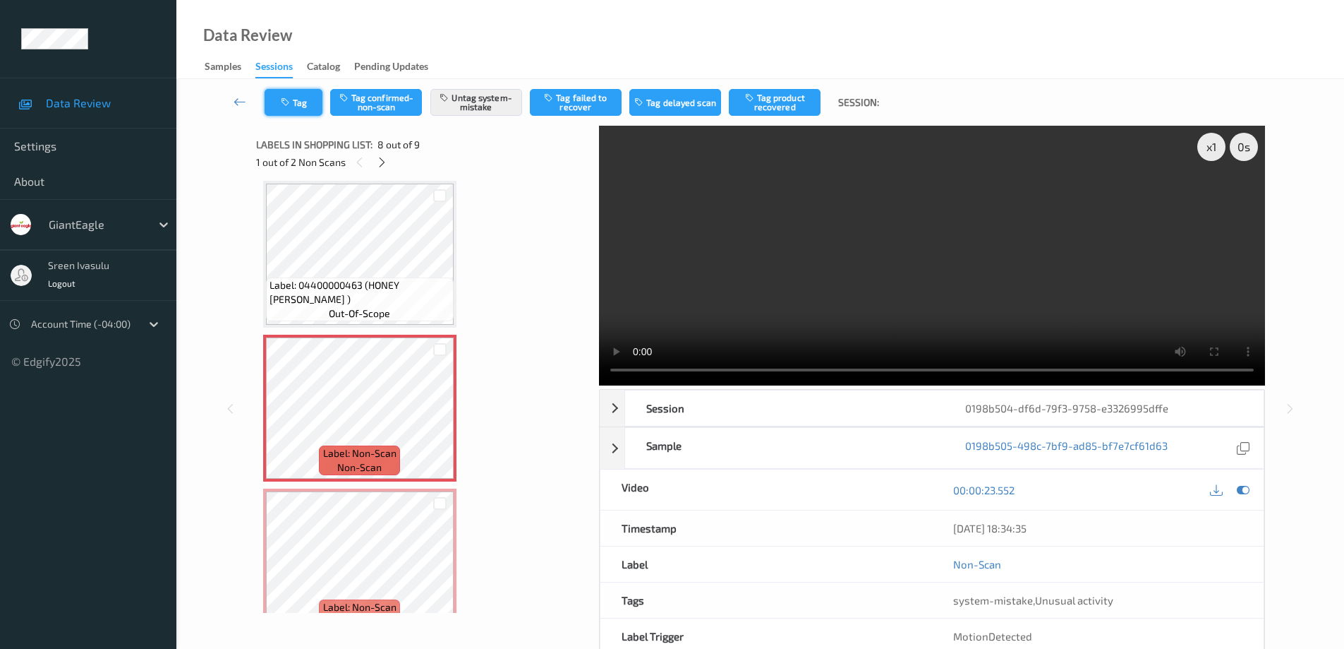
click at [318, 110] on button "Tag" at bounding box center [294, 102] width 58 height 27
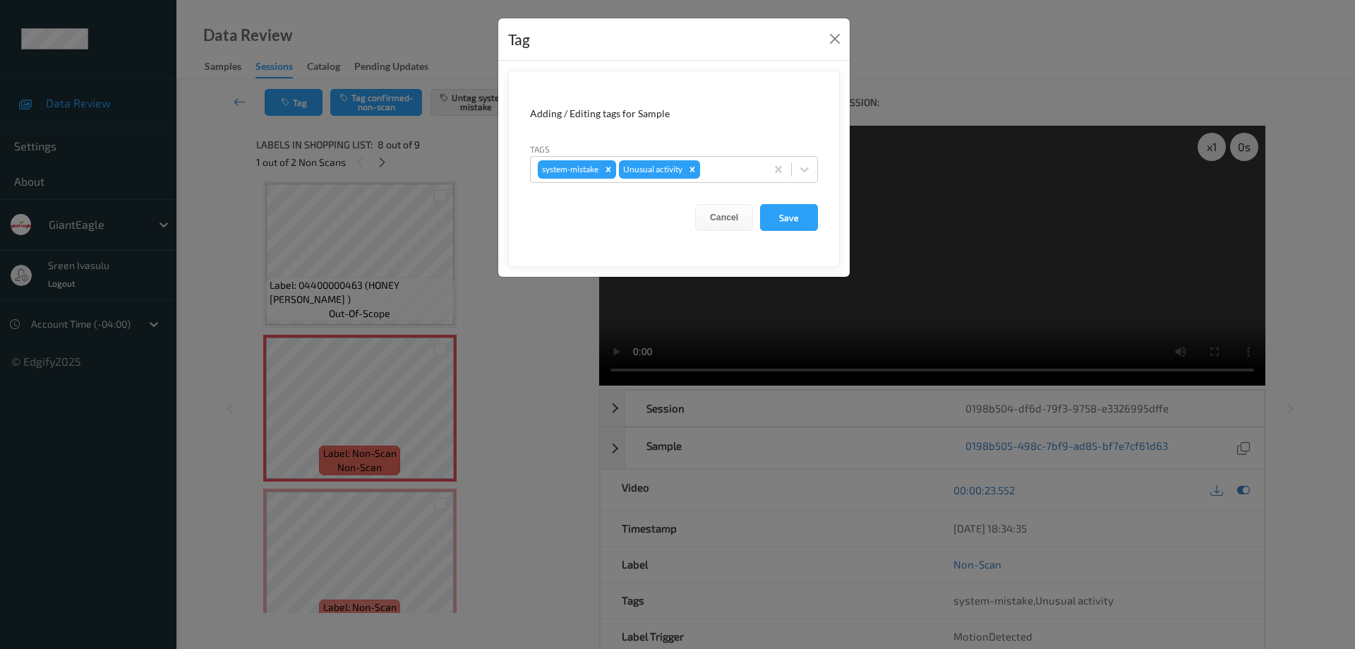
click at [824, 33] on div "Tag" at bounding box center [673, 39] width 351 height 43
click at [833, 36] on button "Close" at bounding box center [835, 39] width 20 height 20
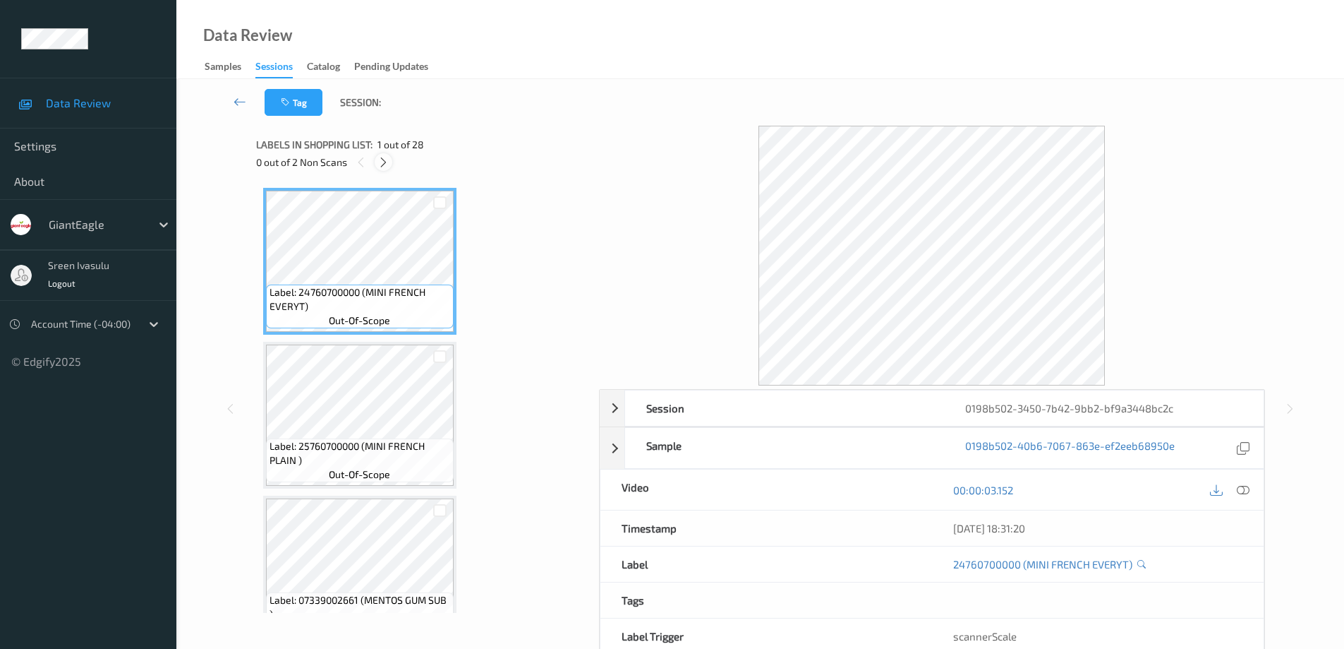
click at [387, 162] on icon at bounding box center [384, 162] width 12 height 13
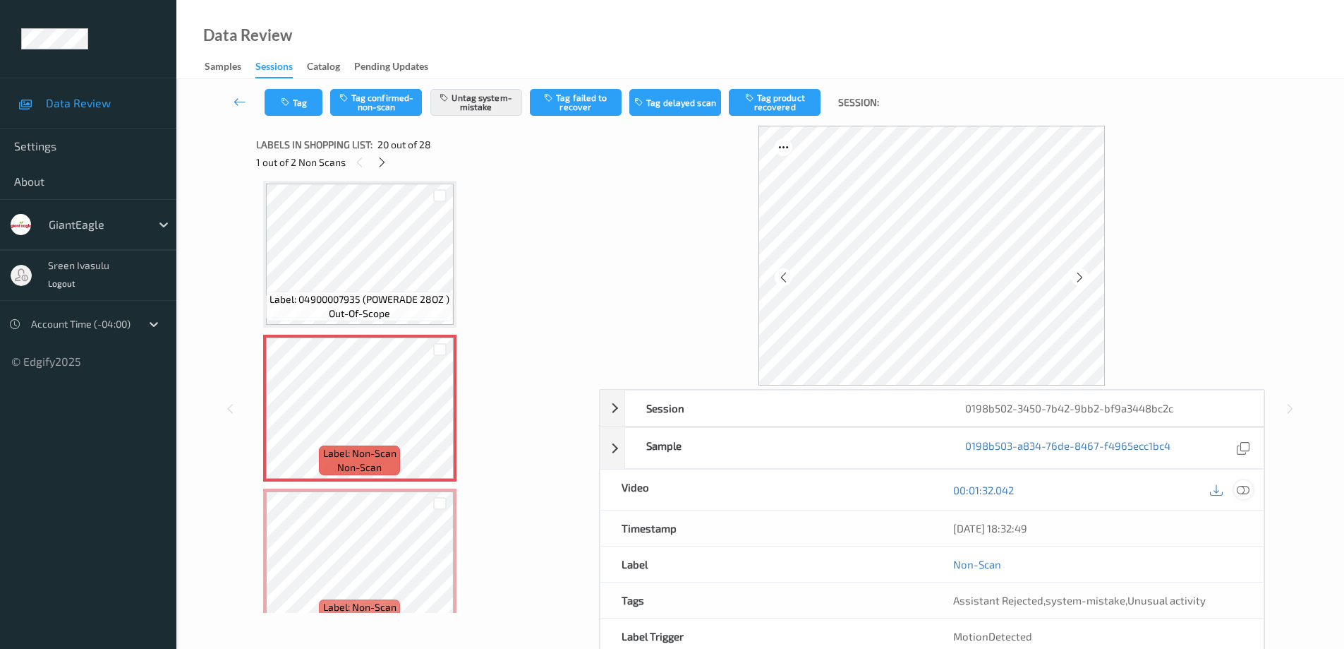
click at [1243, 486] on icon at bounding box center [1243, 489] width 13 height 13
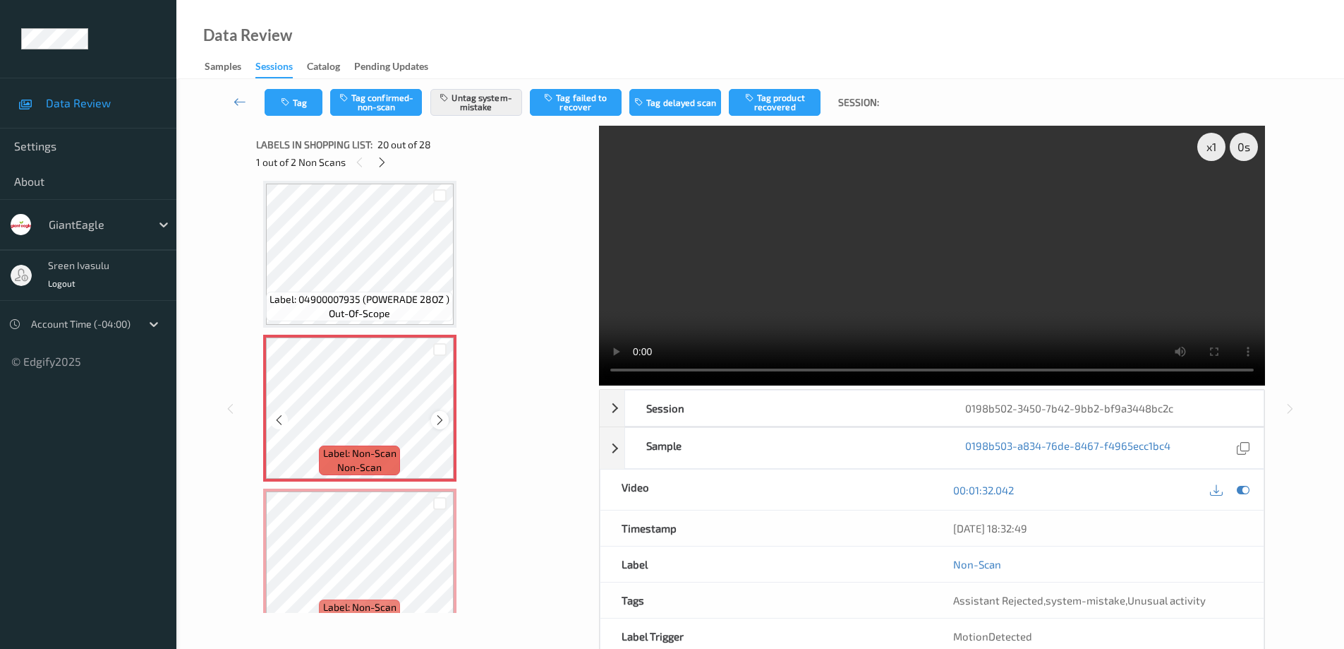
click at [437, 420] on icon at bounding box center [440, 420] width 12 height 13
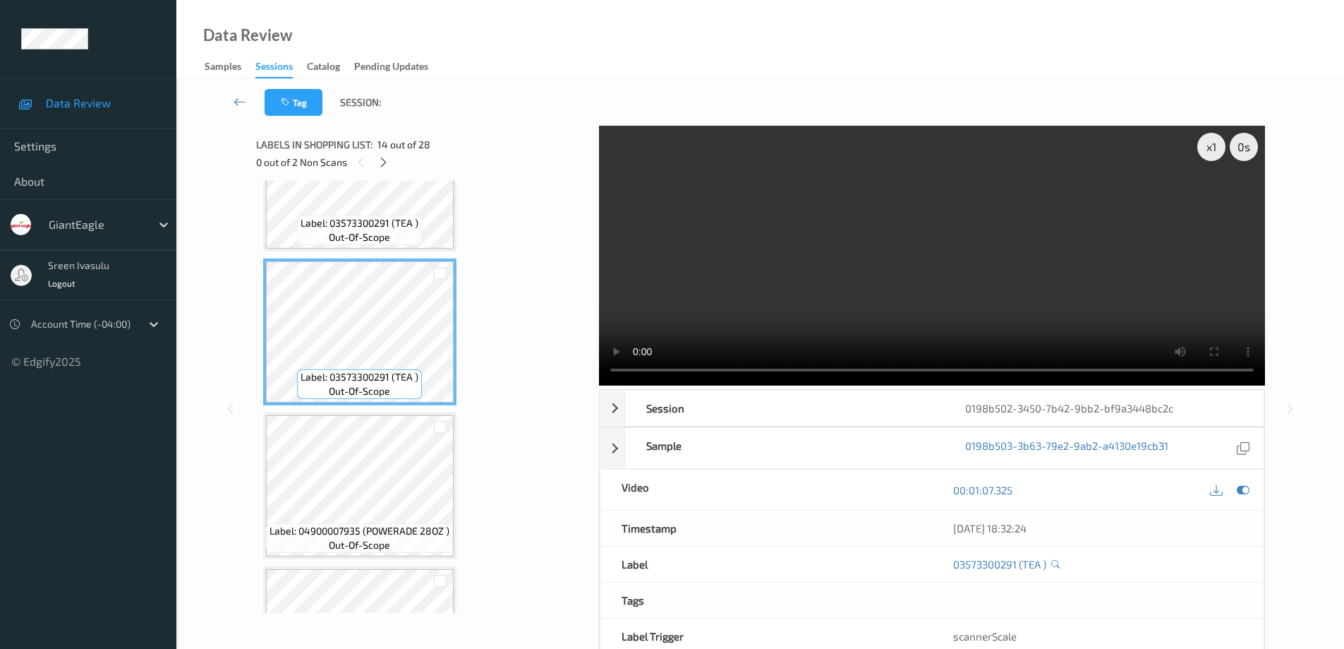
scroll to position [1647, 0]
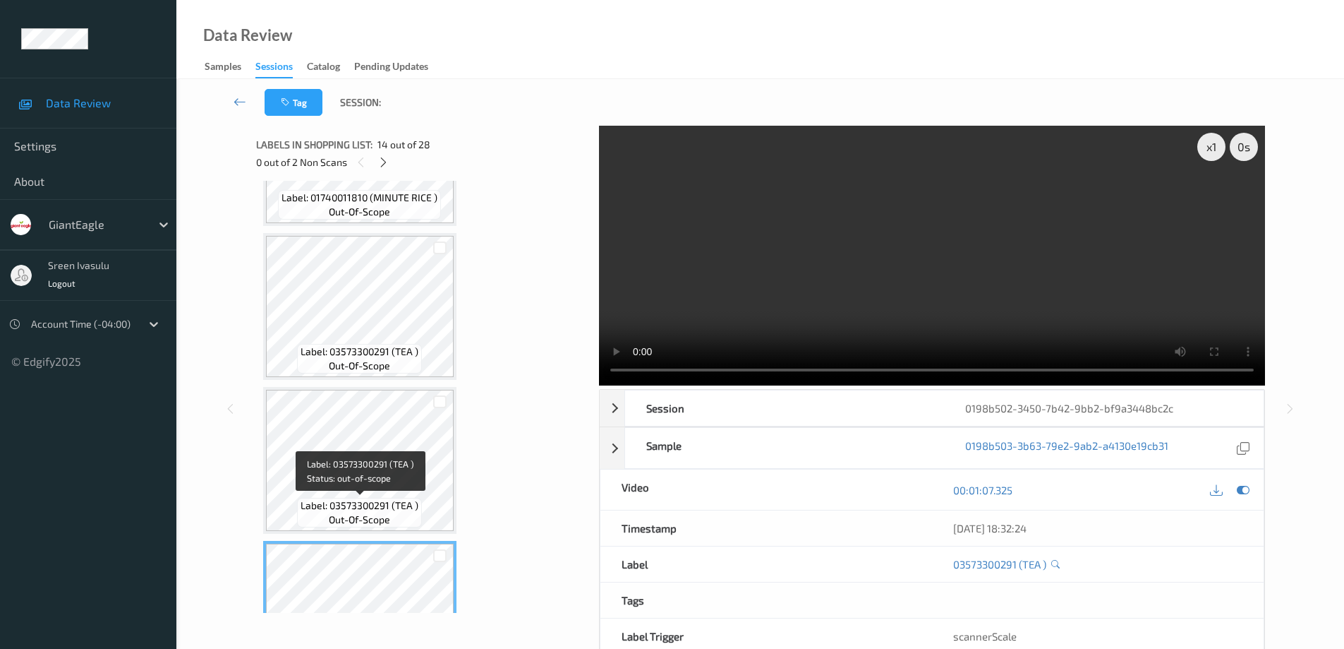
click at [404, 498] on span "Label: 03573300291 (TEA )" at bounding box center [360, 505] width 118 height 14
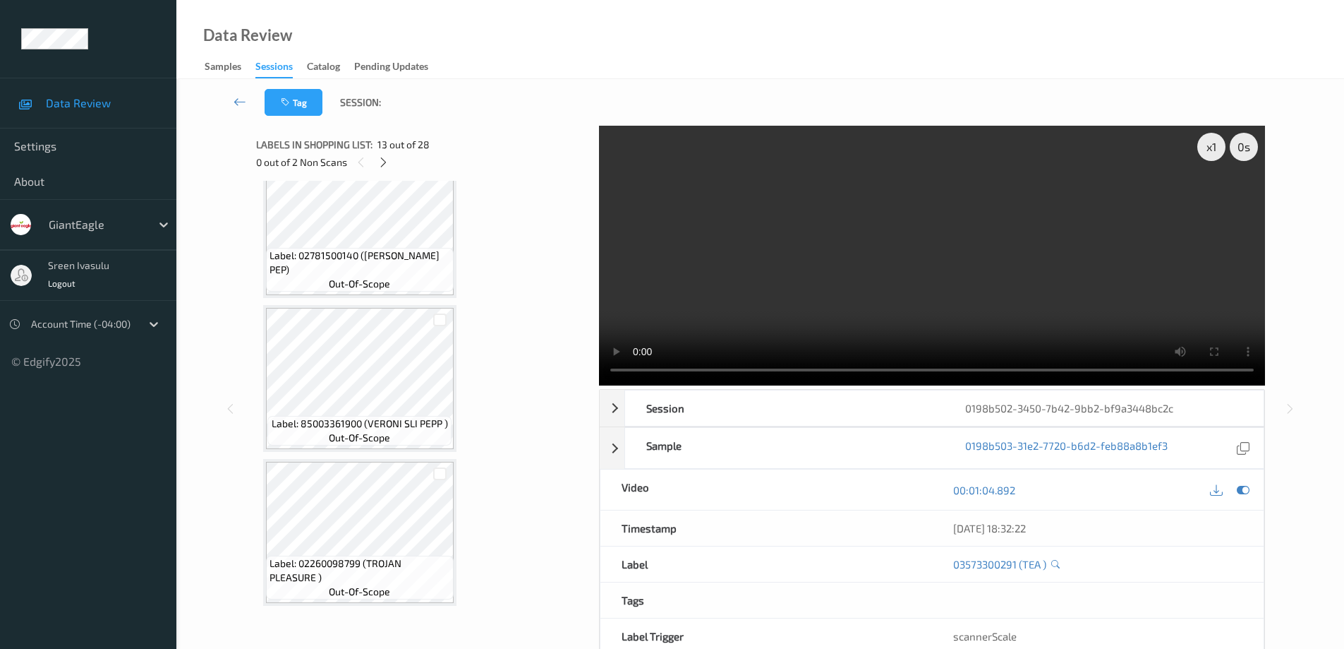
scroll to position [3769, 0]
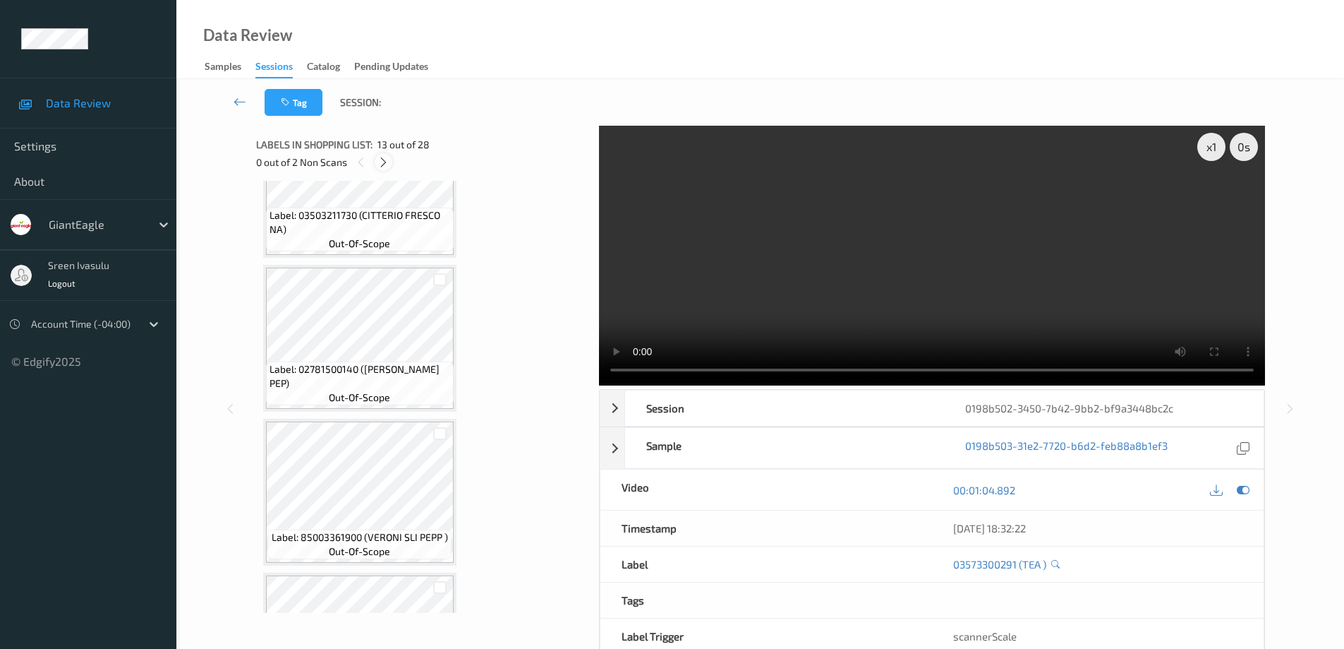
click at [386, 169] on div at bounding box center [384, 162] width 18 height 18
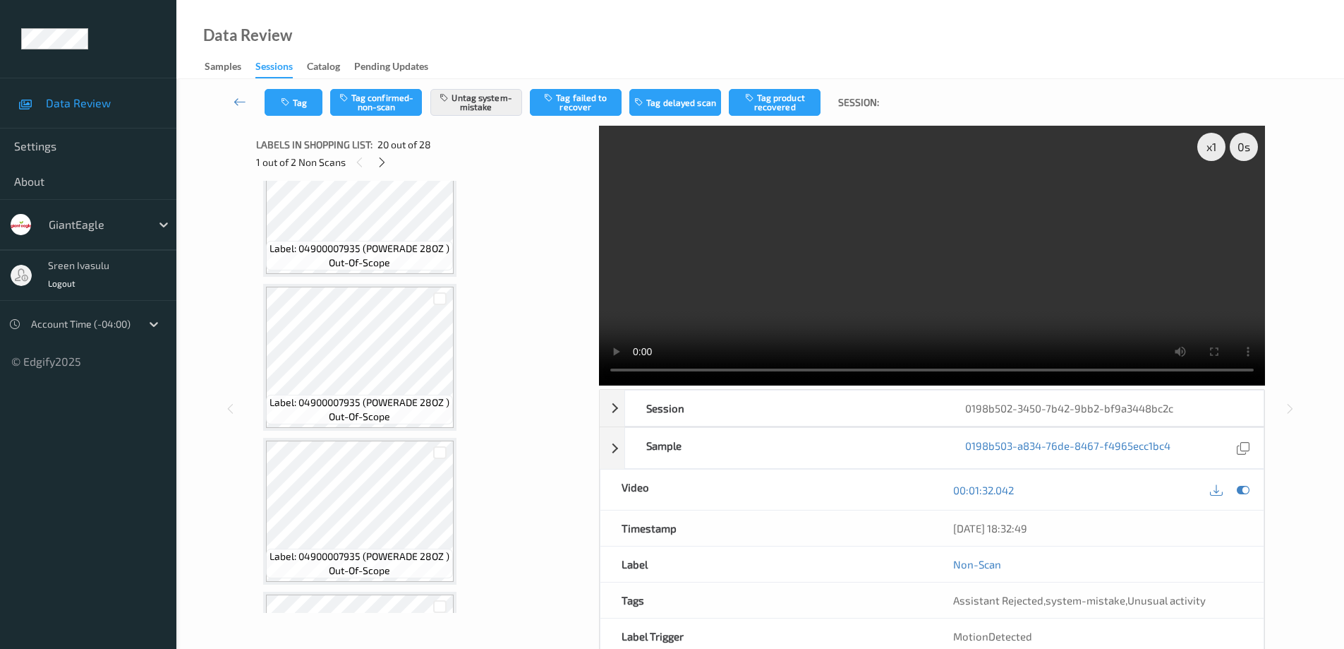
scroll to position [1929, 0]
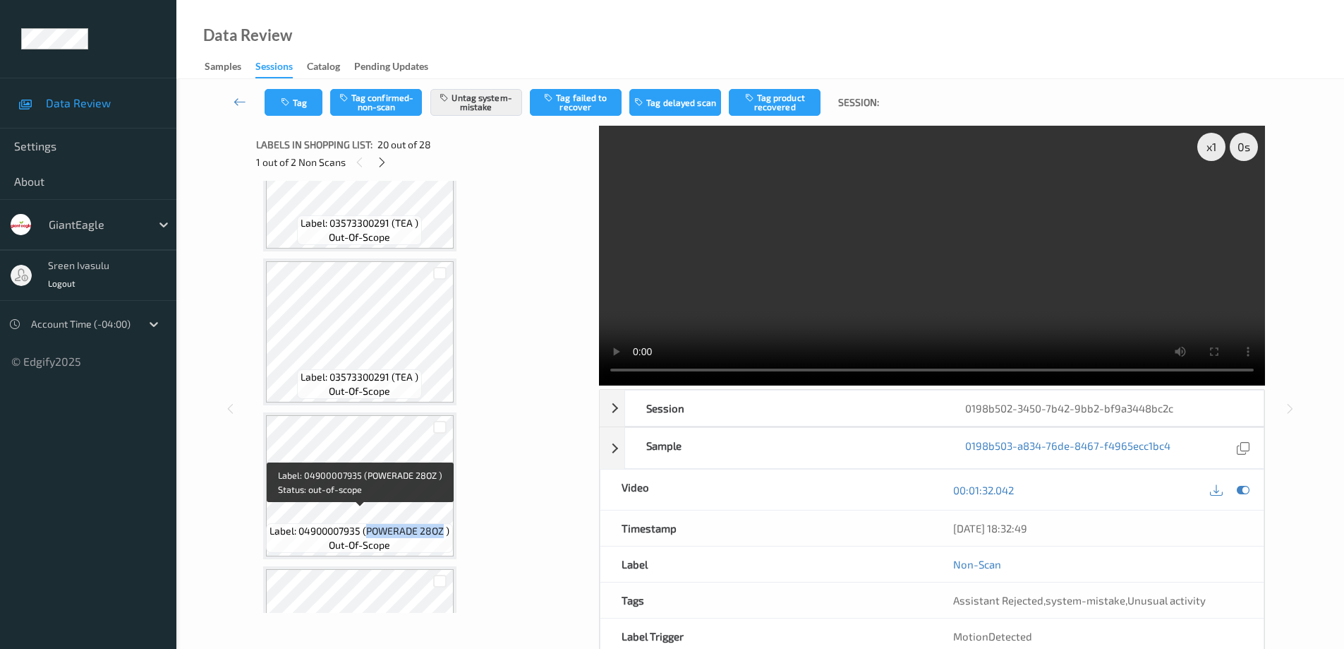
drag, startPoint x: 366, startPoint y: 517, endPoint x: 445, endPoint y: 519, distance: 78.4
click at [445, 524] on span "Label: 04900007935 (POWERADE 28OZ )" at bounding box center [360, 531] width 180 height 14
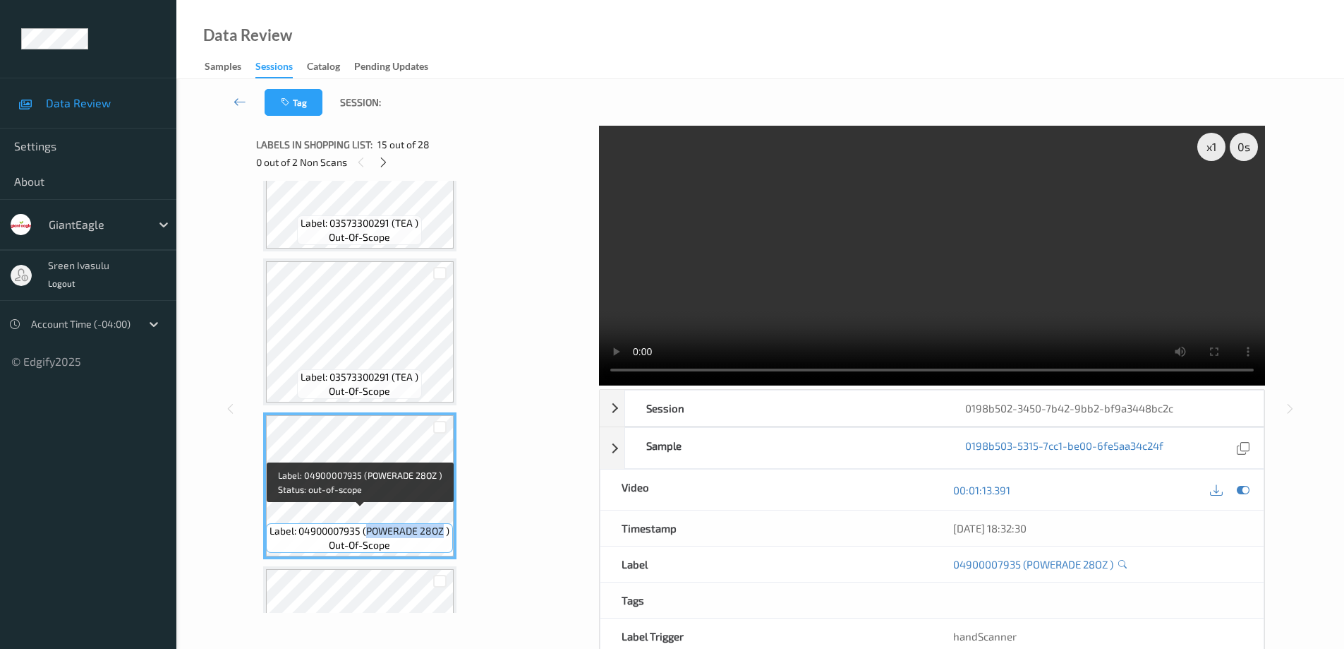
copy span "POWERADE 28OZ"
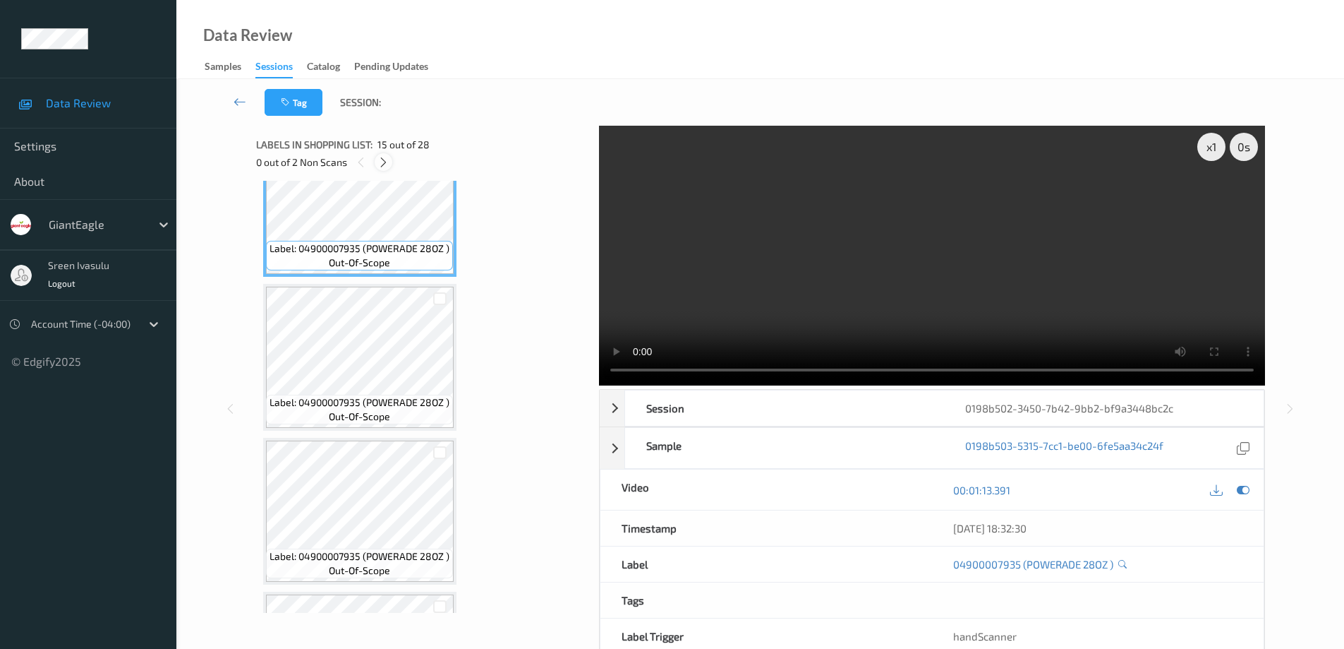
click at [382, 162] on icon at bounding box center [384, 162] width 12 height 13
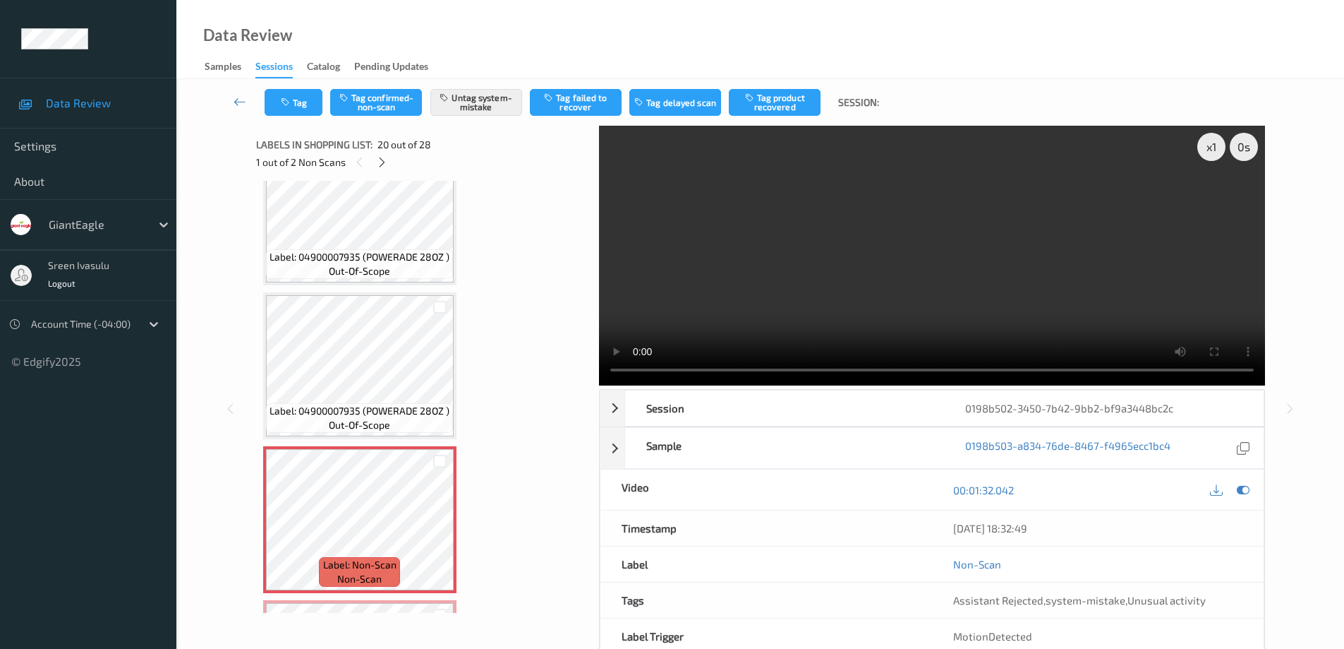
scroll to position [2947, 0]
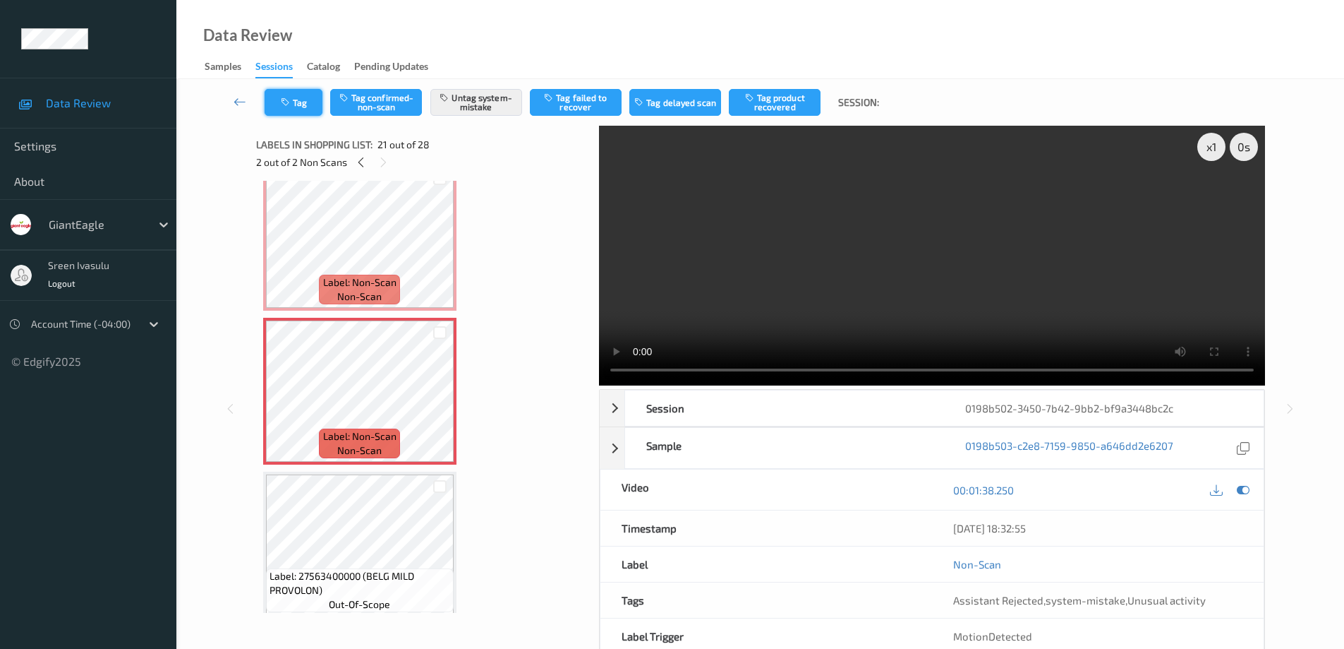
click at [308, 100] on button "Tag" at bounding box center [294, 102] width 58 height 27
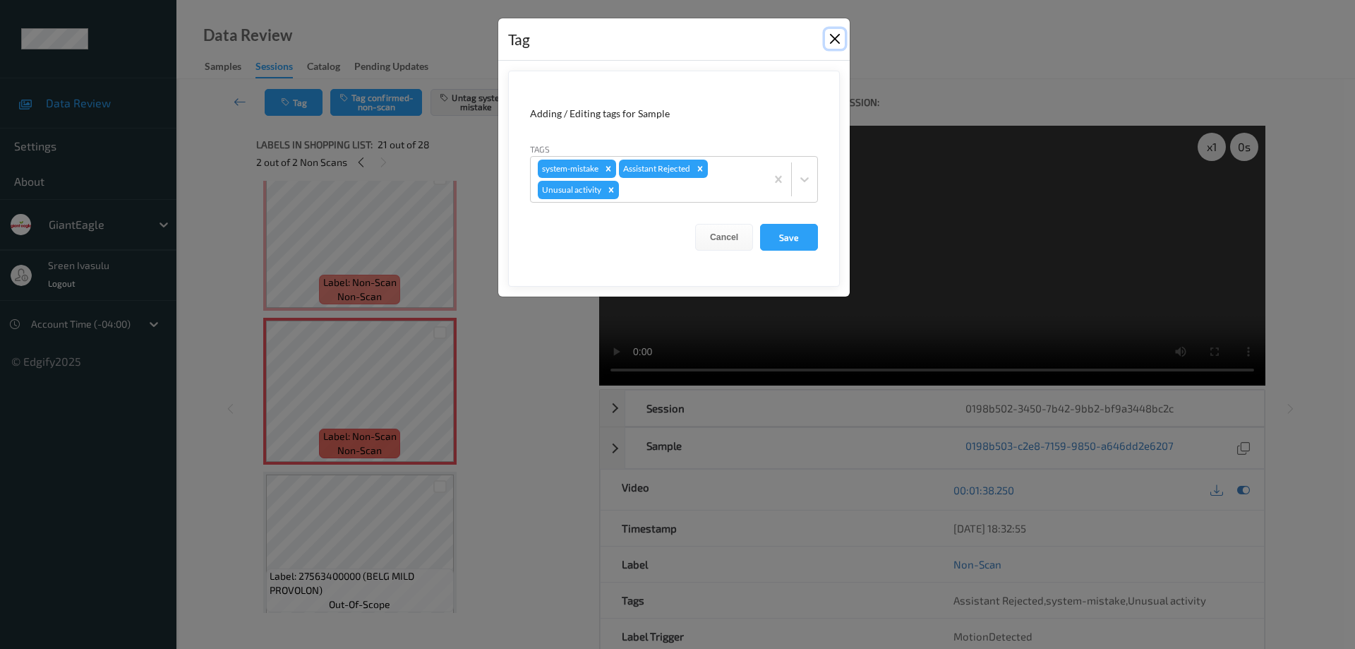
click at [832, 35] on button "Close" at bounding box center [835, 39] width 20 height 20
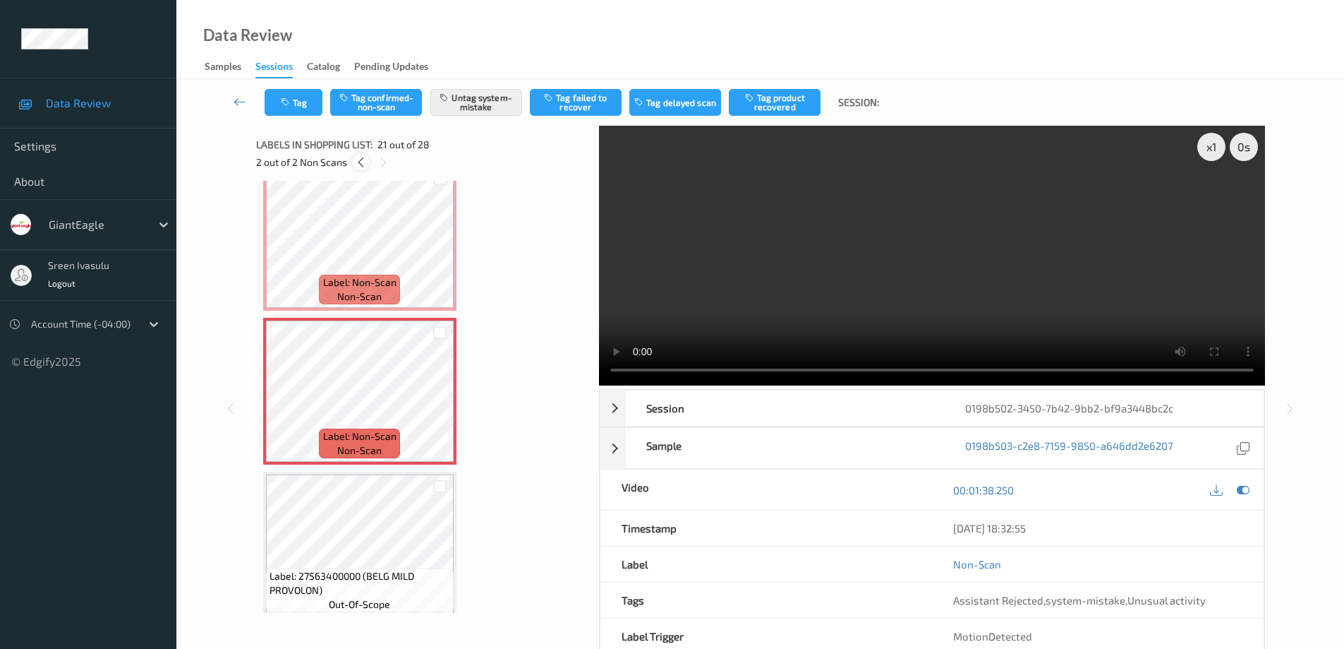
click at [356, 164] on icon at bounding box center [361, 162] width 12 height 13
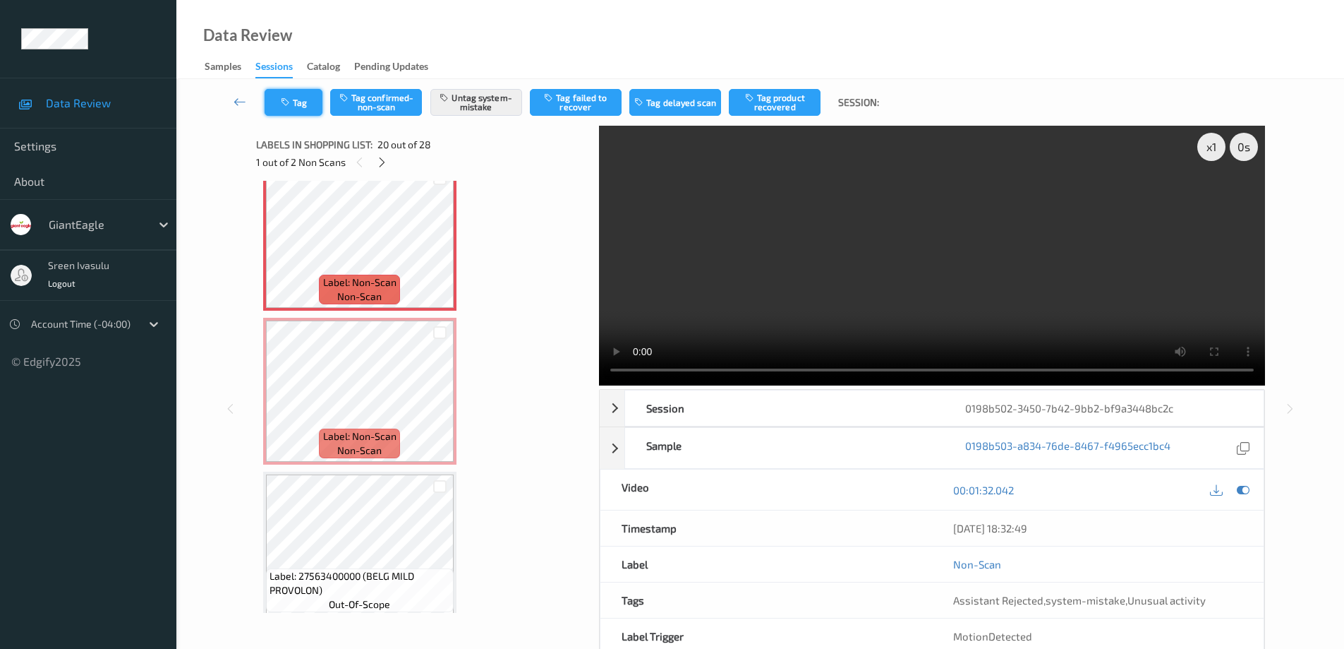
scroll to position [2776, 0]
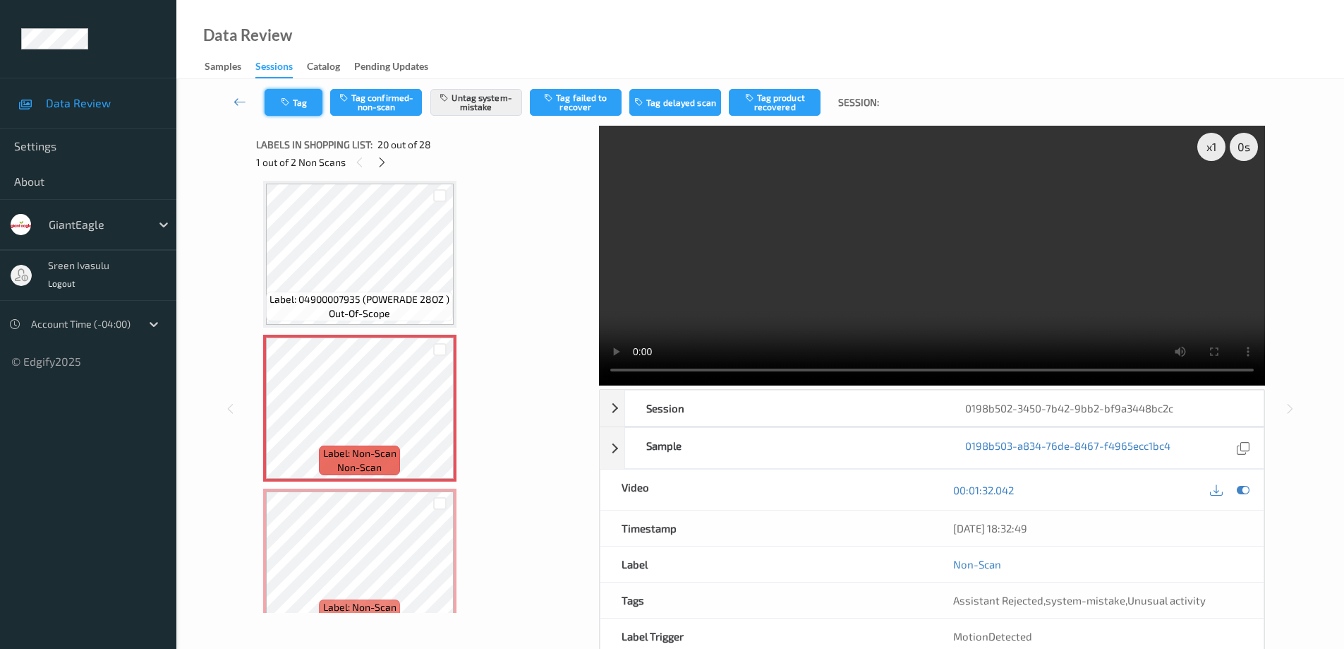
click at [302, 102] on button "Tag" at bounding box center [294, 102] width 58 height 27
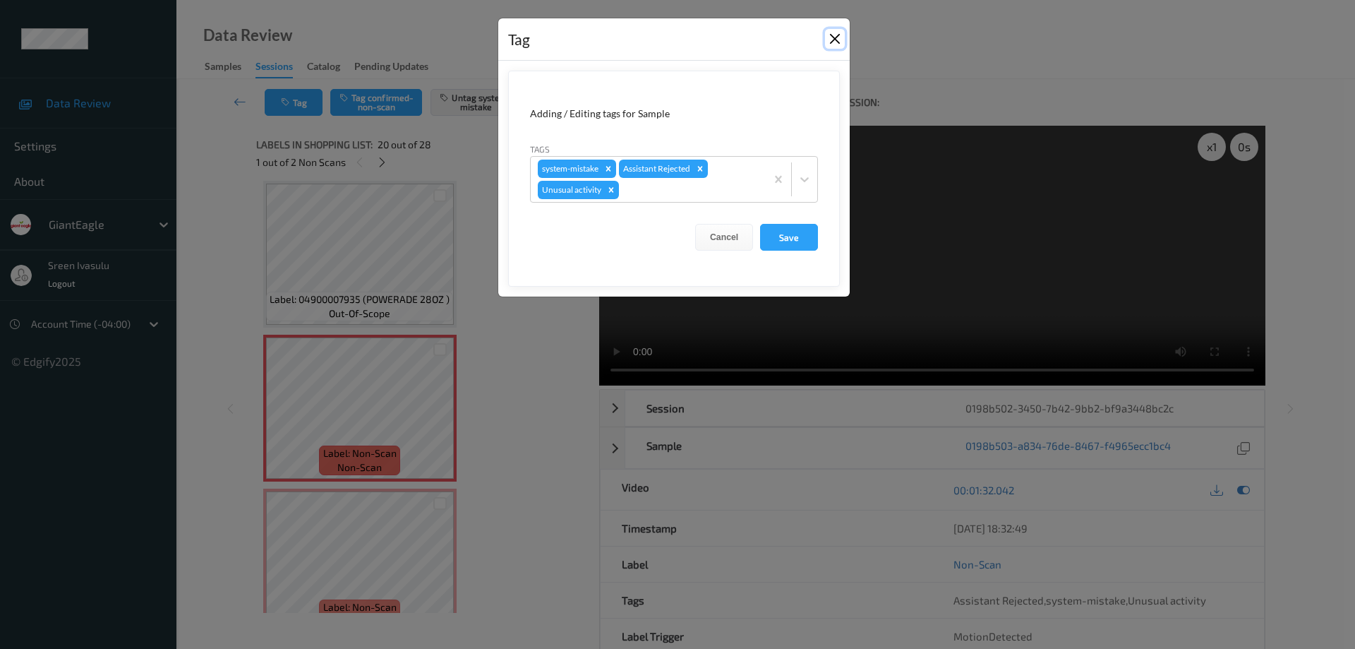
click at [833, 37] on button "Close" at bounding box center [835, 39] width 20 height 20
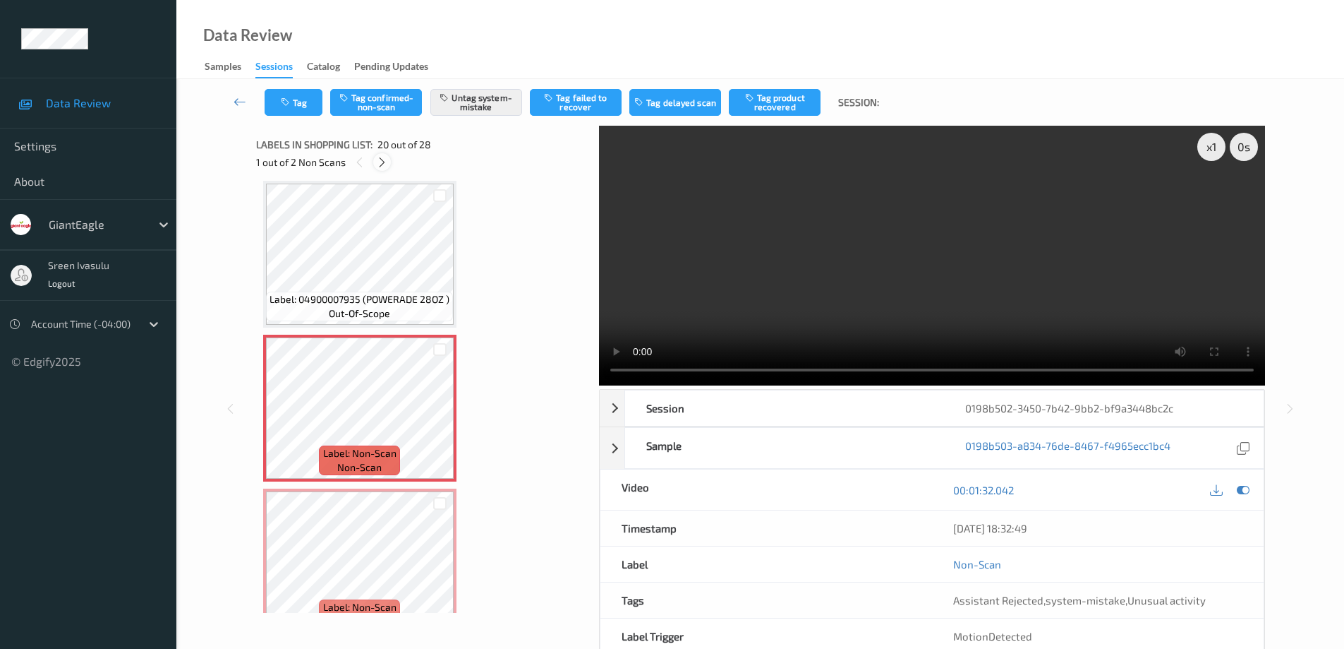
click at [380, 163] on icon at bounding box center [382, 162] width 12 height 13
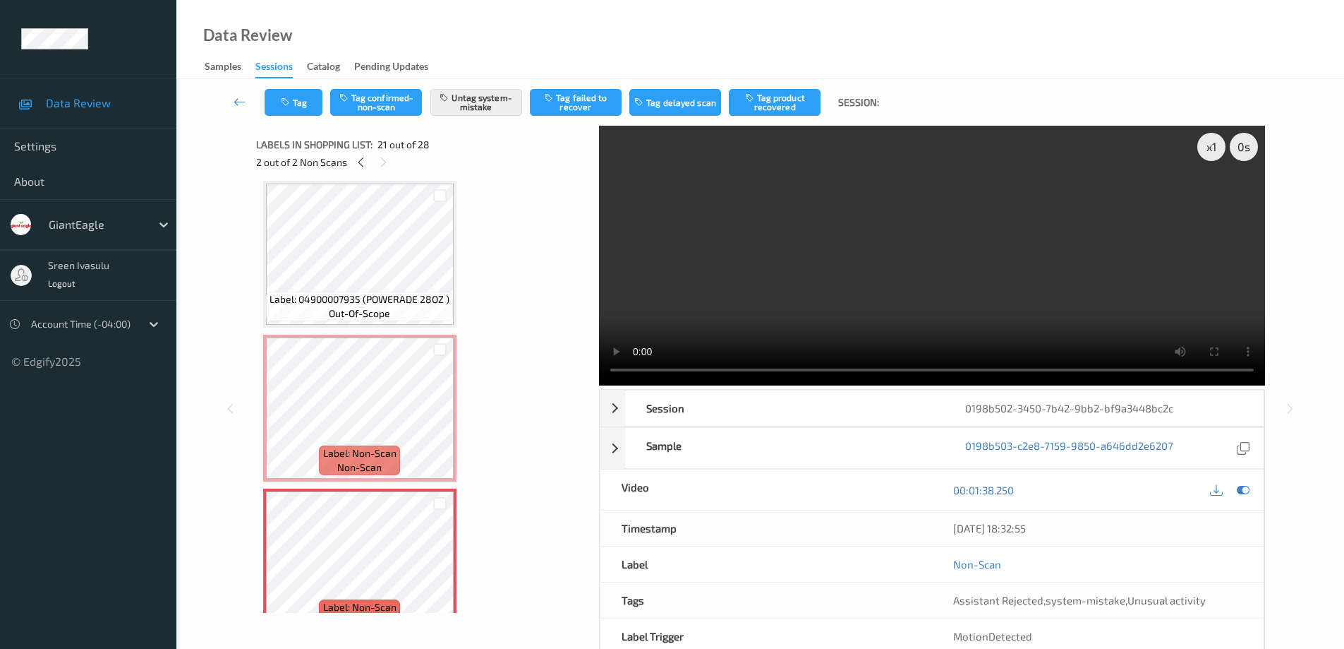
scroll to position [2930, 0]
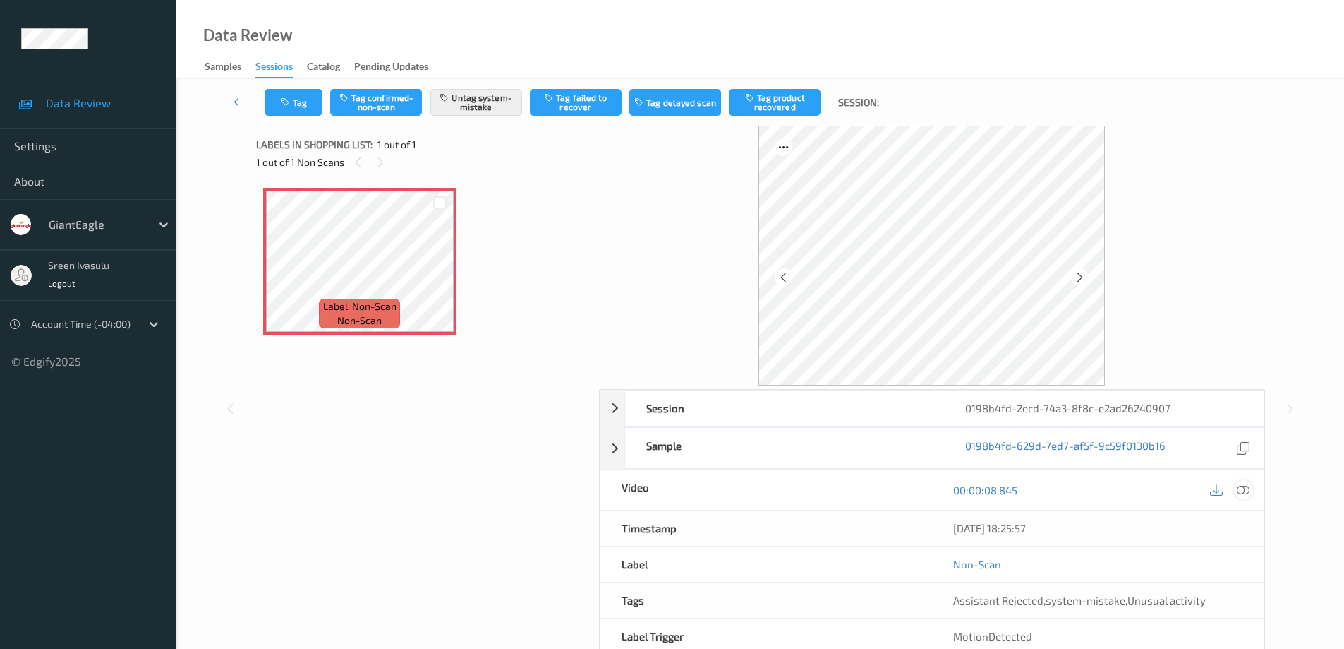
click at [1240, 490] on icon at bounding box center [1243, 489] width 13 height 13
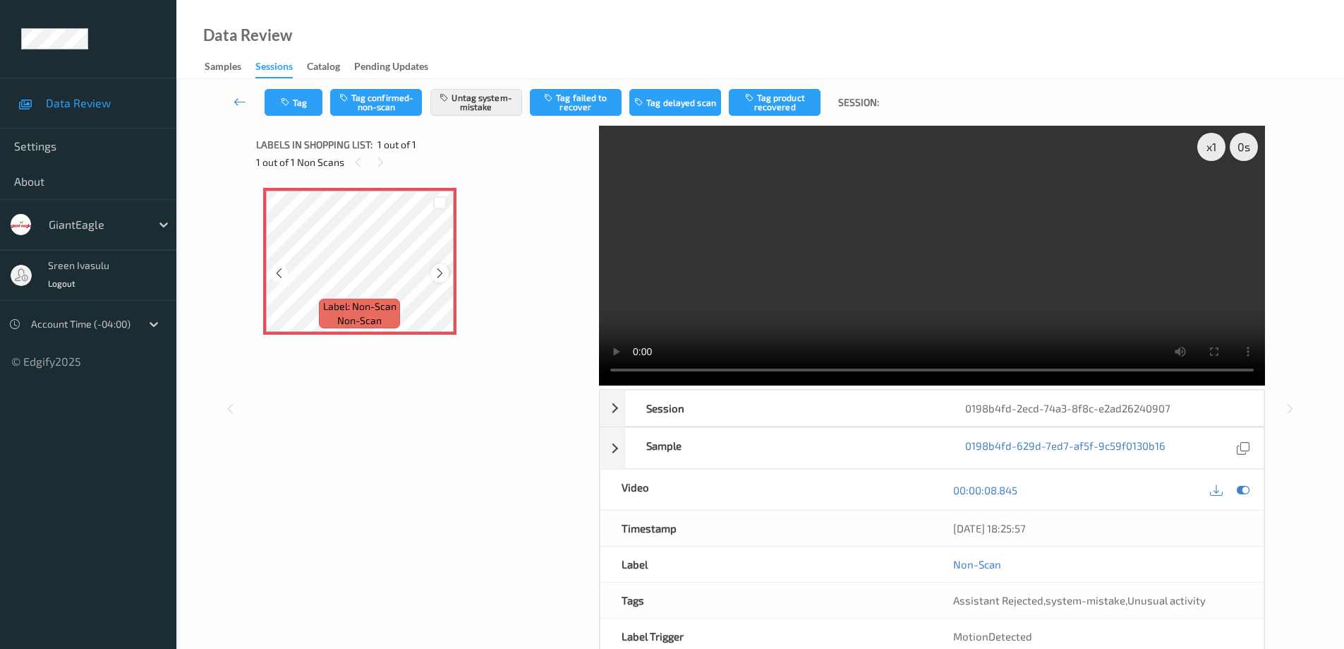
click at [436, 274] on icon at bounding box center [440, 273] width 12 height 13
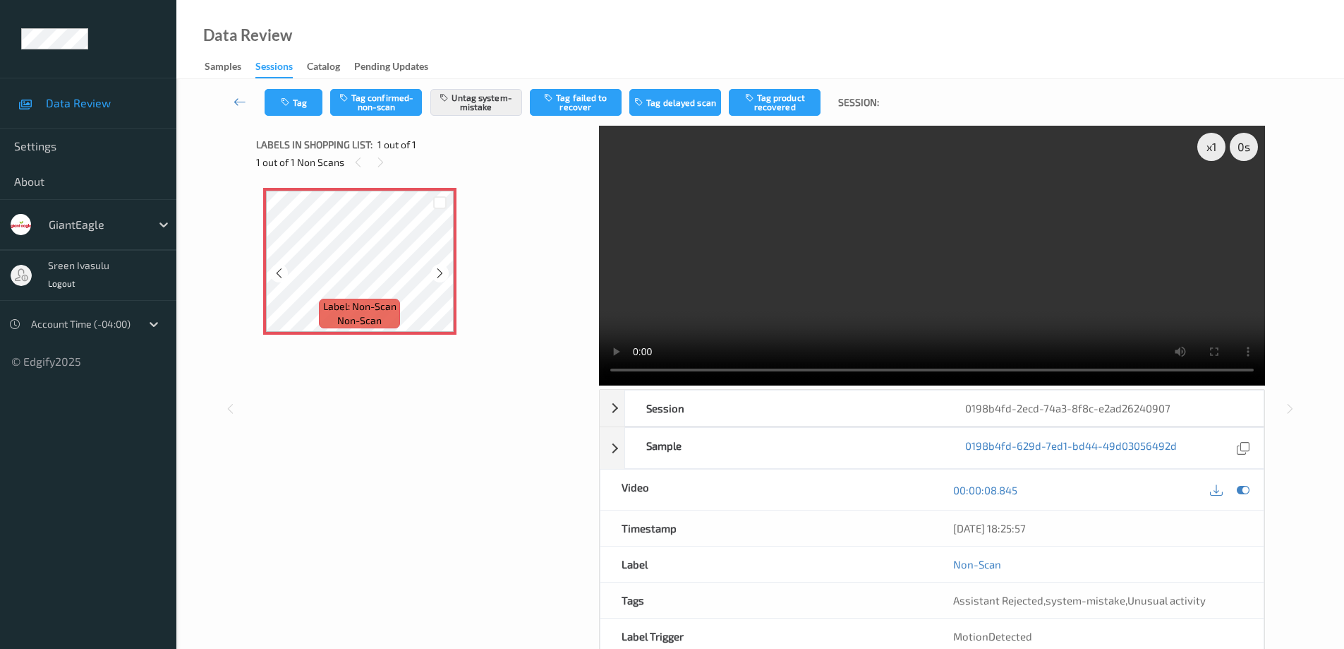
click at [436, 274] on icon at bounding box center [440, 273] width 12 height 13
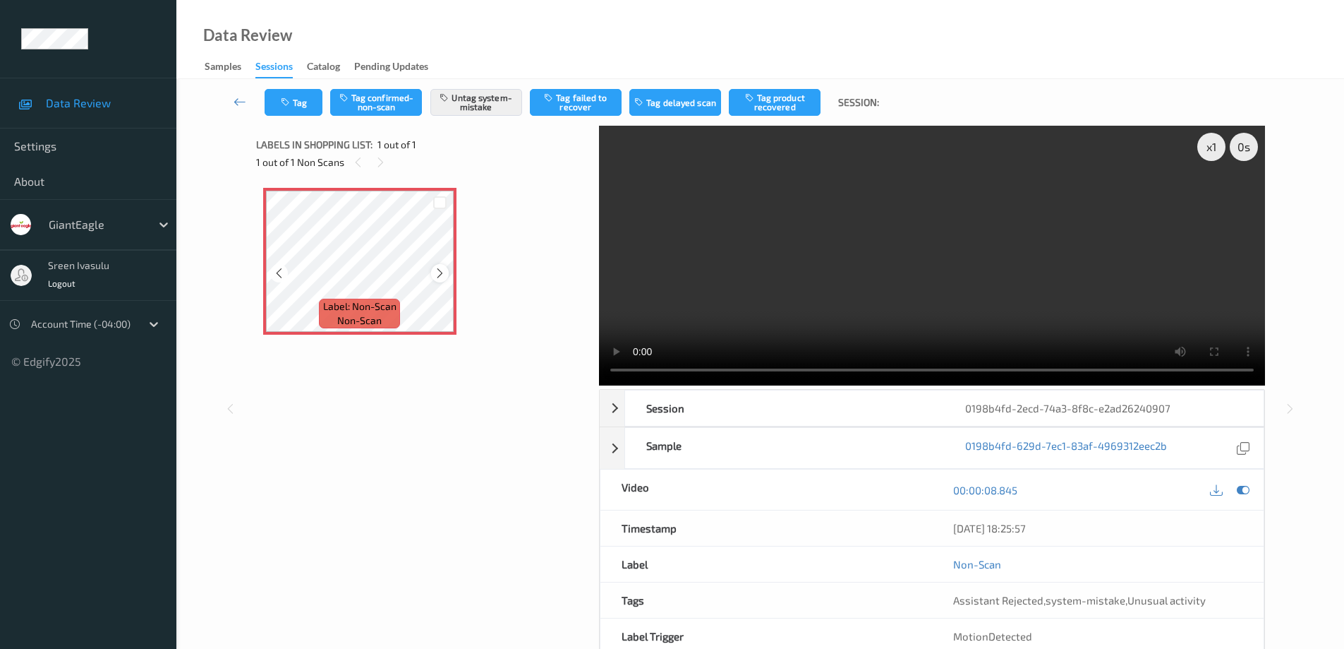
click at [444, 274] on icon at bounding box center [440, 273] width 12 height 13
click at [438, 270] on icon at bounding box center [440, 273] width 12 height 13
click at [445, 271] on icon at bounding box center [440, 273] width 12 height 13
click at [307, 104] on button "Tag" at bounding box center [294, 102] width 58 height 27
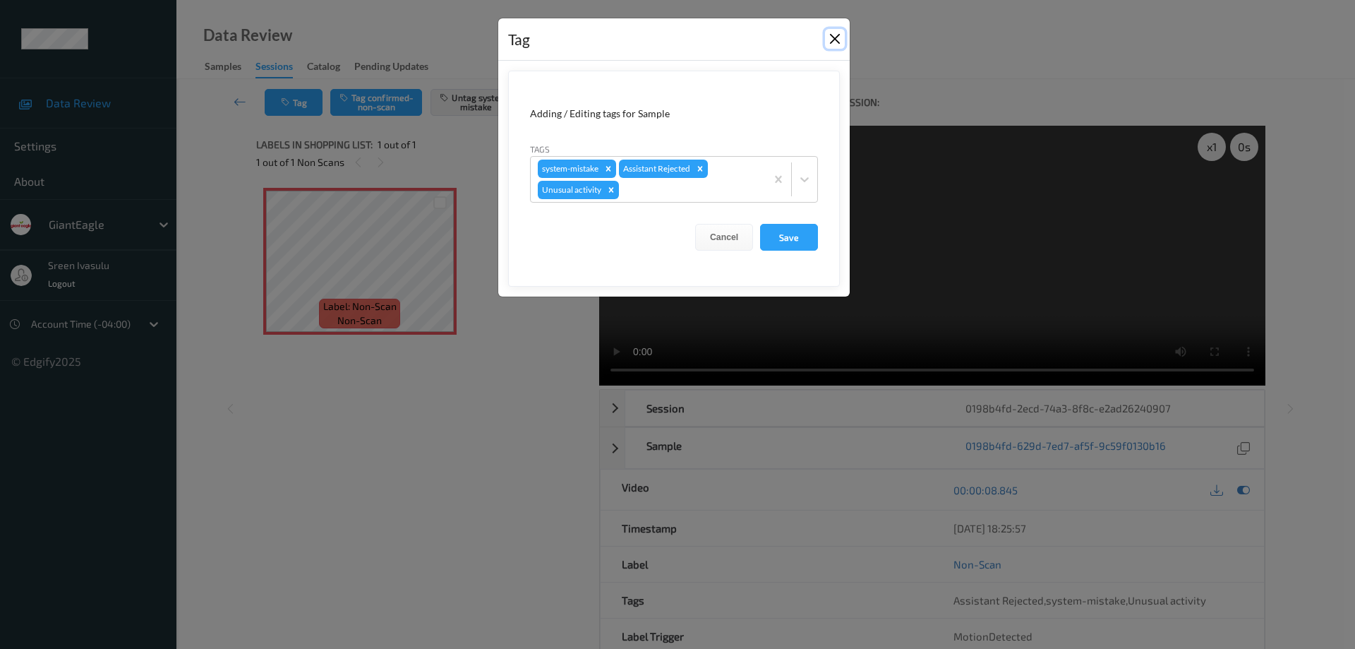
click at [828, 38] on button "Close" at bounding box center [835, 39] width 20 height 20
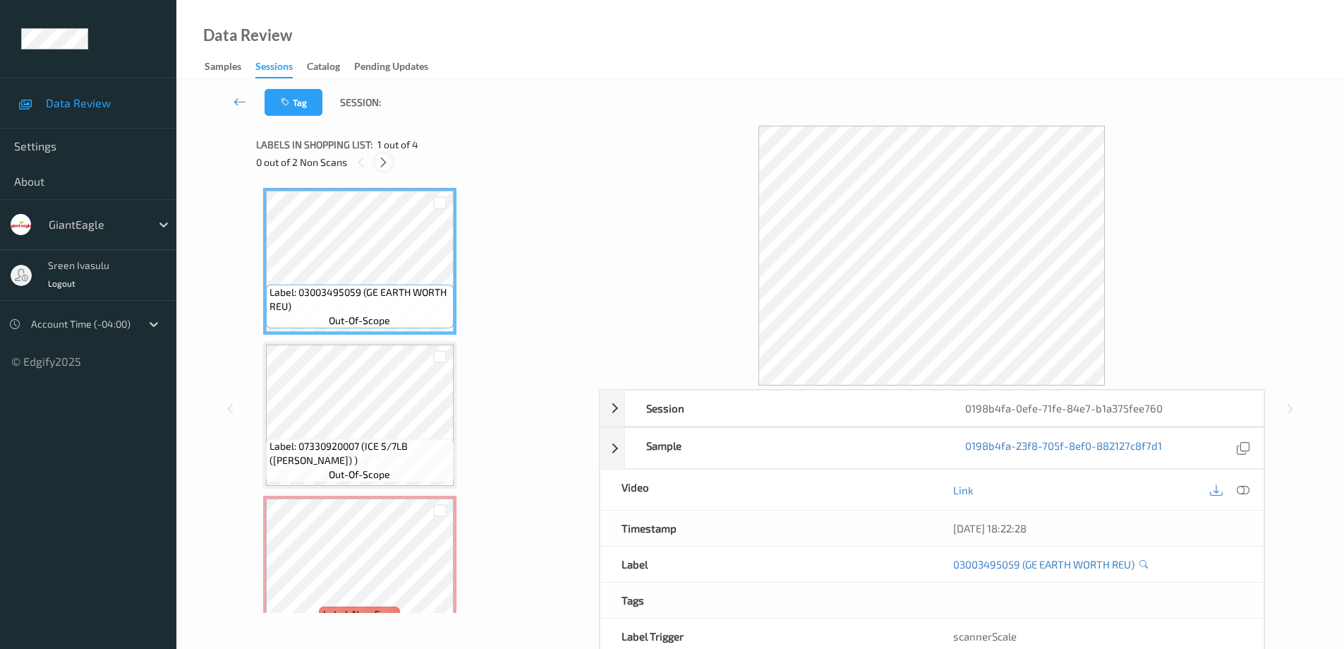
click at [382, 156] on icon at bounding box center [384, 162] width 12 height 13
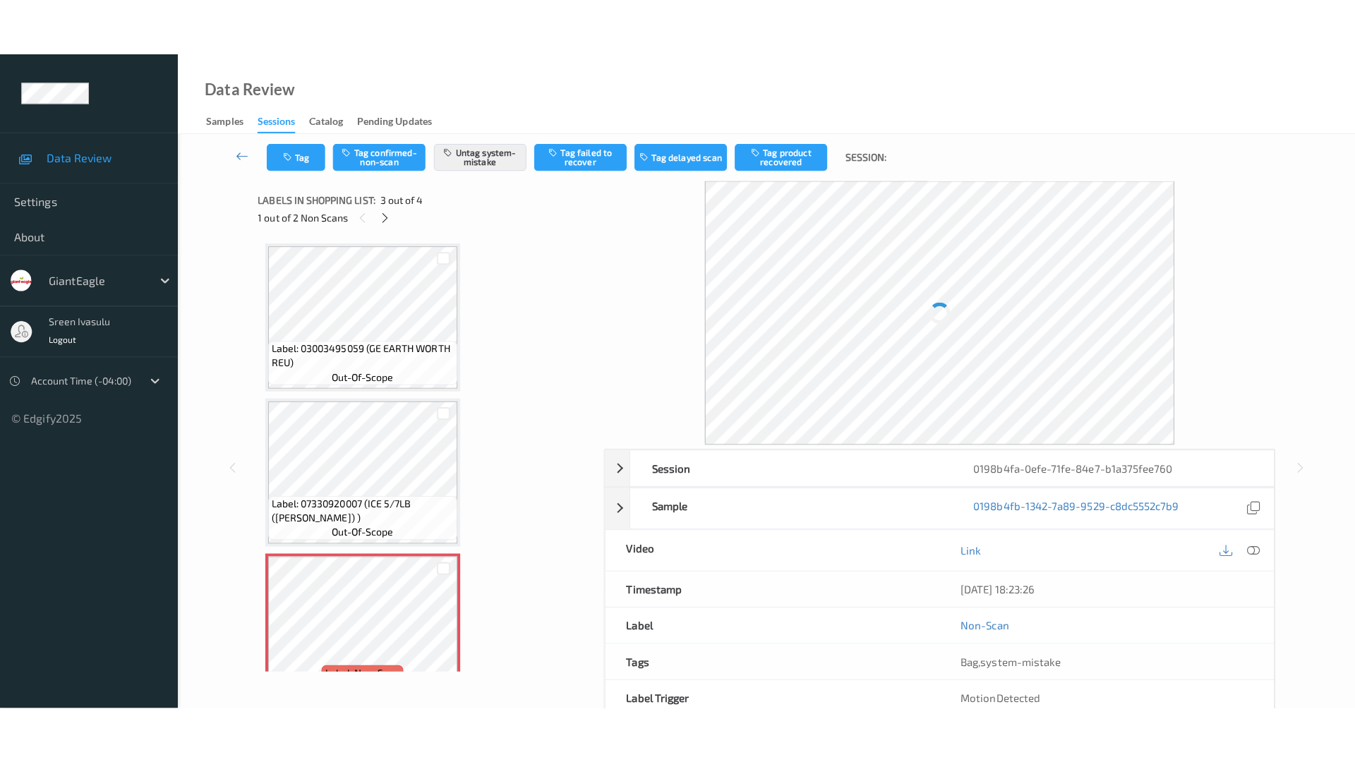
scroll to position [161, 0]
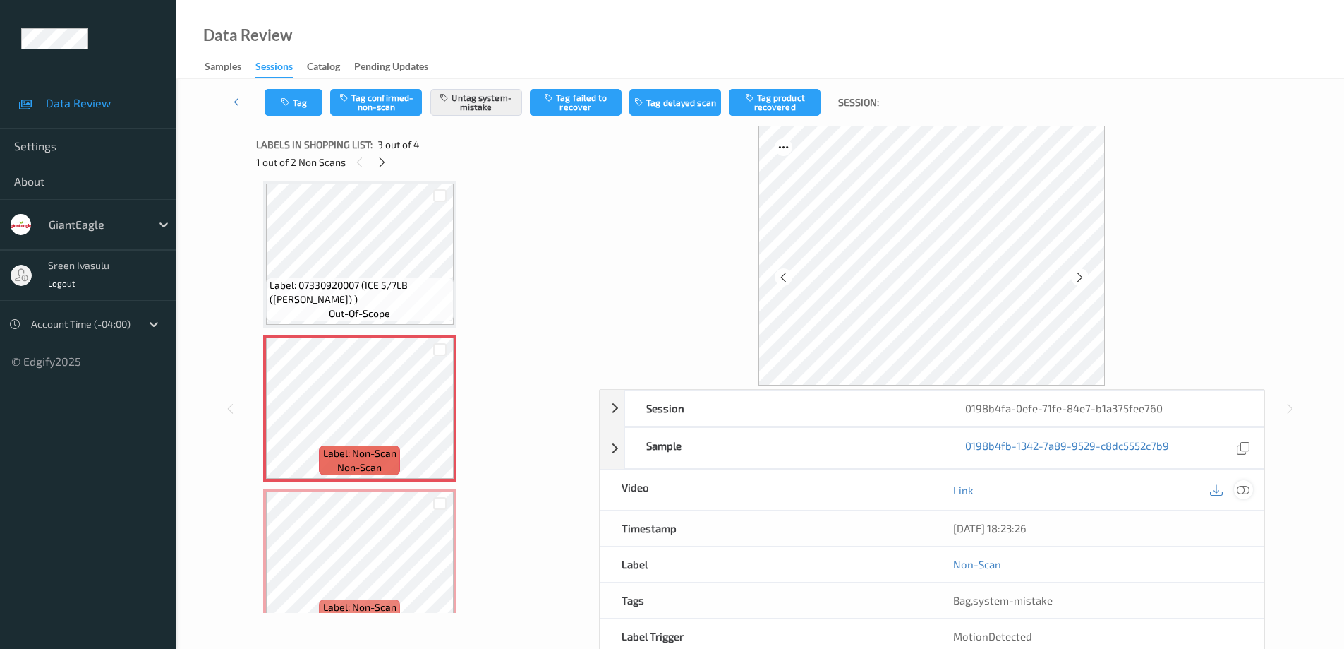
click at [1246, 492] on icon at bounding box center [1243, 489] width 13 height 13
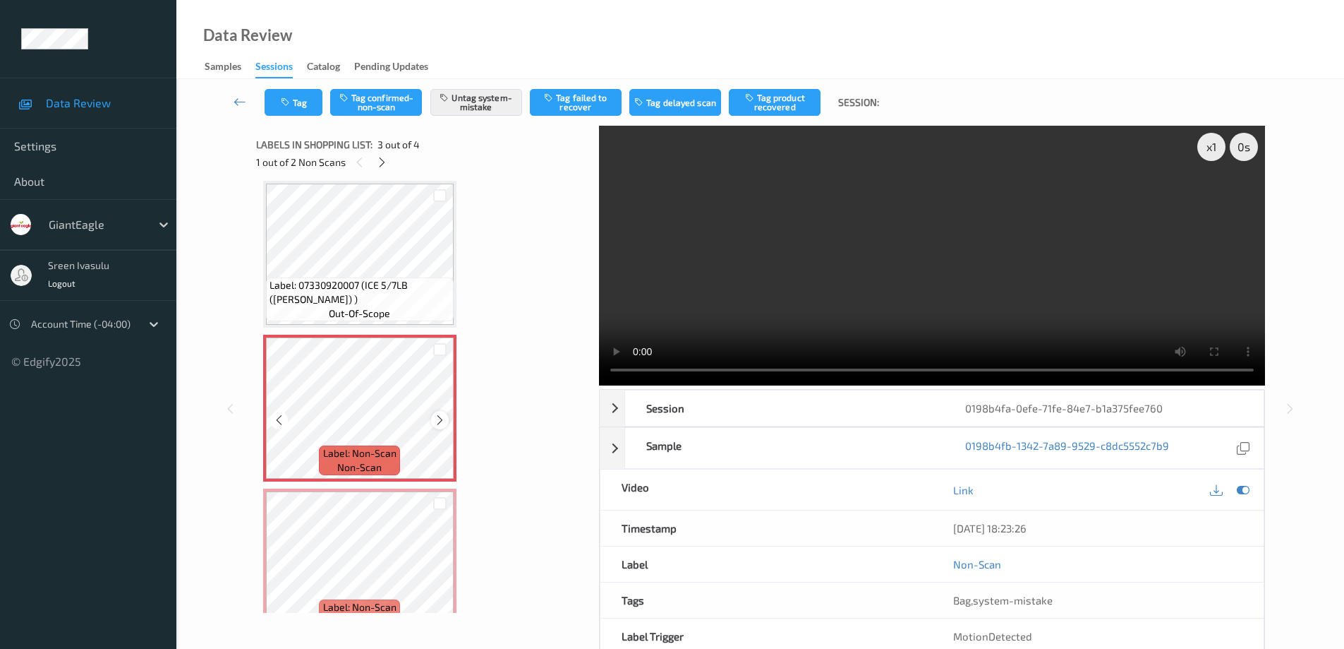
click at [436, 421] on icon at bounding box center [440, 420] width 12 height 13
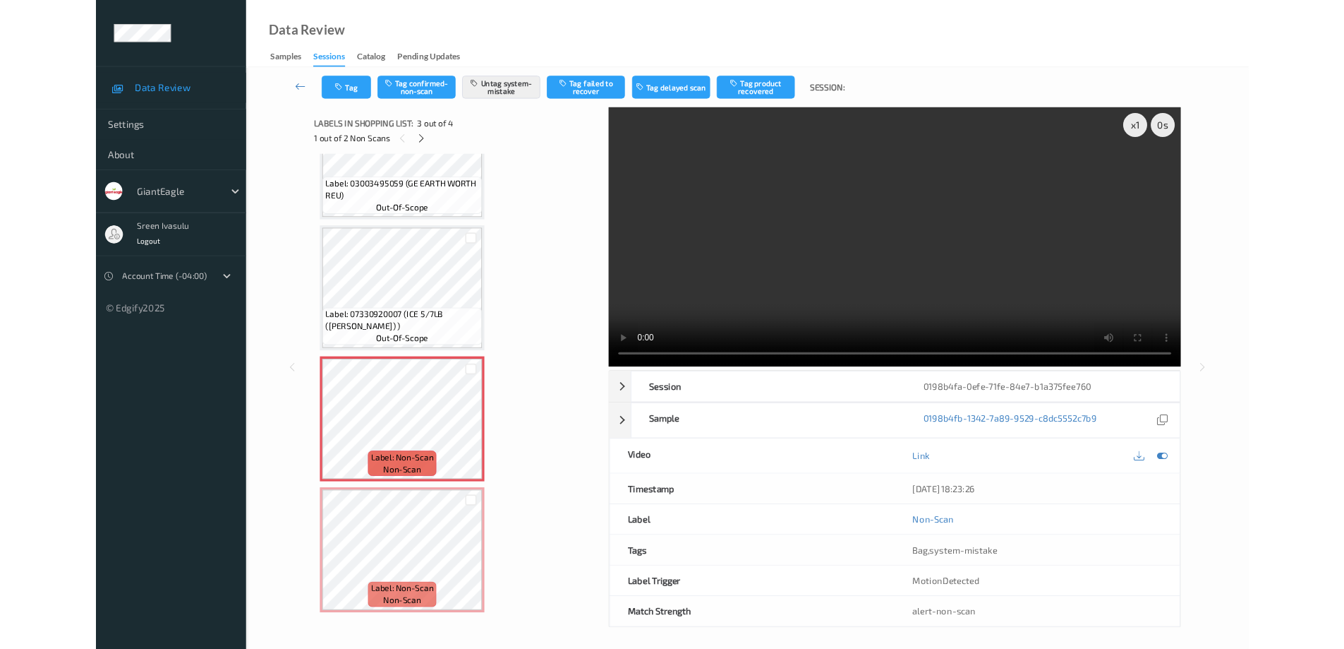
scroll to position [77, 0]
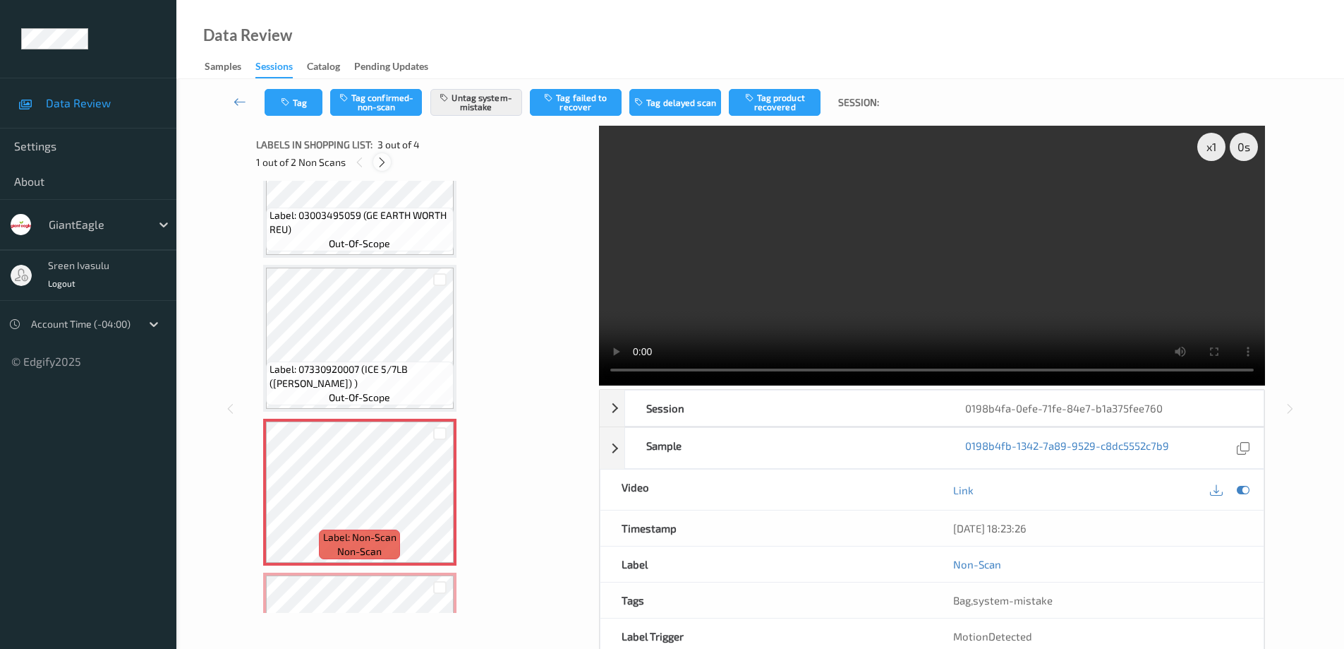
click at [381, 163] on icon at bounding box center [382, 162] width 12 height 13
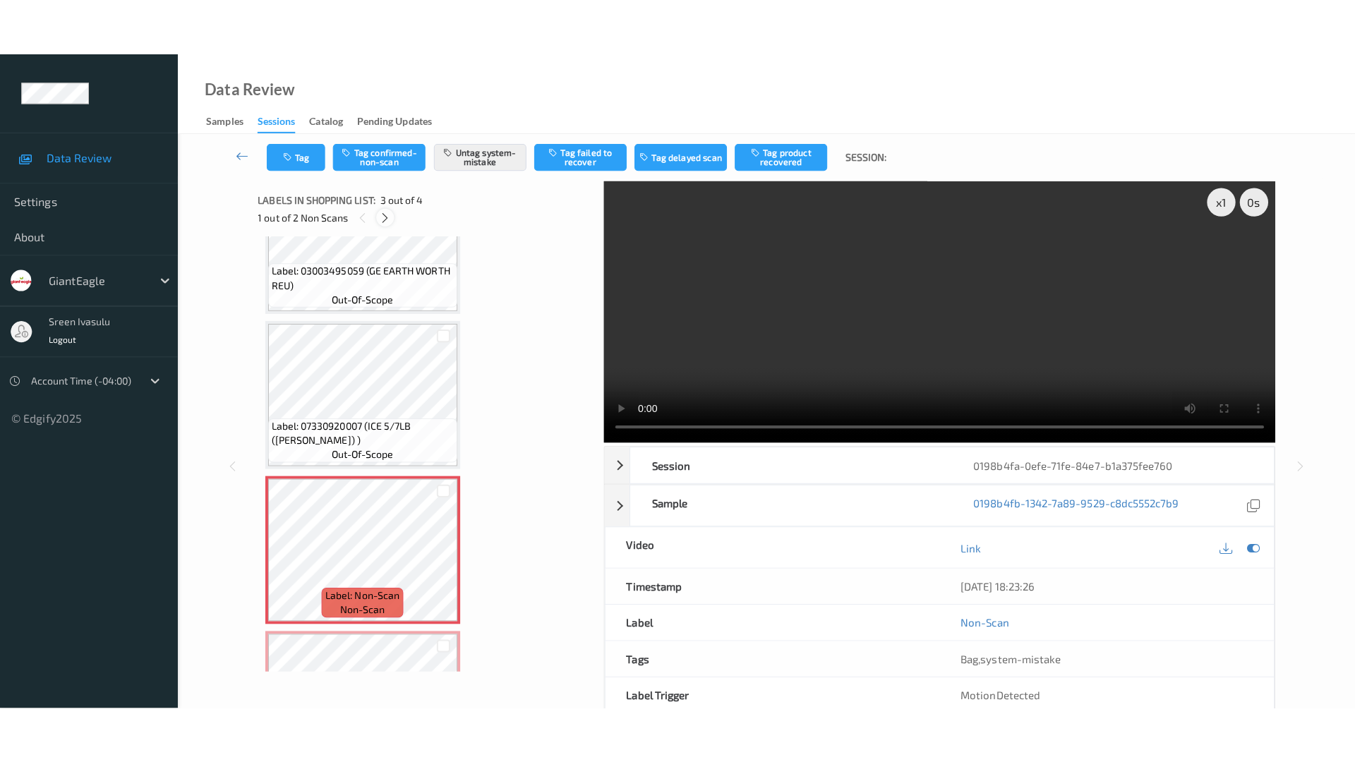
scroll to position [191, 0]
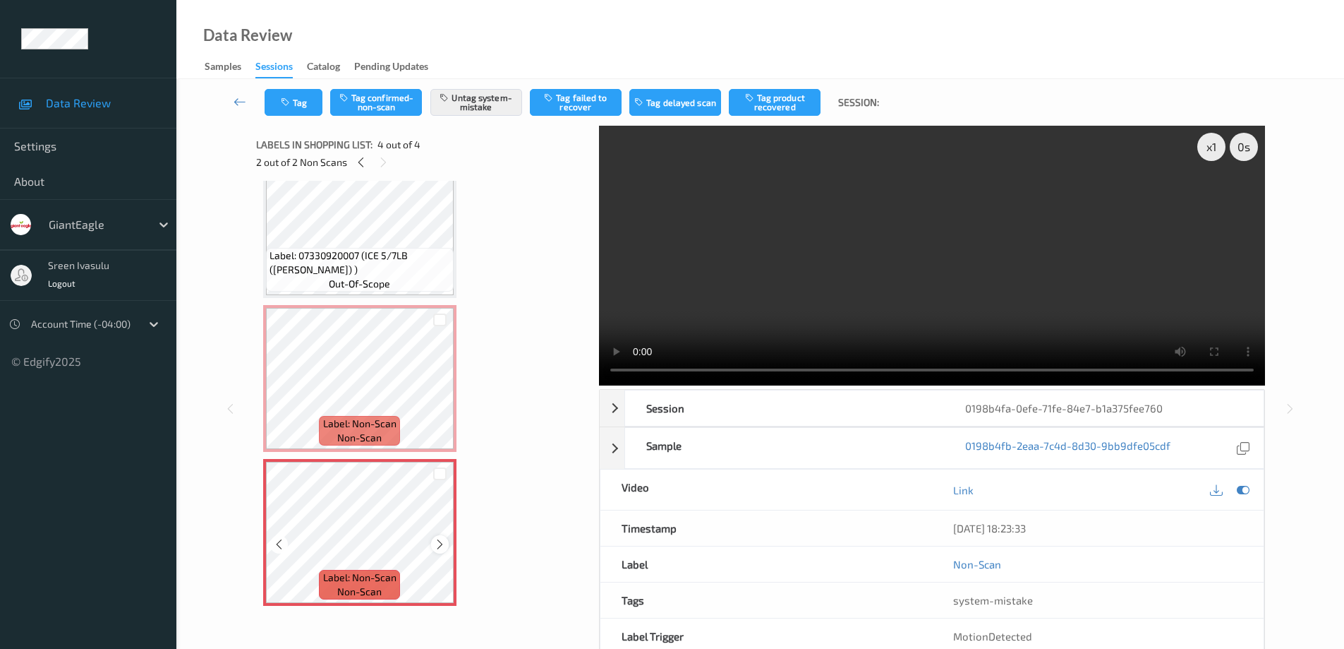
click at [442, 543] on icon at bounding box center [440, 544] width 12 height 13
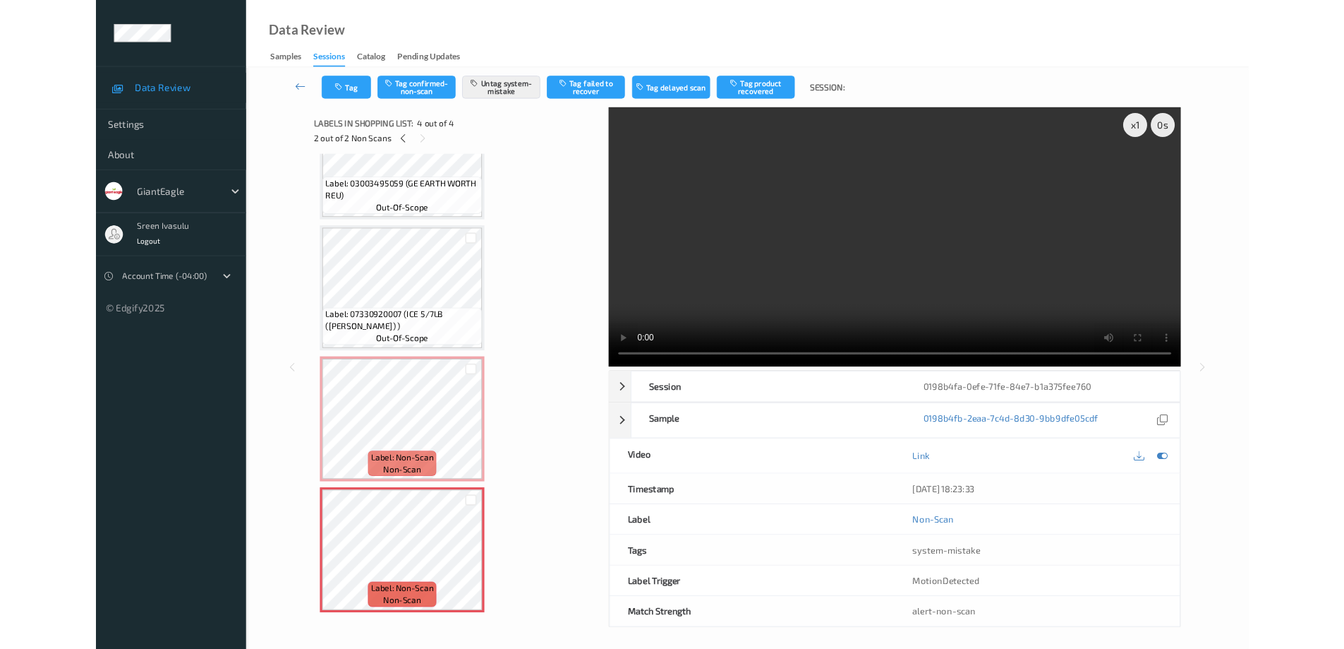
scroll to position [77, 0]
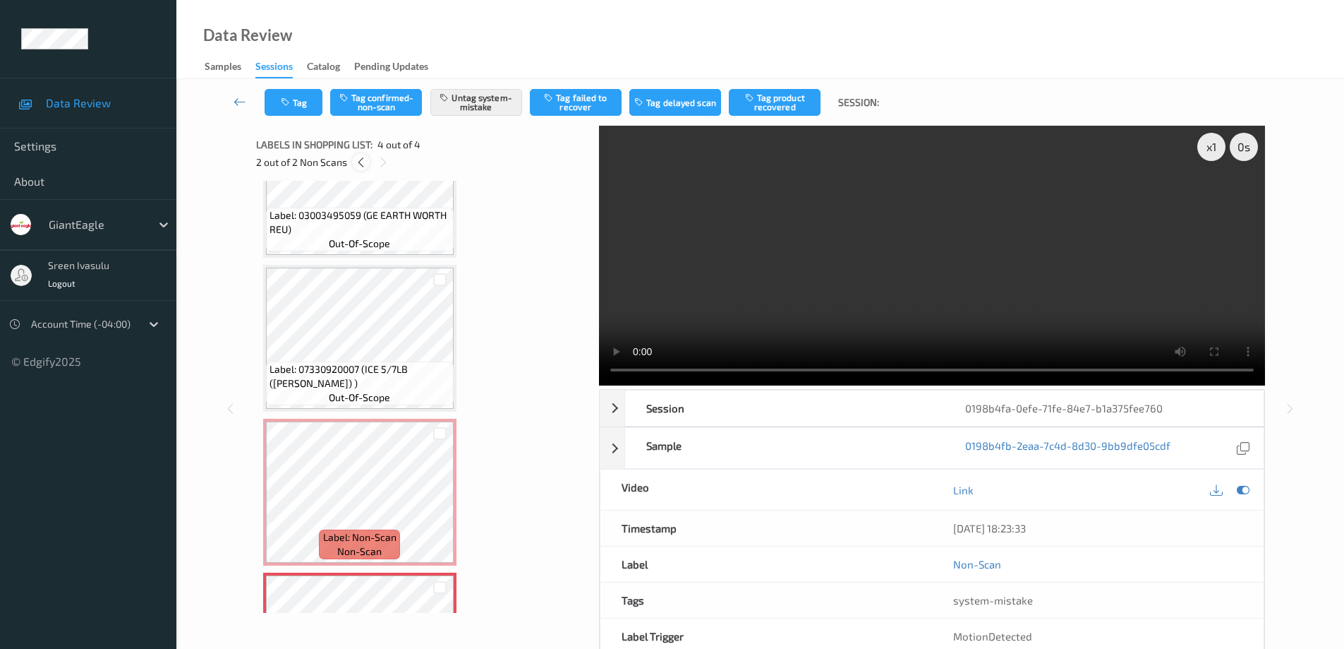
click at [362, 158] on icon at bounding box center [361, 162] width 12 height 13
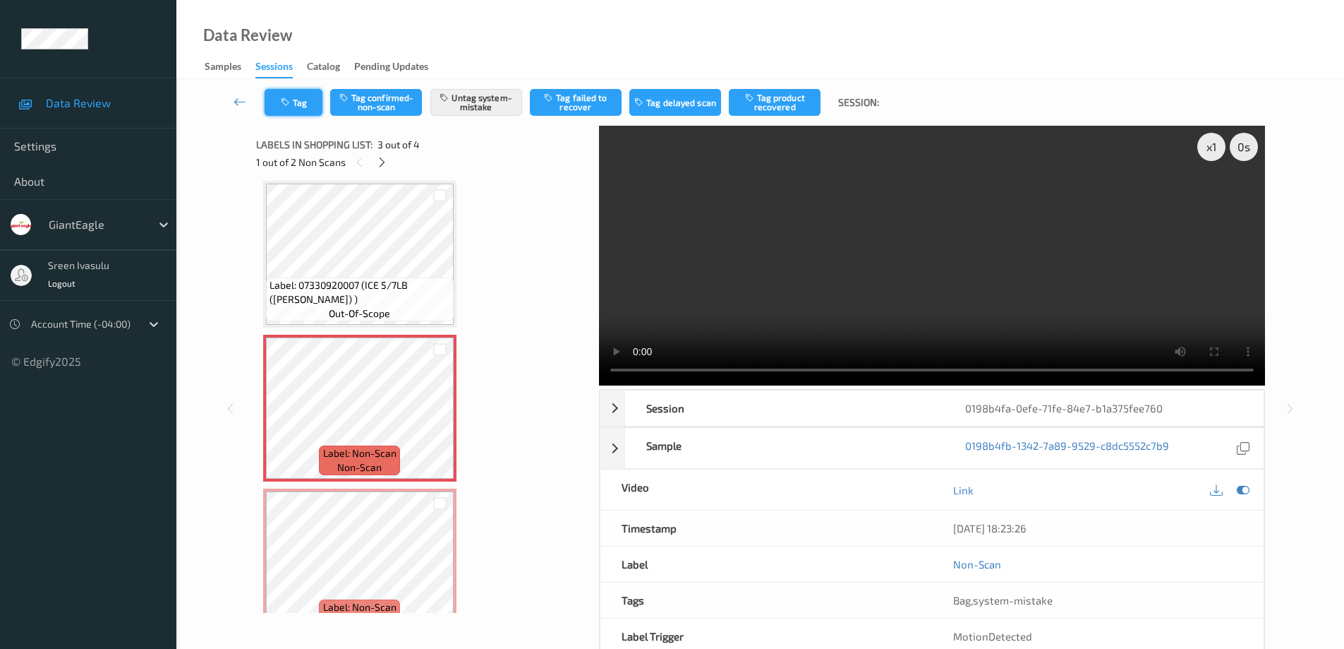
click at [293, 104] on button "Tag" at bounding box center [294, 102] width 58 height 27
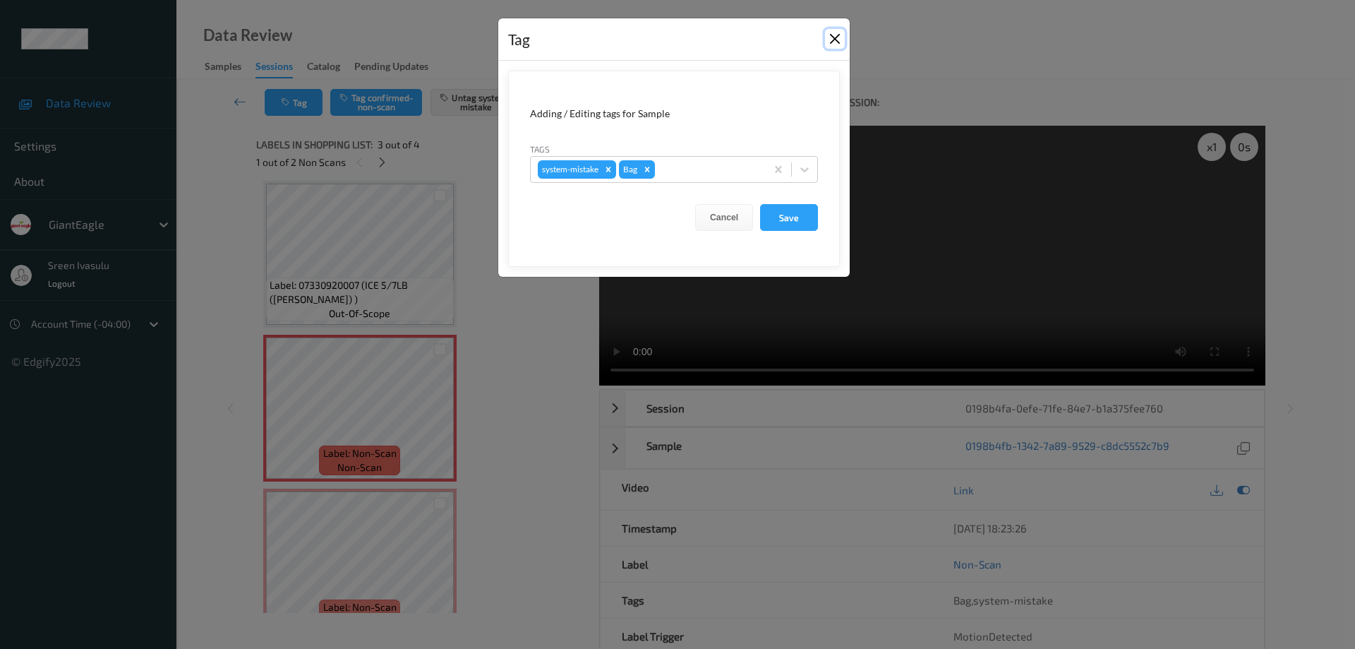
click at [833, 44] on button "Close" at bounding box center [835, 39] width 20 height 20
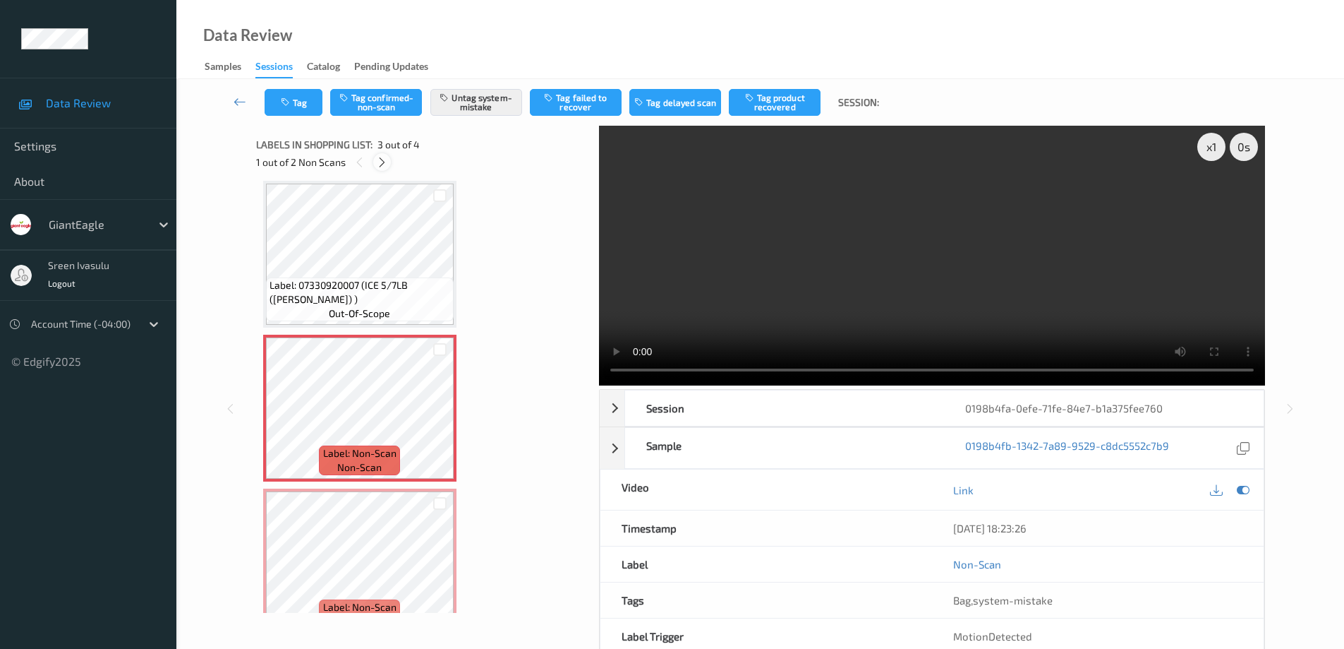
click at [379, 162] on icon at bounding box center [382, 162] width 12 height 13
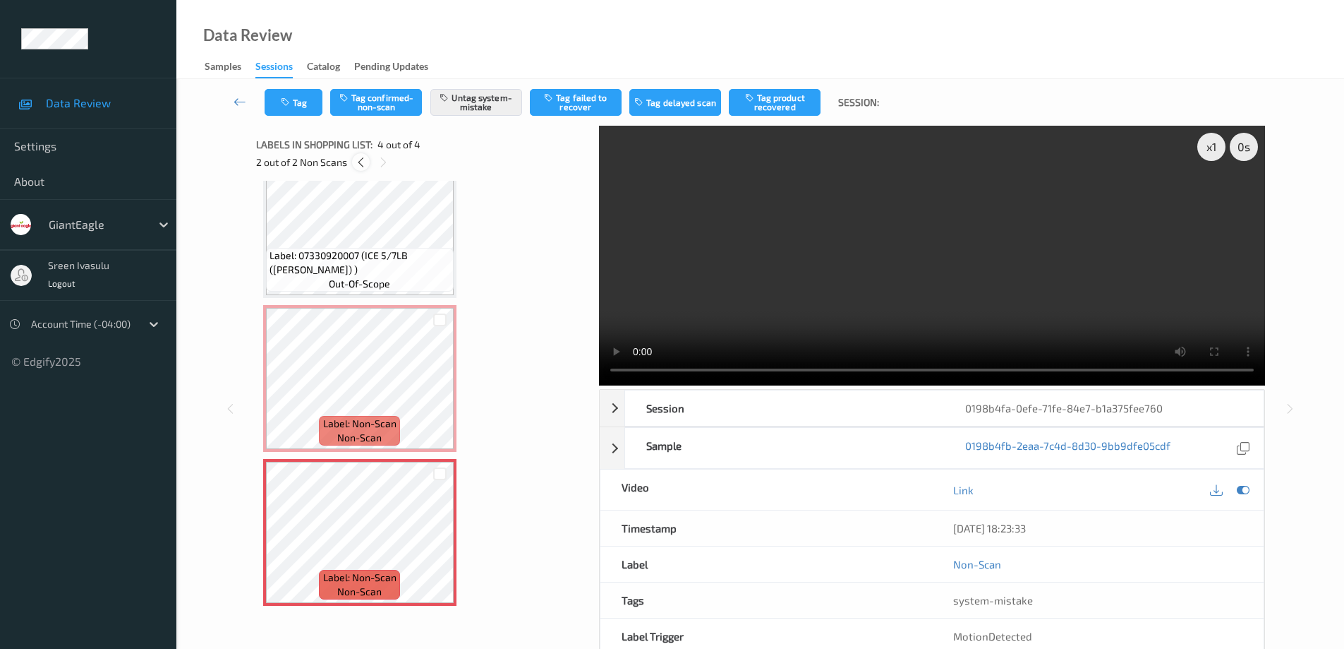
click at [362, 167] on icon at bounding box center [361, 162] width 12 height 13
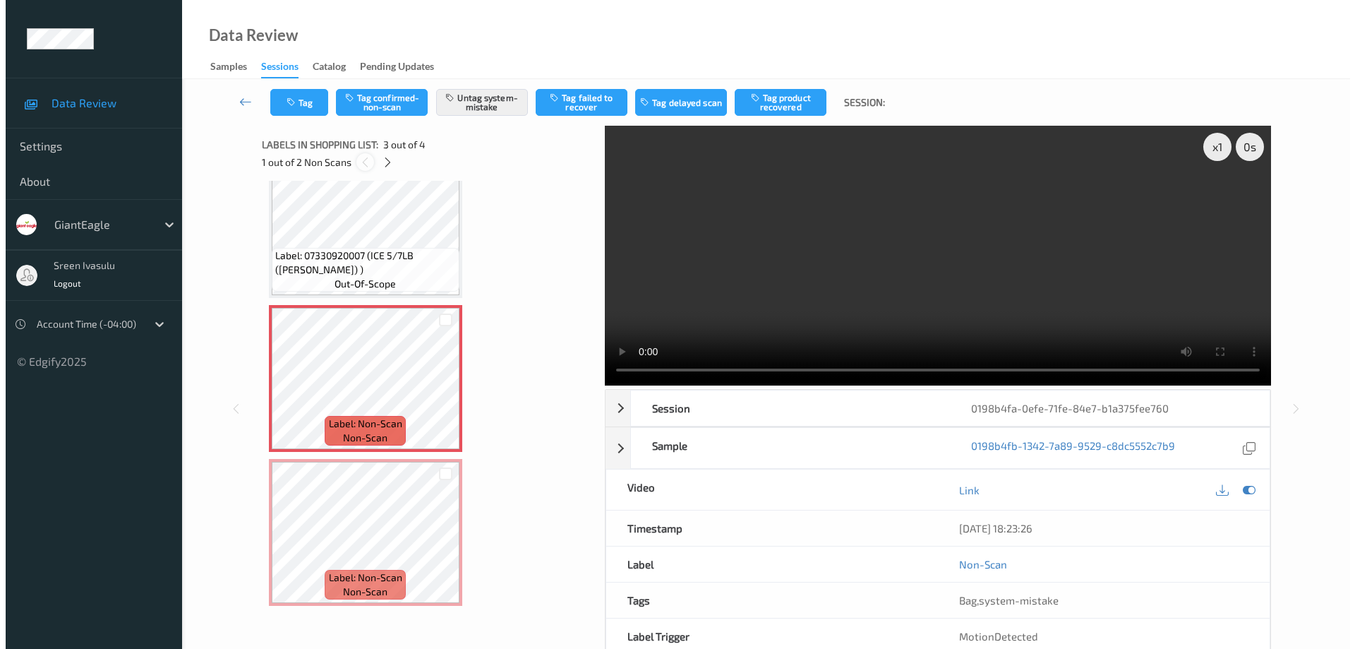
scroll to position [161, 0]
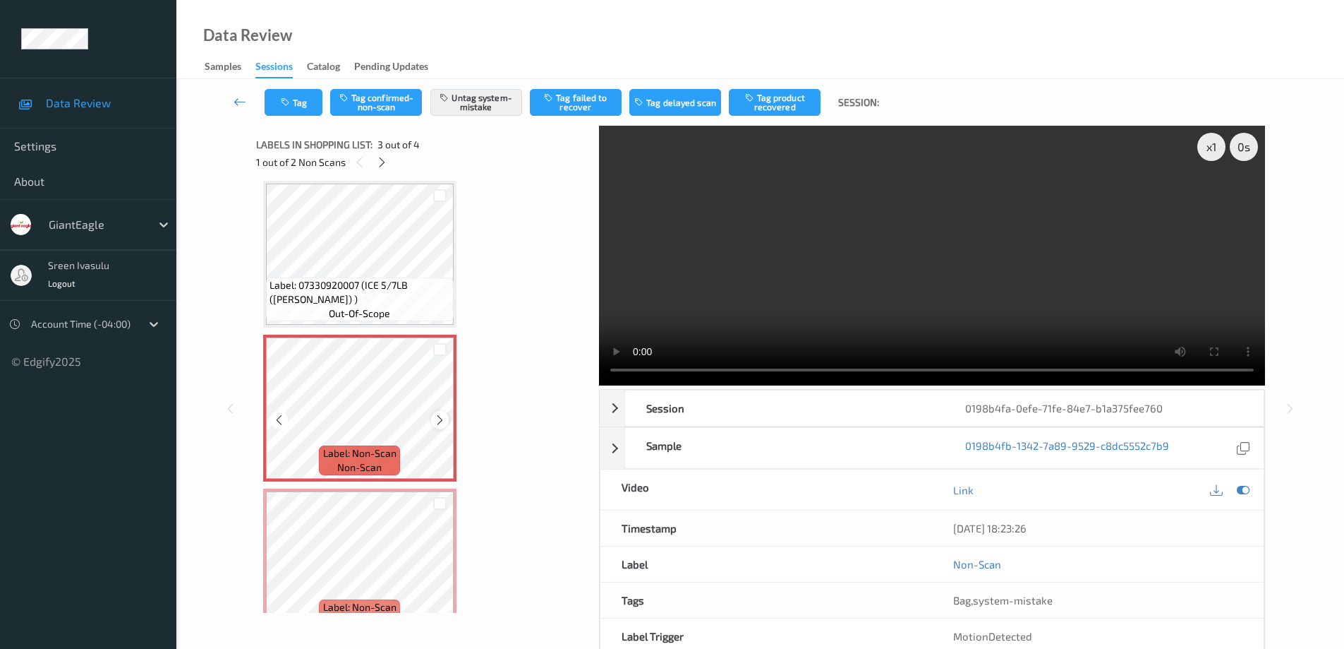
click at [442, 415] on icon at bounding box center [440, 420] width 12 height 13
click at [301, 104] on button "Tag" at bounding box center [294, 102] width 58 height 27
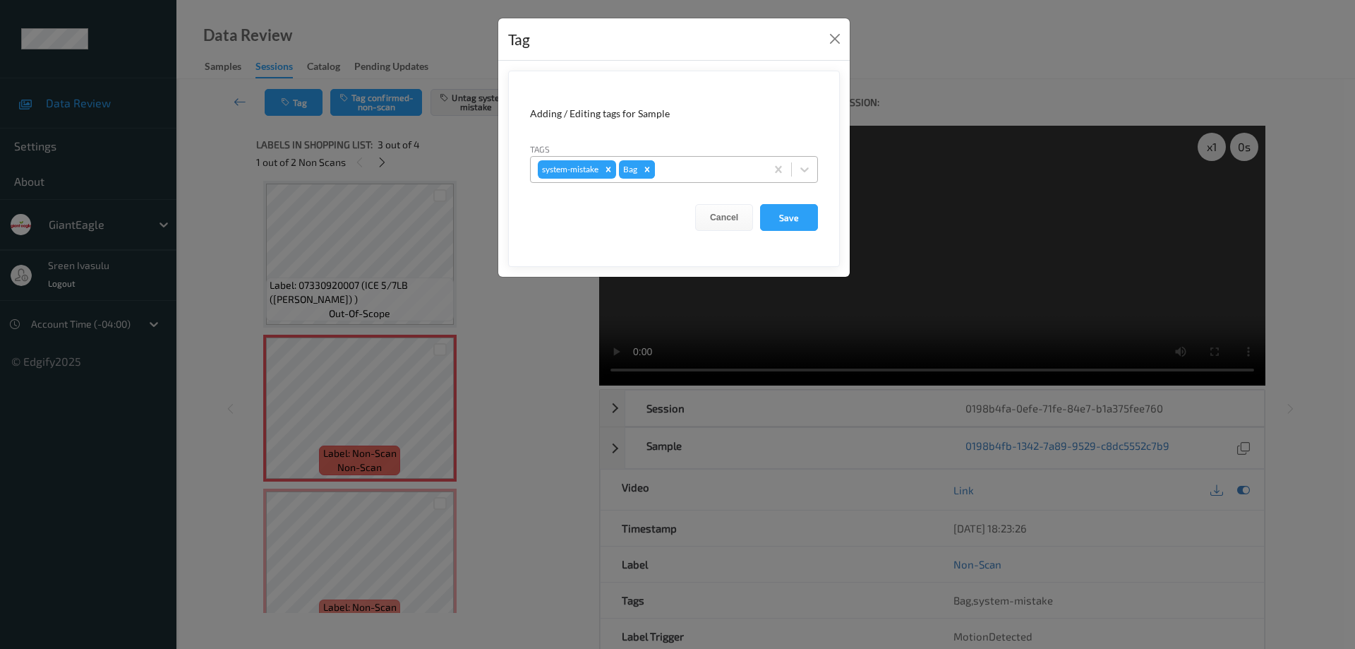
click at [649, 168] on icon "Remove Bag" at bounding box center [647, 169] width 10 height 10
click at [802, 170] on icon at bounding box center [804, 169] width 8 height 5
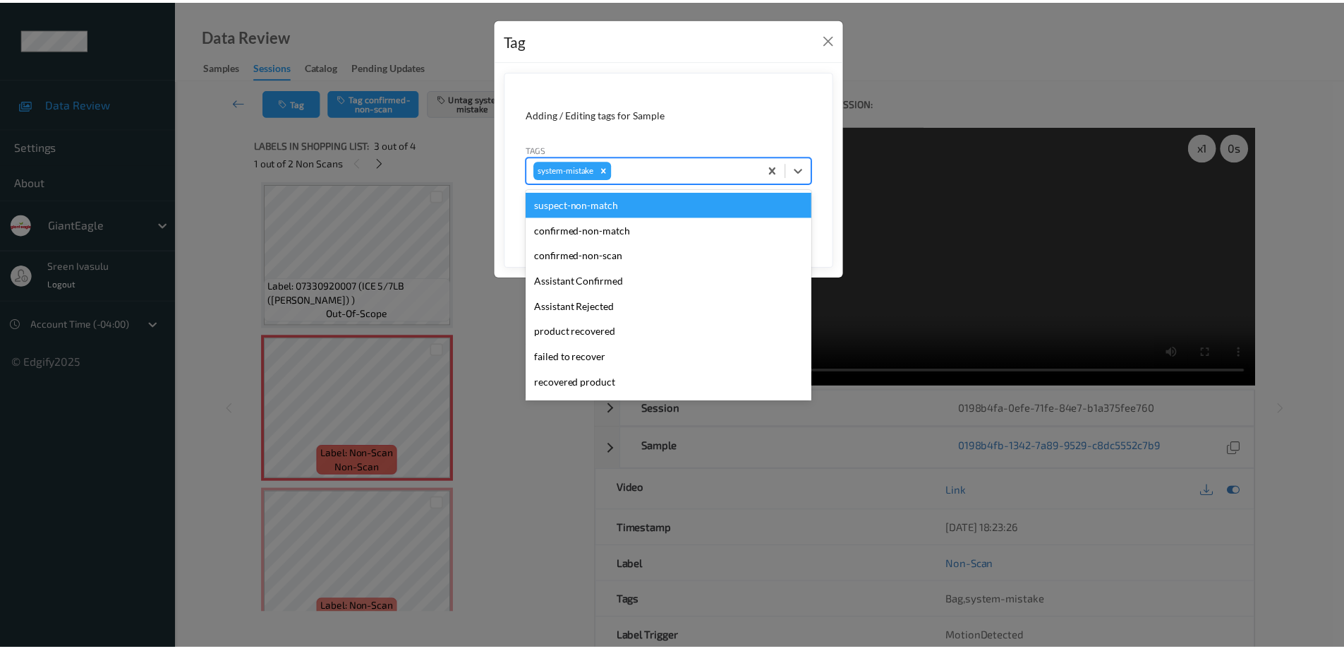
scroll to position [150, 0]
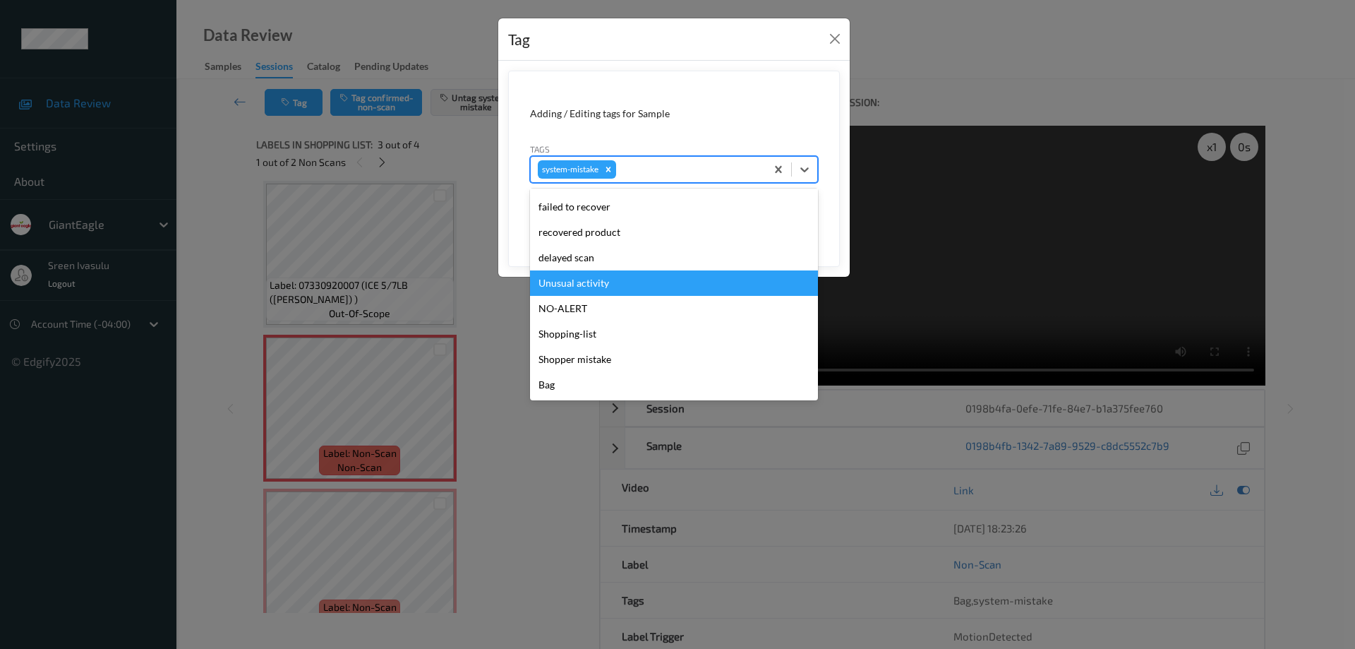
click at [603, 280] on div "Unusual activity" at bounding box center [674, 282] width 288 height 25
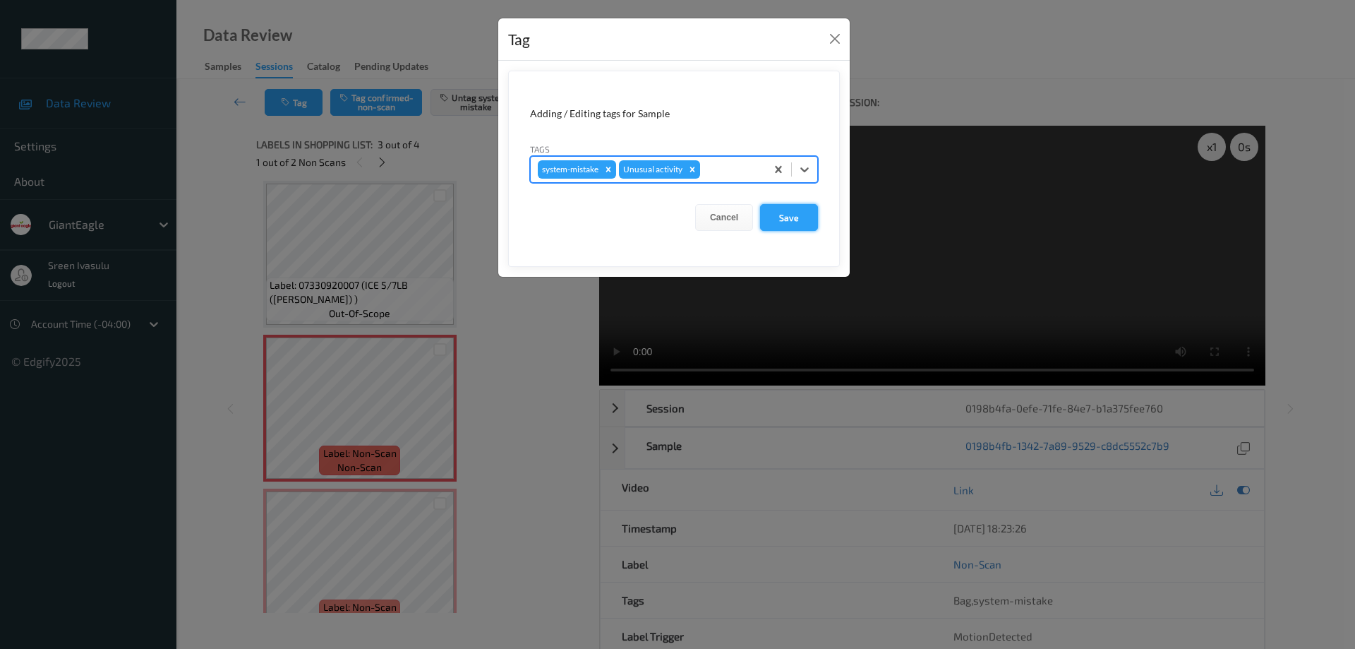
click at [811, 221] on button "Save" at bounding box center [789, 217] width 58 height 27
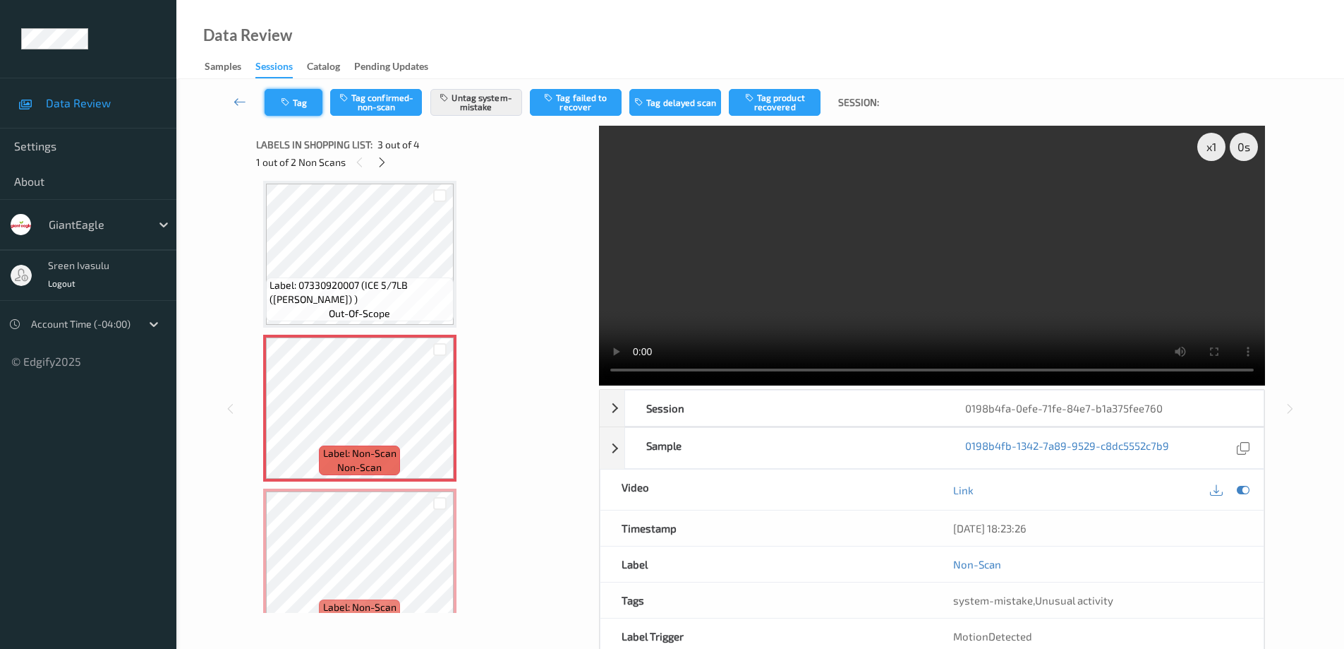
click at [306, 108] on button "Tag" at bounding box center [294, 102] width 58 height 27
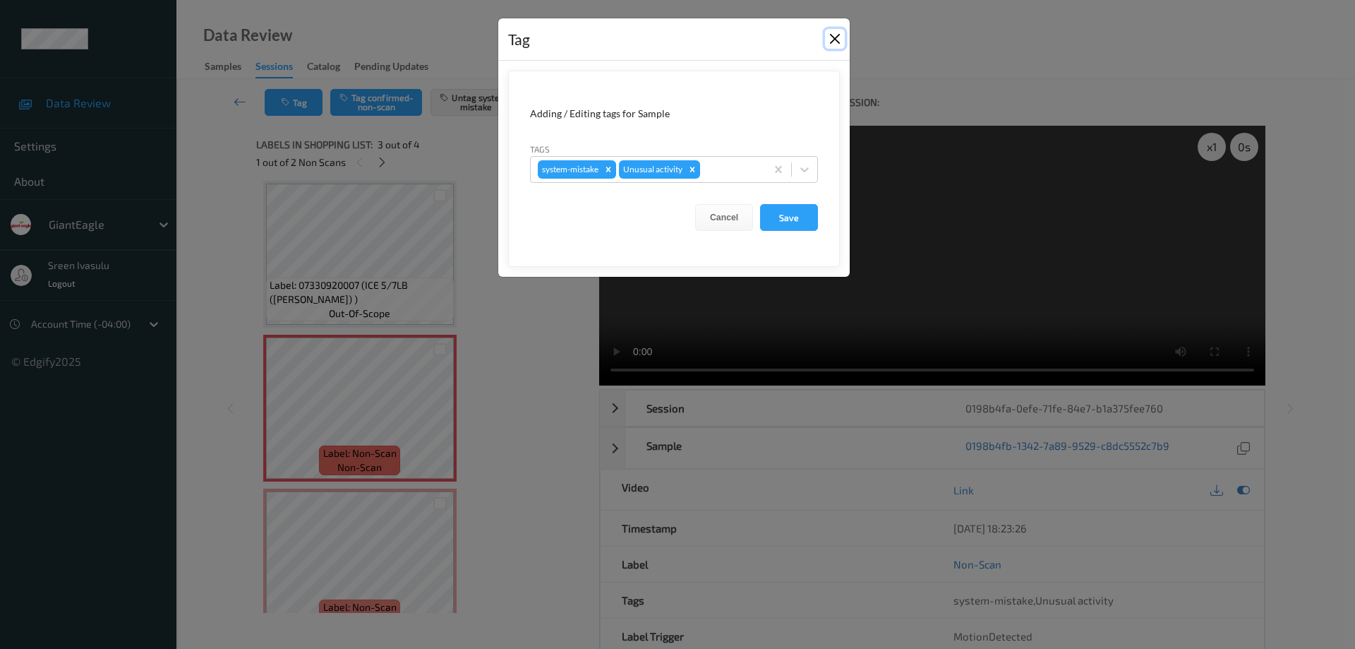
click at [834, 42] on button "Close" at bounding box center [835, 39] width 20 height 20
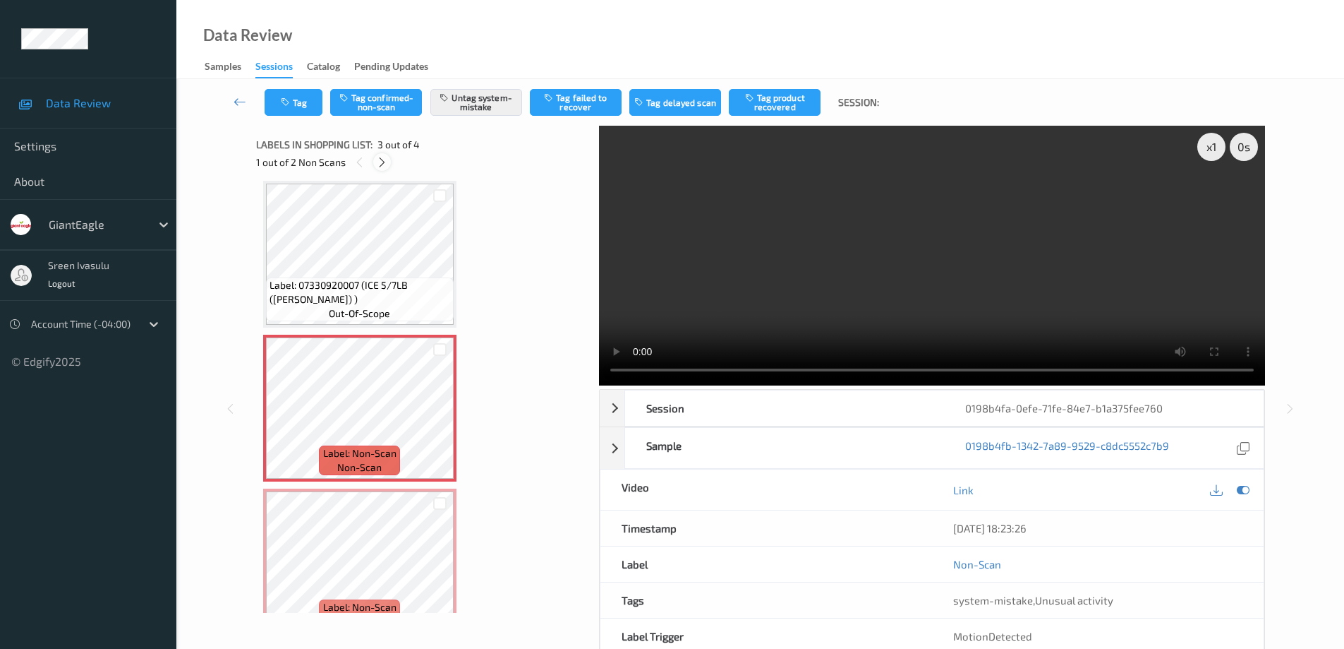
click at [382, 162] on icon at bounding box center [382, 162] width 12 height 13
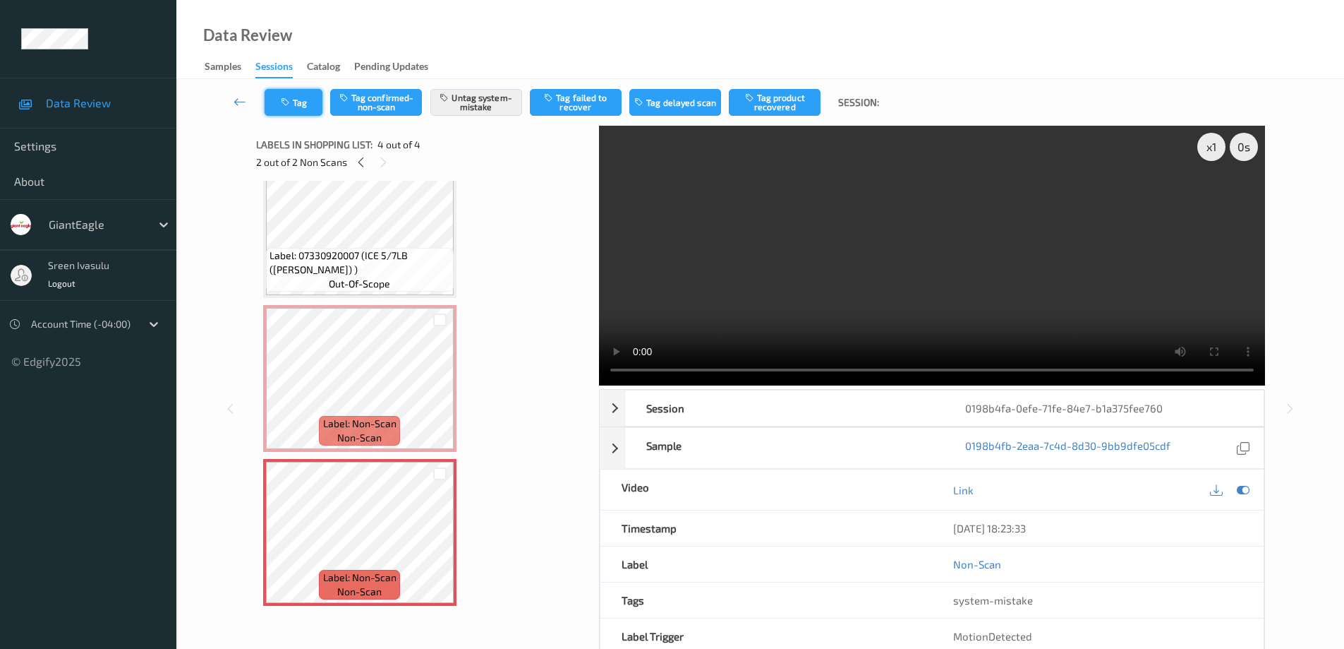
click at [284, 109] on button "Tag" at bounding box center [294, 102] width 58 height 27
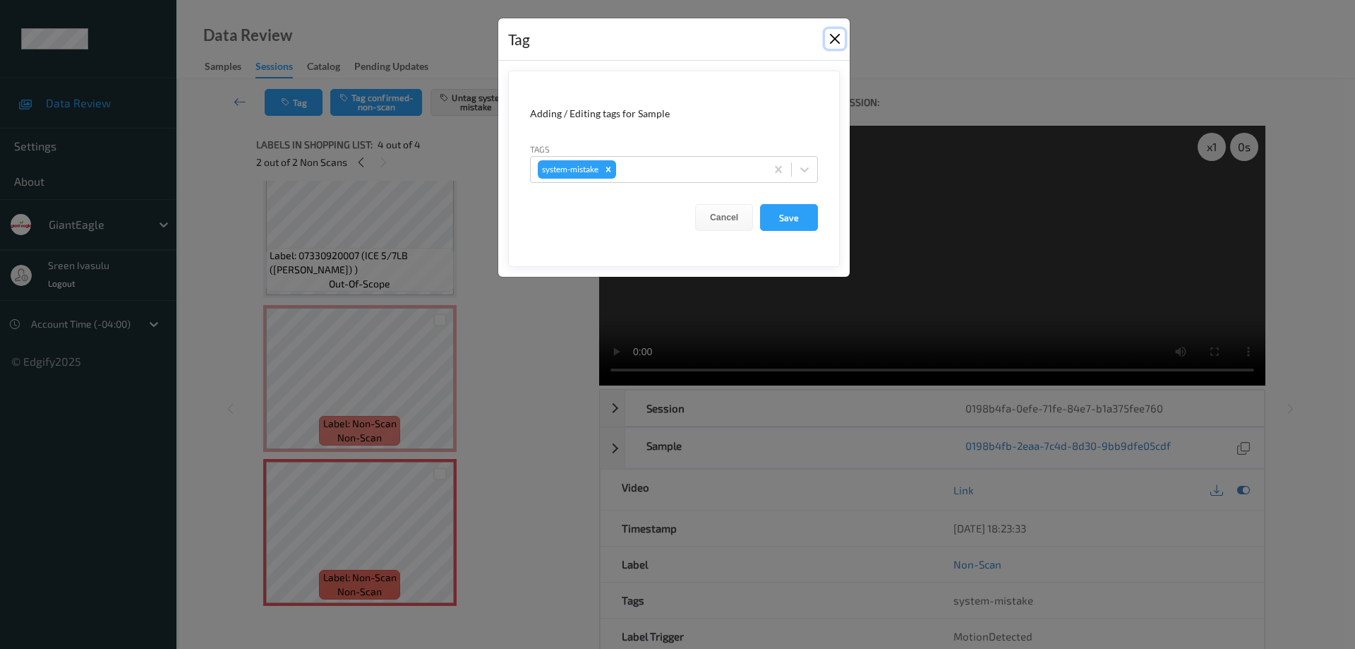
click at [836, 40] on button "Close" at bounding box center [835, 39] width 20 height 20
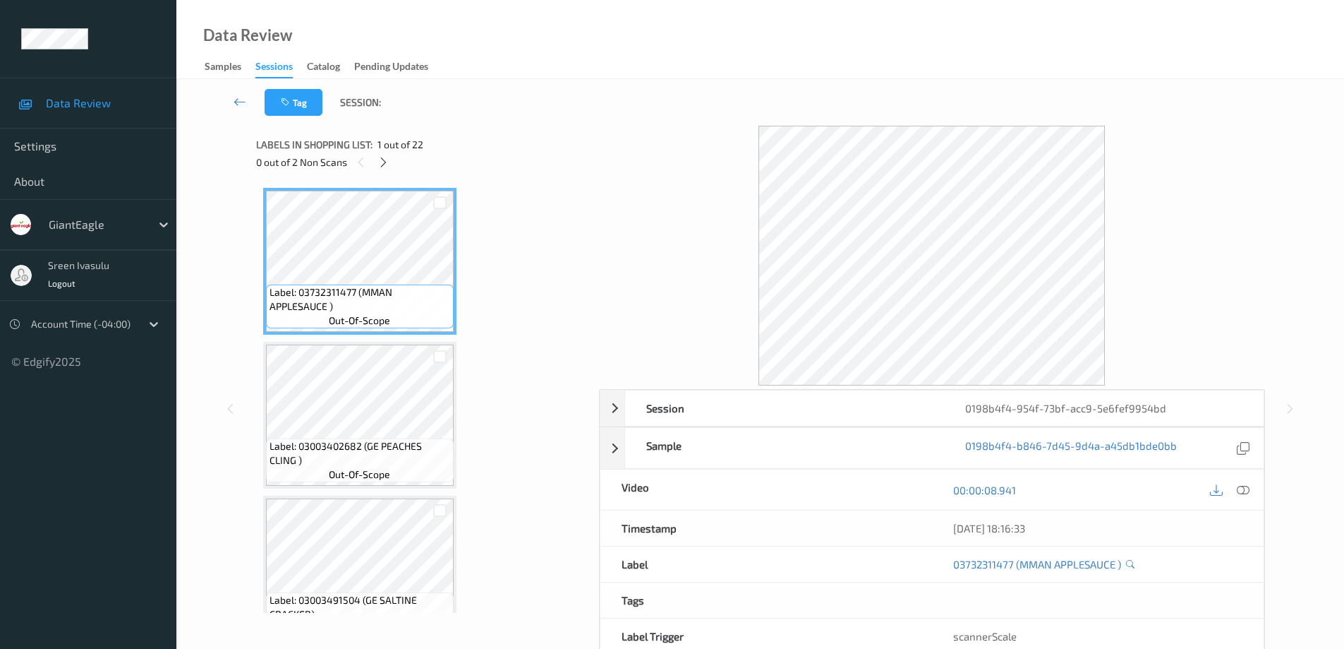
click at [381, 159] on icon at bounding box center [384, 162] width 12 height 13
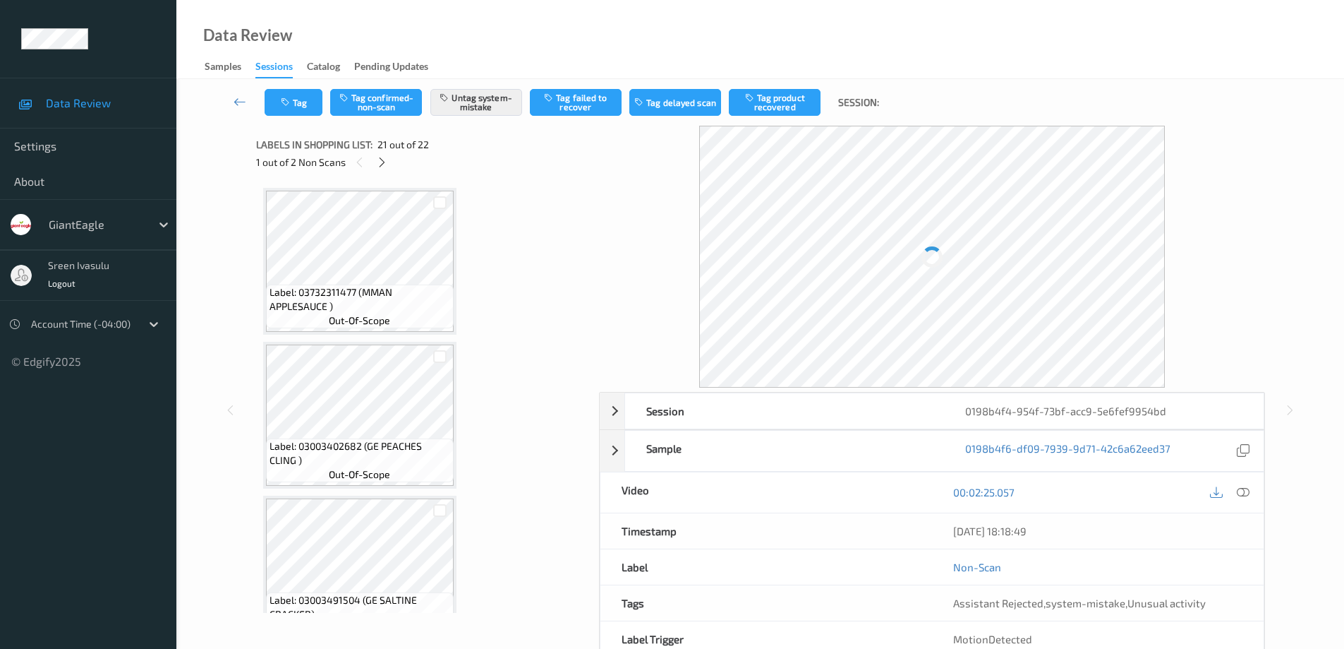
scroll to position [2930, 0]
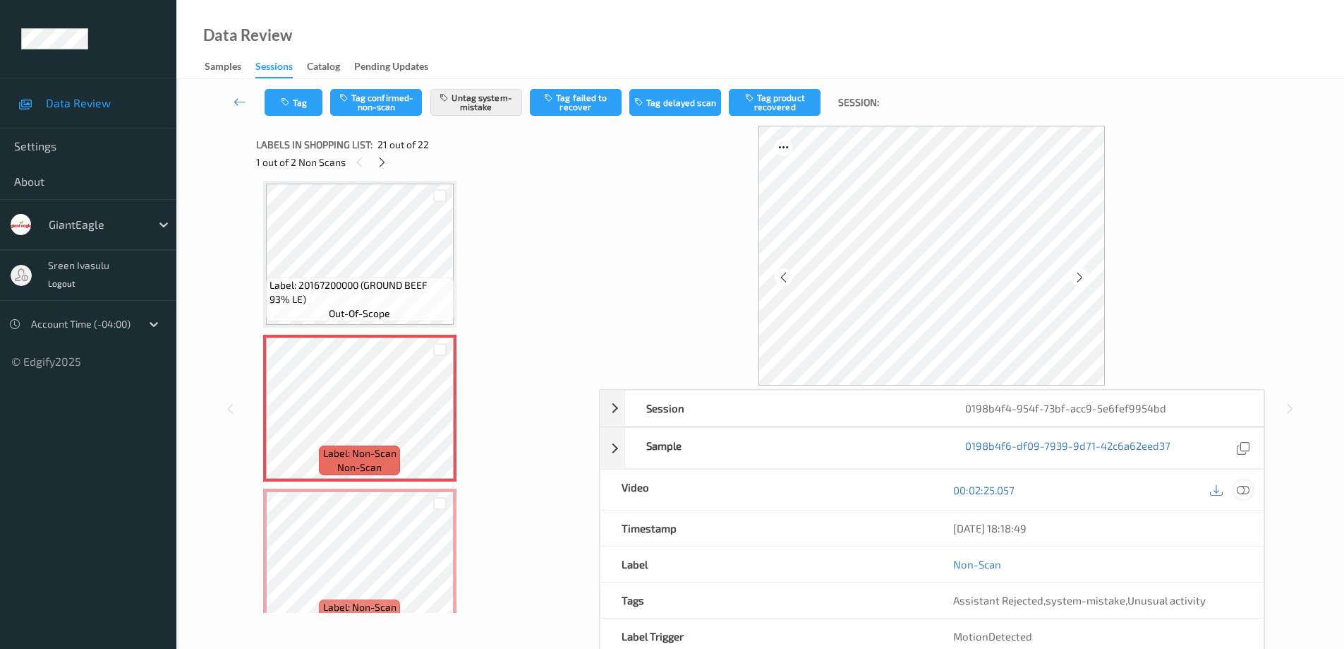
click at [1236, 486] on div at bounding box center [1243, 489] width 19 height 19
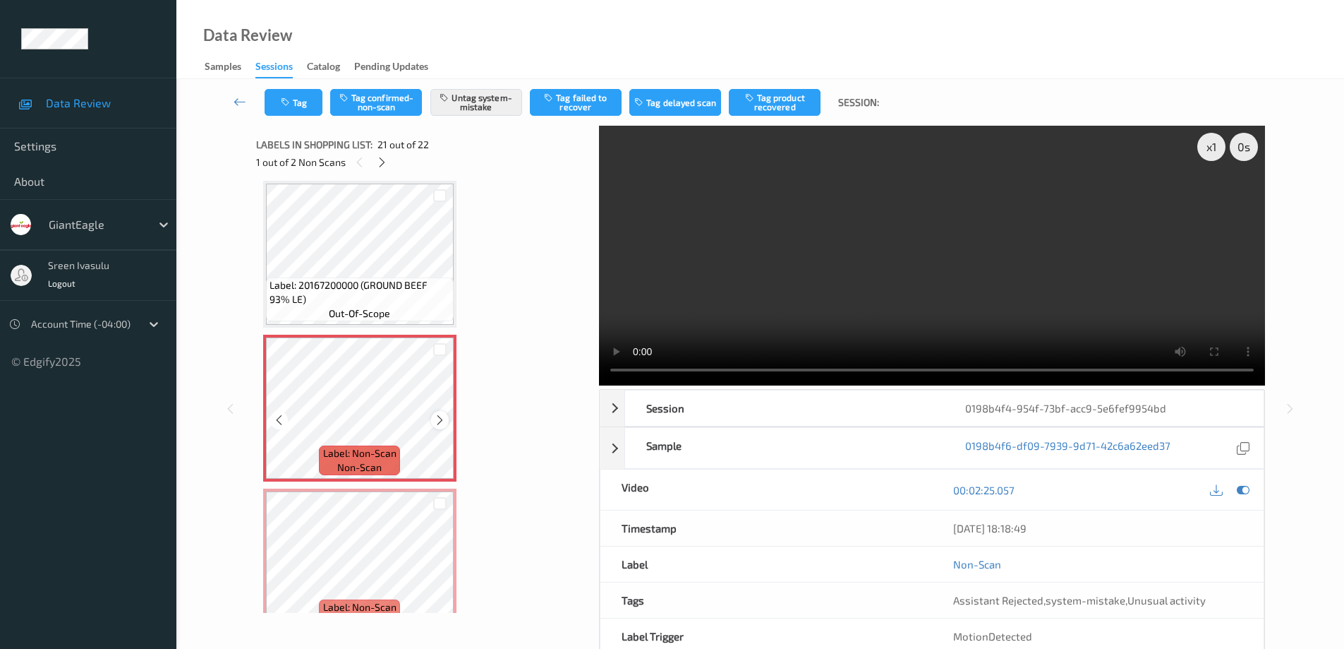
click at [440, 418] on icon at bounding box center [440, 420] width 12 height 13
click at [440, 421] on icon at bounding box center [440, 420] width 12 height 13
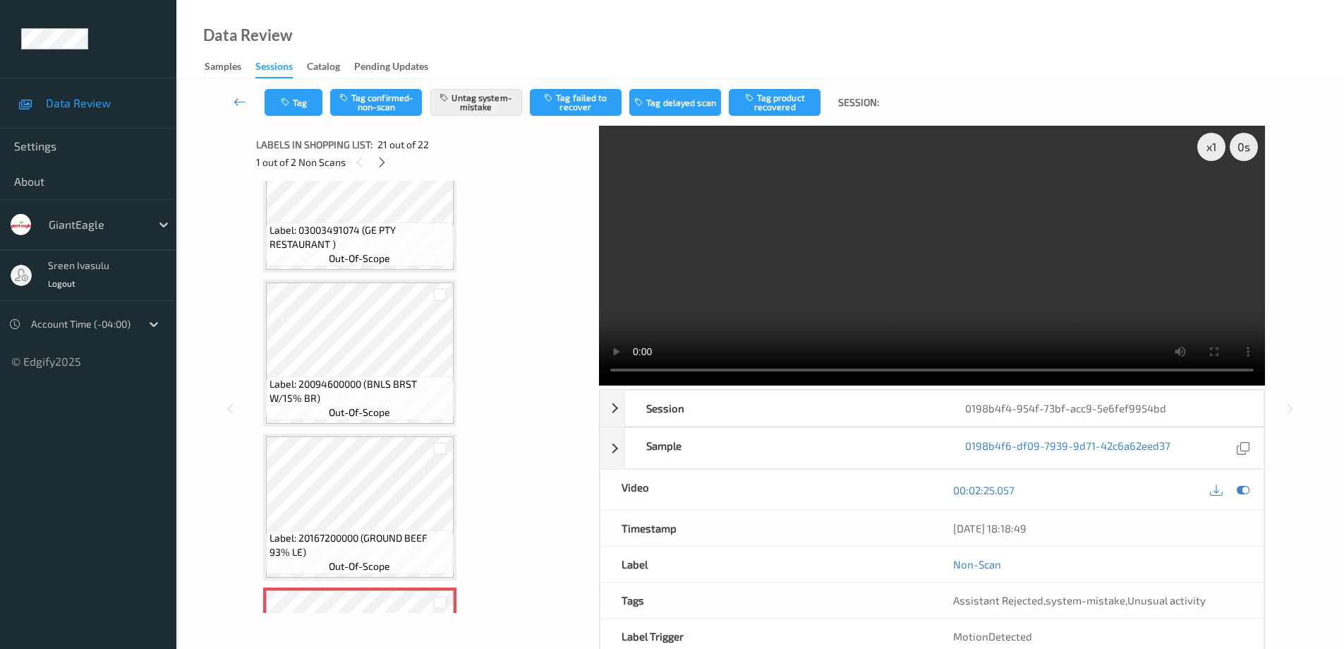
scroll to position [2960, 0]
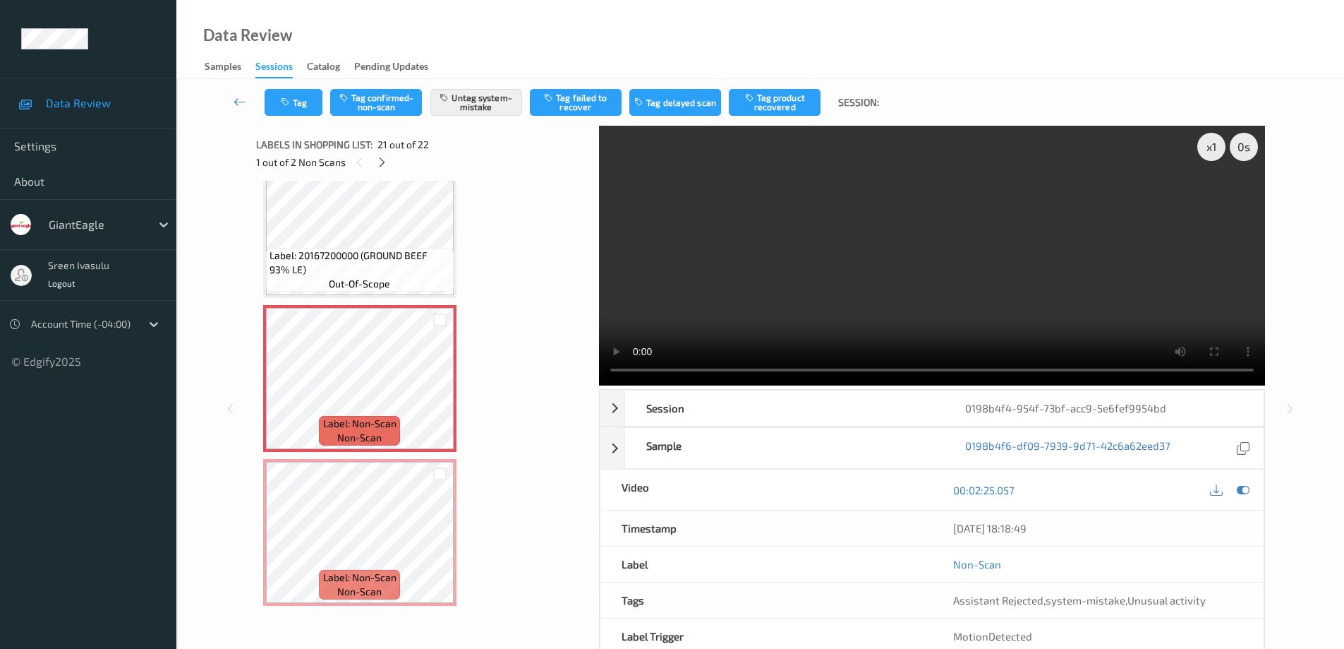
click at [373, 284] on span "out-of-scope" at bounding box center [359, 284] width 61 height 14
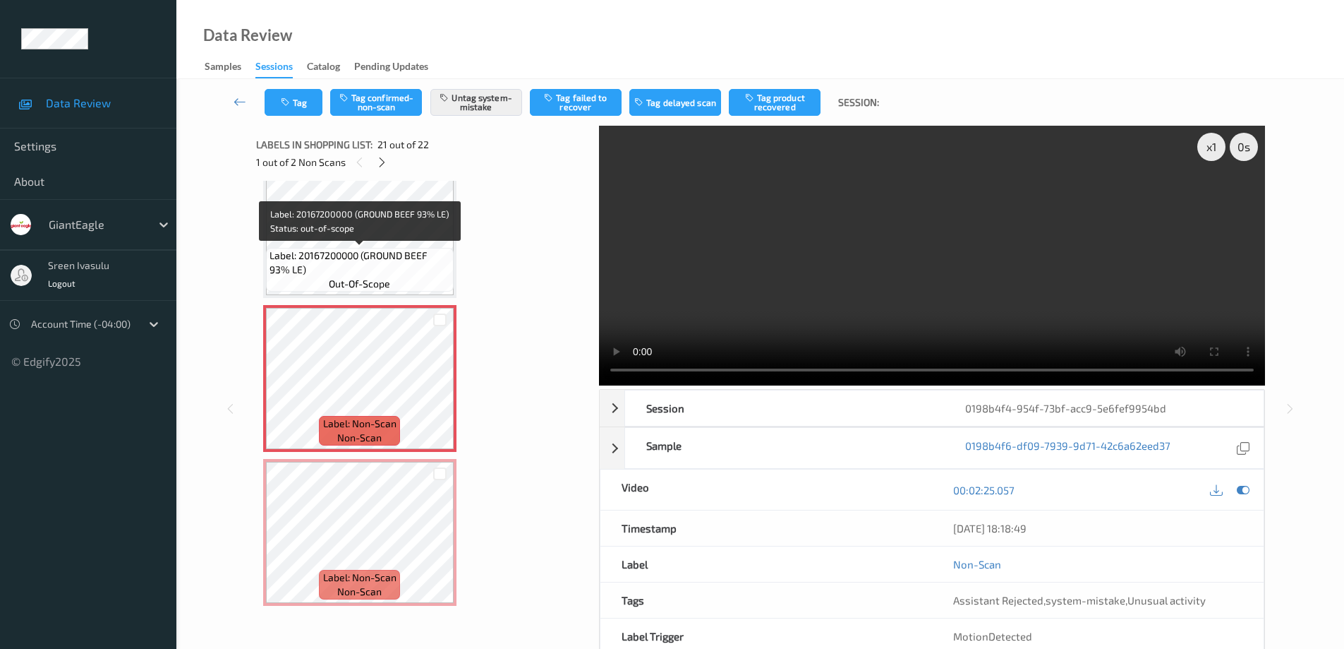
click at [394, 257] on span "Label: 20167200000 (GROUND BEEF 93% LE)" at bounding box center [360, 262] width 181 height 28
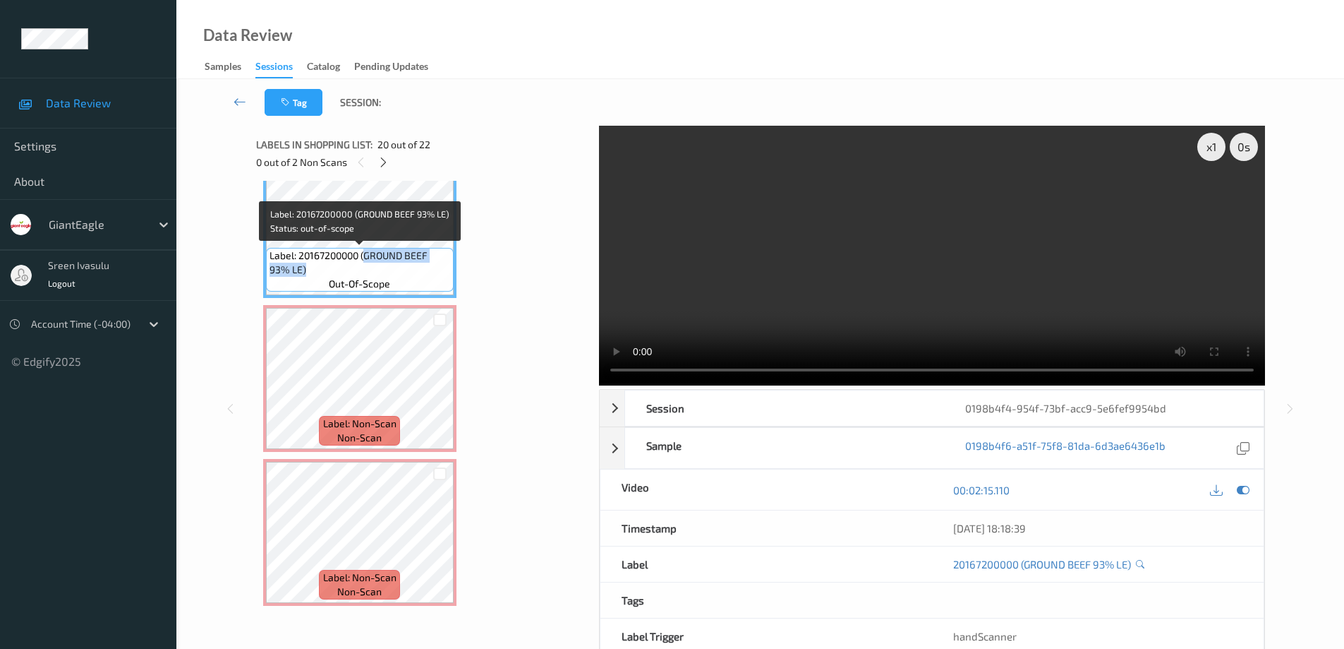
drag, startPoint x: 365, startPoint y: 256, endPoint x: 406, endPoint y: 269, distance: 43.5
click at [406, 269] on span "Label: 20167200000 (GROUND BEEF 93% LE)" at bounding box center [360, 262] width 181 height 28
copy span "GROUND BEEF 93% LE)"
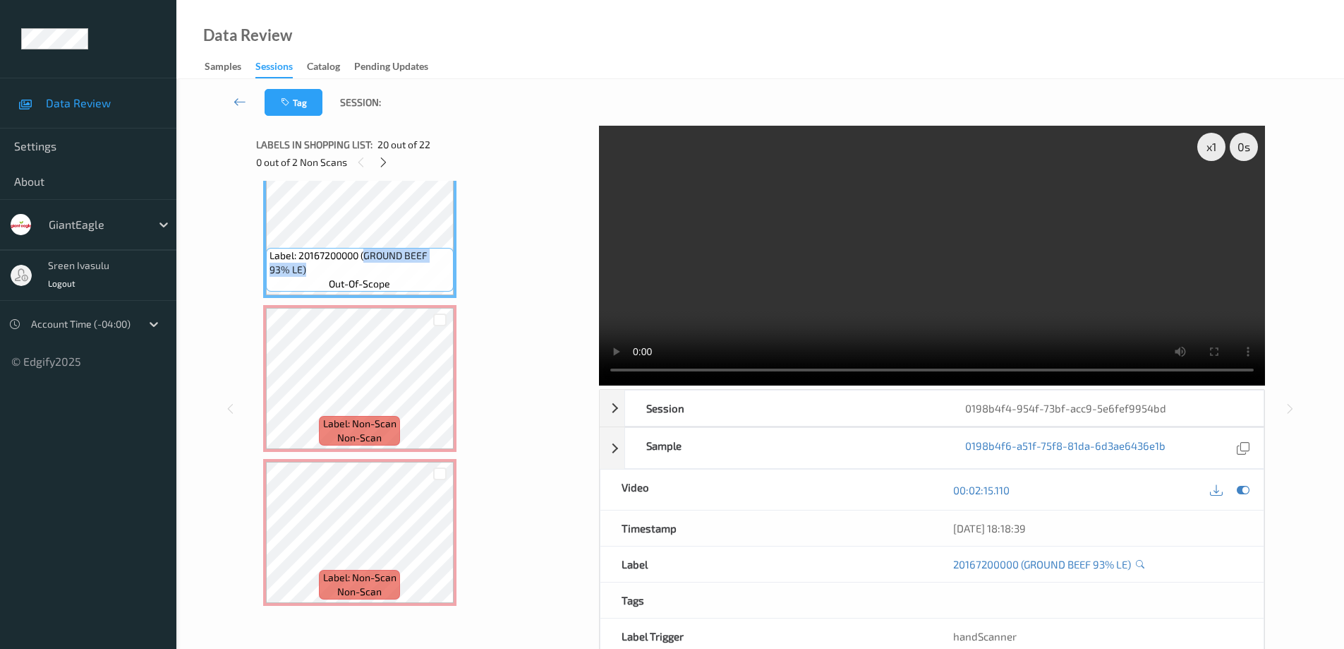
scroll to position [2677, 0]
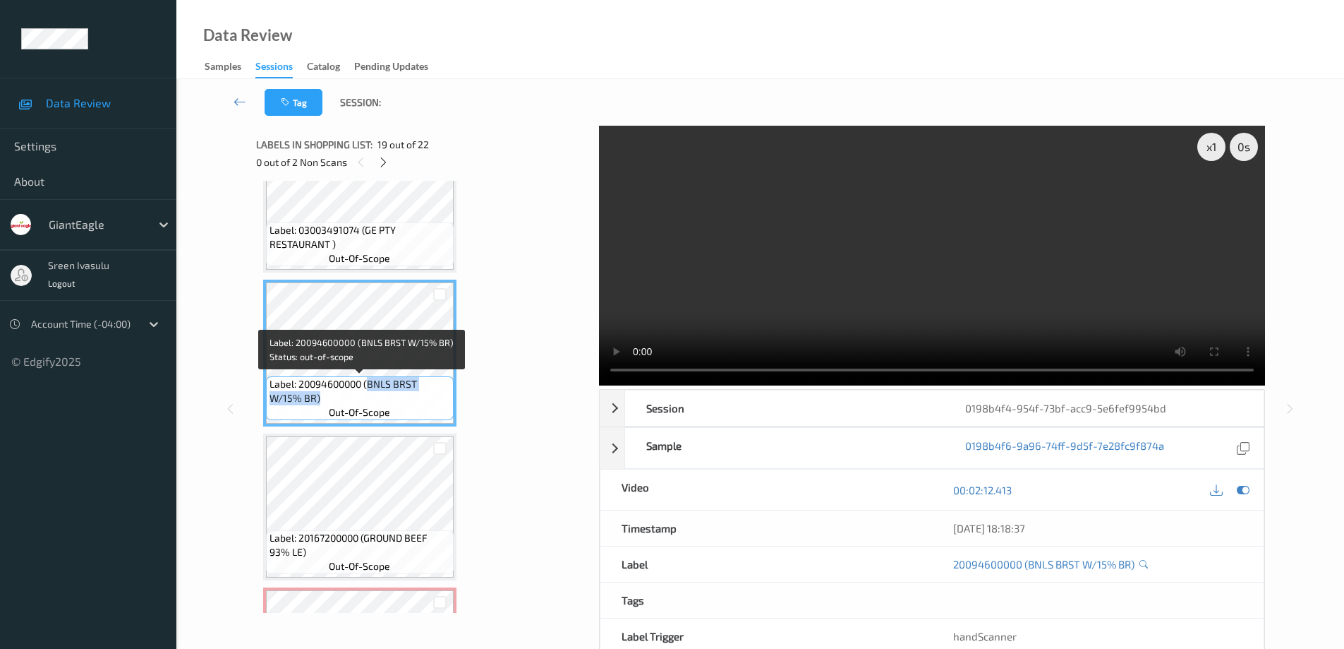
drag, startPoint x: 367, startPoint y: 381, endPoint x: 405, endPoint y: 400, distance: 42.6
click at [405, 400] on span "Label: 20094600000 (BNLS BRST W/15% BR)" at bounding box center [360, 391] width 181 height 28
copy span "BNLS BRST W/15% BR)"
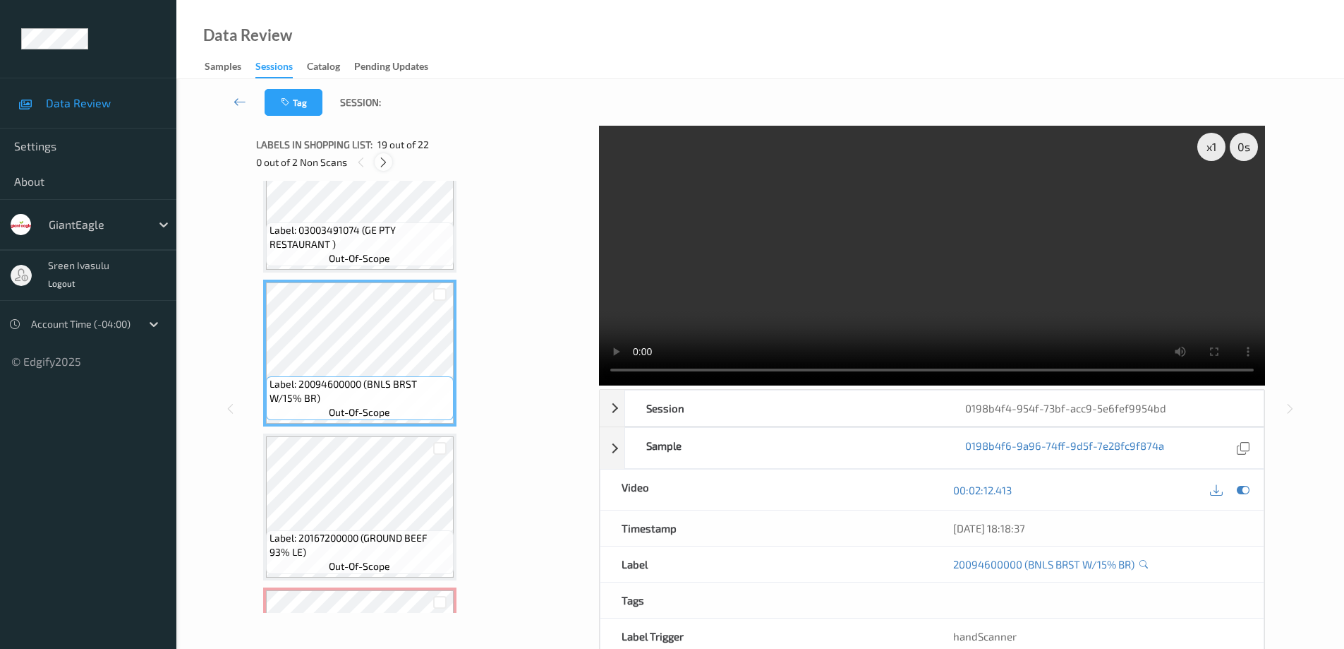
click at [383, 163] on icon at bounding box center [384, 162] width 12 height 13
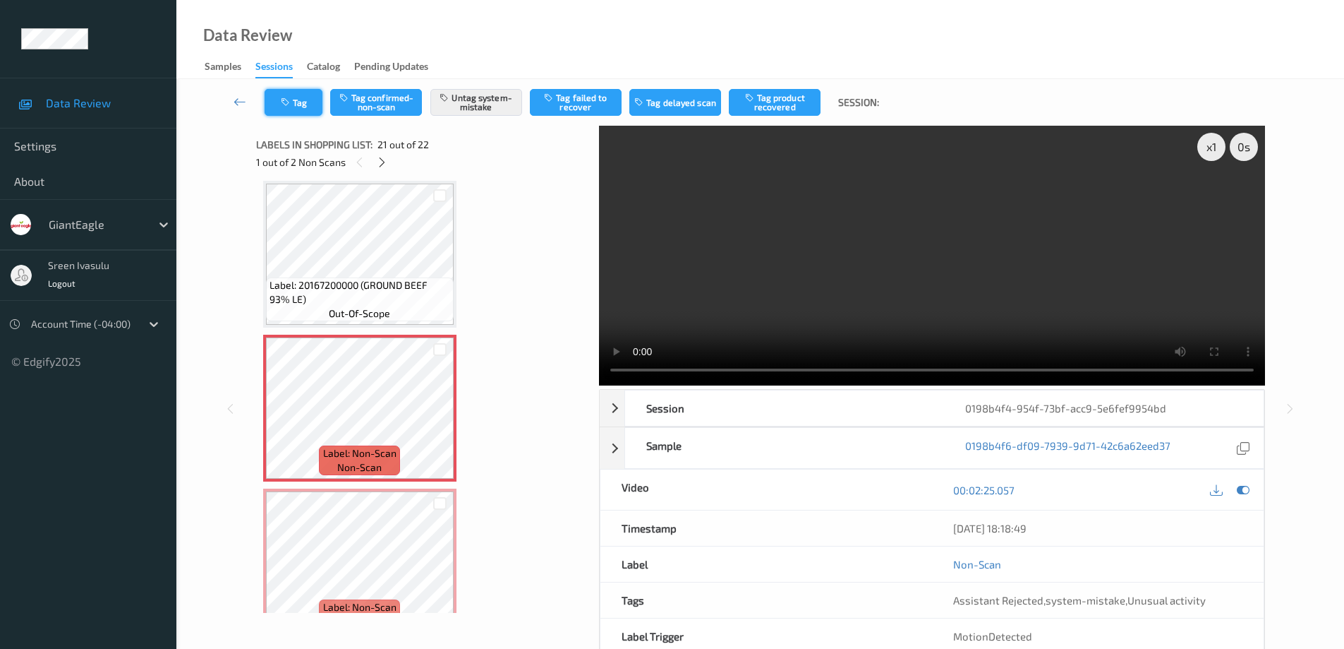
click at [299, 104] on button "Tag" at bounding box center [294, 102] width 58 height 27
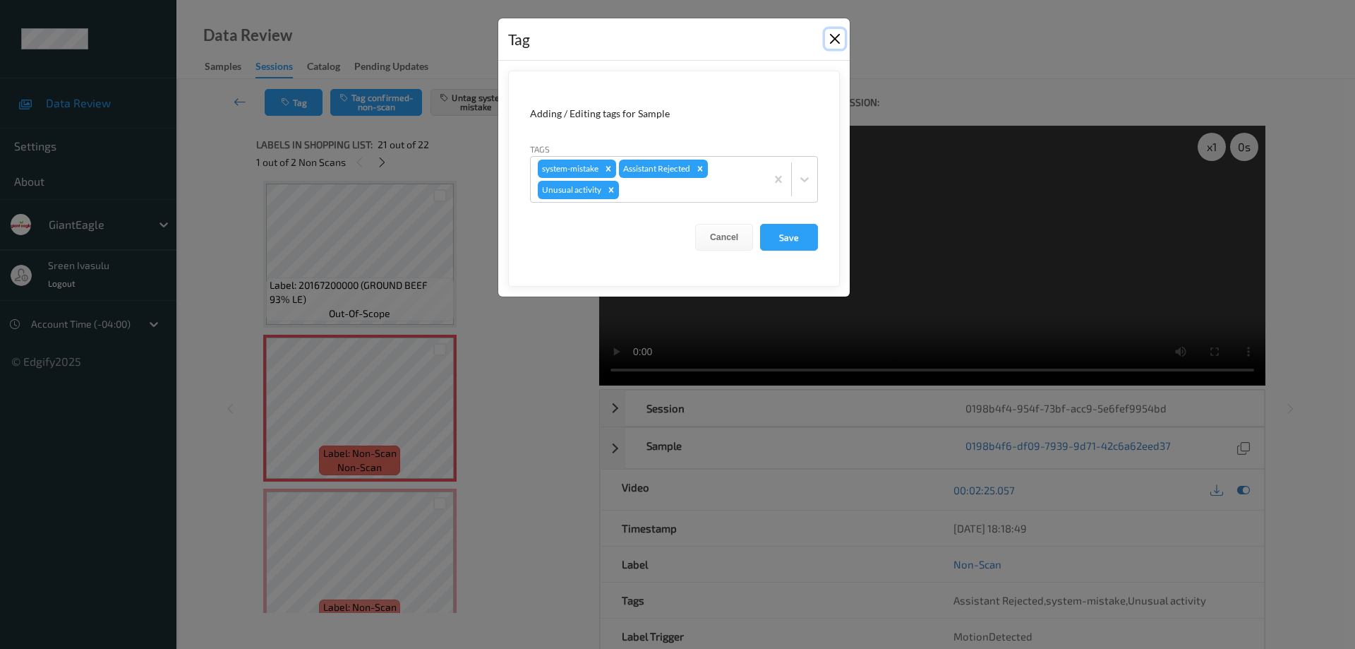
click at [834, 42] on button "Close" at bounding box center [835, 39] width 20 height 20
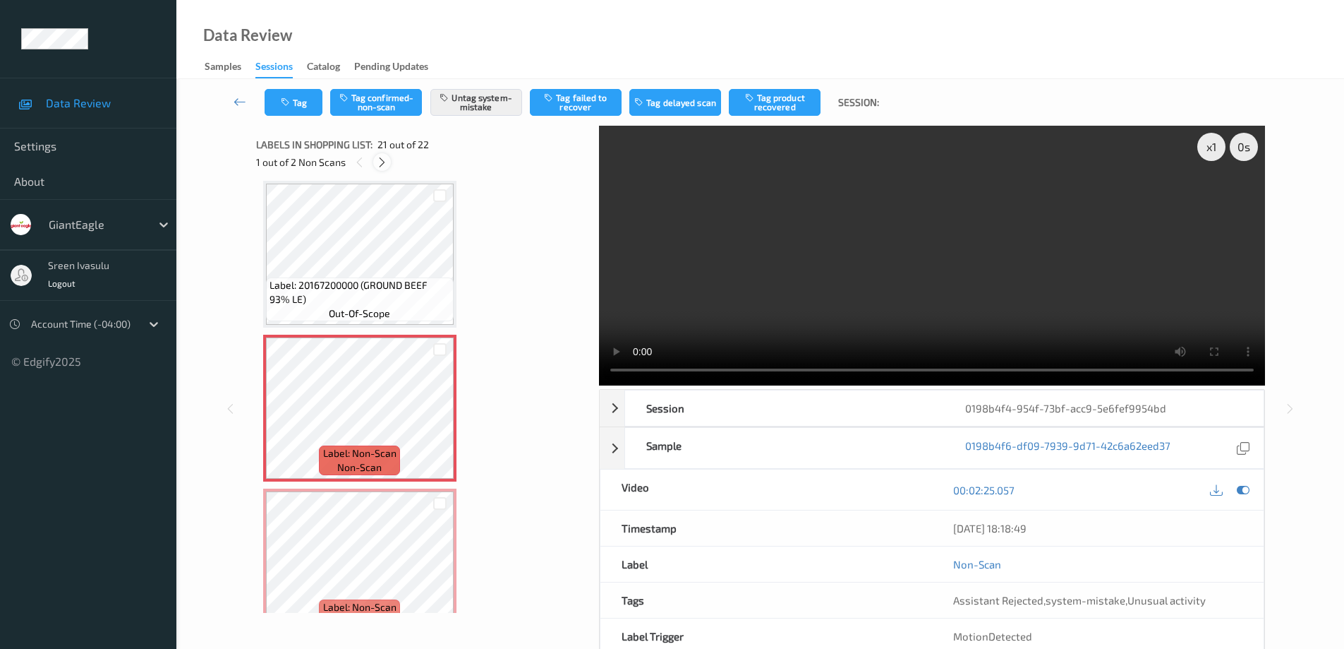
click at [380, 162] on icon at bounding box center [382, 162] width 12 height 13
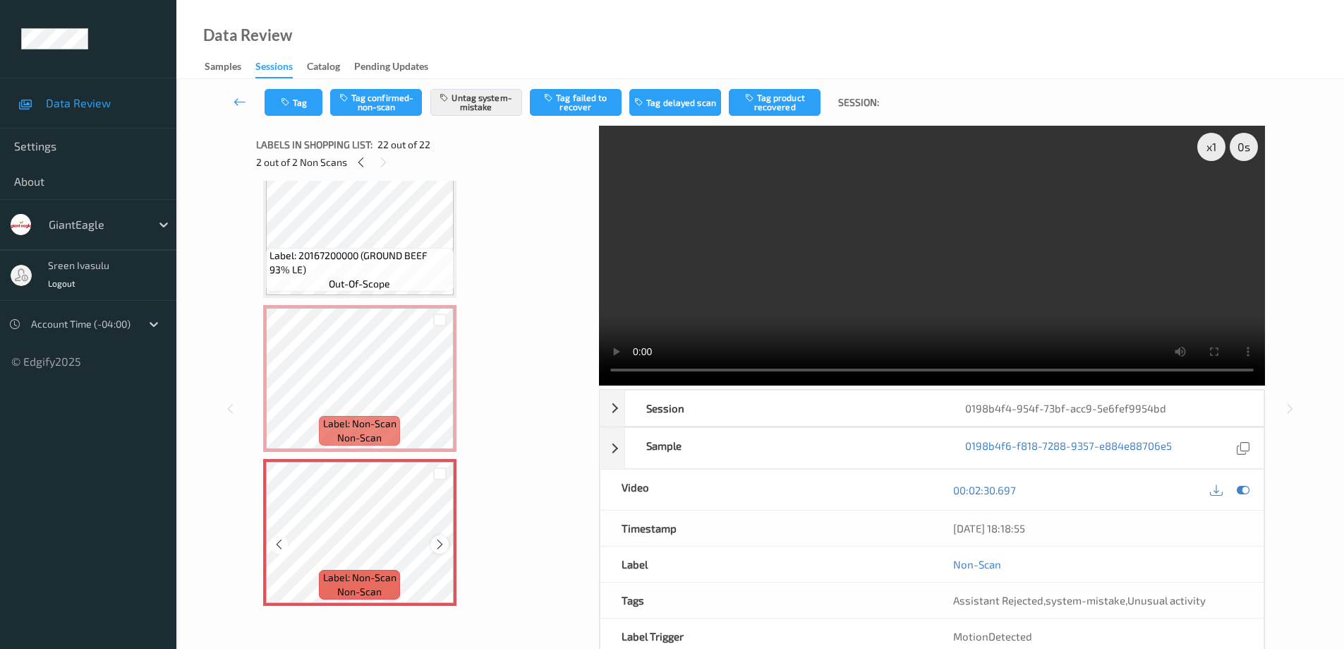
click at [440, 548] on icon at bounding box center [440, 544] width 12 height 13
click at [298, 108] on button "Tag" at bounding box center [294, 102] width 58 height 27
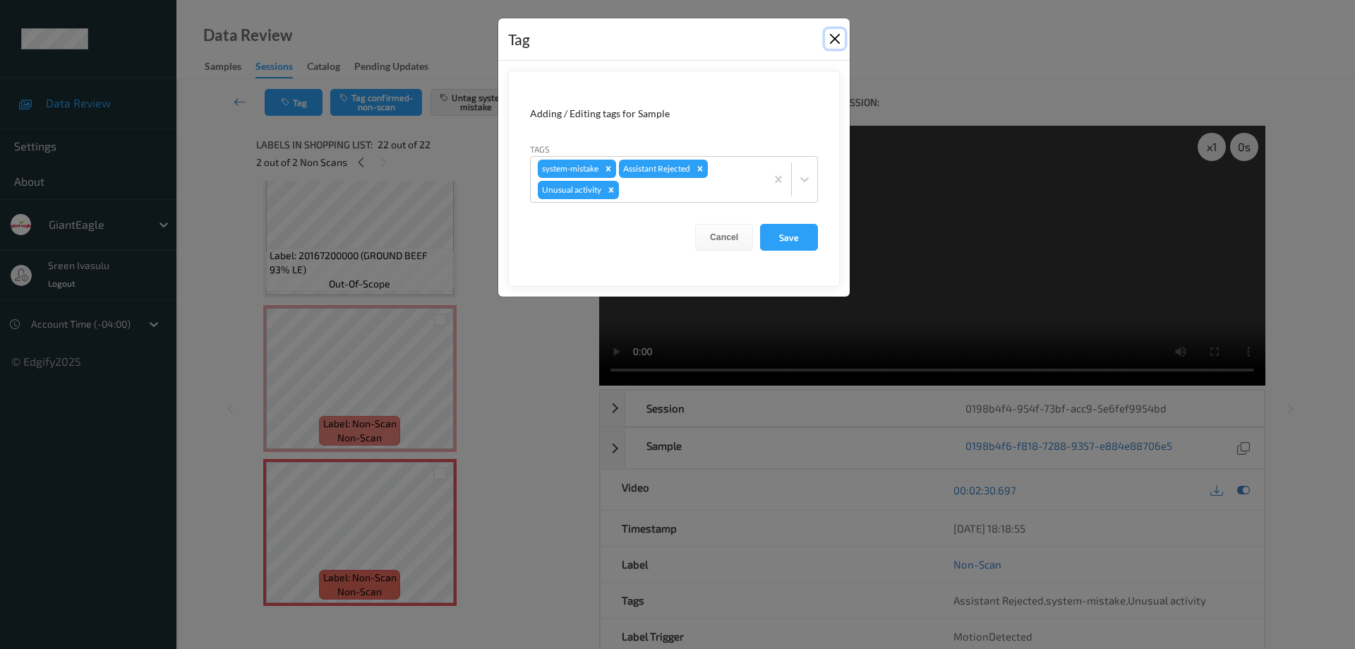
click at [834, 36] on button "Close" at bounding box center [835, 39] width 20 height 20
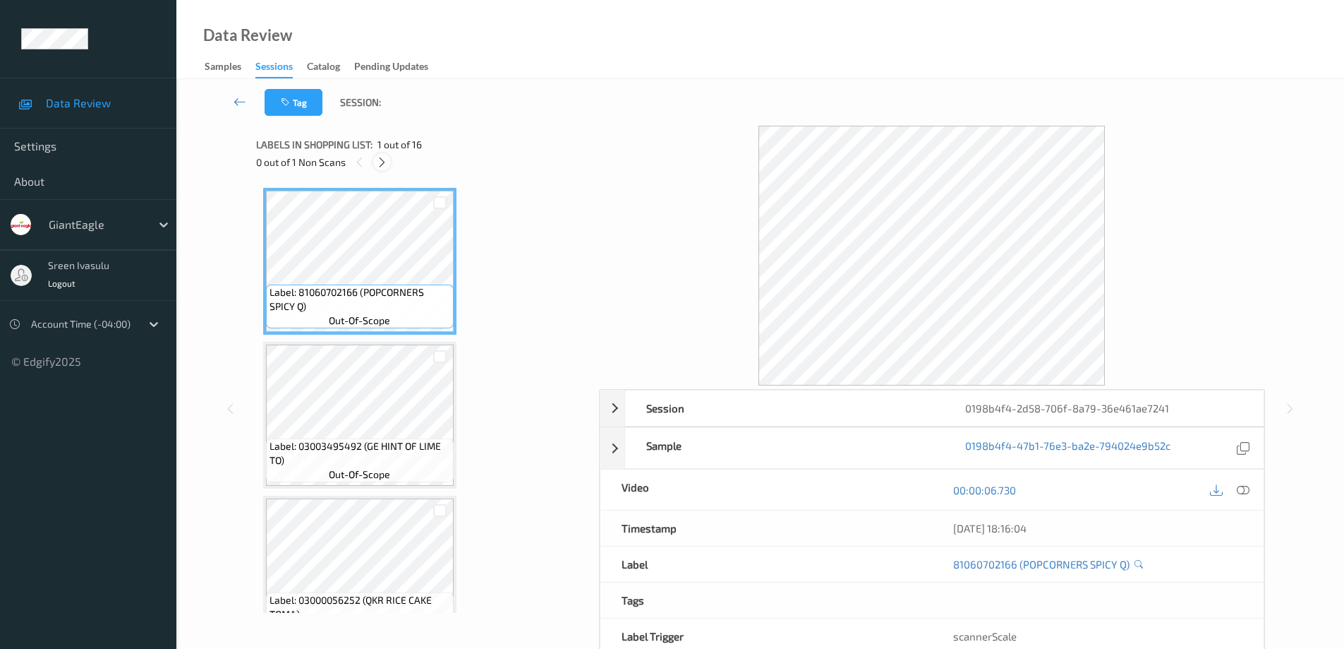
click at [384, 160] on icon at bounding box center [382, 162] width 12 height 13
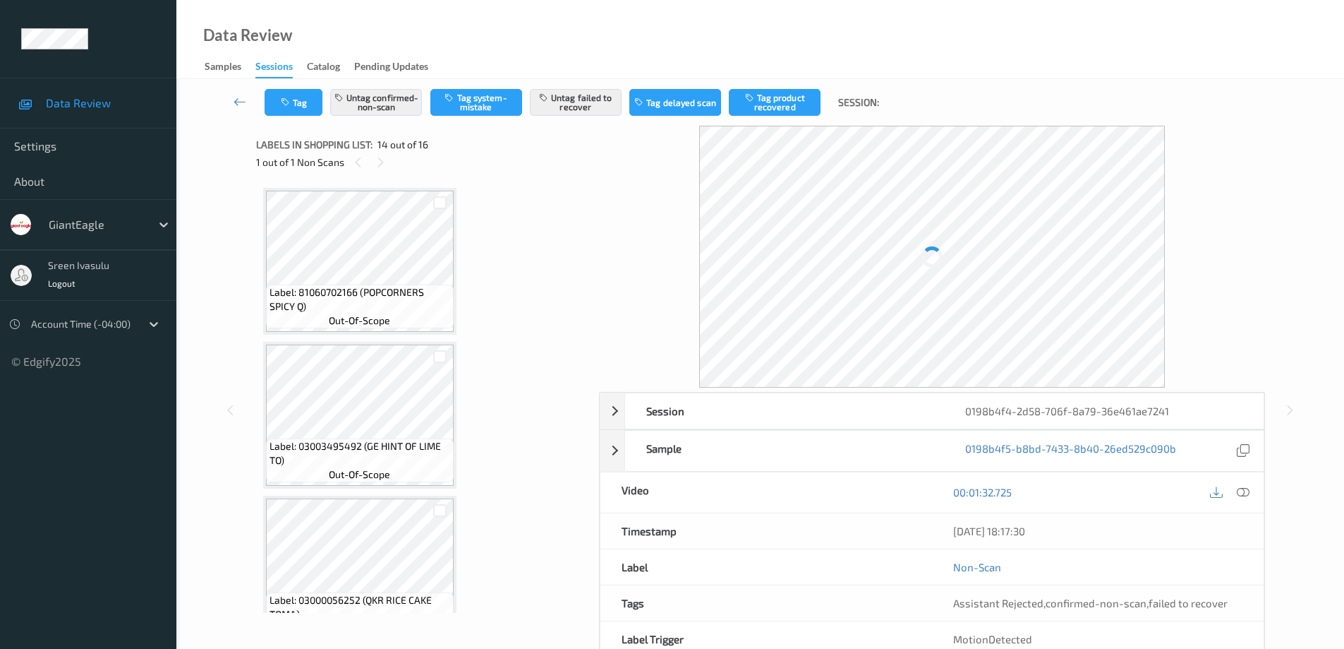
scroll to position [1853, 0]
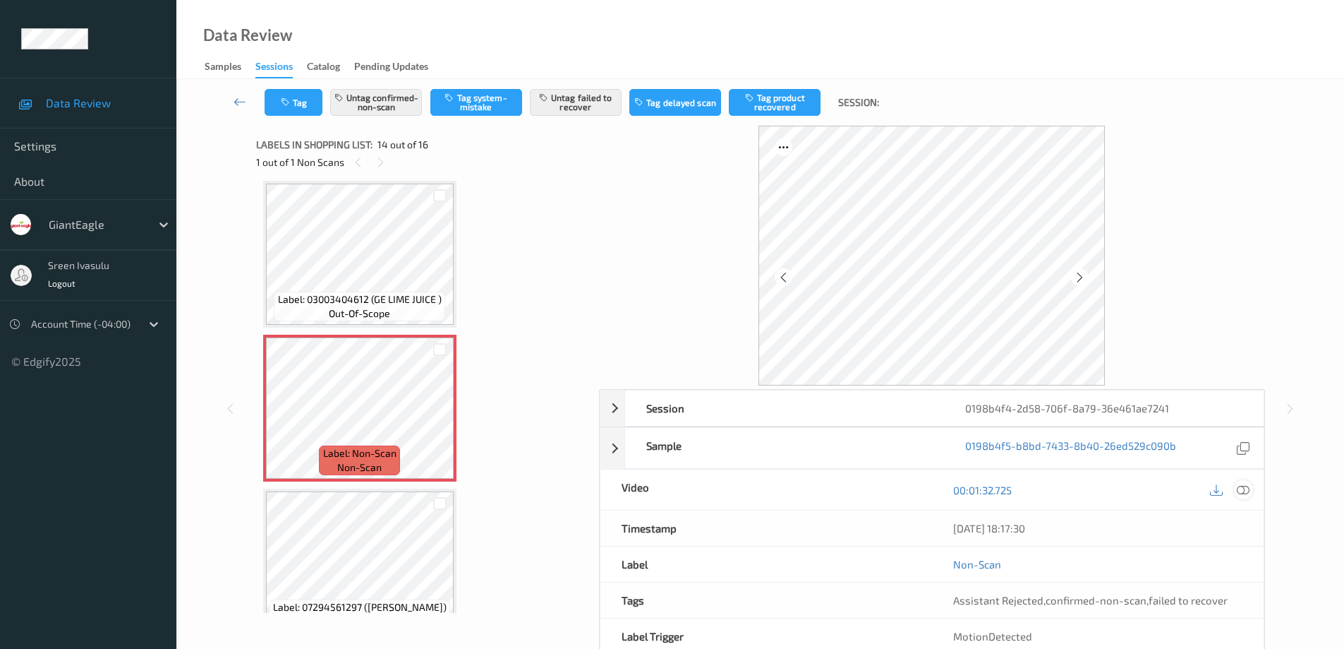
click at [1241, 486] on icon at bounding box center [1243, 489] width 13 height 13
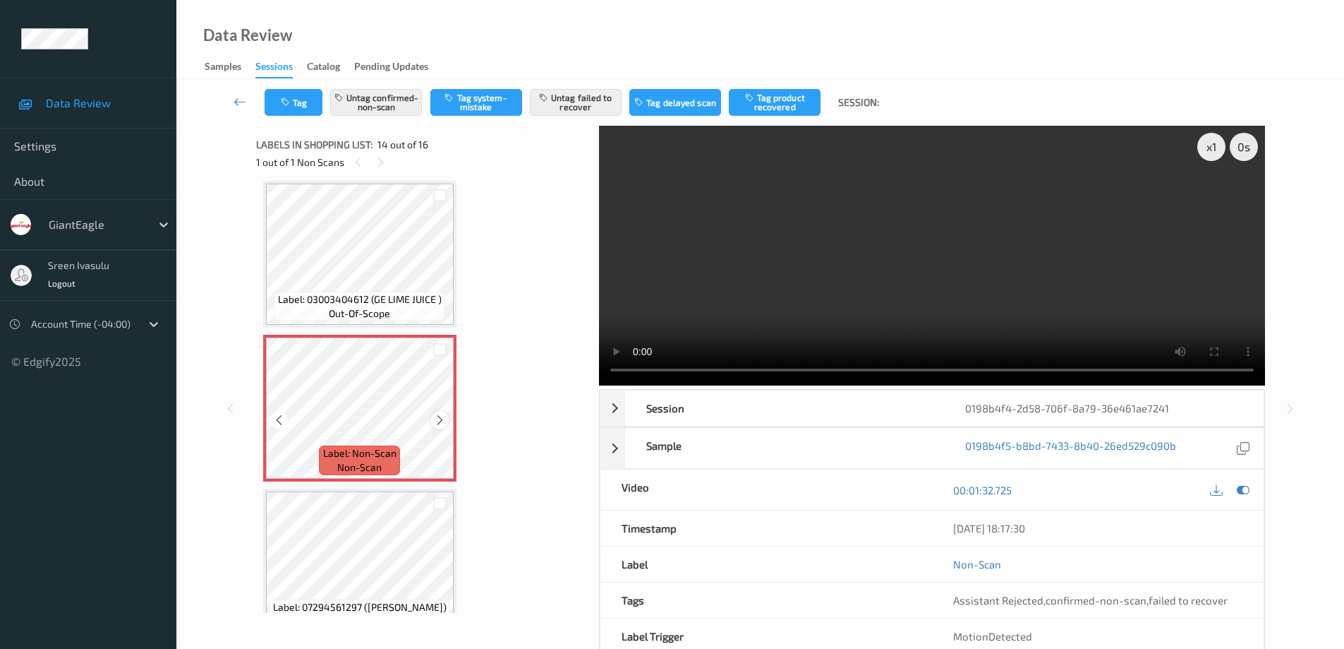
click at [438, 421] on icon at bounding box center [440, 420] width 12 height 13
click at [437, 421] on icon at bounding box center [440, 420] width 12 height 13
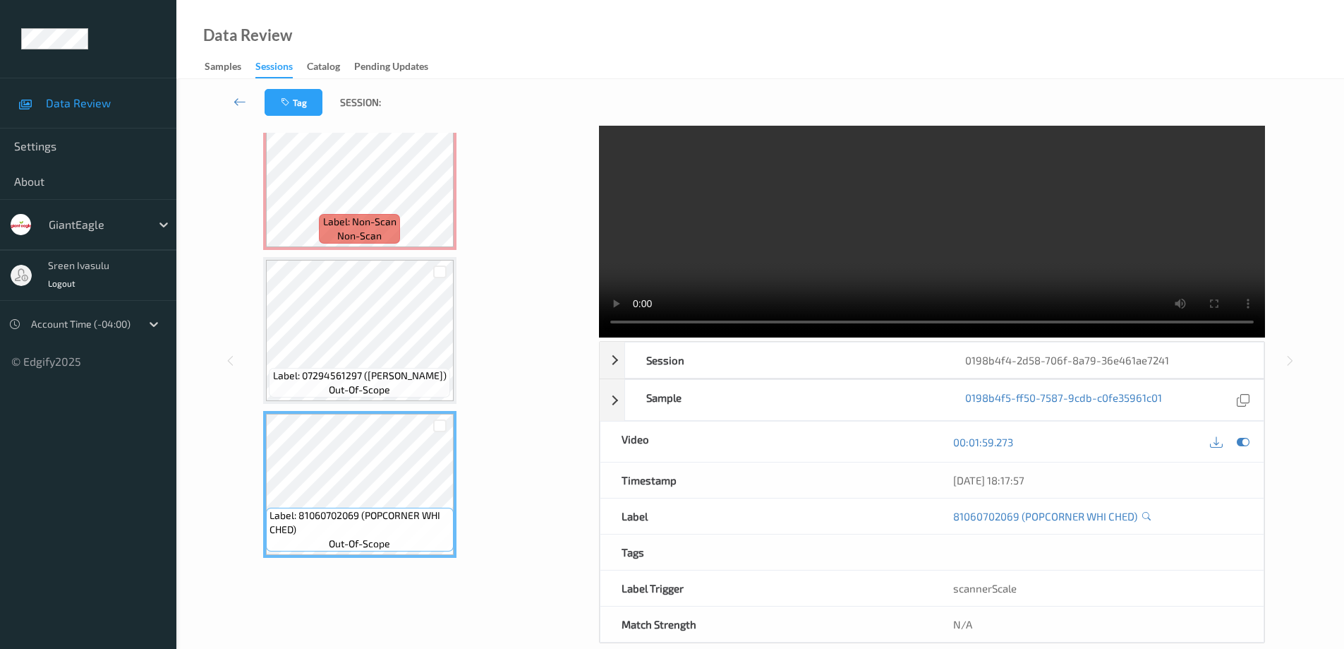
scroll to position [71, 0]
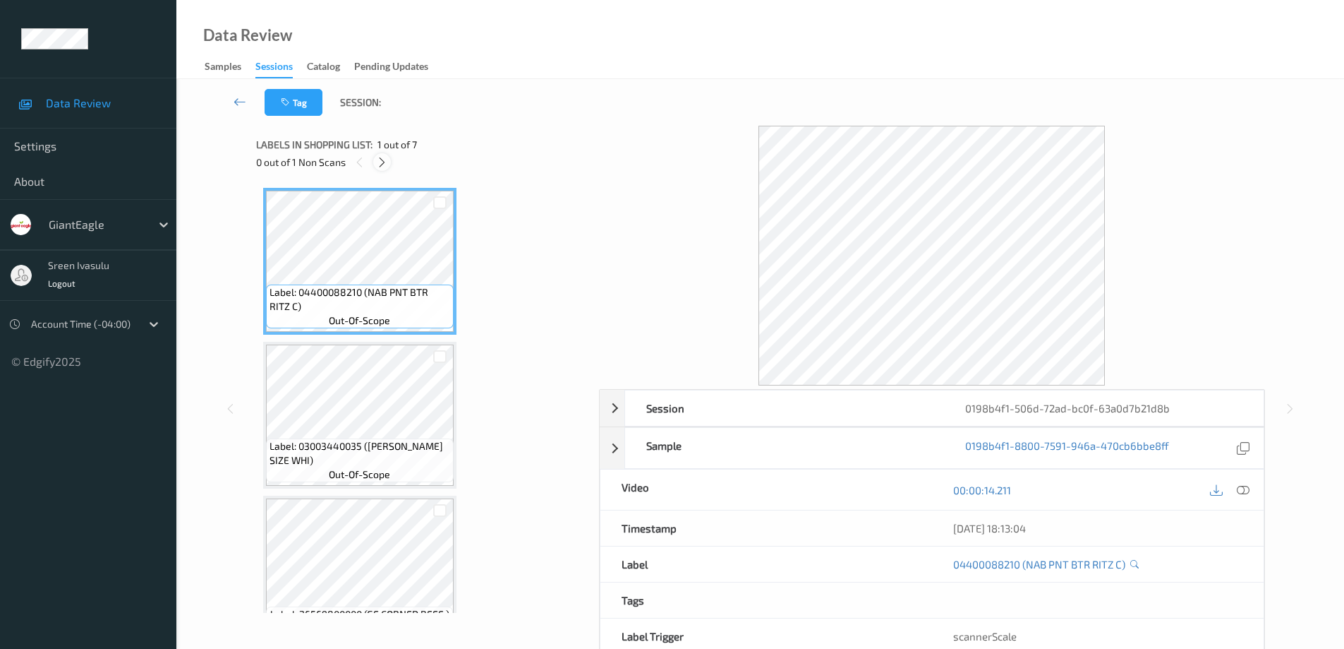
click at [387, 162] on icon at bounding box center [382, 162] width 12 height 13
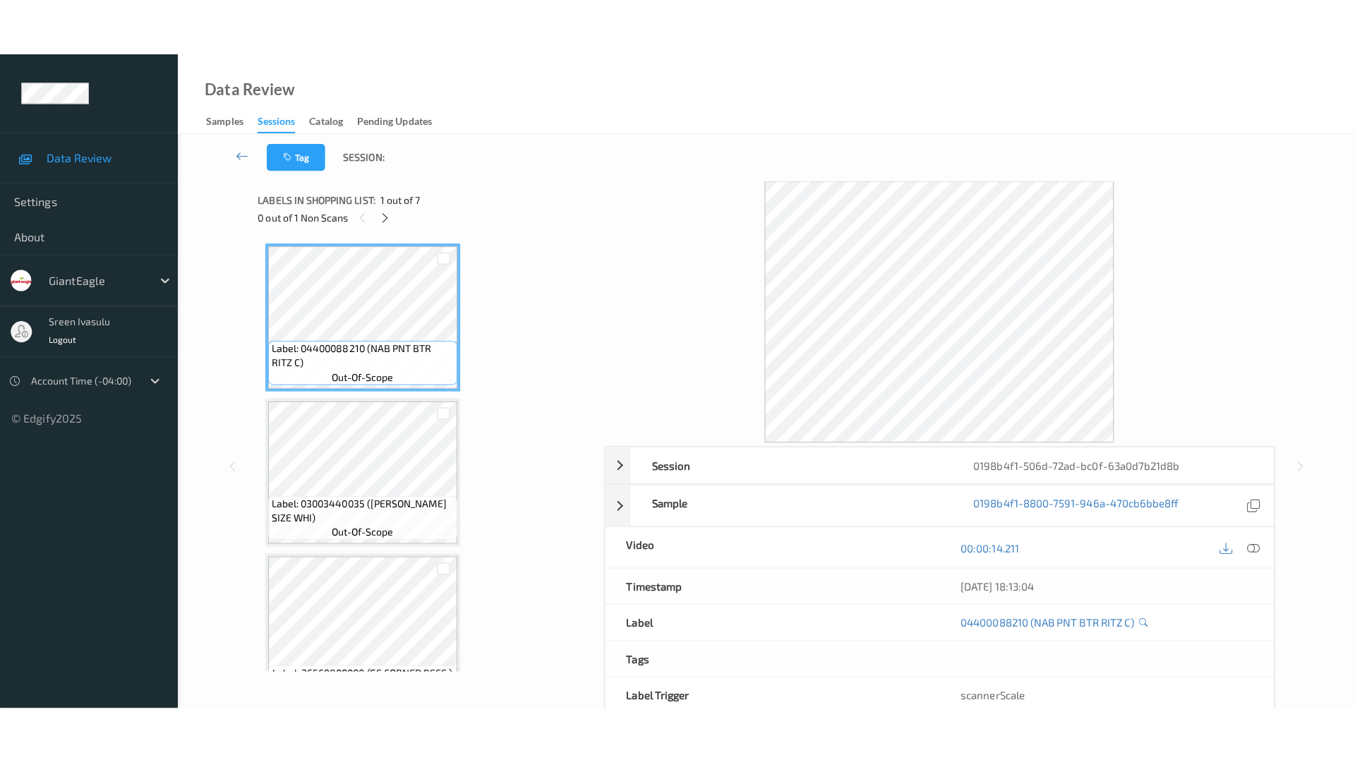
scroll to position [652, 0]
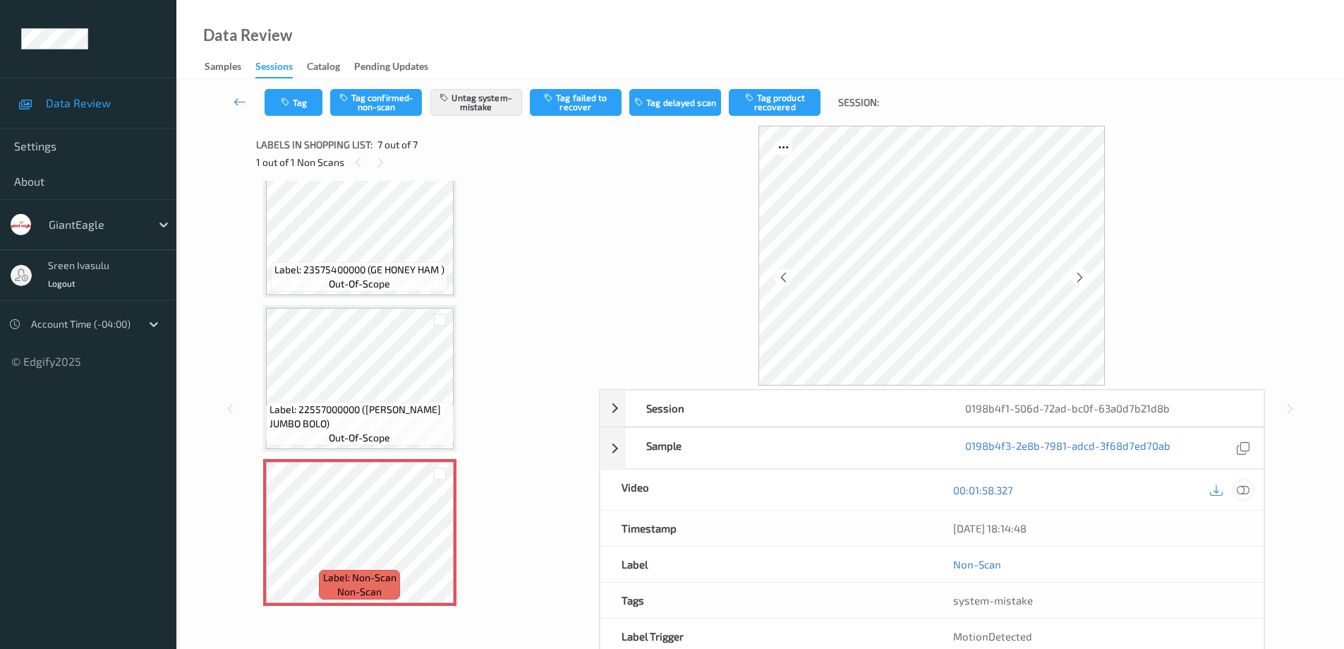
click at [1243, 489] on icon at bounding box center [1243, 489] width 13 height 13
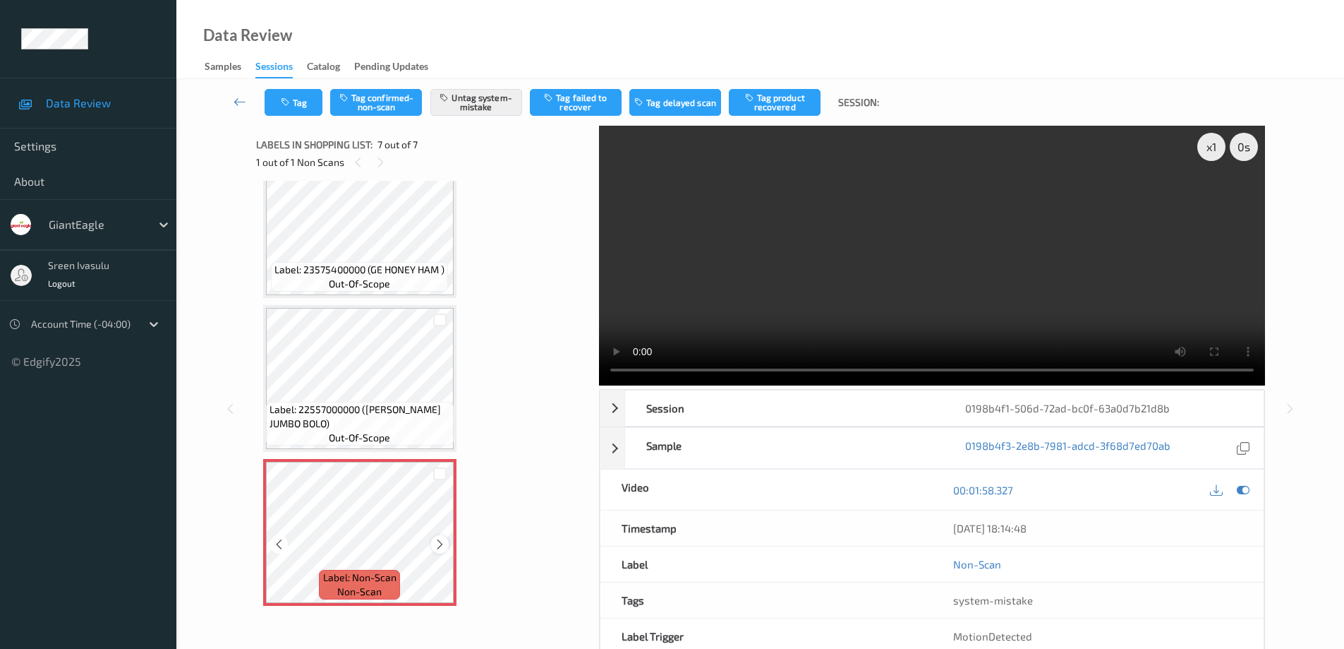
click at [445, 545] on icon at bounding box center [440, 544] width 12 height 13
click at [442, 546] on icon at bounding box center [440, 544] width 12 height 13
click at [441, 547] on icon at bounding box center [440, 544] width 12 height 13
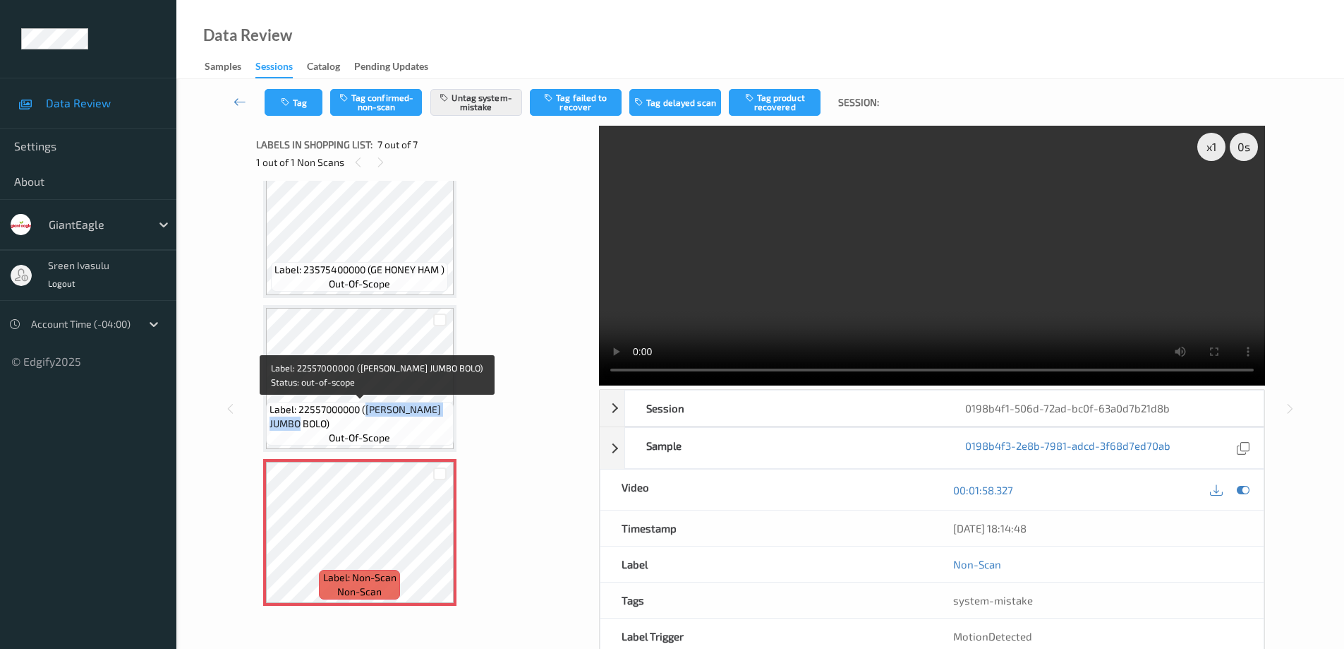
drag, startPoint x: 368, startPoint y: 410, endPoint x: 398, endPoint y: 425, distance: 33.1
click at [398, 425] on span "Label: 22557000000 ([PERSON_NAME] JUMBO BOLO)" at bounding box center [360, 416] width 181 height 28
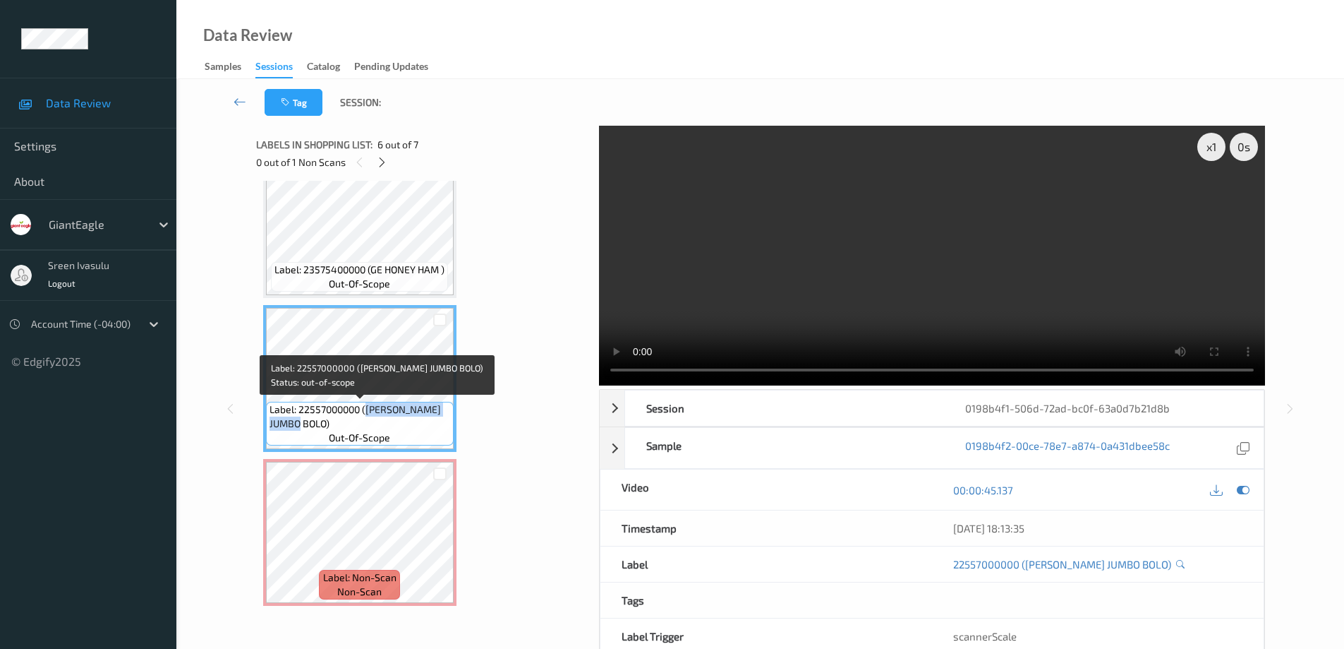
copy span "[PERSON_NAME] JUMBO BOLO)"
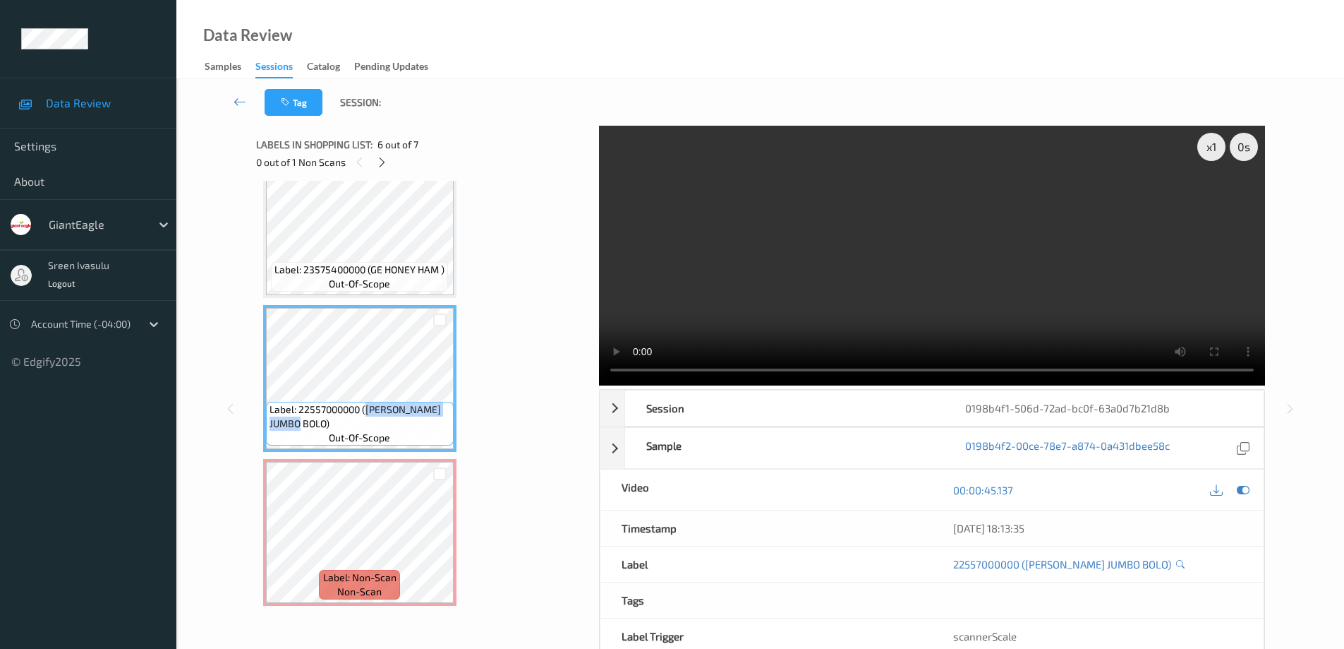
scroll to position [538, 0]
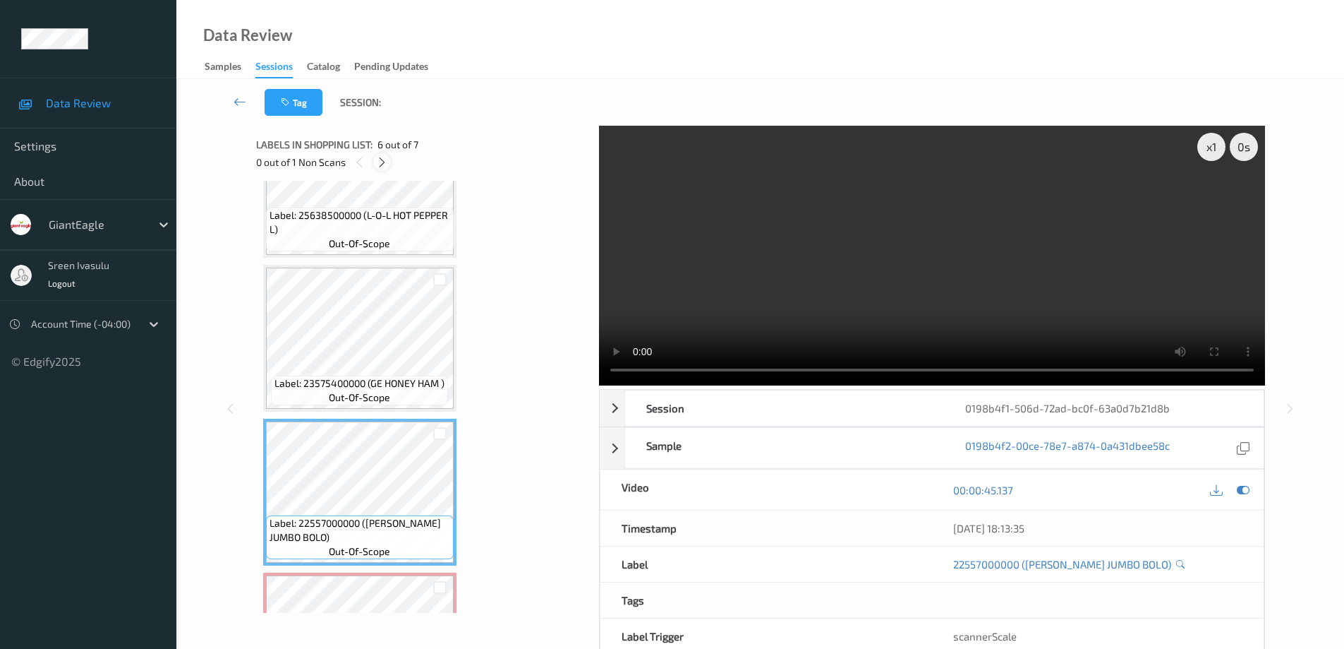
click at [387, 157] on icon at bounding box center [382, 162] width 12 height 13
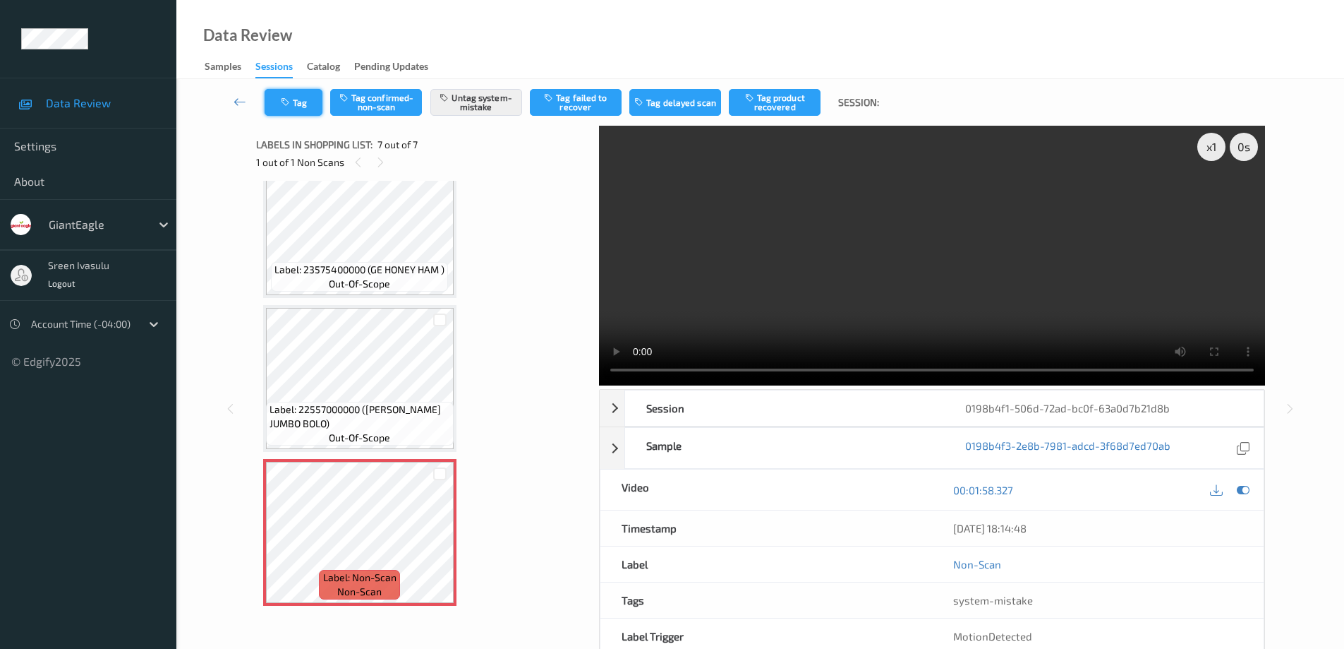
click at [291, 108] on button "Tag" at bounding box center [294, 102] width 58 height 27
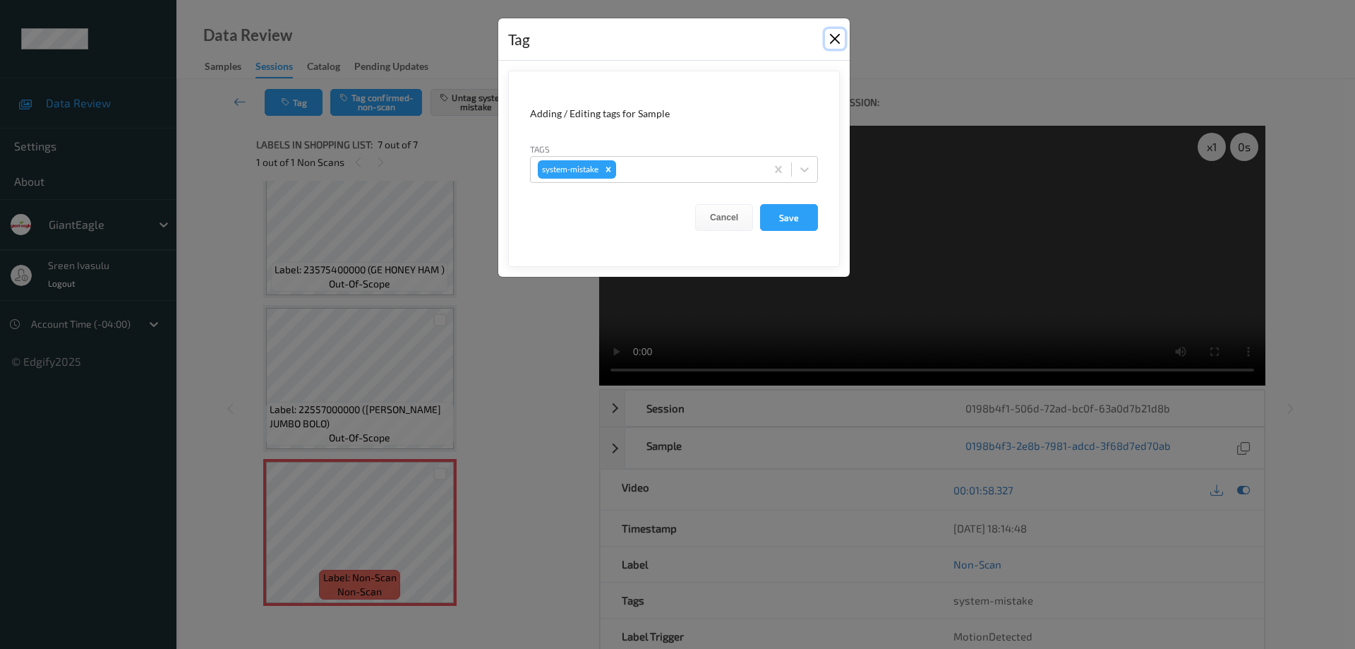
click at [830, 39] on button "Close" at bounding box center [835, 39] width 20 height 20
